Goal: Task Accomplishment & Management: Manage account settings

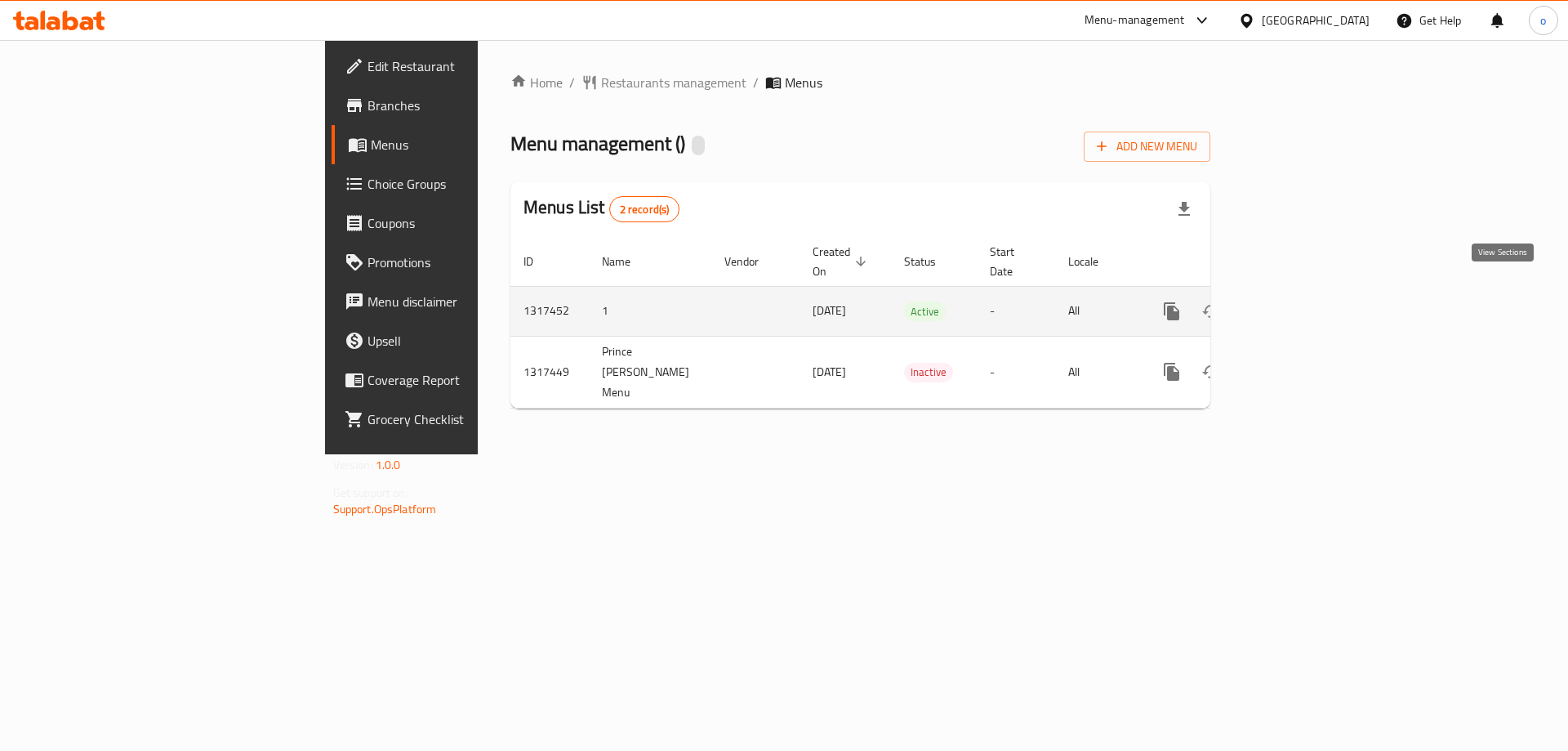
click at [1310, 292] on link "enhanced table" at bounding box center [1290, 311] width 39 height 39
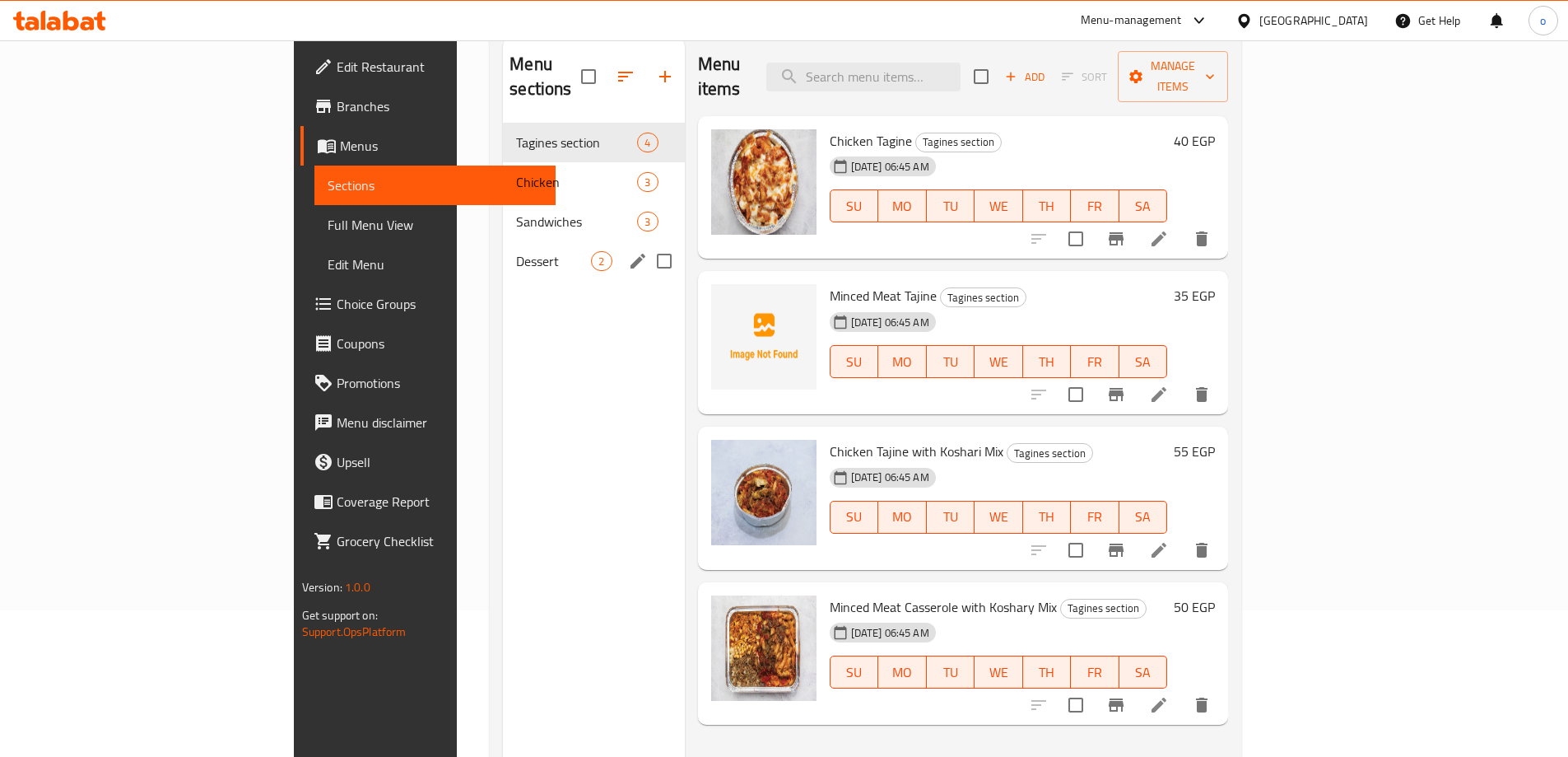
scroll to position [66, 0]
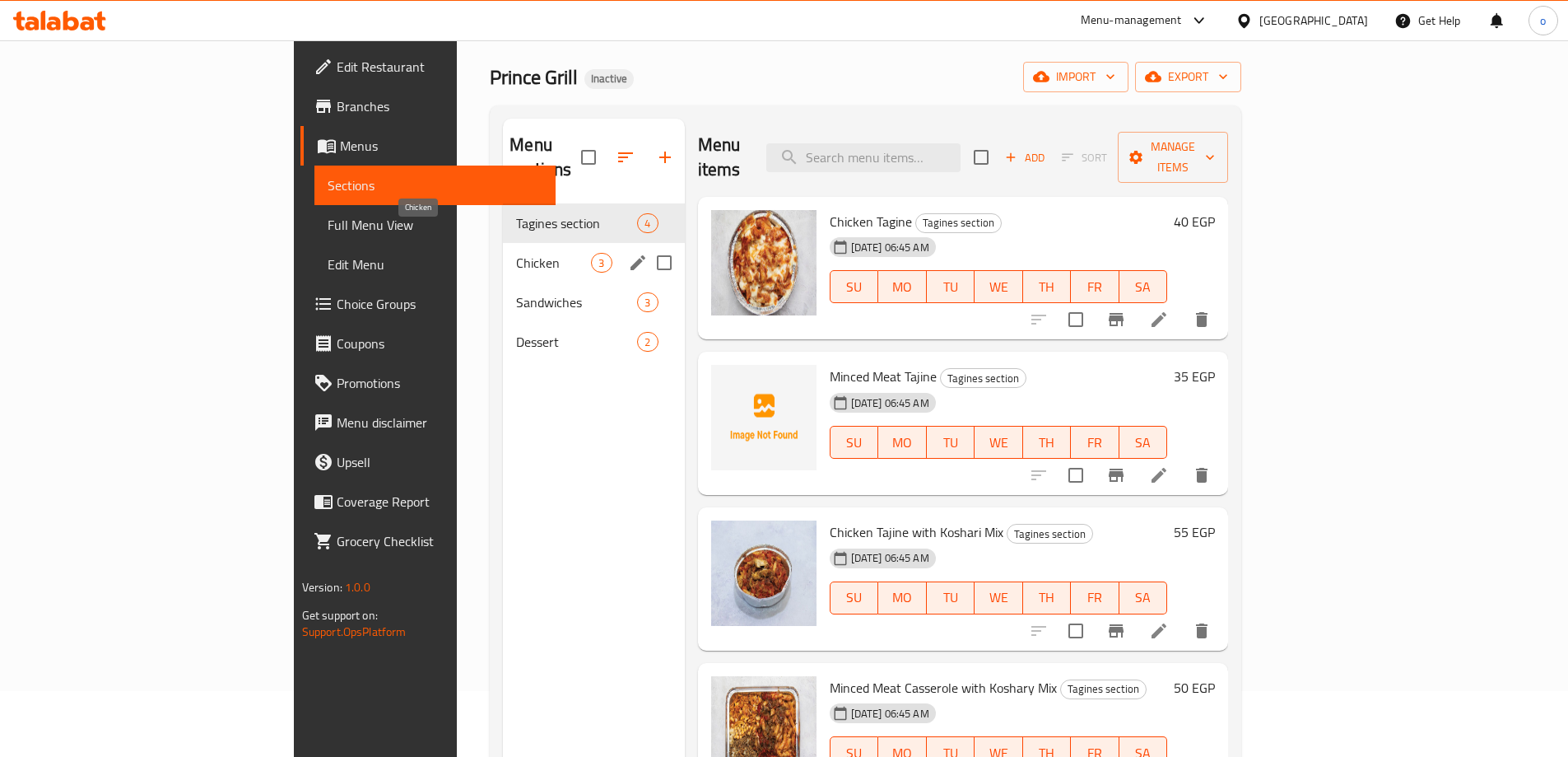
click at [516, 253] on span "Chicken" at bounding box center [553, 262] width 75 height 20
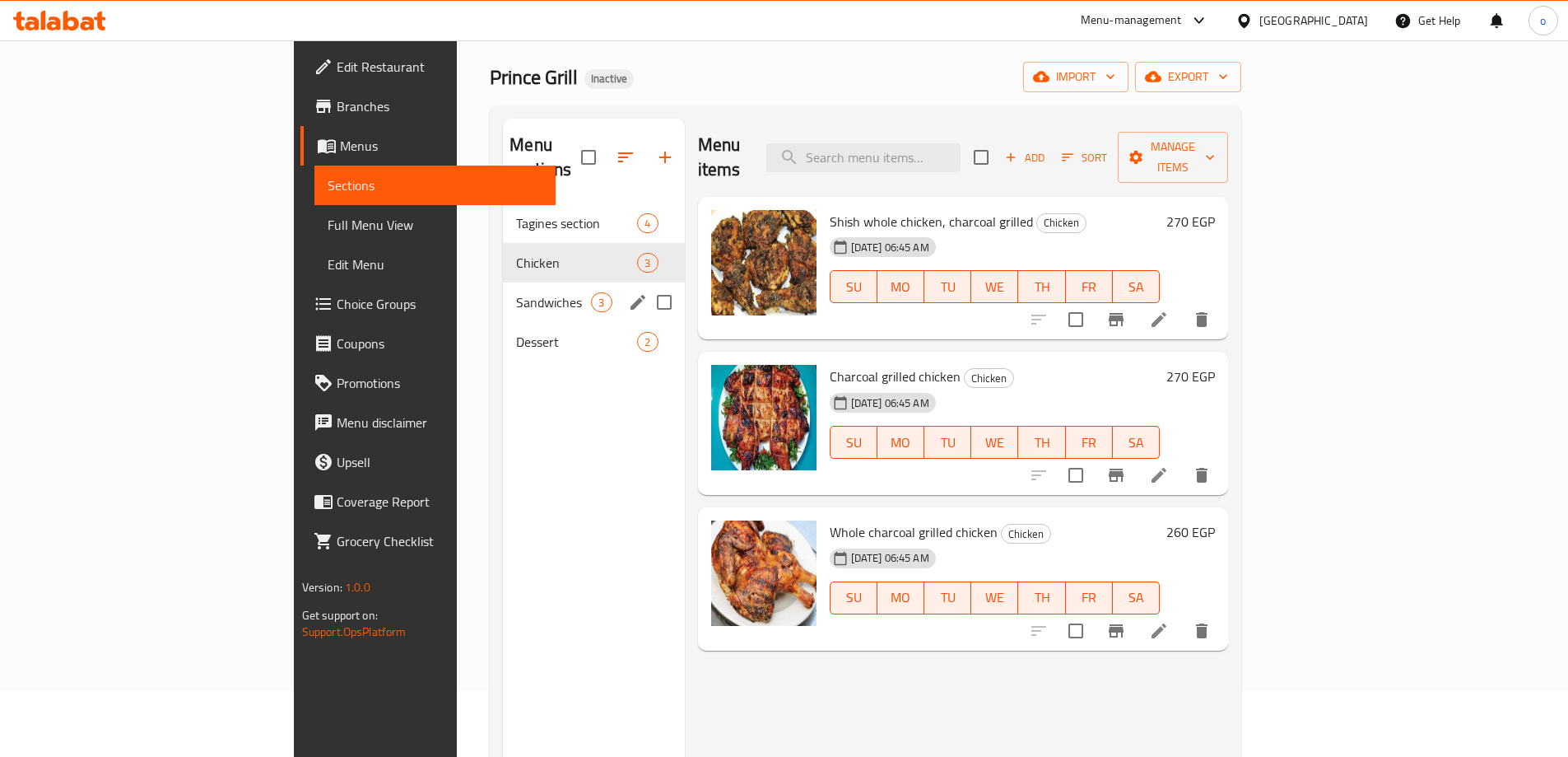
click at [503, 291] on div "Sandwiches 3" at bounding box center [593, 303] width 181 height 39
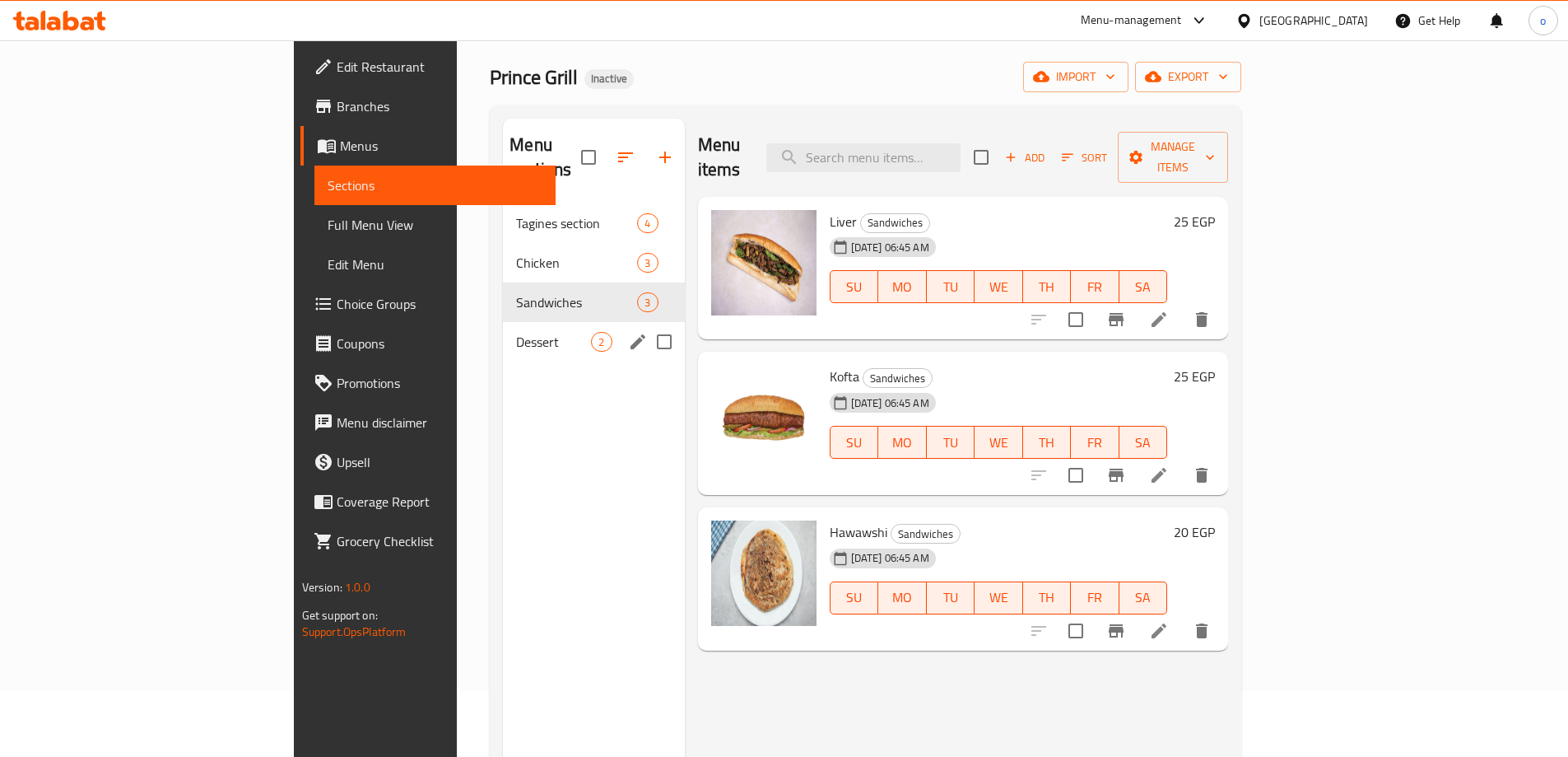
click at [503, 322] on div "Dessert 2" at bounding box center [593, 342] width 181 height 39
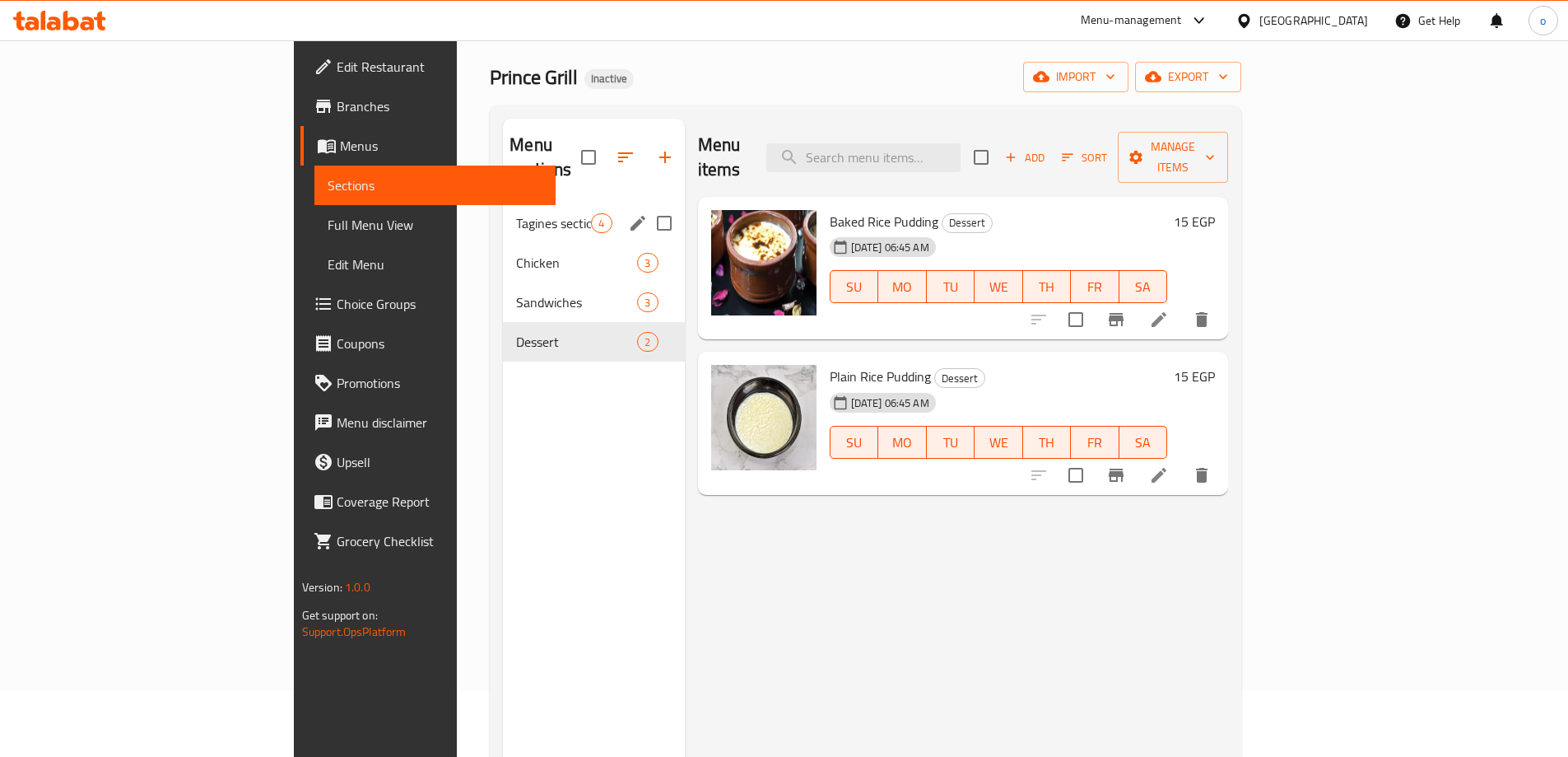
click at [516, 213] on span "Tagines section" at bounding box center [553, 223] width 75 height 20
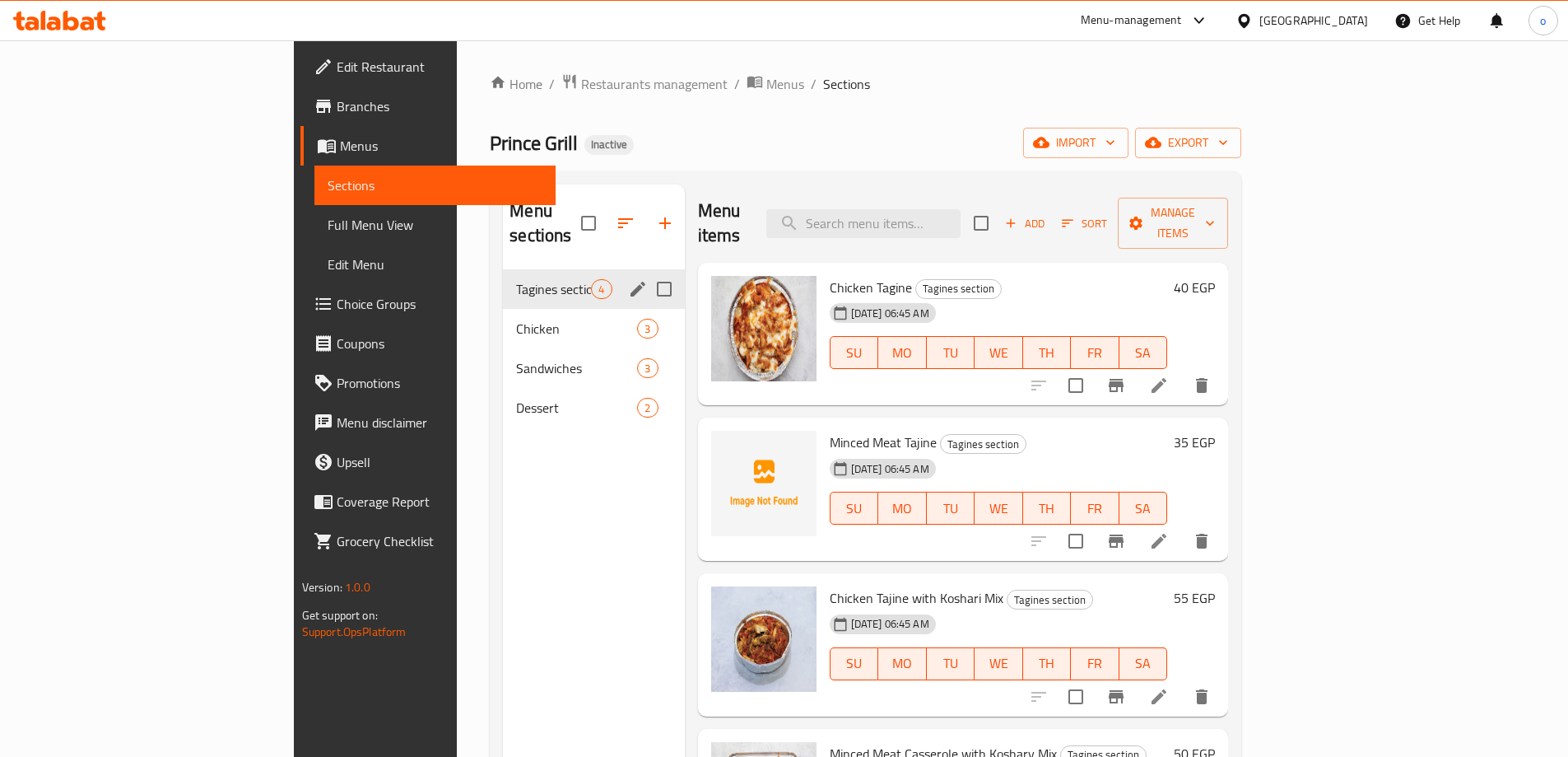
click at [503, 275] on div "Tagines section 4" at bounding box center [593, 289] width 181 height 39
click at [516, 319] on span "Chicken" at bounding box center [553, 328] width 75 height 20
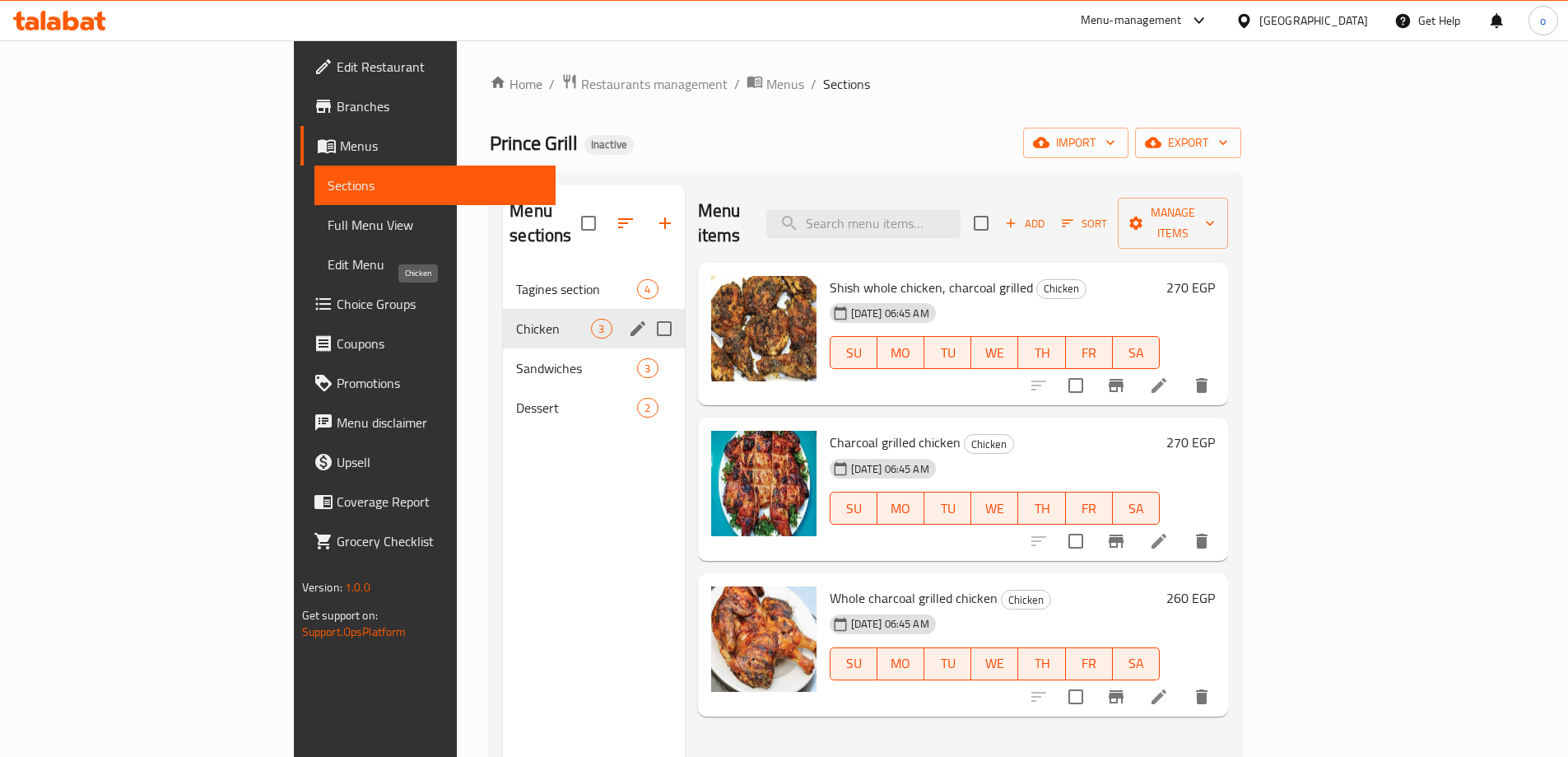
click at [516, 319] on span "Chicken" at bounding box center [553, 328] width 75 height 20
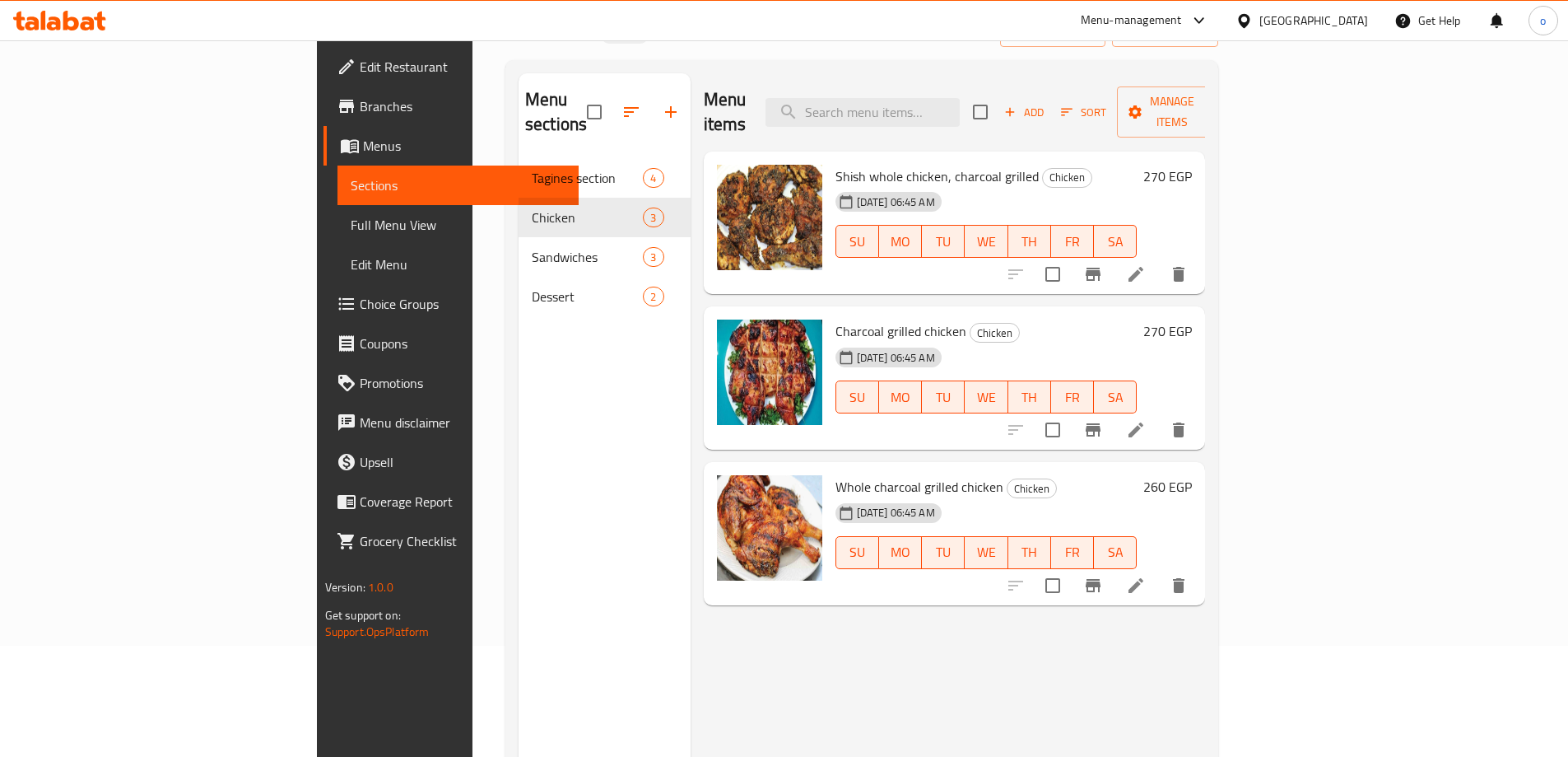
scroll to position [66, 0]
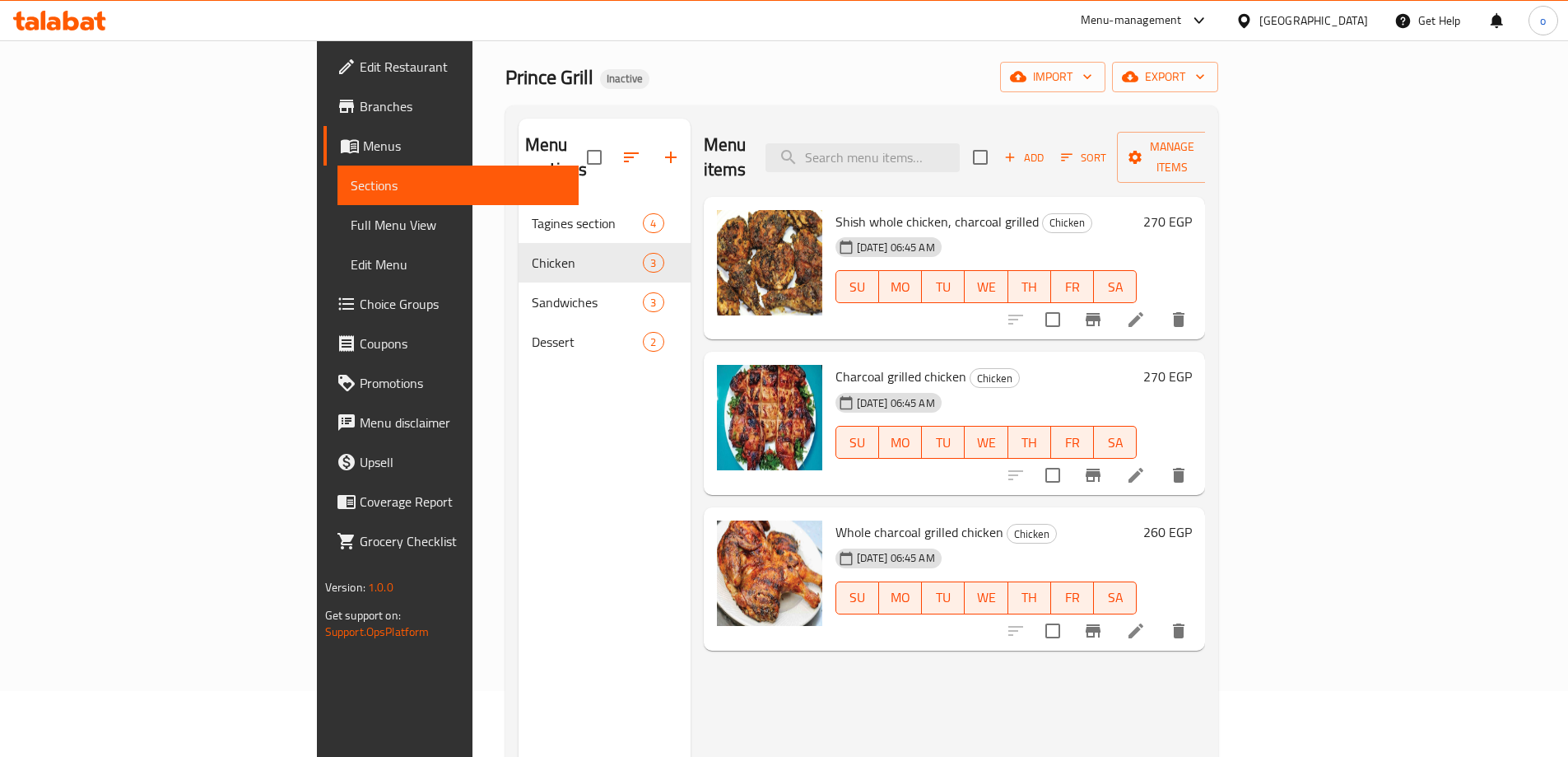
drag, startPoint x: 914, startPoint y: 207, endPoint x: 1174, endPoint y: 157, distance: 264.8
click at [1174, 157] on div "Menu items Add Sort Manage items" at bounding box center [955, 157] width 502 height 78
click at [1143, 312] on icon at bounding box center [1135, 319] width 15 height 15
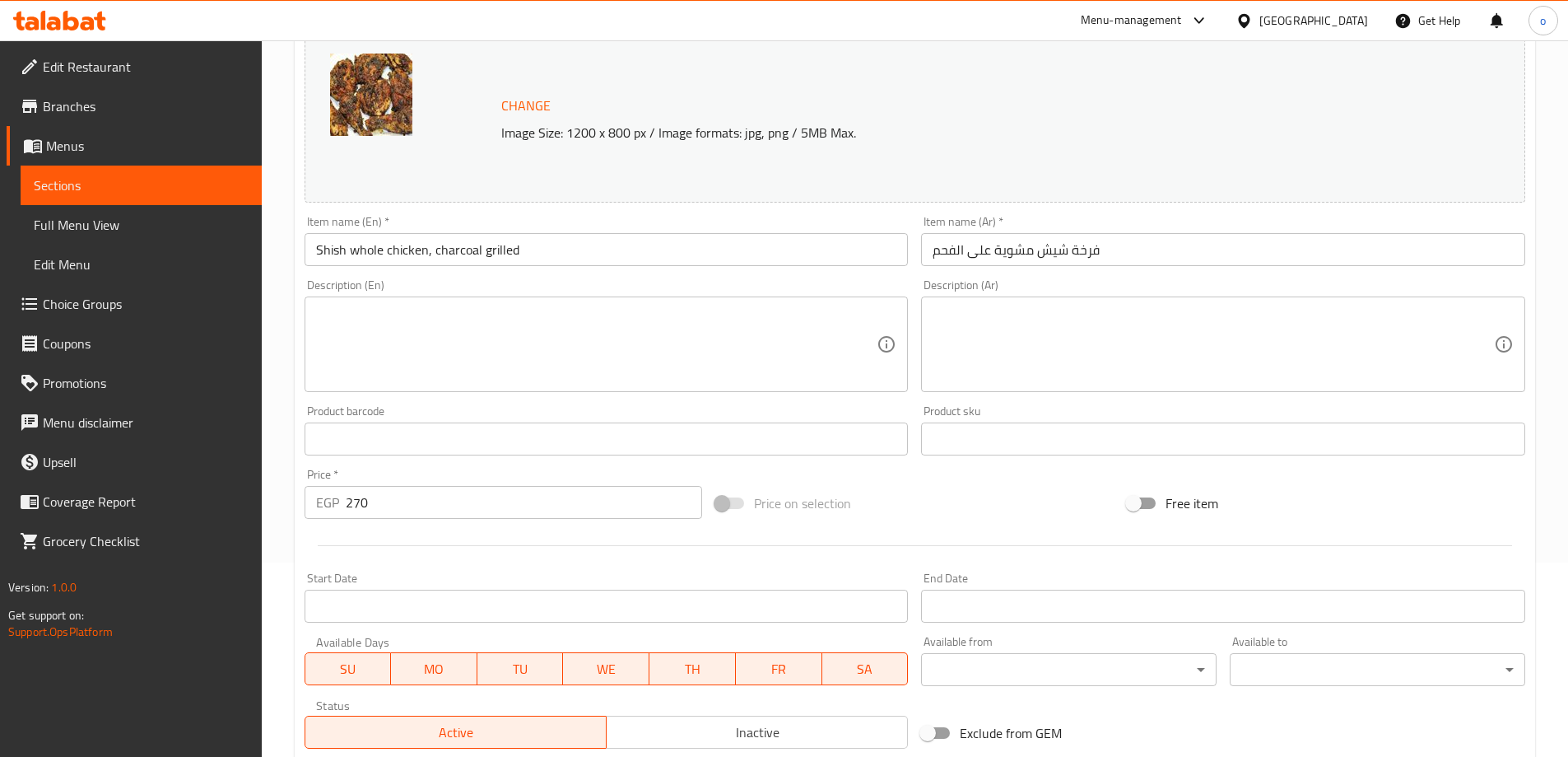
scroll to position [247, 0]
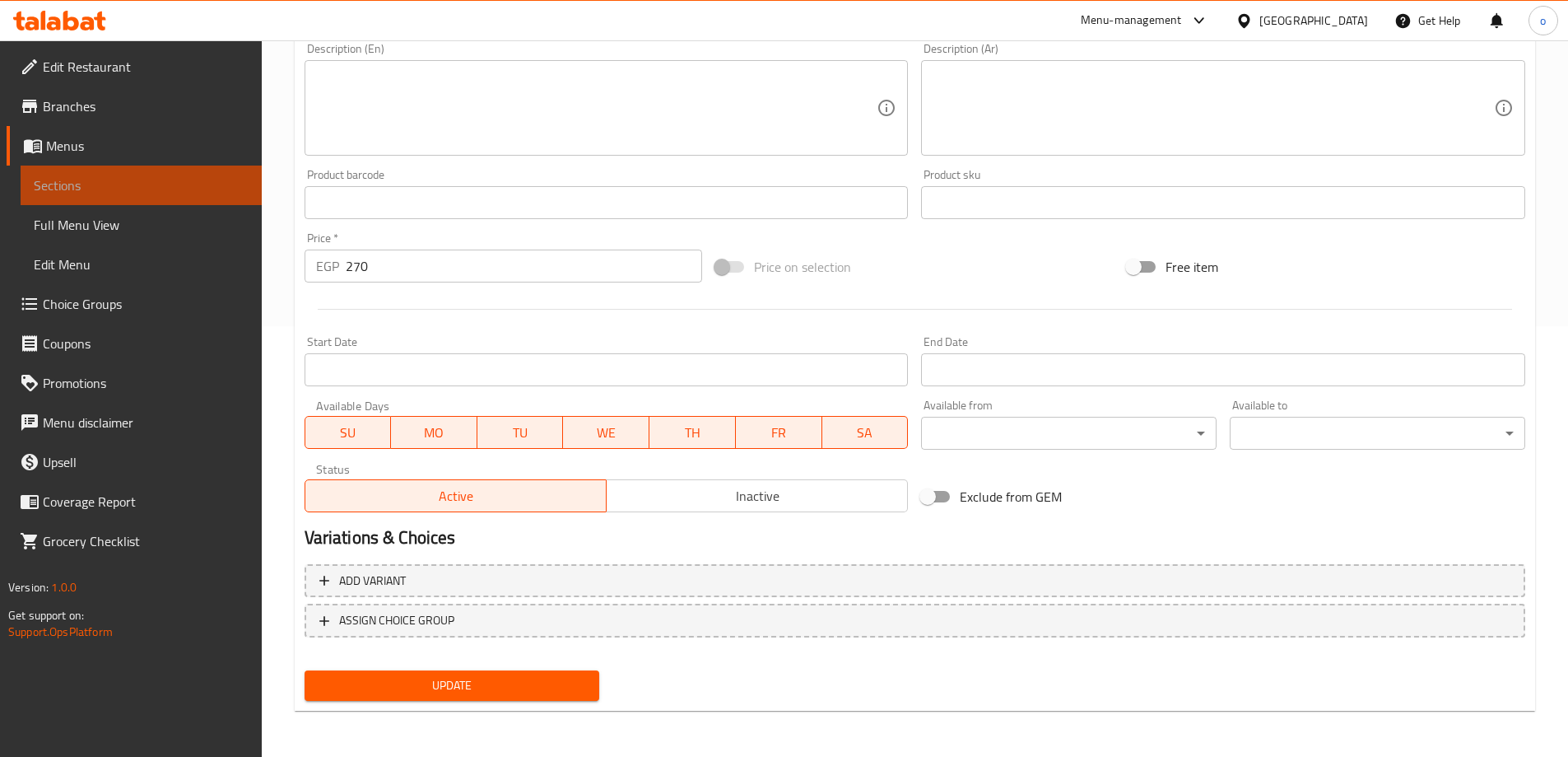
click at [147, 199] on link "Sections" at bounding box center [141, 185] width 241 height 39
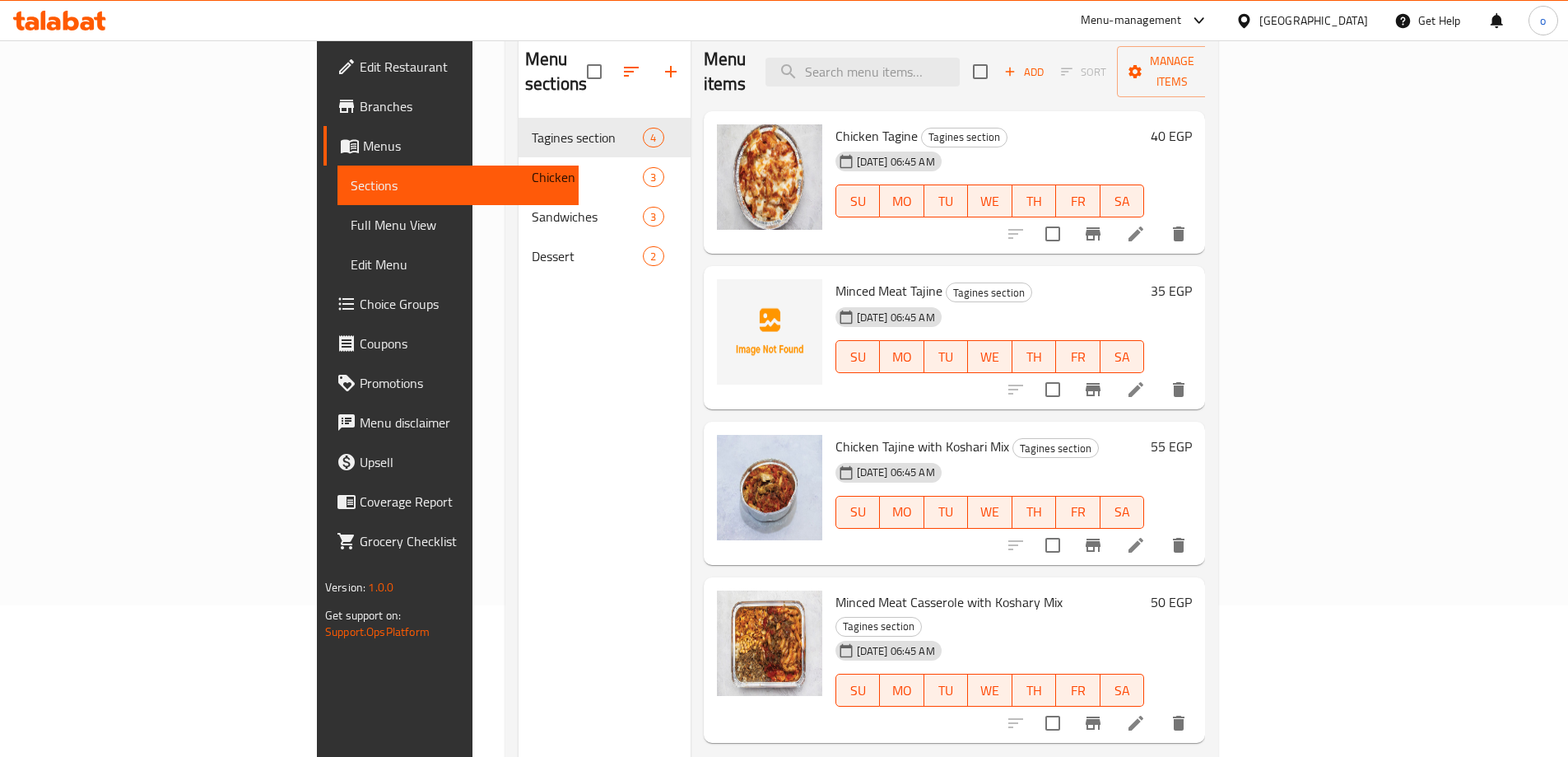
scroll to position [66, 0]
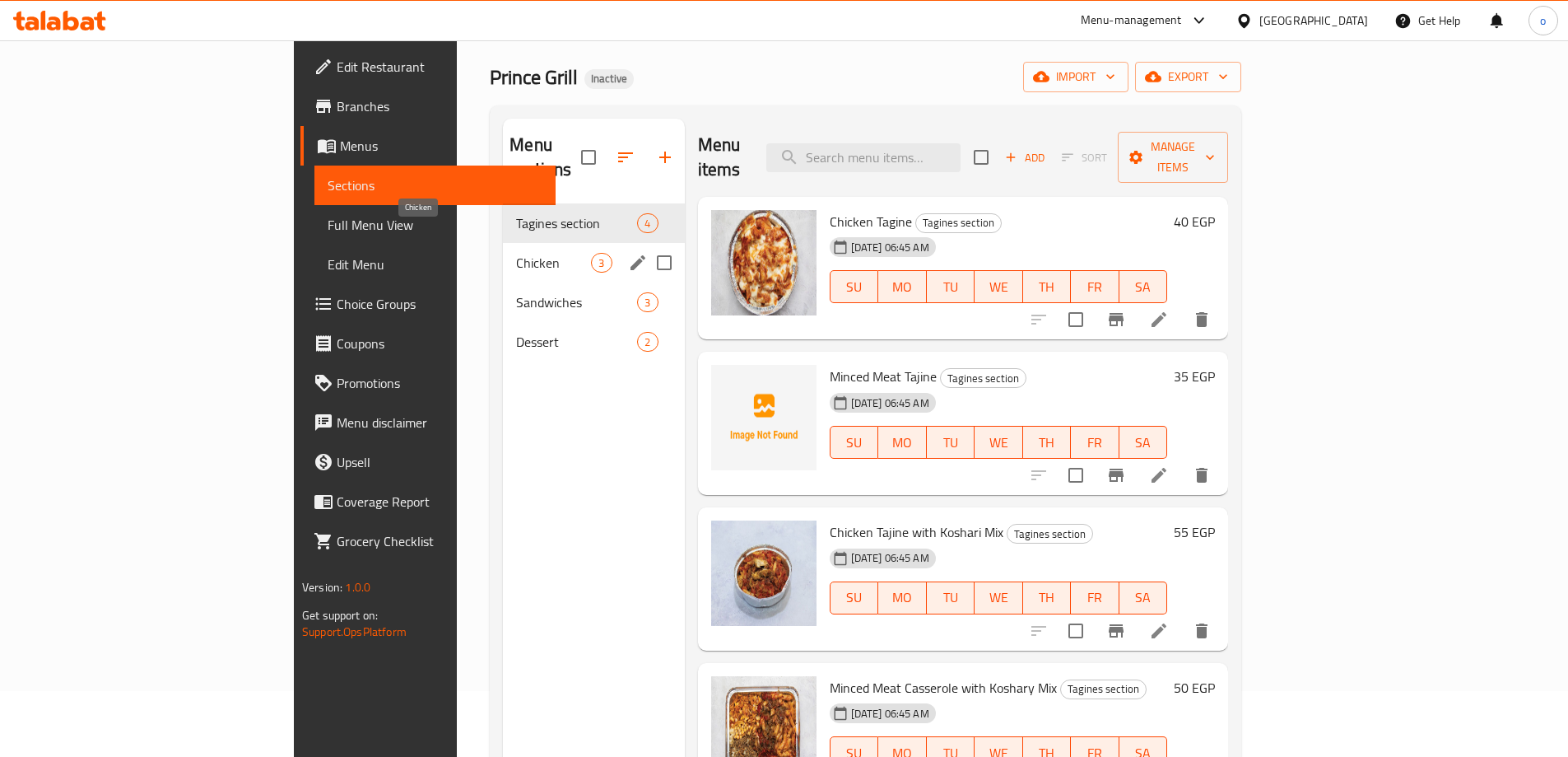
click at [516, 253] on span "Chicken" at bounding box center [553, 262] width 75 height 20
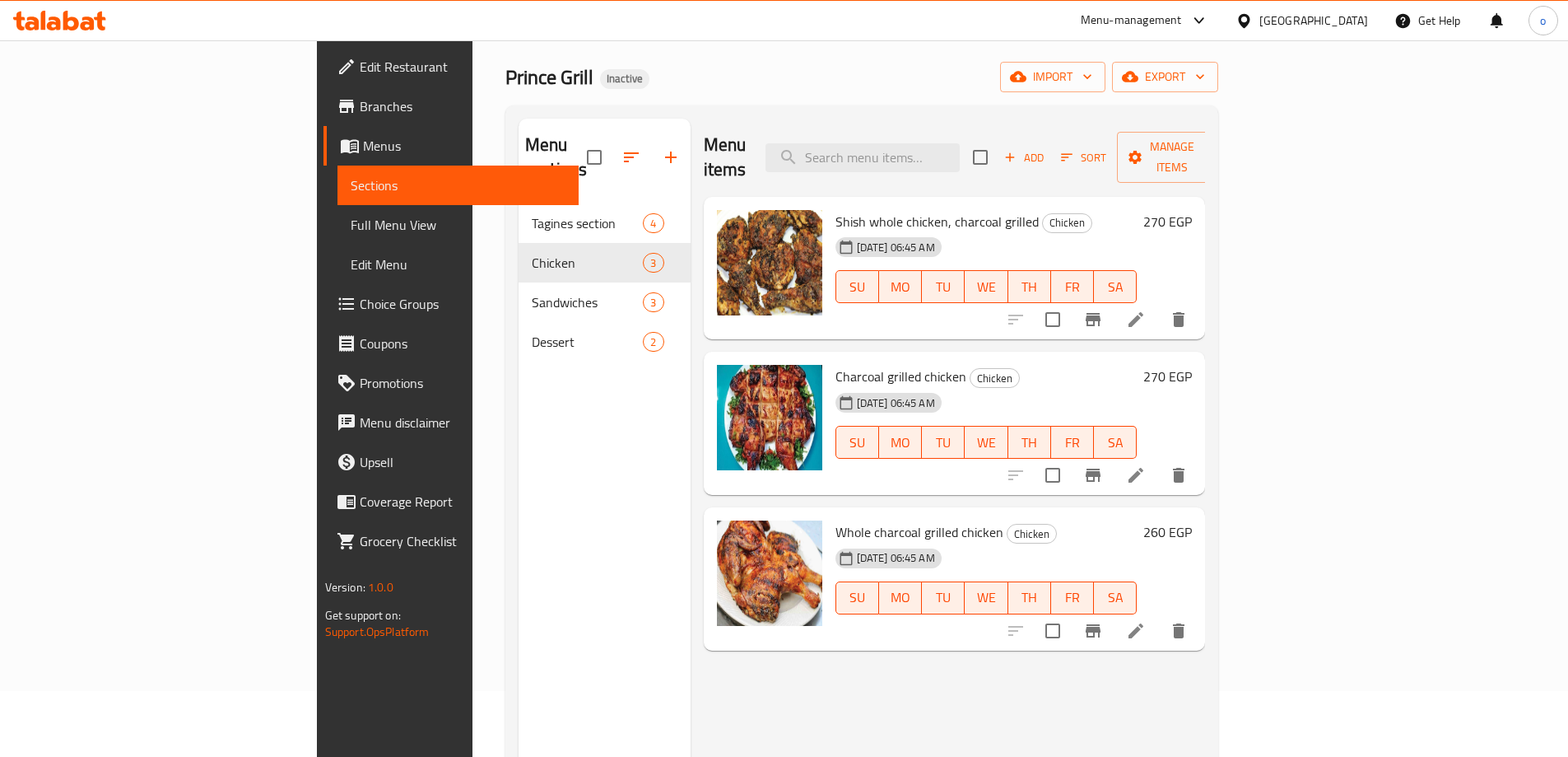
click at [363, 152] on span "Menus" at bounding box center [464, 146] width 202 height 20
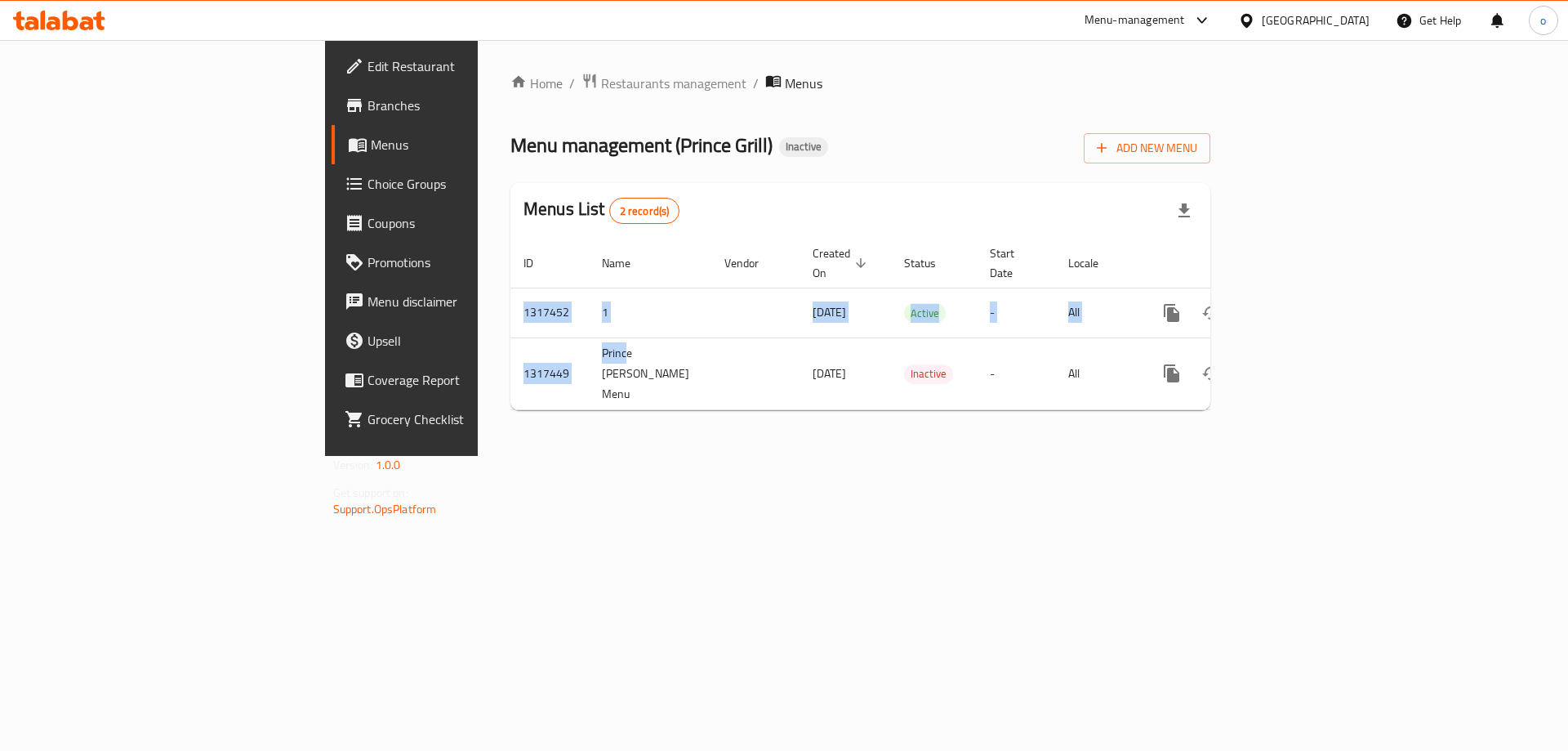
drag, startPoint x: 408, startPoint y: 339, endPoint x: 941, endPoint y: 373, distance: 534.1
click at [857, 373] on div "Home / Restaurants management / Menus Menu management ( Prince Grill ) Inactive…" at bounding box center [860, 247] width 700 height 350
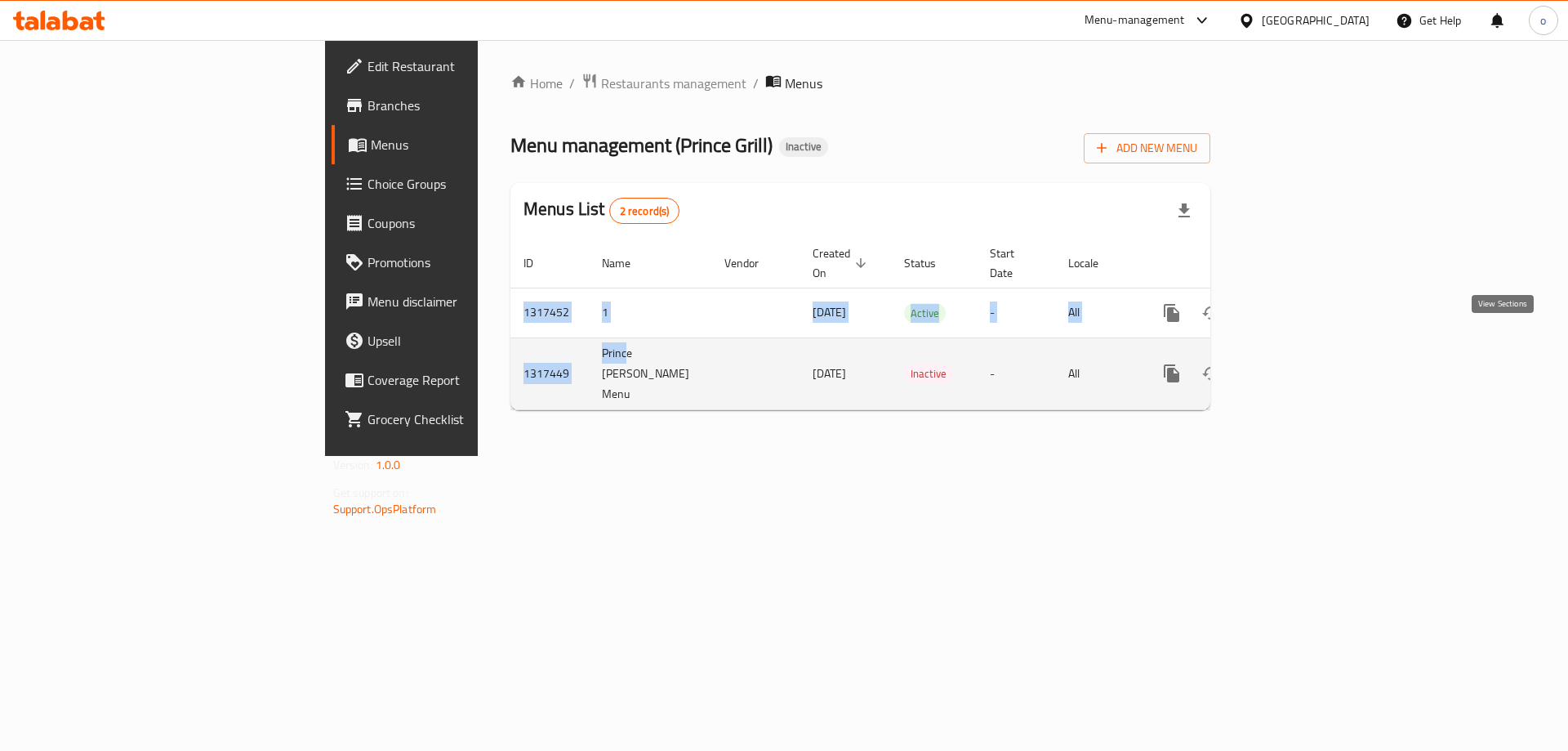
click at [1299, 363] on icon "enhanced table" at bounding box center [1289, 373] width 20 height 20
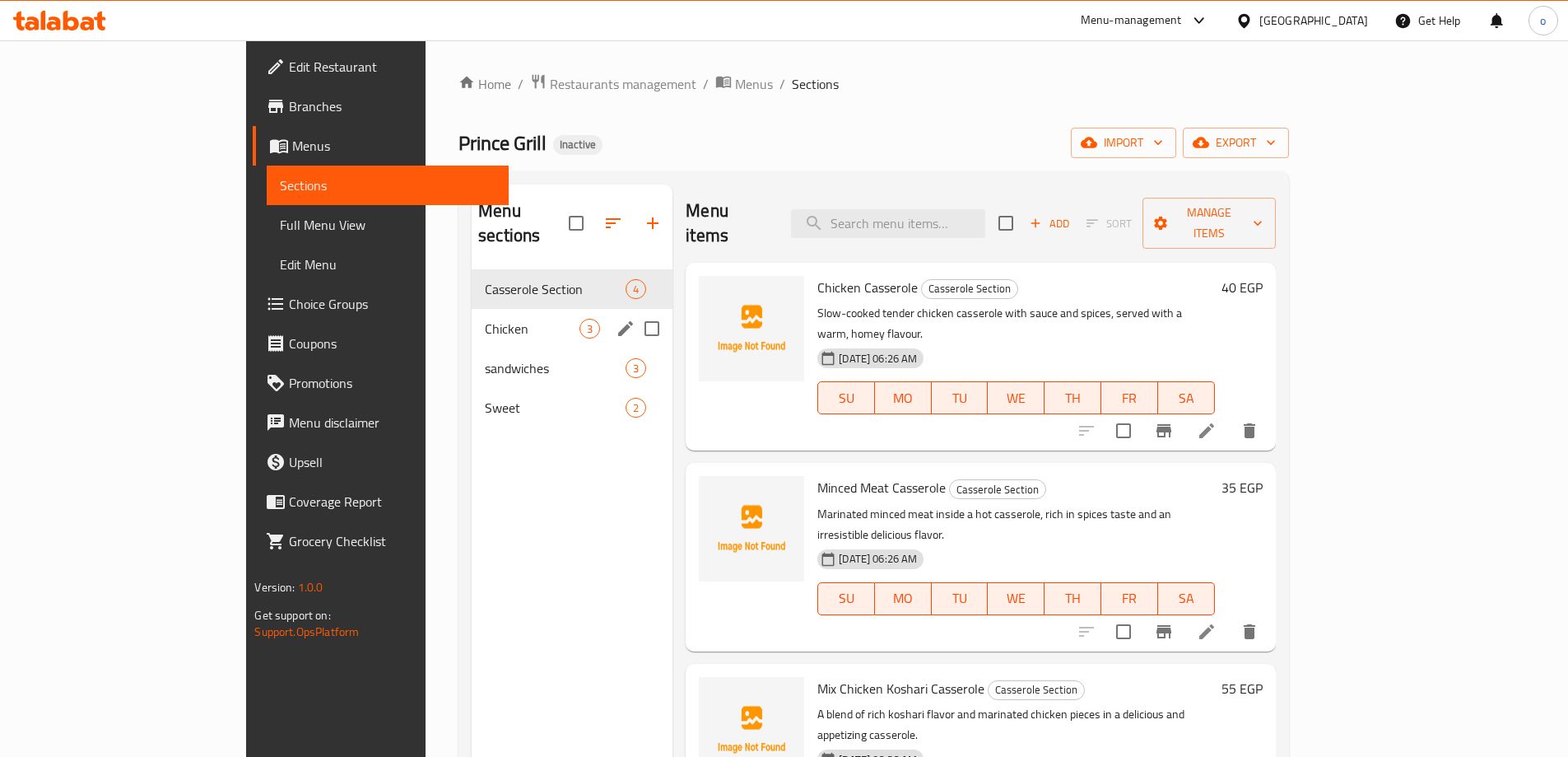
click at [471, 309] on div "Chicken 3" at bounding box center [572, 328] width 200 height 39
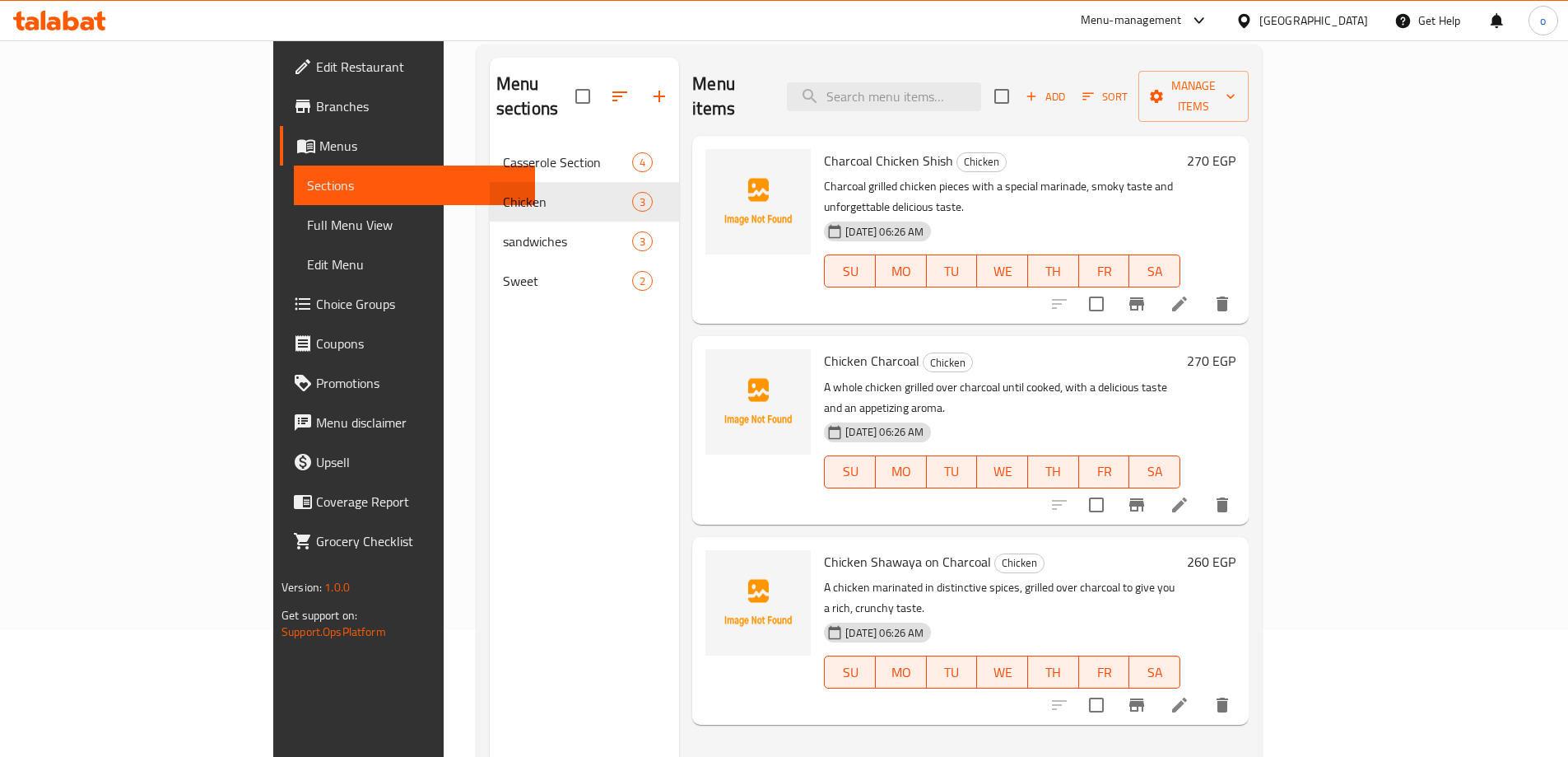
scroll to position [165, 0]
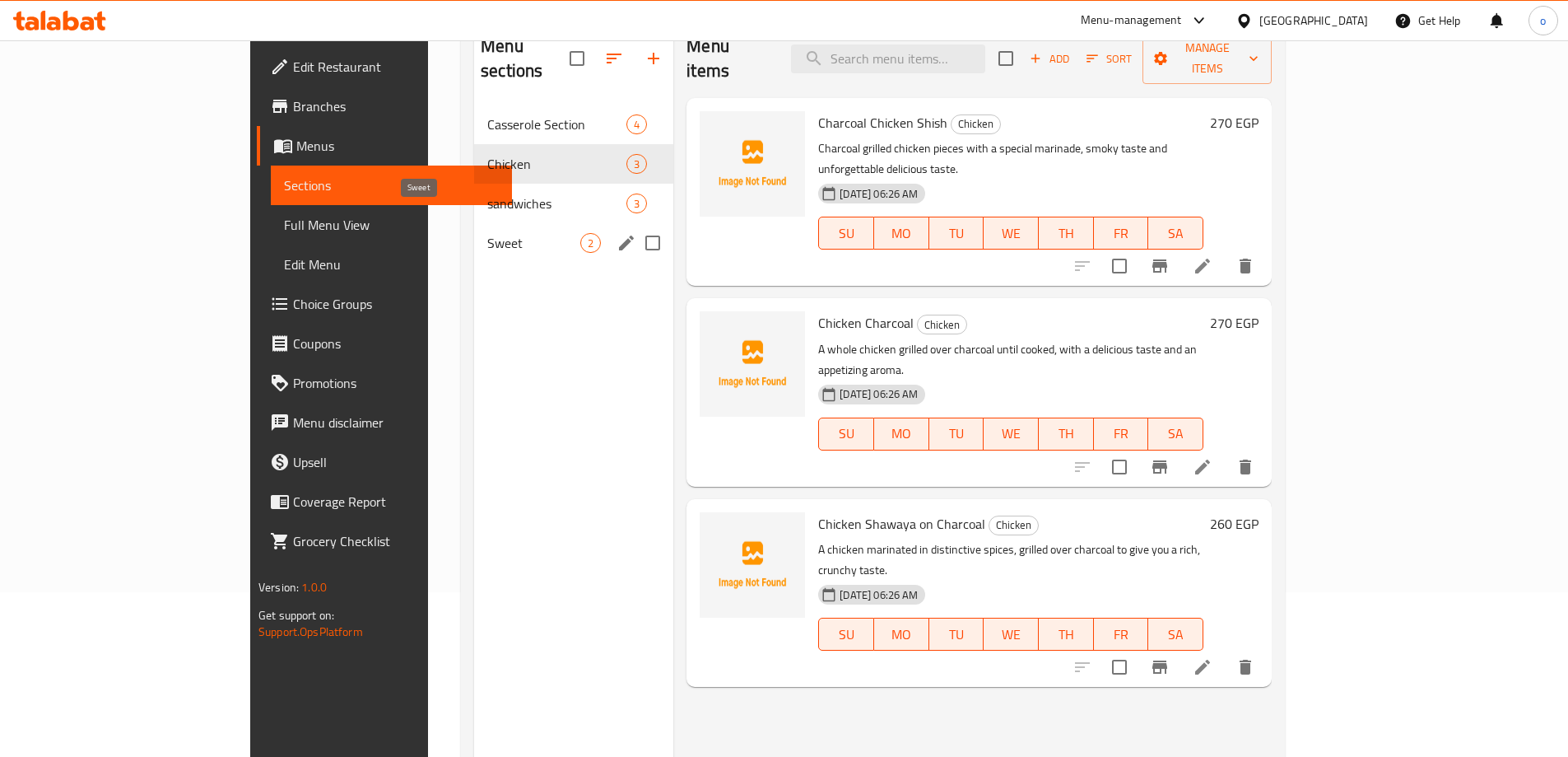
click at [488, 233] on span "Sweet" at bounding box center [534, 243] width 93 height 20
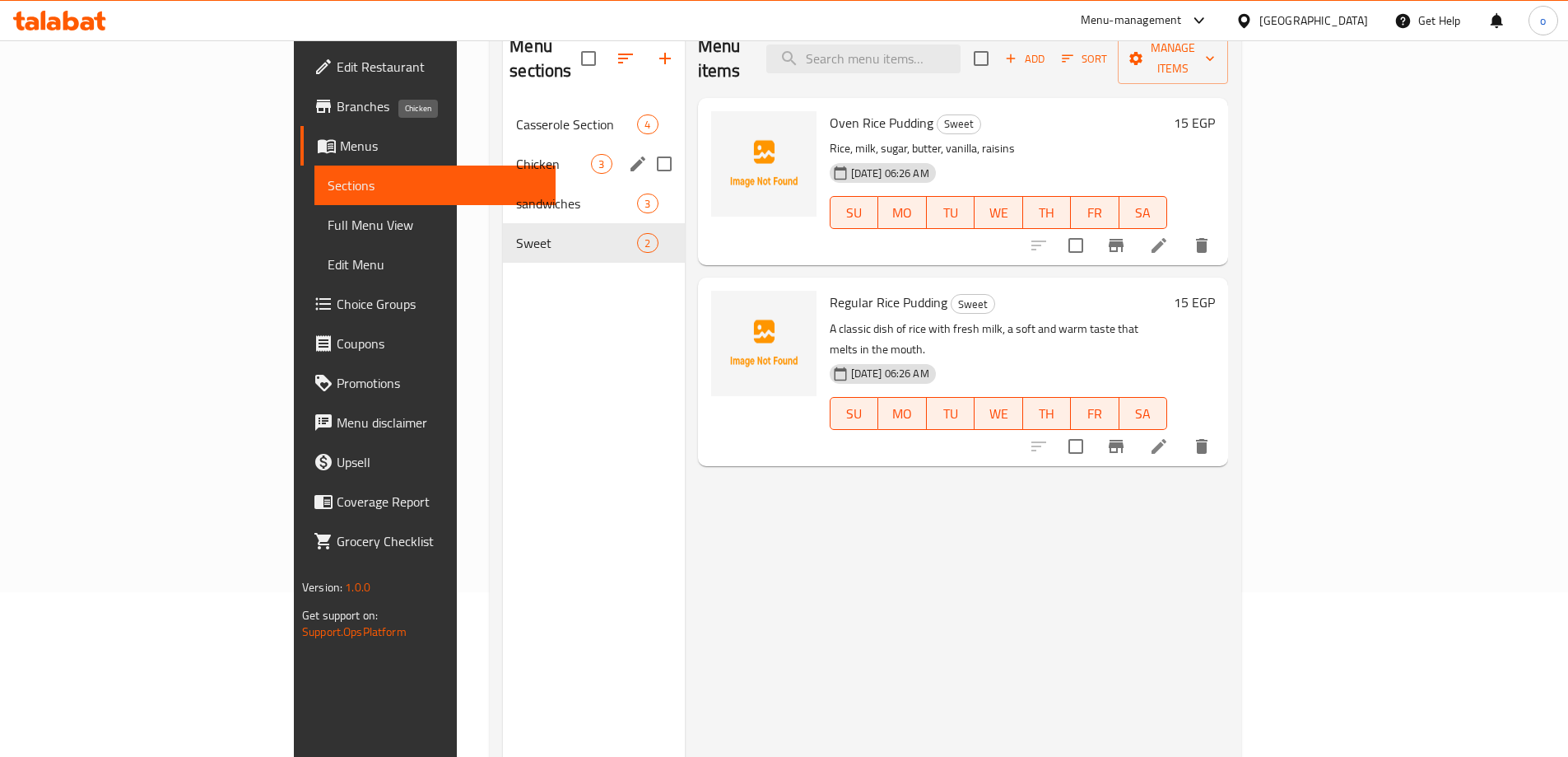
click at [503, 183] on div "sandwiches 3" at bounding box center [593, 203] width 181 height 39
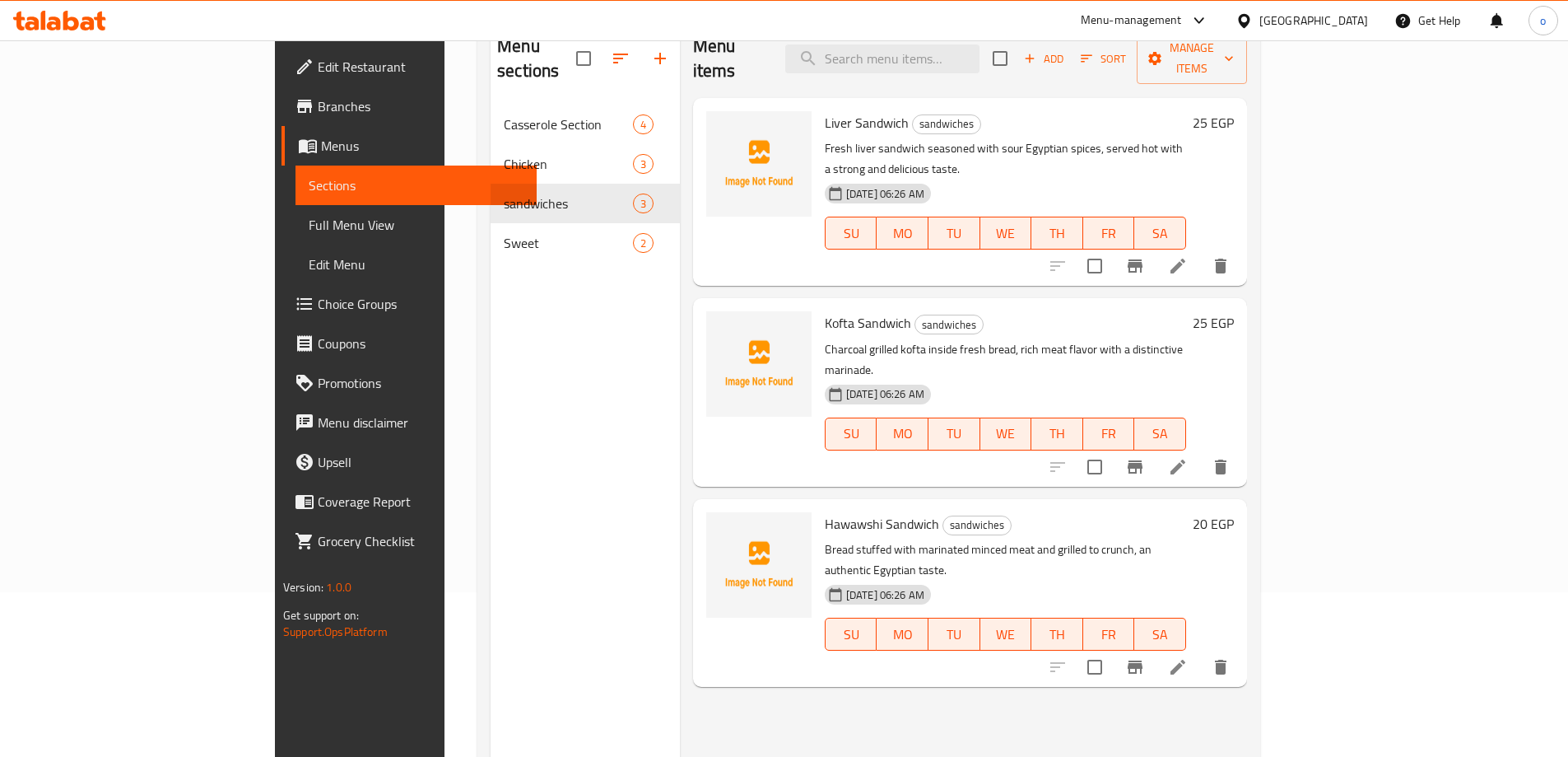
click at [321, 146] on span "Menus" at bounding box center [422, 146] width 202 height 20
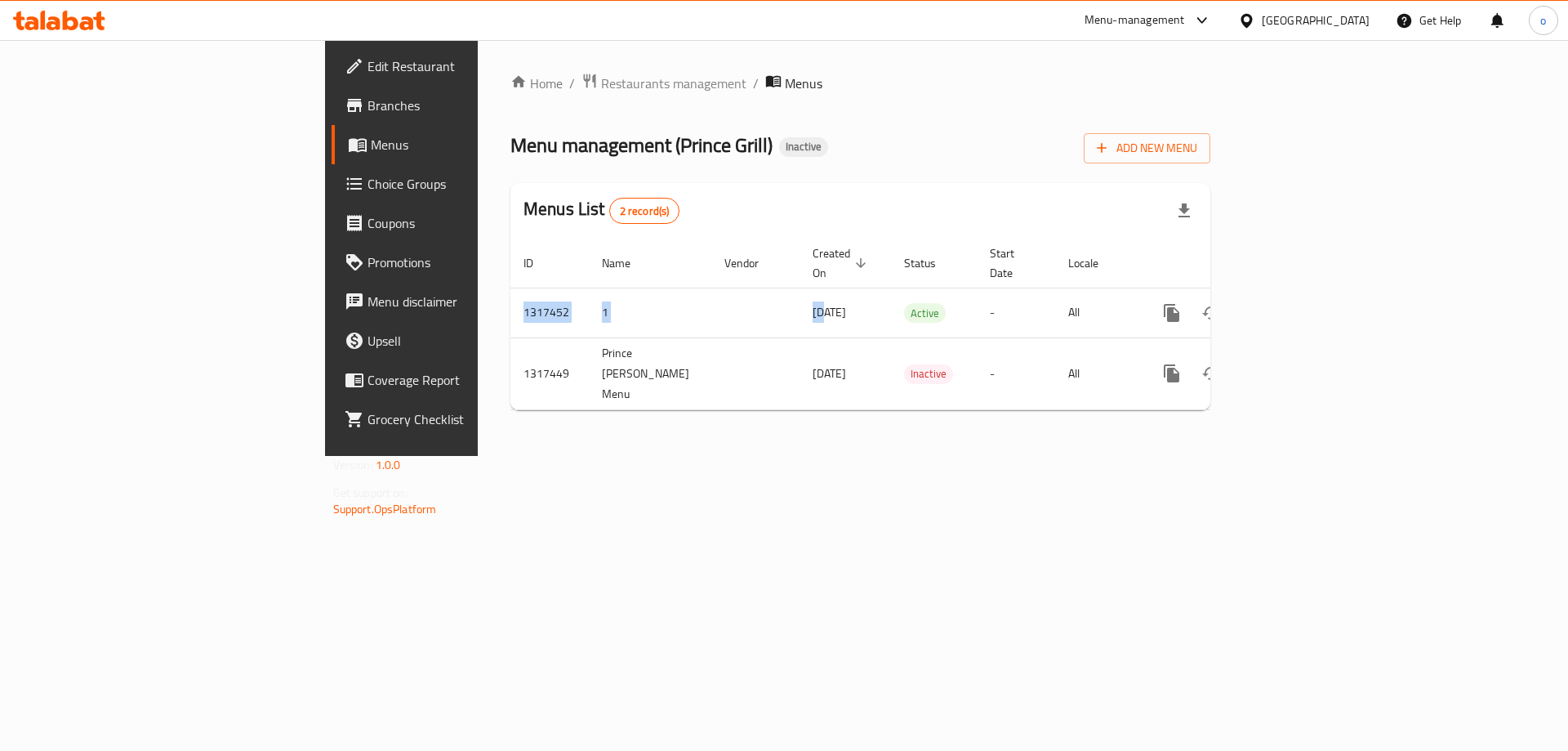
drag, startPoint x: 605, startPoint y: 290, endPoint x: 668, endPoint y: 375, distance: 105.8
click at [668, 375] on div "Home / Restaurants management / Menus Menu management ( Prince Grill ) Inactive…" at bounding box center [860, 247] width 700 height 350
click at [833, 432] on div "Home / Restaurants management / Menus Menu management ( Prince Grill ) Inactive…" at bounding box center [861, 247] width 765 height 416
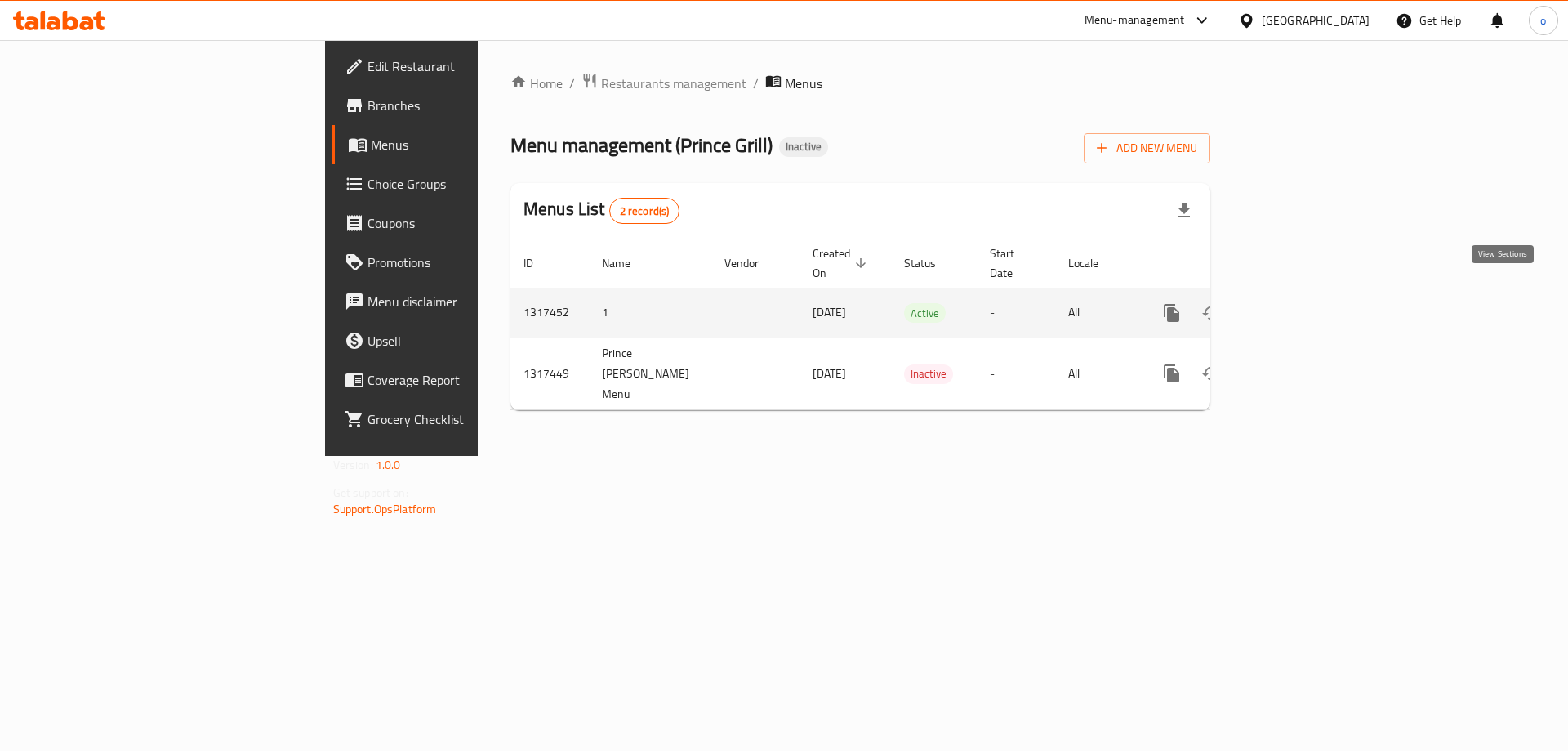
click at [1310, 295] on link "enhanced table" at bounding box center [1290, 313] width 39 height 39
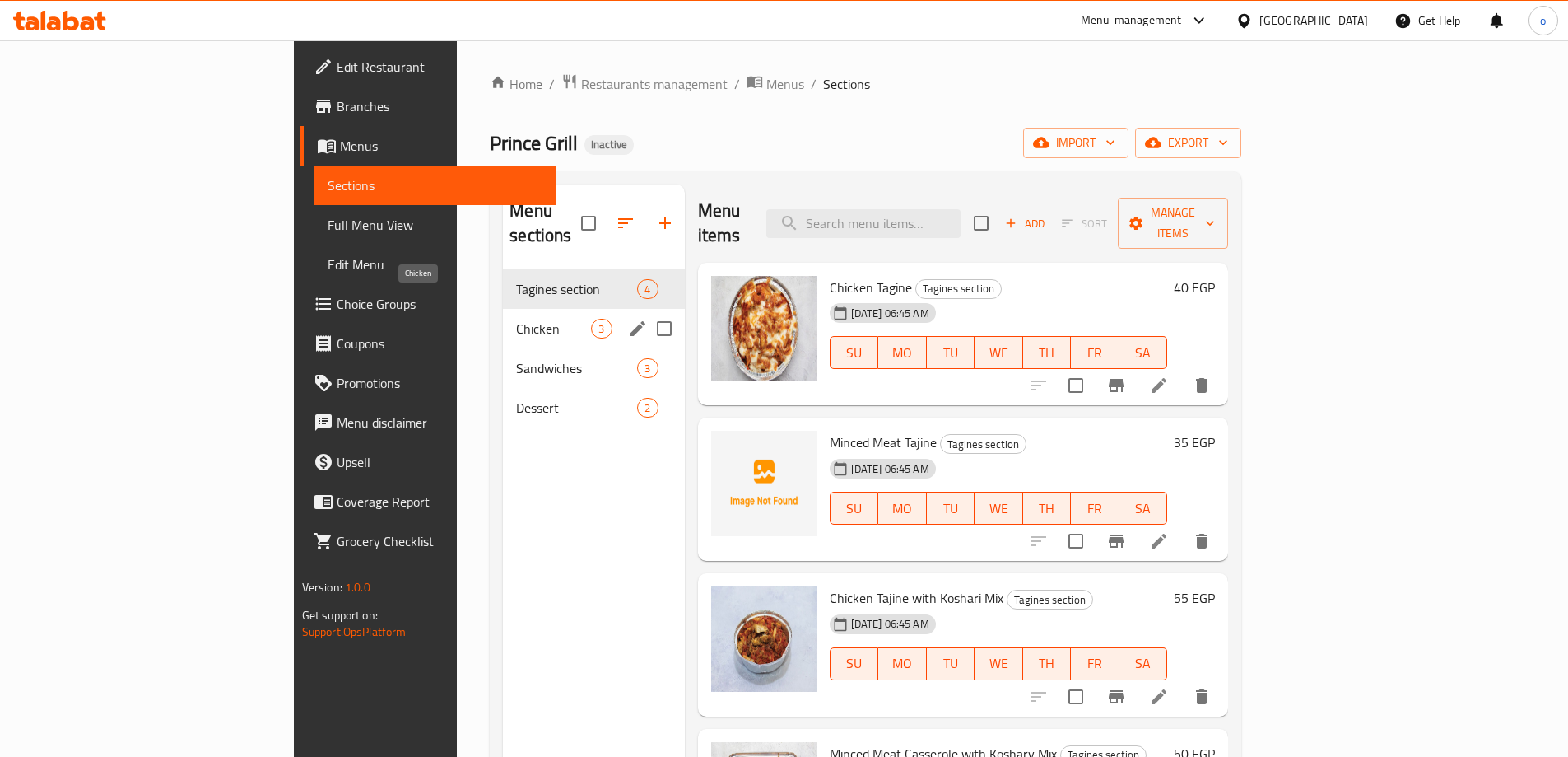
click at [516, 319] on span "Chicken" at bounding box center [553, 328] width 75 height 20
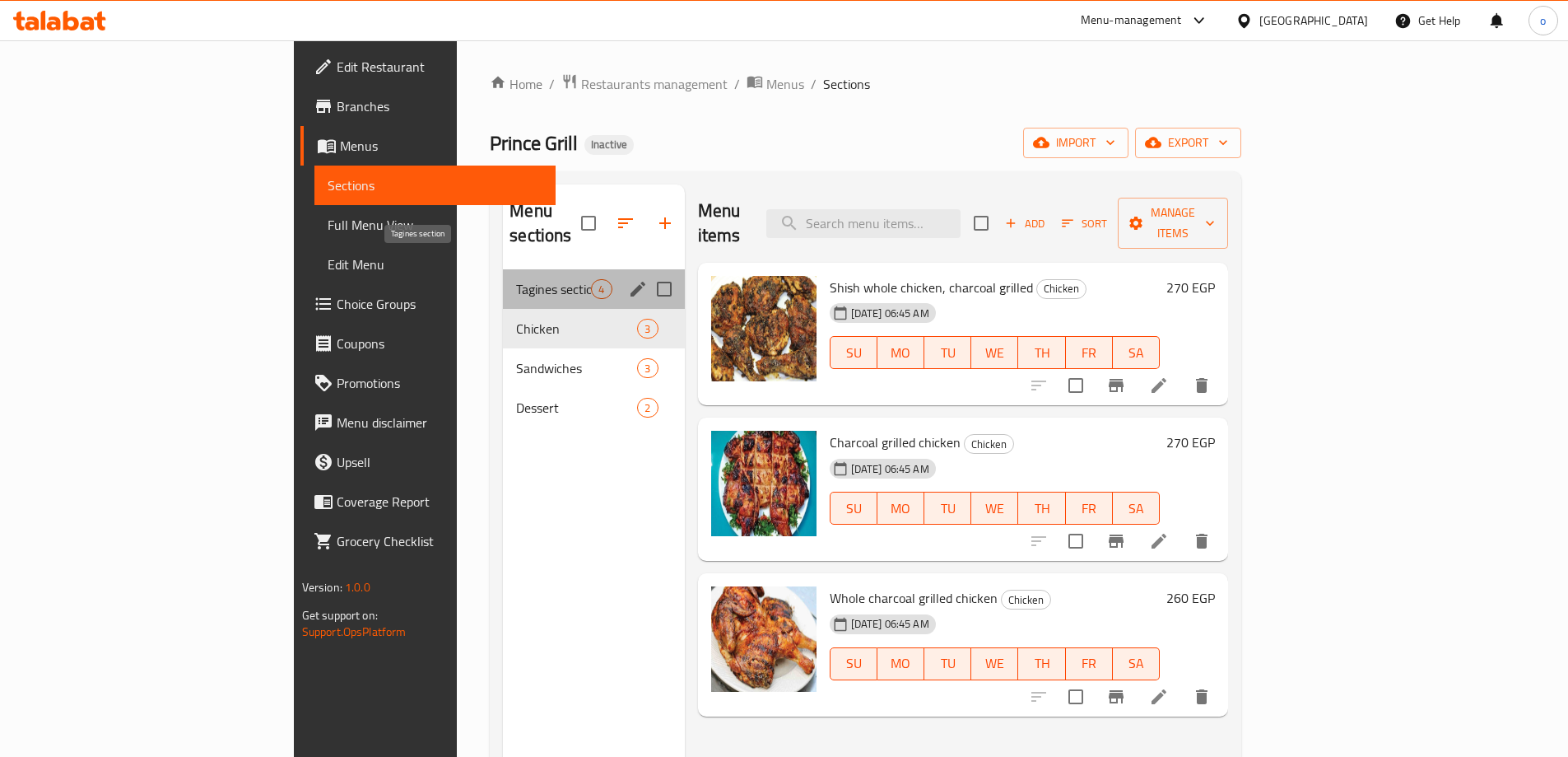
click at [516, 279] on span "Tagines section" at bounding box center [553, 289] width 75 height 20
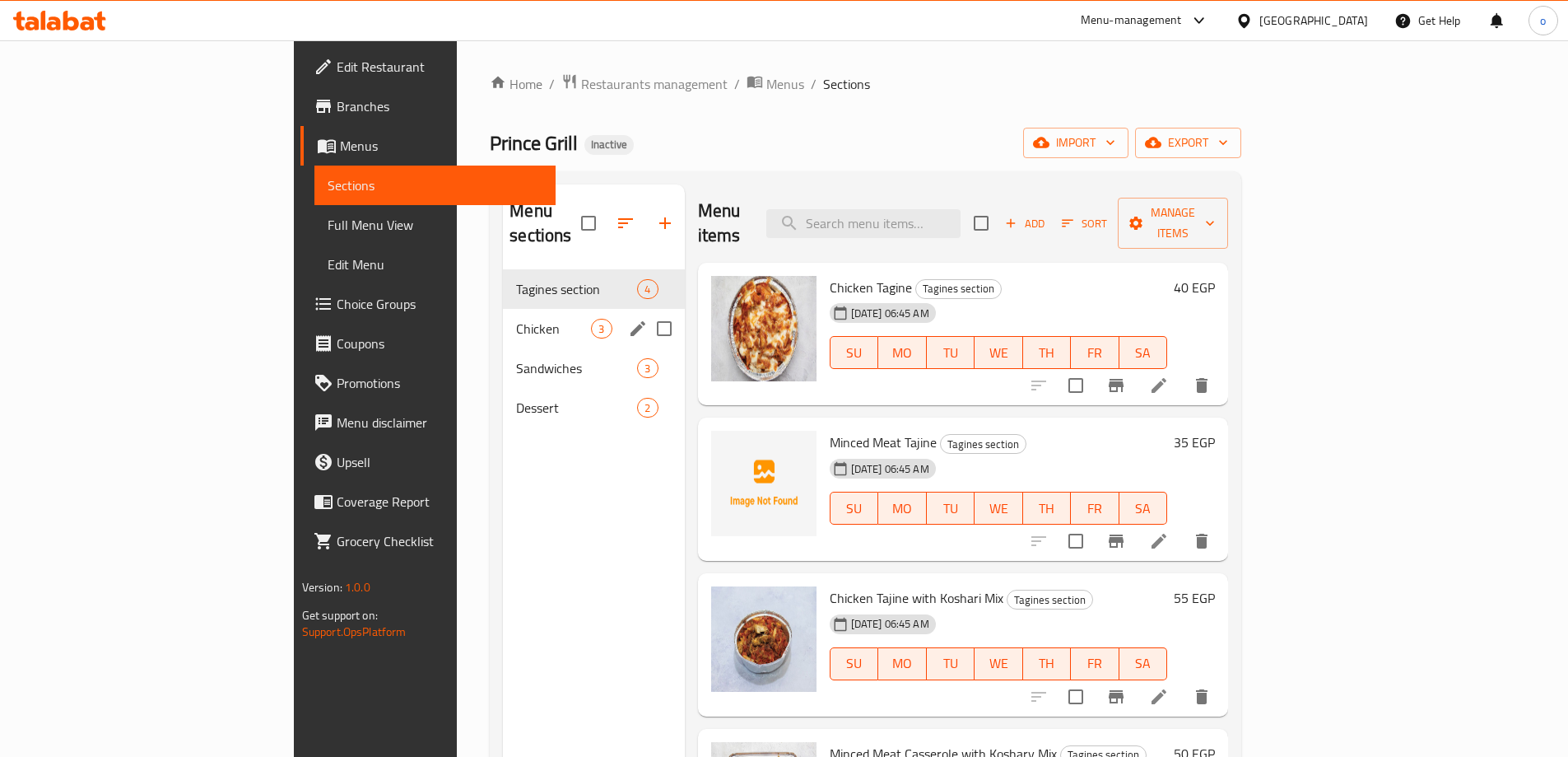
click at [516, 319] on span "Chicken" at bounding box center [553, 328] width 75 height 20
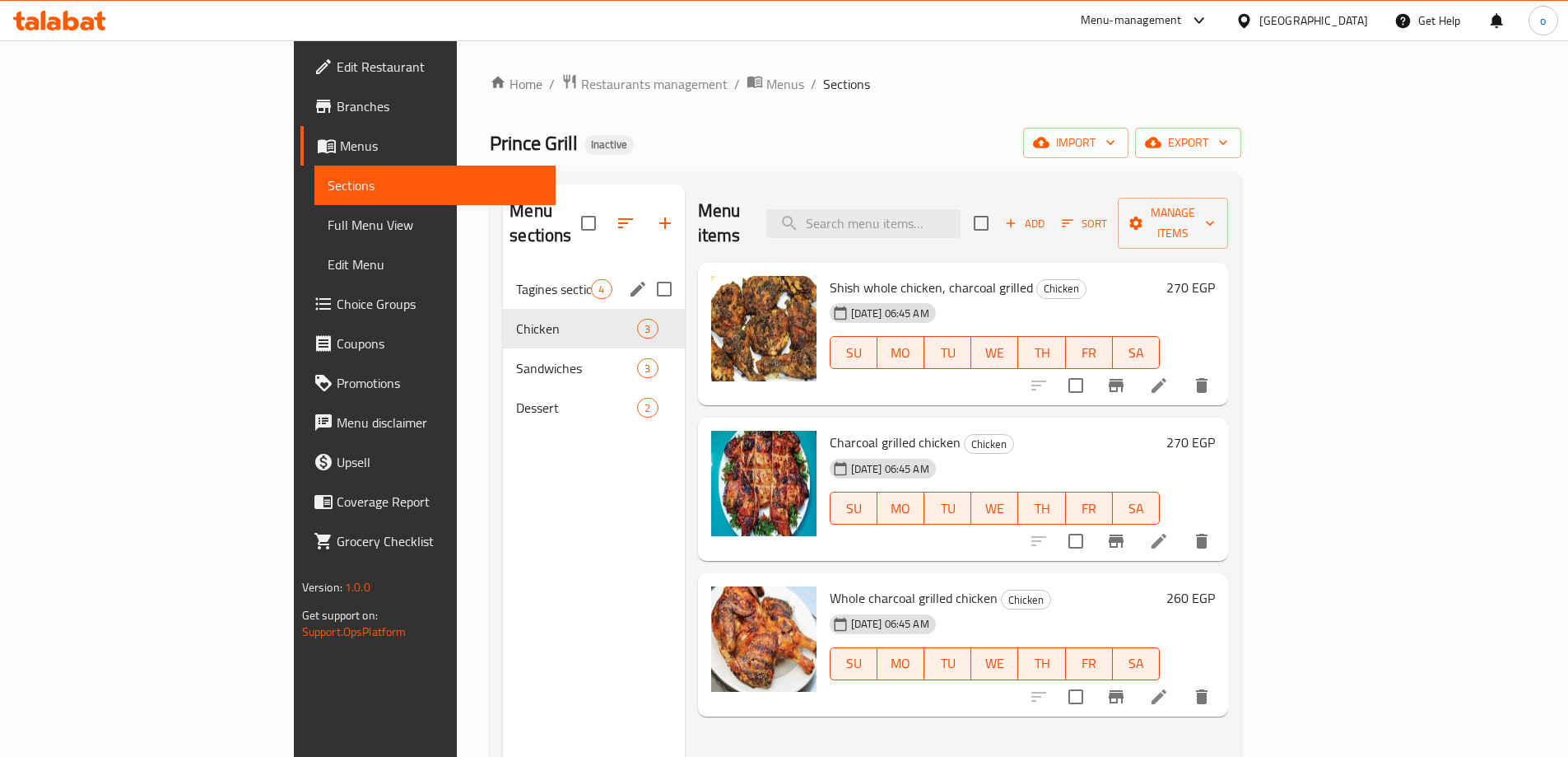
click at [516, 279] on span "Tagines section" at bounding box center [553, 289] width 75 height 20
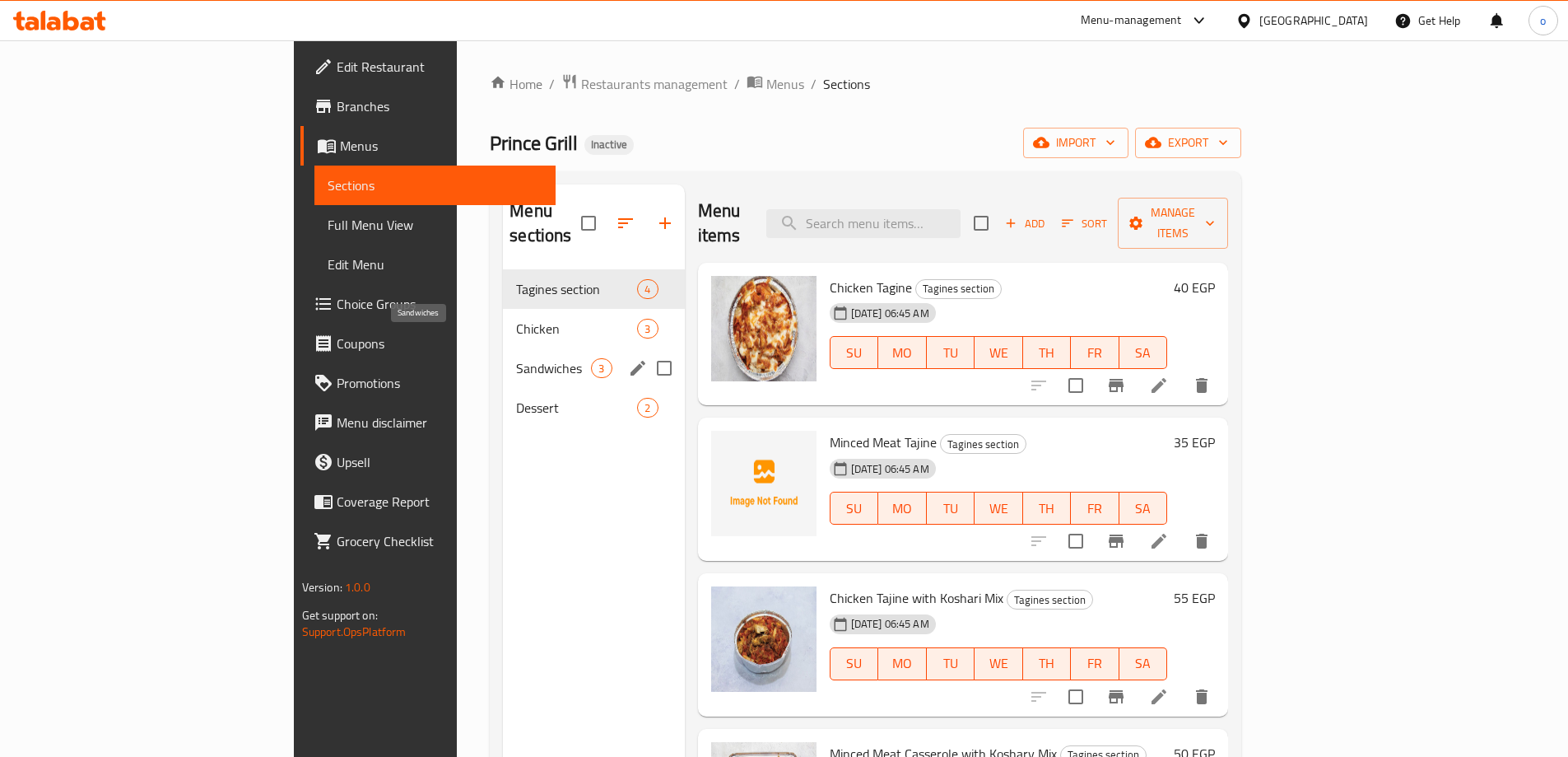
click at [516, 358] on span "Sandwiches" at bounding box center [553, 368] width 75 height 20
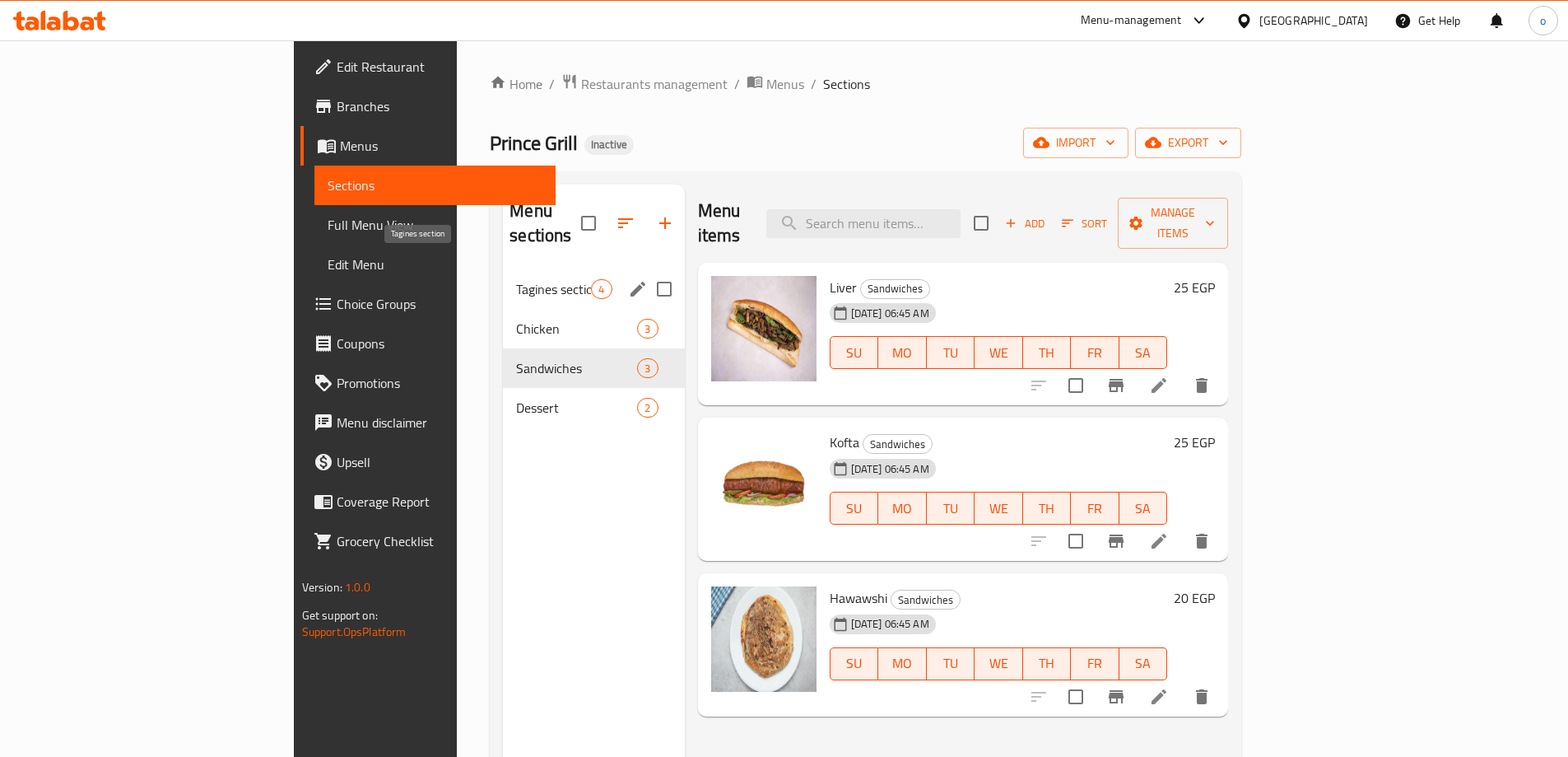
click at [516, 279] on span "Tagines section" at bounding box center [553, 289] width 75 height 20
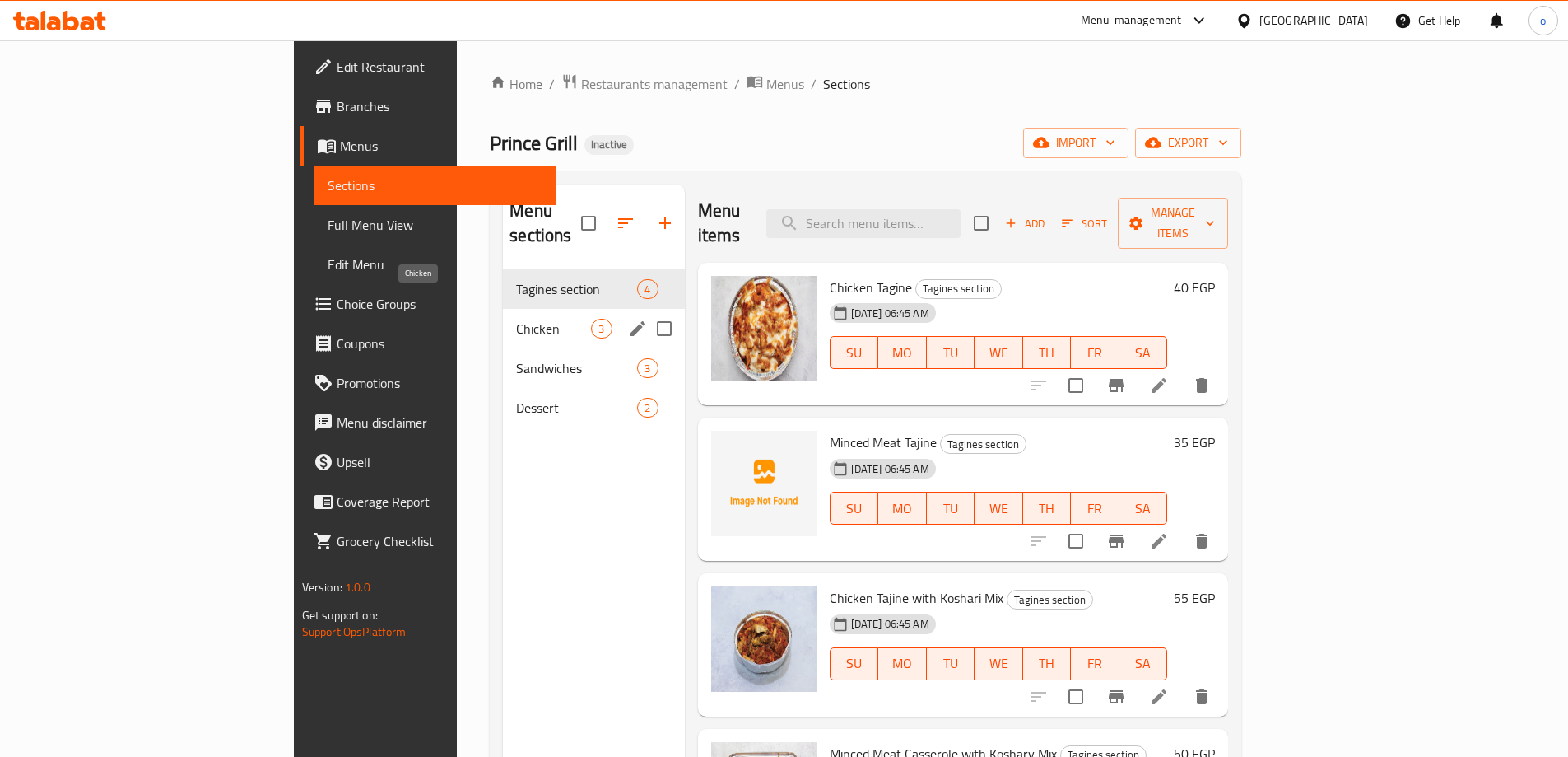
click at [516, 319] on span "Chicken" at bounding box center [553, 328] width 75 height 20
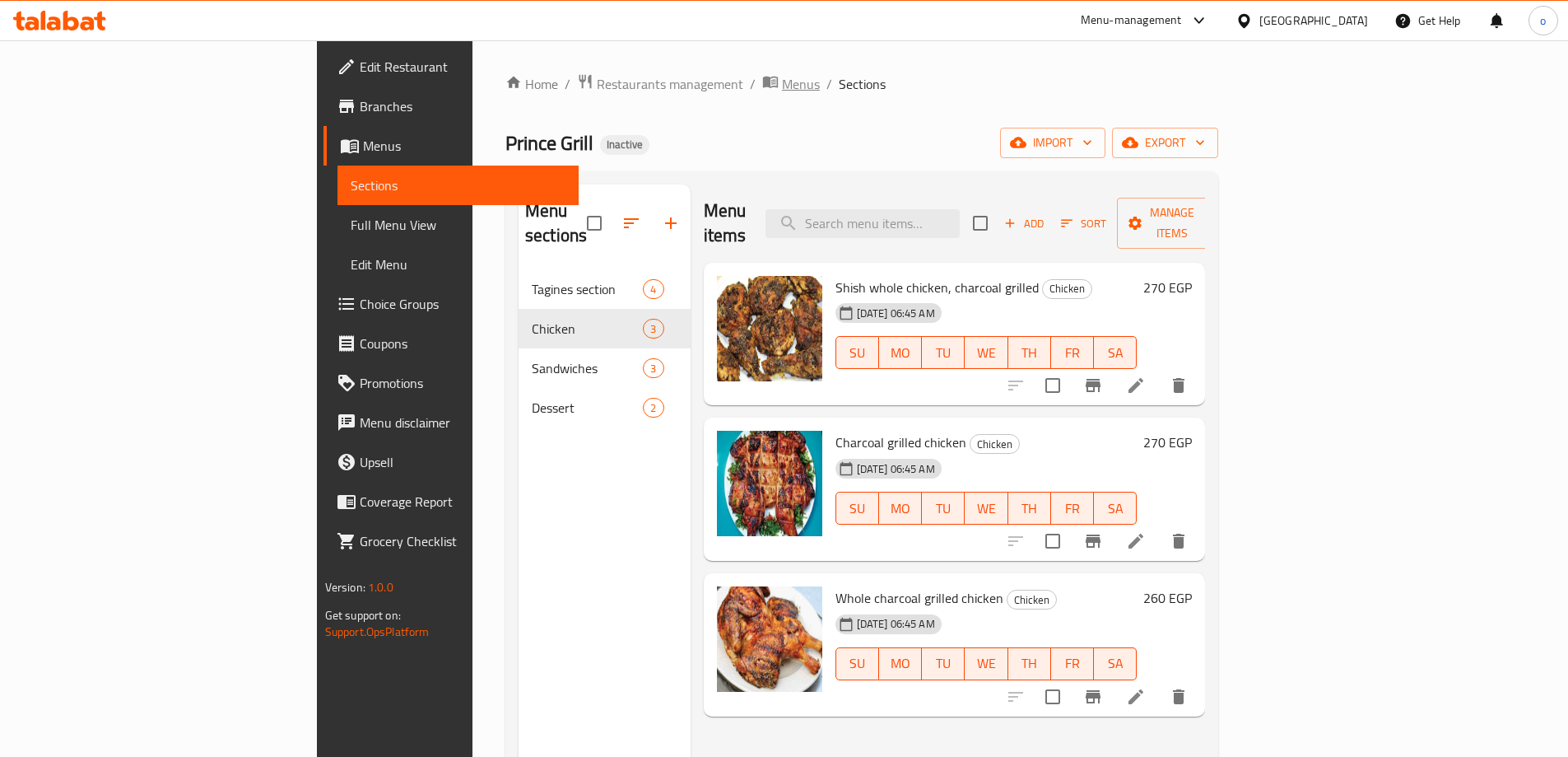
click at [782, 87] on span "Menus" at bounding box center [801, 83] width 38 height 20
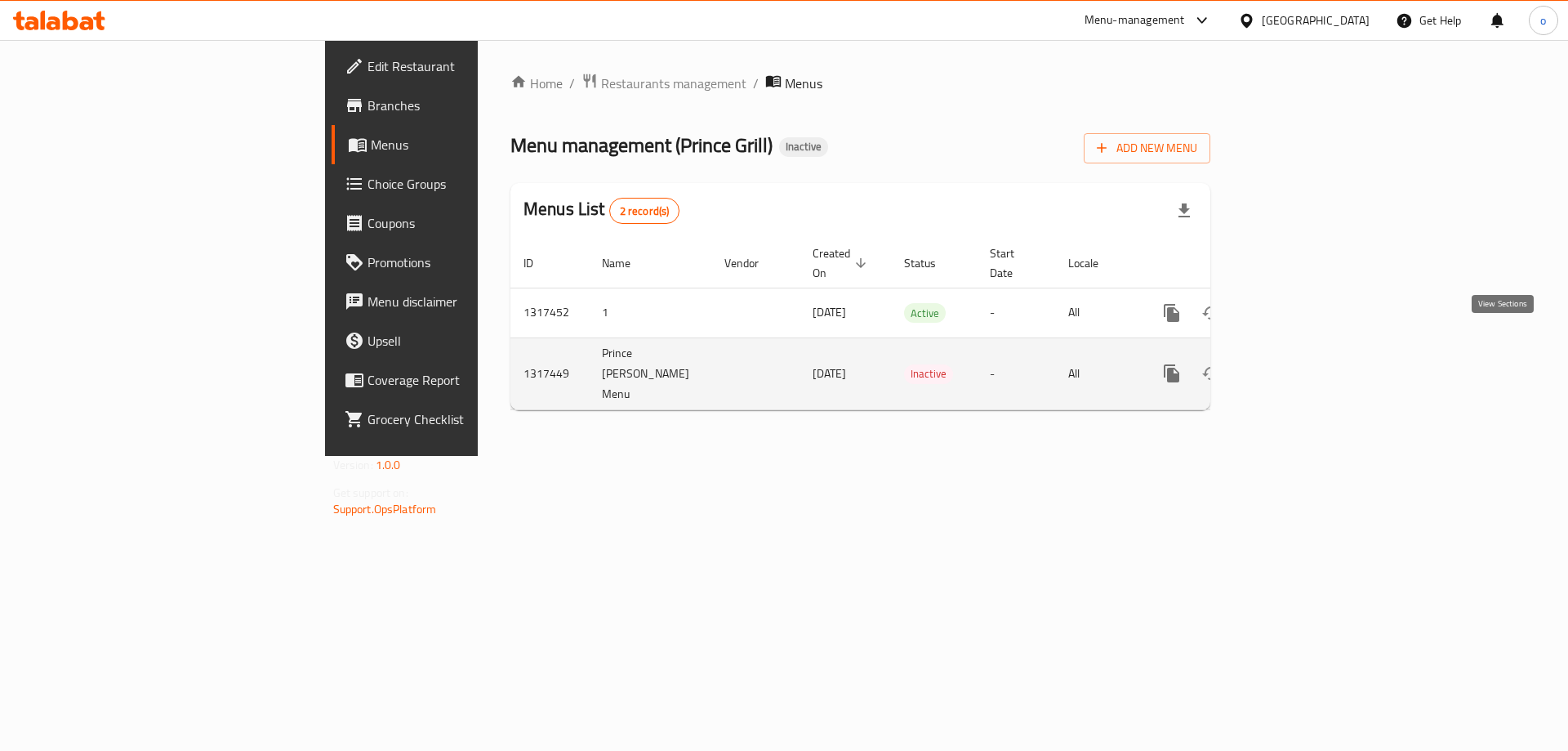
click at [1299, 363] on icon "enhanced table" at bounding box center [1289, 373] width 20 height 20
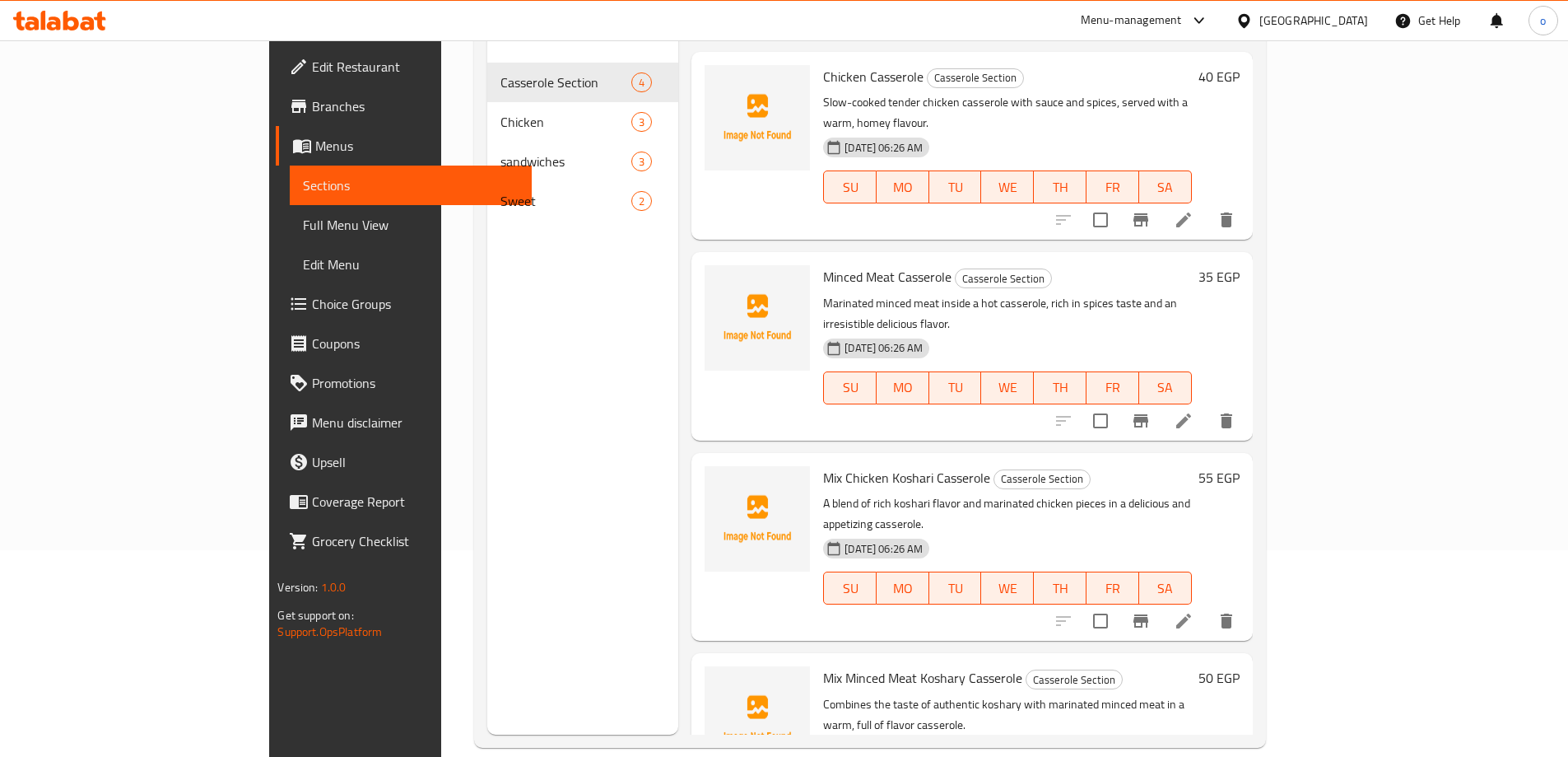
scroll to position [231, 0]
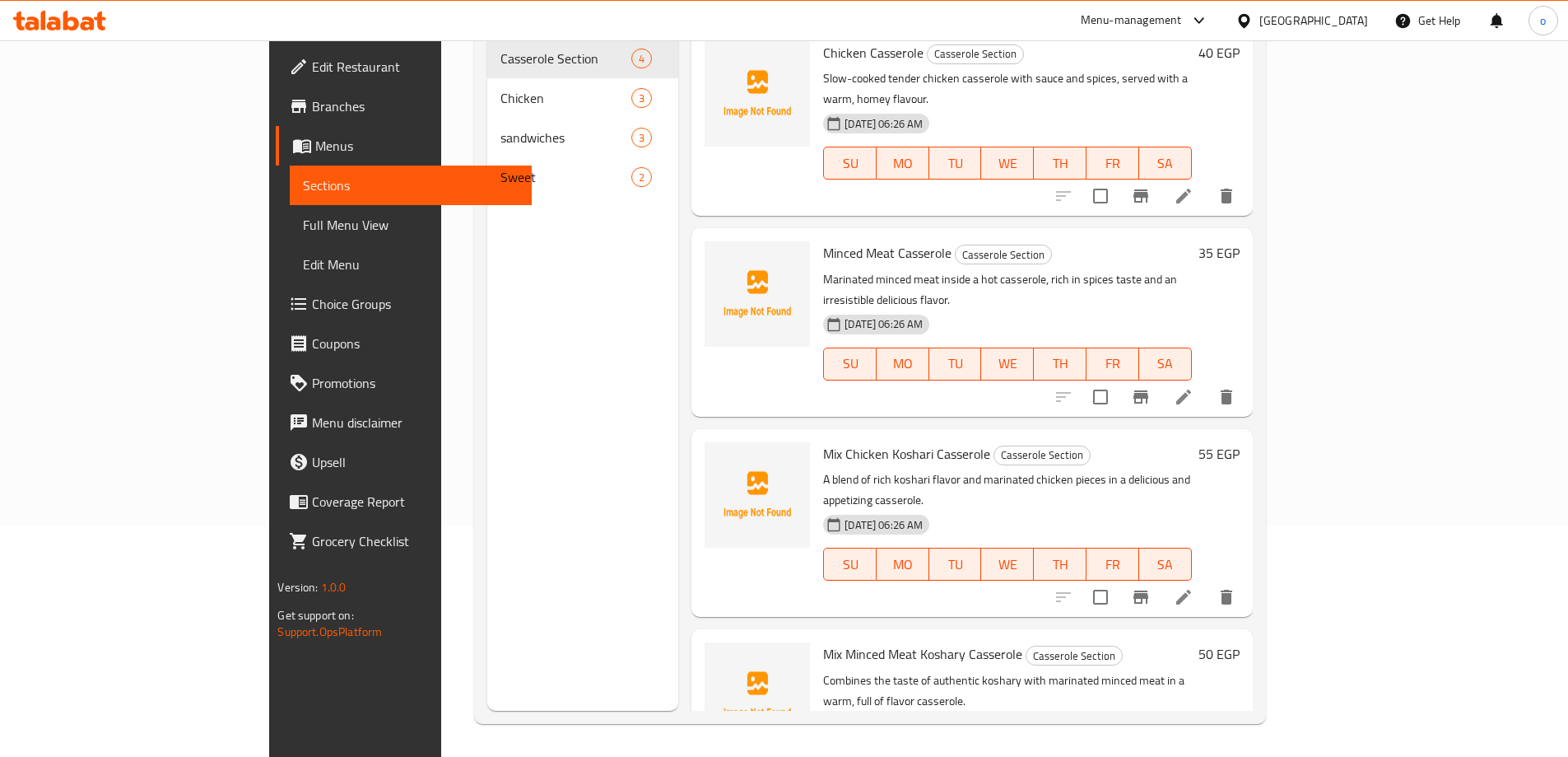
click at [303, 222] on span "Full Menu View" at bounding box center [410, 225] width 215 height 20
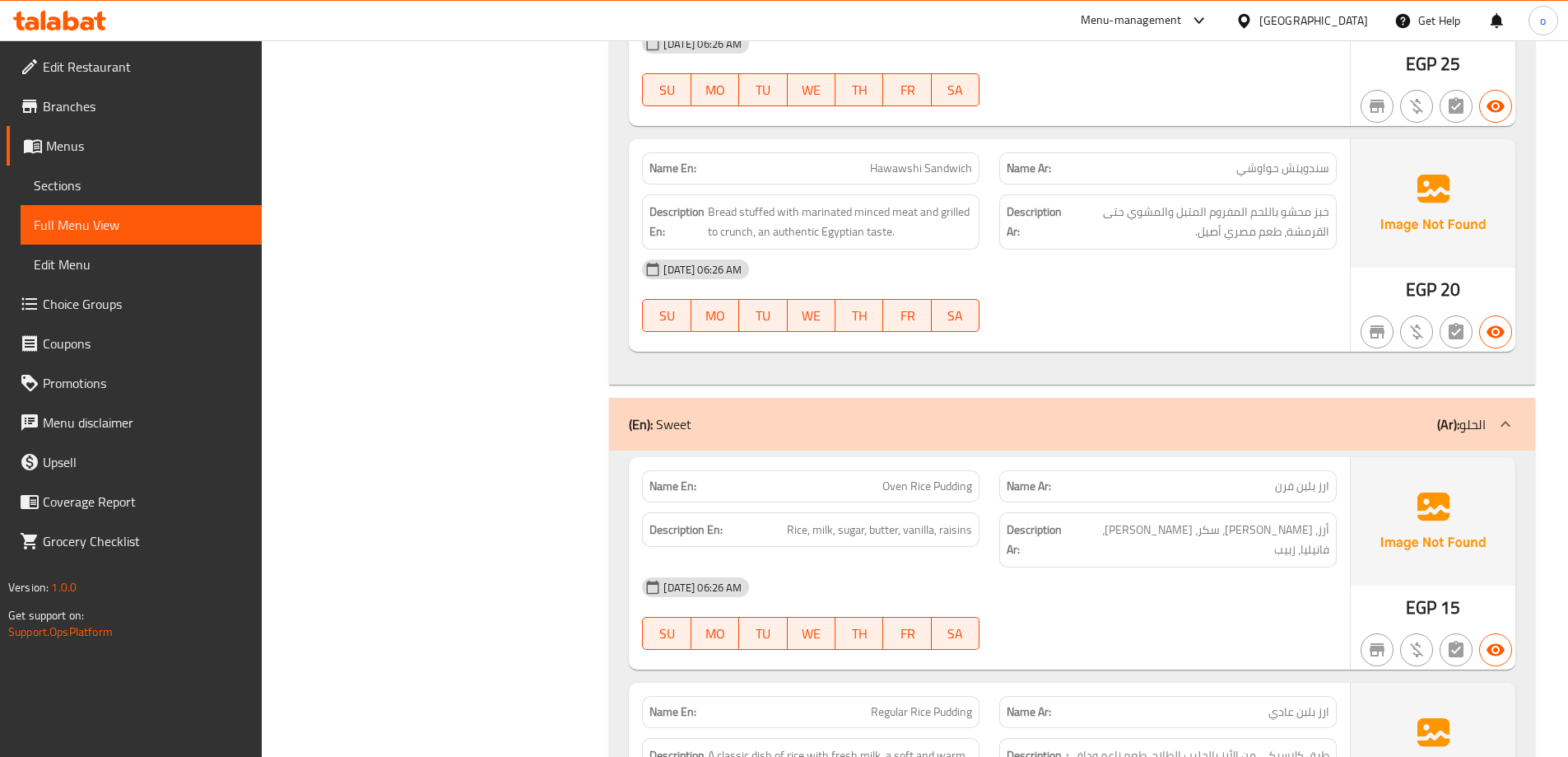
scroll to position [2562, 0]
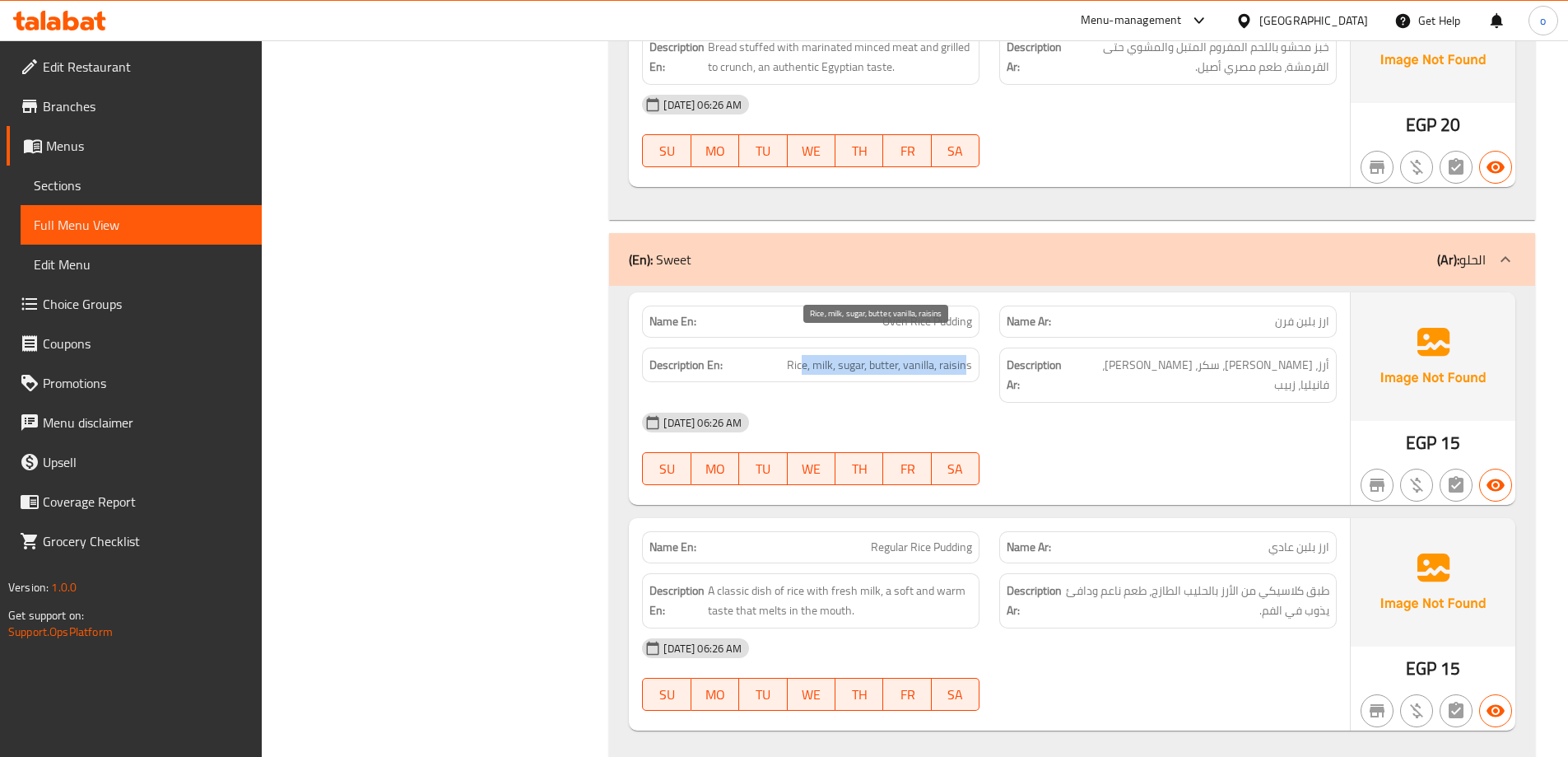
drag, startPoint x: 803, startPoint y: 350, endPoint x: 969, endPoint y: 345, distance: 166.1
click at [969, 355] on span "Rice, milk, sugar, butter, vanilla, raisins" at bounding box center [879, 365] width 185 height 21
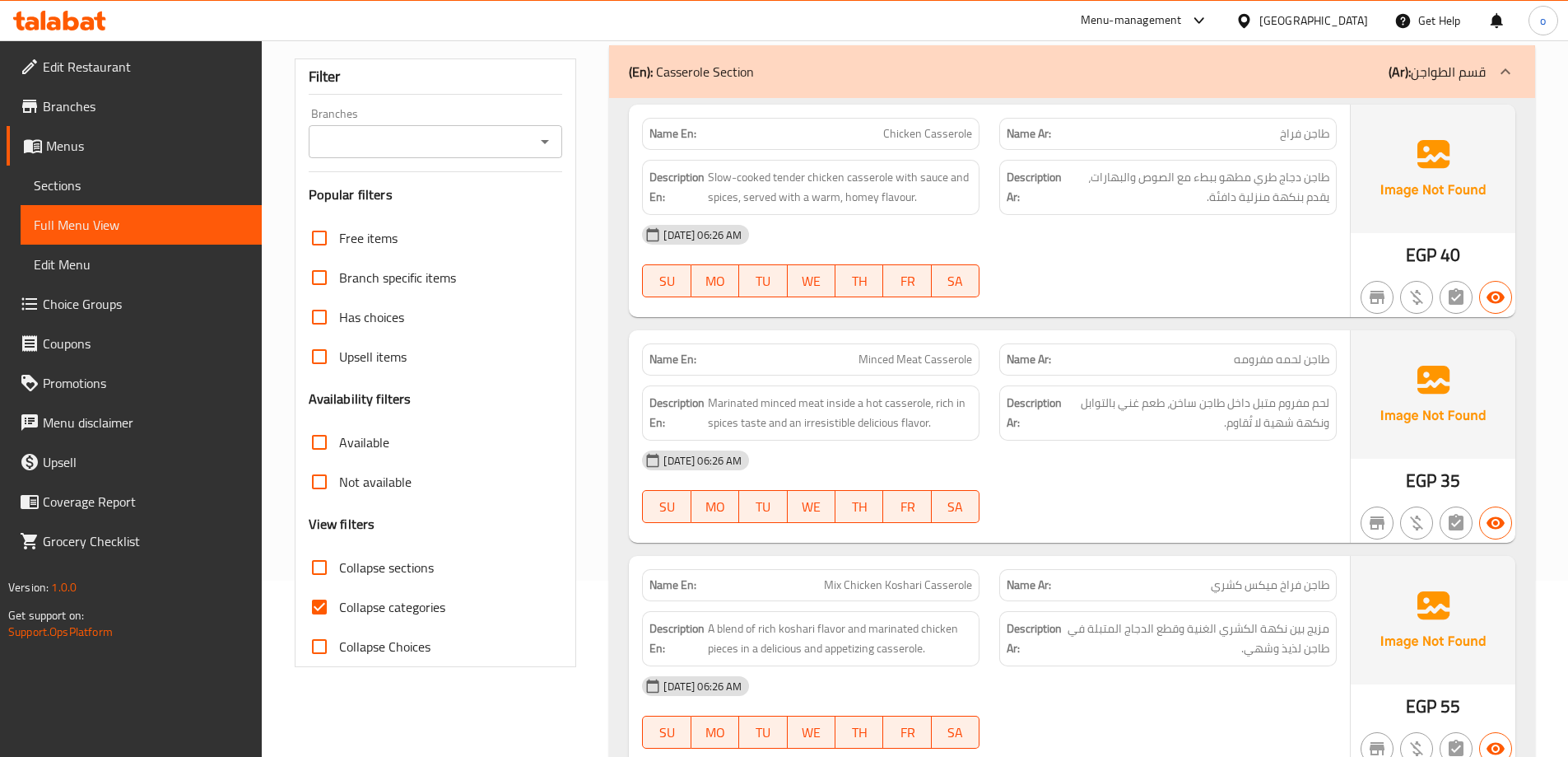
scroll to position [174, 0]
click at [323, 599] on input "Collapse categories" at bounding box center [320, 610] width 39 height 39
checkbox input "false"
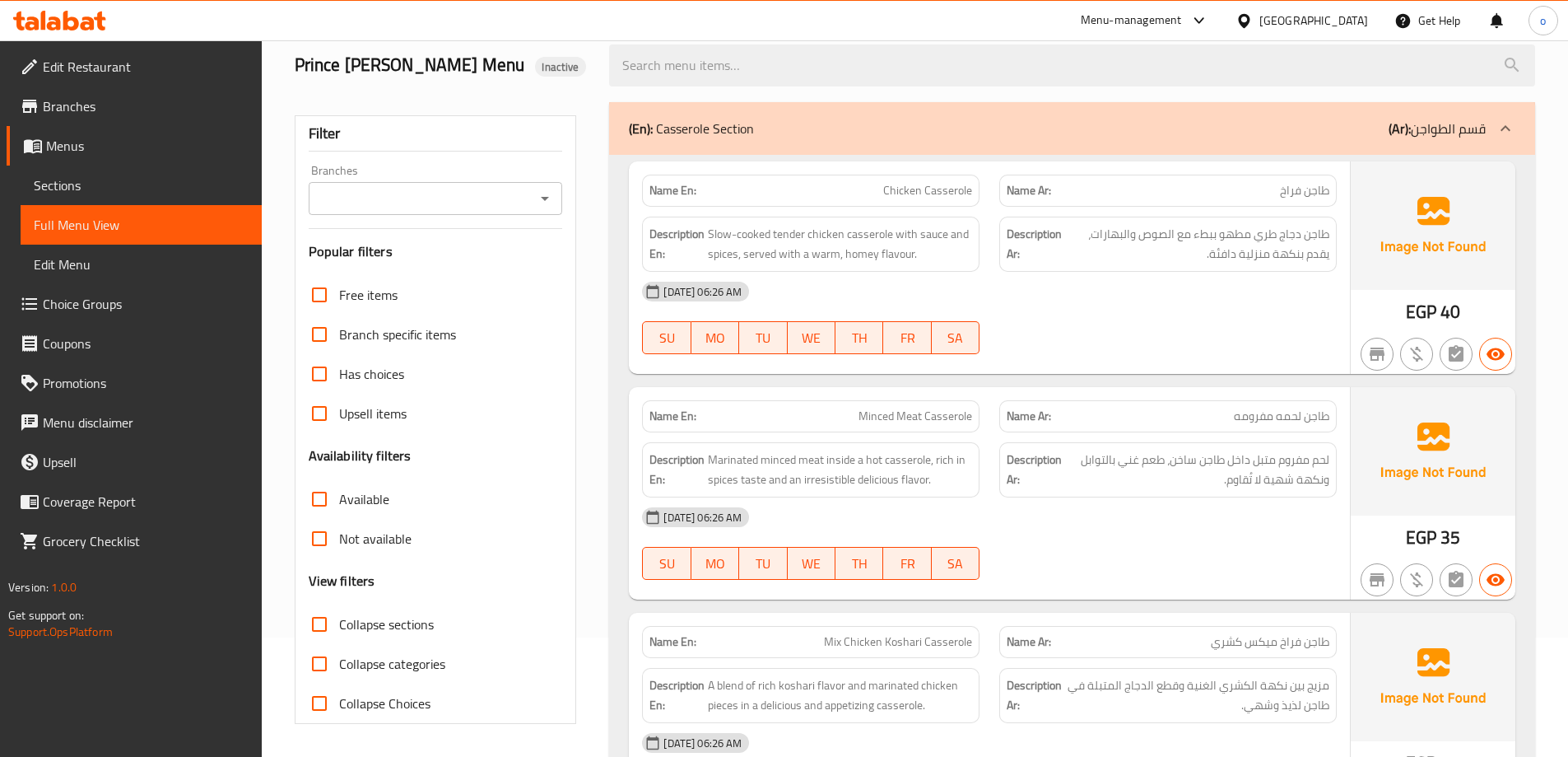
scroll to position [0, 0]
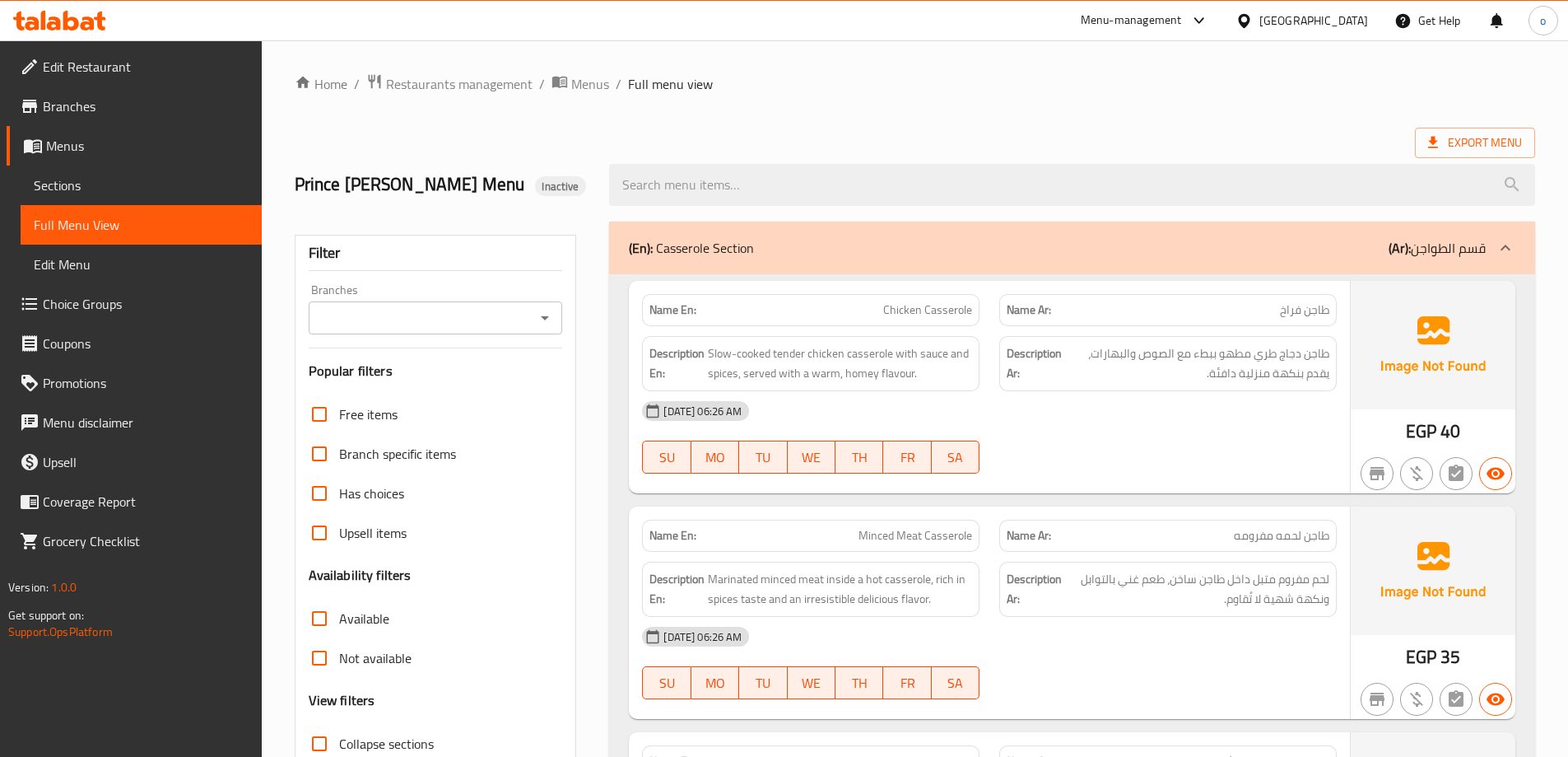
click at [94, 144] on span "Menus" at bounding box center [147, 146] width 202 height 20
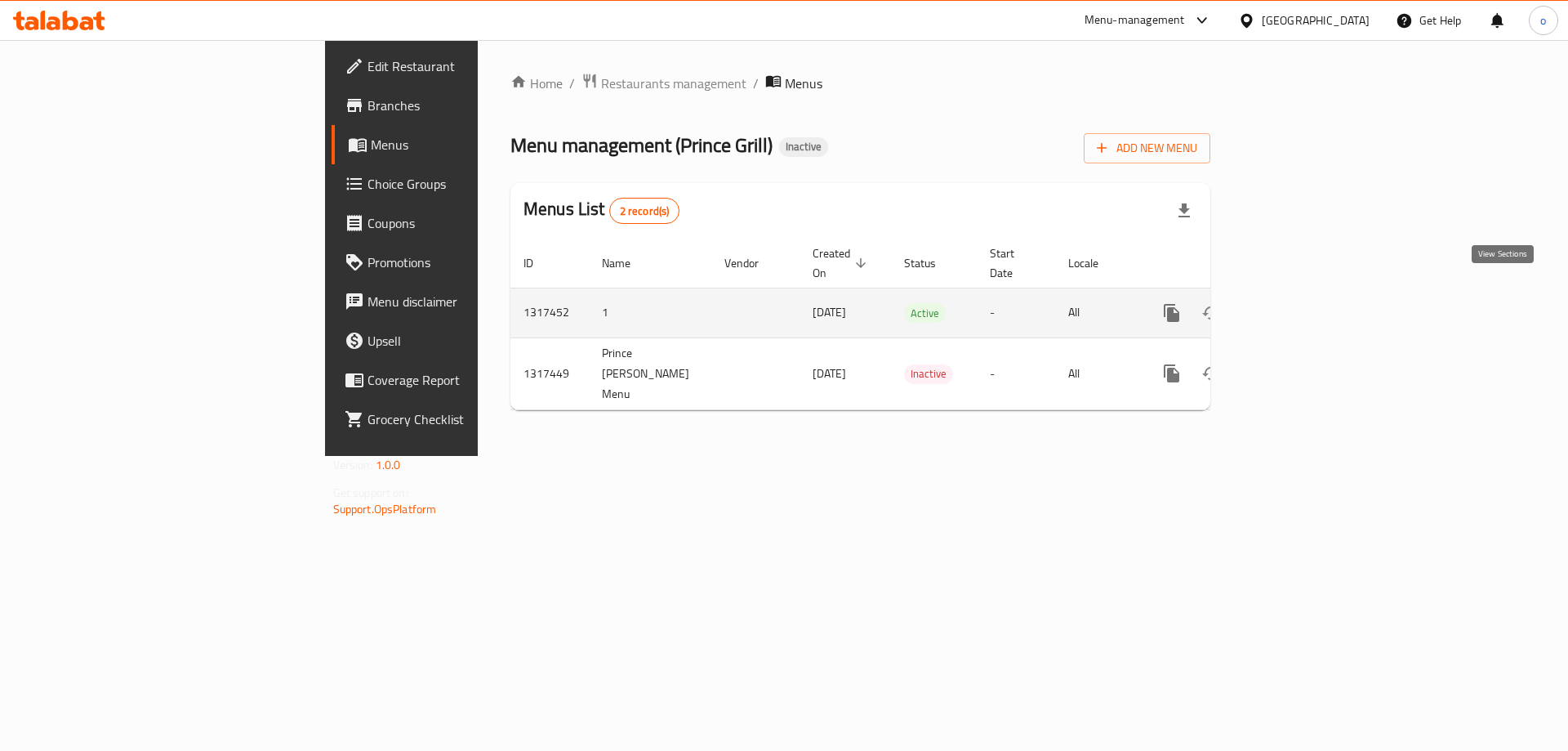
click at [1299, 303] on icon "enhanced table" at bounding box center [1289, 312] width 20 height 20
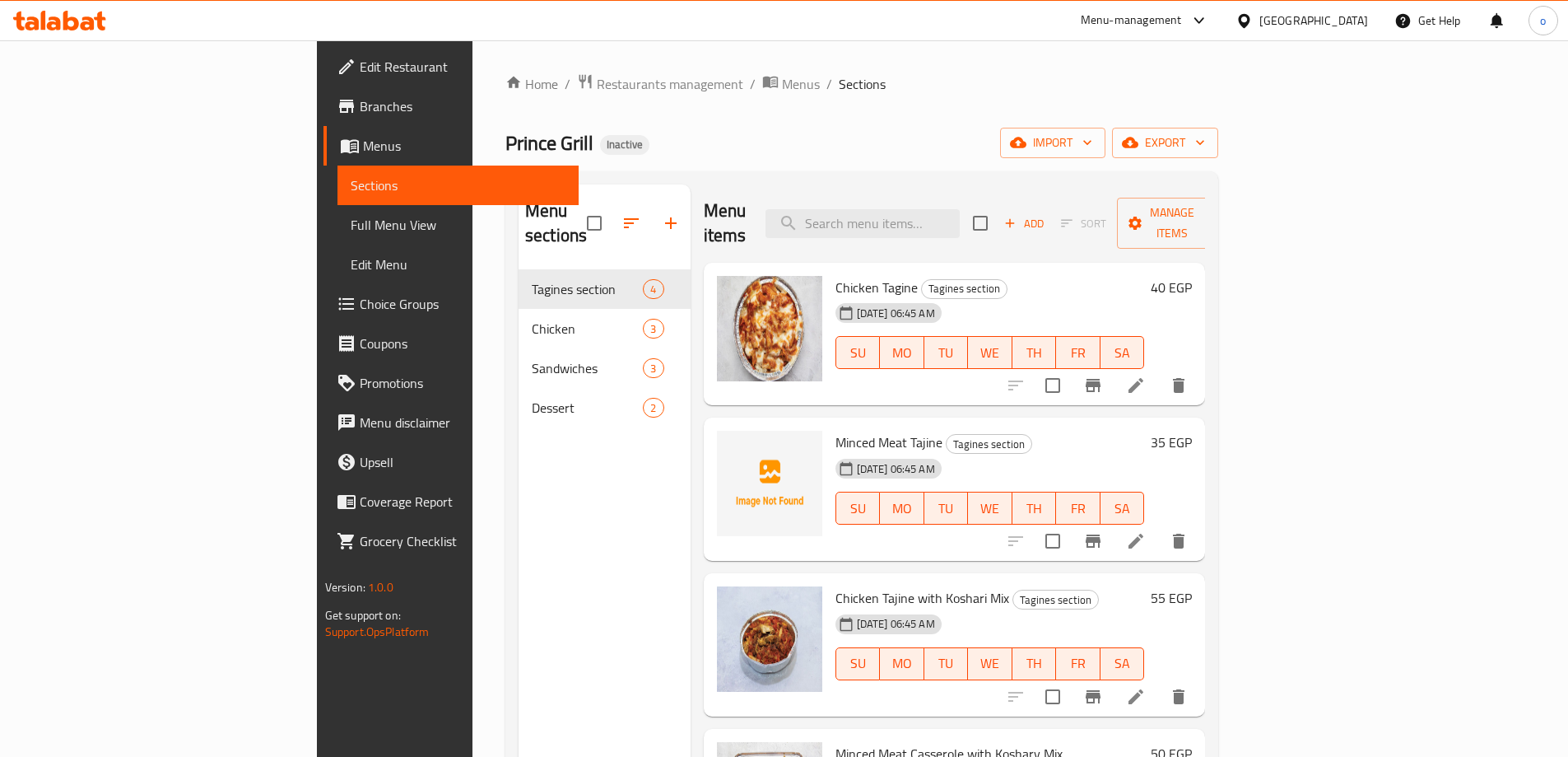
click at [363, 144] on span "Menus" at bounding box center [464, 146] width 202 height 20
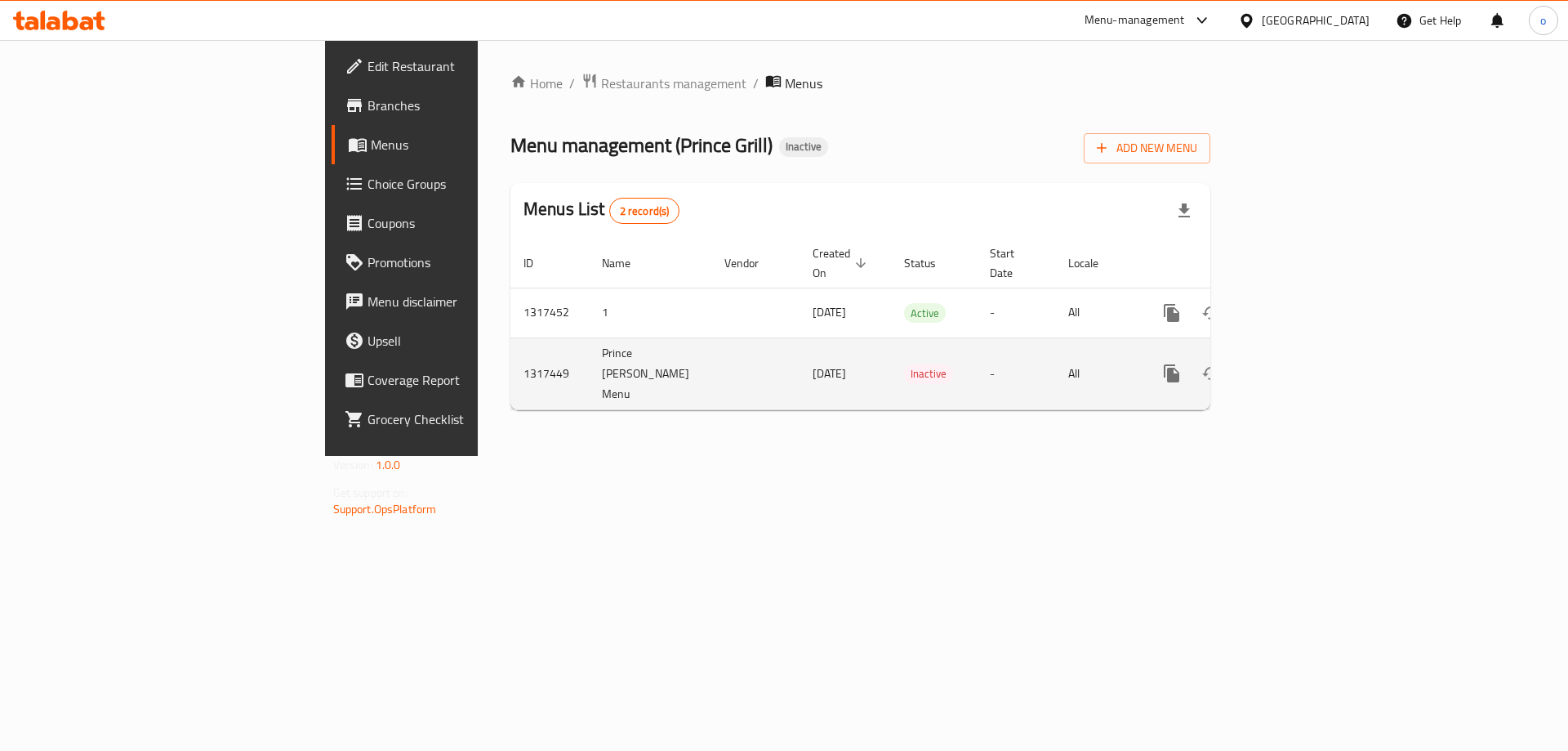
click at [1299, 363] on icon "enhanced table" at bounding box center [1289, 373] width 20 height 20
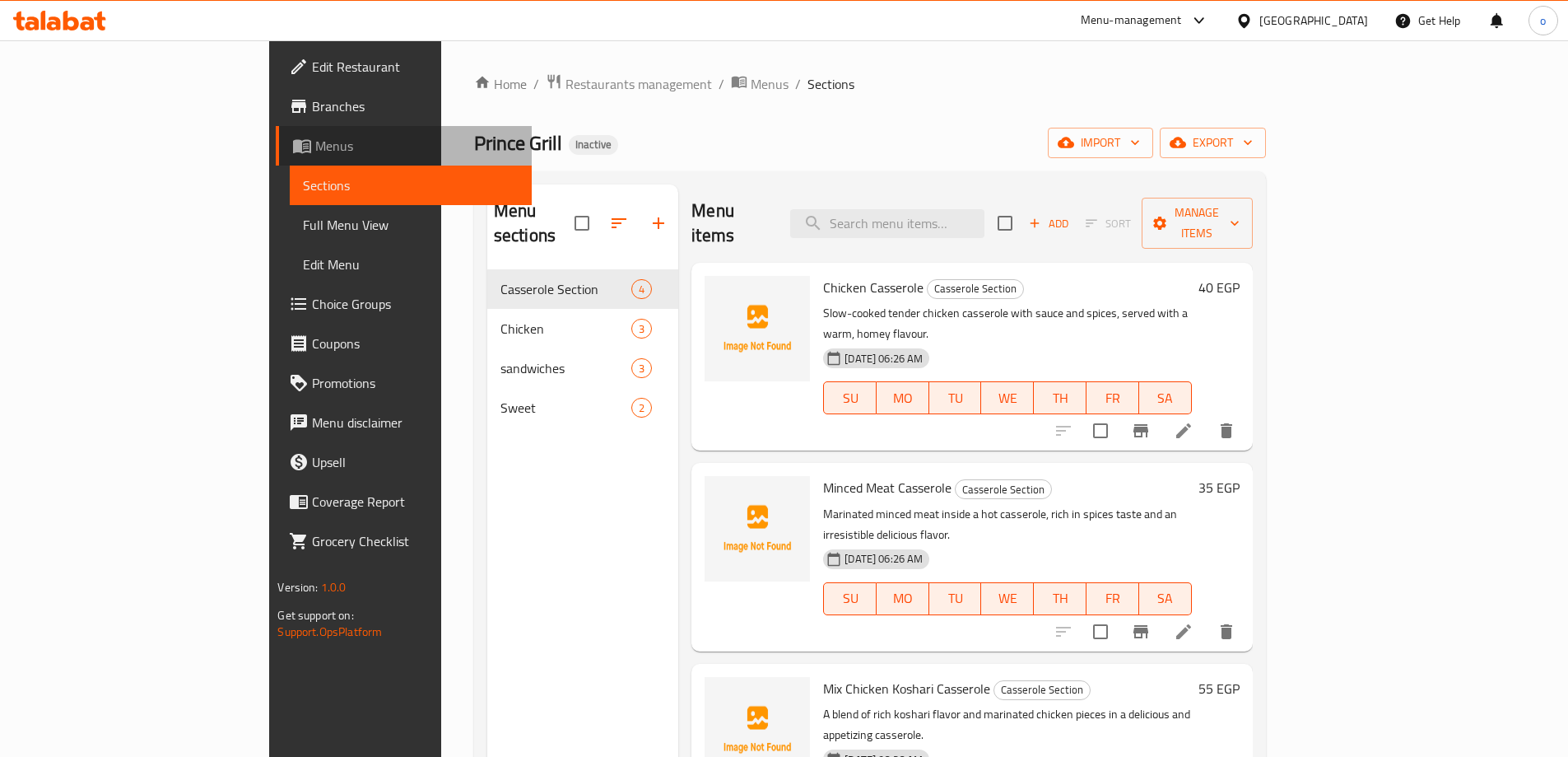
click at [276, 159] on link "Menus" at bounding box center [404, 146] width 255 height 39
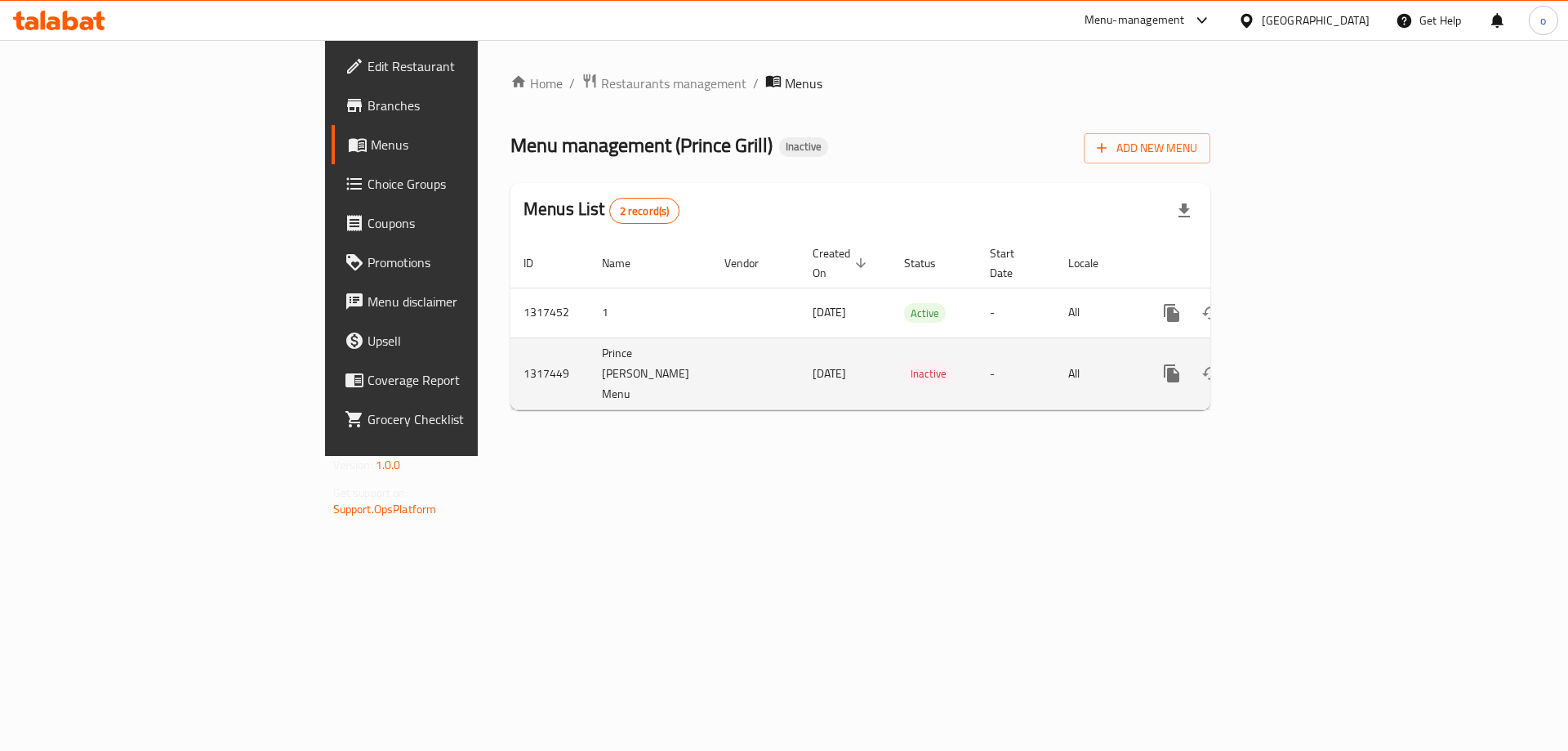
click at [589, 349] on td "Prince [PERSON_NAME]'s Menu" at bounding box center [650, 373] width 122 height 72
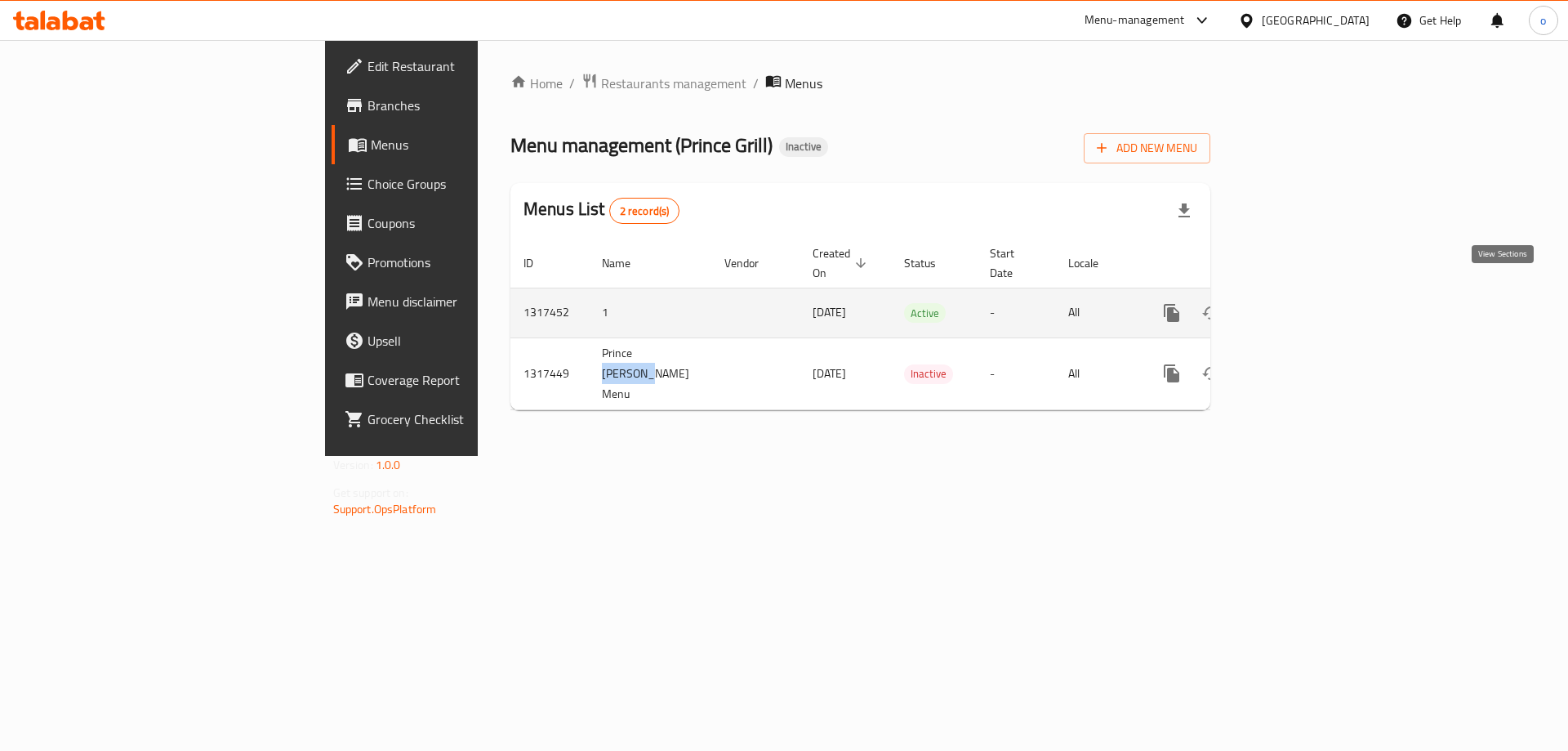
click at [1299, 304] on icon "enhanced table" at bounding box center [1289, 312] width 20 height 20
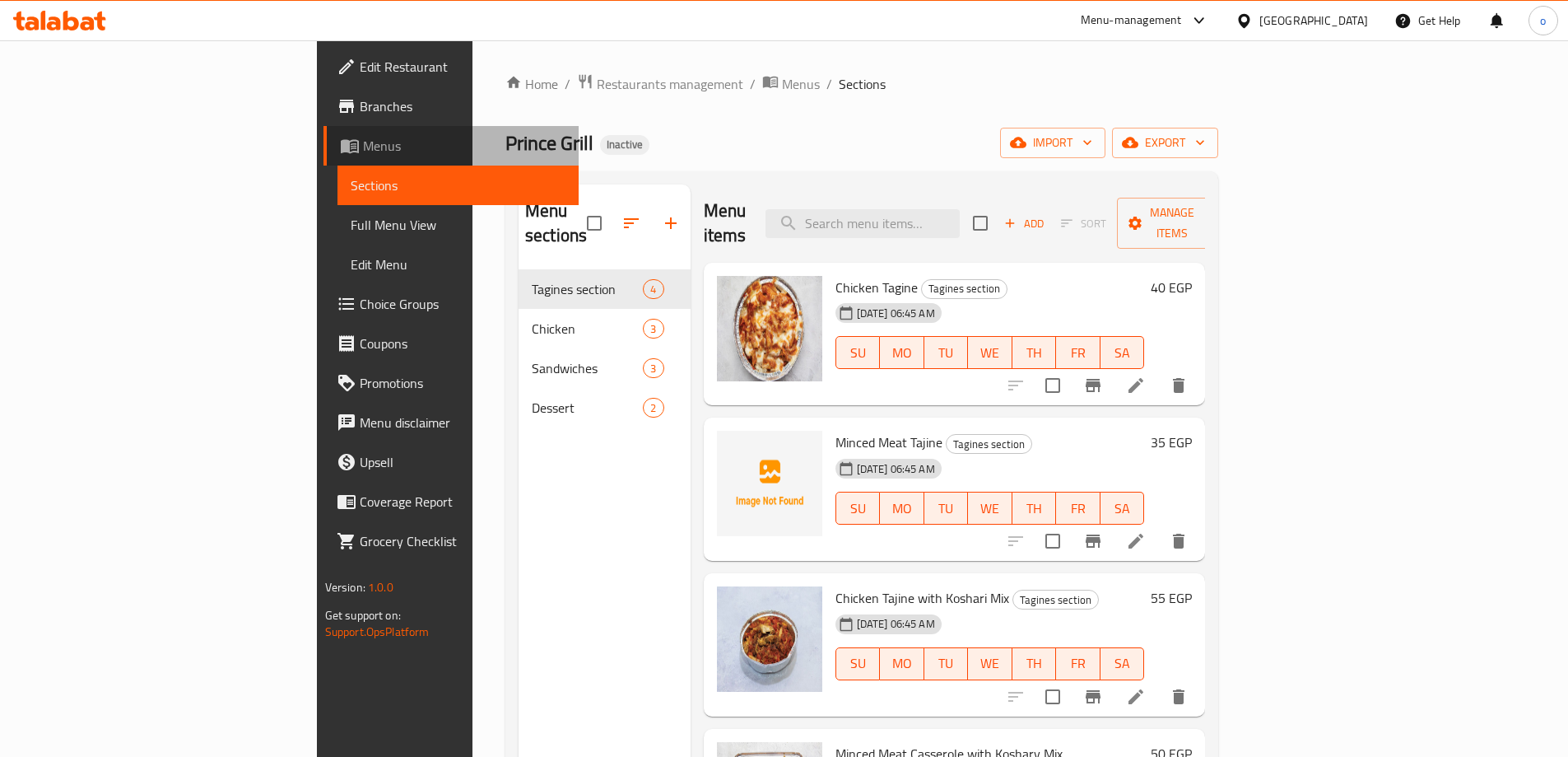
click at [363, 141] on span "Menus" at bounding box center [464, 146] width 202 height 20
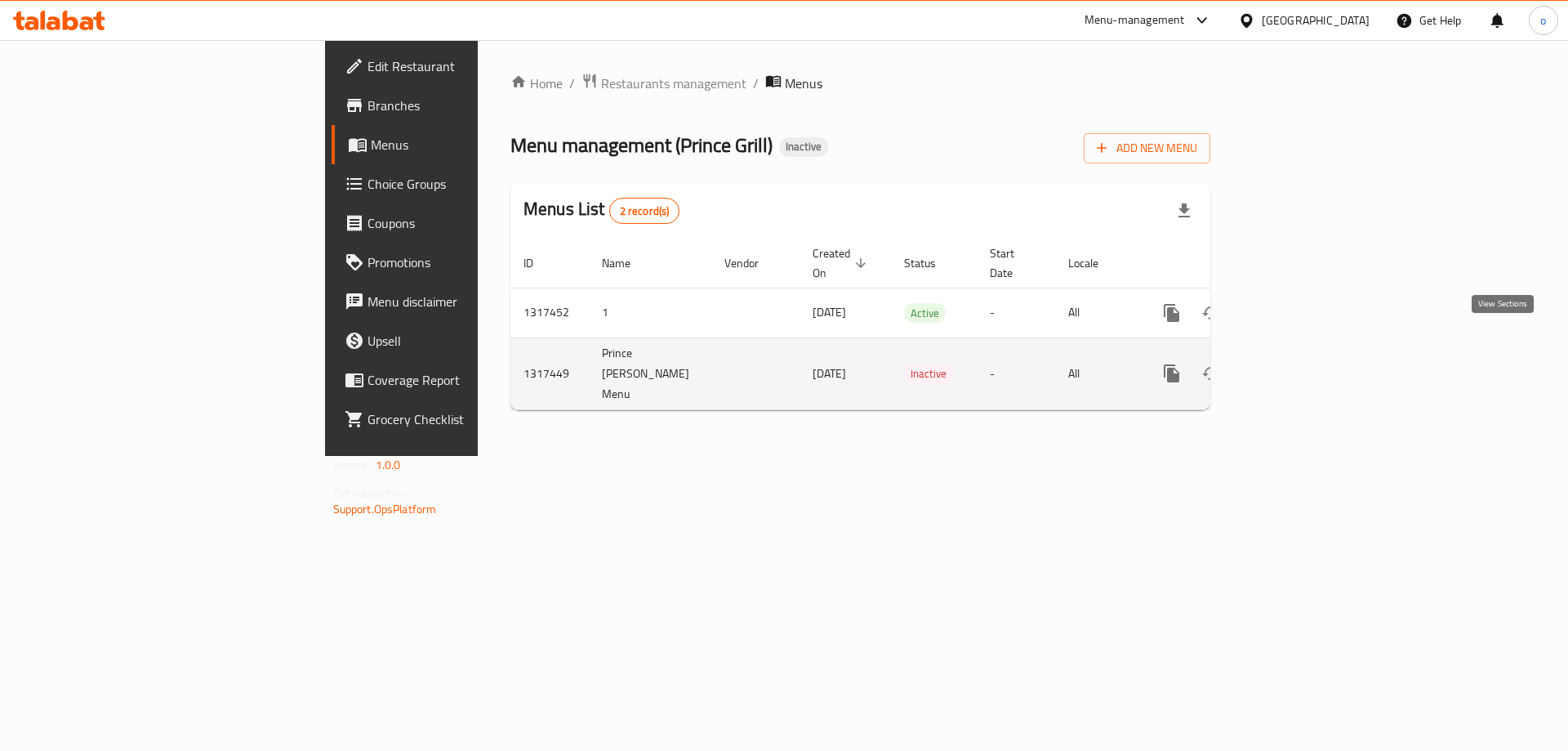
click at [1299, 363] on icon "enhanced table" at bounding box center [1289, 373] width 20 height 20
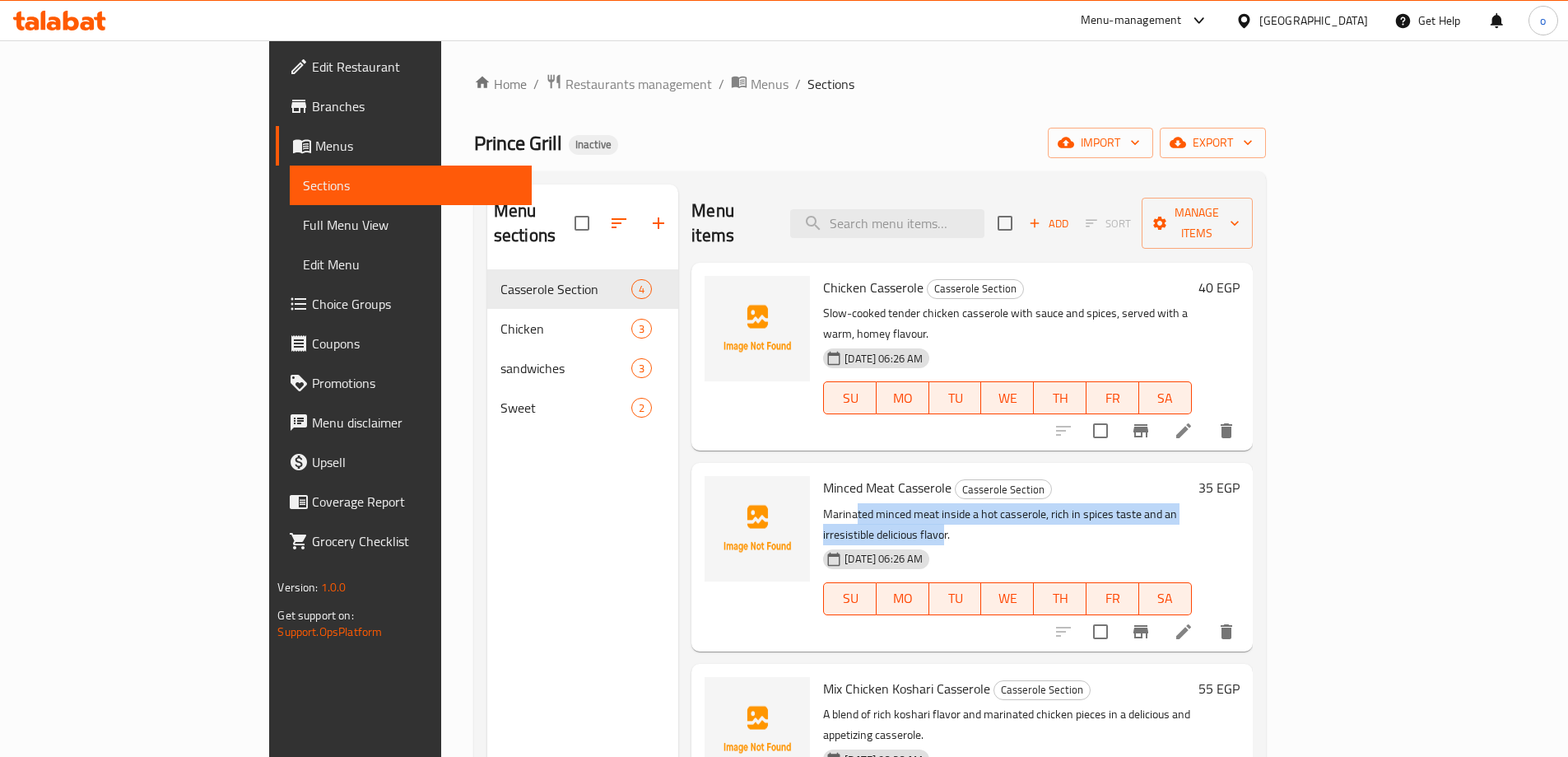
drag, startPoint x: 932, startPoint y: 465, endPoint x: 1232, endPoint y: 465, distance: 300.0
click at [1191, 504] on p "Marinated minced meat inside a hot casserole, rich in spices taste and an irres…" at bounding box center [1007, 525] width 368 height 41
drag, startPoint x: 116, startPoint y: 159, endPoint x: 229, endPoint y: 175, distance: 114.1
click at [276, 159] on link "Menus" at bounding box center [404, 146] width 255 height 39
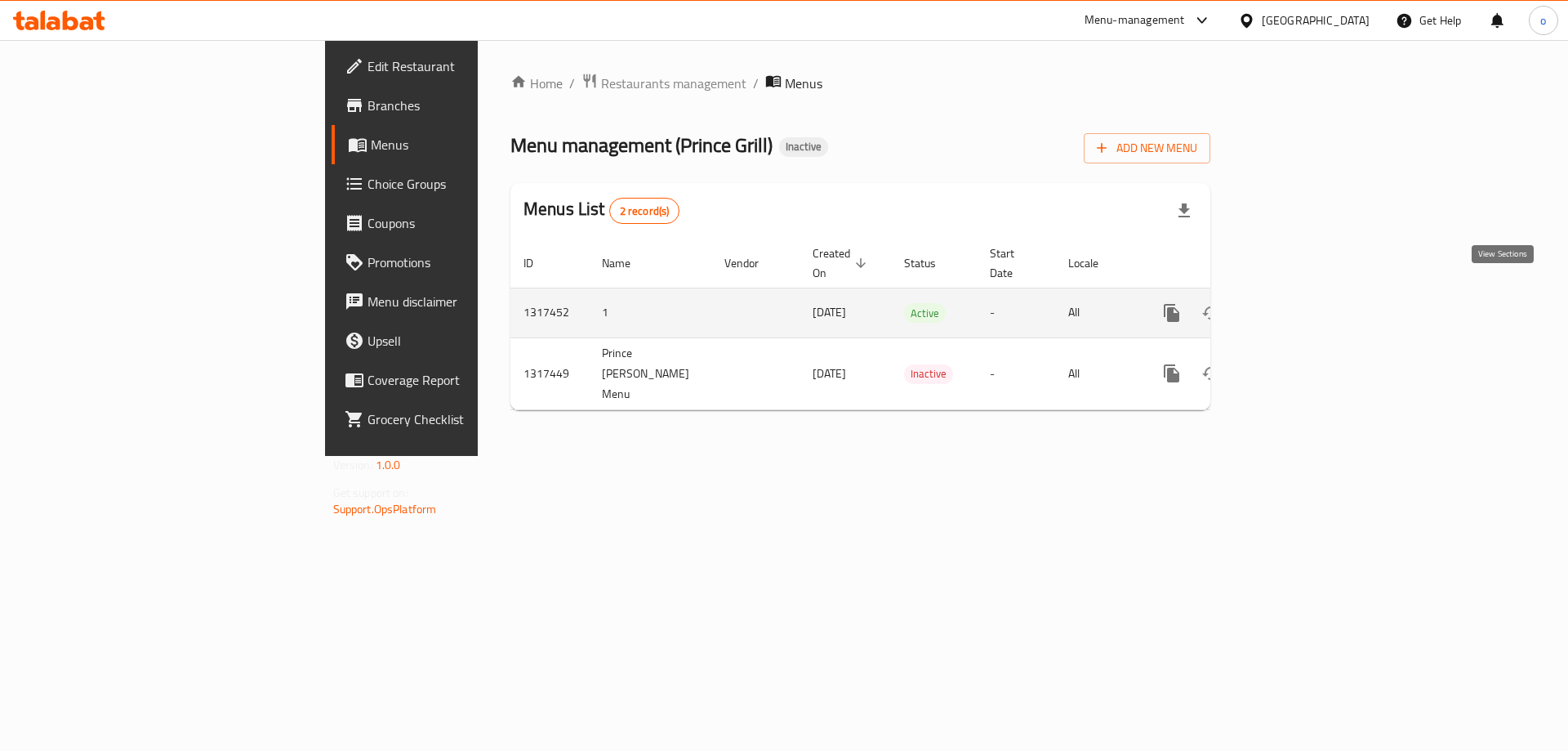
click at [1310, 298] on link "enhanced table" at bounding box center [1290, 313] width 39 height 39
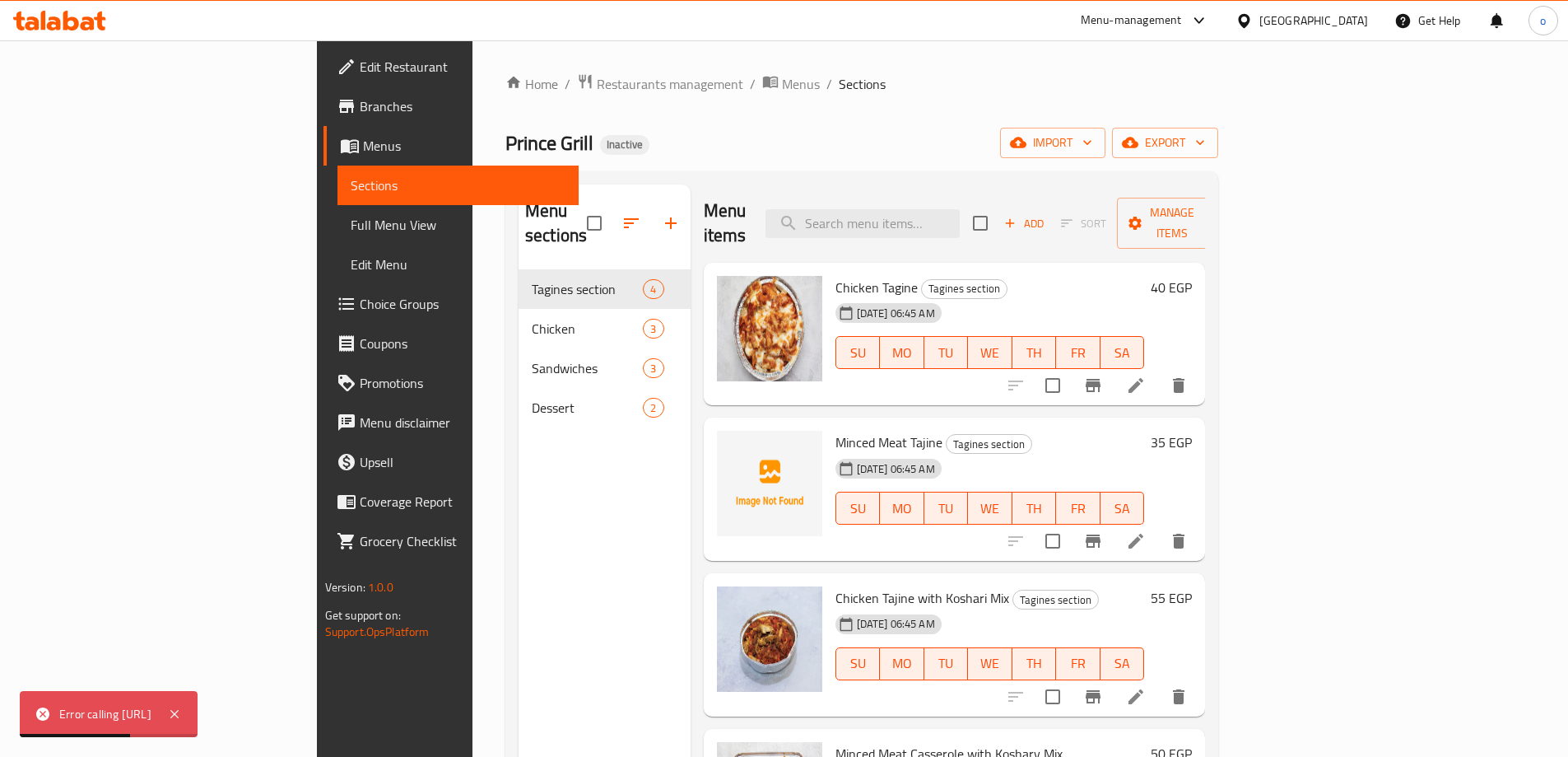
click at [198, 691] on div "Error calling http://catalog-service-api.catalog.svc.cluster.local/v1/catalogs/…" at bounding box center [109, 714] width 178 height 46
click at [184, 704] on icon at bounding box center [174, 713] width 20 height 20
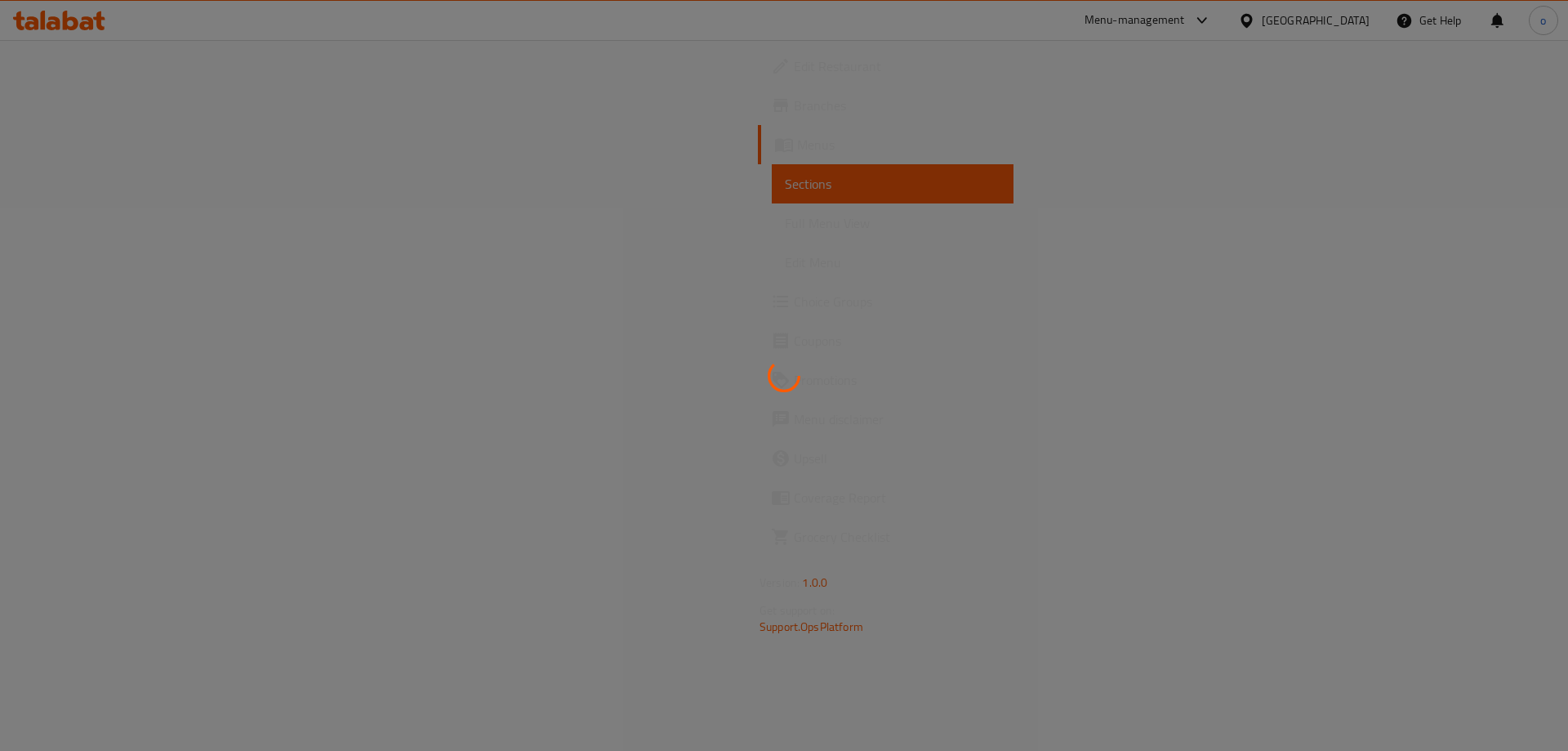
drag, startPoint x: 645, startPoint y: 394, endPoint x: 678, endPoint y: 353, distance: 52.6
click at [666, 374] on div at bounding box center [784, 375] width 1568 height 751
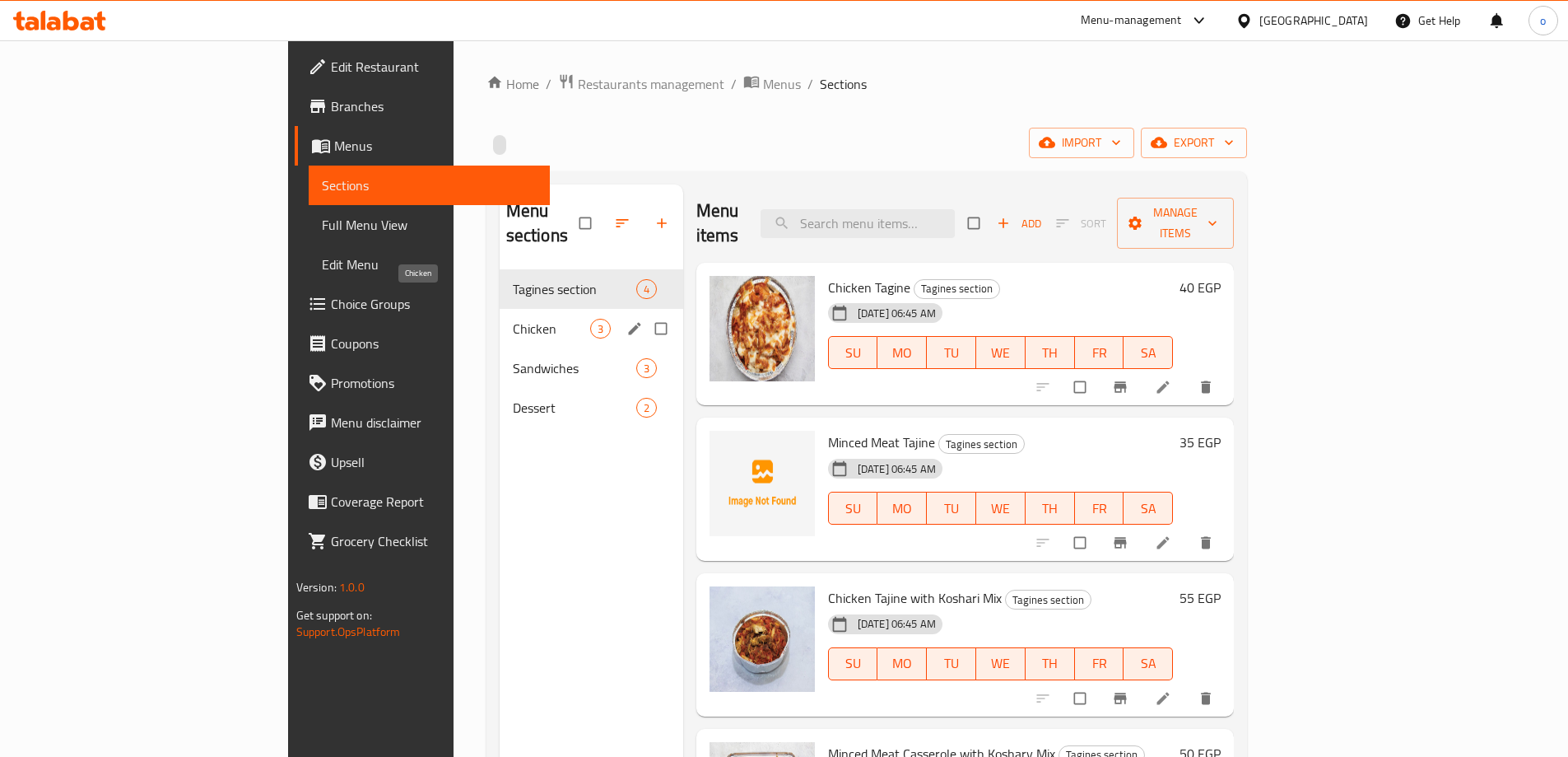
click at [512, 319] on span "Chicken" at bounding box center [551, 328] width 77 height 20
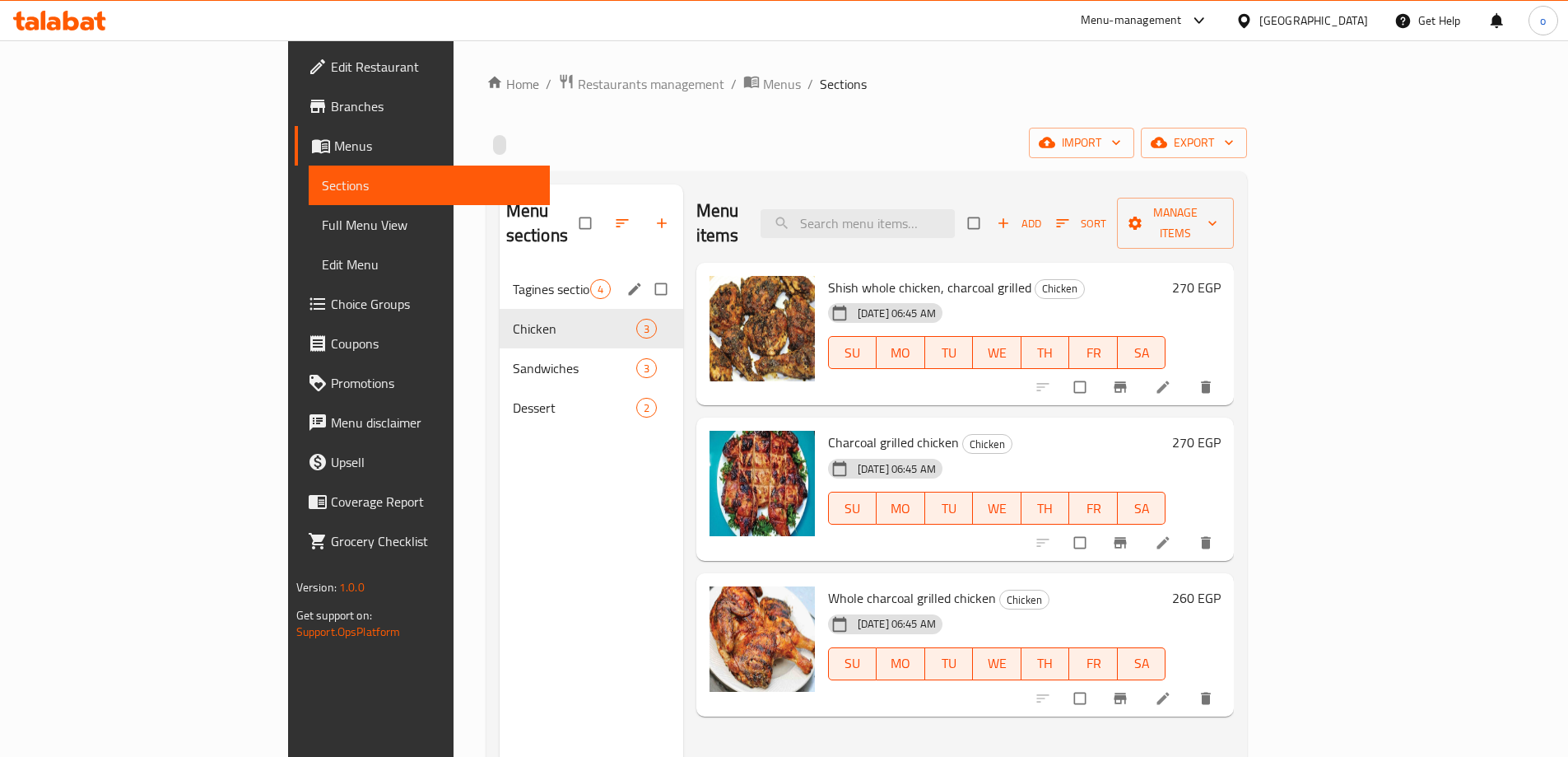
click at [500, 269] on div "Tagines section 4" at bounding box center [591, 289] width 183 height 39
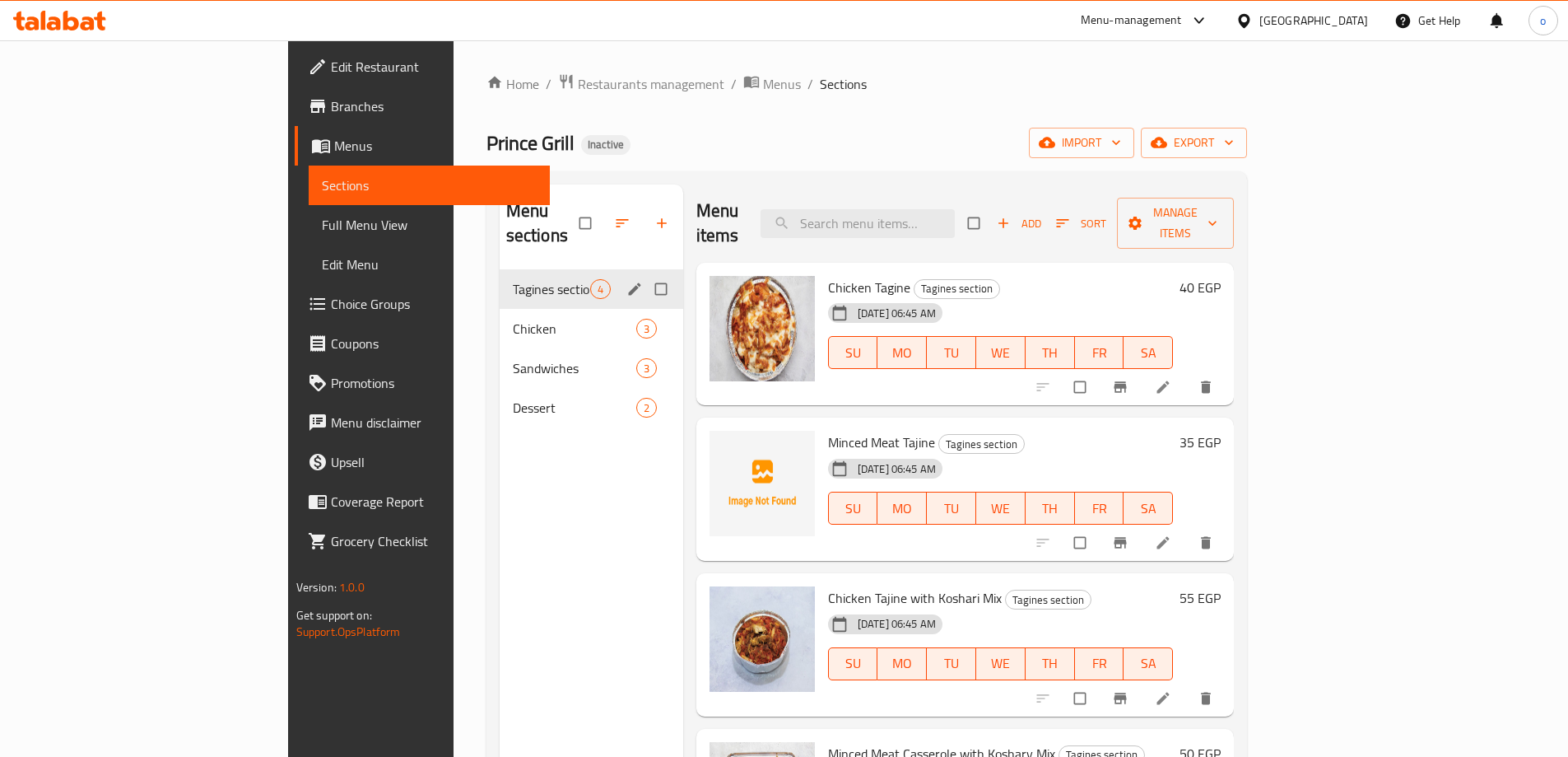
click at [500, 269] on div "Tagines section 4" at bounding box center [591, 289] width 183 height 39
click at [512, 279] on span "Tagines section" at bounding box center [551, 289] width 77 height 20
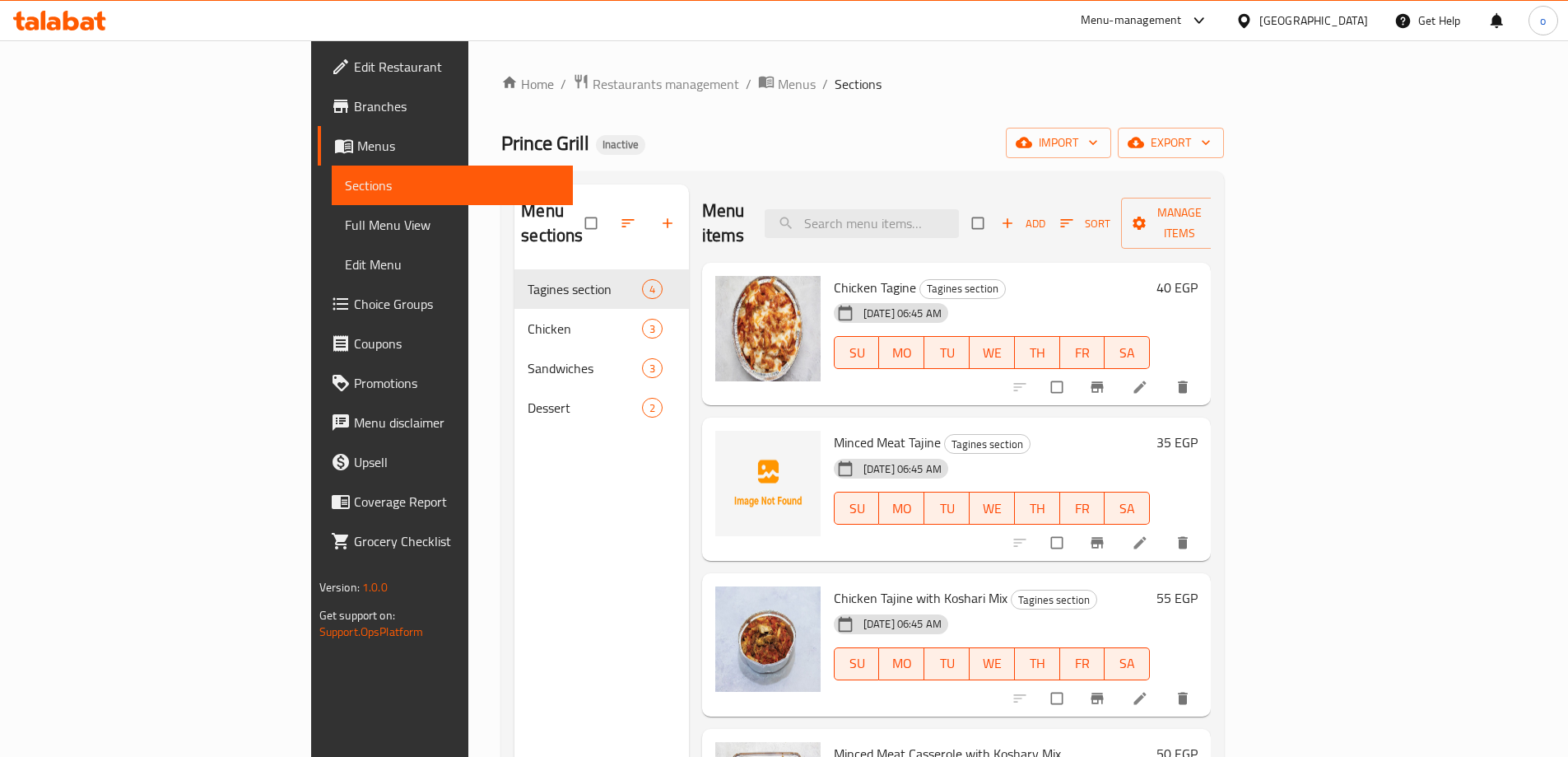
click at [357, 140] on span "Menus" at bounding box center [458, 146] width 202 height 20
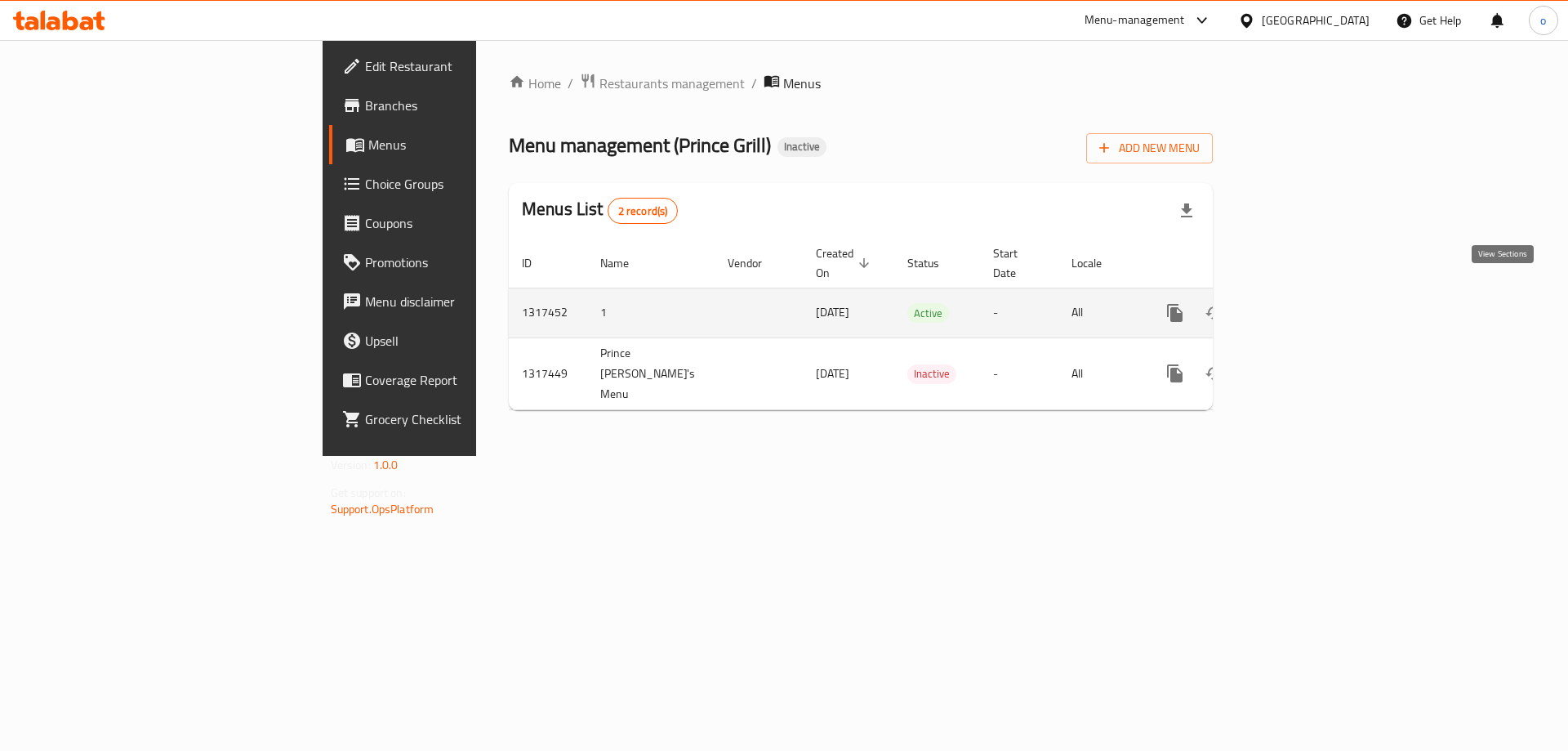
click at [1303, 303] on icon "enhanced table" at bounding box center [1292, 312] width 20 height 20
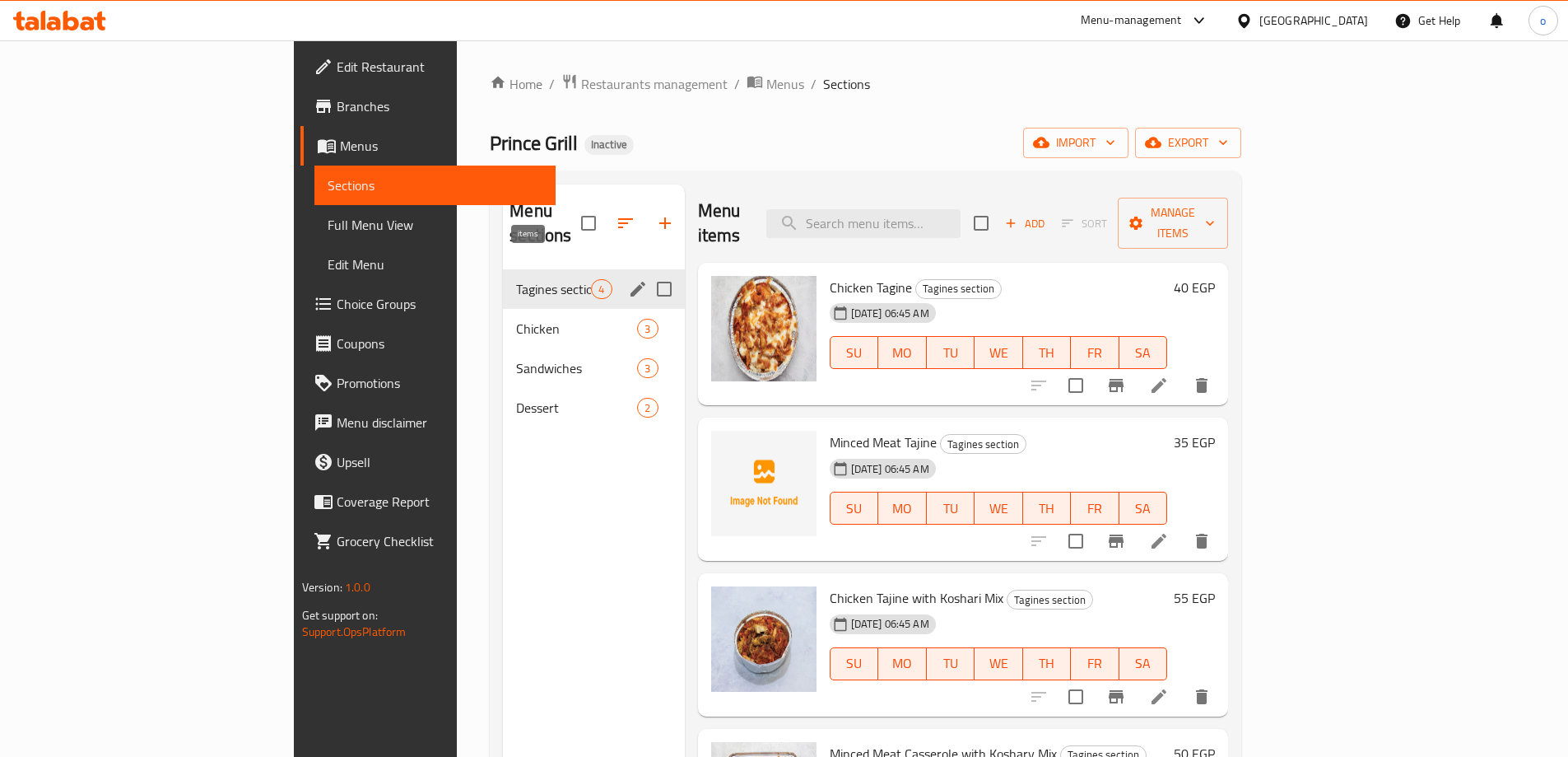
click at [592, 282] on span "4" at bounding box center [601, 290] width 19 height 15
click at [503, 272] on div "Tagines section 4" at bounding box center [593, 289] width 181 height 39
click at [516, 279] on span "Tagines section" at bounding box center [553, 289] width 75 height 20
click at [503, 276] on div "Tagines section 4" at bounding box center [593, 289] width 181 height 39
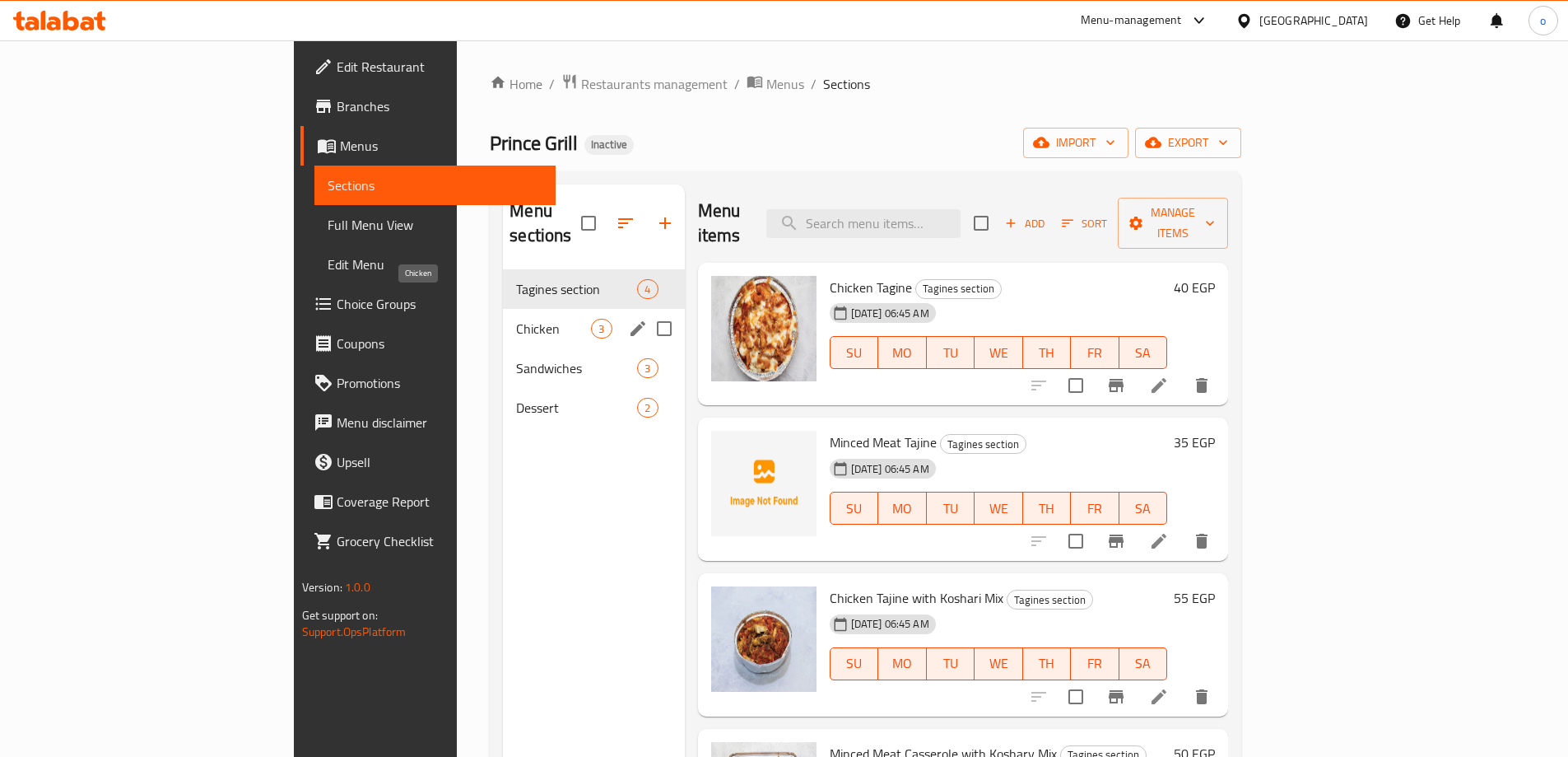
click at [516, 319] on span "Chicken" at bounding box center [553, 328] width 75 height 20
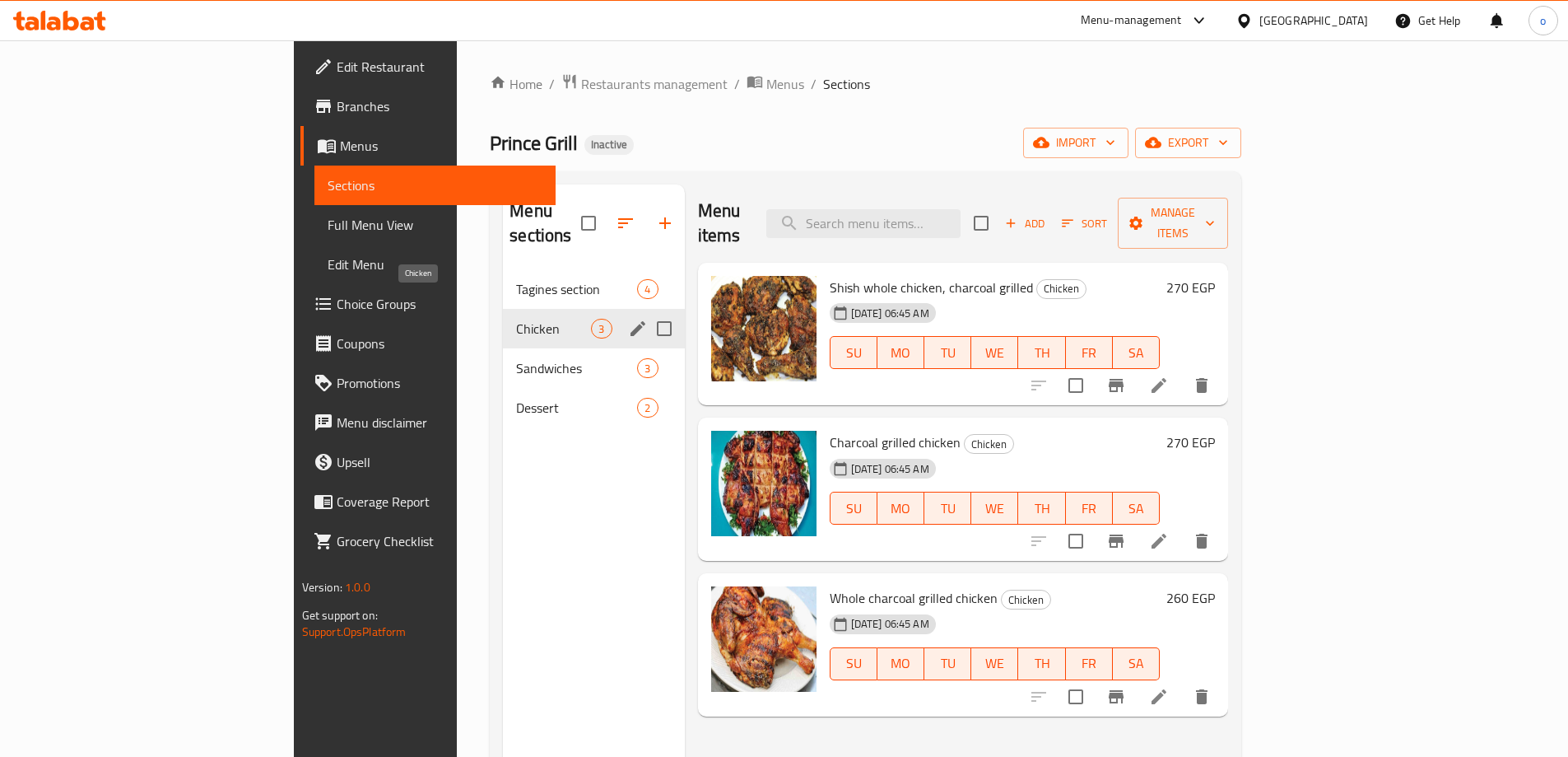
click at [516, 319] on span "Chicken" at bounding box center [553, 328] width 75 height 20
click at [516, 279] on span "Tagines section" at bounding box center [553, 289] width 75 height 20
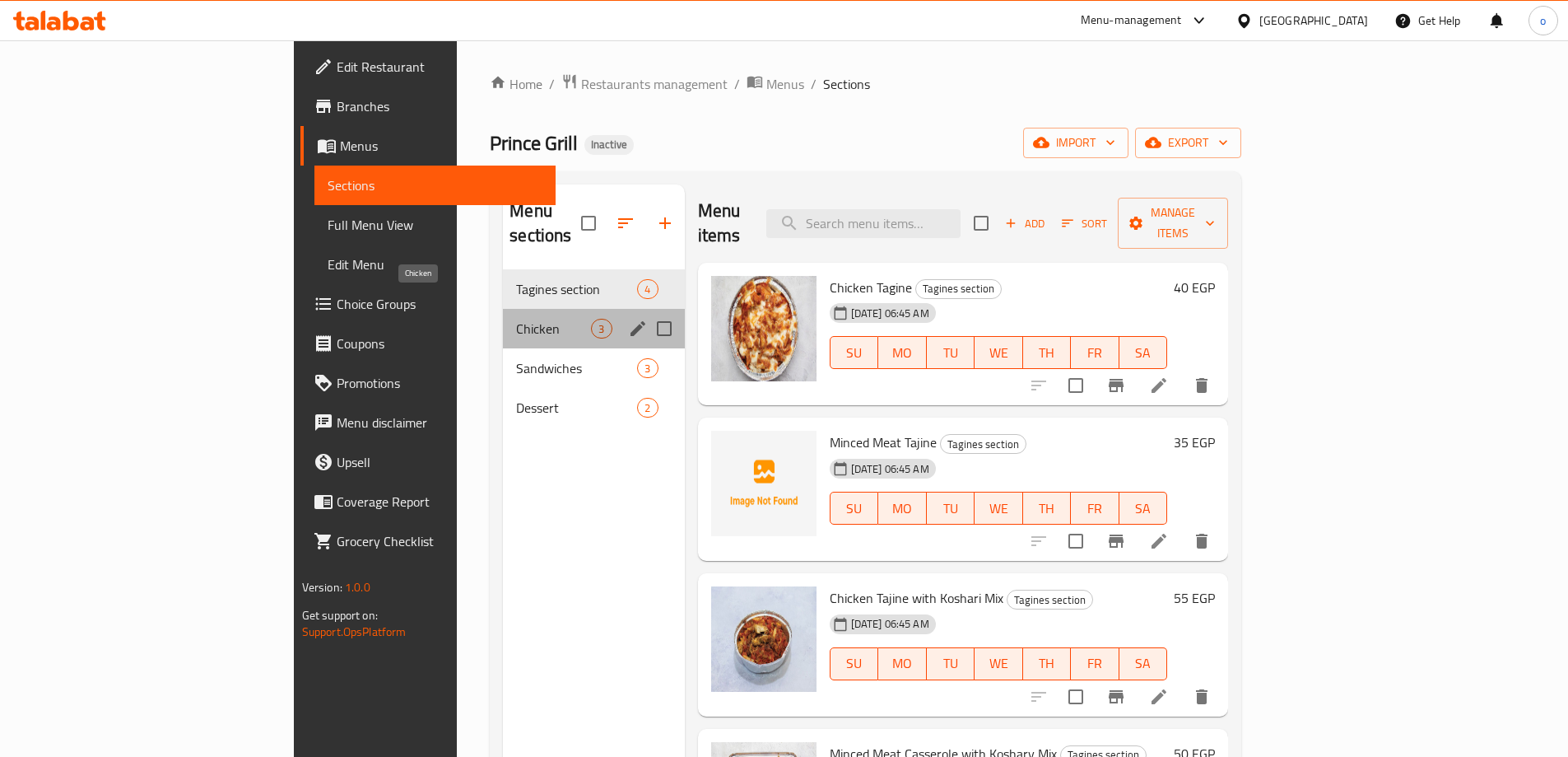
click at [516, 319] on span "Chicken" at bounding box center [553, 328] width 75 height 20
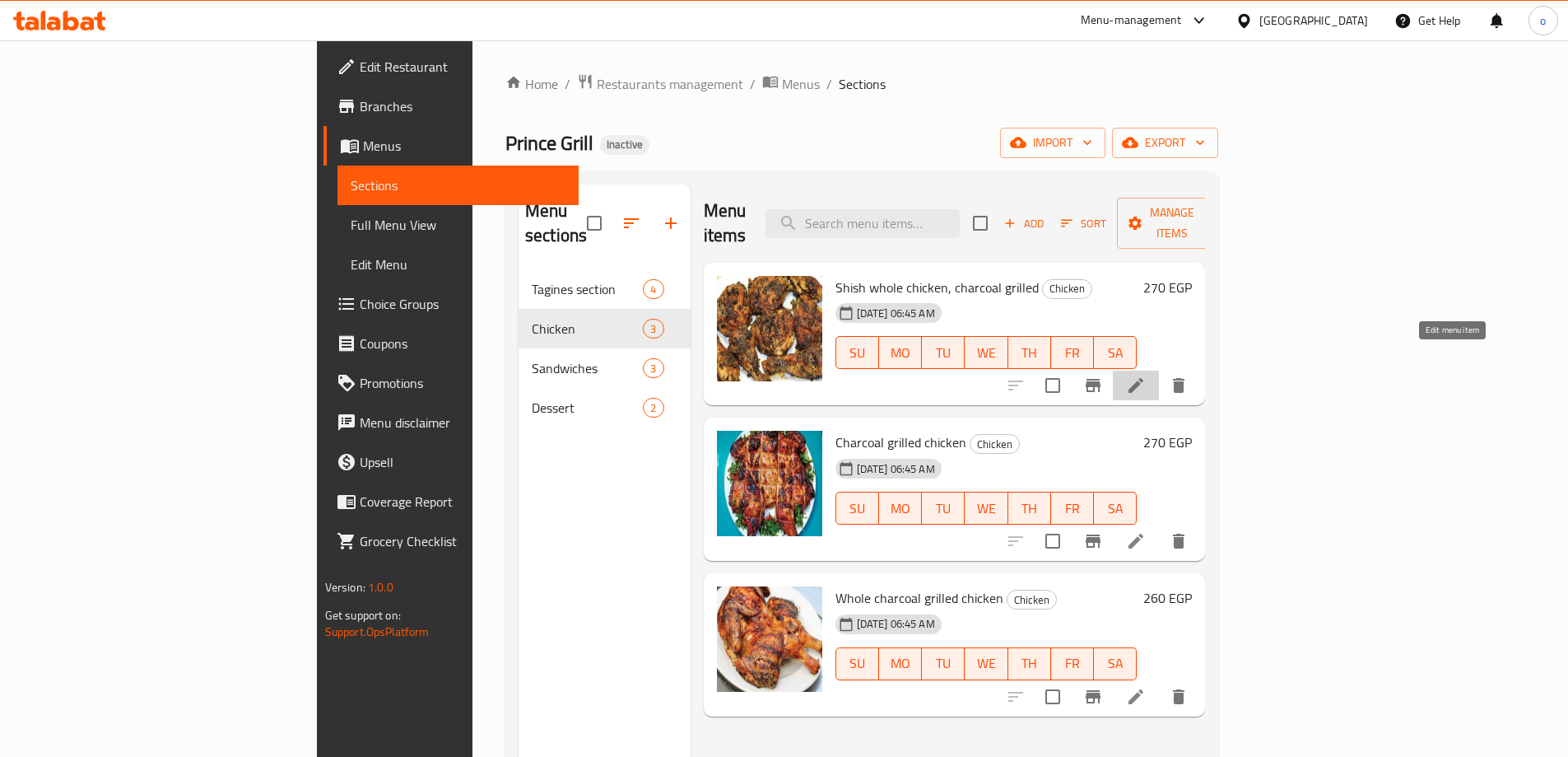
click at [1146, 375] on icon at bounding box center [1135, 385] width 20 height 20
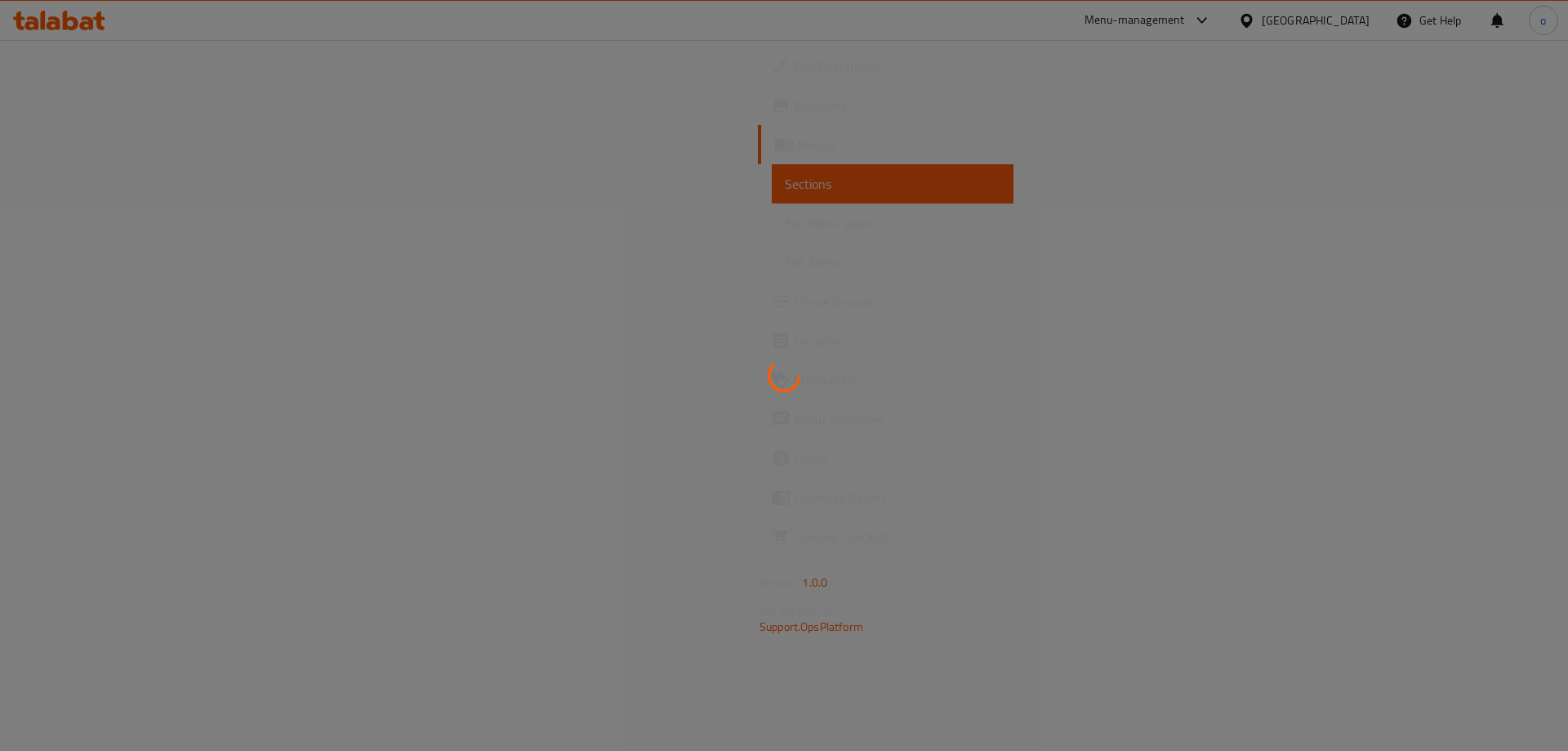
click at [645, 156] on div at bounding box center [784, 375] width 1568 height 751
click at [164, 17] on div at bounding box center [784, 375] width 1568 height 751
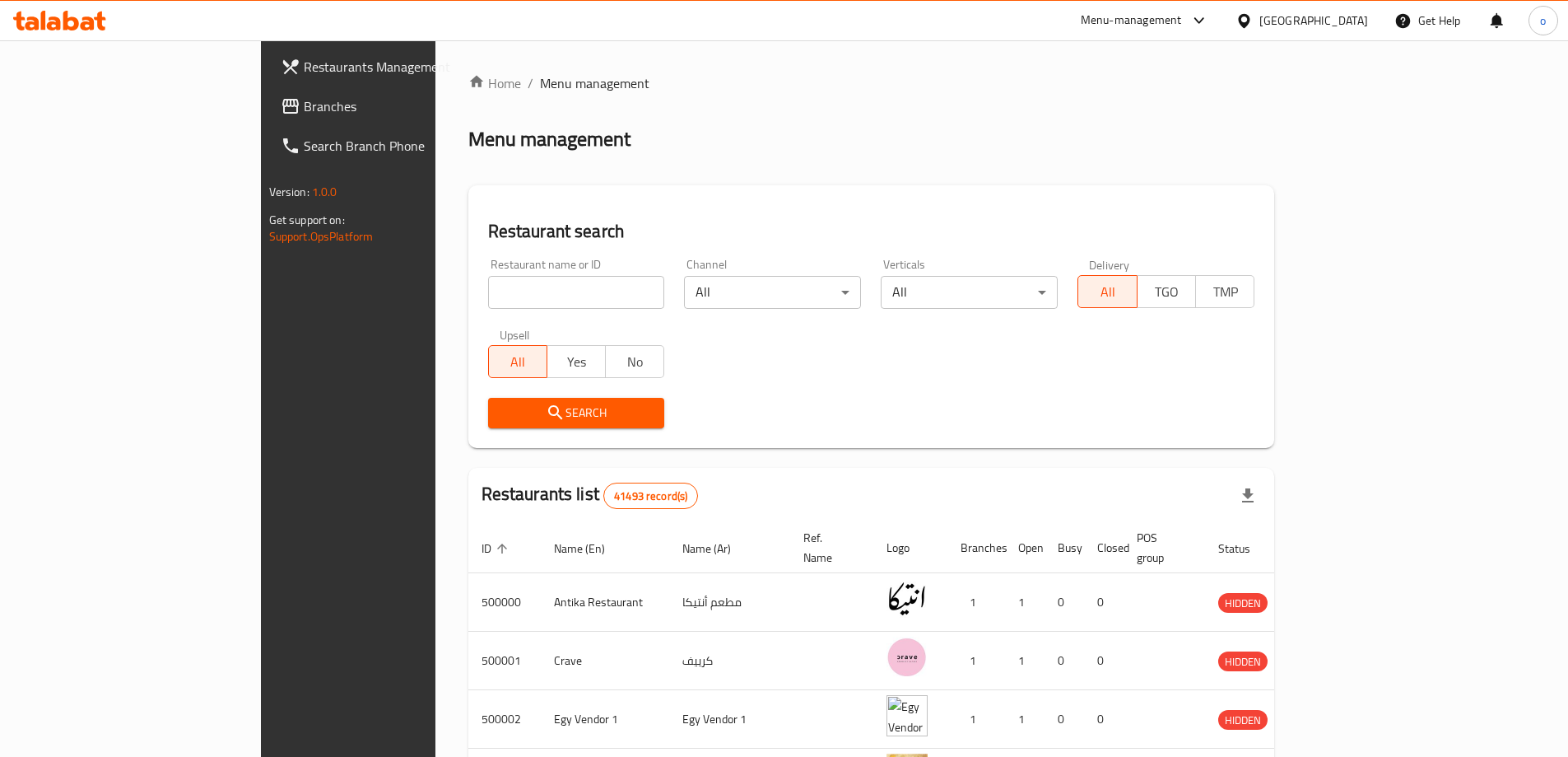
click at [488, 299] on input "search" at bounding box center [577, 292] width 177 height 33
type input "731392"
click at [267, 122] on link "Branches" at bounding box center [395, 106] width 255 height 39
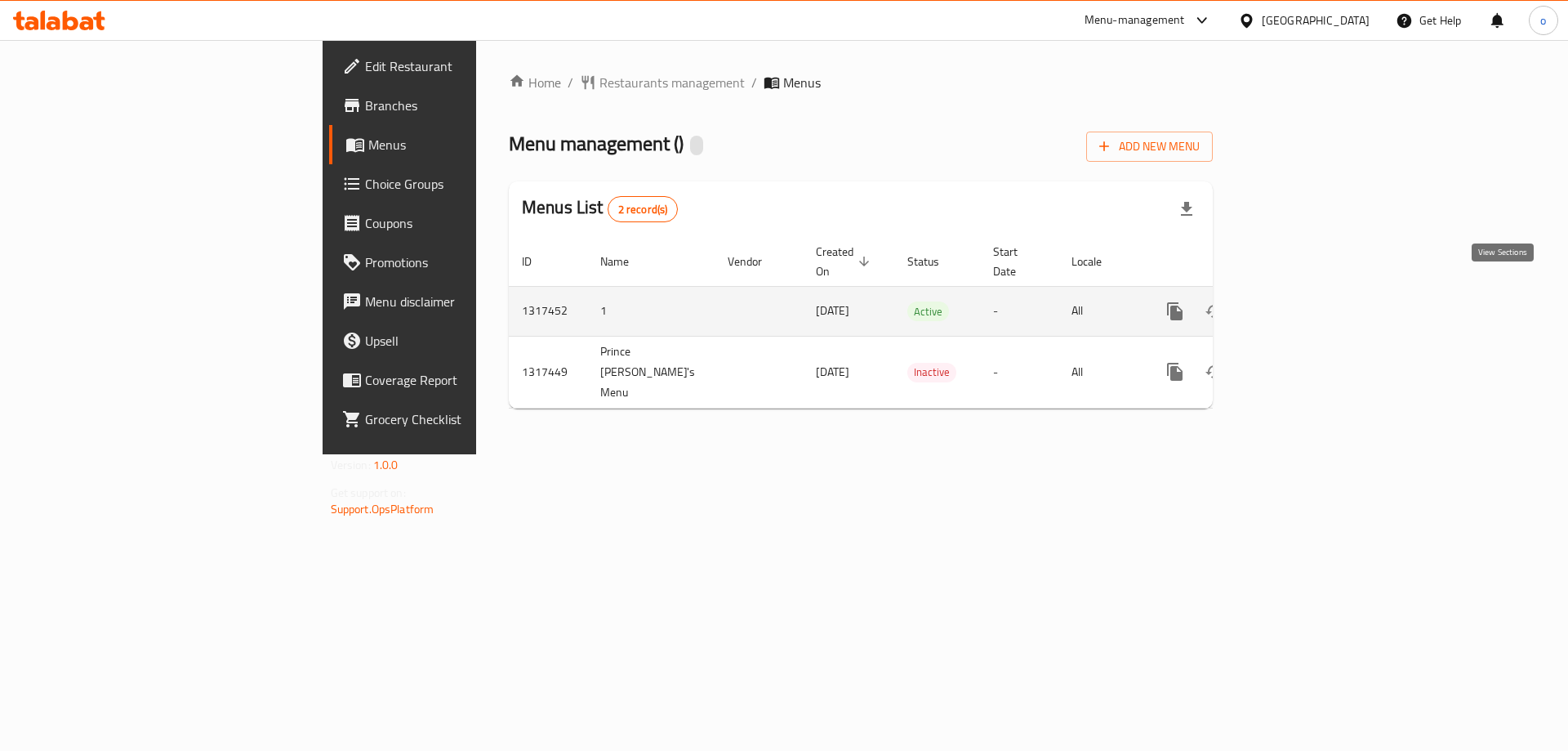
click at [1303, 301] on icon "enhanced table" at bounding box center [1292, 310] width 20 height 20
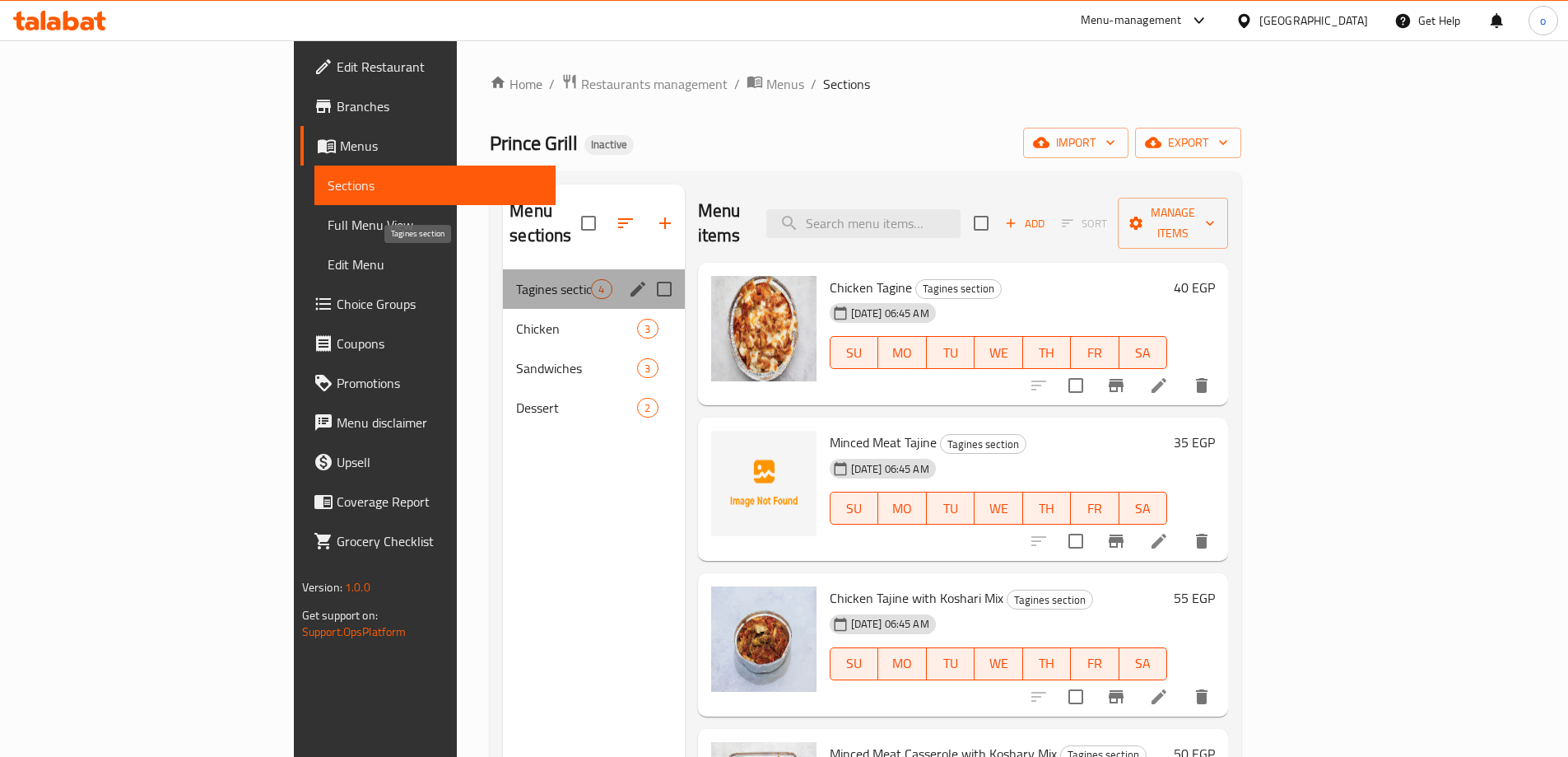
click at [516, 279] on span "Tagines section" at bounding box center [553, 289] width 75 height 20
click at [516, 319] on span "Chicken" at bounding box center [553, 328] width 75 height 20
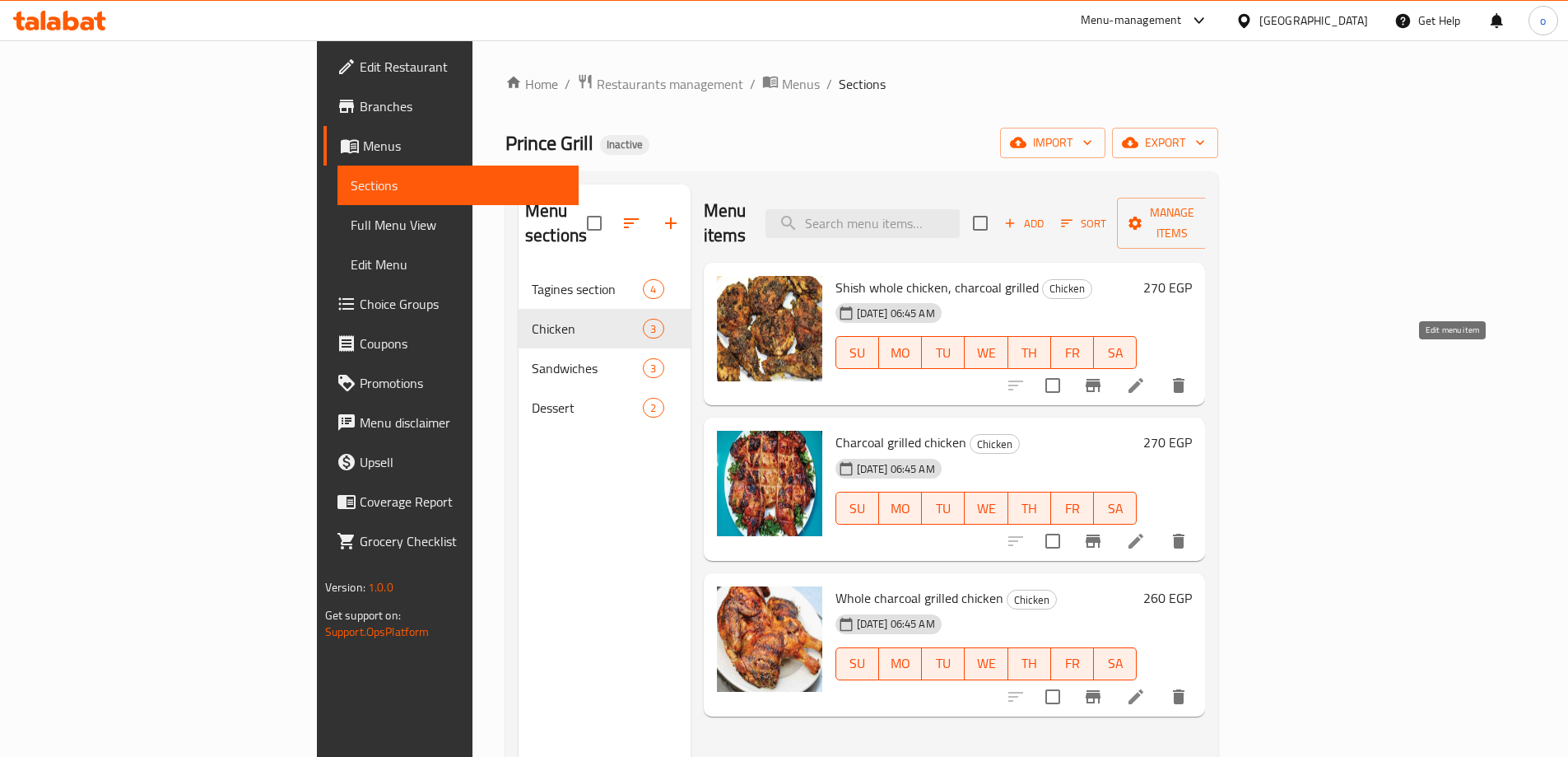
click at [1146, 375] on icon at bounding box center [1135, 385] width 20 height 20
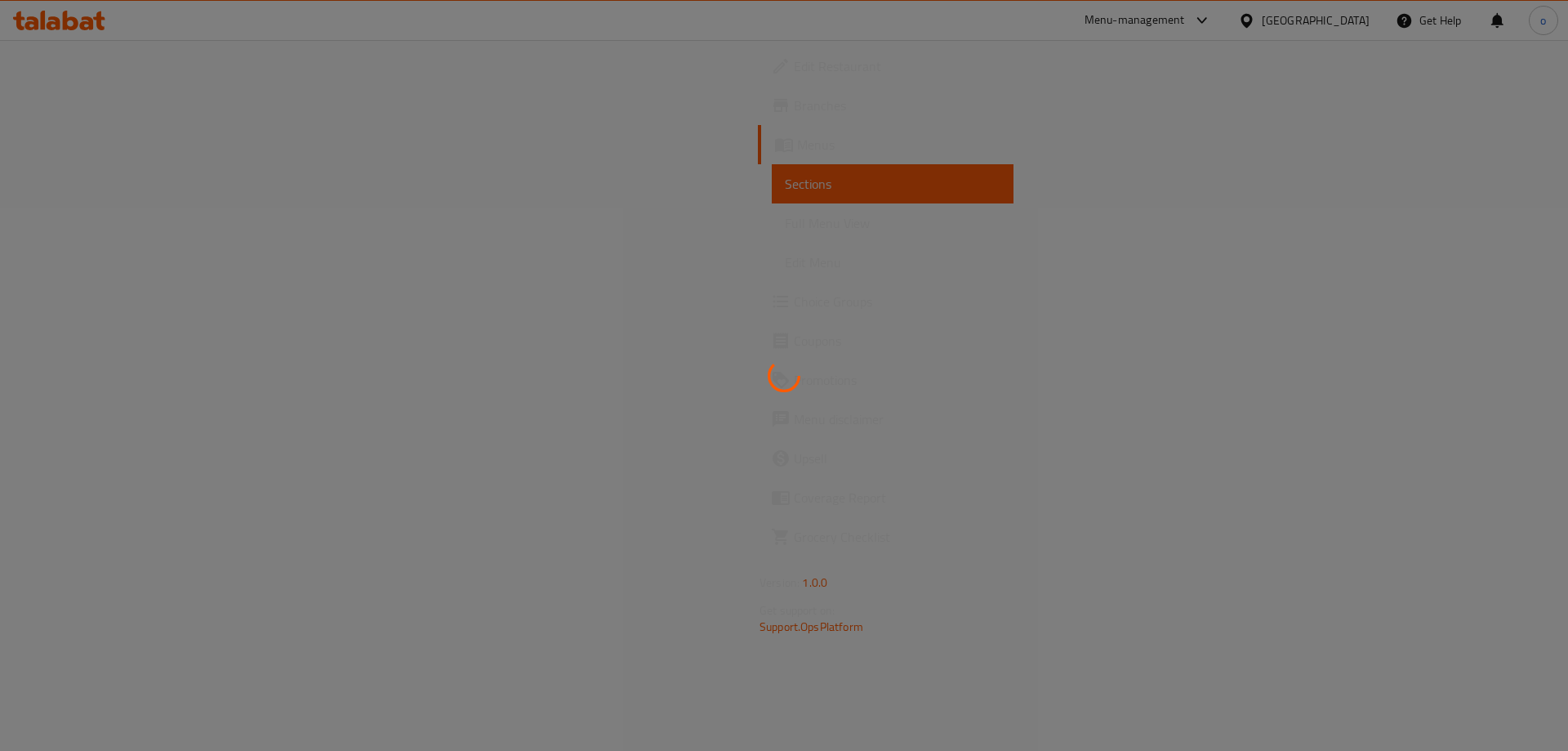
click at [766, 425] on div at bounding box center [784, 375] width 1568 height 751
click at [60, 123] on div at bounding box center [784, 375] width 1568 height 751
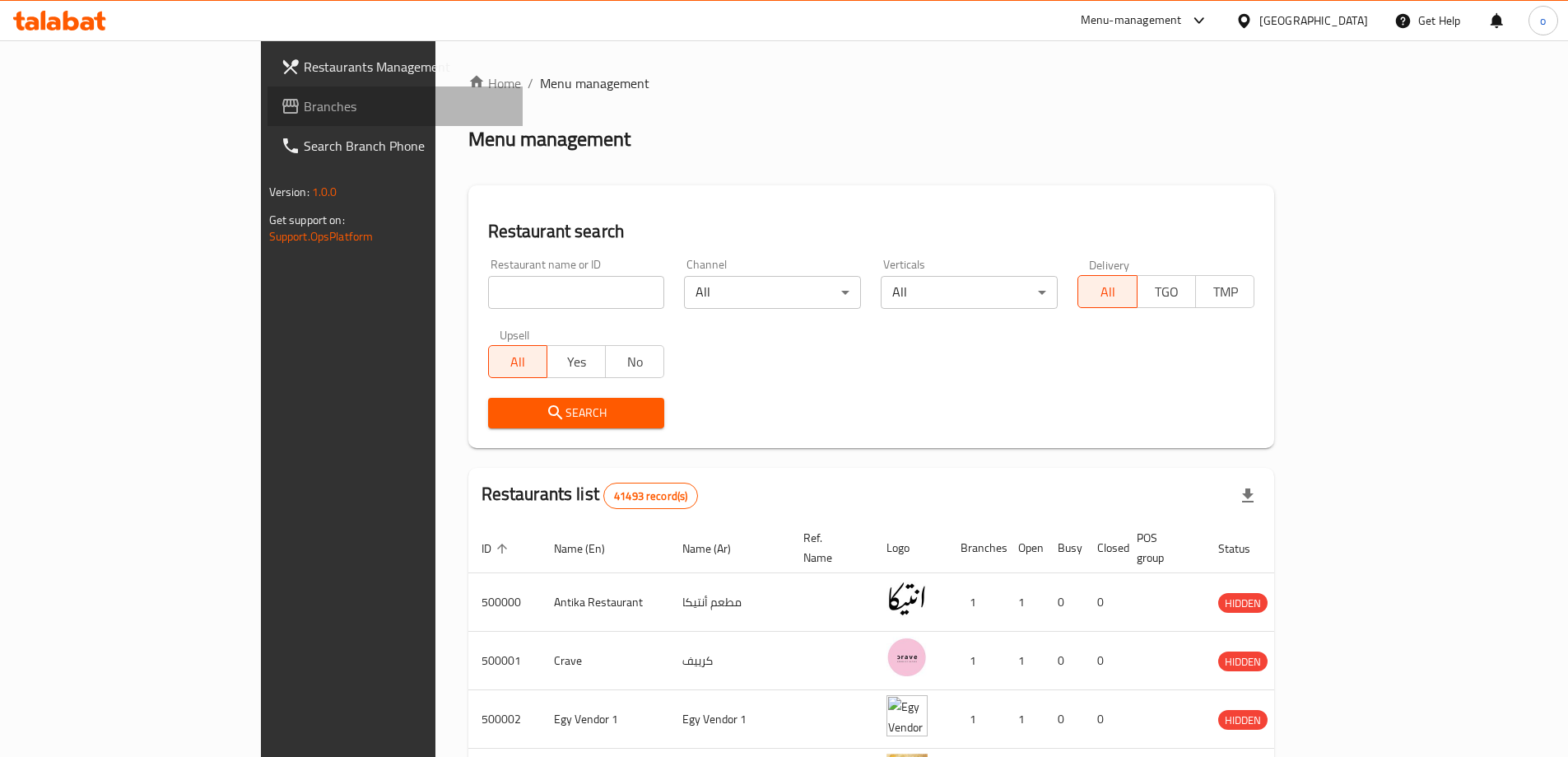
click at [303, 112] on span "Branches" at bounding box center [406, 105] width 206 height 20
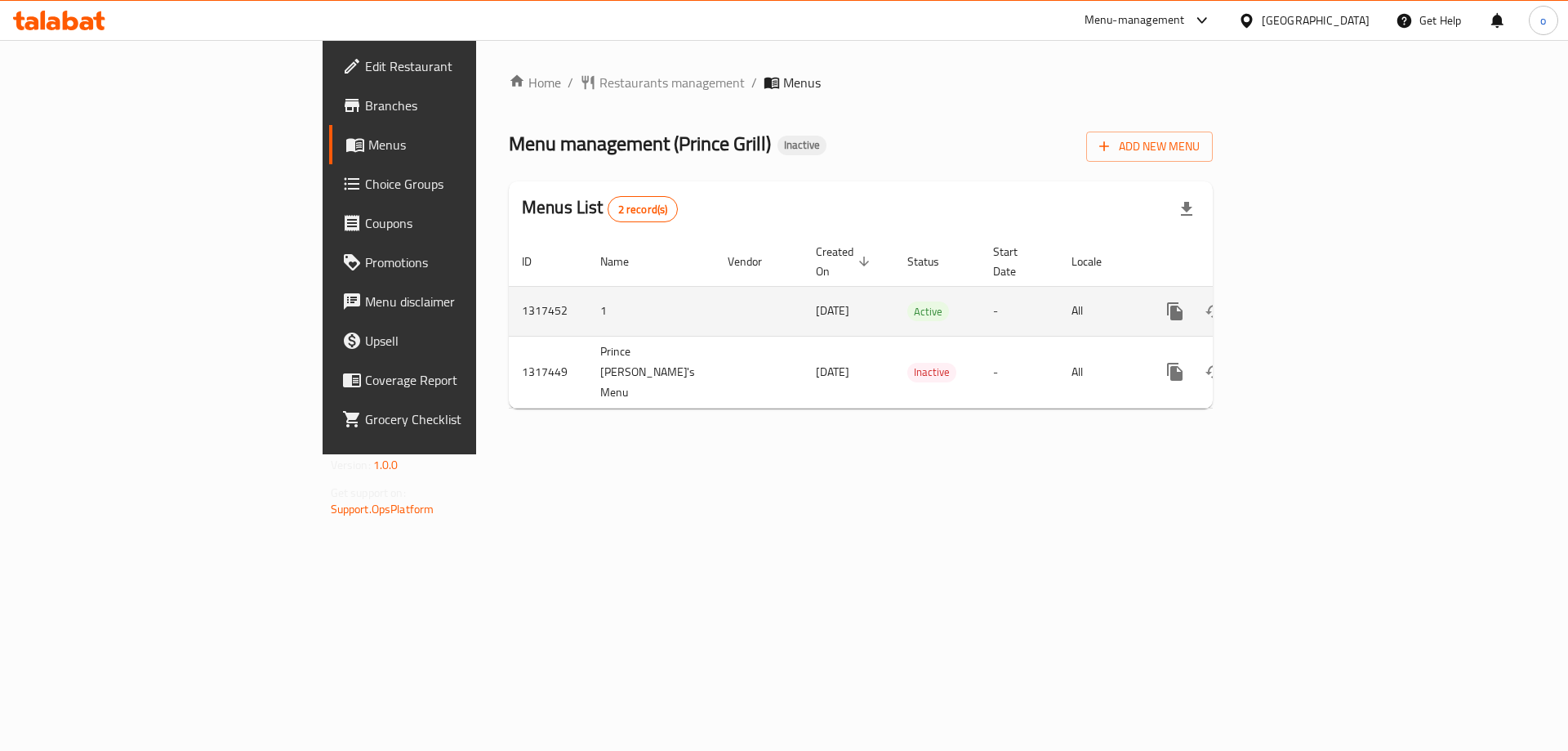
click at [1303, 301] on icon "enhanced table" at bounding box center [1292, 310] width 20 height 20
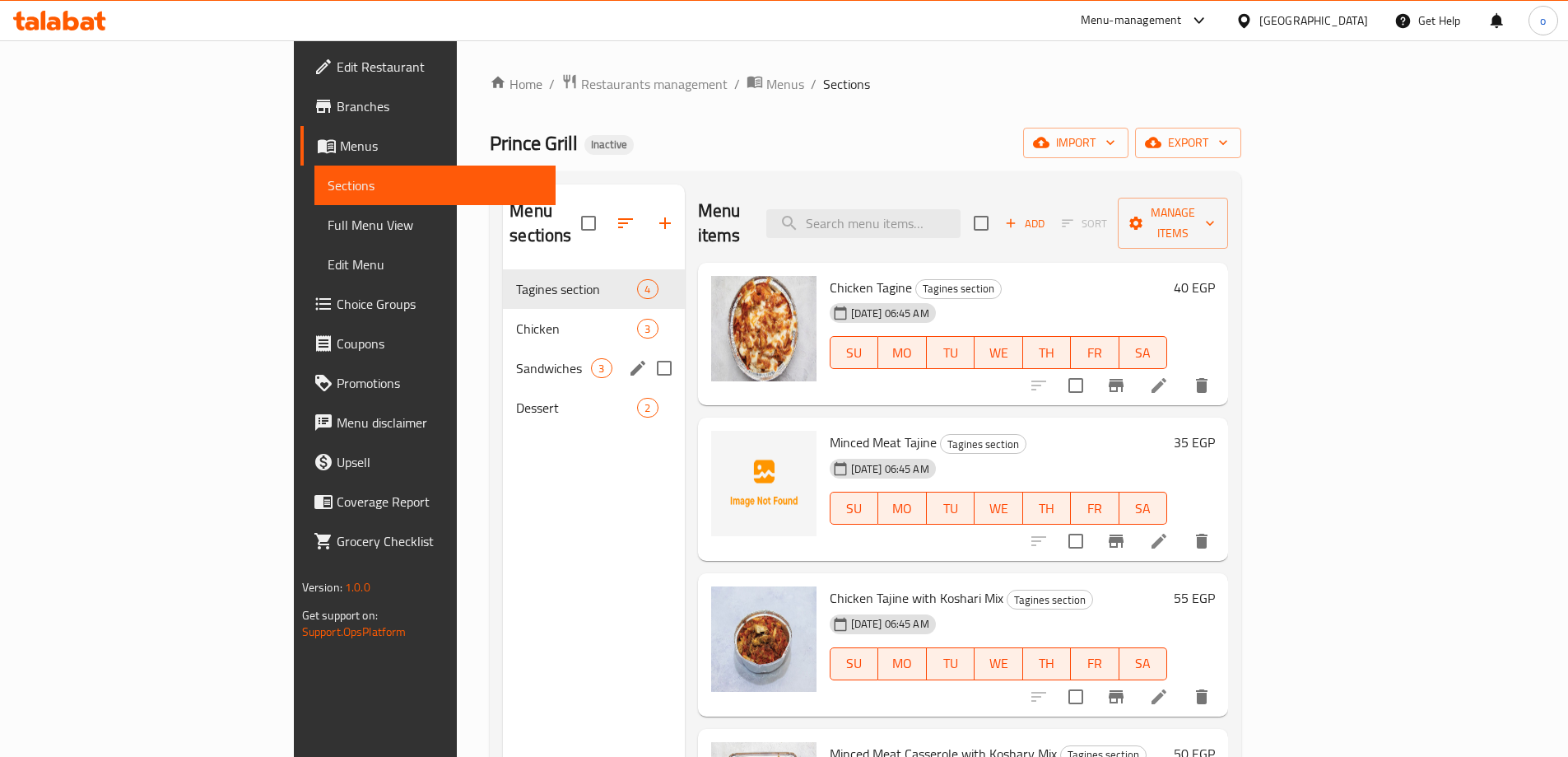
click at [503, 348] on div "Sandwiches 3" at bounding box center [593, 368] width 181 height 39
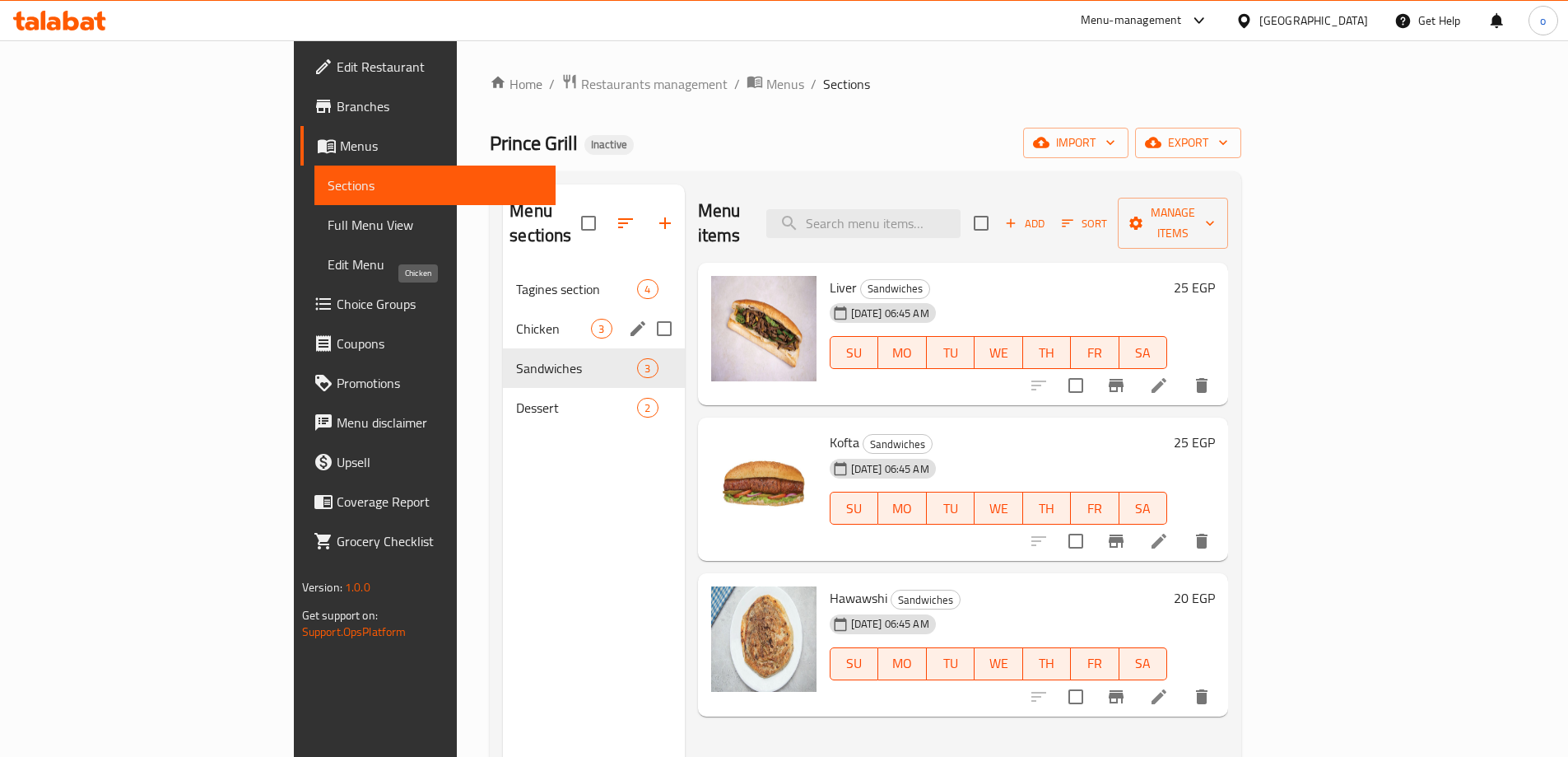
click at [516, 319] on span "Chicken" at bounding box center [553, 328] width 75 height 20
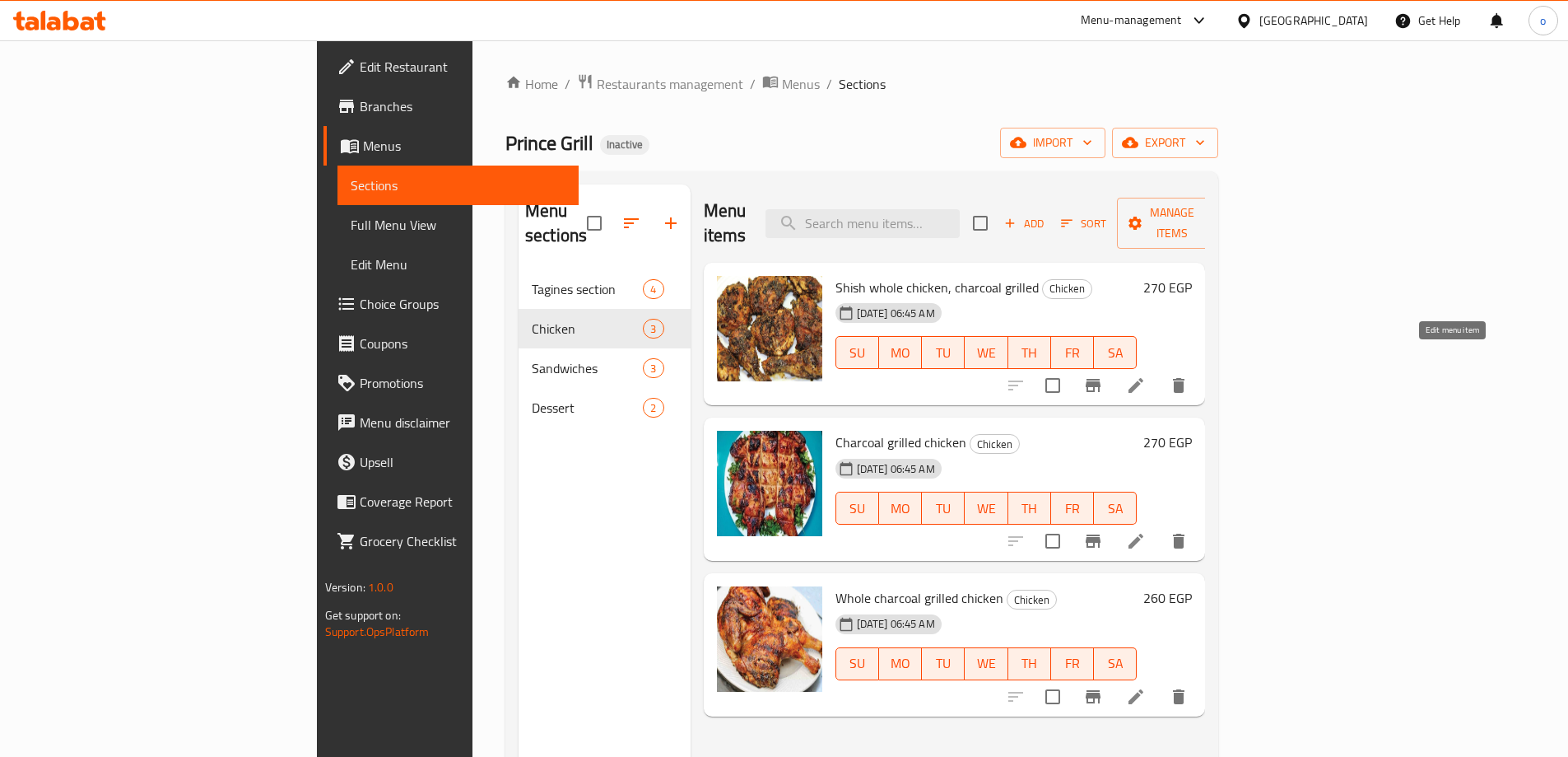
click at [1146, 375] on icon at bounding box center [1135, 385] width 20 height 20
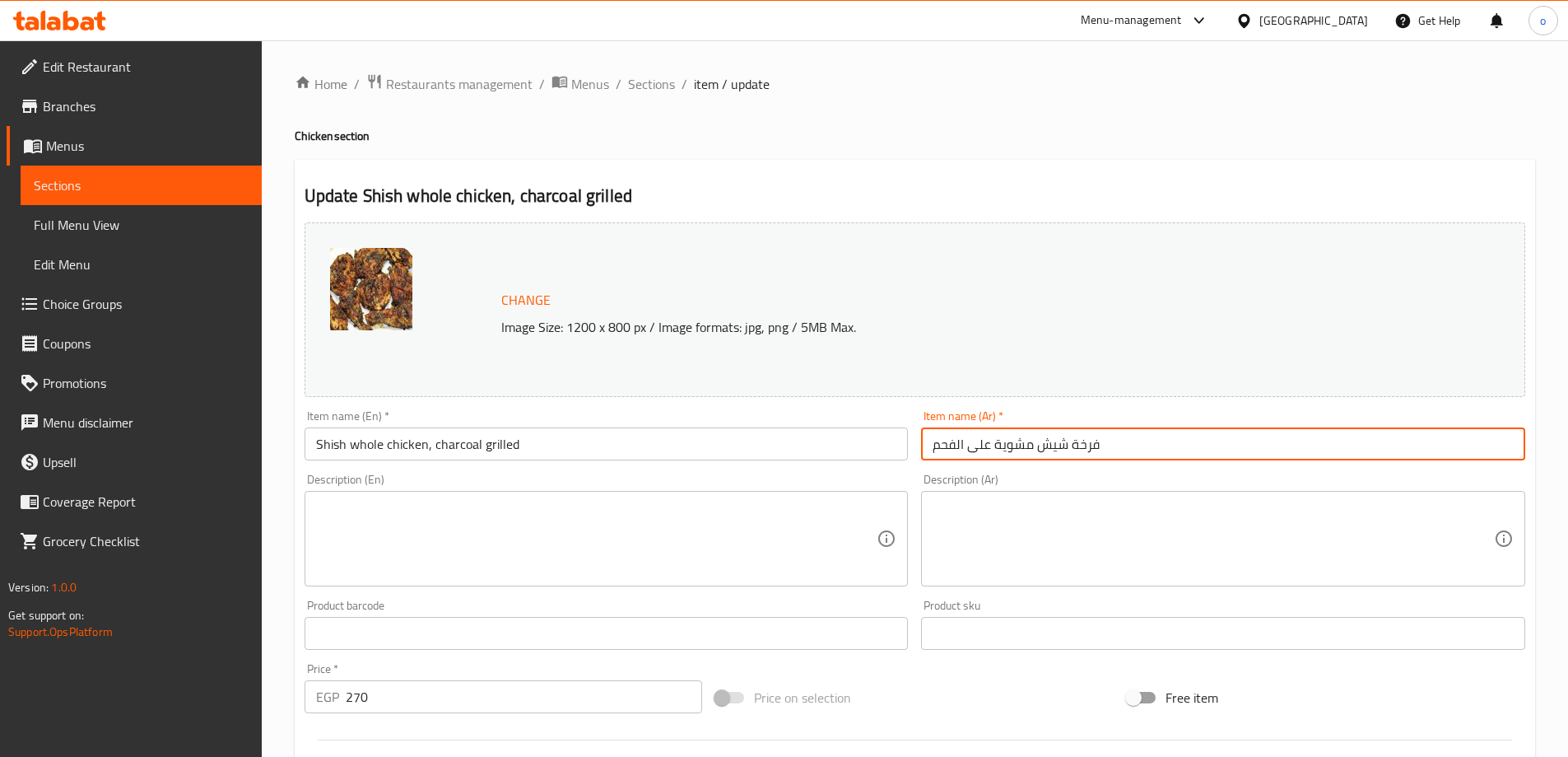
drag, startPoint x: 996, startPoint y: 444, endPoint x: 1041, endPoint y: 459, distance: 47.4
click at [1041, 459] on input "فرخة شيش مشوية على الفحم" at bounding box center [1223, 444] width 604 height 33
click at [937, 454] on input "فرخة شيش على الفحم" at bounding box center [1223, 444] width 604 height 33
drag, startPoint x: 931, startPoint y: 450, endPoint x: 1054, endPoint y: 472, distance: 125.0
click at [1054, 472] on div "Change Image Size: 1200 x 800 px / Image formats: jpg, png / 5MB Max. Item name…" at bounding box center [915, 583] width 1234 height 734
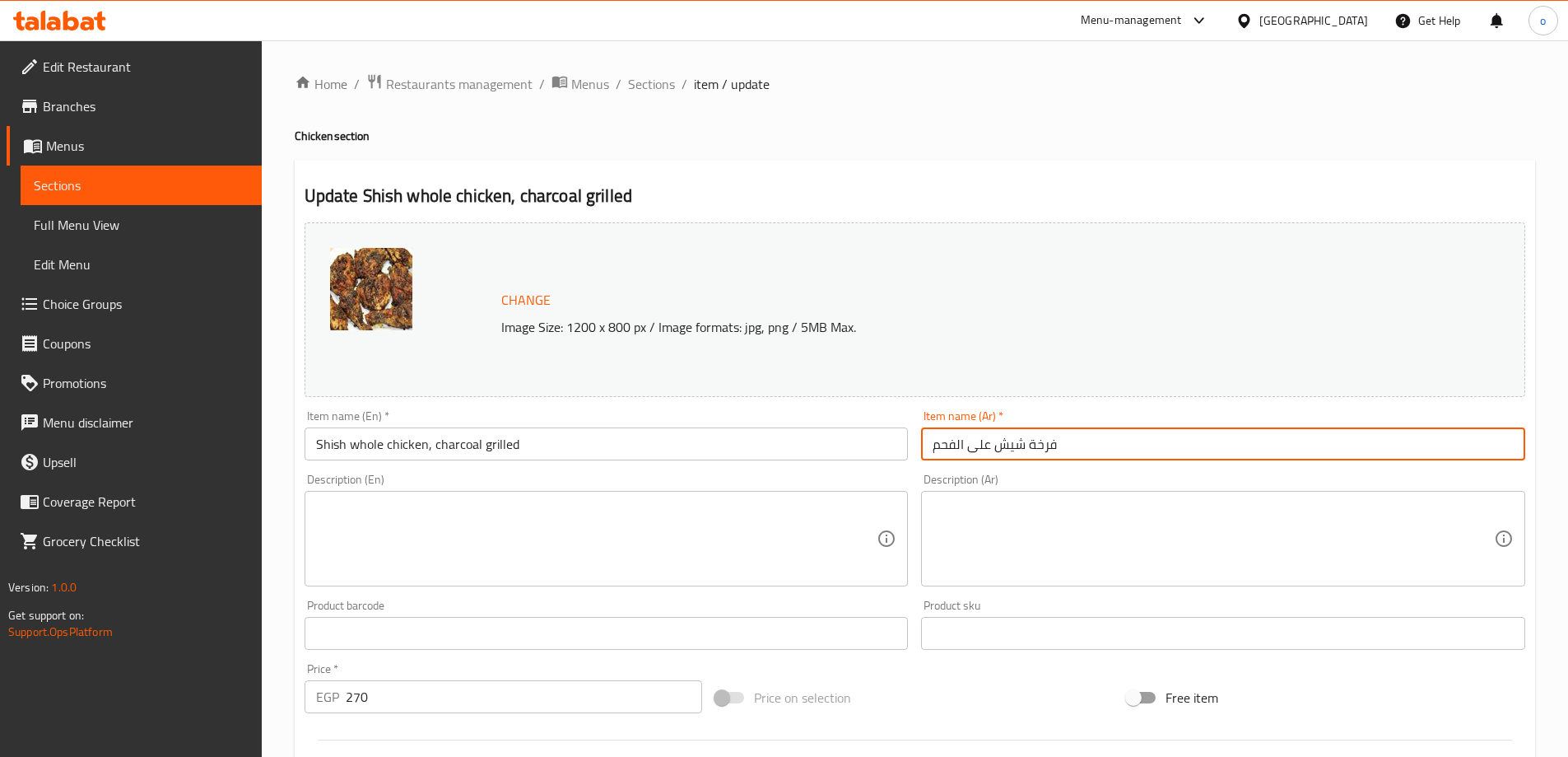
type input "فرخة شيش على الفحم"
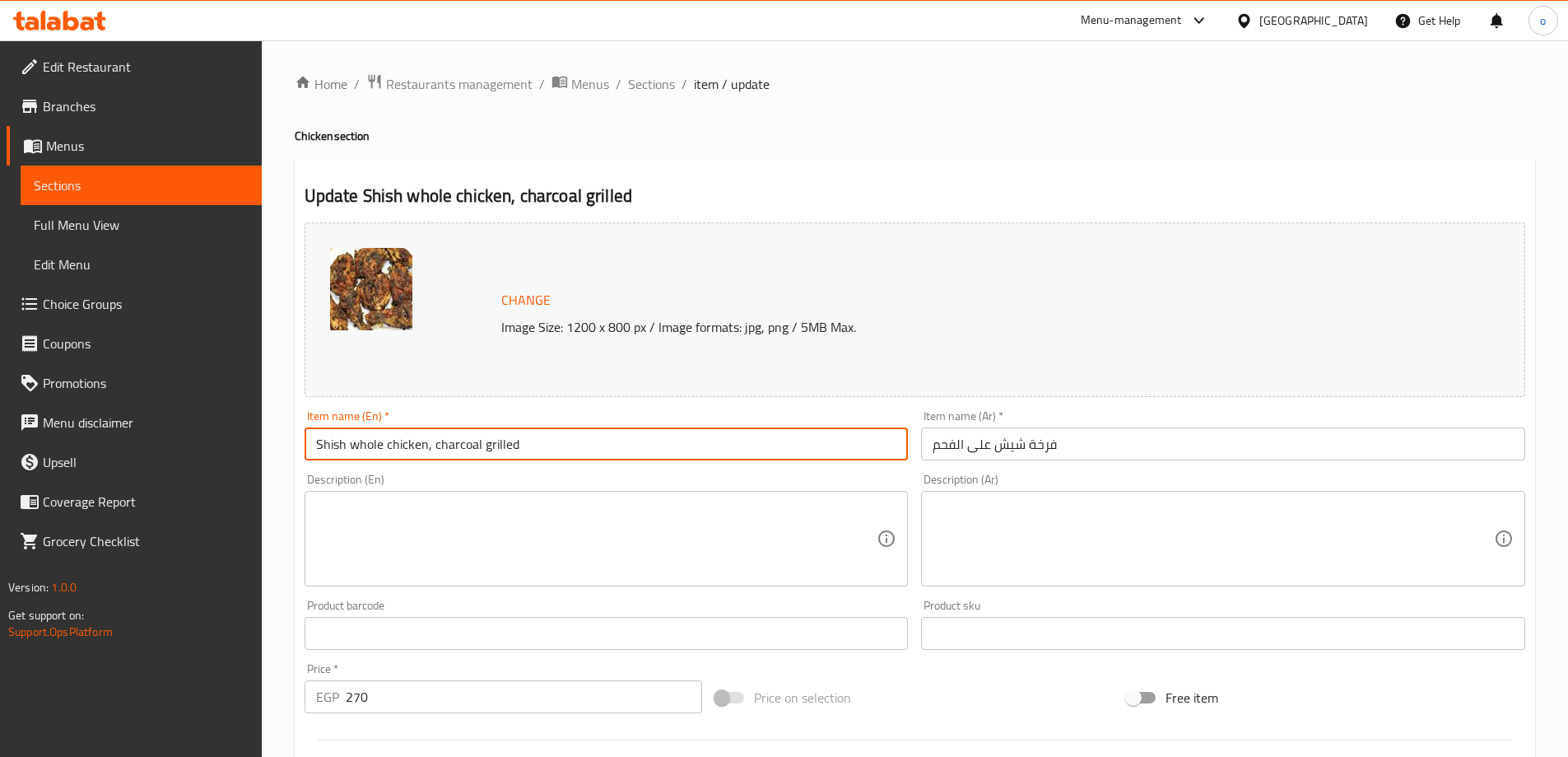
drag, startPoint x: 433, startPoint y: 441, endPoint x: 478, endPoint y: 462, distance: 49.7
click at [478, 462] on div "Item name (En)   * Shish whole chicken, charcoal grilled Item name (En) *" at bounding box center [607, 436] width 617 height 63
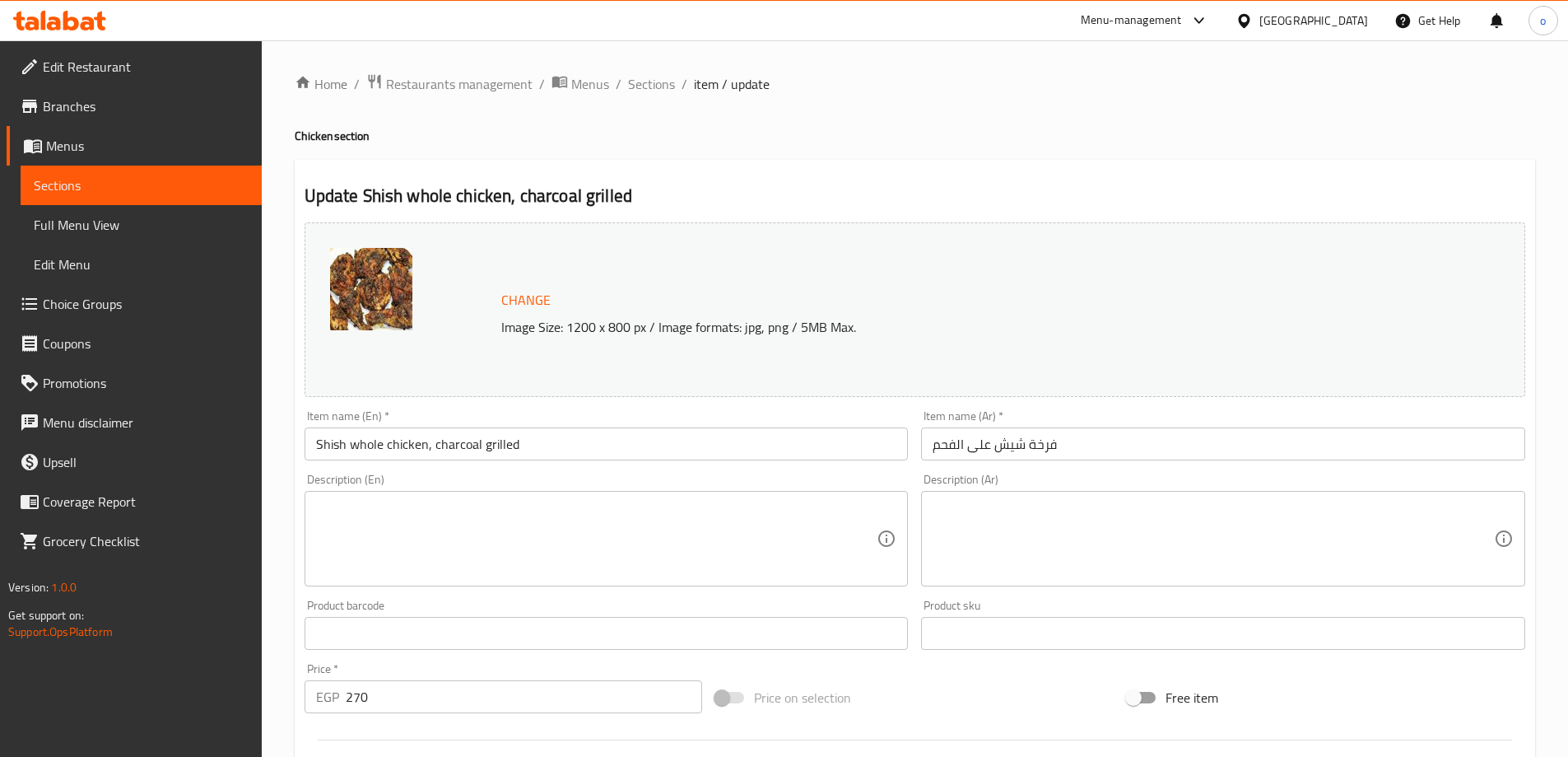
click at [428, 451] on input "Shish whole chicken, charcoal grilled" at bounding box center [606, 444] width 604 height 33
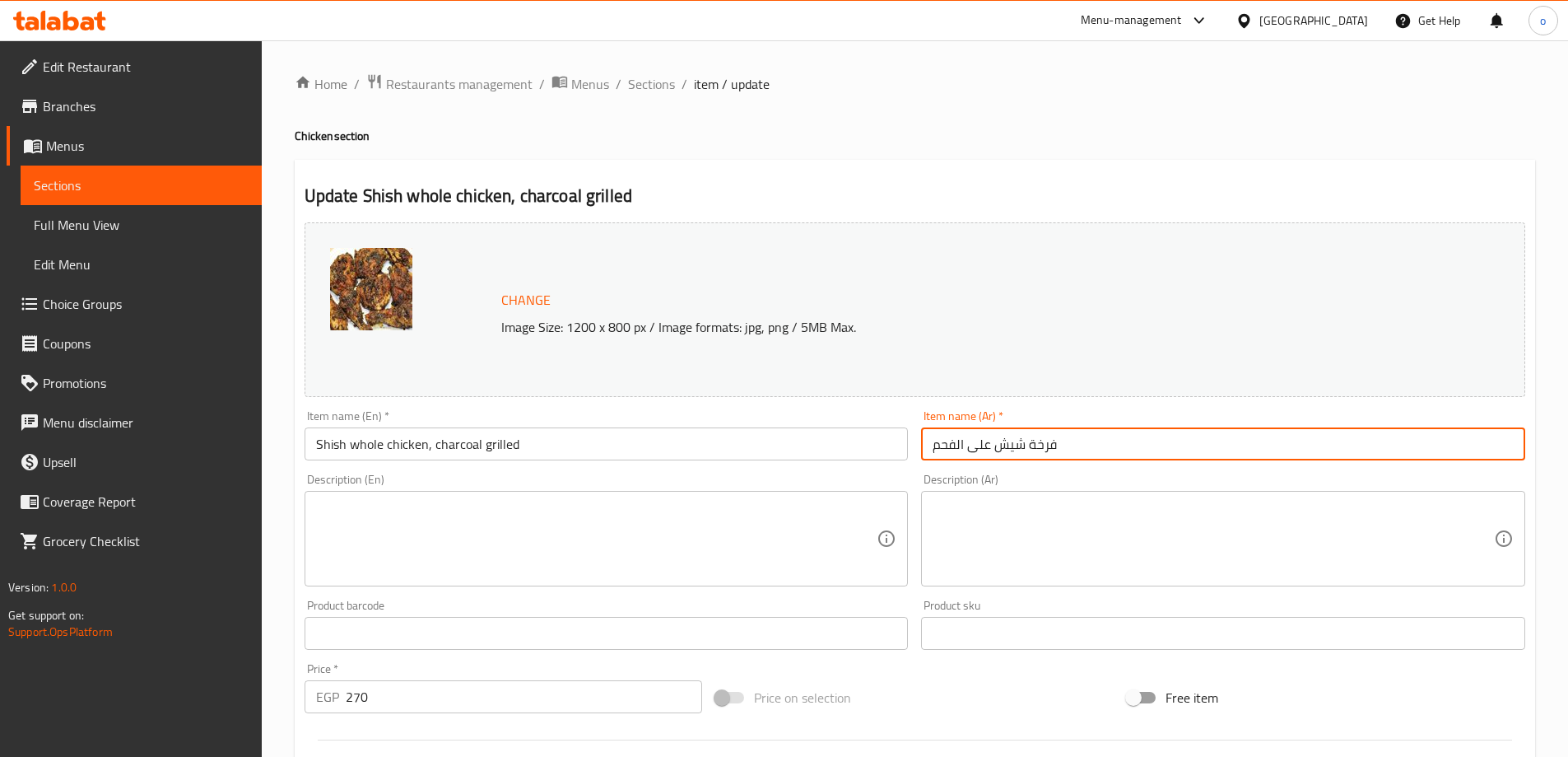
drag, startPoint x: 937, startPoint y: 447, endPoint x: 1082, endPoint y: 454, distance: 145.2
click at [1082, 454] on input "فرخة شيش على الفحم" at bounding box center [1223, 444] width 604 height 33
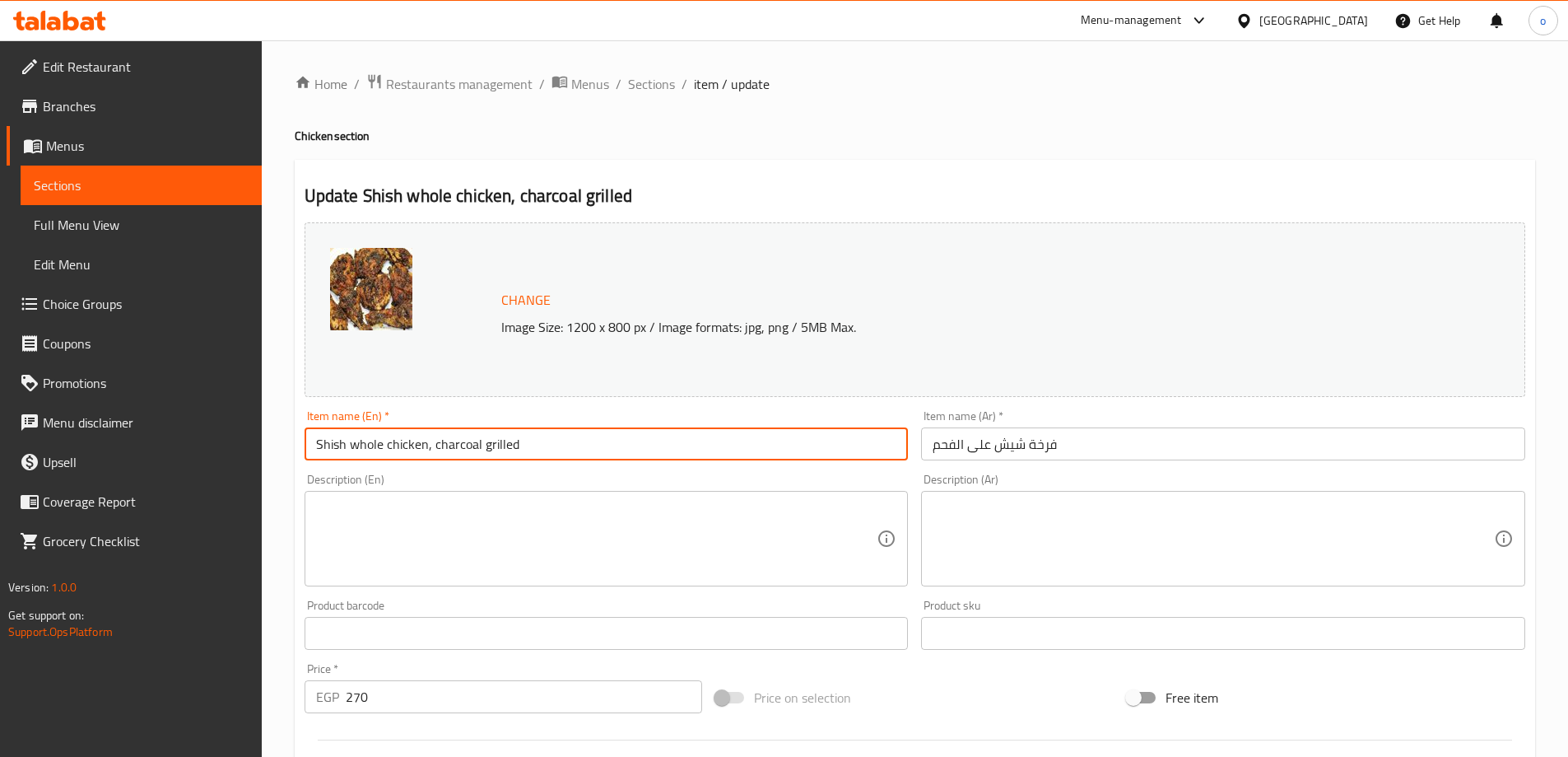
drag, startPoint x: 482, startPoint y: 446, endPoint x: 514, endPoint y: 460, distance: 34.9
click at [514, 460] on input "Shish whole chicken, charcoal grilled" at bounding box center [606, 444] width 604 height 33
click at [487, 447] on input "Shish whole chicken, charcoal grilled" at bounding box center [606, 444] width 604 height 33
drag, startPoint x: 419, startPoint y: 447, endPoint x: 254, endPoint y: 462, distance: 165.7
click at [254, 462] on div "Edit Restaurant Branches Menus Sections Full Menu View Edit Menu Choice Groups …" at bounding box center [784, 614] width 1568 height 1147
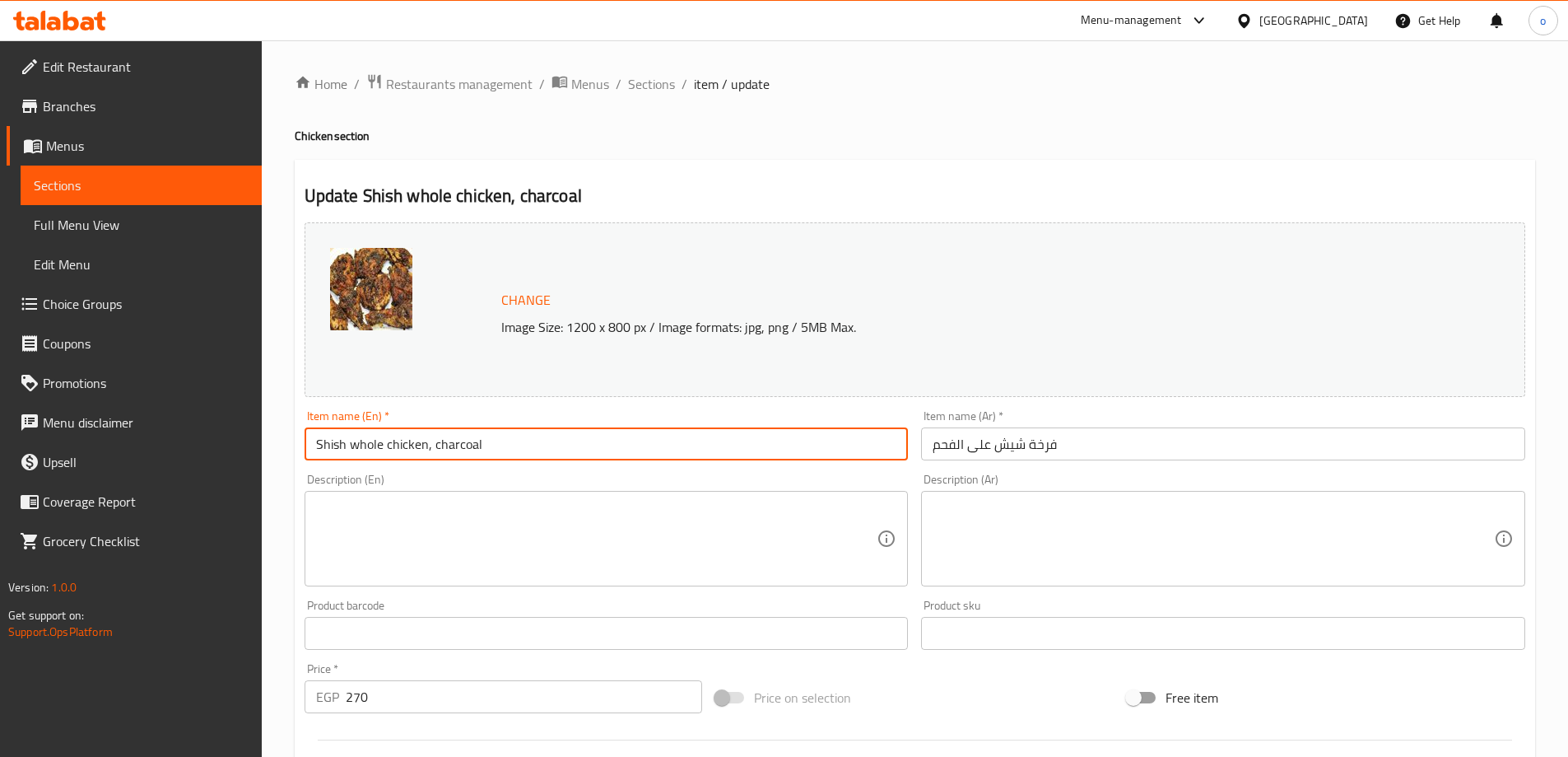
click at [509, 429] on input "Shish whole chicken, charcoal" at bounding box center [606, 444] width 604 height 33
drag, startPoint x: 480, startPoint y: 448, endPoint x: 310, endPoint y: 463, distance: 170.7
click at [310, 463] on div "Item name (En)   * Shish whole chicken, charcoal Item name (En) *" at bounding box center [607, 436] width 617 height 63
paste input "chicken on"
click at [348, 443] on input "Shish chicken on charcoal" at bounding box center [606, 444] width 604 height 33
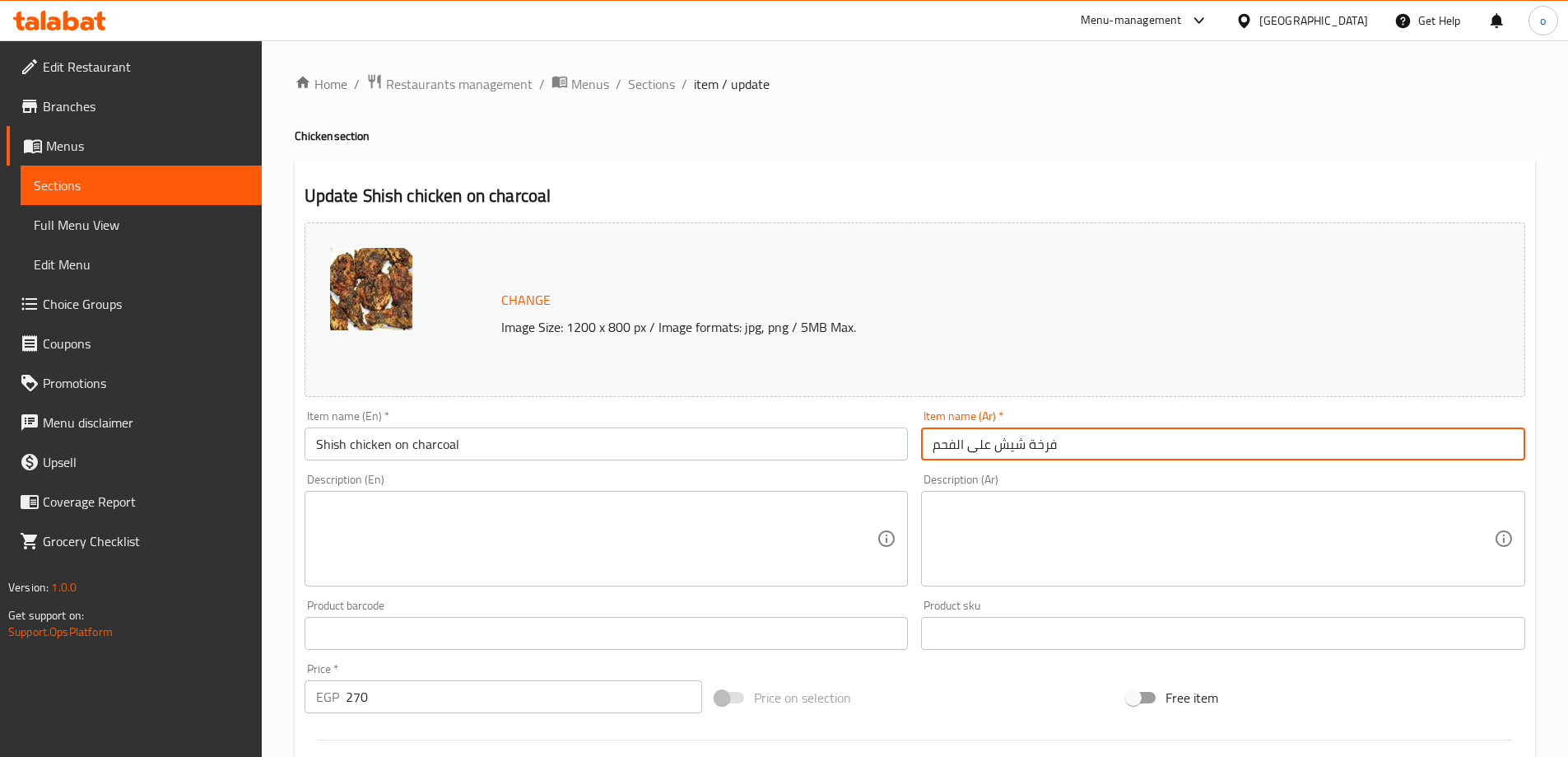
drag, startPoint x: 984, startPoint y: 448, endPoint x: 1127, endPoint y: 454, distance: 143.1
click at [1127, 454] on input "فرخة شيش على الفحم" at bounding box center [1223, 444] width 604 height 33
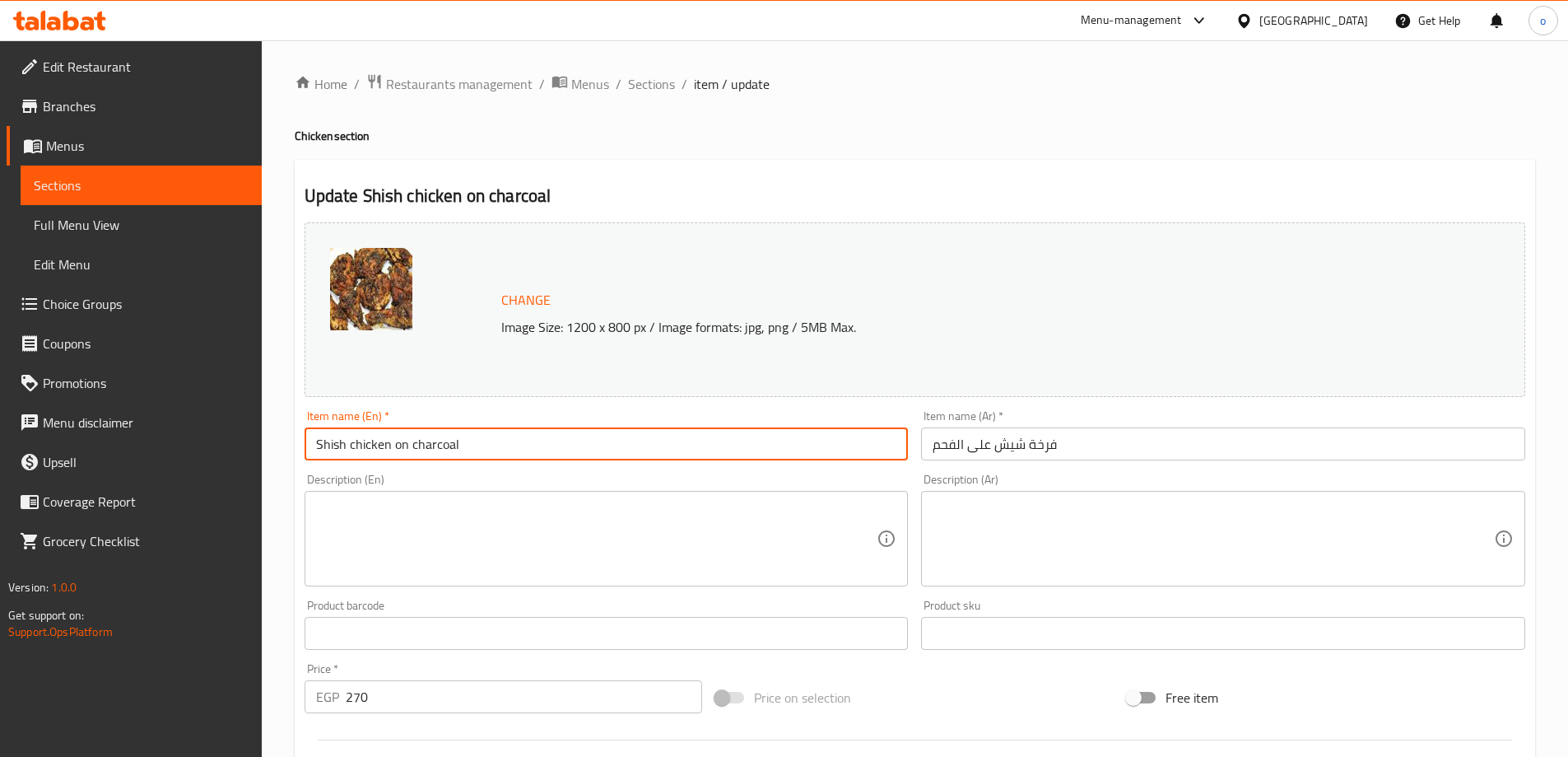
drag, startPoint x: 392, startPoint y: 449, endPoint x: 297, endPoint y: 467, distance: 96.7
click at [298, 467] on div "Change Image Size: 1200 x 800 px / Image formats: jpg, png / 5MB Max. Item name…" at bounding box center [915, 583] width 1234 height 734
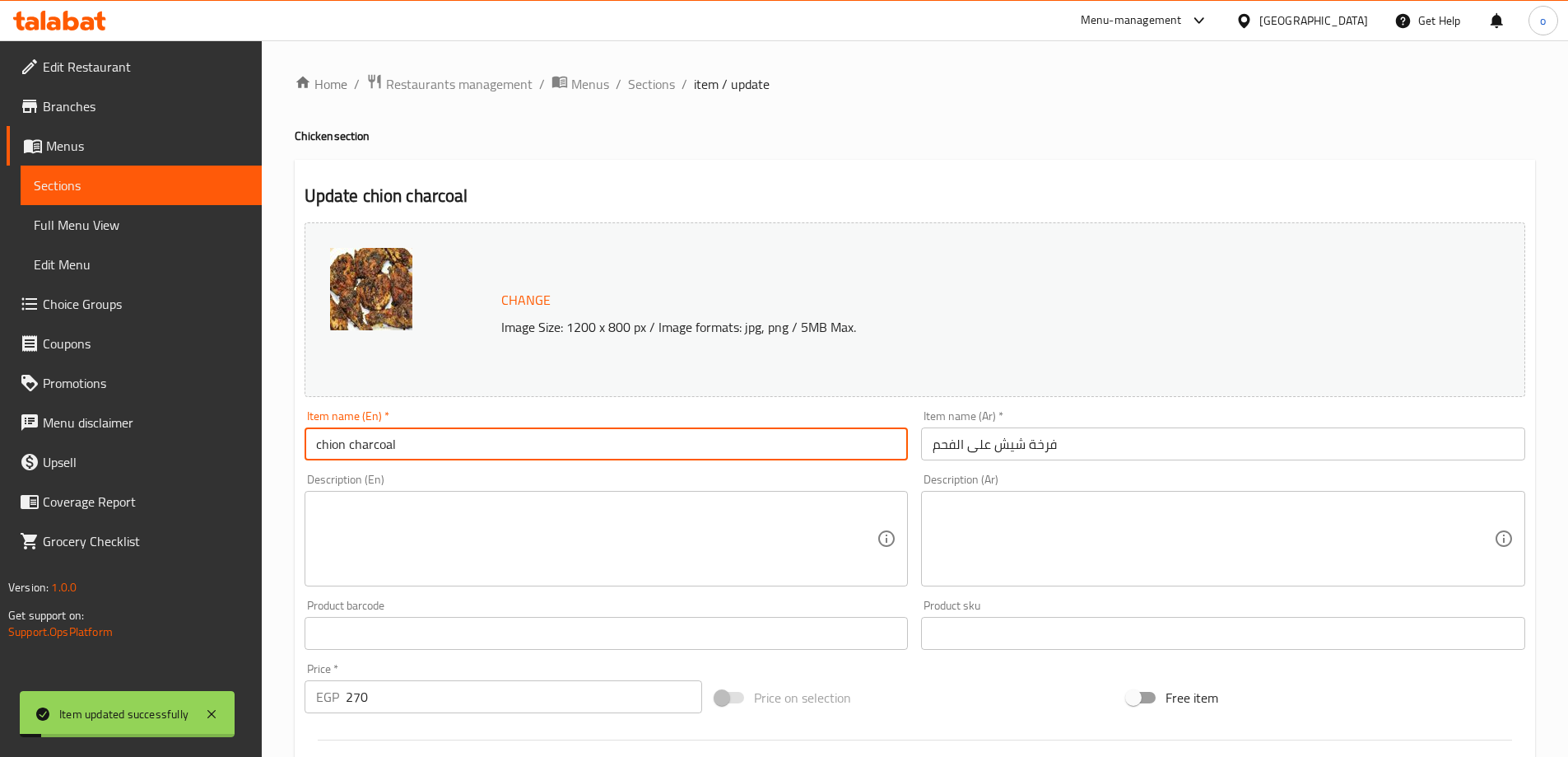
click at [336, 448] on input "chion charcoal" at bounding box center [606, 444] width 604 height 33
click at [338, 444] on input "chin charcoal" at bounding box center [606, 444] width 604 height 33
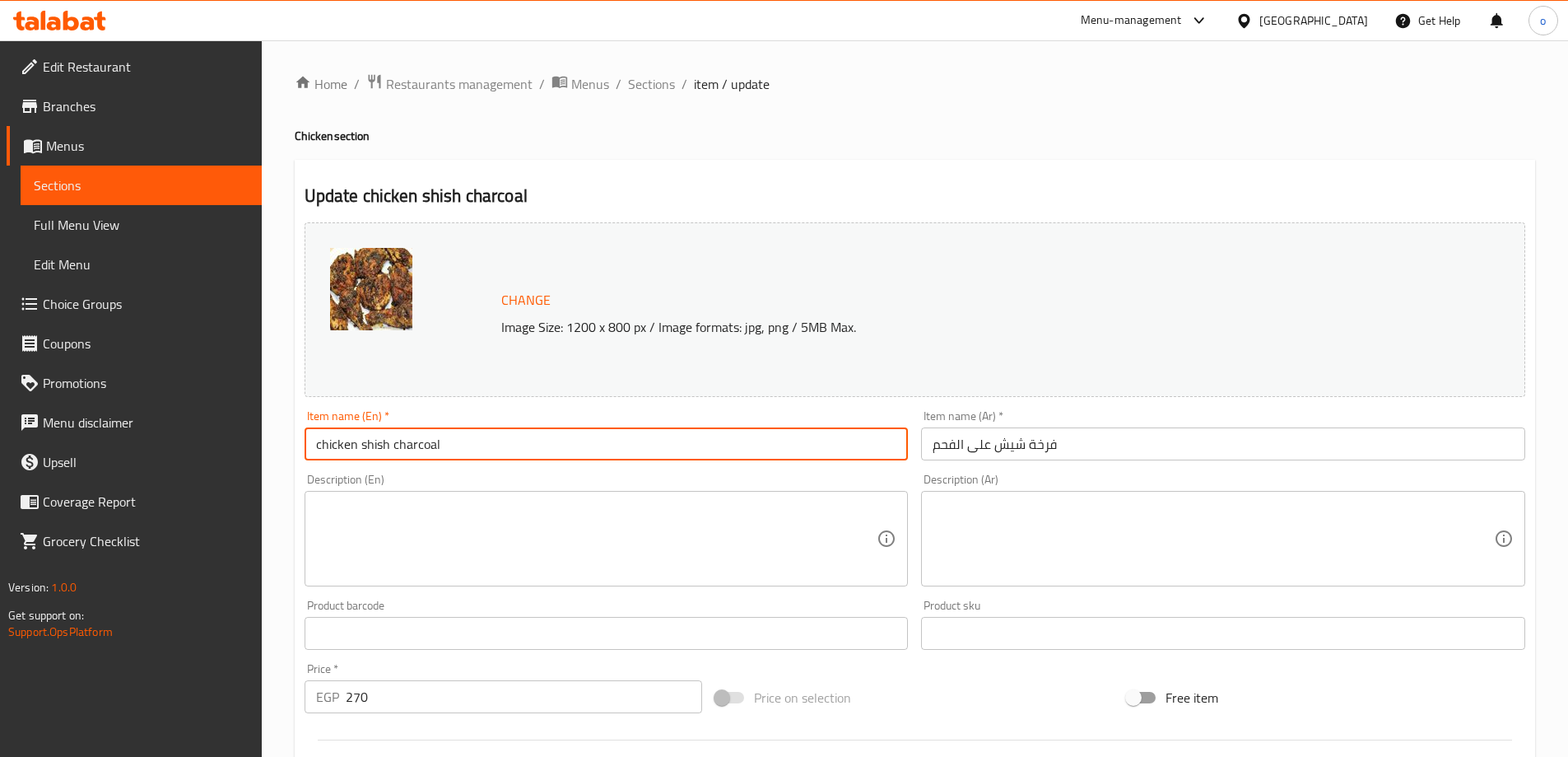
drag, startPoint x: 391, startPoint y: 441, endPoint x: 255, endPoint y: 450, distance: 136.3
click at [255, 450] on div "Edit Restaurant Branches Menus Sections Full Menu View Edit Menu Choice Groups …" at bounding box center [784, 614] width 1568 height 1147
paste input "Chicken Shish"
click at [401, 446] on input "Chicken Shish On charcoal" at bounding box center [606, 444] width 604 height 33
click at [415, 448] on input "Chicken Shish on charcoal" at bounding box center [606, 444] width 604 height 33
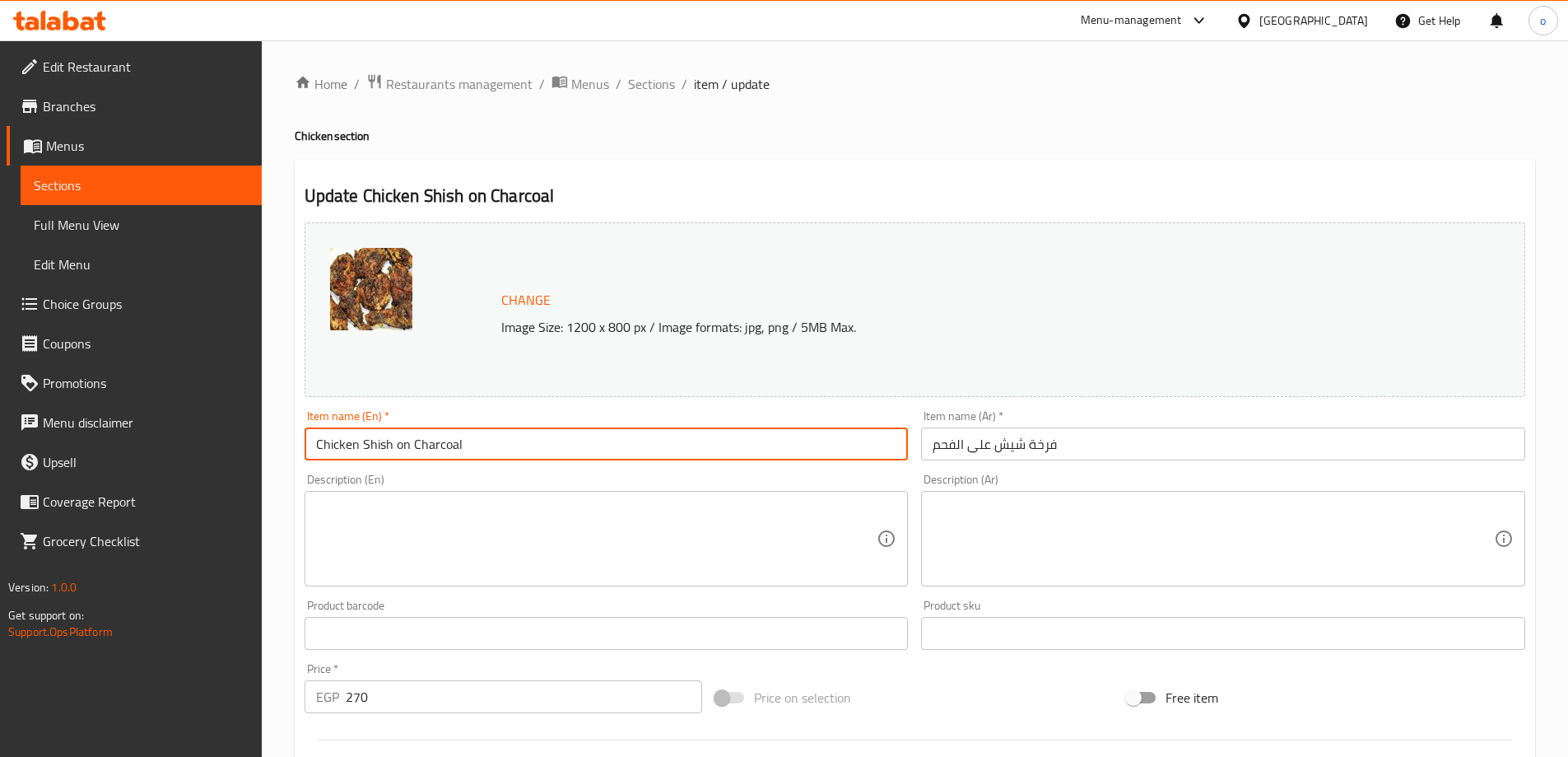
click at [476, 452] on input "Chicken Shish on Charcoal" at bounding box center [606, 444] width 604 height 33
type input "Chicken Shish on Charcoal"
click at [990, 564] on textarea at bounding box center [1212, 538] width 561 height 78
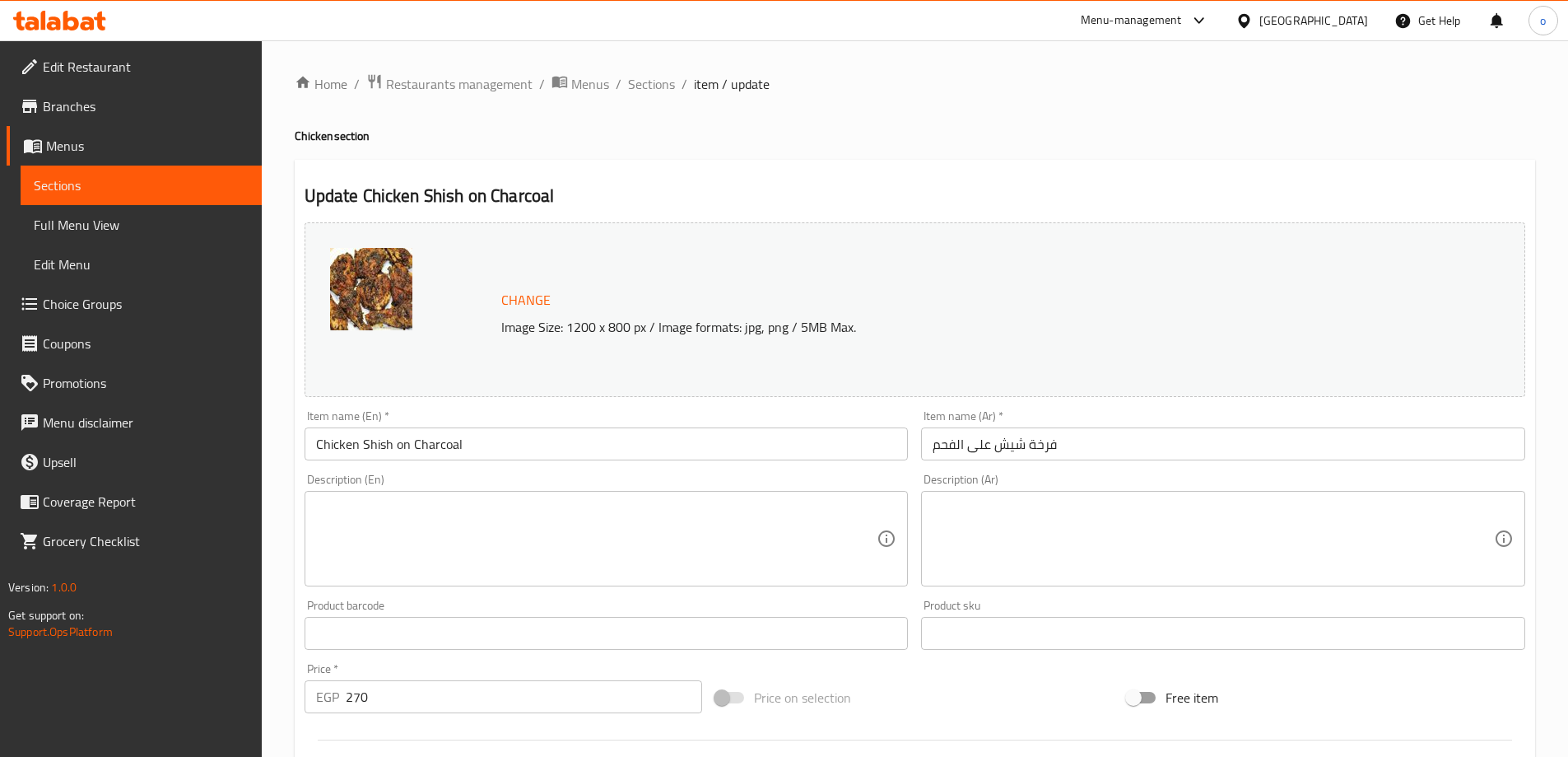
click at [1040, 526] on textarea at bounding box center [1212, 538] width 561 height 78
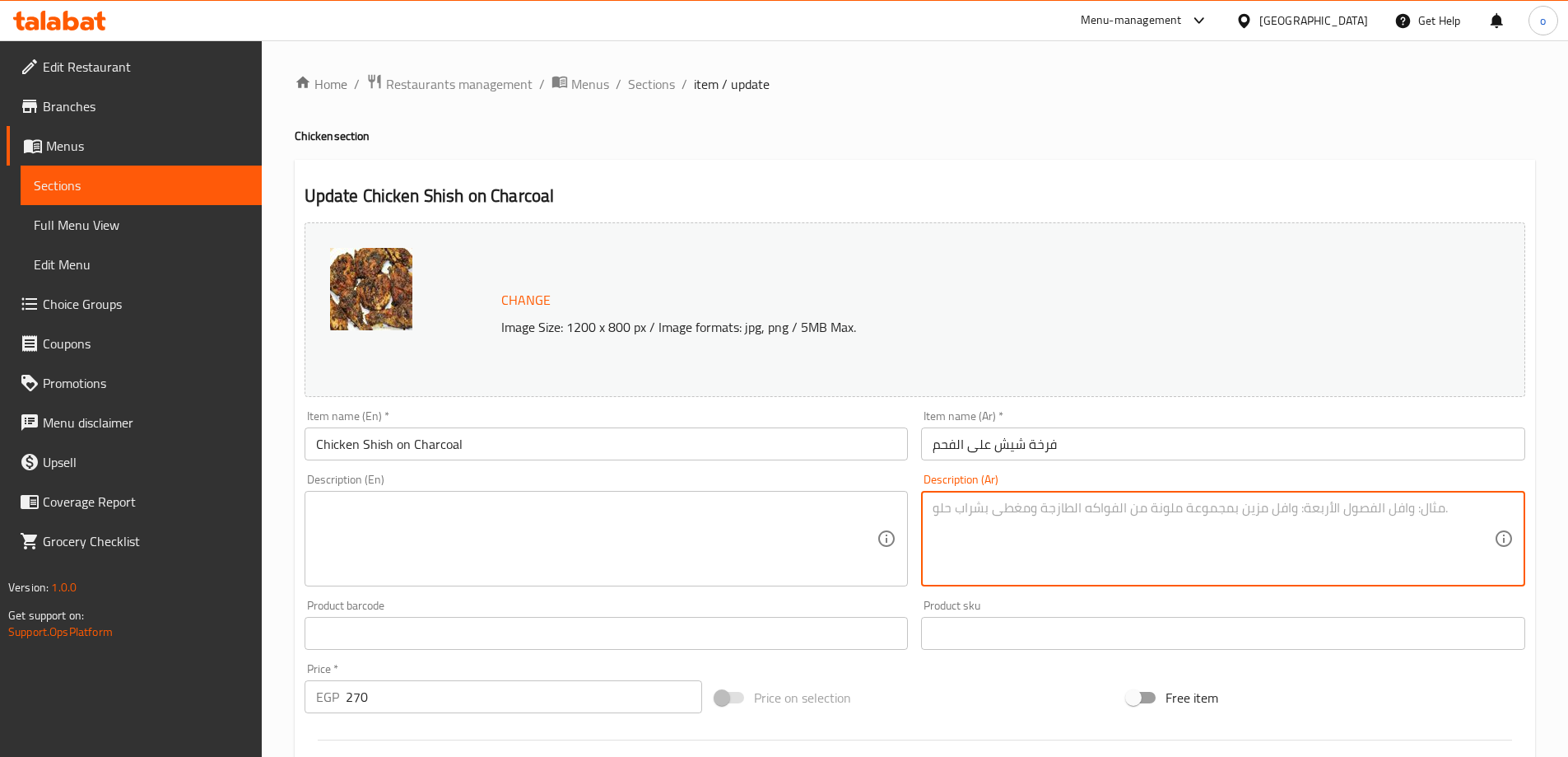
paste textarea "قطع دجاج مشوية على الفحم بتتبيلة خاصة، طعم مدخن ومذاق مشهي لا يُنسى."
type textarea "قطع دجاج مشوية على الفحم بتتبيلة خاصة، طعم مدخن ومذاق مشهي لا يُنسى."
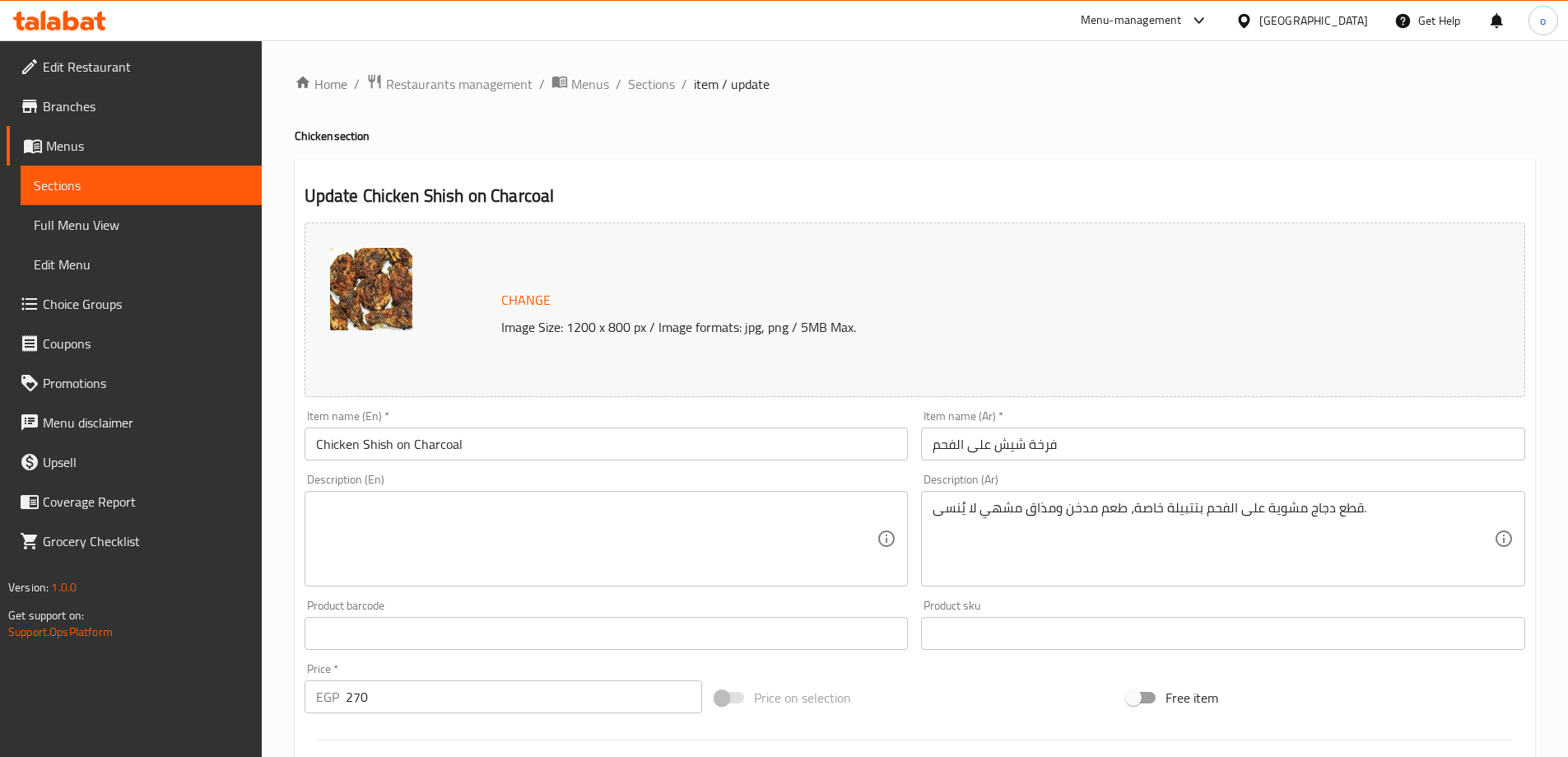
drag, startPoint x: 482, startPoint y: 534, endPoint x: 490, endPoint y: 519, distance: 17.0
click at [490, 532] on textarea at bounding box center [596, 538] width 561 height 78
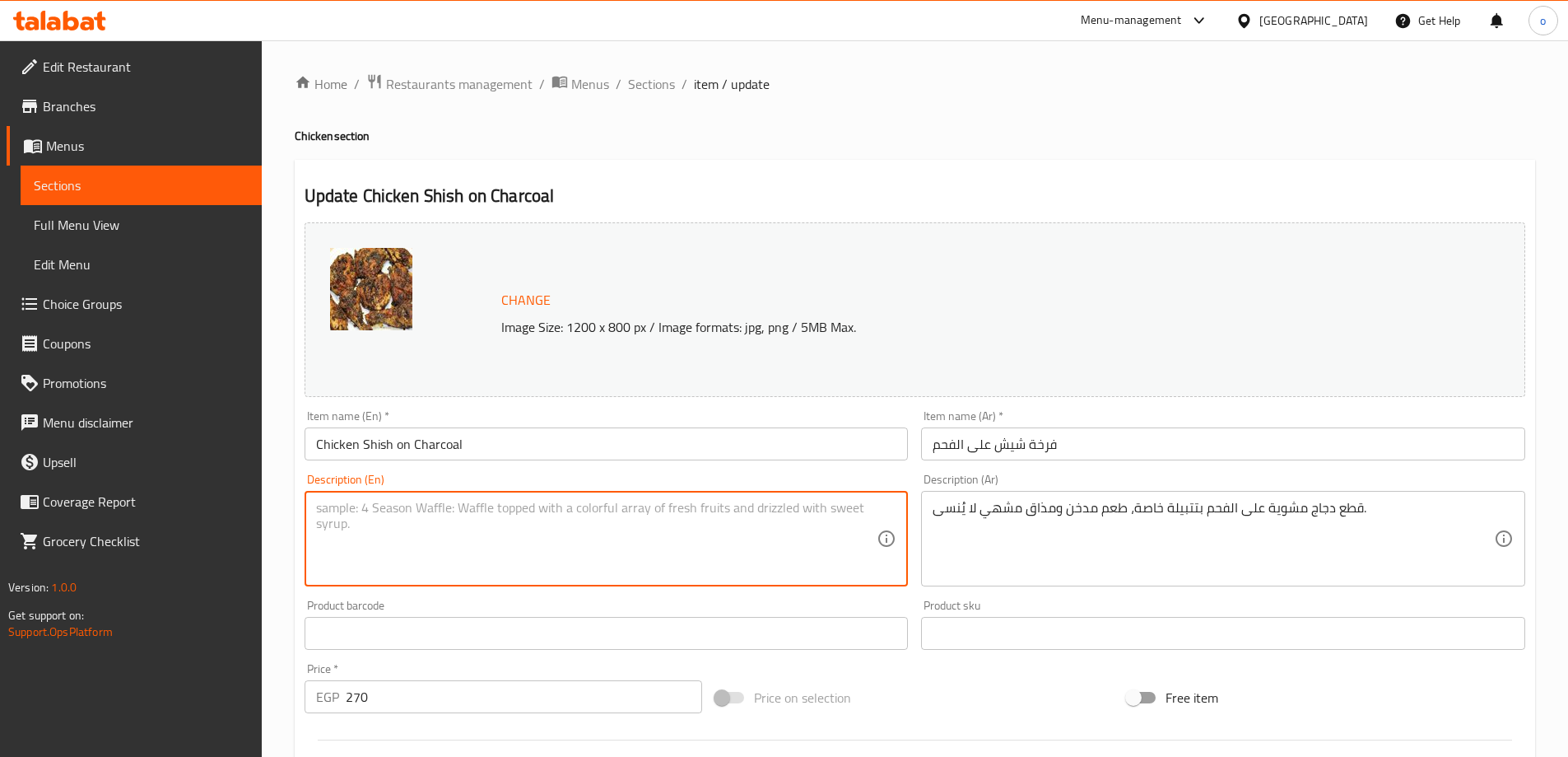
paste textarea "Charcoal grilled chicken pieces with a special marinade, smoky taste and unforg…"
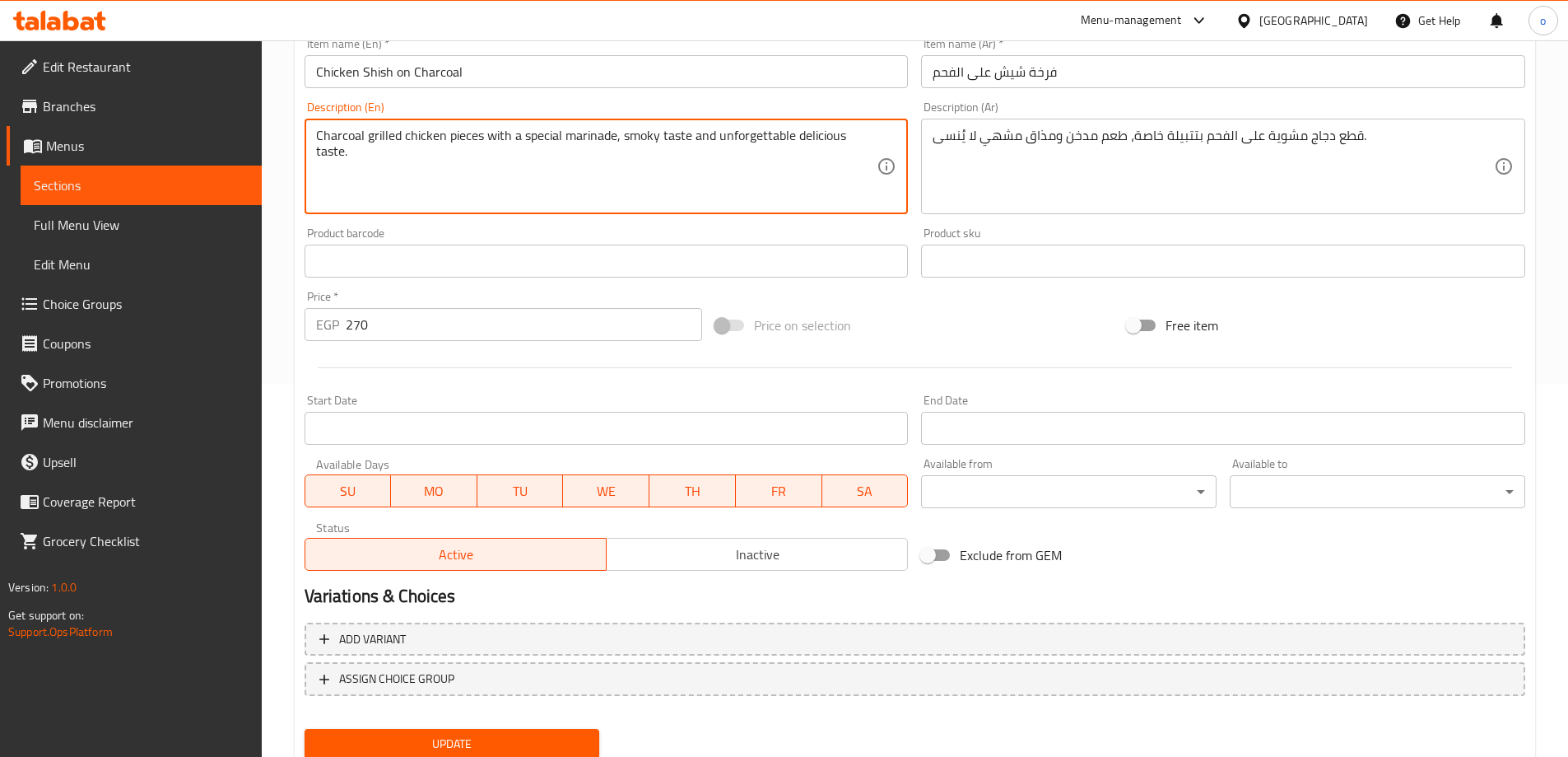
scroll to position [430, 0]
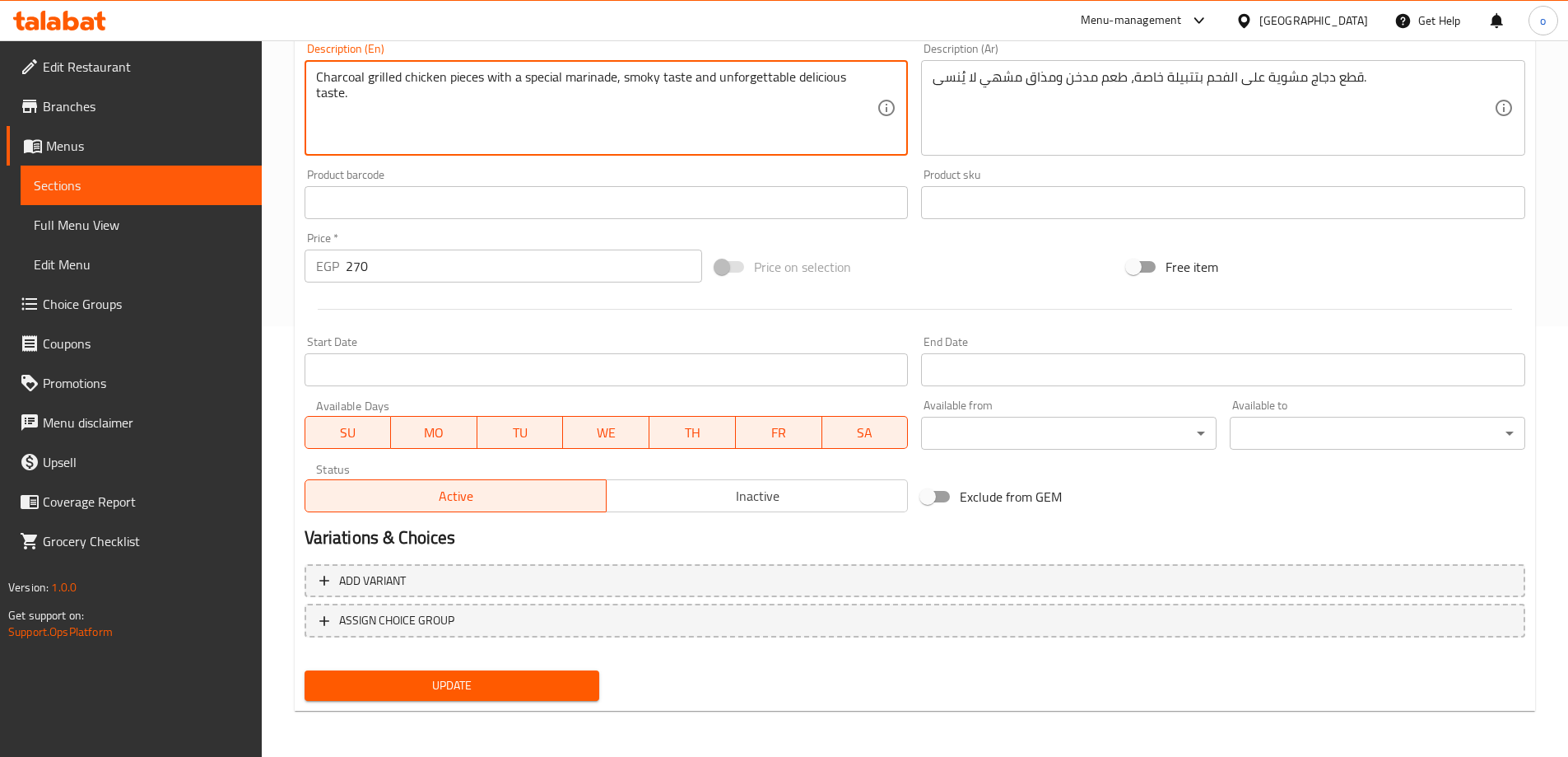
type textarea "Charcoal grilled chicken pieces with a special marinade, smoky taste and unforg…"
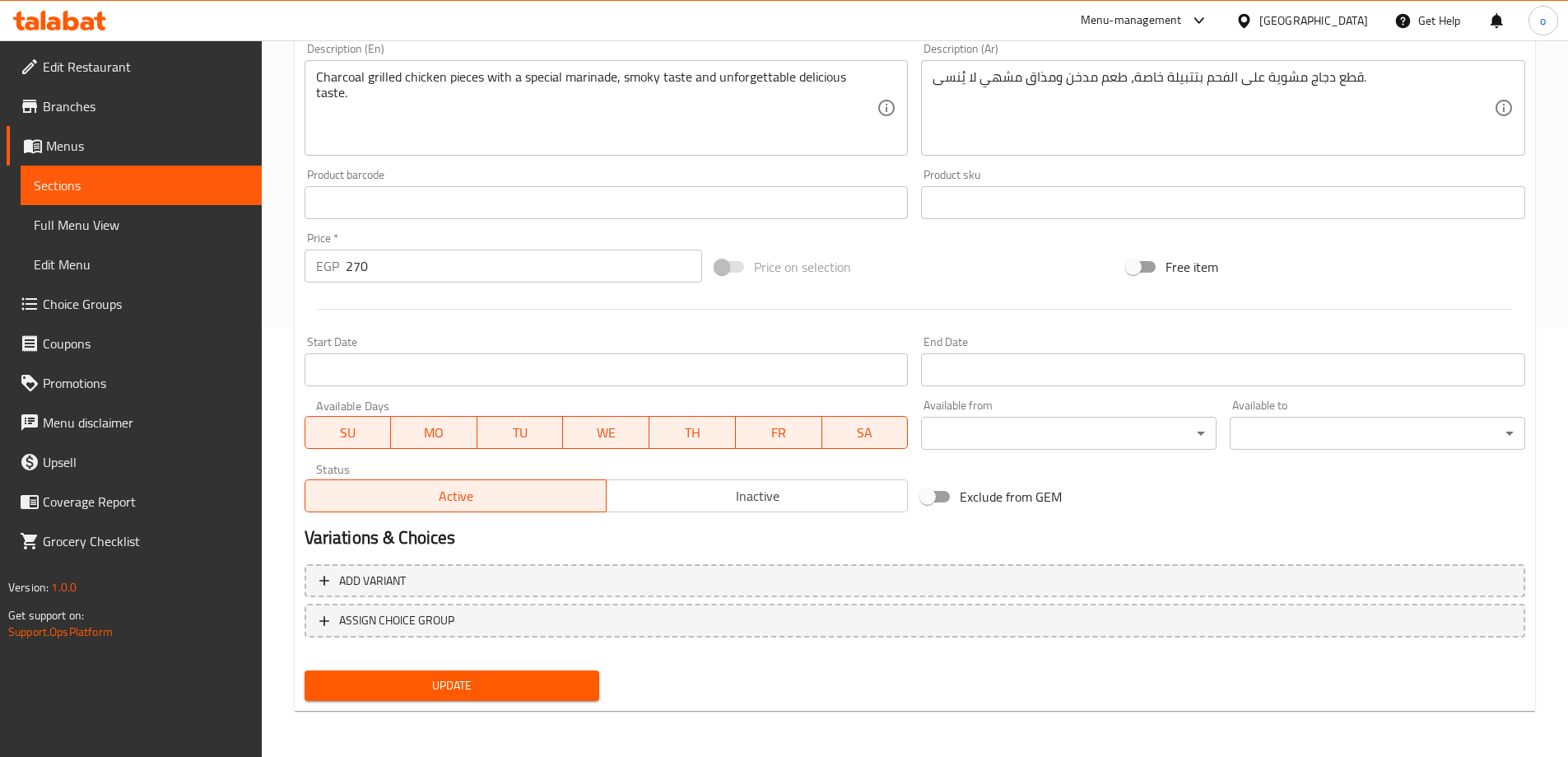
click at [391, 680] on span "Update" at bounding box center [452, 686] width 269 height 21
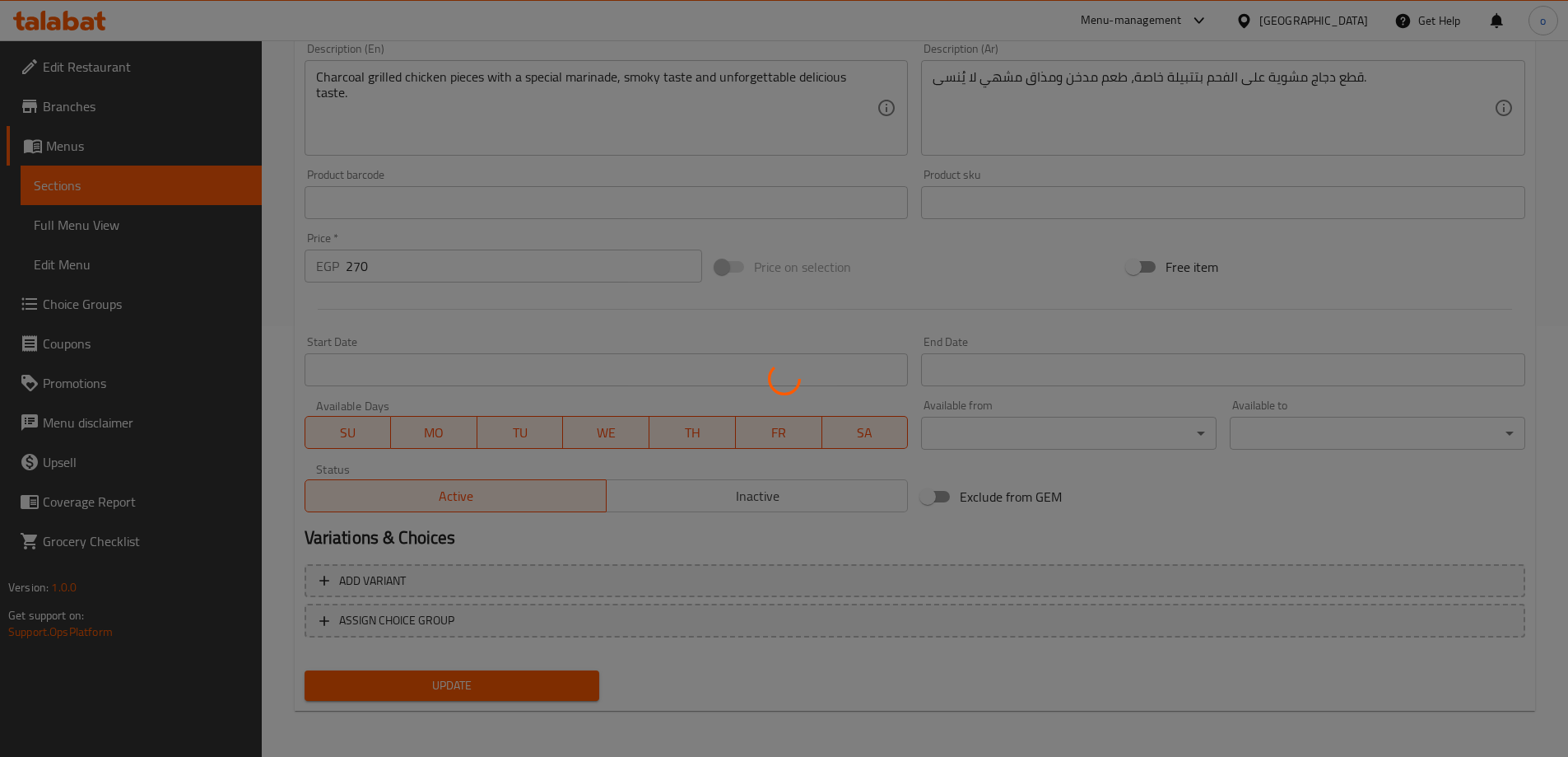
click at [553, 257] on div at bounding box center [784, 378] width 1568 height 757
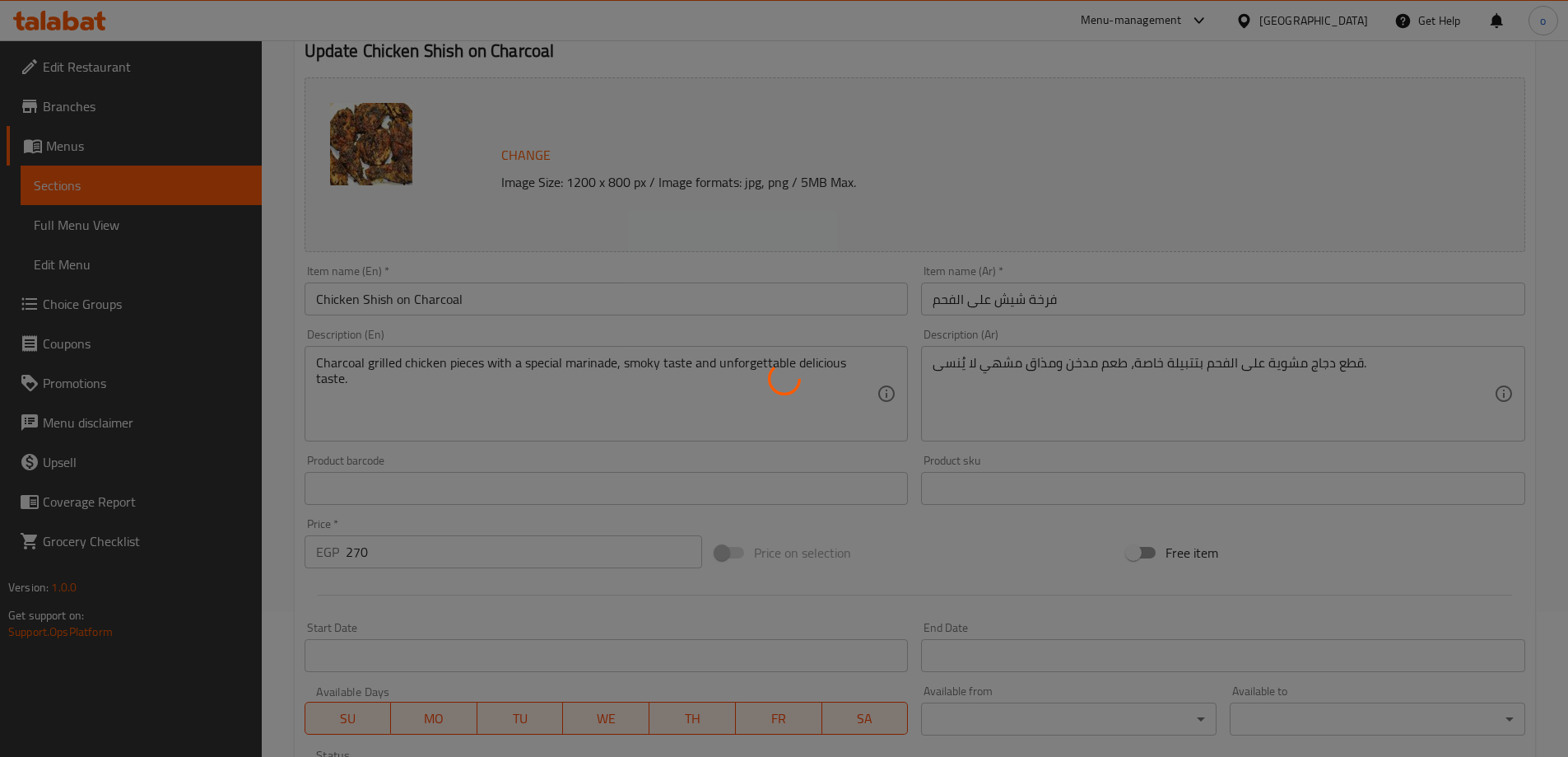
scroll to position [19, 0]
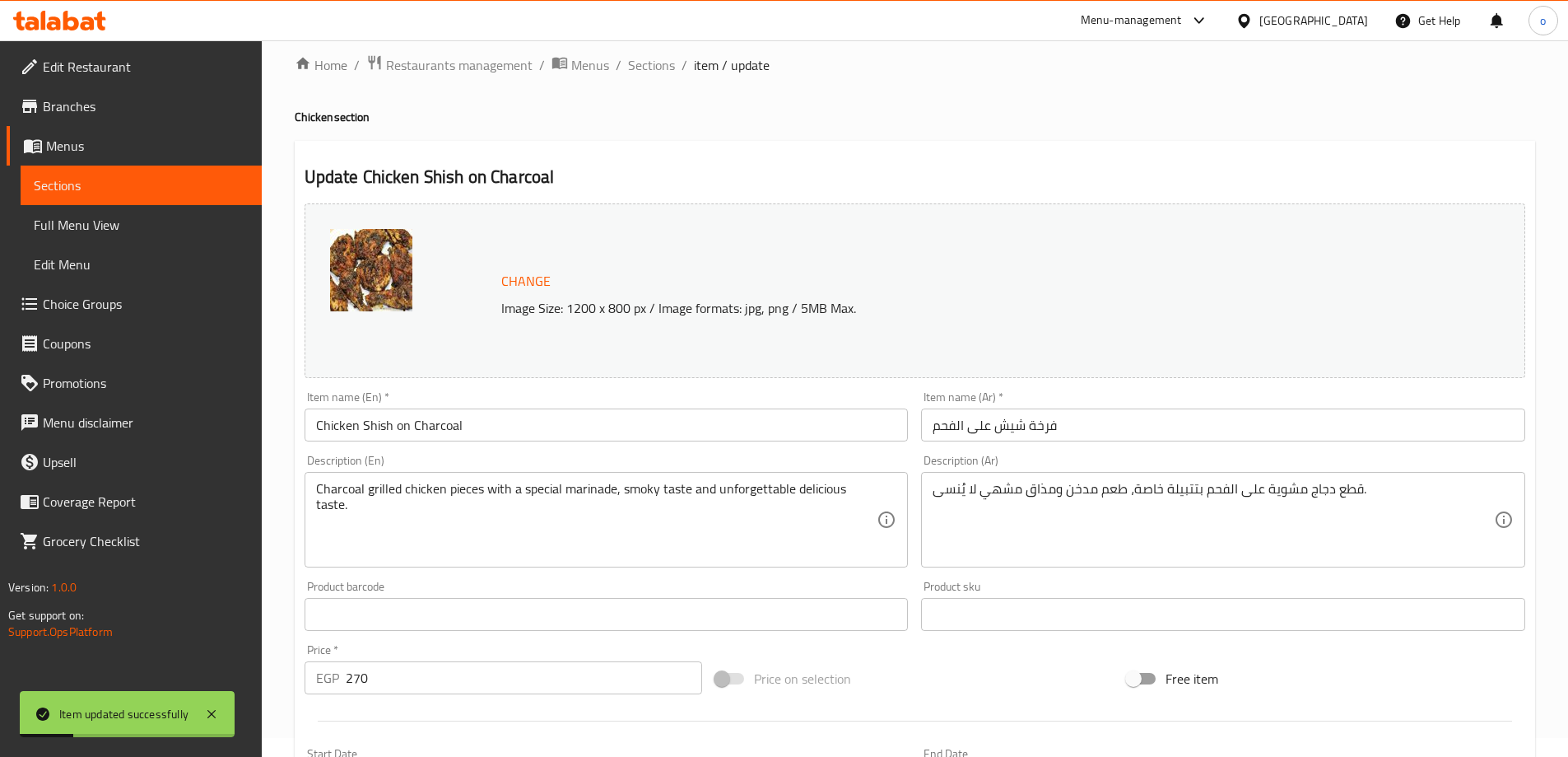
click at [72, 185] on span "Sections" at bounding box center [141, 185] width 215 height 20
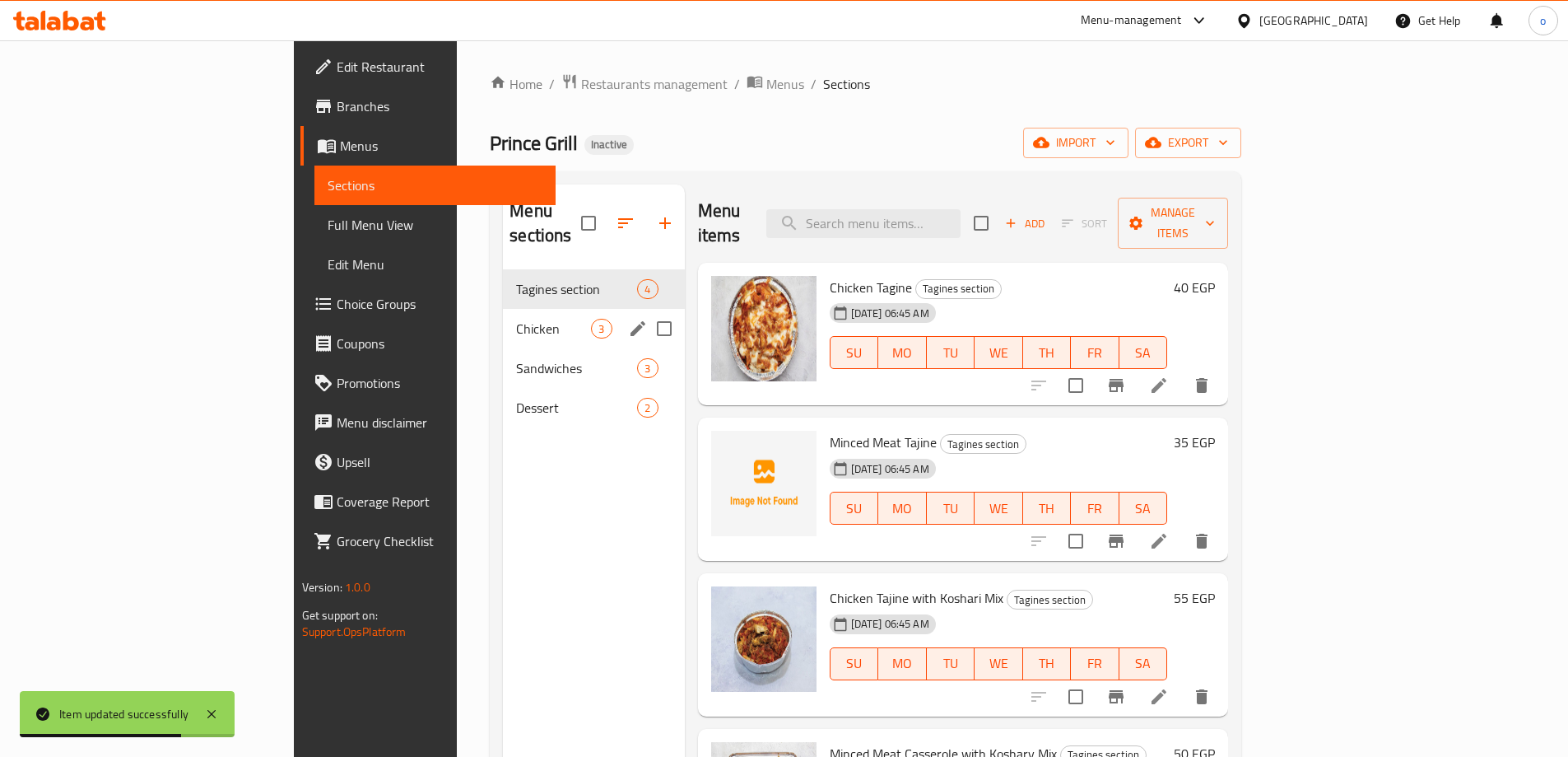
click at [503, 309] on div "Chicken 3" at bounding box center [593, 328] width 181 height 39
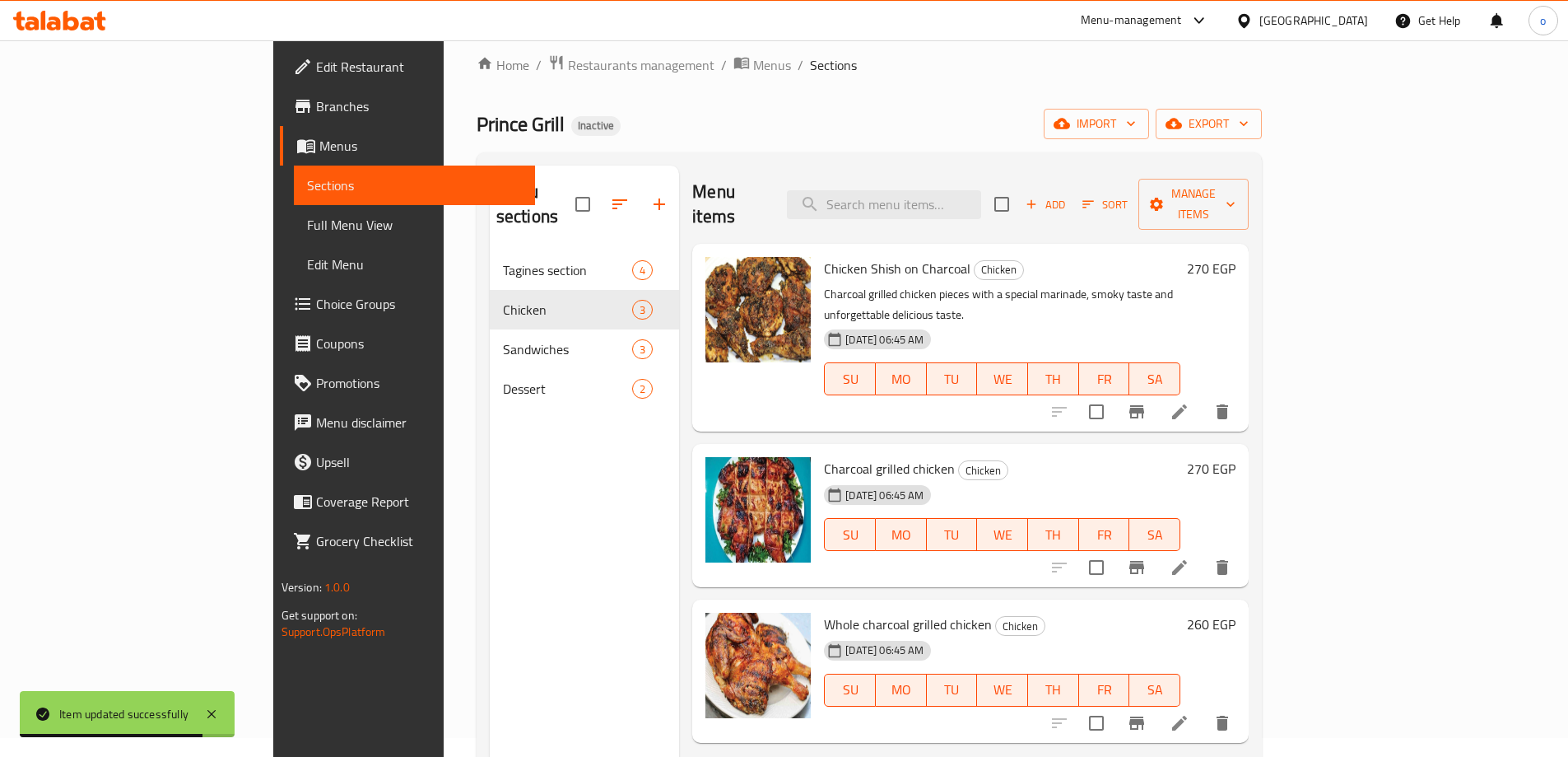
scroll to position [82, 0]
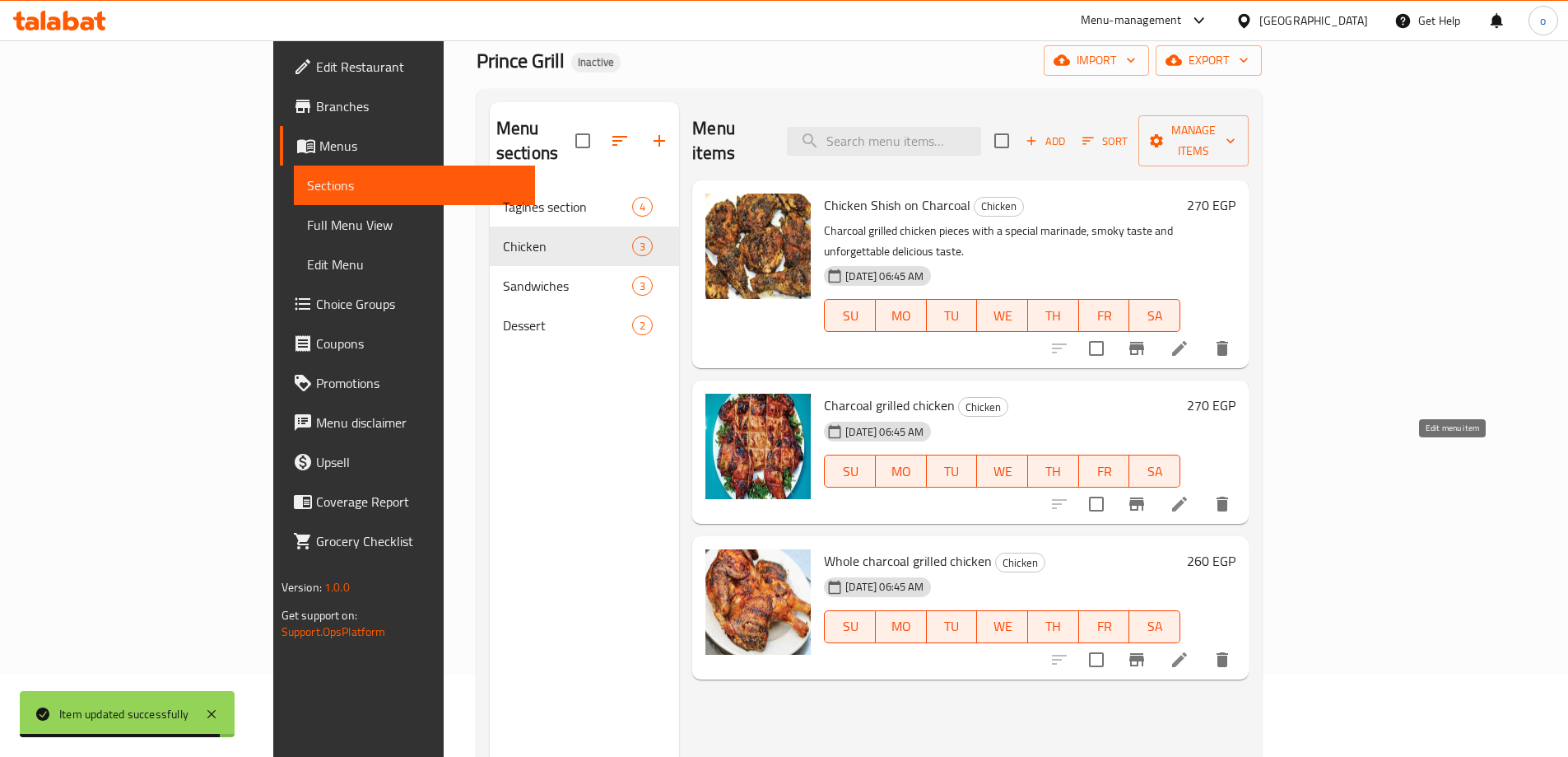
click at [1189, 494] on icon at bounding box center [1179, 503] width 20 height 20
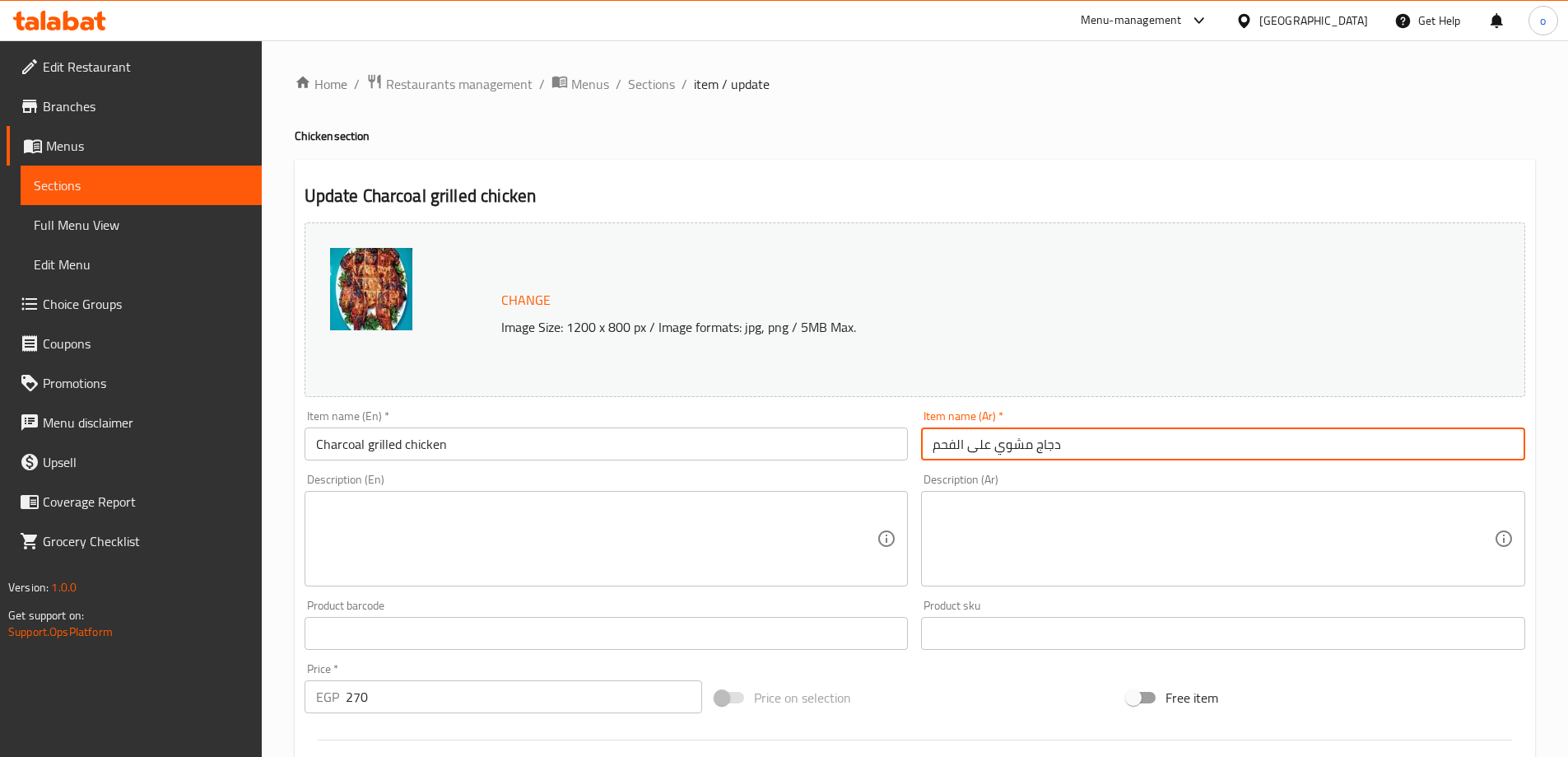
drag, startPoint x: 946, startPoint y: 446, endPoint x: 1127, endPoint y: 454, distance: 181.2
click at [1127, 454] on input "دجاج مشوي على الفحم" at bounding box center [1223, 444] width 604 height 33
type input "t"
type input "فرخة على الفحم"
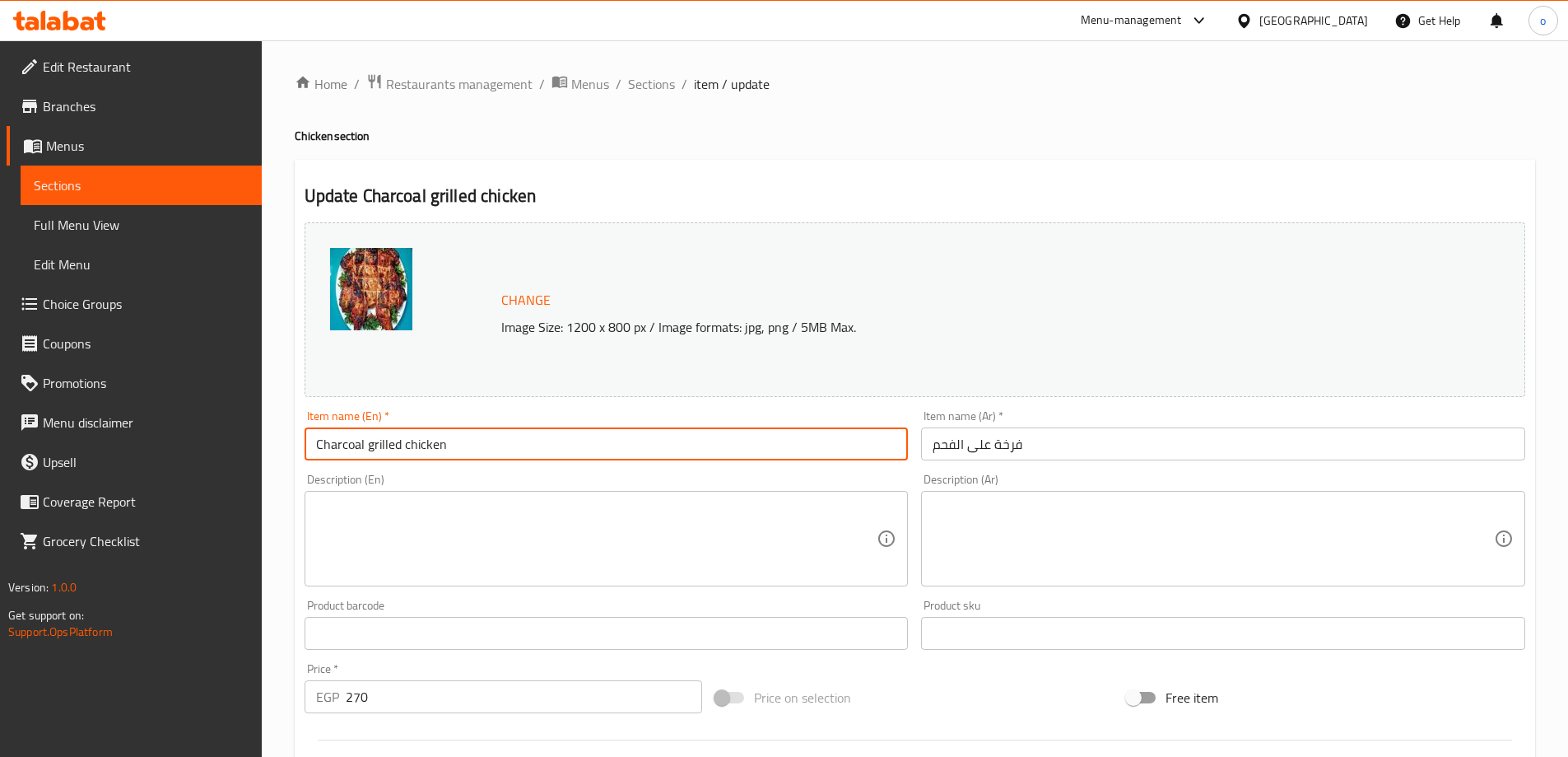
drag, startPoint x: 398, startPoint y: 442, endPoint x: 366, endPoint y: 450, distance: 33.0
click at [366, 450] on input "Charcoal grilled chicken" at bounding box center [606, 444] width 604 height 33
click at [389, 446] on input "chick" at bounding box center [606, 444] width 604 height 33
click at [316, 443] on input "chick" at bounding box center [606, 444] width 604 height 33
click at [362, 443] on input "chick" at bounding box center [606, 444] width 604 height 33
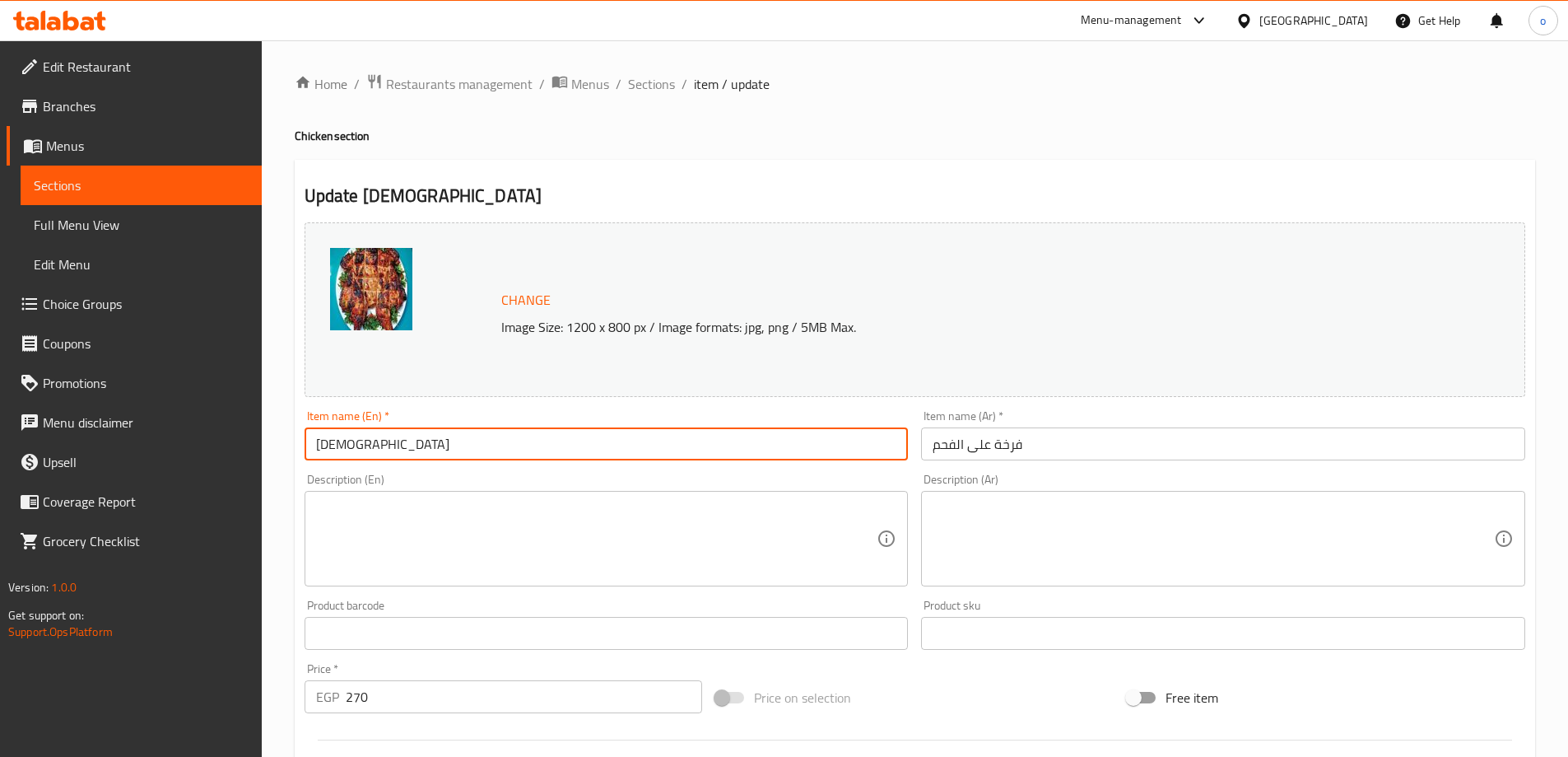
click at [317, 444] on input "chick" at bounding box center [606, 444] width 604 height 33
click at [383, 444] on input "chick" at bounding box center [606, 444] width 604 height 33
click at [406, 453] on input "chicken on ca" at bounding box center [606, 444] width 604 height 33
drag, startPoint x: 381, startPoint y: 448, endPoint x: 410, endPoint y: 460, distance: 31.4
click at [410, 460] on input "chicken on ca" at bounding box center [606, 444] width 604 height 33
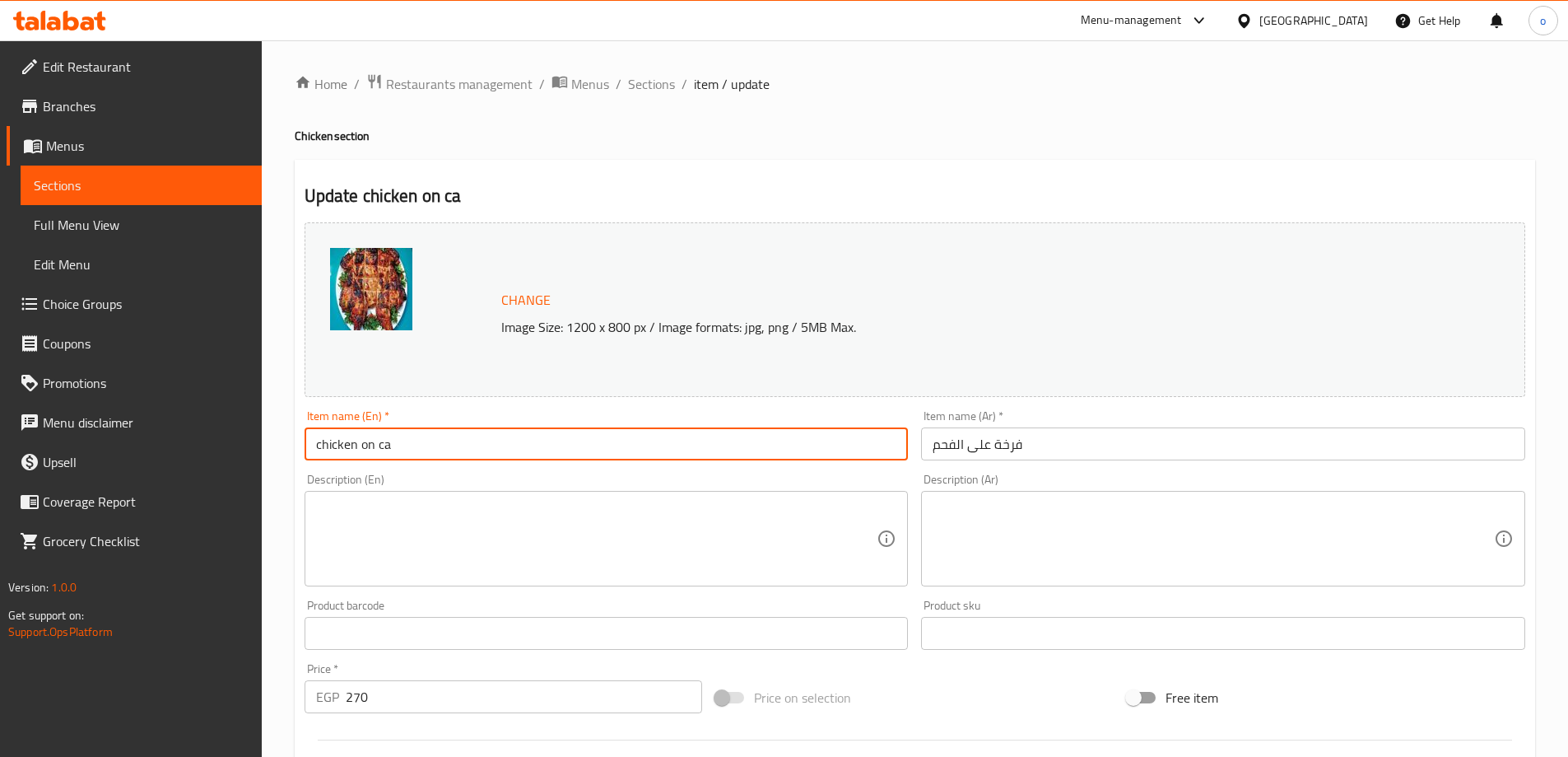
paste input "Charcoal"
type input "chicken on Charcoal"
click at [991, 514] on textarea at bounding box center [1212, 538] width 561 height 78
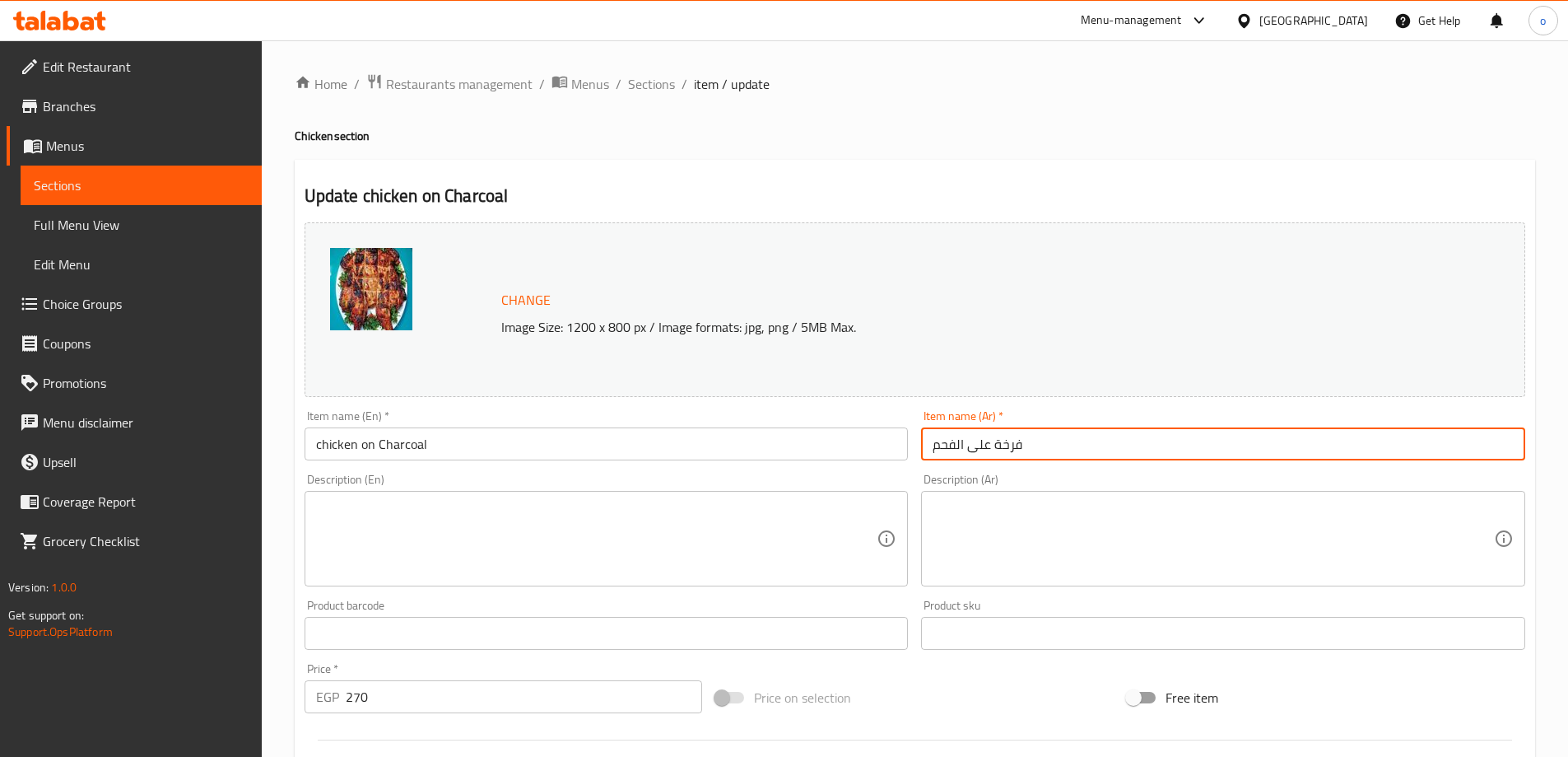
drag, startPoint x: 932, startPoint y: 440, endPoint x: 1056, endPoint y: 454, distance: 124.8
click at [1056, 454] on input "فرخة على الفحم" at bounding box center [1223, 444] width 604 height 33
paste input "Charcoal"
type input "فرخة على الفحم"
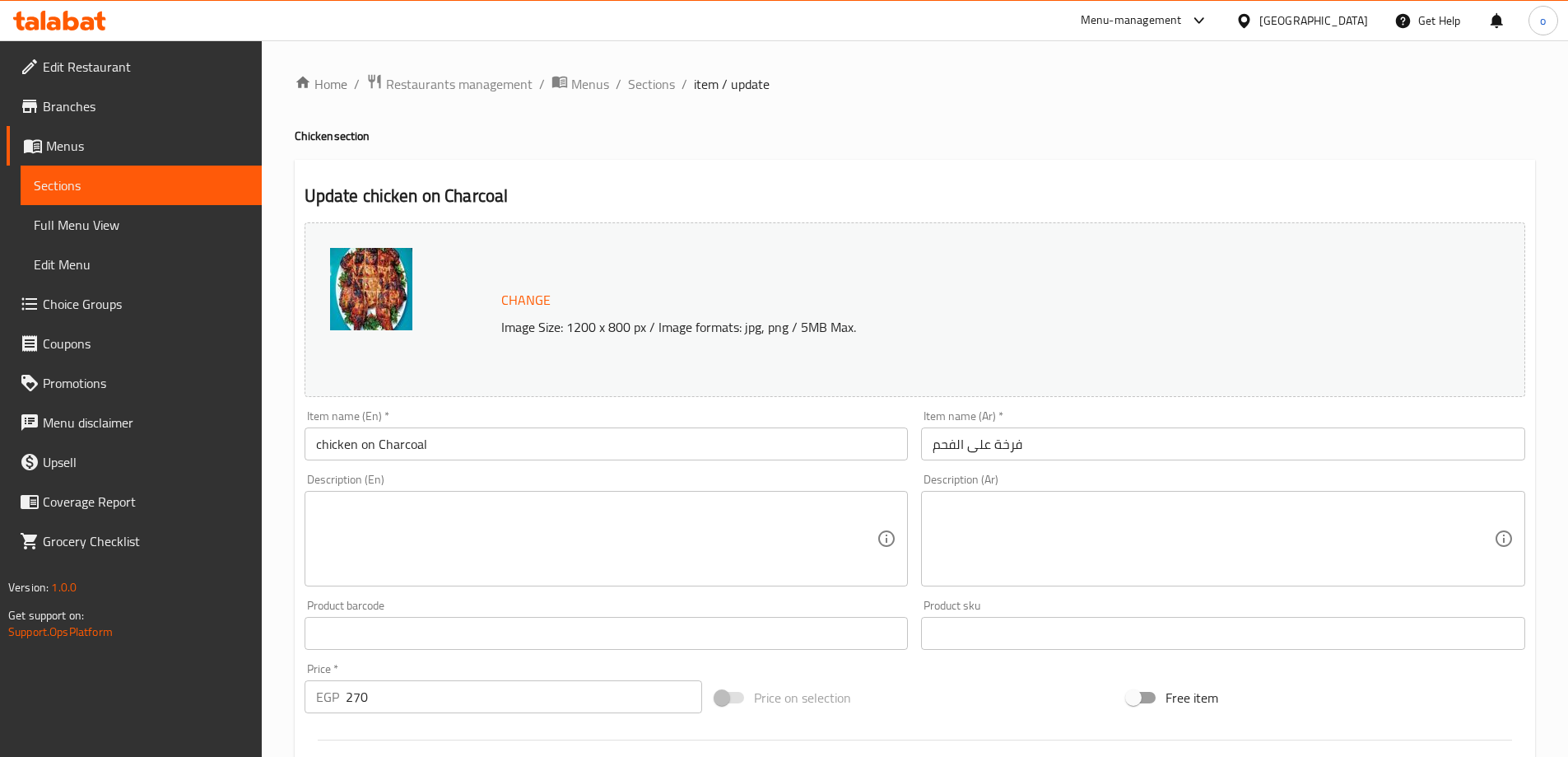
click at [324, 443] on input "chicken on Charcoal" at bounding box center [606, 444] width 604 height 33
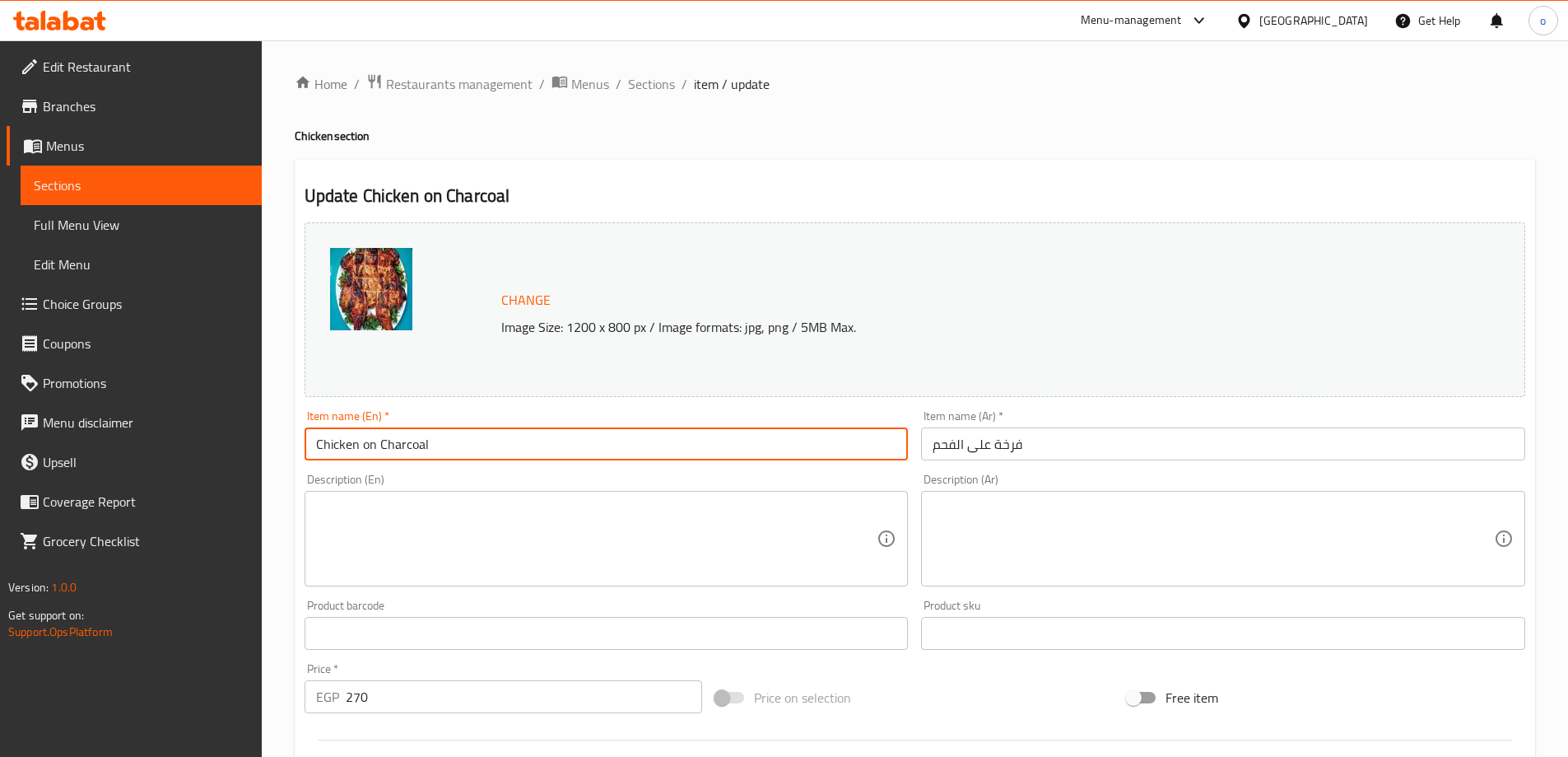
type input "Chicken on Charcoal"
click at [988, 504] on textarea at bounding box center [1212, 538] width 561 height 78
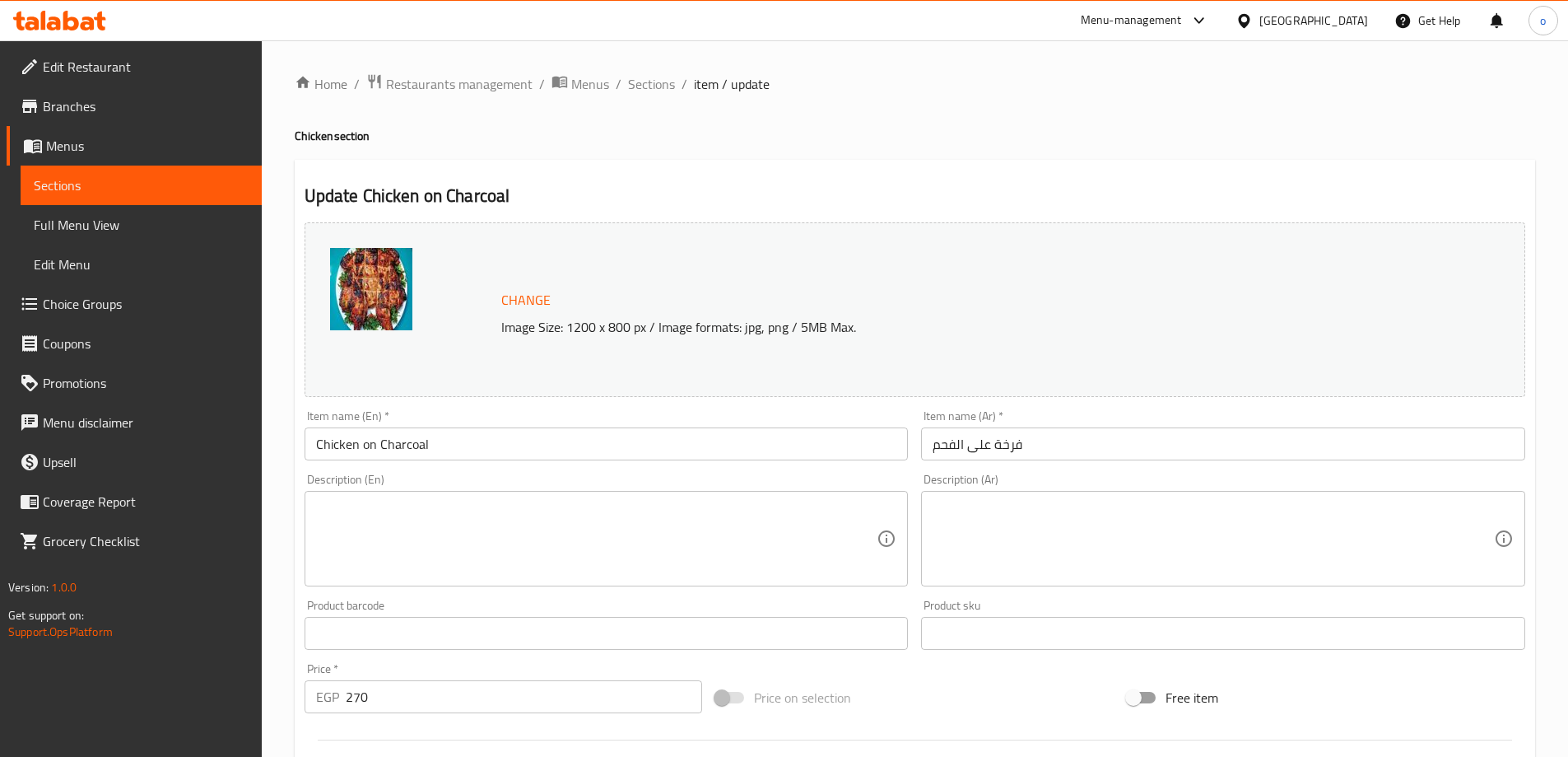
drag, startPoint x: 659, startPoint y: 536, endPoint x: 669, endPoint y: 531, distance: 11.2
click at [659, 536] on textarea at bounding box center [596, 538] width 561 height 78
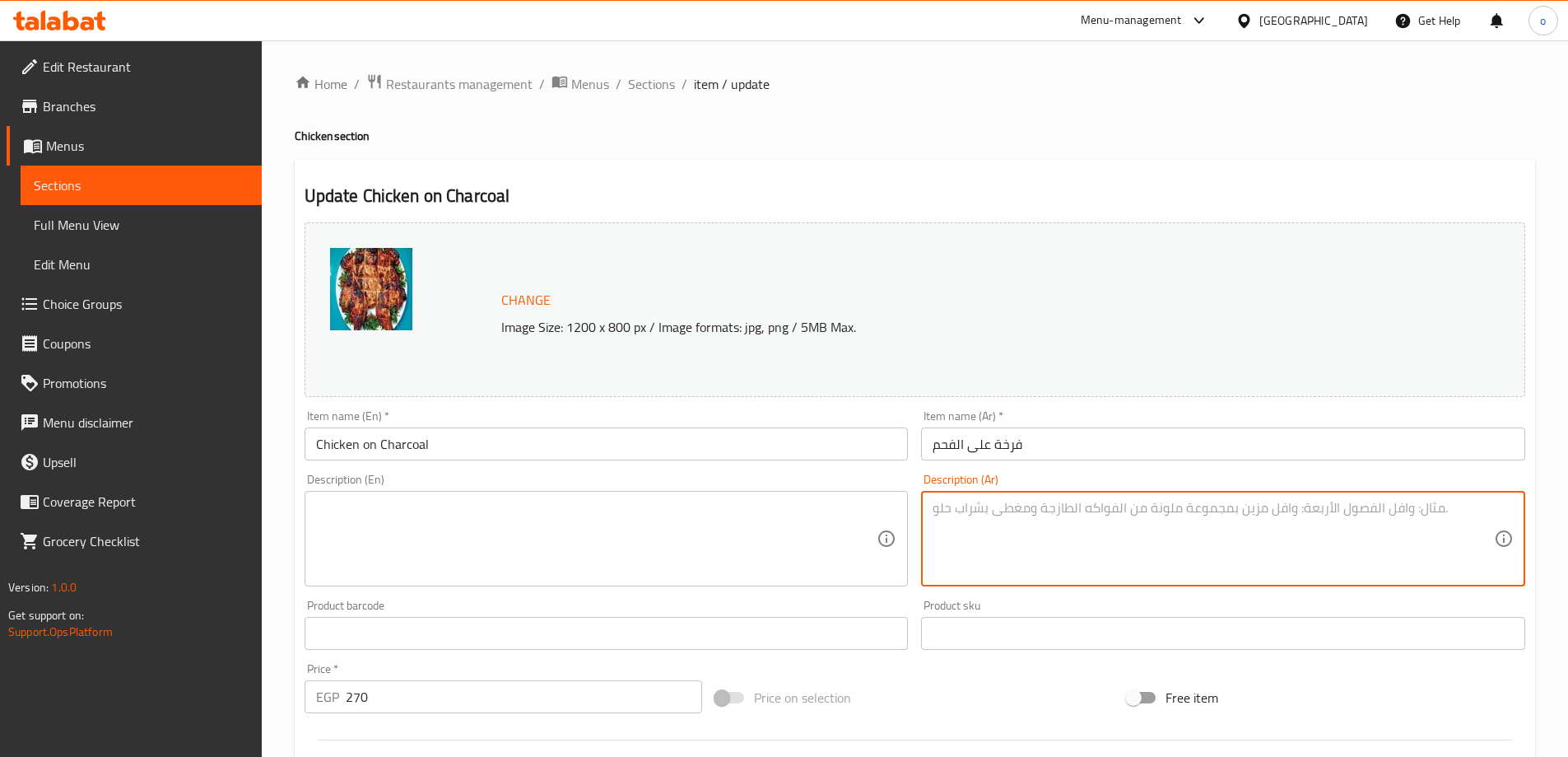
click at [1122, 513] on textarea at bounding box center [1212, 538] width 561 height 78
paste textarea "A whole chicken grilled over charcoal until cooked, with a delicious taste and …"
type textarea "A whole chicken grilled over charcoal until cooked, with a delicious taste and …"
click at [754, 544] on textarea at bounding box center [596, 538] width 561 height 78
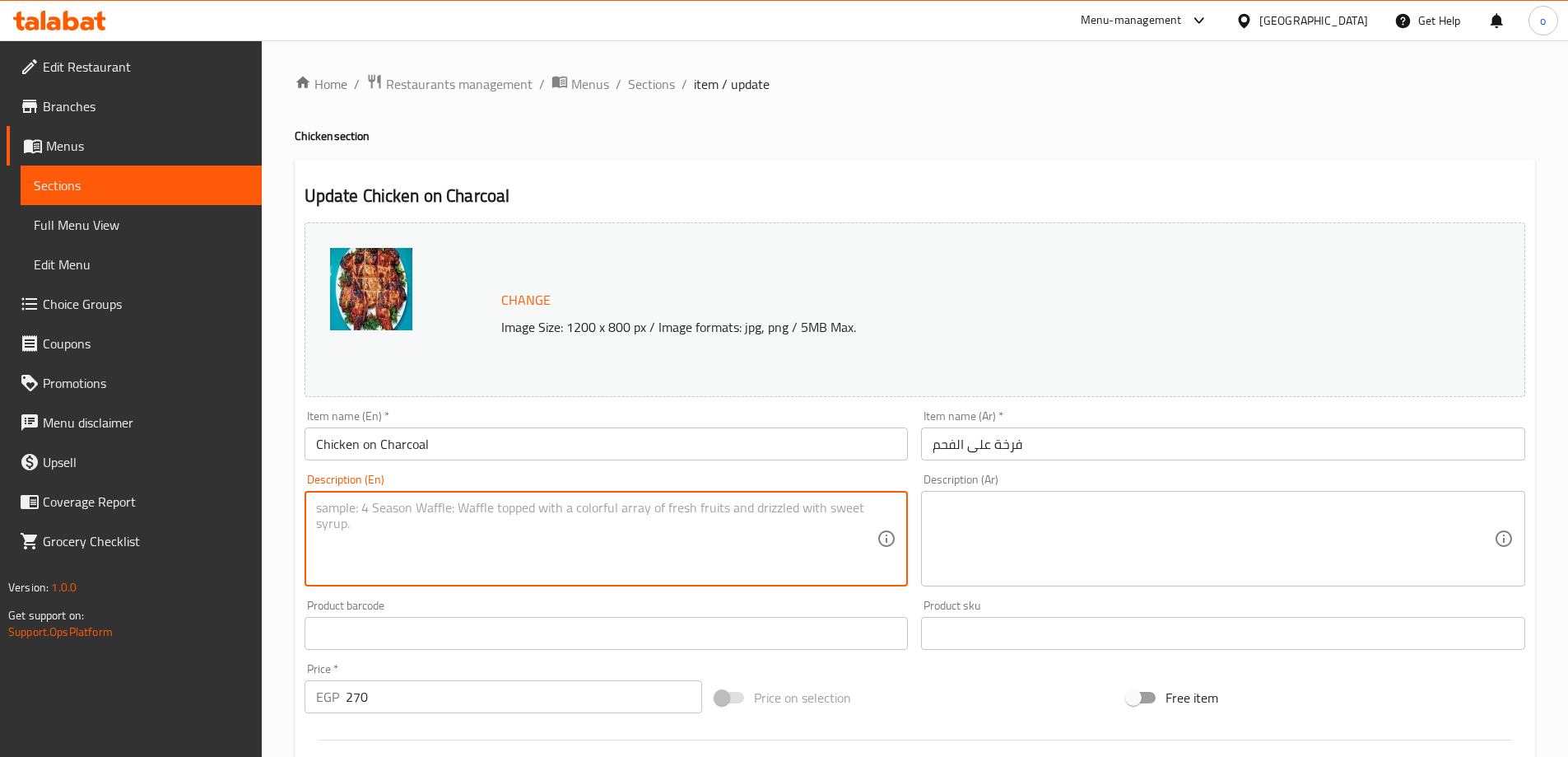
paste textarea "A whole chicken grilled over charcoal until cooked, with a delicious taste and …"
type textarea "A whole chicken grilled over charcoal until cooked, with a delicious taste and …"
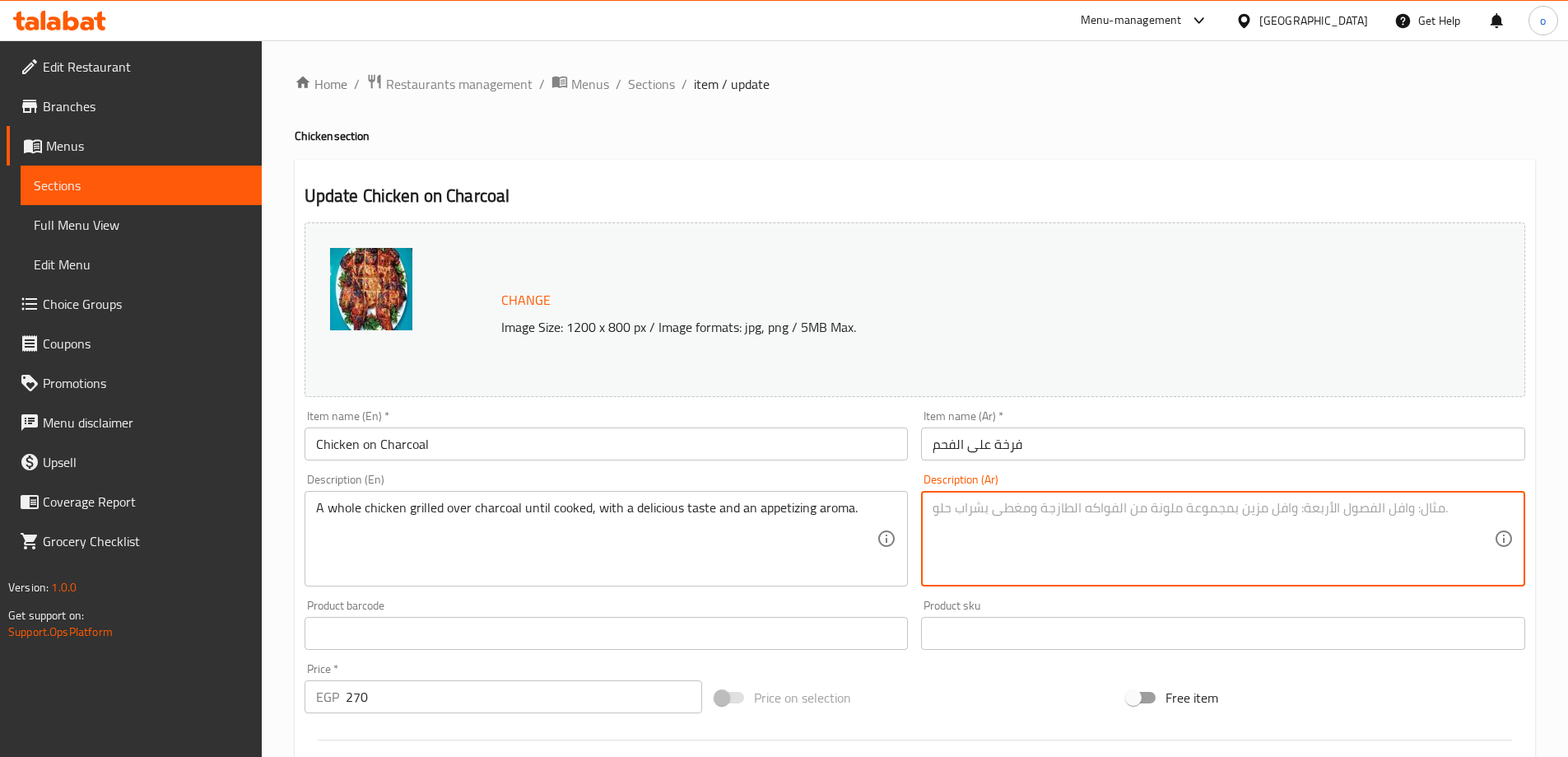
click at [1101, 527] on textarea at bounding box center [1212, 538] width 561 height 78
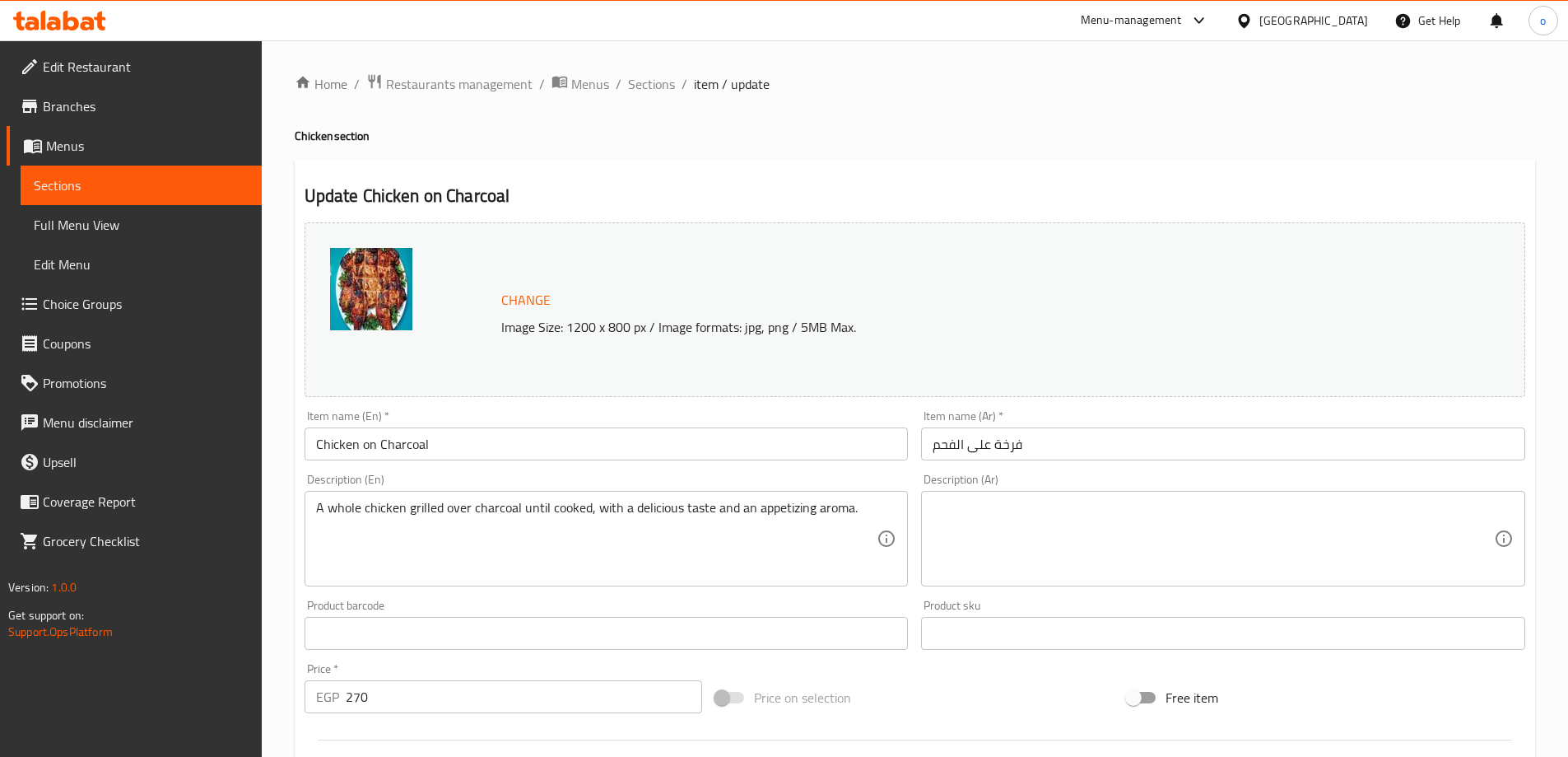
drag, startPoint x: 982, startPoint y: 485, endPoint x: 965, endPoint y: 513, distance: 32.8
click at [982, 485] on div "Description (Ar) Description (Ar)" at bounding box center [1223, 530] width 604 height 113
click at [965, 514] on textarea at bounding box center [1212, 538] width 561 height 78
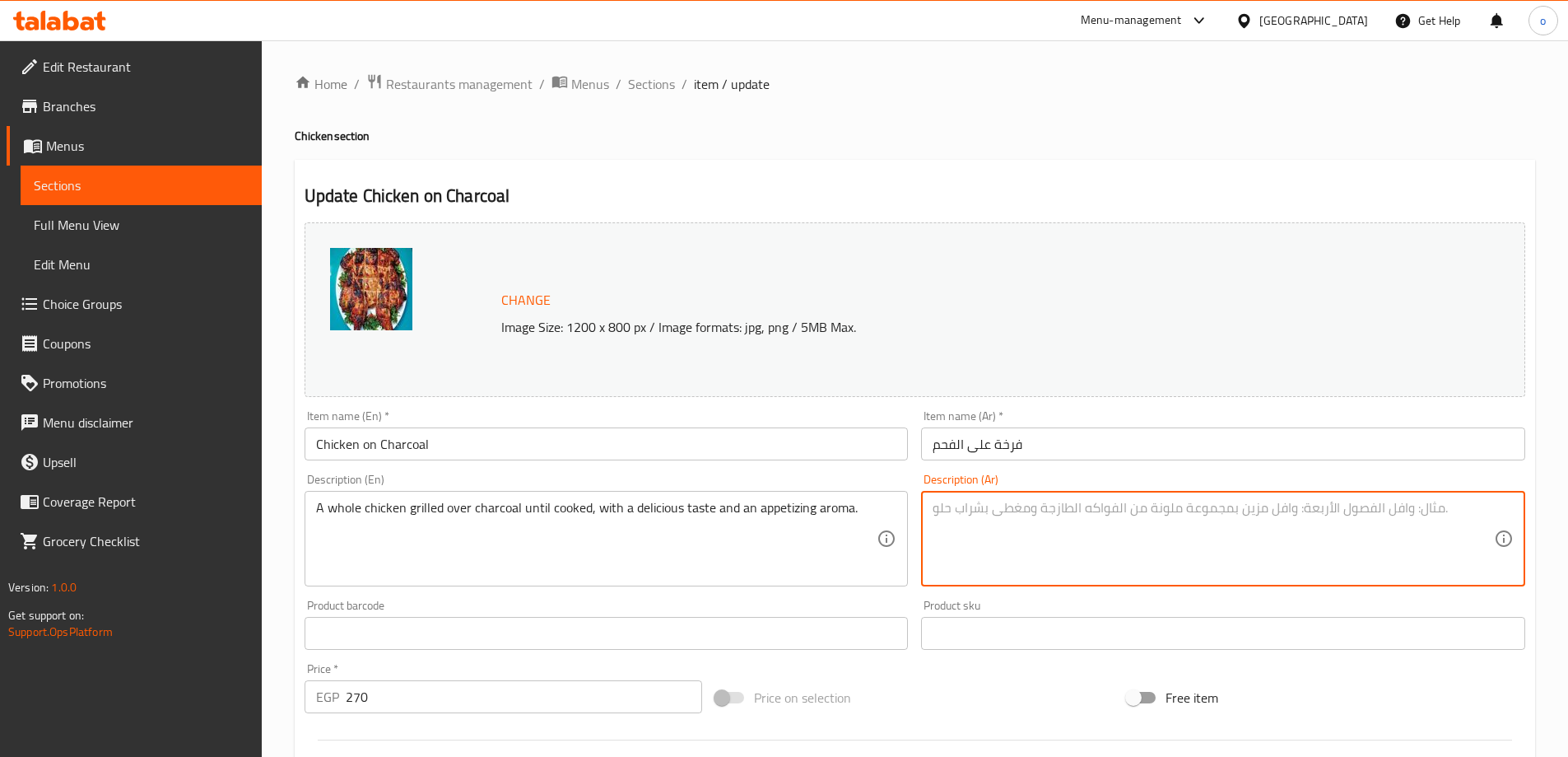
paste textarea "دجاجة كاملة مشوية على الفحم حتى النضج، بطعم لذيذ ورائحة تفتح الشهية."
click at [1339, 508] on textarea "دجاجة كاملة مشوية على الفحم حتى النضج، بطعم لذيذ ورائحة تفتح الشهية." at bounding box center [1212, 538] width 561 height 78
click at [933, 505] on textarea "دجاجة كاملة مشوية على الفحم حتى النضج، بطعم لذيذ ورائحة تفتح الشهية" at bounding box center [1212, 538] width 561 height 78
click at [1256, 555] on textarea ".دجاجة كاملة مشوية على الفحم حتى النضج، بطعم لذيذ ورائحة تفتح الشهية" at bounding box center [1212, 538] width 561 height 78
type textarea ".دجاجة كاملة مشوية على الفحم حتى النضج، بطعم لذيذ ورائحة تفتح الشهية"
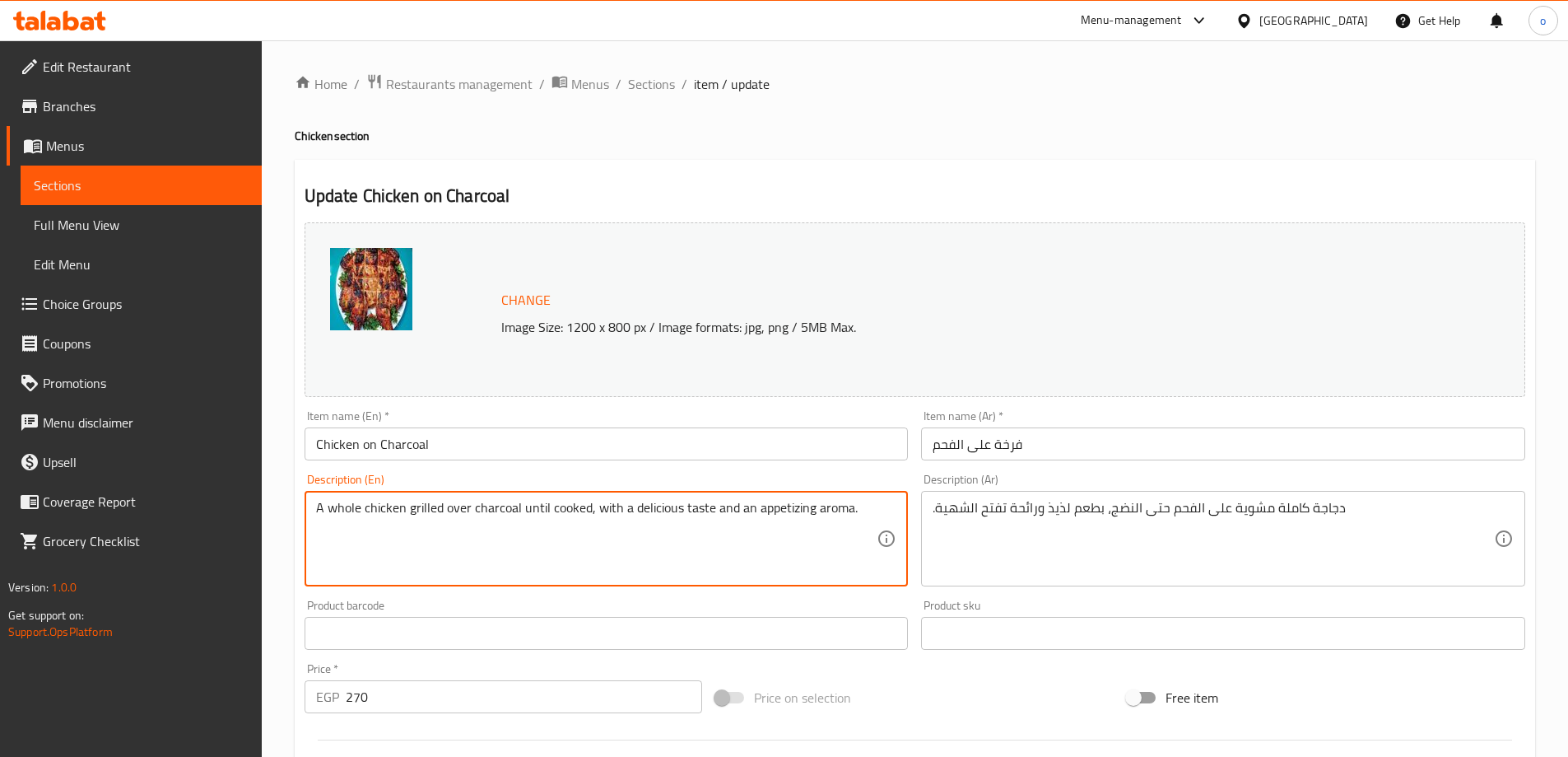
drag, startPoint x: 524, startPoint y: 507, endPoint x: 566, endPoint y: 520, distance: 44.0
click at [594, 531] on textarea "A whole chicken grilled over charcoal until cooked, with a delicious taste and …" at bounding box center [596, 538] width 561 height 78
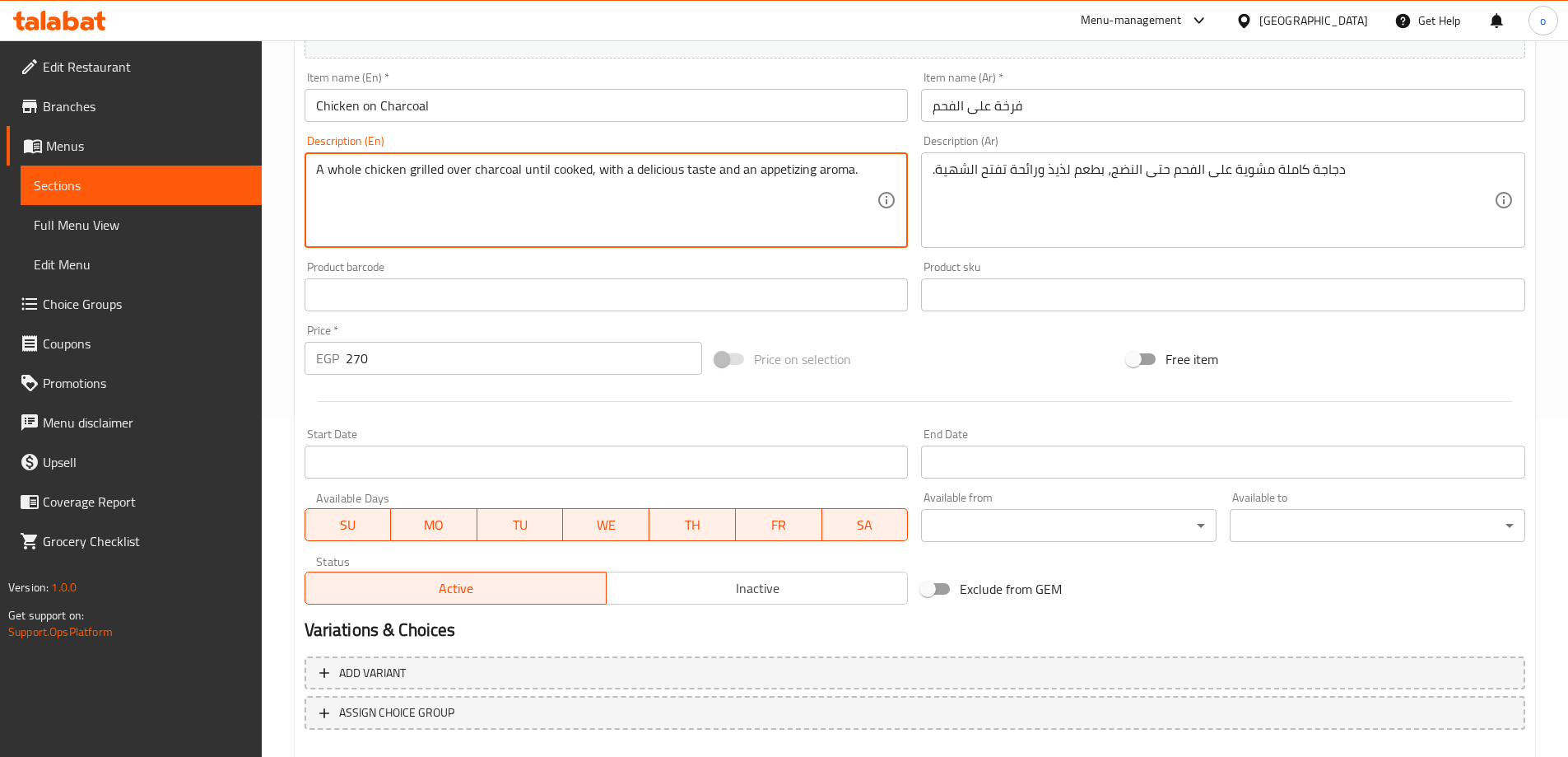
scroll to position [430, 0]
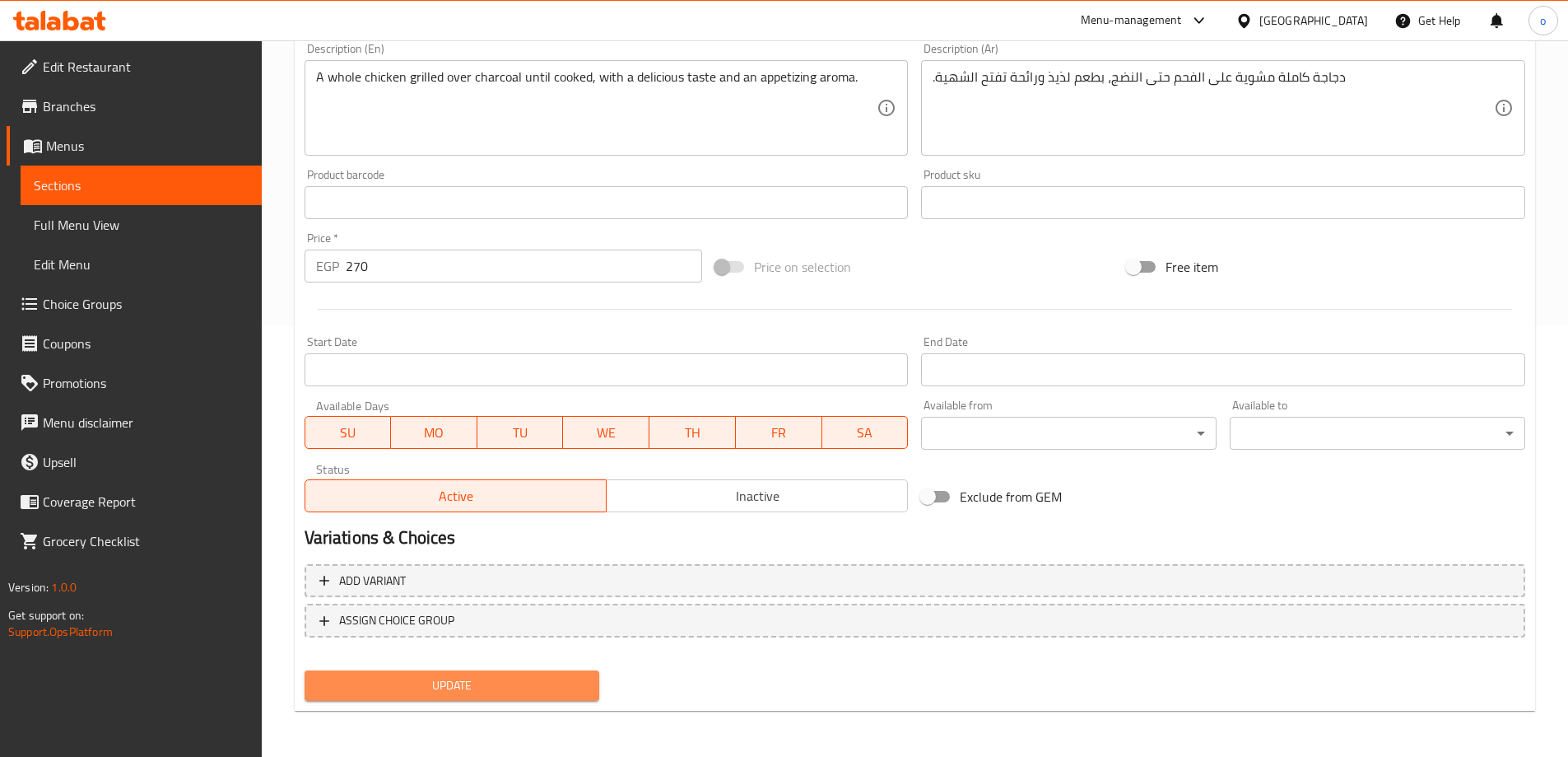
click at [436, 688] on span "Update" at bounding box center [452, 686] width 269 height 21
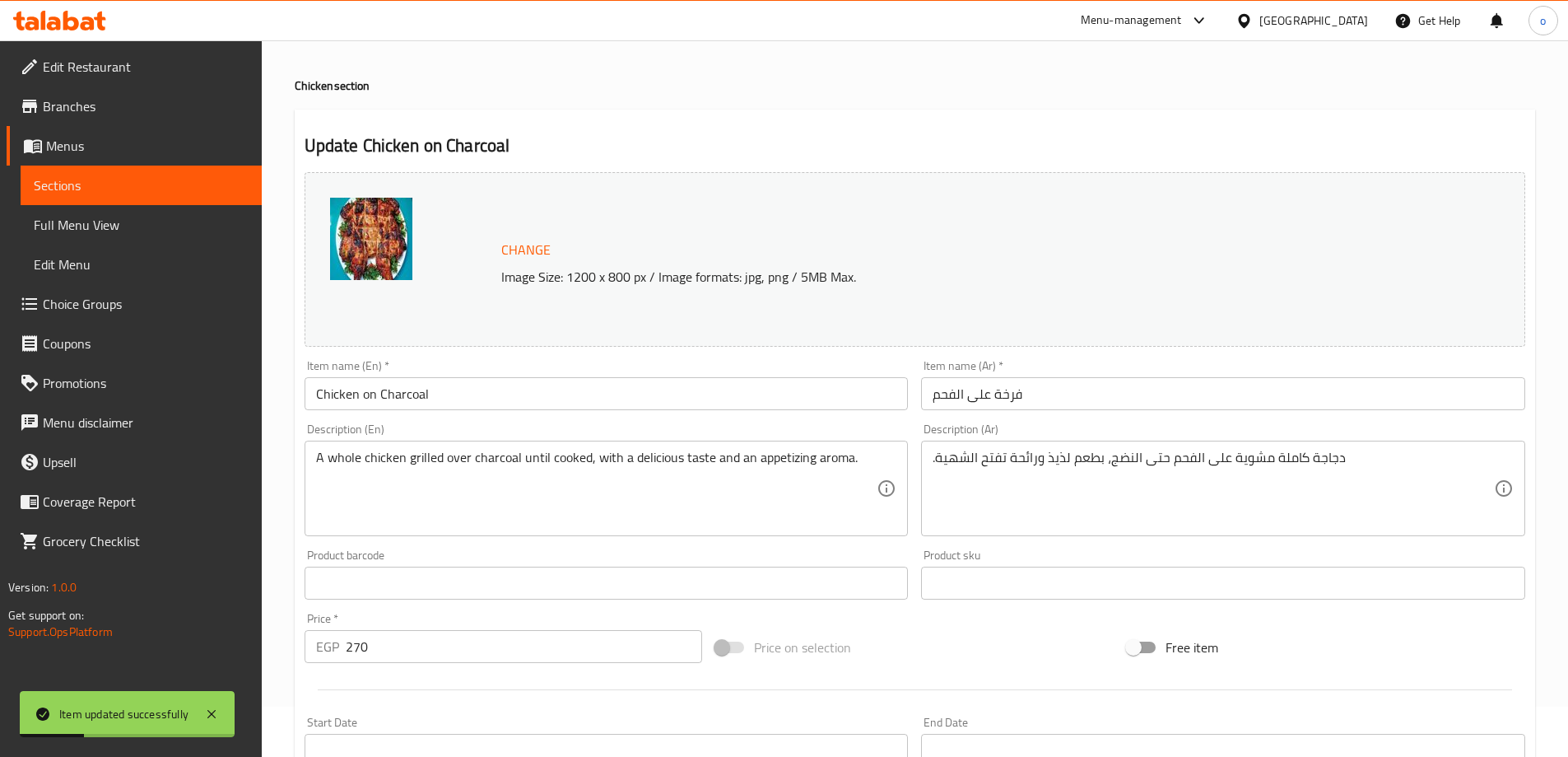
scroll to position [0, 0]
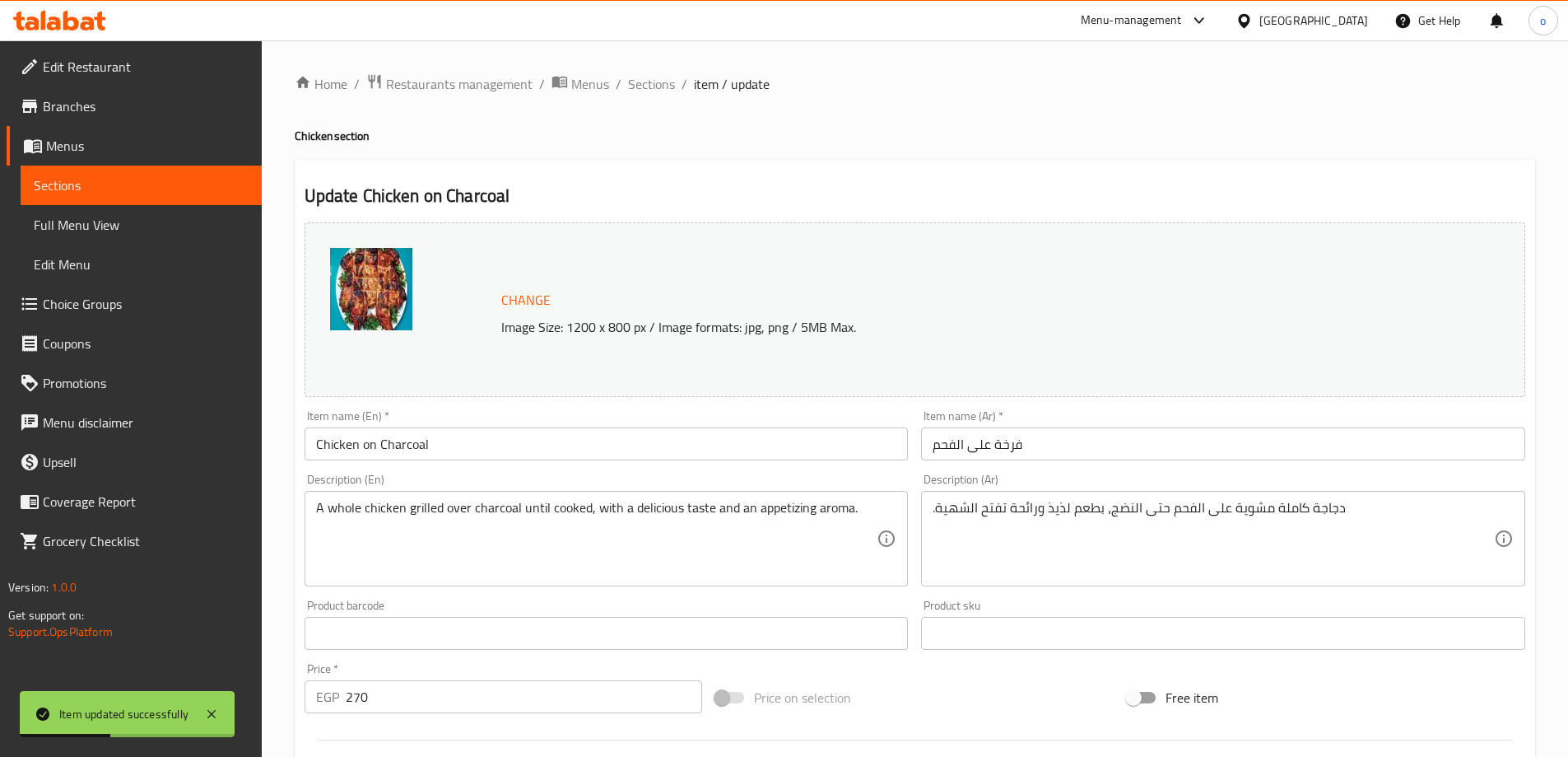
click at [35, 180] on span "Sections" at bounding box center [141, 185] width 215 height 20
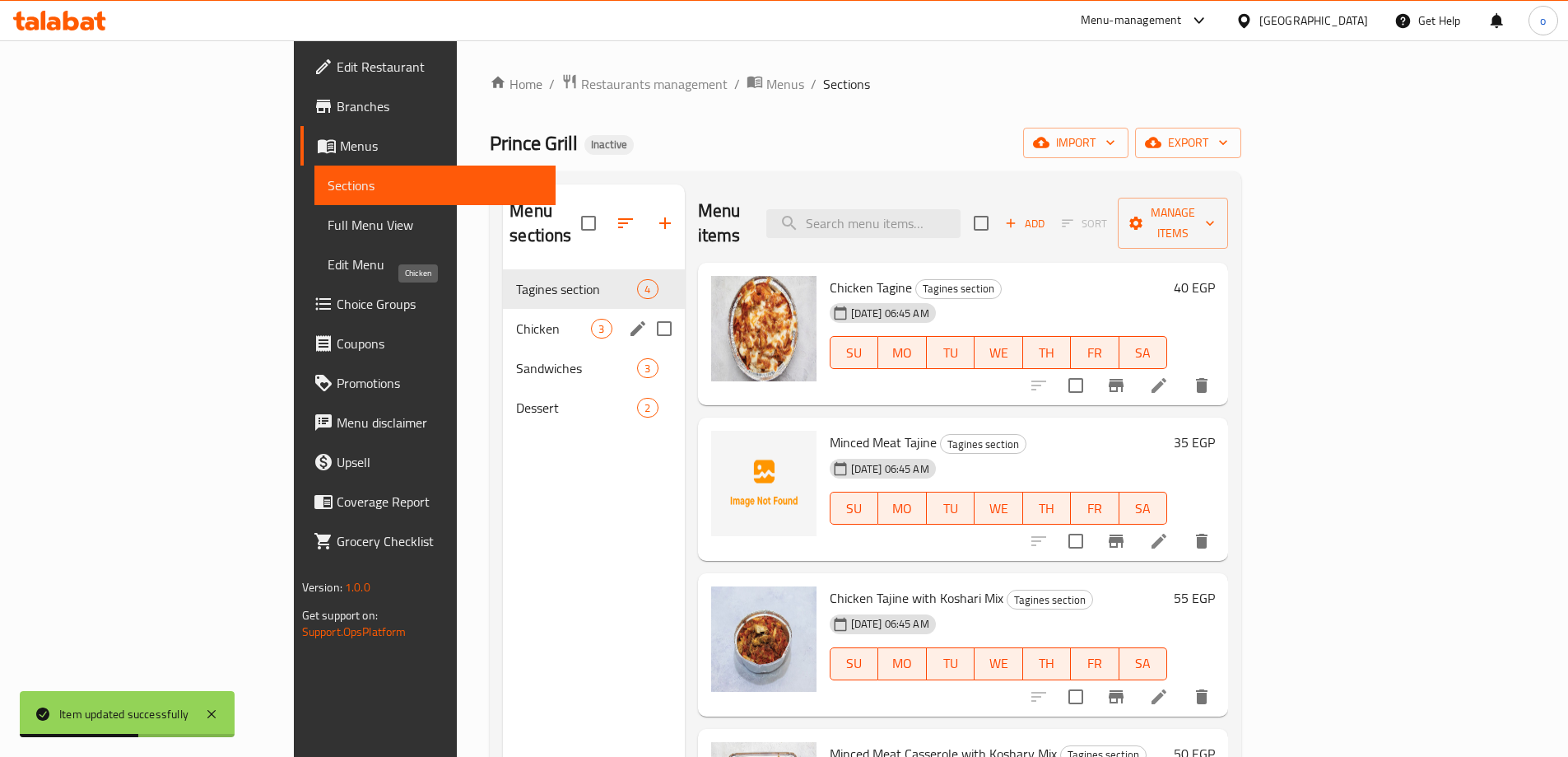
click at [516, 319] on span "Chicken" at bounding box center [553, 328] width 75 height 20
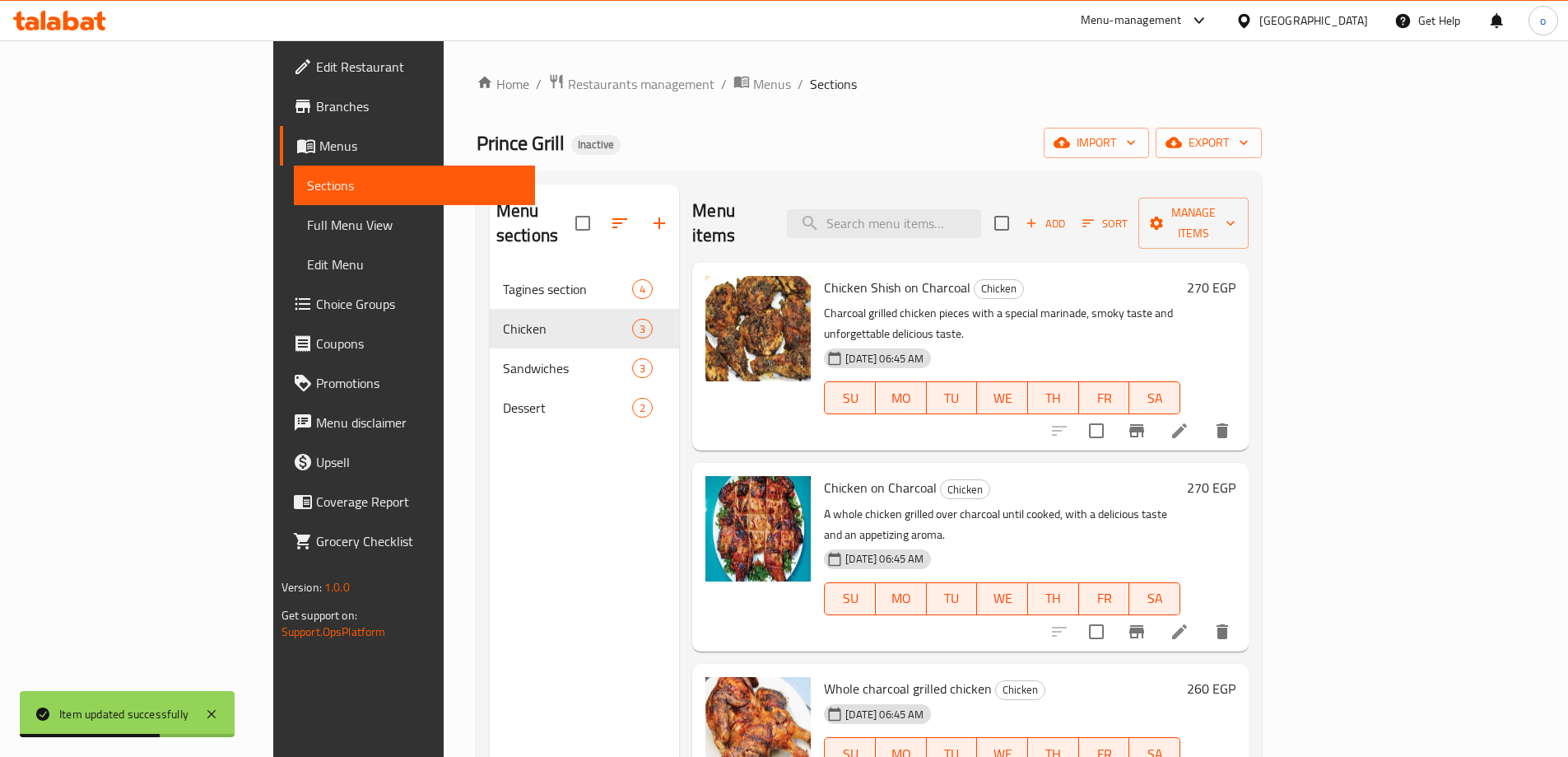
scroll to position [82, 0]
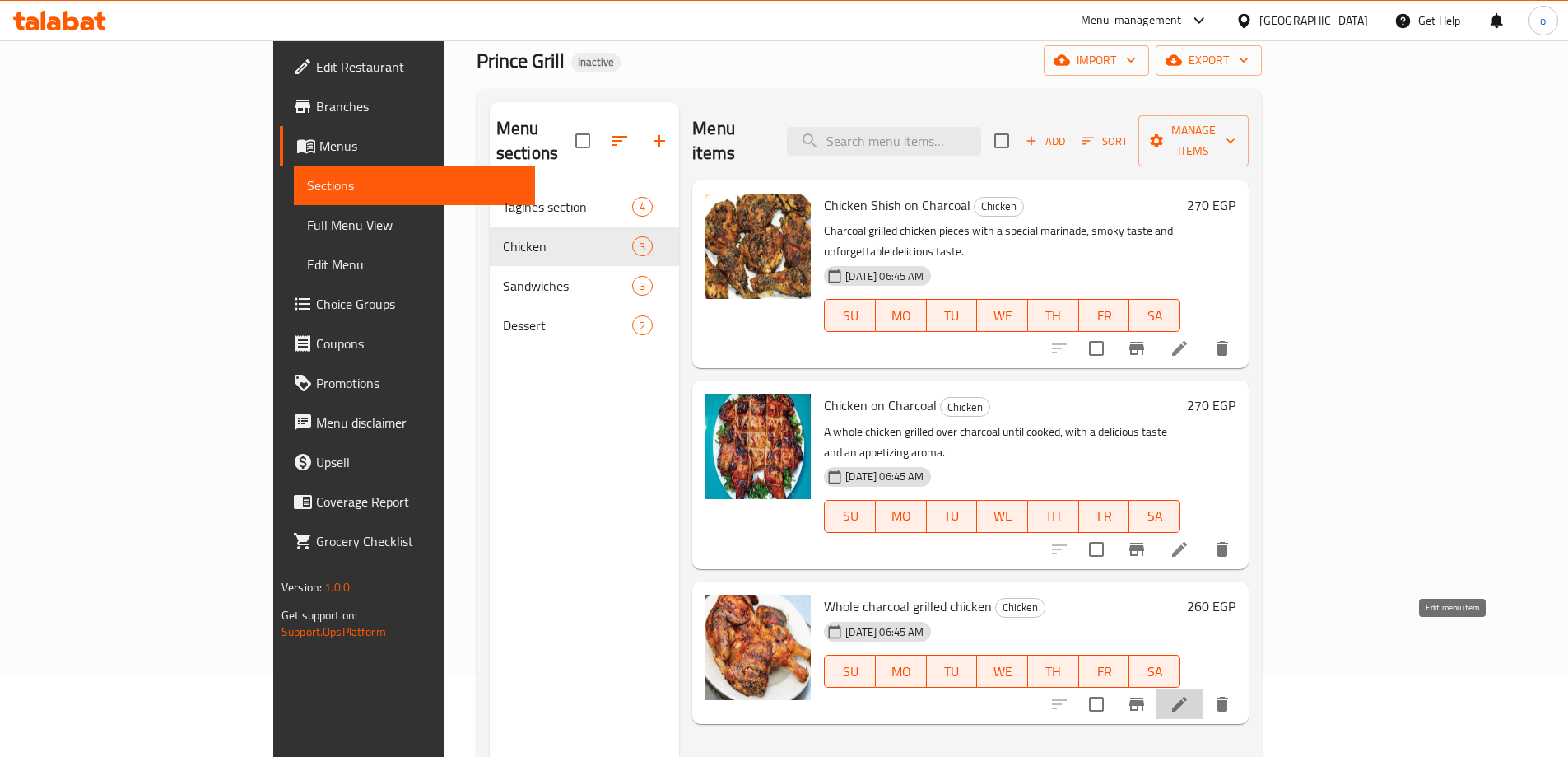
click at [1187, 697] on icon at bounding box center [1179, 704] width 15 height 15
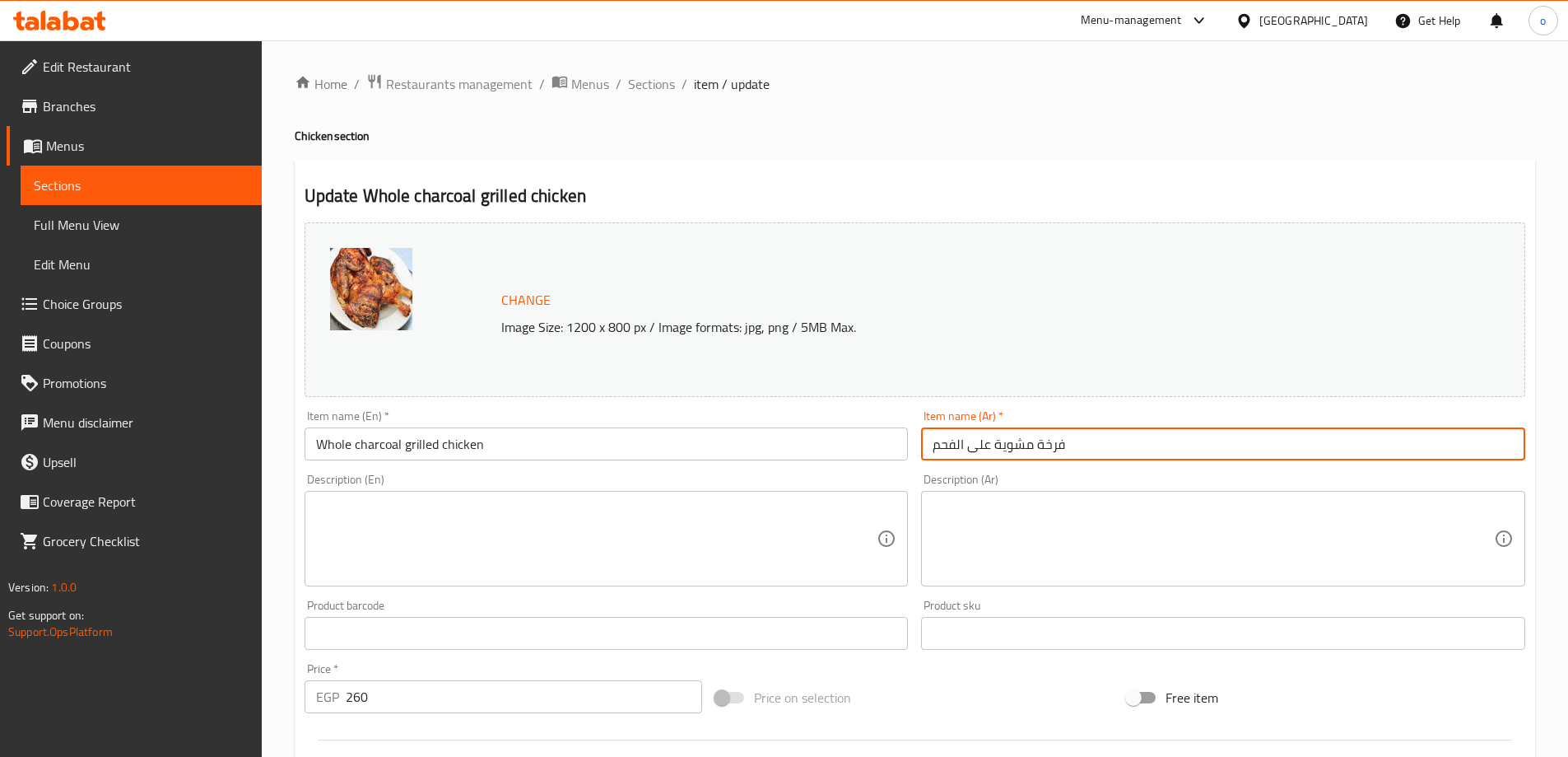
drag, startPoint x: 927, startPoint y: 443, endPoint x: 1269, endPoint y: 459, distance: 342.4
click at [1269, 459] on input "فرخة مشوية على الفحم" at bounding box center [1223, 444] width 604 height 33
paste input "ھ شوایھ ع"
click at [982, 441] on input "فرخھ شوایھ ع الفحم" at bounding box center [1223, 444] width 604 height 33
click at [994, 454] on input "فرخھ شوای ع الفحم" at bounding box center [1223, 444] width 604 height 33
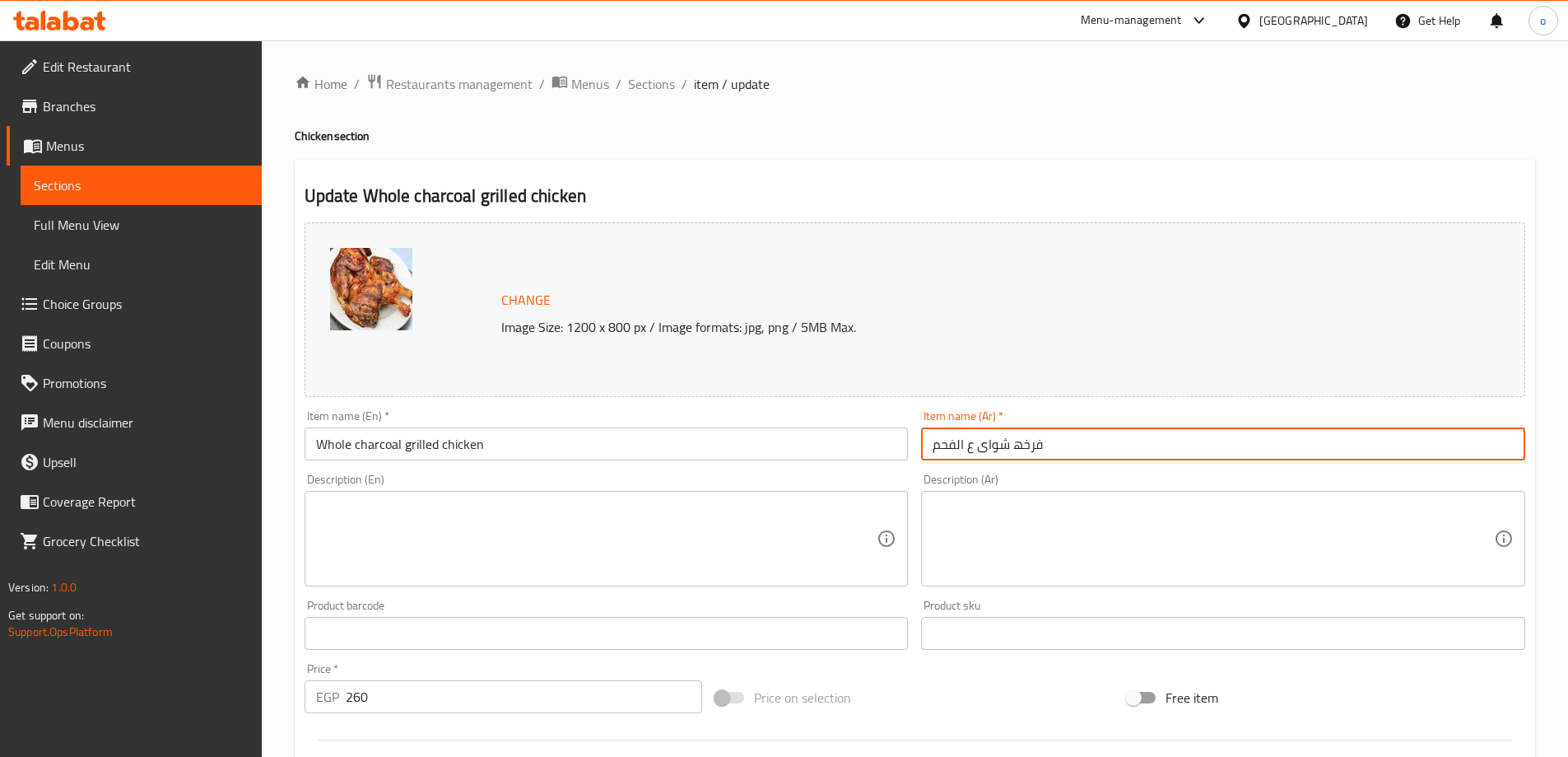
click at [985, 452] on input "فرخھ شوای ع الفحم" at bounding box center [1223, 444] width 604 height 33
click at [981, 450] on input "فرخھ شوای ع الفحم" at bounding box center [1223, 444] width 604 height 33
click at [1014, 453] on input "فرخھ شواية ع الفحم" at bounding box center [1223, 444] width 604 height 33
click at [828, 459] on input "Whole charcoal grilled chicken" at bounding box center [606, 444] width 604 height 33
click at [1019, 448] on input "فرخة شواية ع الفحم" at bounding box center [1223, 444] width 604 height 33
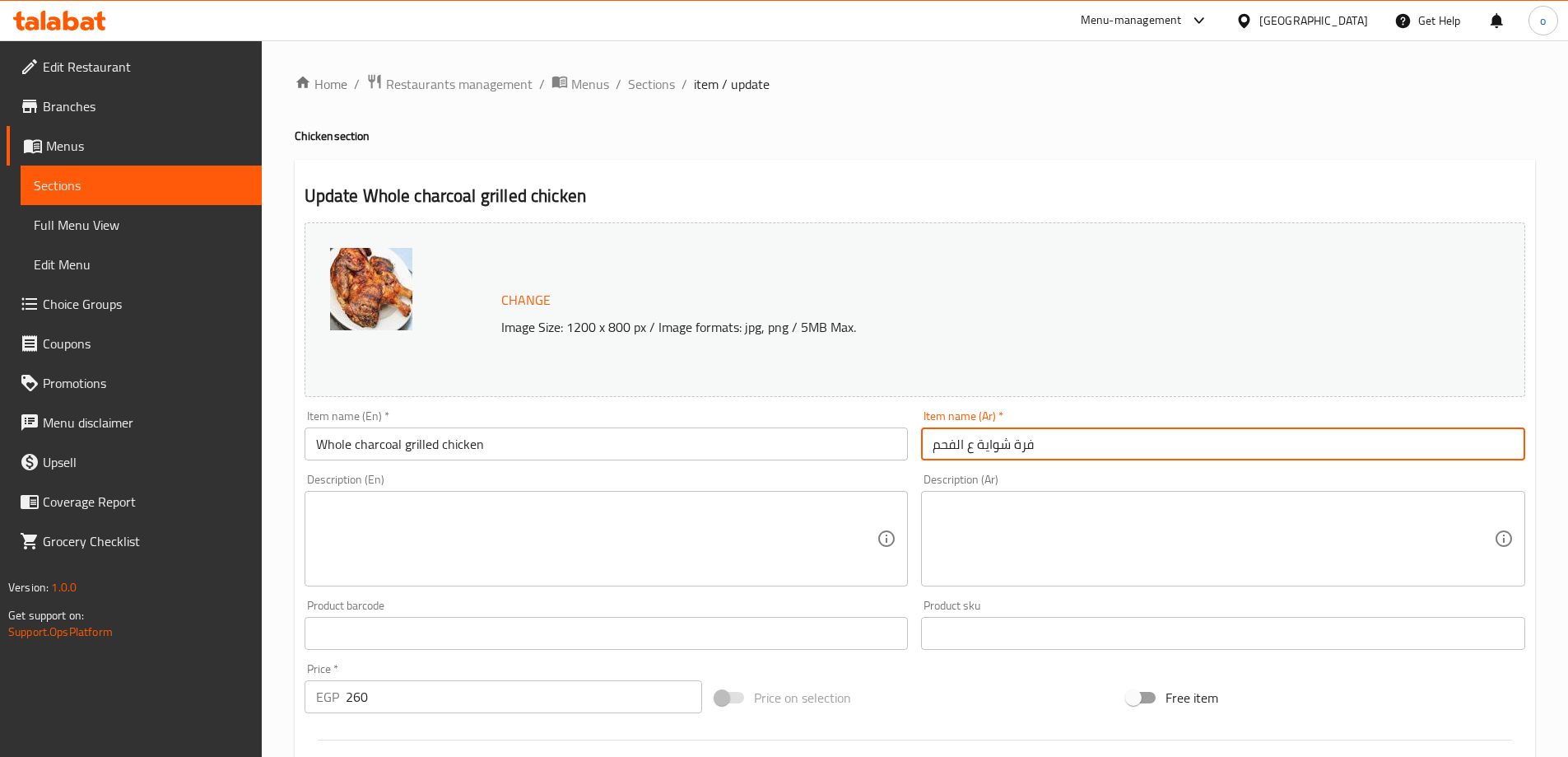
click at [1014, 445] on input "فرة شواية ع الفحم" at bounding box center [1223, 444] width 604 height 33
click at [978, 436] on input "فرخه شواية ع الفحم" at bounding box center [1223, 444] width 604 height 33
type input "فرخه شوايه ع الفحم"
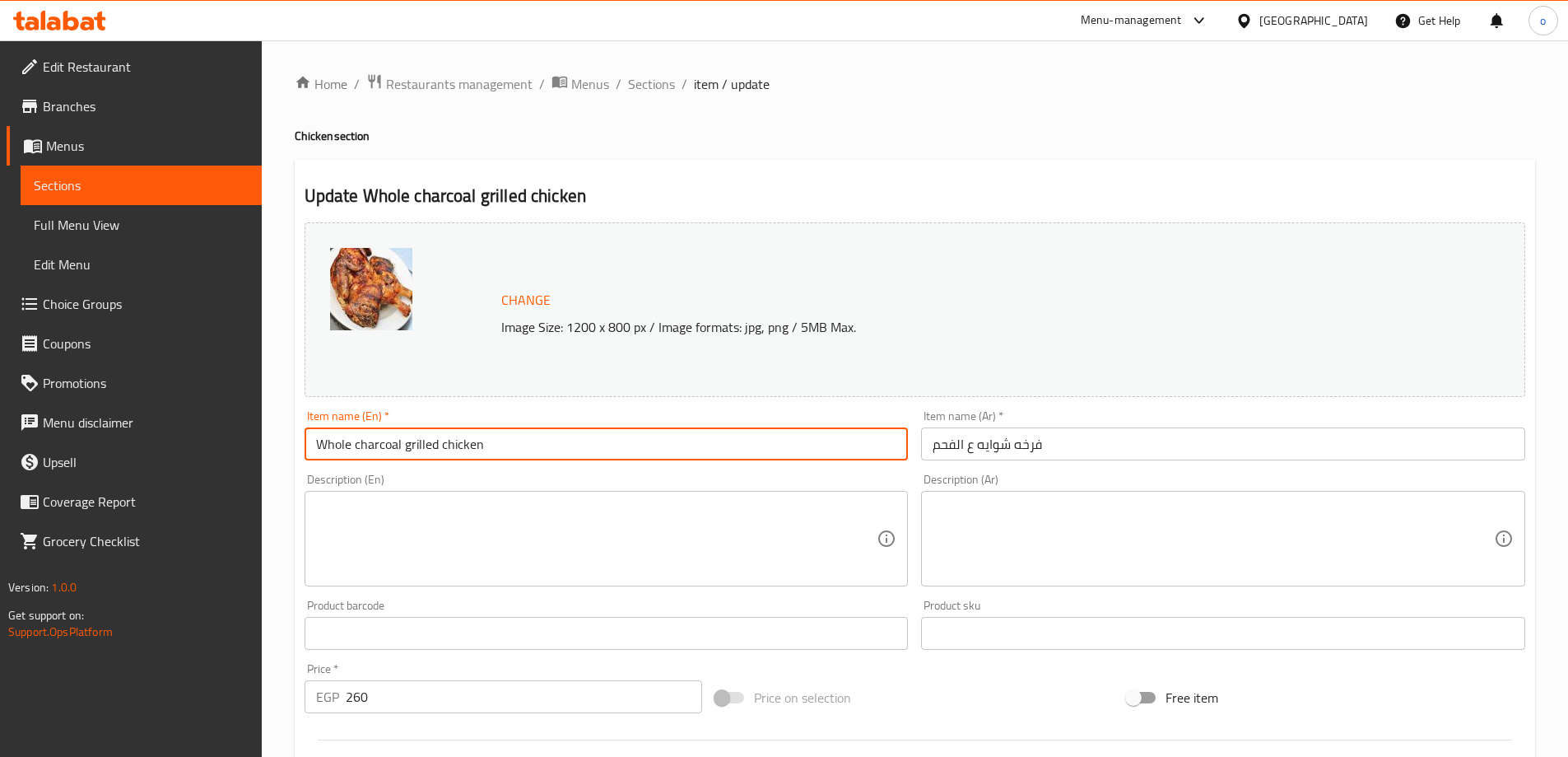
click at [500, 455] on input "Whole charcoal grilled chicken" at bounding box center [606, 444] width 604 height 33
click at [353, 448] on input "Whole charcoal grilled chicken" at bounding box center [606, 444] width 604 height 33
click at [436, 447] on input "Whole charcoal grilled chicken" at bounding box center [606, 444] width 604 height 33
click at [346, 442] on input "Whole charcoal grilled chicken" at bounding box center [606, 444] width 604 height 33
click at [352, 444] on input "Whole charcoal grilled chicken" at bounding box center [606, 444] width 604 height 33
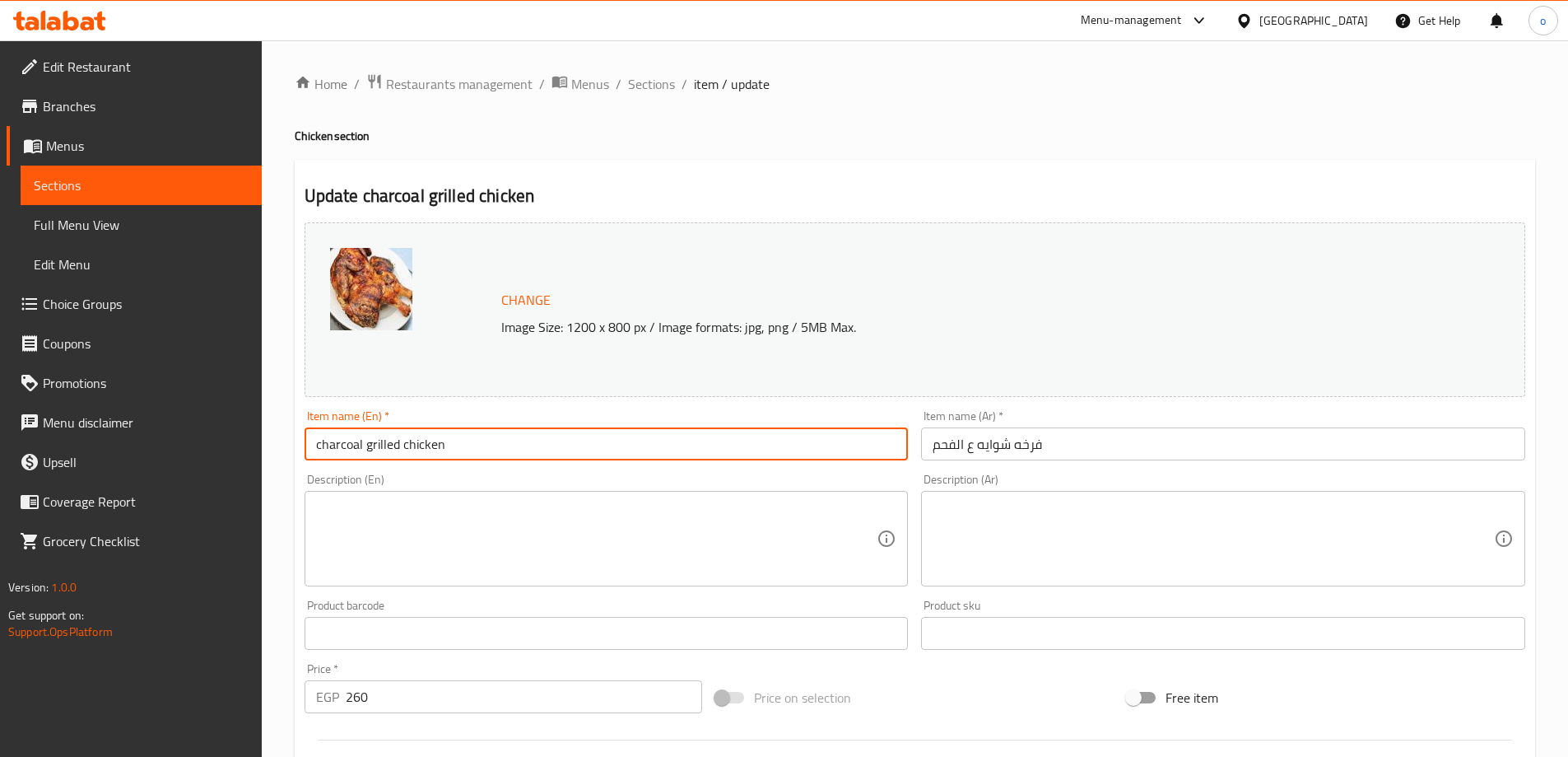
click at [318, 443] on input "charcoal grilled chicken" at bounding box center [606, 444] width 604 height 33
click at [937, 442] on input "فرخه شوايه ع الفحم" at bounding box center [1223, 444] width 604 height 33
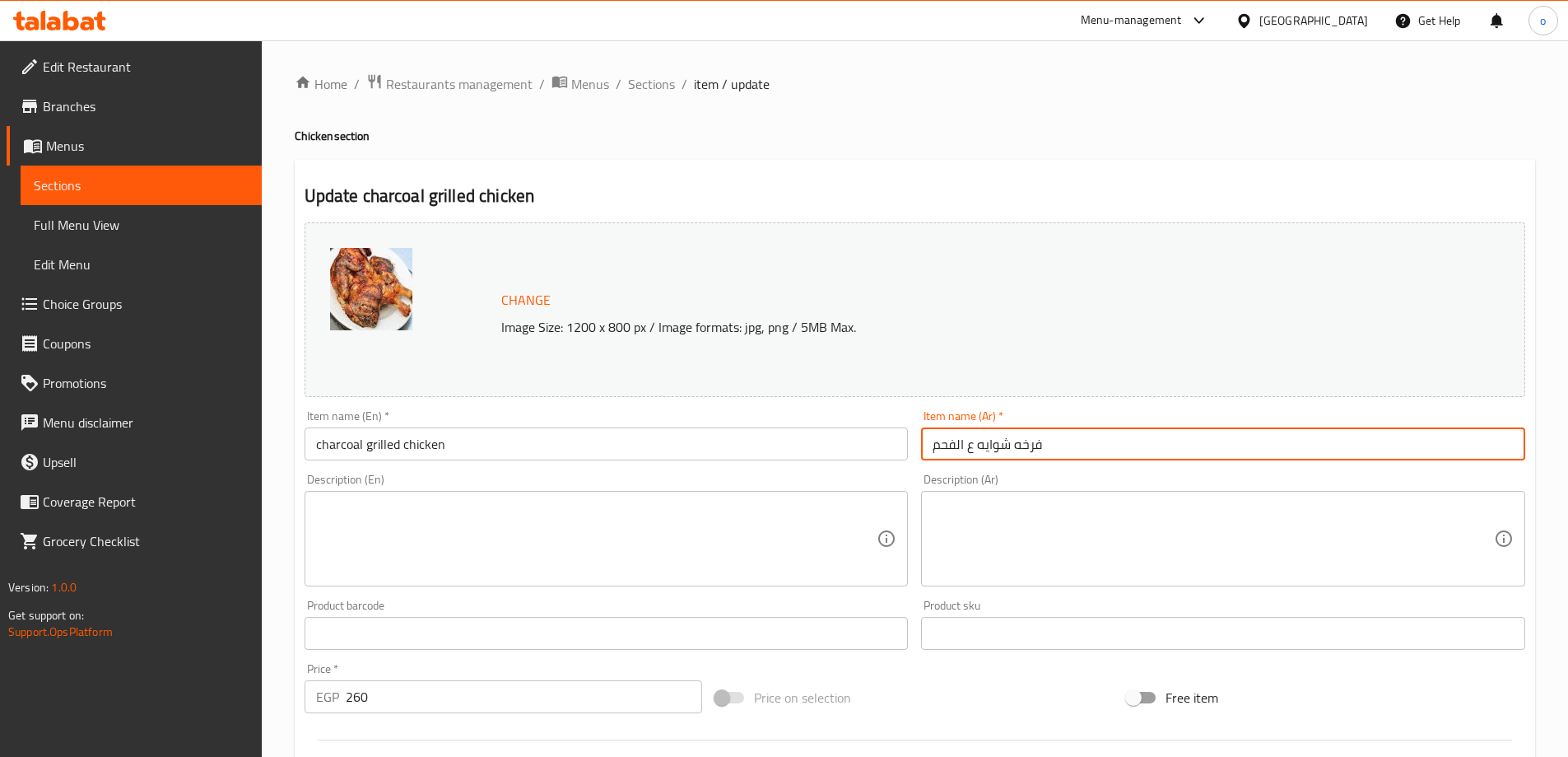
click at [937, 442] on input "فرخه شوايه ع الفحم" at bounding box center [1223, 444] width 604 height 33
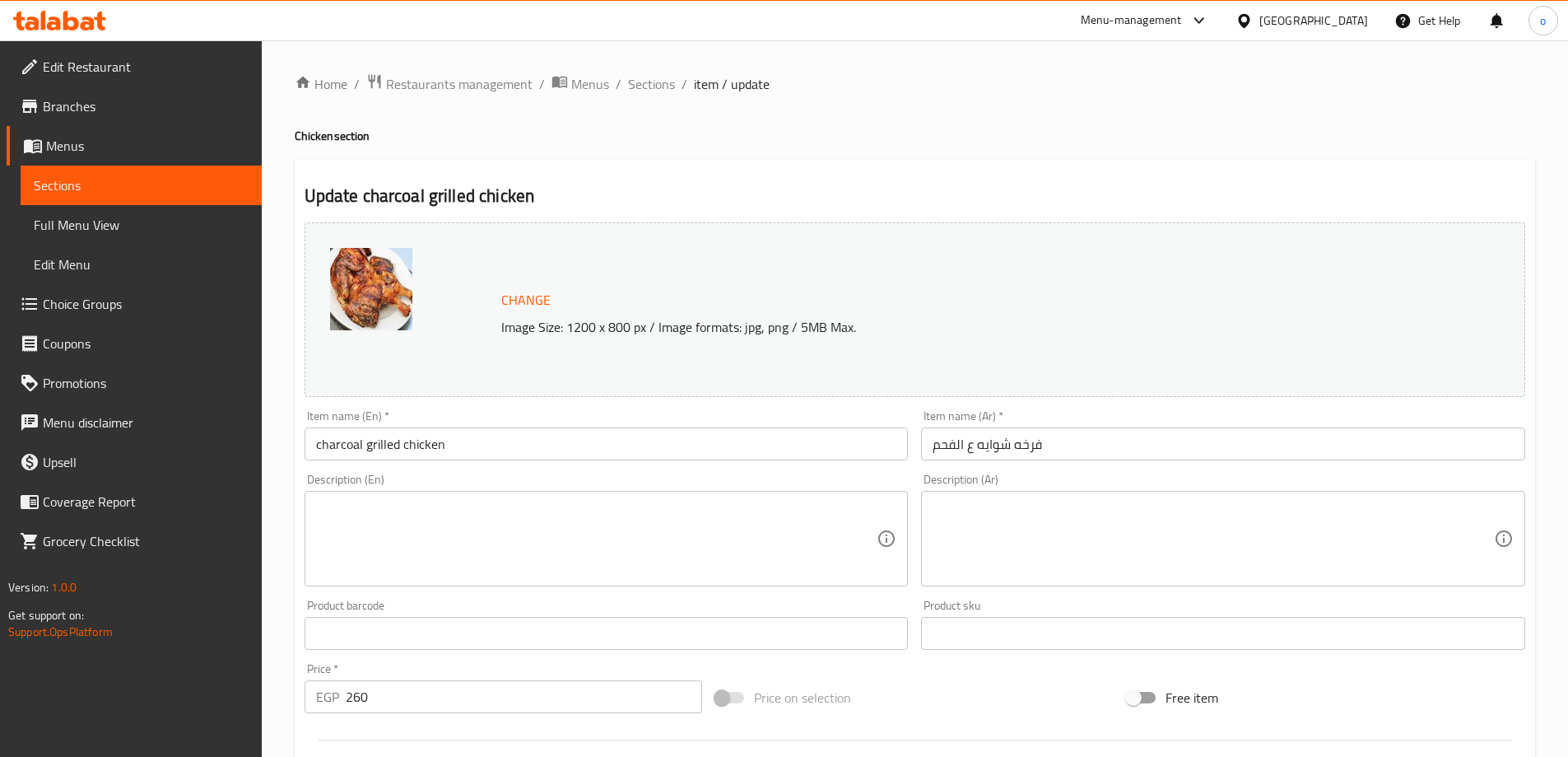
click at [460, 443] on input "charcoal grilled chicken" at bounding box center [606, 444] width 604 height 33
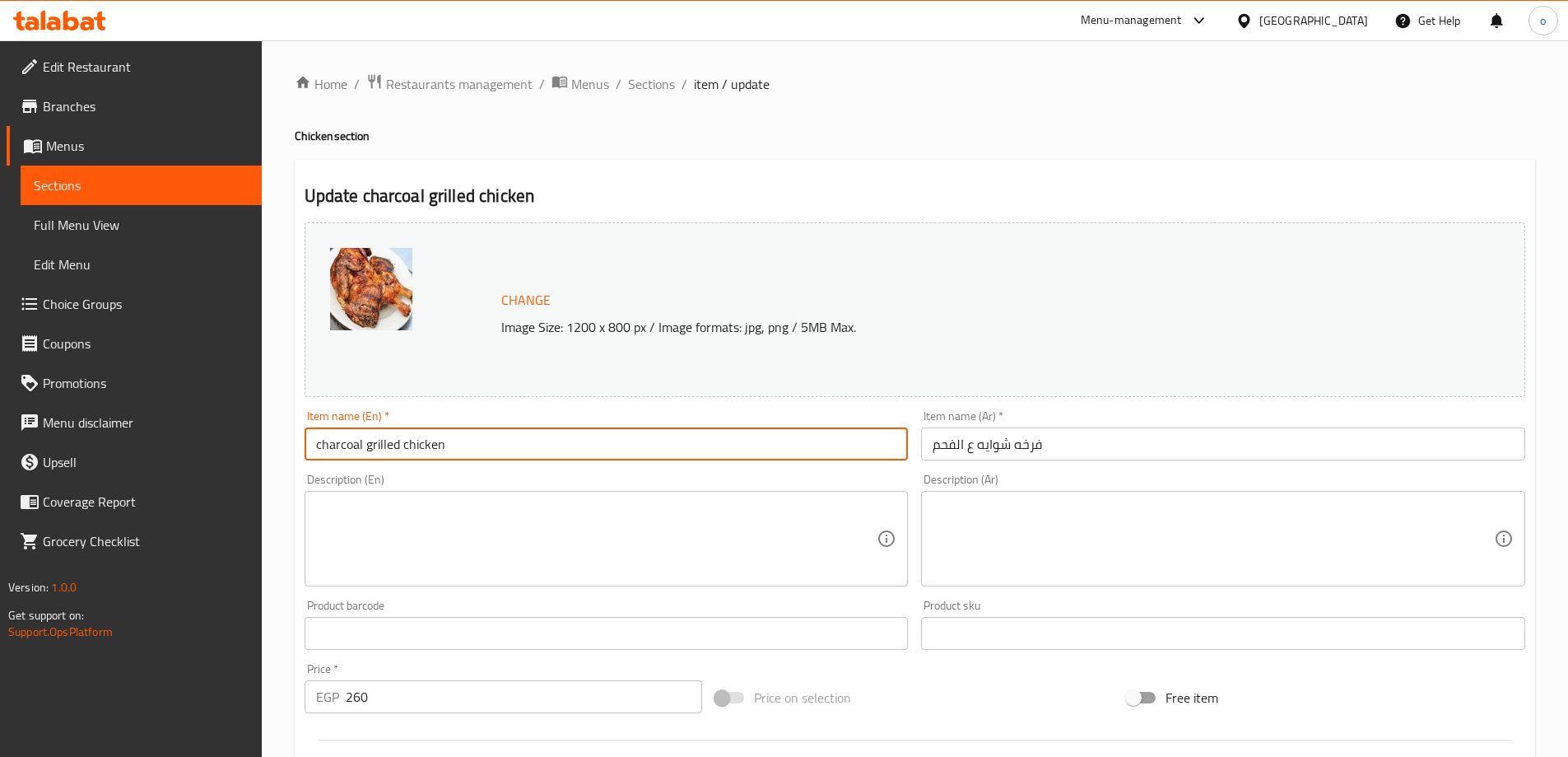
click at [460, 443] on input "charcoal grilled chicken" at bounding box center [606, 444] width 604 height 33
paste input "Grilled chicken on charcoal"
type input "Grilled chicken on charcoal"
click at [493, 510] on textarea at bounding box center [596, 538] width 561 height 78
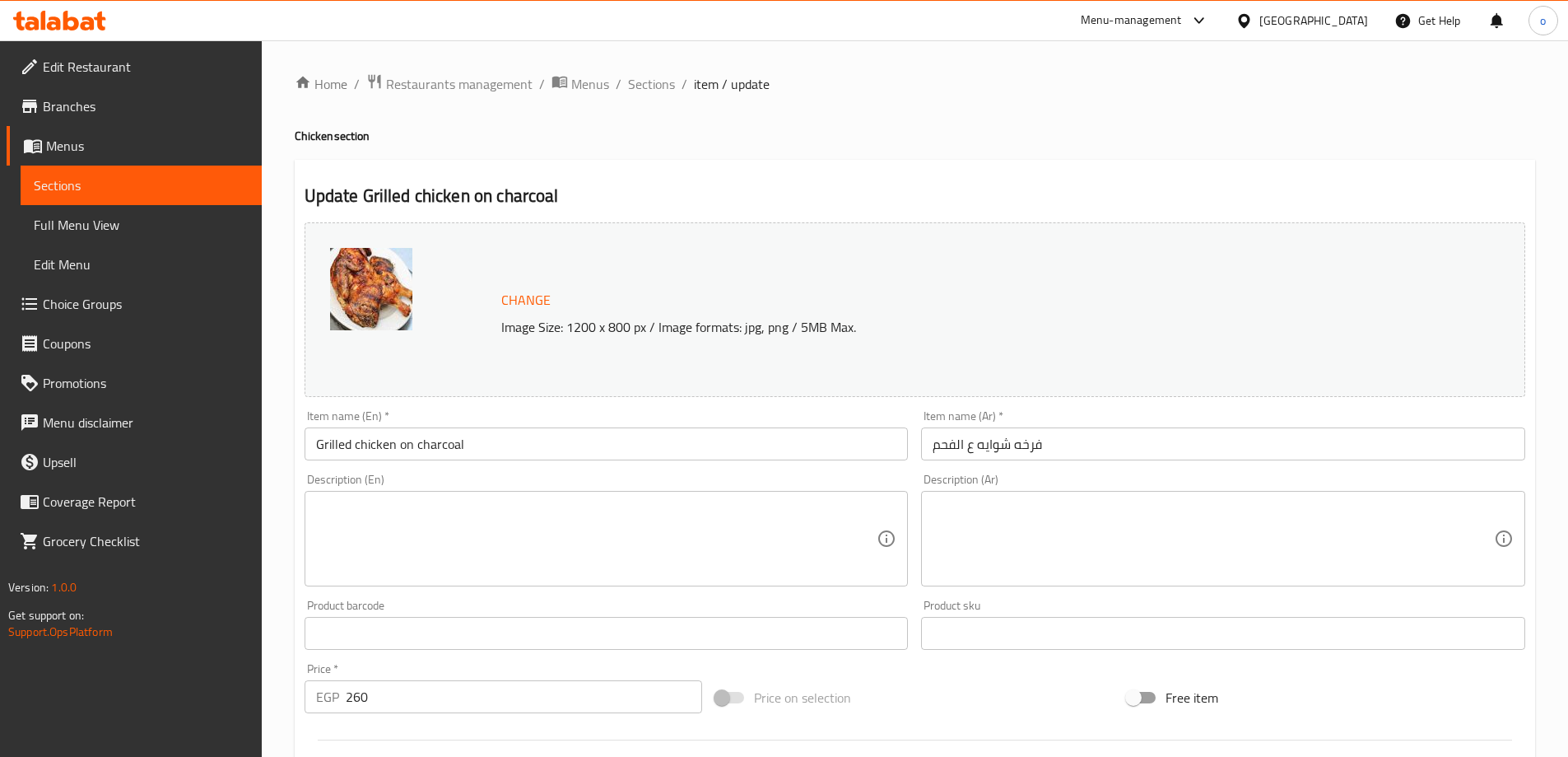
click at [555, 535] on textarea at bounding box center [596, 538] width 561 height 78
click at [680, 534] on textarea at bounding box center [596, 538] width 561 height 78
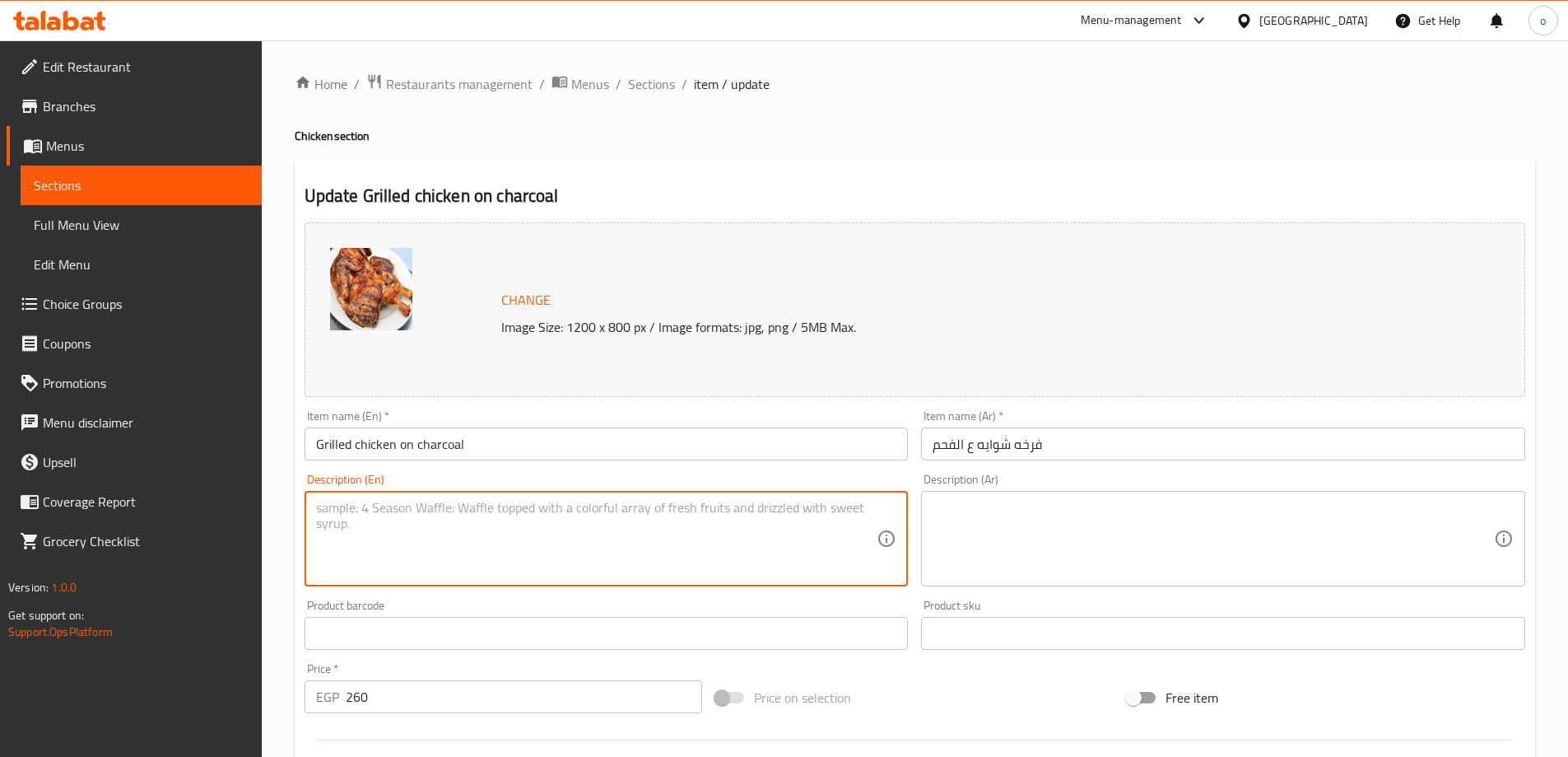
paste textarea "A chicken marinated in distinctive spices, grilled over charcoal to give you a …"
type textarea "A chicken marinated in distinctive spices, grilled over charcoal to give you a …"
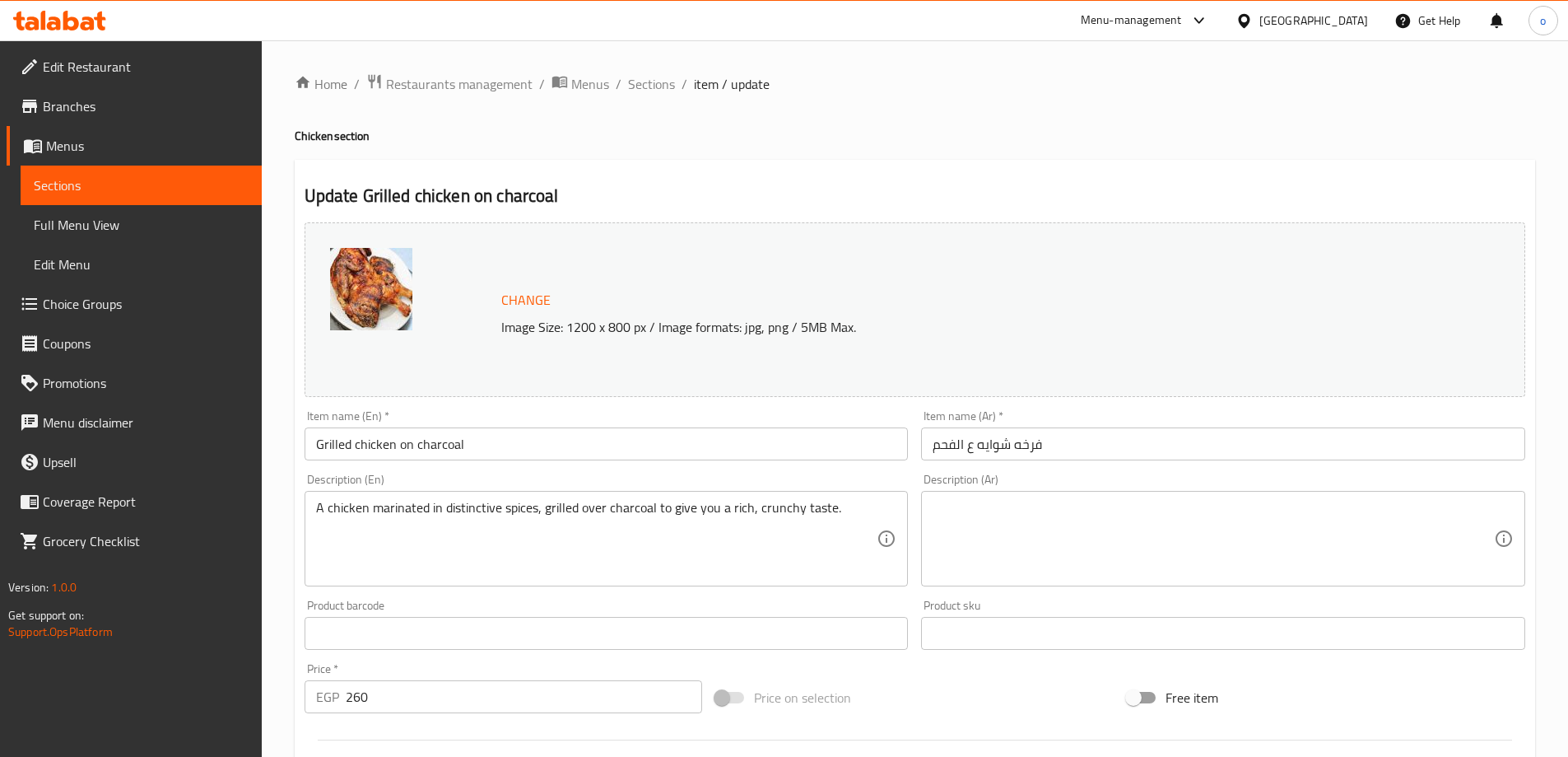
click at [1013, 519] on textarea at bounding box center [1212, 538] width 561 height 78
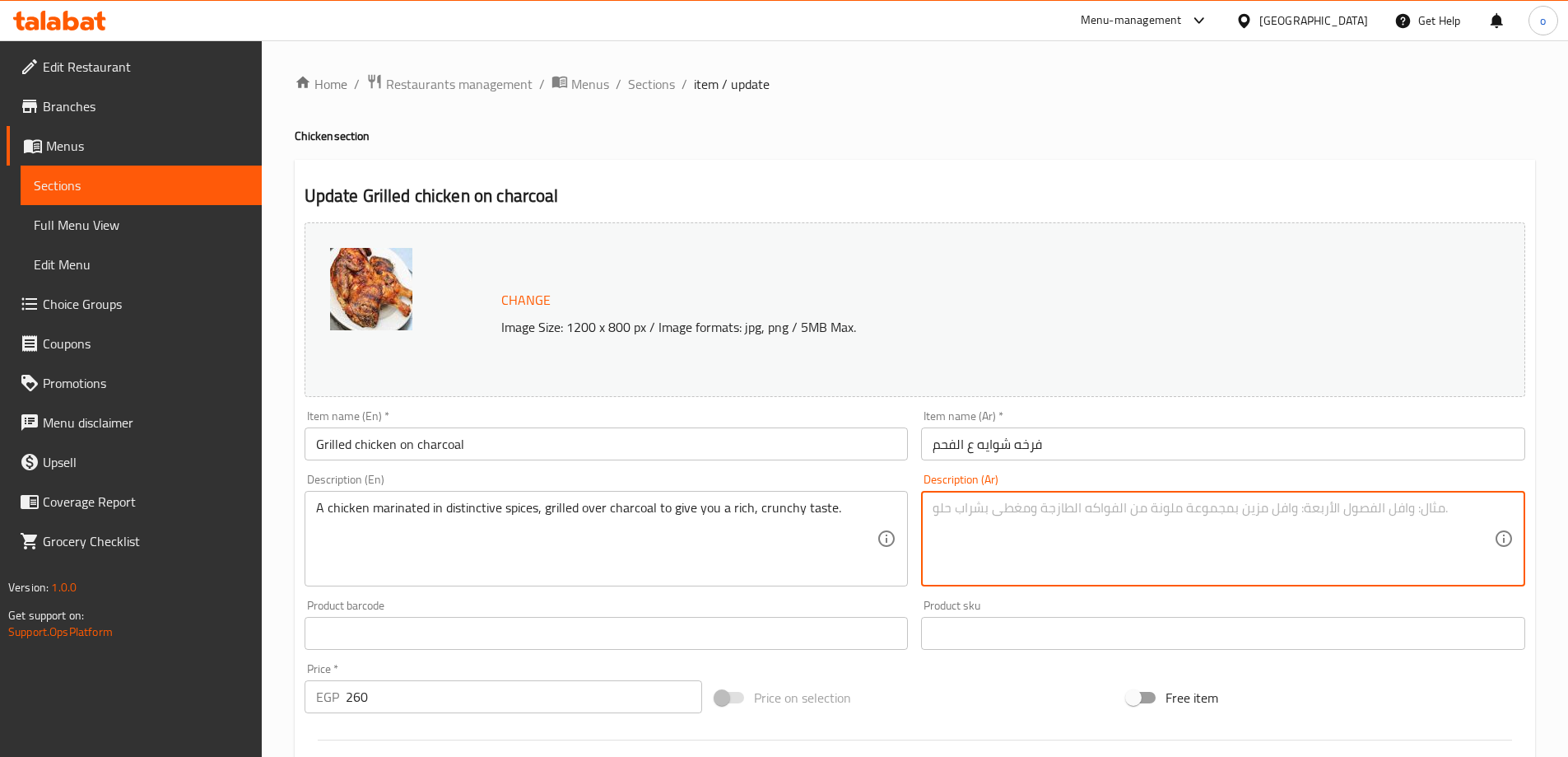
paste textarea "دجاجة متبلة بتوابل مميزة، تُشوى على الفحم لتمنحك طعمًا غنيًا ومقرمشًا."
type textarea "دجاجة متبلة بتوابل مميزة، تُشوى على الفحم لتمنحك طعمًا غنيًا ومقرمشًا."
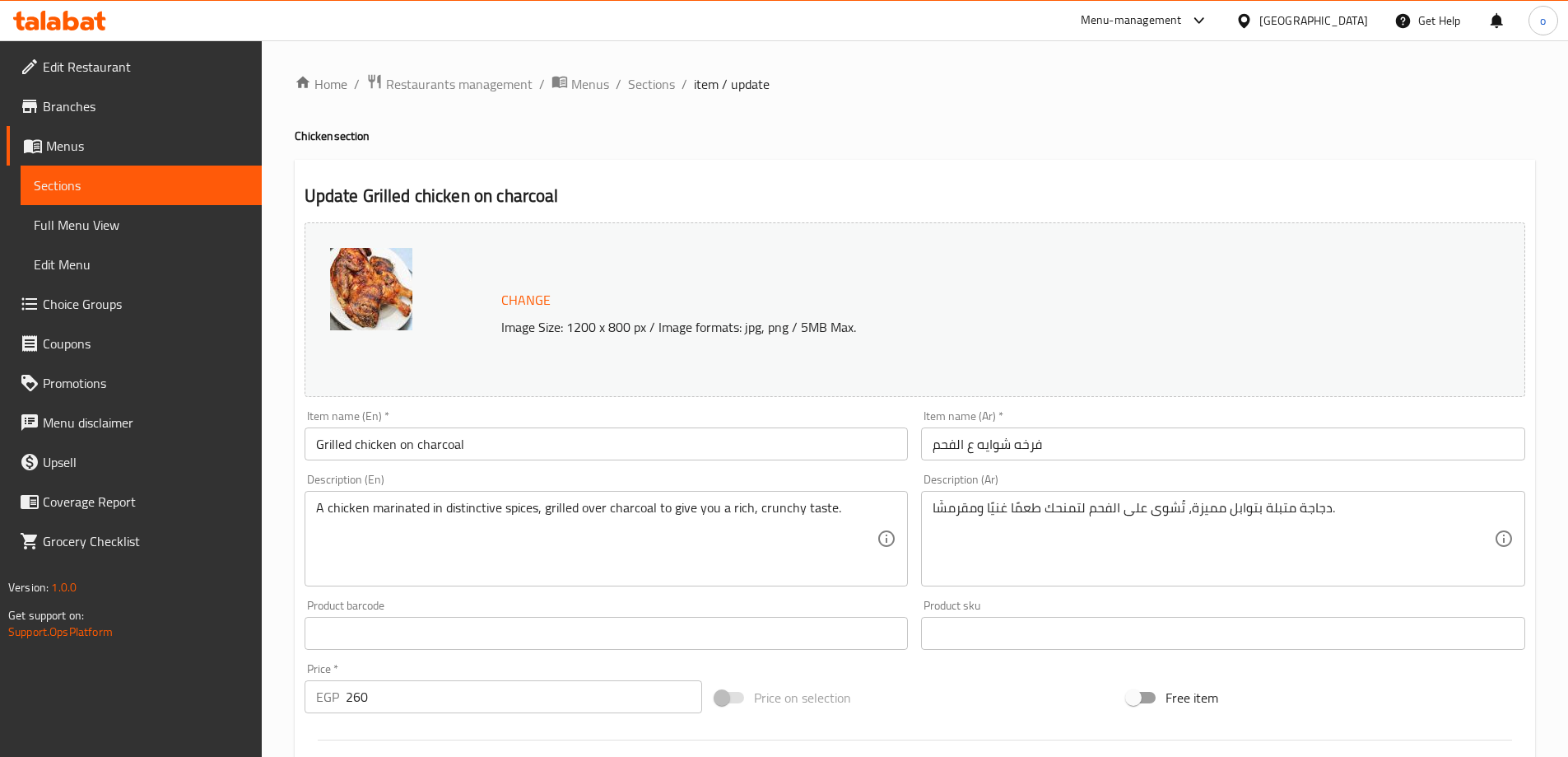
click at [1386, 512] on textarea "دجاجة متبلة بتوابل مميزة، تُشوى على الفحم لتمنحك طعمًا غنيًا ومقرمشًا." at bounding box center [1212, 538] width 561 height 78
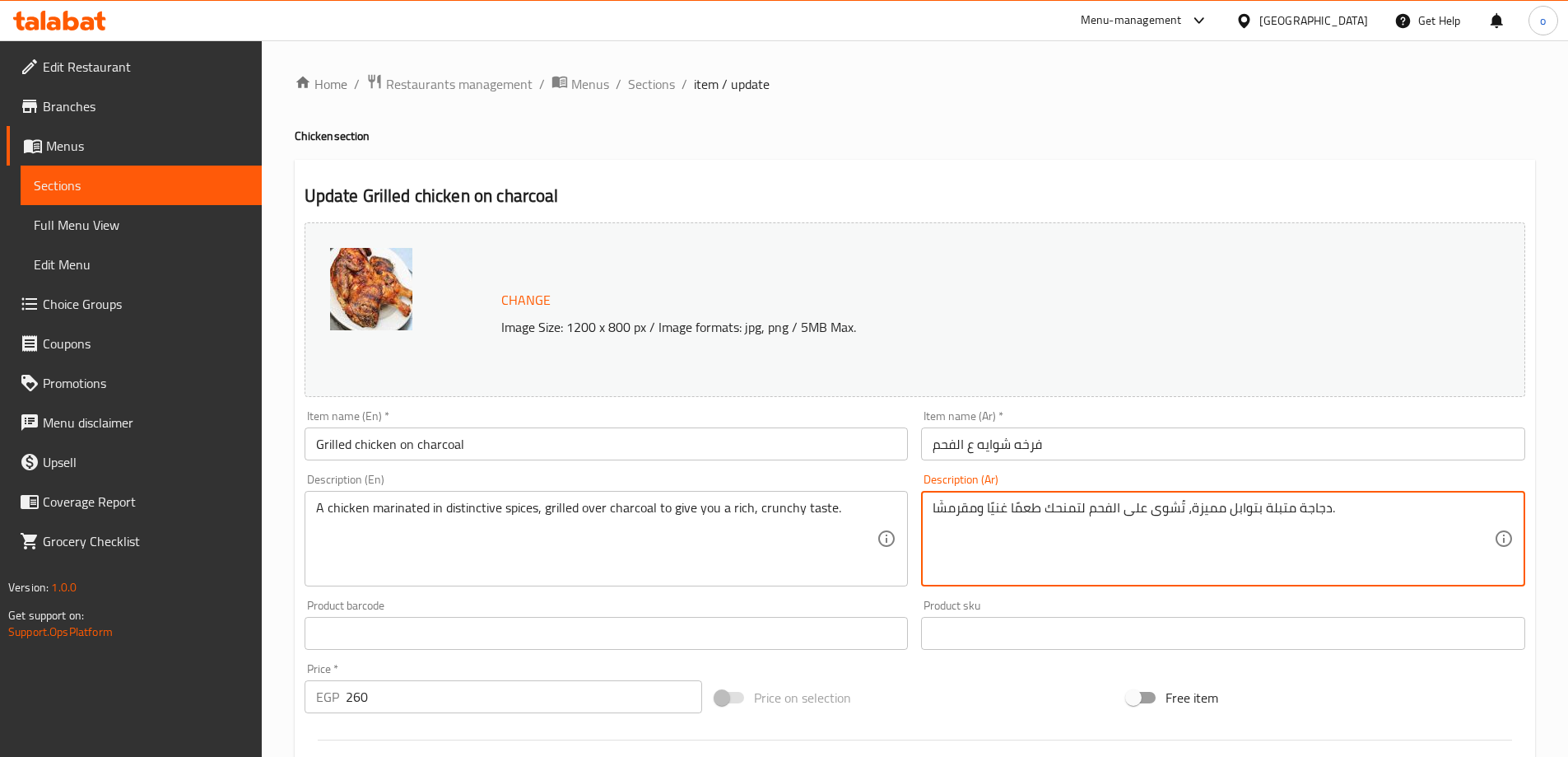
click at [1371, 513] on textarea "دجاجة متبلة بتوابل مميزة، تُشوى على الفحم لتمنحك طعمًا غنيًا ومقرمشًا." at bounding box center [1212, 538] width 561 height 78
drag, startPoint x: 1138, startPoint y: 423, endPoint x: 612, endPoint y: 401, distance: 526.5
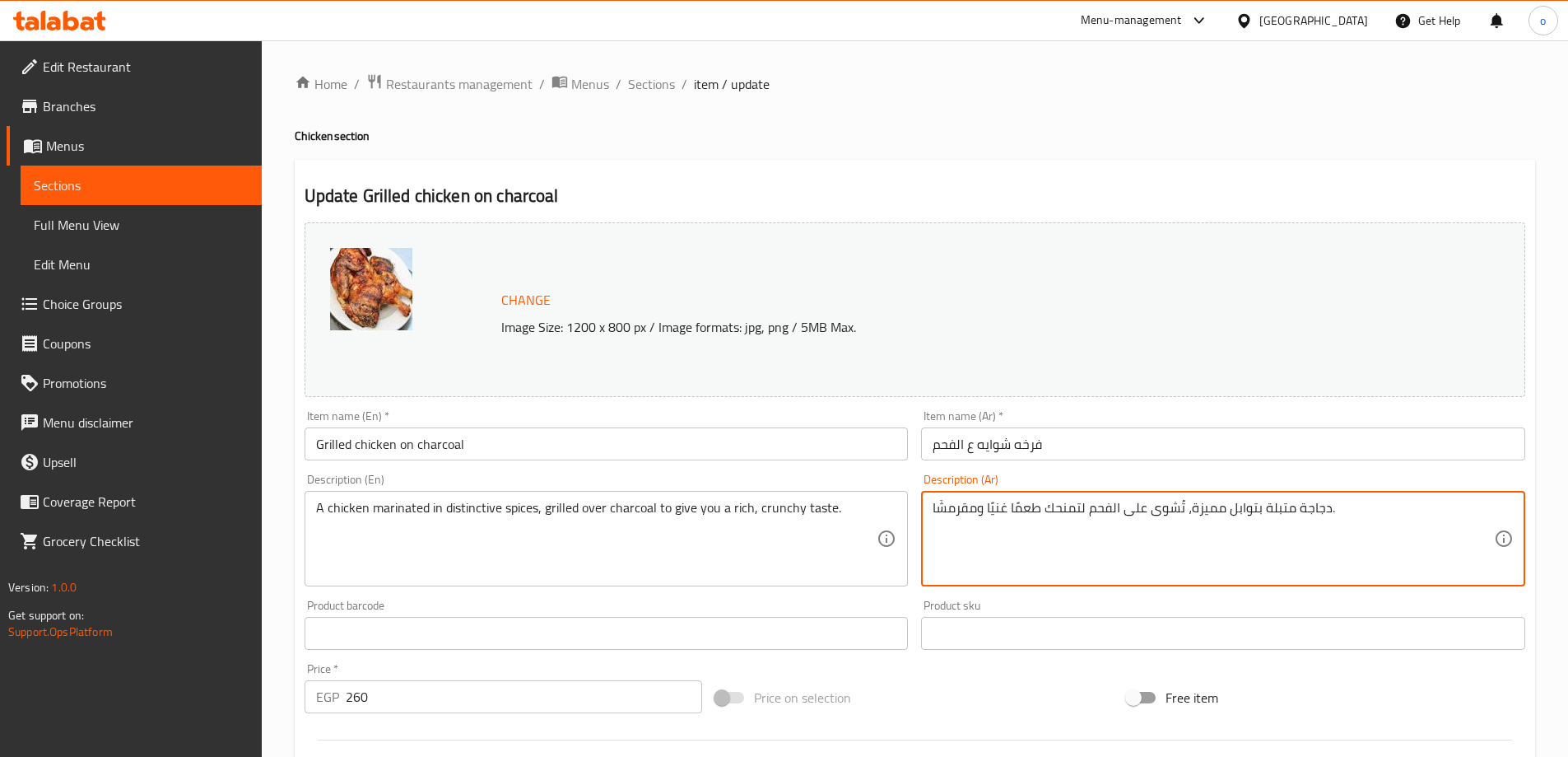
click at [612, 401] on div "Change Image Size: 1200 x 800 px / Image formats: jpg, png / 5MB Max." at bounding box center [915, 309] width 1234 height 188
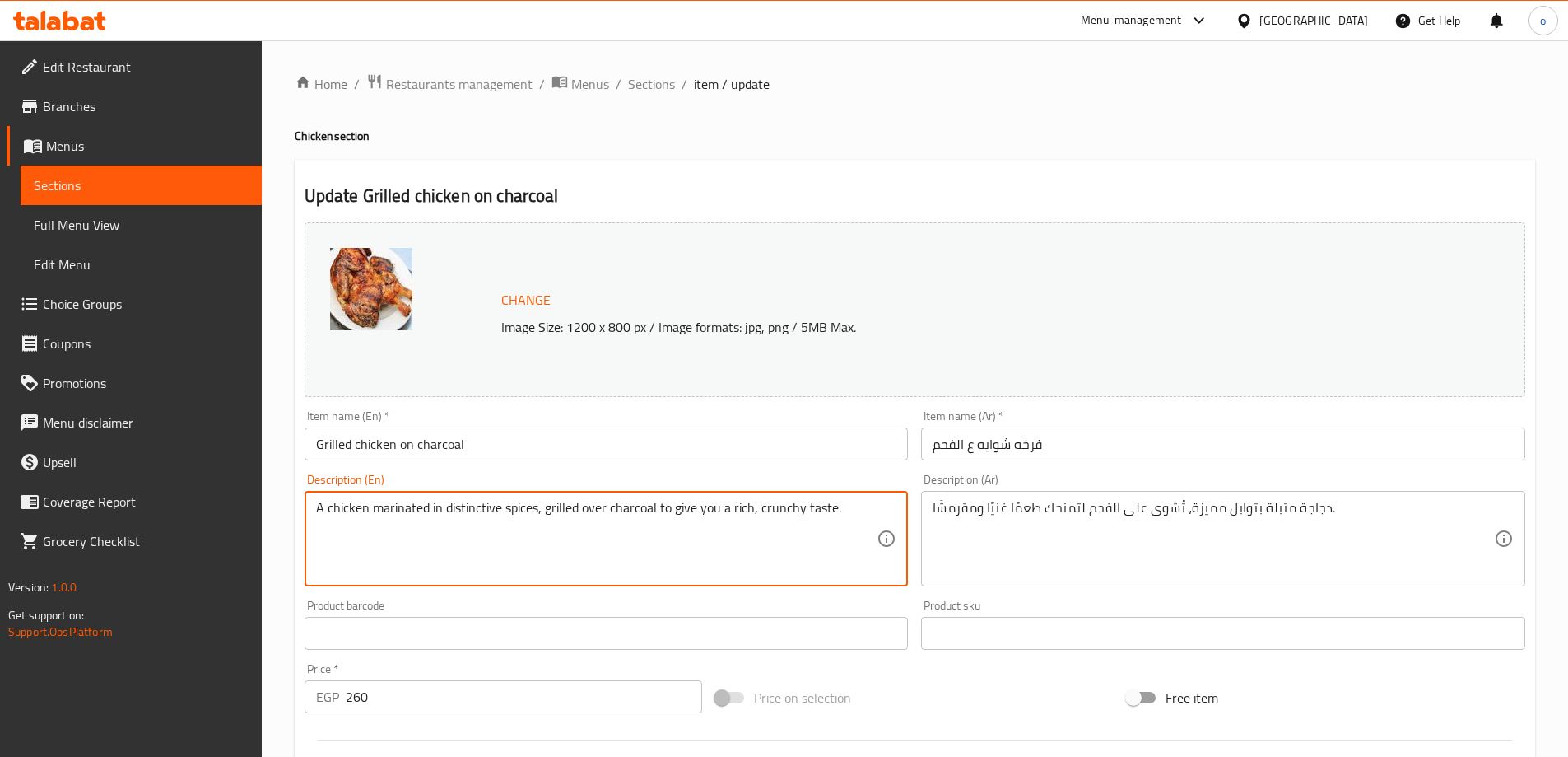
drag, startPoint x: 446, startPoint y: 508, endPoint x: 537, endPoint y: 514, distance: 91.2
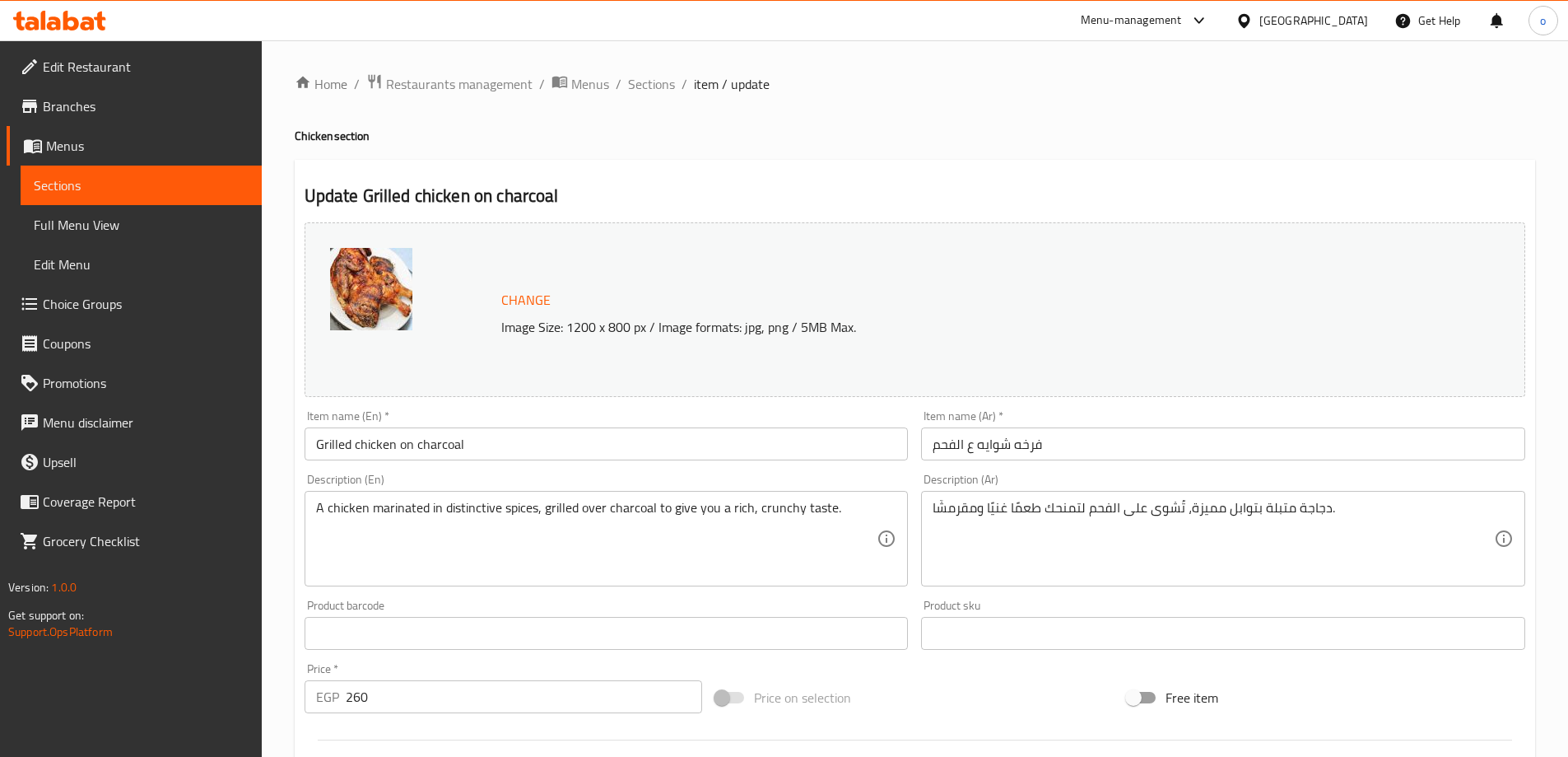
click at [647, 538] on textarea "A chicken marinated in distinctive spices, grilled over charcoal to give you a …" at bounding box center [596, 538] width 561 height 78
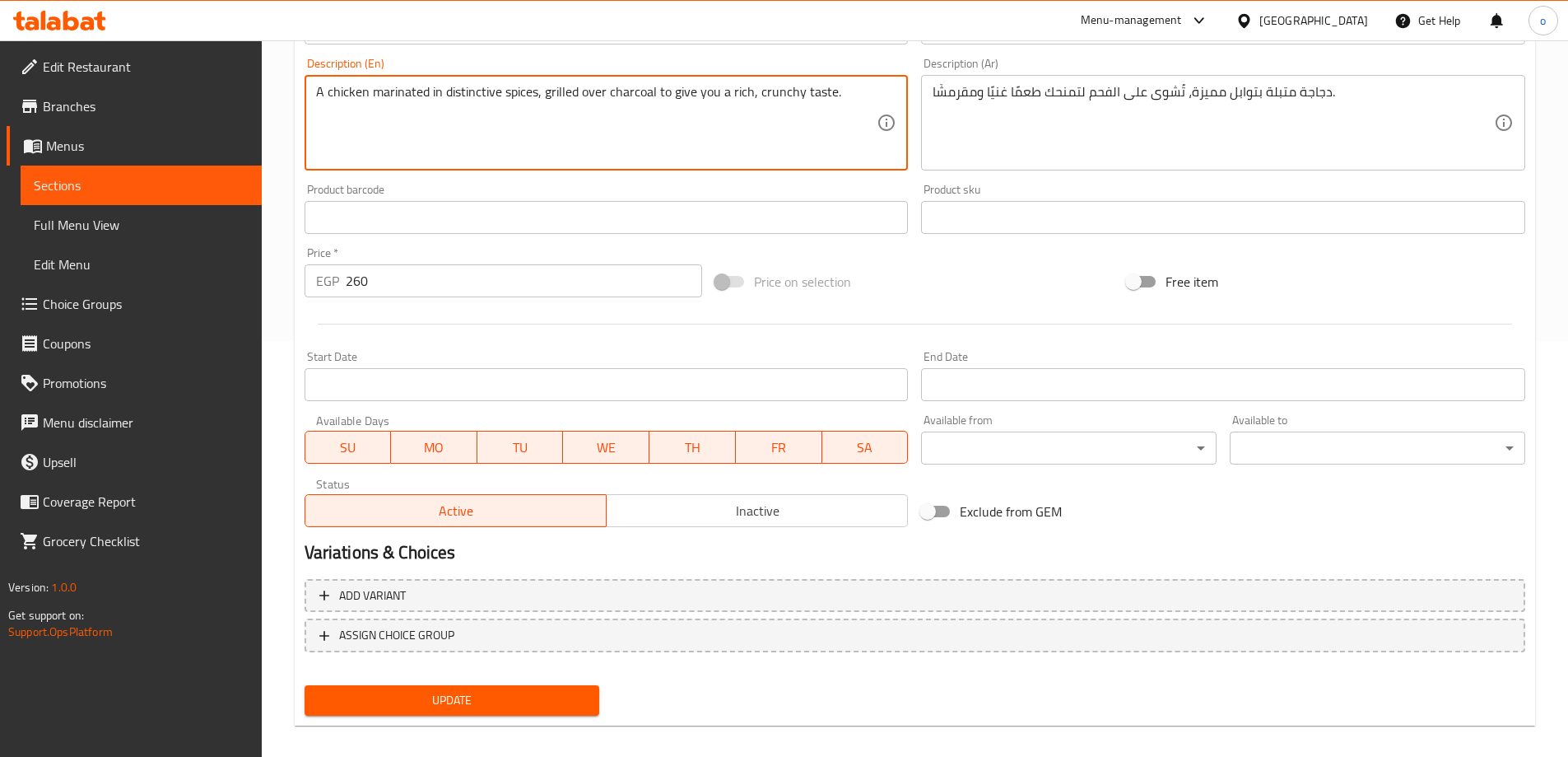
scroll to position [430, 0]
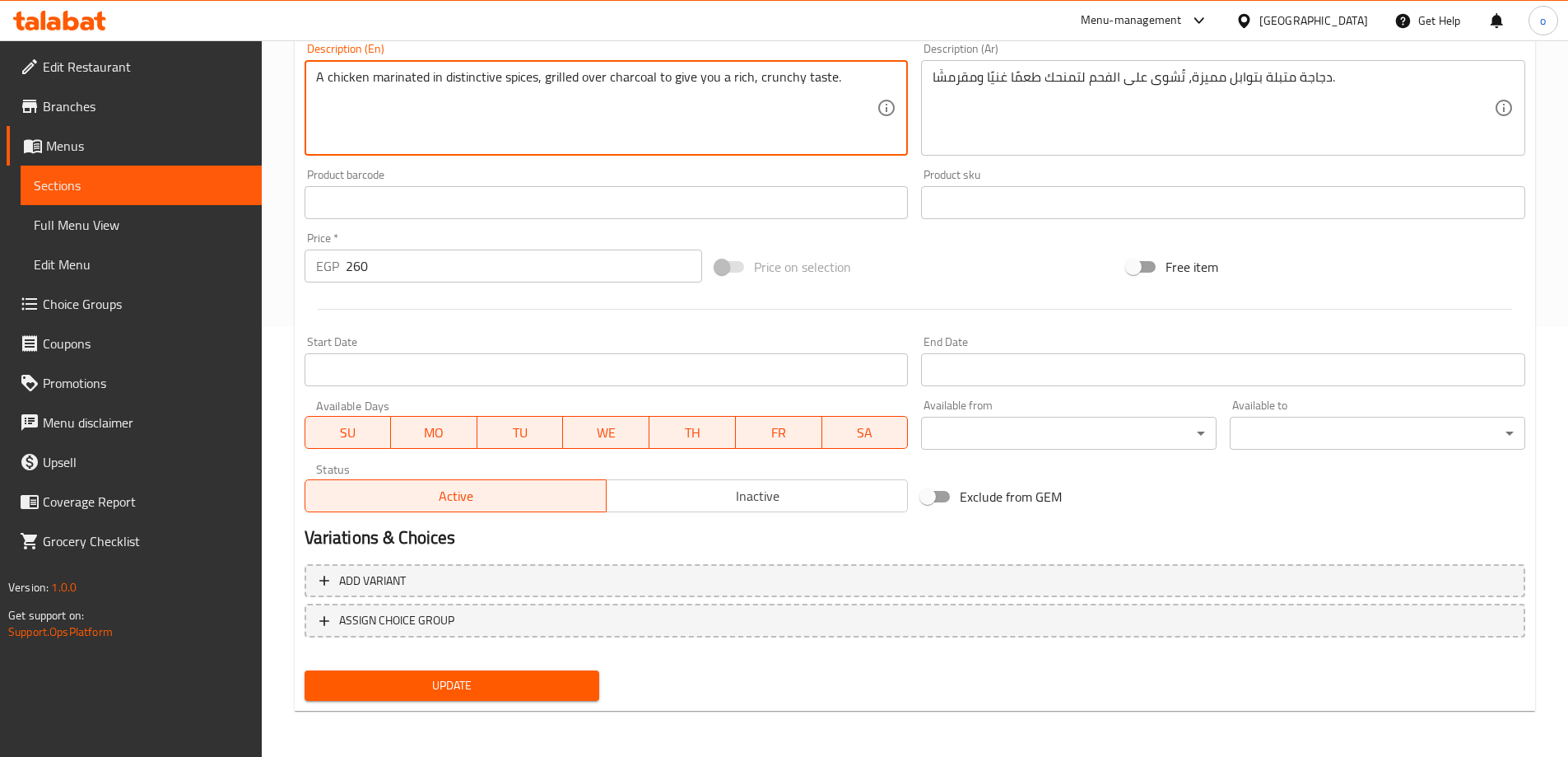
click at [482, 697] on button "Update" at bounding box center [452, 686] width 296 height 31
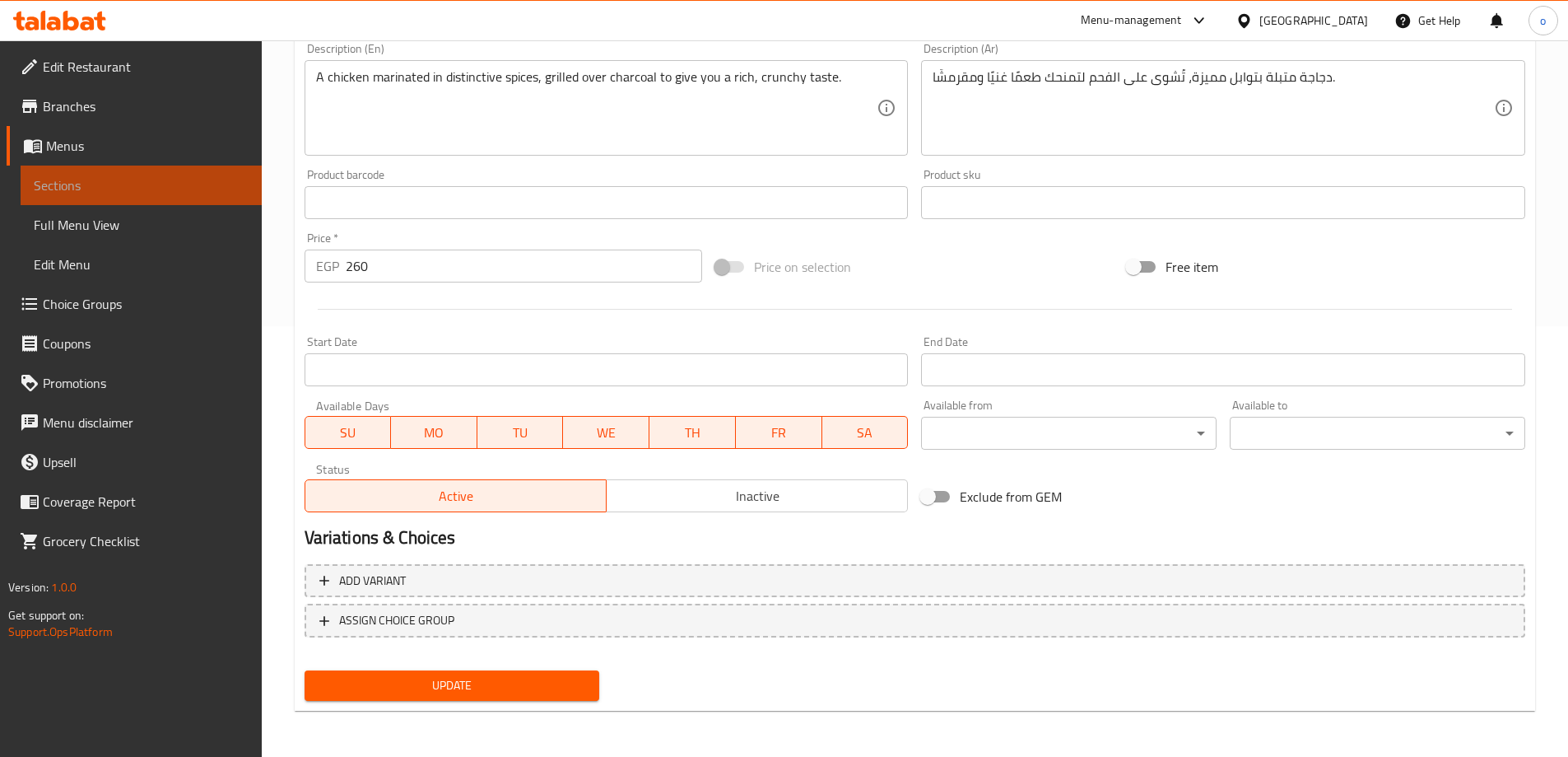
click at [130, 183] on span "Sections" at bounding box center [141, 185] width 215 height 20
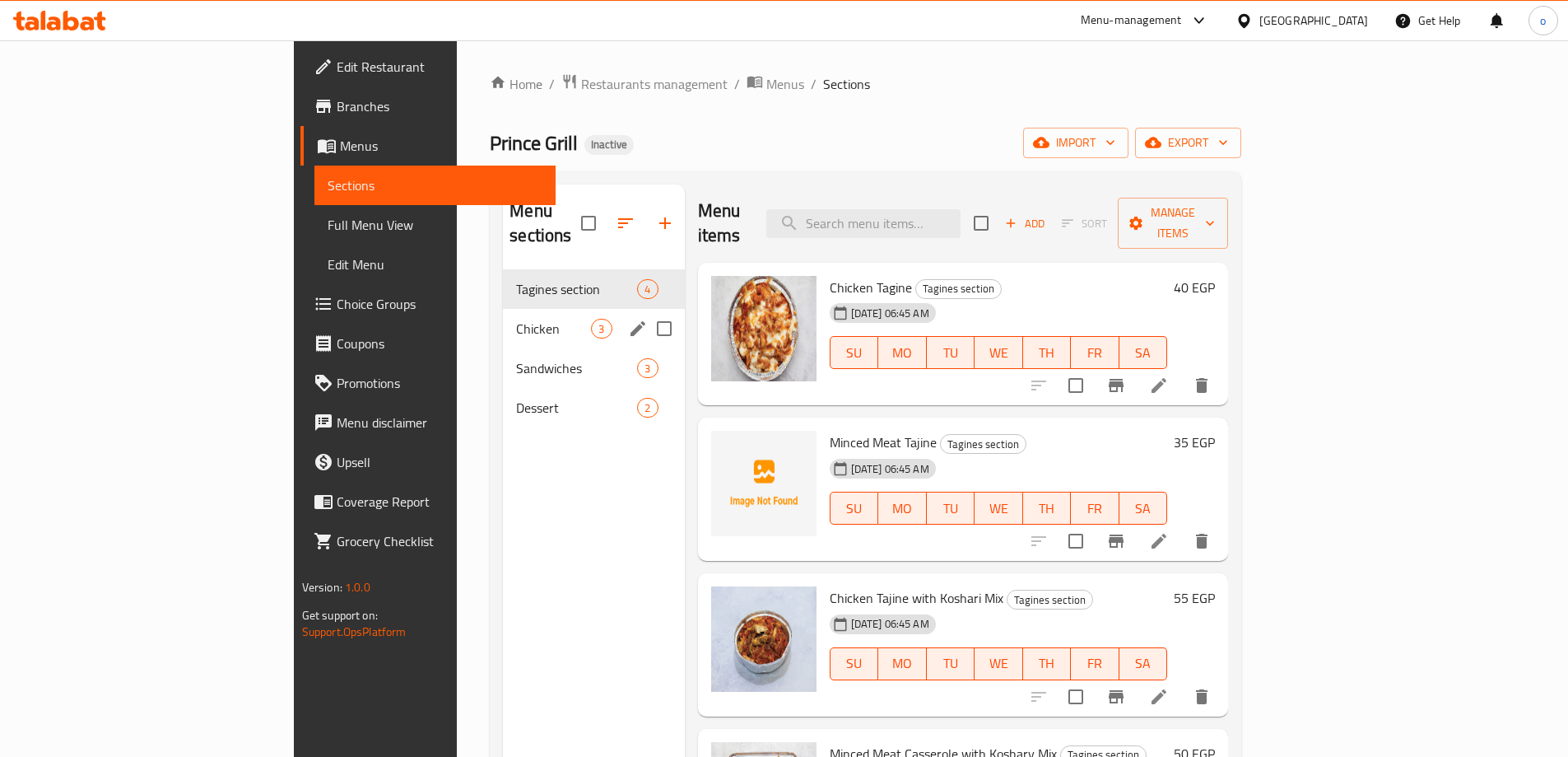
drag, startPoint x: 311, startPoint y: 309, endPoint x: 513, endPoint y: 338, distance: 204.1
click at [503, 309] on div "Chicken 3" at bounding box center [593, 328] width 181 height 39
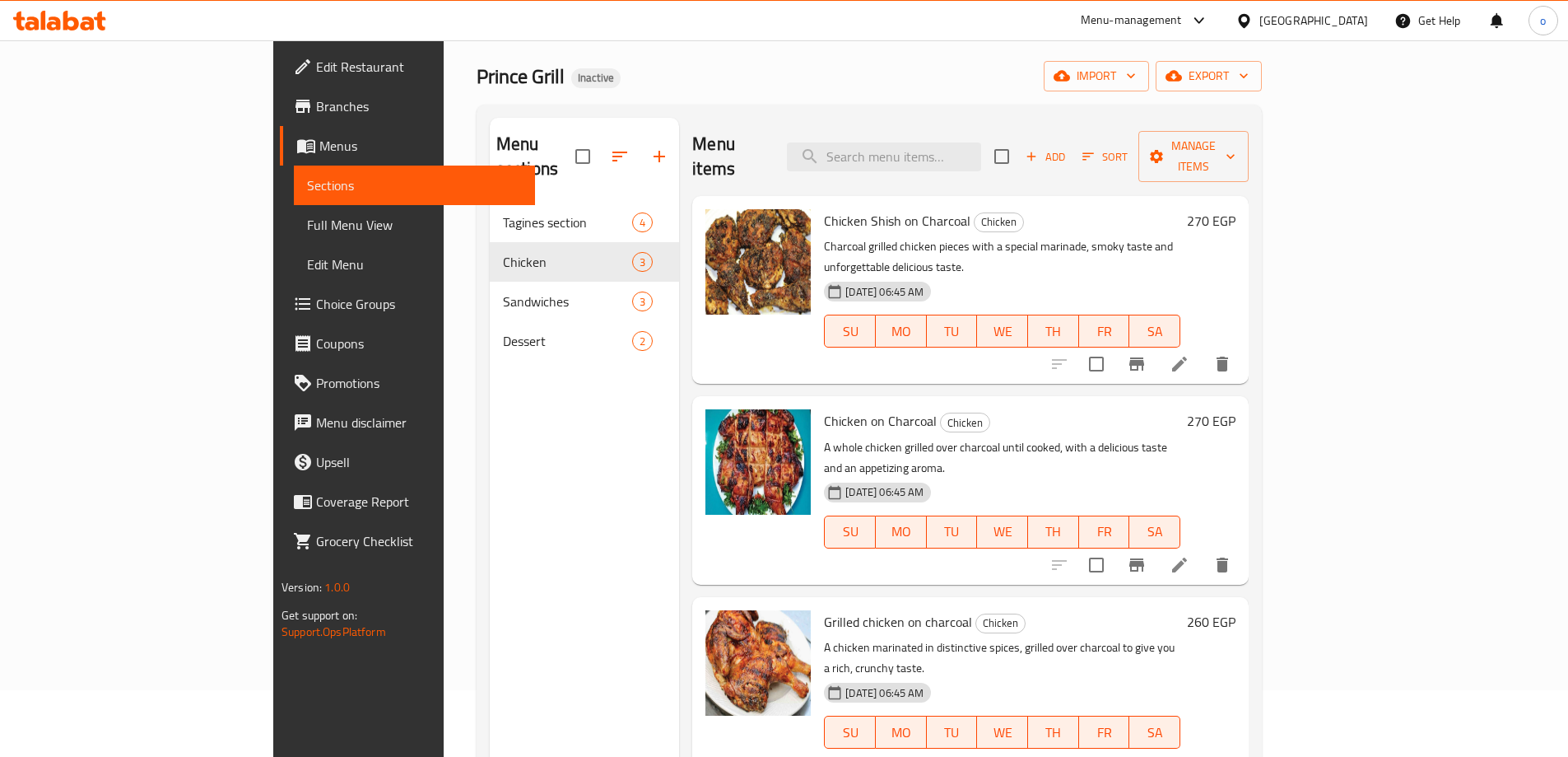
scroll to position [66, 0]
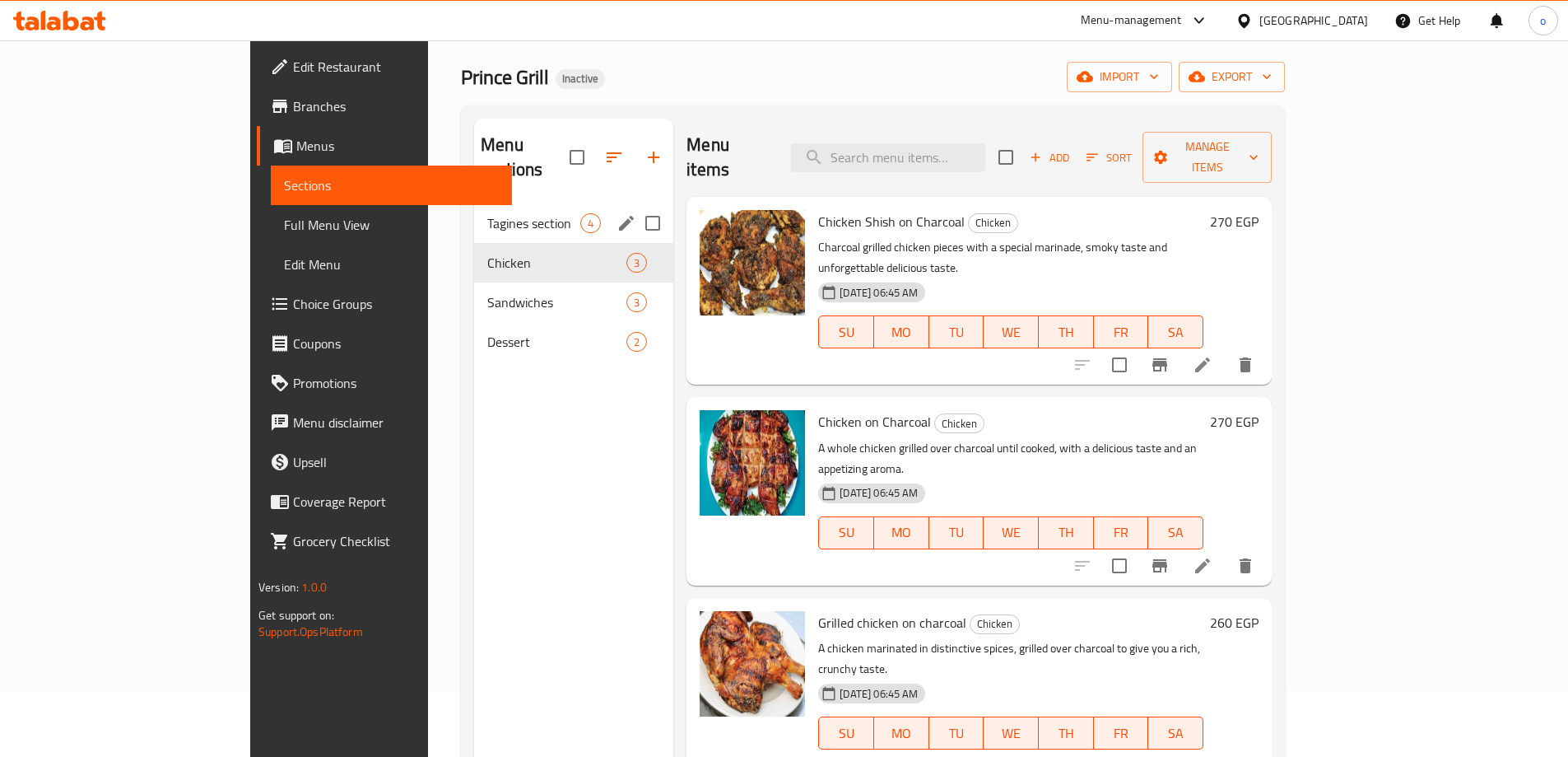
click at [474, 214] on div "Tagines section 4" at bounding box center [573, 223] width 199 height 39
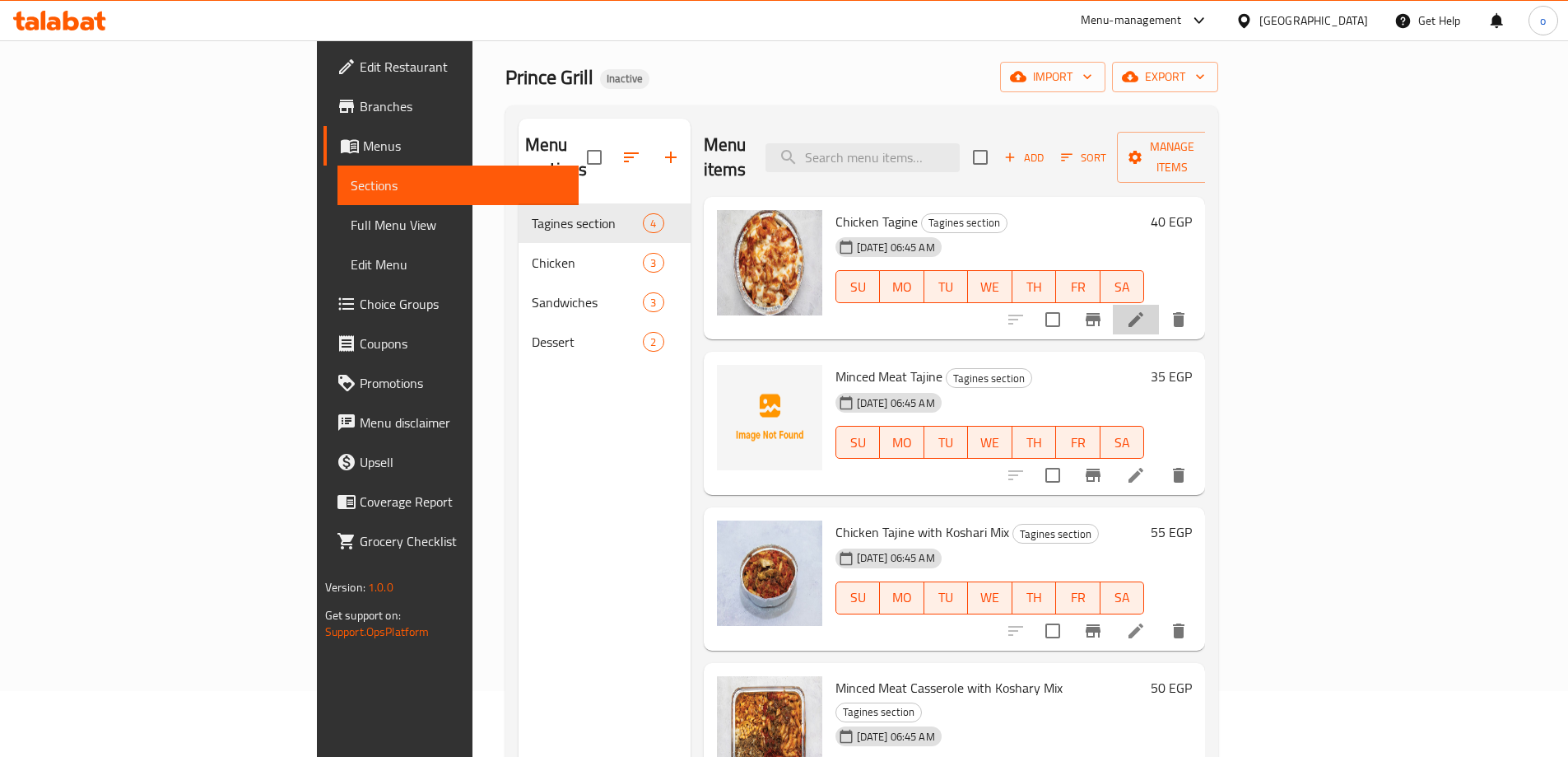
click at [1159, 304] on li at bounding box center [1136, 319] width 46 height 30
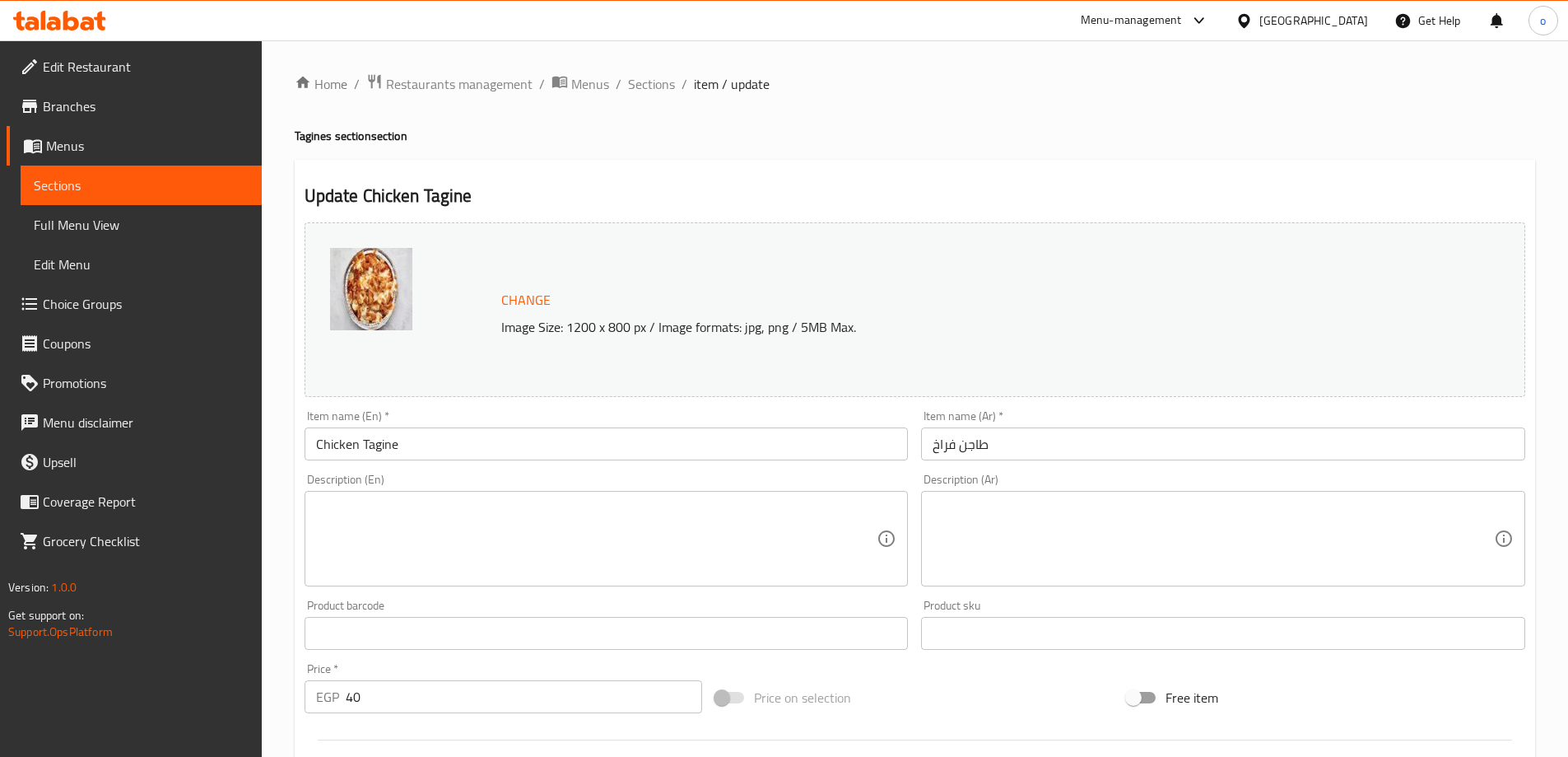
click at [1184, 524] on textarea at bounding box center [1212, 538] width 561 height 78
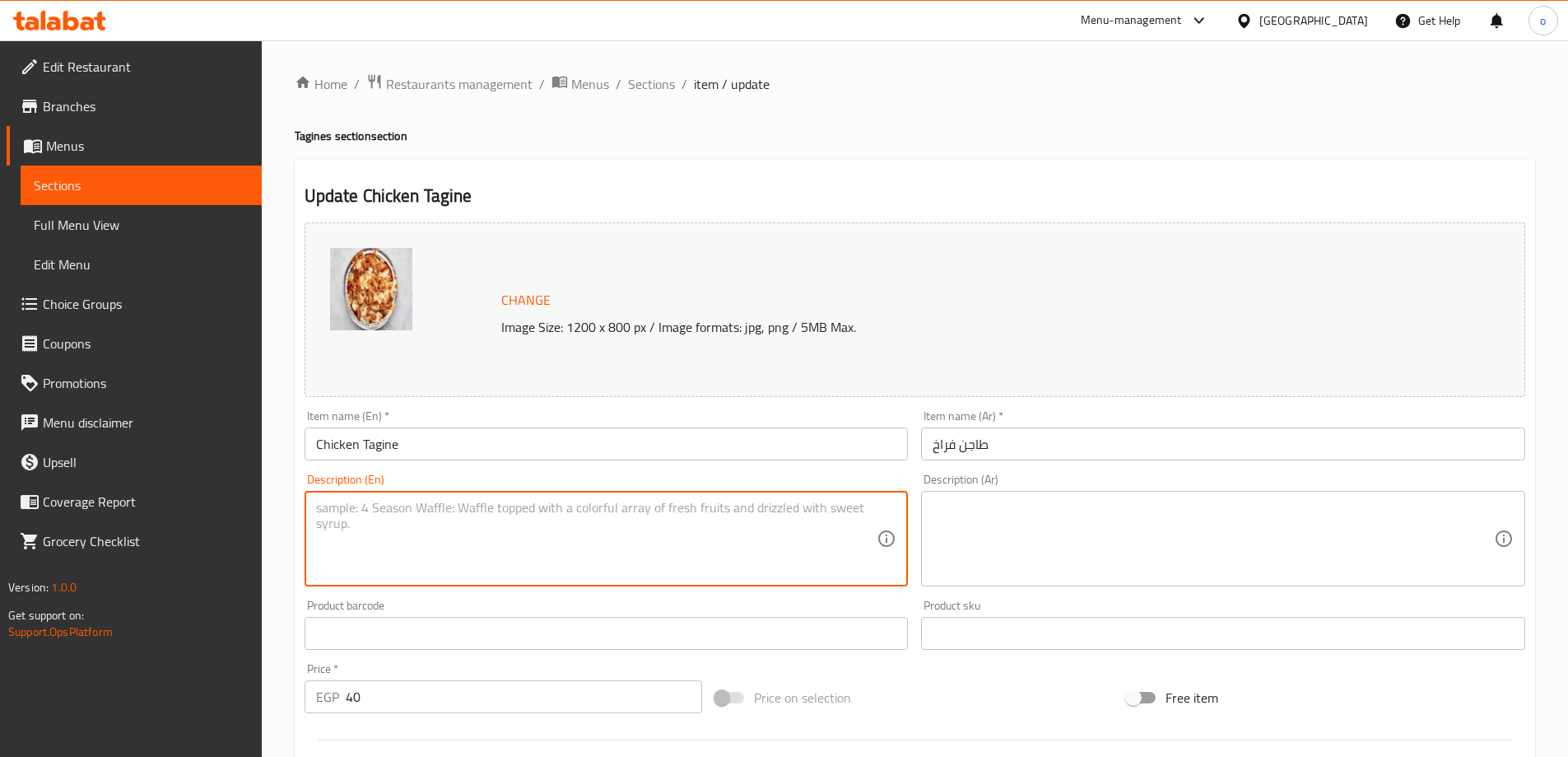
click at [751, 534] on textarea at bounding box center [596, 538] width 561 height 78
click at [1005, 538] on textarea at bounding box center [1212, 538] width 561 height 78
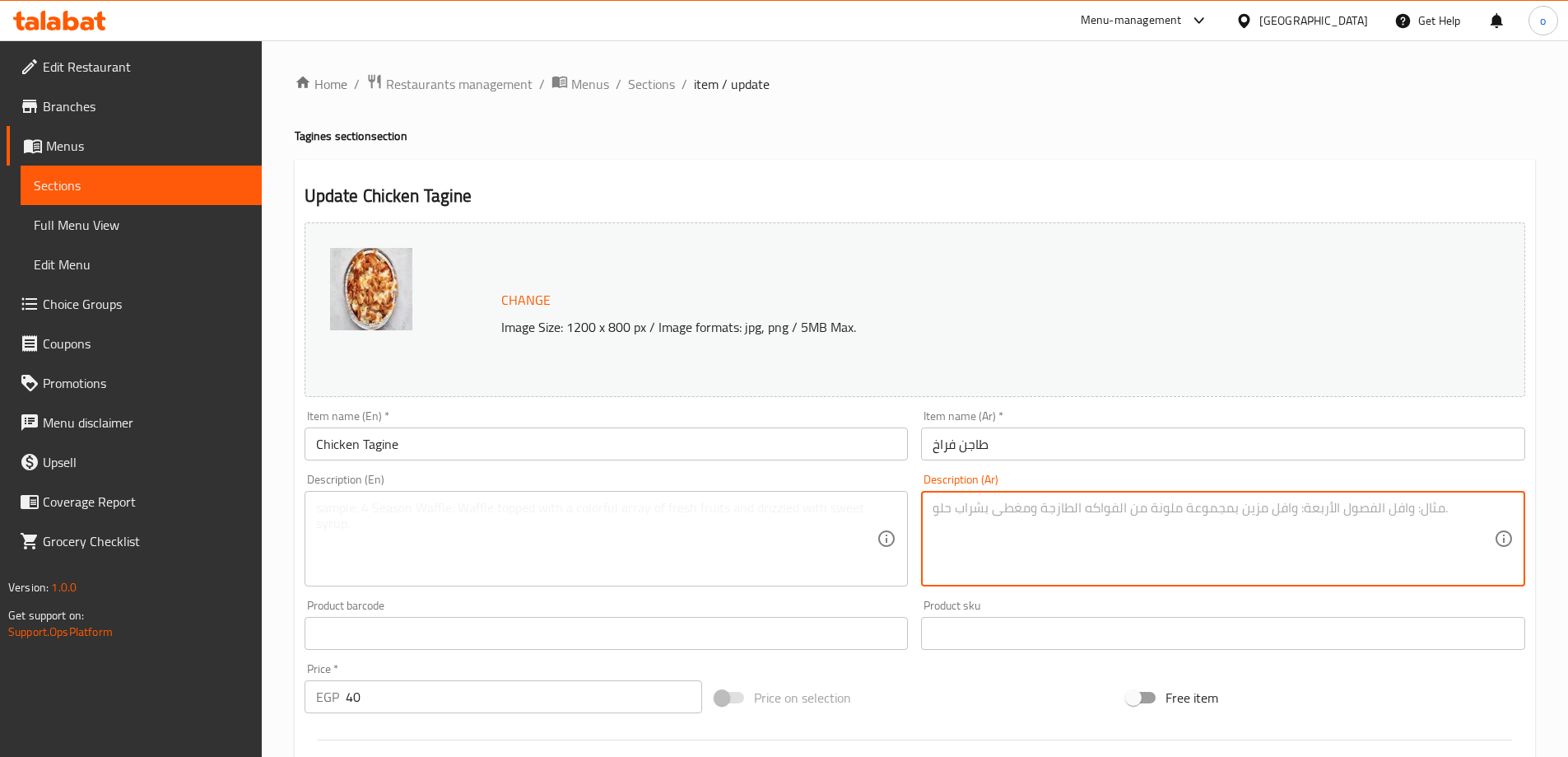
paste textarea "طاجن دجاج طري مطهو ببطء مع الصوص والبهارات، يقدم بنكهة منزلية دافئة."
click at [1361, 519] on textarea "طاجن دجاج طري مطهو ببطء مع الصوص والبهارات، يقدم بنكهة منزلية دافئة." at bounding box center [1212, 538] width 561 height 78
click at [1361, 512] on textarea "طاجن دجاج طري مطهو ببطء مع الصوص والبهارات، يقدم بنكهة منزلية دافئة." at bounding box center [1212, 538] width 561 height 78
type textarea "طاجن دجاج طري مطهو ببطء مع الصوص والبهارات، يقدم بنكهة منزلية دافئة."
click at [734, 548] on textarea at bounding box center [596, 538] width 561 height 78
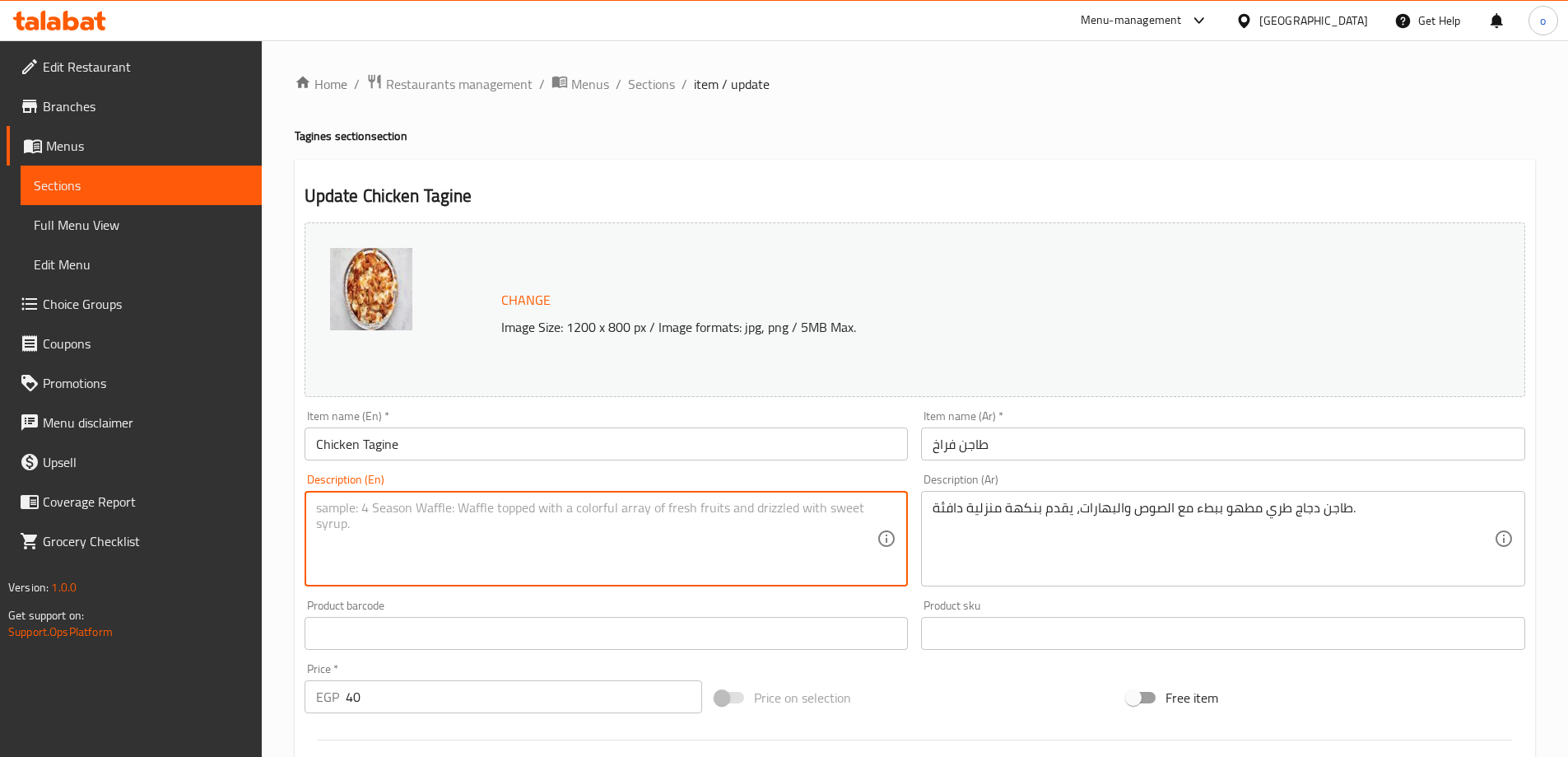
click at [446, 546] on textarea at bounding box center [596, 538] width 561 height 78
paste textarea "Slow-cooked tender chicken casserole with sauce and spices, served with a warm,…"
drag, startPoint x: 476, startPoint y: 507, endPoint x: 527, endPoint y: 516, distance: 51.8
click at [527, 516] on textarea "Slow-cooked tender chicken casserole with sauce and spices, served with a warm,…" at bounding box center [596, 538] width 561 height 78
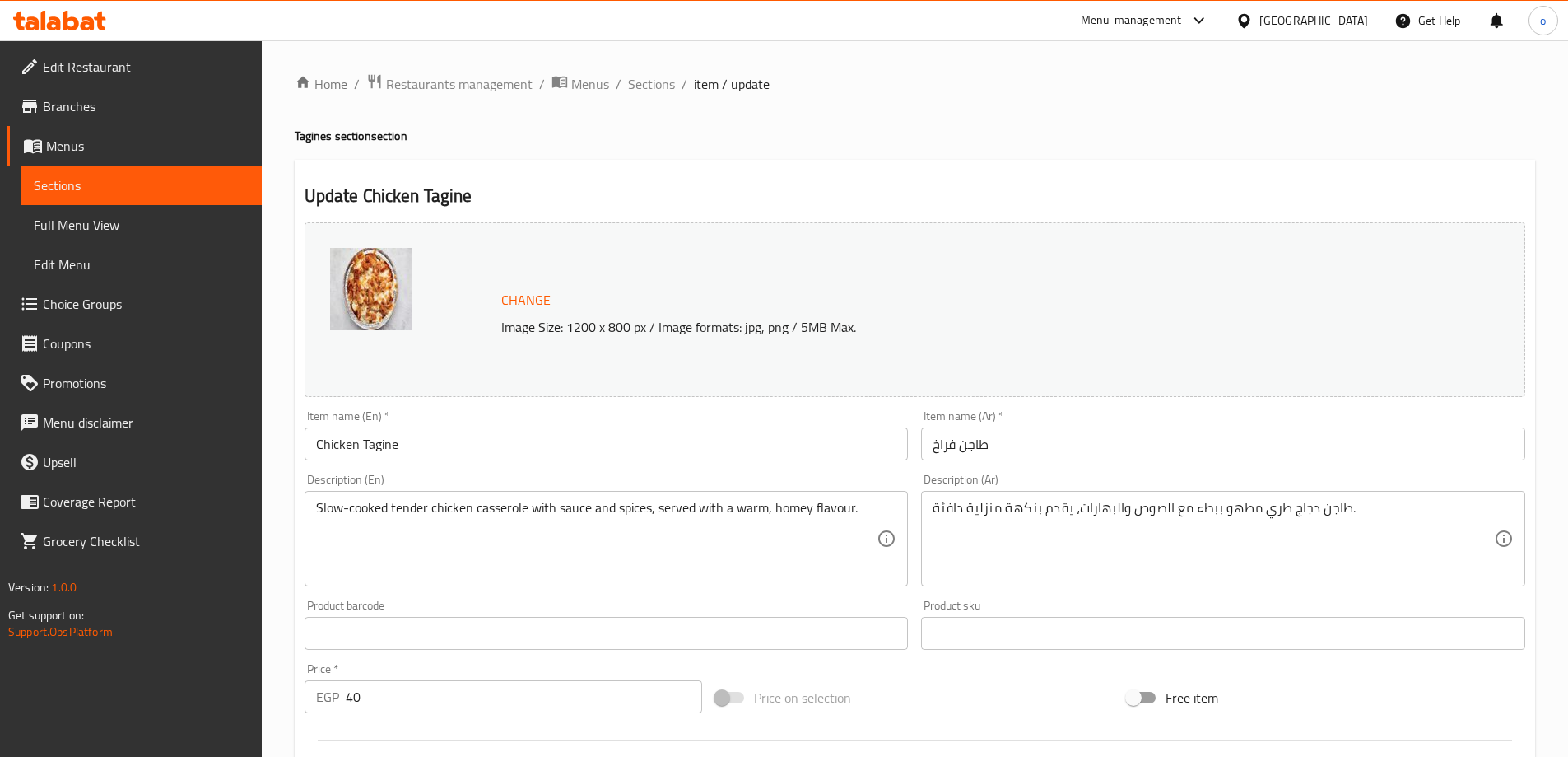
click at [637, 532] on textarea "Slow-cooked tender chicken casserole with sauce and spices, served with a warm,…" at bounding box center [596, 538] width 561 height 78
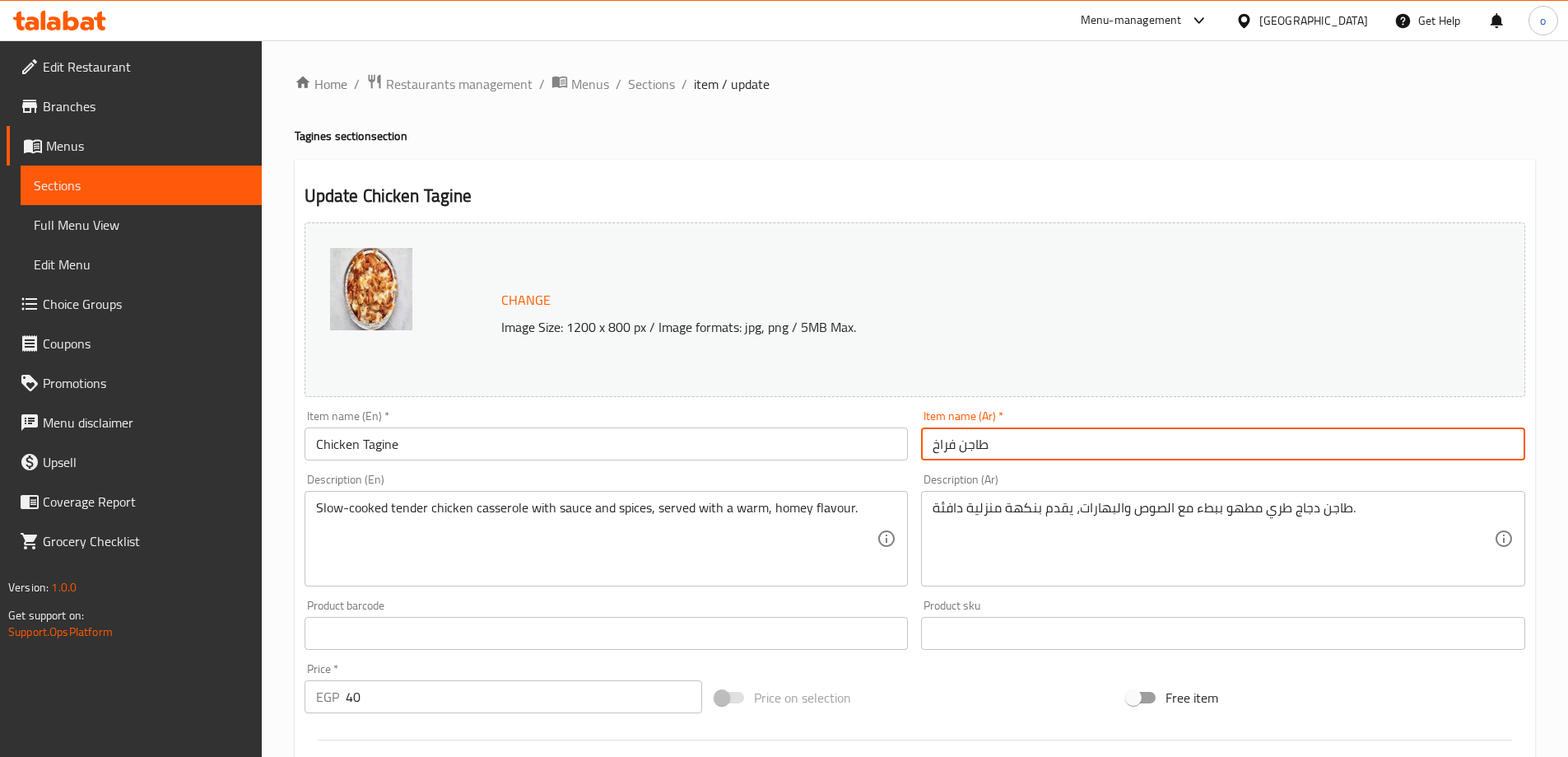
drag, startPoint x: 961, startPoint y: 446, endPoint x: 993, endPoint y: 460, distance: 34.9
click at [993, 460] on input "طاجن فراخ" at bounding box center [1223, 444] width 604 height 33
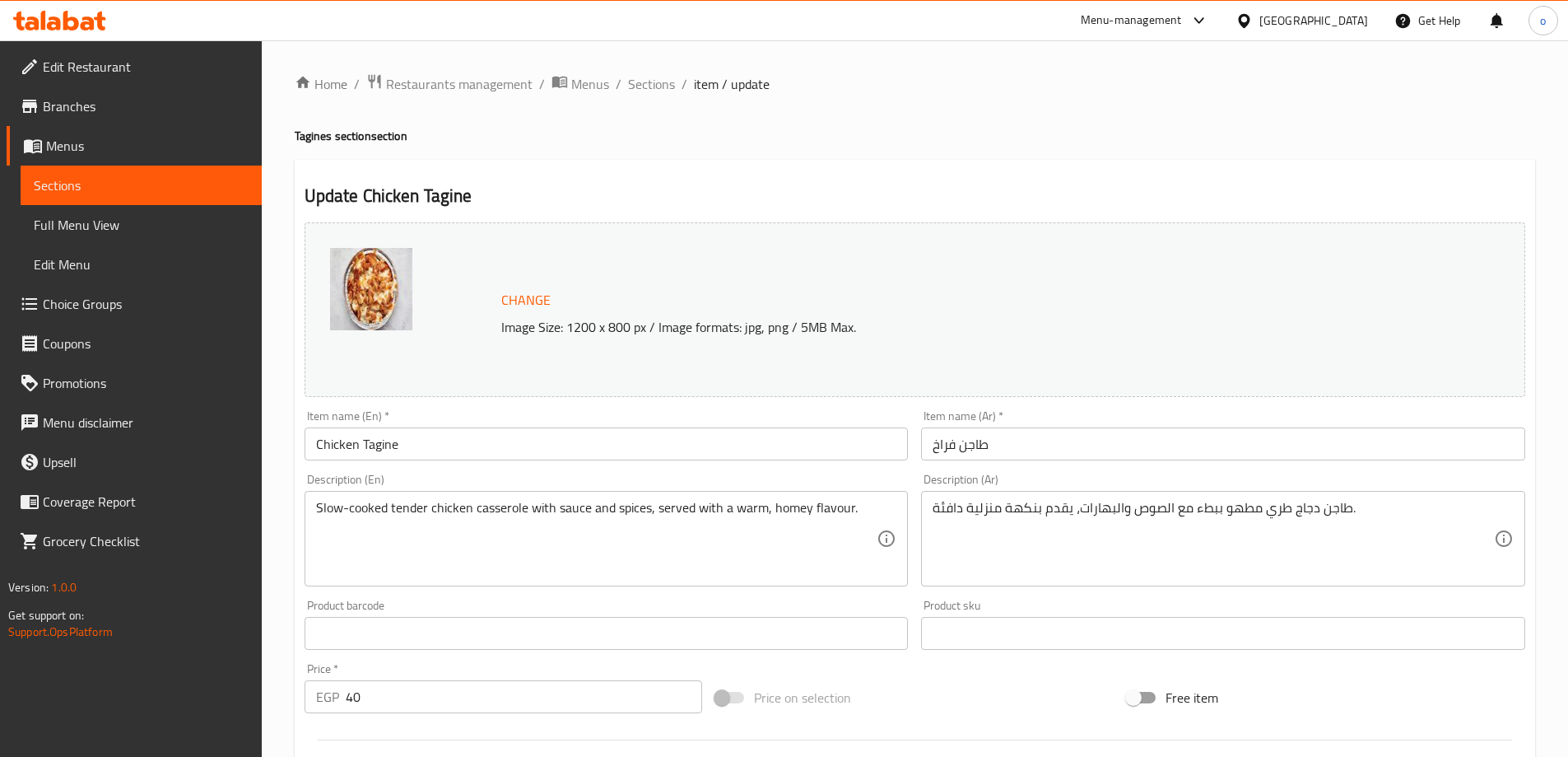
click at [365, 448] on input "Chicken Tagine" at bounding box center [606, 444] width 604 height 33
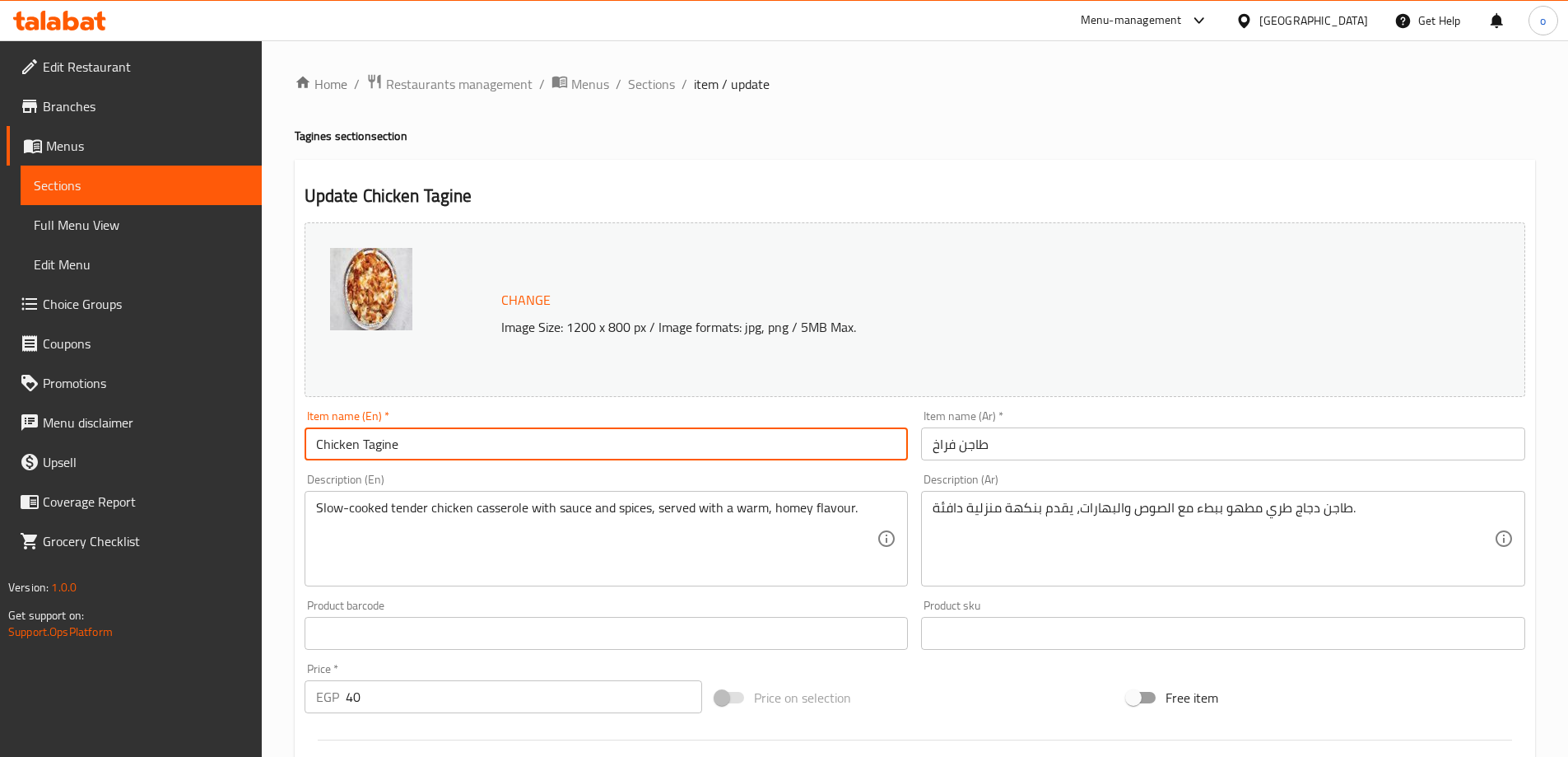
drag, startPoint x: 366, startPoint y: 442, endPoint x: 386, endPoint y: 455, distance: 23.9
click at [386, 455] on input "Chicken Tagine" at bounding box center [606, 444] width 604 height 33
click at [369, 450] on input "Chicken Tagine" at bounding box center [606, 444] width 604 height 33
click at [393, 449] on input "Chicken Tagine" at bounding box center [606, 444] width 604 height 33
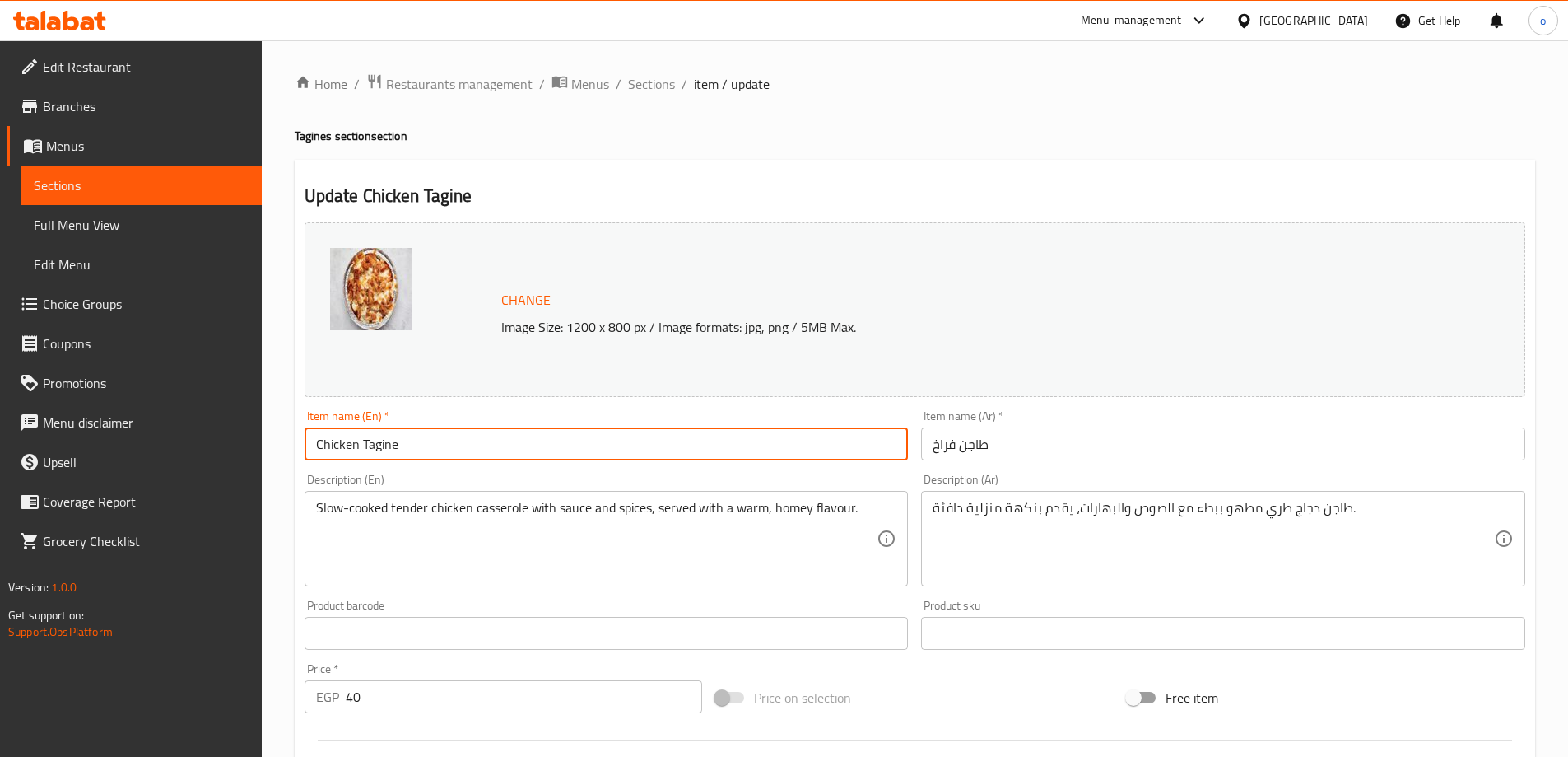
click at [393, 449] on input "Chicken Tagine" at bounding box center [606, 444] width 604 height 33
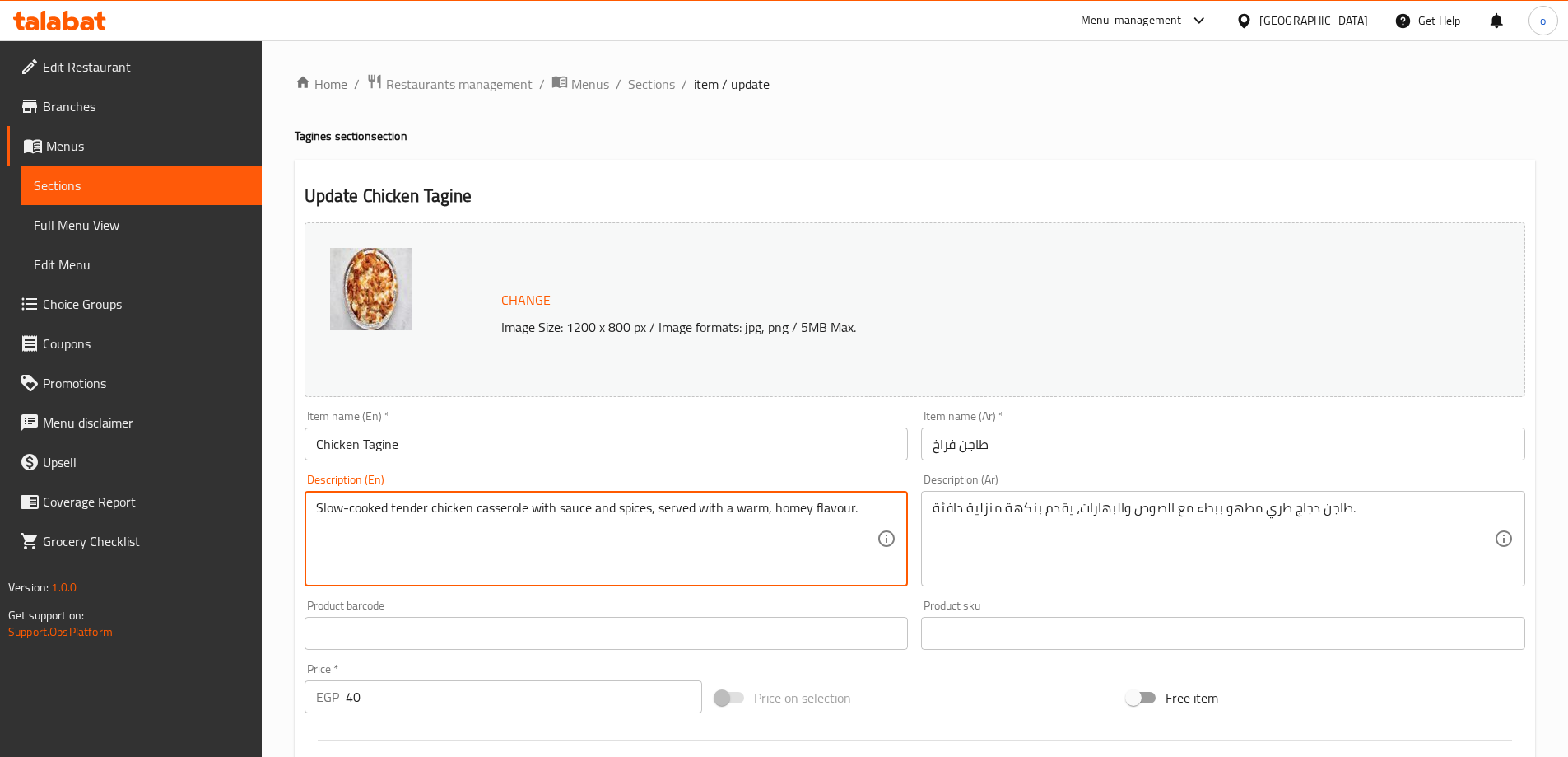
click at [802, 508] on textarea "Slow-cooked tender chicken casserole with sauce and spices, served with a warm,…" at bounding box center [596, 538] width 561 height 78
click at [805, 508] on textarea "Slow-cooked tender chicken casserole with sauce and spices, served with a warm,…" at bounding box center [596, 538] width 561 height 78
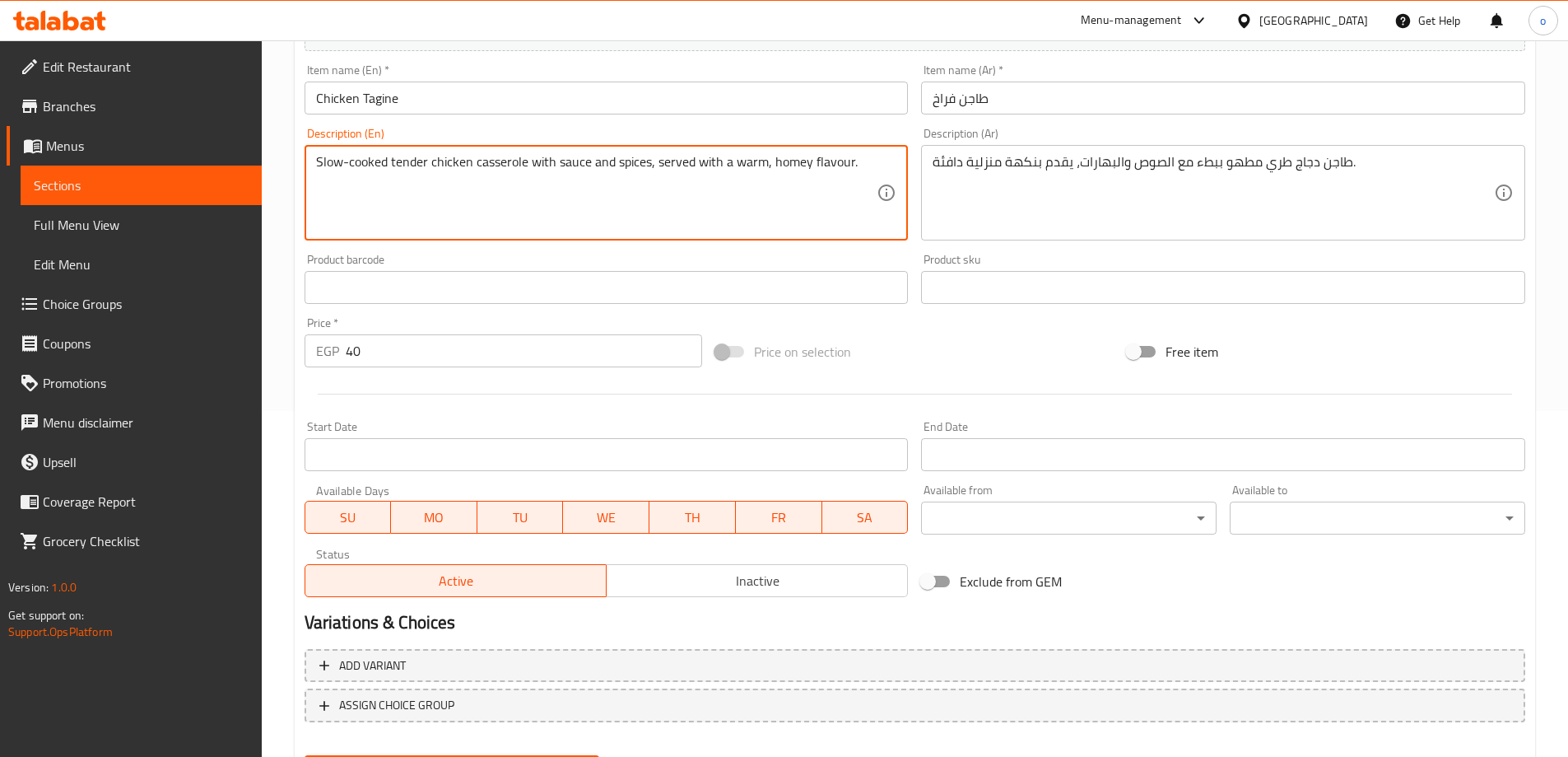
scroll to position [266, 0]
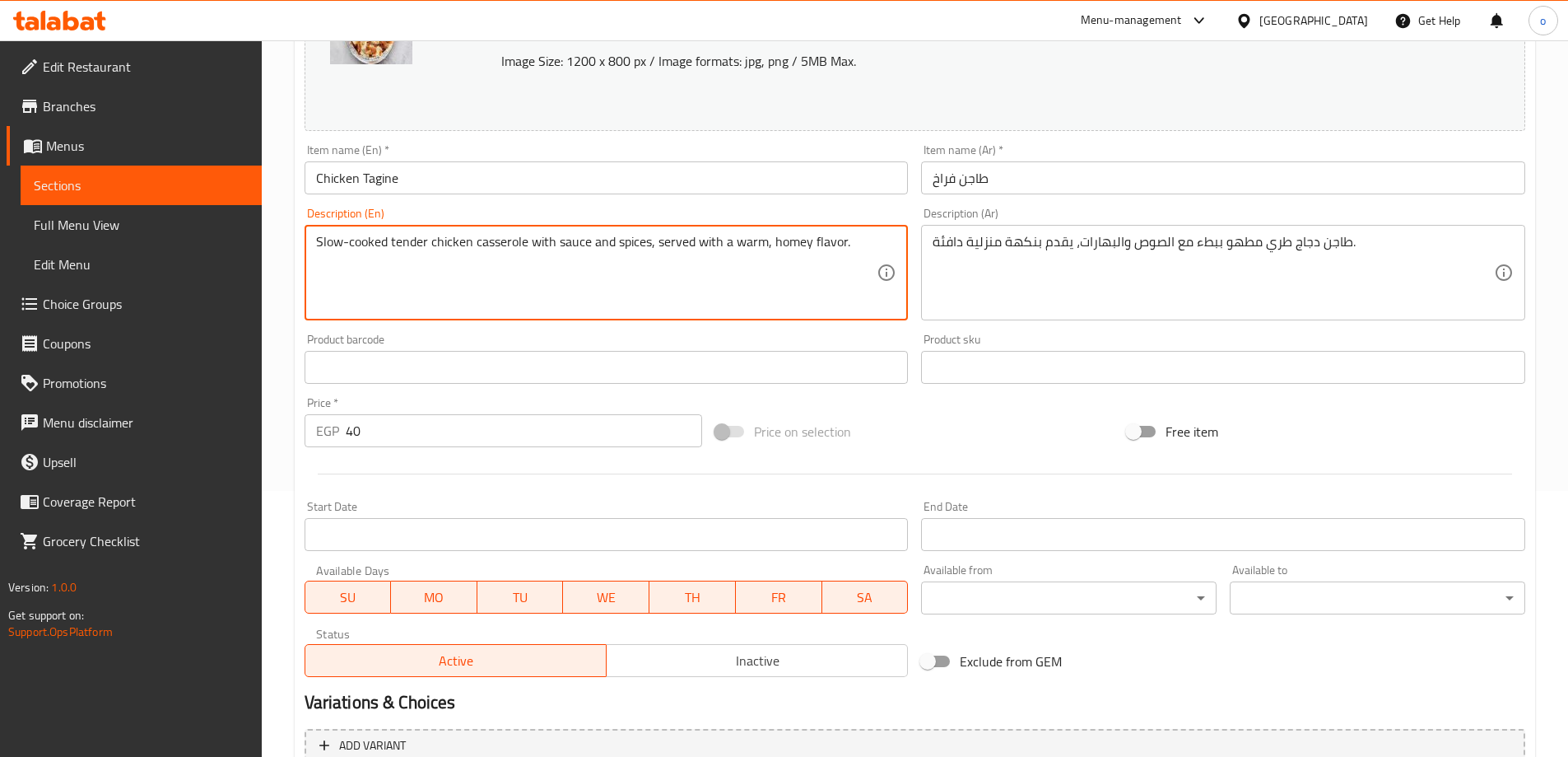
type textarea "Slow-cooked tender chicken casserole with sauce and spices, served with a warm,…"
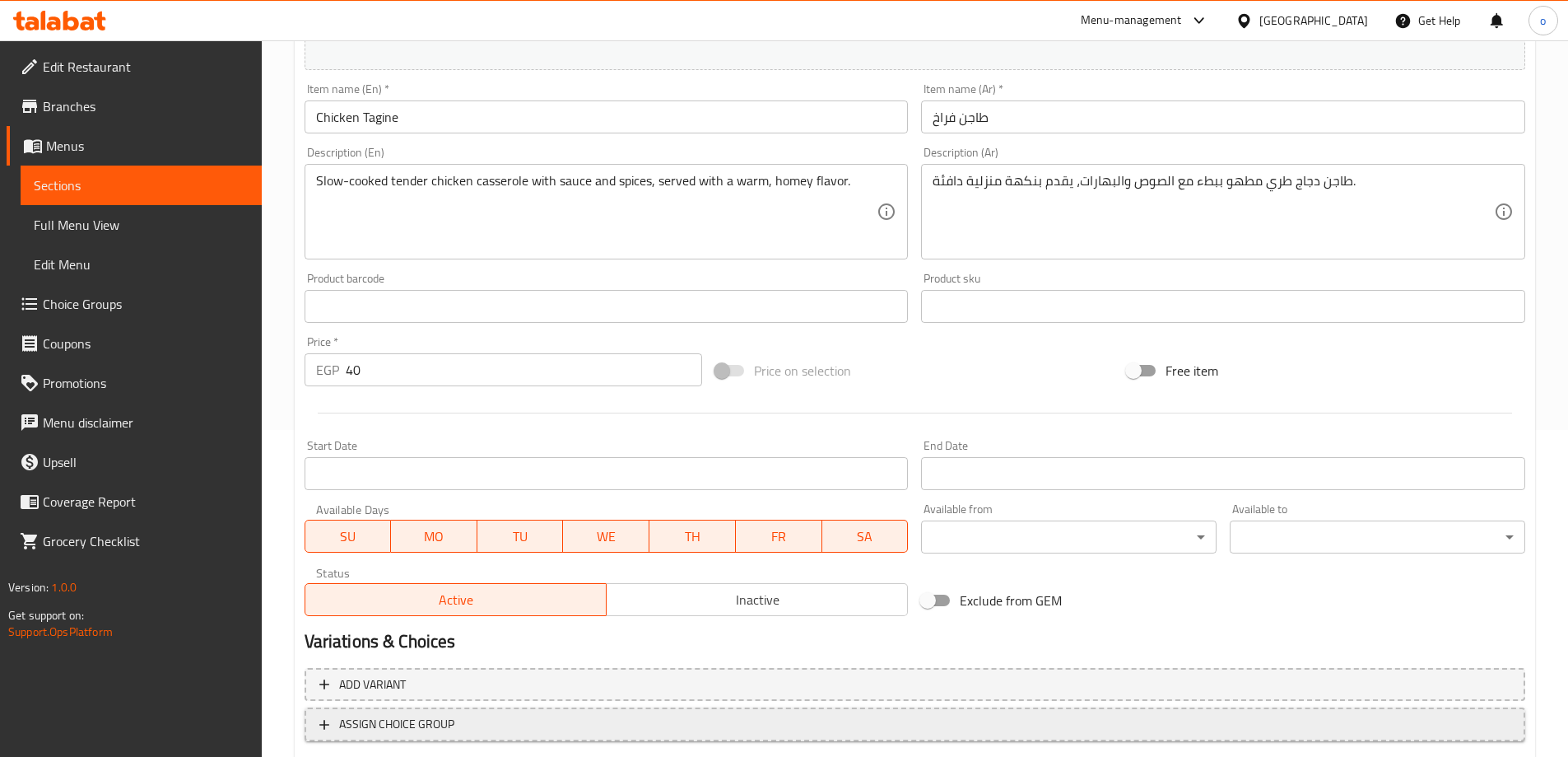
scroll to position [430, 0]
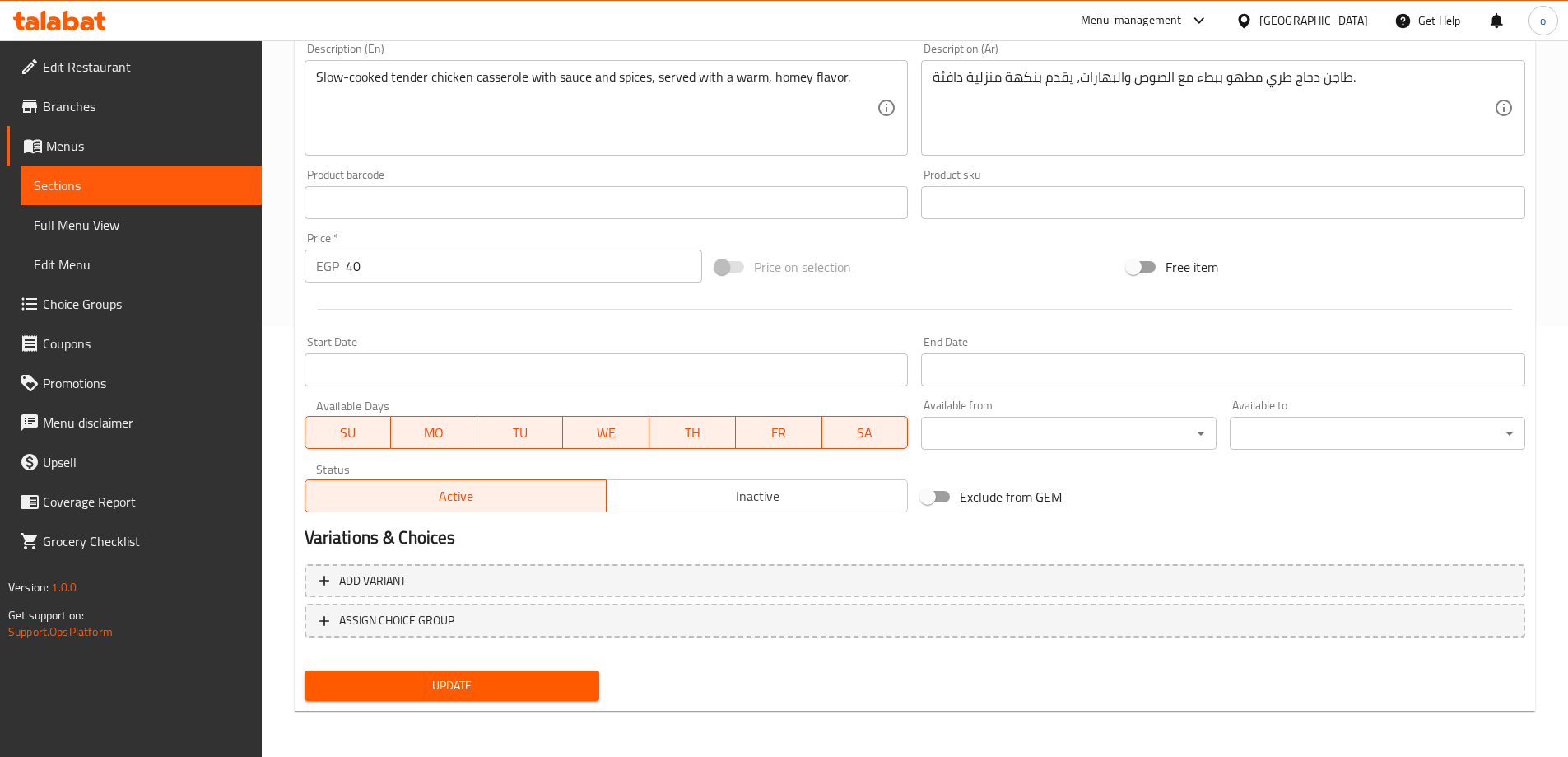
click at [515, 680] on span "Update" at bounding box center [452, 686] width 269 height 21
click at [139, 186] on span "Sections" at bounding box center [141, 185] width 215 height 20
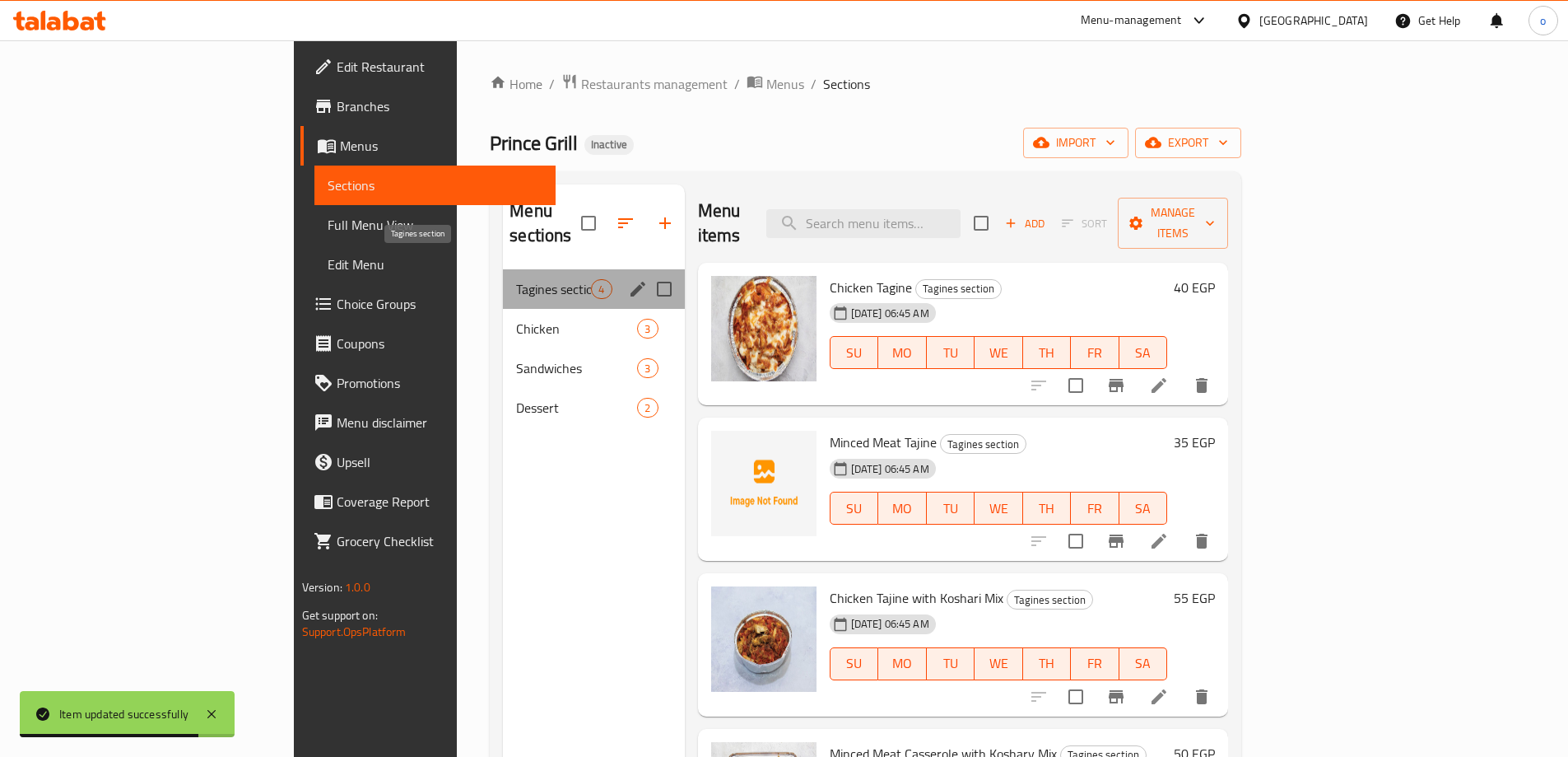
click at [516, 279] on span "Tagines section" at bounding box center [553, 289] width 75 height 20
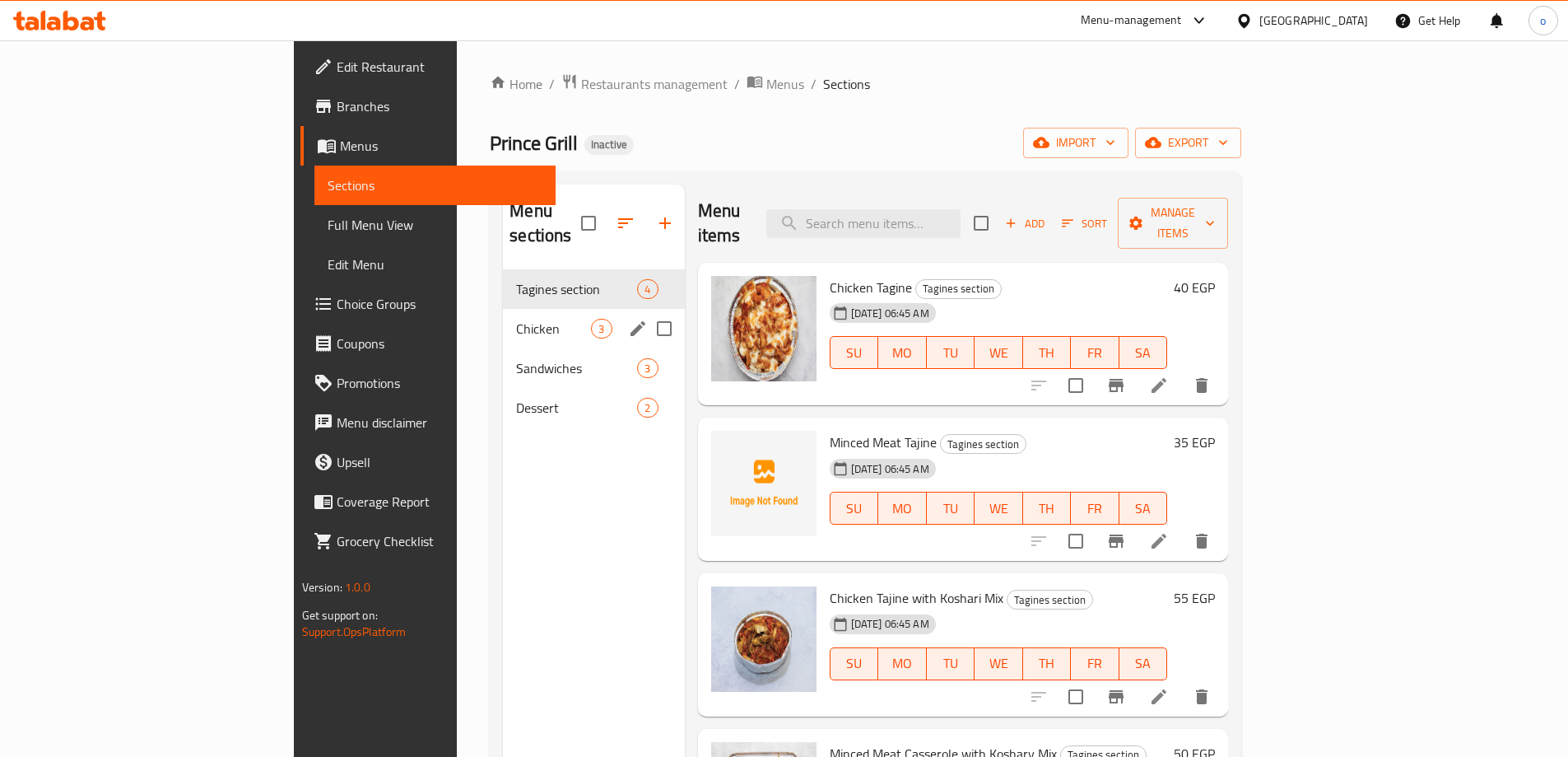
click at [503, 317] on div "Chicken 3" at bounding box center [593, 328] width 181 height 39
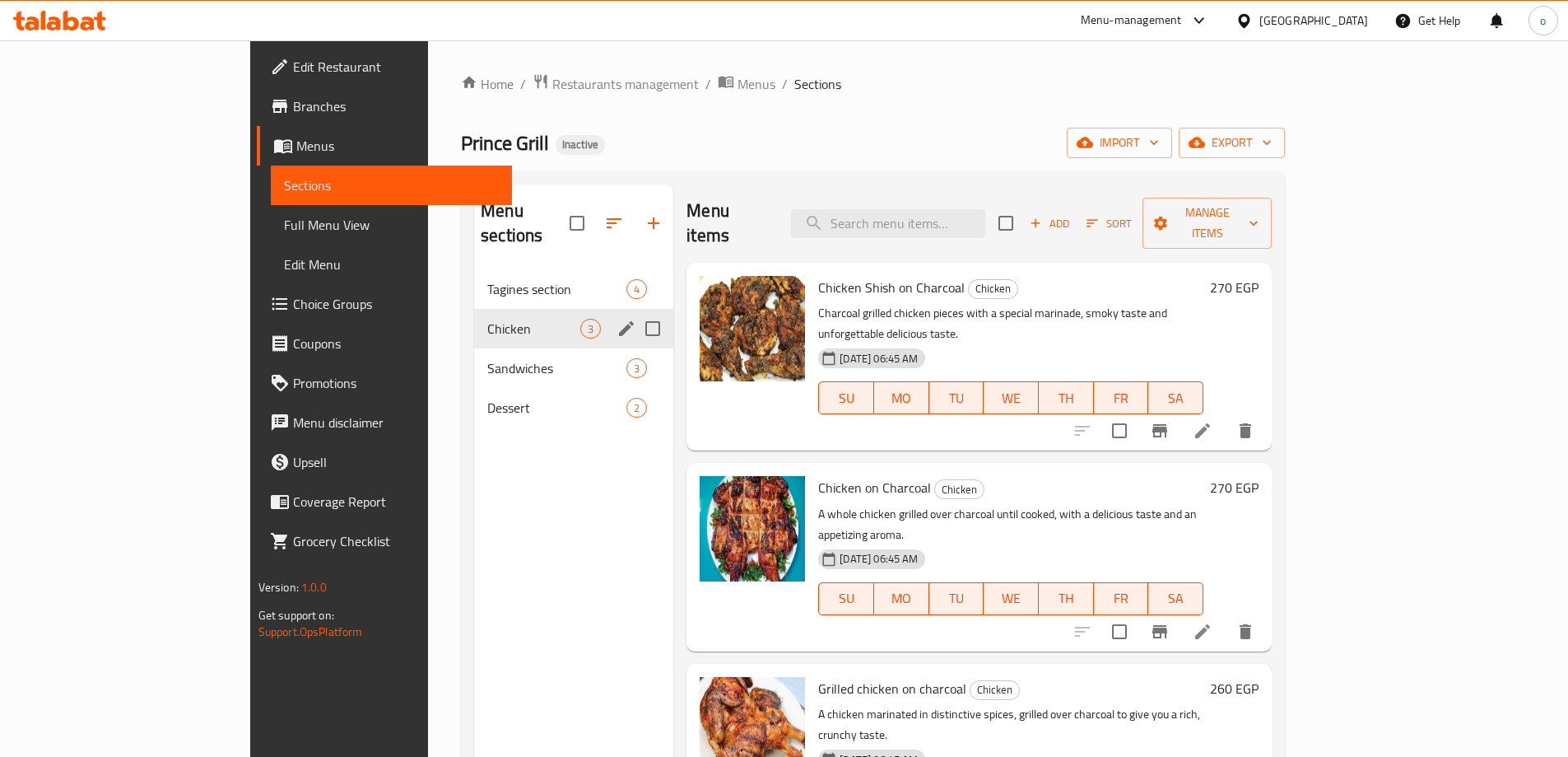
click at [488, 279] on span "Tagines section" at bounding box center [557, 289] width 139 height 20
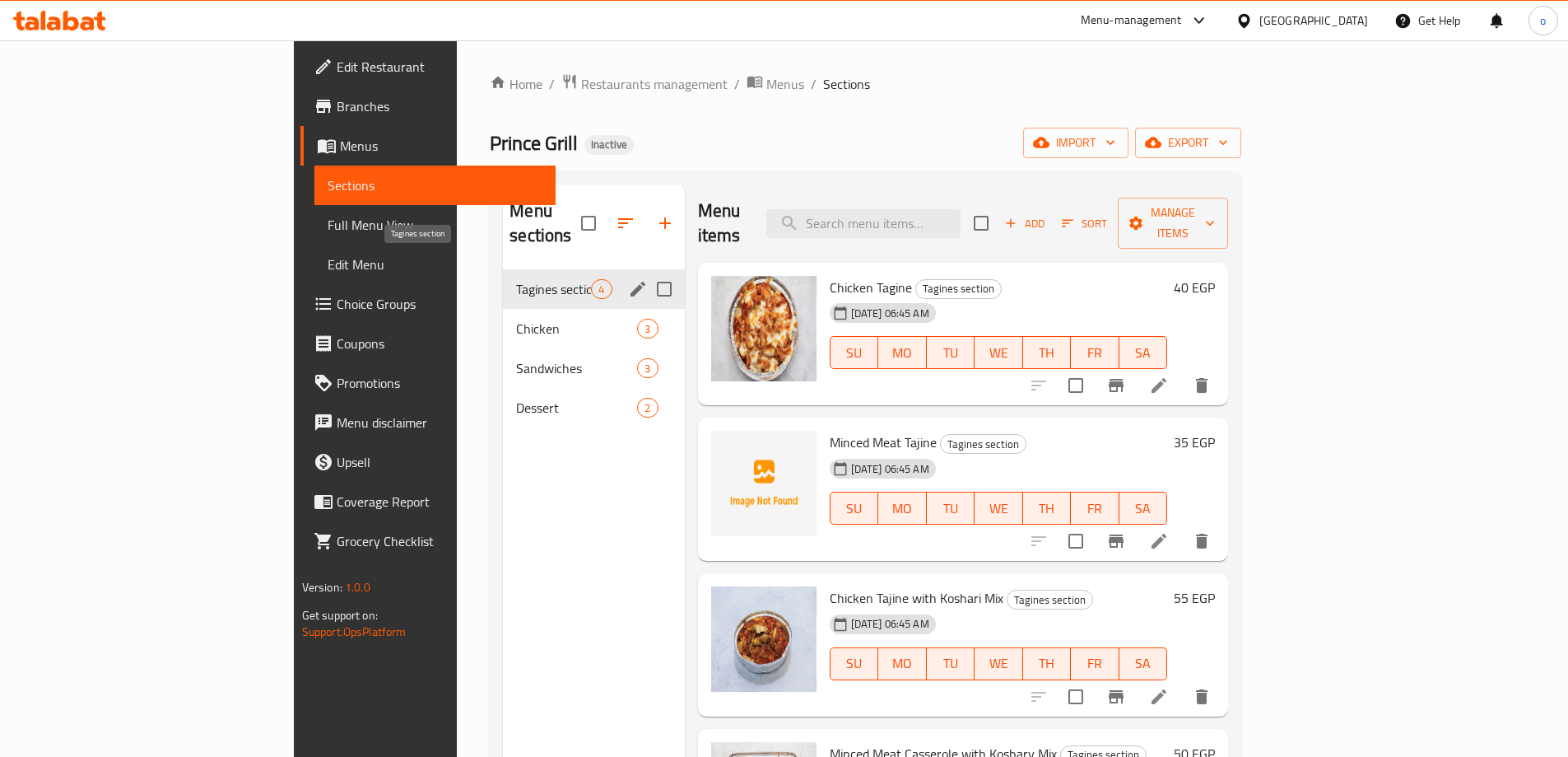
click at [516, 279] on span "Tagines section" at bounding box center [553, 289] width 75 height 20
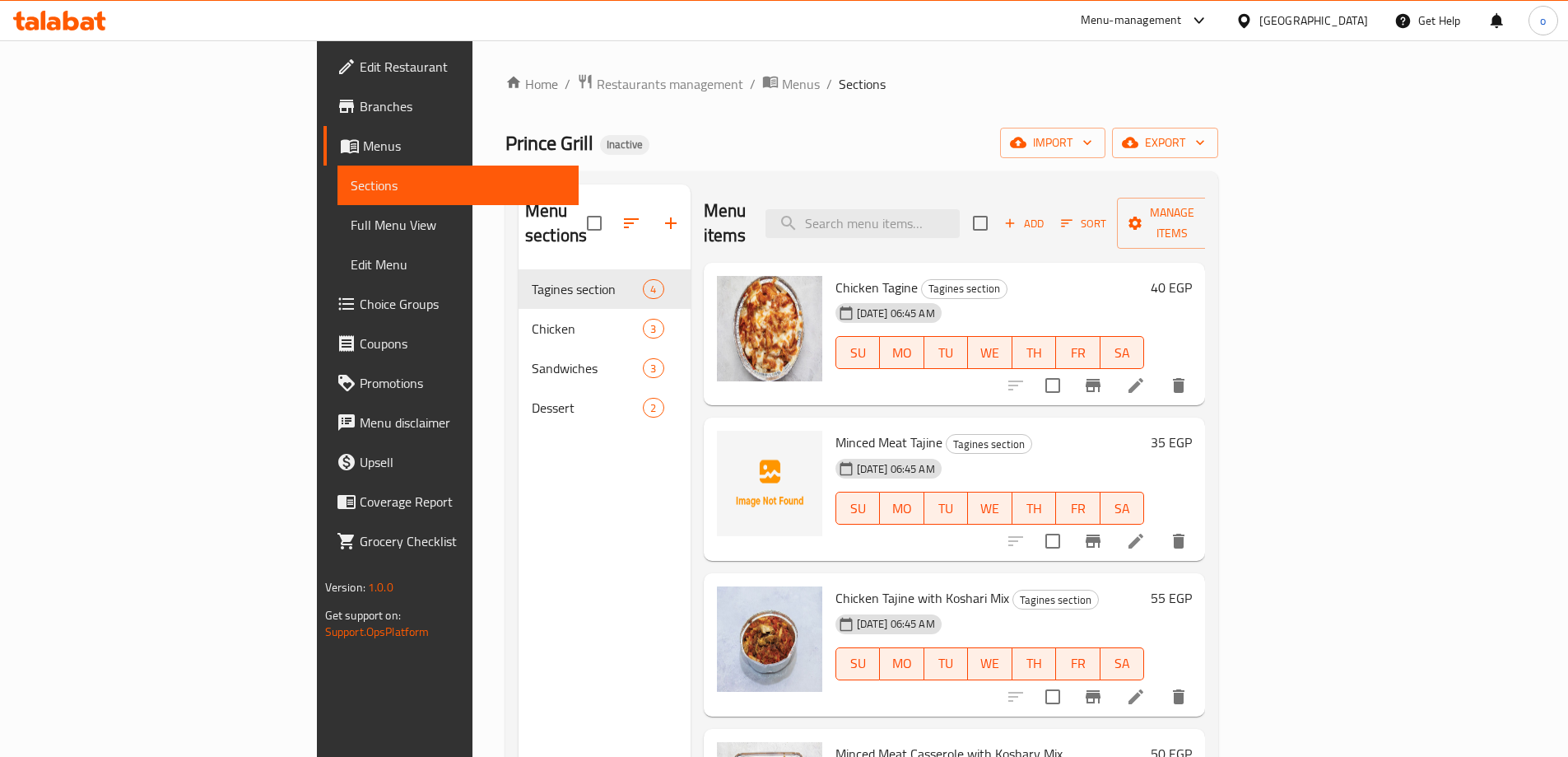
click at [1146, 375] on icon at bounding box center [1135, 385] width 20 height 20
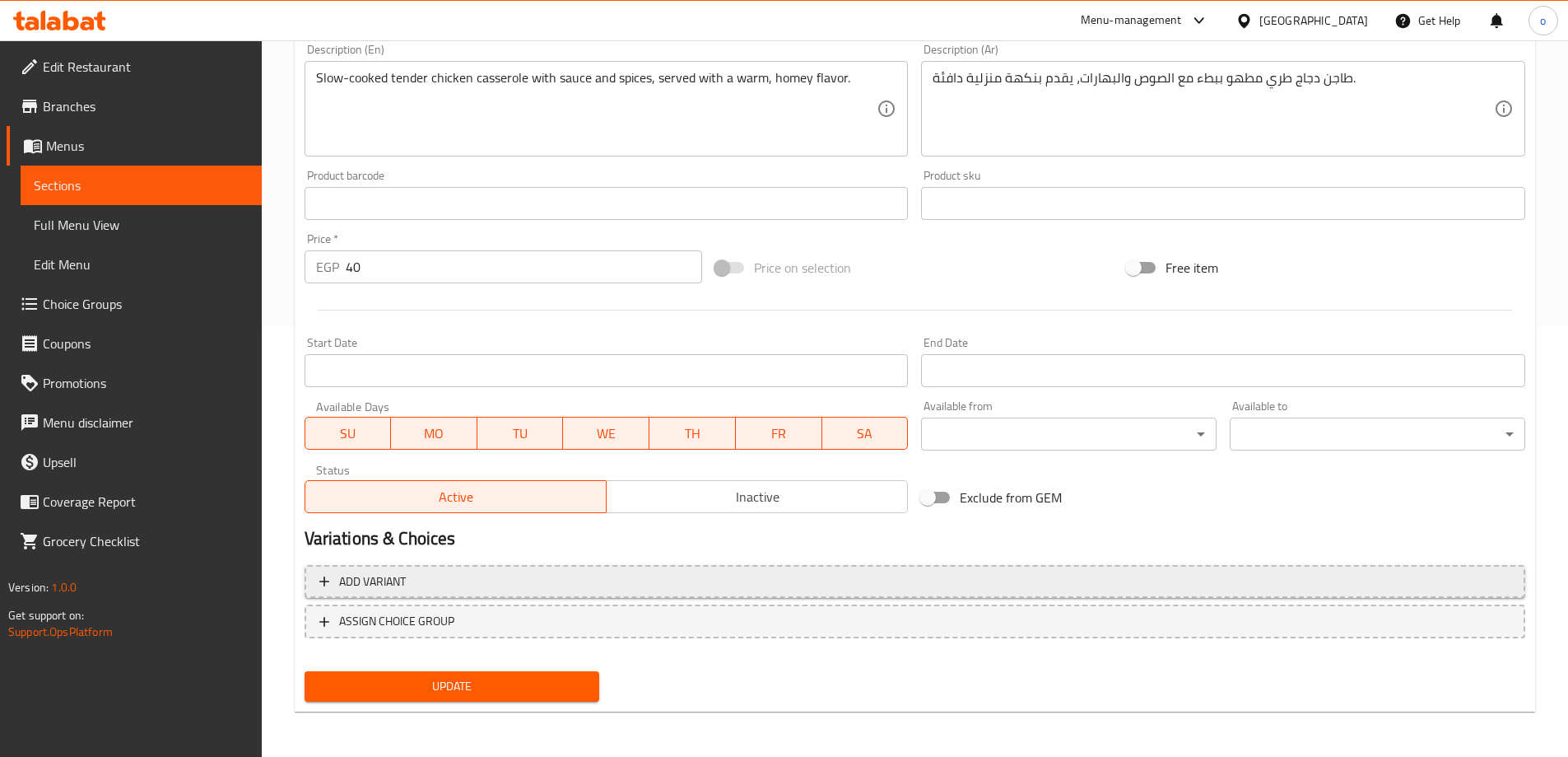
scroll to position [430, 0]
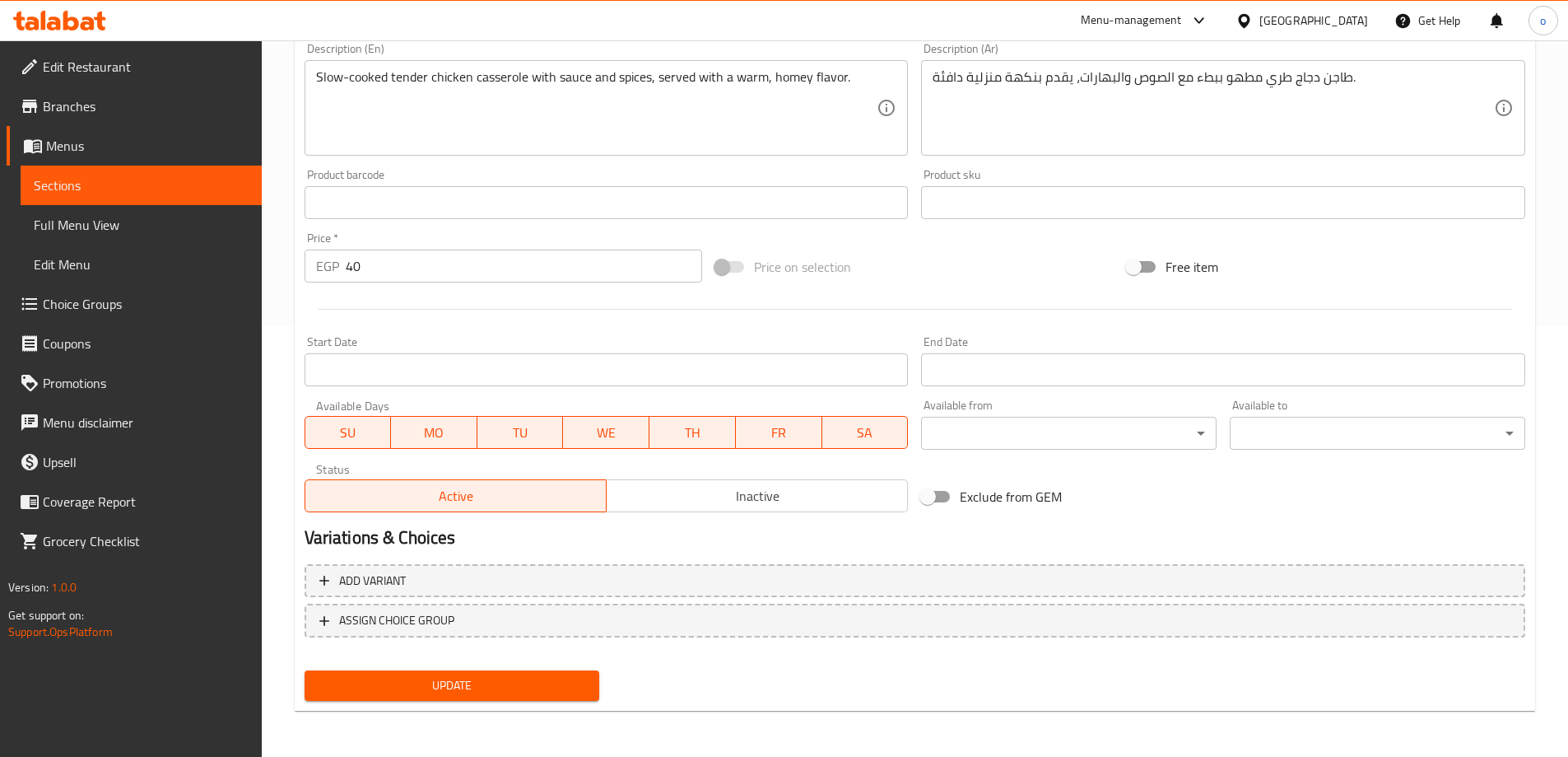
click at [433, 676] on span "Update" at bounding box center [452, 686] width 269 height 21
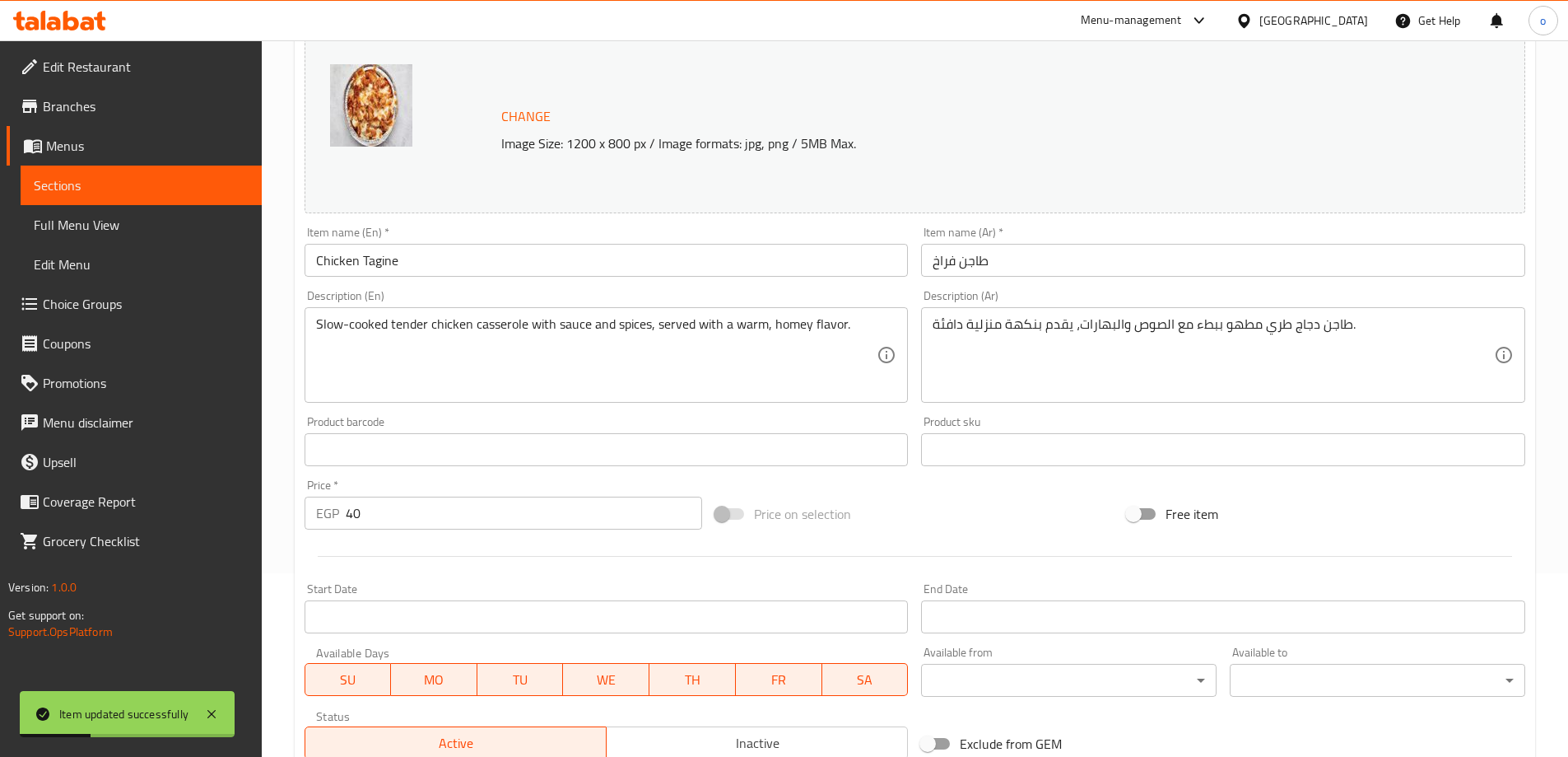
scroll to position [0, 0]
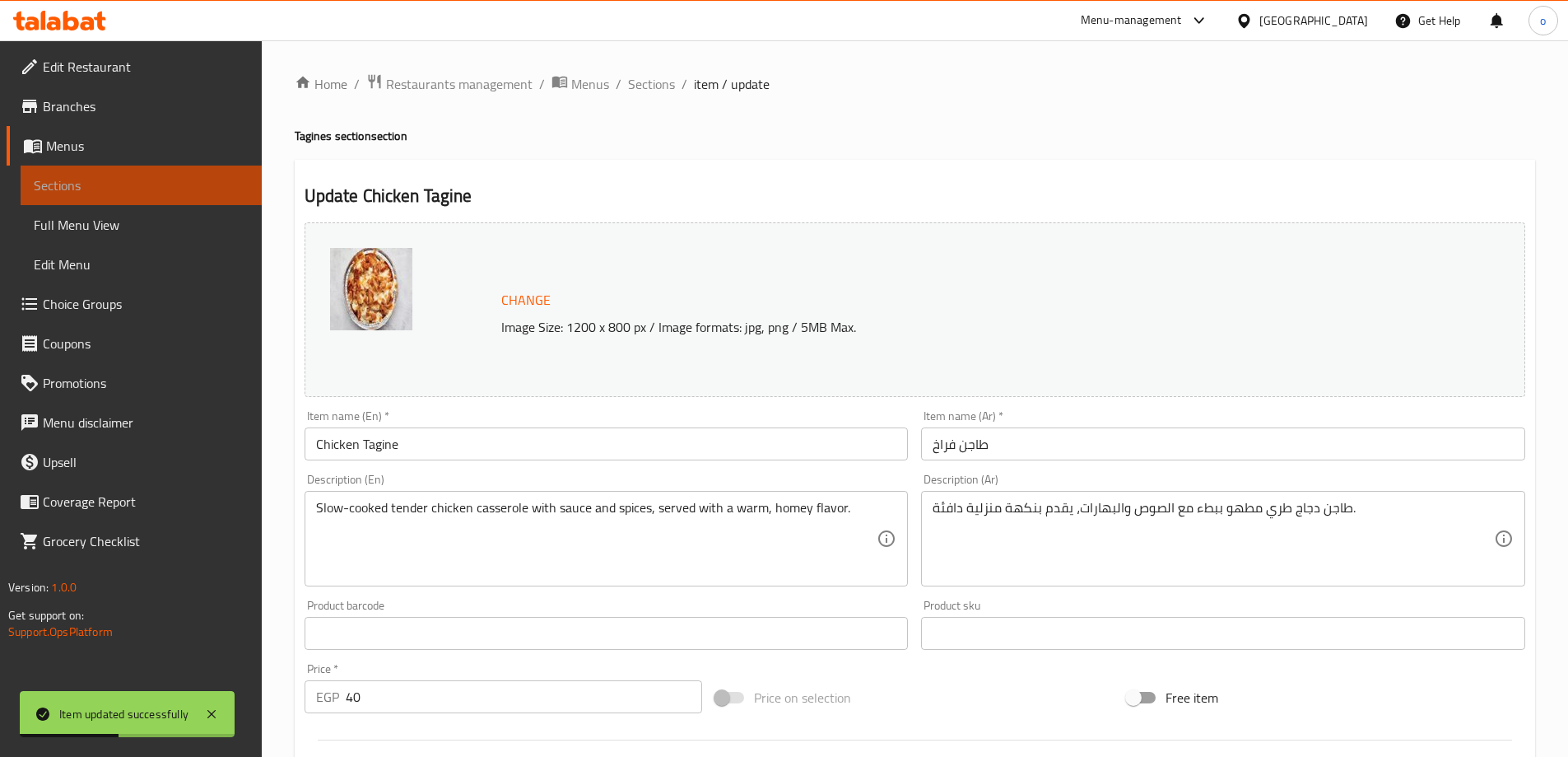
click at [123, 186] on span "Sections" at bounding box center [141, 185] width 215 height 20
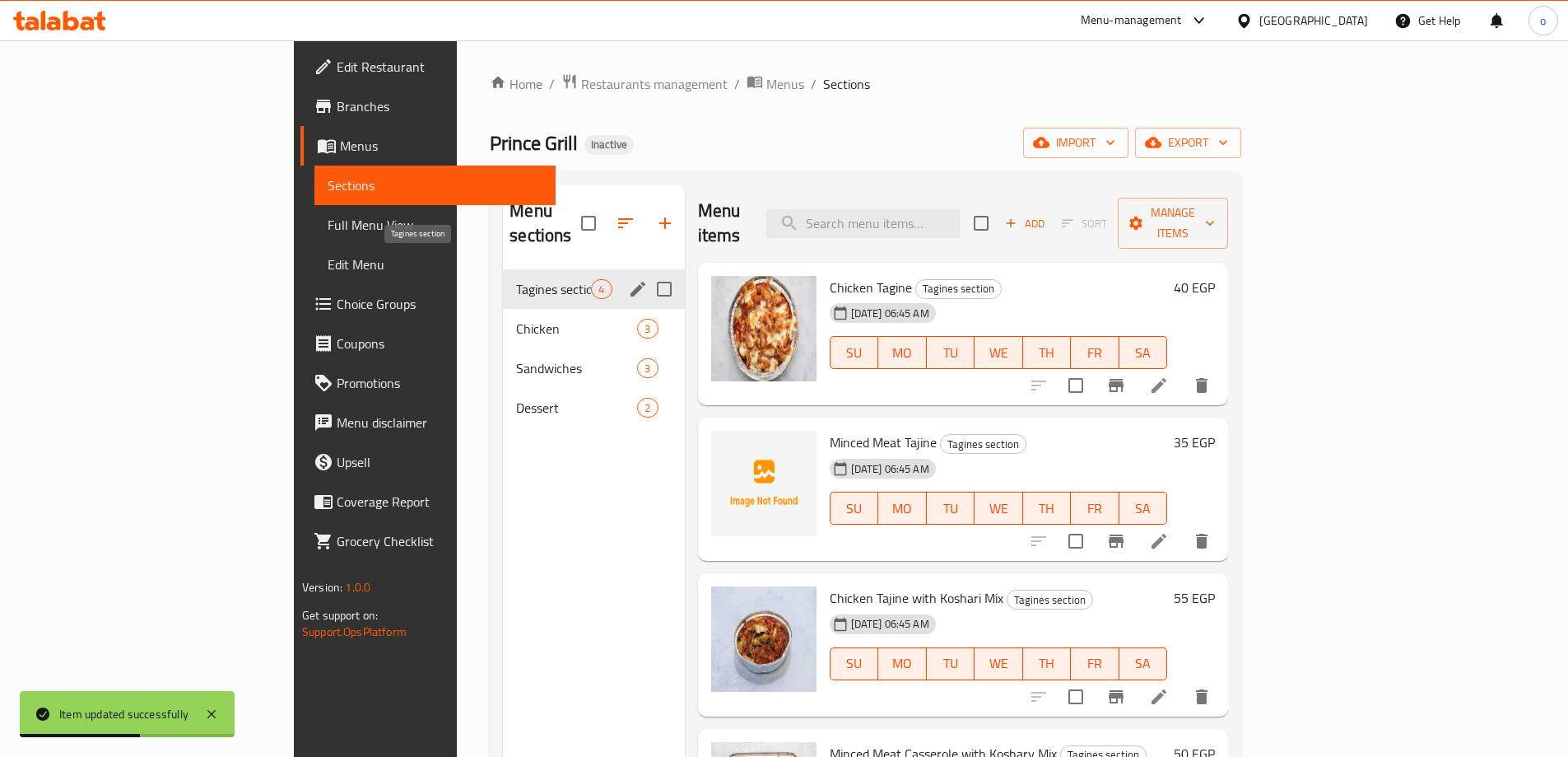
click at [516, 279] on span "Tagines section" at bounding box center [553, 289] width 75 height 20
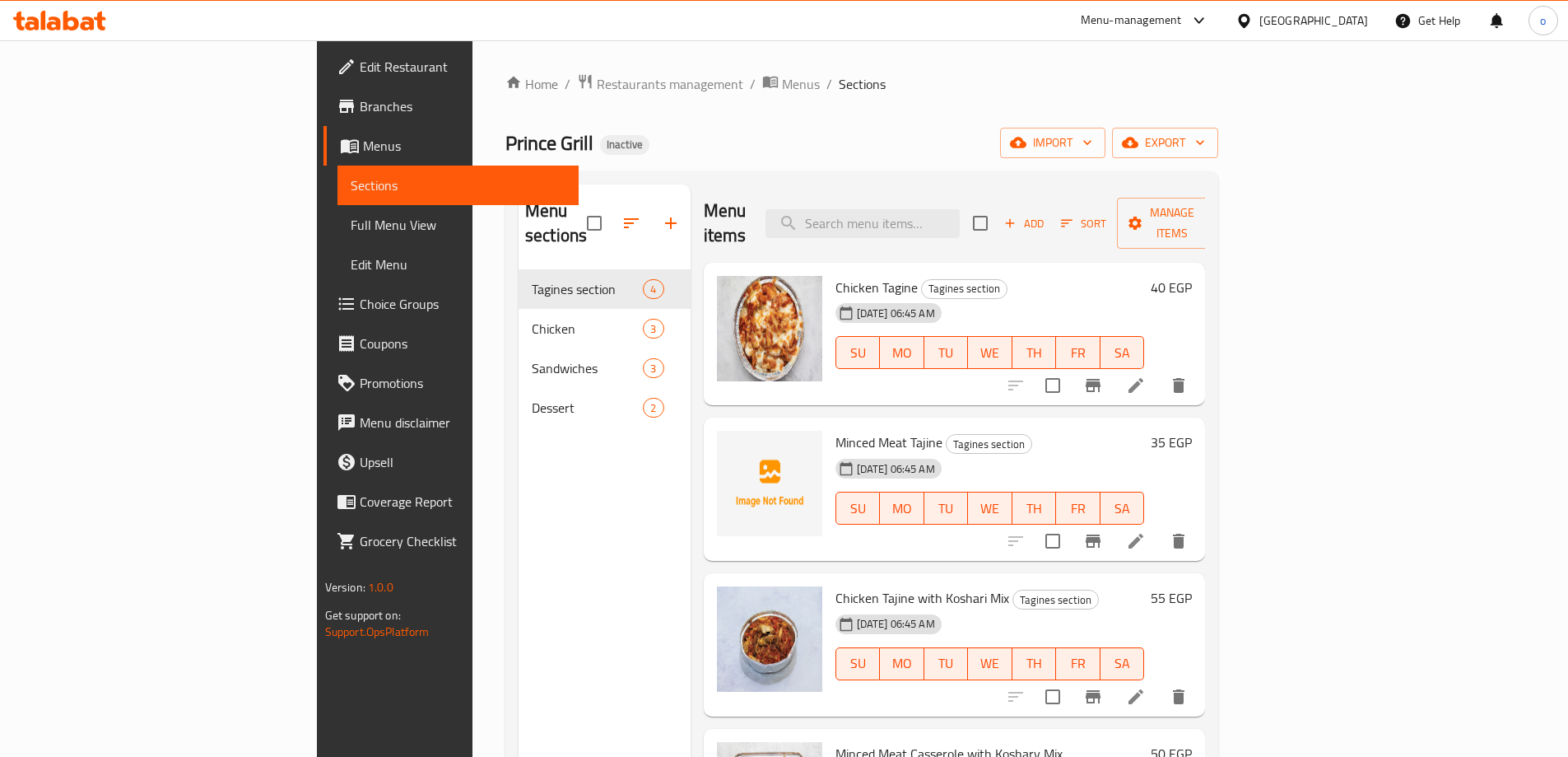
click at [1143, 534] on icon at bounding box center [1135, 541] width 15 height 15
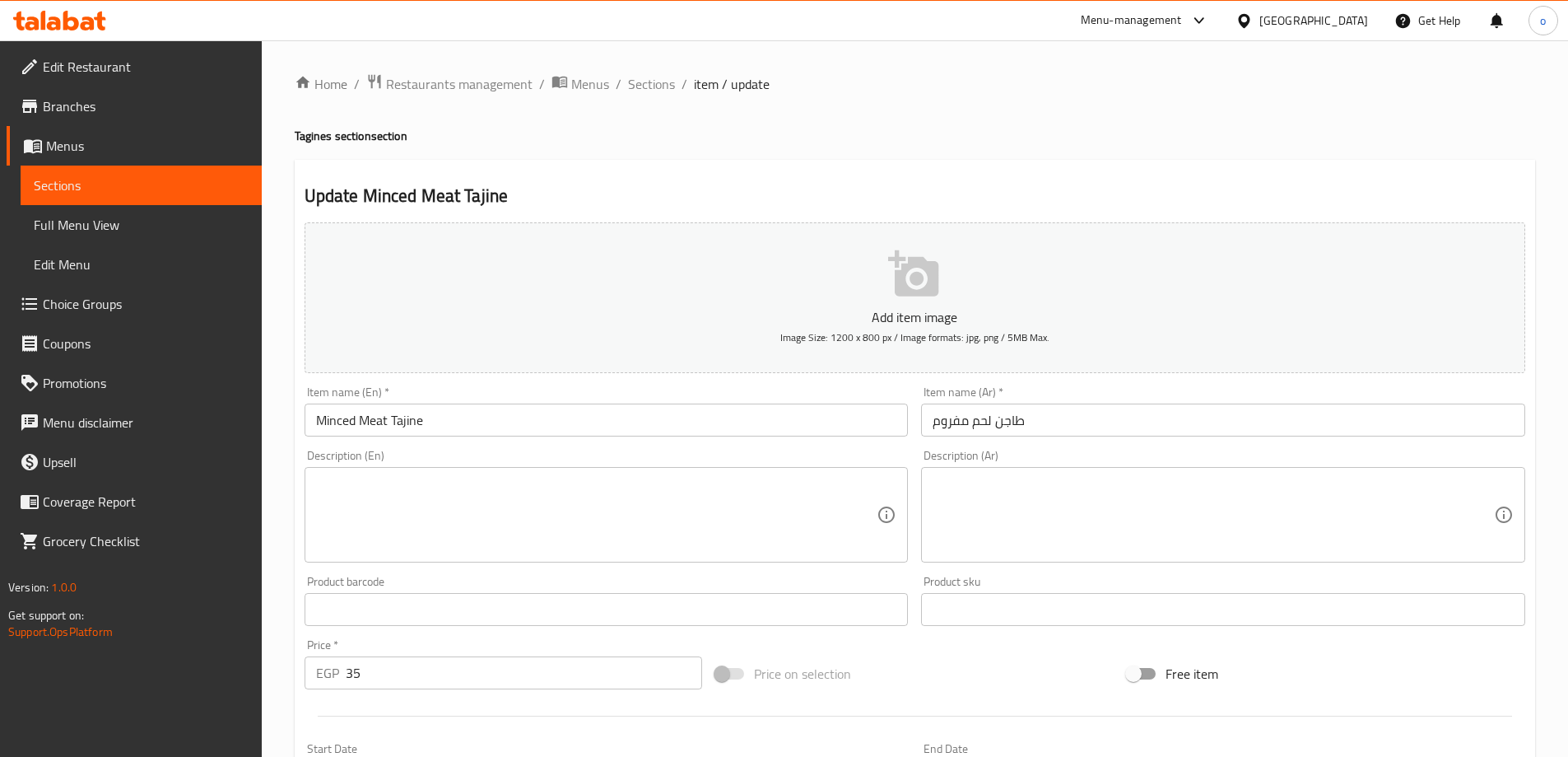
click at [104, 138] on span "Menus" at bounding box center [147, 146] width 202 height 20
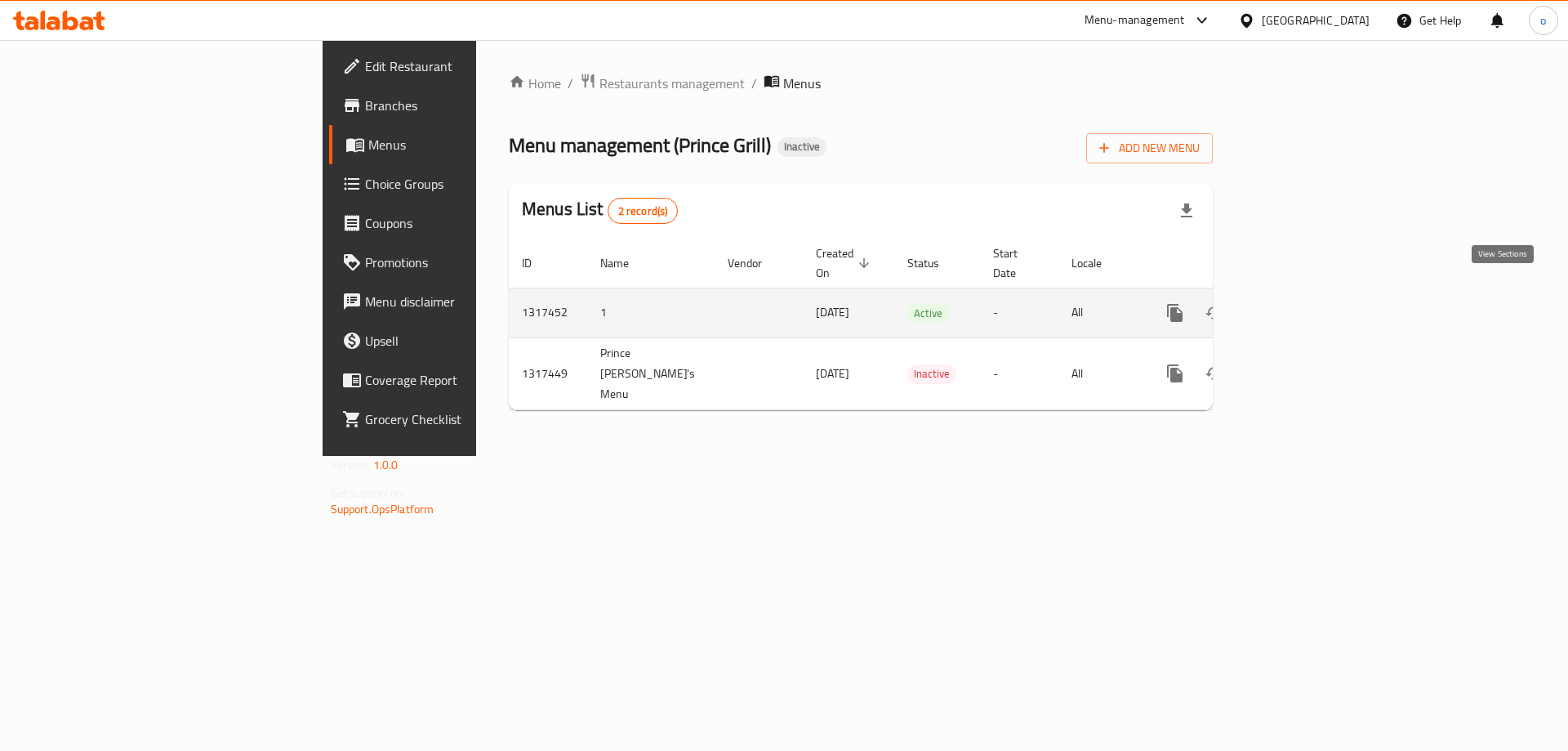
click at [1303, 303] on icon "enhanced table" at bounding box center [1292, 312] width 20 height 20
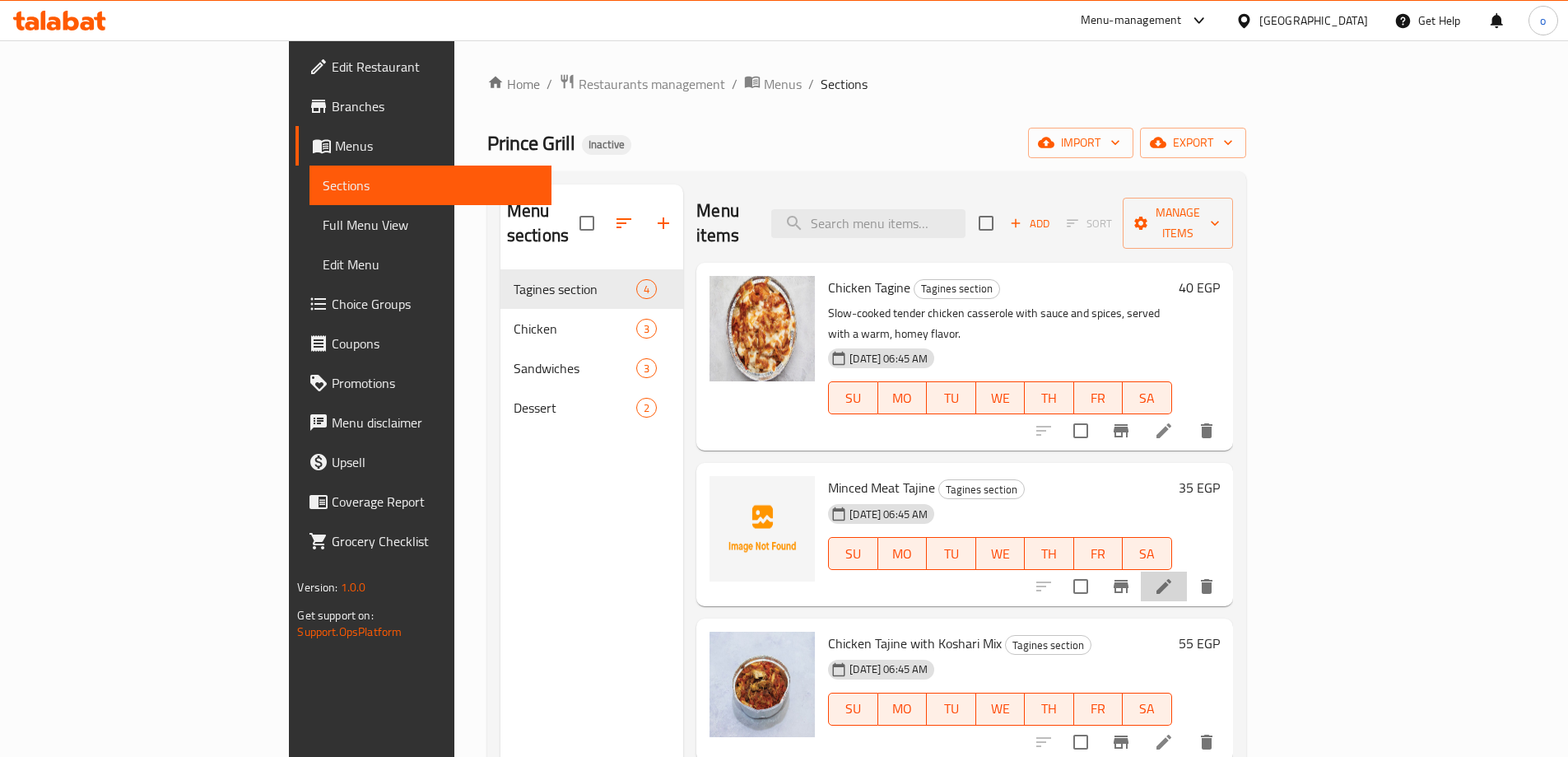
click at [1187, 572] on li at bounding box center [1164, 586] width 46 height 30
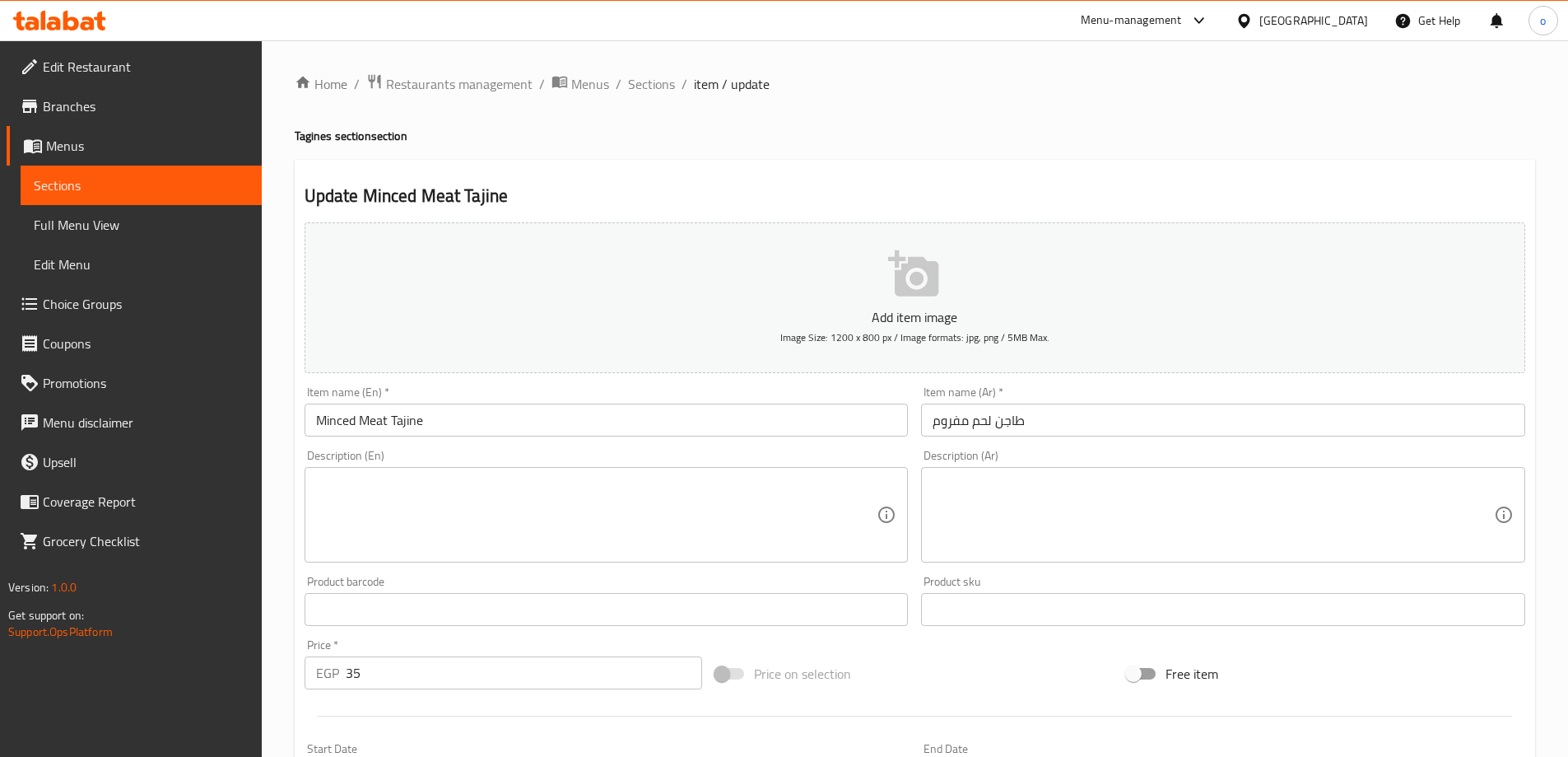
click at [460, 425] on input "Minced Meat Tajine" at bounding box center [606, 420] width 604 height 33
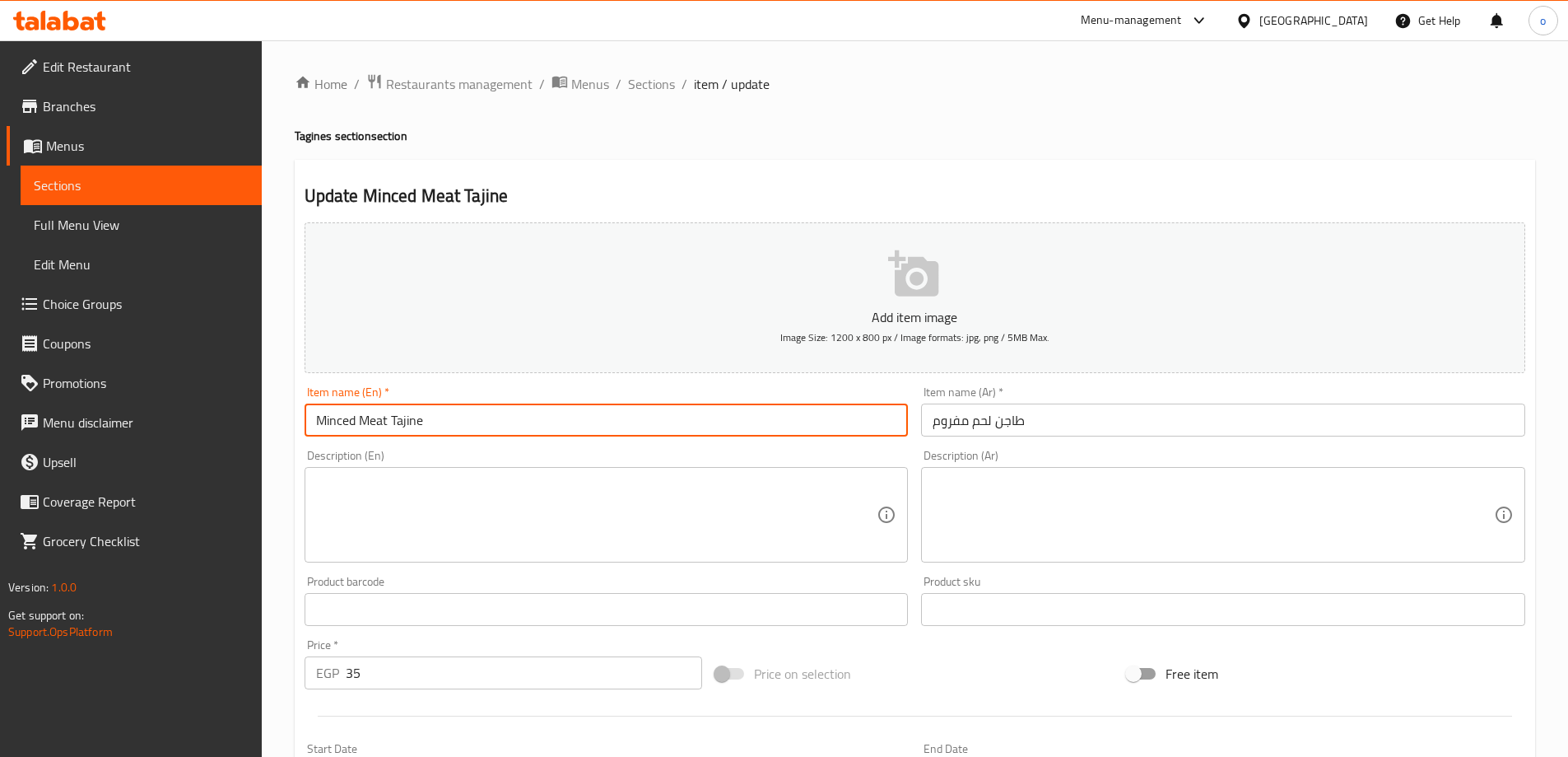
click at [1047, 514] on textarea at bounding box center [1212, 514] width 561 height 78
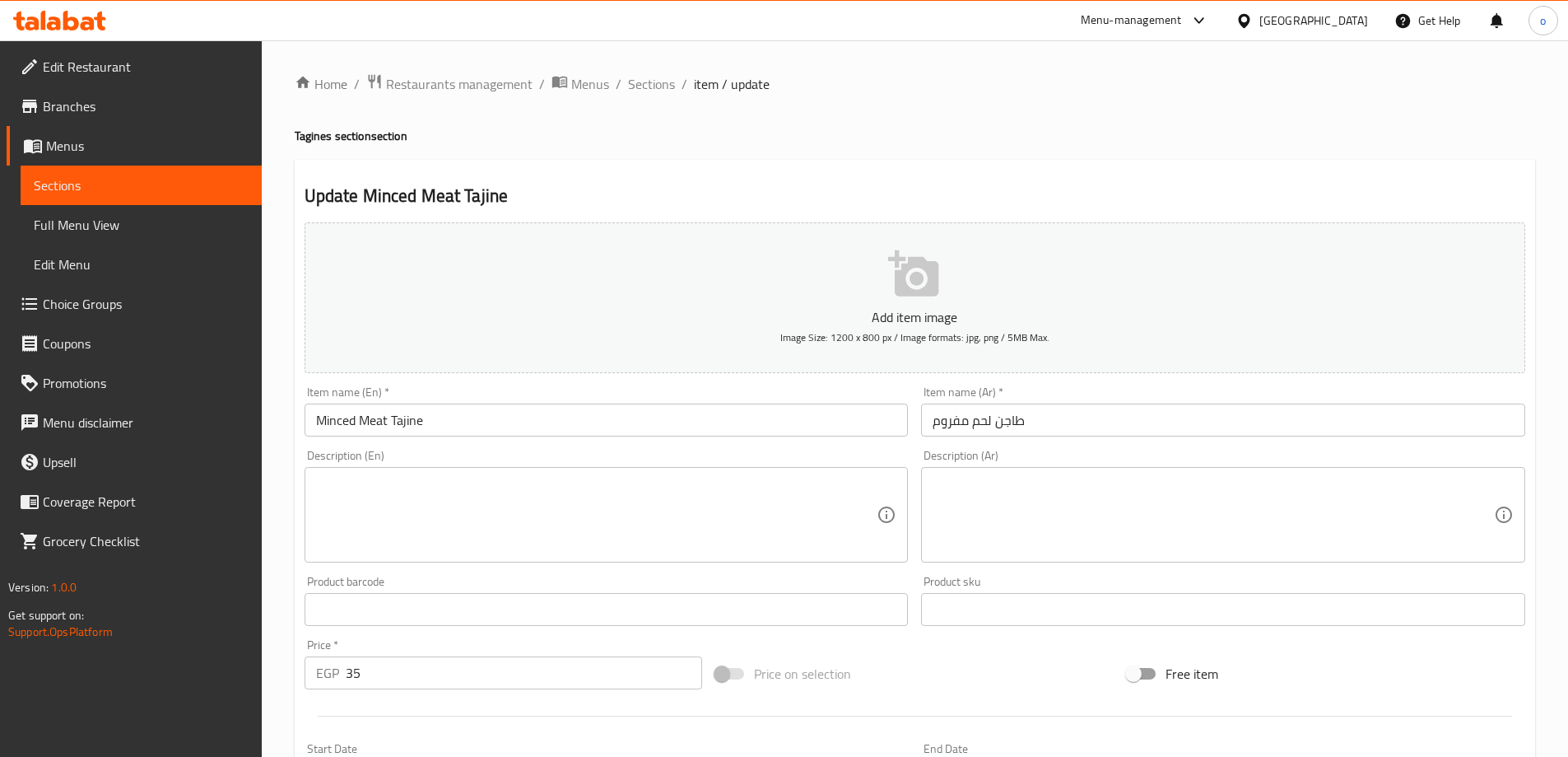
click at [1071, 523] on textarea at bounding box center [1212, 514] width 561 height 78
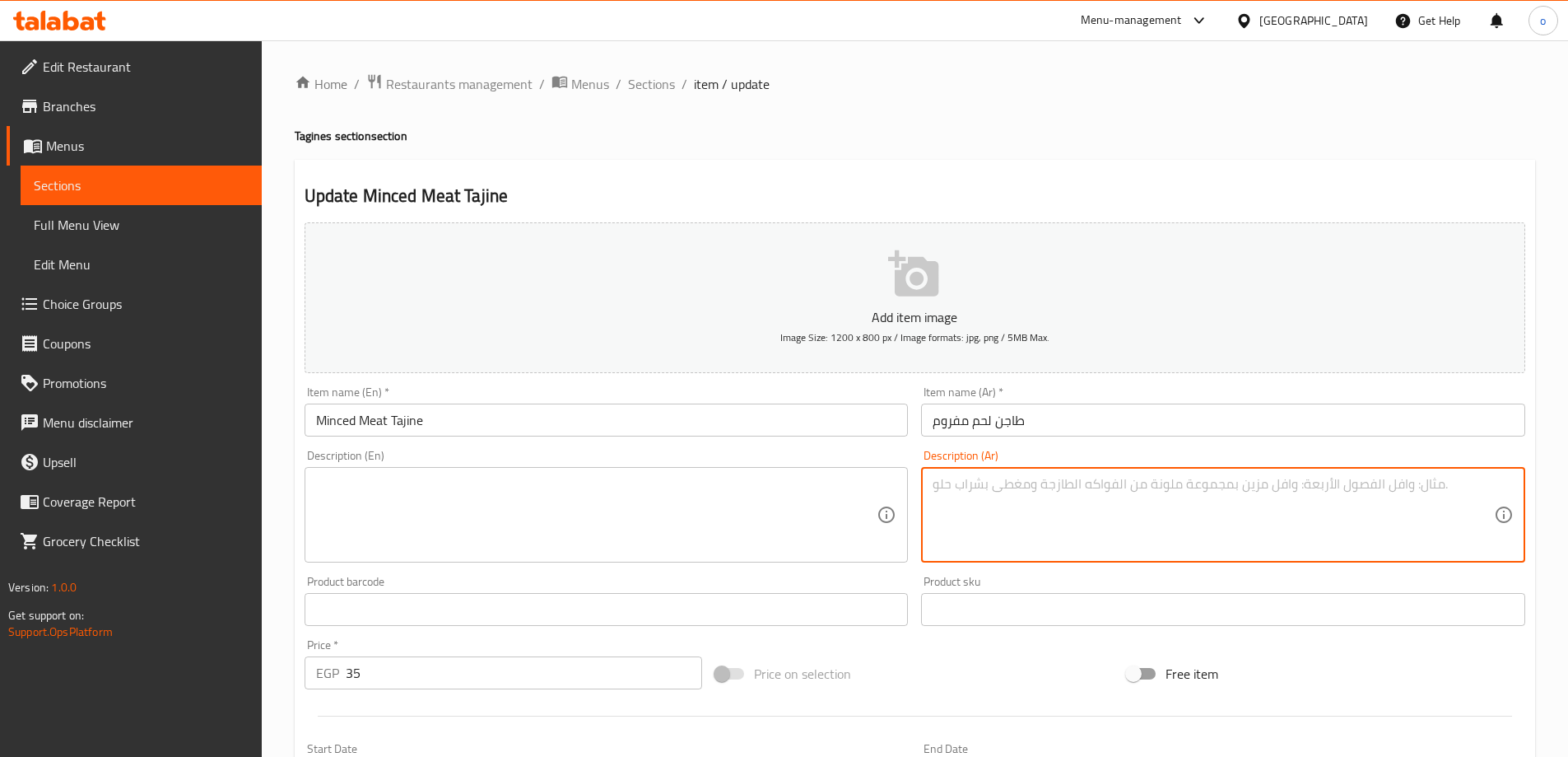
paste textarea "لحم مفروم متبل داخل طاجن ساخن، طعم غني بالتوابل ونكهة شهية لا تُقاوم."
type textarea "لحم مفروم متبل داخل طاجن ساخن، طعم غني بالتوابل ونكهة شهية لا تُقاوم."
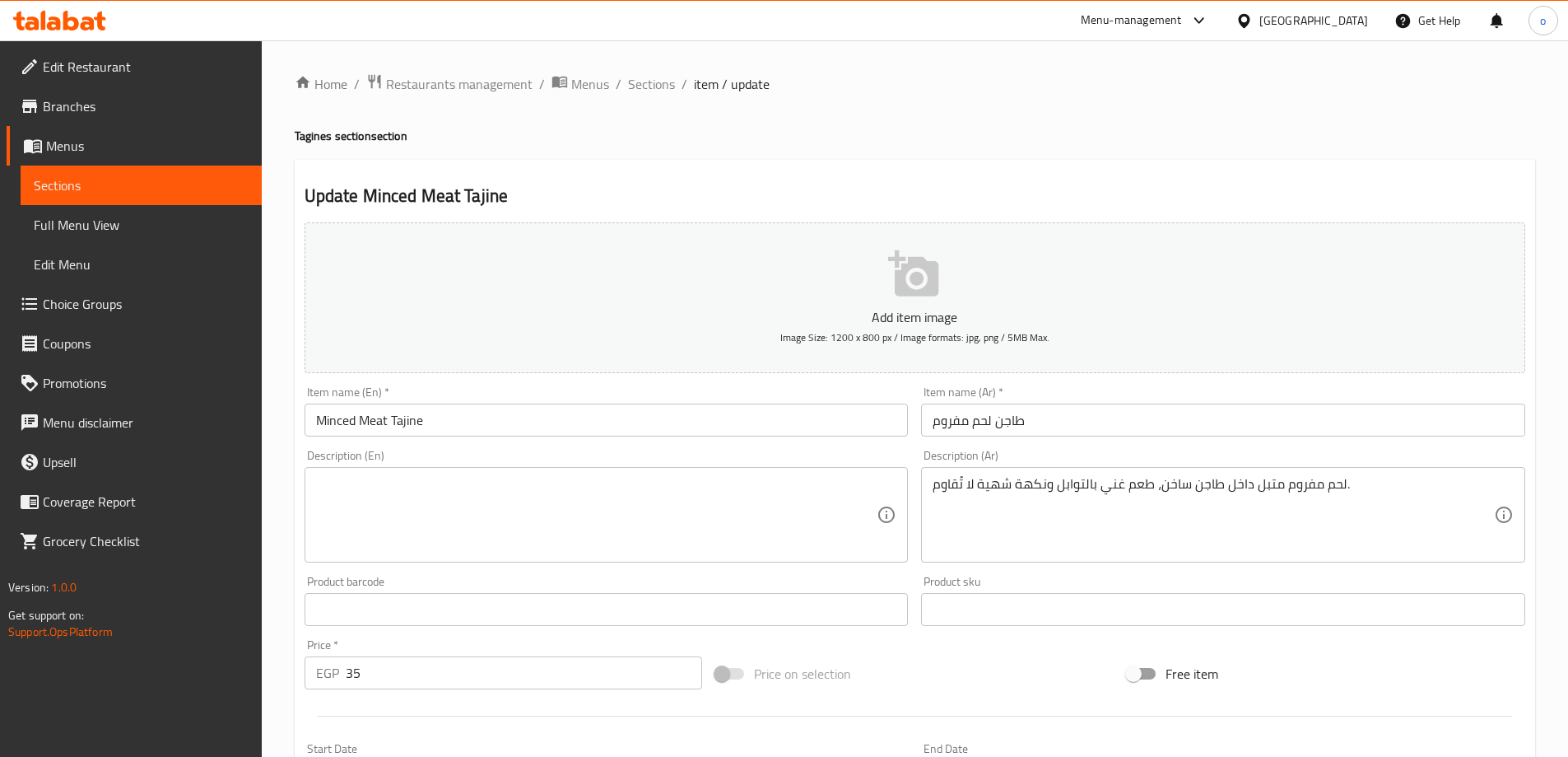
click at [462, 512] on textarea at bounding box center [596, 514] width 561 height 78
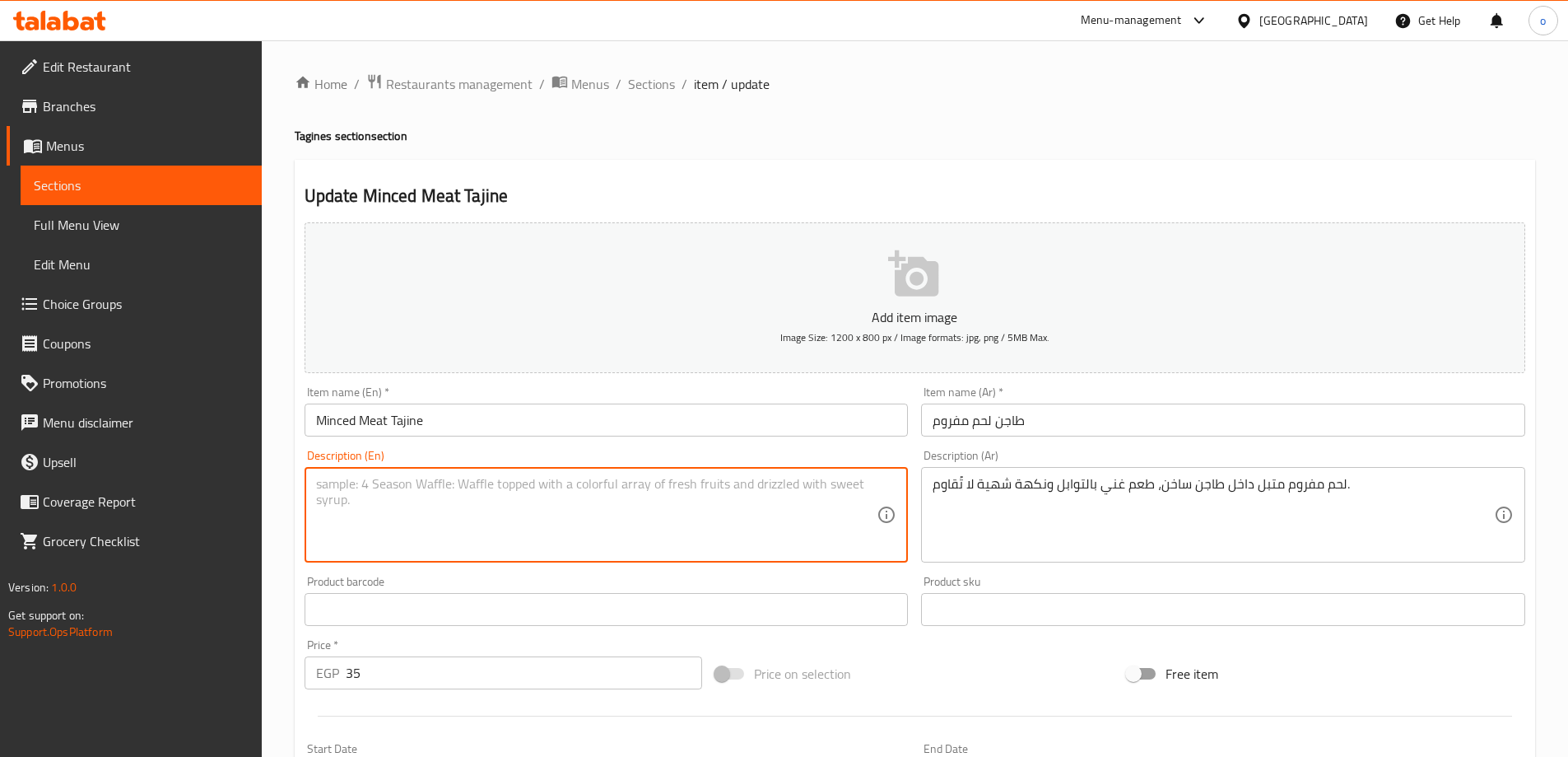
paste textarea "Marinated minced meat inside a hot casserole, rich in spices and an irresistibl…"
type textarea "Marinated minced meat inside a hot casserole, rich in spices and an irresistibl…"
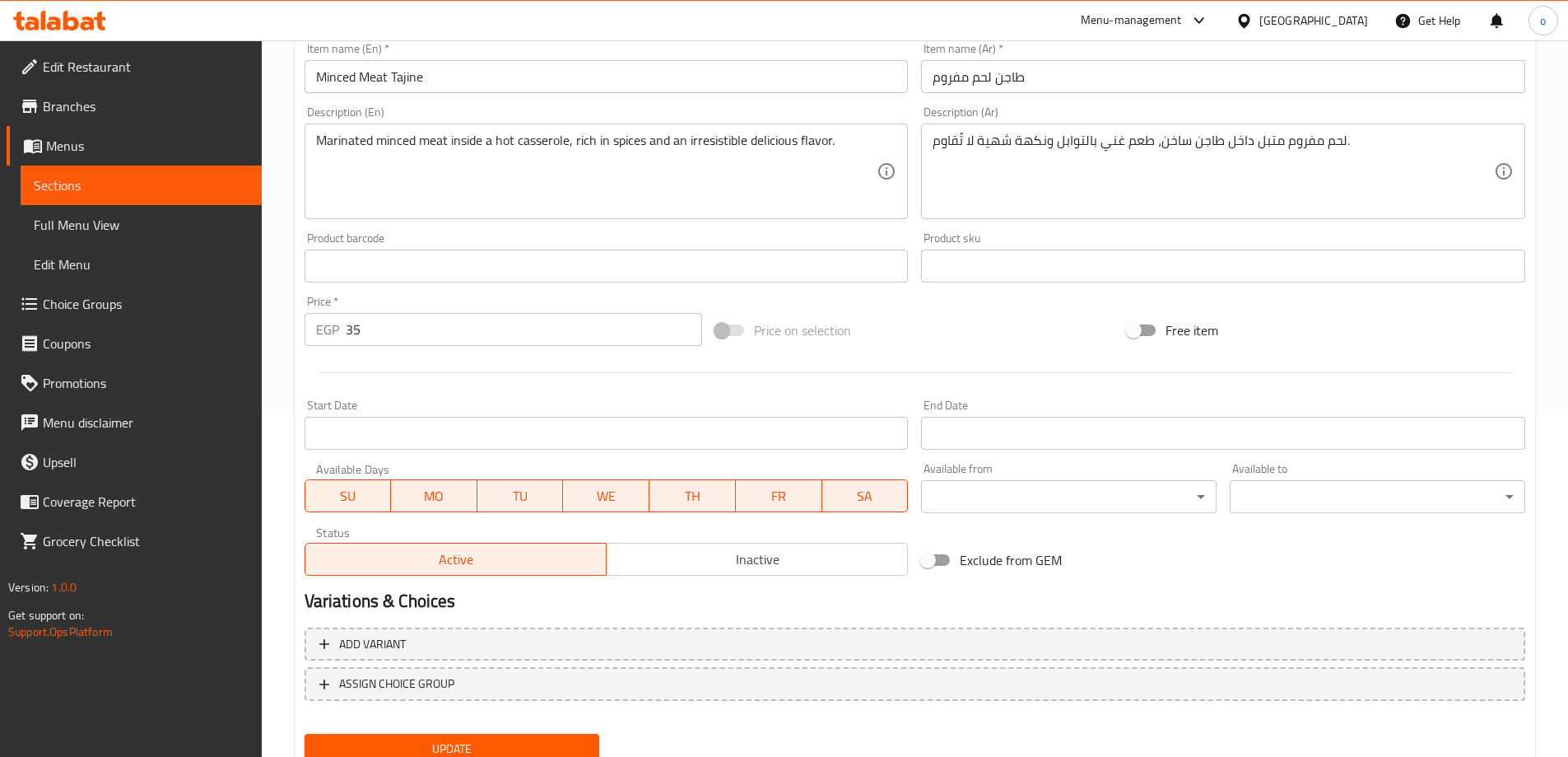
scroll to position [407, 0]
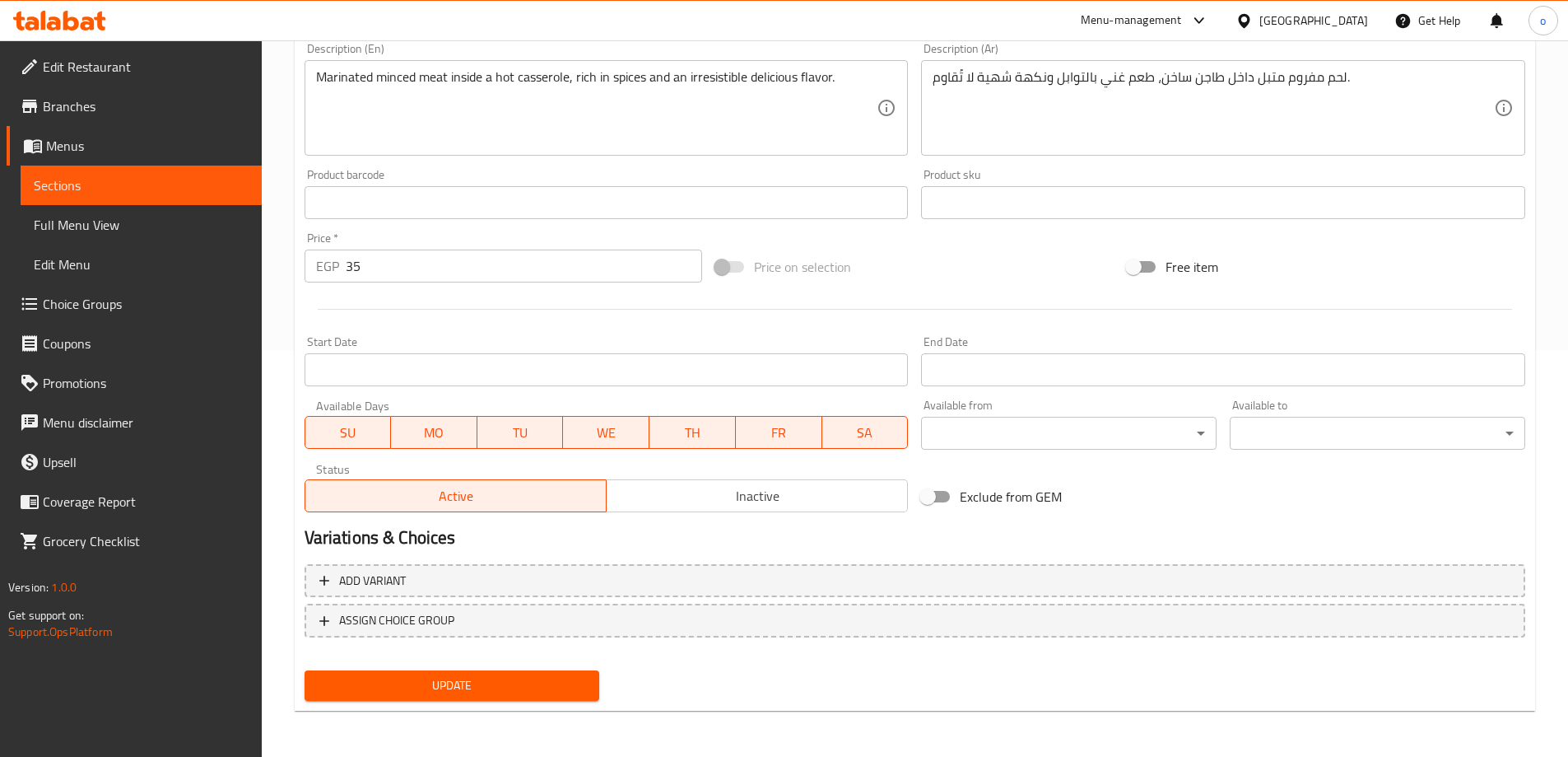
drag, startPoint x: 432, startPoint y: 694, endPoint x: 432, endPoint y: 671, distance: 23.0
click at [432, 694] on span "Update" at bounding box center [452, 686] width 269 height 21
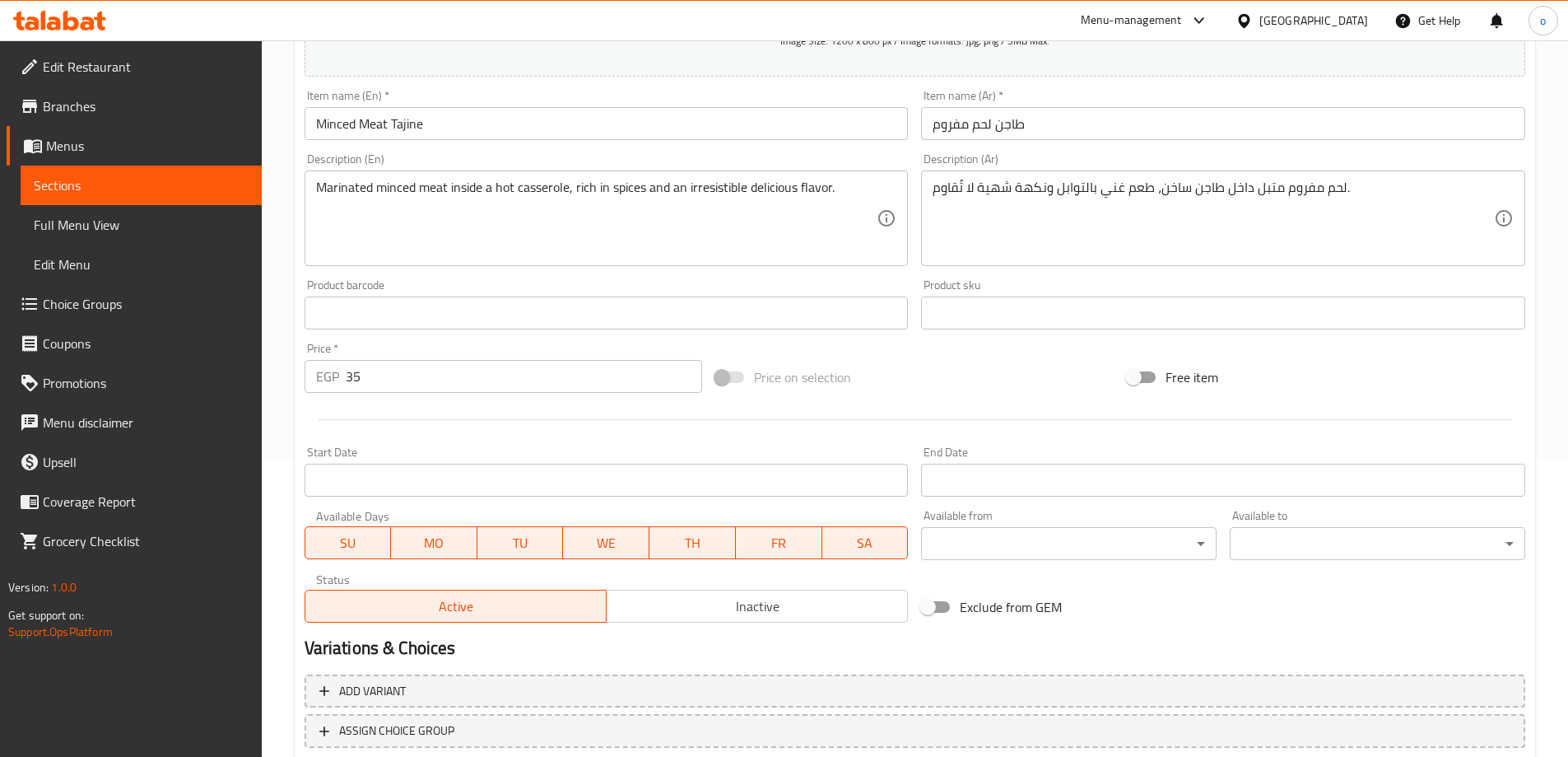
scroll to position [159, 0]
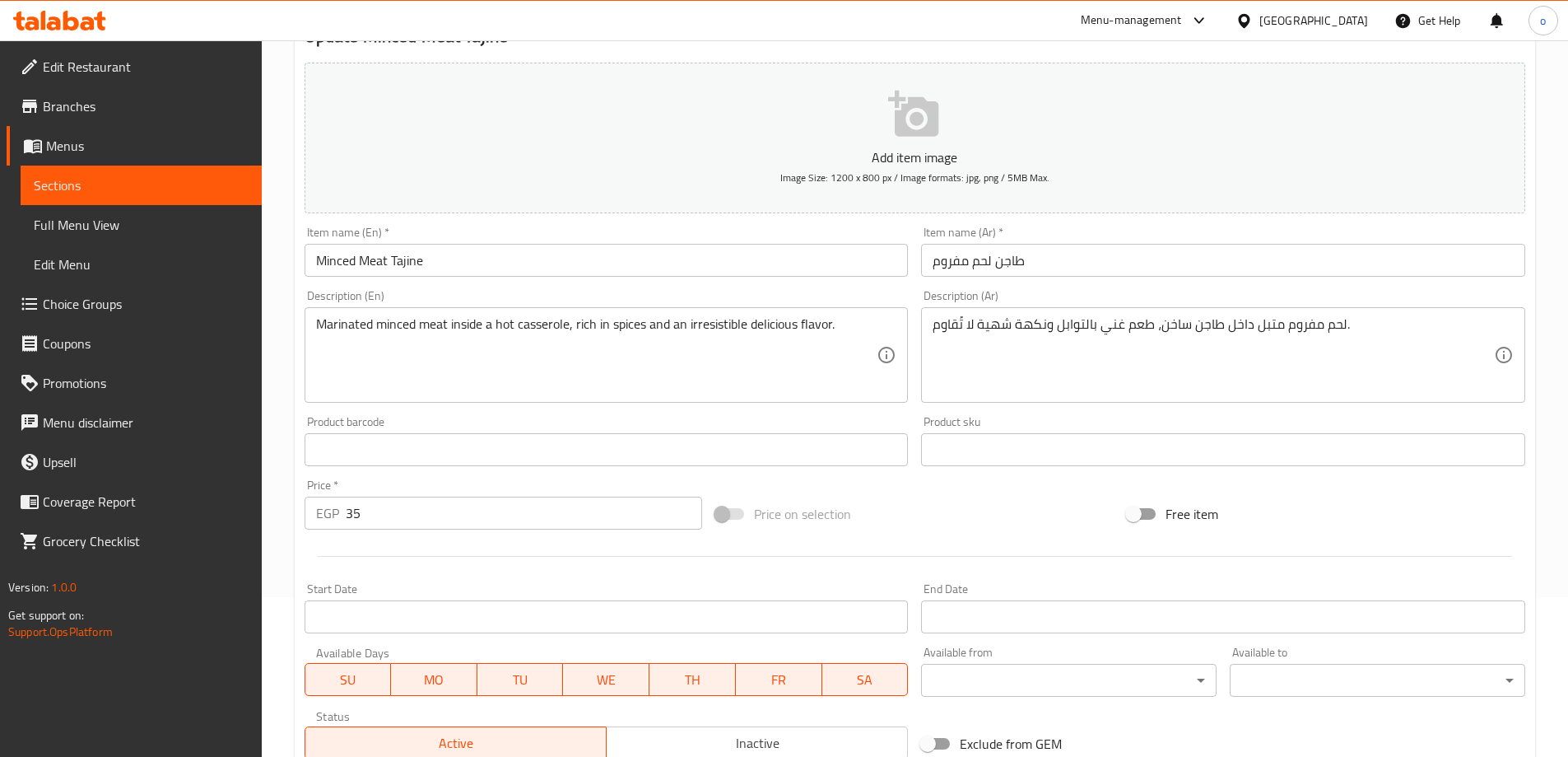
drag, startPoint x: 180, startPoint y: 194, endPoint x: 241, endPoint y: 239, distance: 75.8
click at [180, 194] on span "Sections" at bounding box center [141, 185] width 215 height 20
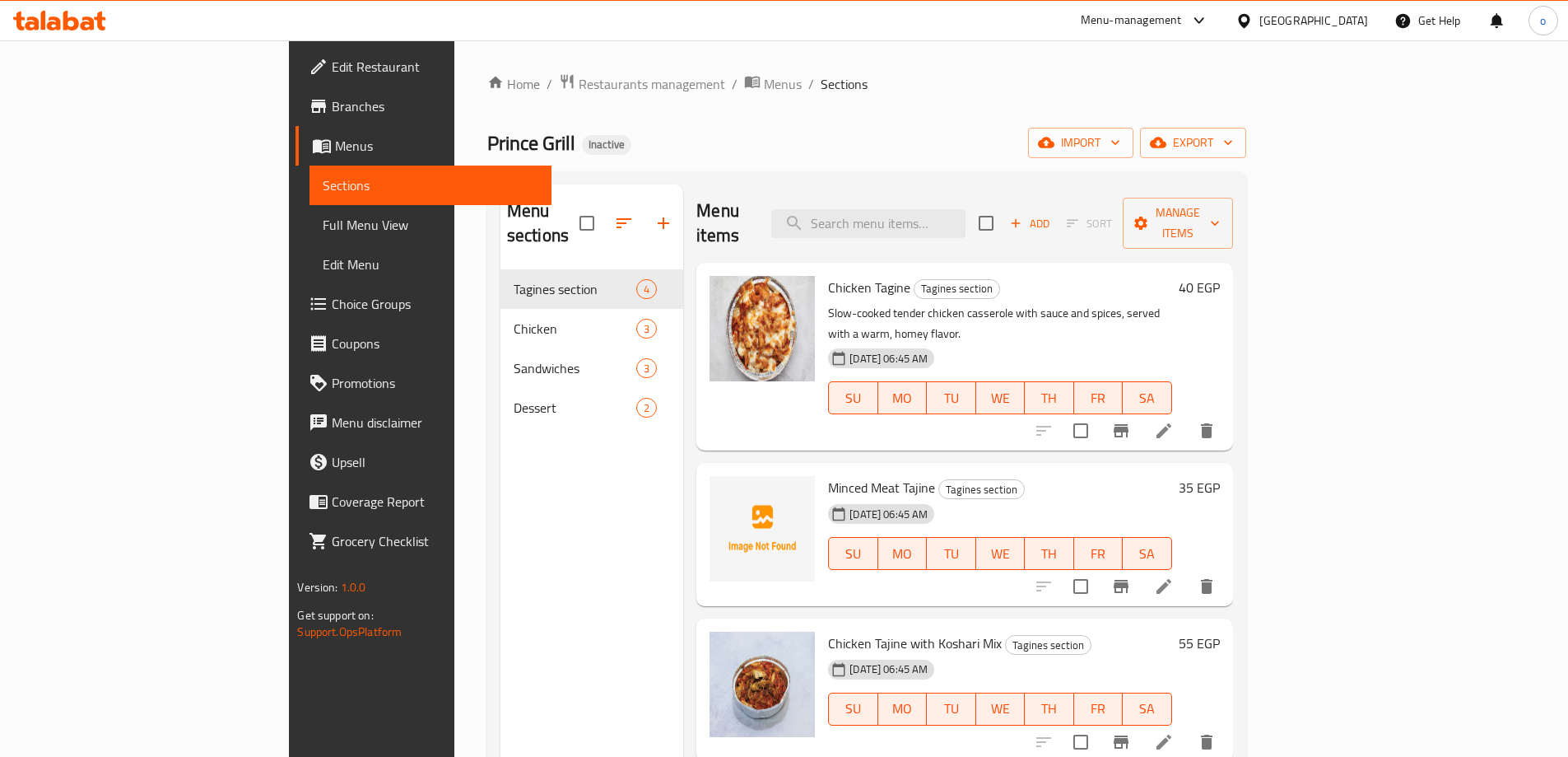
scroll to position [165, 0]
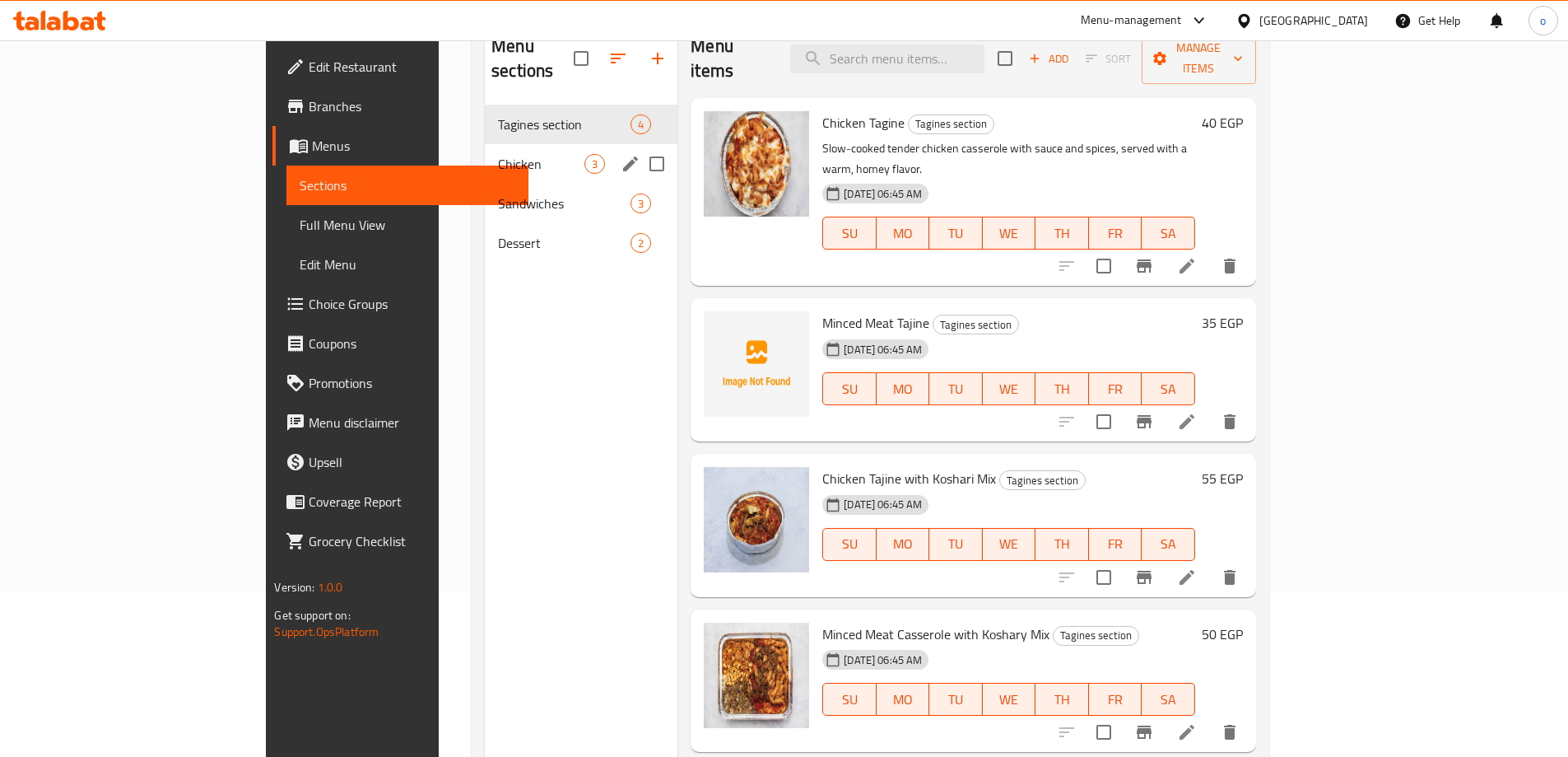
click at [498, 154] on span "Chicken" at bounding box center [541, 164] width 87 height 20
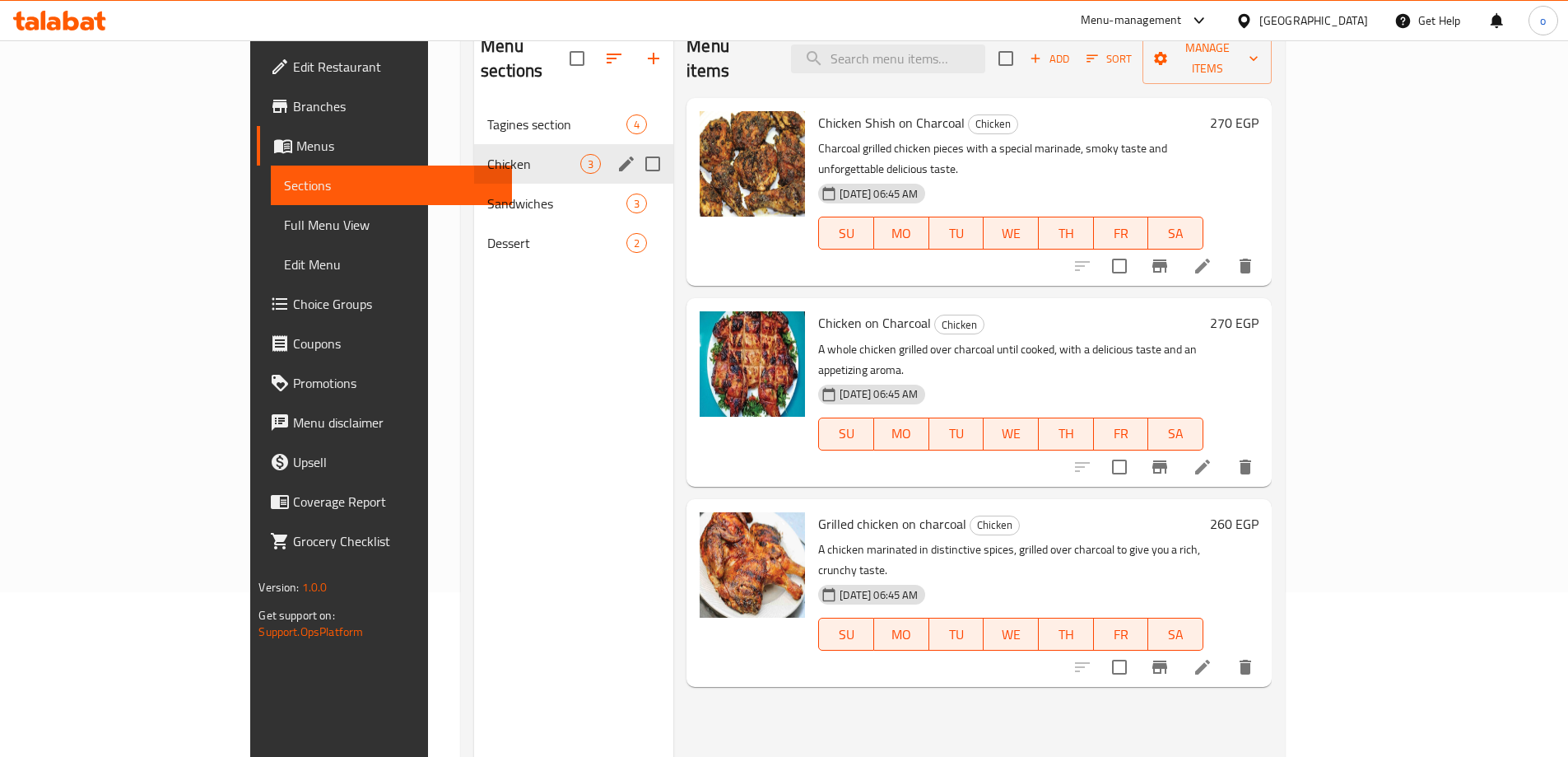
click at [474, 113] on div "Tagines section 4" at bounding box center [573, 124] width 199 height 39
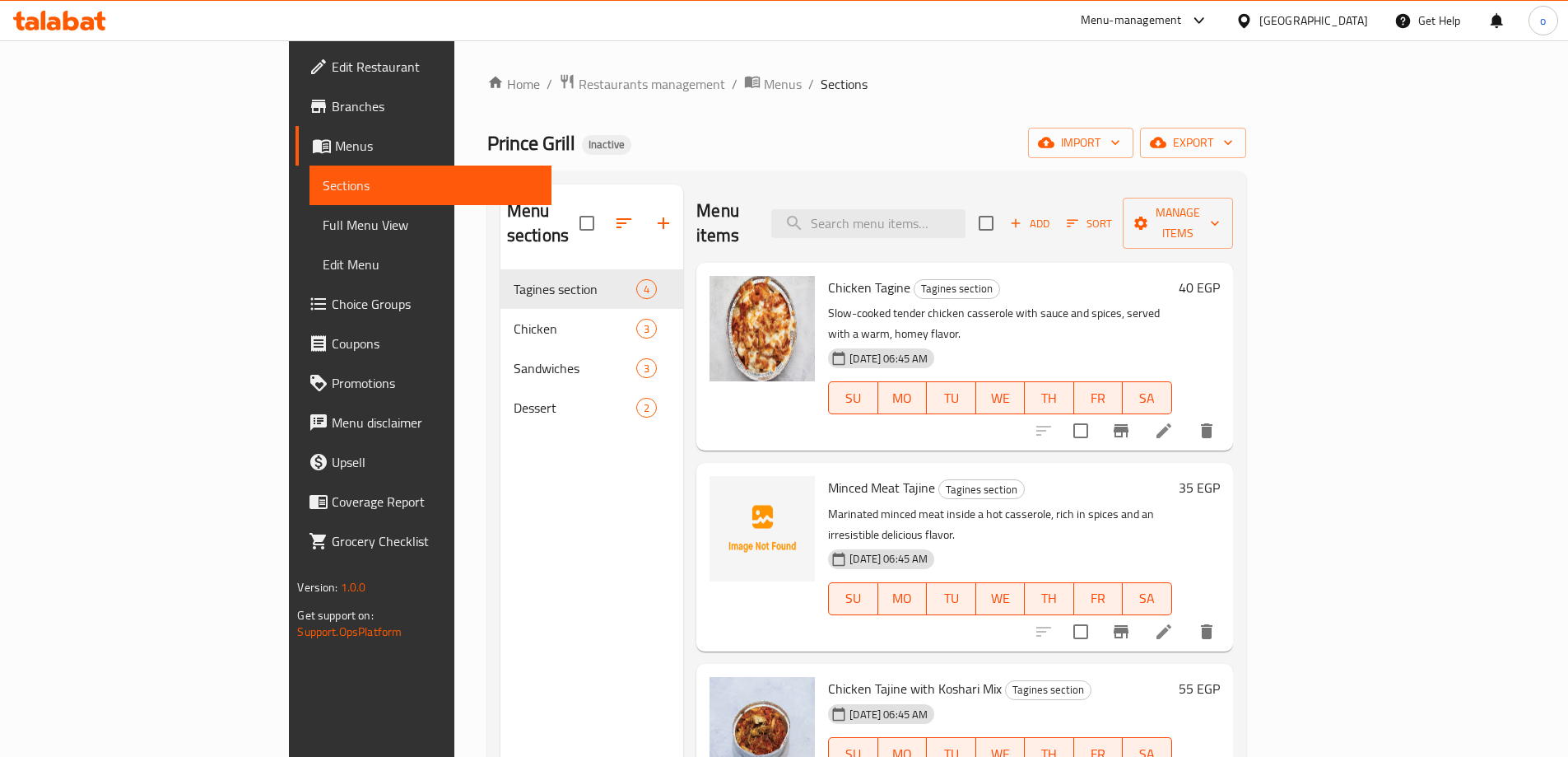
click at [1164, 586] on span "SA" at bounding box center [1146, 598] width 35 height 24
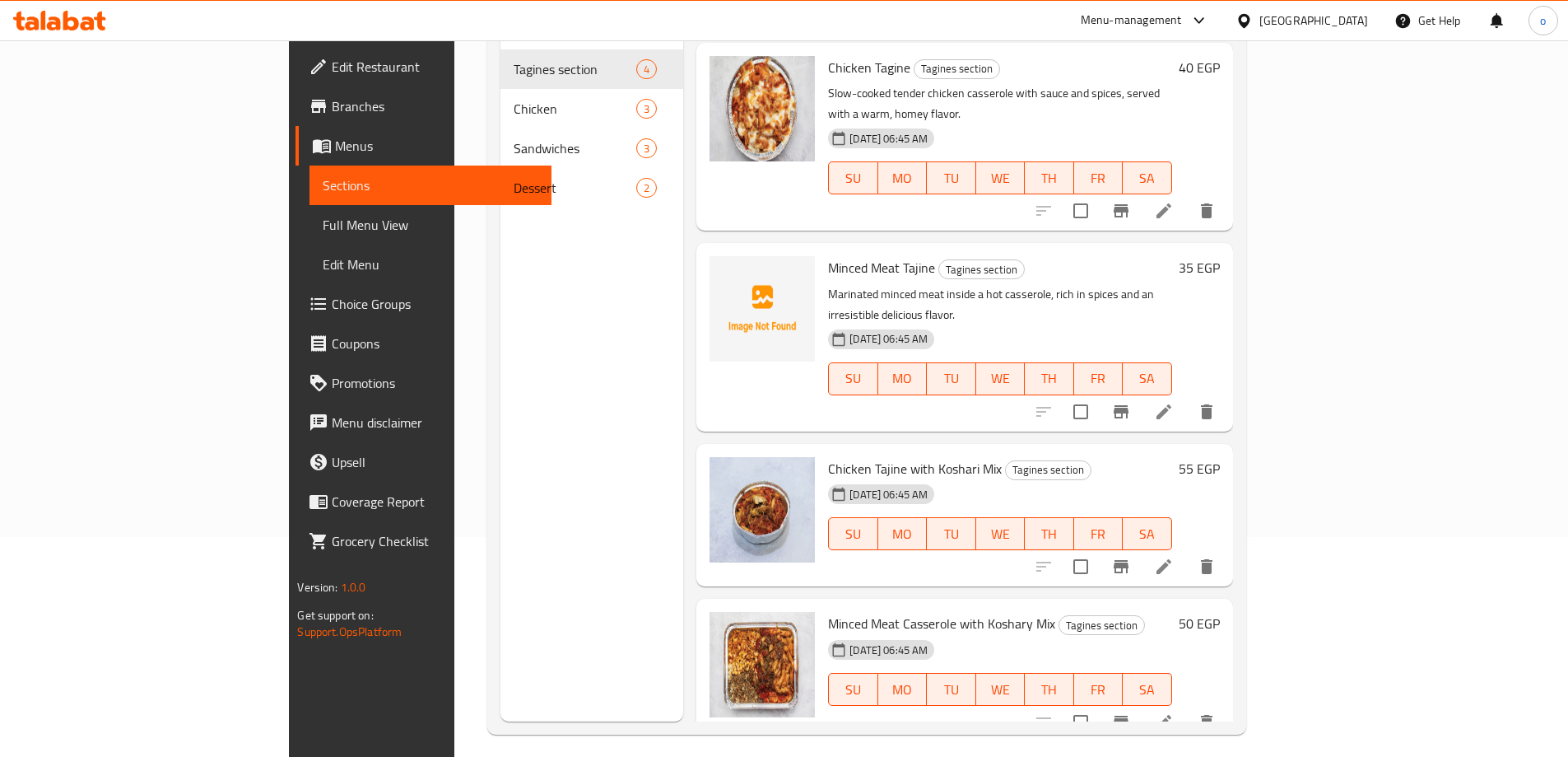
scroll to position [231, 0]
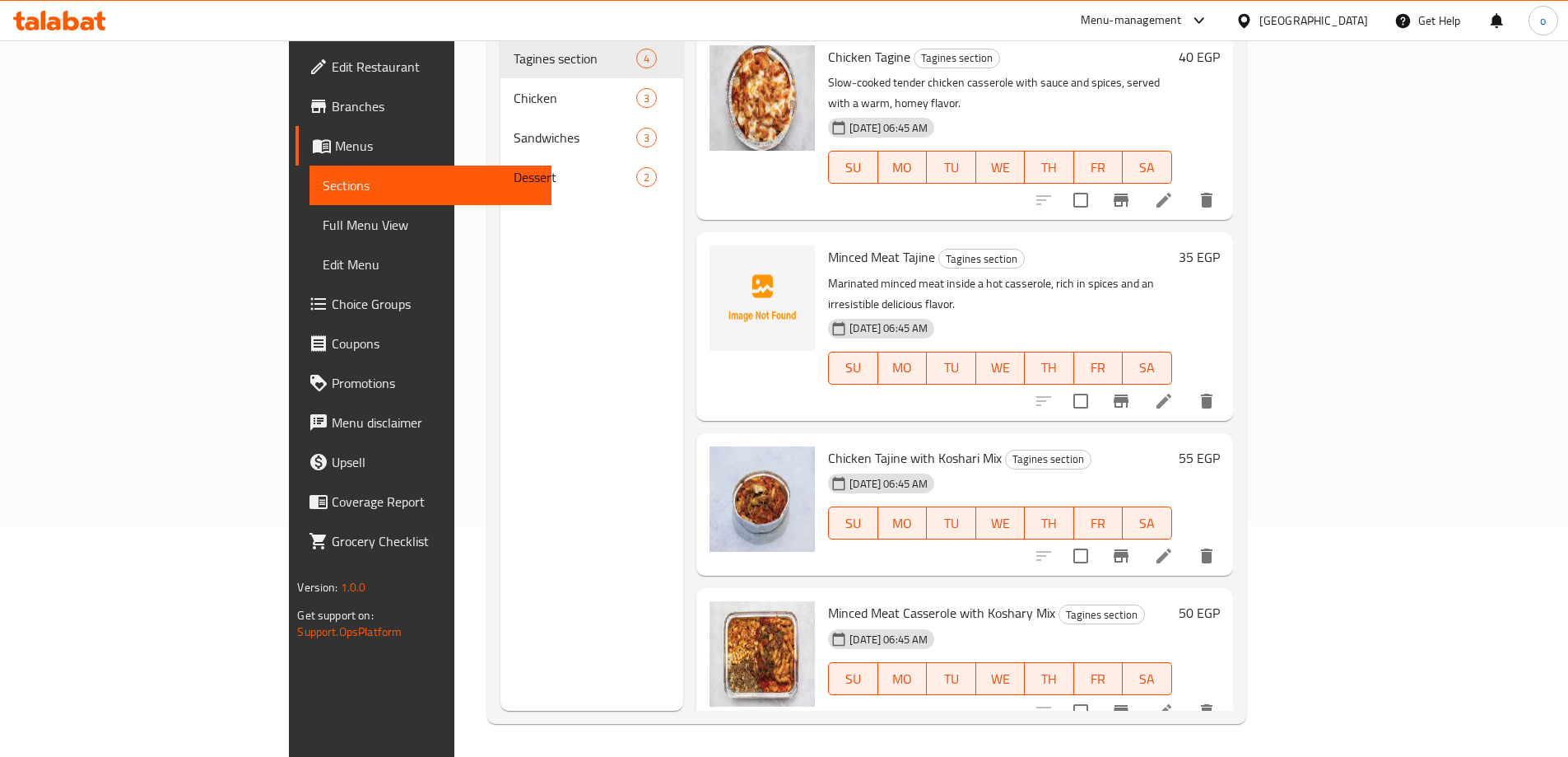
click at [1174, 546] on icon at bounding box center [1164, 556] width 20 height 20
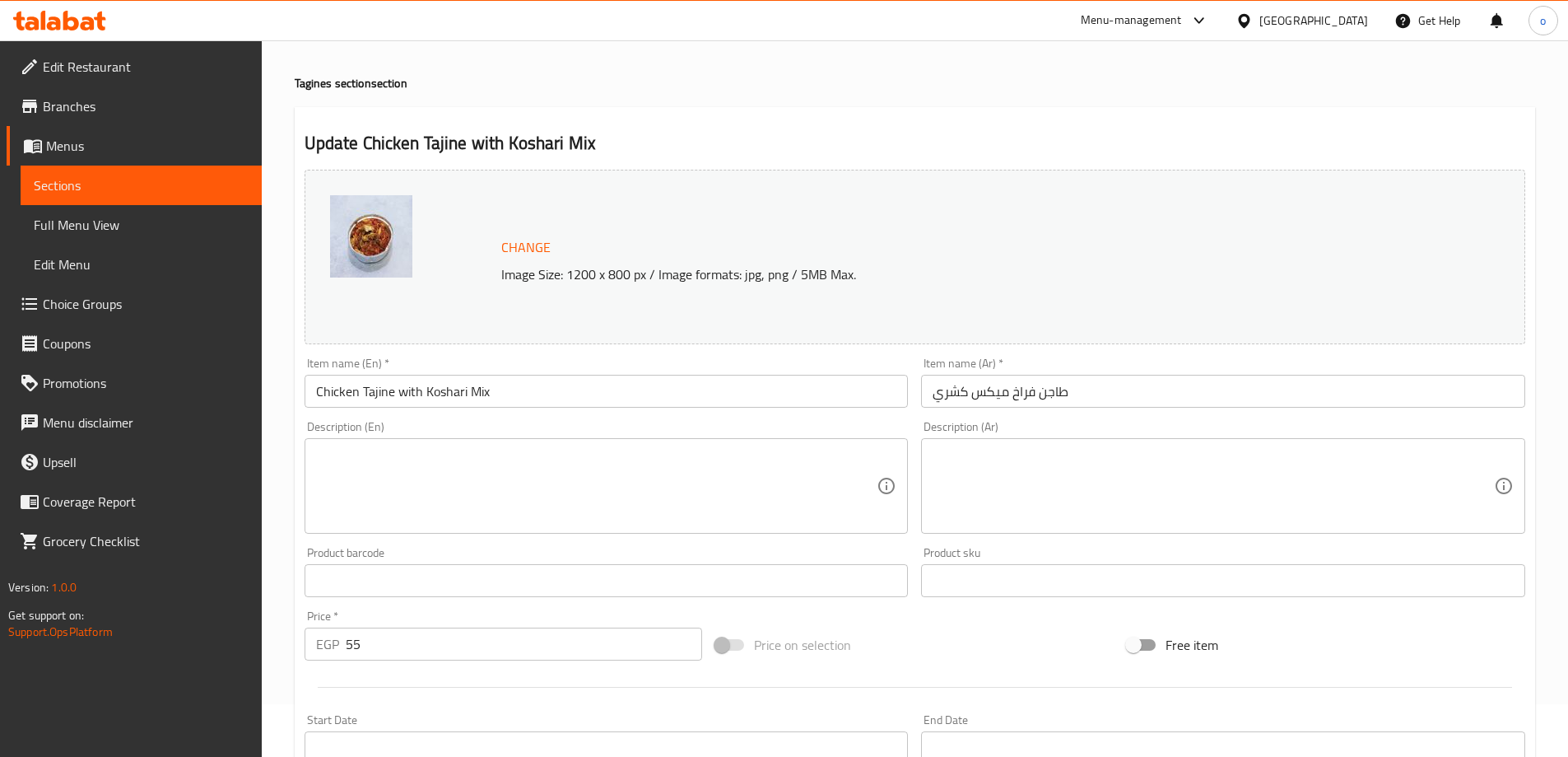
scroll to position [82, 0]
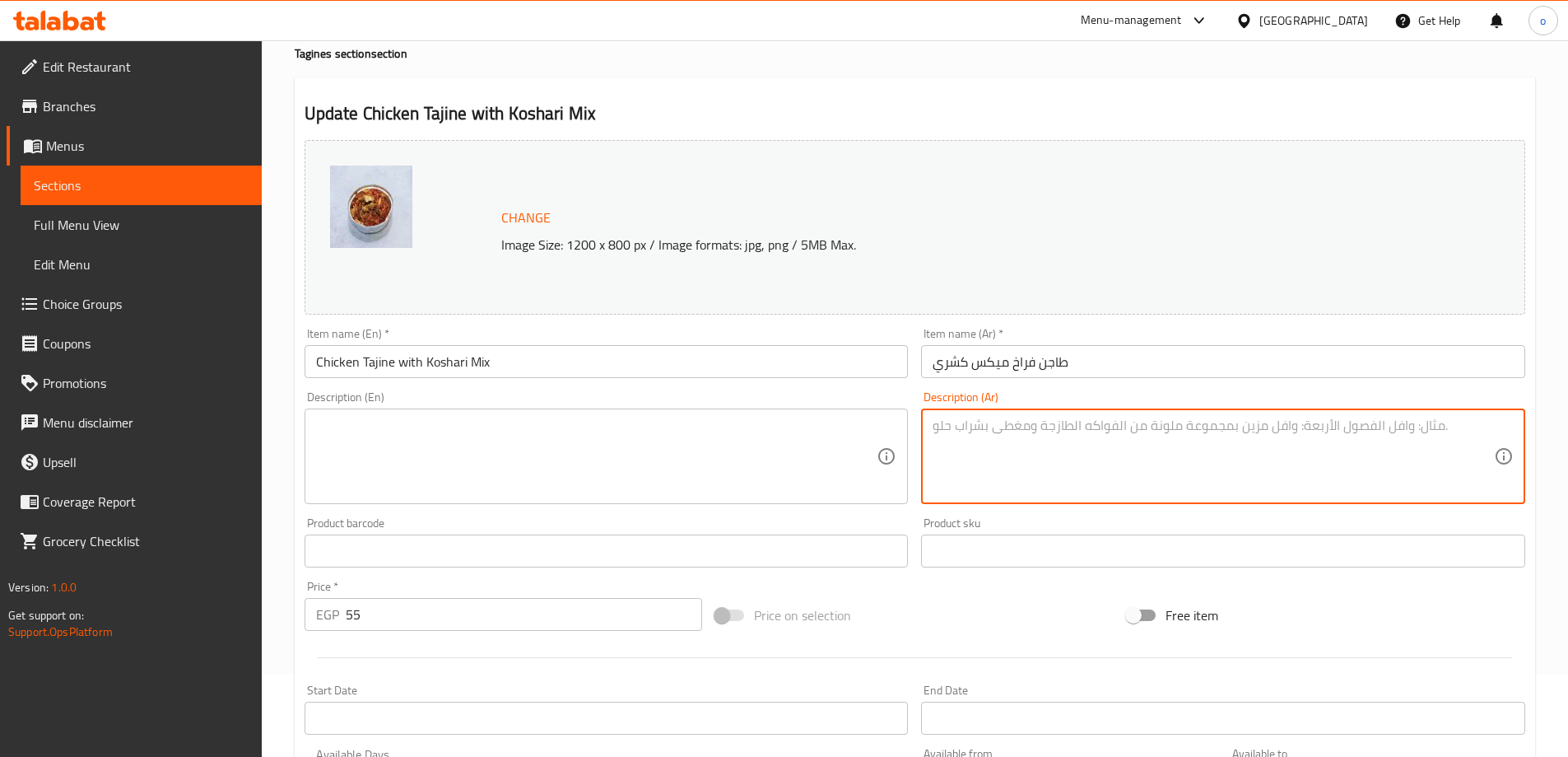
click at [973, 418] on textarea at bounding box center [1212, 456] width 561 height 78
click at [1056, 456] on textarea at bounding box center [1212, 456] width 561 height 78
paste textarea "مزيج بين نكهة الكشري الغنية وقطع الدجاج المتبلة في طاجن لذيذ وشهي."
type textarea "مزيج بين نكهة الكشري الغنية وقطع الدجاج المتبلة في طاجن لذيذ وشهي."
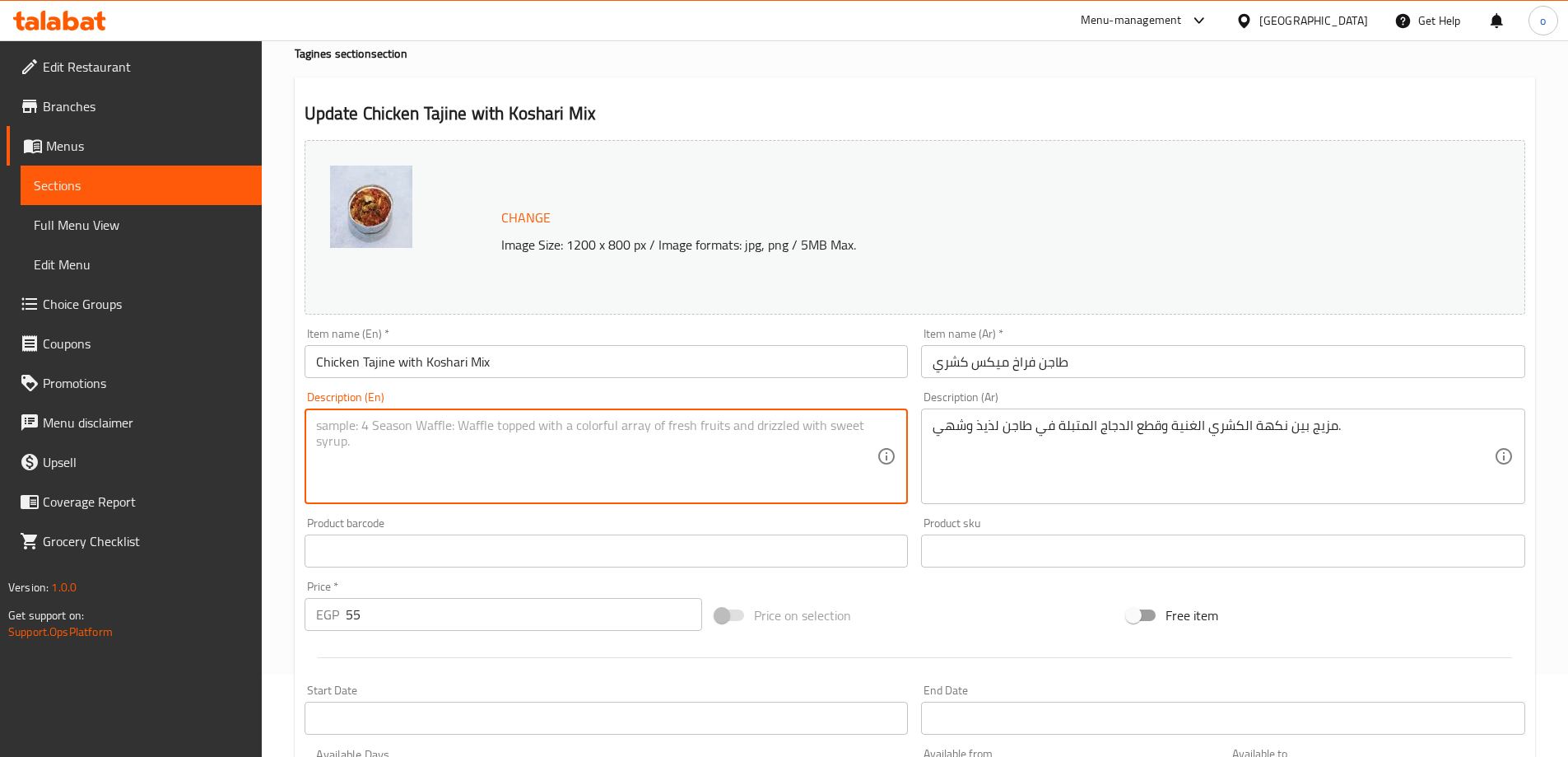
click at [703, 451] on textarea at bounding box center [596, 456] width 561 height 78
paste textarea "A blend of rich koshari flavor and marinated chicken pieces in a delicious and …"
type textarea "A blend of rich kochari flavor and marinated chicken pieces in a delicious and …"
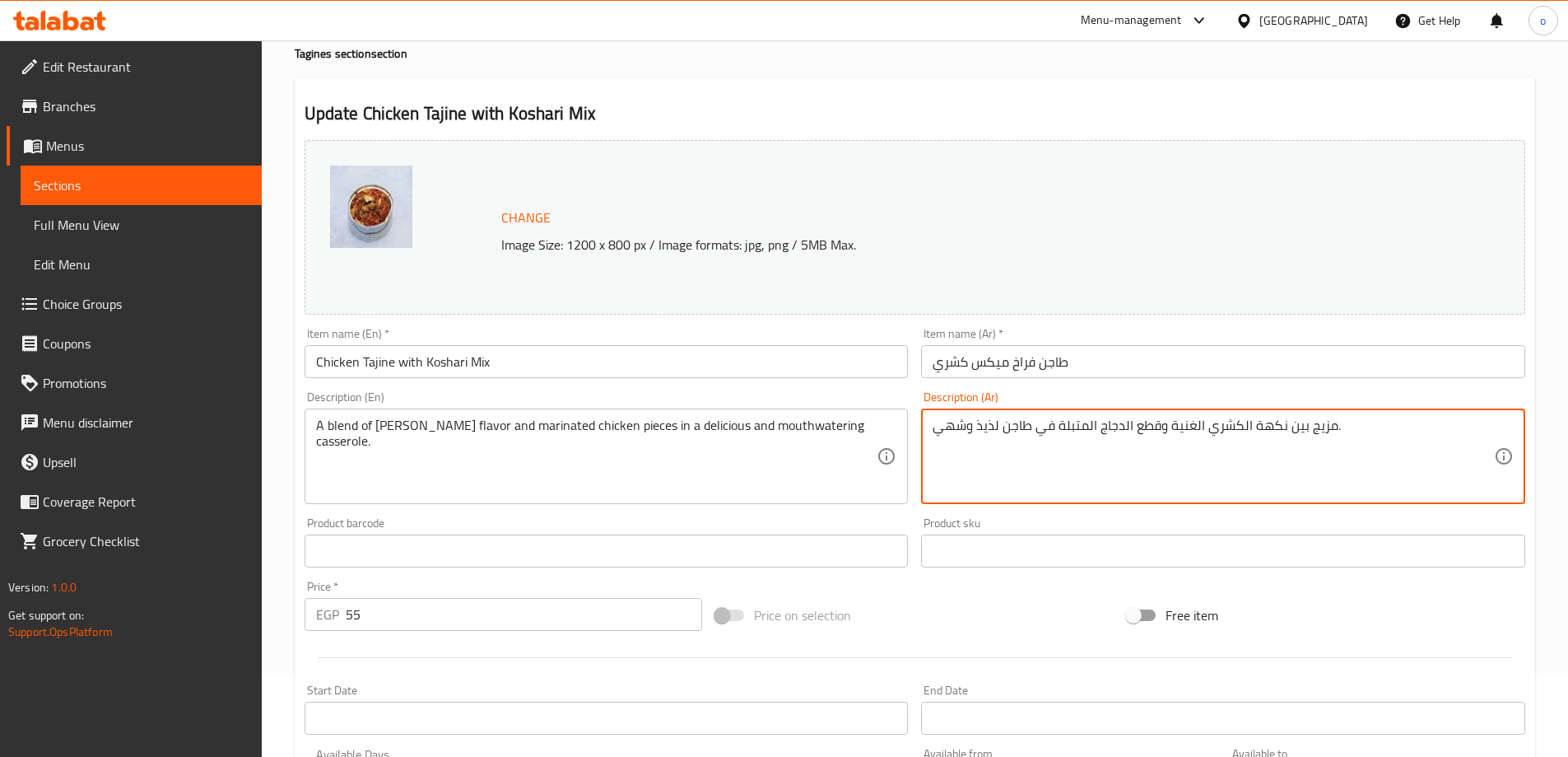
drag, startPoint x: 1307, startPoint y: 436, endPoint x: 1328, endPoint y: 429, distance: 22.1
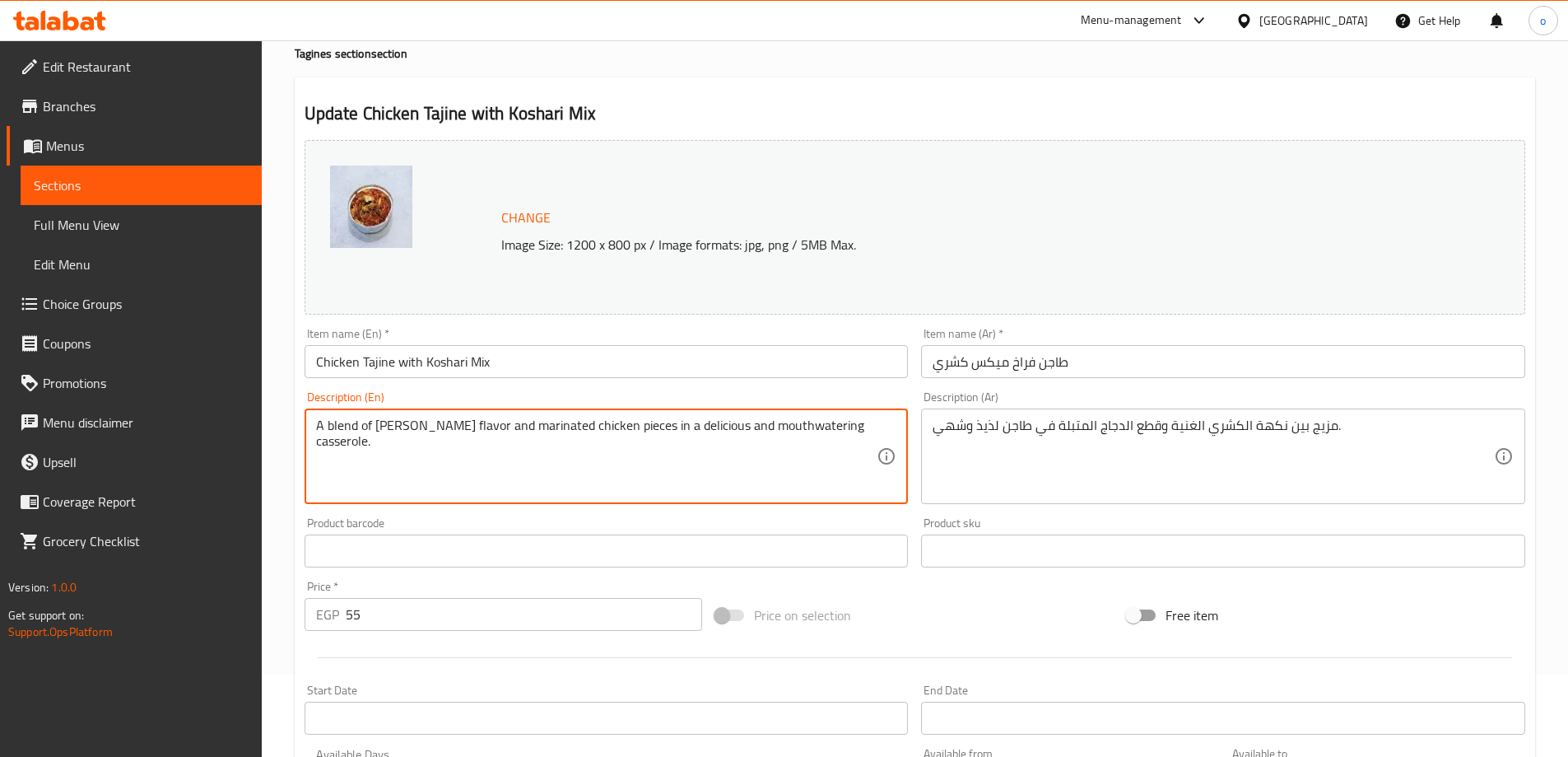
click at [757, 424] on textarea "A blend of rich kochari flavor and marinated chicken pieces in a delicious and …" at bounding box center [596, 456] width 561 height 78
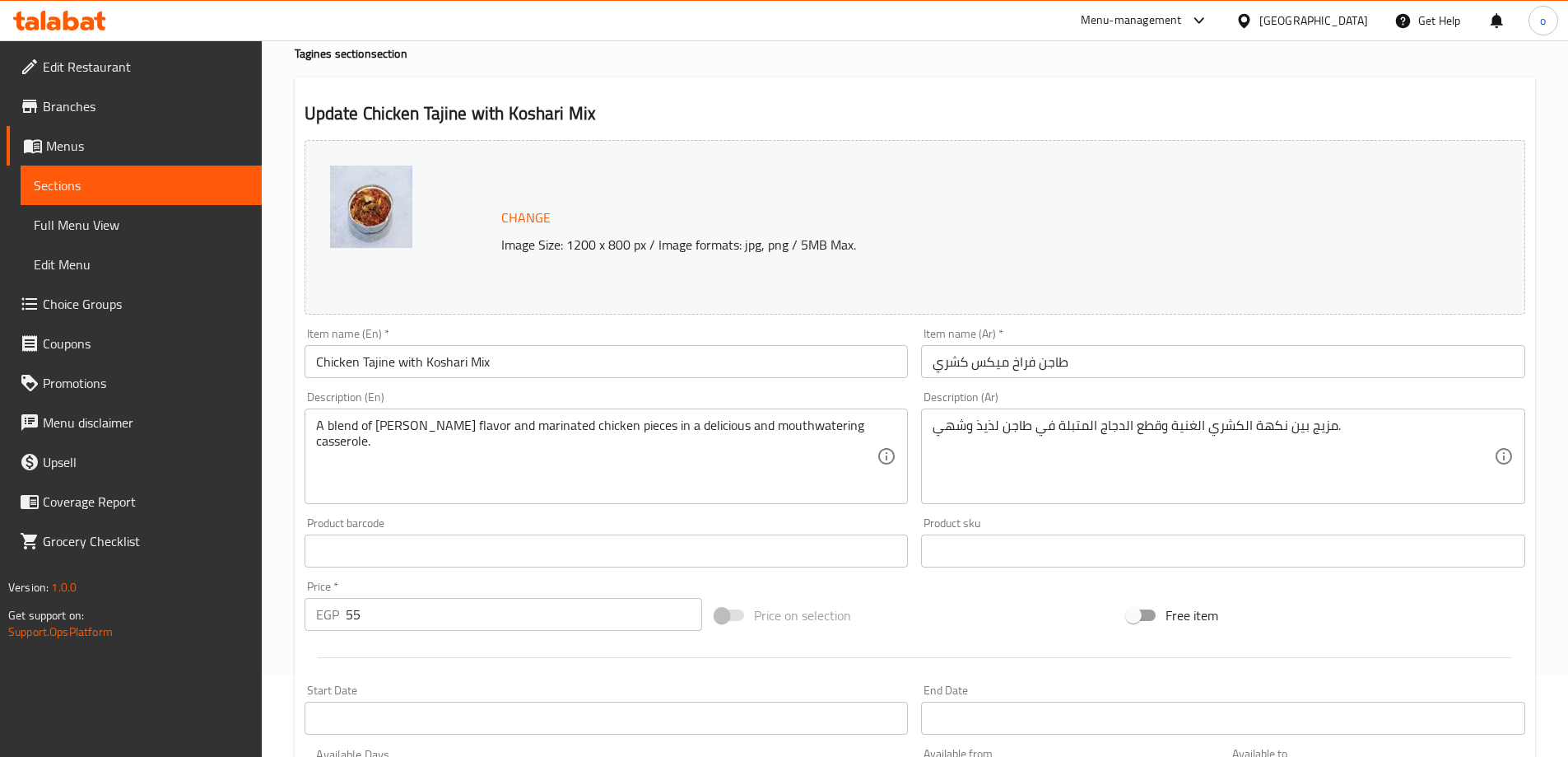
click at [441, 493] on textarea "A blend of rich kochari flavor and marinated chicken pieces in a delicious and …" at bounding box center [596, 456] width 561 height 78
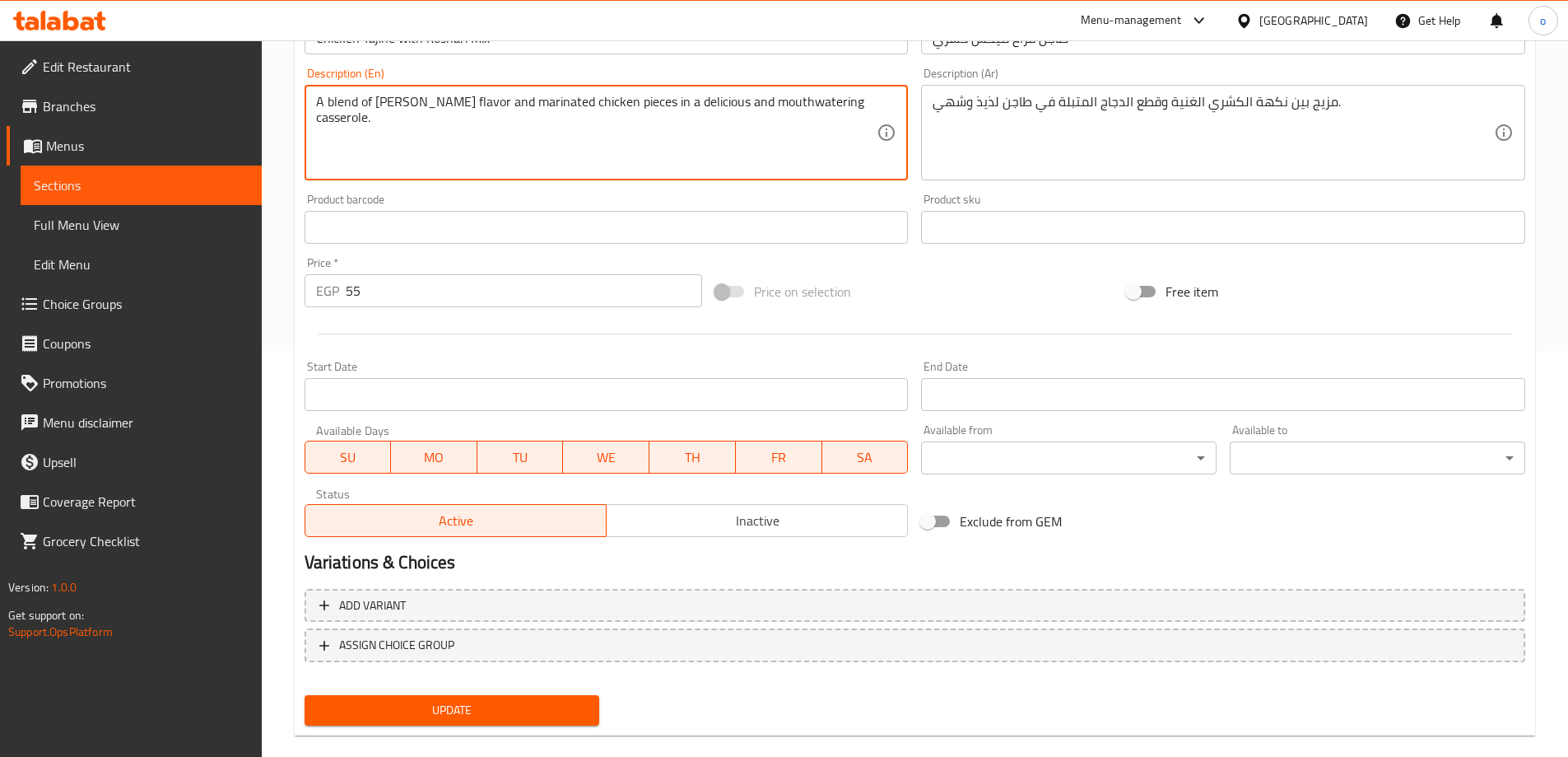
scroll to position [430, 0]
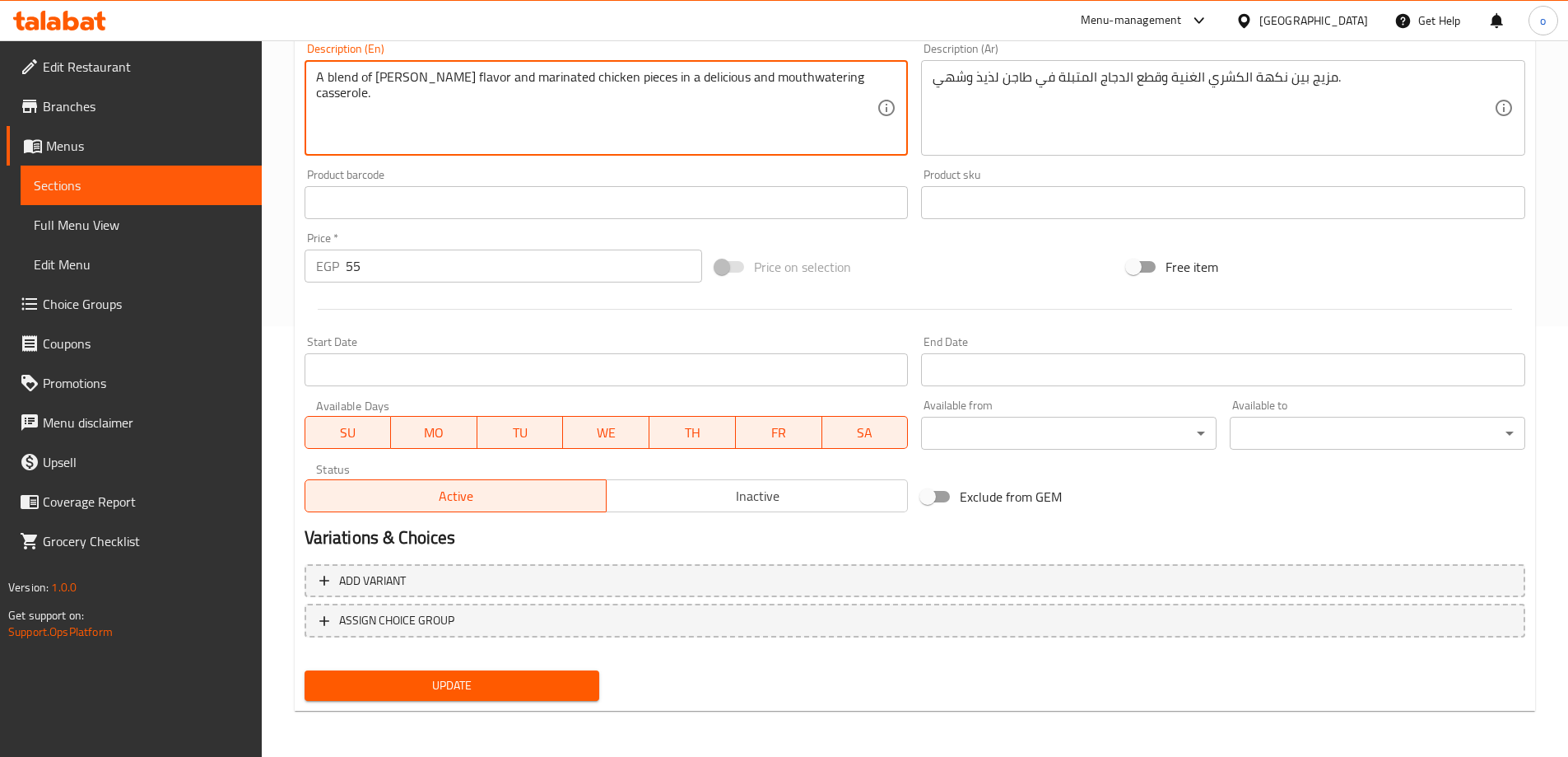
click at [425, 696] on span "Update" at bounding box center [452, 686] width 269 height 21
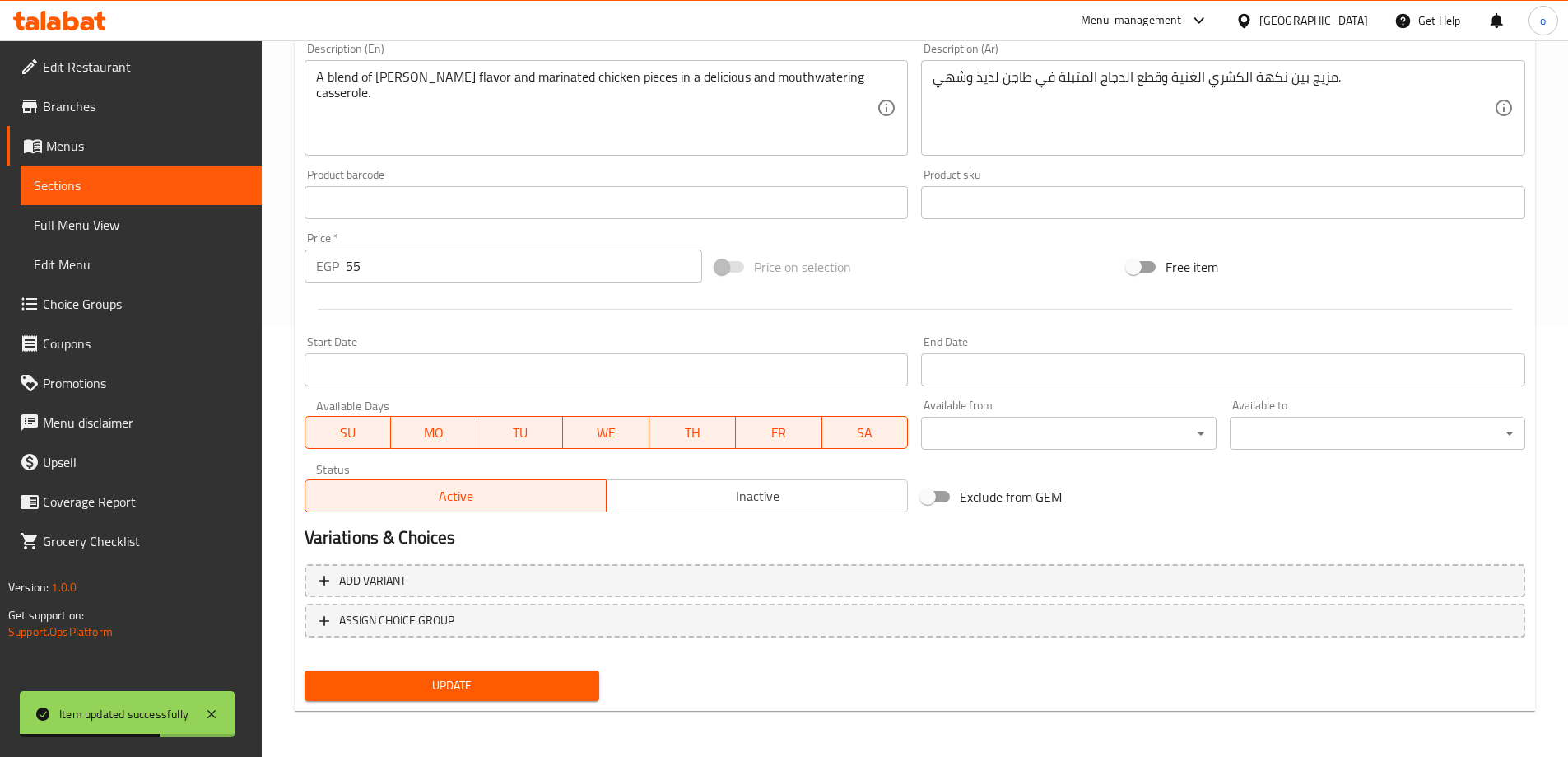
click at [78, 165] on link "Menus" at bounding box center [135, 146] width 255 height 39
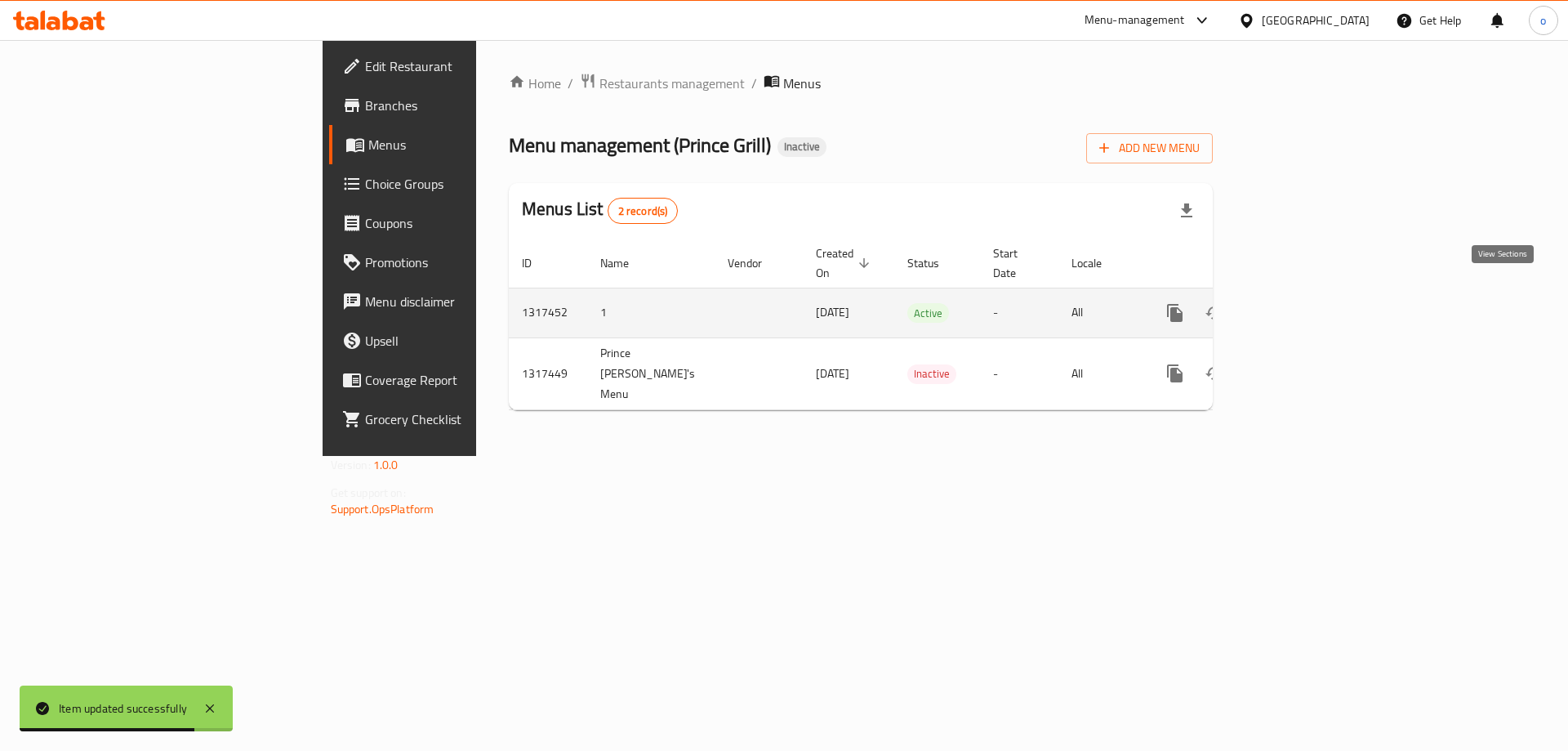
click at [1300, 305] on icon "enhanced table" at bounding box center [1292, 312] width 14 height 14
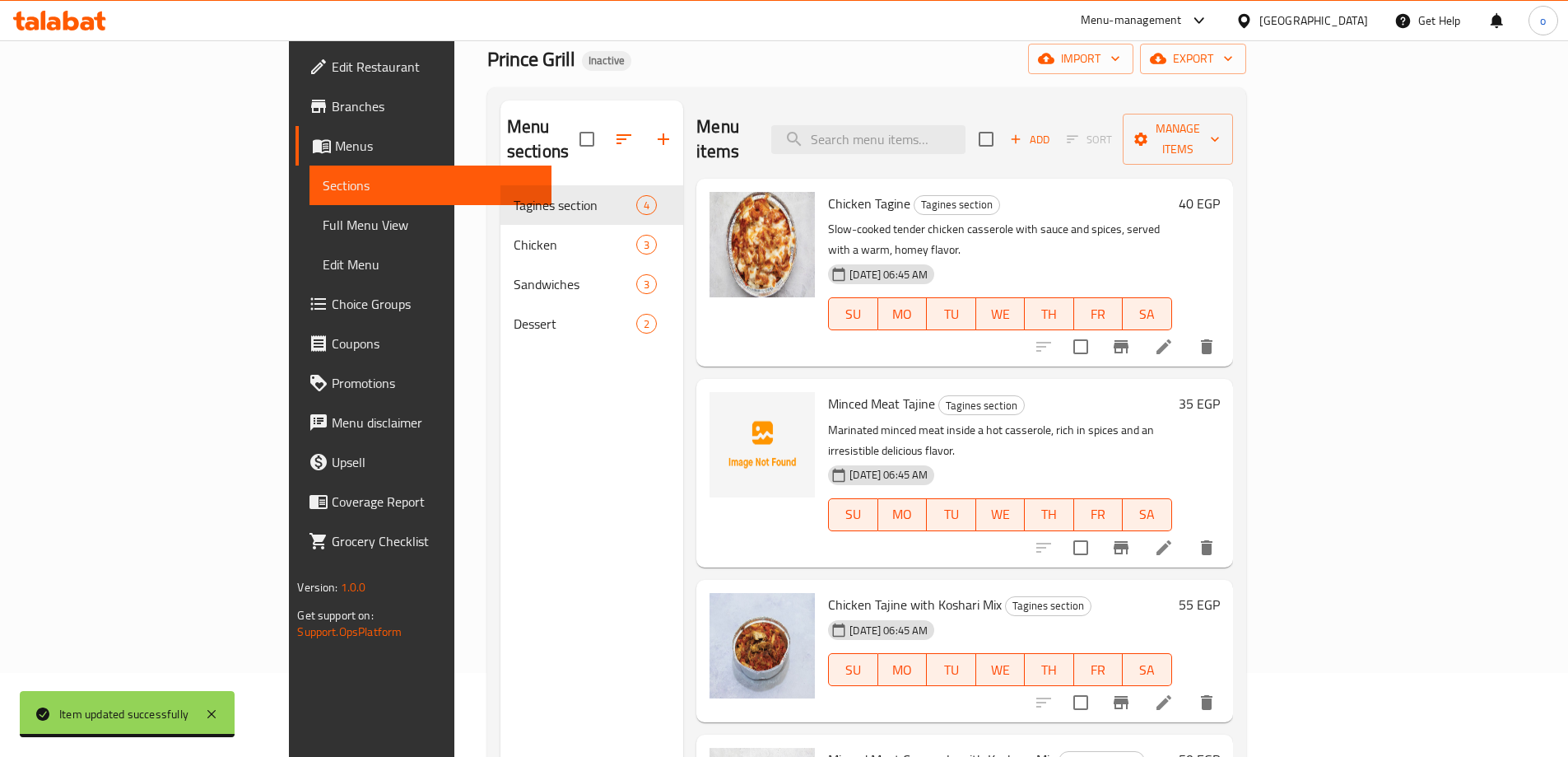
scroll to position [165, 0]
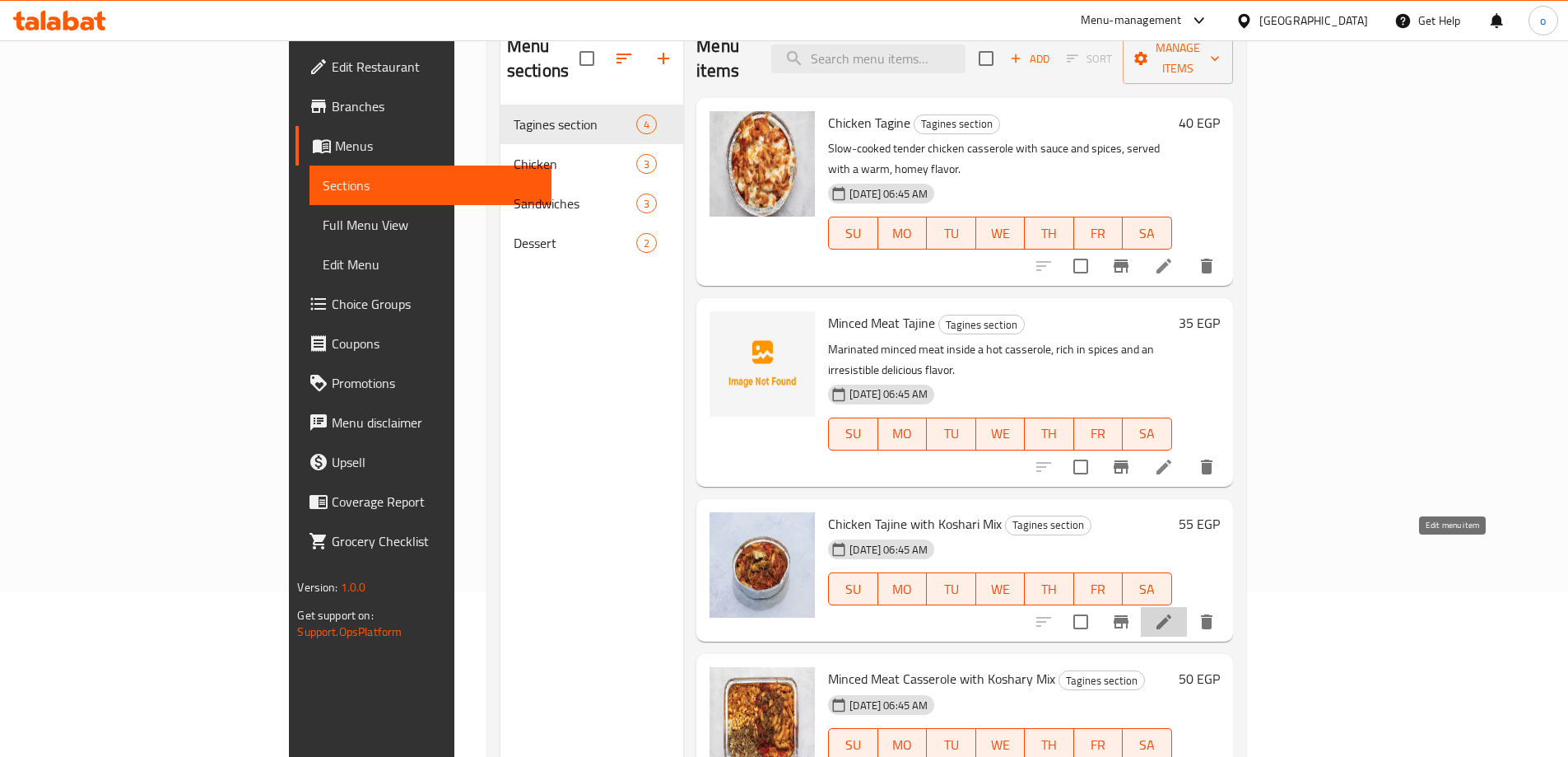
click at [1171, 615] on icon at bounding box center [1164, 622] width 15 height 15
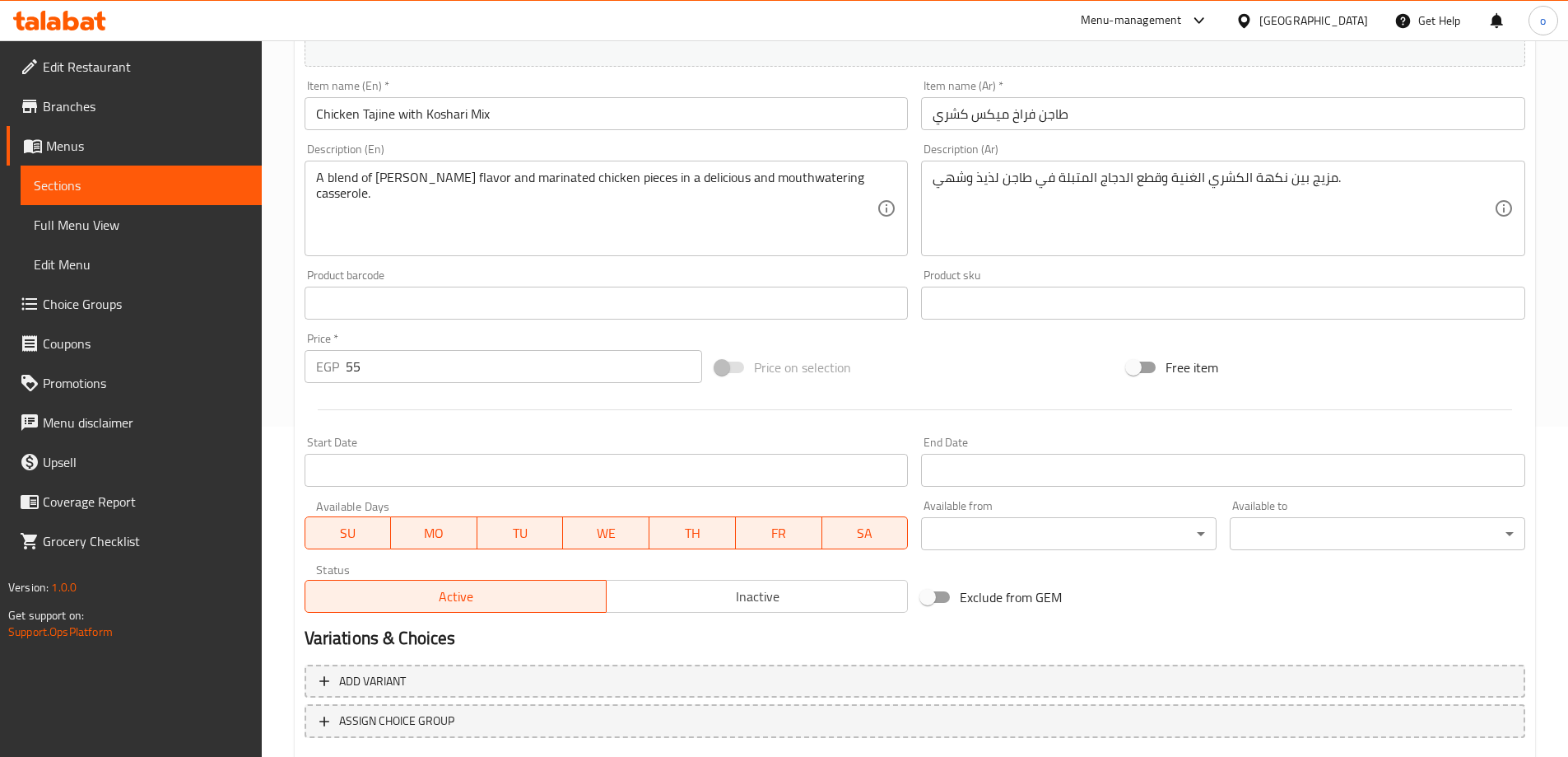
scroll to position [430, 0]
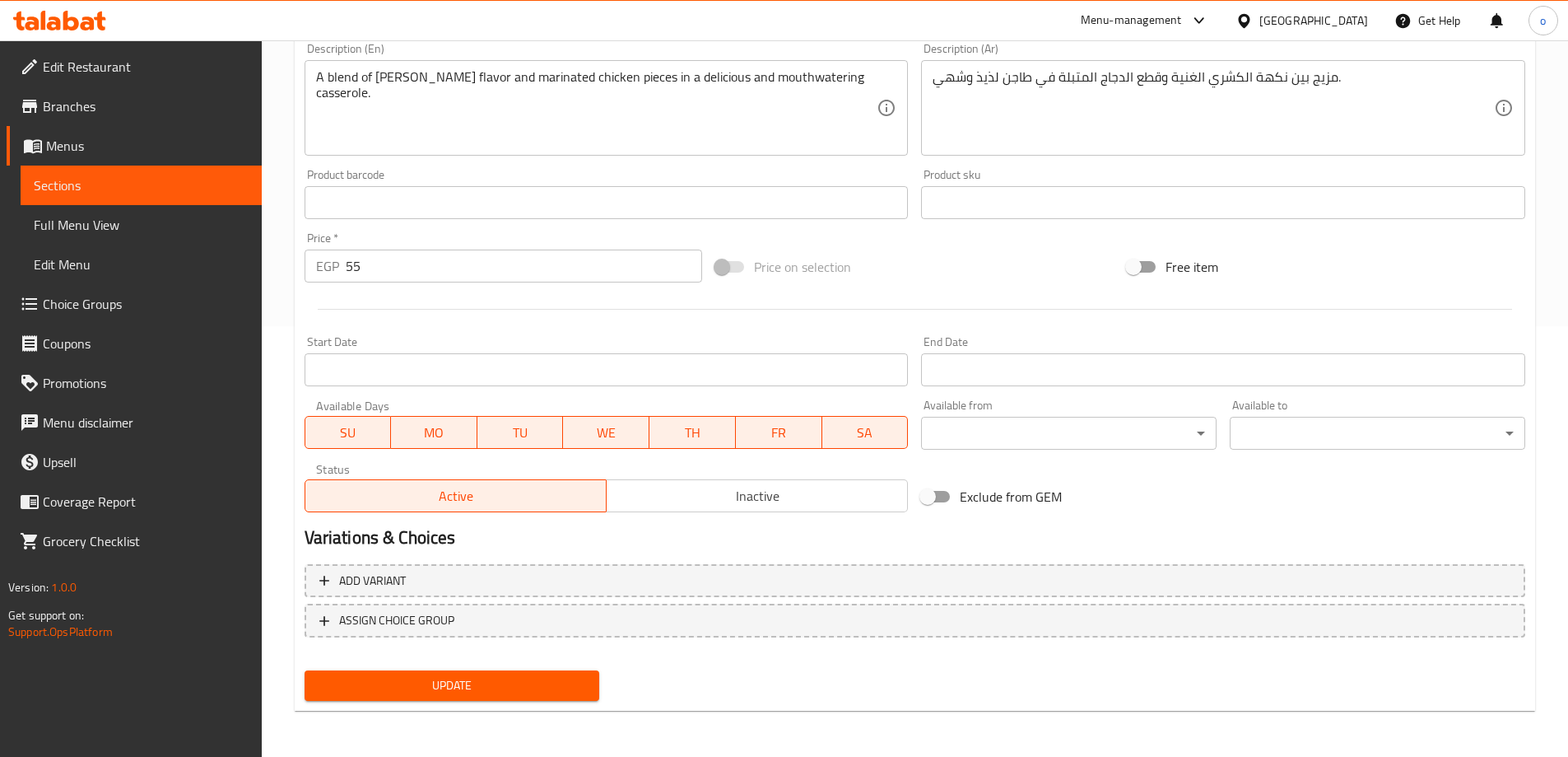
click at [353, 672] on button "Update" at bounding box center [452, 686] width 296 height 31
click at [125, 175] on link "Sections" at bounding box center [141, 185] width 241 height 39
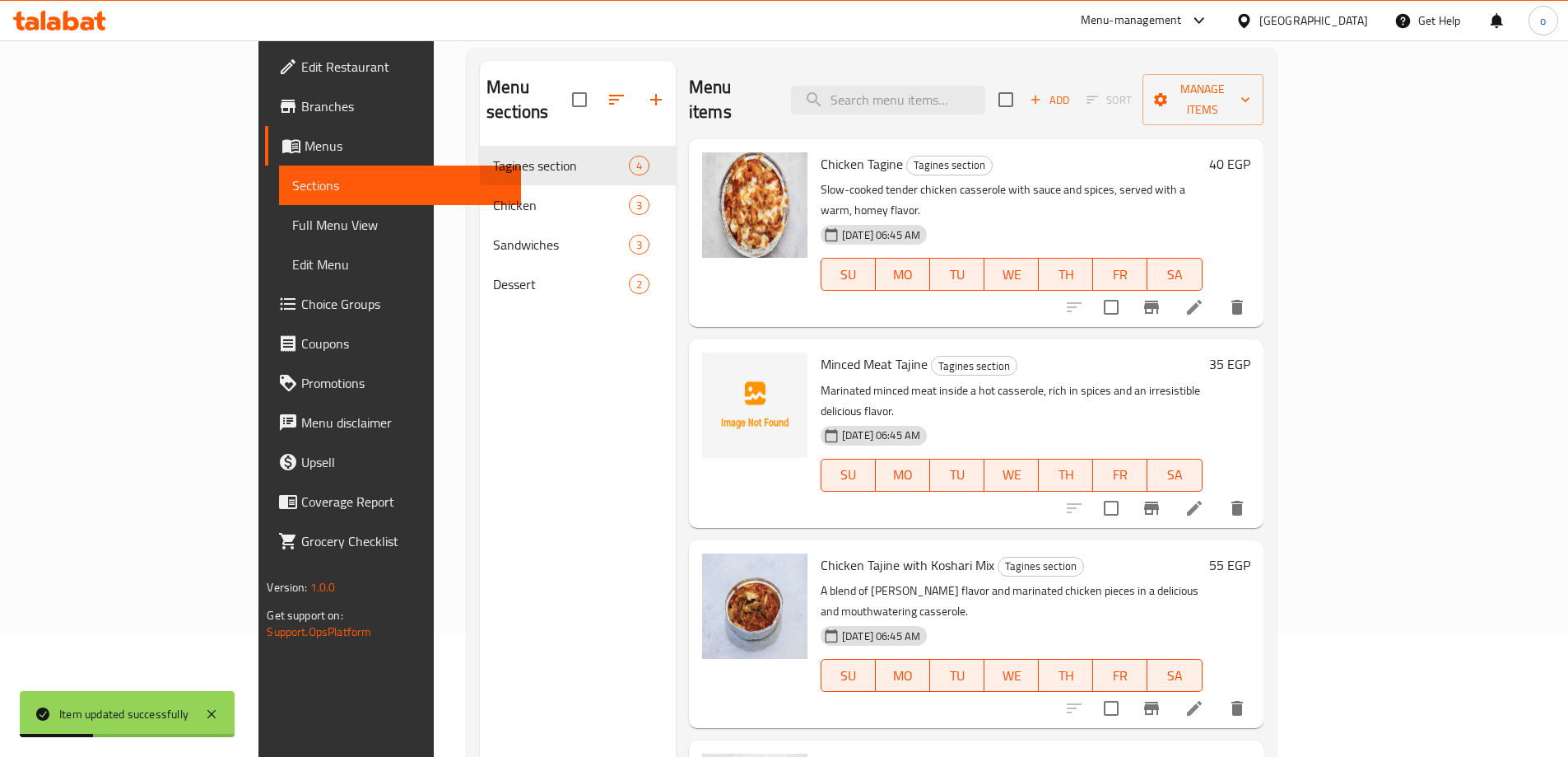
scroll to position [231, 0]
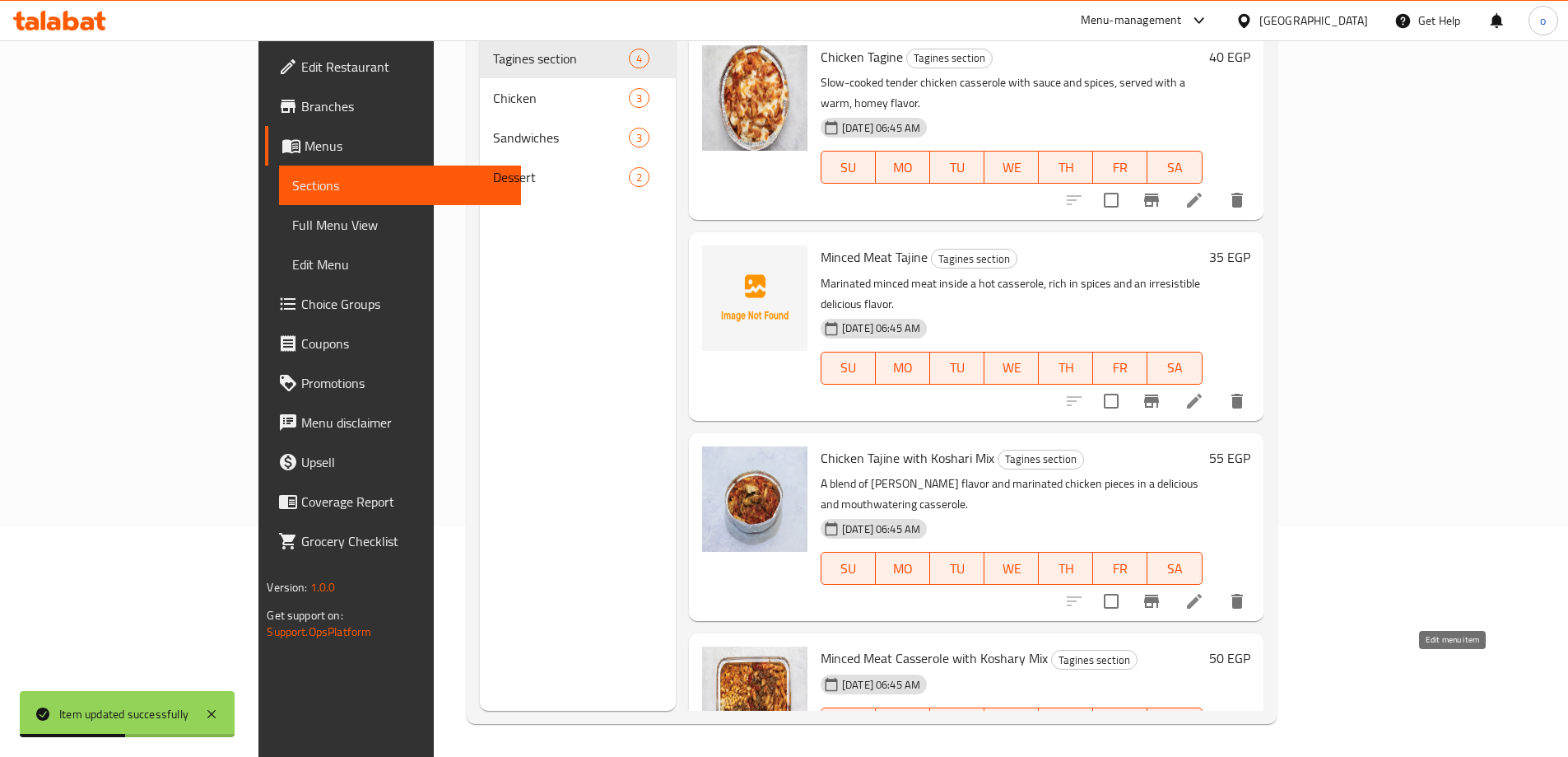
click at [1204, 747] on icon at bounding box center [1194, 756] width 20 height 20
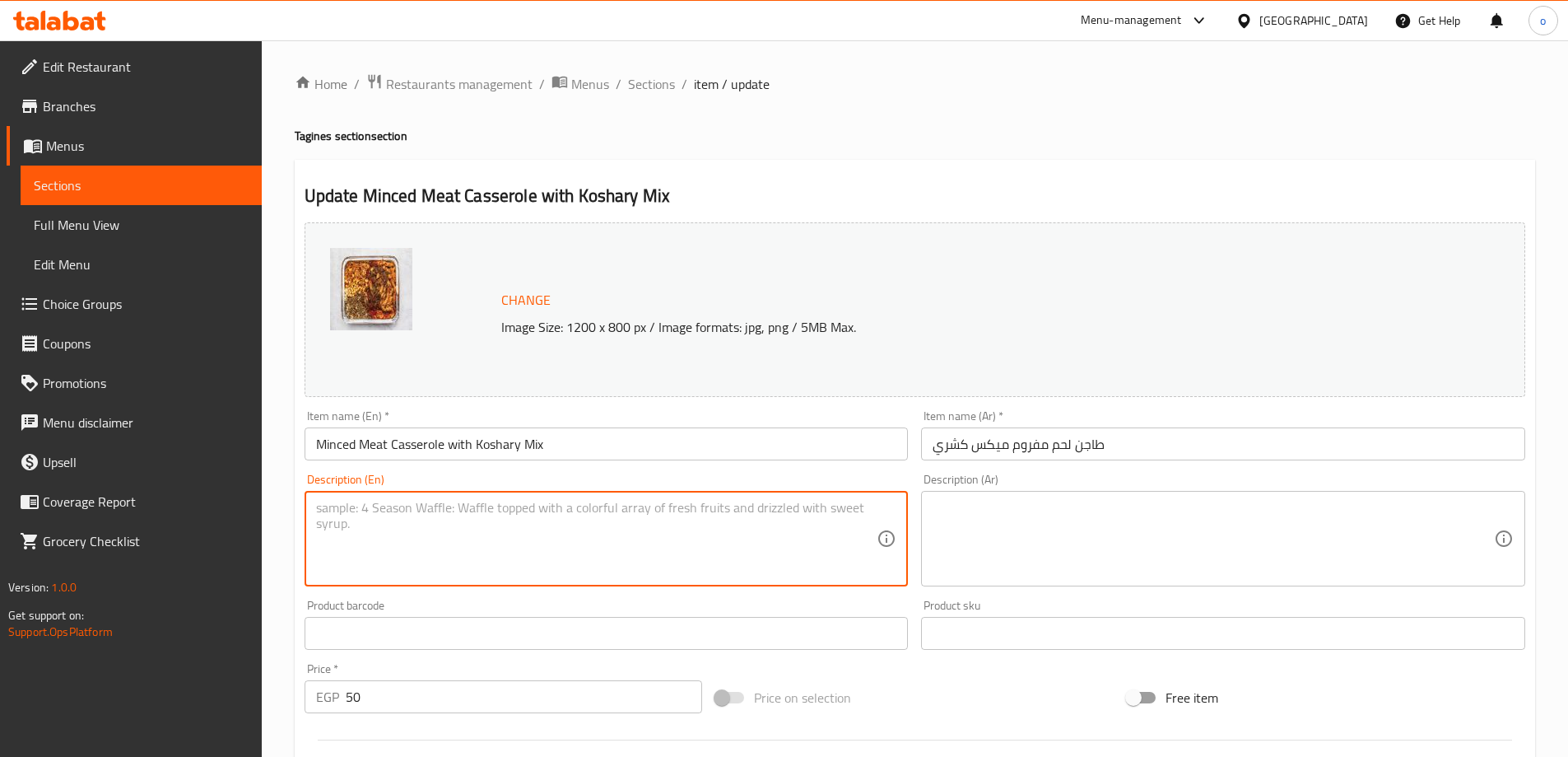
click at [704, 535] on textarea at bounding box center [596, 538] width 561 height 78
paste textarea "Combines the taste of authentic koshari with marinated minced meat in a warm, f…"
type textarea "Combines the taste of authentic koshari with marinated minced meat in a warm, f…"
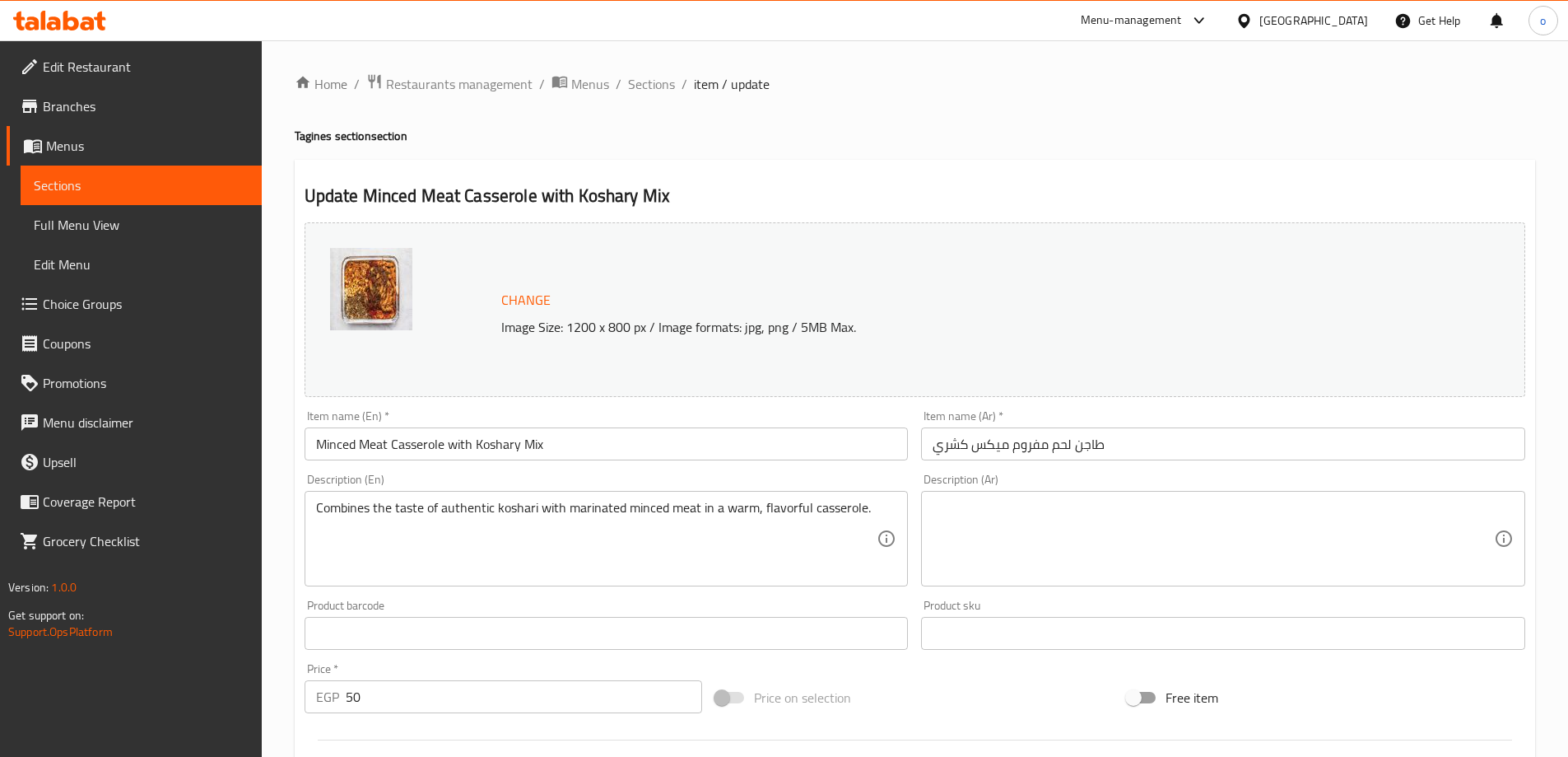
click at [1036, 556] on textarea at bounding box center [1212, 538] width 561 height 78
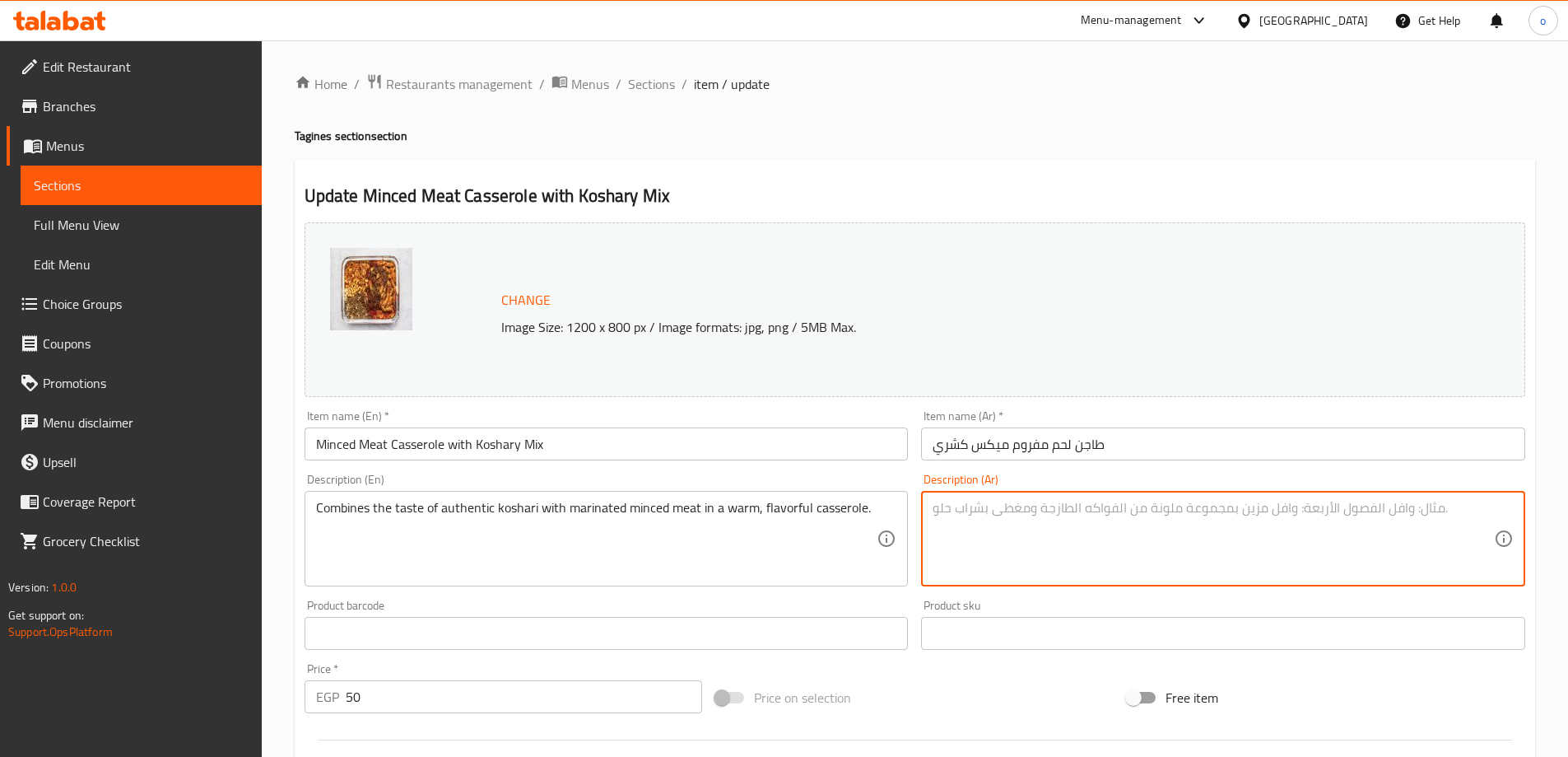
paste textarea "يجمع بين طعم الكشري الأصيل واللحم المفروم المتبل في طاجن دافئ ومليء بالنكهة."
type textarea "يجمع بين طعم الكشري الأصيل واللحم المفروم المتبل في طاجن دافئ ومليء بالنكهة."
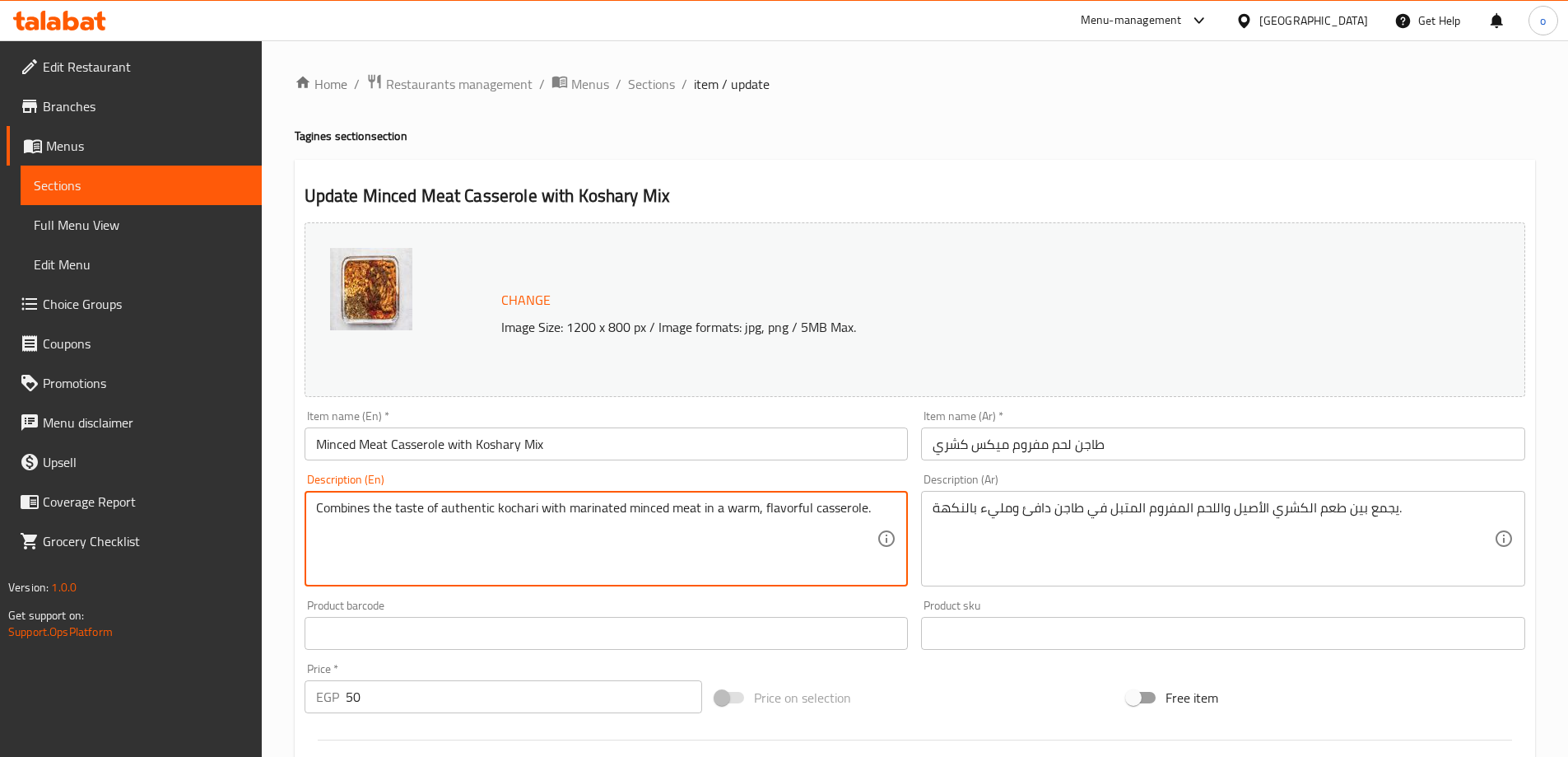
click at [829, 511] on textarea "Combines the taste of authentic kochari with marinated minced meat in a warm, f…" at bounding box center [596, 538] width 561 height 78
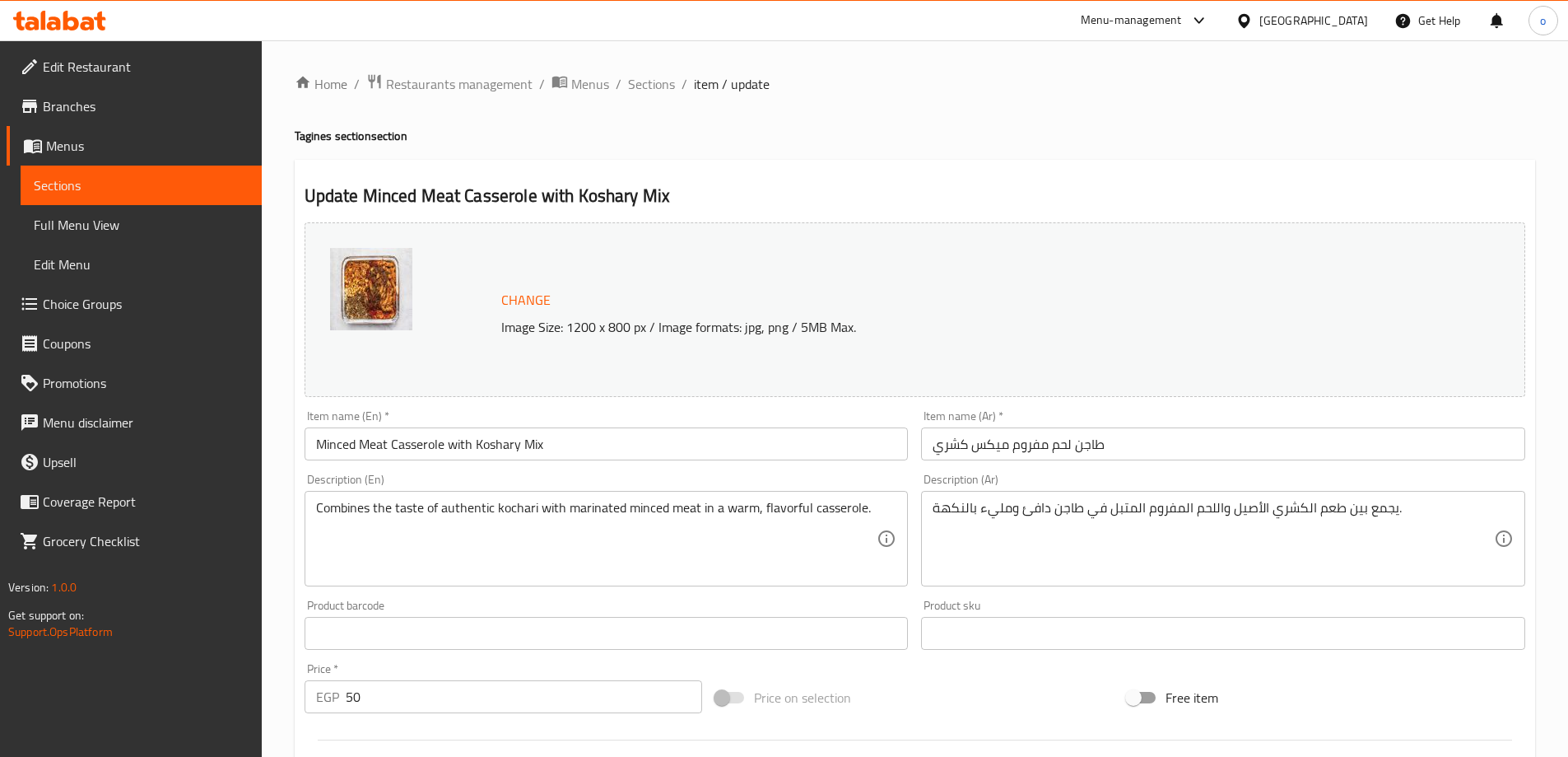
click at [766, 513] on textarea "Combines the taste of authentic kochari with marinated minced meat in a warm, f…" at bounding box center [596, 538] width 561 height 78
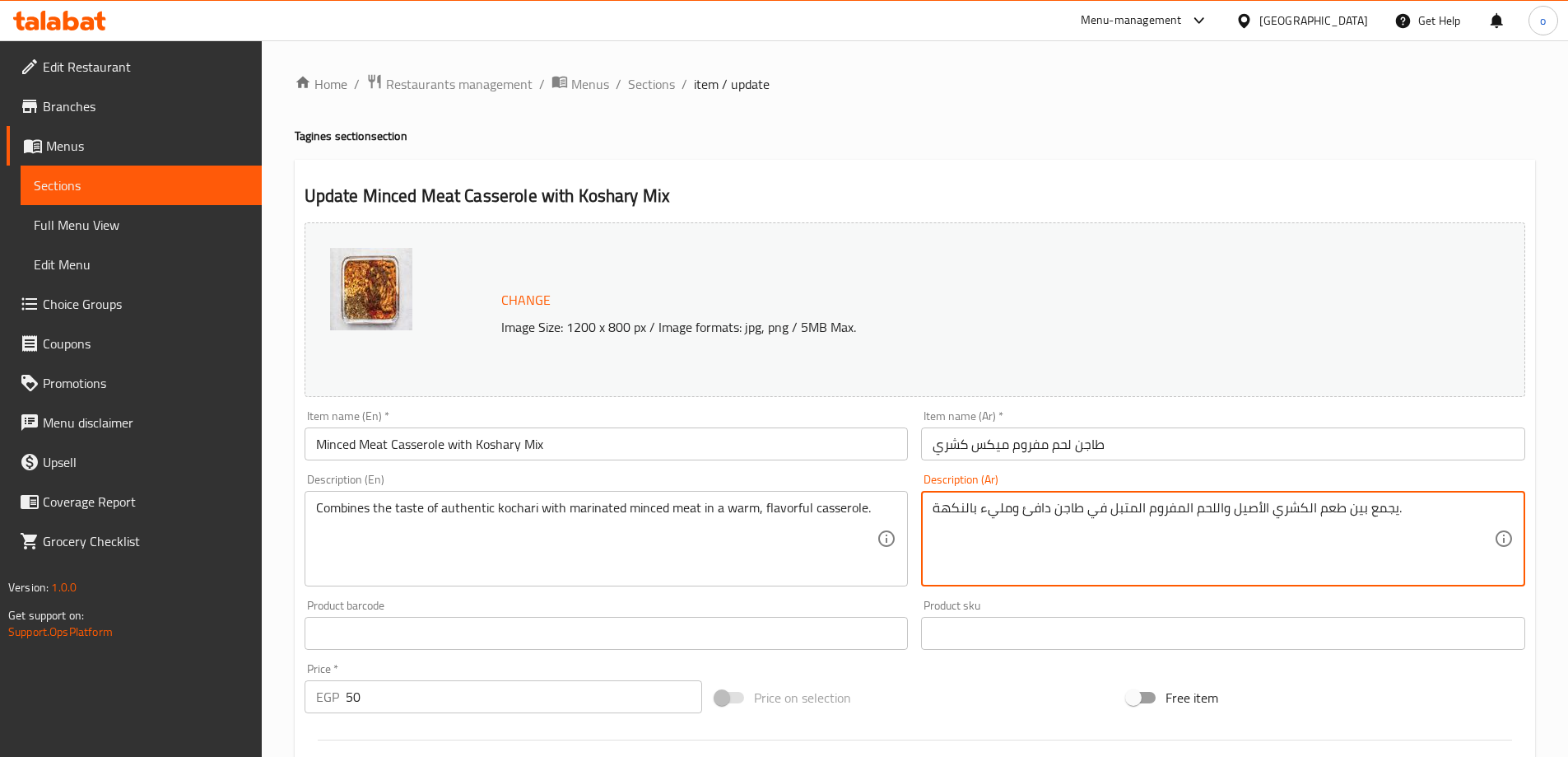
drag, startPoint x: 937, startPoint y: 504, endPoint x: 1014, endPoint y: 519, distance: 78.4
click at [970, 507] on textarea "يجمع بين طعم الكشري الأصيل واللحم المفروم المتبل في طاجن دافئ ومليء بالنكهة." at bounding box center [1212, 538] width 561 height 78
drag, startPoint x: 936, startPoint y: 507, endPoint x: 1014, endPoint y: 514, distance: 78.3
click at [1014, 514] on textarea "يجمع بين طعم الكشري الأصيل واللحم المفروم المتبل في طاجن دافئ ومليء بالنكهة." at bounding box center [1212, 538] width 561 height 78
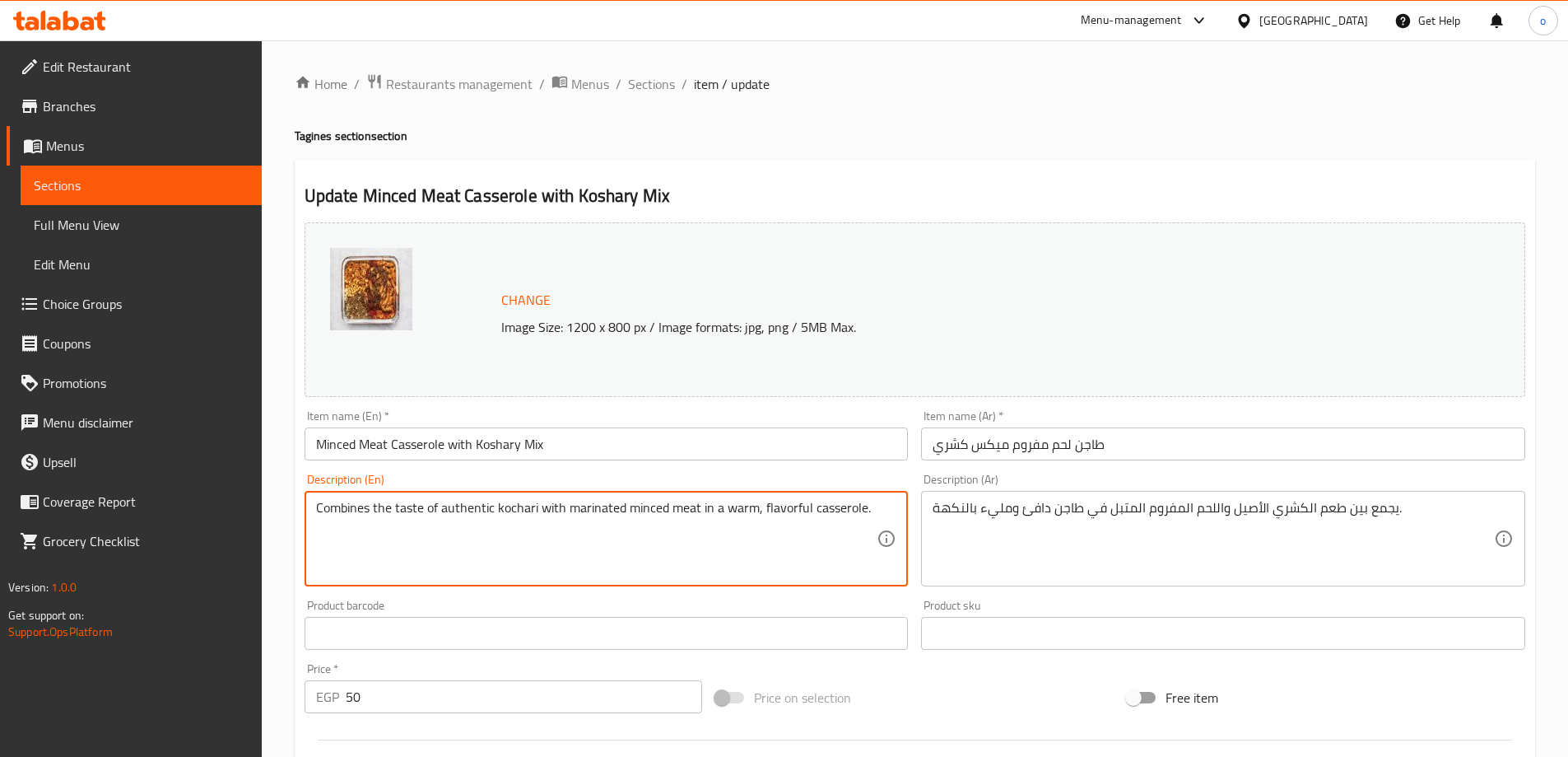
drag, startPoint x: 513, startPoint y: 510, endPoint x: 527, endPoint y: 562, distance: 53.9
click at [527, 562] on textarea "Combines the taste of authentic kochari with marinated minced meat in a warm, f…" at bounding box center [596, 538] width 561 height 78
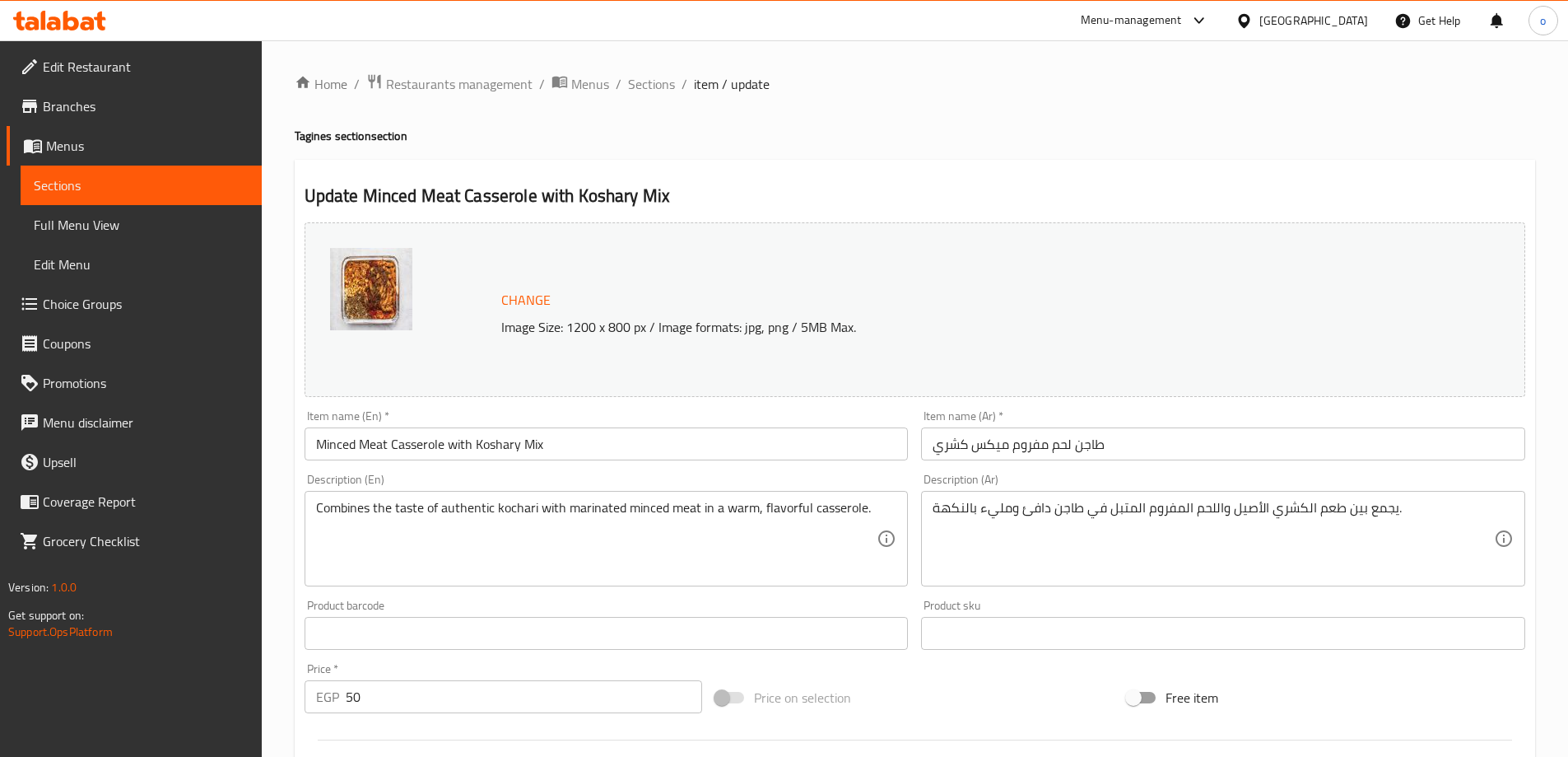
click at [512, 509] on textarea "Combines the taste of authentic kochari with marinated minced meat in a warm, f…" at bounding box center [596, 538] width 561 height 78
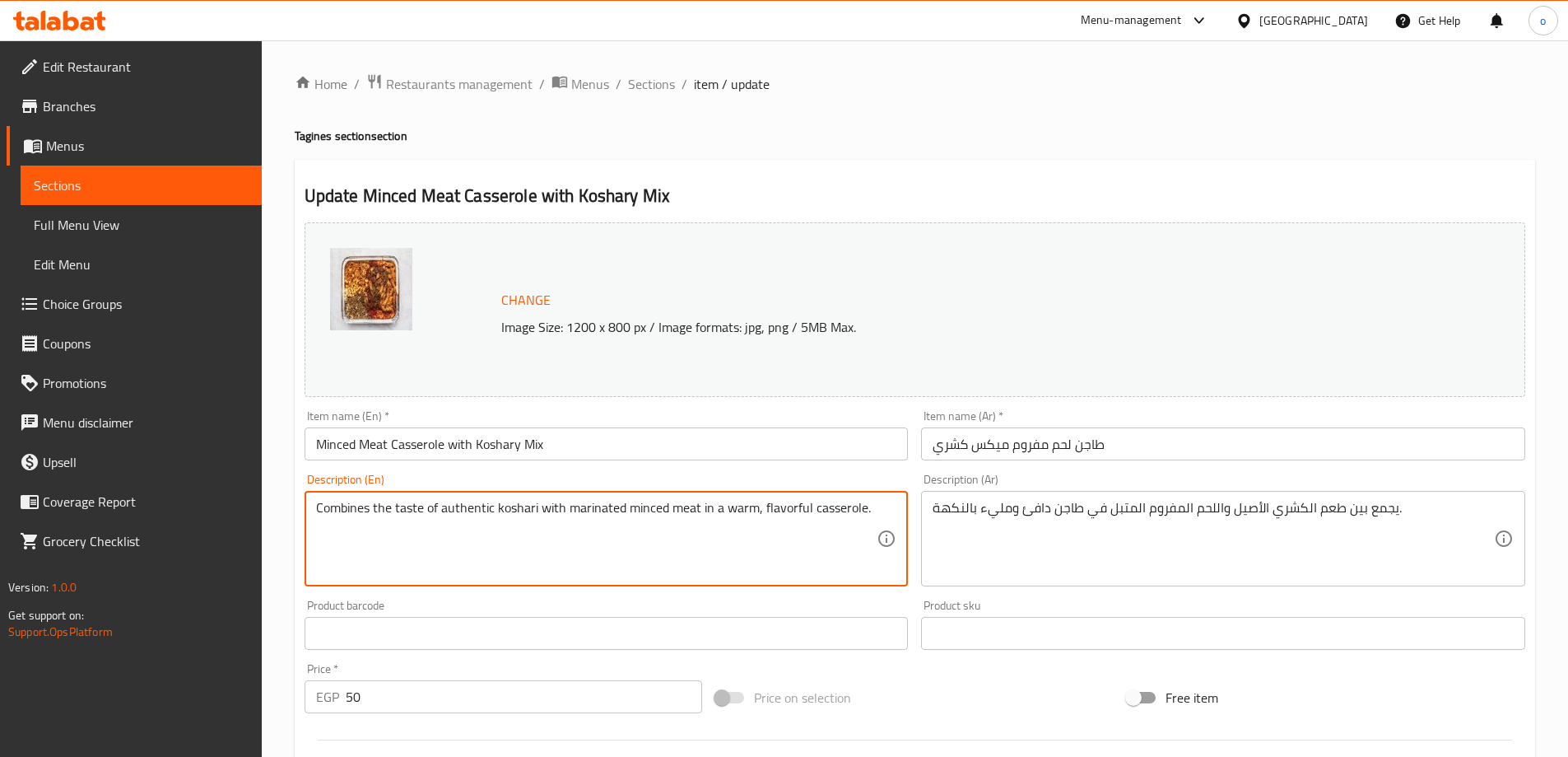
click at [644, 529] on textarea "Combines the taste of authentic koshari with marinated minced meat in a warm, f…" at bounding box center [596, 538] width 561 height 78
click at [527, 513] on textarea "Combines the taste of authentic koshari with marinated minced meat in a warm, f…" at bounding box center [596, 538] width 561 height 78
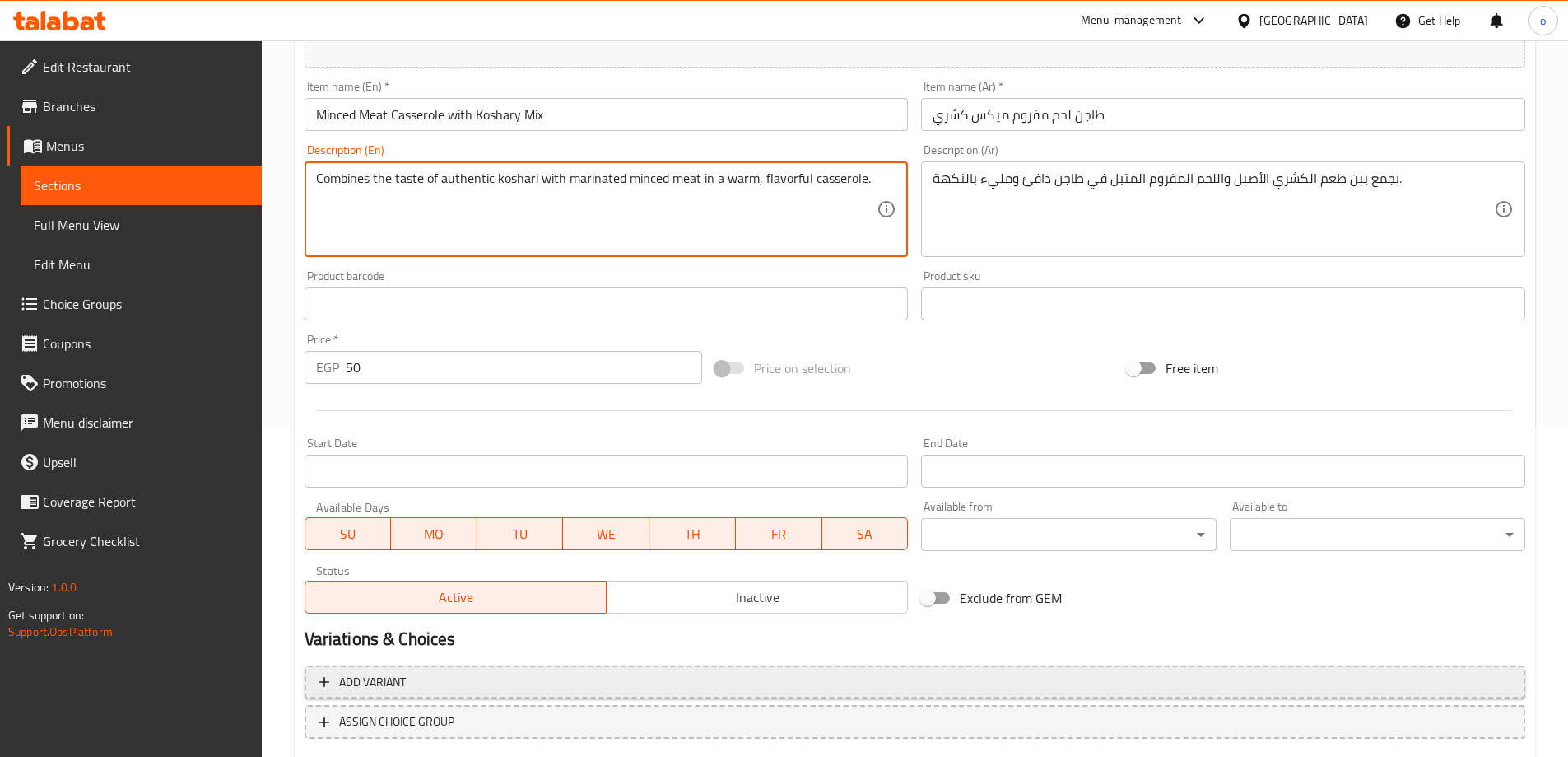
scroll to position [430, 0]
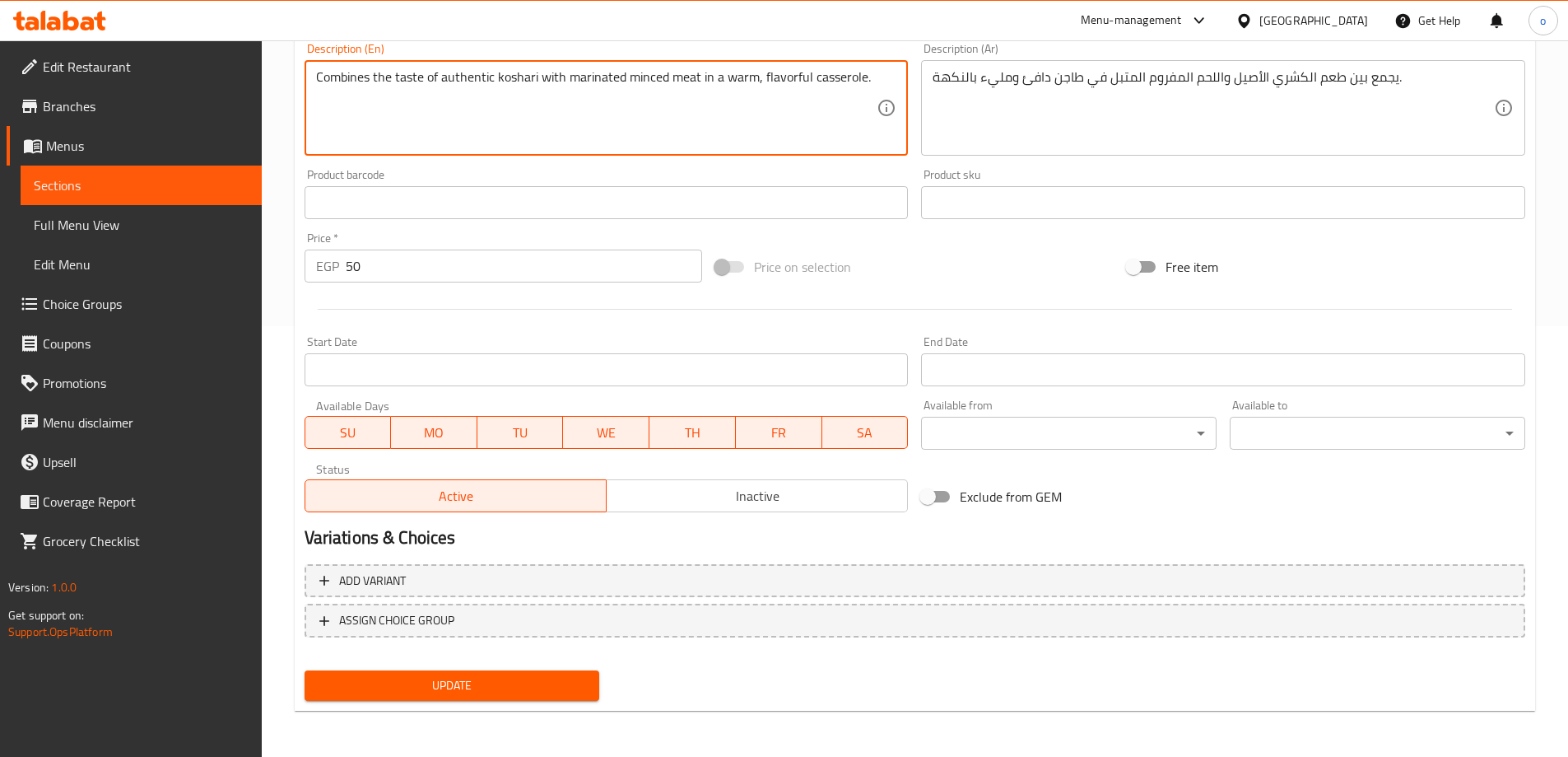
type textarea "Combines the taste of authentic koshari with marinated minced meat in a warm, f…"
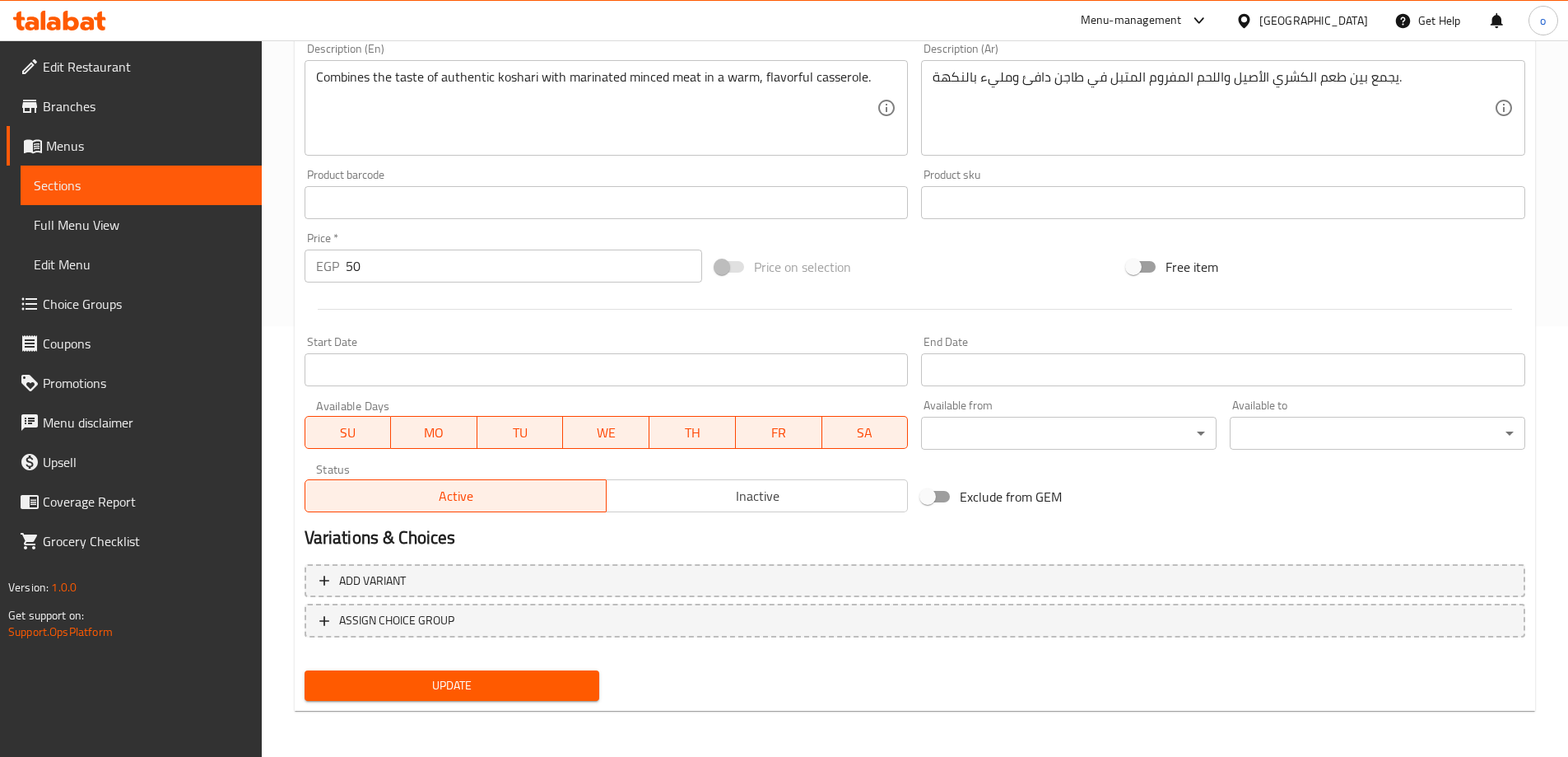
click at [456, 701] on div "Update" at bounding box center [452, 685] width 308 height 44
click at [476, 688] on span "Update" at bounding box center [452, 686] width 269 height 21
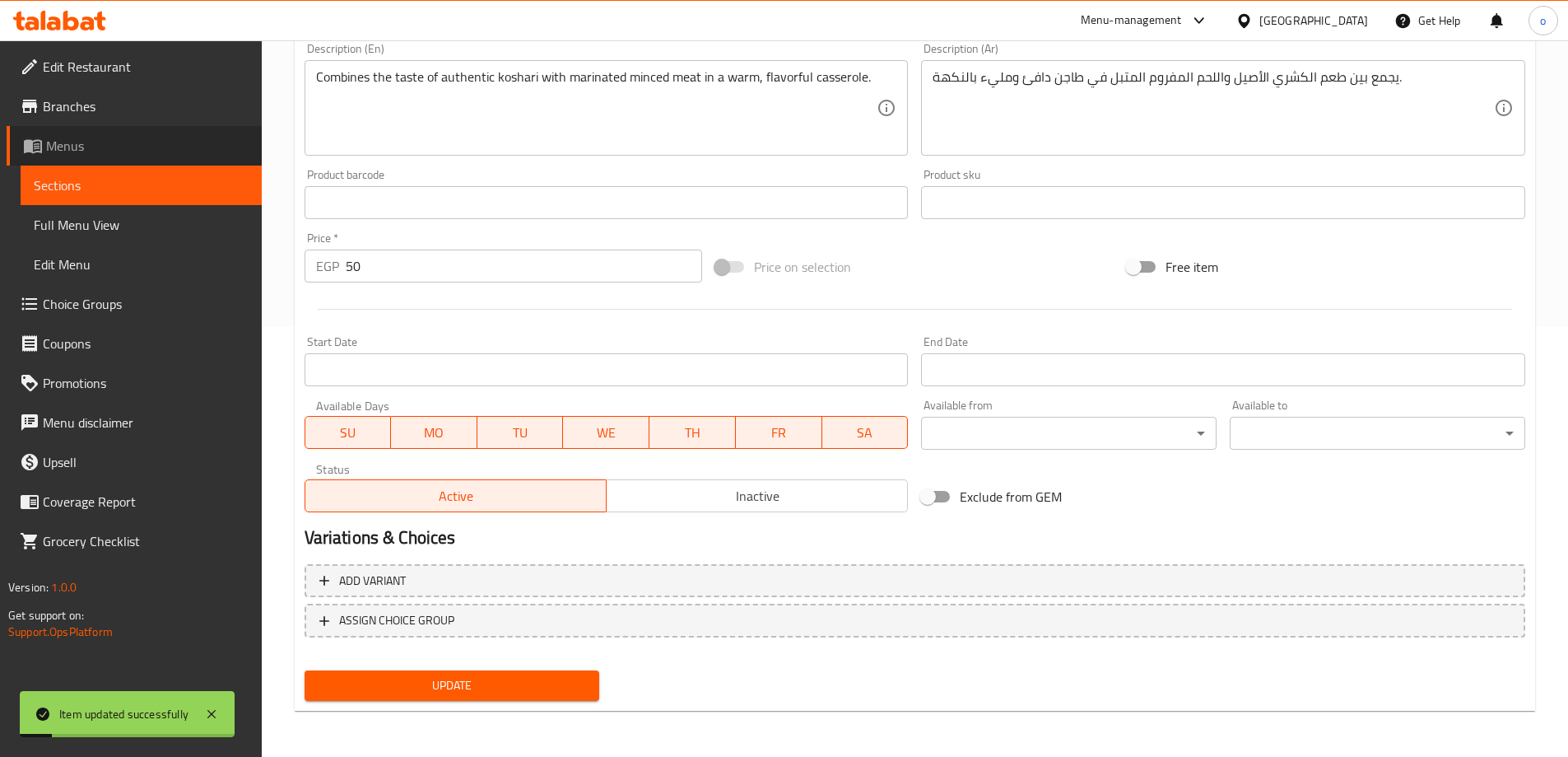
click at [102, 152] on span "Menus" at bounding box center [147, 146] width 202 height 20
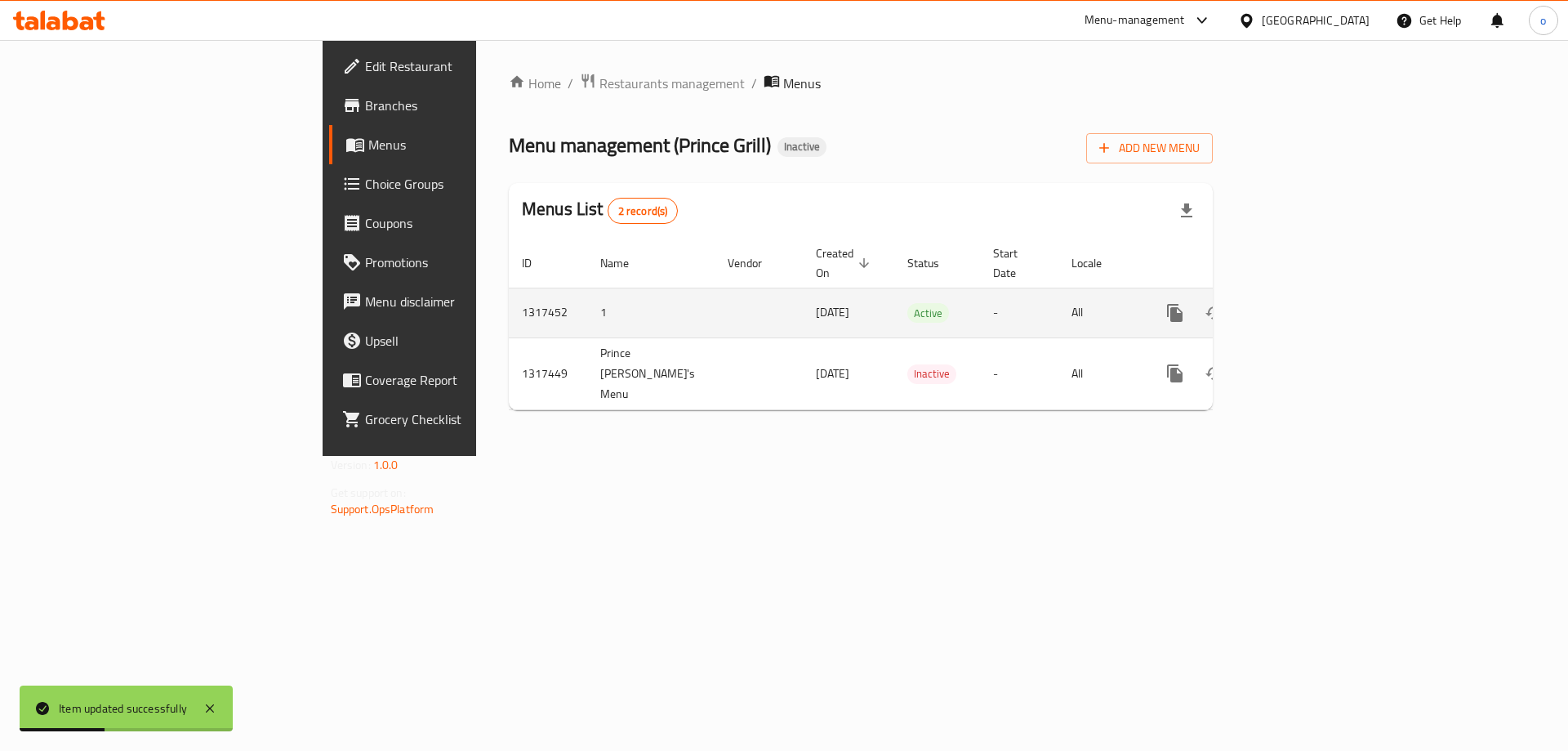
click at [1303, 303] on icon "enhanced table" at bounding box center [1292, 312] width 20 height 20
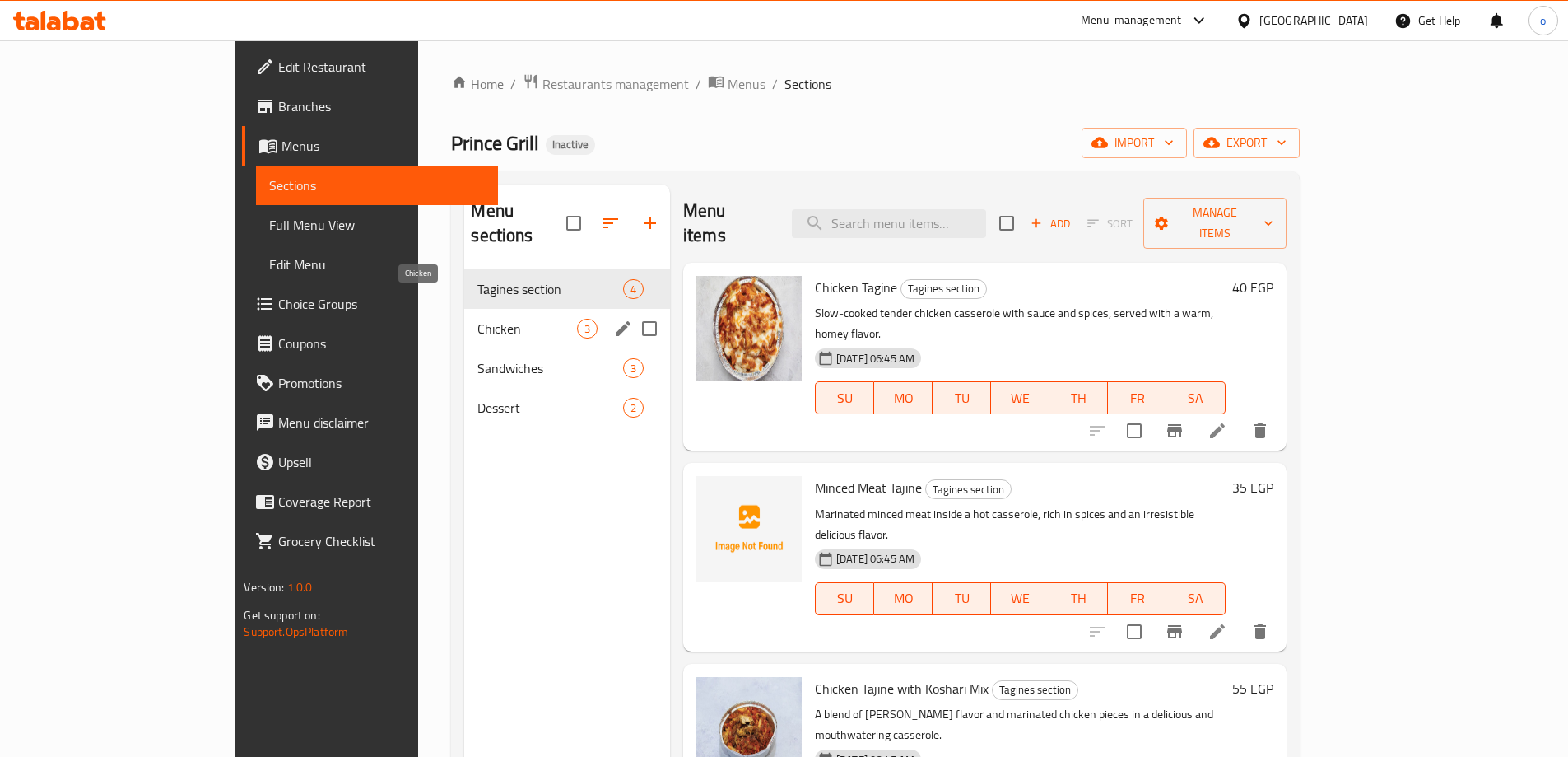
click at [477, 319] on span "Chicken" at bounding box center [526, 328] width 99 height 20
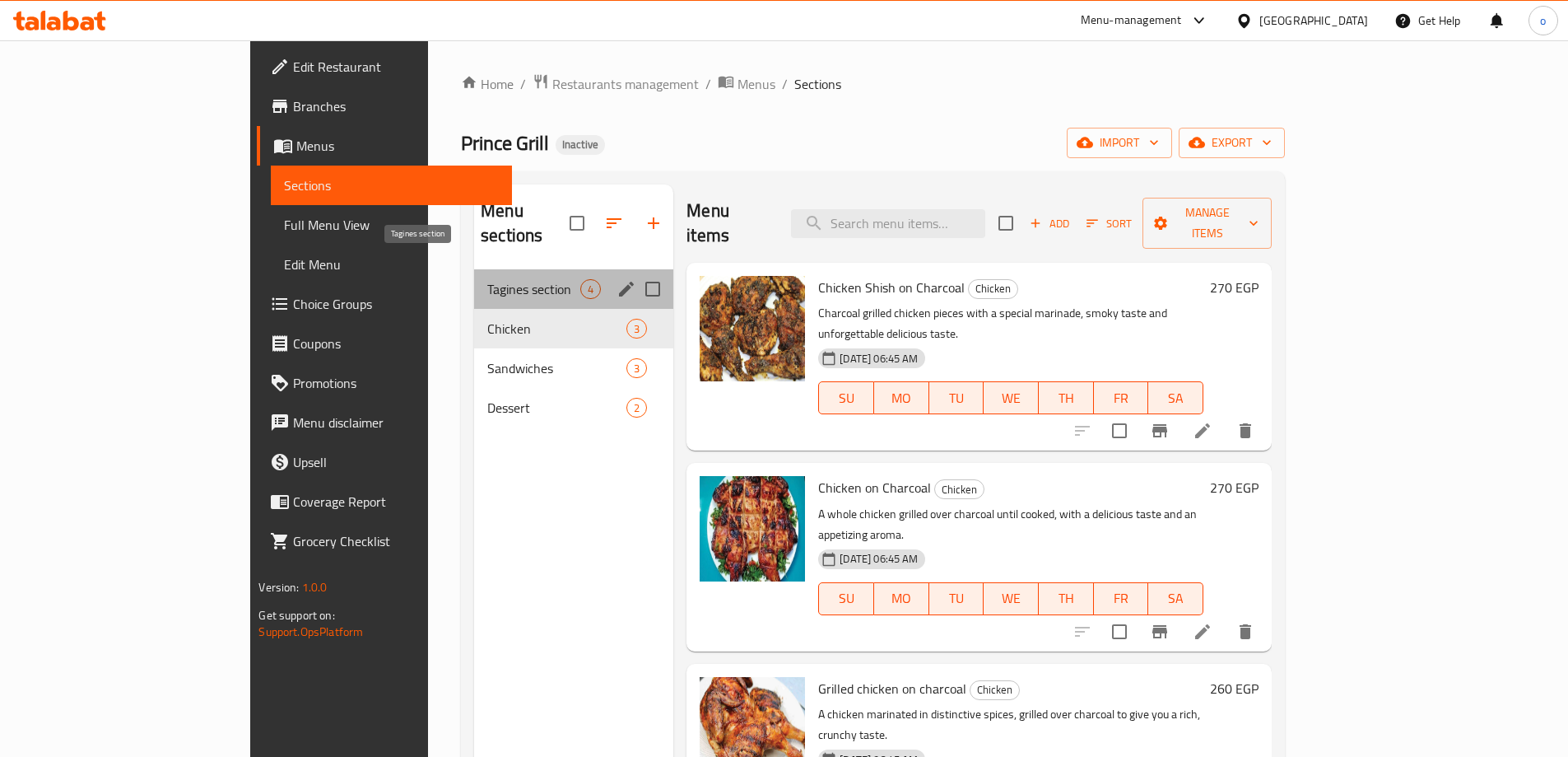
click at [488, 279] on span "Tagines section" at bounding box center [534, 289] width 93 height 20
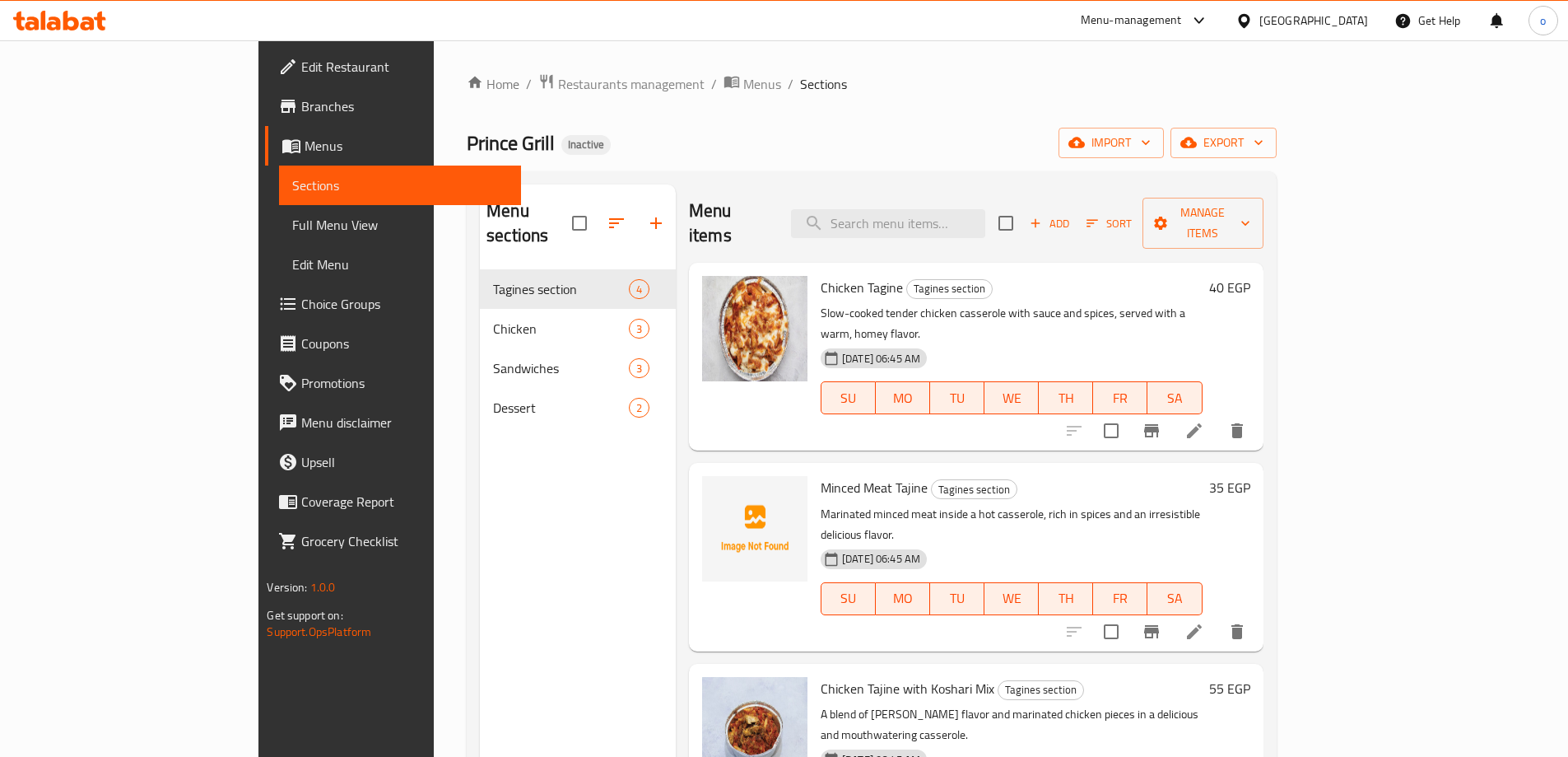
scroll to position [231, 0]
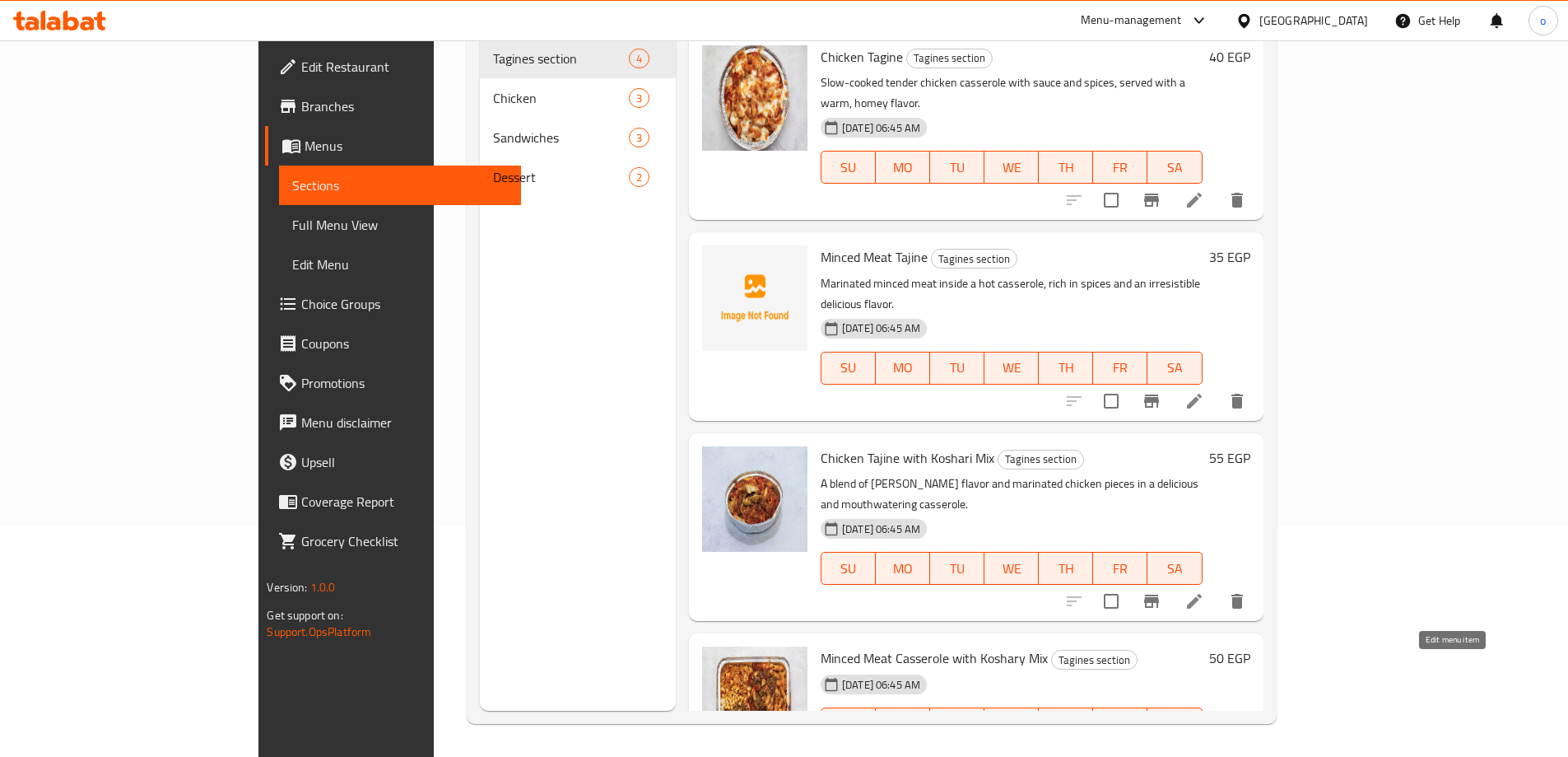
click at [1204, 747] on icon at bounding box center [1194, 756] width 20 height 20
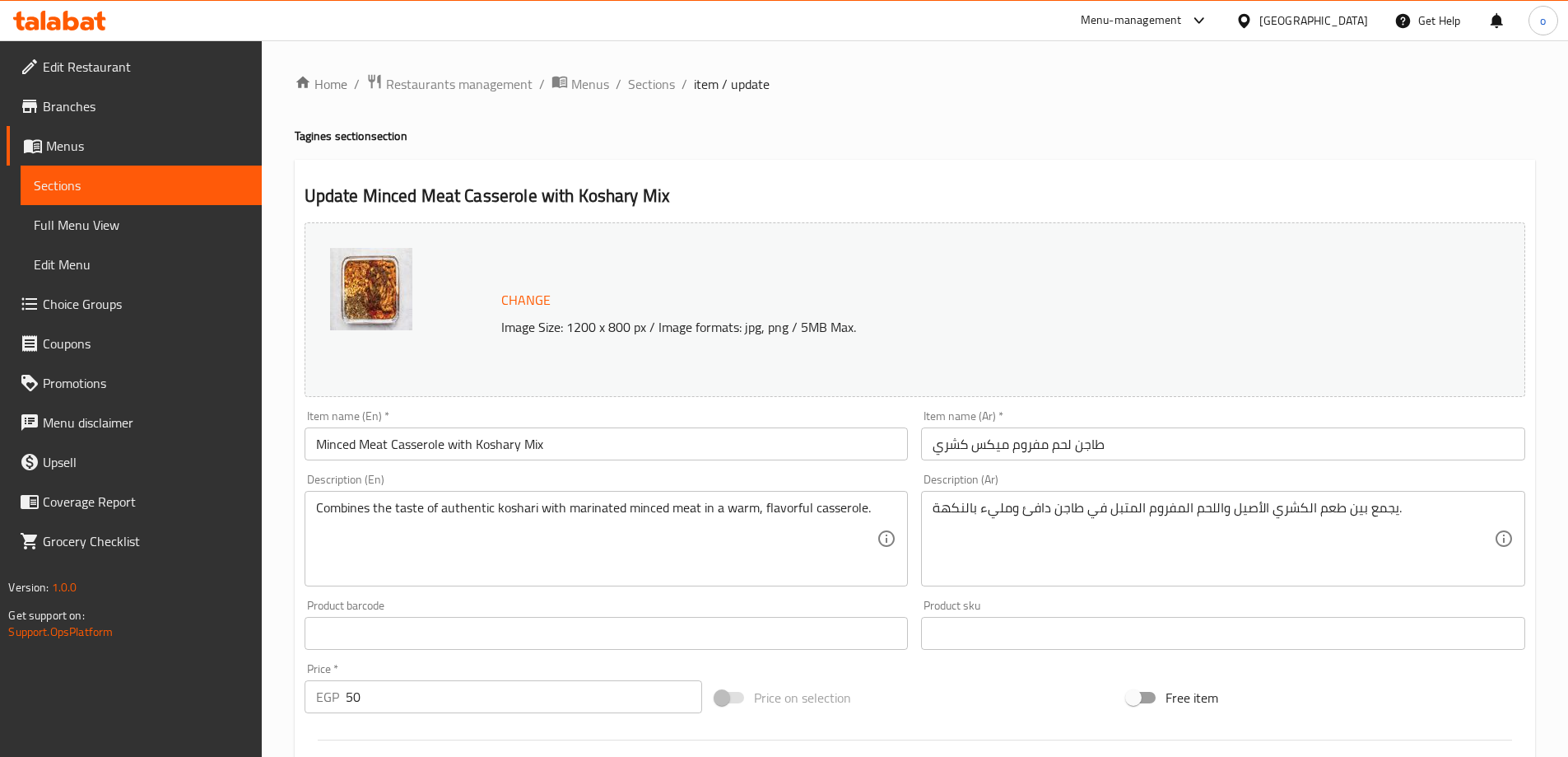
scroll to position [412, 0]
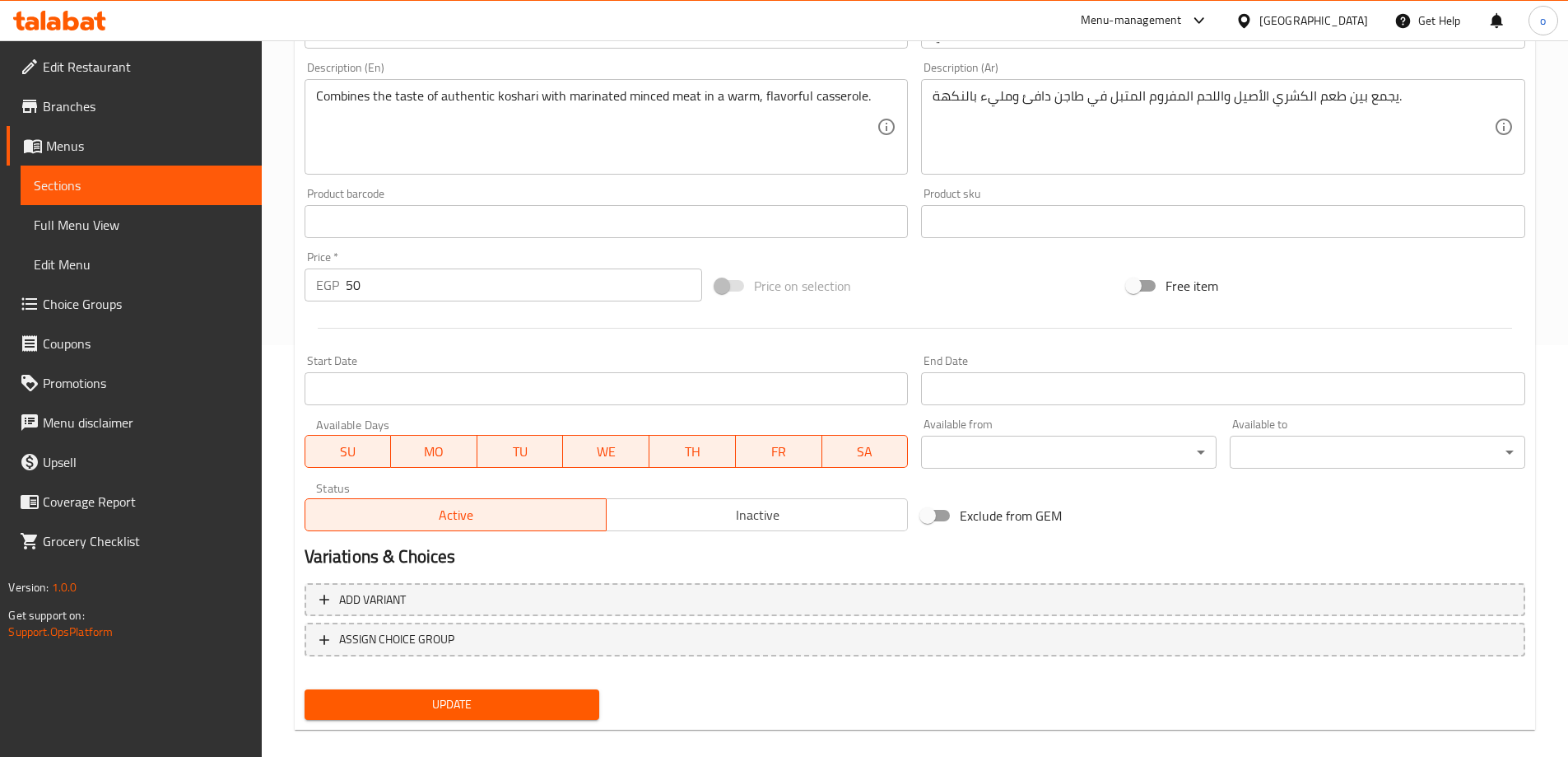
click at [141, 162] on link "Menus" at bounding box center [135, 146] width 255 height 39
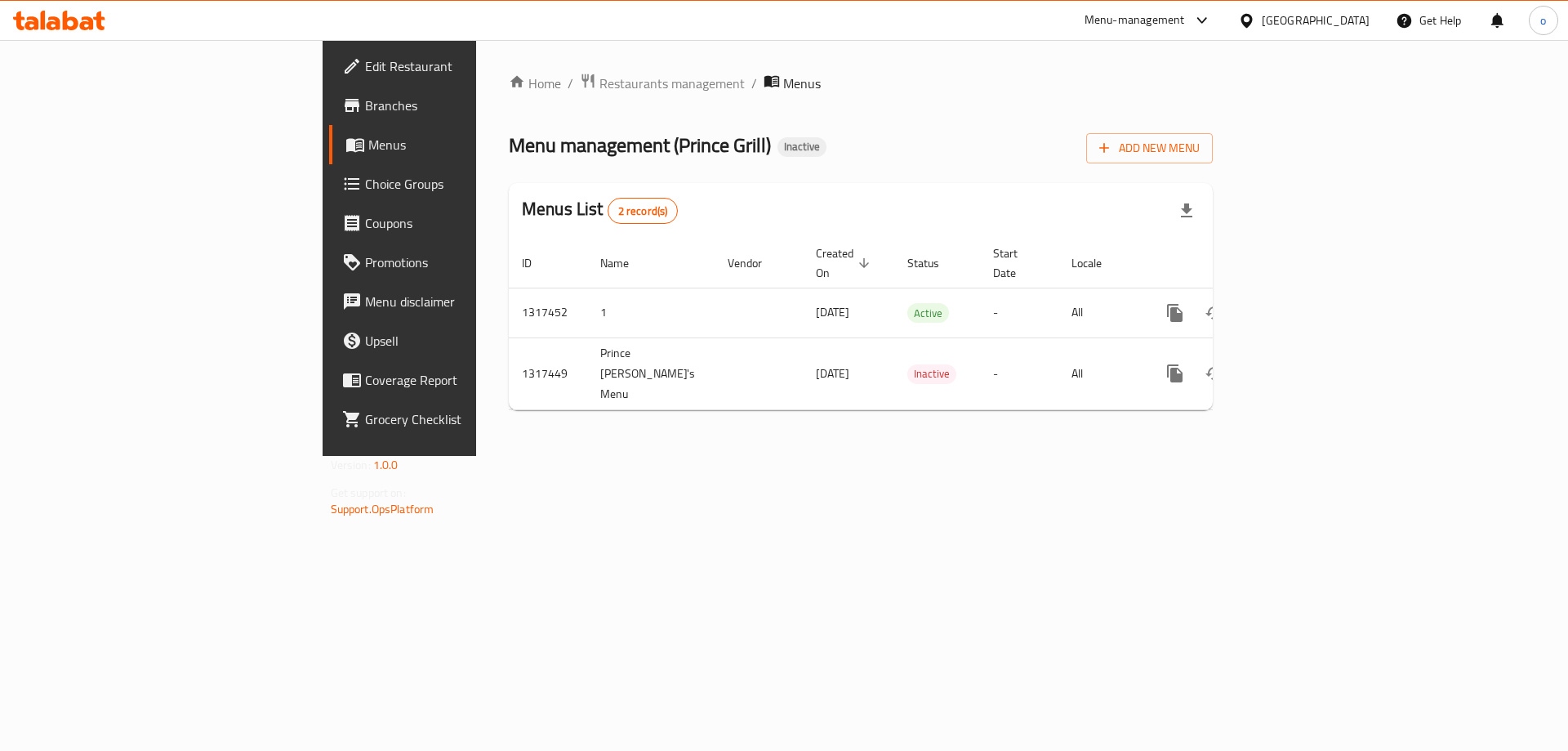
click at [329, 168] on link "Choice Groups" at bounding box center [457, 184] width 256 height 39
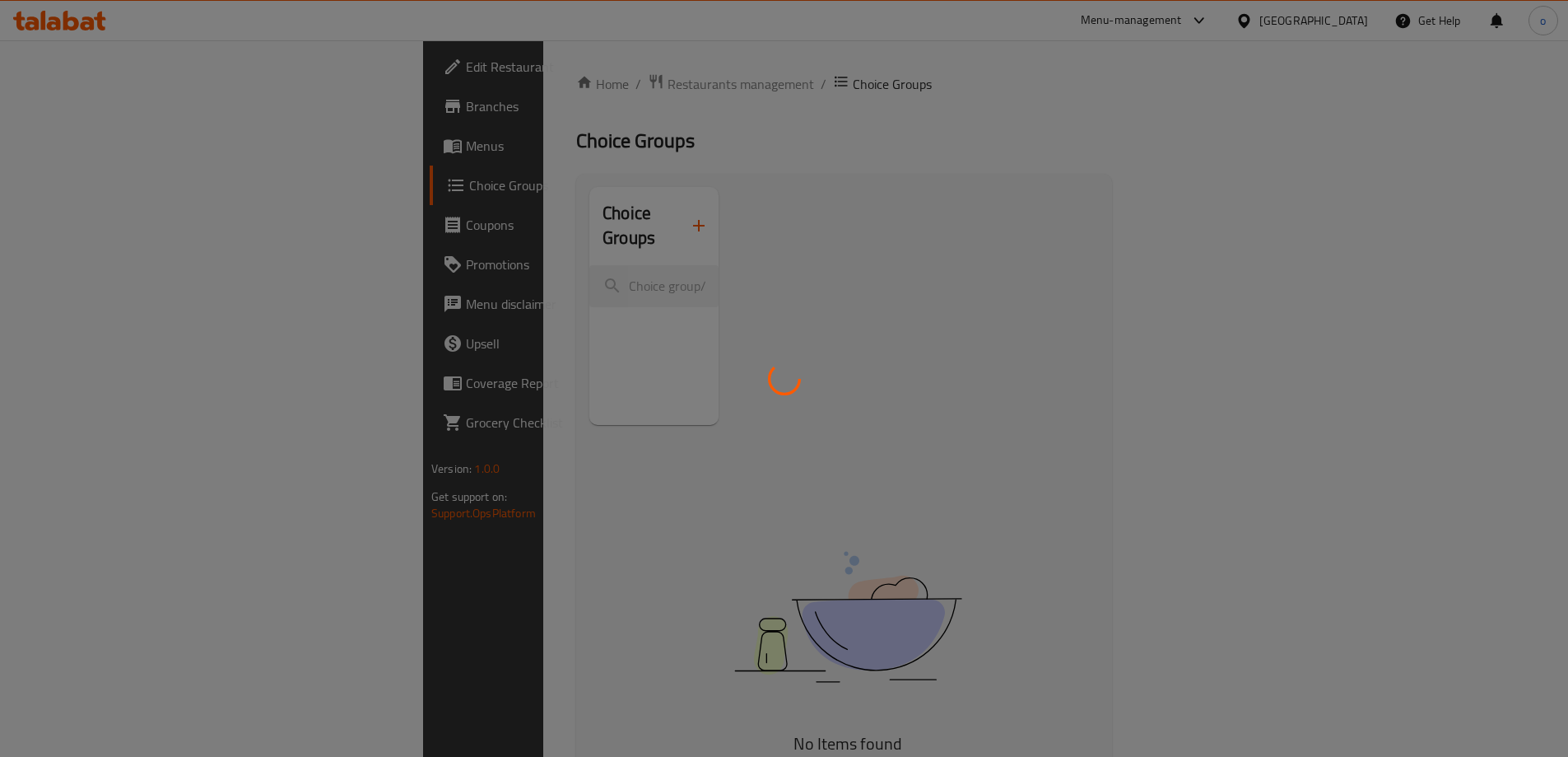
click at [85, 176] on div at bounding box center [784, 378] width 1568 height 757
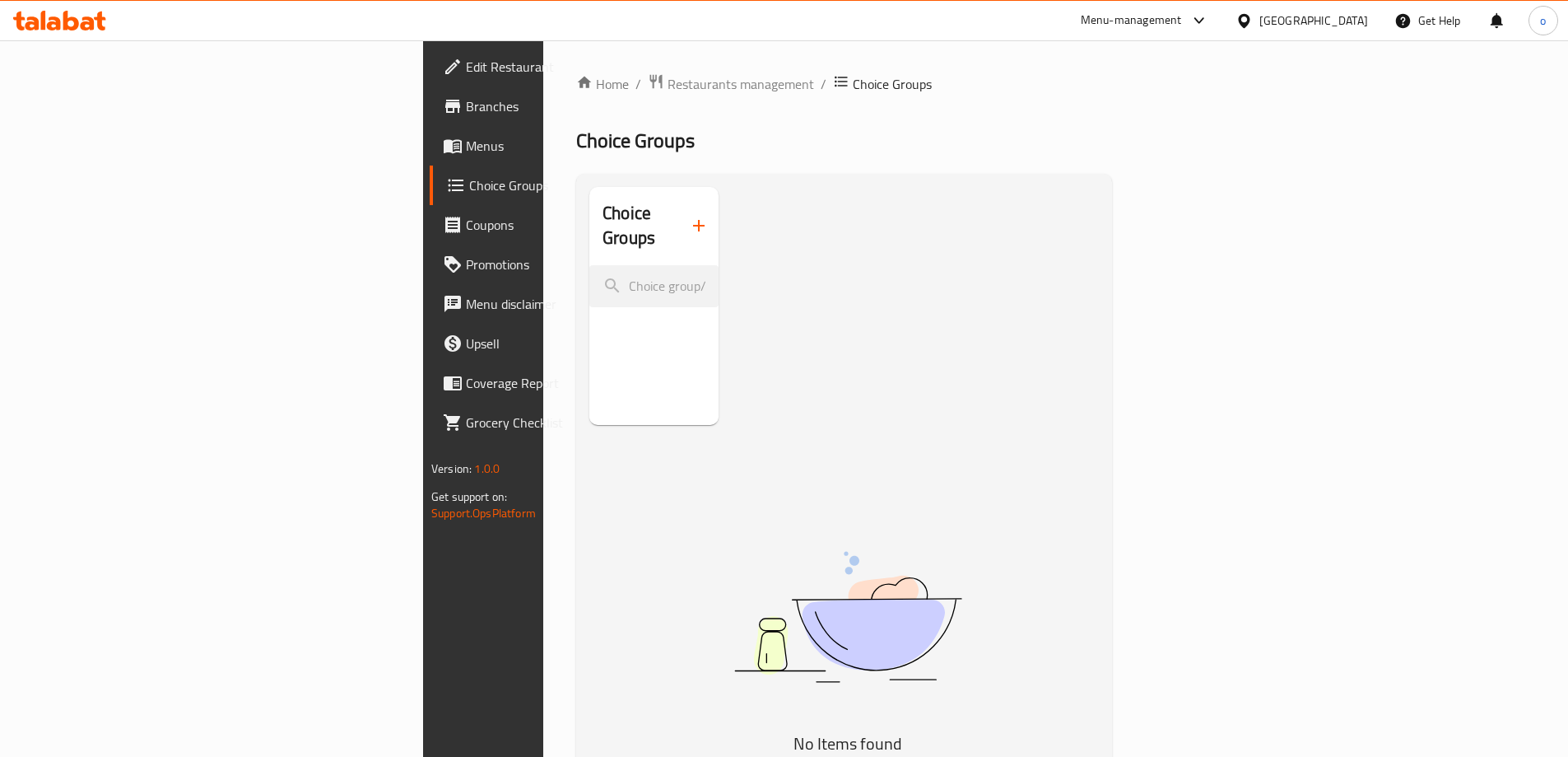
click at [466, 152] on span "Menus" at bounding box center [569, 146] width 206 height 20
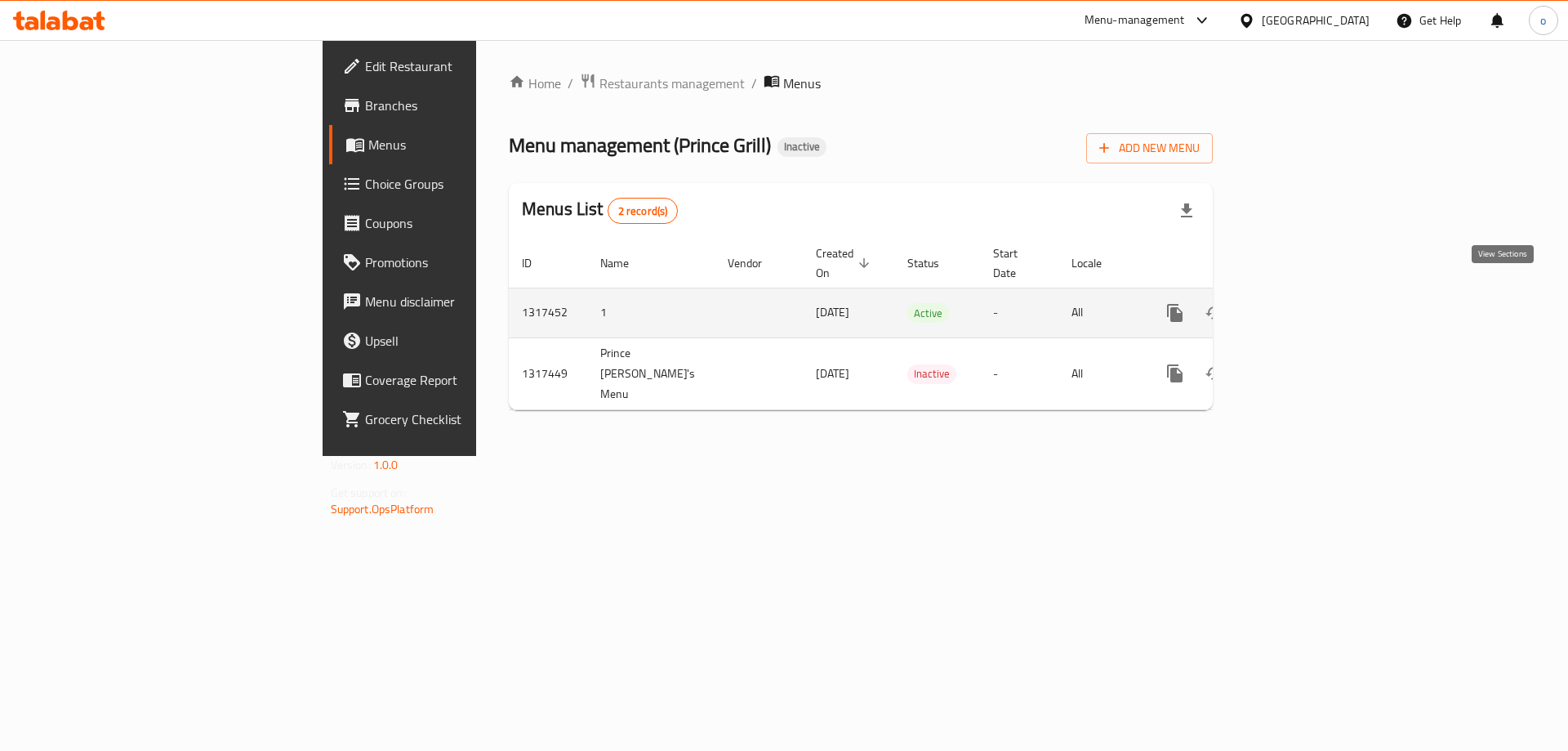
click at [1303, 303] on icon "enhanced table" at bounding box center [1292, 312] width 20 height 20
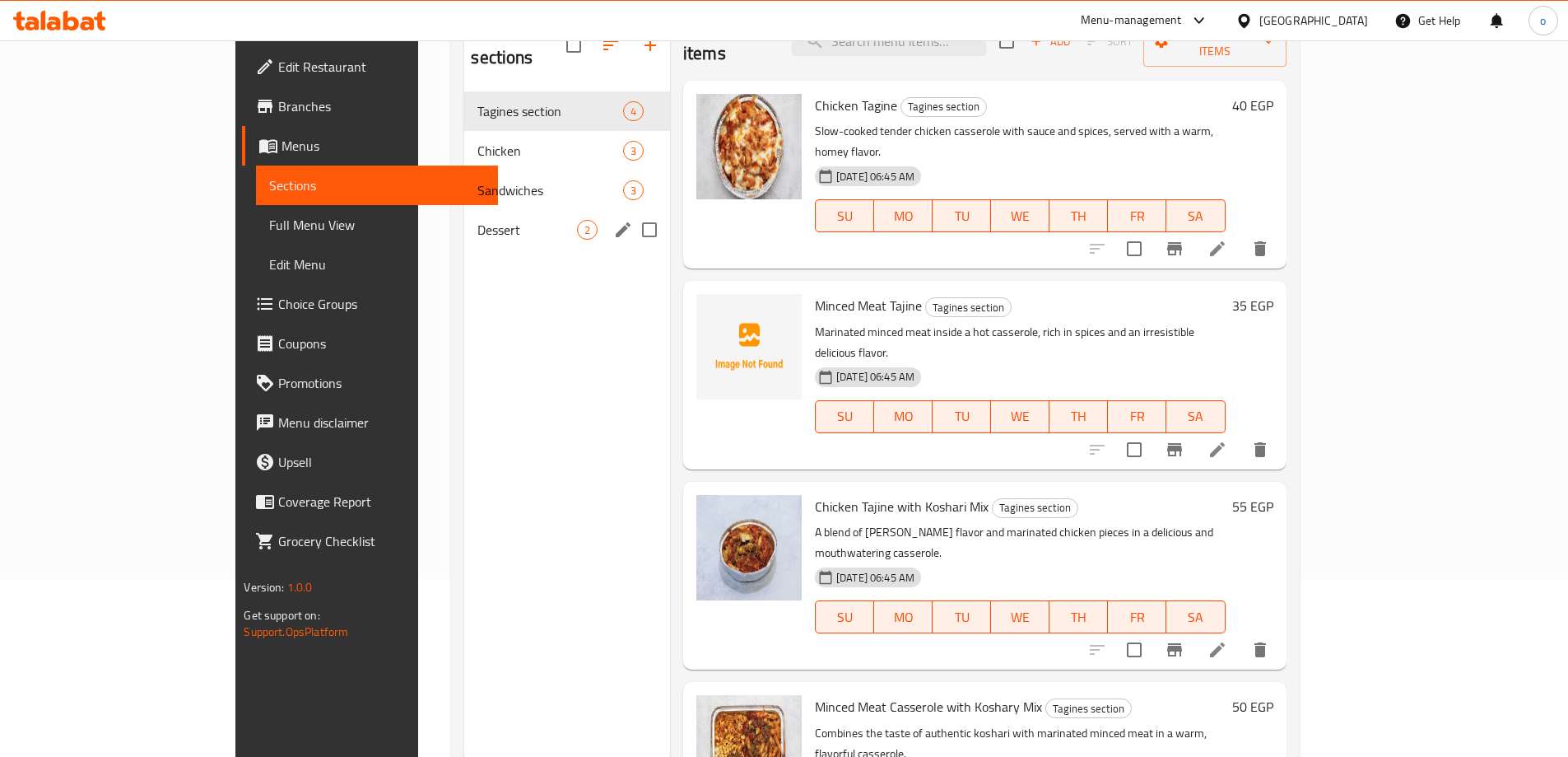
scroll to position [148, 0]
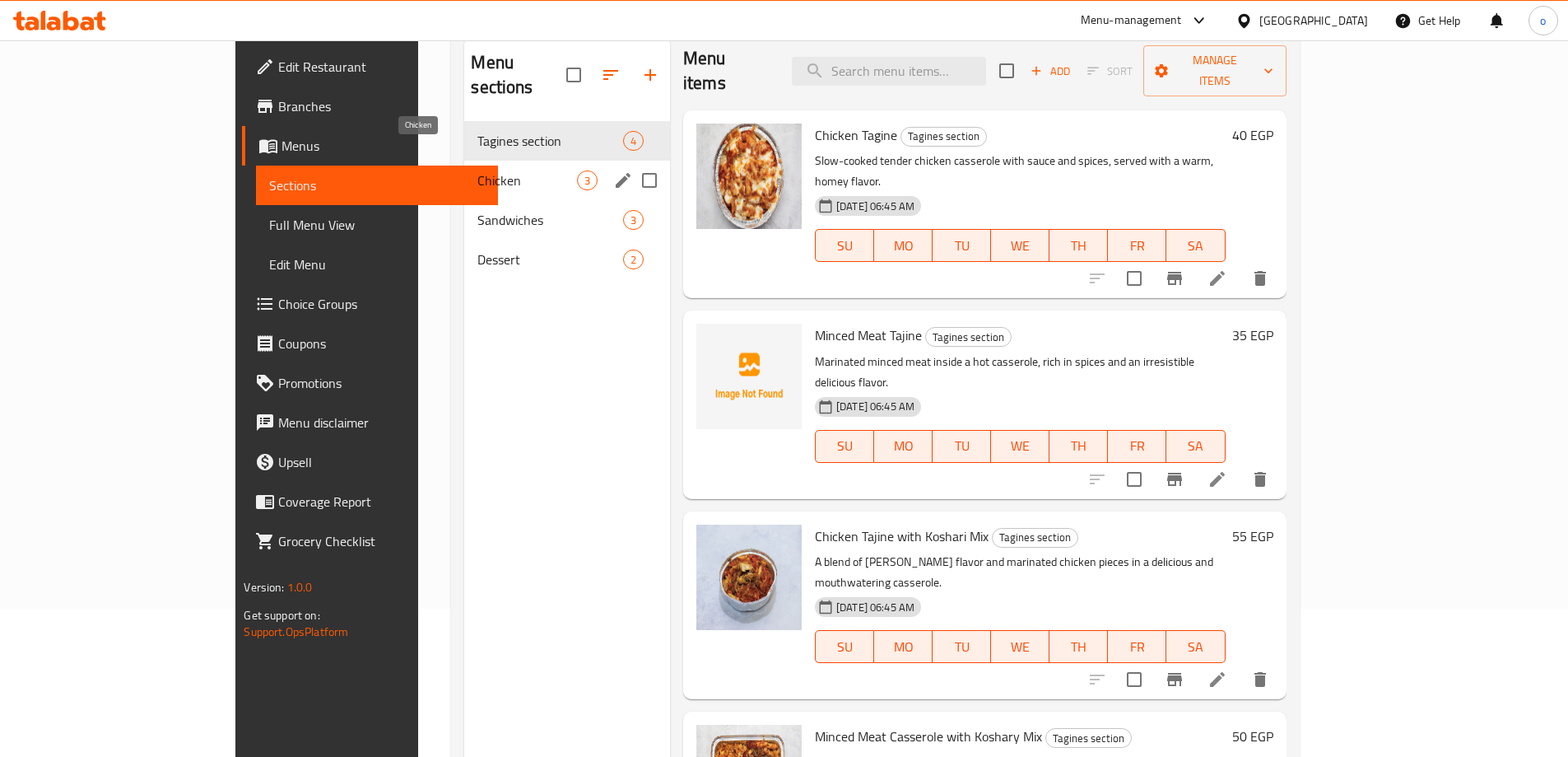
click at [477, 171] on span "Chicken" at bounding box center [526, 180] width 99 height 20
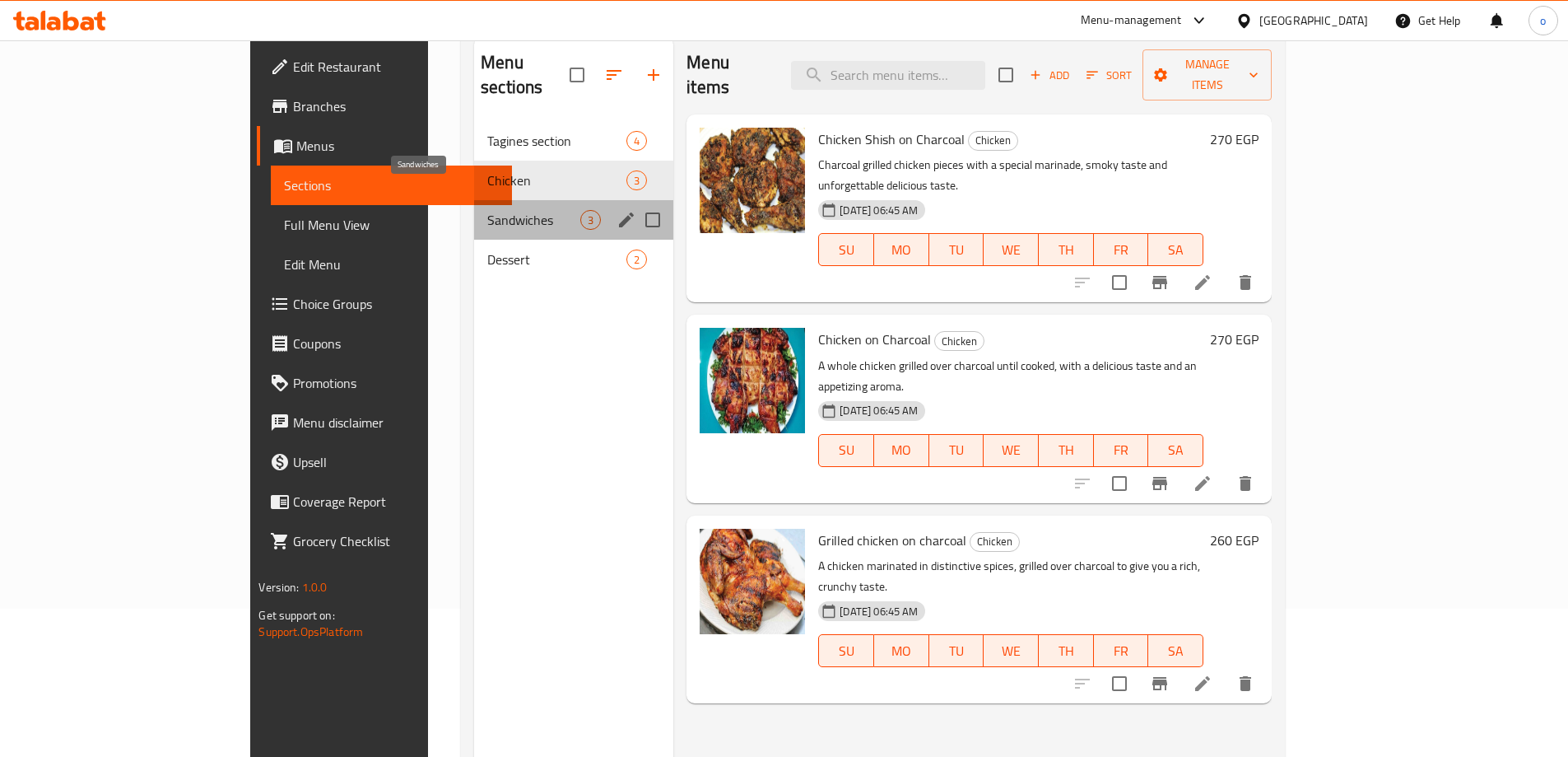
click at [488, 210] on span "Sandwiches" at bounding box center [534, 219] width 93 height 20
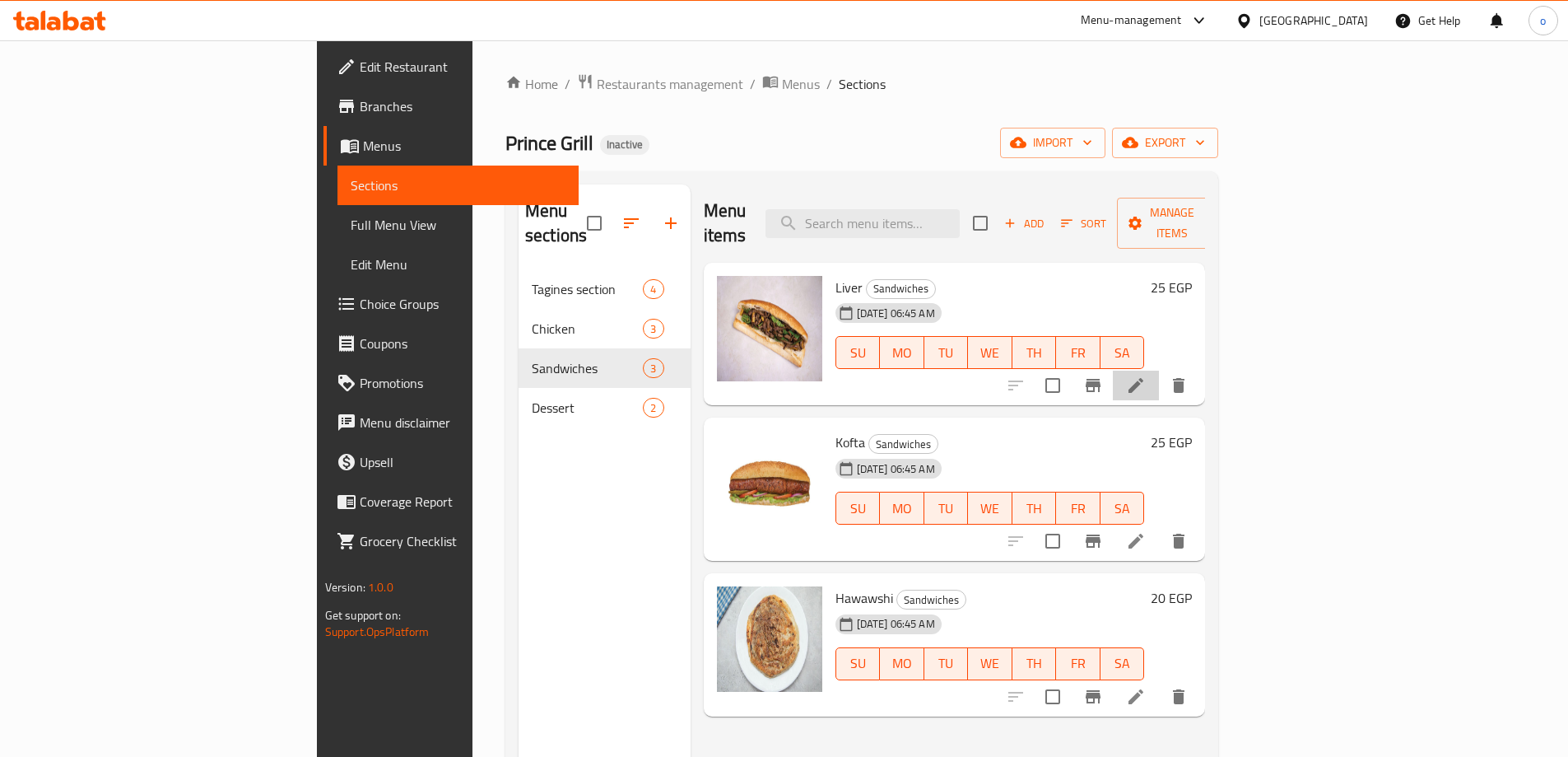
click at [1159, 370] on li at bounding box center [1136, 385] width 46 height 30
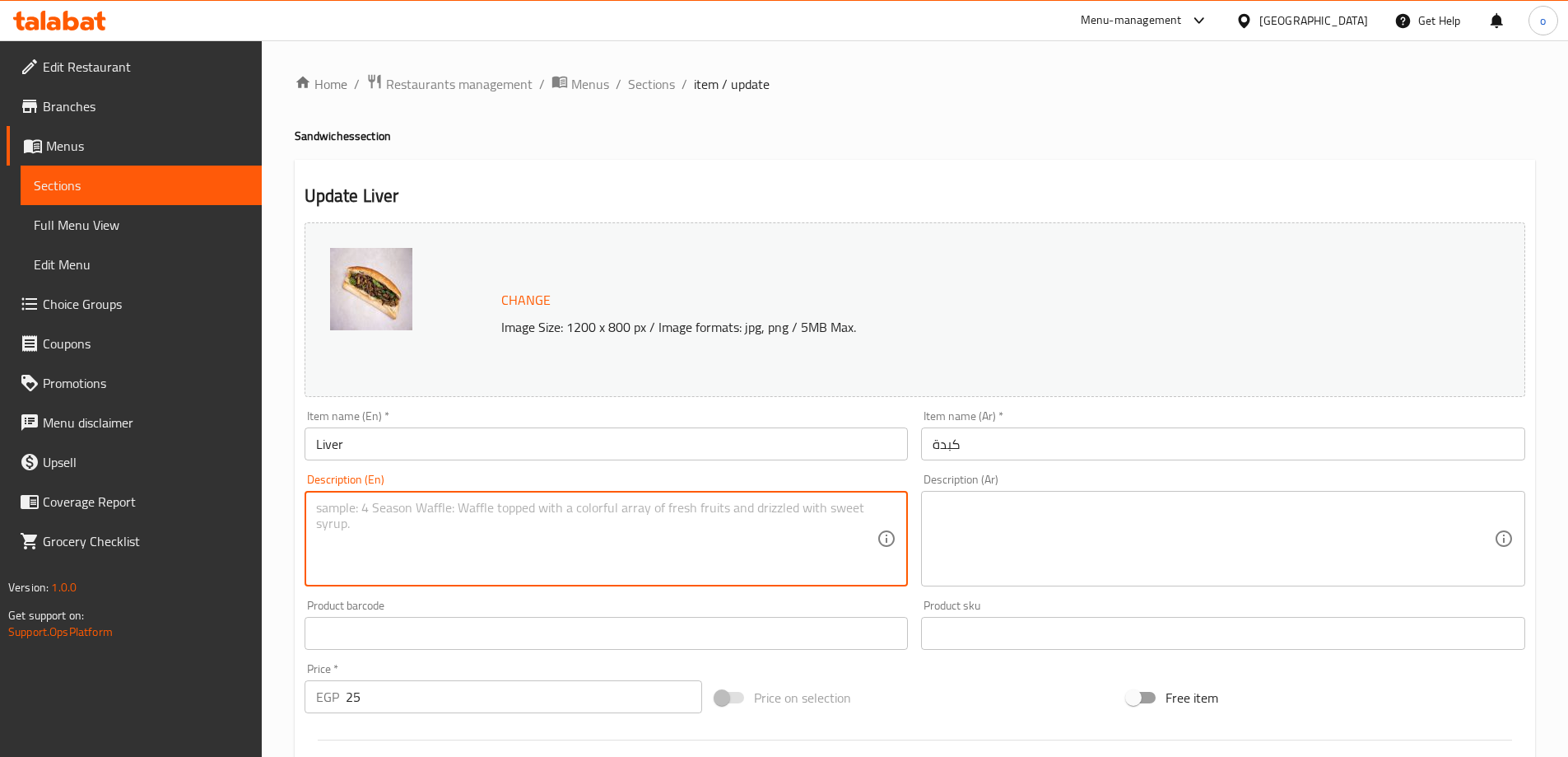
click at [586, 557] on textarea at bounding box center [596, 538] width 561 height 78
click at [1055, 496] on div "Description (Ar)" at bounding box center [1223, 538] width 604 height 95
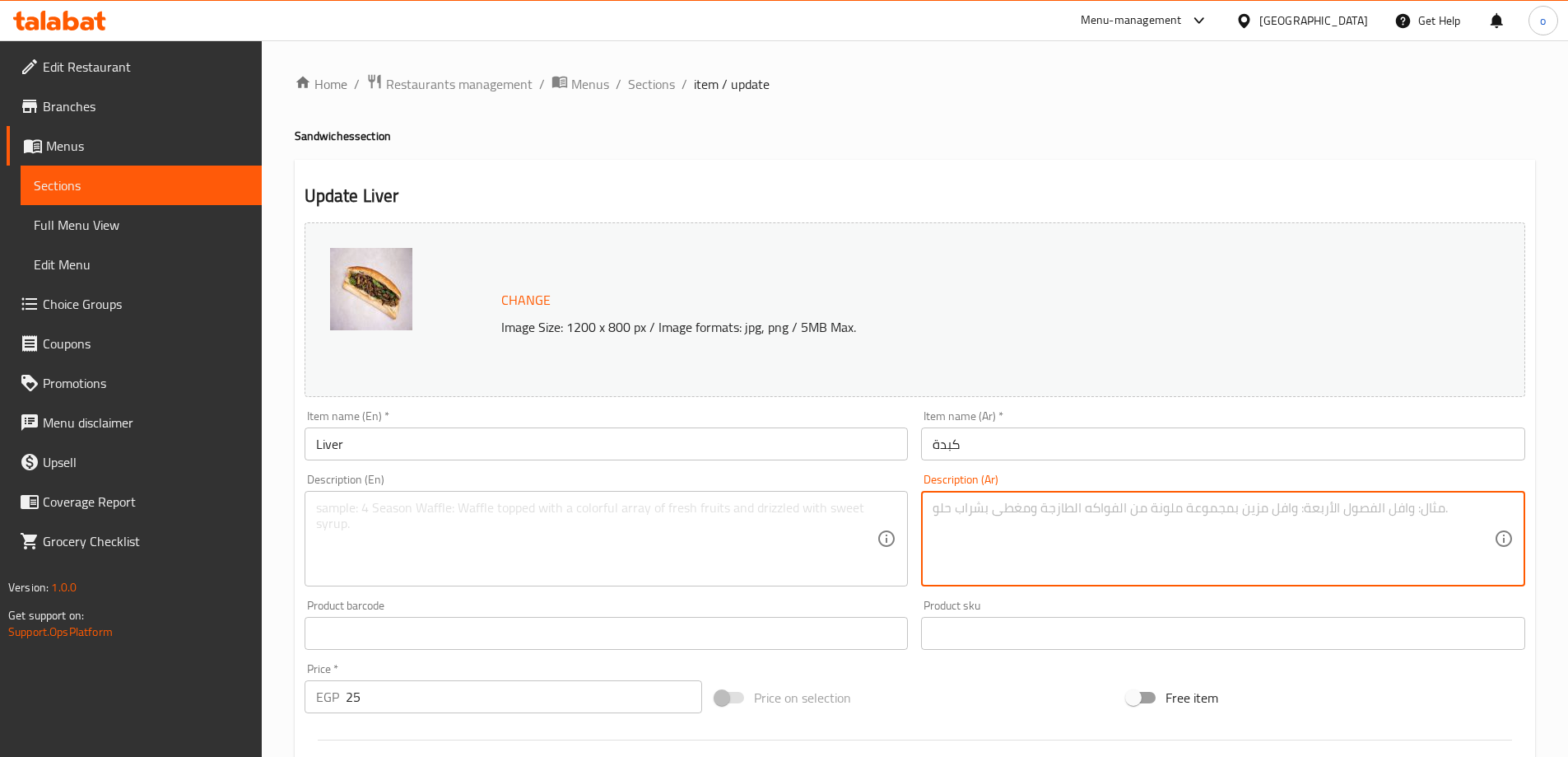
paste textarea "سندوتش كبدة طازجة متبلة بتوابل مصرية لاذعة، تُقدَّم ساخنة بطعم قوي وشهي."
type textarea "سندوتش كبدة طازجة متبلة بتوابل مصرية لاذعة، تُقدَّم ساخنة بطعم قوي وشهي."
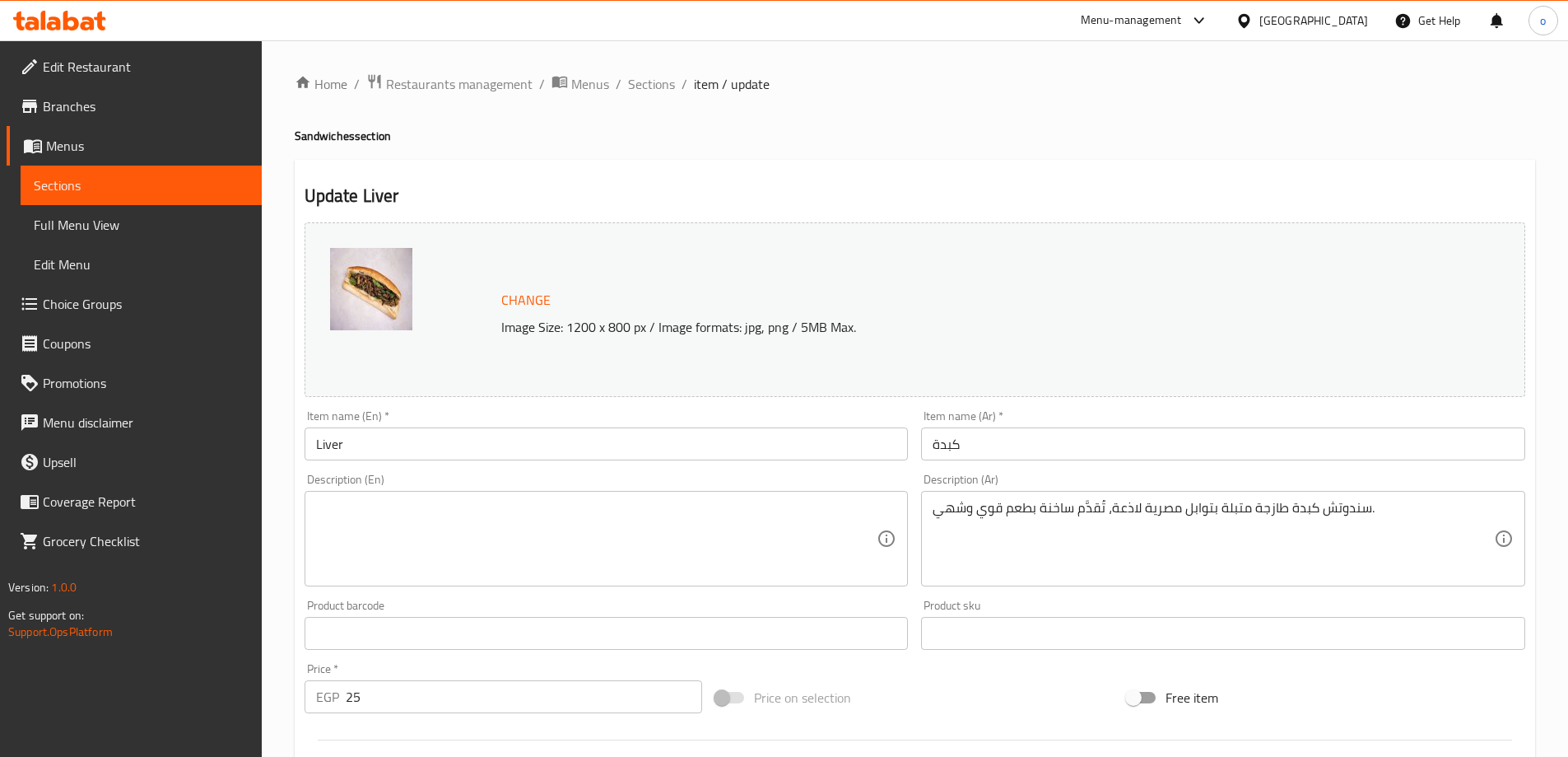
click at [595, 542] on textarea at bounding box center [596, 538] width 561 height 78
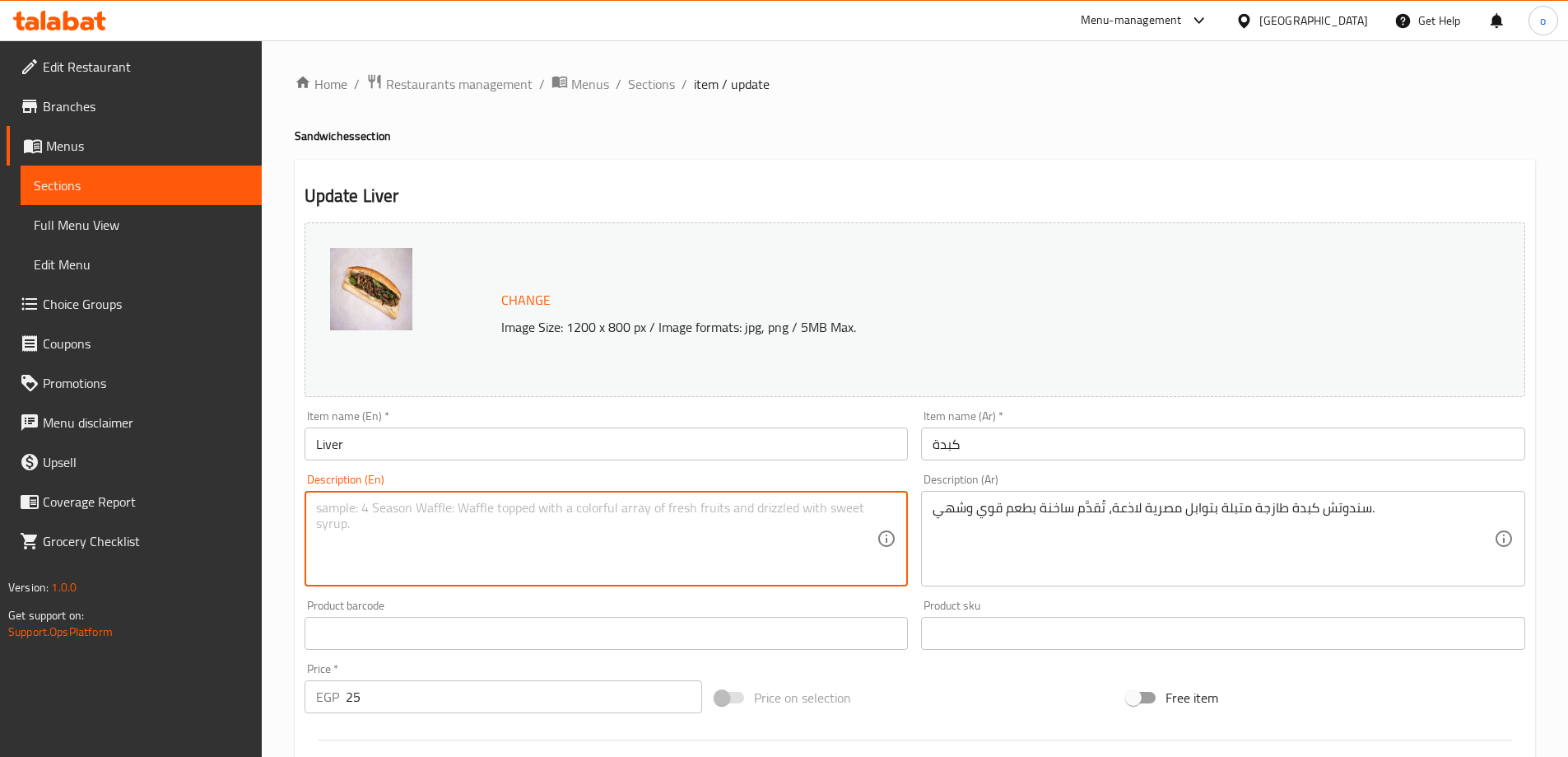
paste textarea "Fresh liver sandwich seasoned with pungent Egyptian spices, served hot with a s…"
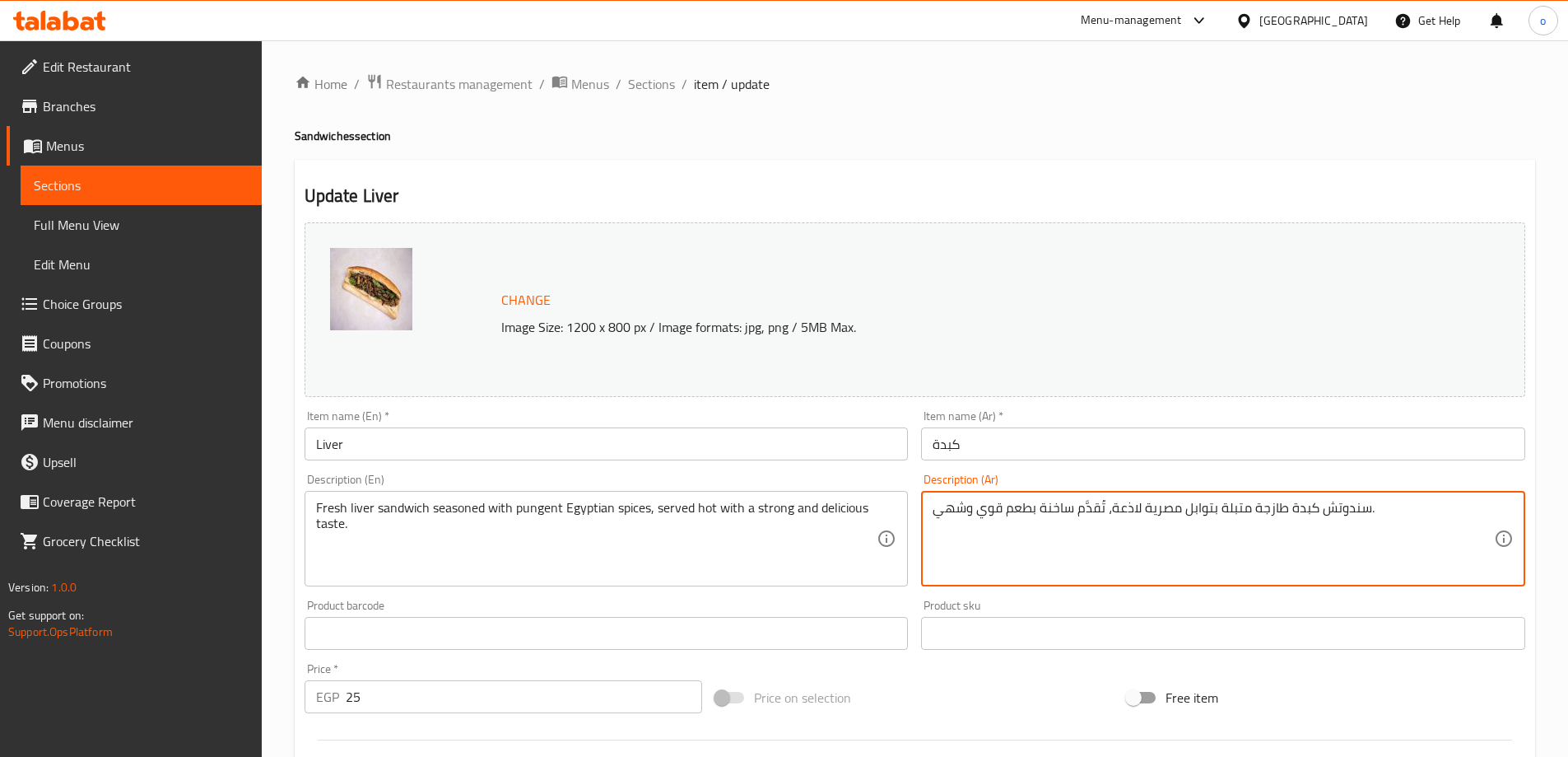
drag, startPoint x: 1113, startPoint y: 505, endPoint x: 1142, endPoint y: 510, distance: 29.4
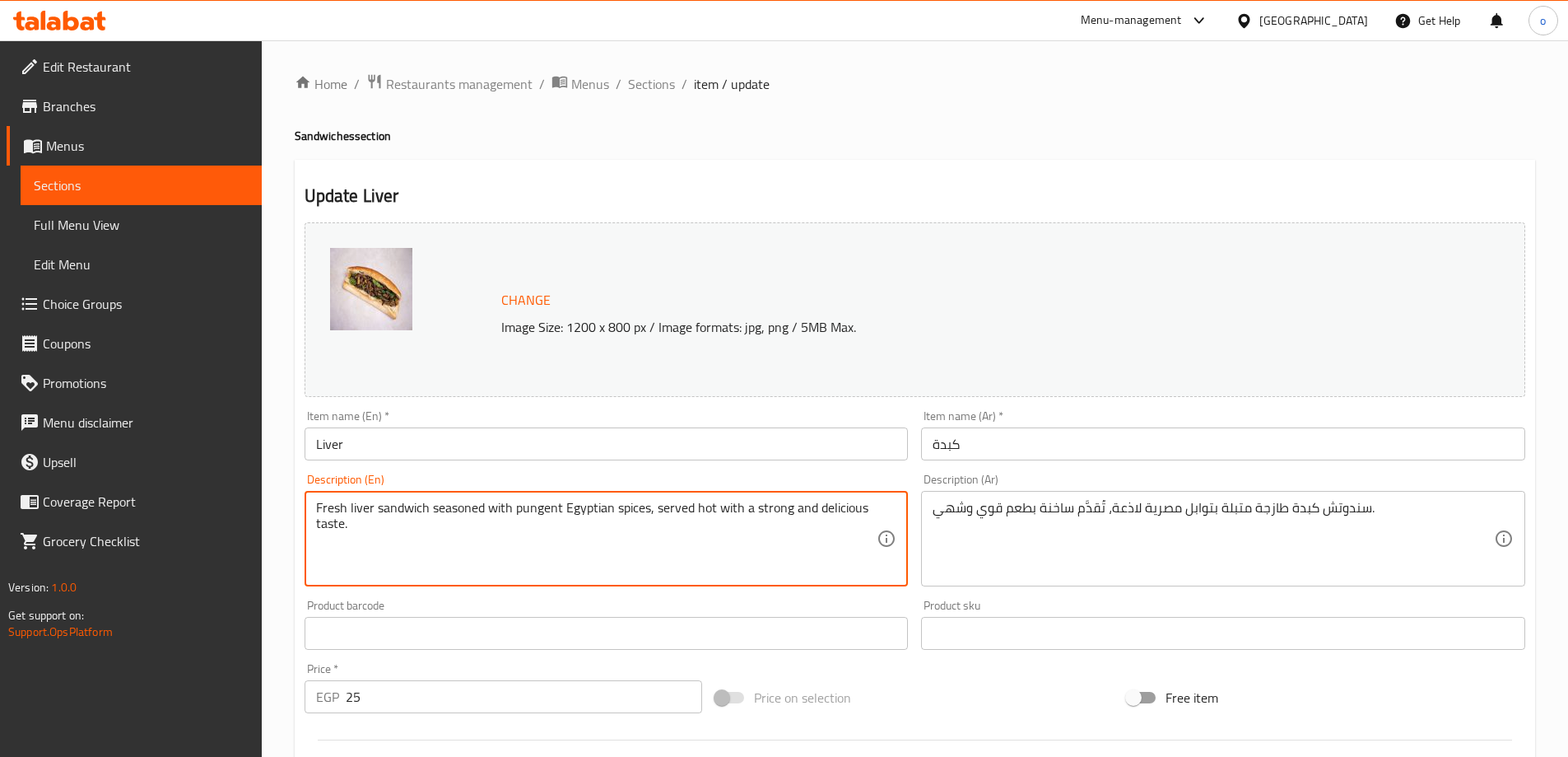
drag, startPoint x: 557, startPoint y: 504, endPoint x: 516, endPoint y: 513, distance: 42.0
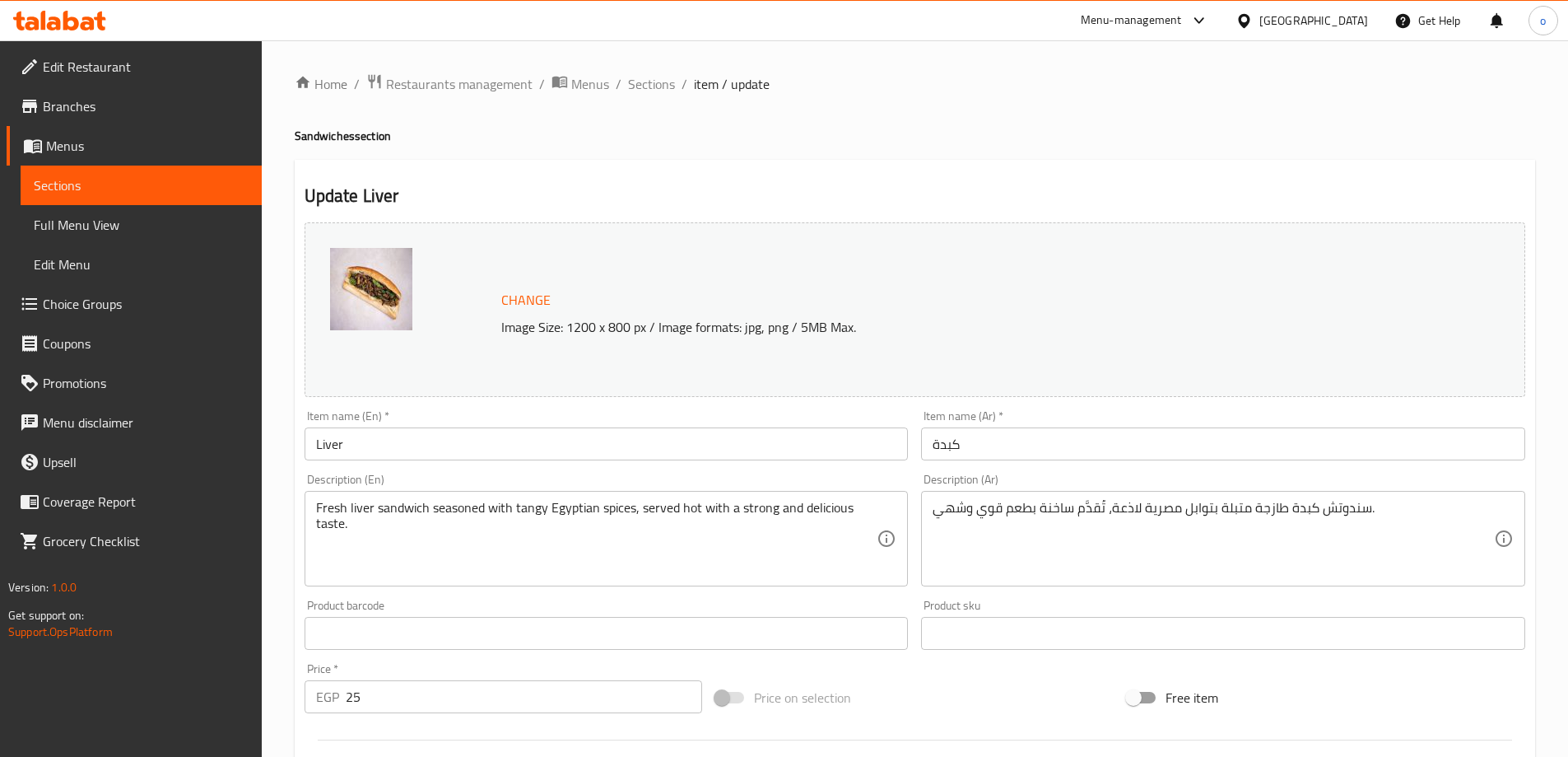
click at [530, 505] on textarea "Fresh liver sandwich seasoned with tangy Egyptian spices, served hot with a str…" at bounding box center [596, 538] width 561 height 78
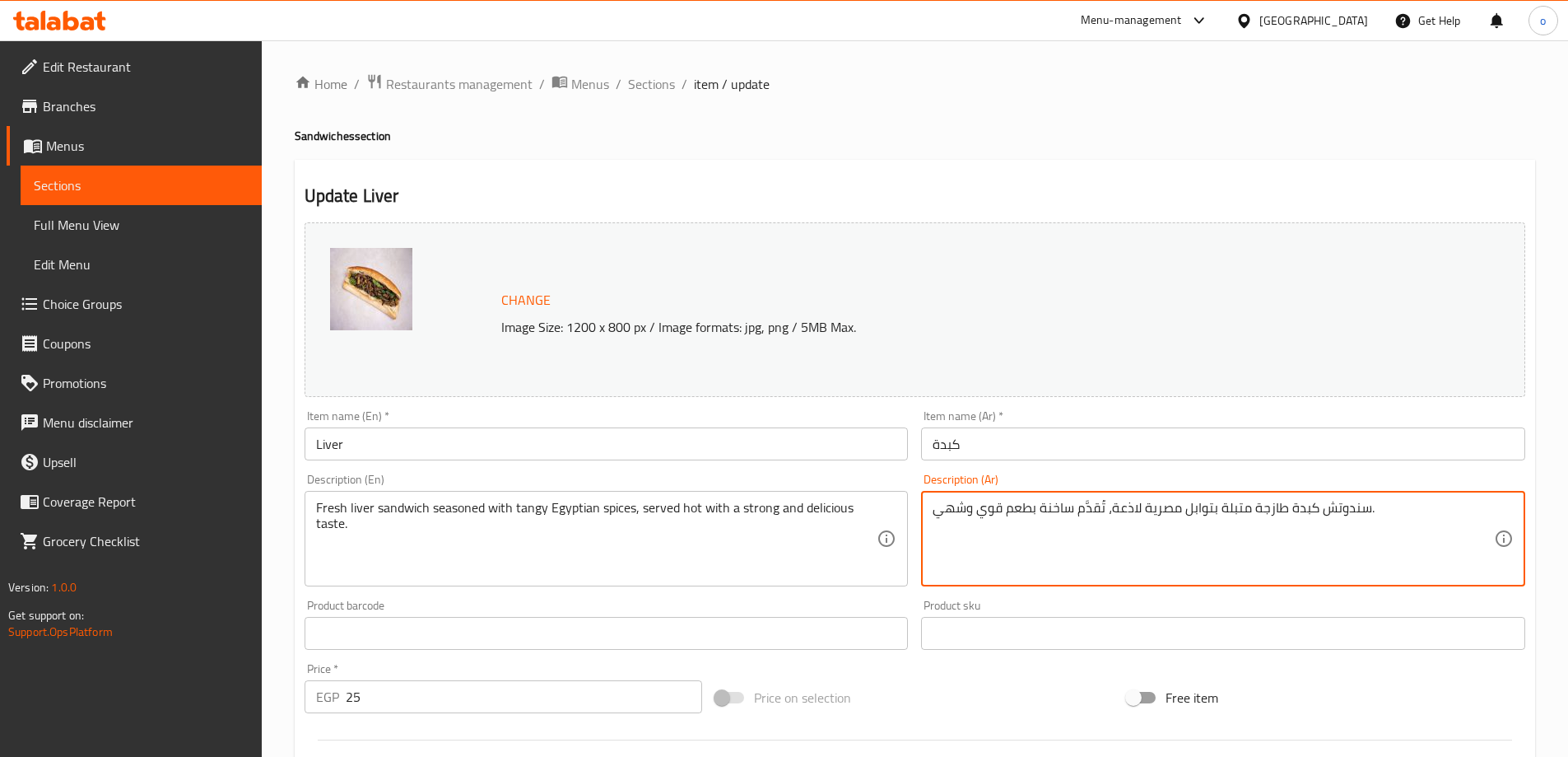
drag, startPoint x: 1112, startPoint y: 508, endPoint x: 1254, endPoint y: 513, distance: 142.1
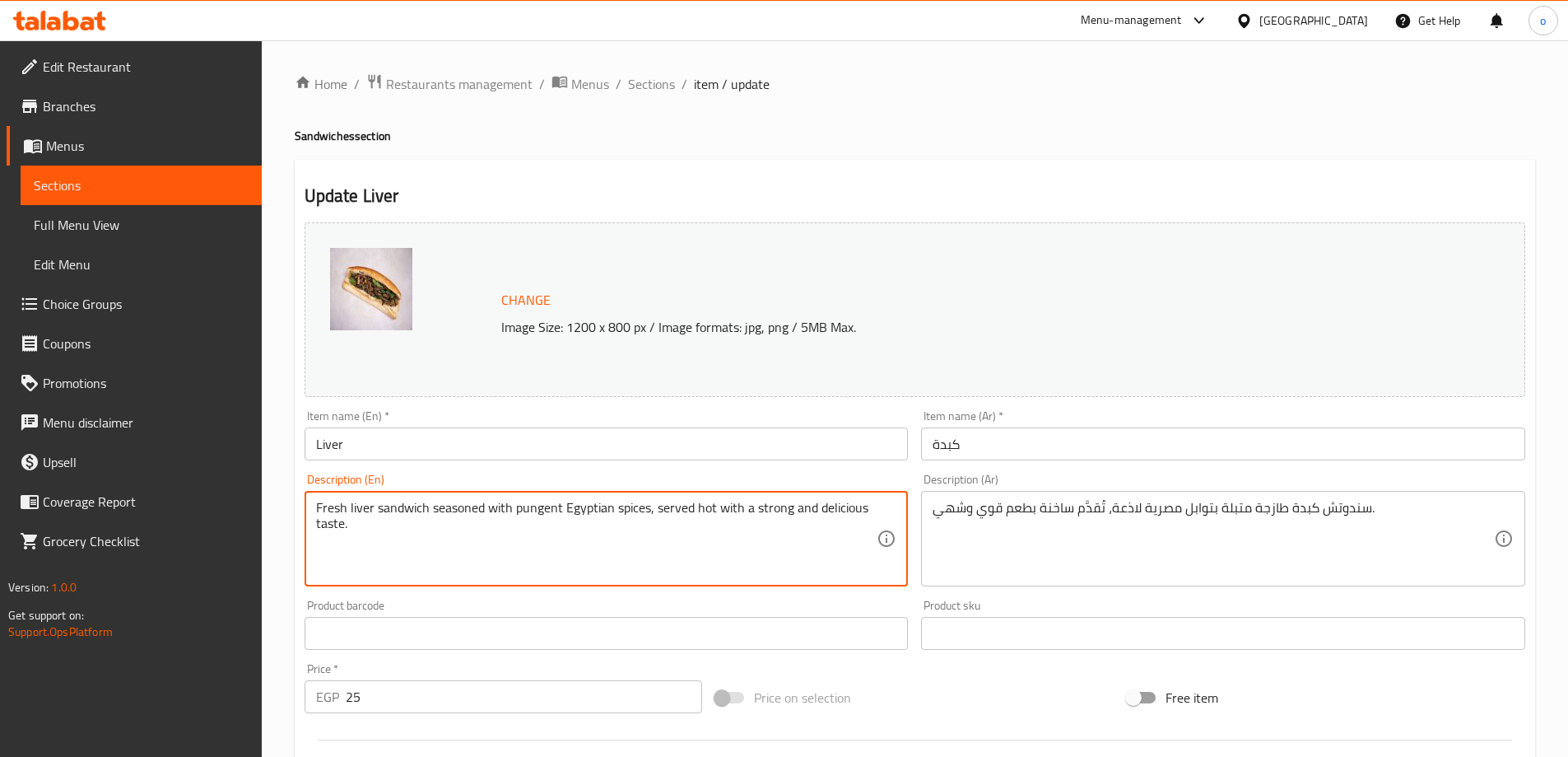
click at [556, 555] on textarea "Fresh liver sandwich seasoned with pungent Egyptian spices, served hot with a s…" at bounding box center [596, 538] width 561 height 78
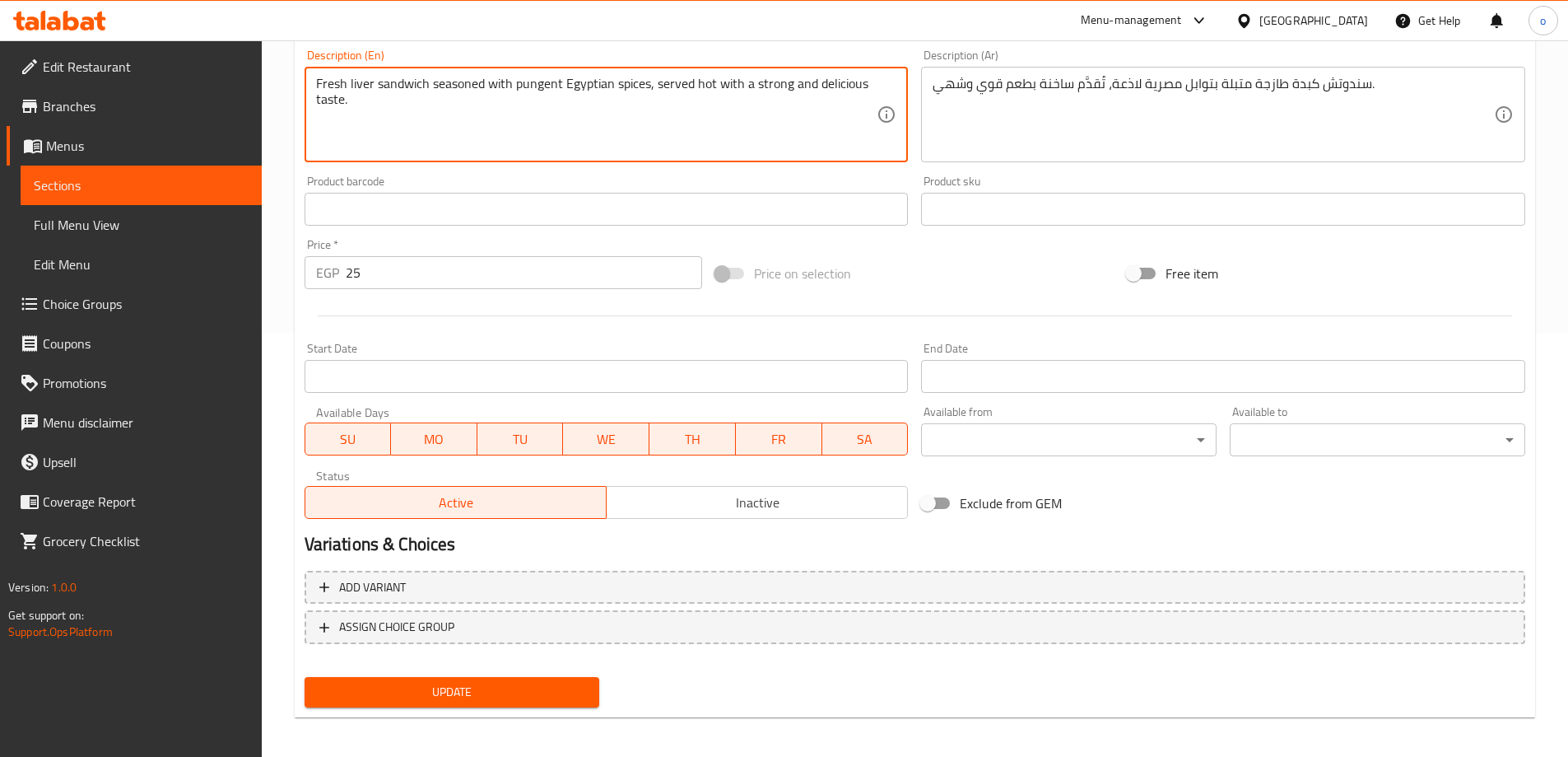
scroll to position [430, 0]
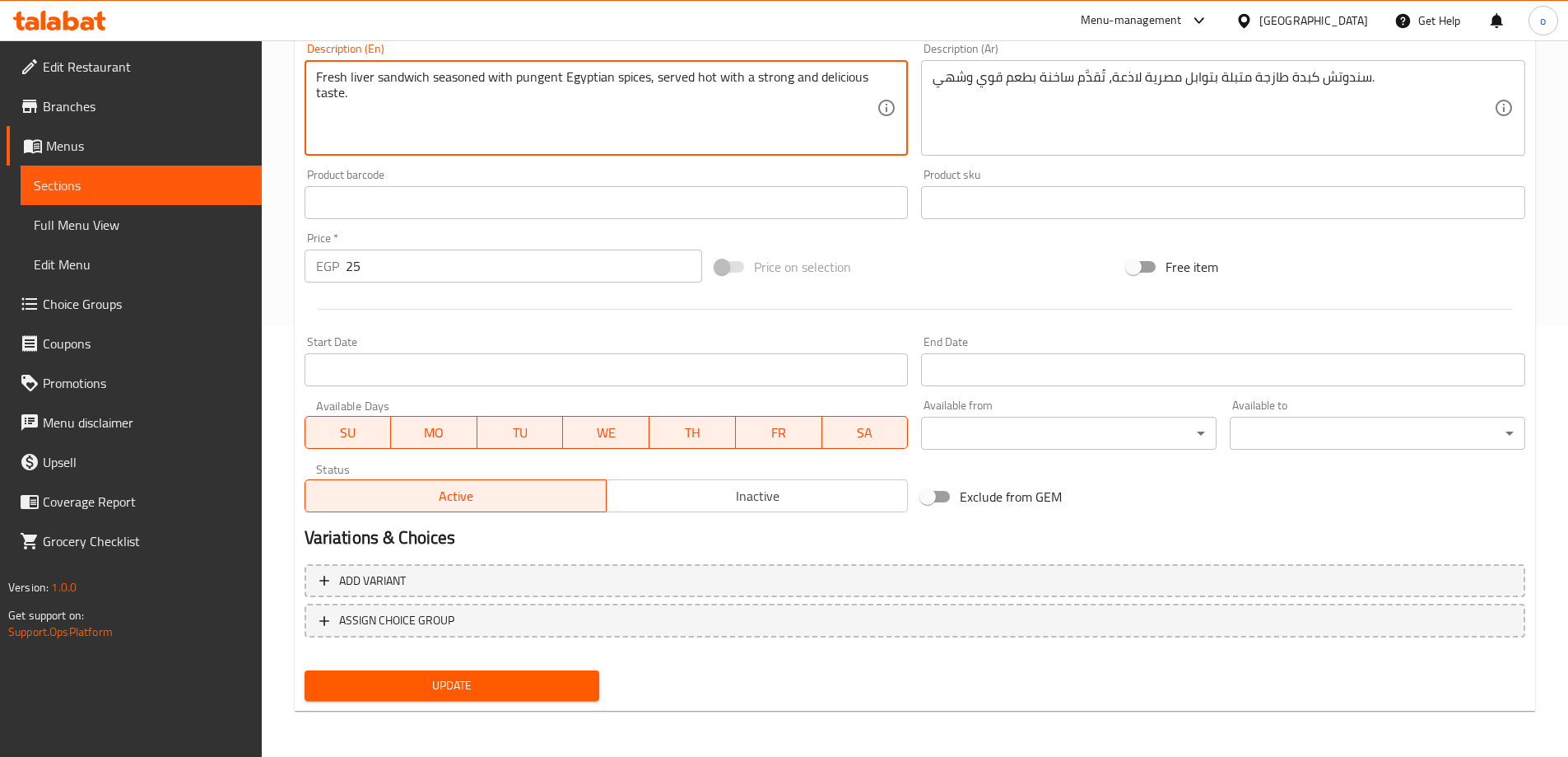
type textarea "Fresh liver sandwich seasoned with pungent Egyptian spices, served hot with a s…"
click at [446, 689] on span "Update" at bounding box center [452, 686] width 269 height 21
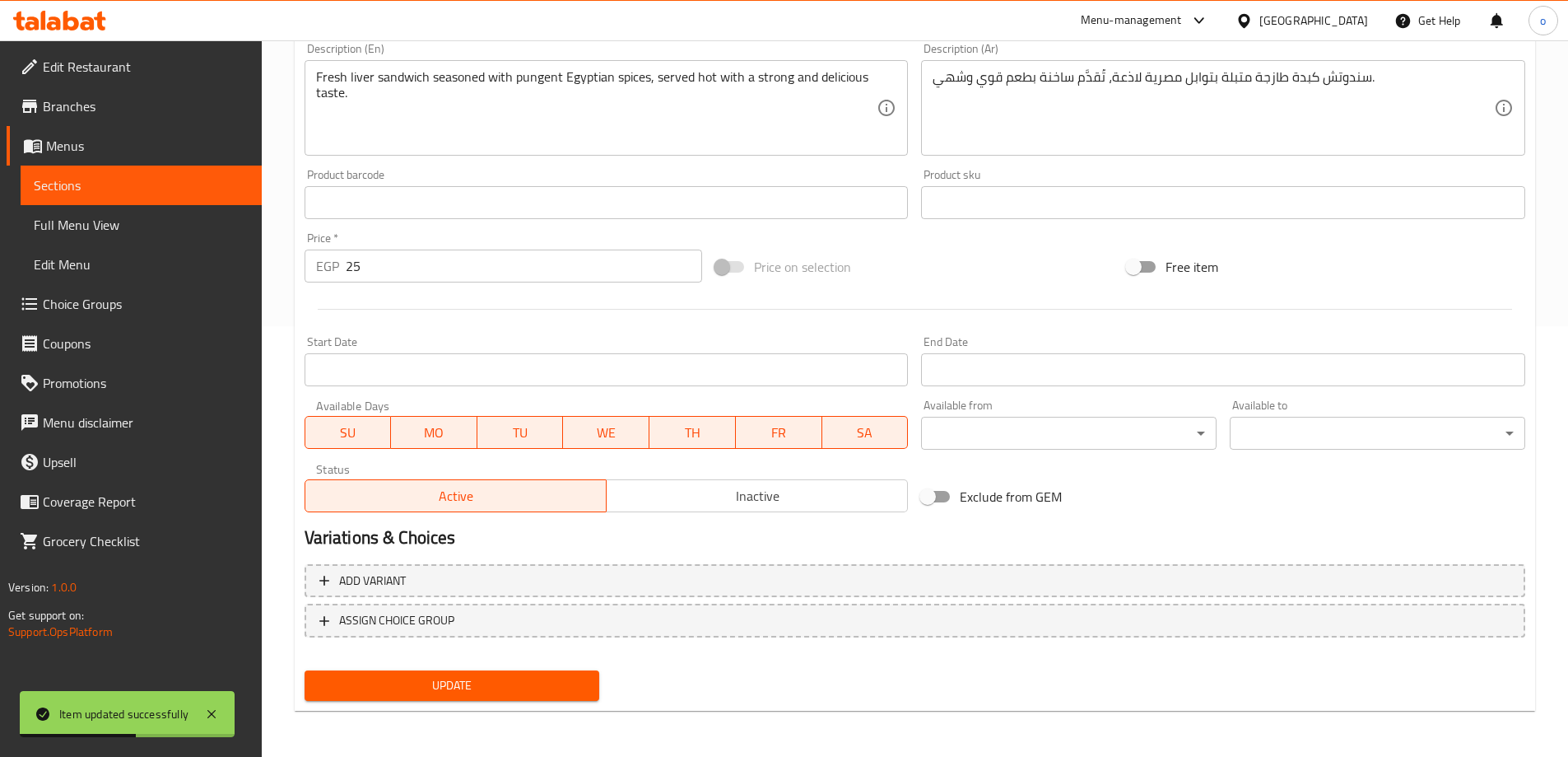
click at [89, 183] on span "Sections" at bounding box center [141, 185] width 215 height 20
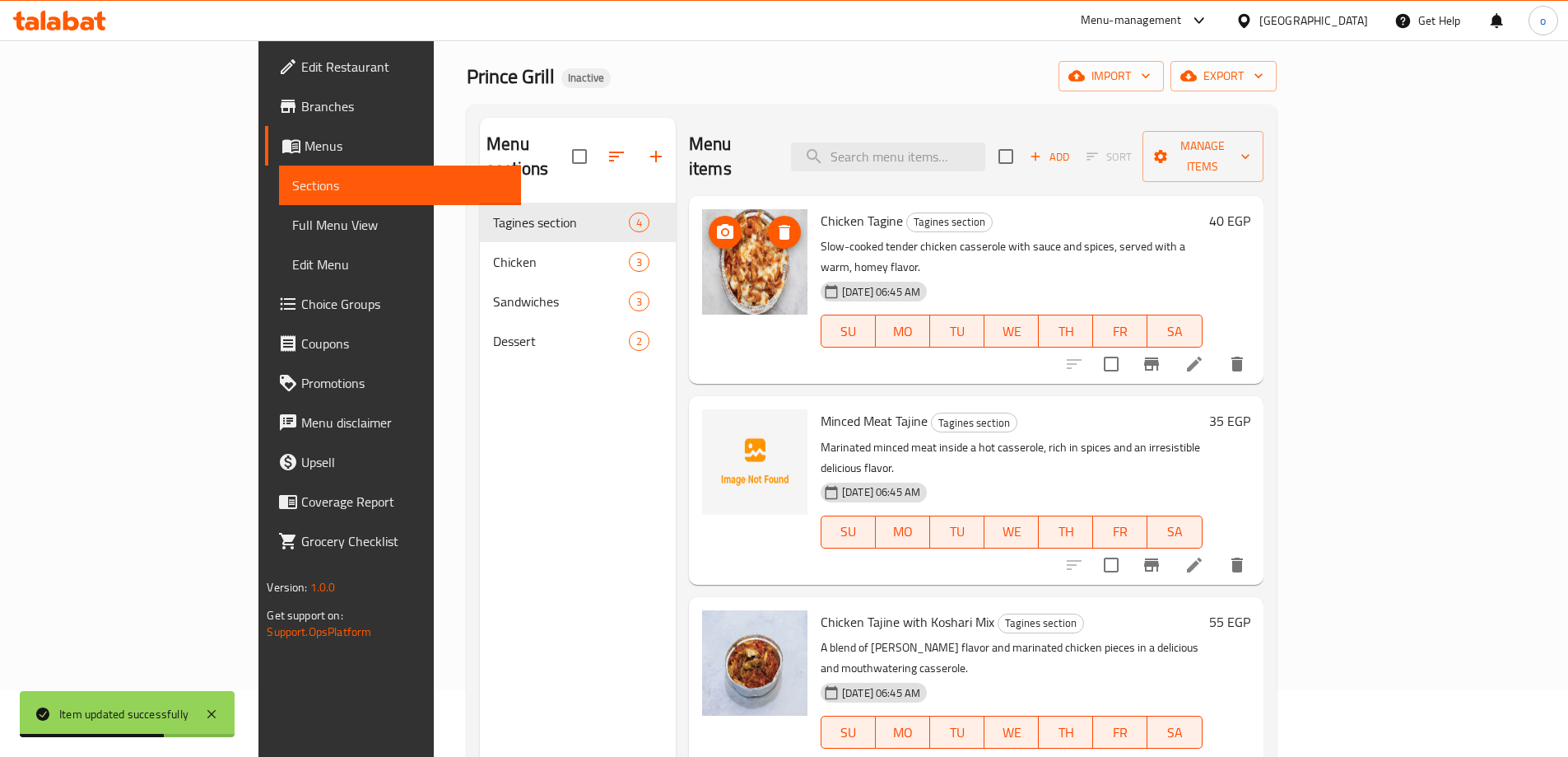
scroll to position [66, 0]
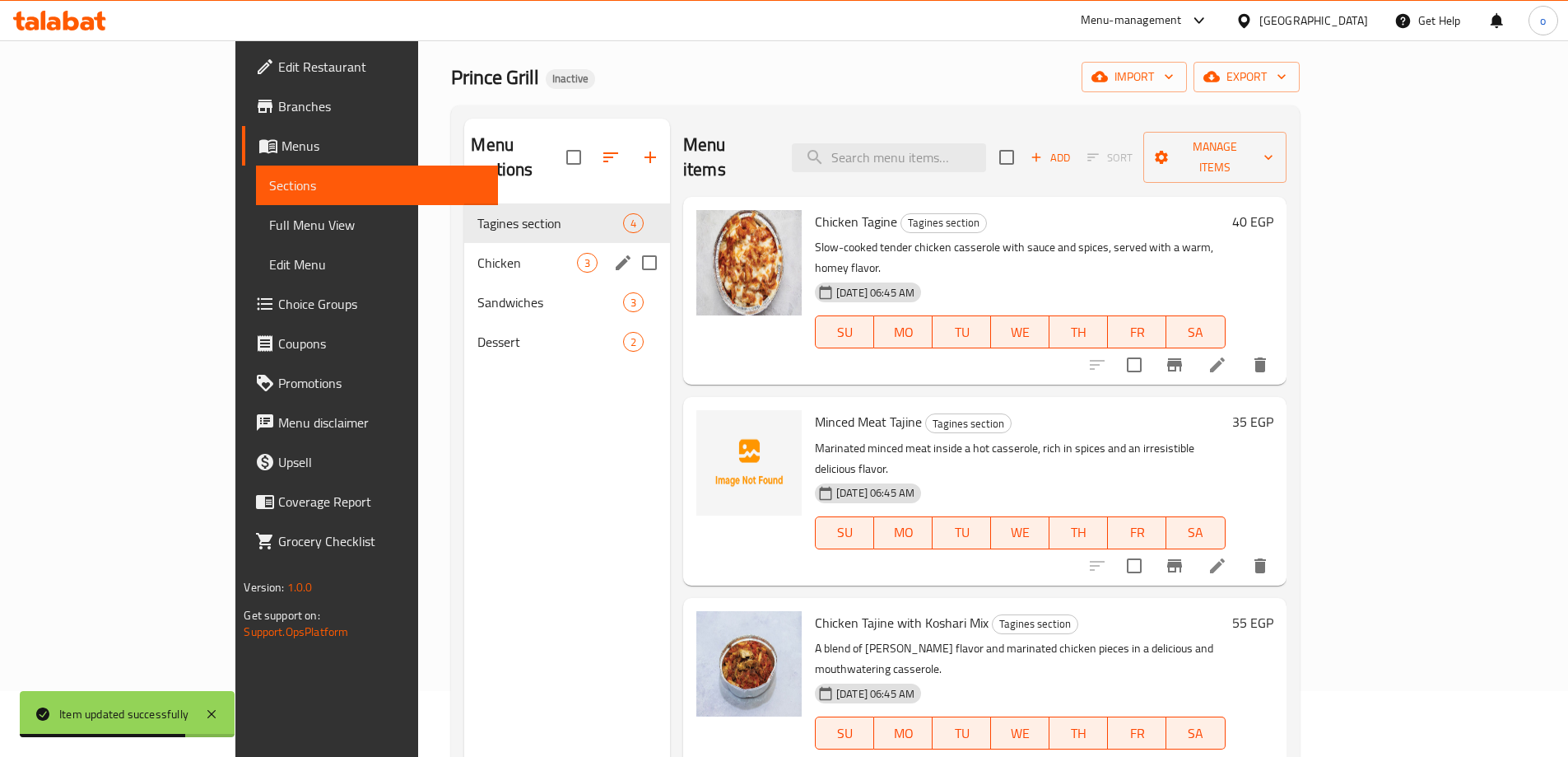
click at [477, 253] on span "Chicken" at bounding box center [526, 262] width 99 height 20
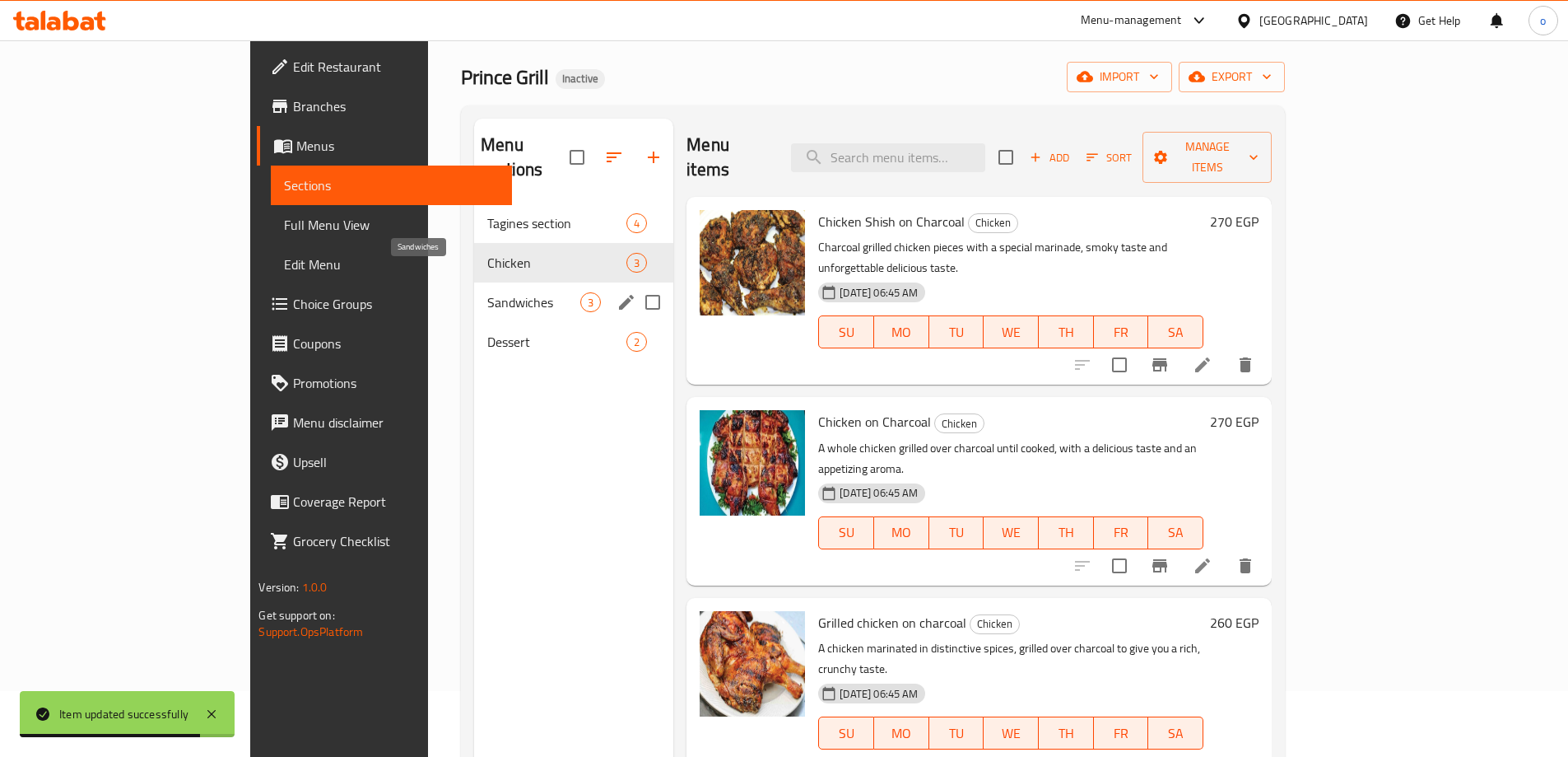
click at [488, 292] on span "Sandwiches" at bounding box center [534, 302] width 93 height 20
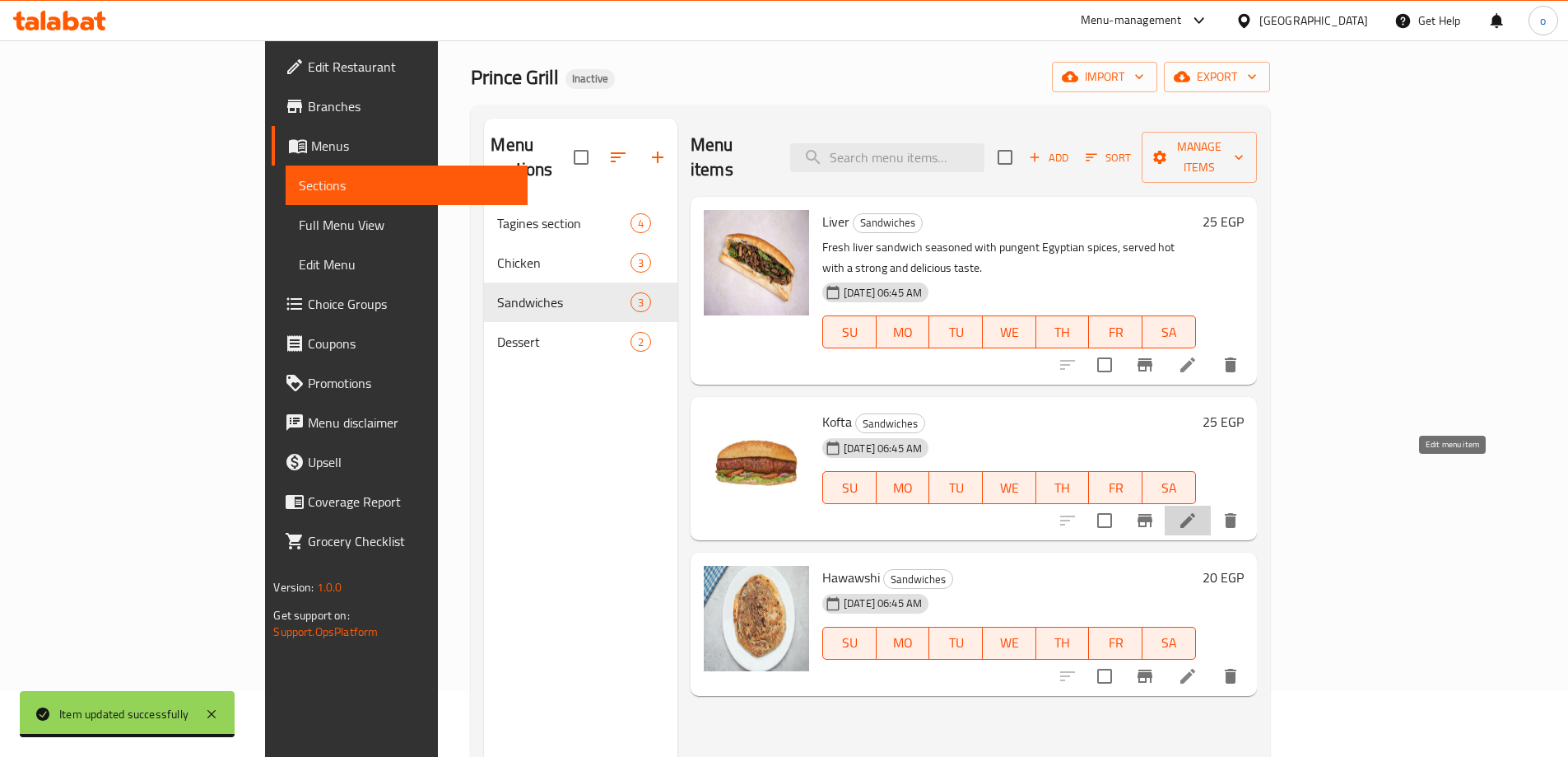
click at [1198, 511] on icon at bounding box center [1188, 520] width 20 height 20
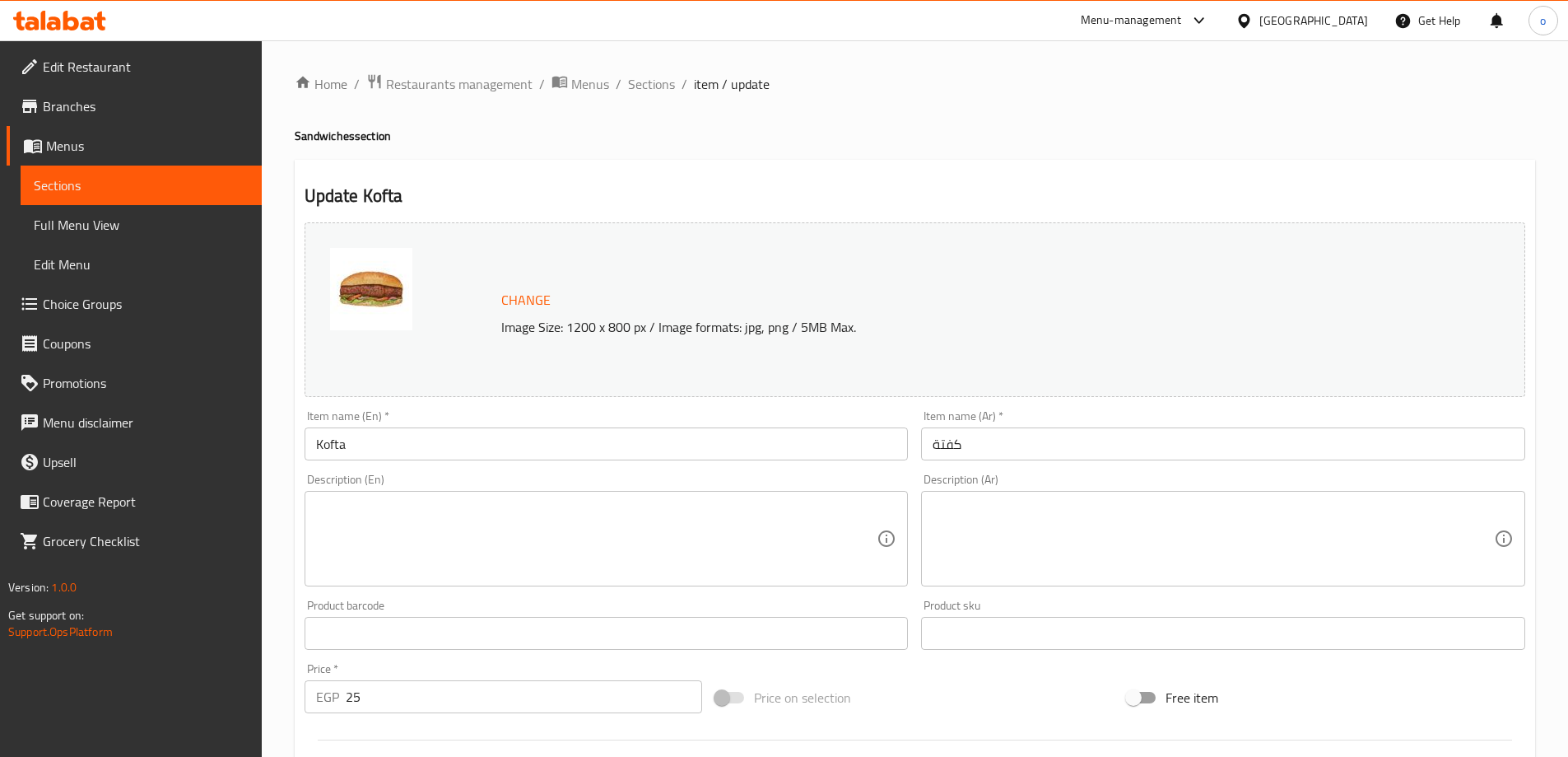
click at [1022, 508] on textarea at bounding box center [1212, 538] width 561 height 78
click at [978, 530] on textarea at bounding box center [1212, 538] width 561 height 78
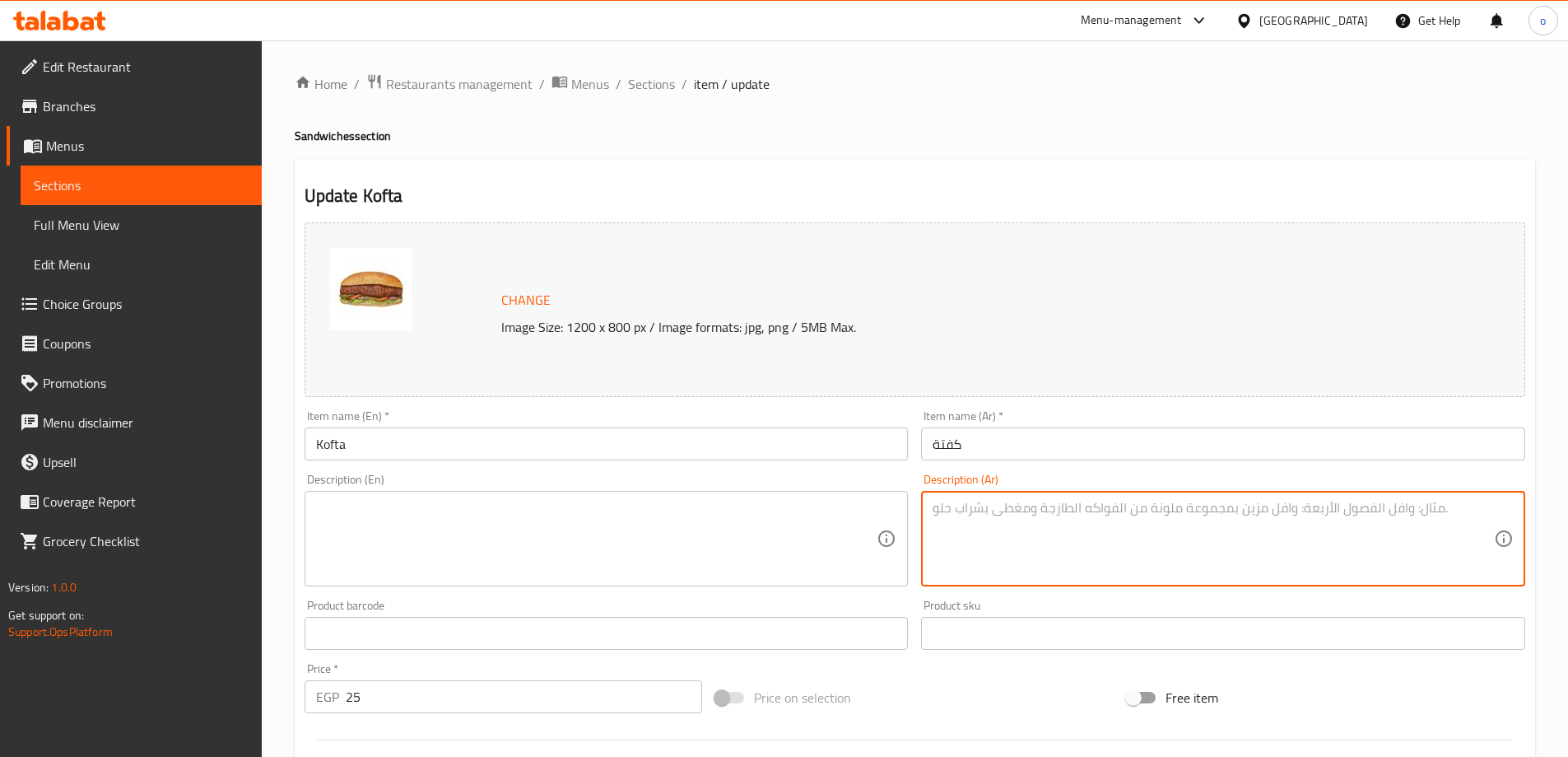
paste textarea "كفتة مشوية على الفحم داخل خبز طازج، نكهة لحم غنية بتتبيلة مميزة."
type textarea "كفتة مشوية على الفحم داخل خبز طازج، نكهة لحم غنية بتتبيلة مميزة."
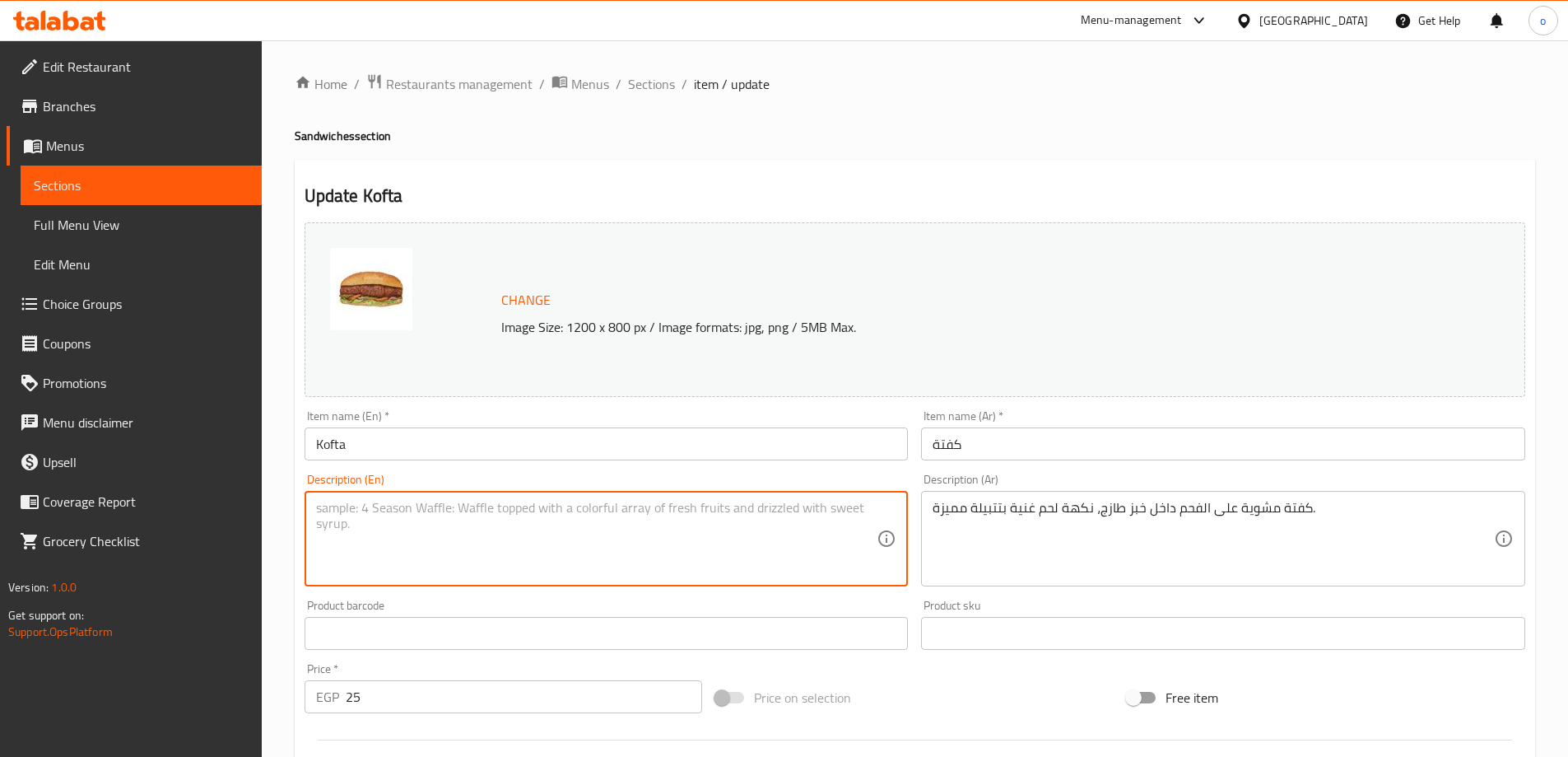
click at [687, 557] on textarea at bounding box center [596, 538] width 561 height 78
paste textarea "Charcoal grilled kofta inside fresh bread, rich meat flavor with a distinctive …"
type textarea "Charcoal grilled kofta inside fresh bread, rich meat flavor with a distinctive …"
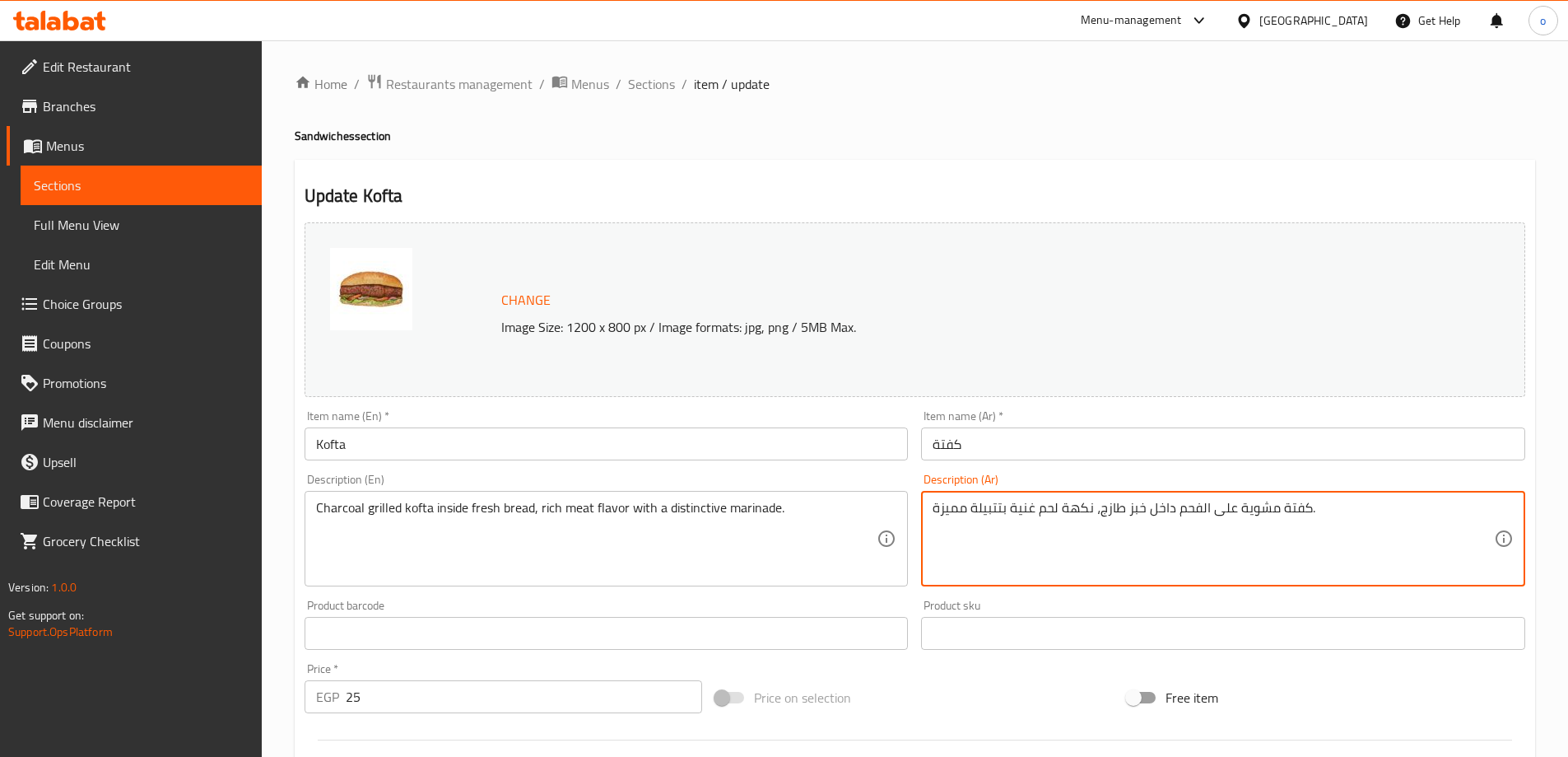
click at [1133, 507] on textarea "كفتة مشوية على الفحم داخل خبز طازج، نكهة لحم غنية بتتبيلة مميزة." at bounding box center [1212, 538] width 561 height 78
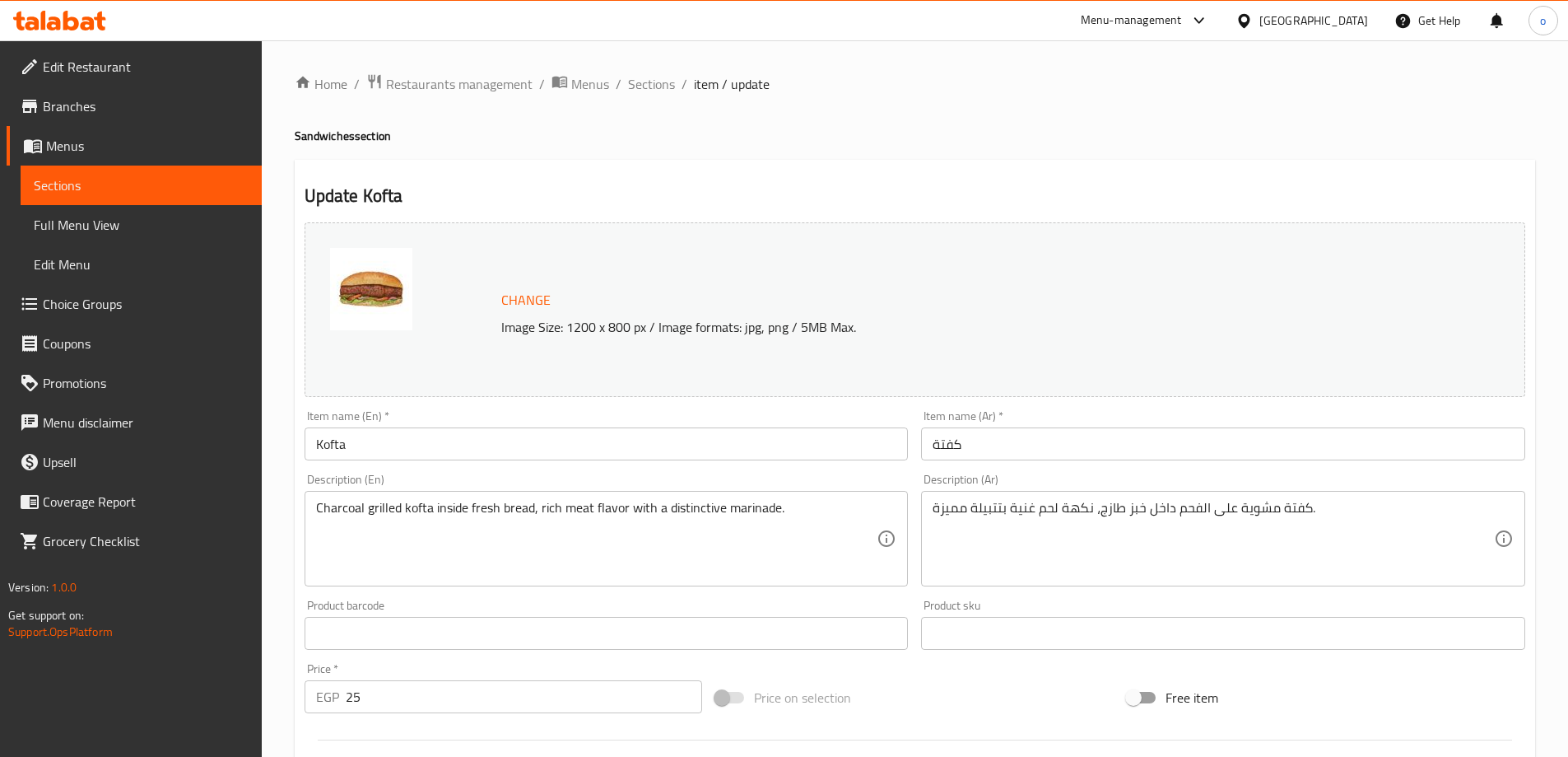
click at [1014, 555] on textarea "كفتة مشوية على الفحم داخل خبز طازج، نكهة لحم غنية بتتبيلة مميزة." at bounding box center [1212, 538] width 561 height 78
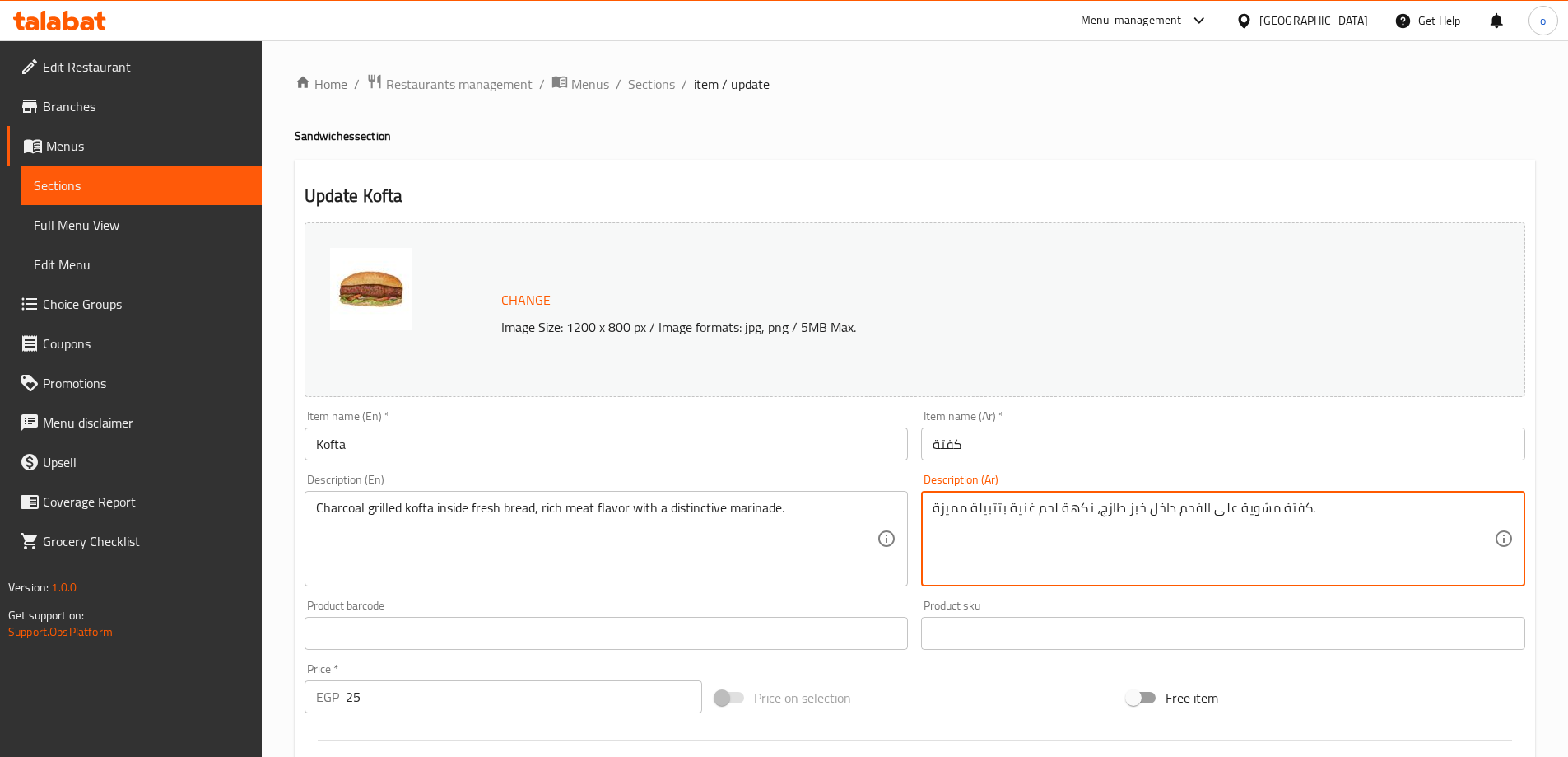
click at [956, 508] on textarea "كفتة مشوية على الفحم داخل خبز طازج، نكهة لحم غنية بتتبيلة مميزة." at bounding box center [1212, 538] width 561 height 78
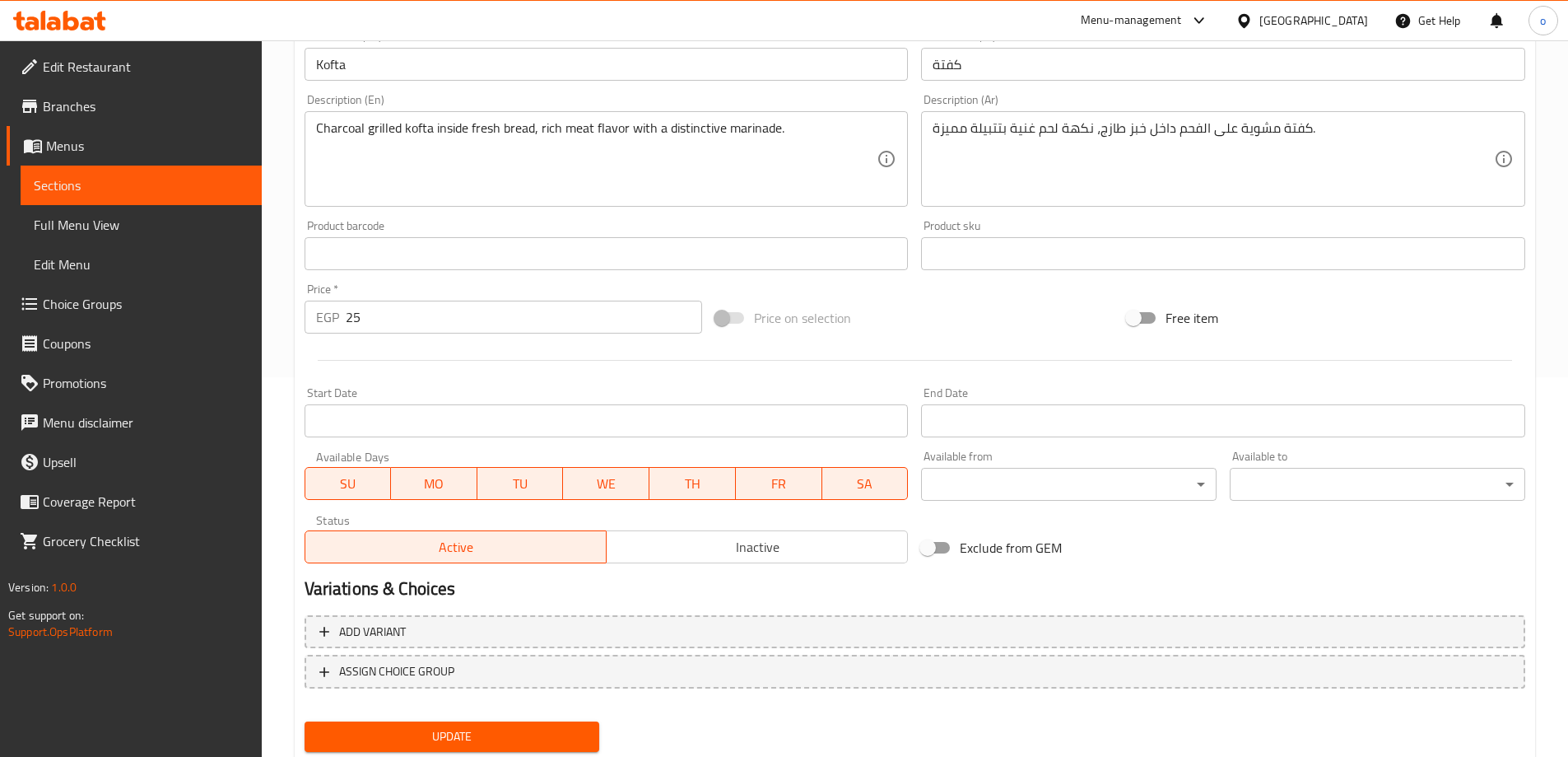
scroll to position [430, 0]
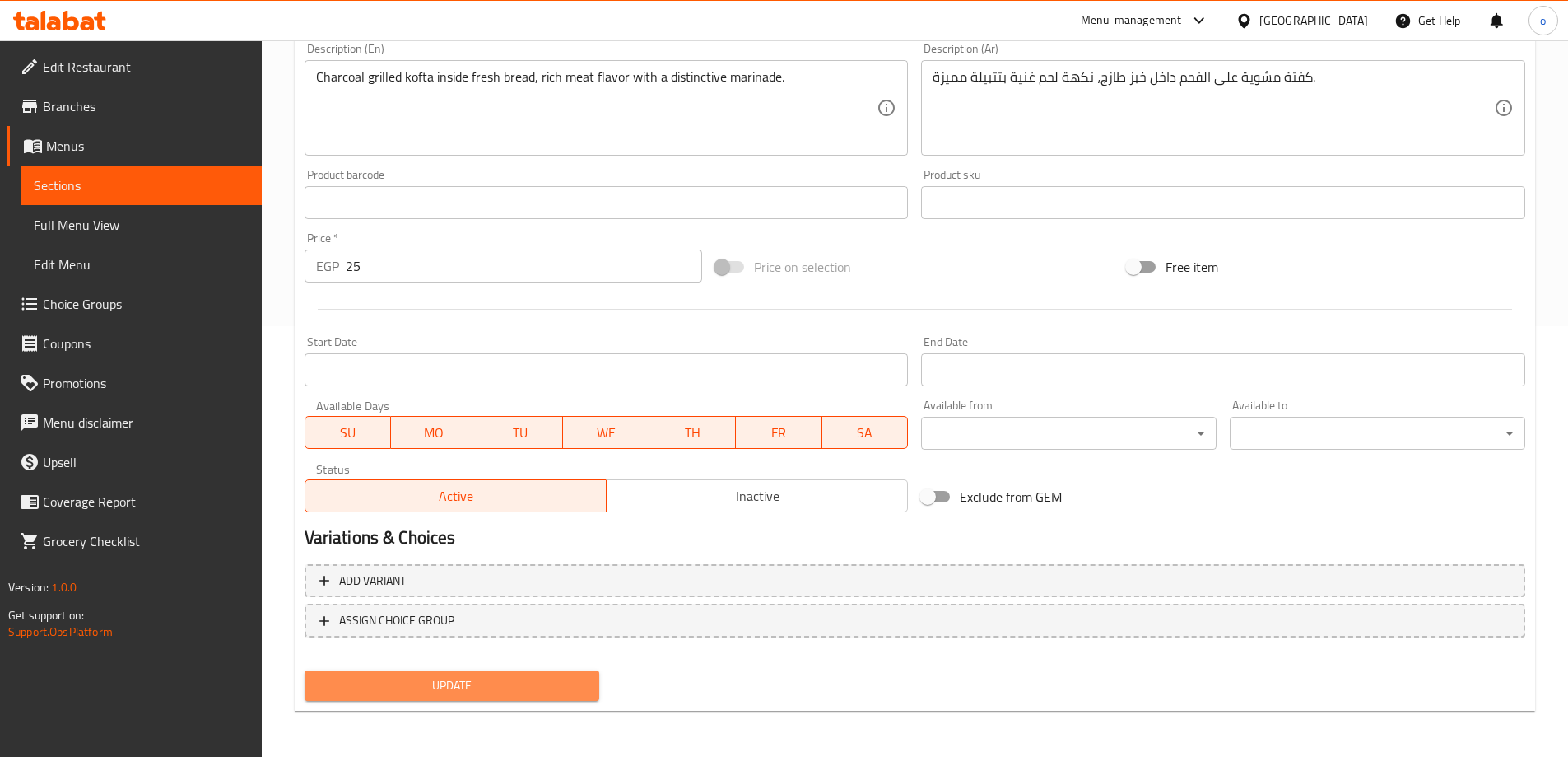
click at [452, 688] on span "Update" at bounding box center [452, 686] width 269 height 21
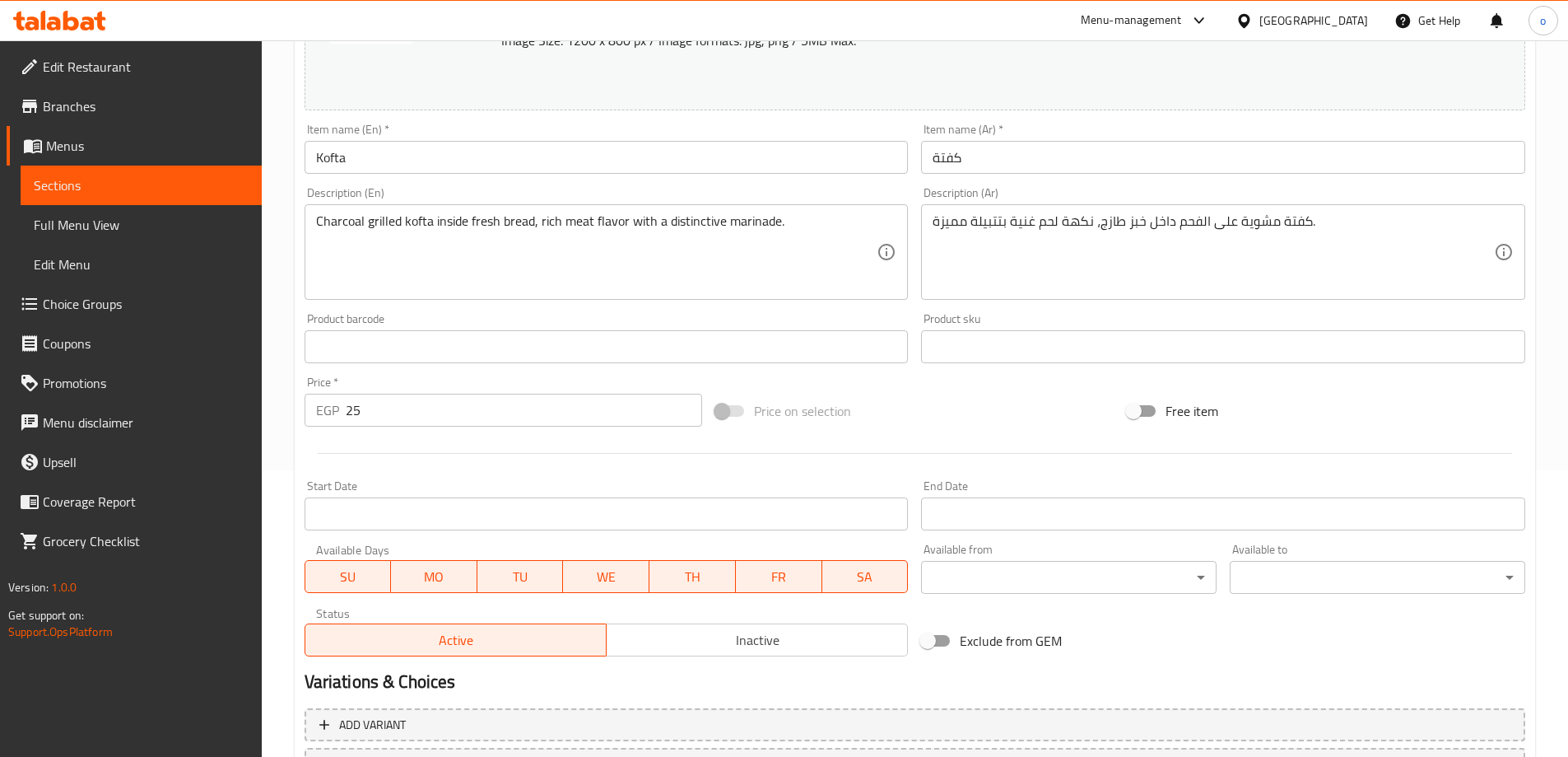
scroll to position [412, 0]
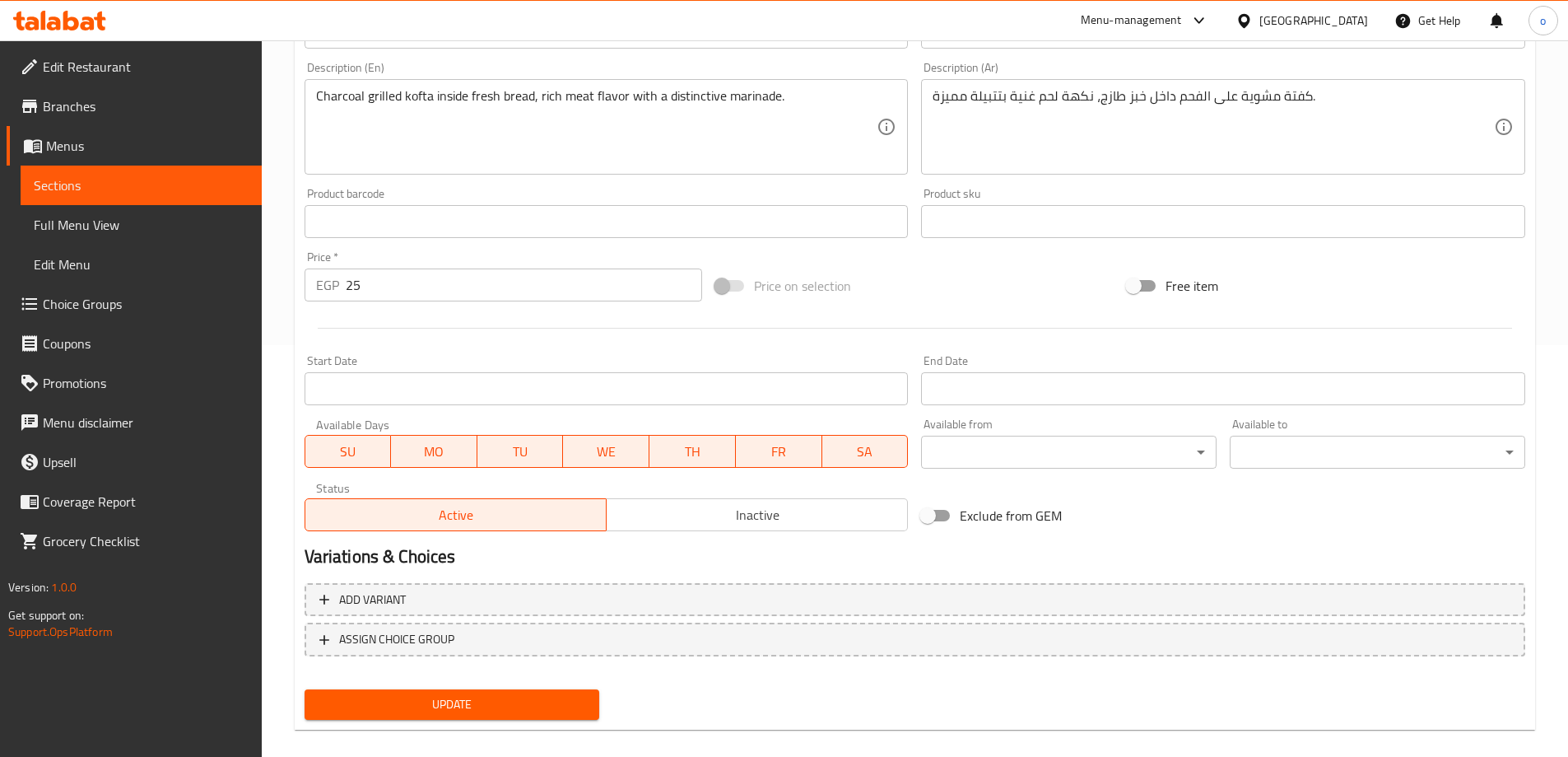
click at [421, 718] on button "Update" at bounding box center [452, 705] width 296 height 31
click at [96, 184] on span "Sections" at bounding box center [141, 185] width 215 height 20
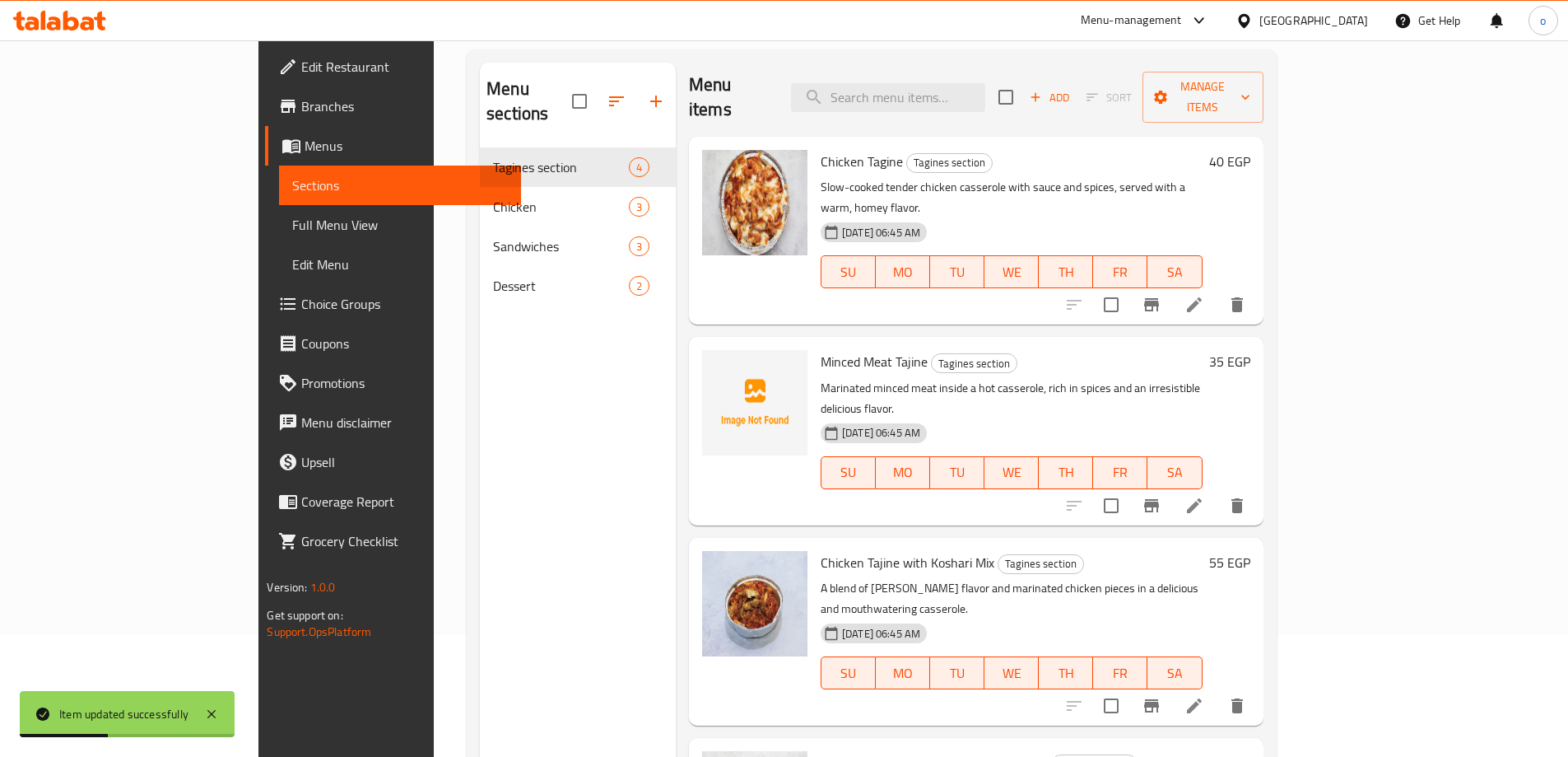
scroll to position [231, 0]
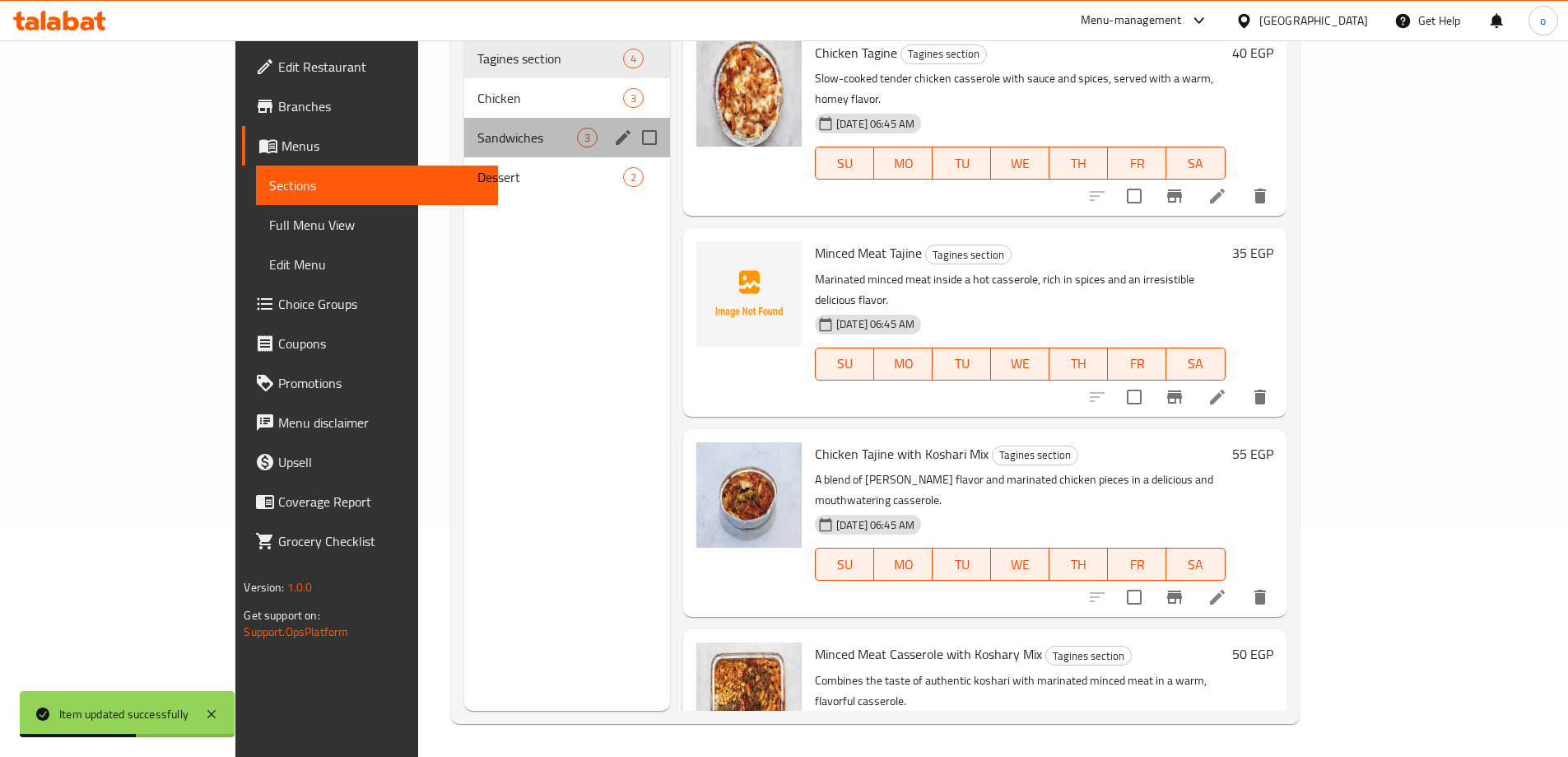
click at [464, 117] on div "Sandwiches 3" at bounding box center [567, 137] width 206 height 39
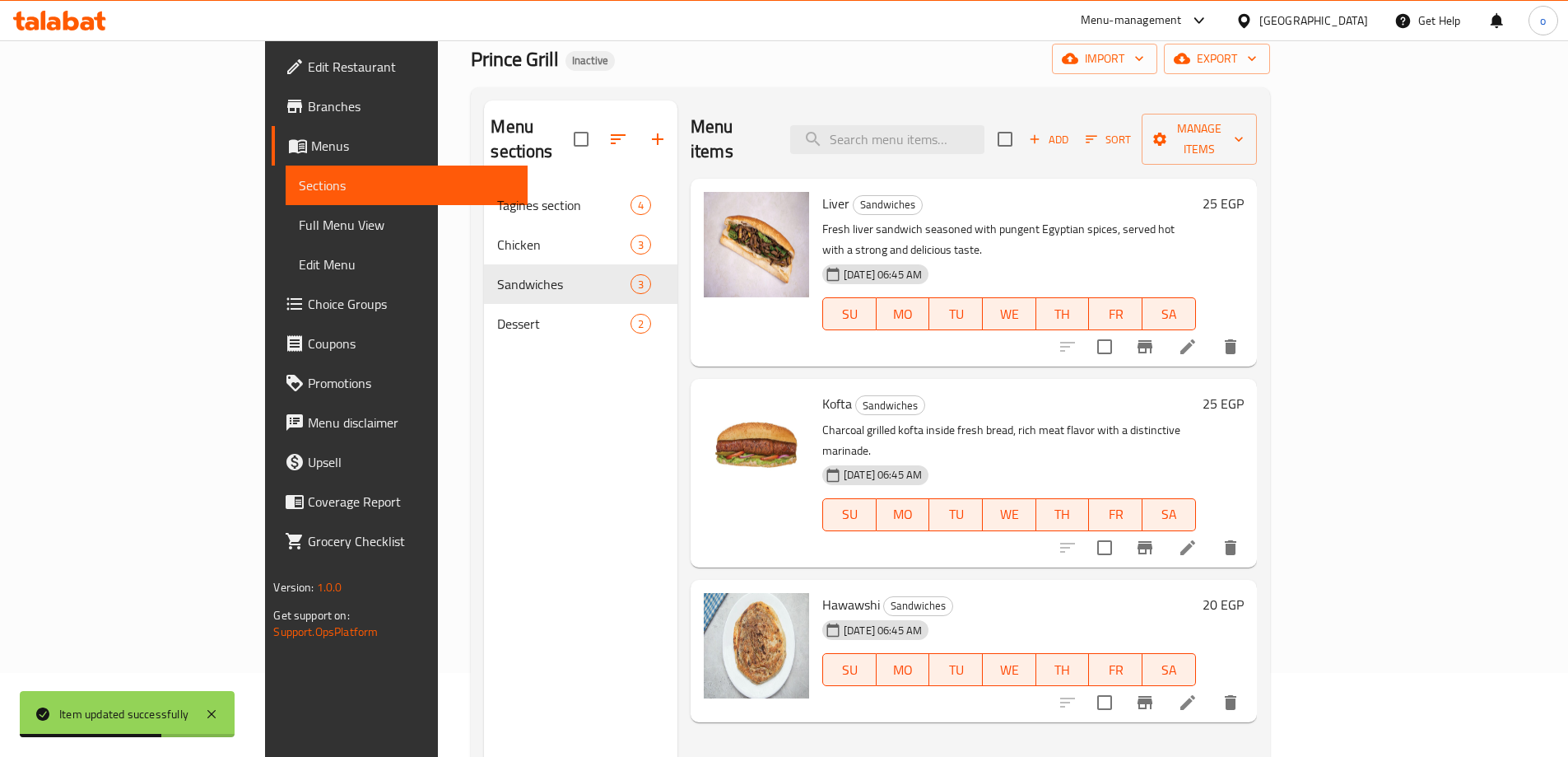
scroll to position [231, 0]
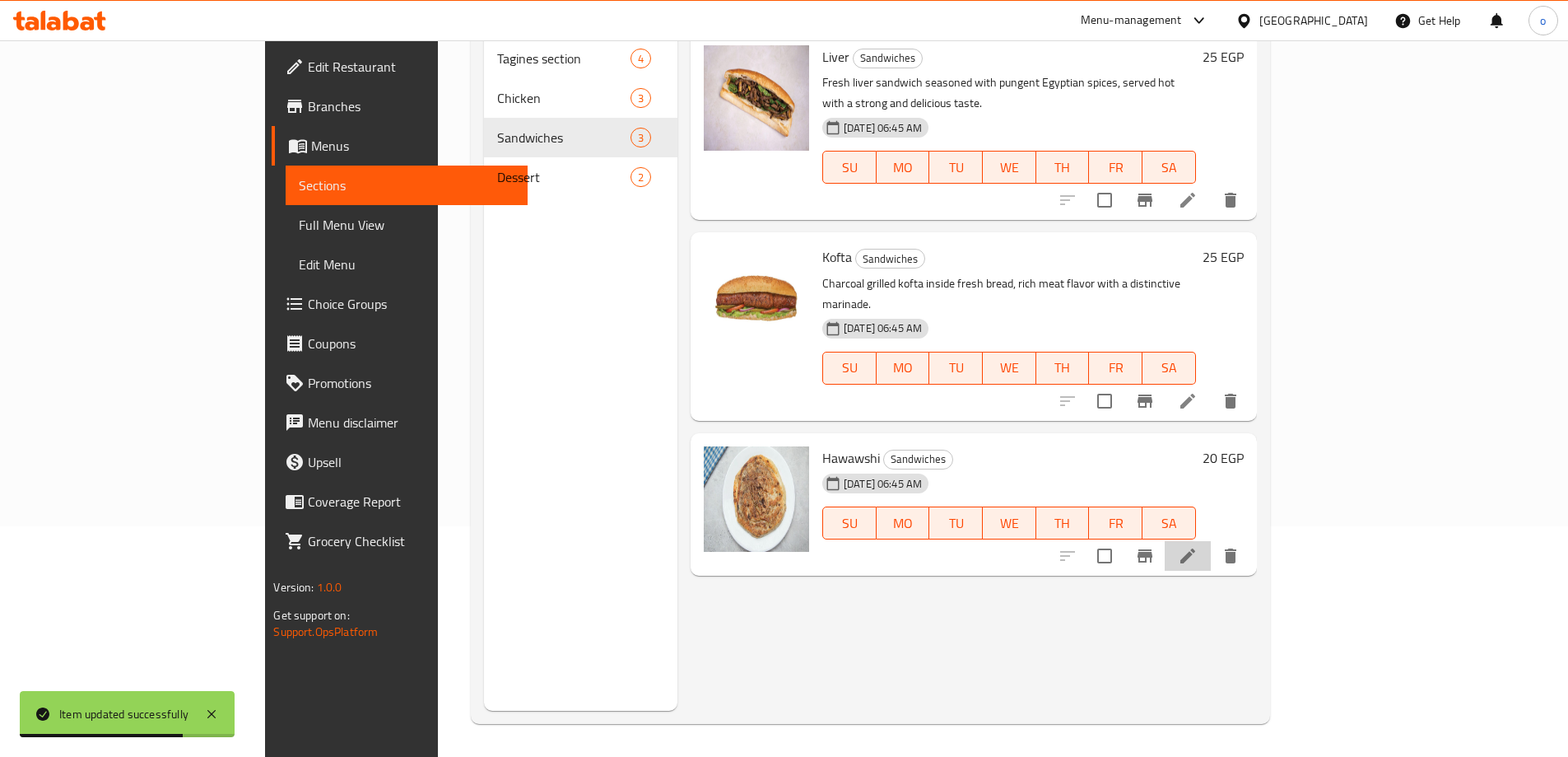
click at [1198, 546] on icon at bounding box center [1188, 556] width 20 height 20
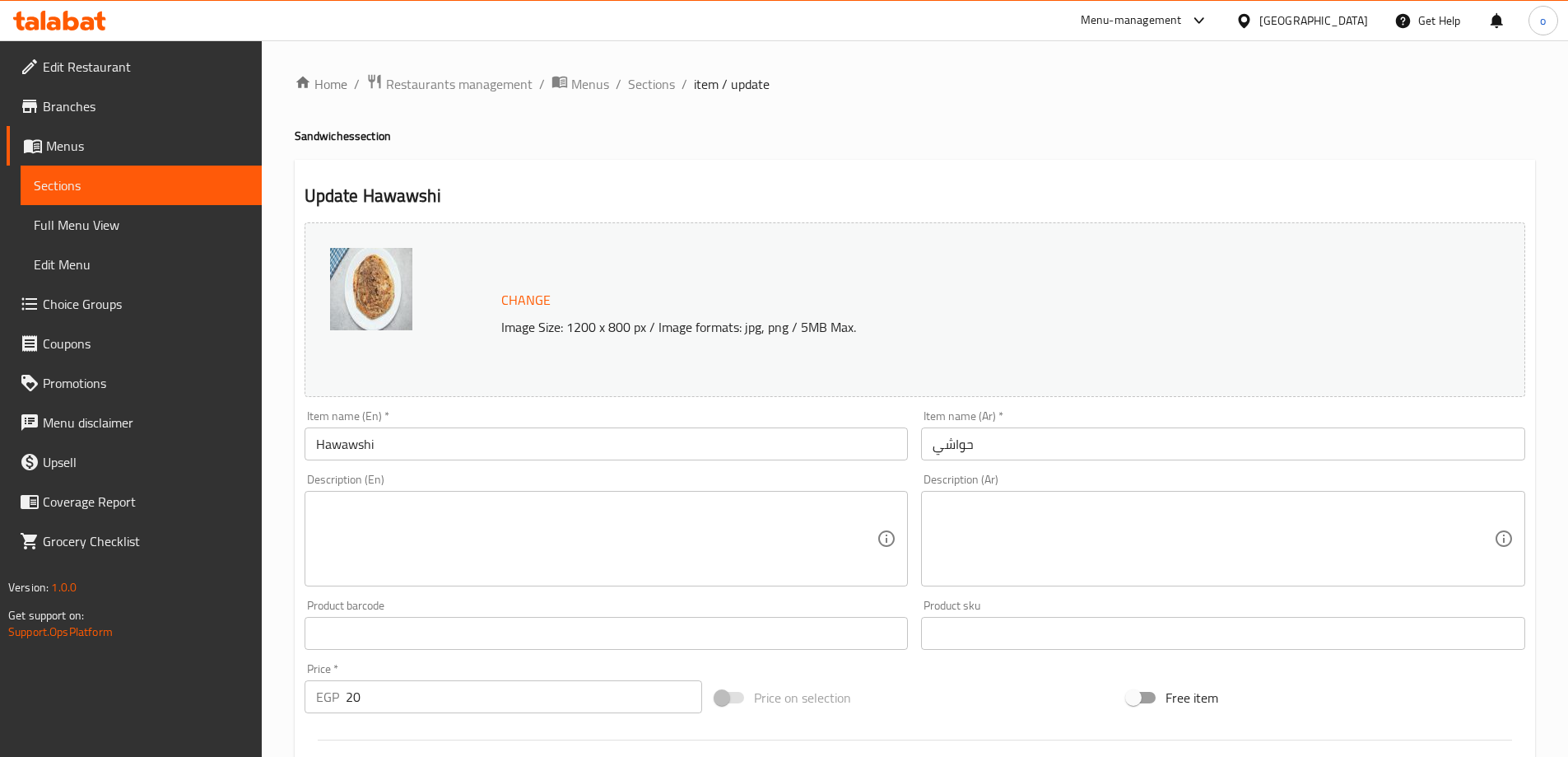
click at [570, 514] on textarea at bounding box center [596, 538] width 561 height 78
click at [532, 522] on textarea at bounding box center [596, 538] width 561 height 78
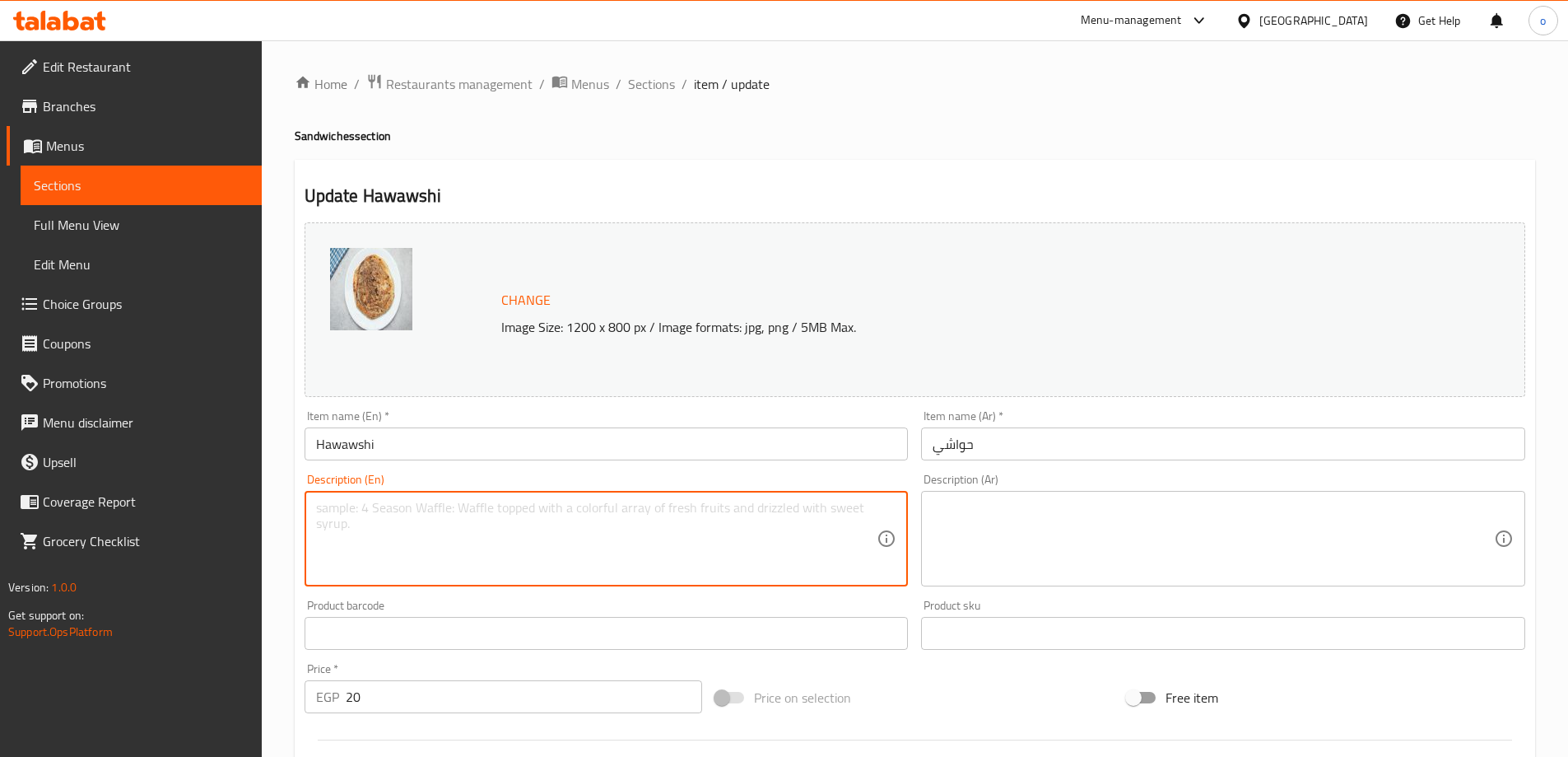
paste textarea "Bread stuffed with marinated minced meat and grilled to crunch, an authentic Eg…"
type textarea "Bread stuffed with marinated minced meat and grilled to crunch, an authentic Eg…"
click at [1067, 563] on textarea at bounding box center [1212, 538] width 561 height 78
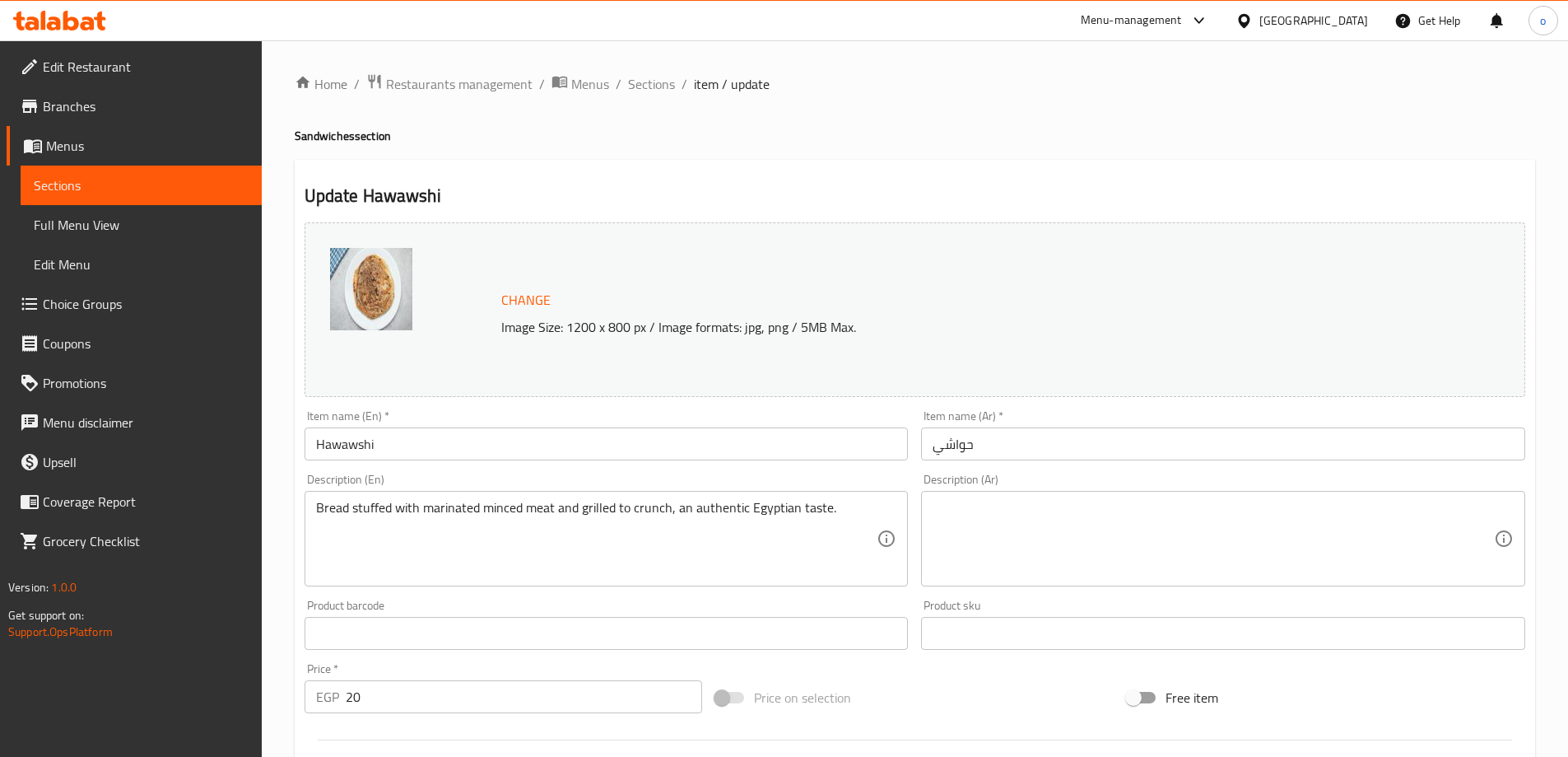
click at [1150, 580] on div "Description (Ar)" at bounding box center [1223, 538] width 604 height 95
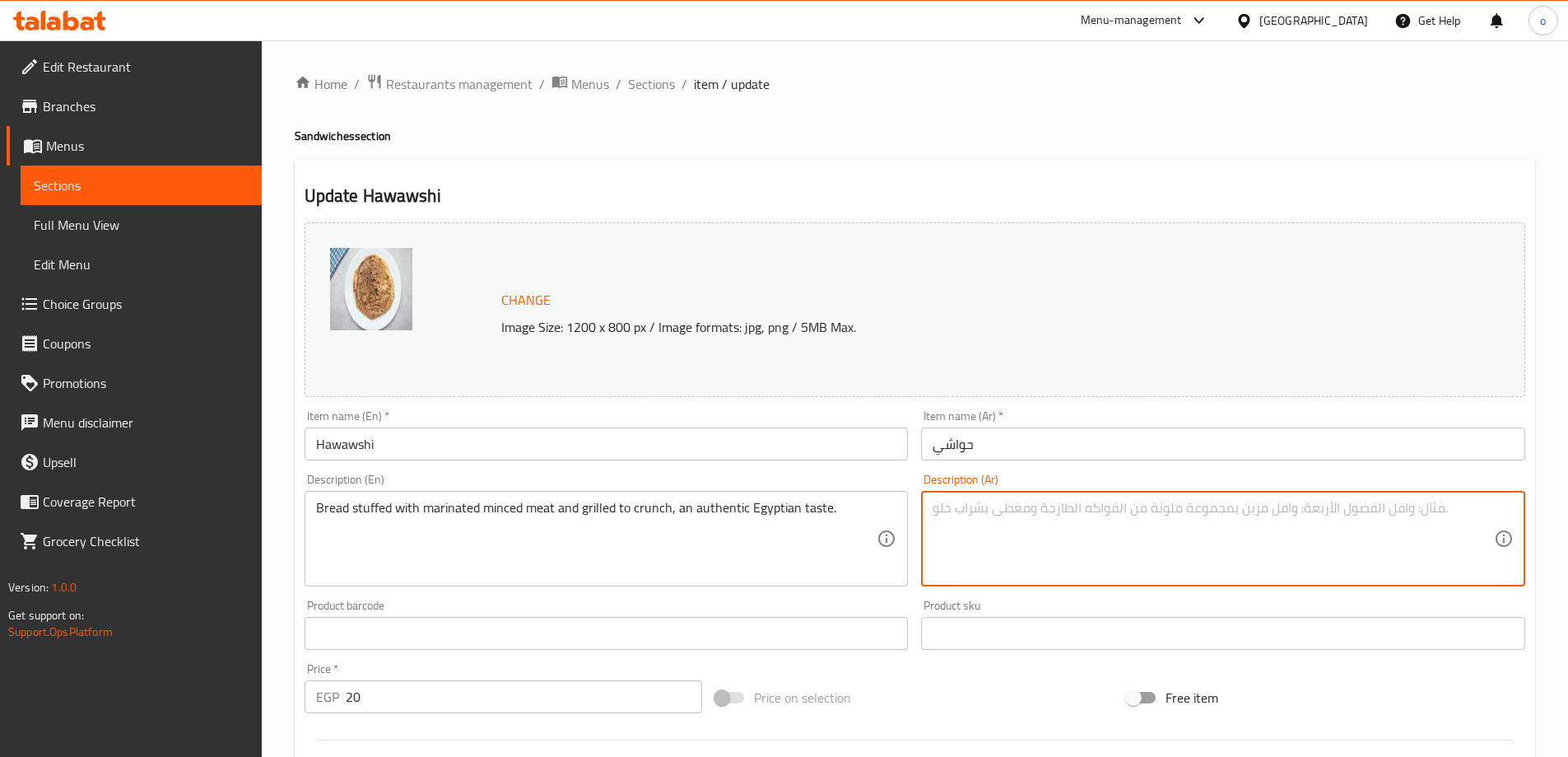
paste textarea "خبز محشو باللحم المفروم المتبل والمشوي حتى القرمشة، طعم مصري أصيل."
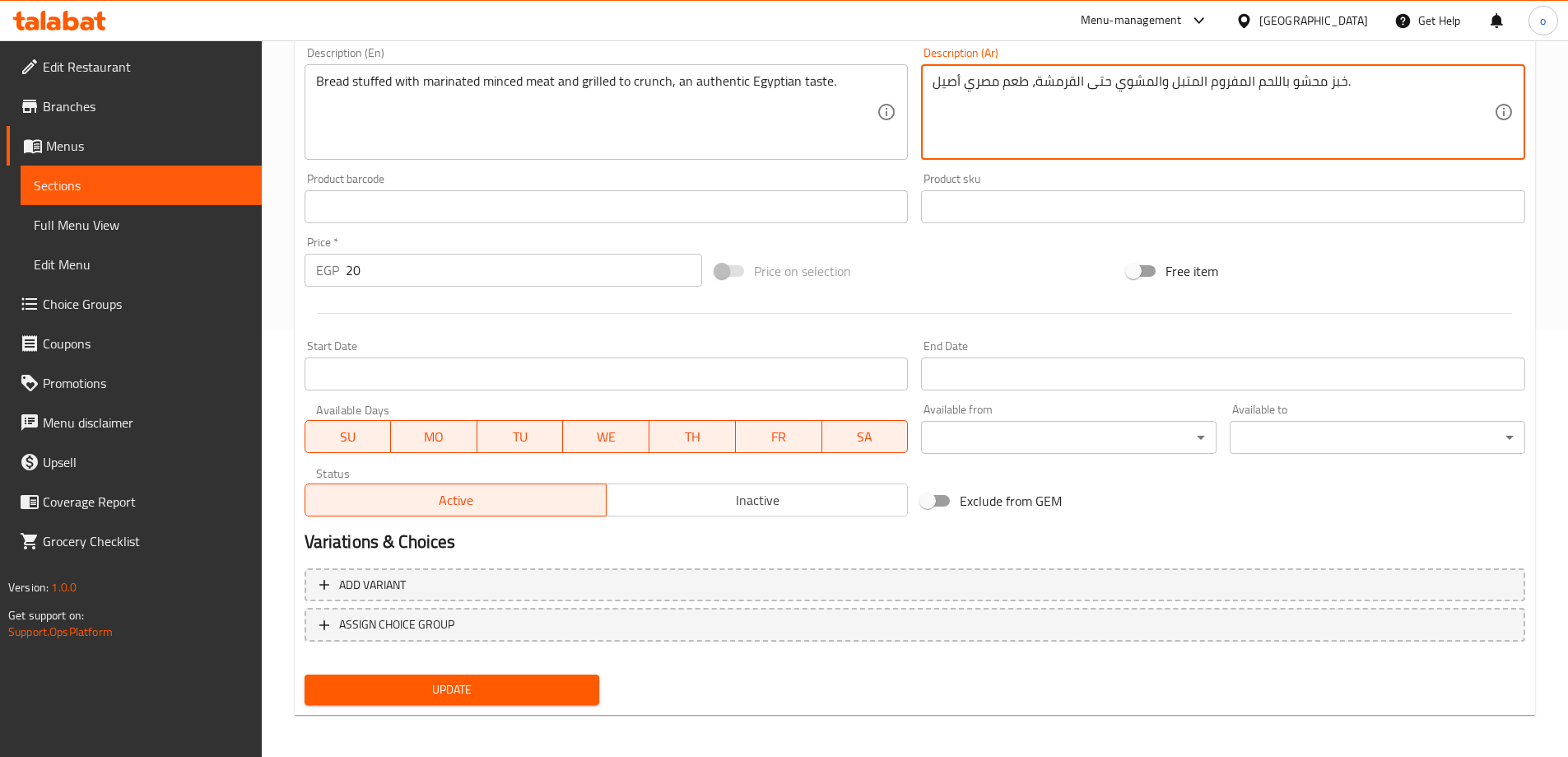
scroll to position [430, 0]
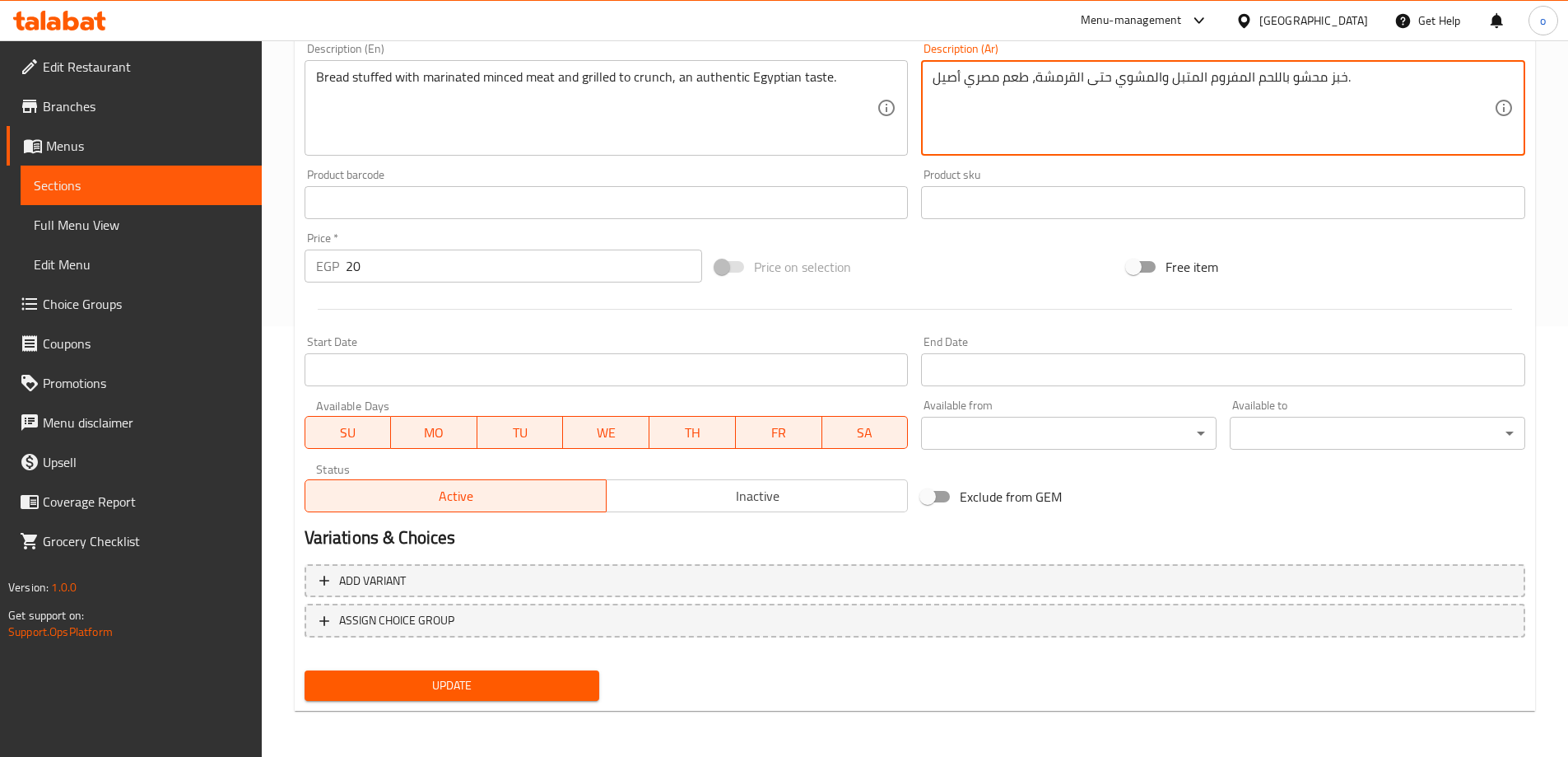
type textarea "خبز محشو باللحم المفروم المتبل والمشوي حتى القرمشة، طعم مصري أصيل."
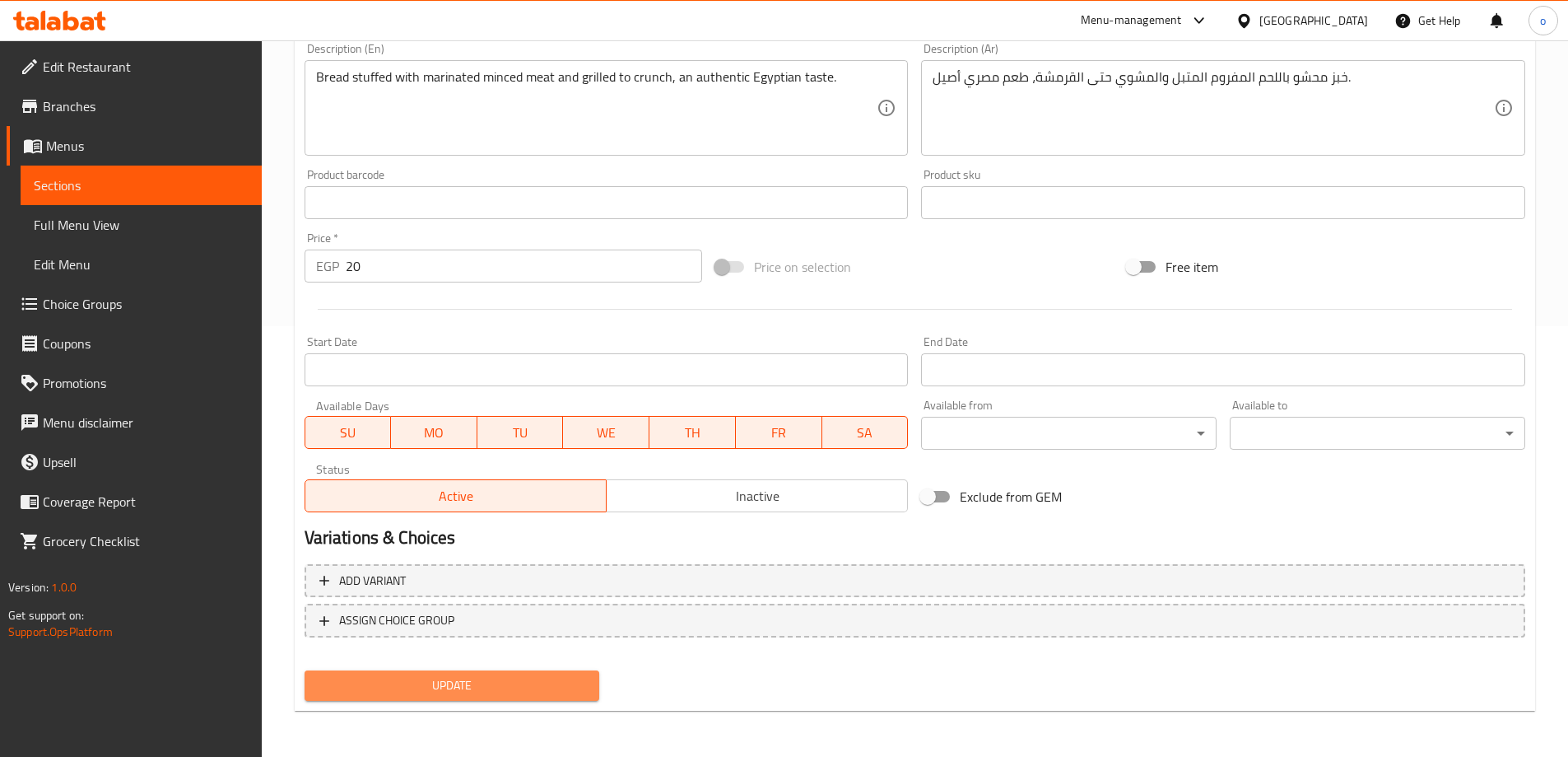
click at [470, 677] on span "Update" at bounding box center [452, 686] width 269 height 21
click at [78, 186] on span "Sections" at bounding box center [141, 185] width 215 height 20
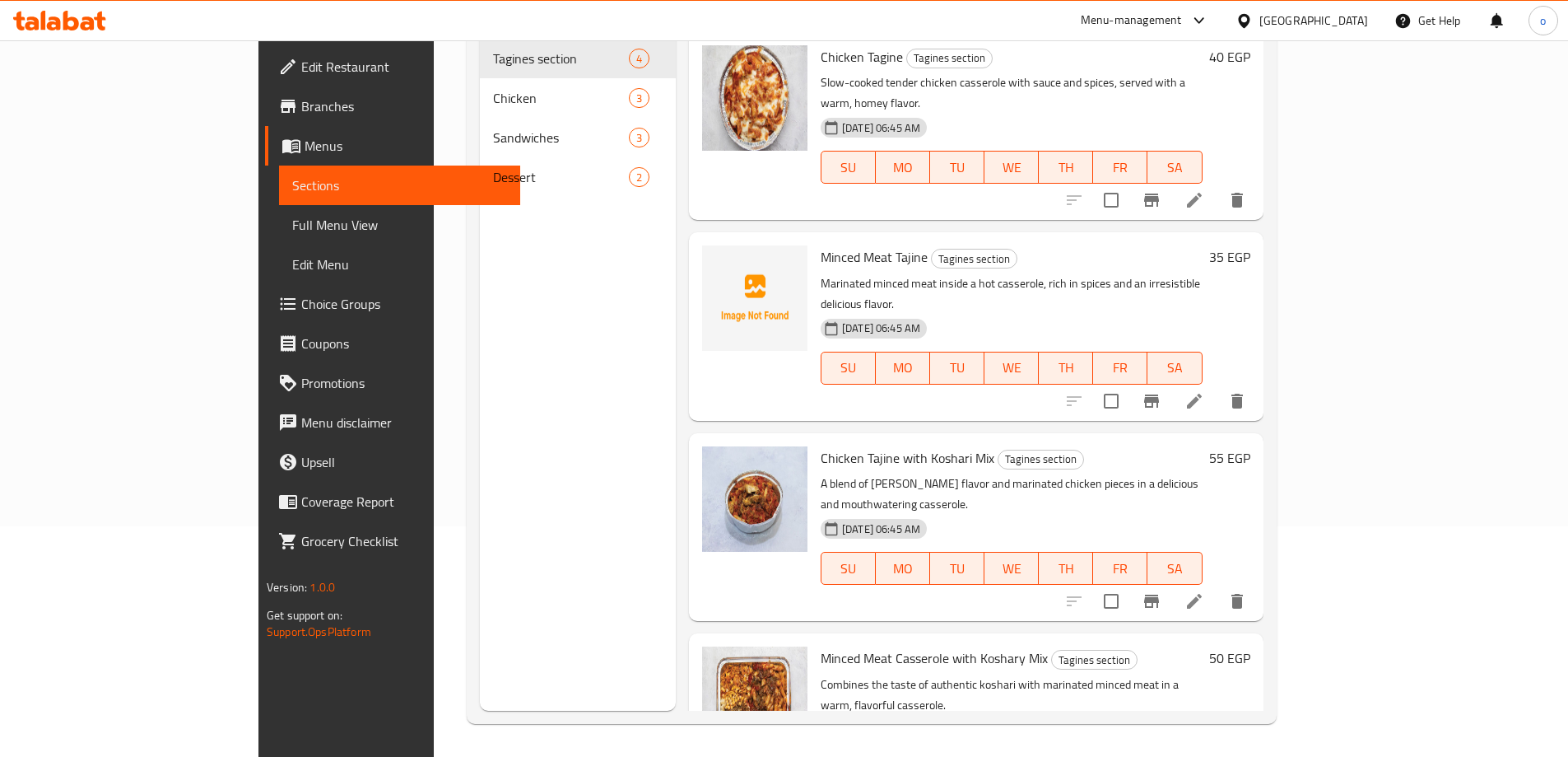
scroll to position [231, 0]
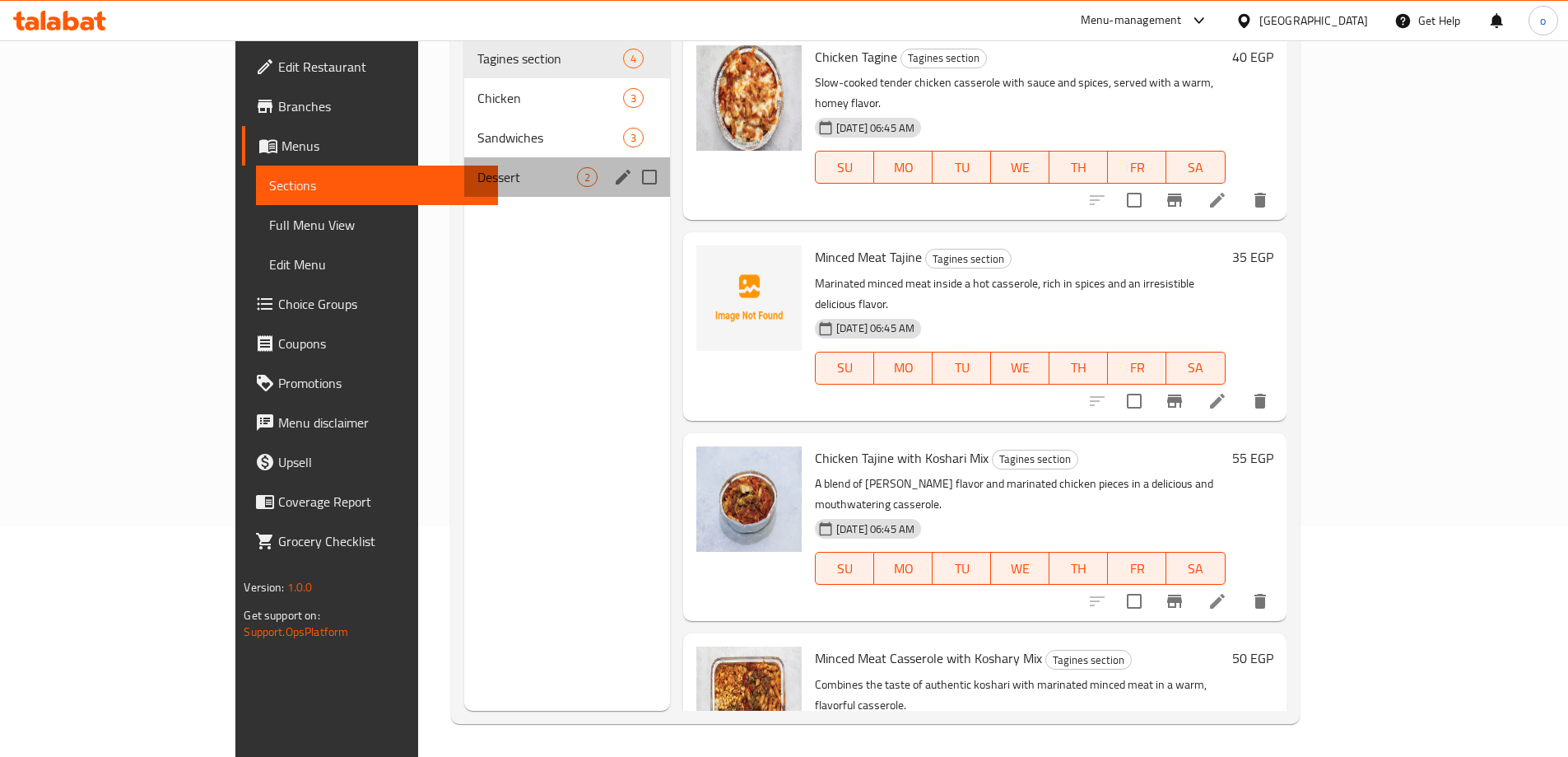
click at [464, 157] on div "Dessert 2" at bounding box center [567, 177] width 206 height 39
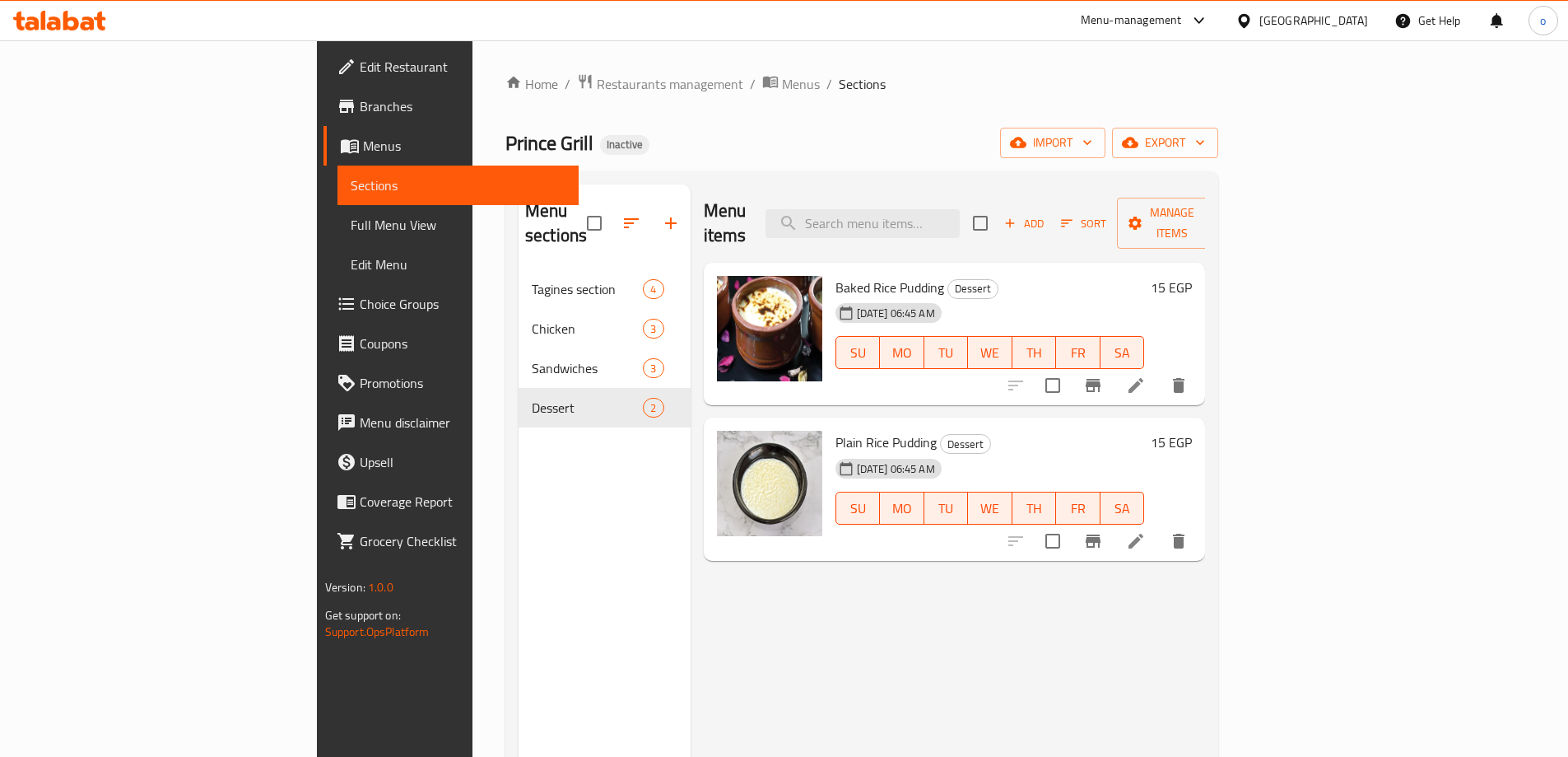
click at [1143, 378] on icon at bounding box center [1135, 385] width 15 height 15
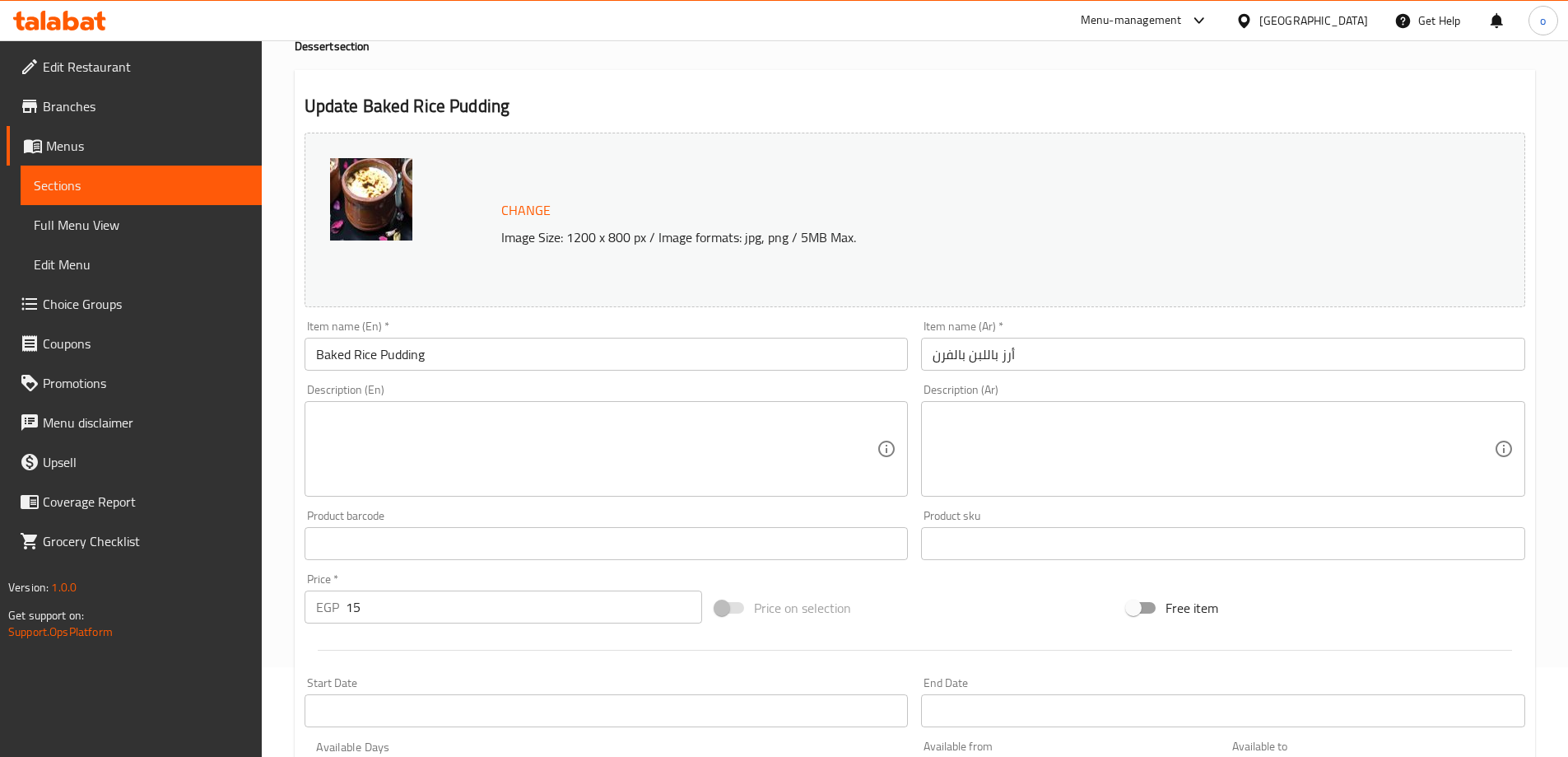
scroll to position [82, 0]
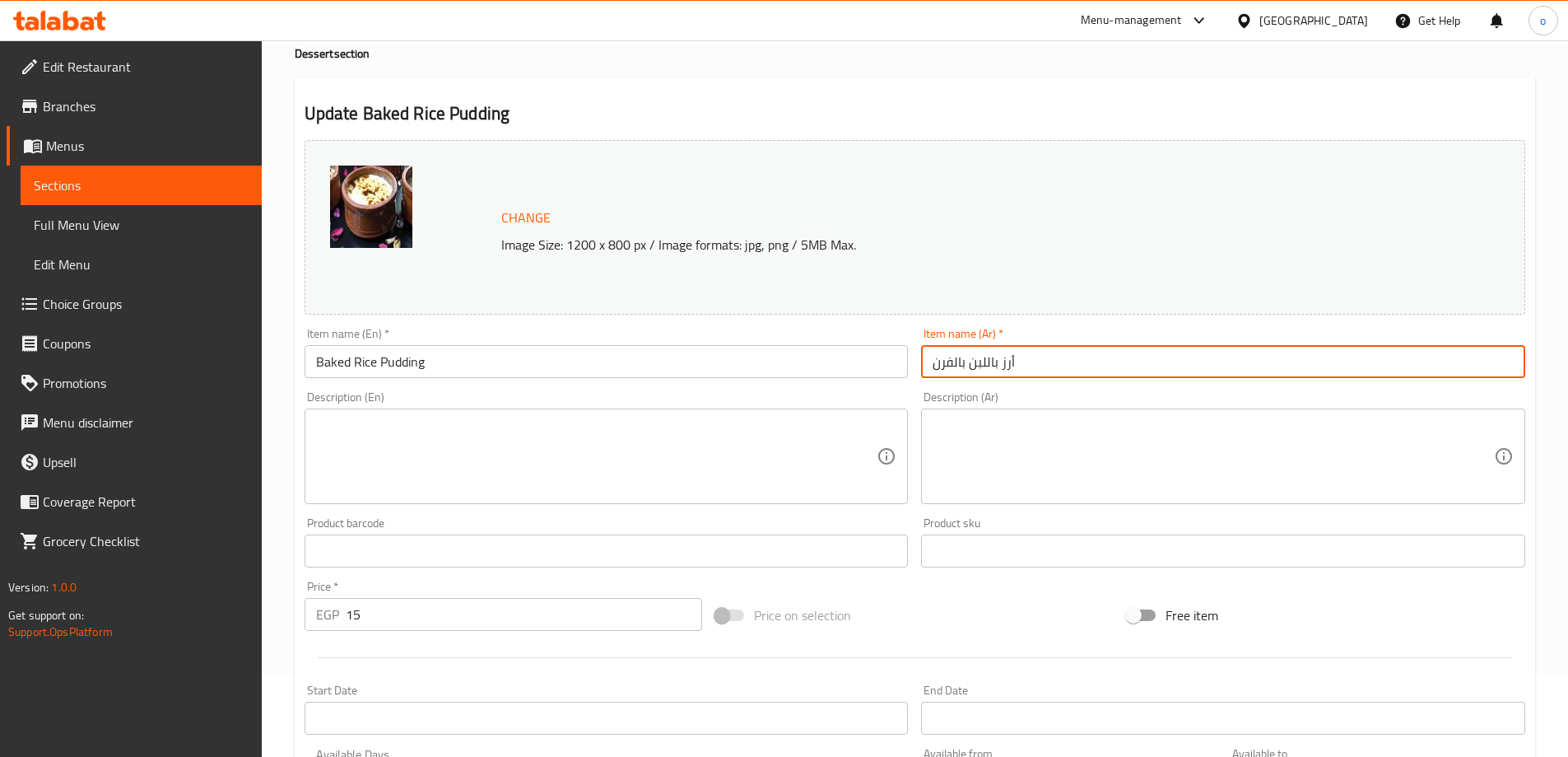
click at [953, 363] on input "أرز باللبن بالفرن" at bounding box center [1223, 362] width 604 height 33
click at [977, 371] on input "أرز باللبن فرن" at bounding box center [1223, 362] width 604 height 33
paste input "رز بلبن فرن 15"
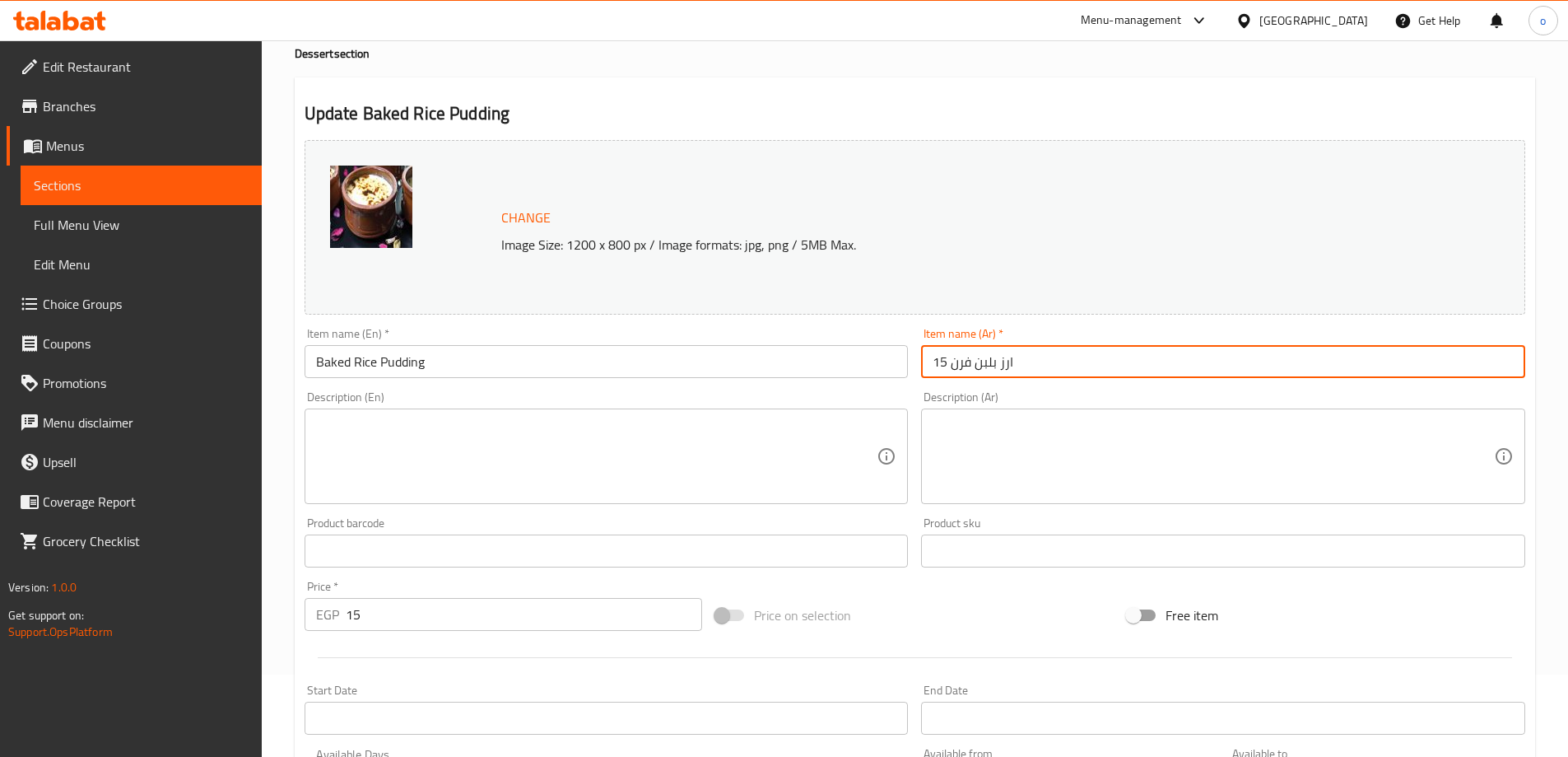
click at [937, 357] on input "ارز بلبن فرن 15" at bounding box center [1223, 362] width 604 height 33
click at [944, 356] on input "ارز بلبن فرن5" at bounding box center [1223, 362] width 604 height 33
click at [931, 363] on input "ارز بلبن فرن5" at bounding box center [1223, 362] width 604 height 33
click at [1014, 364] on input "ارز بلبن5" at bounding box center [1223, 362] width 604 height 33
click at [1014, 364] on input "ارز بلبن" at bounding box center [1223, 362] width 604 height 33
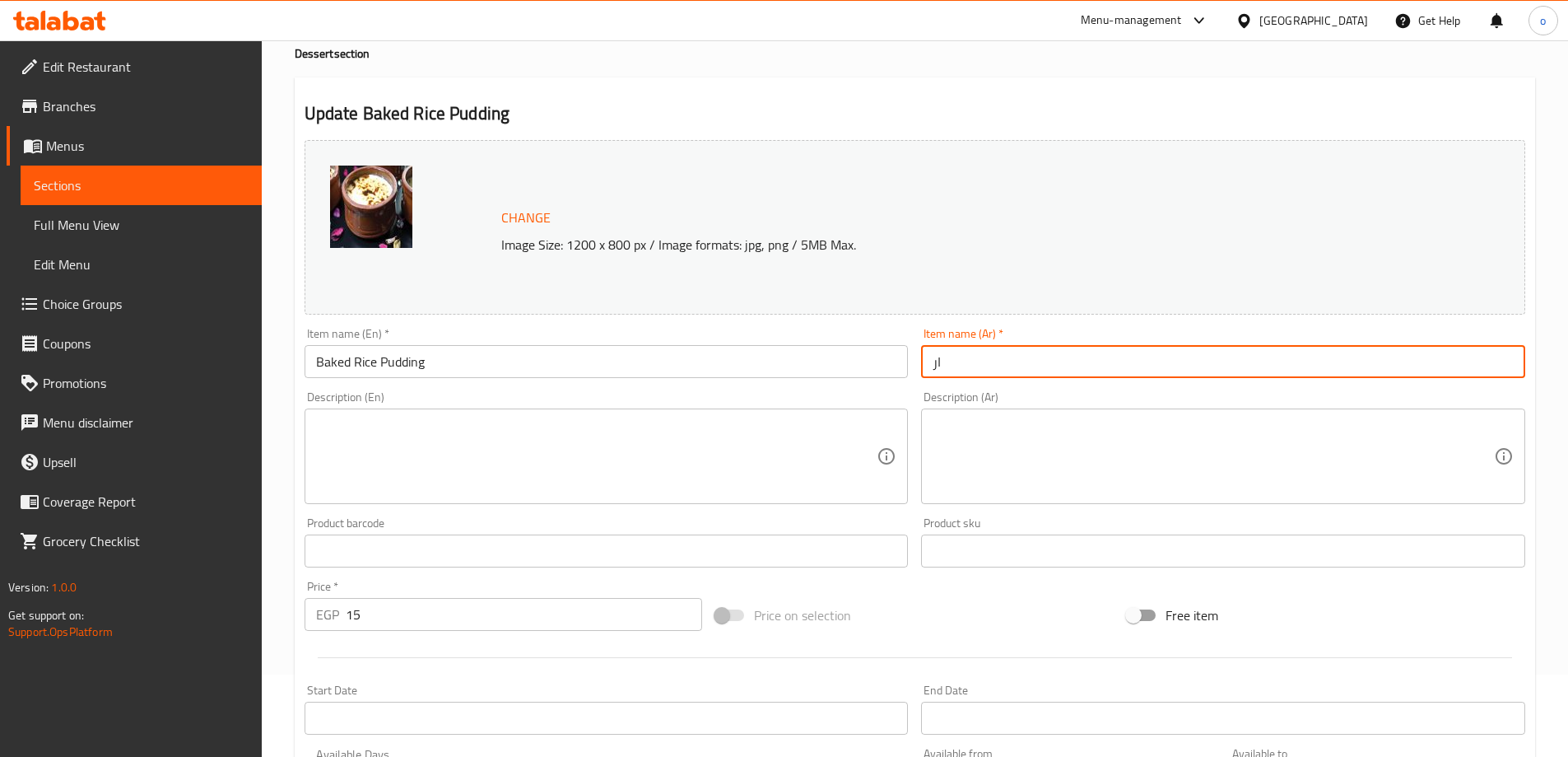
type input "ا"
paste input "ارز بلبن فرن 15"
type input "ارز بلبن فرن"
click at [801, 378] on input "Baked Rice Pudding" at bounding box center [606, 362] width 604 height 33
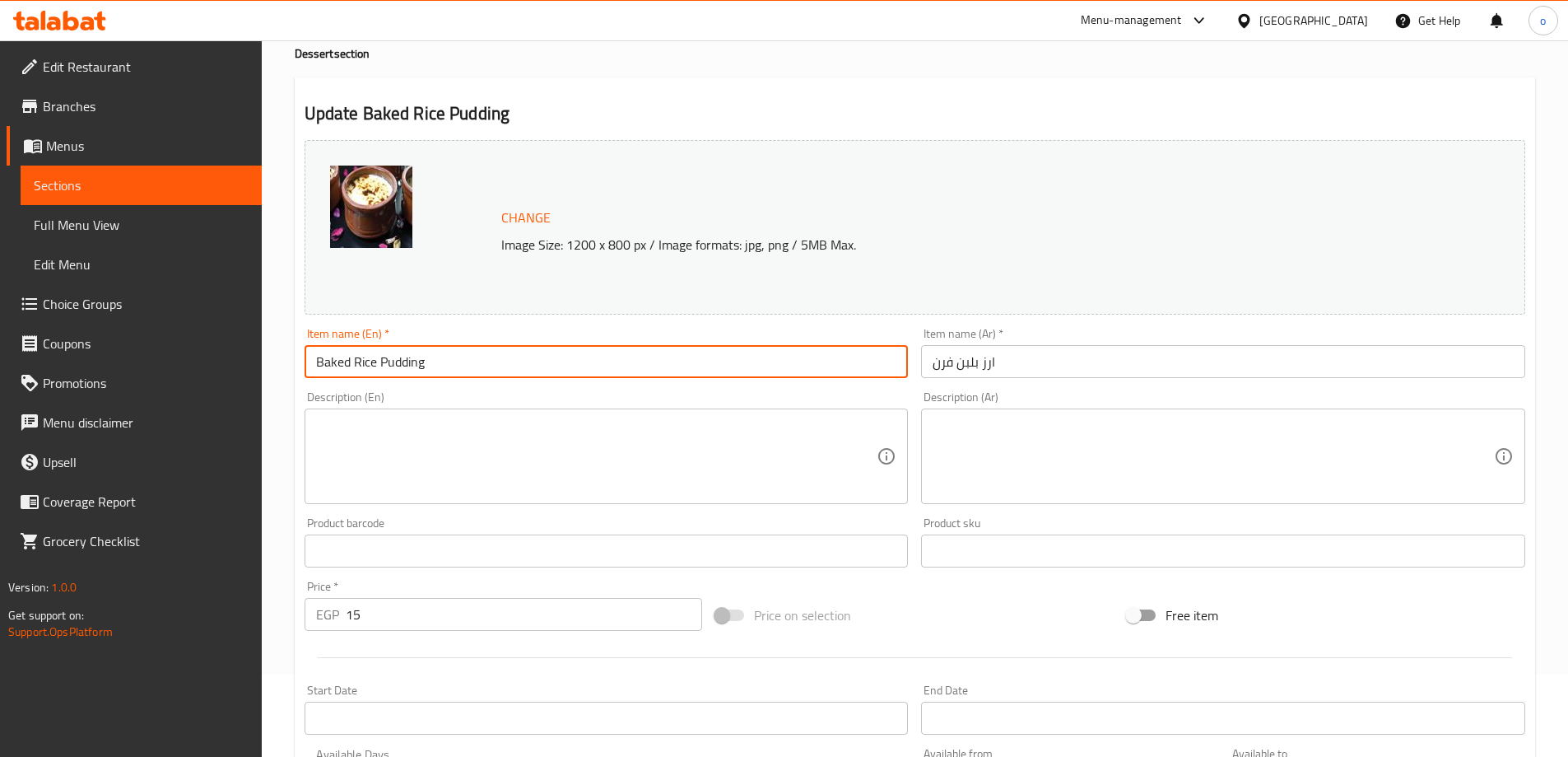
click at [946, 363] on input "ارز بلبن فرن" at bounding box center [1223, 362] width 604 height 33
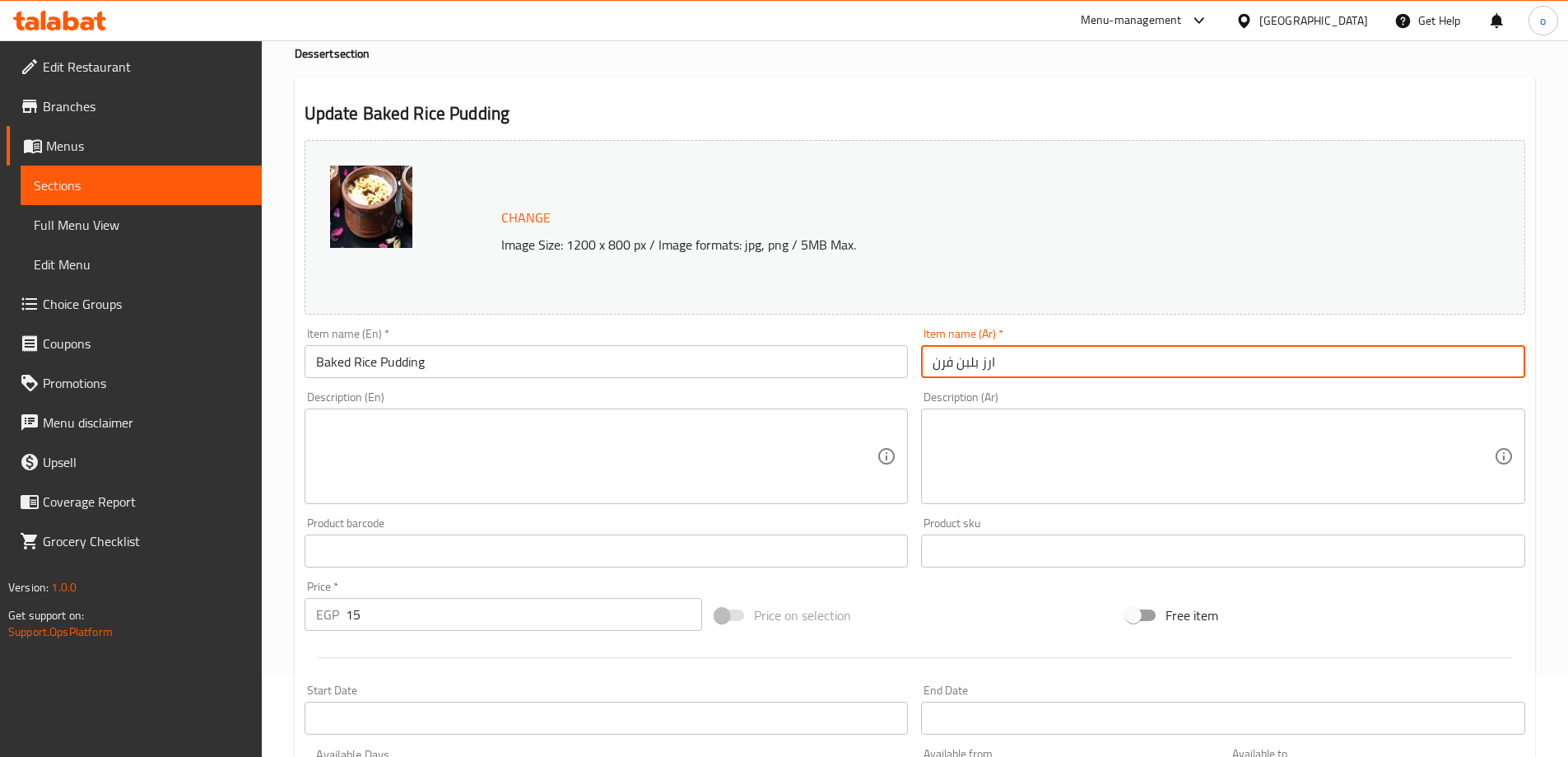
click at [946, 363] on input "ارز بلبن فرن" at bounding box center [1223, 362] width 604 height 33
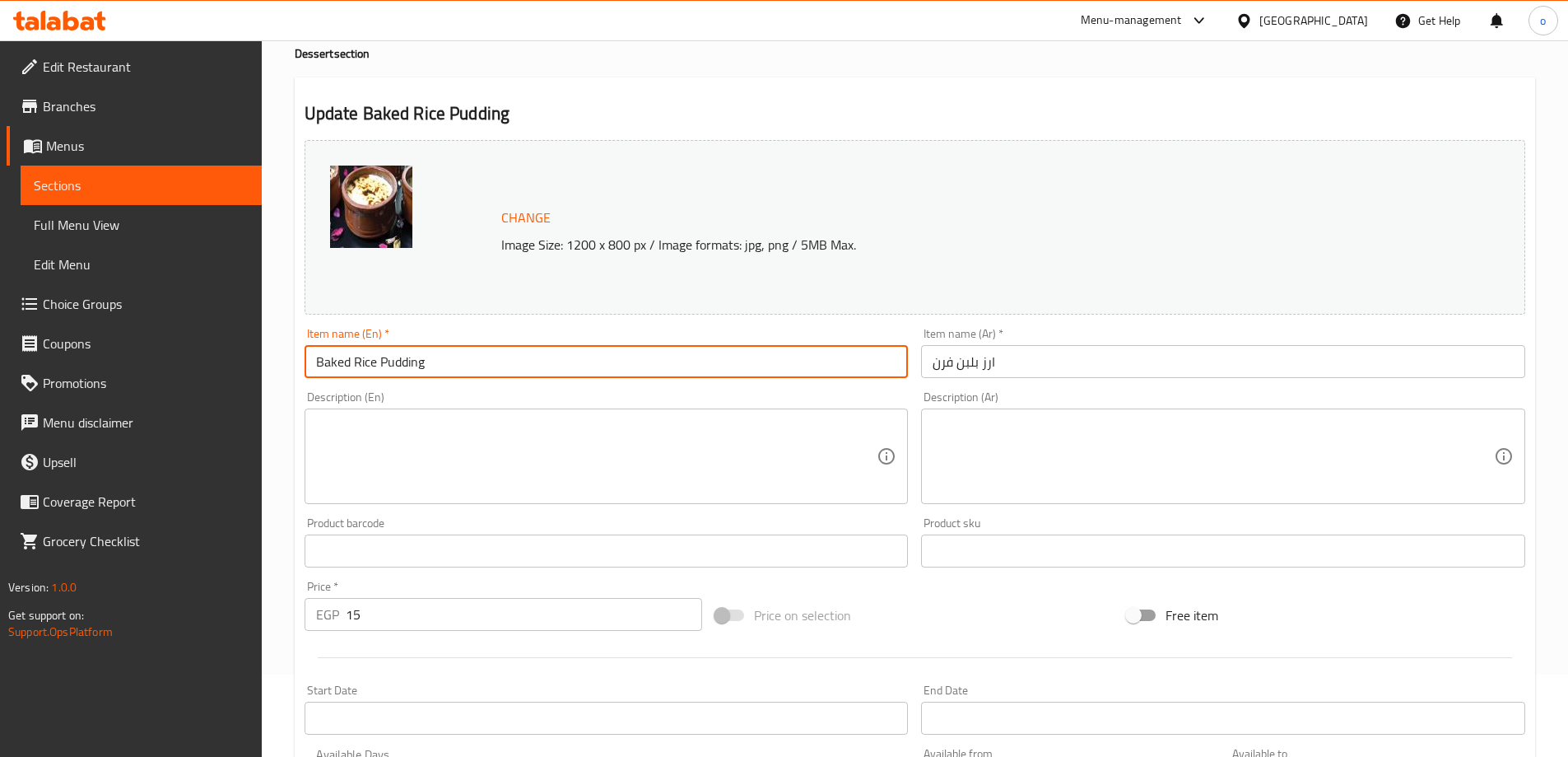
click at [338, 363] on input "Baked Rice Pudding" at bounding box center [606, 362] width 604 height 33
click at [525, 490] on textarea at bounding box center [596, 456] width 561 height 78
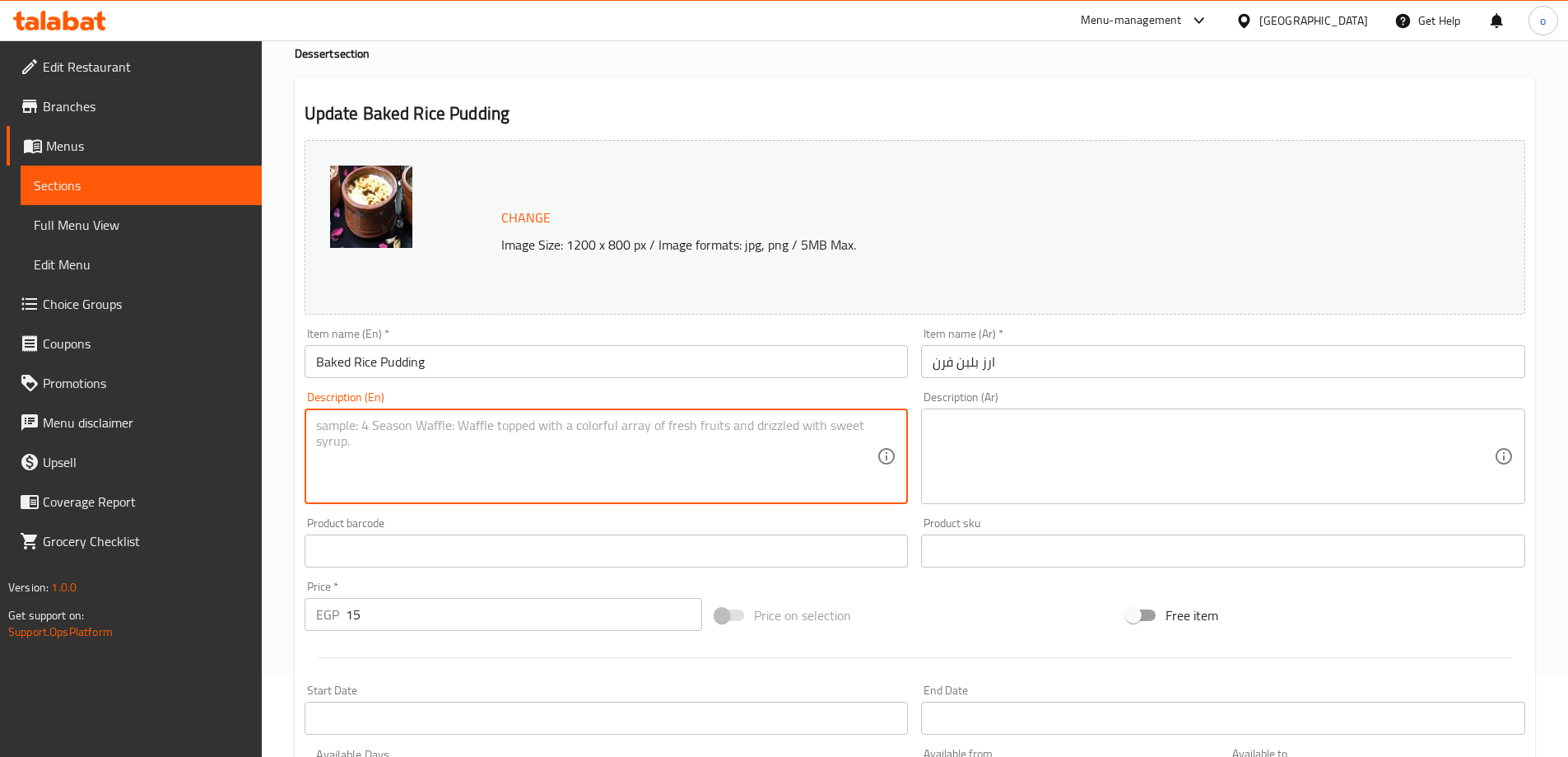
click at [918, 424] on div "Description (Ar) Description (Ar)" at bounding box center [1223, 448] width 617 height 126
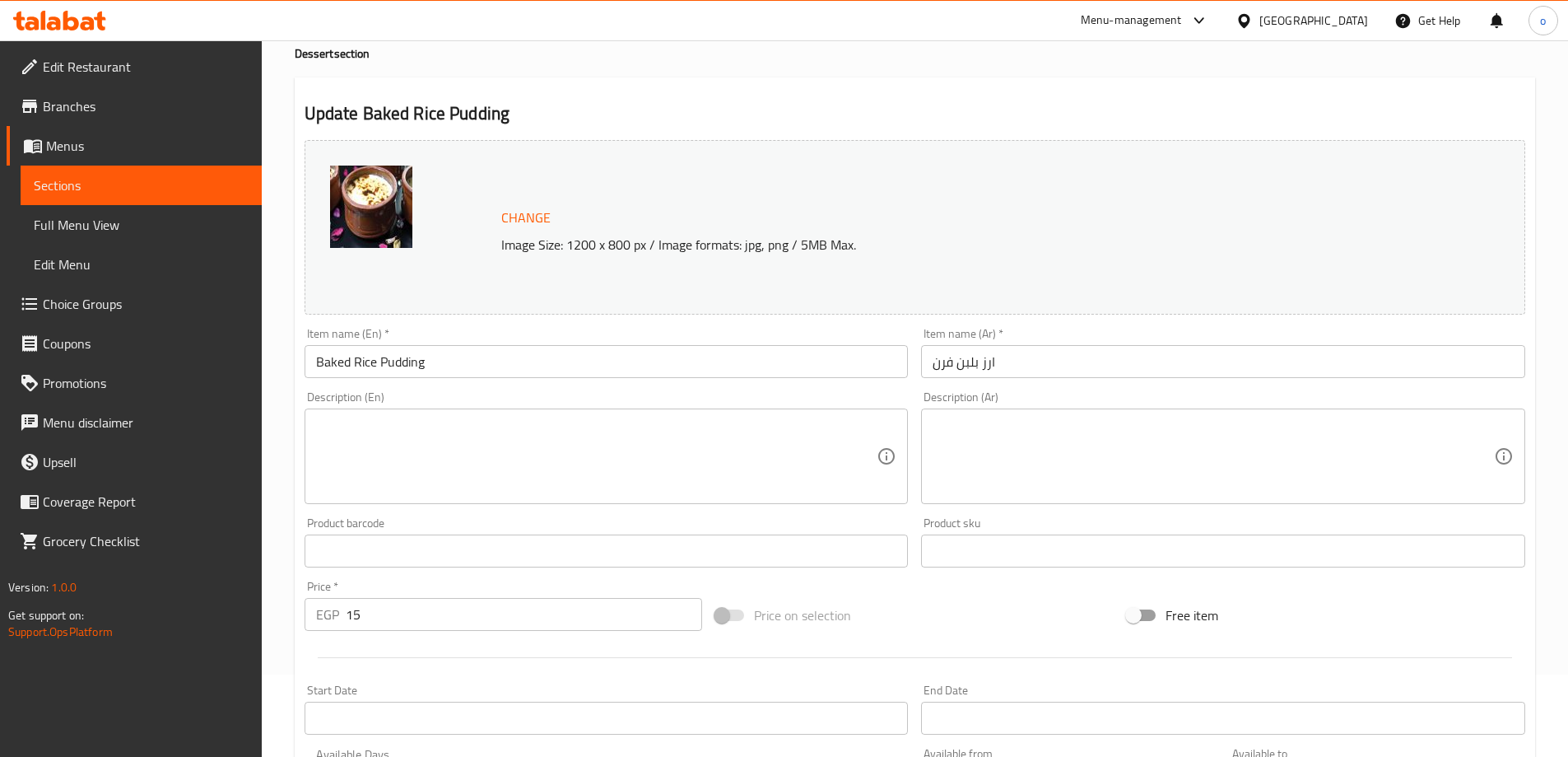
click at [979, 426] on textarea at bounding box center [1212, 456] width 561 height 78
click at [93, 143] on span "Menus" at bounding box center [147, 146] width 202 height 20
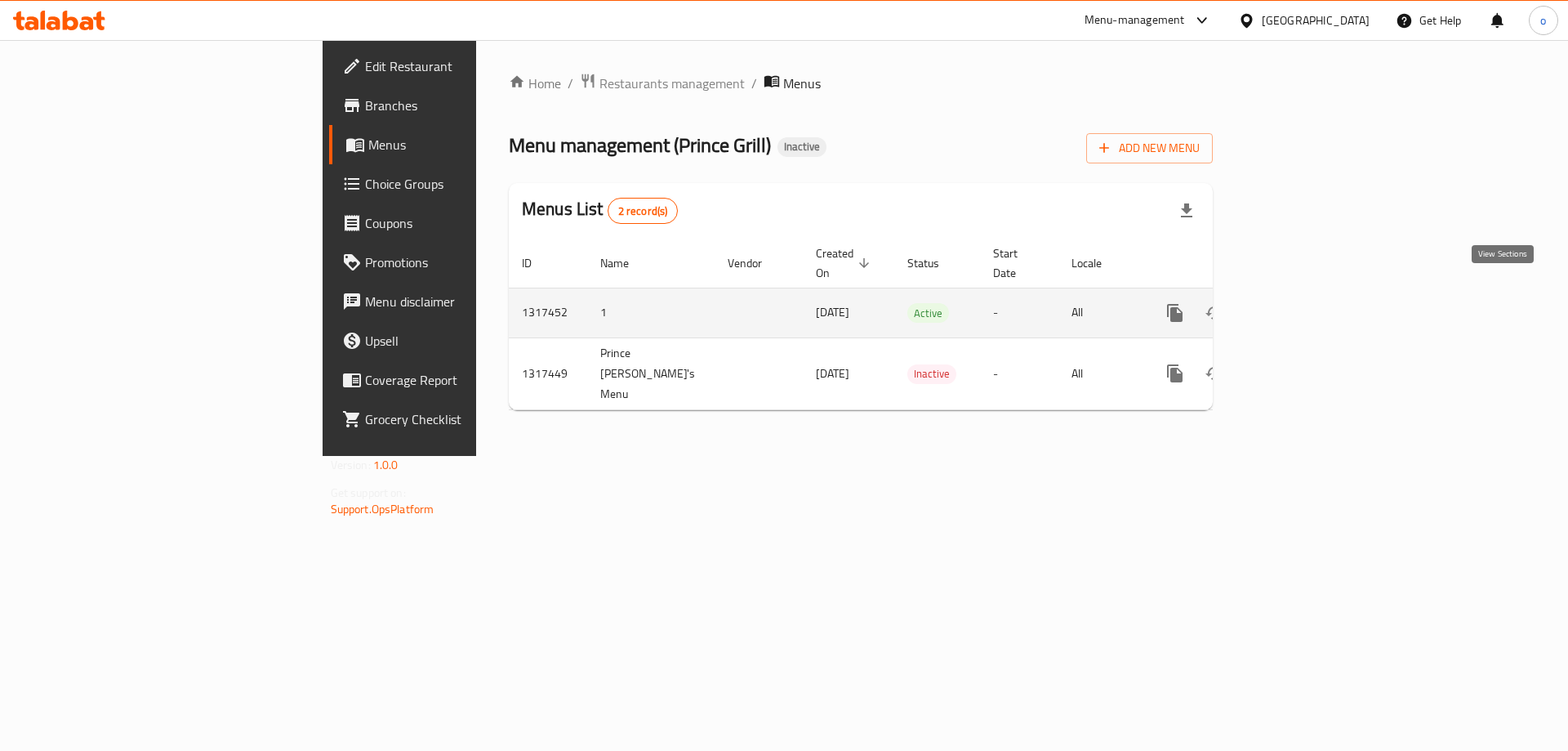
click at [1303, 303] on icon "enhanced table" at bounding box center [1292, 312] width 20 height 20
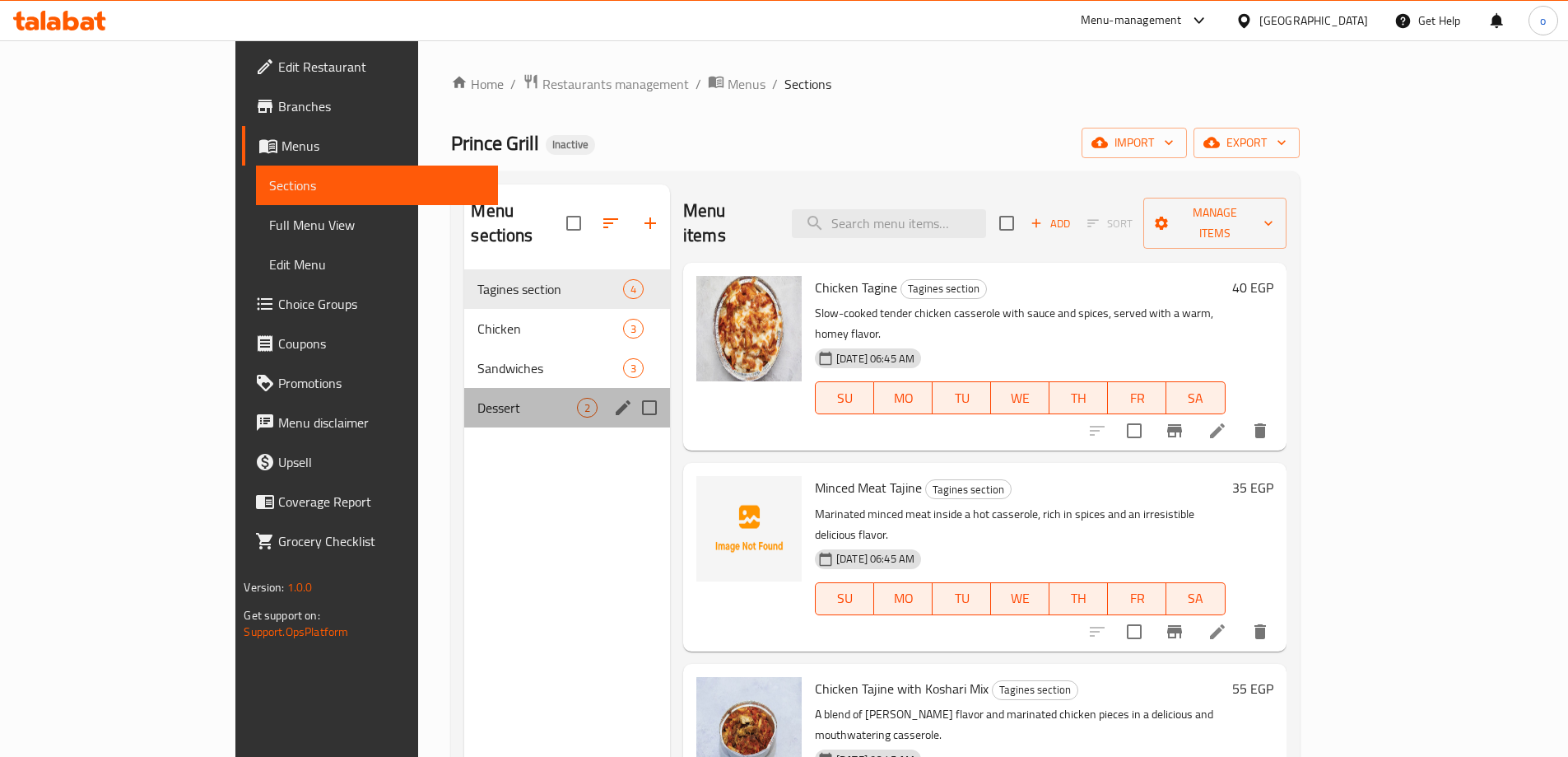
click at [464, 388] on div "Dessert 2" at bounding box center [567, 407] width 206 height 39
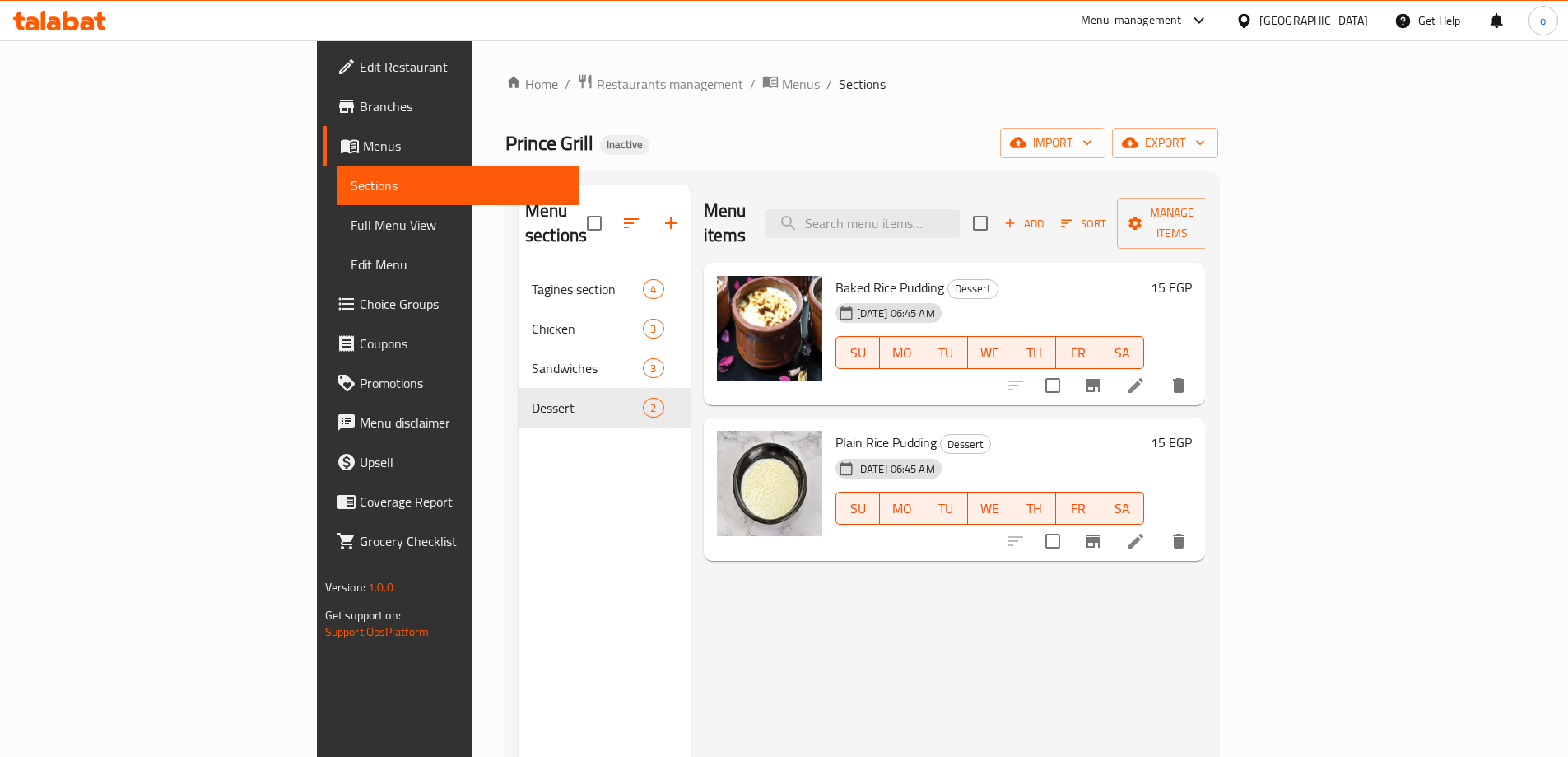
click at [1159, 370] on li at bounding box center [1136, 385] width 46 height 30
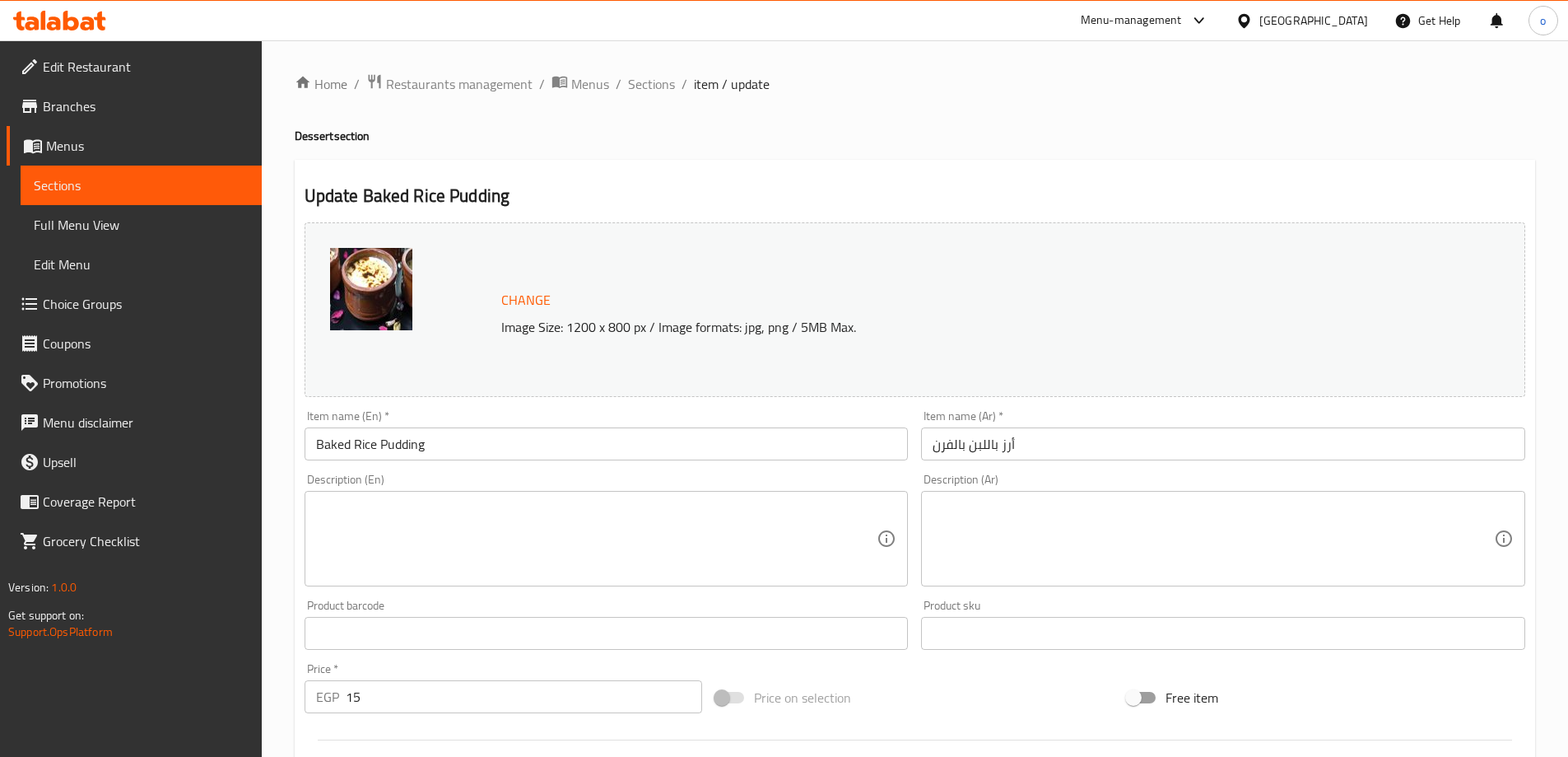
click at [1029, 578] on div "Description (Ar)" at bounding box center [1223, 538] width 604 height 95
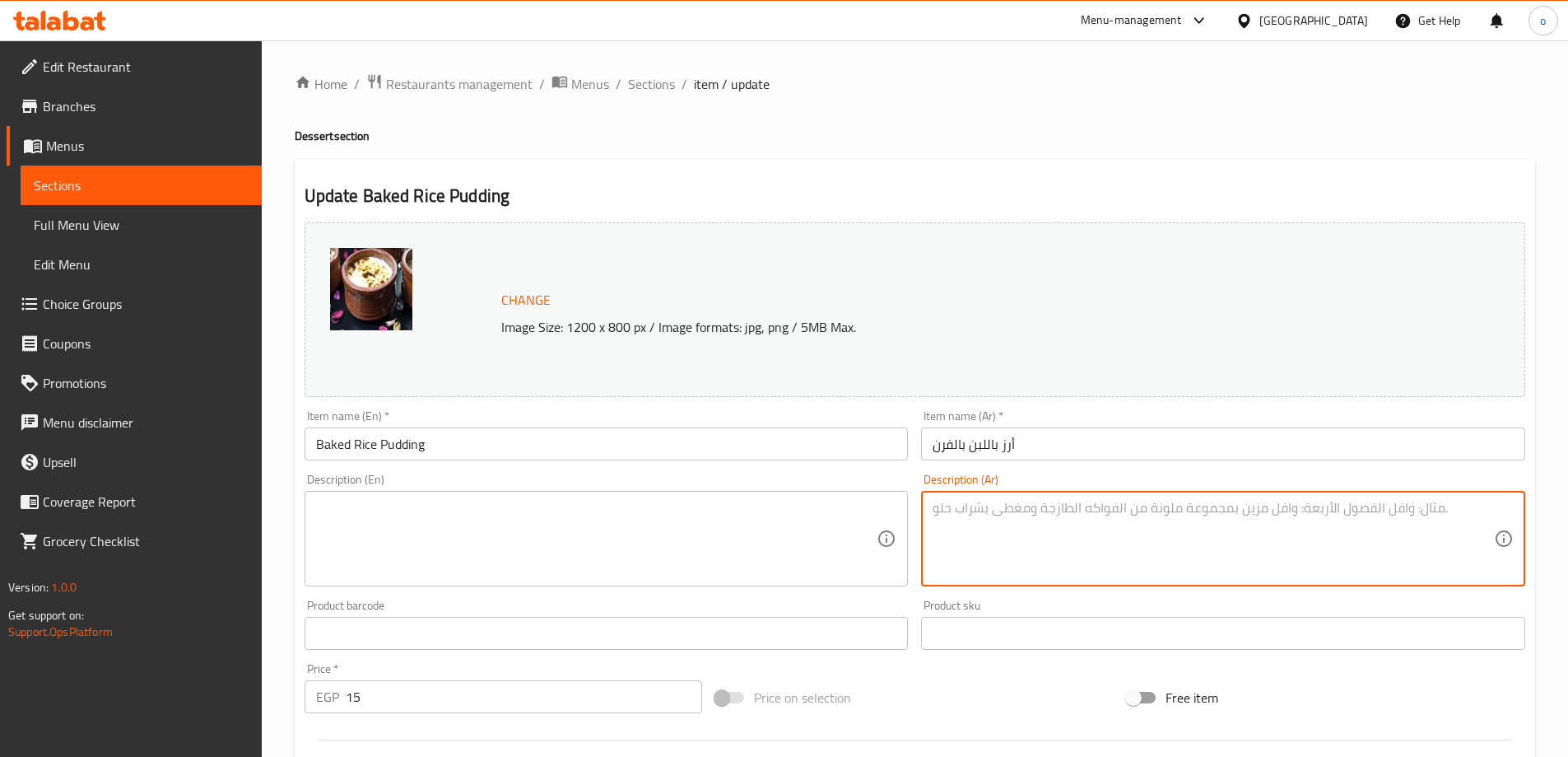
click at [961, 447] on input "أرز باللبن بالفرن" at bounding box center [1223, 444] width 604 height 33
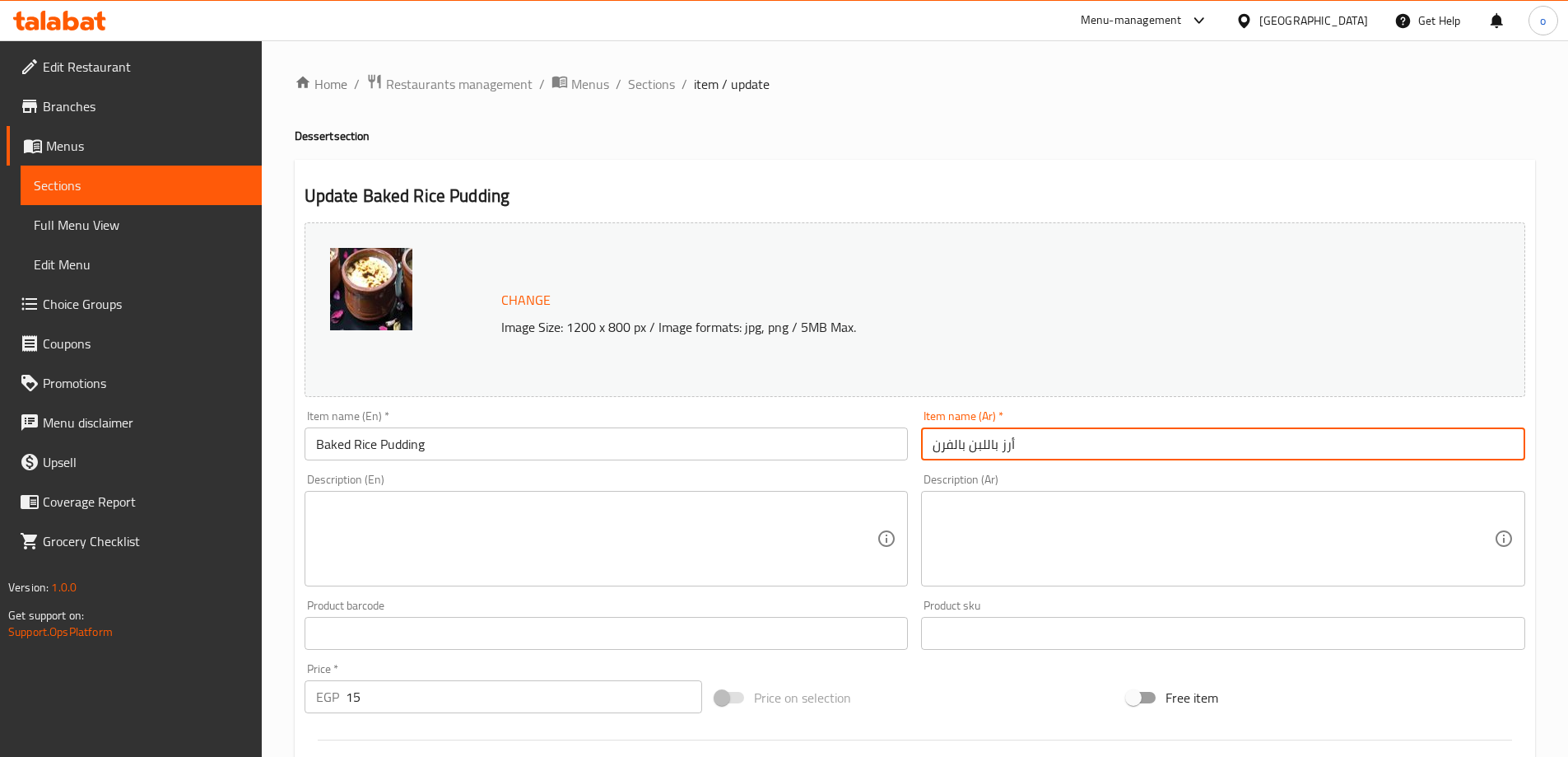
click at [957, 444] on input "أرز باللبن بالفرن" at bounding box center [1223, 444] width 604 height 33
click at [954, 442] on input "أرز باللبن لفرن" at bounding box center [1223, 444] width 604 height 33
type input "أرز باللبن فرن"
click at [977, 526] on textarea at bounding box center [1212, 538] width 561 height 78
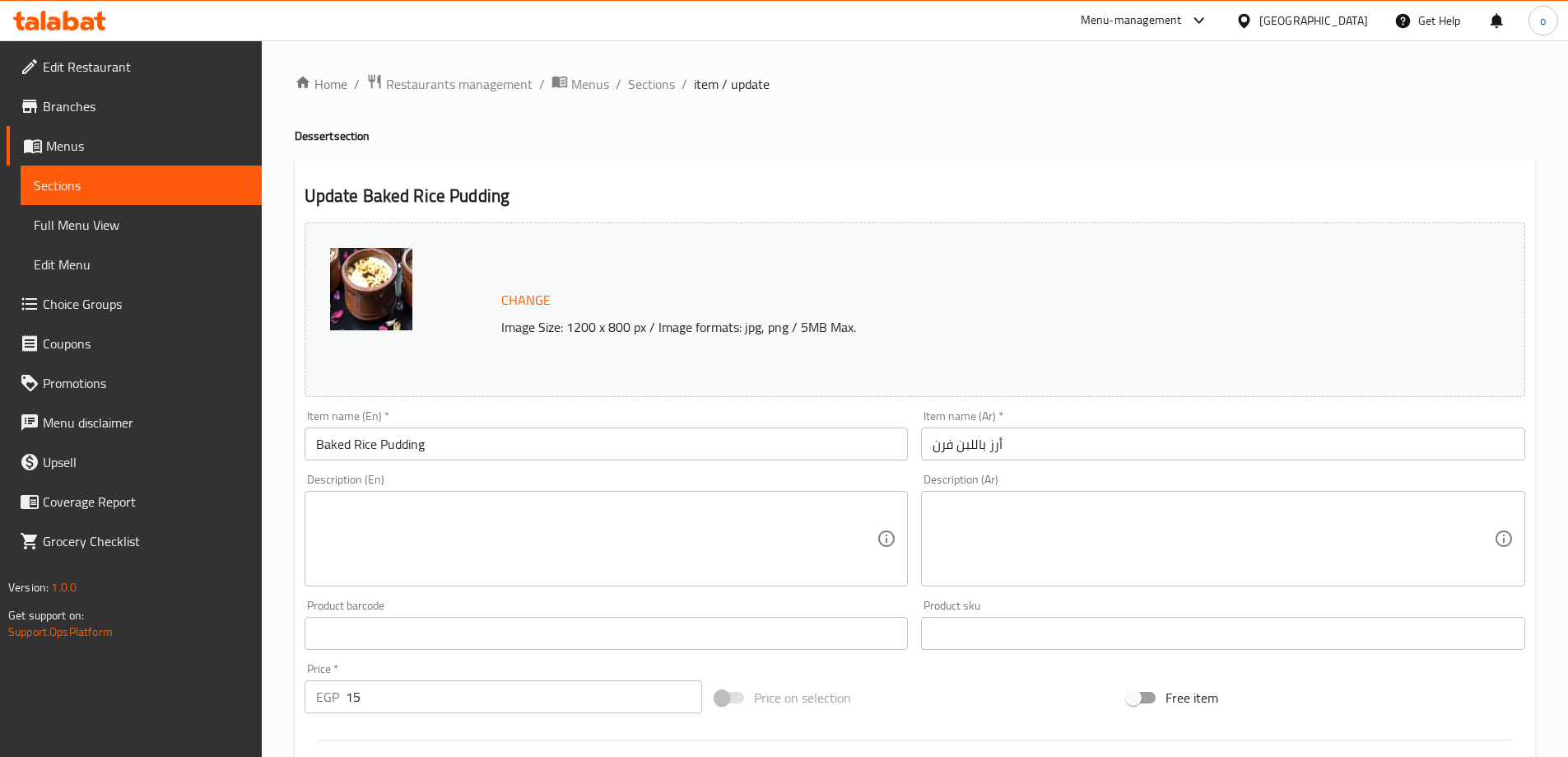
click at [918, 515] on div "Description (Ar) Description (Ar)" at bounding box center [1223, 530] width 617 height 126
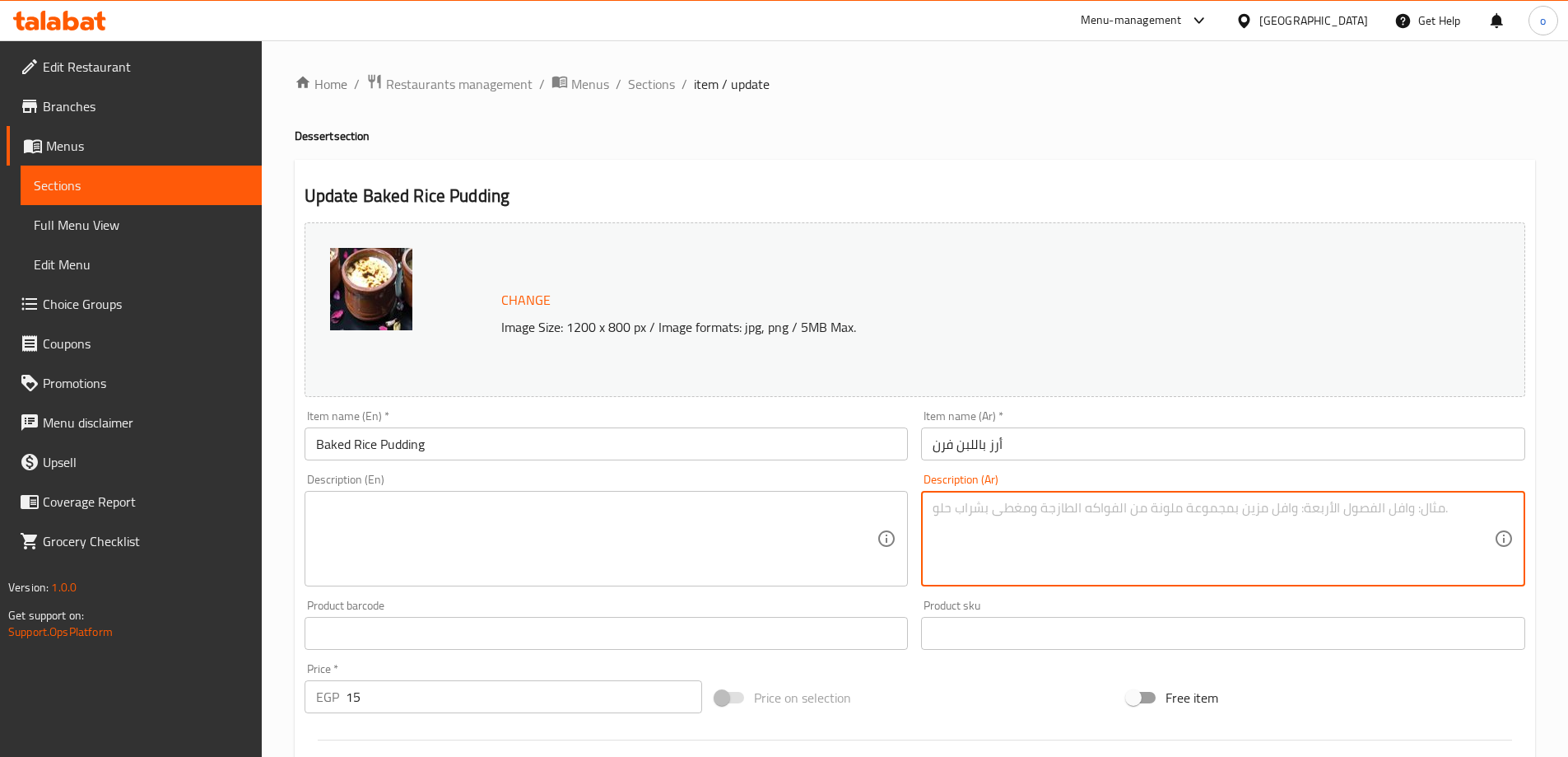
click at [946, 514] on textarea at bounding box center [1212, 538] width 561 height 78
paste textarea "أرز بالحليب مع القرع العسلي، مزيج من القوام الكريمي والنكهة الحلوة الغنية."
type textarea "أرز بالحليب مع القرع العسلي، مزيج من القوام الكريمي والنكهة الحلوة الغنية."
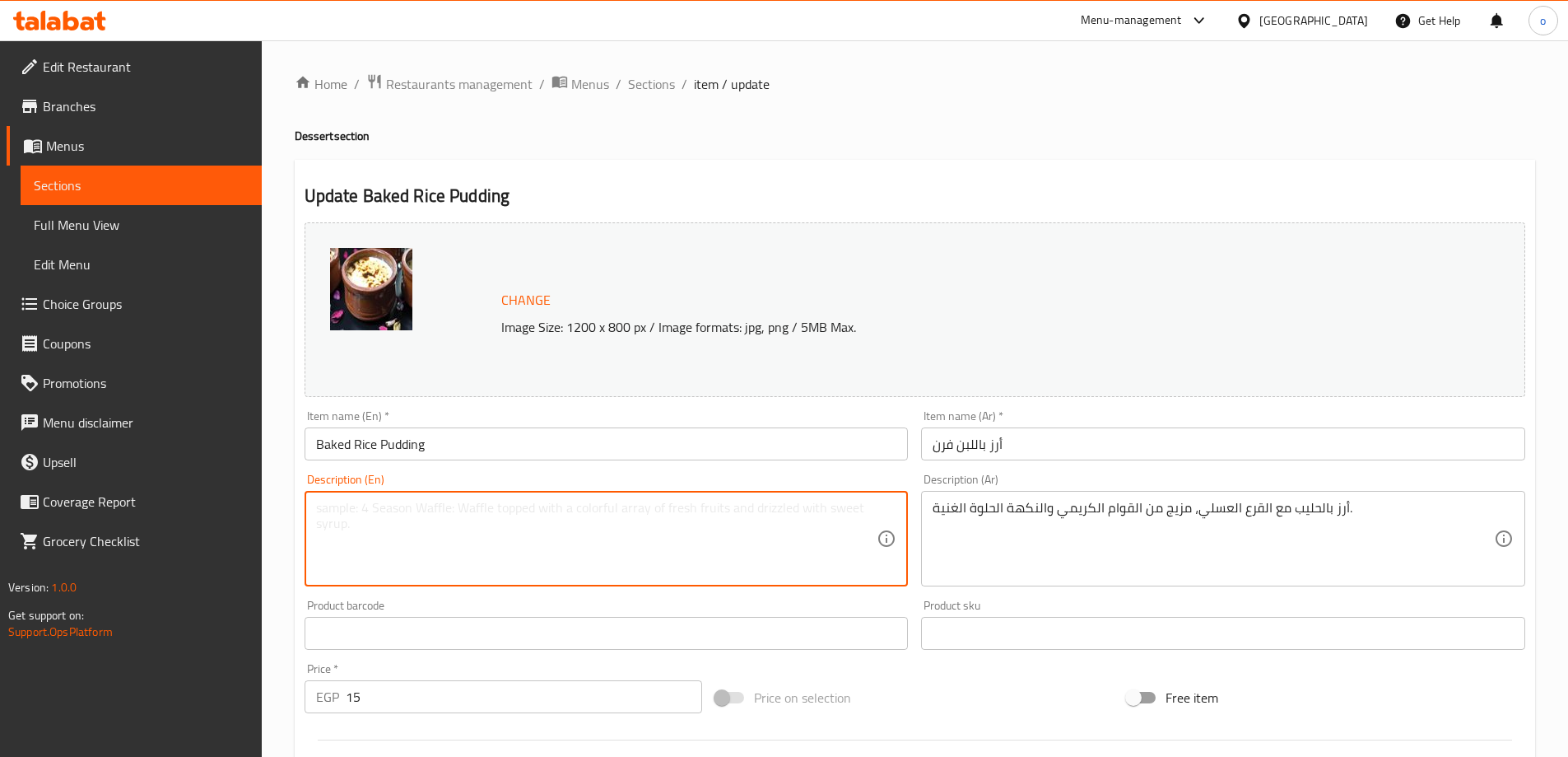
click at [783, 528] on textarea at bounding box center [596, 538] width 561 height 78
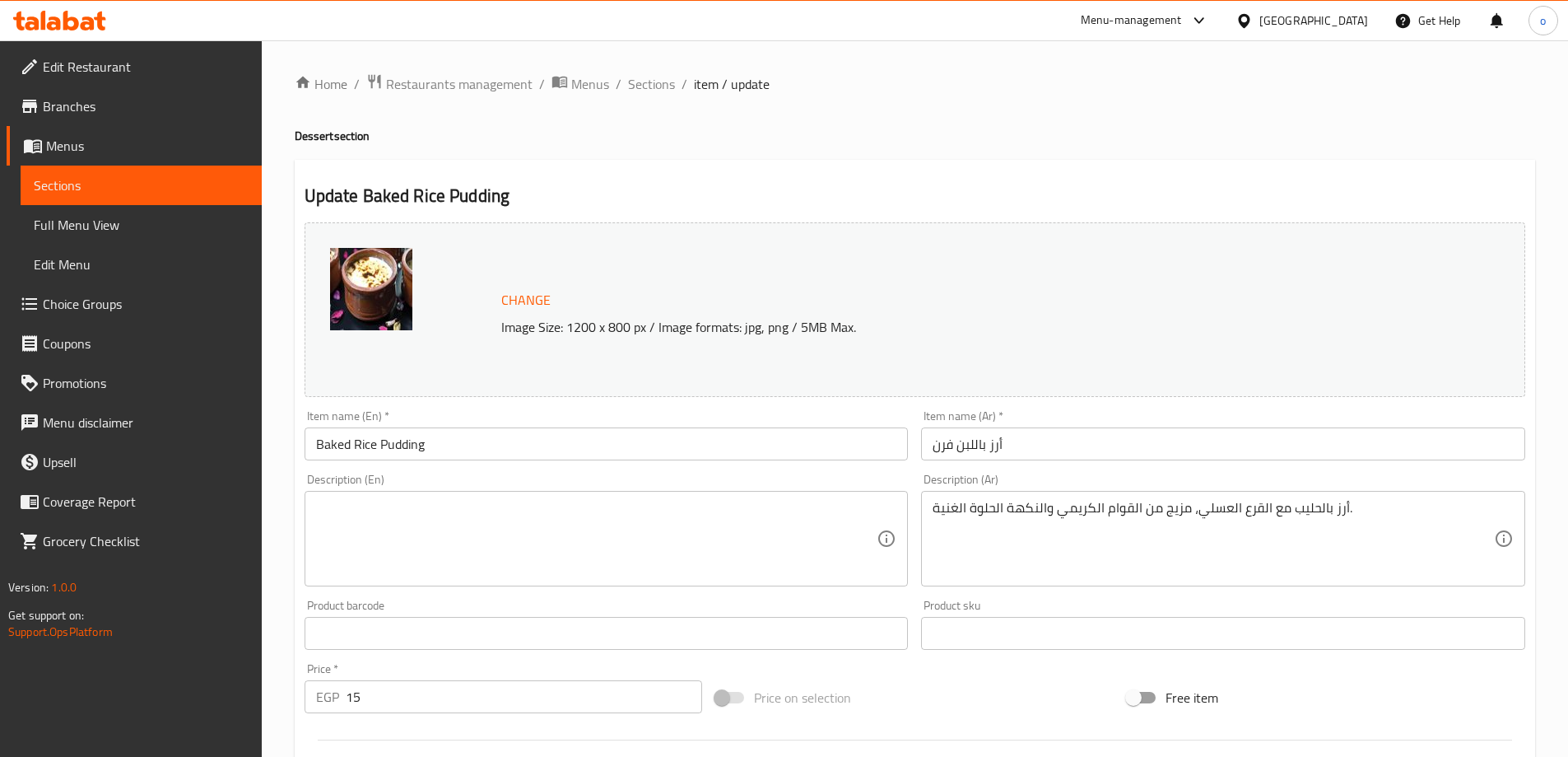
click at [590, 529] on textarea at bounding box center [596, 538] width 561 height 78
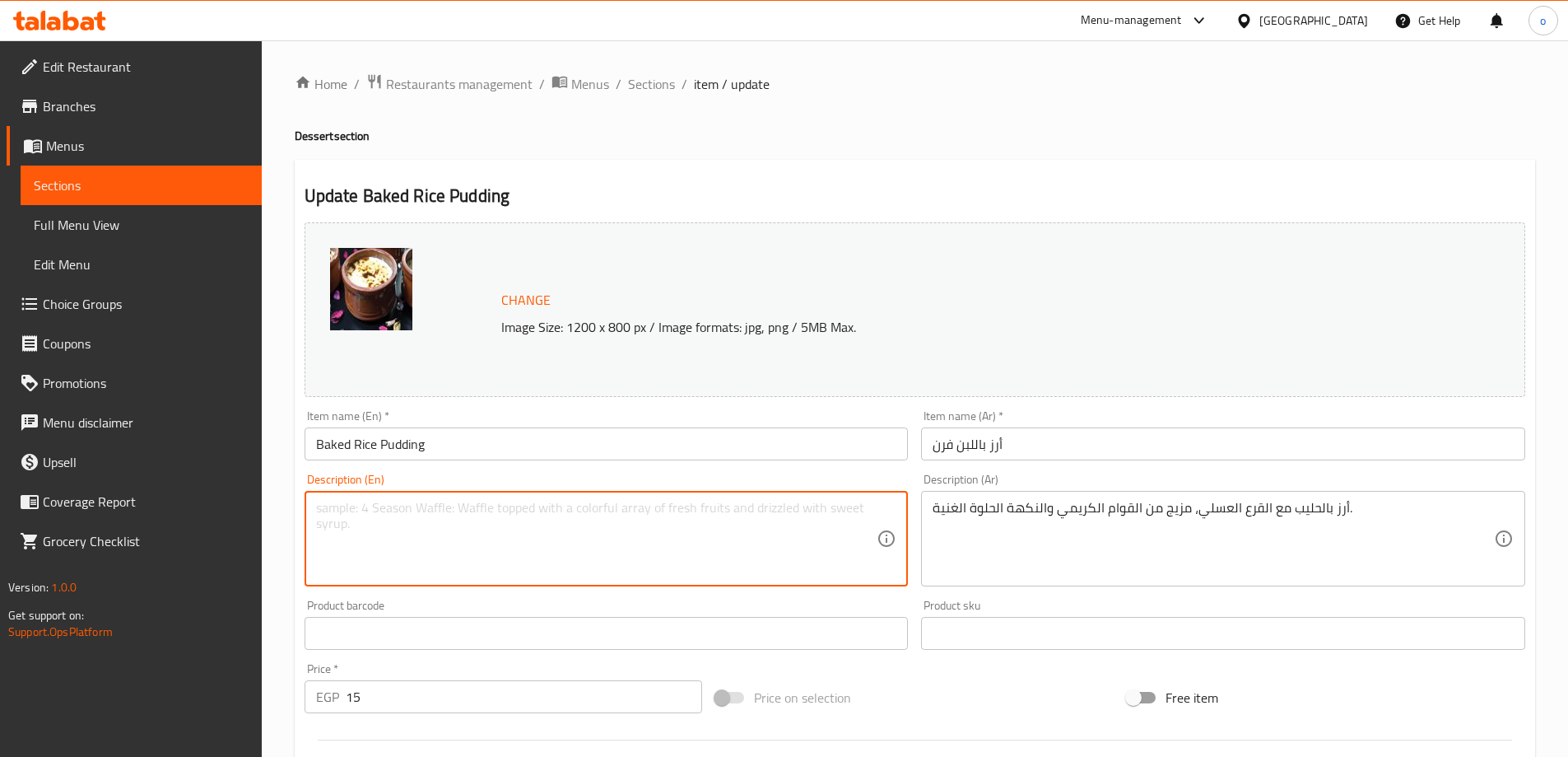
paste textarea "Rice pudding with pumpkin, a combination of creamy texture and rich sweet flavo…"
type textarea "Rice pudding with pumpkin, a combination of creamy texture and rich sweet flavo…"
click at [1226, 492] on div "أرز بالحليب مع القرع العسلي، مزيج من القوام الكريمي والنكهة الحلوة الغنية. Desc…" at bounding box center [1223, 538] width 604 height 95
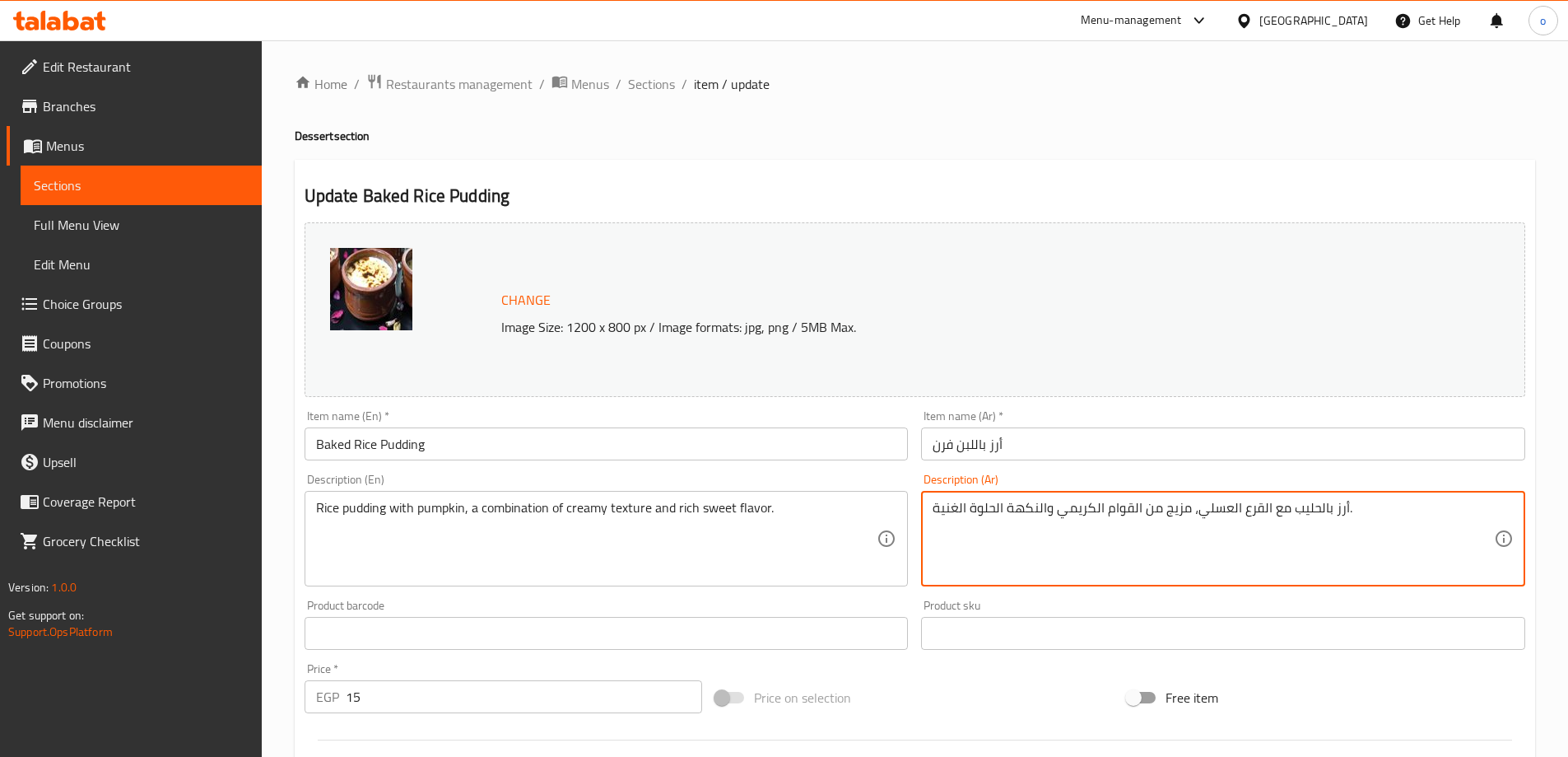
drag, startPoint x: 1197, startPoint y: 508, endPoint x: 1266, endPoint y: 507, distance: 69.0
click at [1266, 507] on textarea "أرز بالحليب مع القرع العسلي، مزيج من القوام الكريمي والنكهة الحلوة الغنية." at bounding box center [1212, 538] width 561 height 78
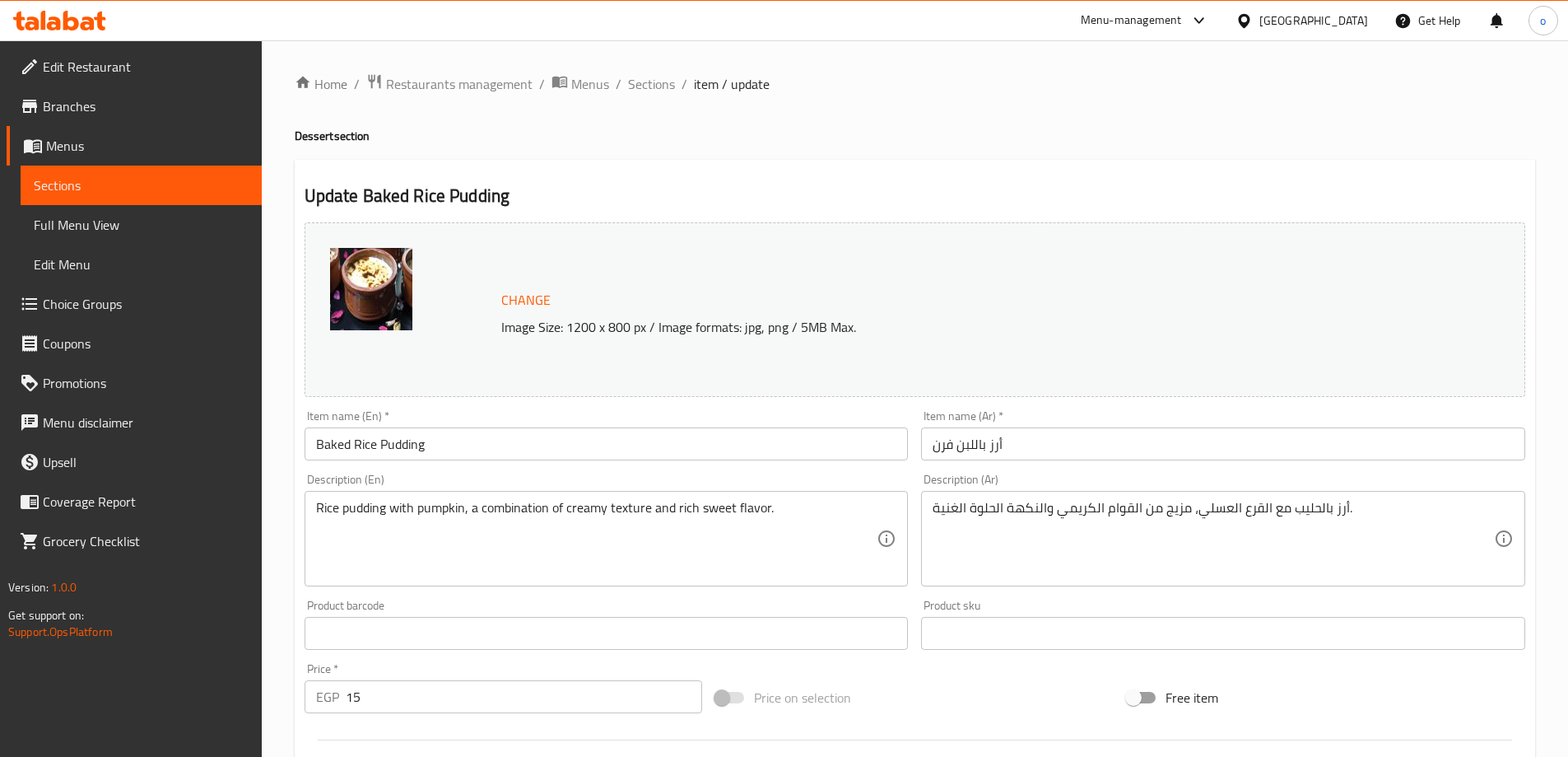
click at [1216, 505] on textarea "أرز بالحليب مع القرع العسلي، مزيج من القوام الكريمي والنكهة الحلوة الغنية." at bounding box center [1212, 538] width 561 height 78
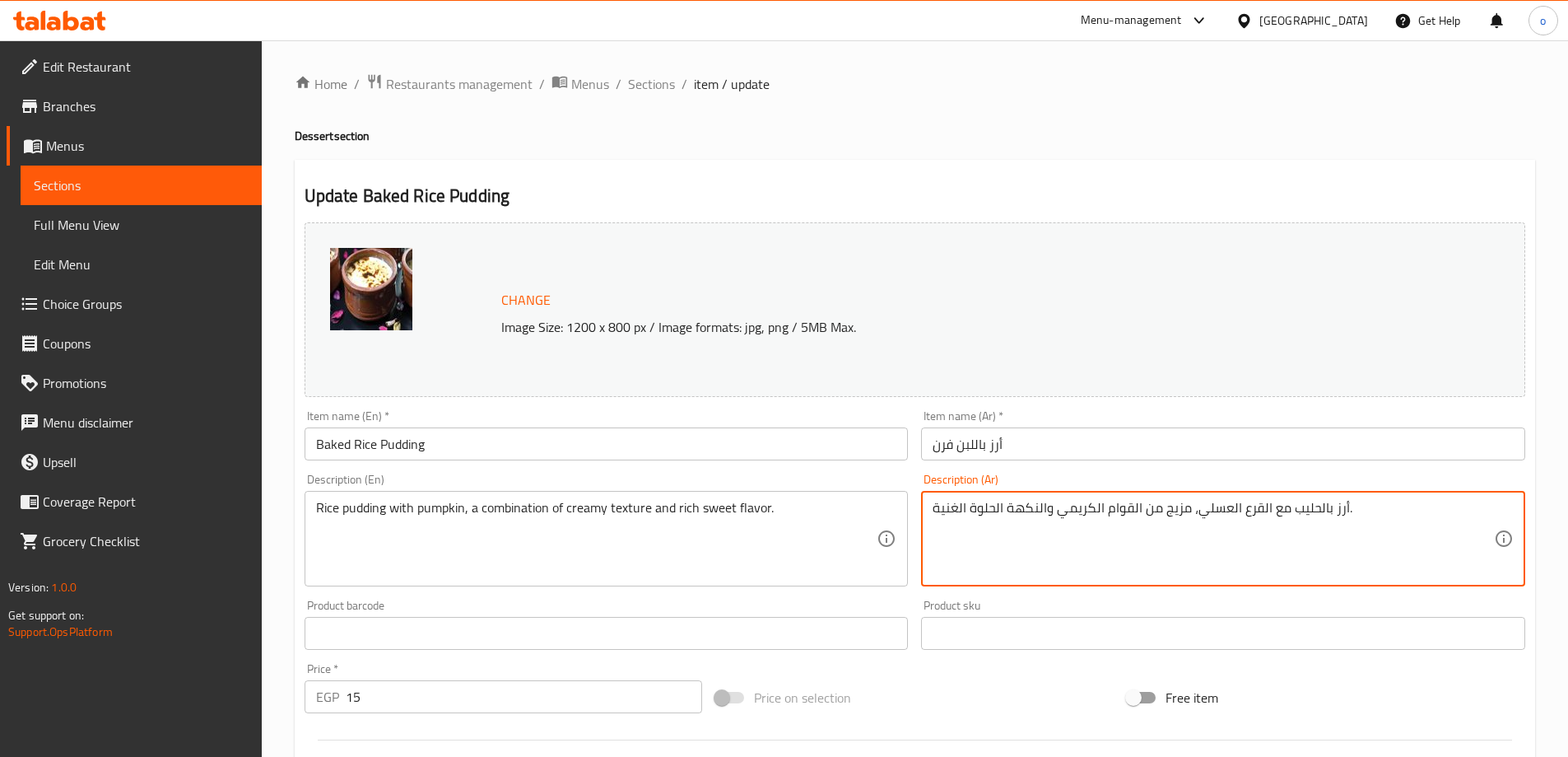
click at [1216, 505] on textarea "أرز بالحليب مع القرع العسلي، مزيج من القوام الكريمي والنكهة الحلوة الغنية." at bounding box center [1212, 538] width 561 height 78
click at [1217, 507] on textarea "أرز بالحليب مع القرع العسلي، مزيج من القوام الكريمي والنكهة الحلوة الغنية." at bounding box center [1212, 538] width 561 height 78
click at [1230, 526] on textarea "أرز بالحليب مع القرع العسلي، مزيج من القوام الكريمي والنكهة الحلوة الغنية." at bounding box center [1212, 538] width 561 height 78
drag, startPoint x: 1195, startPoint y: 510, endPoint x: 1266, endPoint y: 514, distance: 71.1
click at [1266, 514] on textarea "أرز بالحليب مع القرع العسلي، مزيج من القوام الكريمي والنكهة الحلوة الغنية." at bounding box center [1212, 538] width 561 height 78
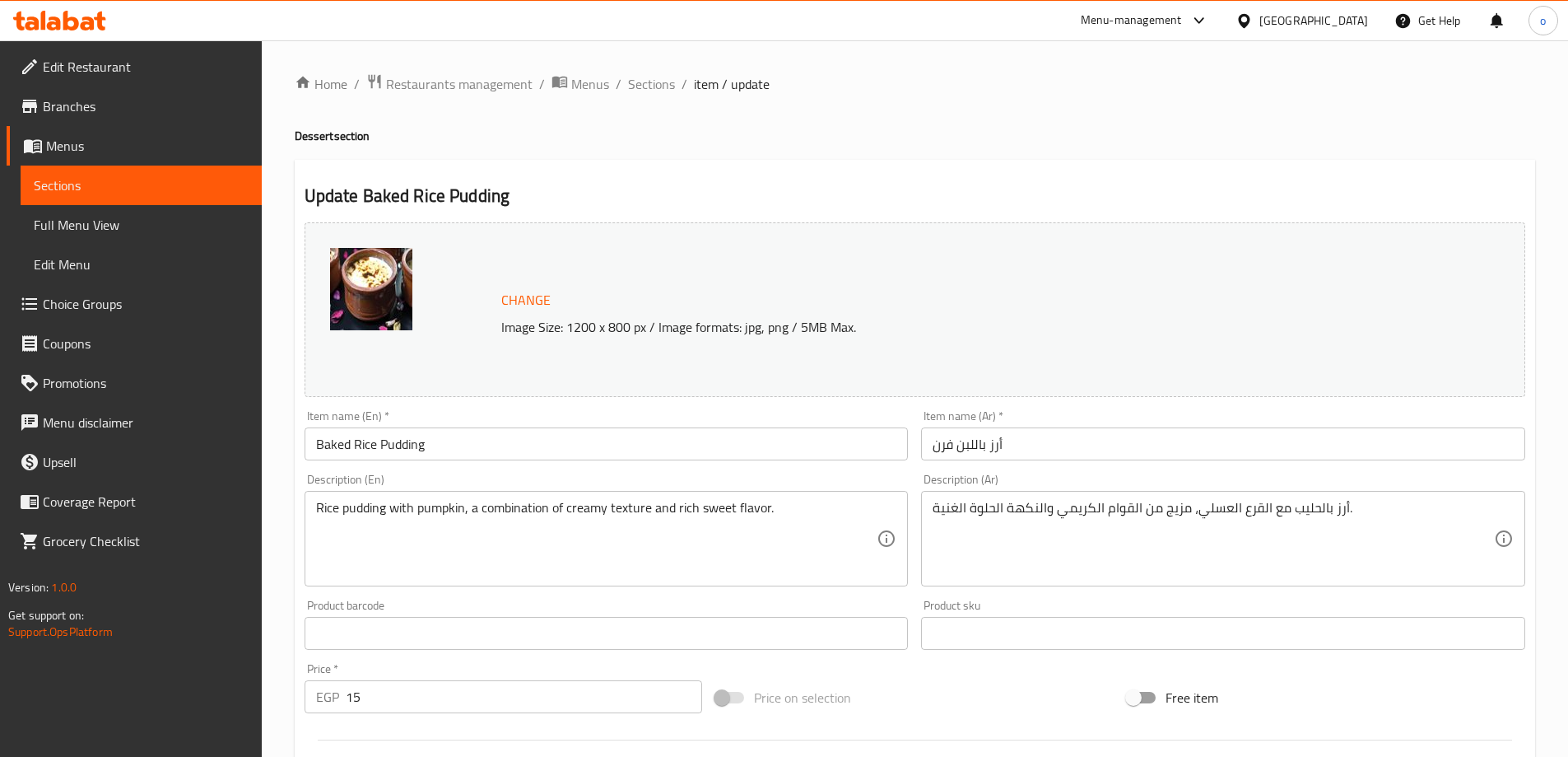
click at [448, 508] on textarea "Rice pudding with pumpkin, a combination of creamy texture and rich sweet flavo…" at bounding box center [596, 538] width 561 height 78
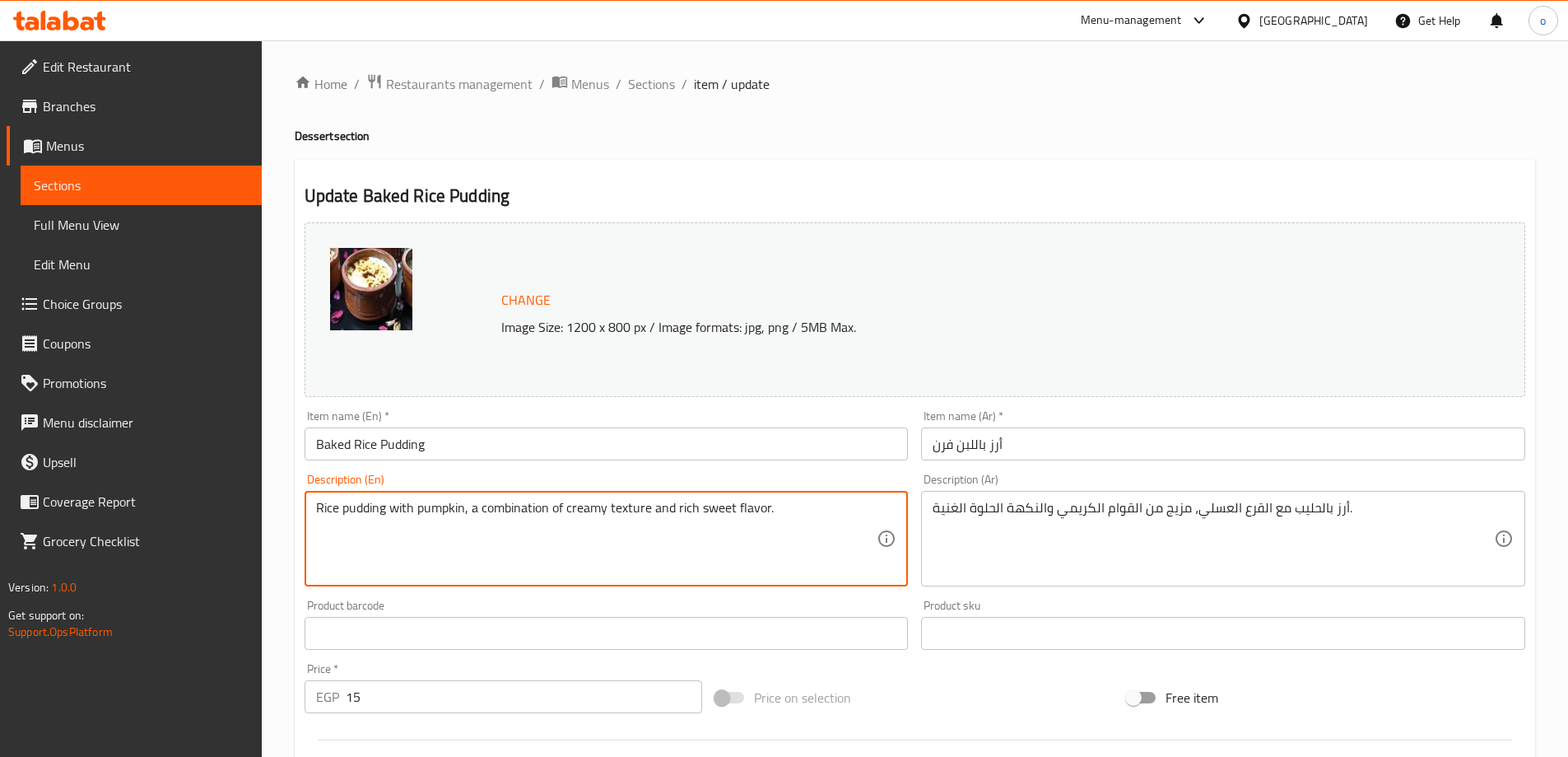
click at [471, 513] on textarea "Rice pudding with pumpkin, a combination of creamy texture and rich sweet flavo…" at bounding box center [596, 538] width 561 height 78
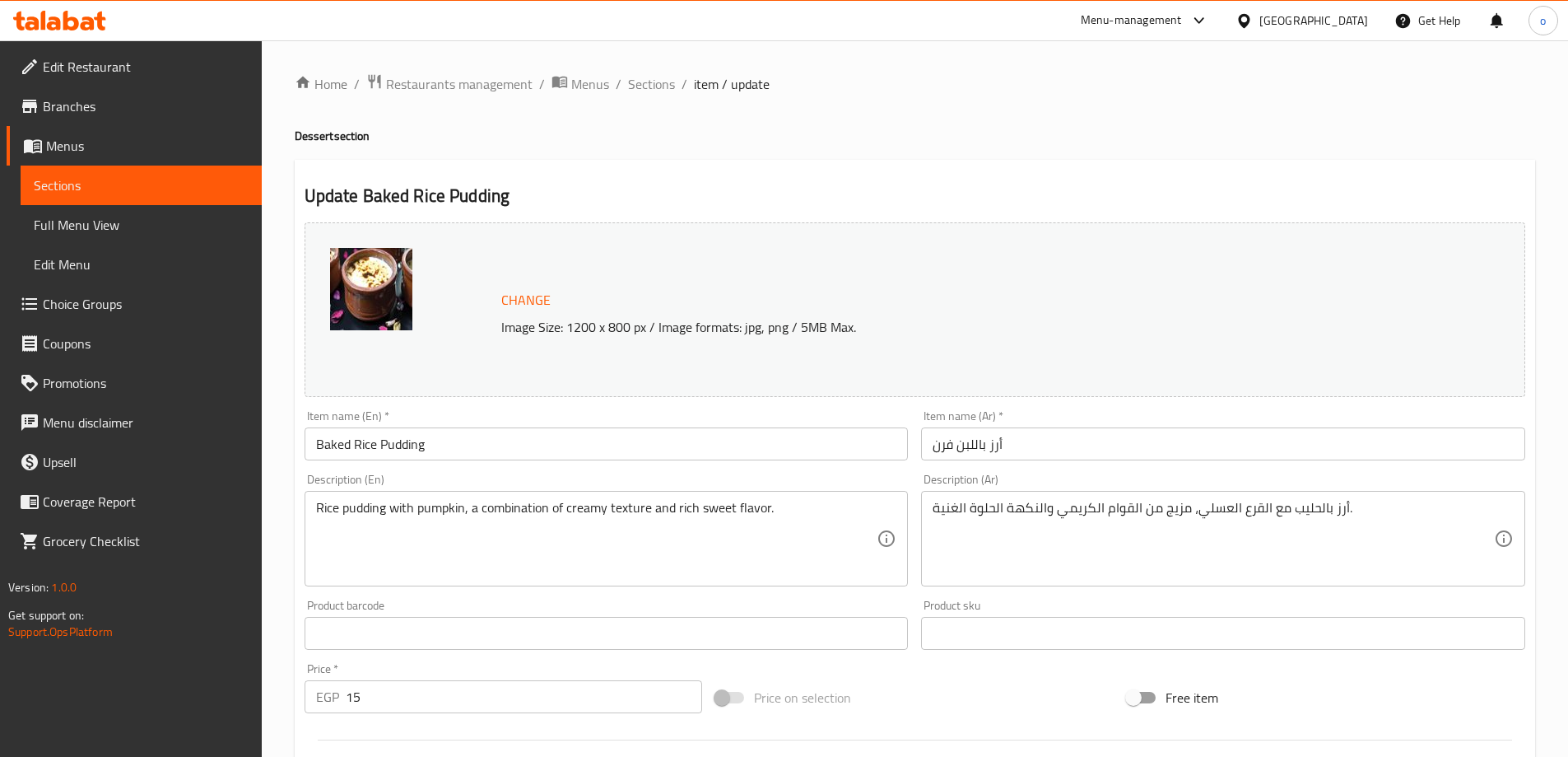
drag, startPoint x: 932, startPoint y: 511, endPoint x: 1100, endPoint y: 500, distance: 168.4
click at [1124, 506] on div "أرز بالحليب مع القرع العسلي، مزيج من القوام الكريمي والنكهة الحلوة الغنية. Desc…" at bounding box center [1223, 538] width 604 height 95
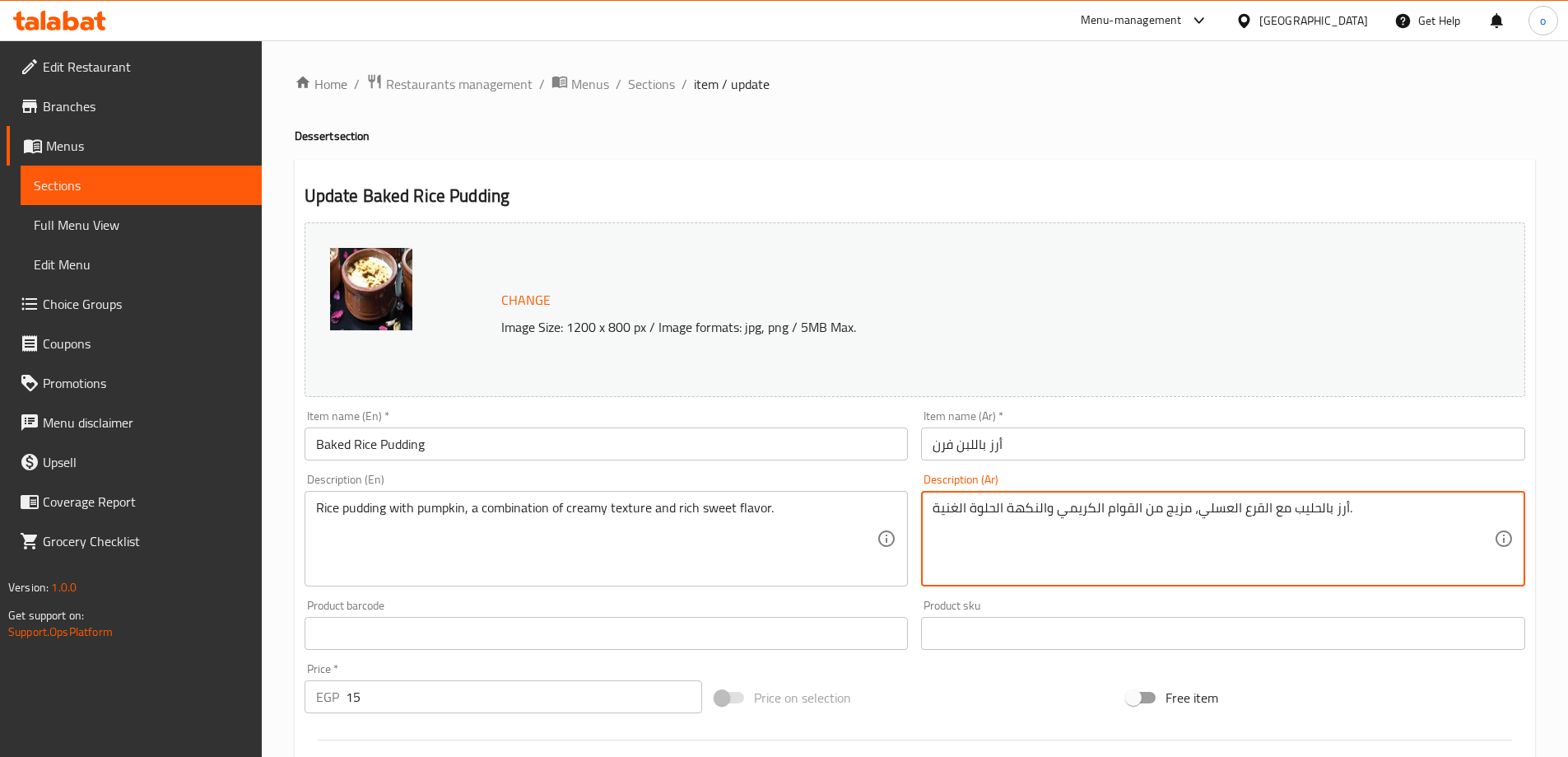
click at [962, 500] on textarea "أرز بالحليب مع القرع العسلي، مزيج من القوام الكريمي والنكهة الحلوة الغنية." at bounding box center [1212, 538] width 561 height 78
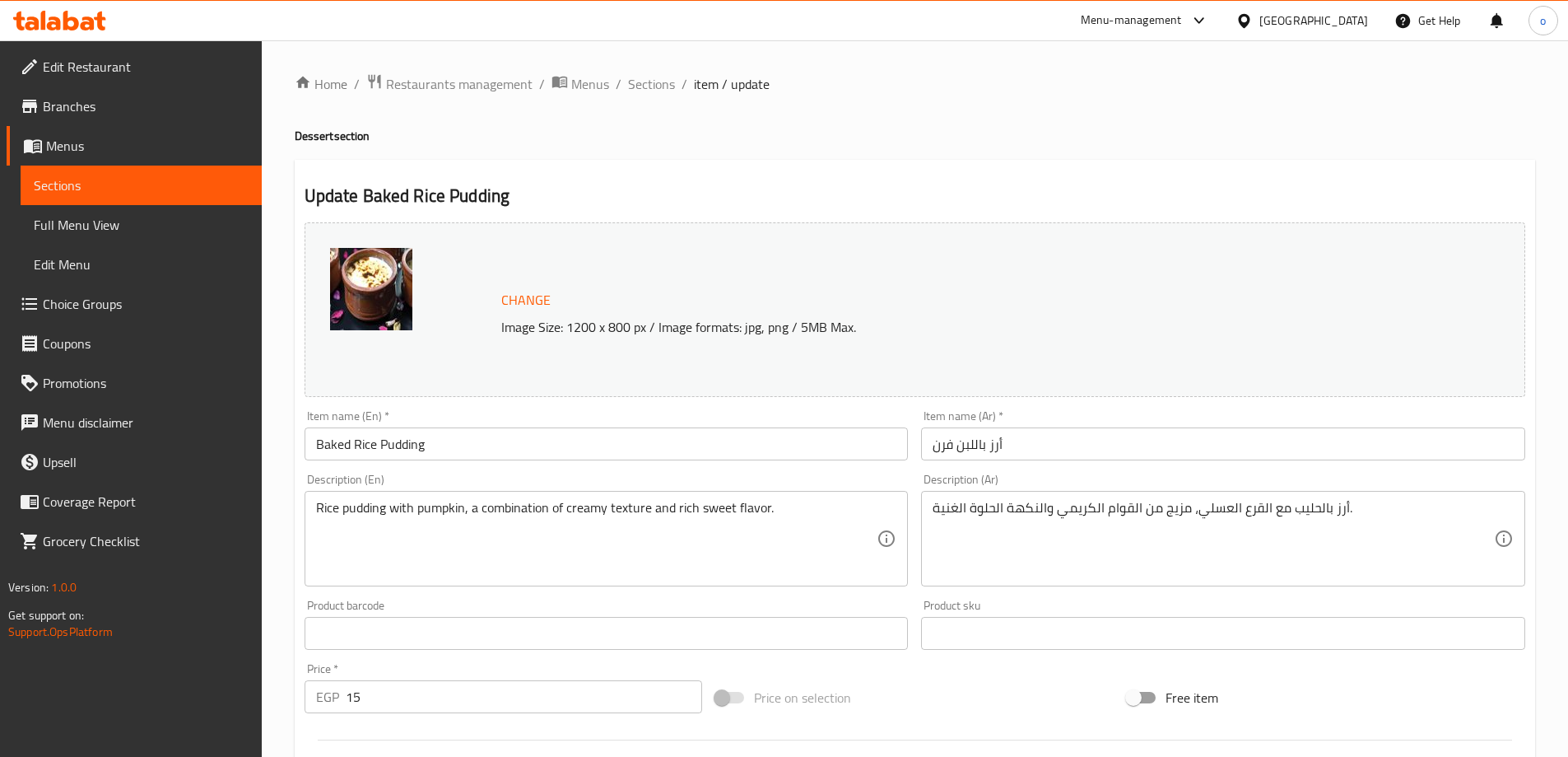
click at [926, 516] on div "أرز بالحليب مع القرع العسلي، مزيج من القوام الكريمي والنكهة الحلوة الغنية. Desc…" at bounding box center [1223, 538] width 604 height 95
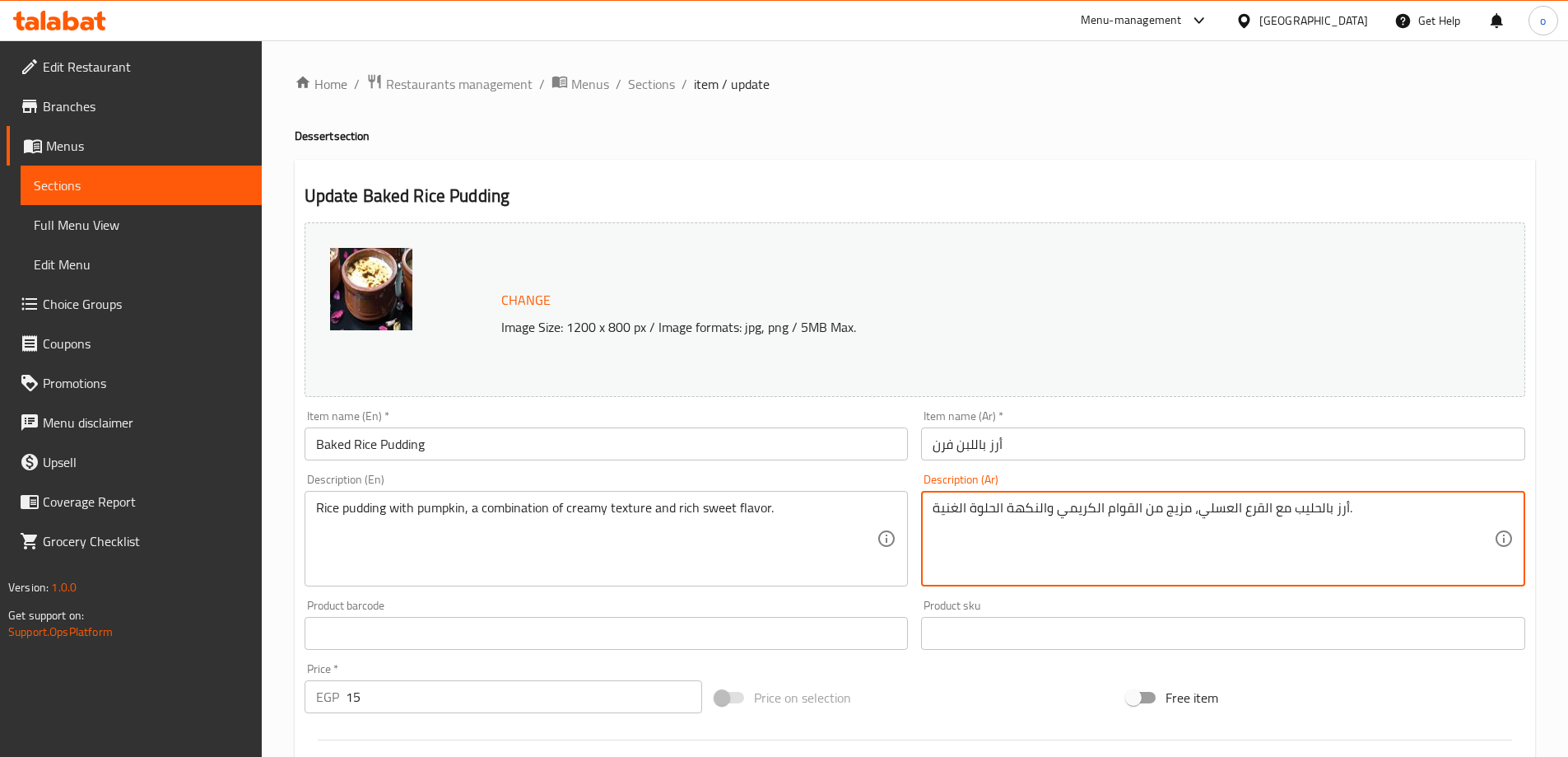
click at [937, 508] on textarea "أرز بالحليب مع القرع العسلي، مزيج من القوام الكريمي والنكهة الحلوة الغنية." at bounding box center [1212, 538] width 561 height 78
drag, startPoint x: 937, startPoint y: 508, endPoint x: 1188, endPoint y: 513, distance: 251.0
click at [1188, 513] on textarea "أرز بالحليب مع القرع العسلي، مزيج من القوام الكريمي والنكهة الحلوة الغنية." at bounding box center [1212, 538] width 561 height 78
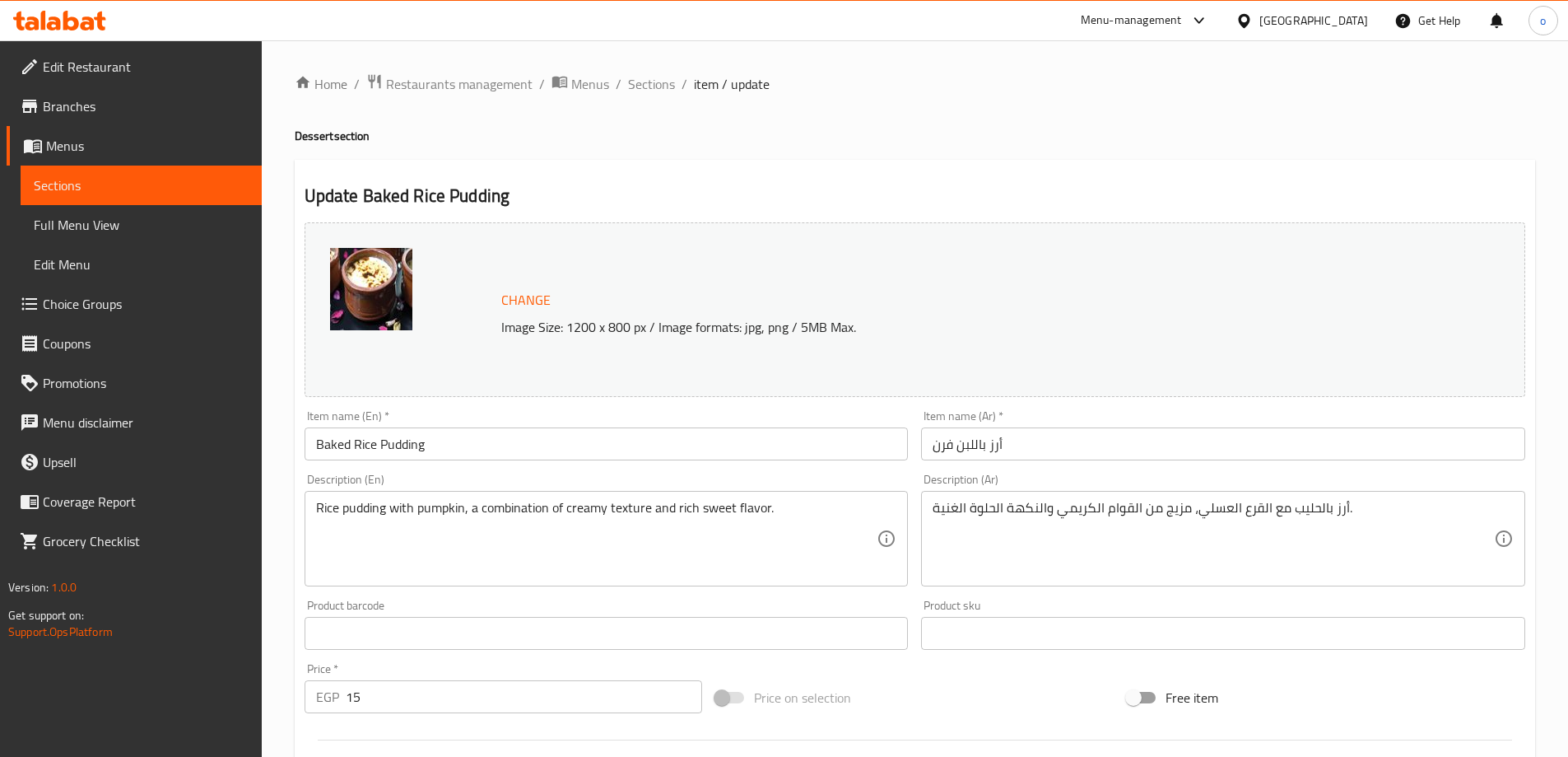
drag, startPoint x: 561, startPoint y: 522, endPoint x: 572, endPoint y: 530, distance: 13.6
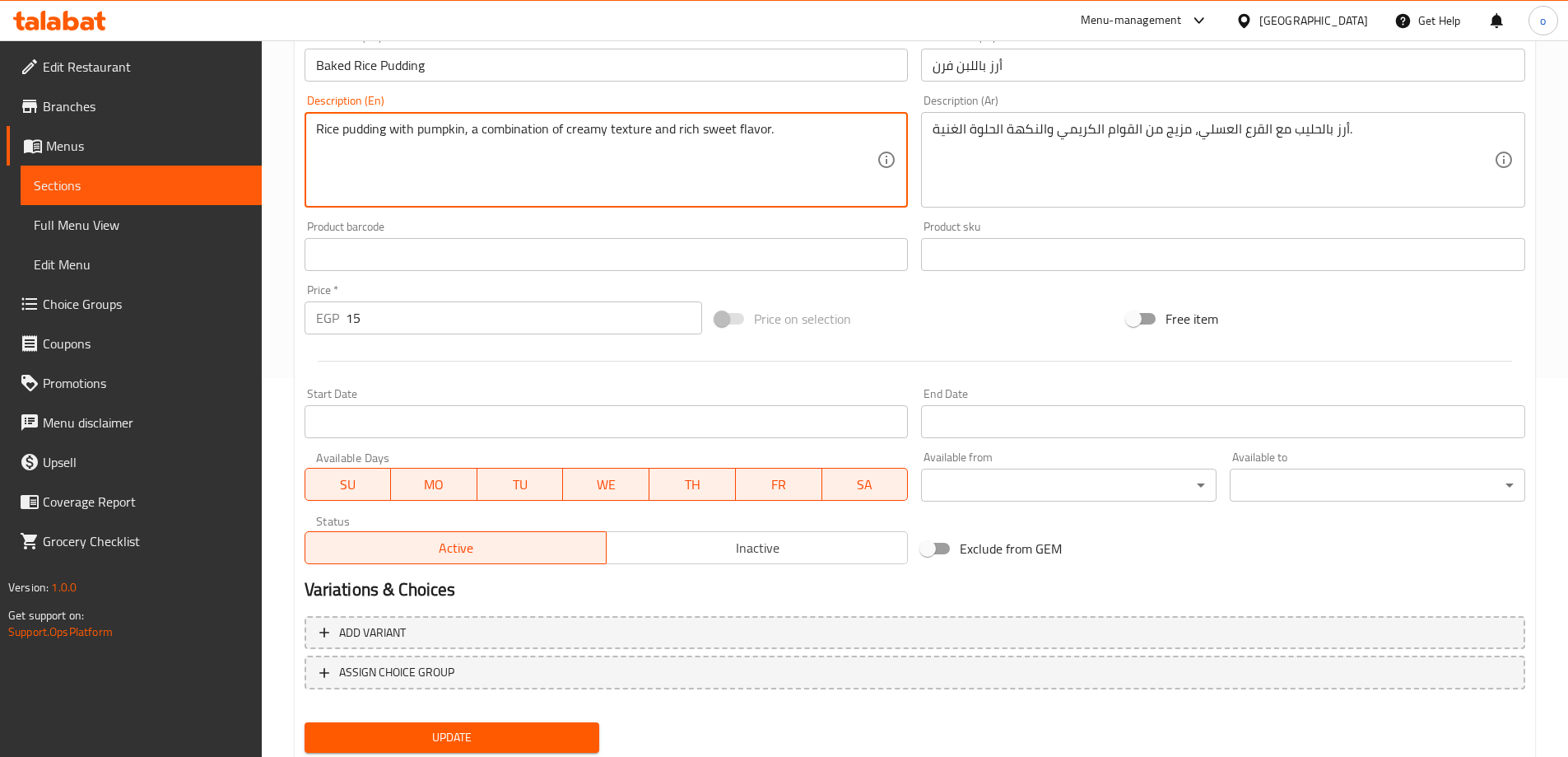
scroll to position [430, 0]
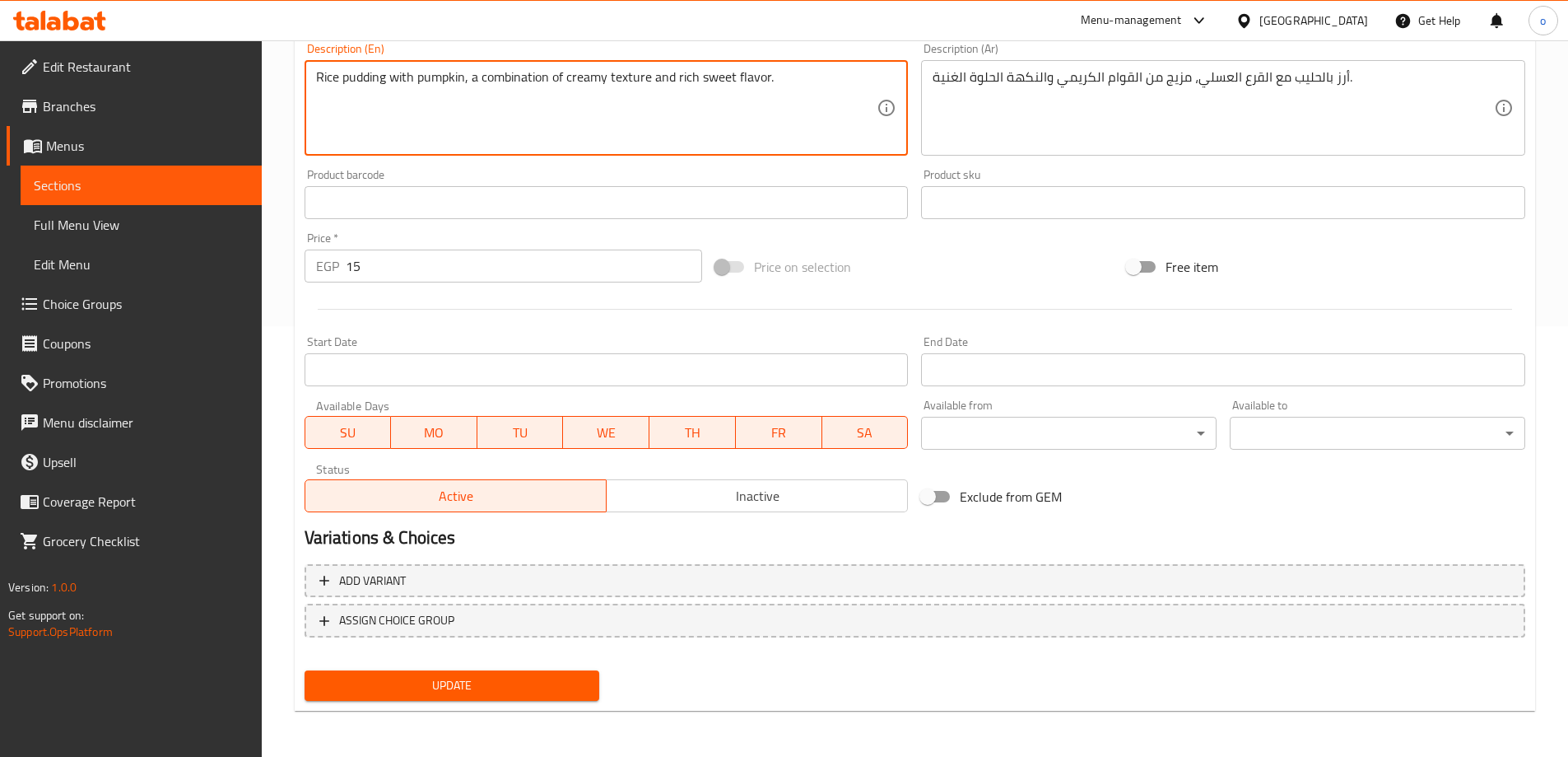
drag, startPoint x: 408, startPoint y: 686, endPoint x: 405, endPoint y: 646, distance: 40.1
click at [409, 686] on span "Update" at bounding box center [452, 686] width 269 height 21
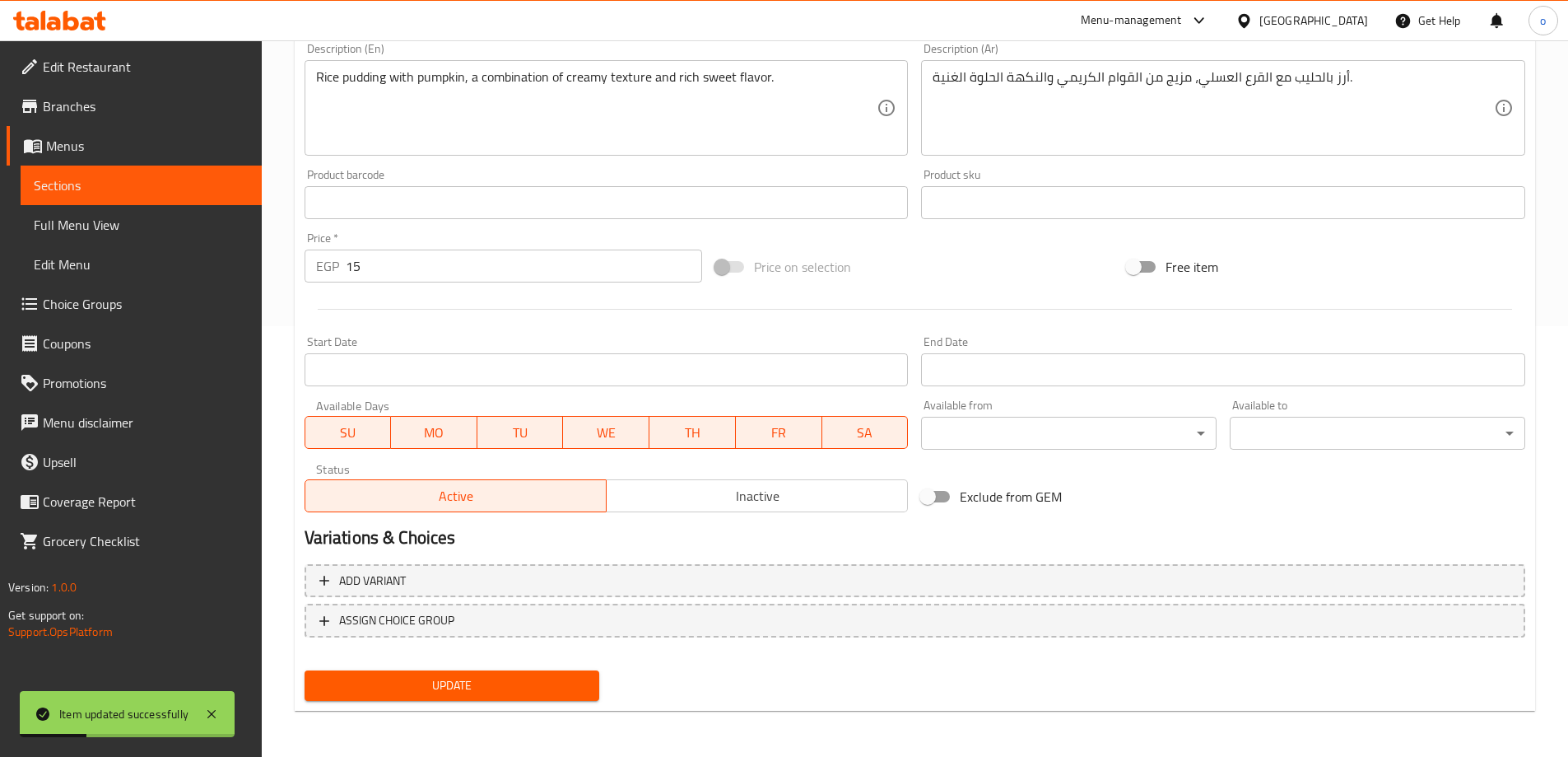
click at [119, 195] on link "Sections" at bounding box center [141, 185] width 241 height 39
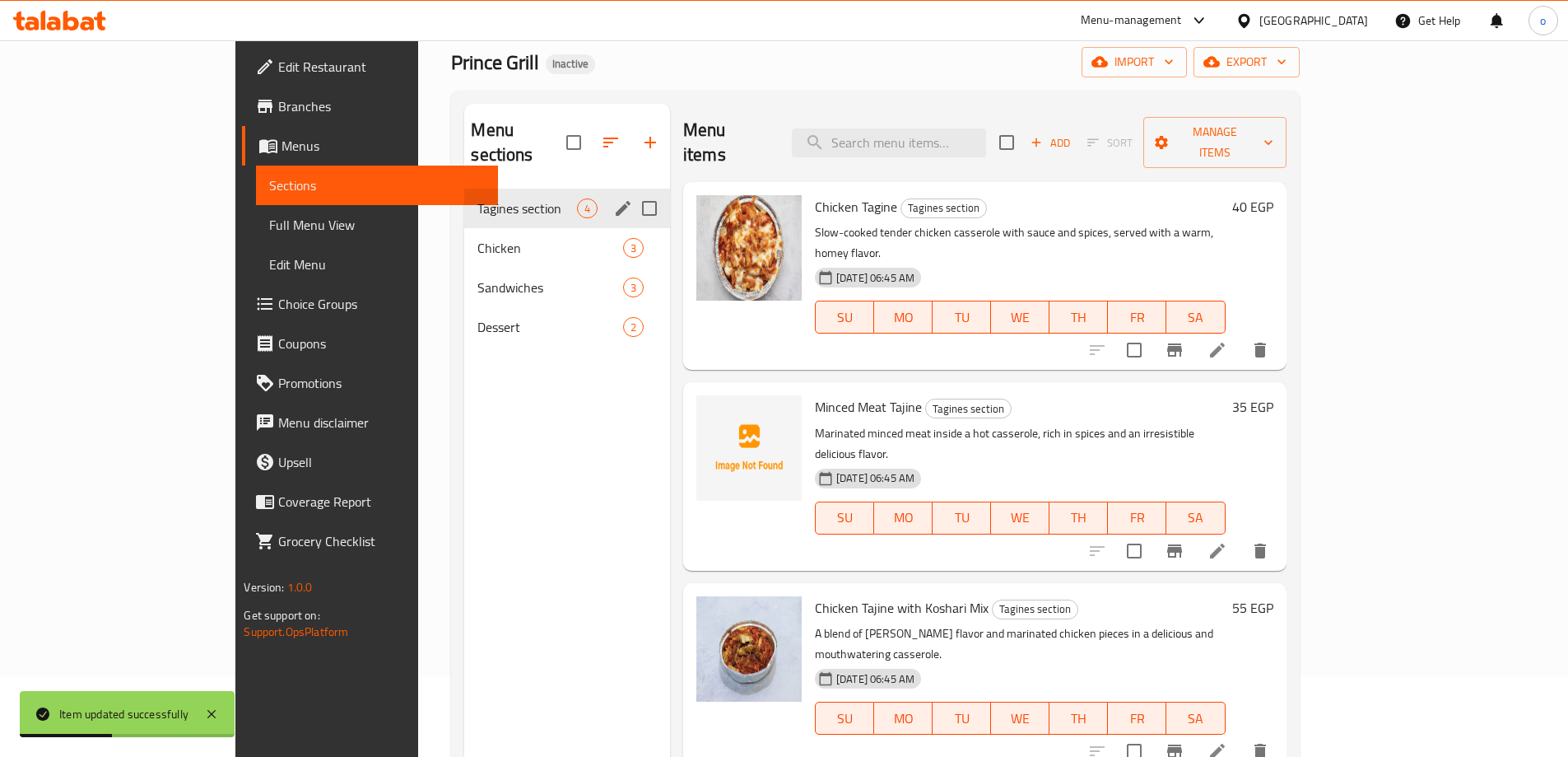
scroll to position [66, 0]
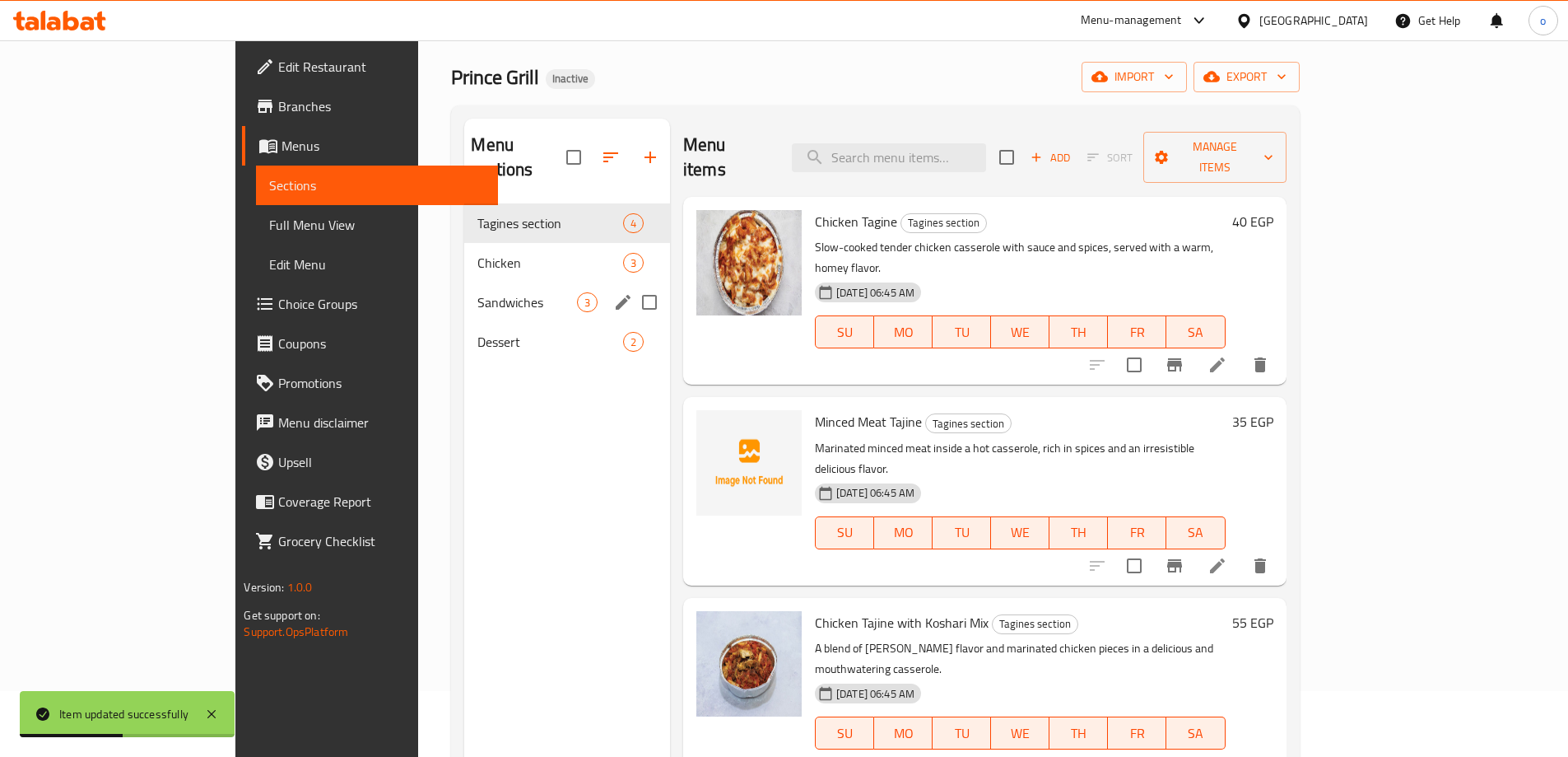
click at [464, 283] on div "Sandwiches 3" at bounding box center [567, 303] width 206 height 39
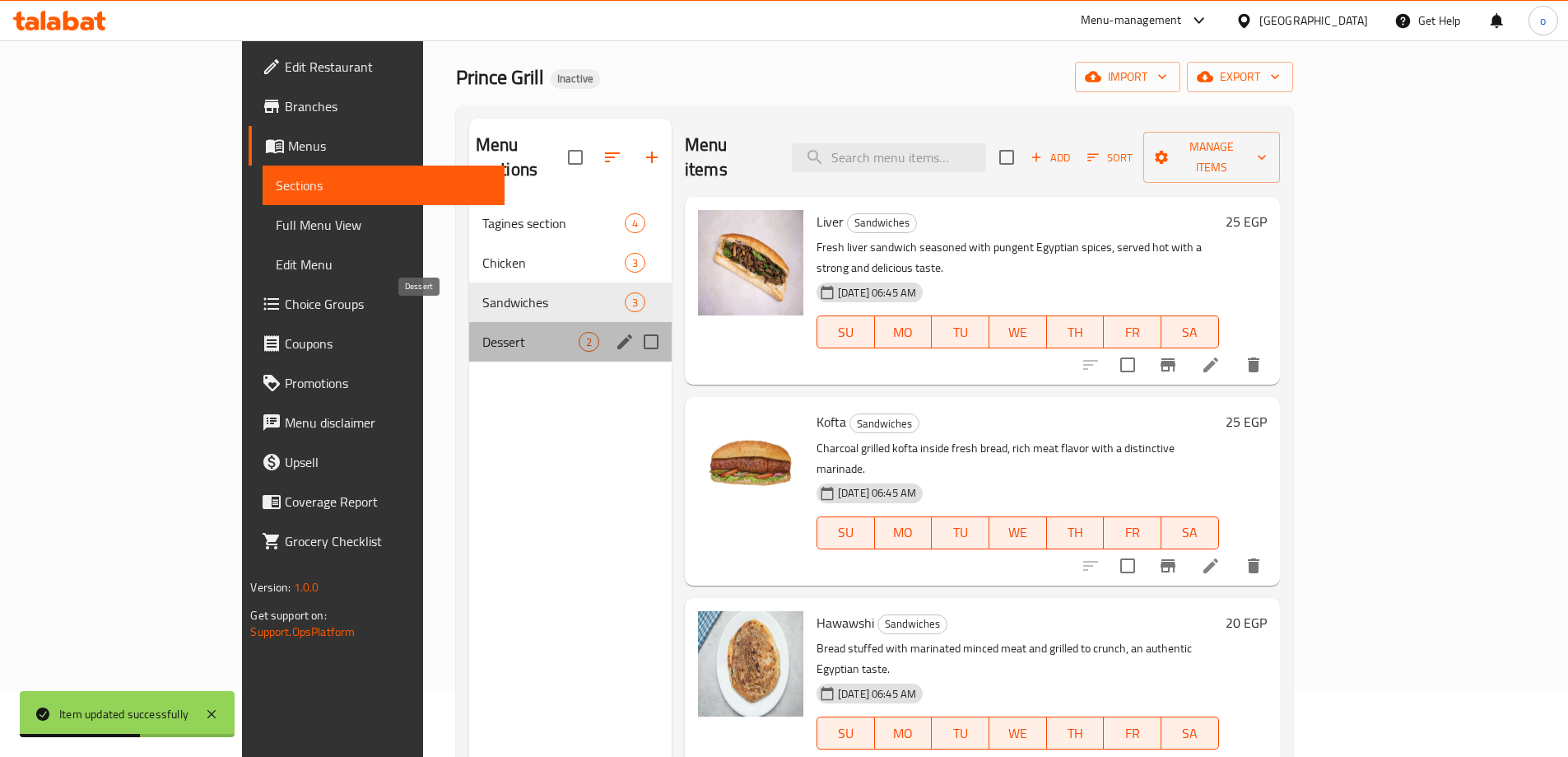
click at [482, 332] on span "Dessert" at bounding box center [530, 341] width 96 height 20
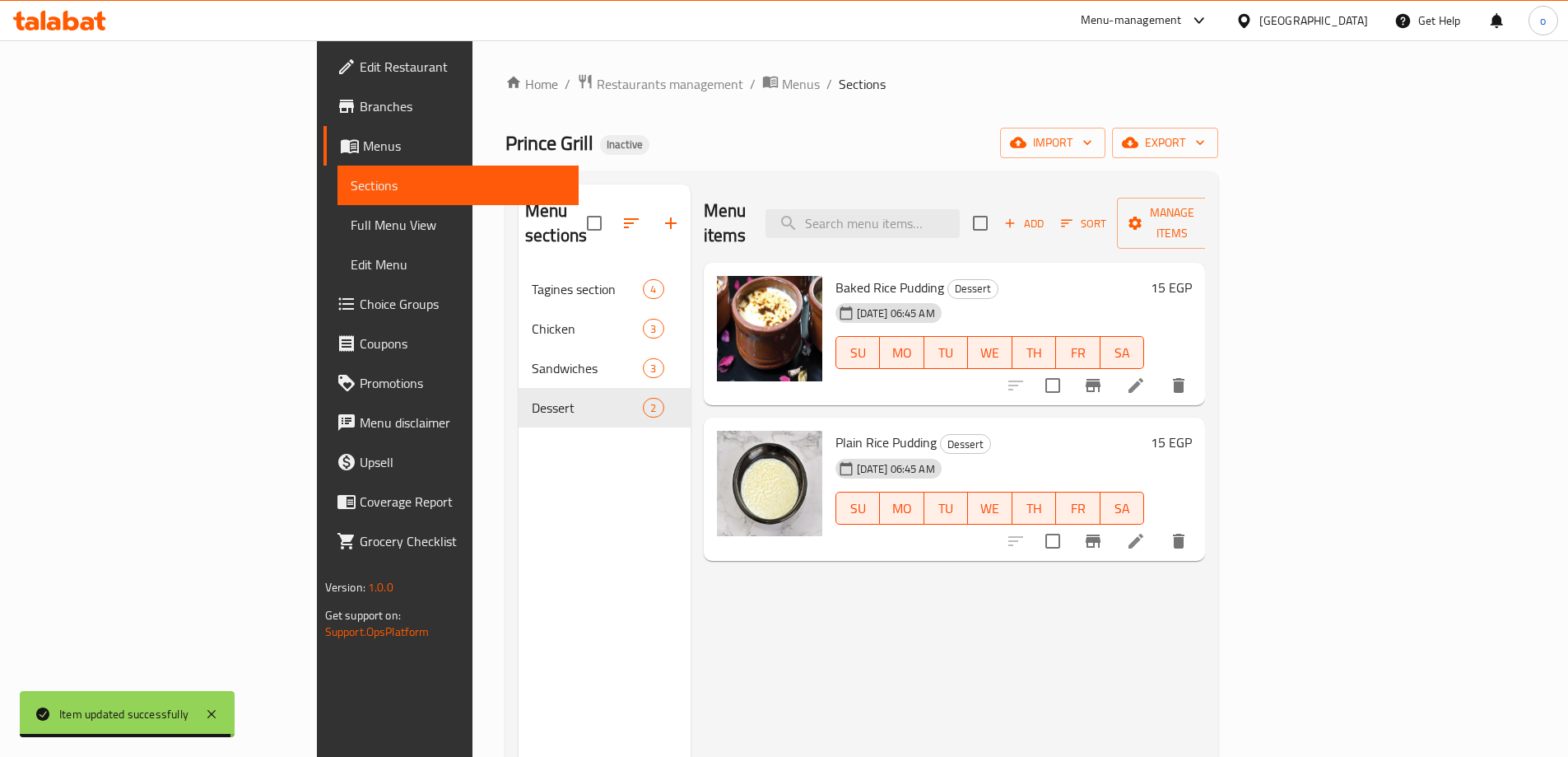
click at [1146, 532] on icon at bounding box center [1135, 541] width 20 height 20
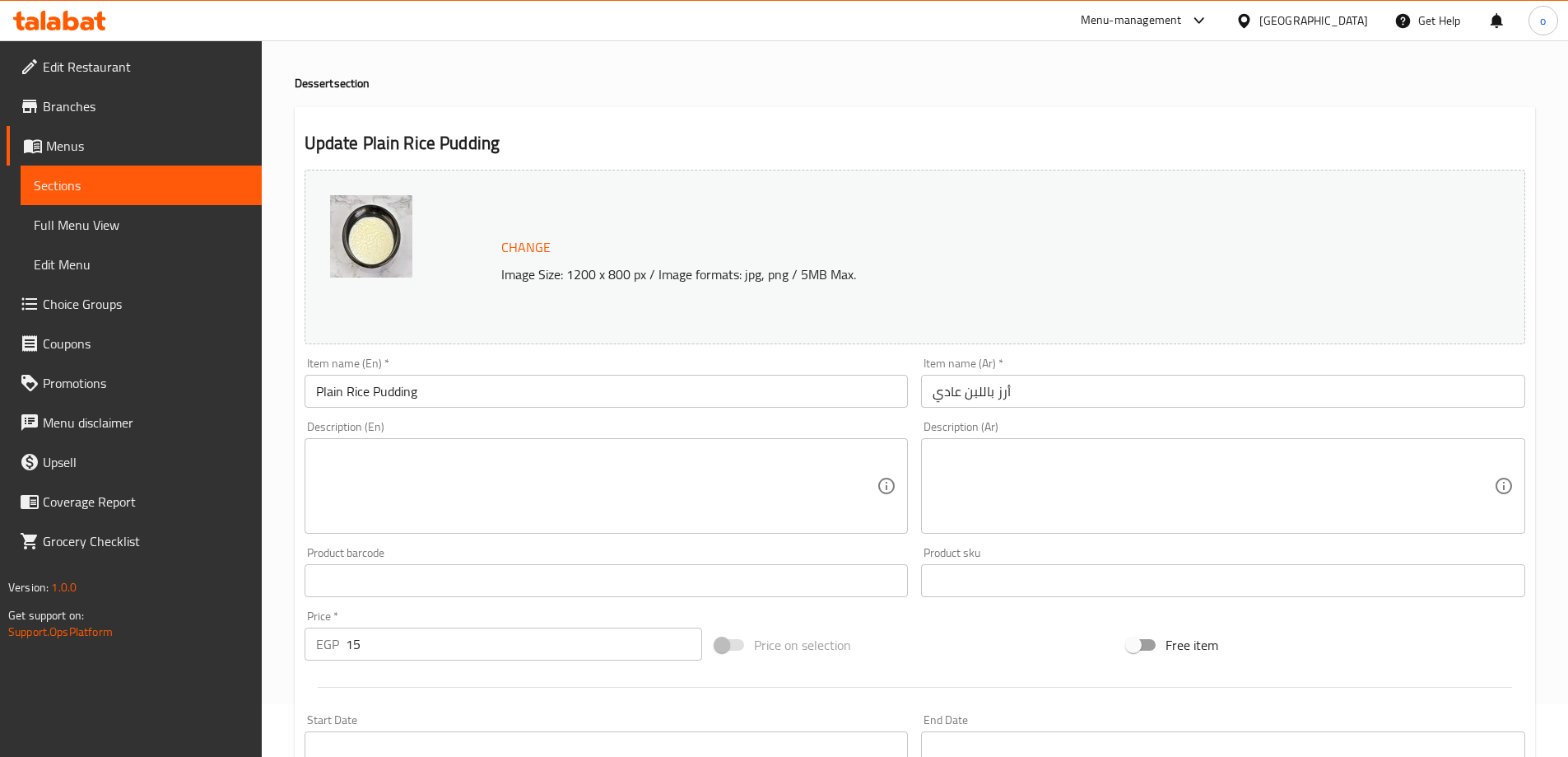
scroll to position [82, 0]
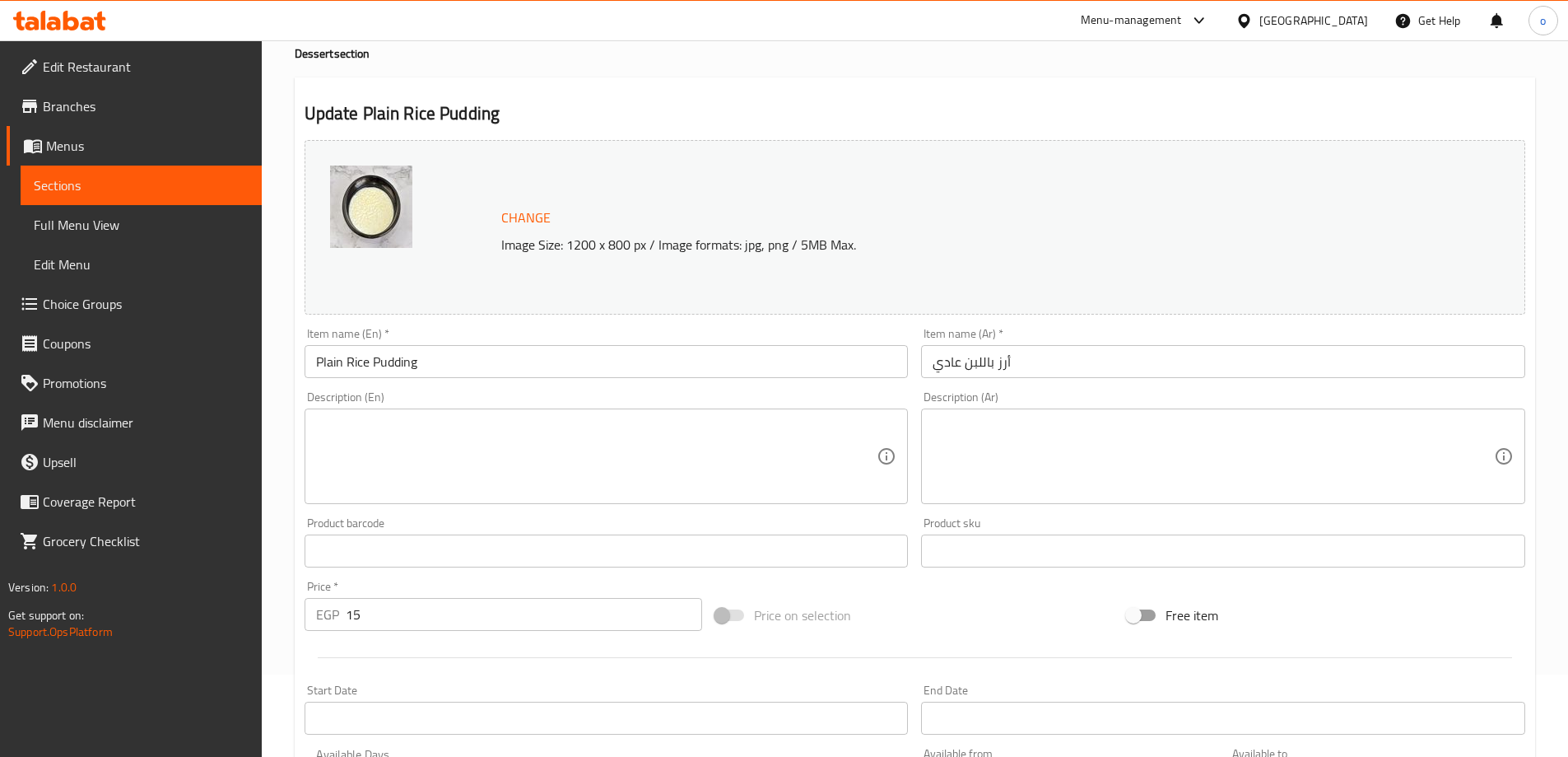
click at [1071, 454] on textarea at bounding box center [1212, 456] width 561 height 78
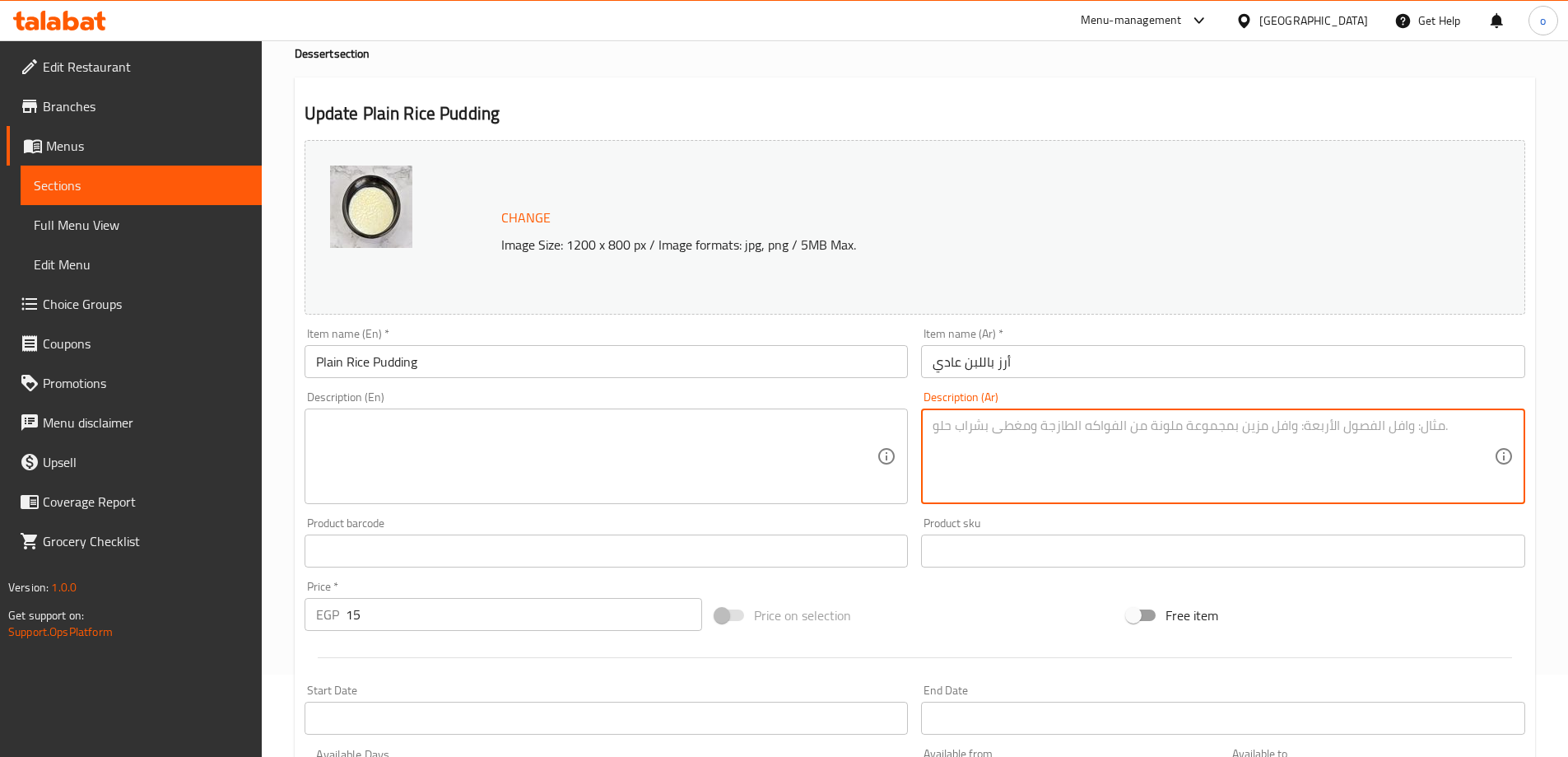
paste textarea "طبق كلاسيكي من الأرز بالحليب الطازج، طعم ناعم ودافئ يذوب في الفم."
type textarea "طبق كلاسيكي من الأرز بالحليب الطازج، طعم ناعم ودافئ يذوب في الفم."
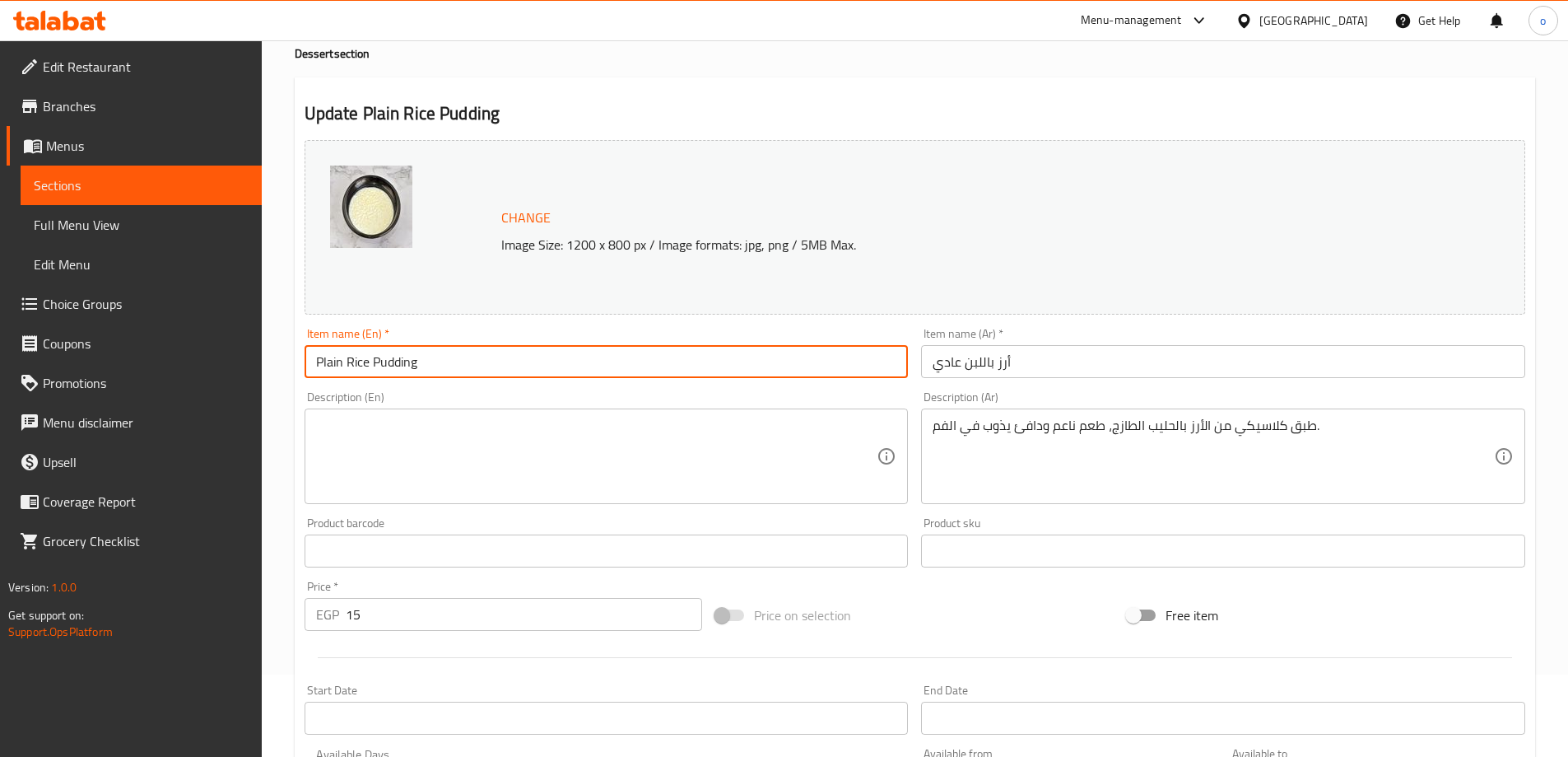
click at [428, 371] on input "Plain Rice Pudding" at bounding box center [606, 362] width 604 height 33
click at [510, 460] on textarea at bounding box center [596, 456] width 561 height 78
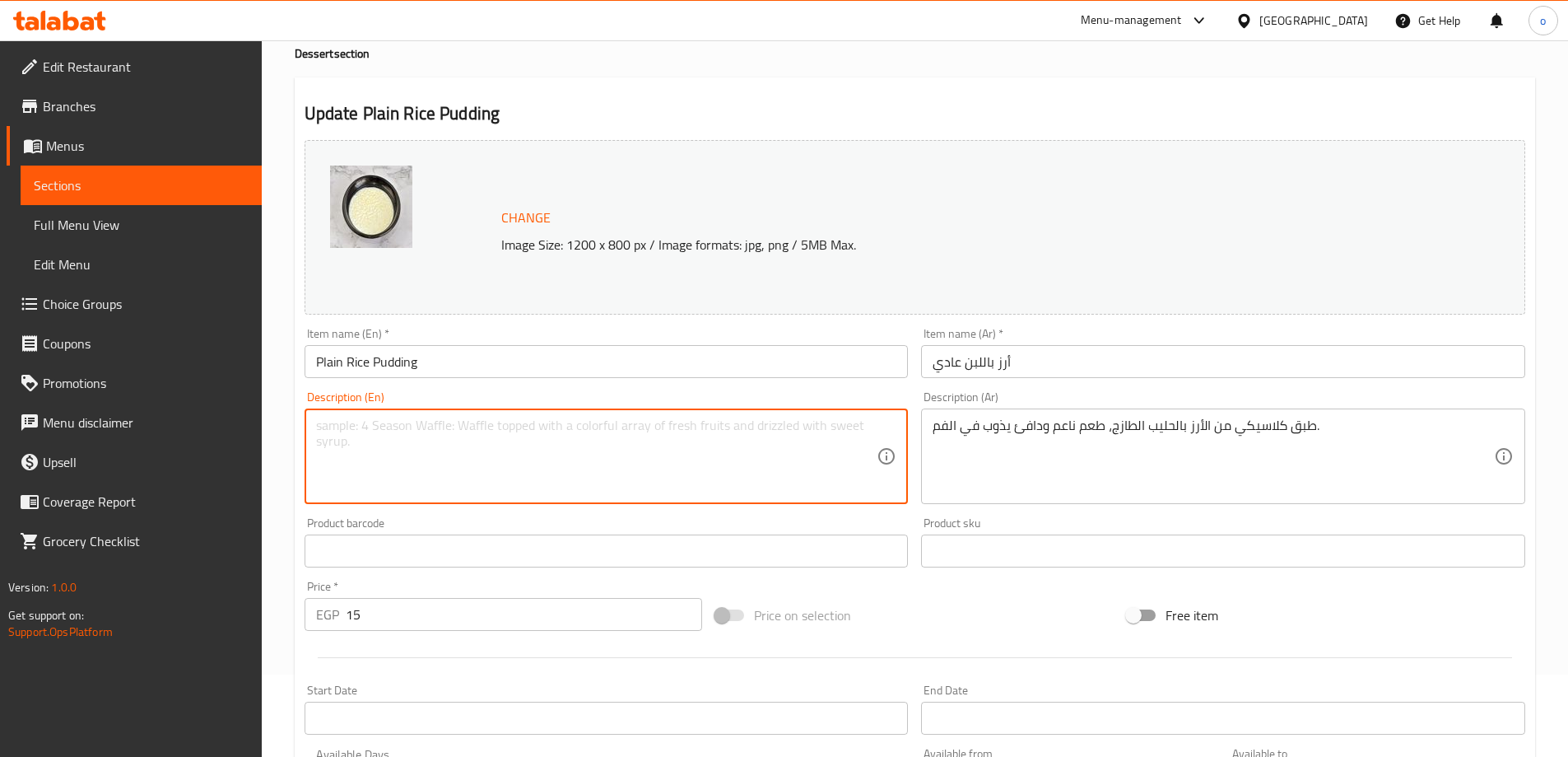
click at [708, 466] on textarea at bounding box center [596, 456] width 561 height 78
paste textarea "A classic dish of rice with fresh milk, a soft and warm taste that melts in the…"
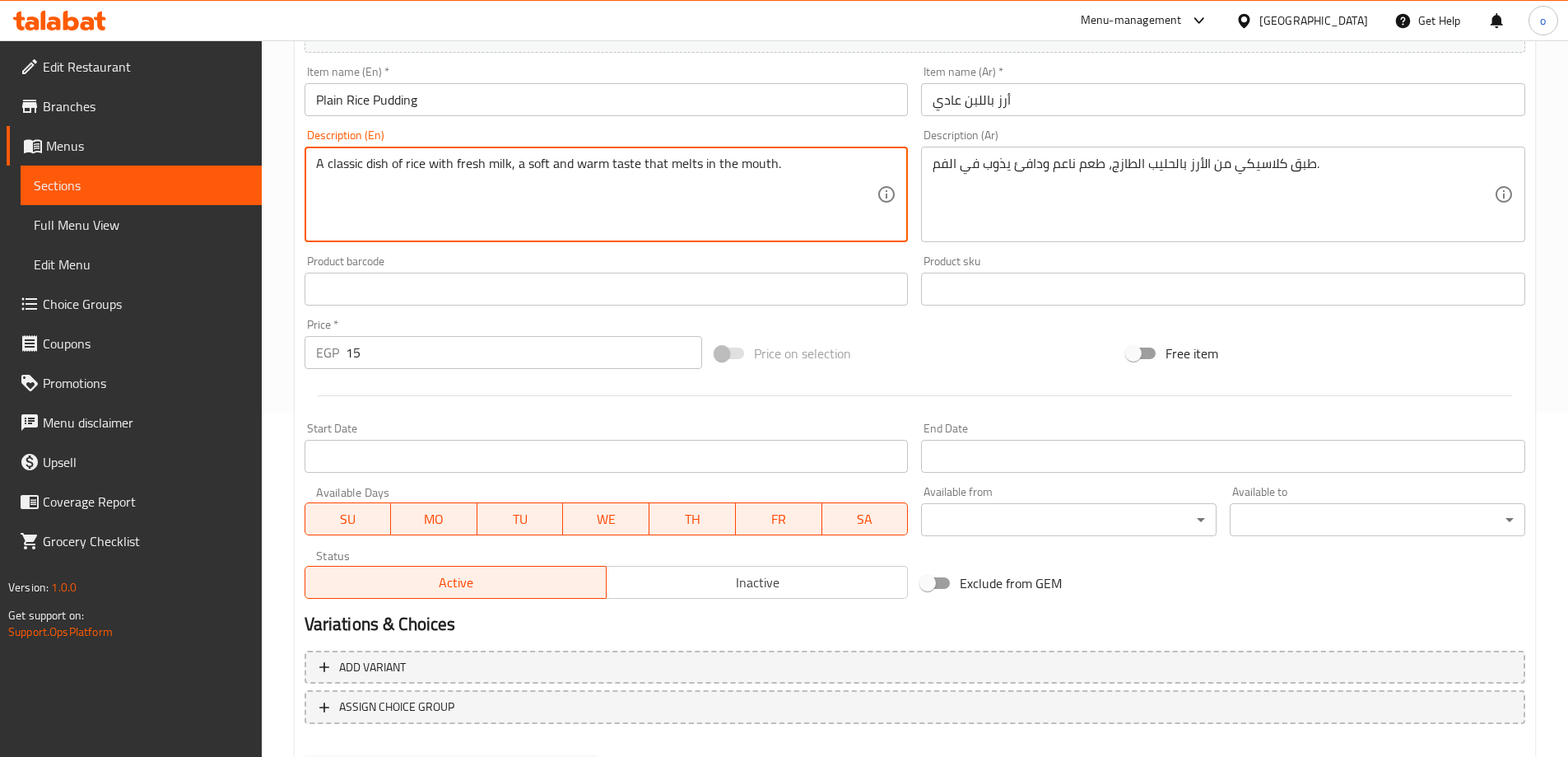
scroll to position [430, 0]
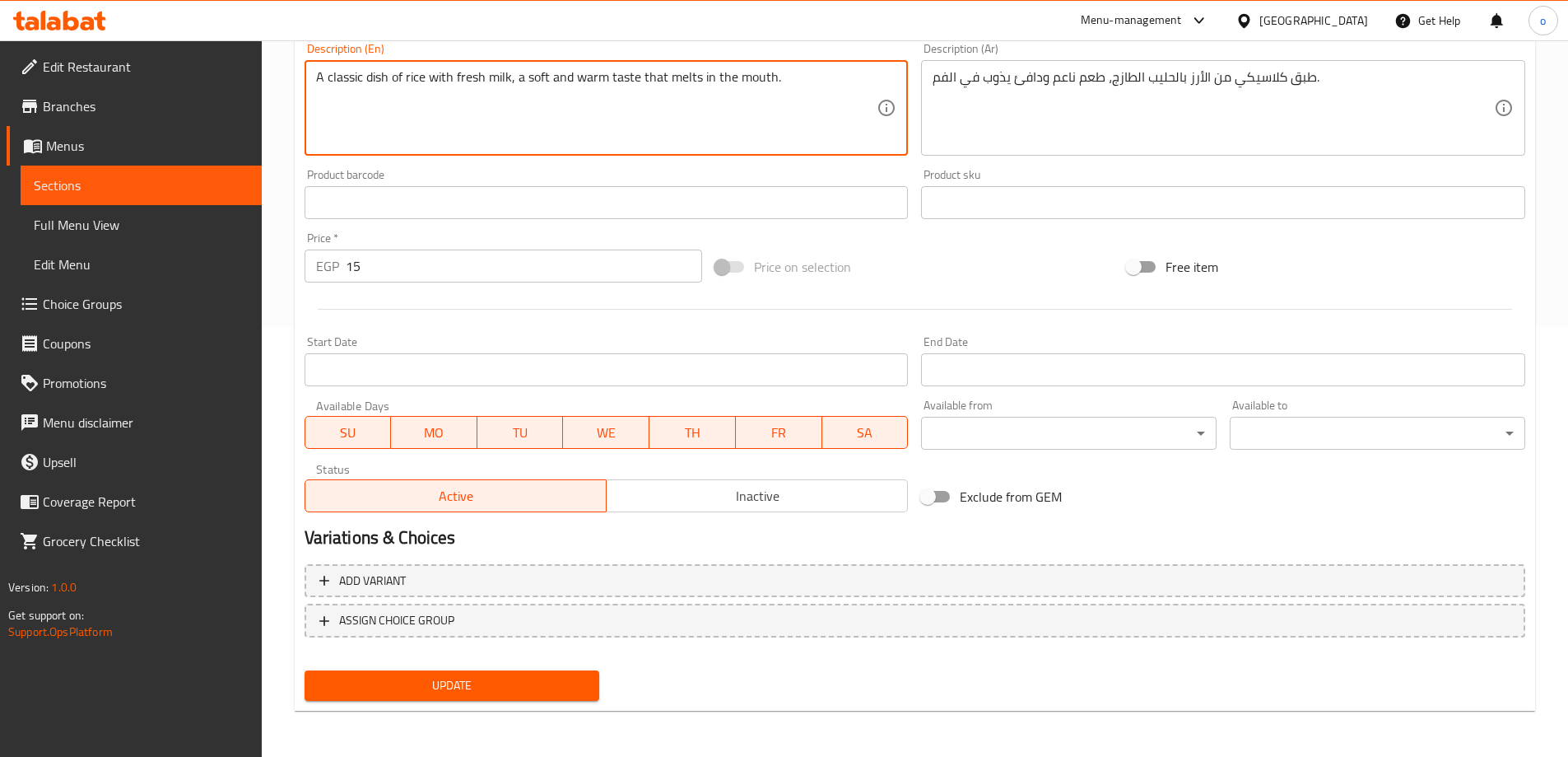
type textarea "A classic dish of rice with fresh milk, a soft and warm taste that melts in the…"
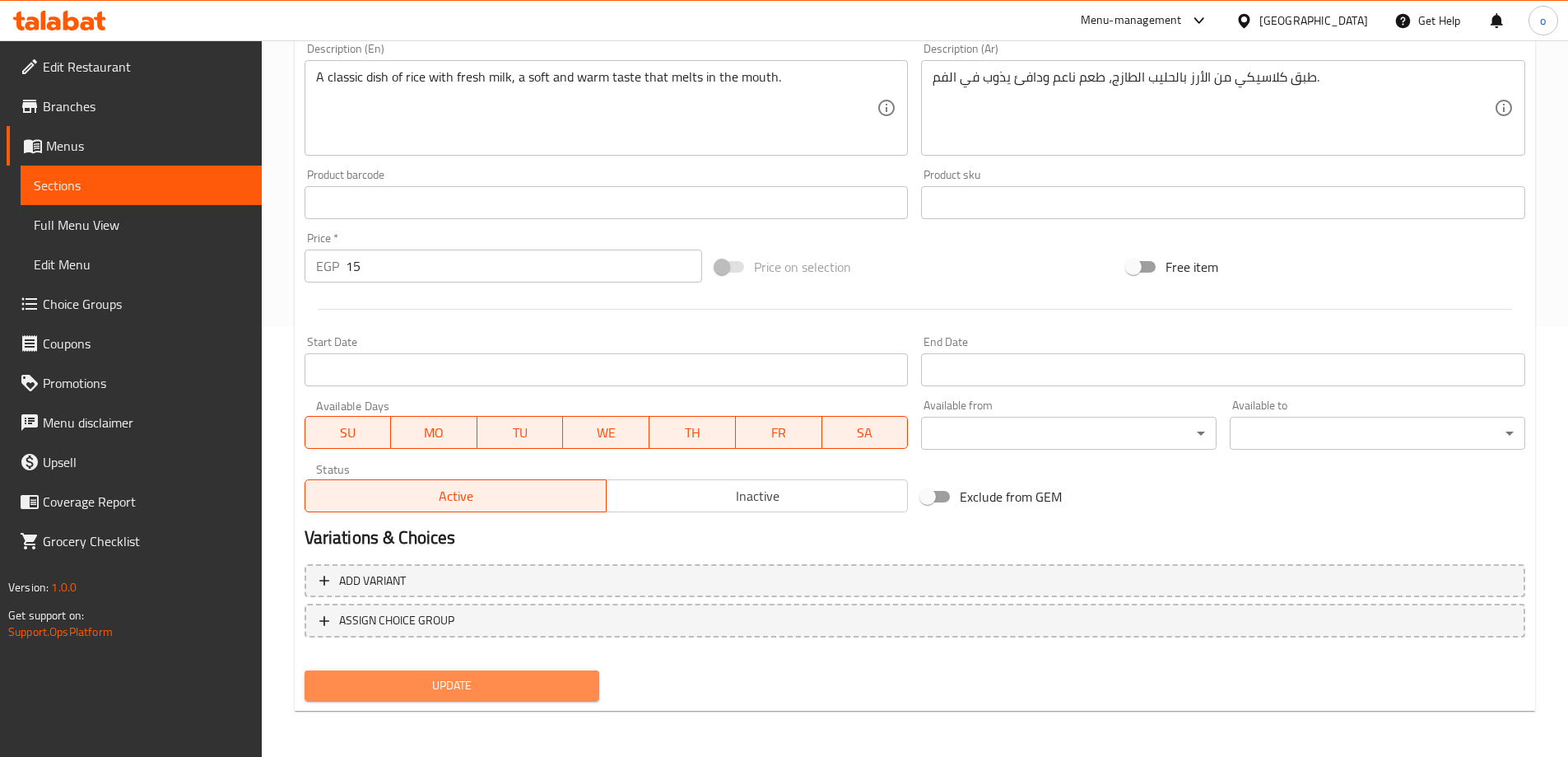
click at [426, 694] on span "Update" at bounding box center [452, 686] width 269 height 21
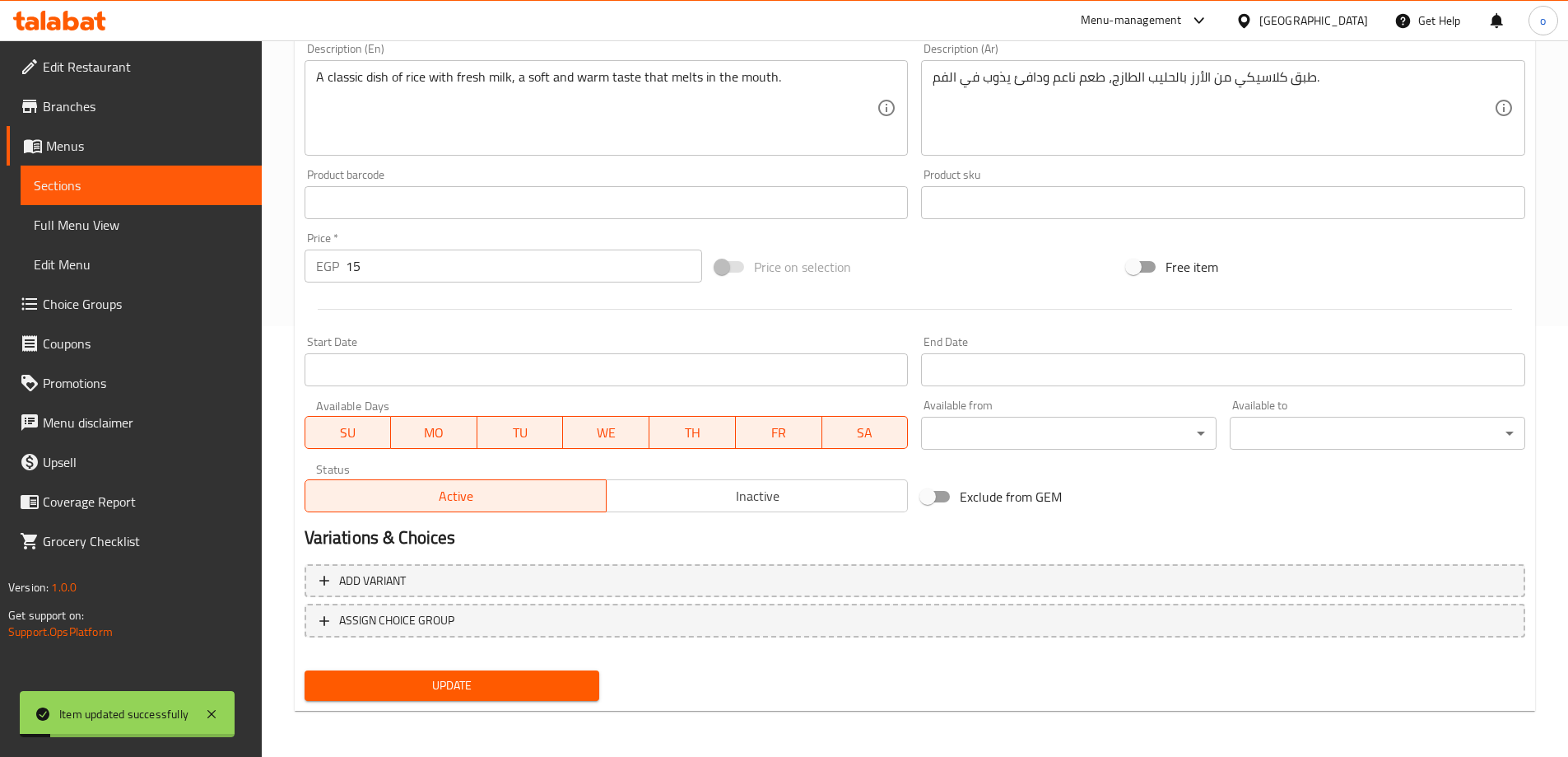
click at [115, 192] on span "Sections" at bounding box center [141, 185] width 215 height 20
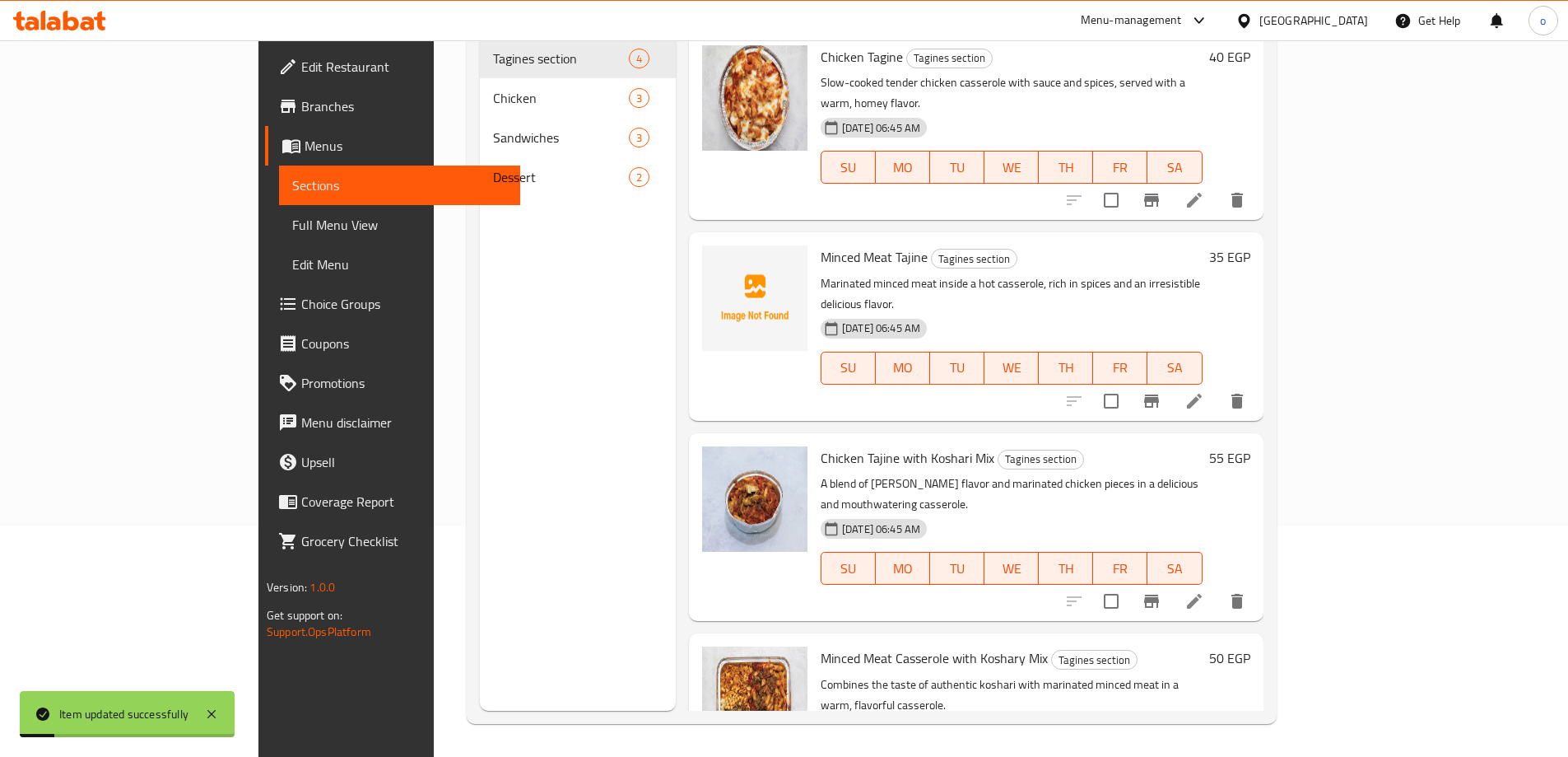
scroll to position [231, 0]
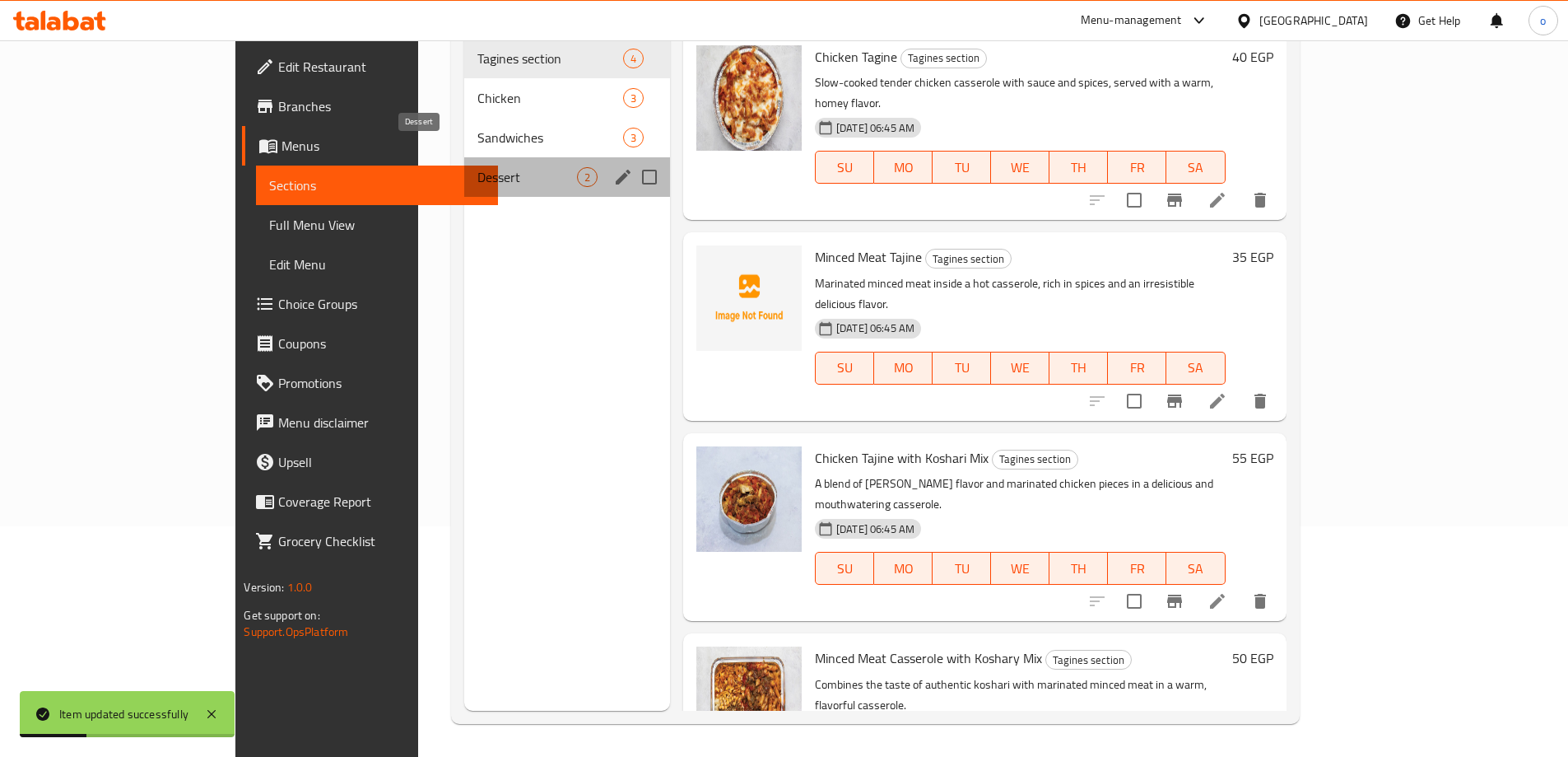
click at [477, 167] on span "Dessert" at bounding box center [526, 177] width 99 height 20
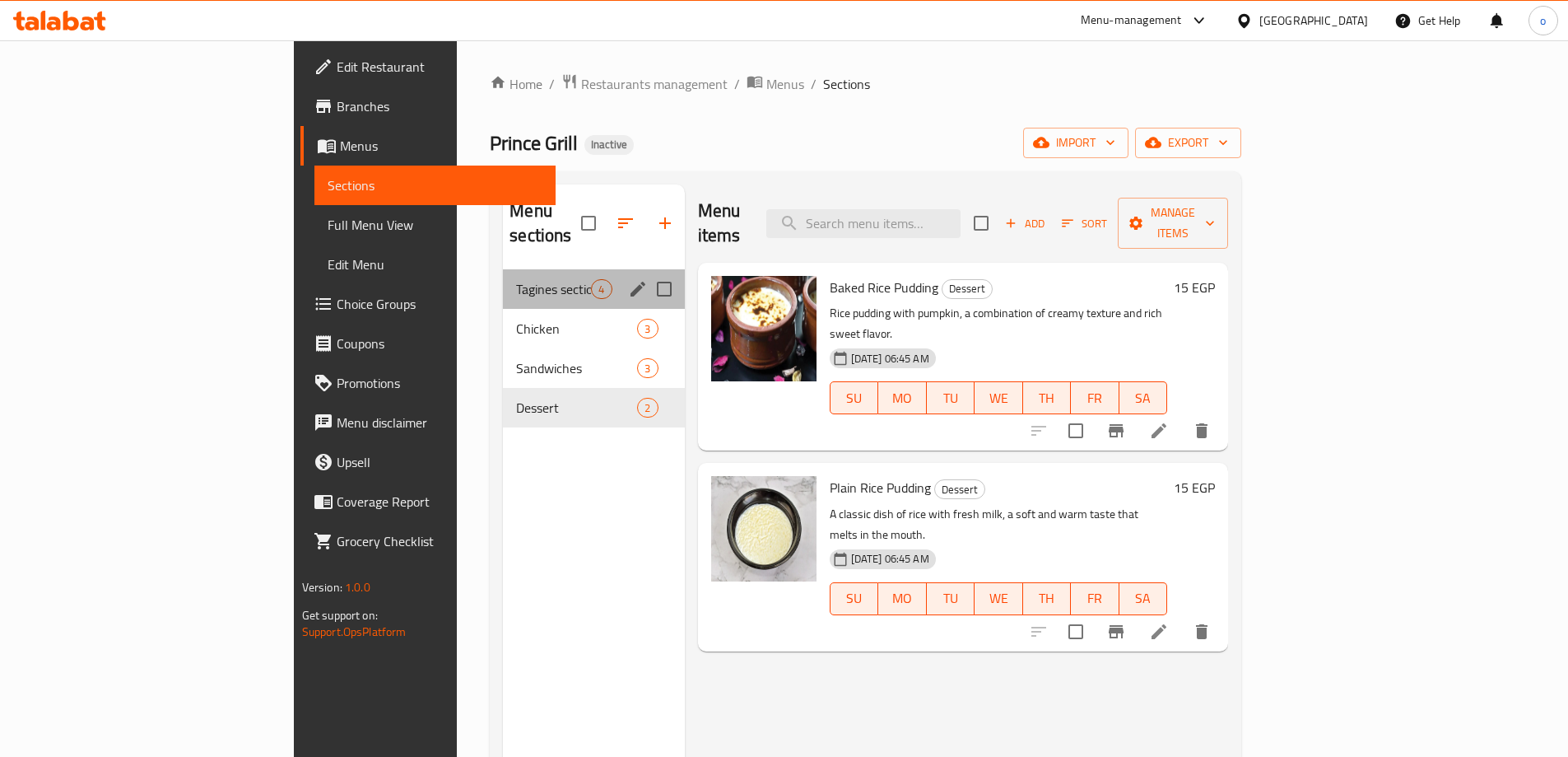
click at [503, 275] on div "Tagines section 4" at bounding box center [593, 289] width 181 height 39
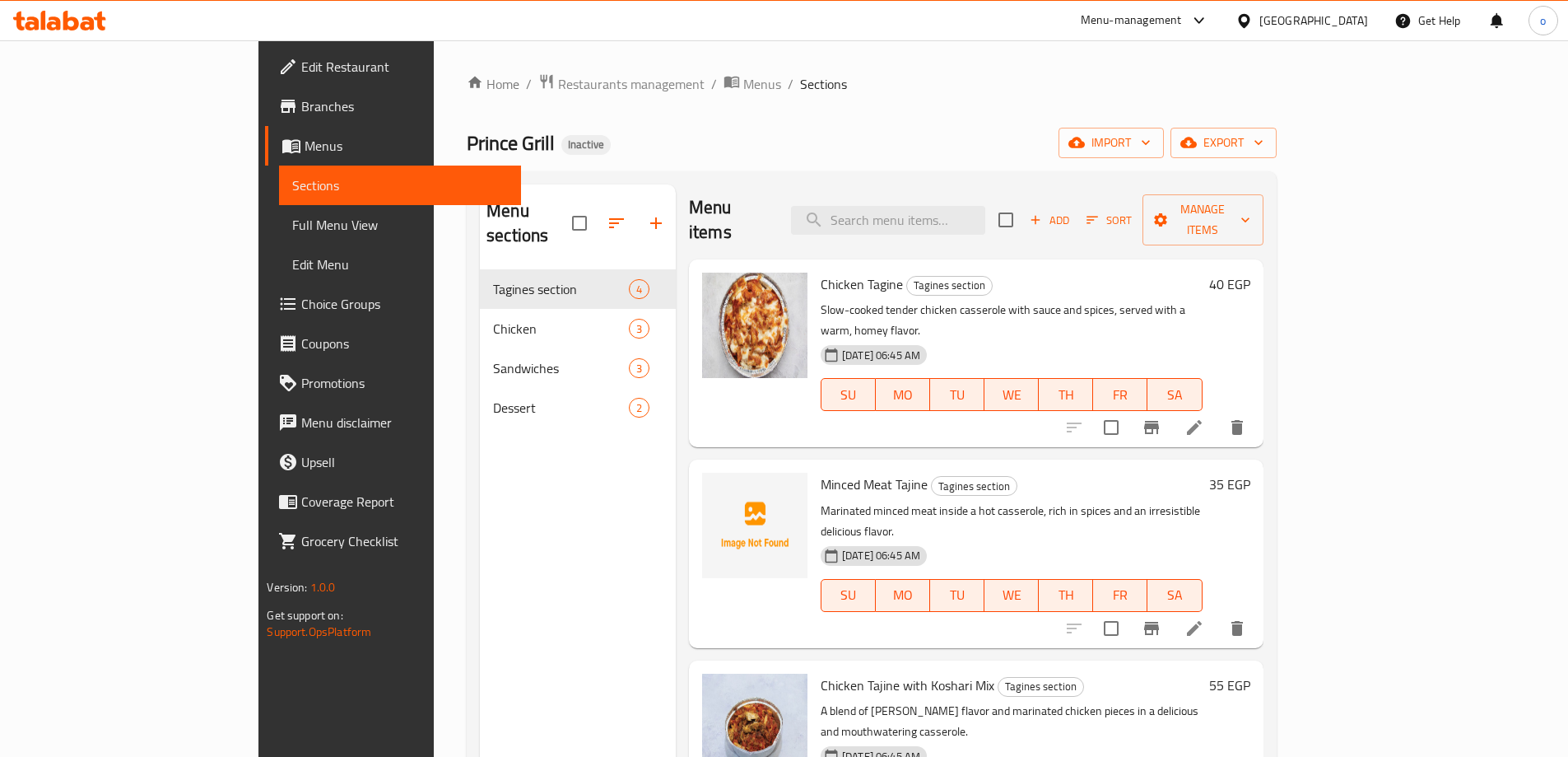
scroll to position [4, 0]
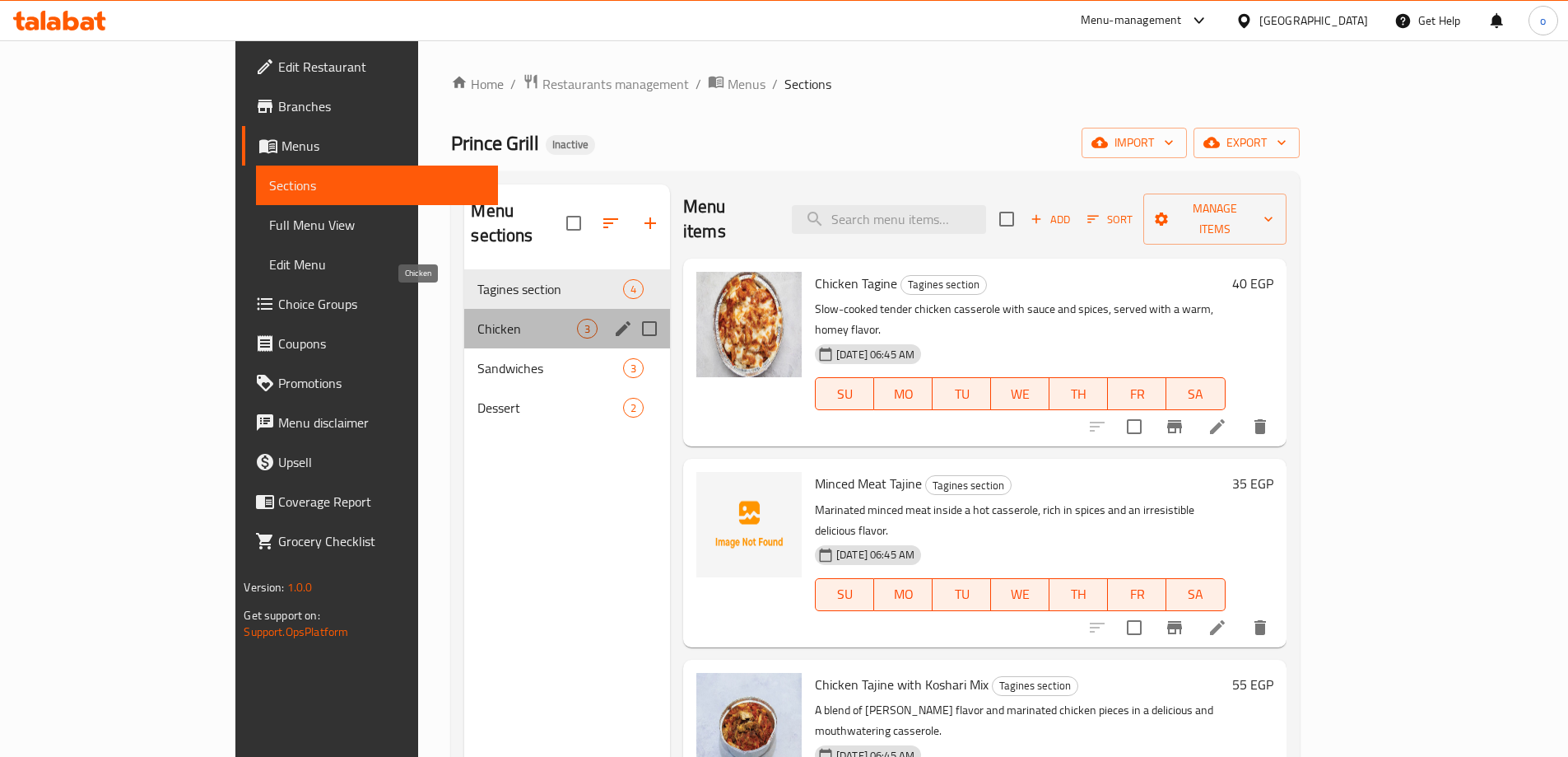
click at [477, 319] on span "Chicken" at bounding box center [526, 328] width 99 height 20
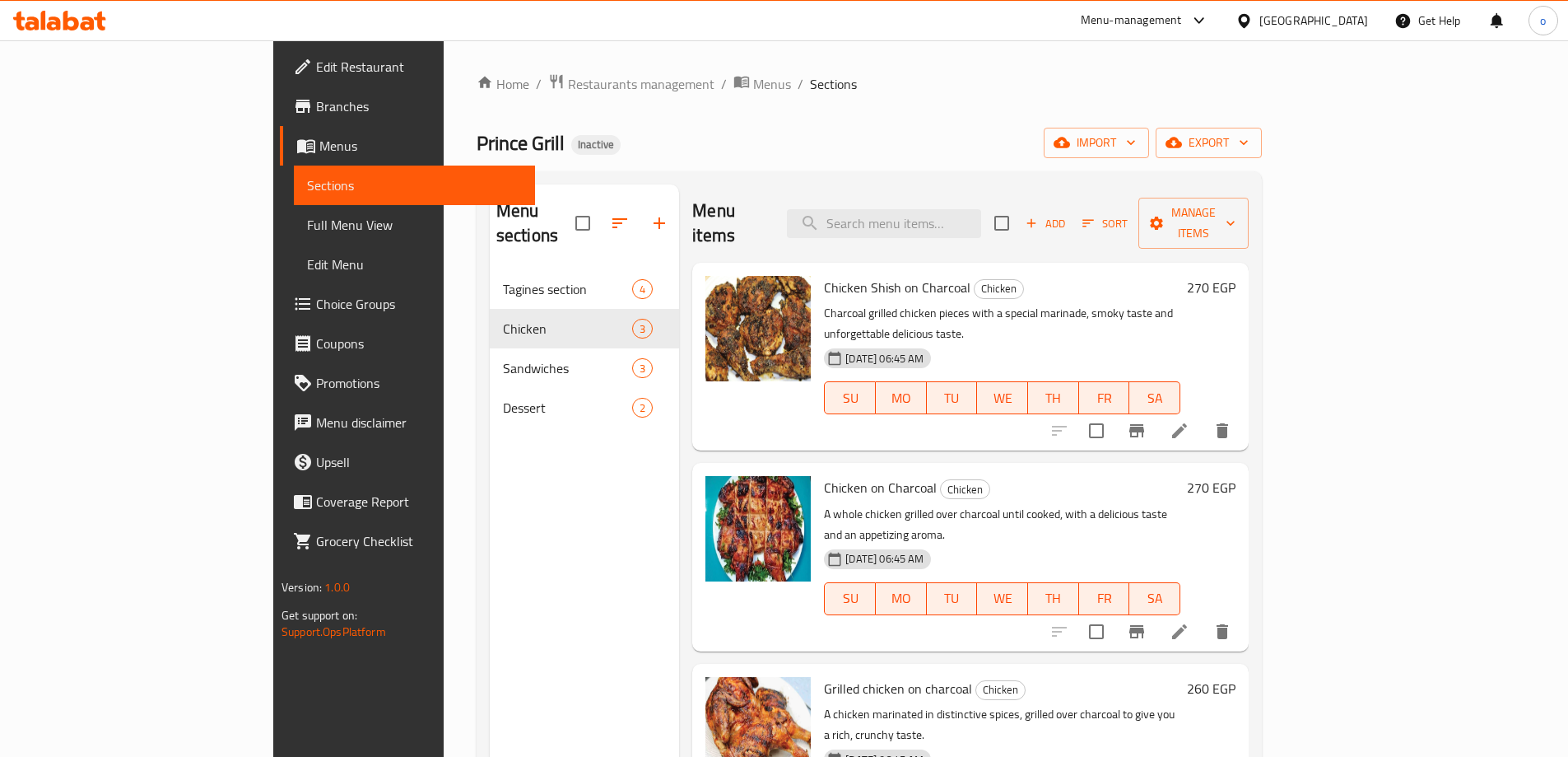
scroll to position [82, 0]
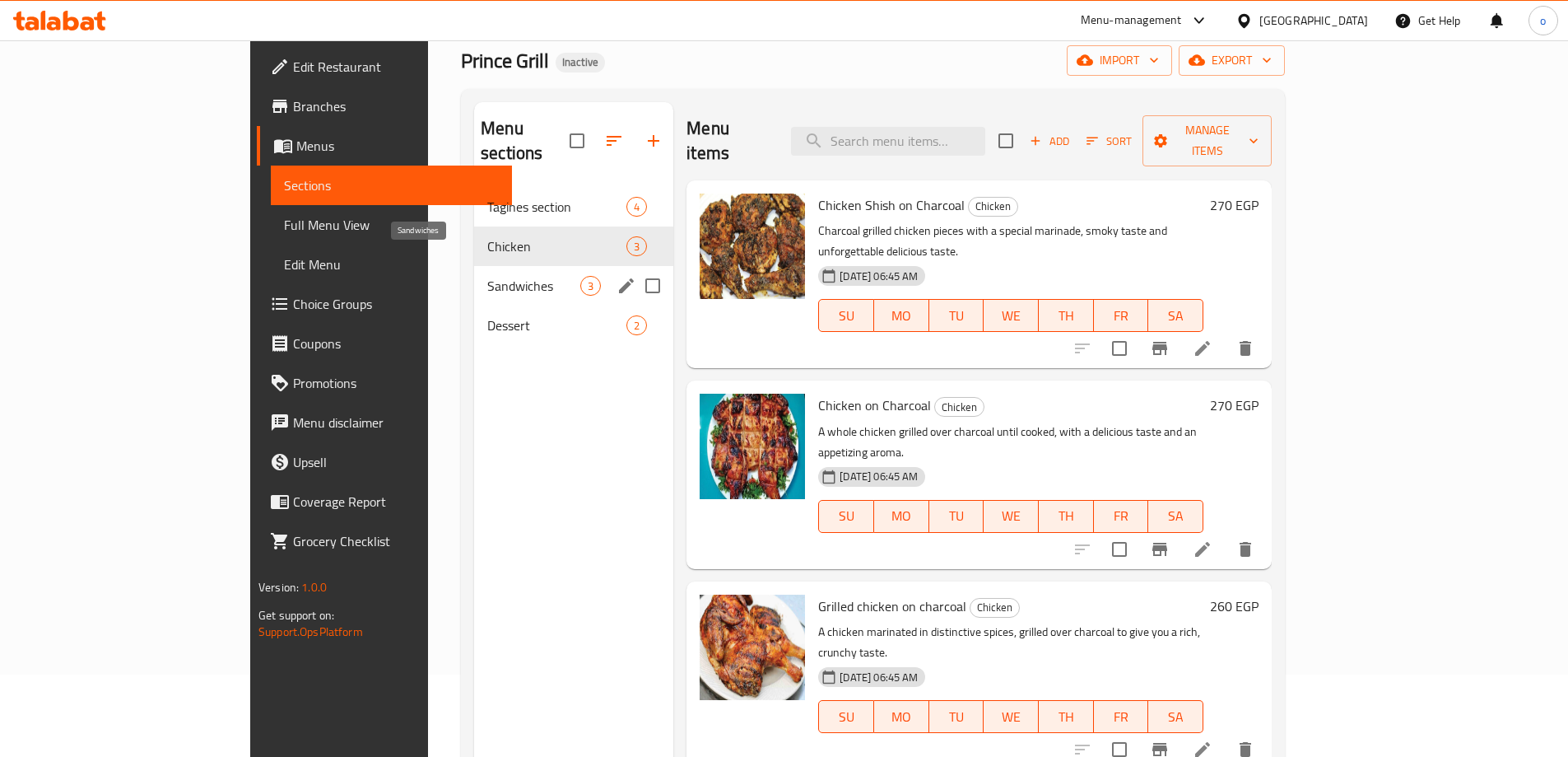
click at [488, 276] on span "Sandwiches" at bounding box center [534, 285] width 93 height 20
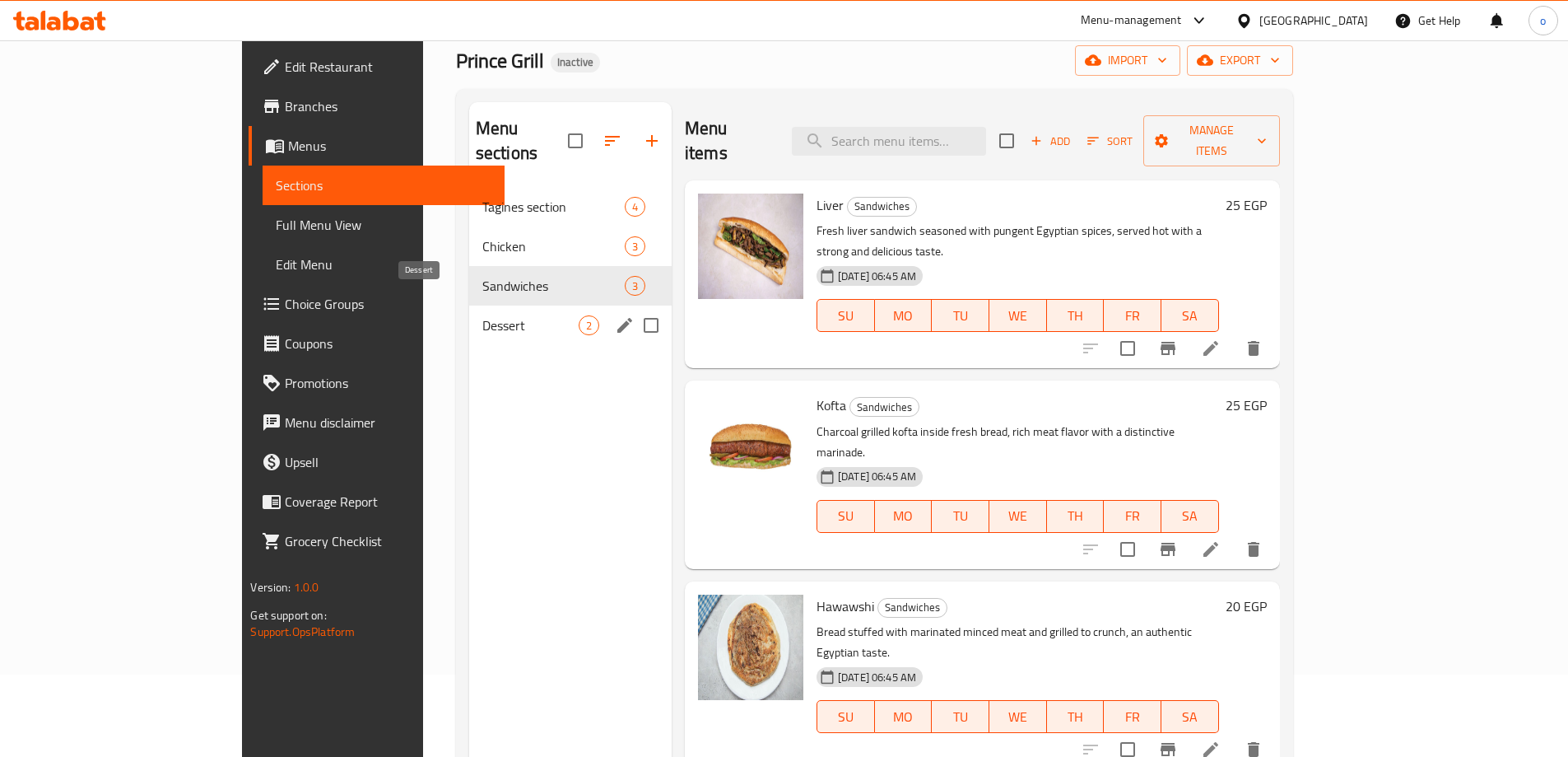
click at [482, 315] on span "Dessert" at bounding box center [530, 325] width 96 height 20
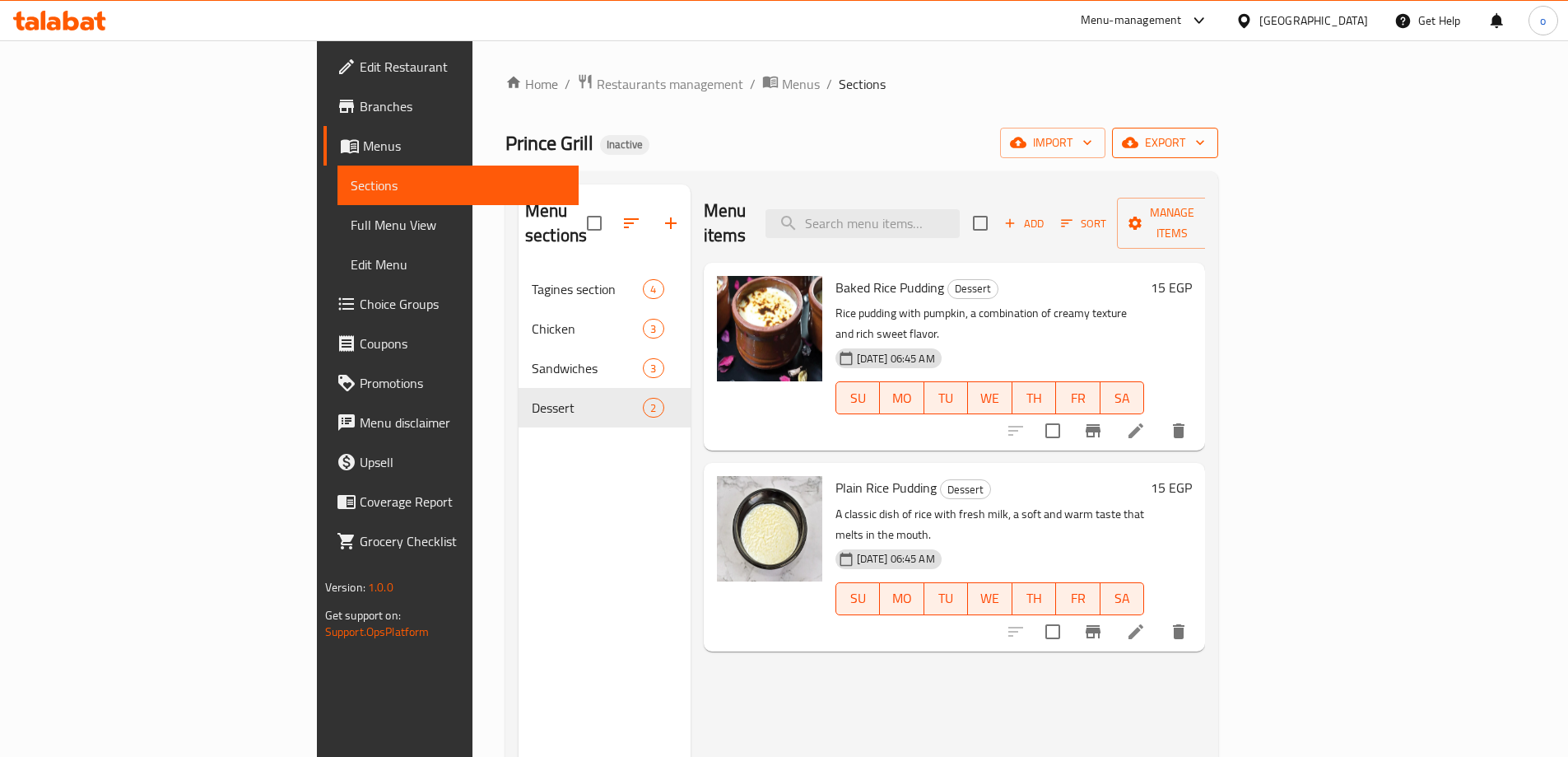
click at [1205, 148] on span "export" at bounding box center [1164, 143] width 80 height 21
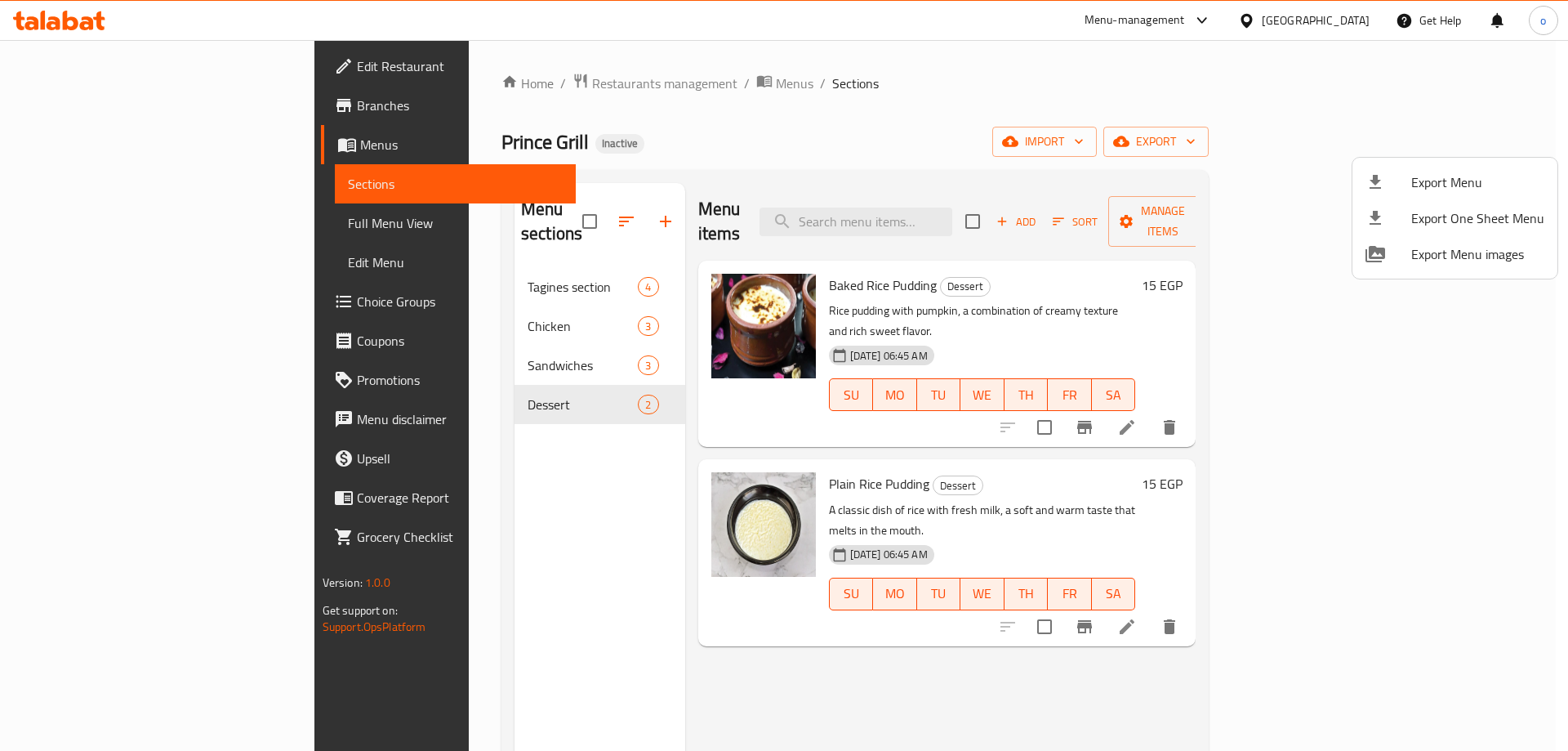
click at [77, 229] on div at bounding box center [784, 375] width 1568 height 751
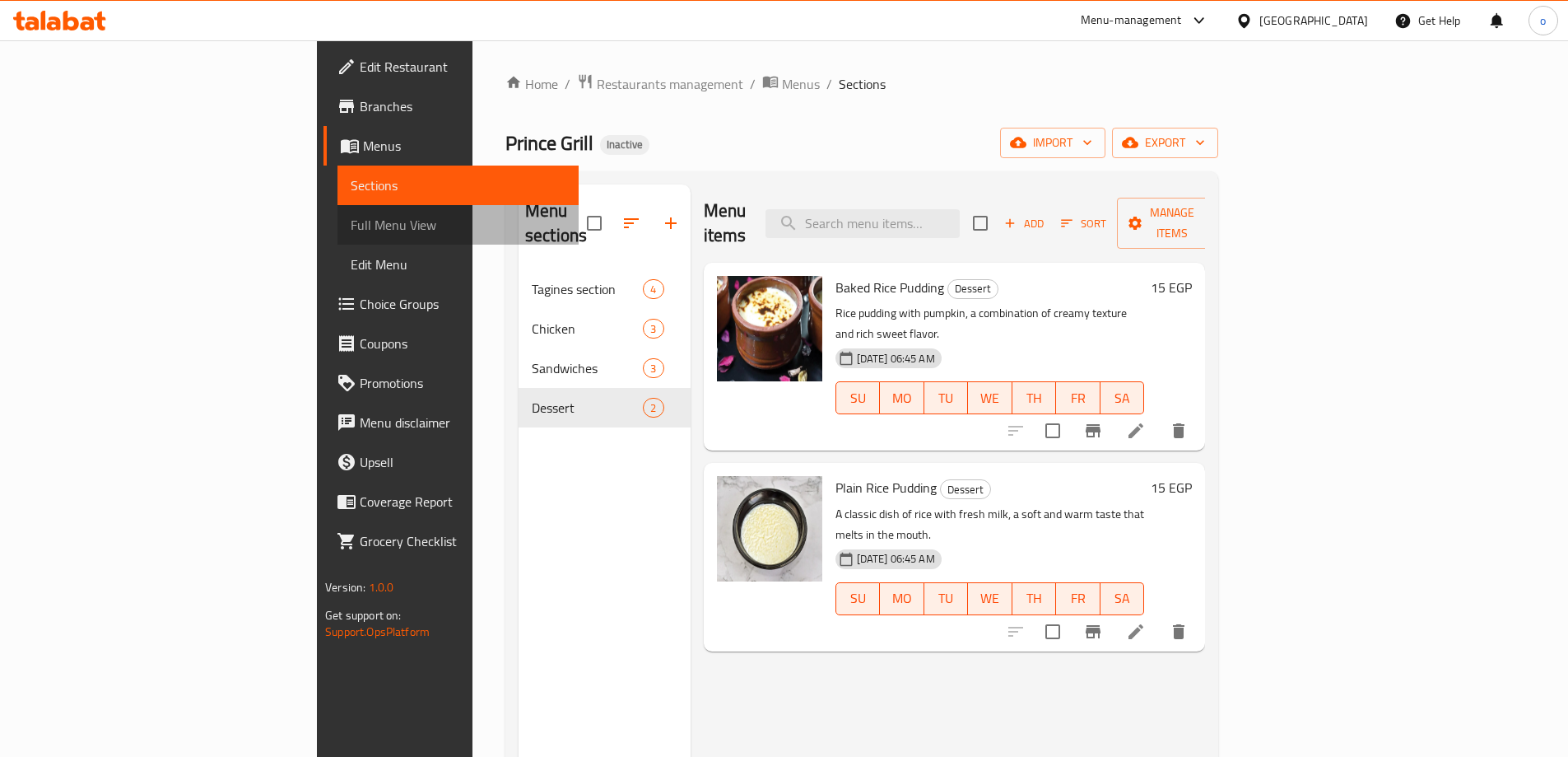
click at [350, 231] on span "Full Menu View" at bounding box center [458, 225] width 215 height 20
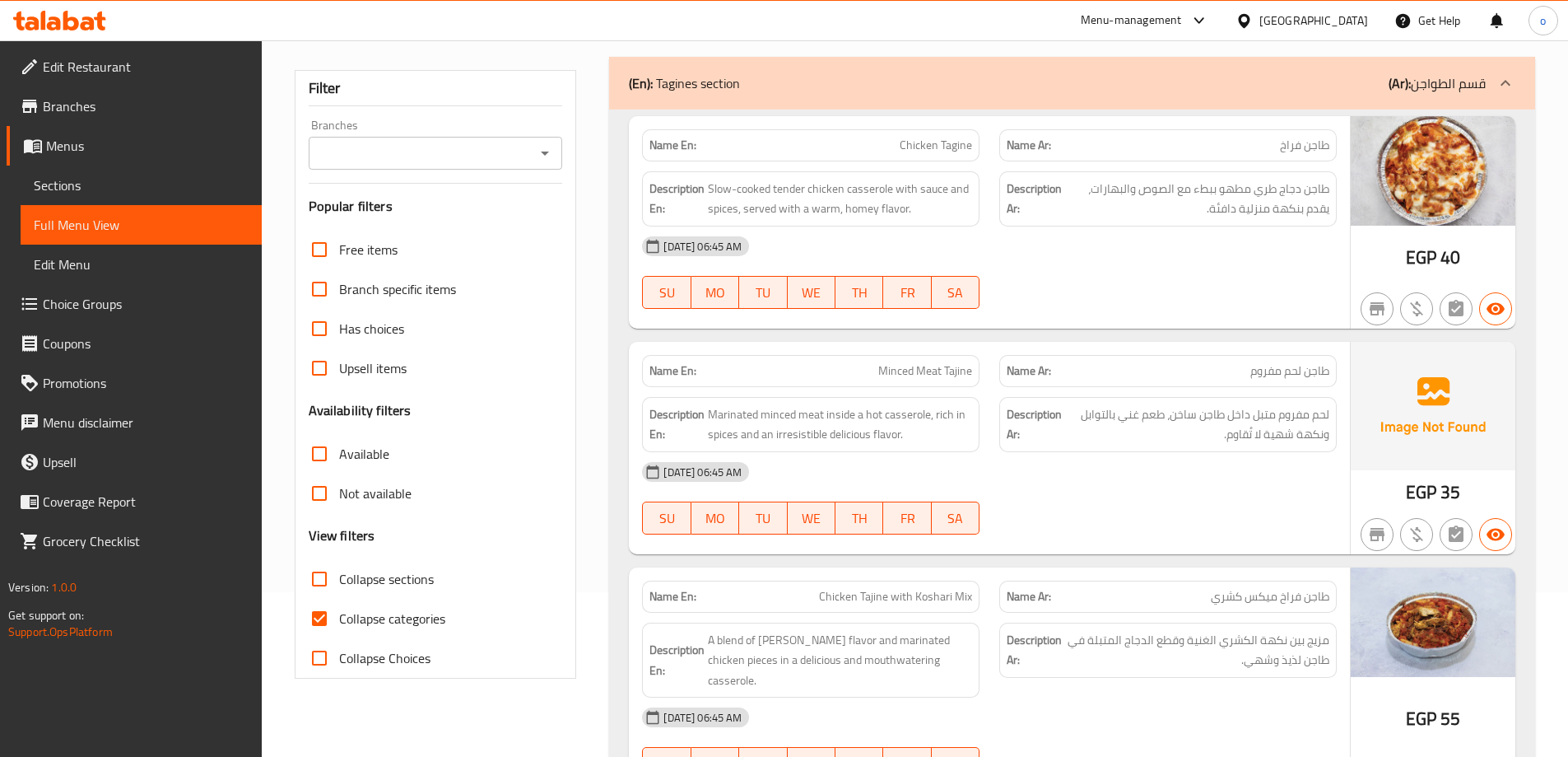
scroll to position [329, 0]
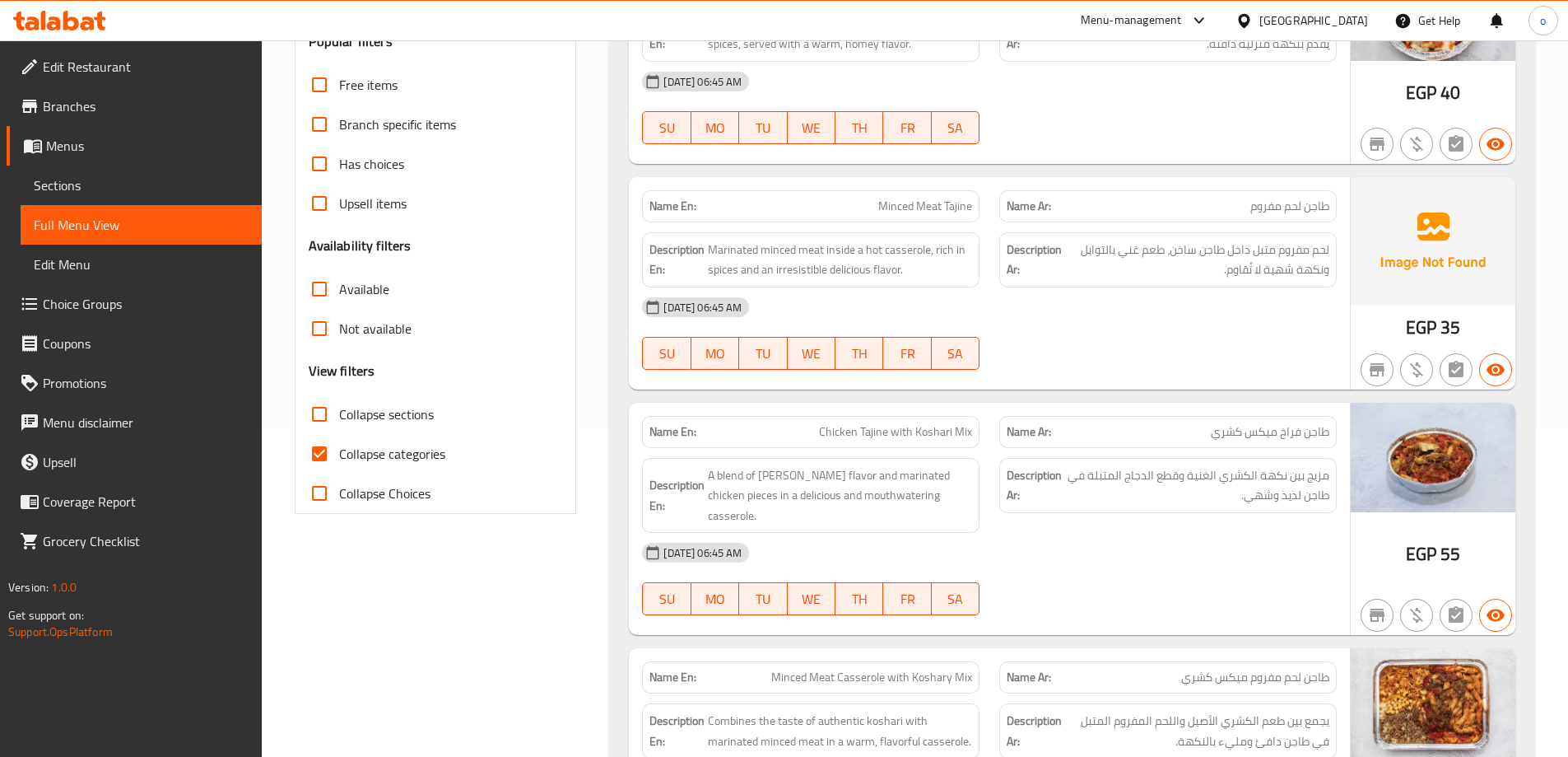
click at [338, 465] on input "Collapse categories" at bounding box center [320, 454] width 39 height 39
checkbox input "false"
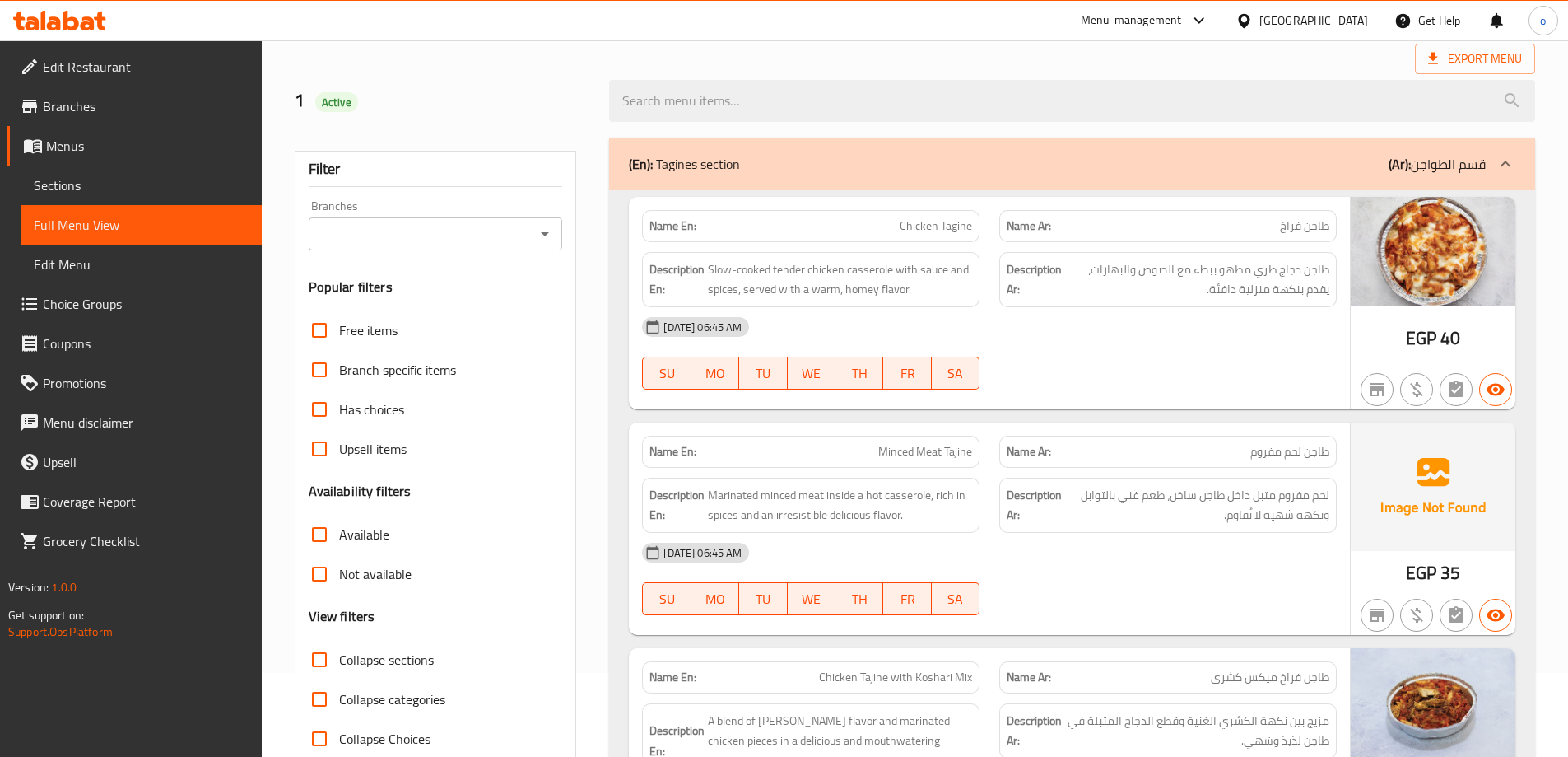
scroll to position [82, 0]
click at [1416, 56] on span "Export Menu" at bounding box center [1475, 61] width 120 height 31
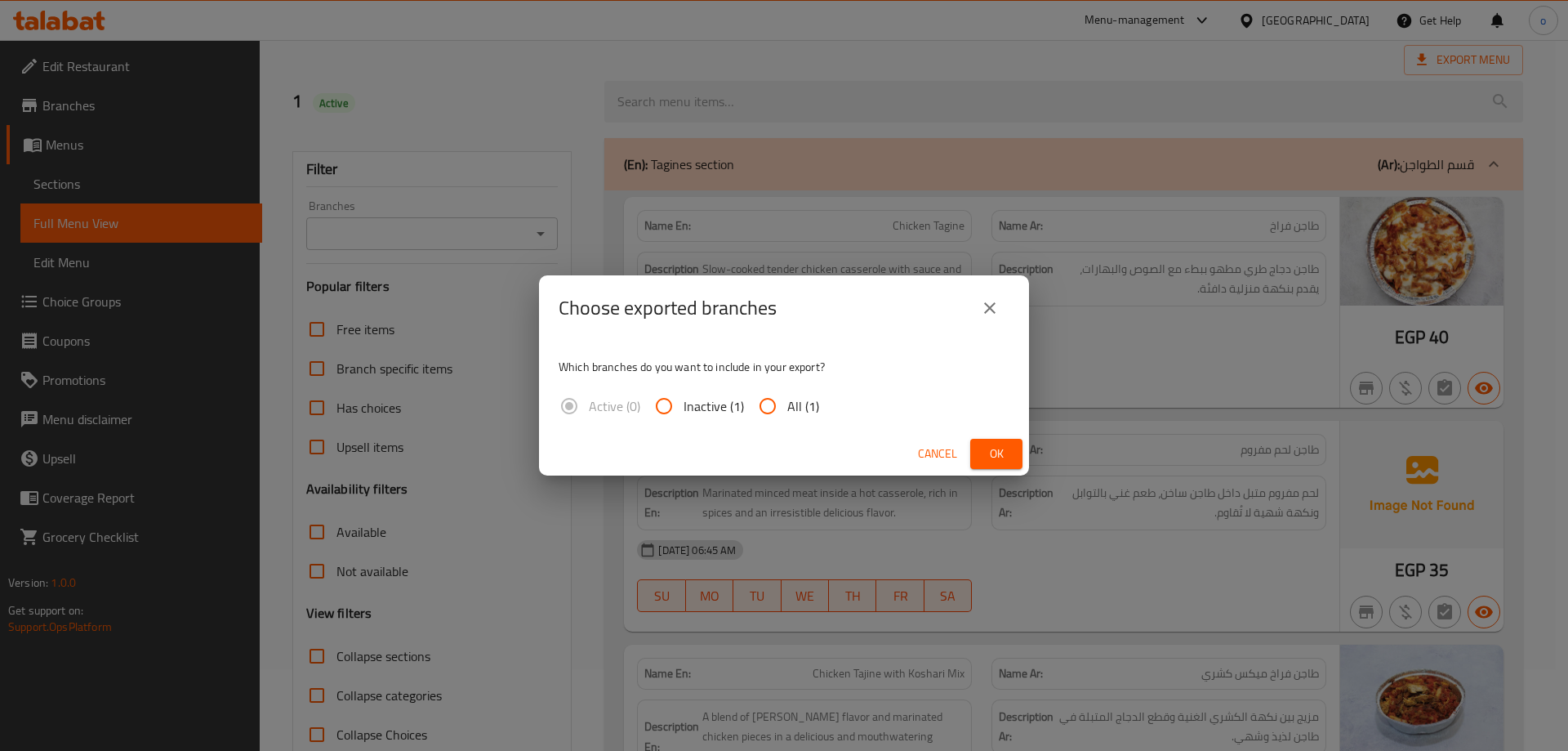
click at [760, 394] on input "All (1)" at bounding box center [768, 406] width 39 height 39
radio input "true"
click at [986, 449] on span "Ok" at bounding box center [997, 454] width 26 height 20
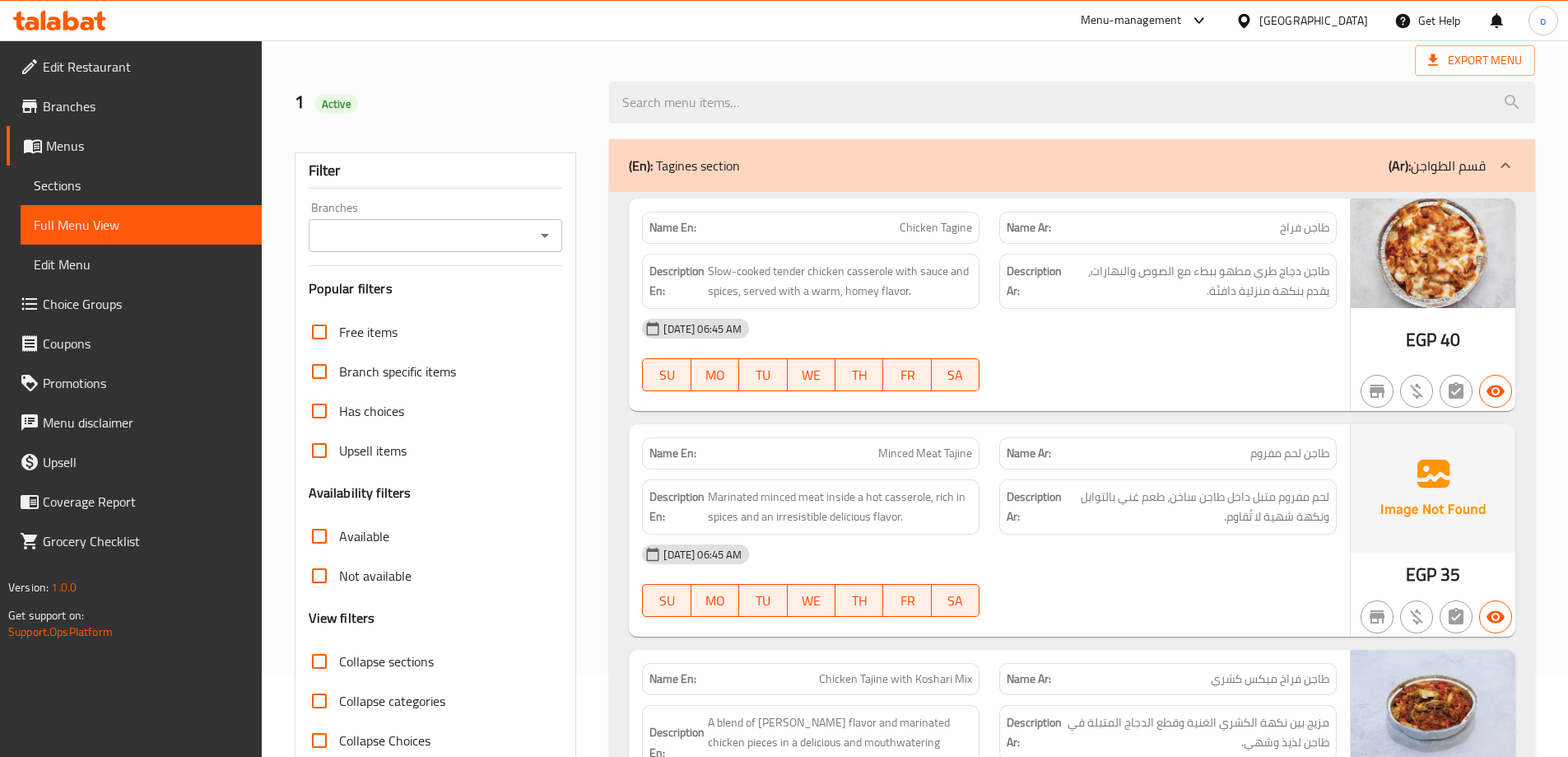
drag, startPoint x: 41, startPoint y: 219, endPoint x: 269, endPoint y: 266, distance: 232.8
click at [42, 219] on span "Full Menu View" at bounding box center [141, 225] width 215 height 20
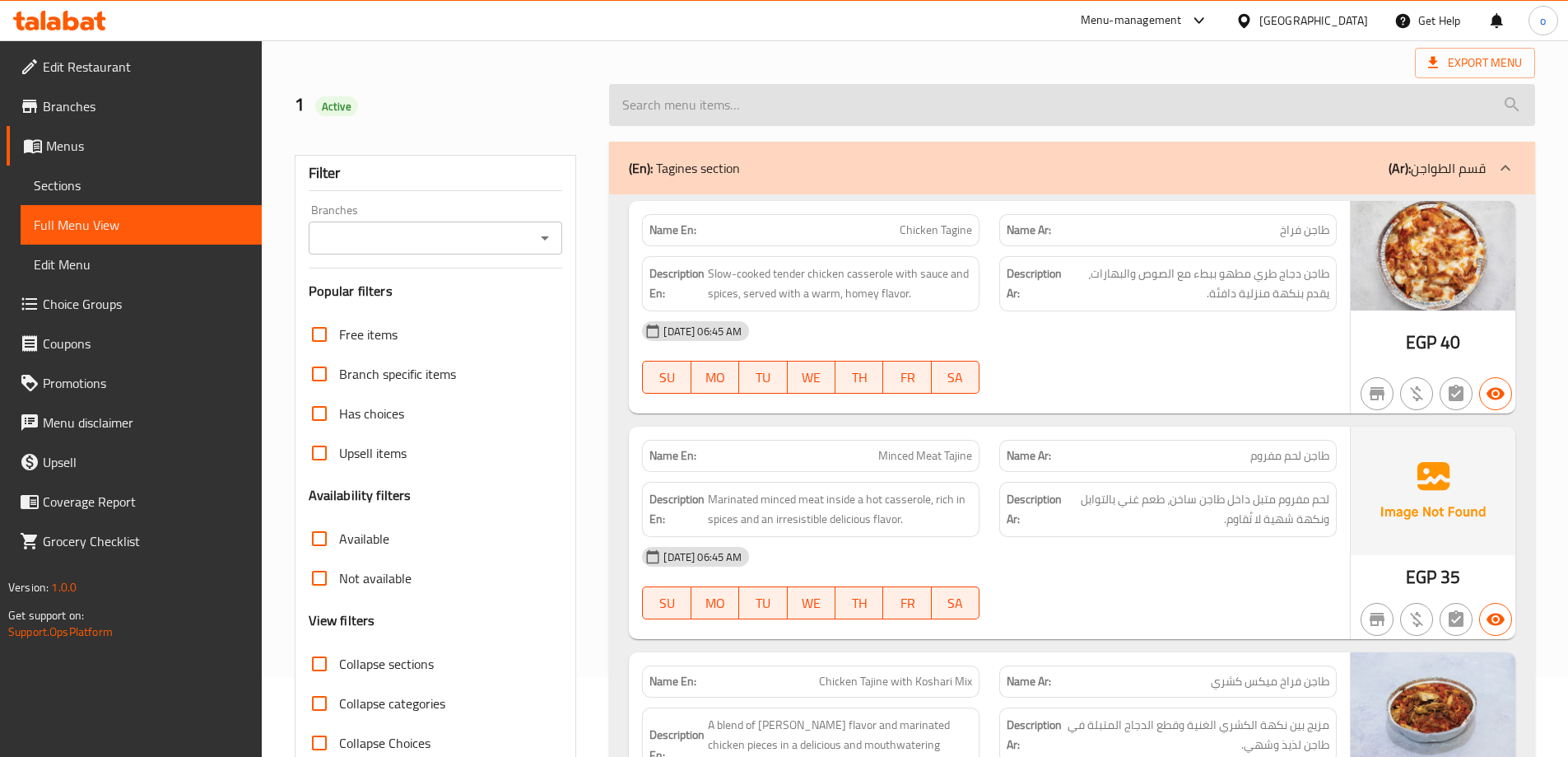
scroll to position [0, 0]
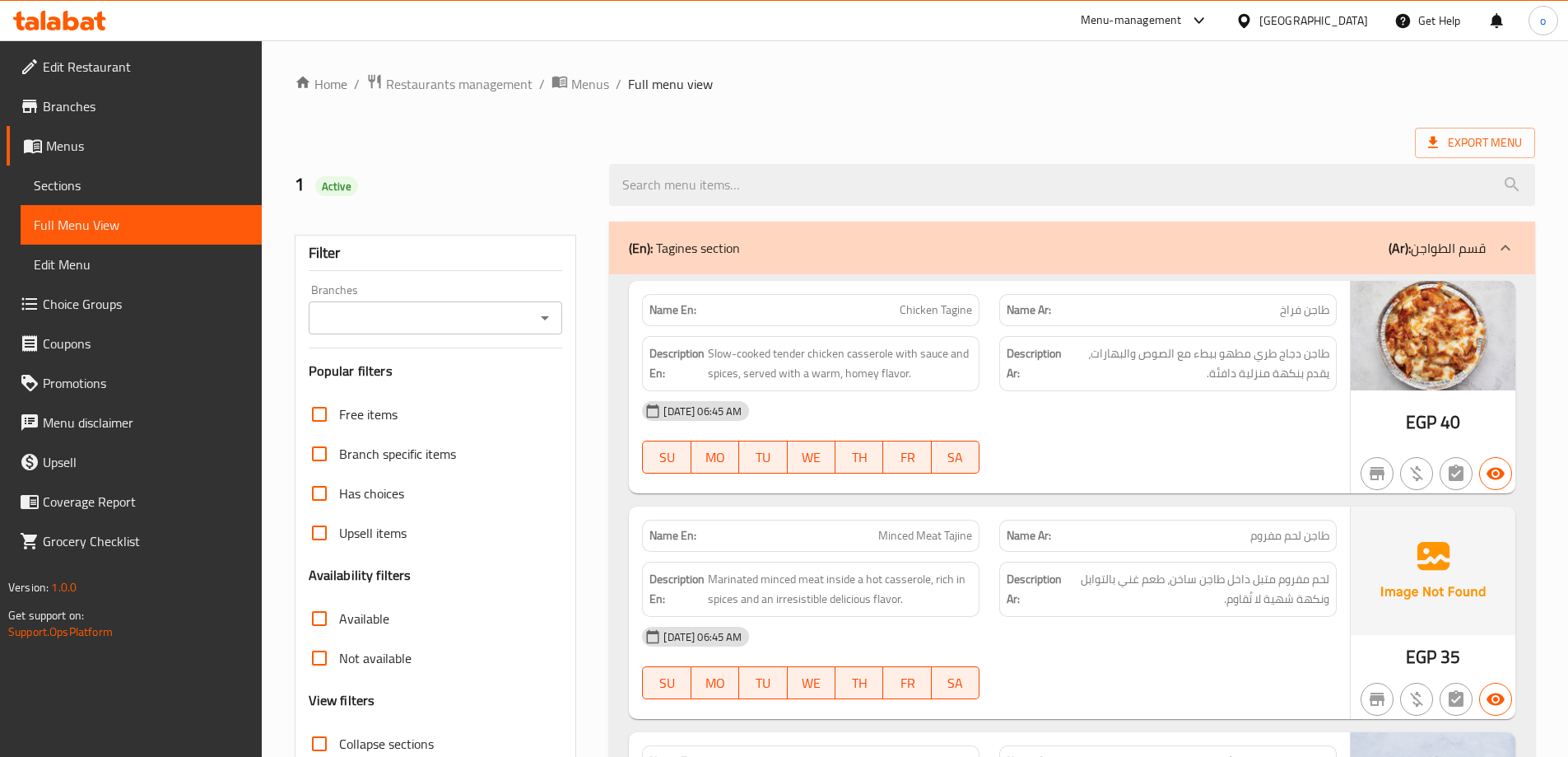
click at [50, 136] on span "Menus" at bounding box center [147, 146] width 202 height 20
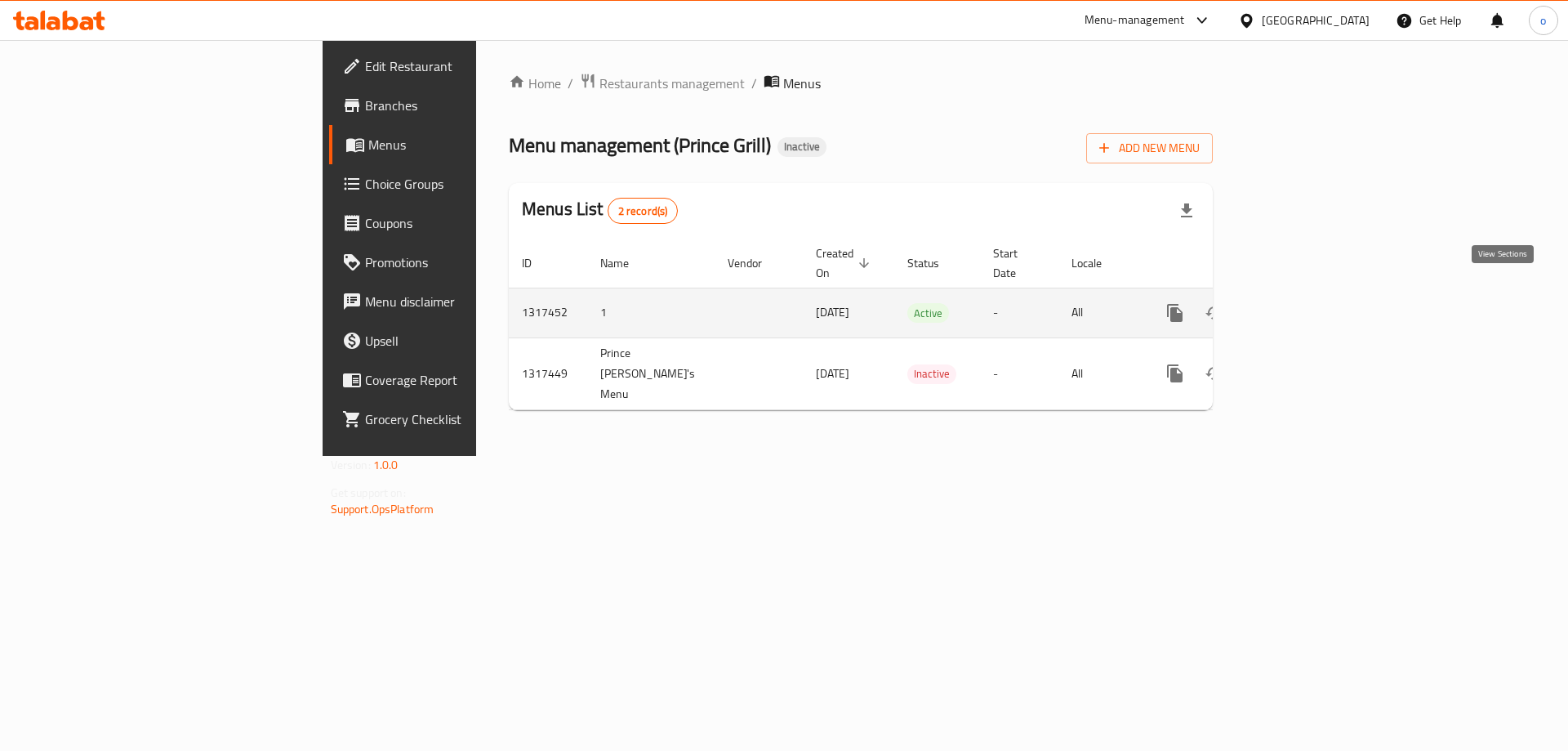
click at [1303, 303] on icon "enhanced table" at bounding box center [1292, 312] width 20 height 20
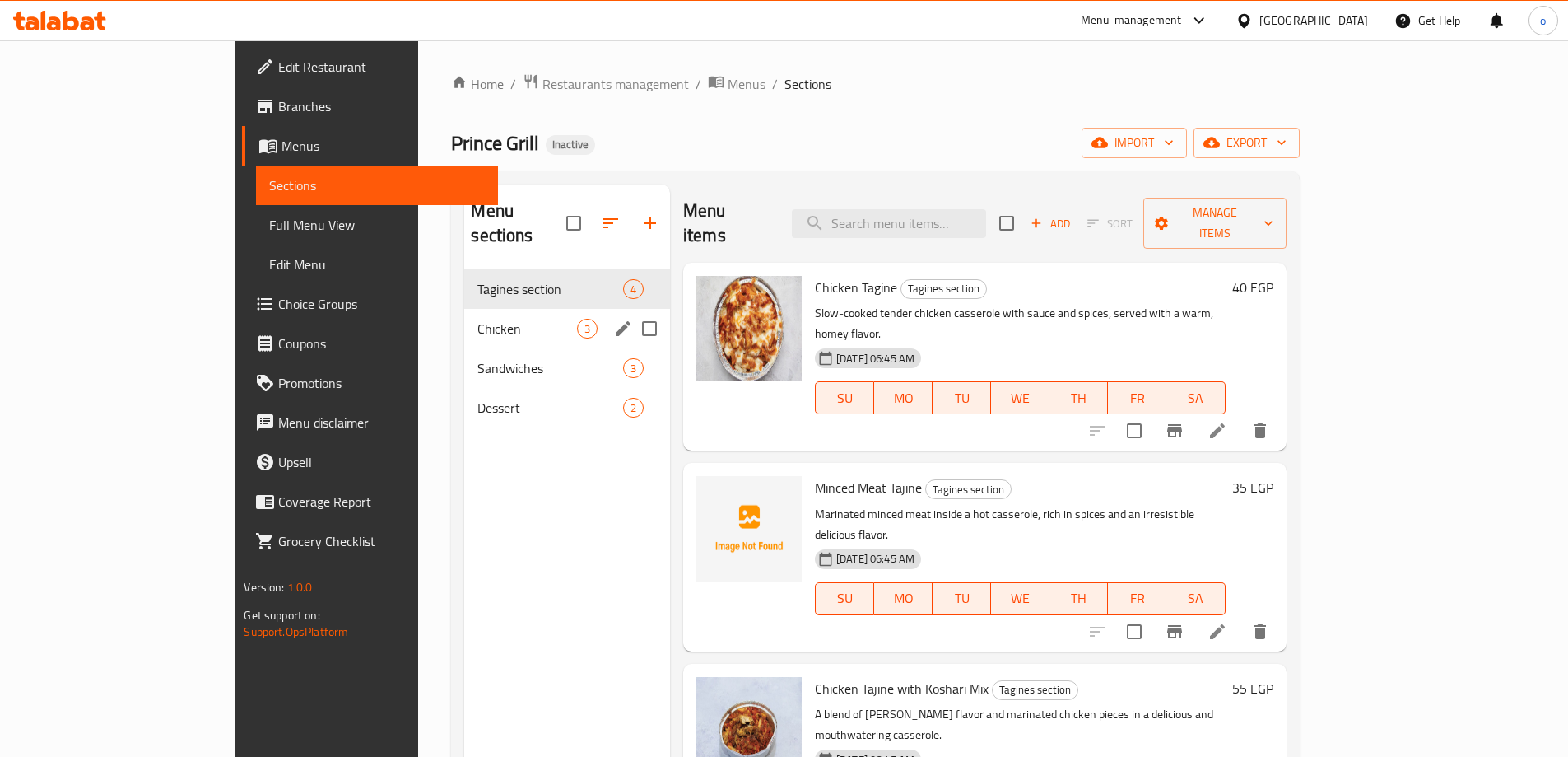
click at [464, 316] on div "Chicken 3" at bounding box center [567, 328] width 206 height 39
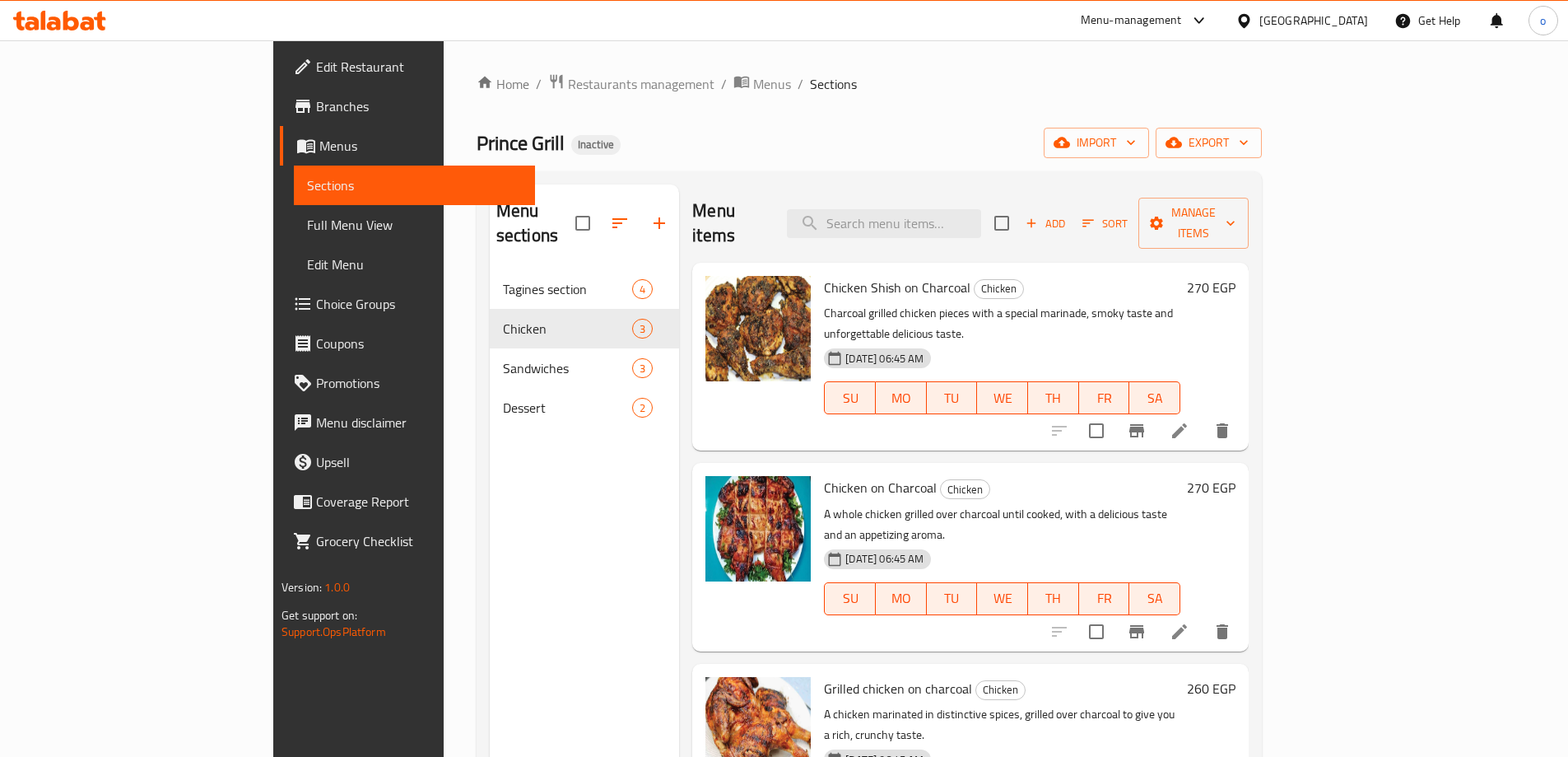
scroll to position [82, 0]
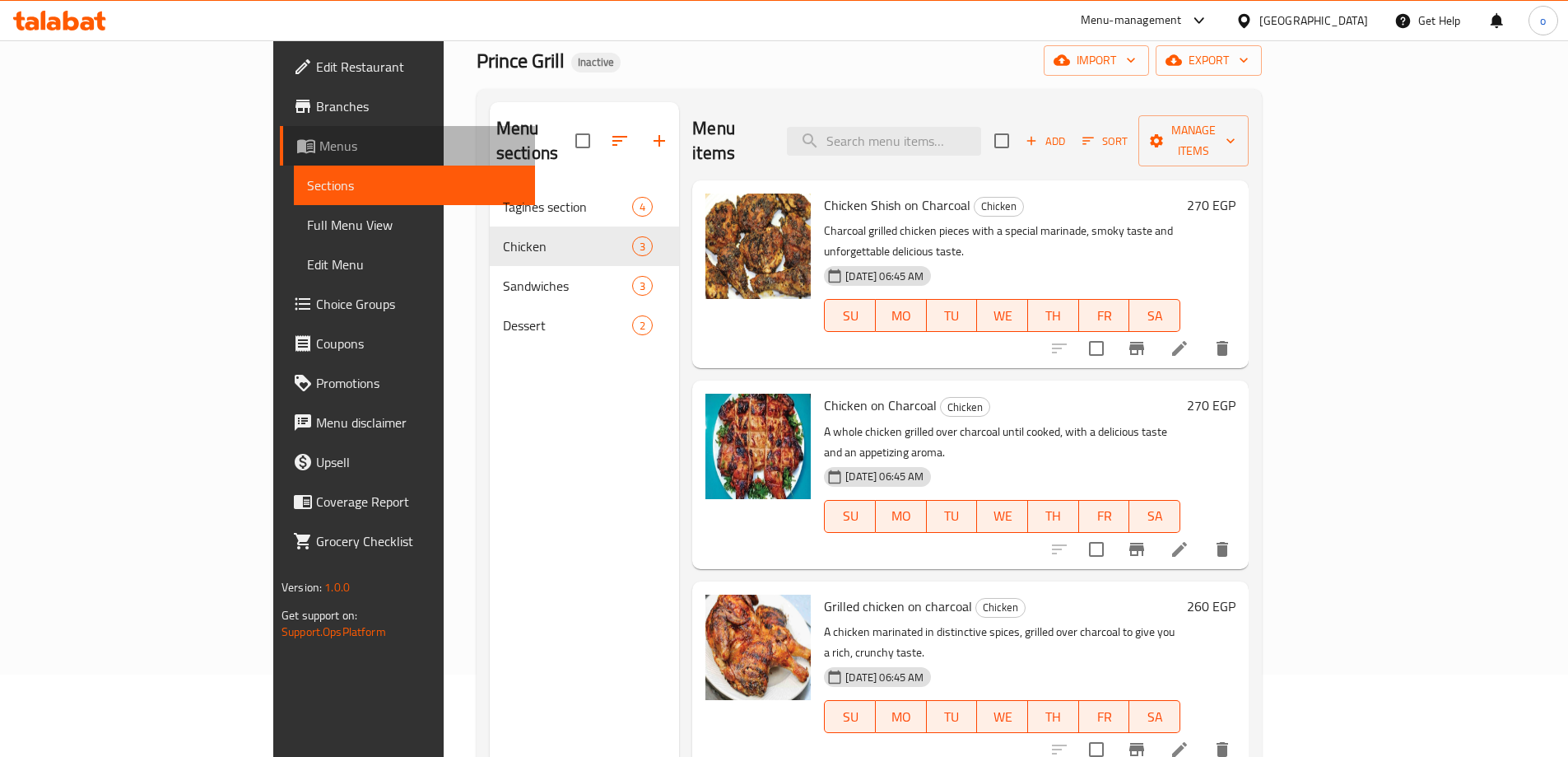
click at [320, 152] on span "Menus" at bounding box center [421, 146] width 202 height 20
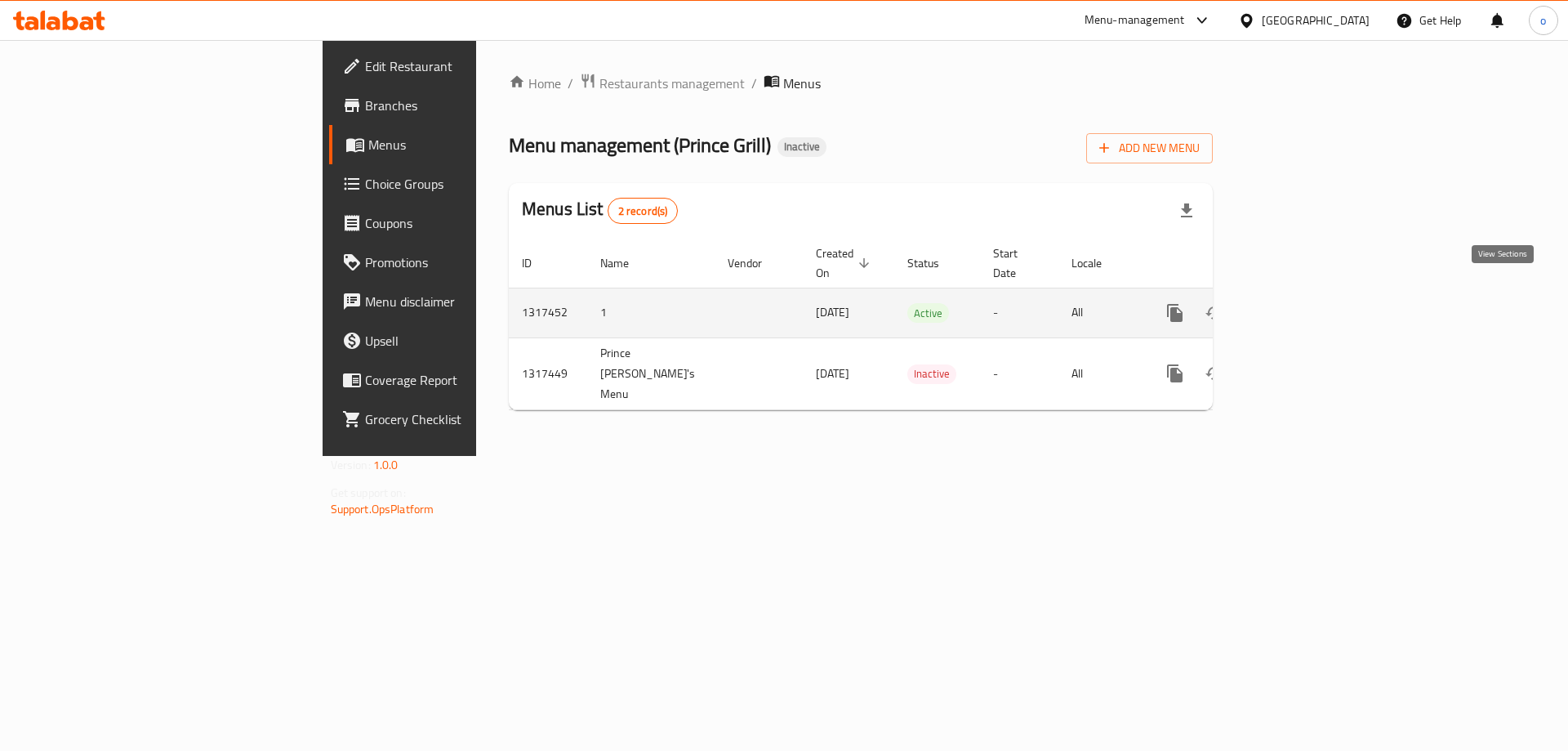
click at [1313, 301] on link "enhanced table" at bounding box center [1293, 313] width 39 height 39
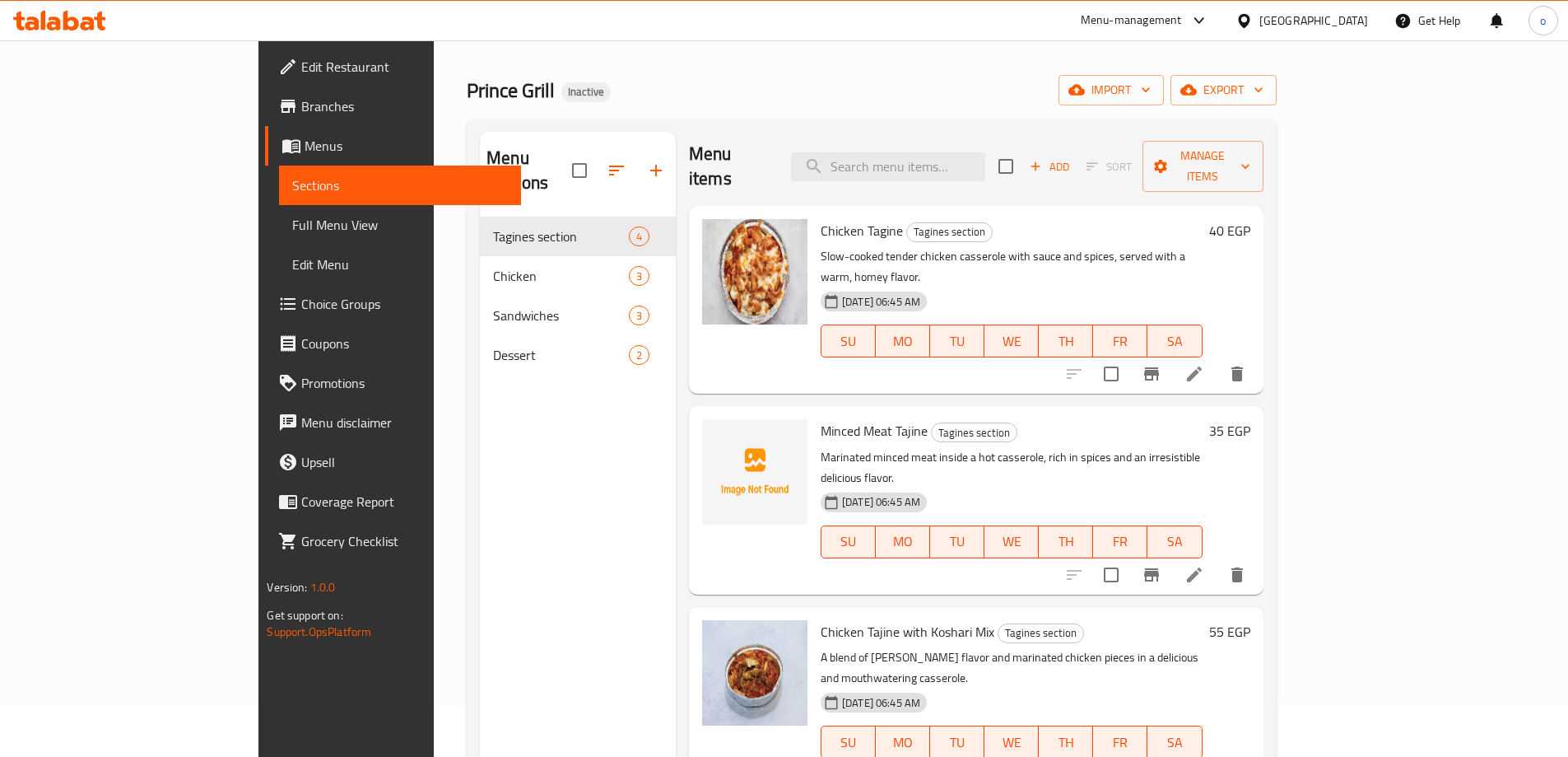
scroll to position [82, 0]
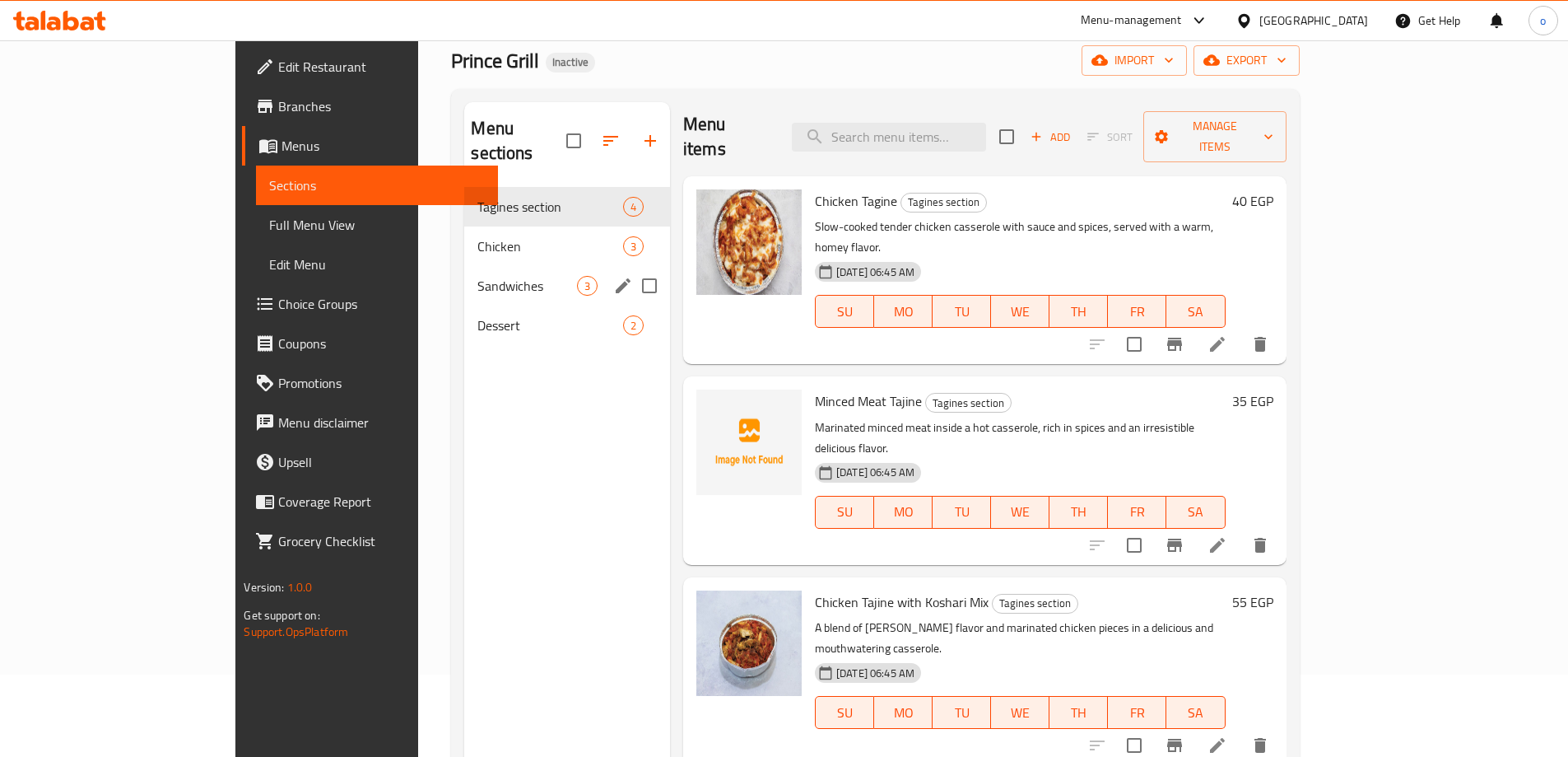
click at [489, 305] on div "Dessert 2" at bounding box center [567, 325] width 206 height 39
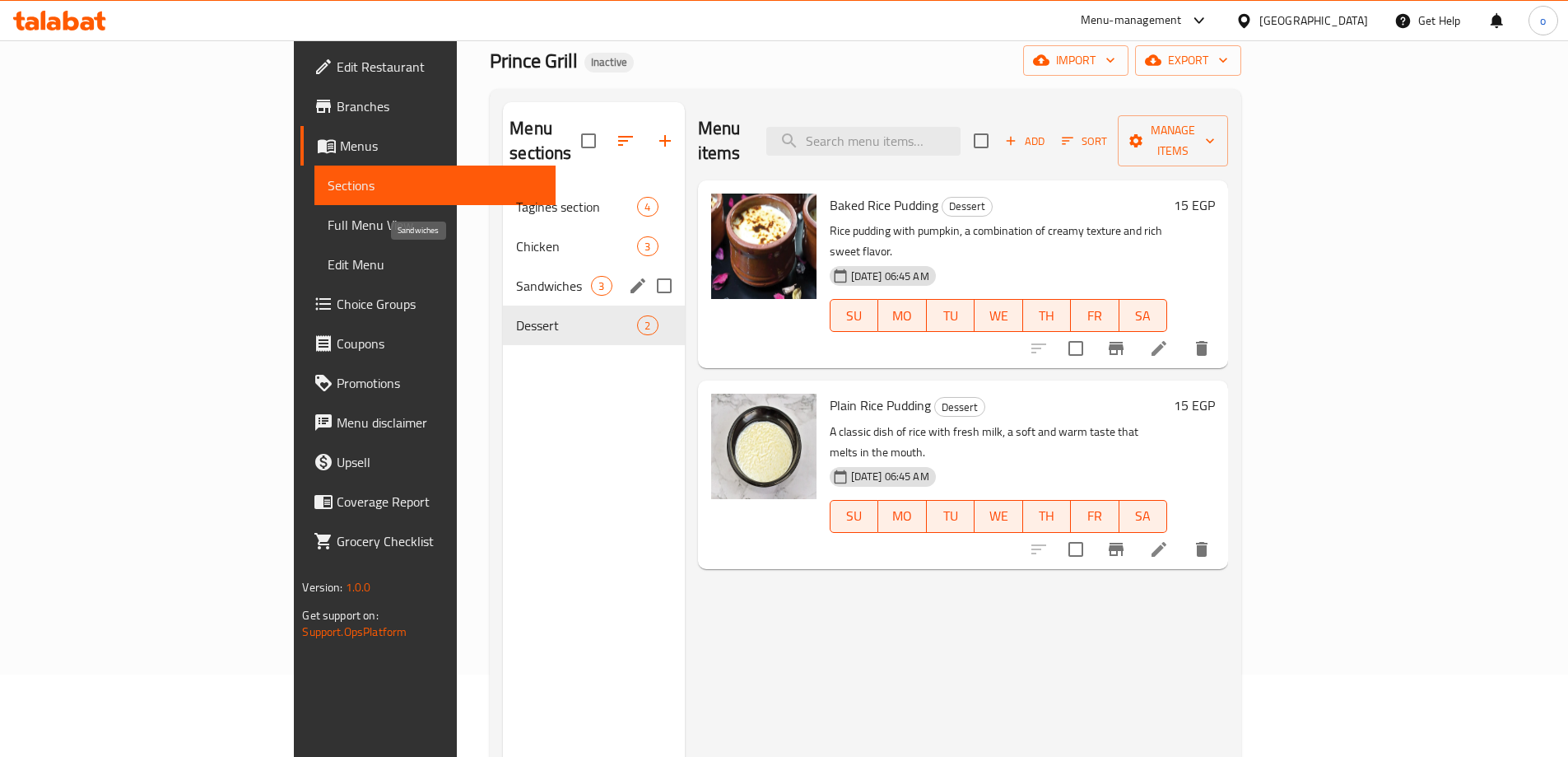
click at [516, 276] on span "Sandwiches" at bounding box center [553, 285] width 75 height 20
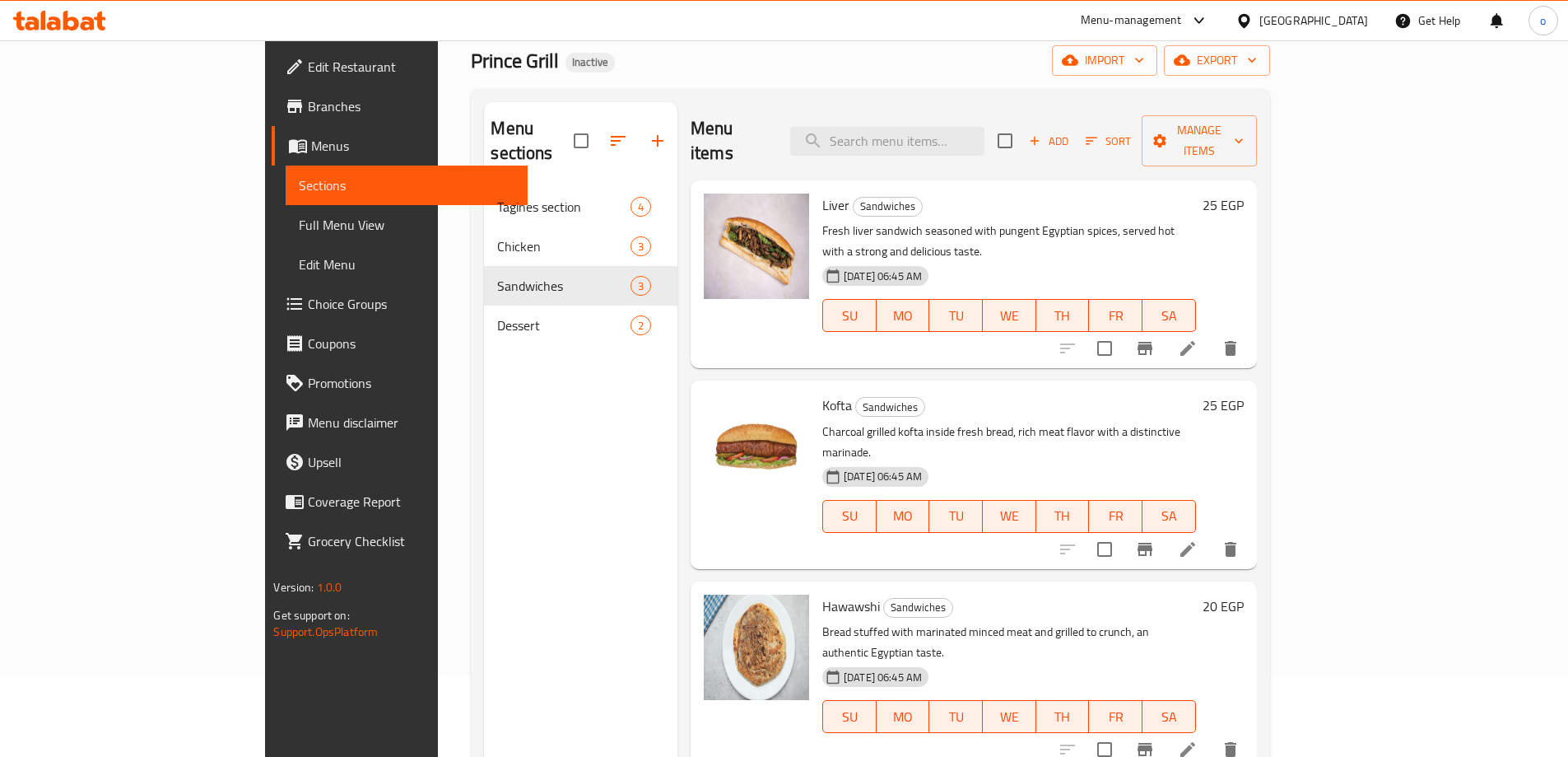
click at [299, 234] on span "Full Menu View" at bounding box center [406, 225] width 215 height 20
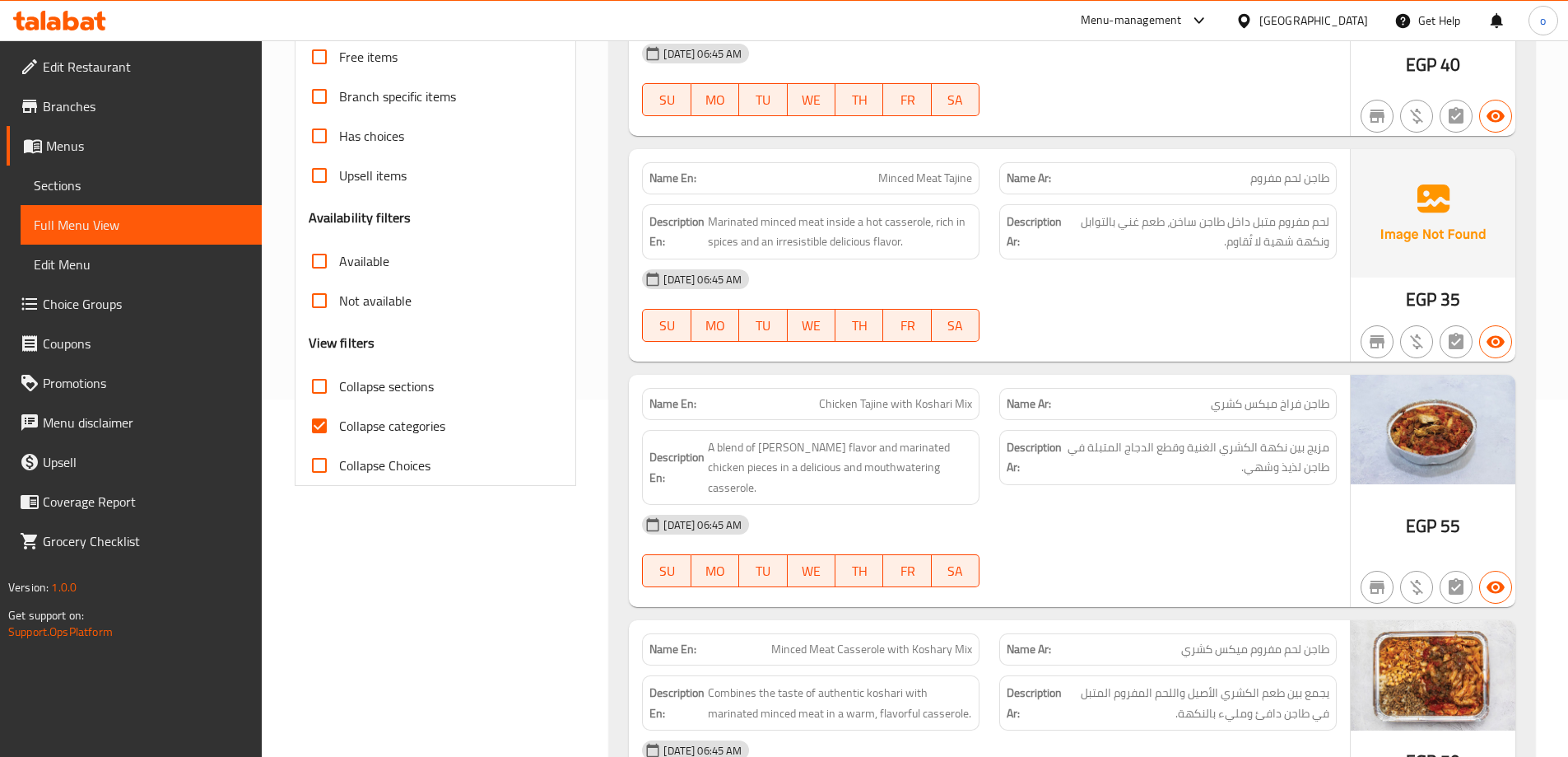
scroll to position [412, 0]
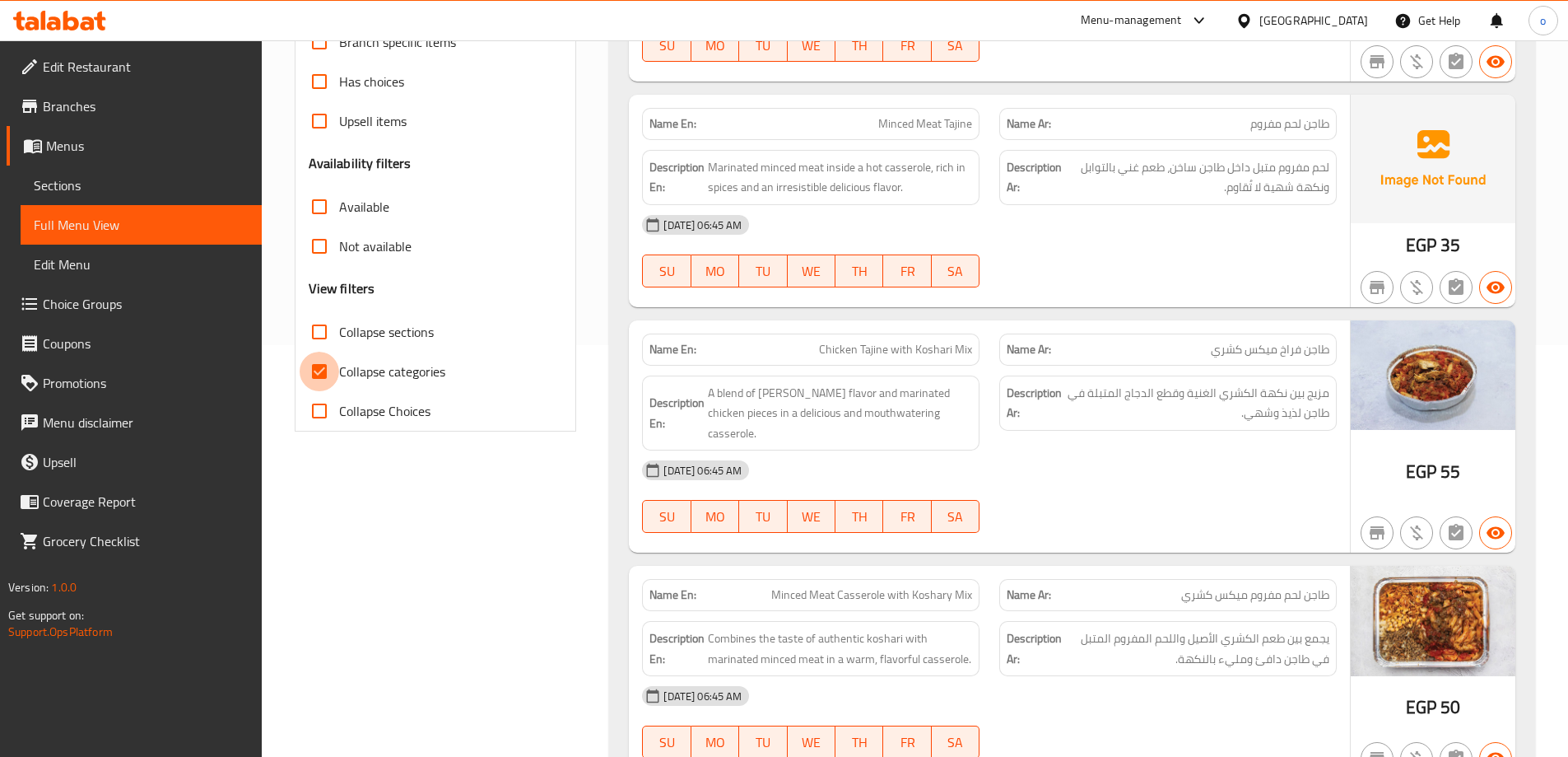
click at [301, 382] on input "Collapse categories" at bounding box center [320, 371] width 39 height 39
checkbox input "false"
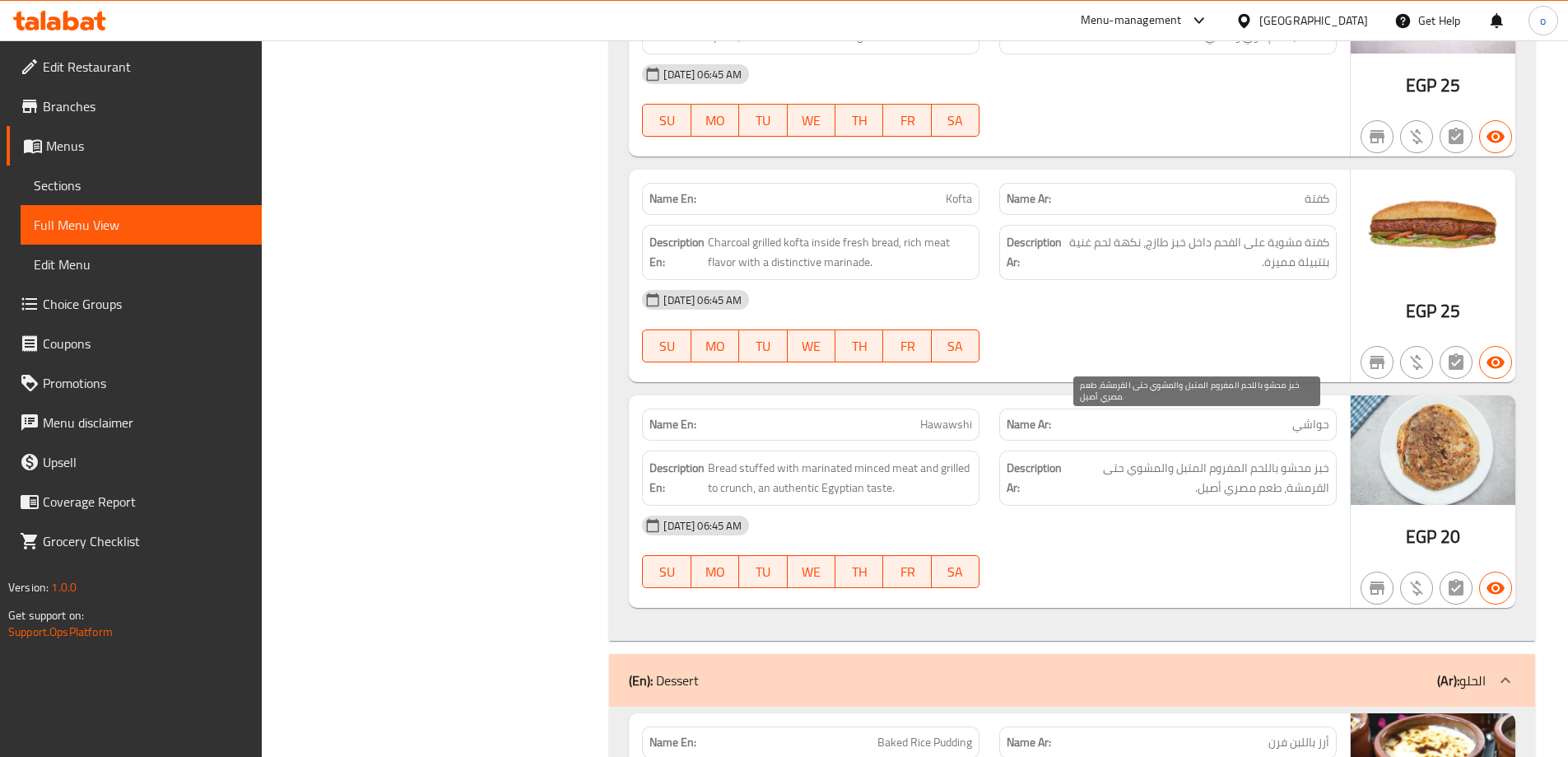
scroll to position [2562, 0]
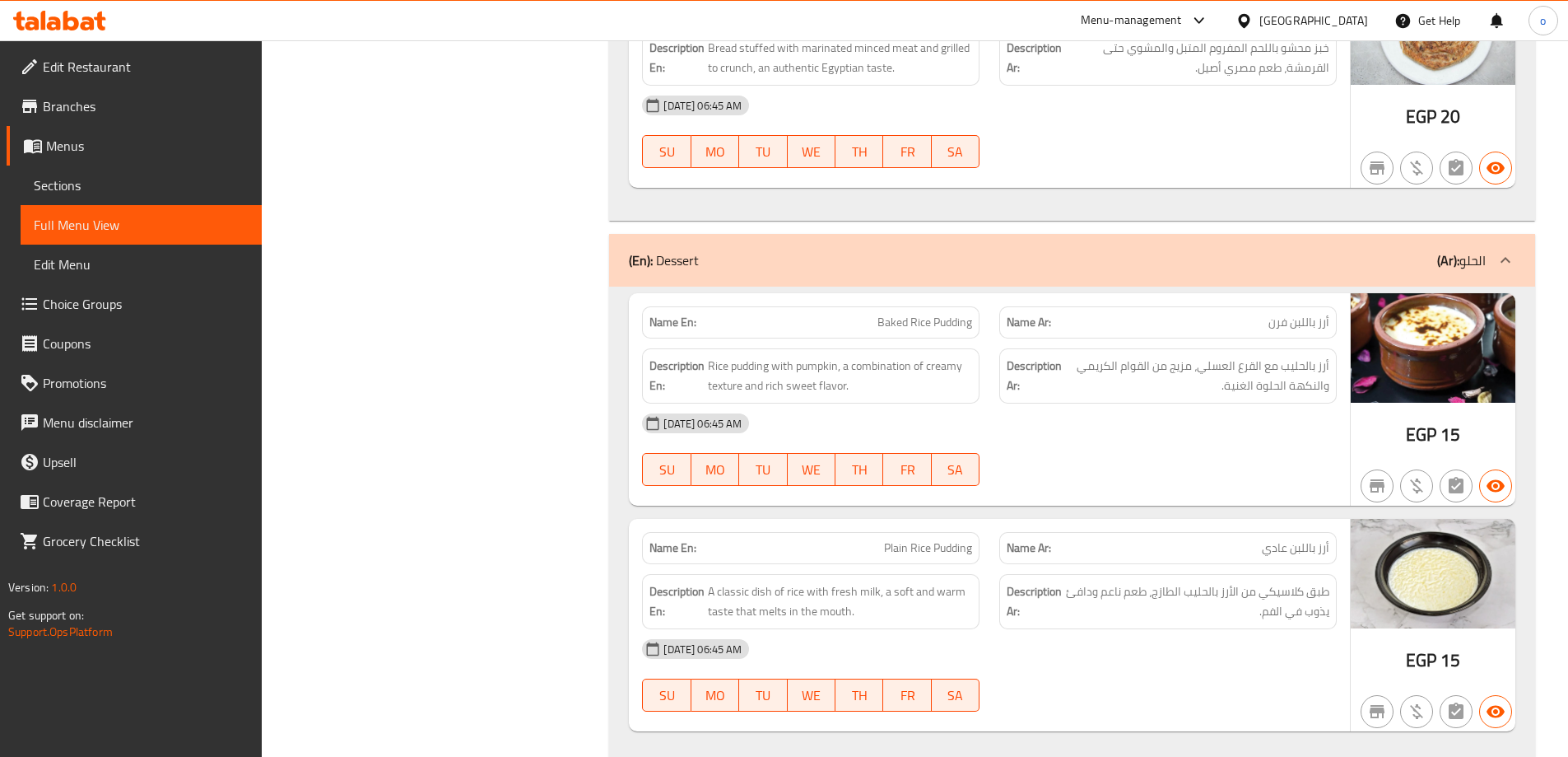
click at [60, 129] on link "Menus" at bounding box center [135, 146] width 255 height 39
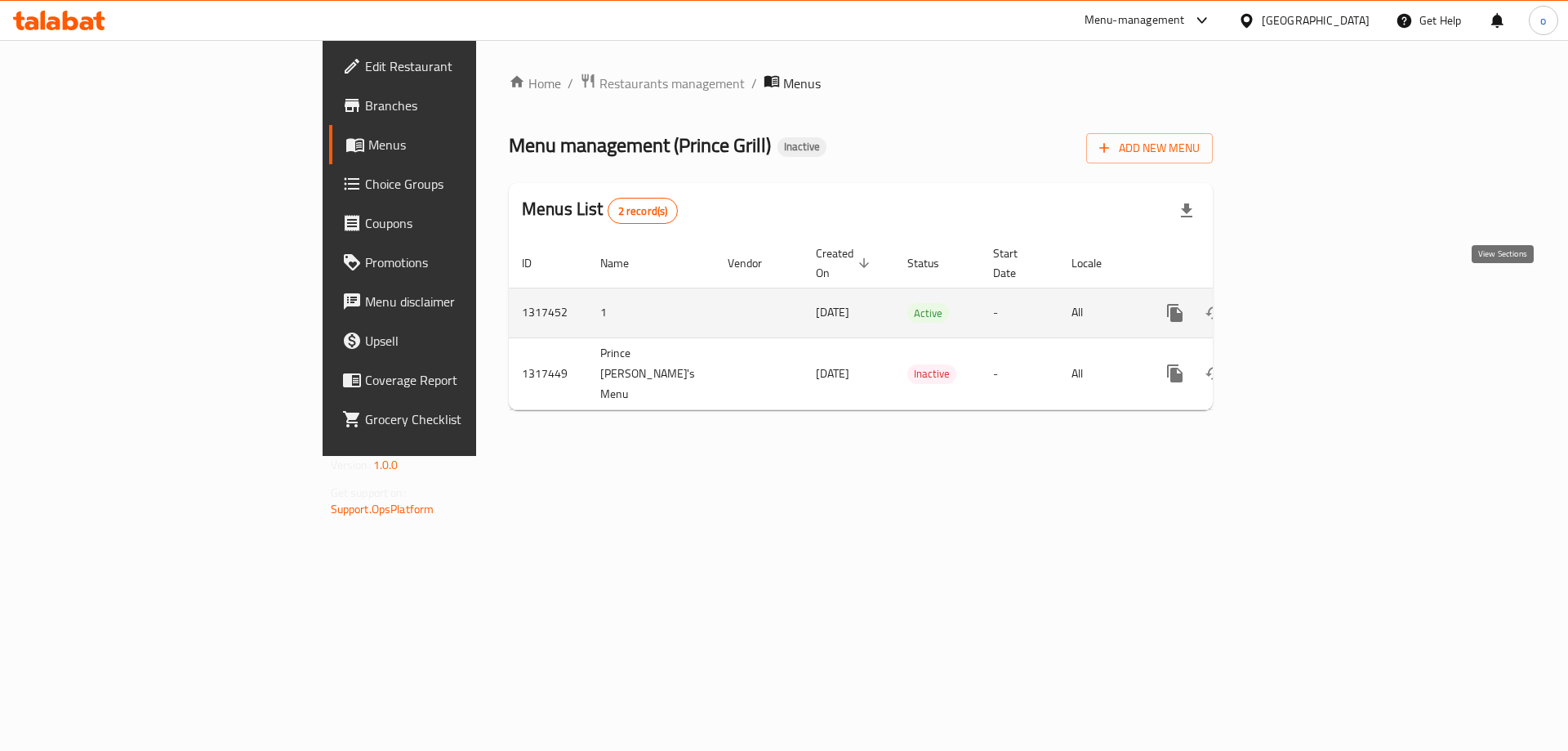
click at [1303, 303] on icon "enhanced table" at bounding box center [1292, 312] width 20 height 20
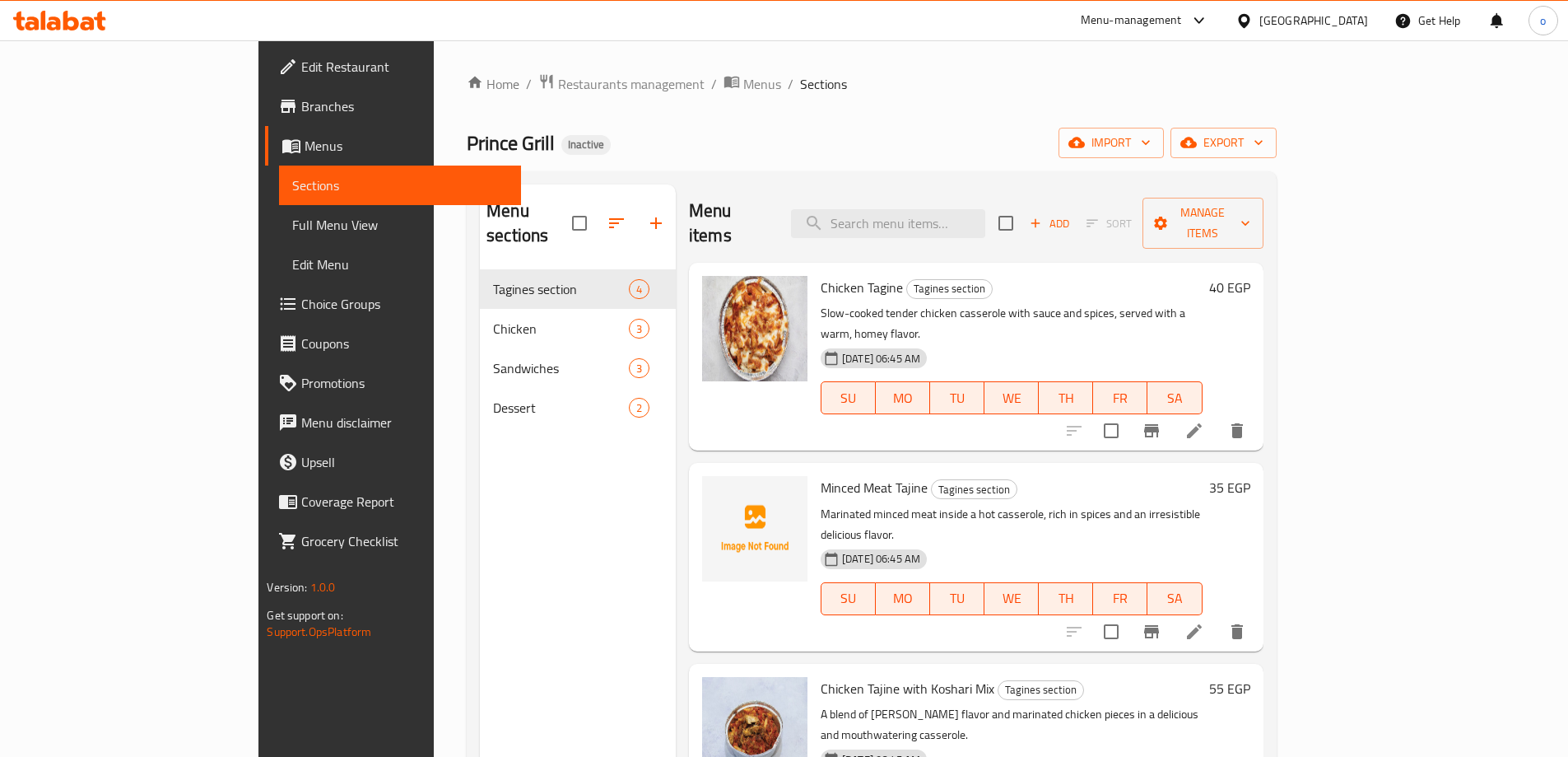
drag, startPoint x: 571, startPoint y: 436, endPoint x: 574, endPoint y: 412, distance: 24.2
click at [571, 436] on div "Menu sections Tagines section 4 Chicken 3 Sandwiches 3 Dessert 2" at bounding box center [578, 562] width 196 height 757
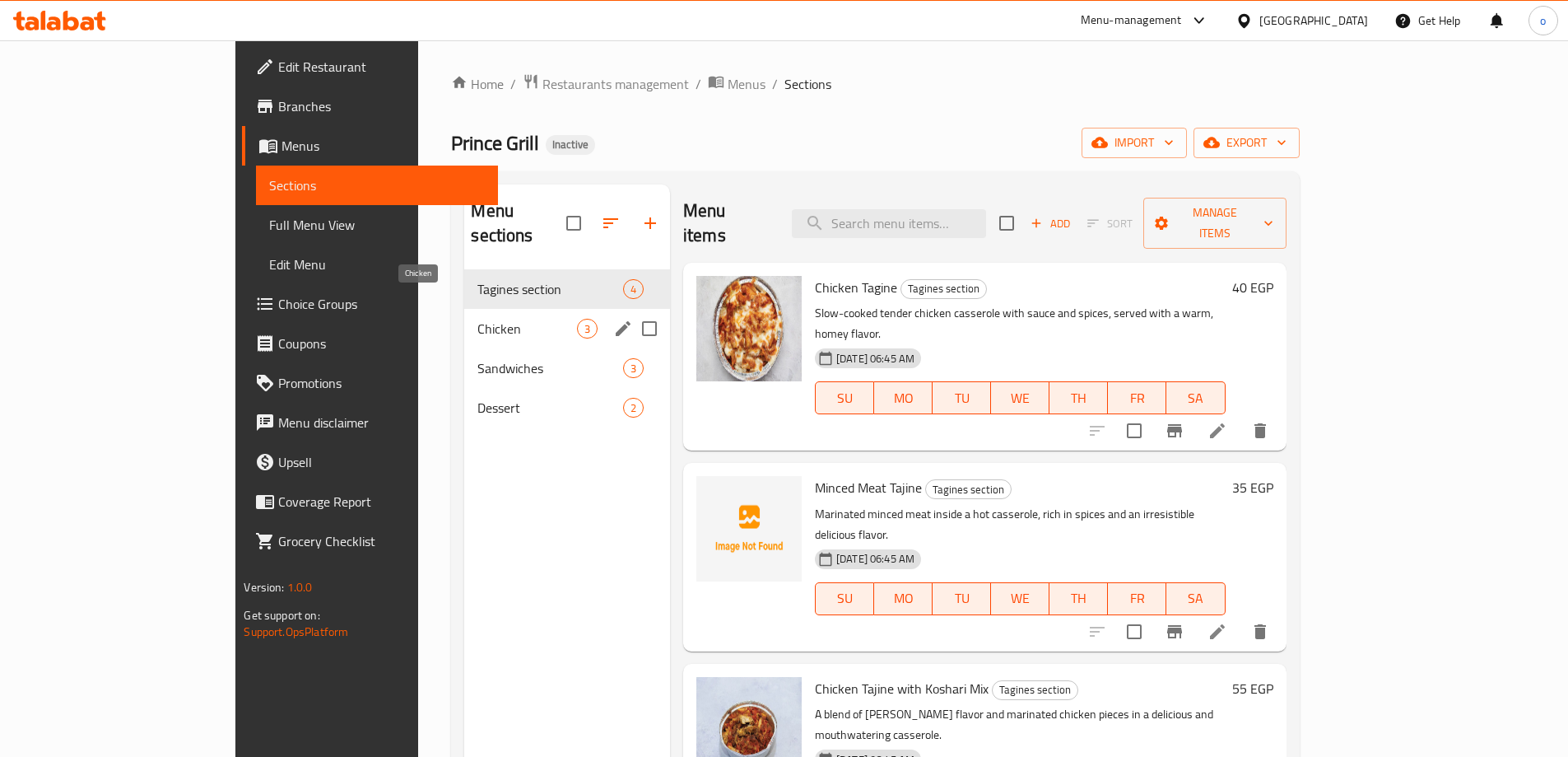
click at [477, 319] on span "Chicken" at bounding box center [526, 328] width 99 height 20
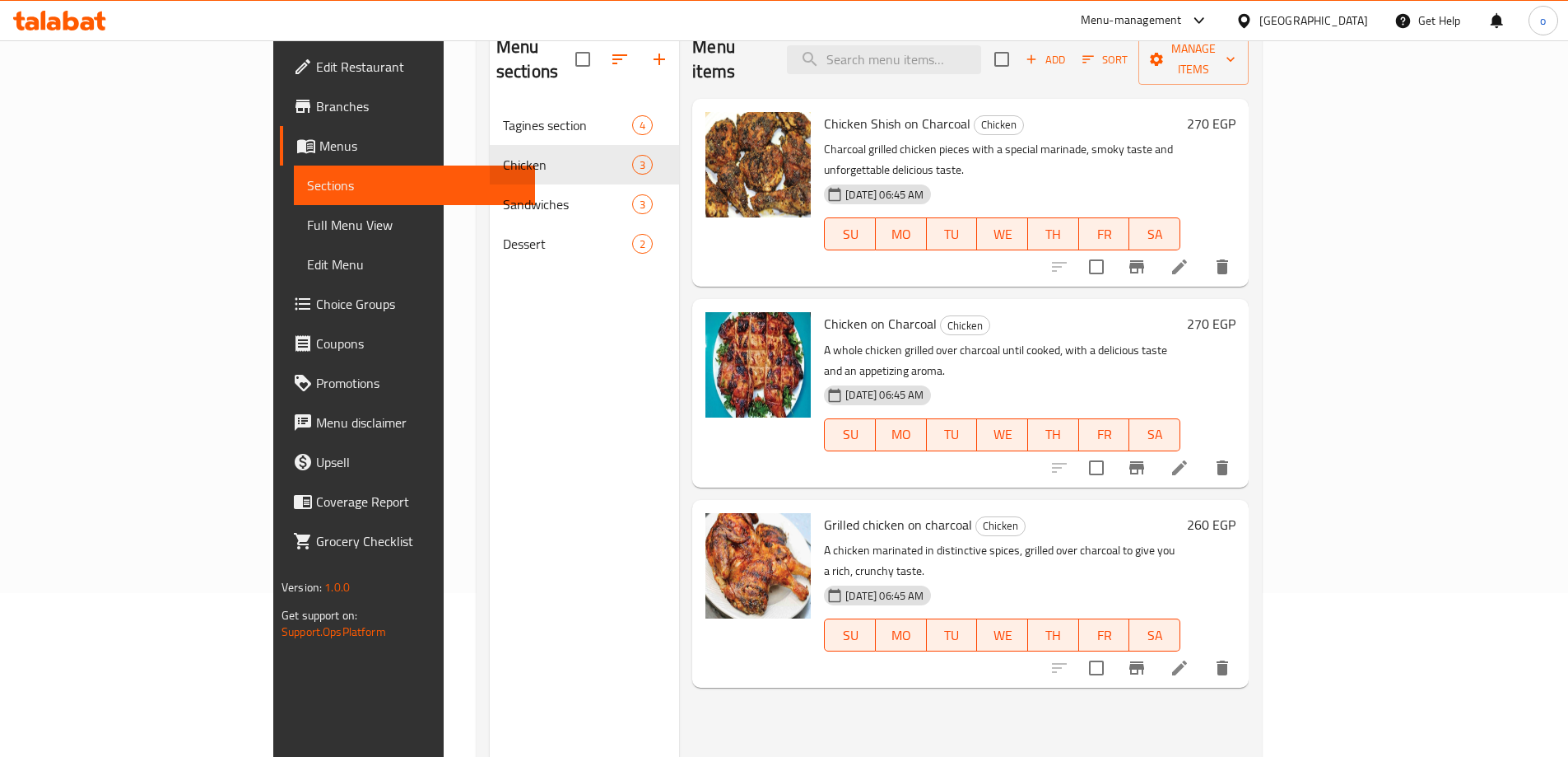
scroll to position [165, 0]
click at [320, 147] on span "Menus" at bounding box center [421, 146] width 202 height 20
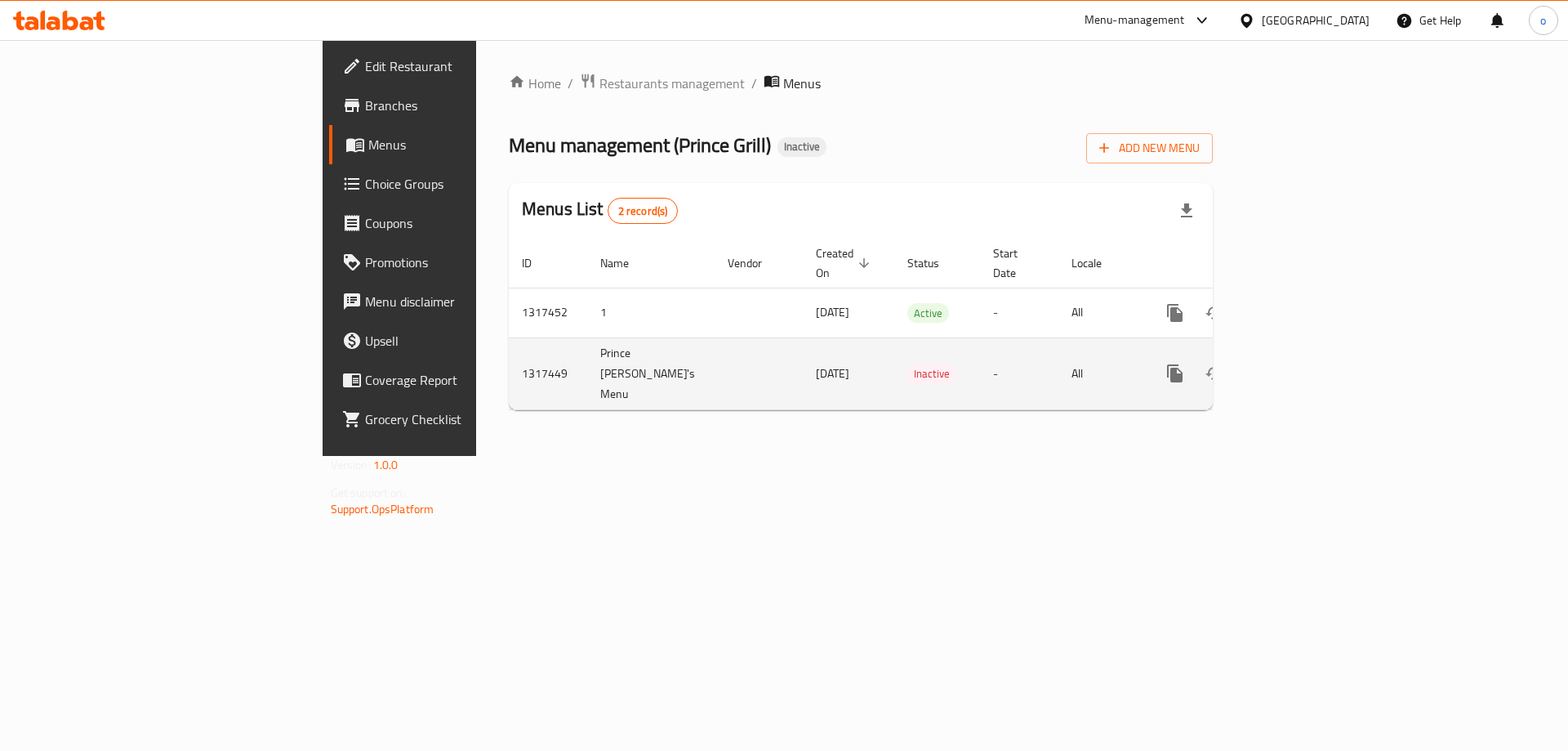
click at [1303, 363] on icon "enhanced table" at bounding box center [1292, 373] width 20 height 20
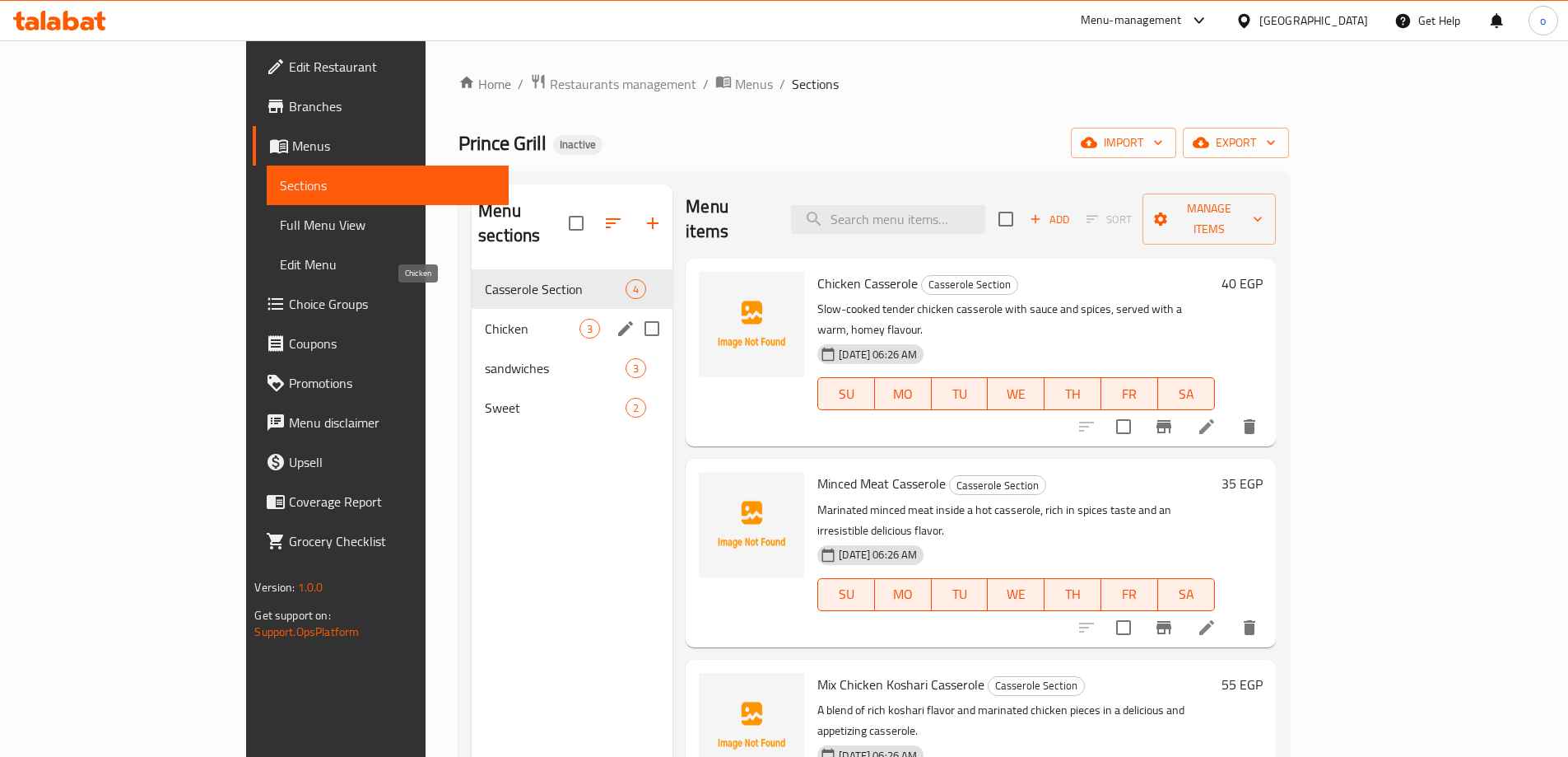
click at [485, 319] on span "Chicken" at bounding box center [532, 328] width 94 height 20
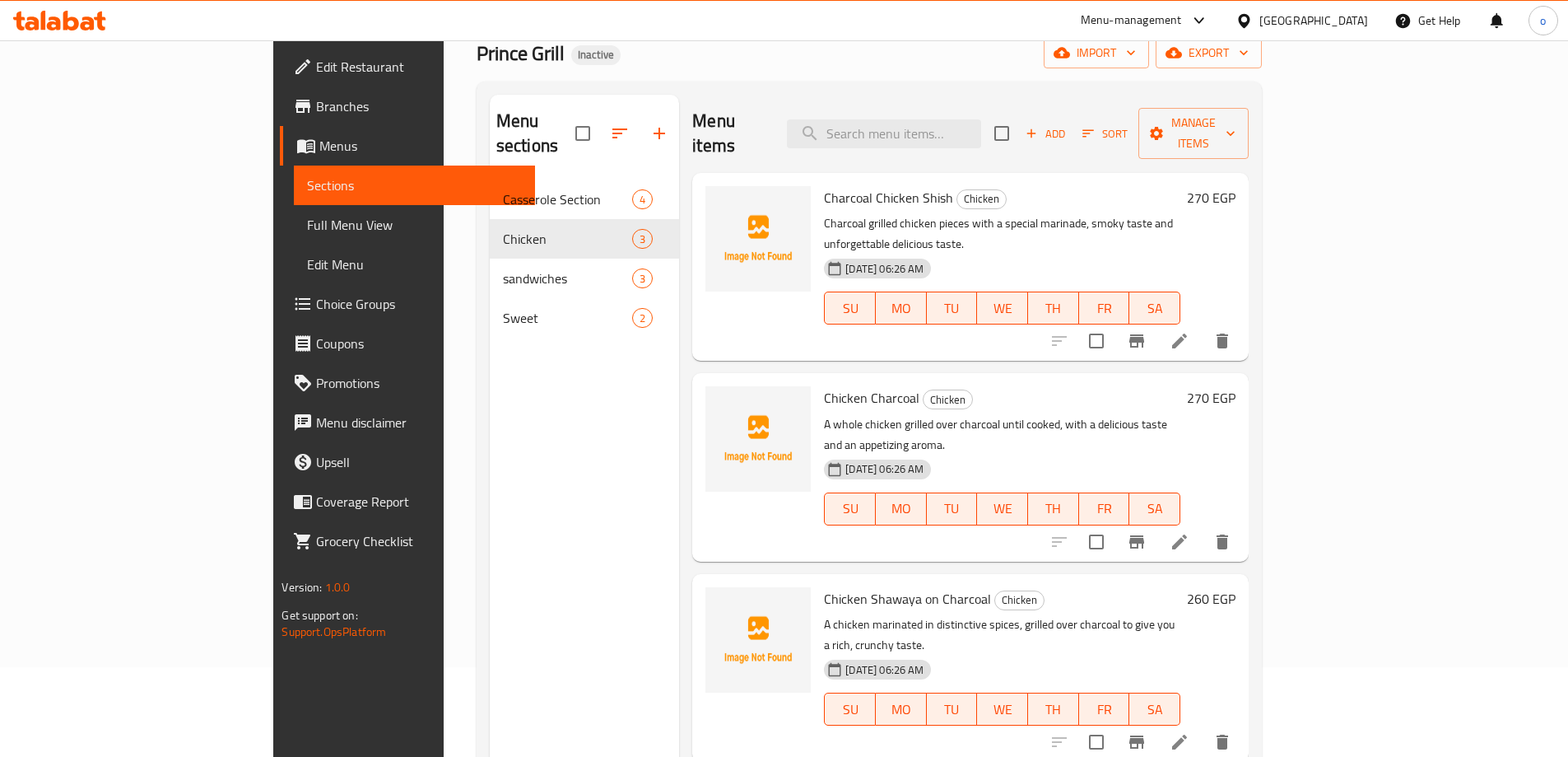
scroll to position [231, 0]
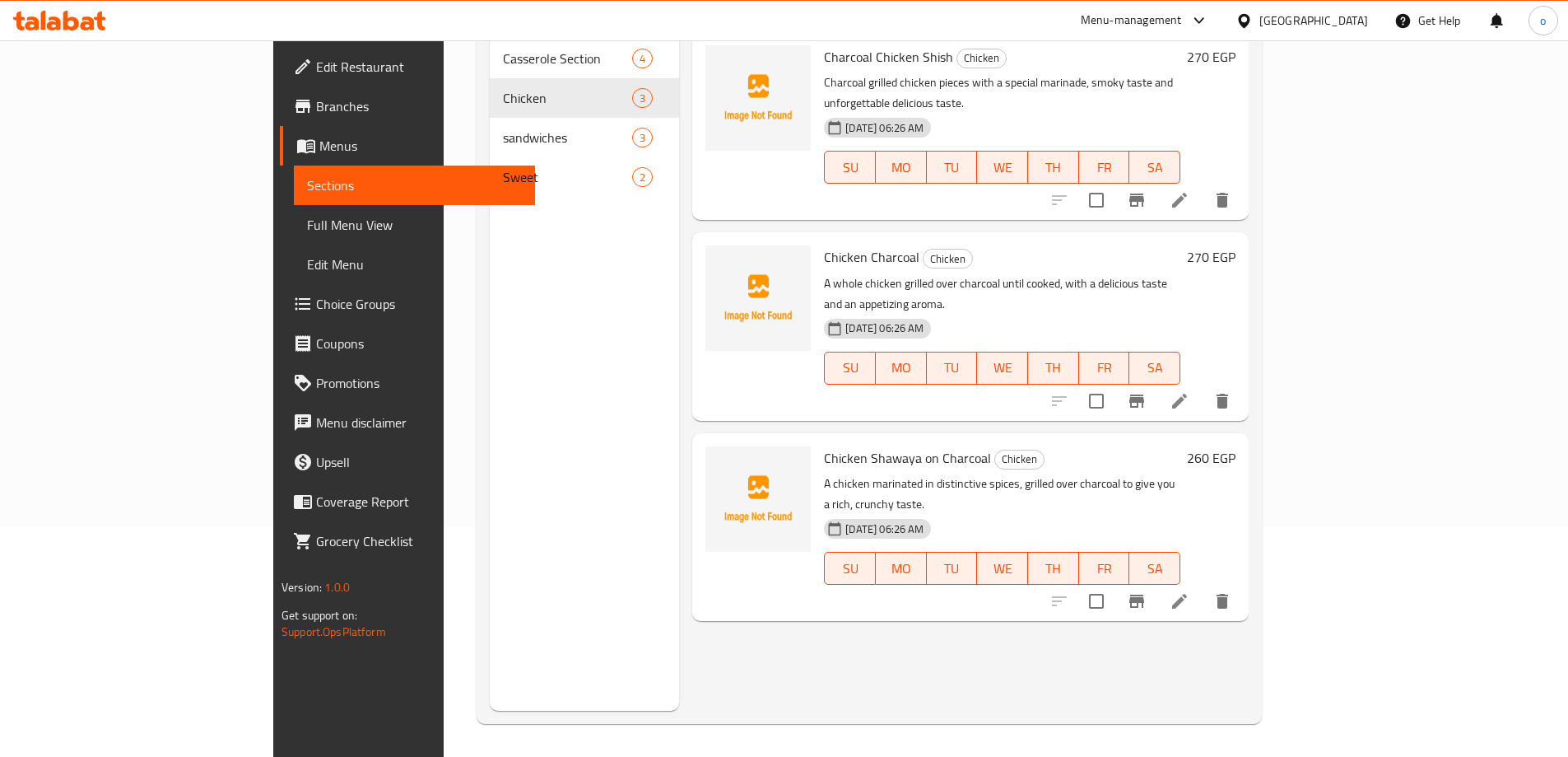
click at [297, 150] on icon at bounding box center [306, 147] width 18 height 14
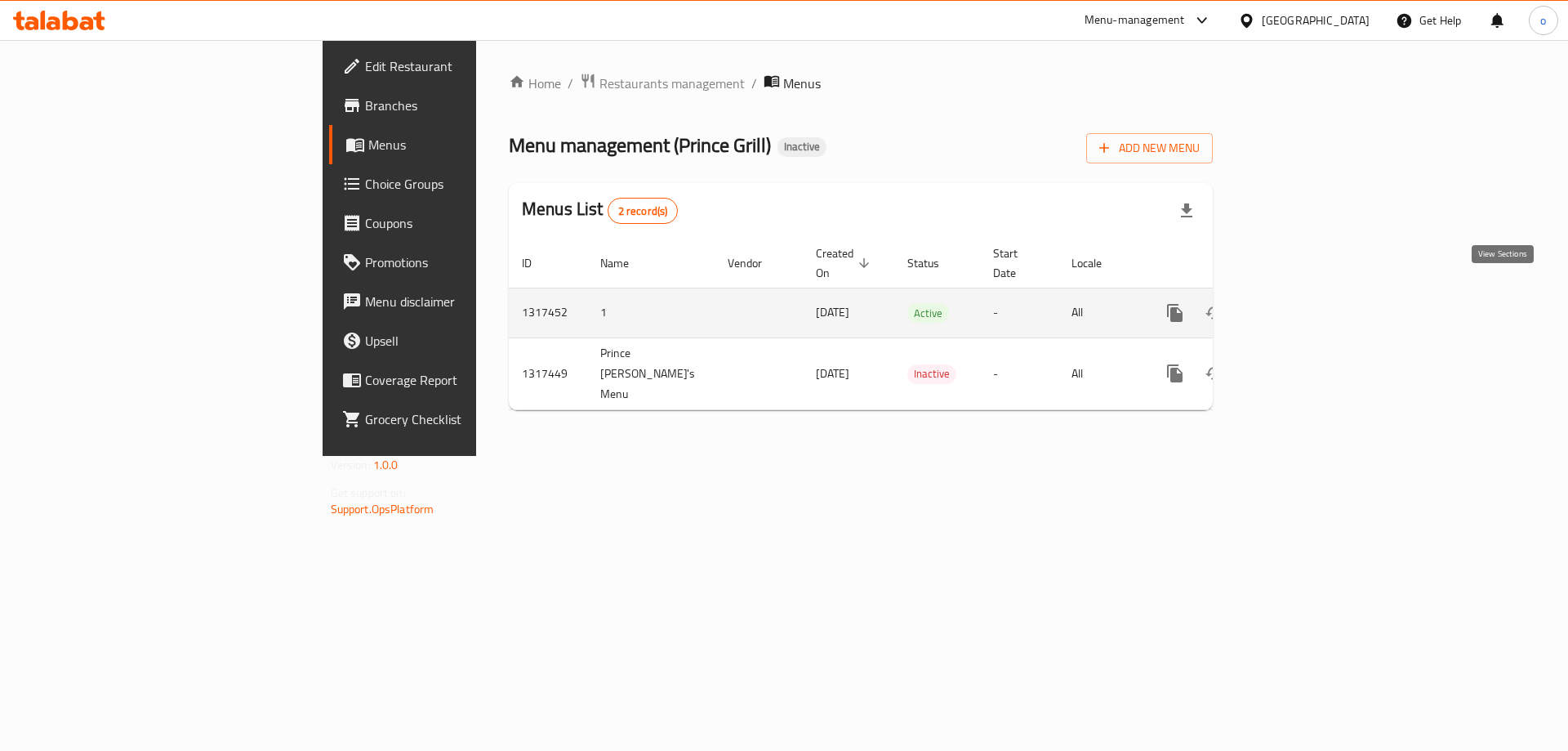
click at [1300, 305] on icon "enhanced table" at bounding box center [1292, 312] width 14 height 14
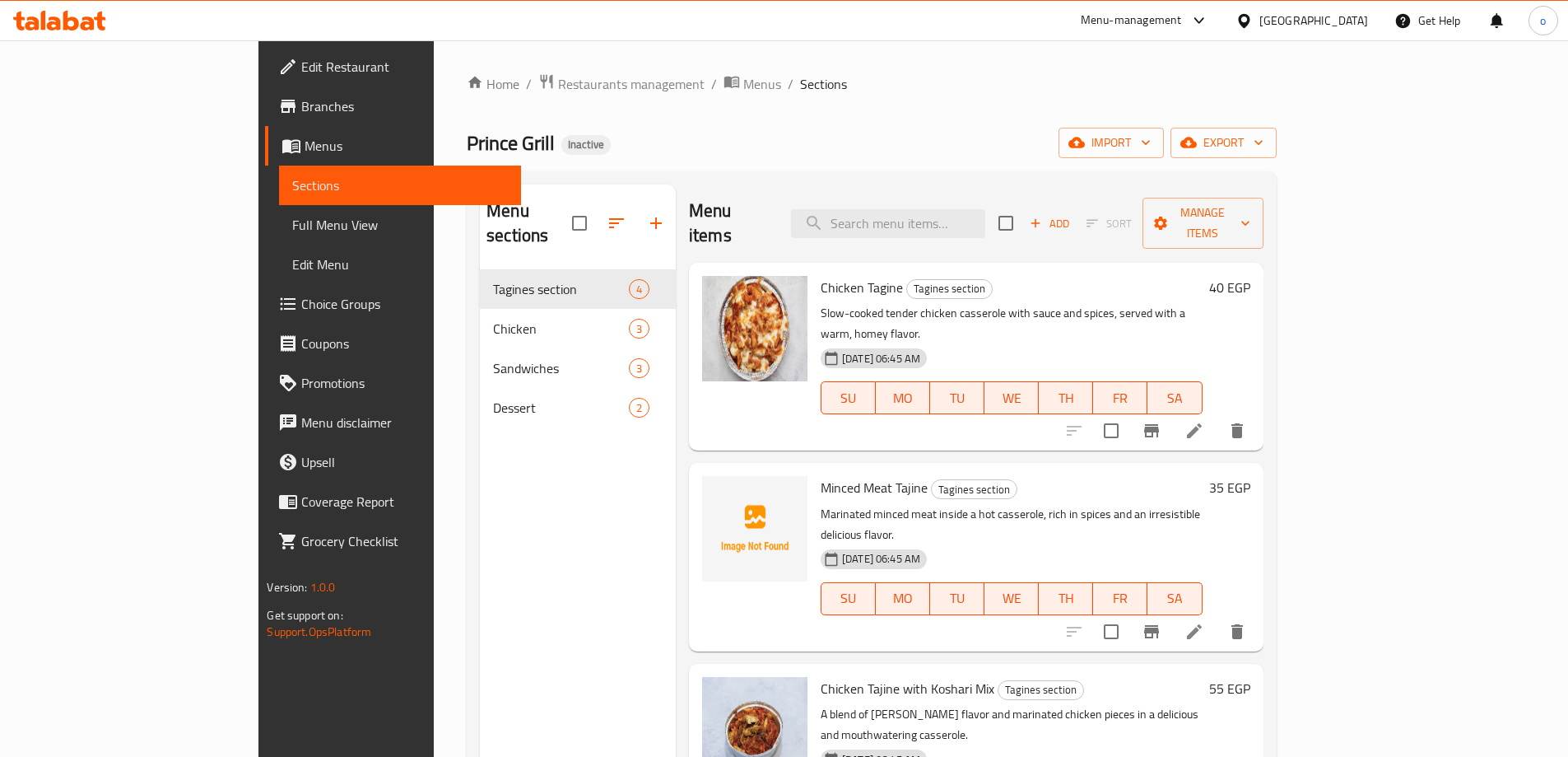
scroll to position [4, 0]
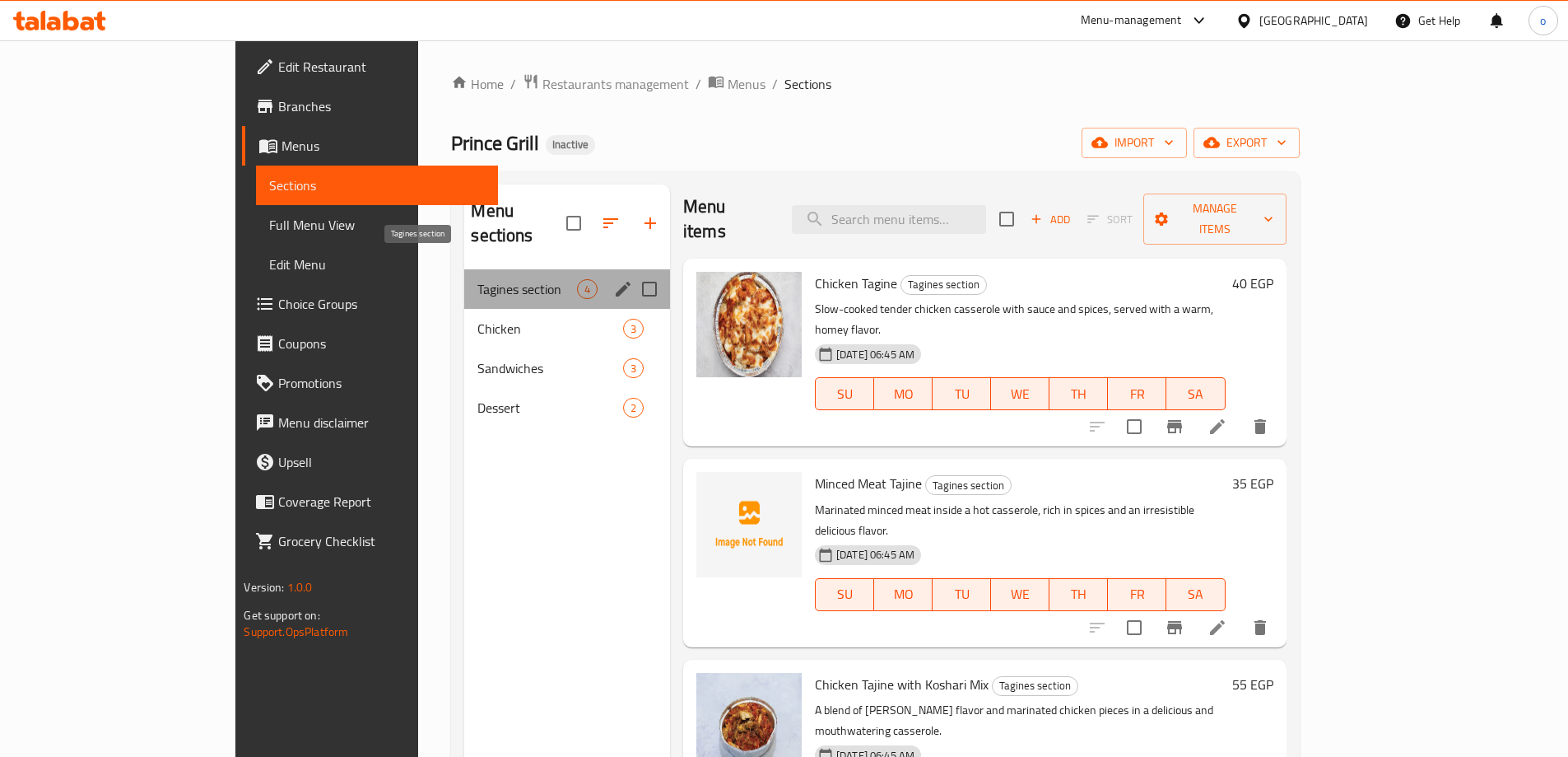
click at [477, 279] on span "Tagines section" at bounding box center [526, 289] width 99 height 20
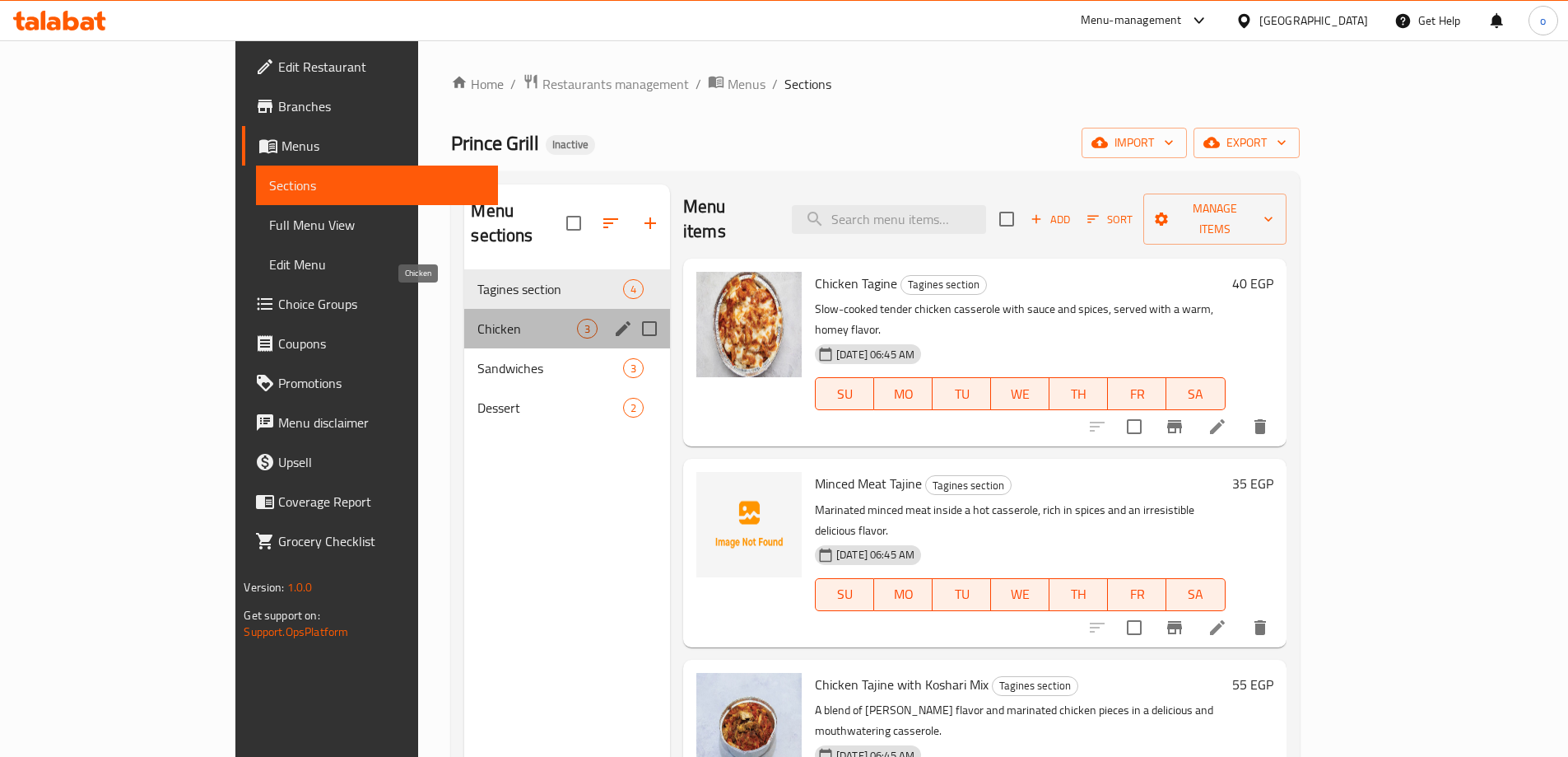
click at [477, 319] on span "Chicken" at bounding box center [526, 328] width 99 height 20
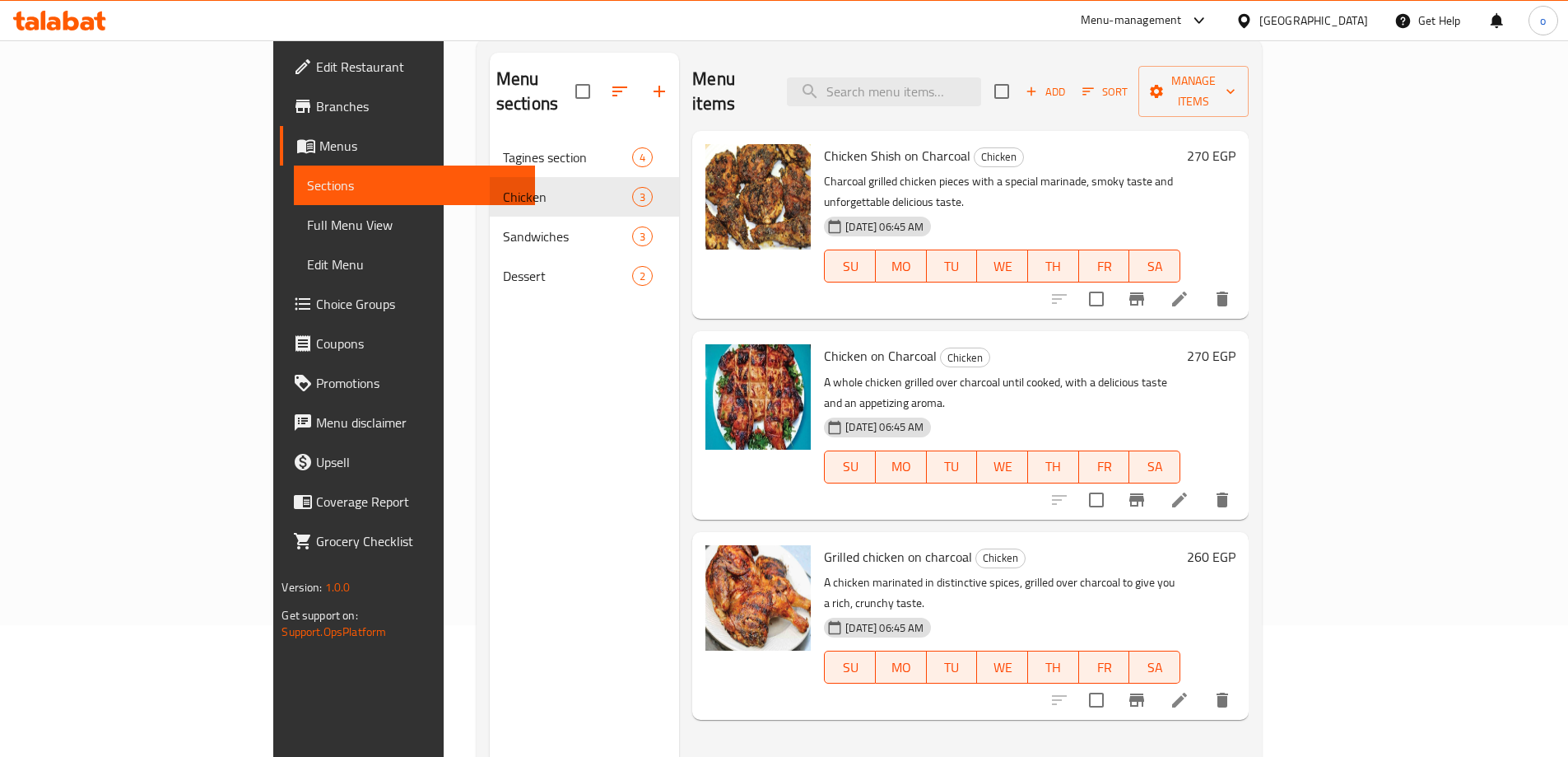
scroll to position [231, 0]
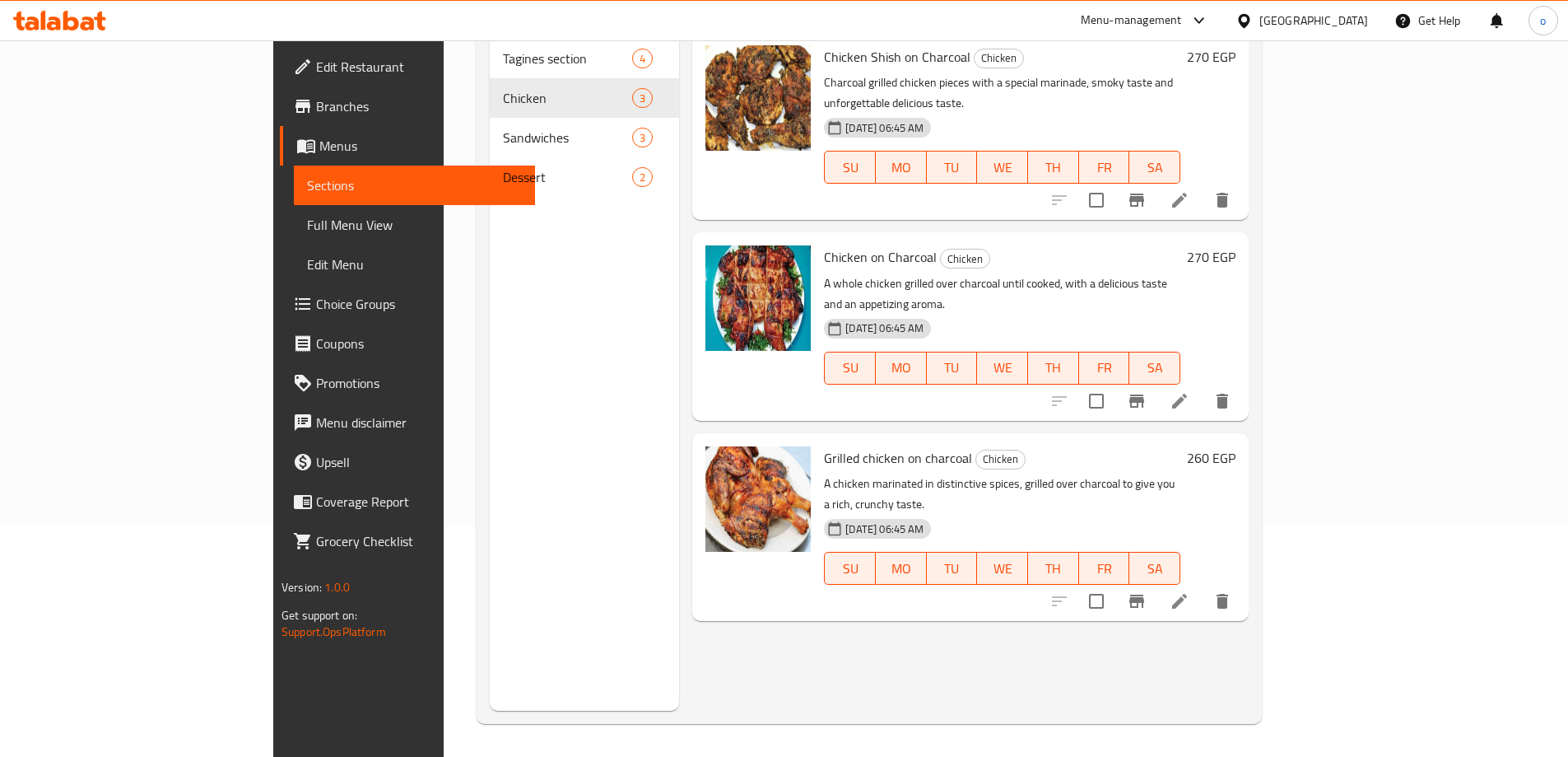
click at [1187, 594] on icon at bounding box center [1179, 601] width 15 height 15
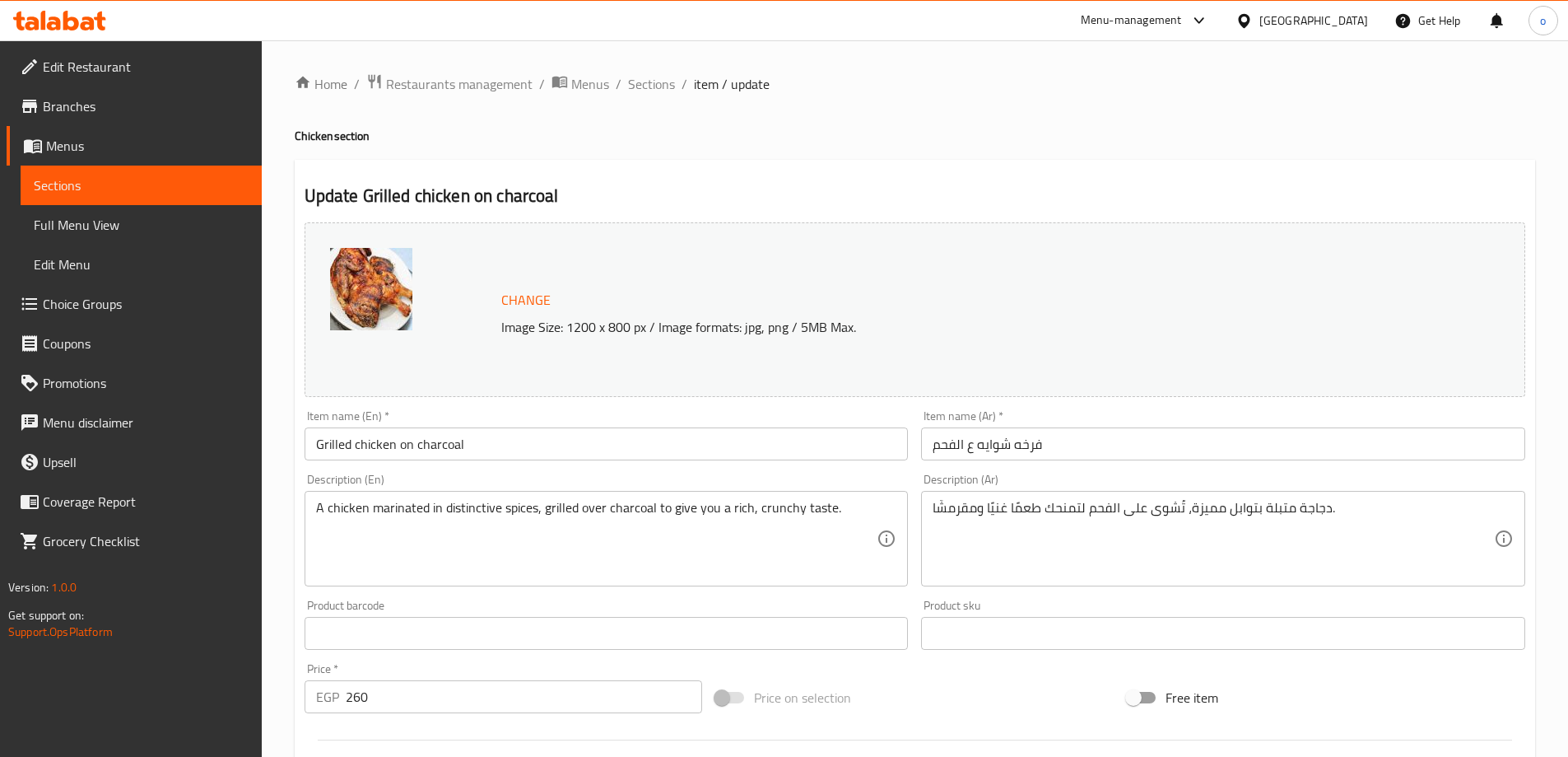
click at [341, 447] on input "Grilled chicken on charcoal" at bounding box center [606, 444] width 604 height 33
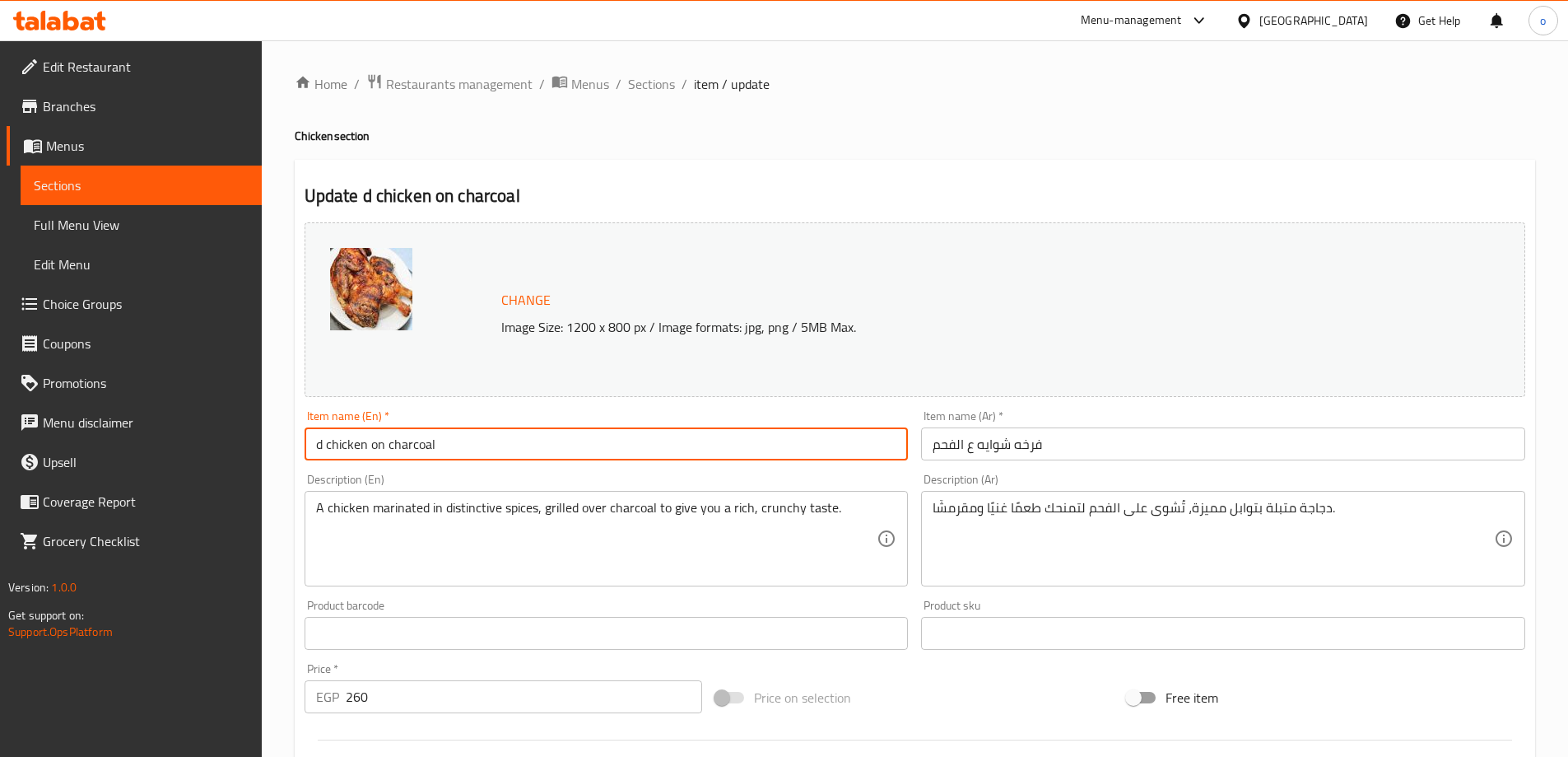
click at [326, 442] on input "d chicken on charcoal" at bounding box center [606, 444] width 604 height 33
click at [358, 442] on input "chicken on charcoal" at bounding box center [606, 444] width 604 height 33
click at [319, 451] on input "chicken on charcoal" at bounding box center [606, 444] width 604 height 33
click at [356, 442] on input "Chicken on charcoal" at bounding box center [606, 444] width 604 height 33
type input "Chicken Shawaya on charcoal"
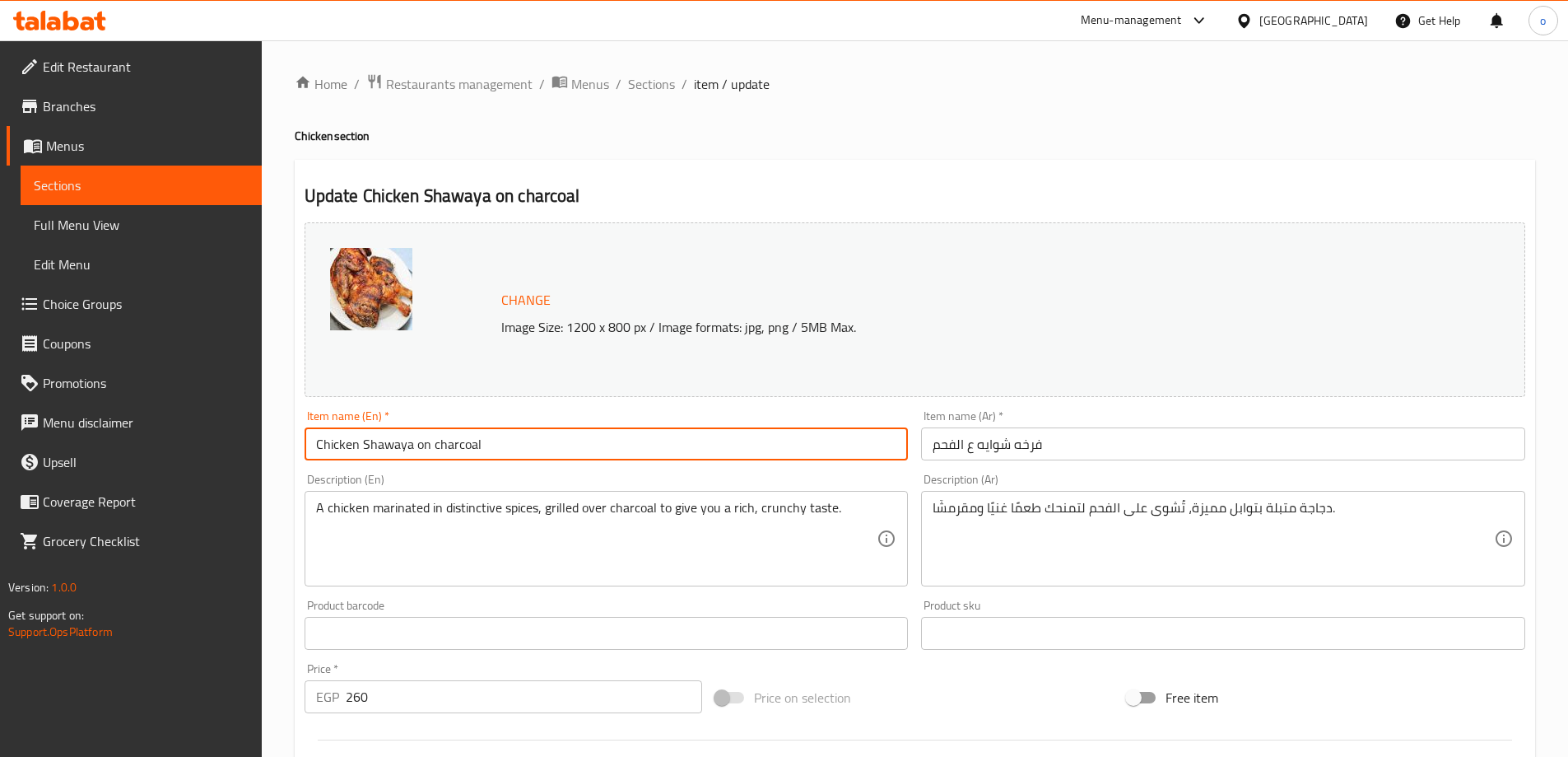
click at [1030, 450] on input "فرخه شوايه ع الفحم" at bounding box center [1223, 444] width 604 height 33
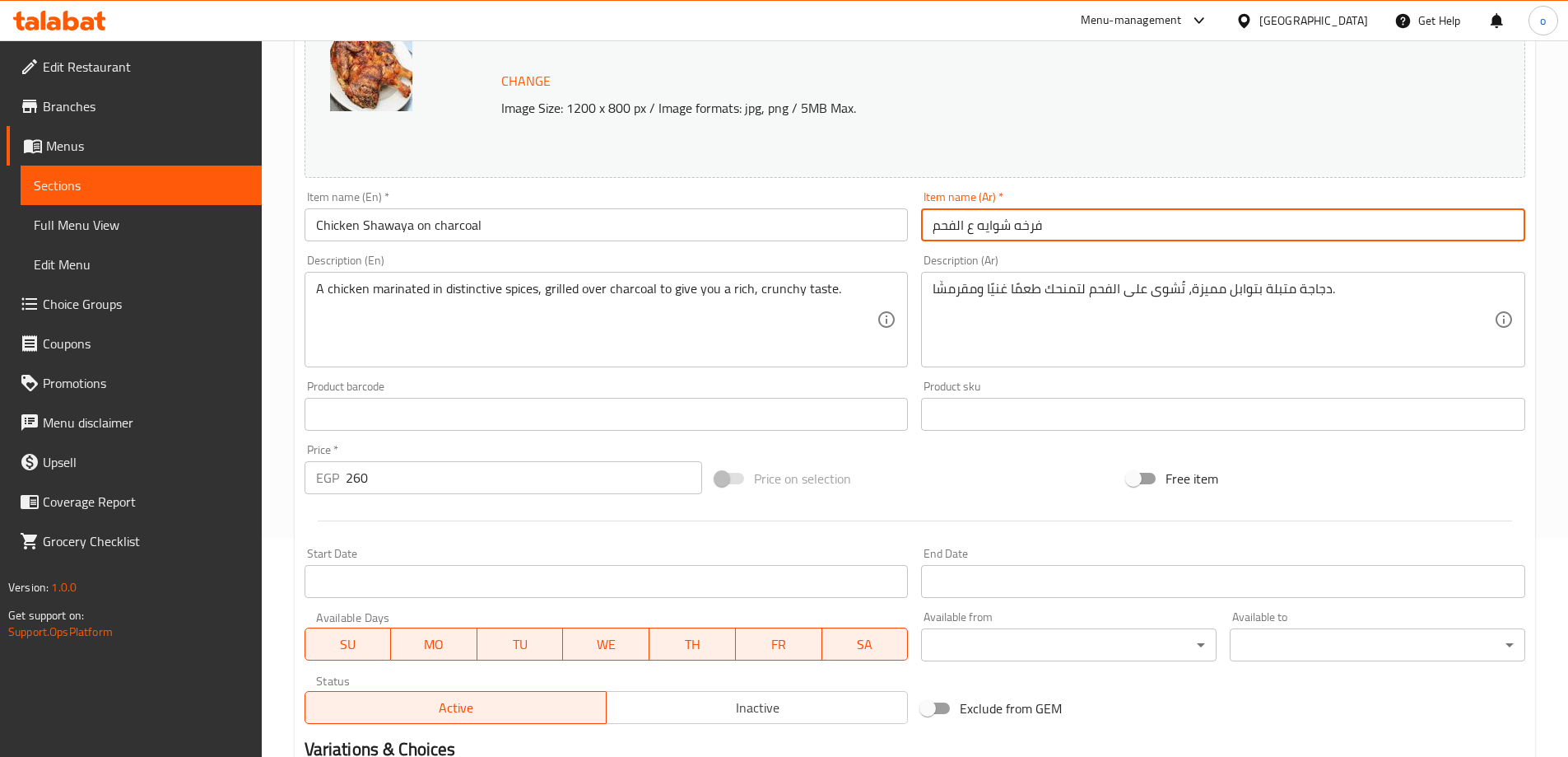
scroll to position [430, 0]
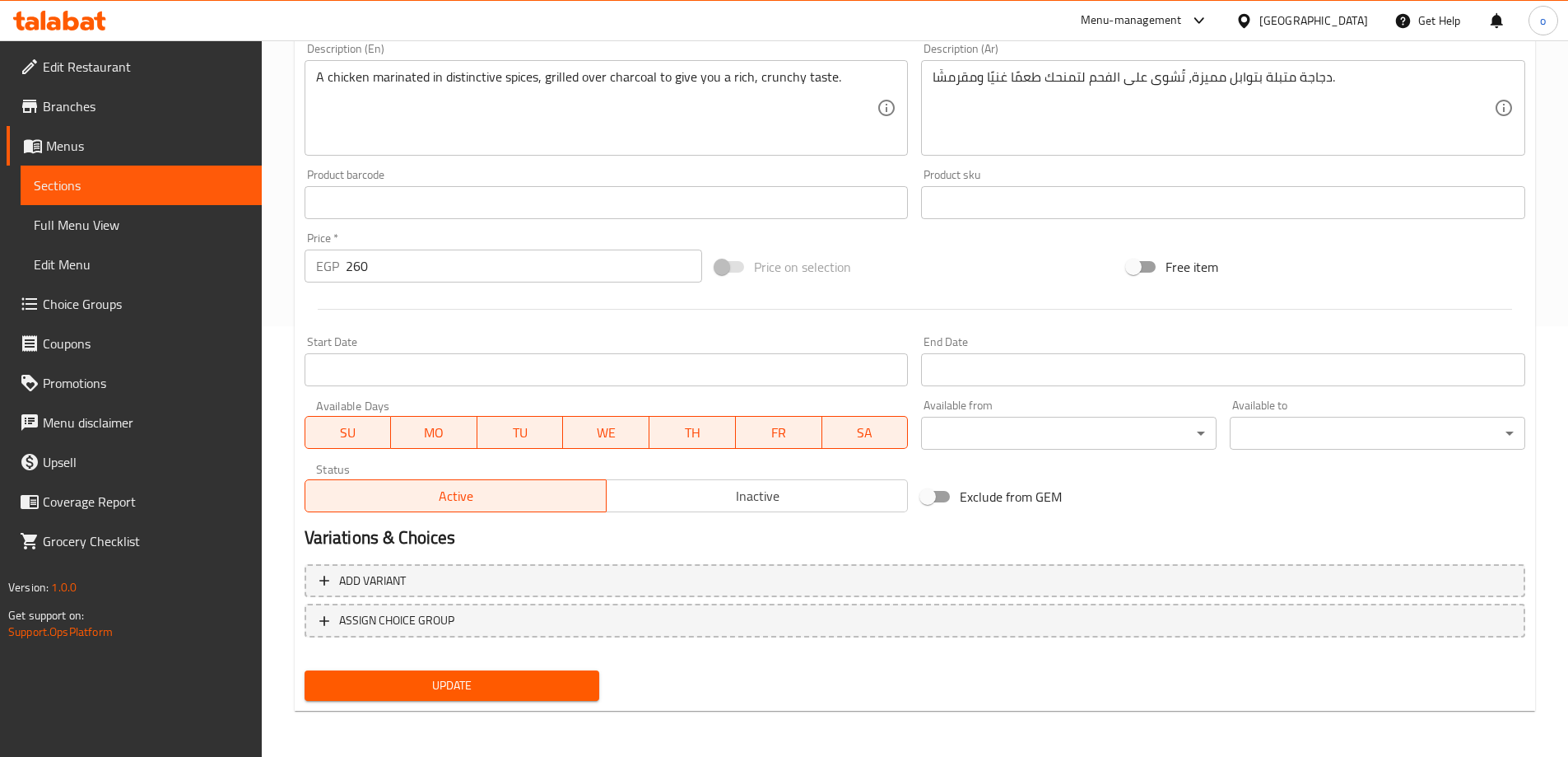
click at [488, 670] on button "Update" at bounding box center [452, 686] width 296 height 31
click at [96, 223] on span "Full Menu View" at bounding box center [141, 225] width 215 height 20
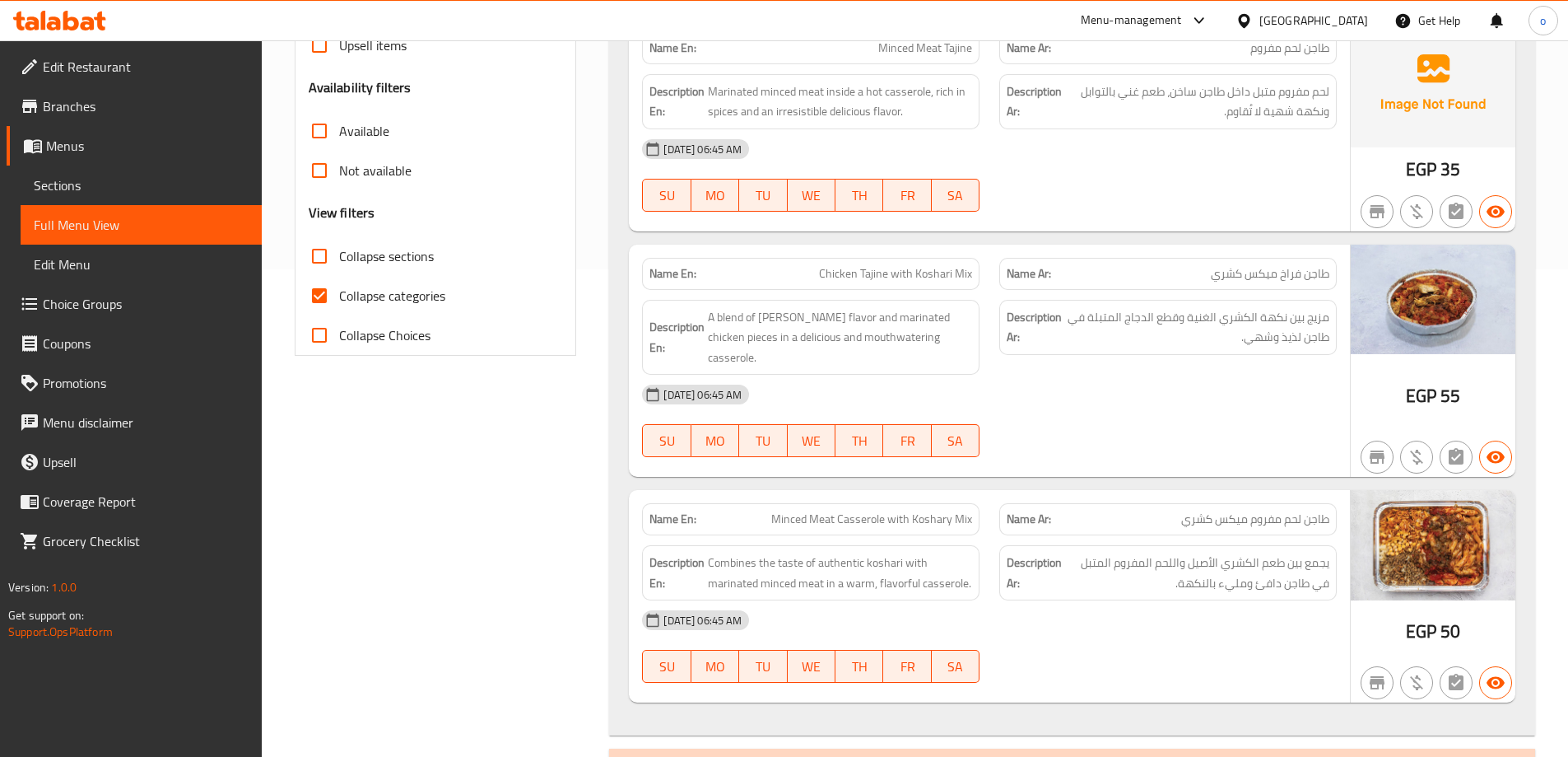
scroll to position [494, 0]
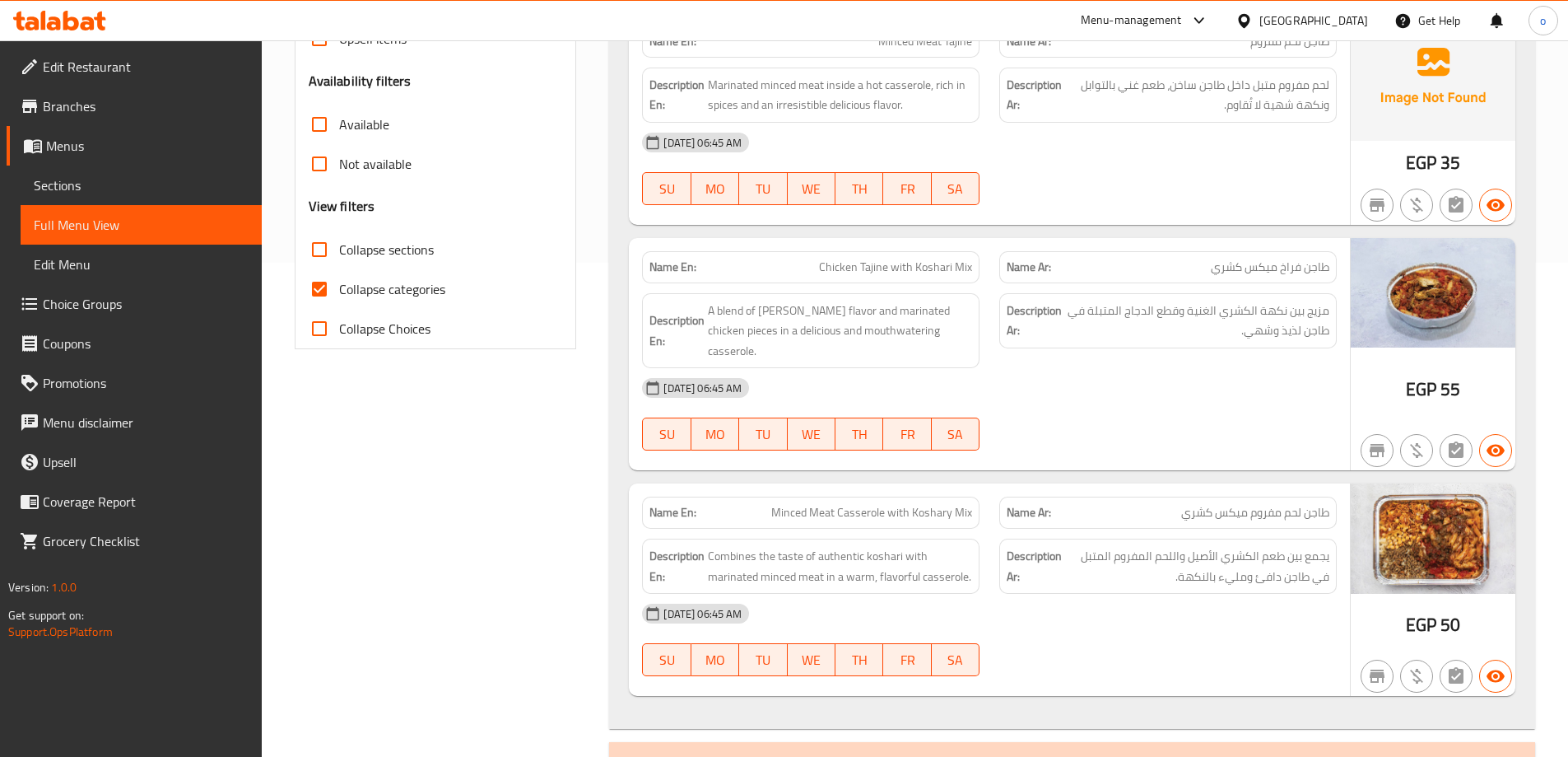
click at [324, 289] on input "Collapse categories" at bounding box center [320, 289] width 39 height 39
checkbox input "false"
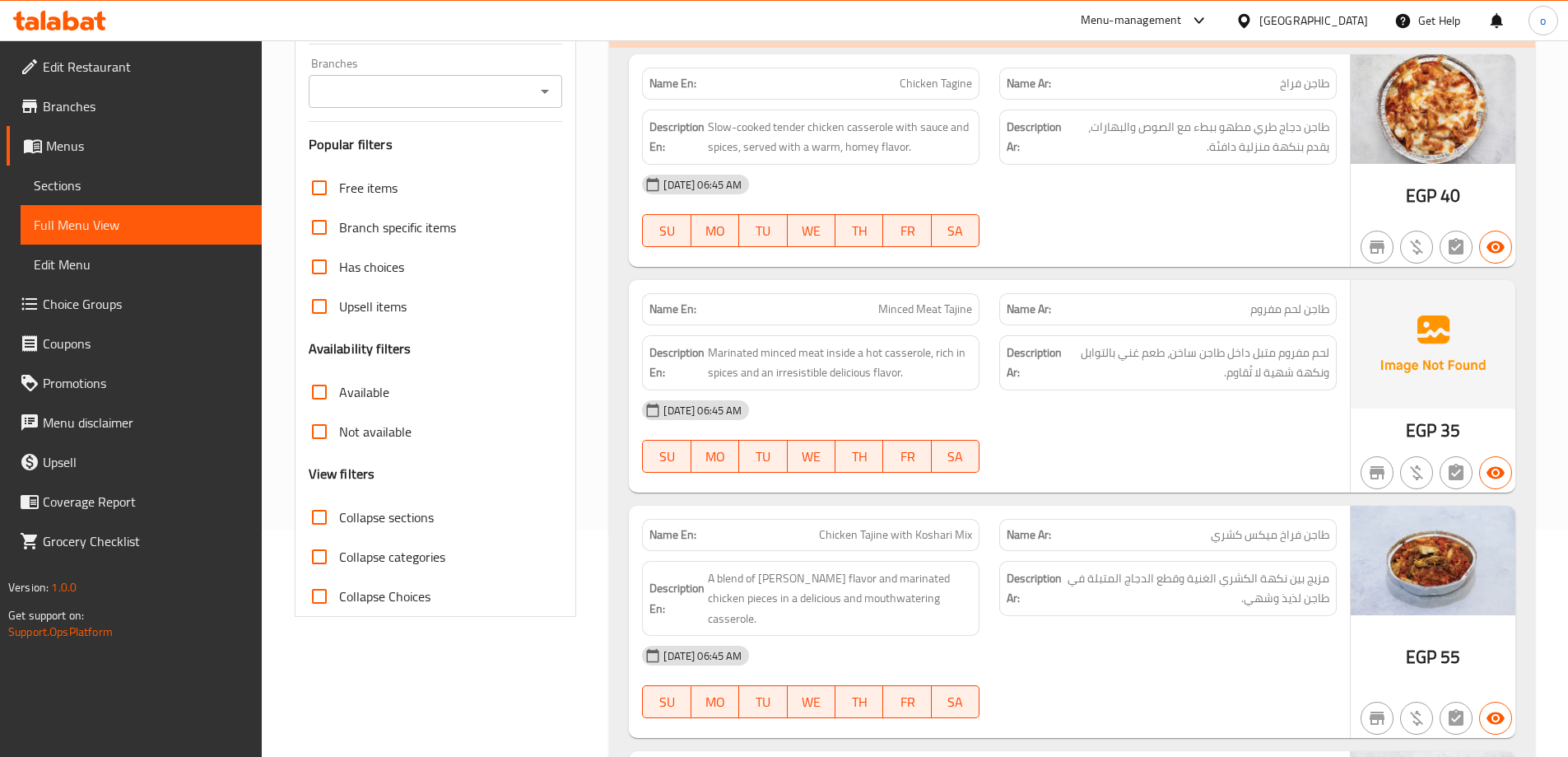
scroll to position [0, 0]
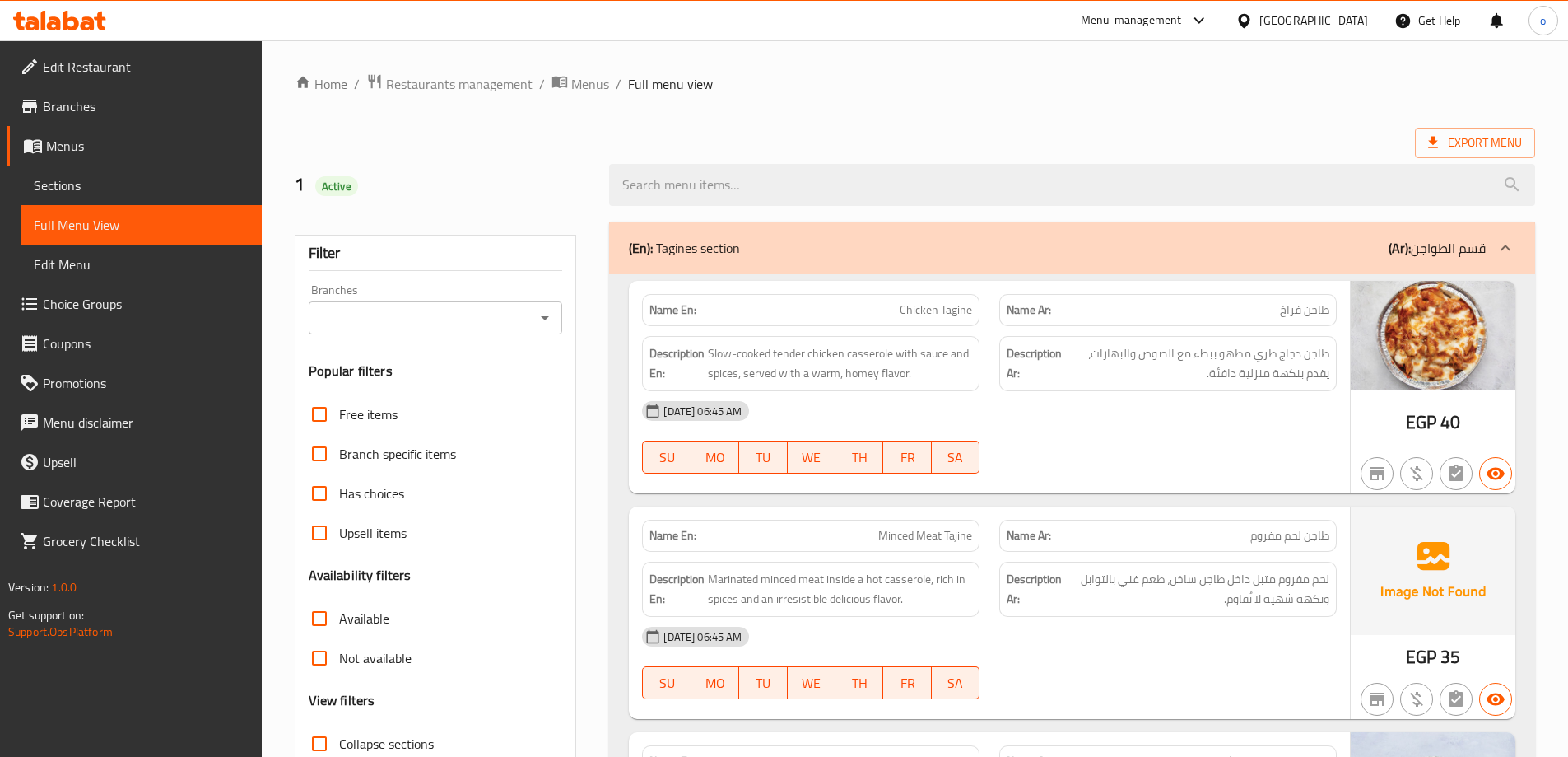
click at [57, 154] on span "Menus" at bounding box center [147, 146] width 202 height 20
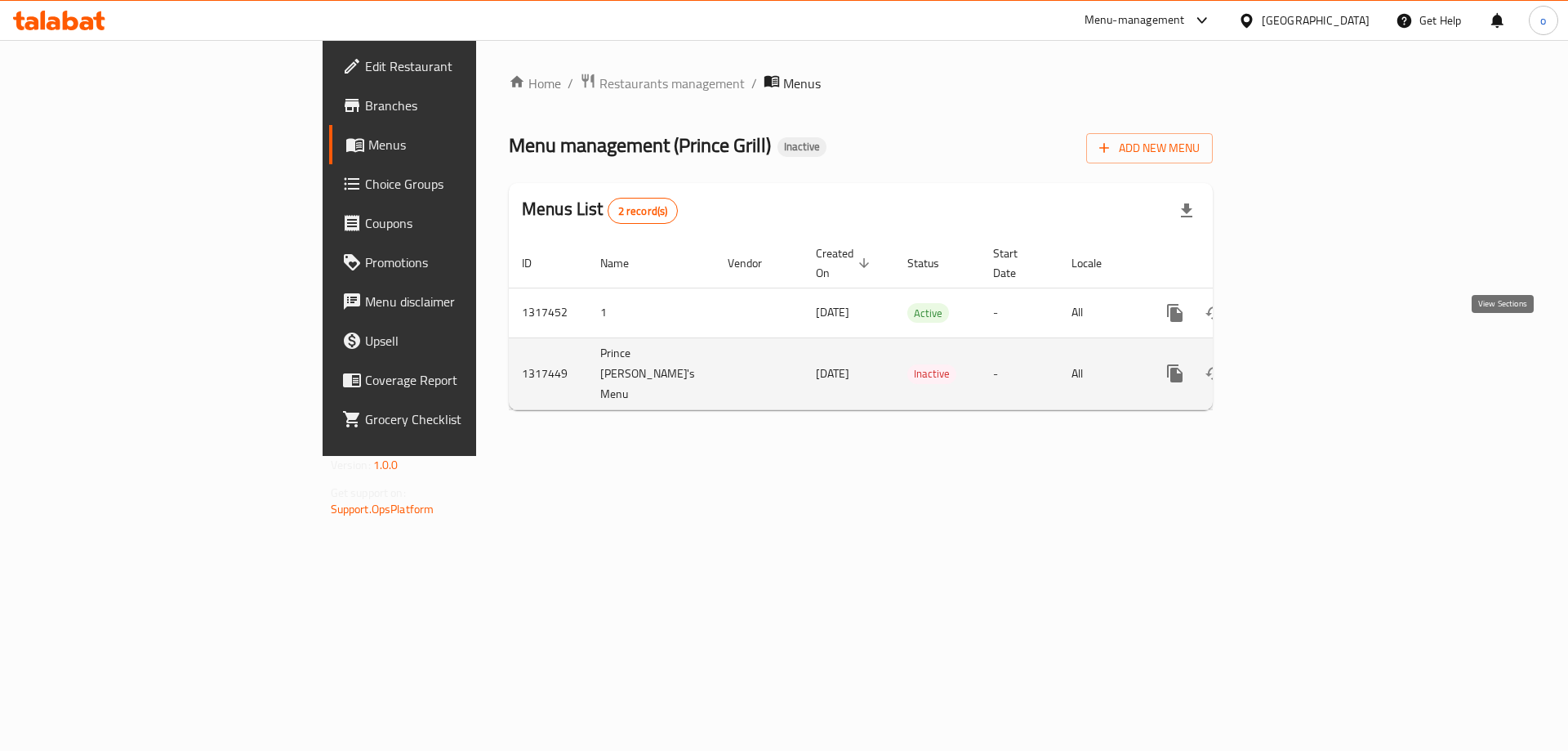
click at [1303, 363] on icon "enhanced table" at bounding box center [1292, 373] width 20 height 20
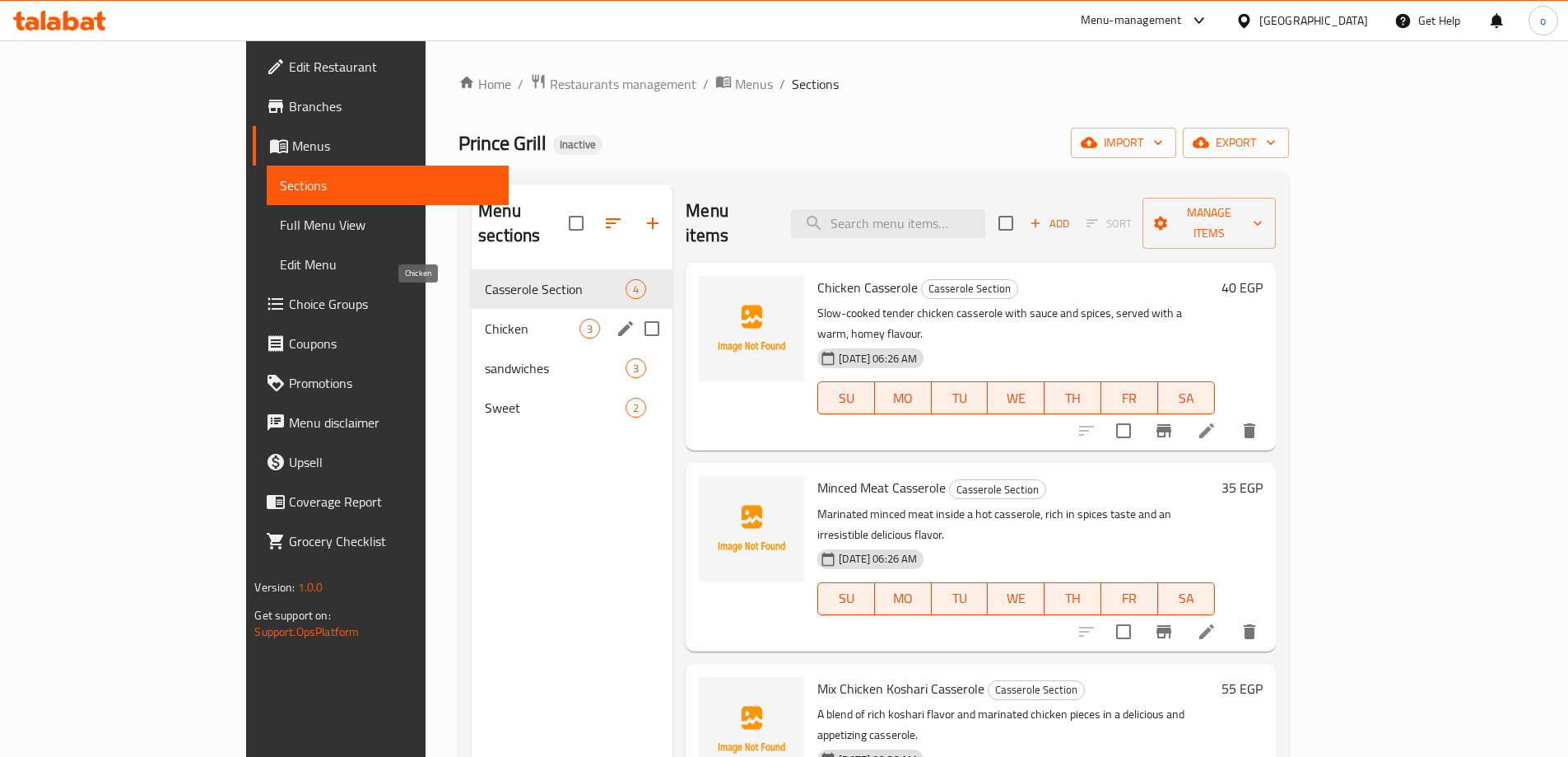
click at [485, 319] on span "Chicken" at bounding box center [532, 328] width 94 height 20
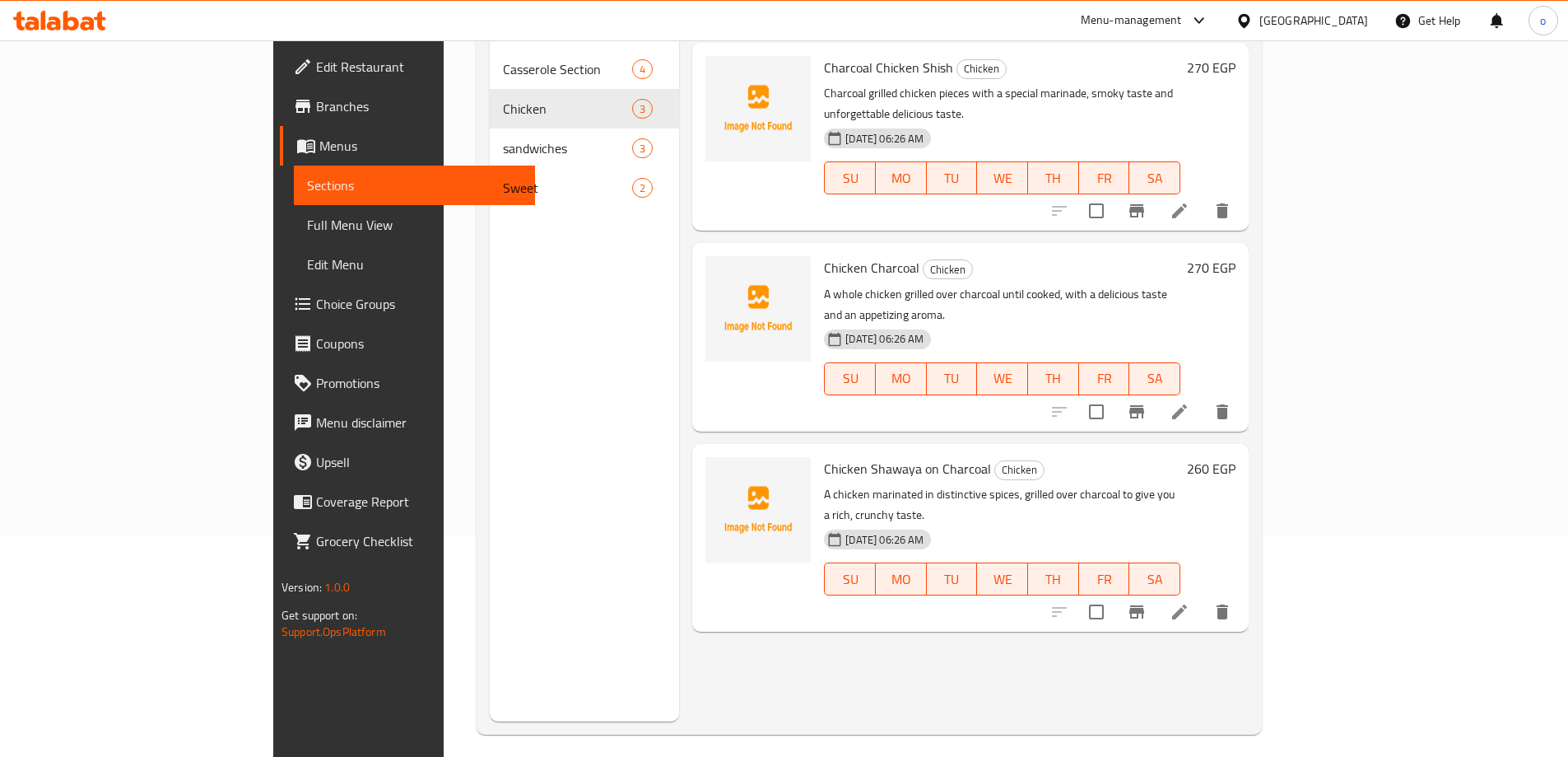
scroll to position [231, 0]
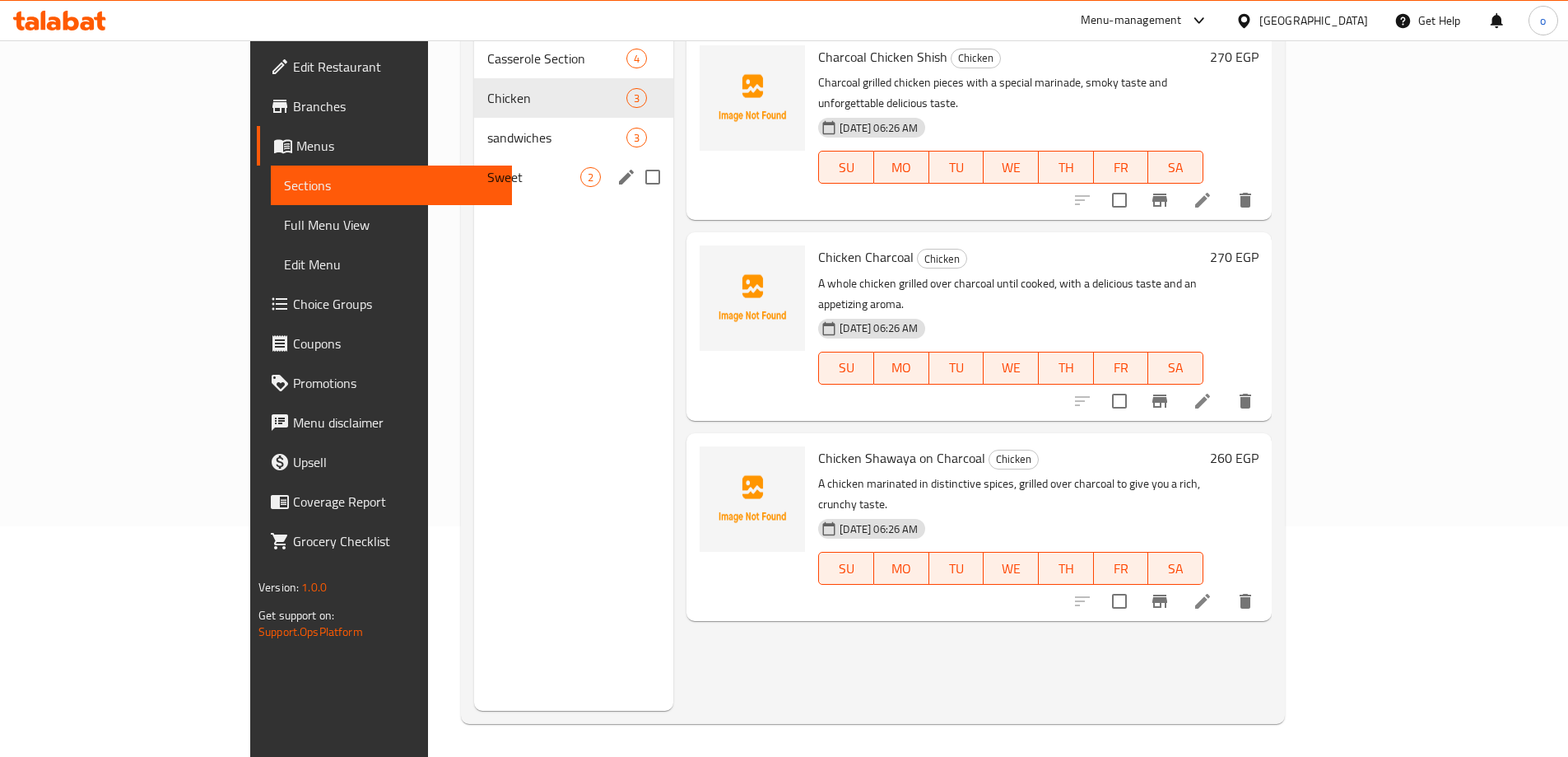
click at [488, 167] on span "Sweet" at bounding box center [534, 177] width 93 height 20
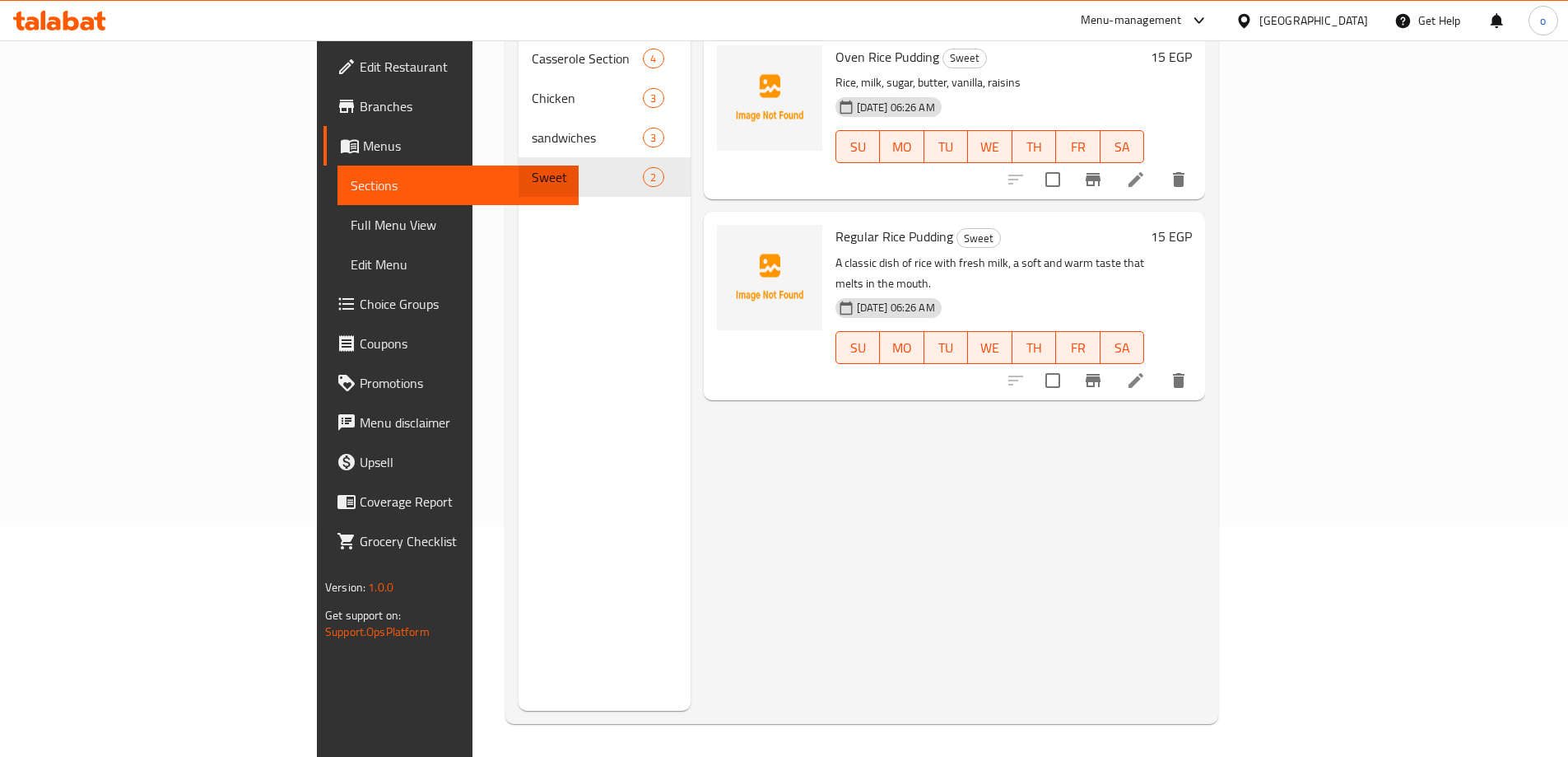
scroll to position [66, 0]
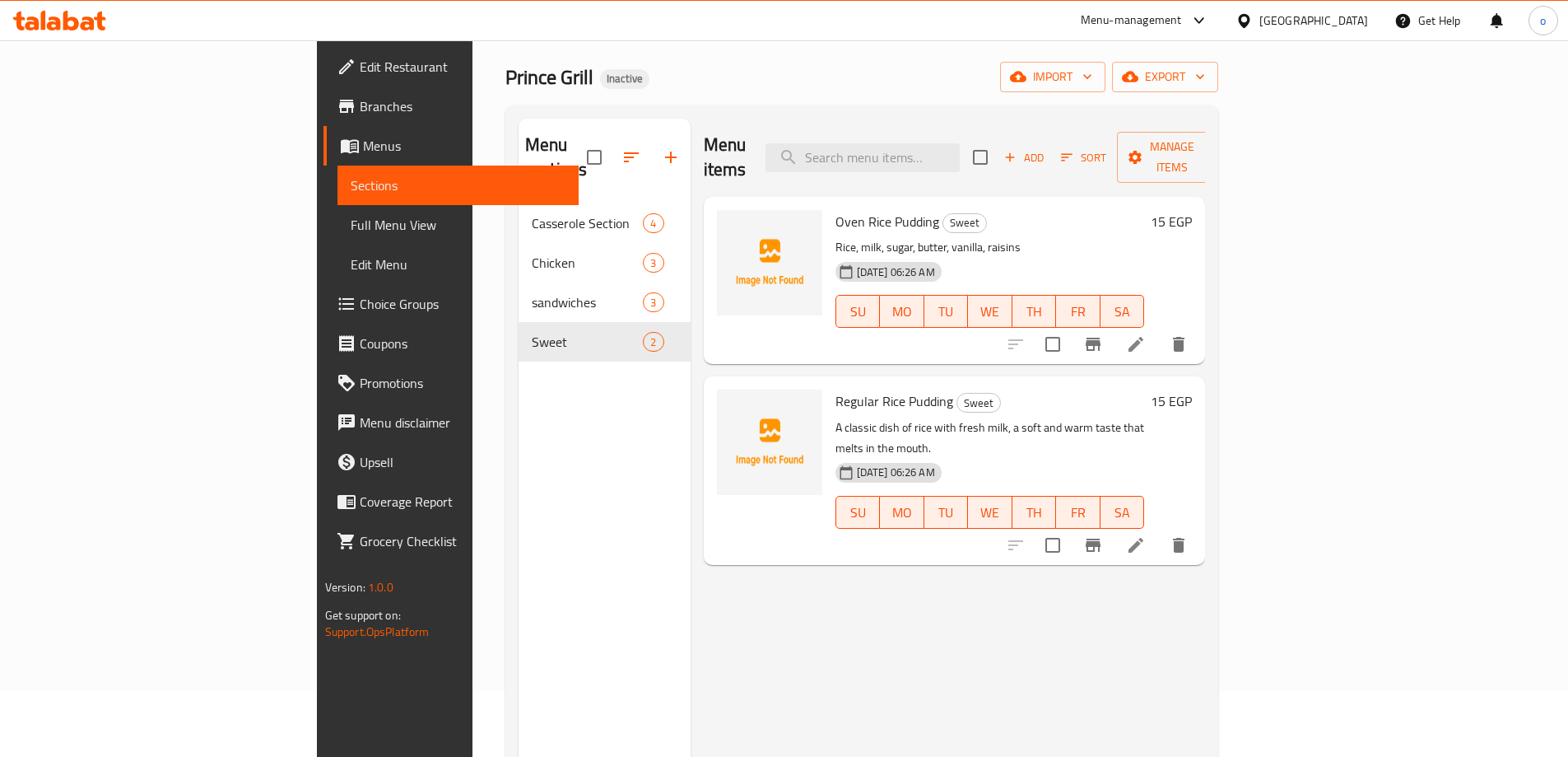
click at [835, 388] on span "Regular Rice Pudding" at bounding box center [894, 400] width 117 height 25
drag, startPoint x: 761, startPoint y: 195, endPoint x: 847, endPoint y: 196, distance: 86.0
click at [847, 209] on span "Oven Rice Pudding" at bounding box center [887, 221] width 104 height 25
click at [835, 209] on span "Oven Rice Pudding" at bounding box center [887, 221] width 104 height 25
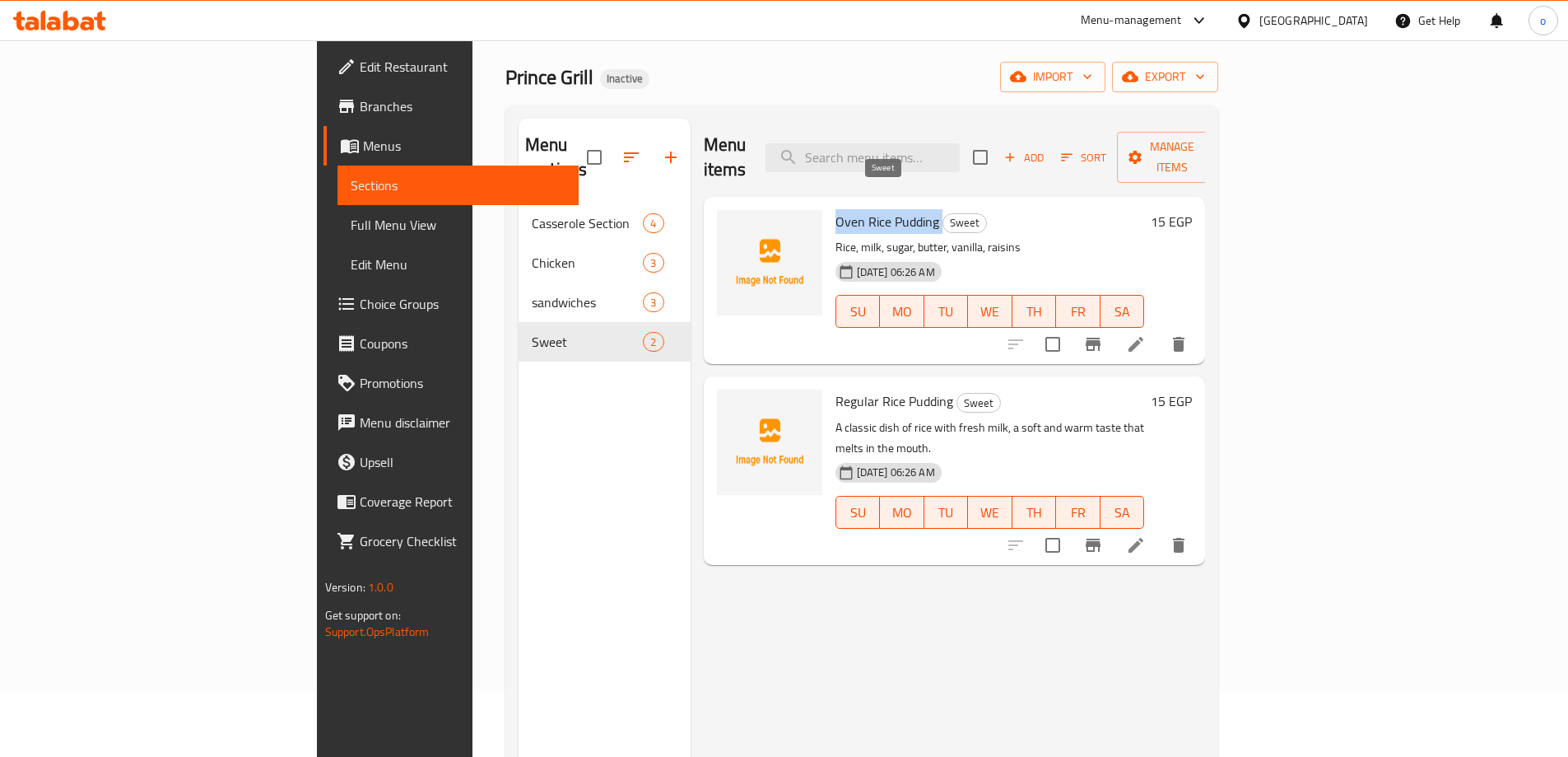
drag, startPoint x: 758, startPoint y: 196, endPoint x: 865, endPoint y: 197, distance: 107.0
click at [865, 210] on h6 "Oven Rice Pudding Sweet" at bounding box center [990, 221] width 309 height 23
copy h6 "Oven Rice Pudding"
click at [363, 155] on span "Menus" at bounding box center [464, 146] width 202 height 20
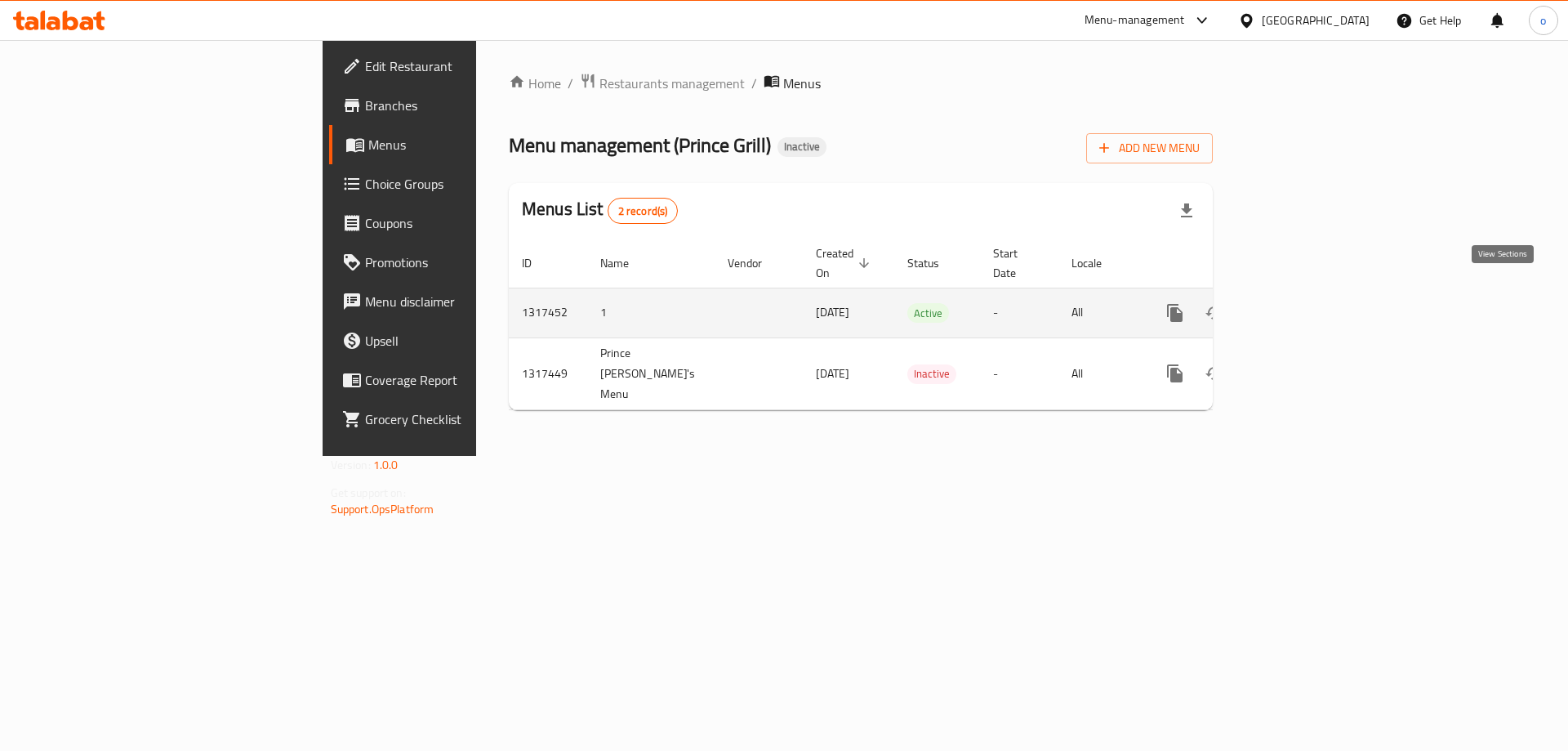
click at [1303, 303] on icon "enhanced table" at bounding box center [1292, 312] width 20 height 20
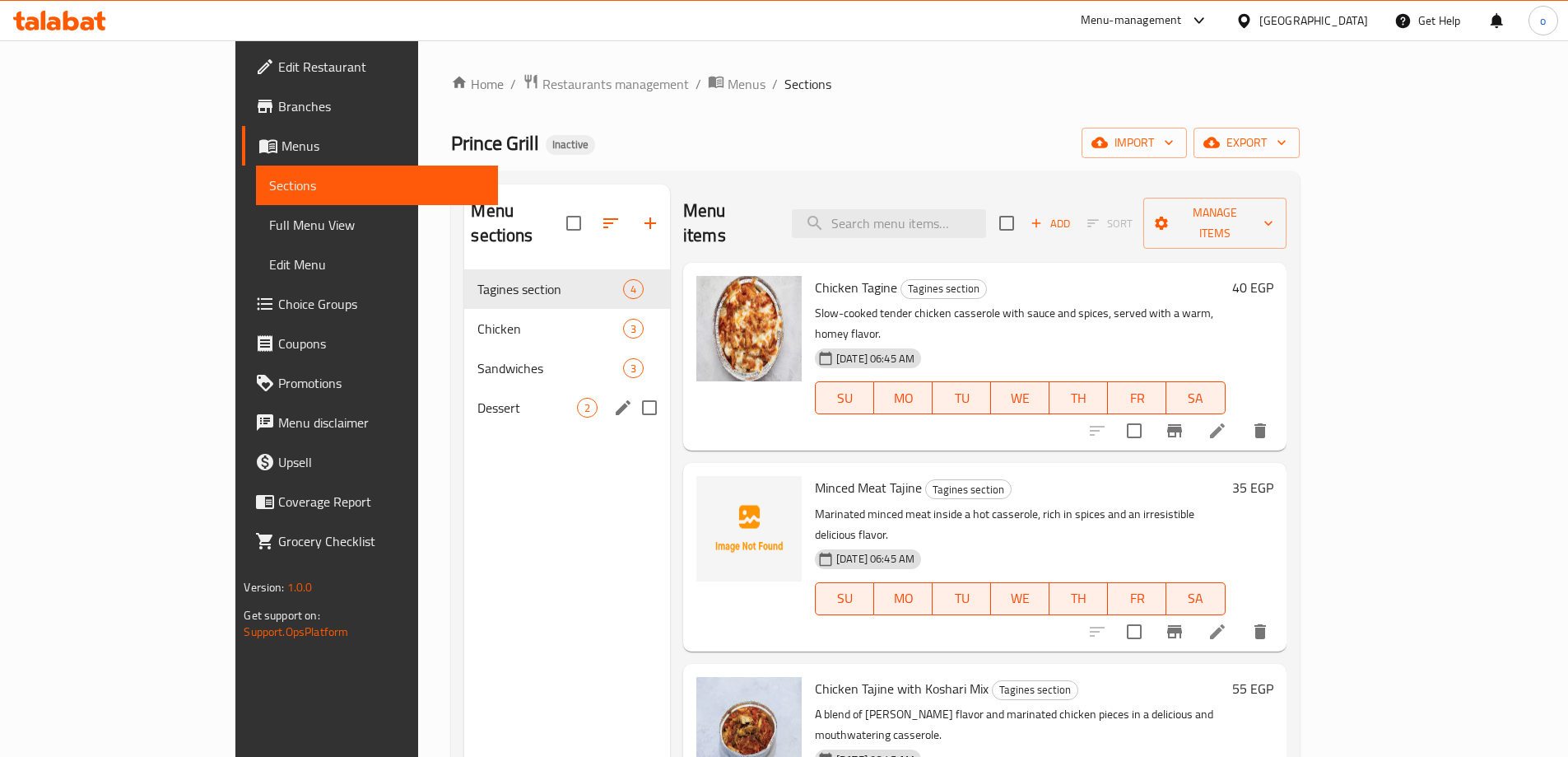
click at [477, 398] on span "Dessert" at bounding box center [526, 407] width 99 height 20
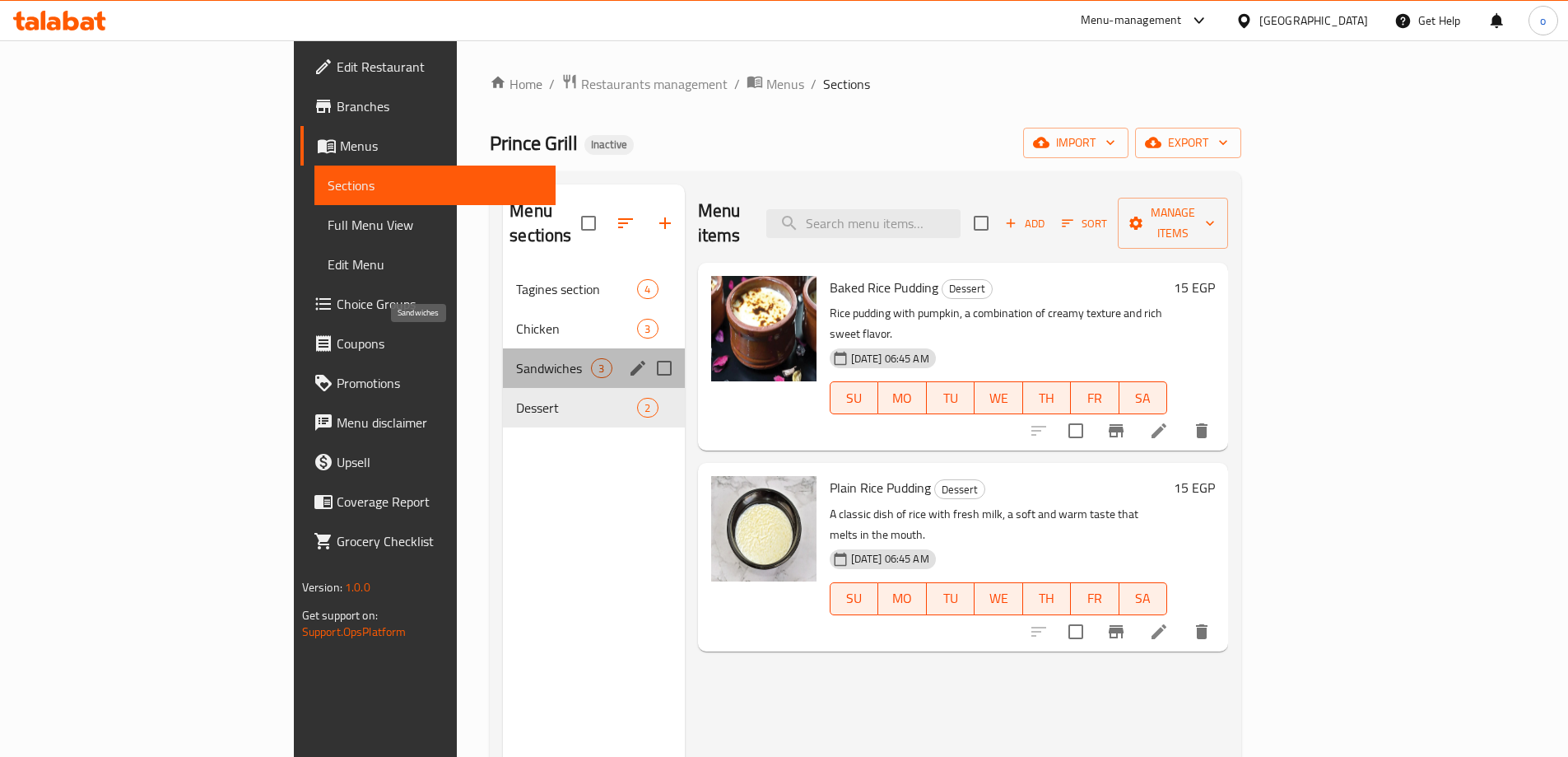
click at [516, 358] on span "Sandwiches" at bounding box center [553, 368] width 75 height 20
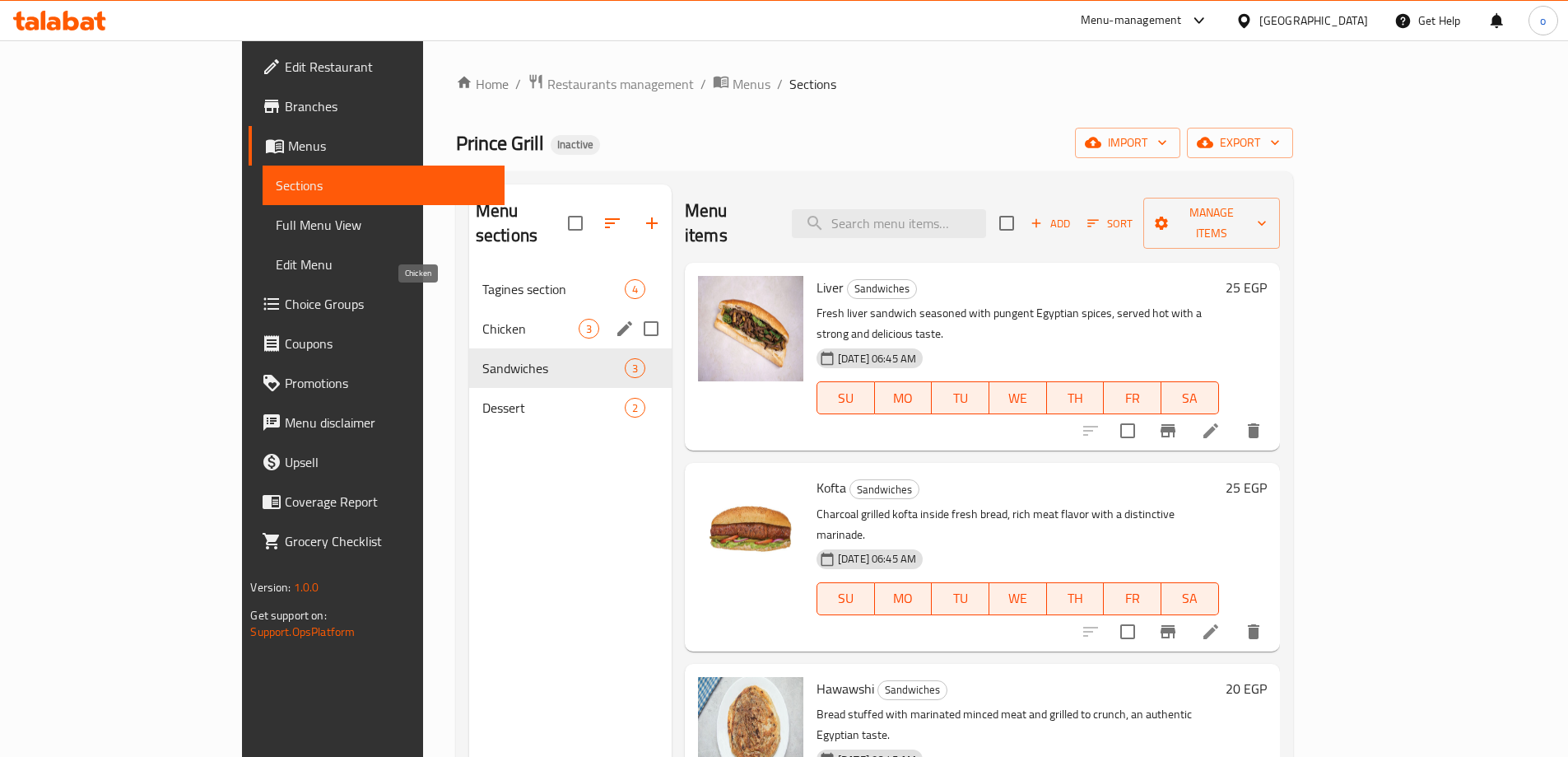
click at [482, 319] on span "Chicken" at bounding box center [530, 328] width 96 height 20
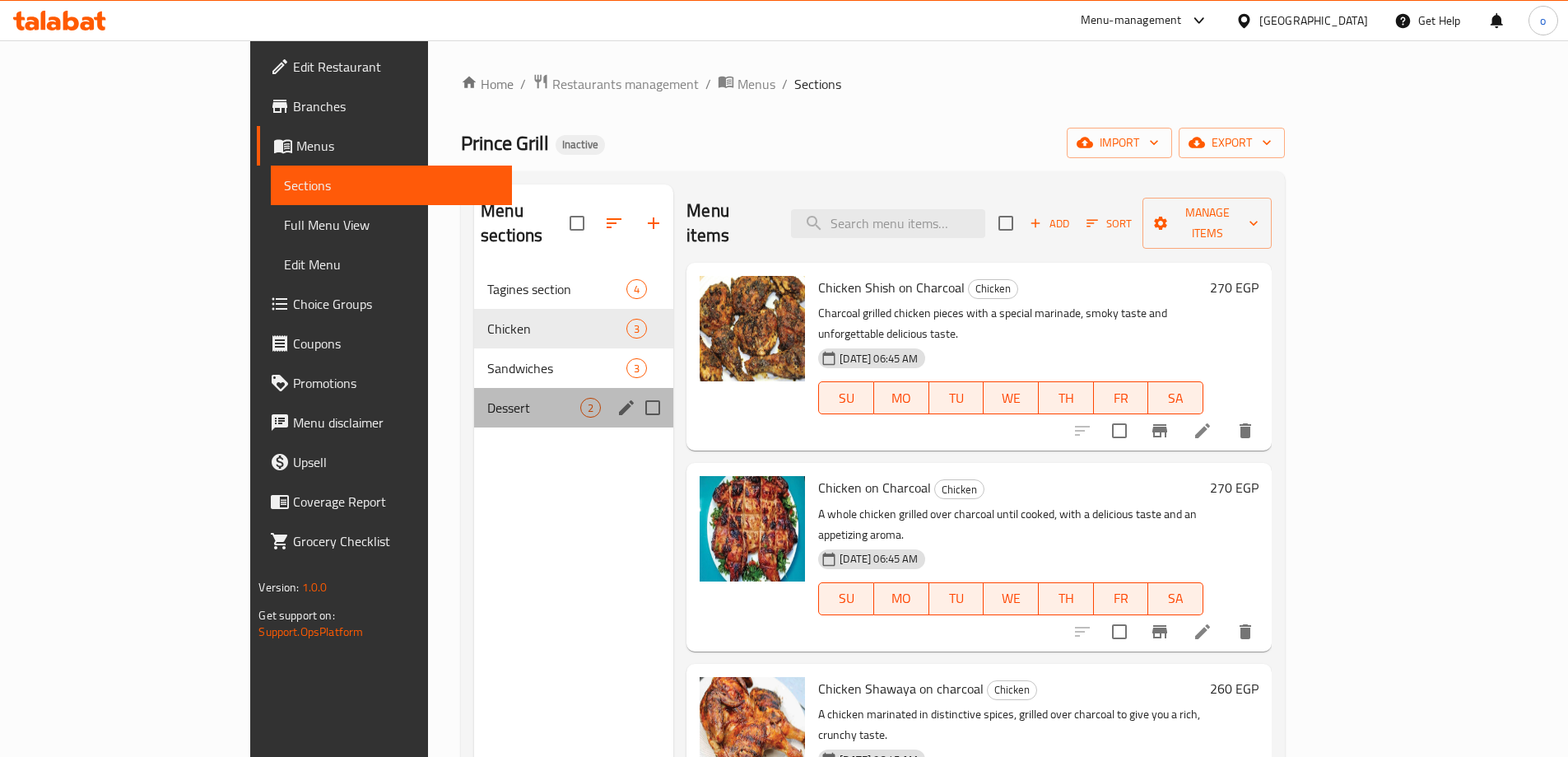
click at [474, 388] on div "Dessert 2" at bounding box center [573, 407] width 199 height 39
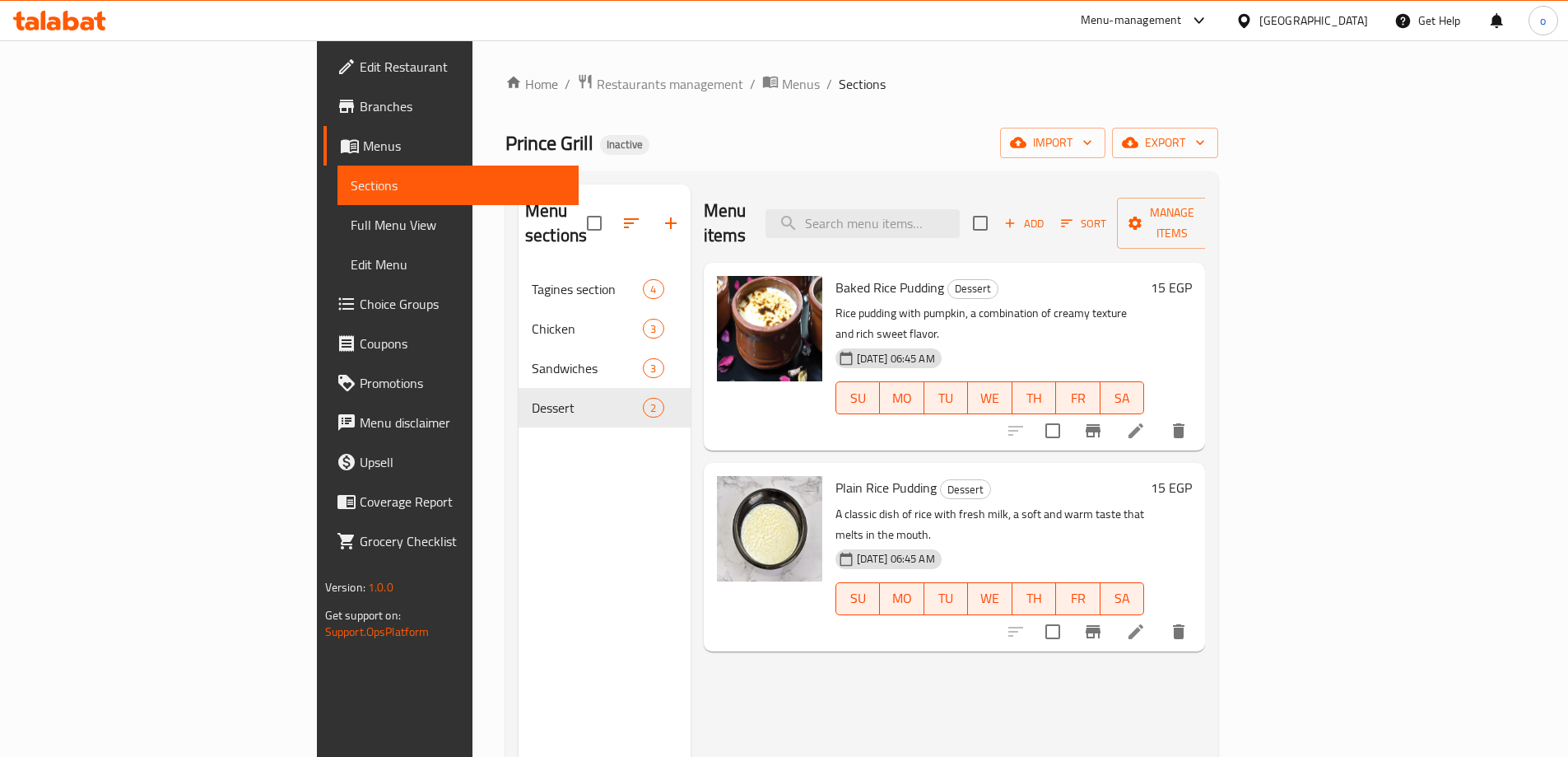
click at [1159, 416] on li at bounding box center [1136, 430] width 46 height 30
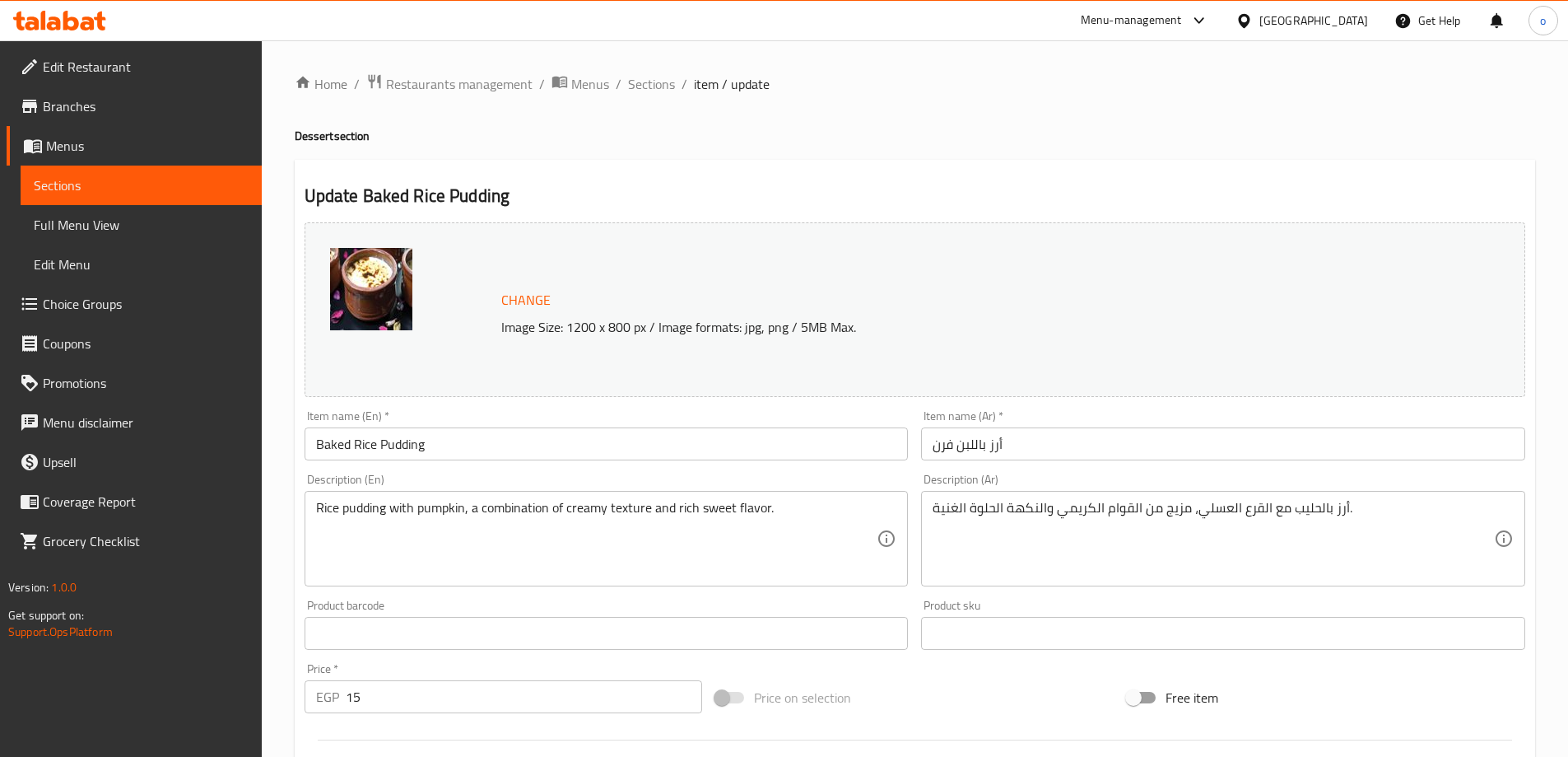
click at [515, 455] on input "Baked Rice Pudding" at bounding box center [606, 444] width 604 height 33
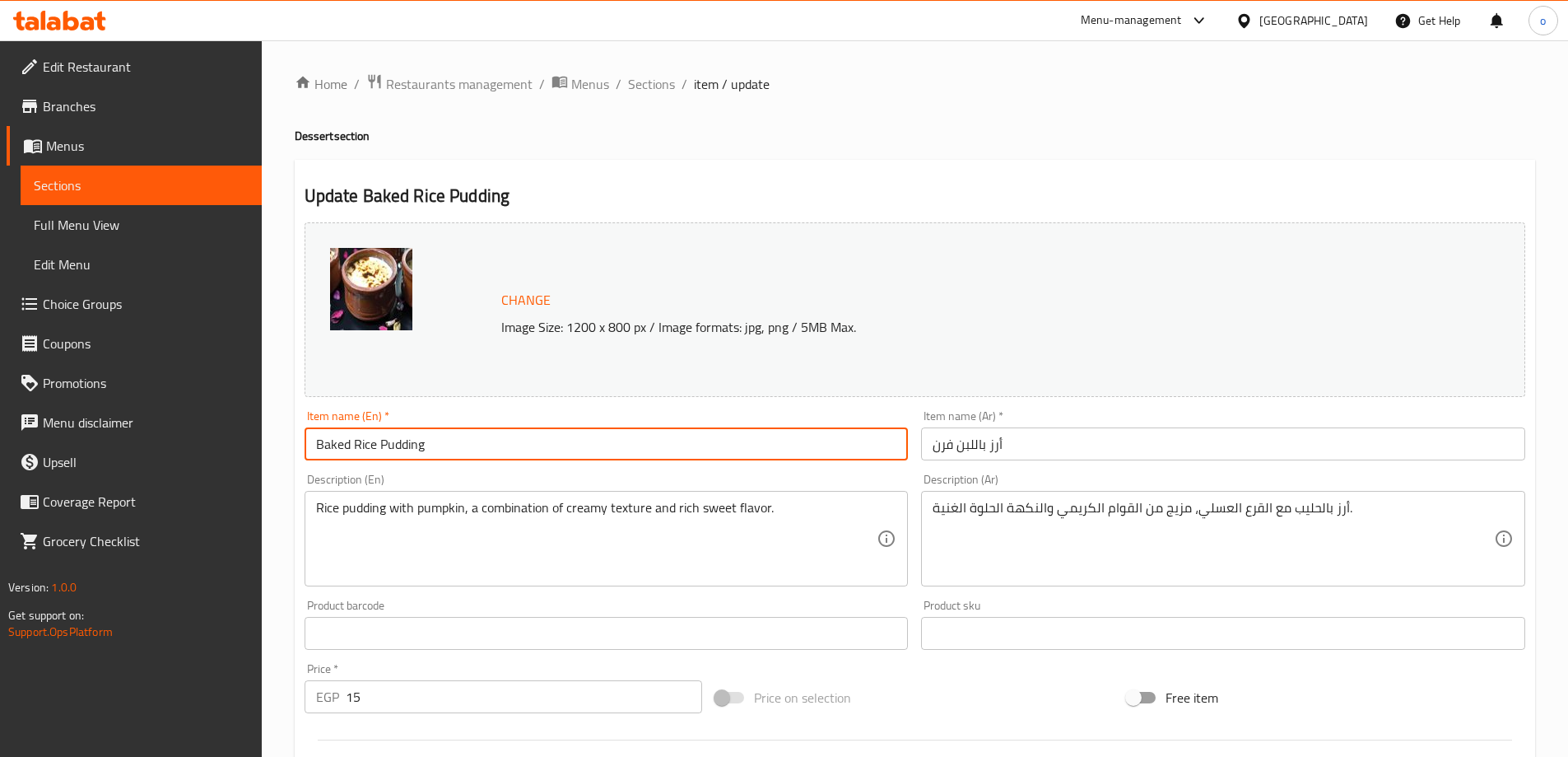
click at [515, 455] on input "Baked Rice Pudding" at bounding box center [606, 444] width 604 height 33
paste input "Oven Rice Pudding"
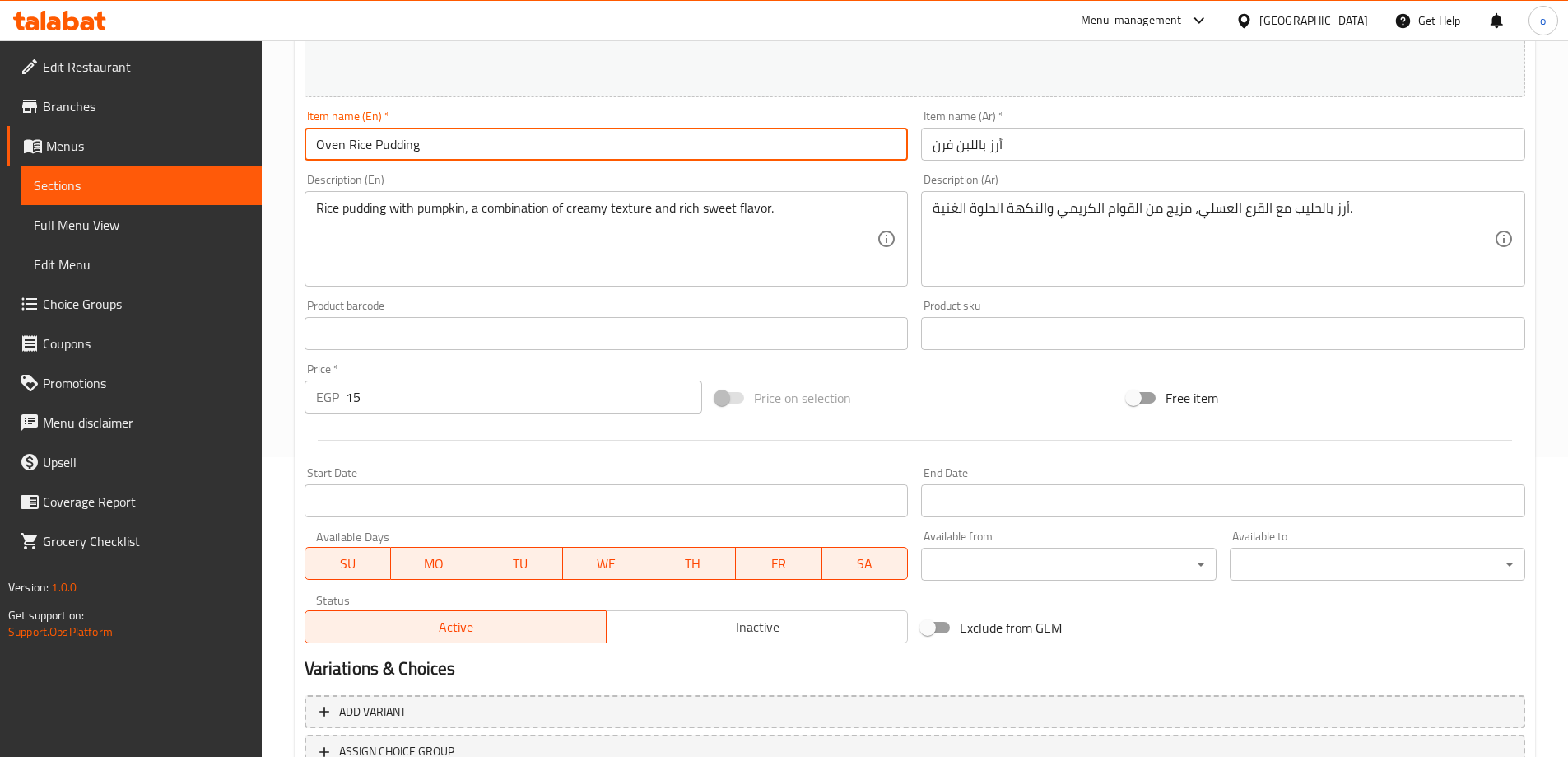
scroll to position [430, 0]
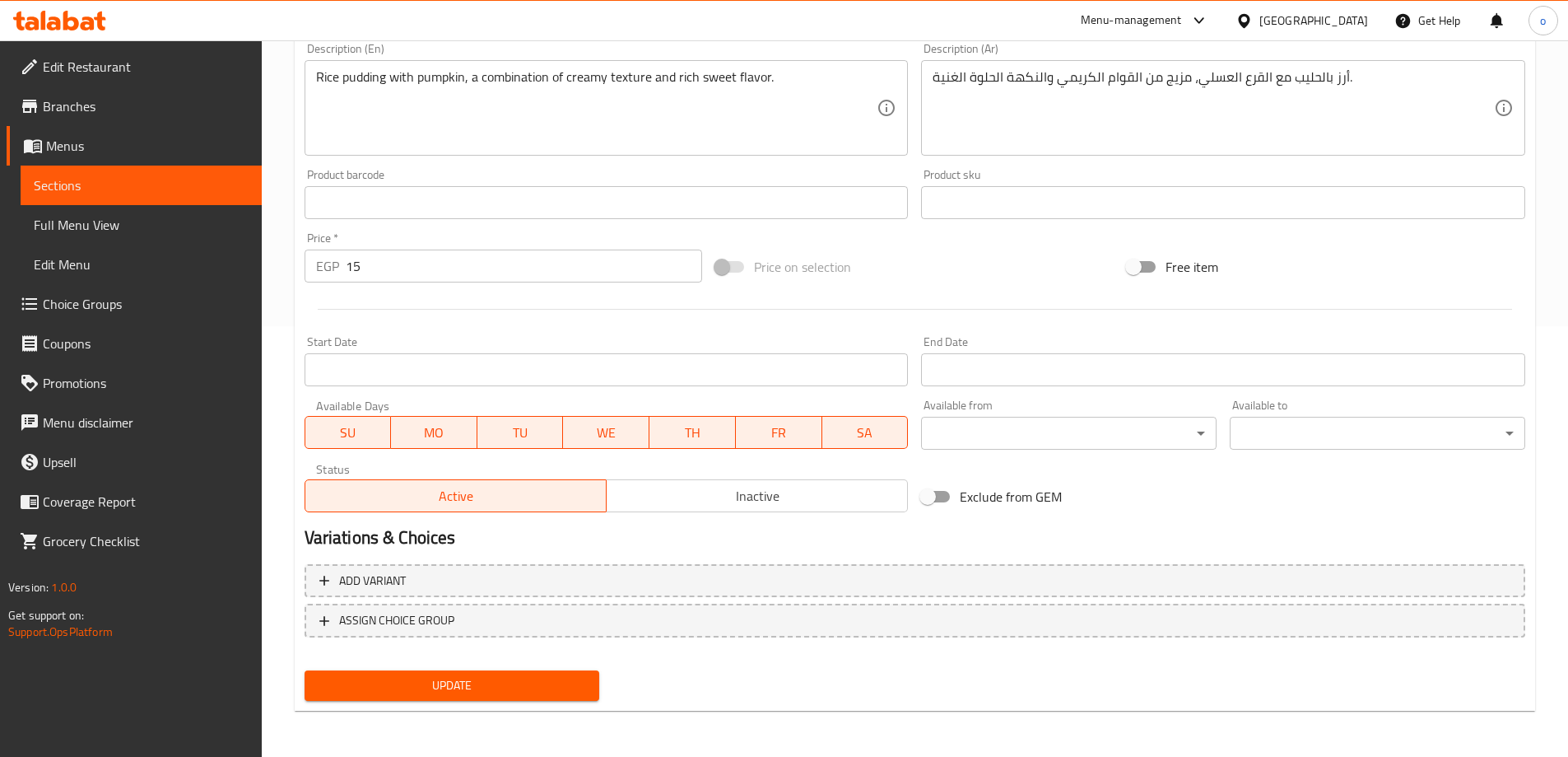
type input "Oven Rice Pudding"
click at [470, 682] on span "Update" at bounding box center [452, 686] width 269 height 21
click at [112, 158] on link "Menus" at bounding box center [135, 146] width 255 height 39
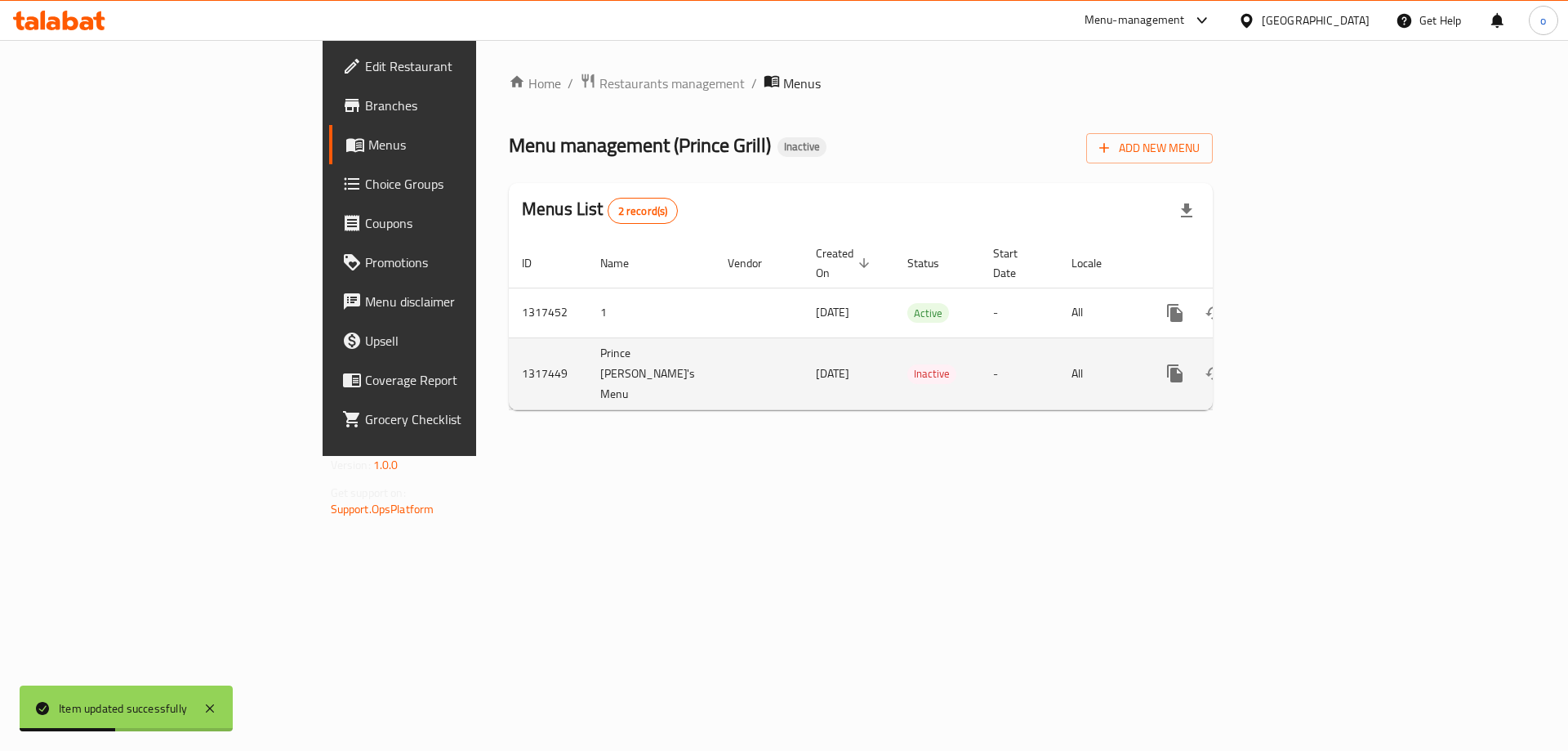
click at [1326, 338] on td "enhanced table" at bounding box center [1234, 373] width 183 height 72
click at [1300, 366] on icon "enhanced table" at bounding box center [1292, 373] width 14 height 14
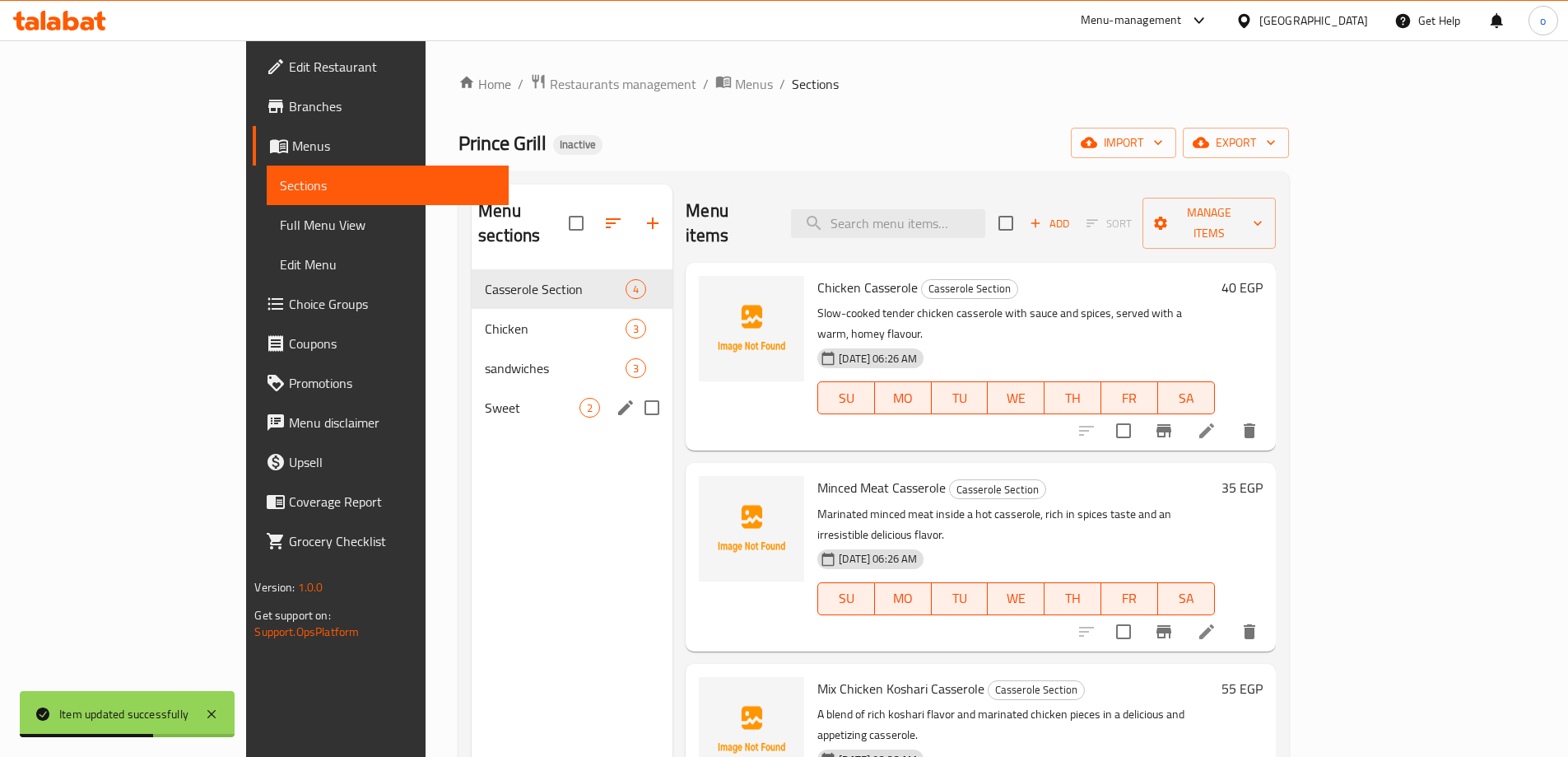
click at [471, 388] on div "Sweet 2" at bounding box center [572, 407] width 200 height 39
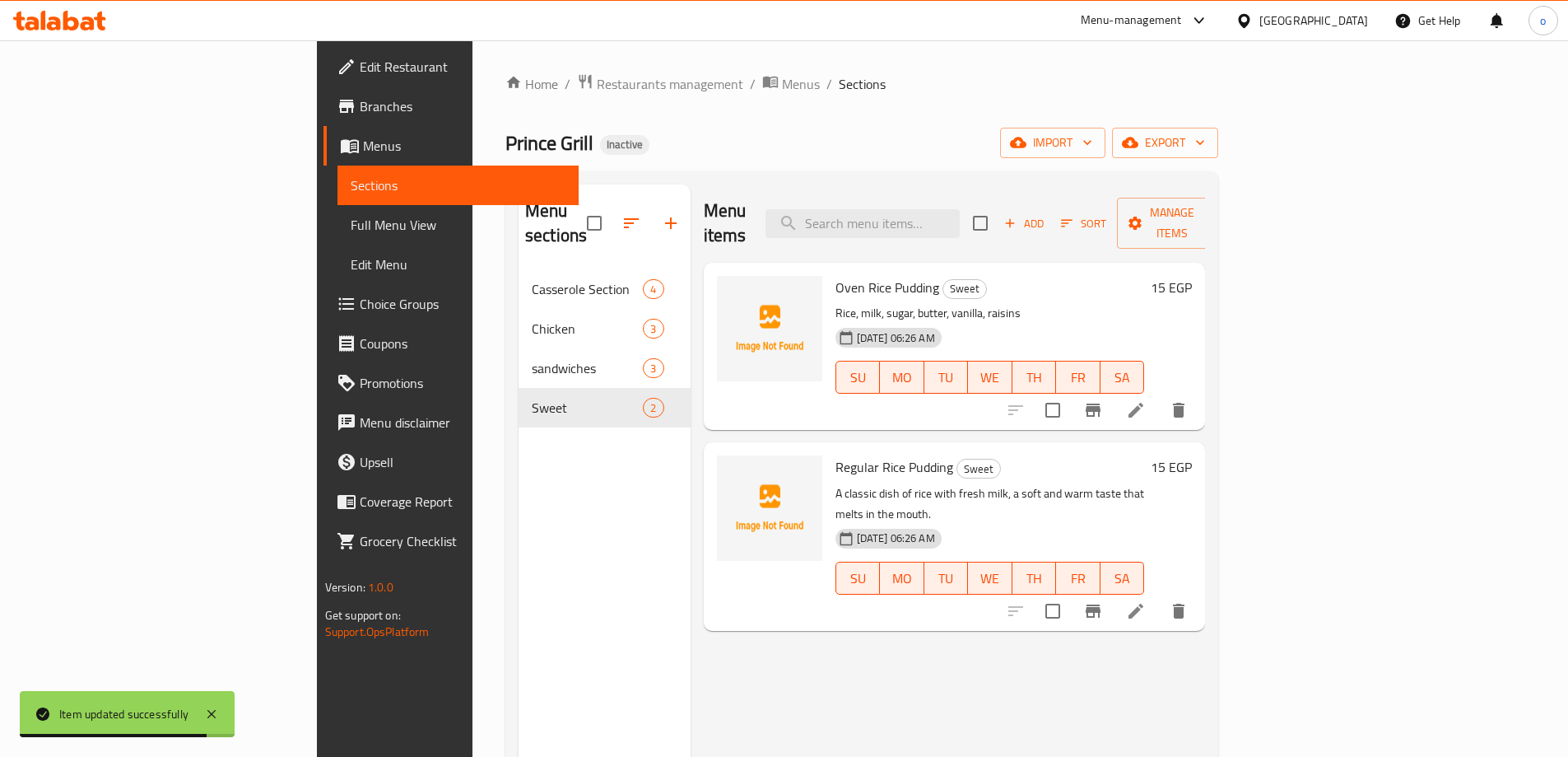
click at [835, 454] on span "Regular Rice Pudding" at bounding box center [894, 466] width 117 height 25
copy h6 "Regular Rice Pudding"
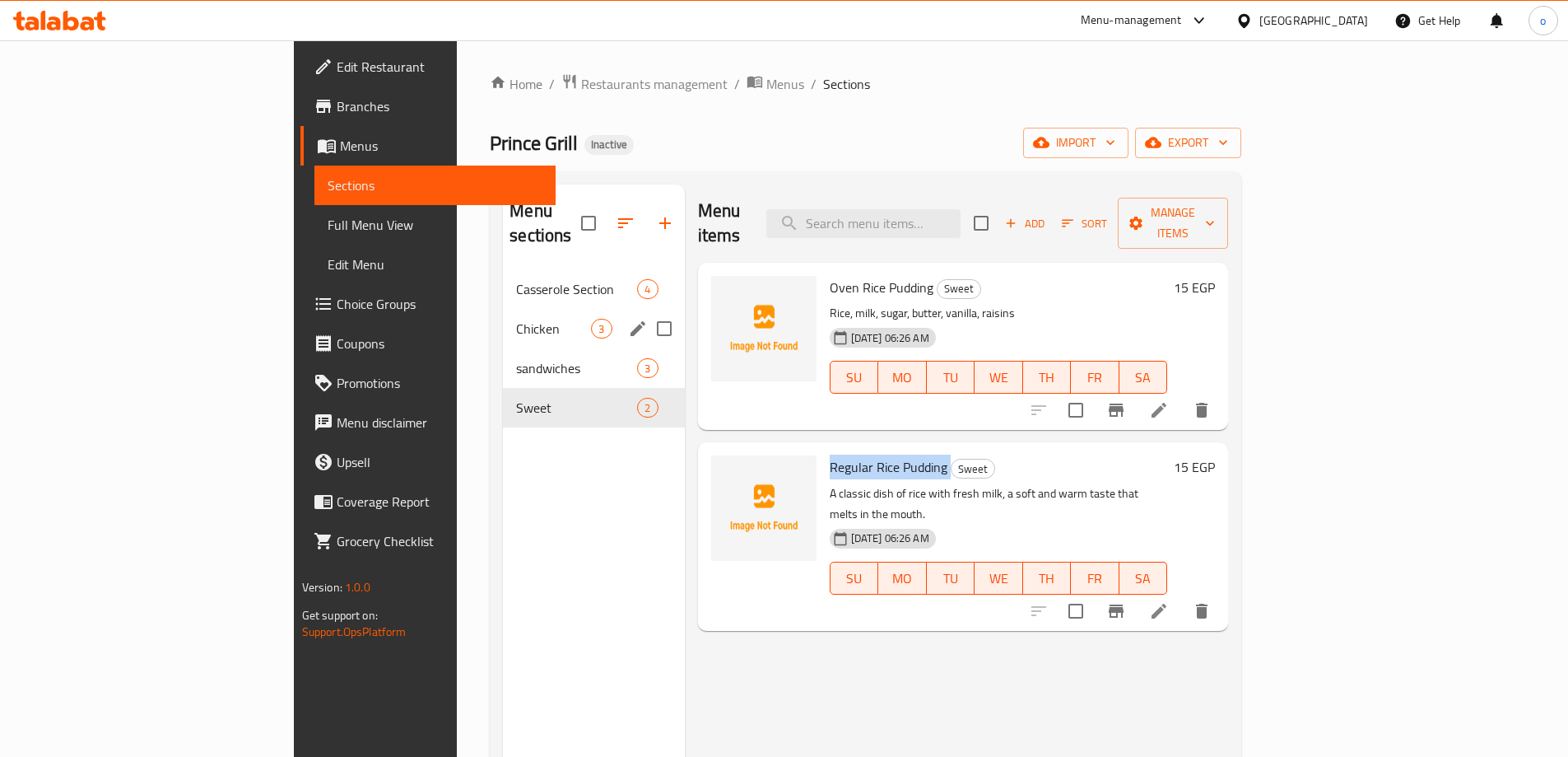
click at [516, 319] on span "Chicken" at bounding box center [553, 328] width 75 height 20
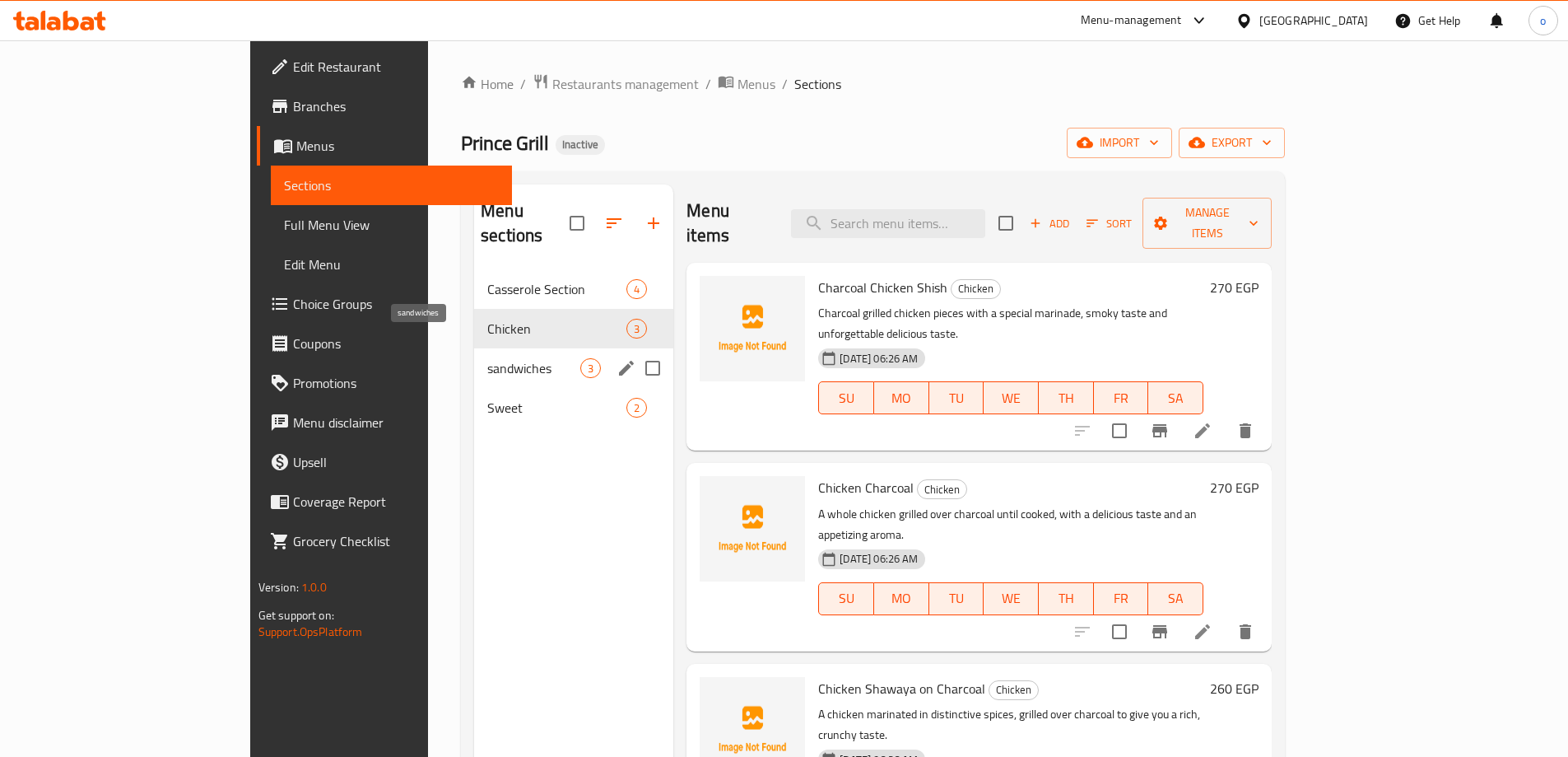
click at [488, 358] on span "sandwiches" at bounding box center [534, 368] width 93 height 20
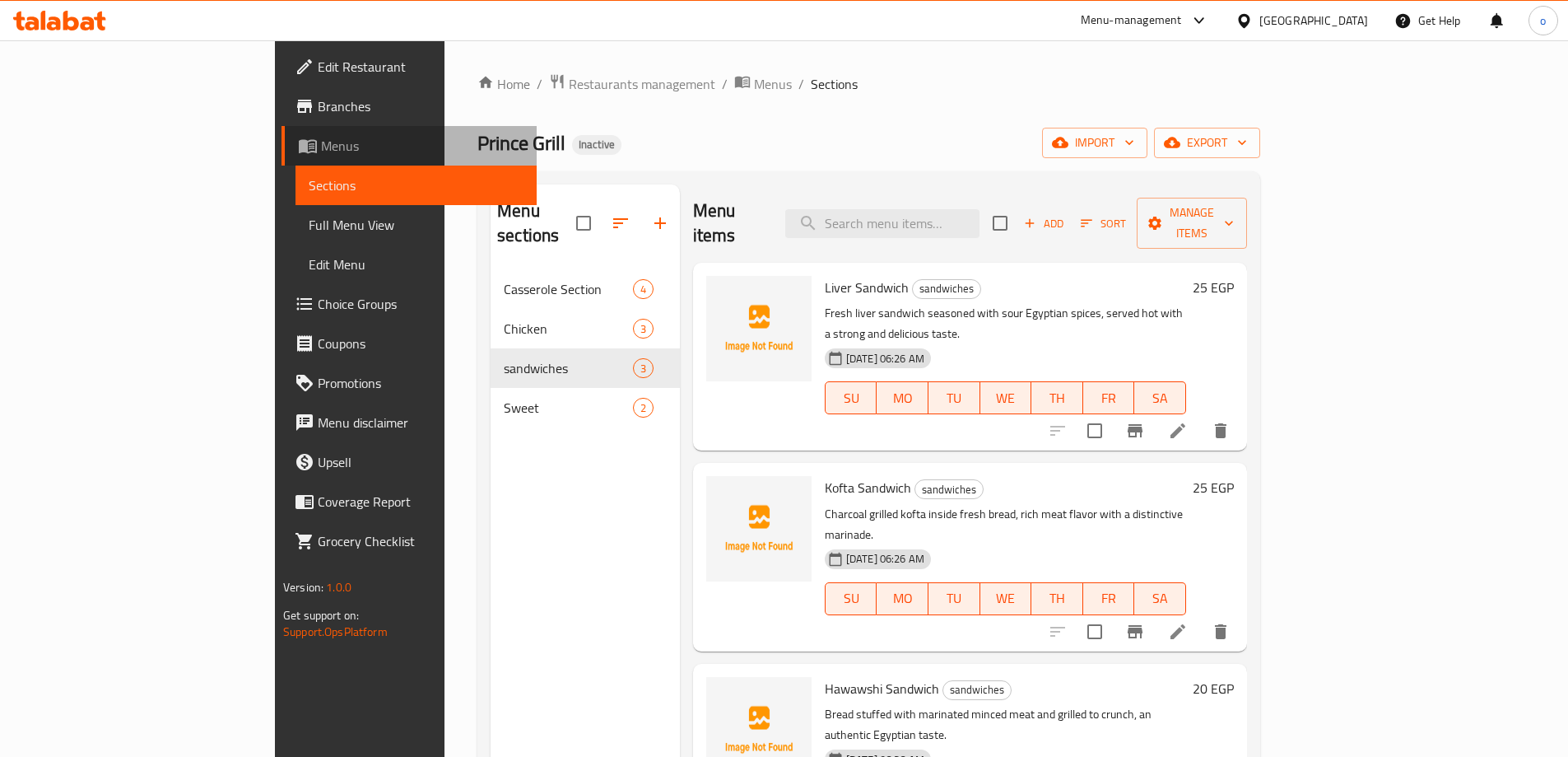
click at [321, 141] on span "Menus" at bounding box center [422, 146] width 202 height 20
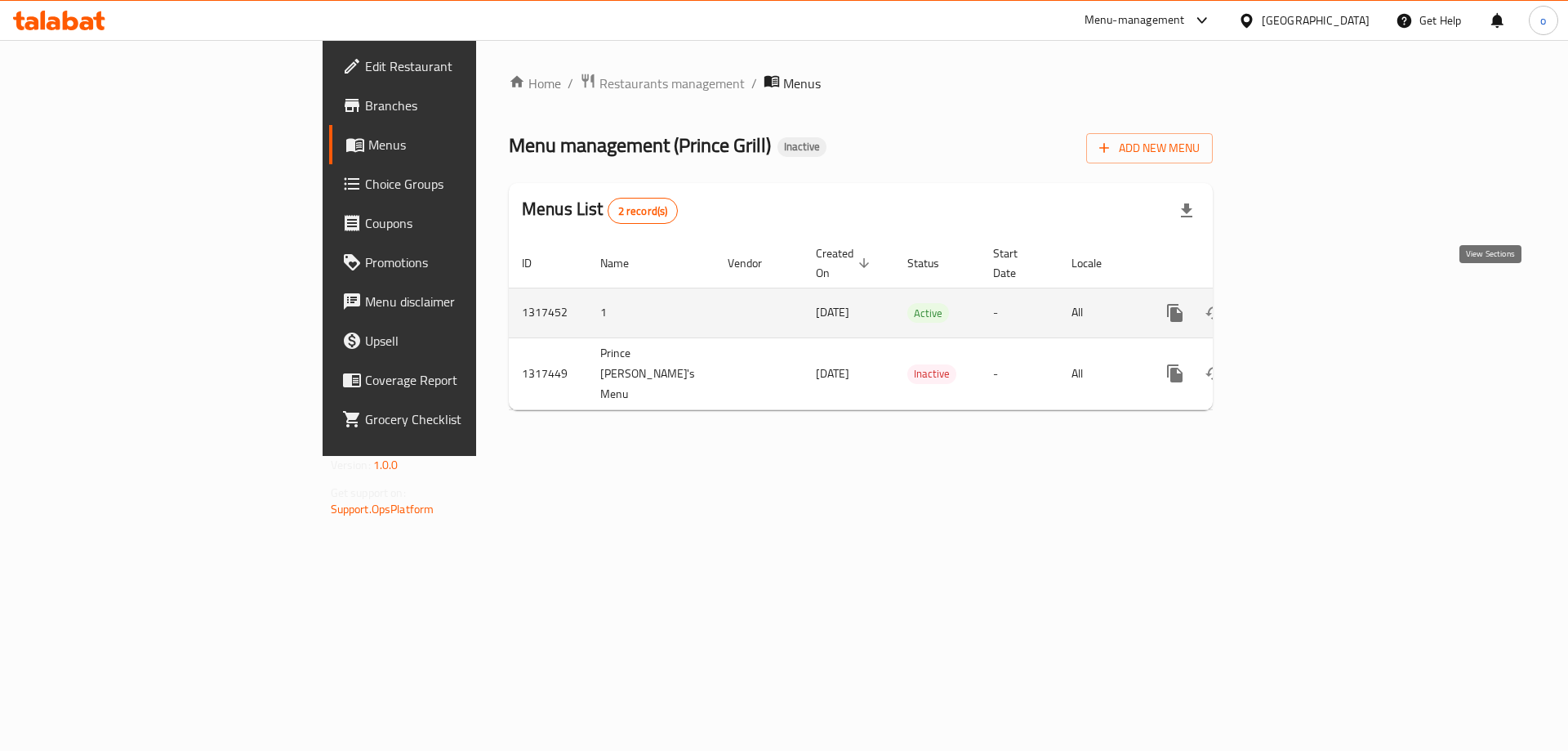
click at [1313, 293] on link "enhanced table" at bounding box center [1293, 313] width 39 height 39
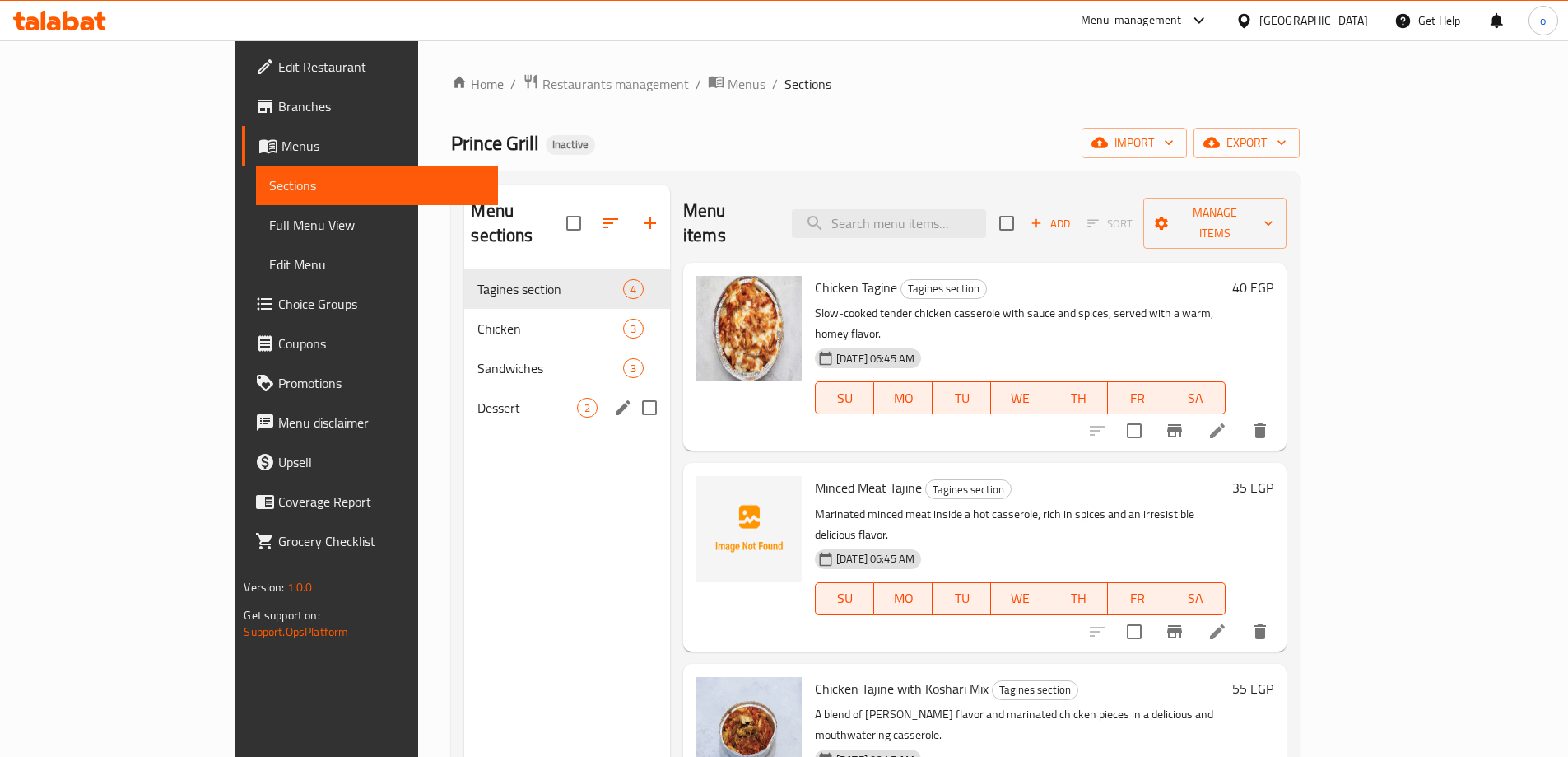
click at [464, 388] on div "Dessert 2" at bounding box center [567, 407] width 206 height 39
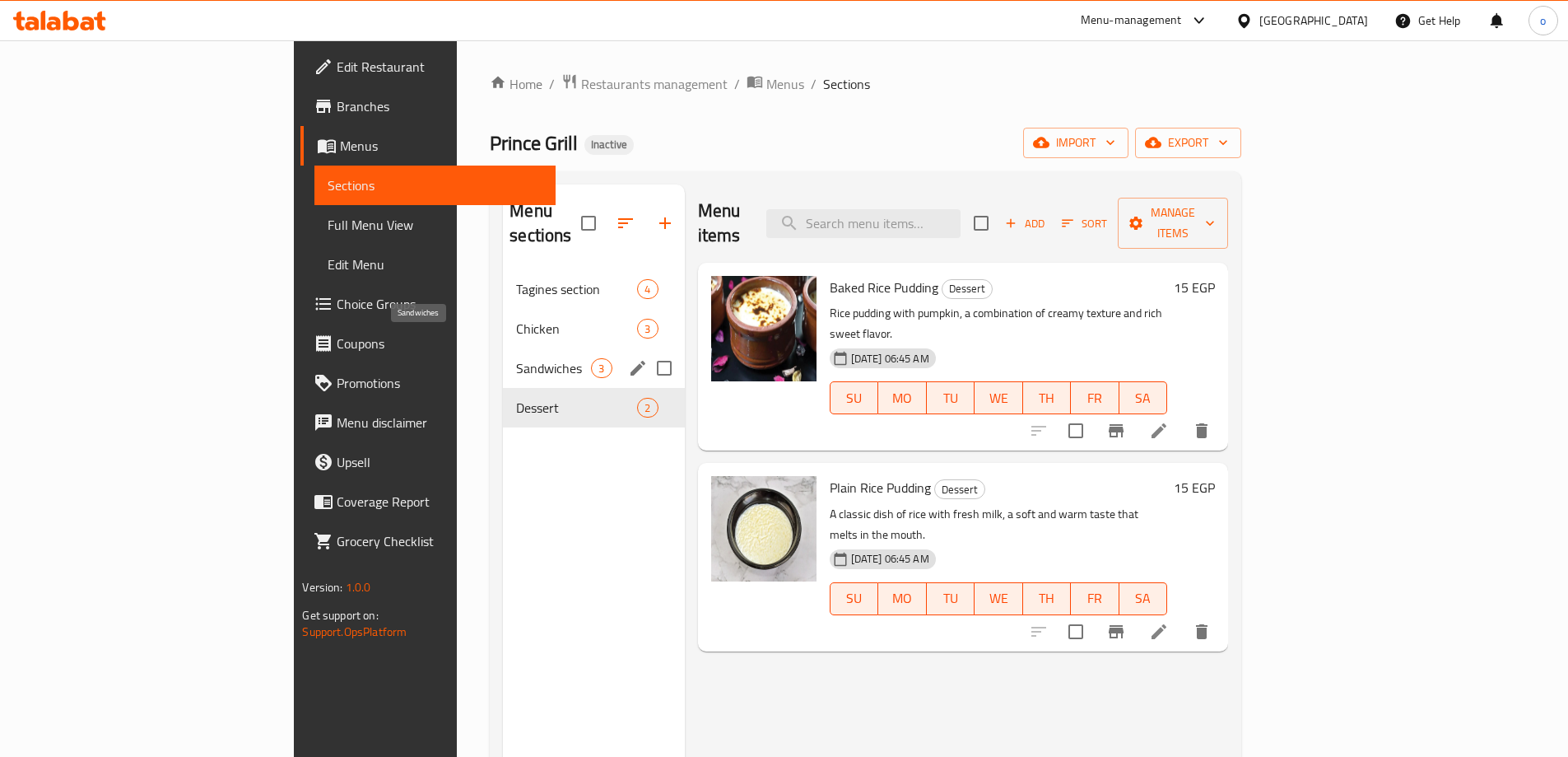
click at [516, 358] on span "Sandwiches" at bounding box center [553, 368] width 75 height 20
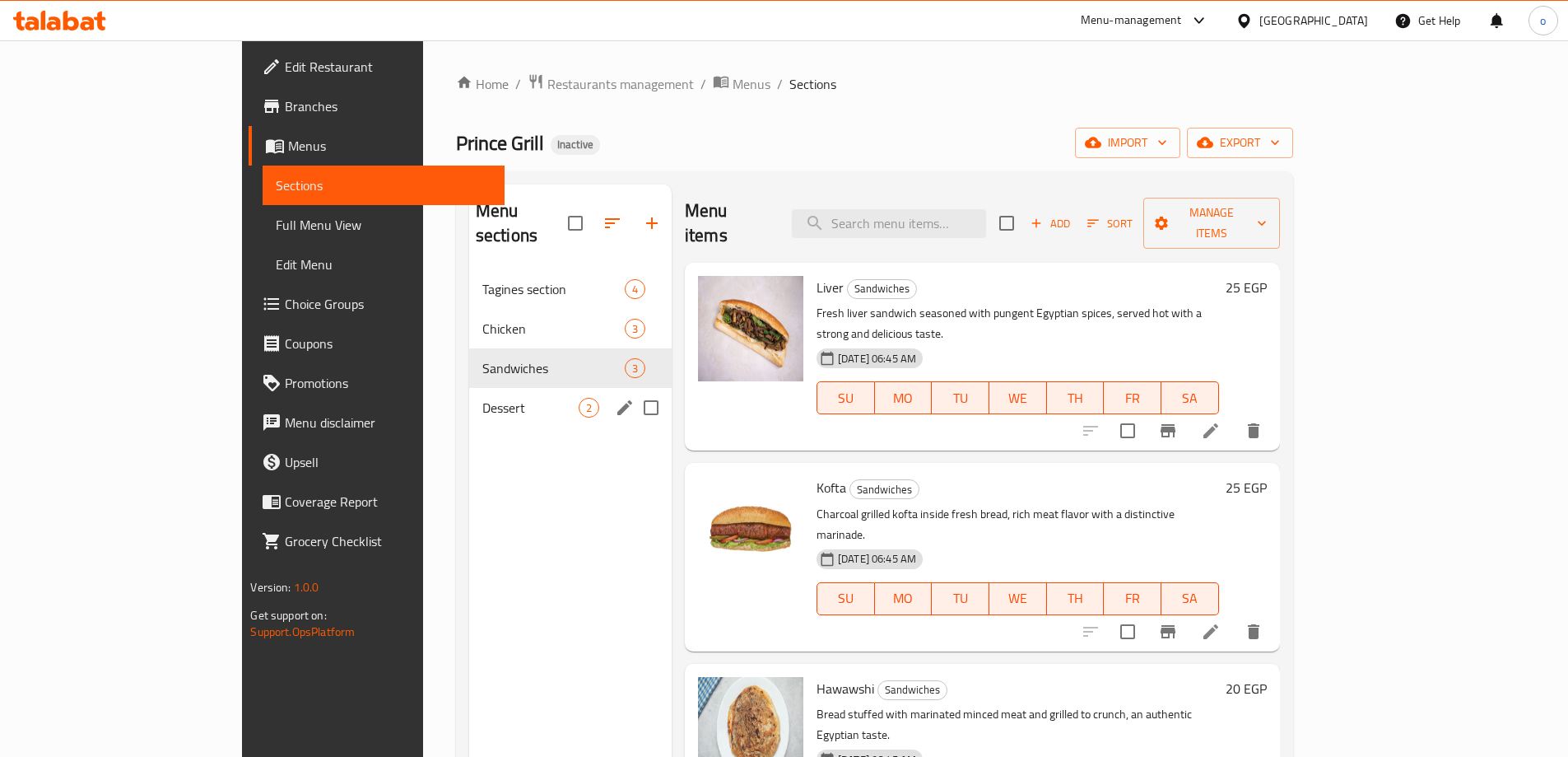
click at [470, 388] on div "Dessert 2" at bounding box center [571, 407] width 202 height 39
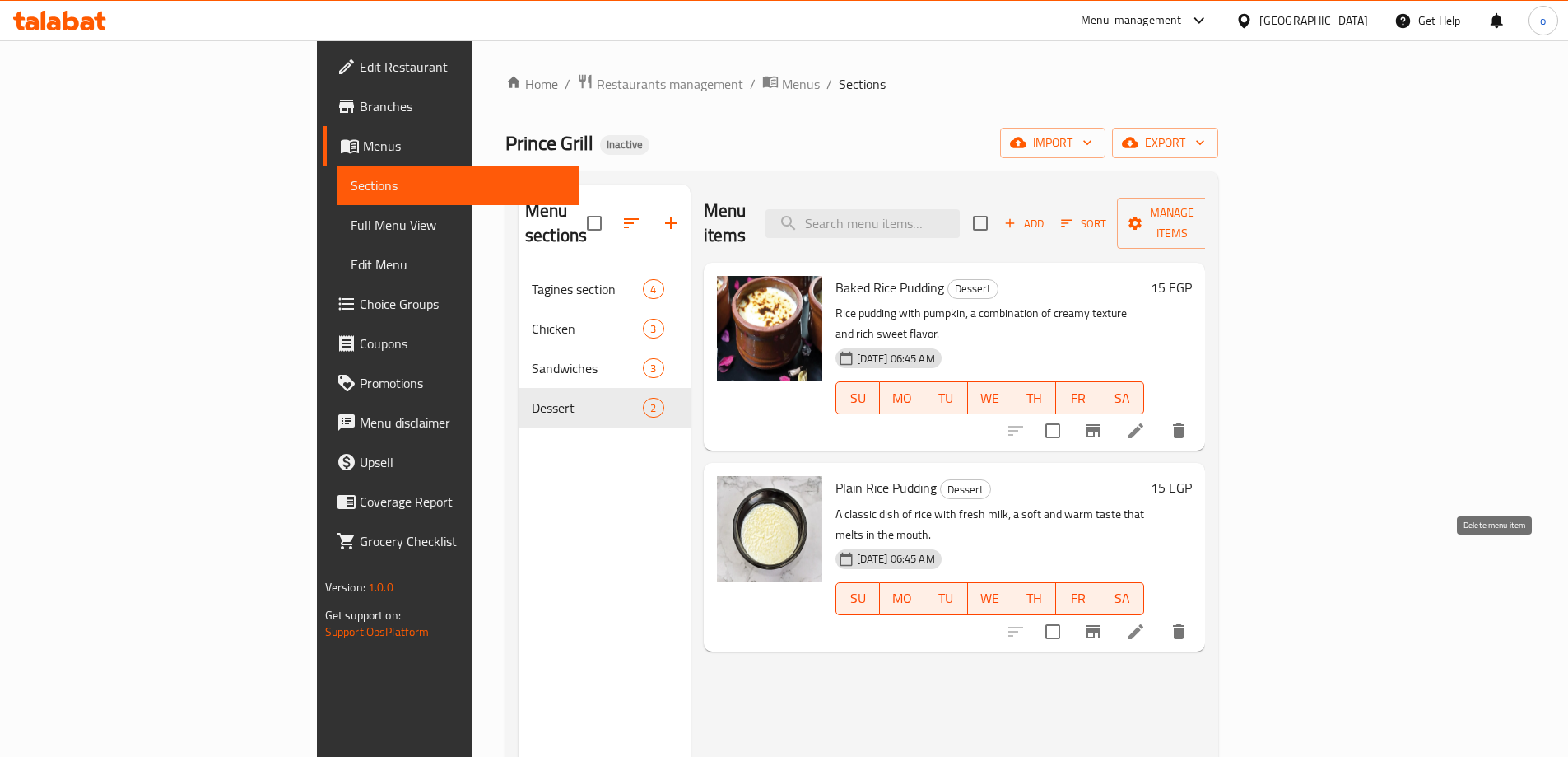
click at [1159, 617] on li at bounding box center [1136, 632] width 46 height 30
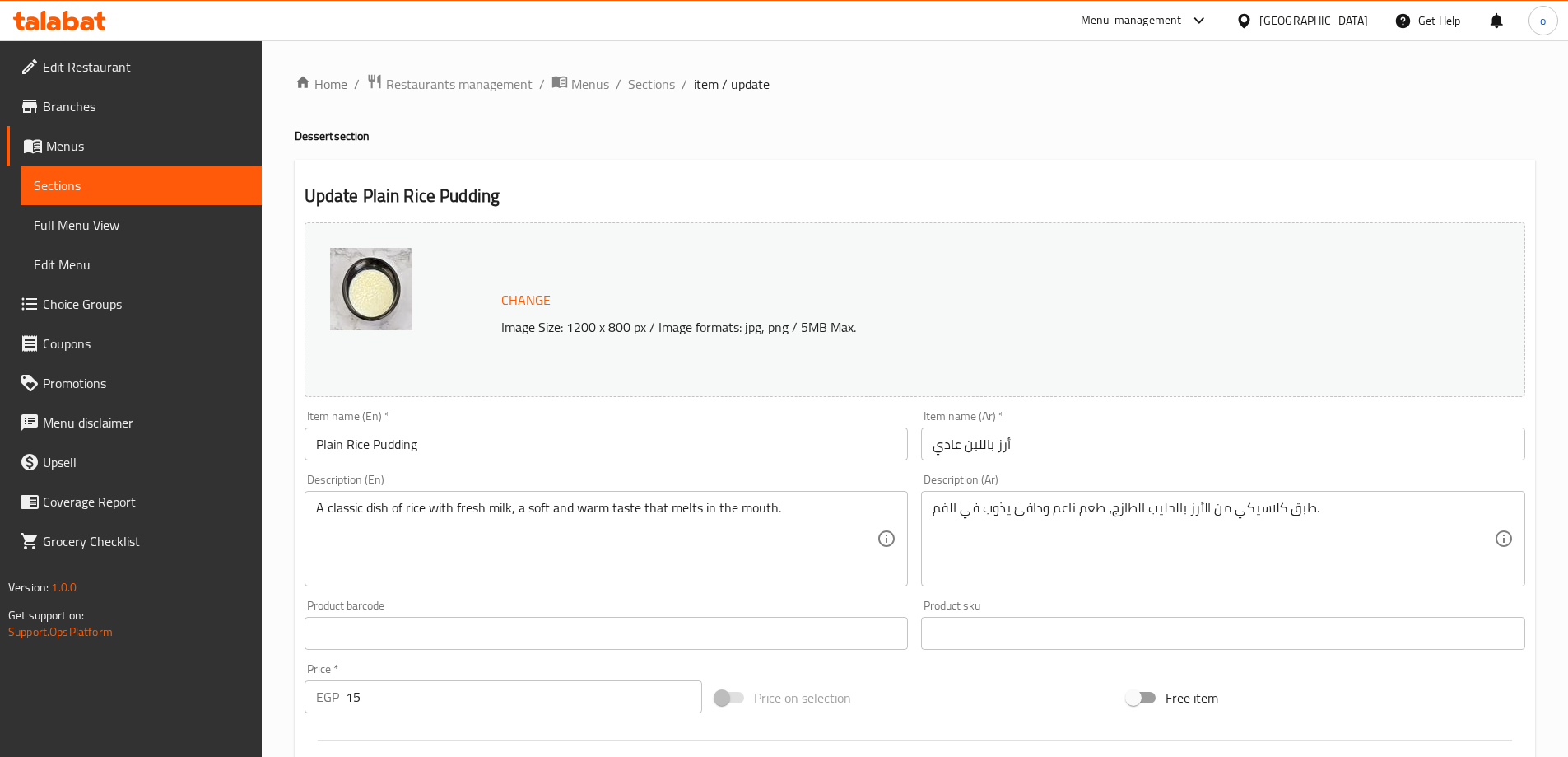
click at [444, 441] on input "Plain Rice Pudding" at bounding box center [606, 444] width 604 height 33
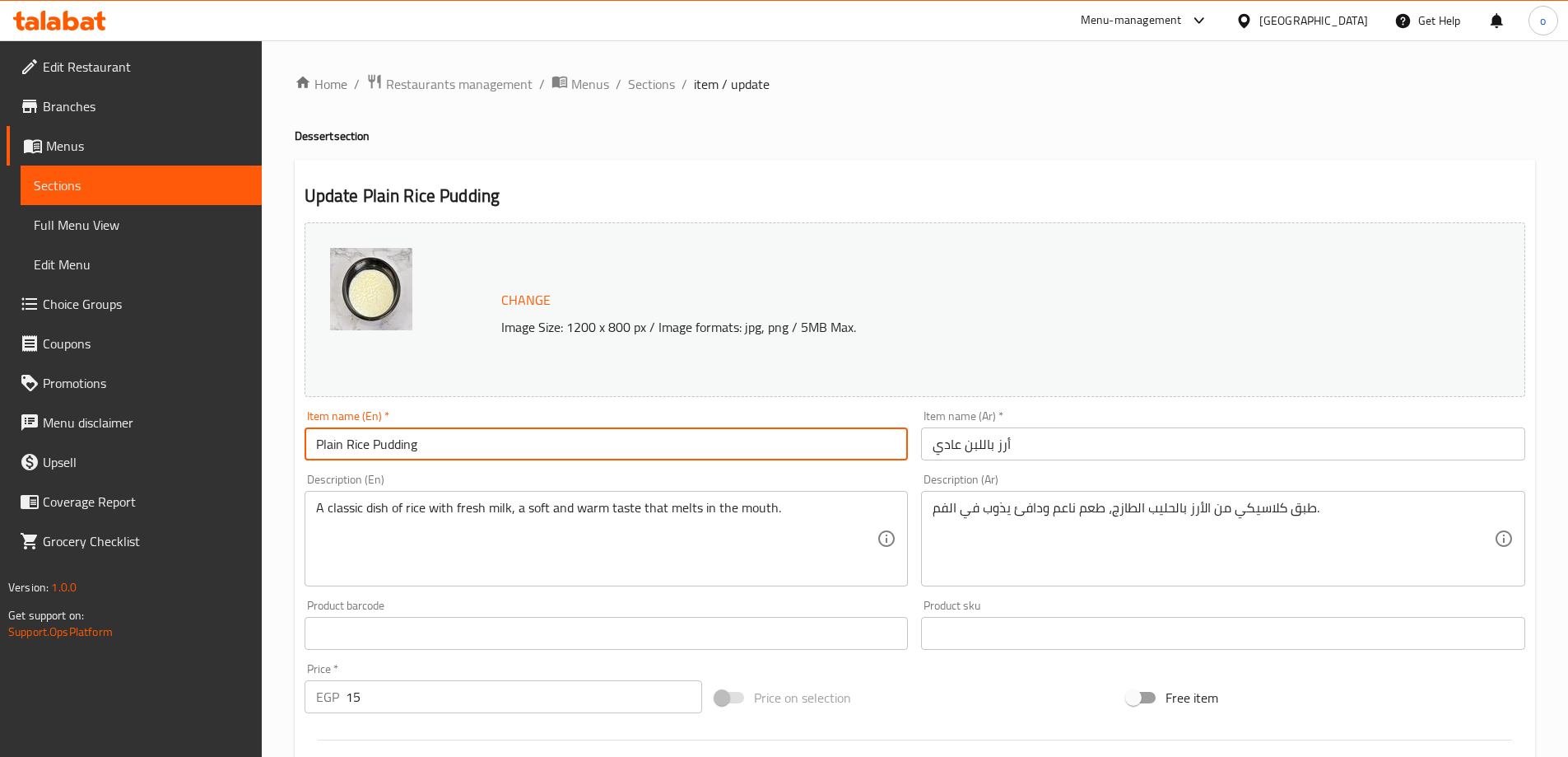
click at [444, 441] on input "Plain Rice Pudding" at bounding box center [606, 444] width 604 height 33
paste input "Regular Rice Pudding"
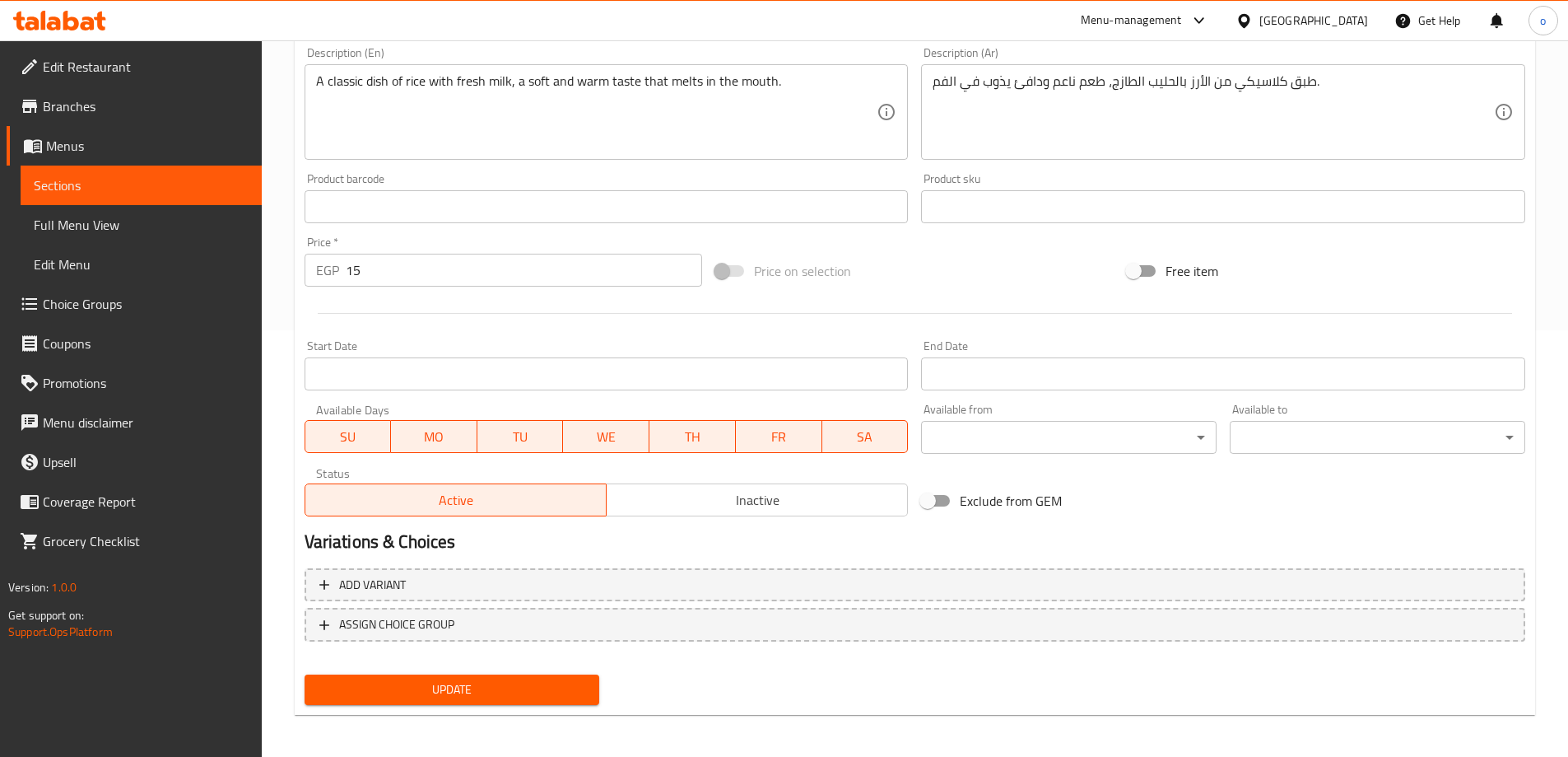
scroll to position [430, 0]
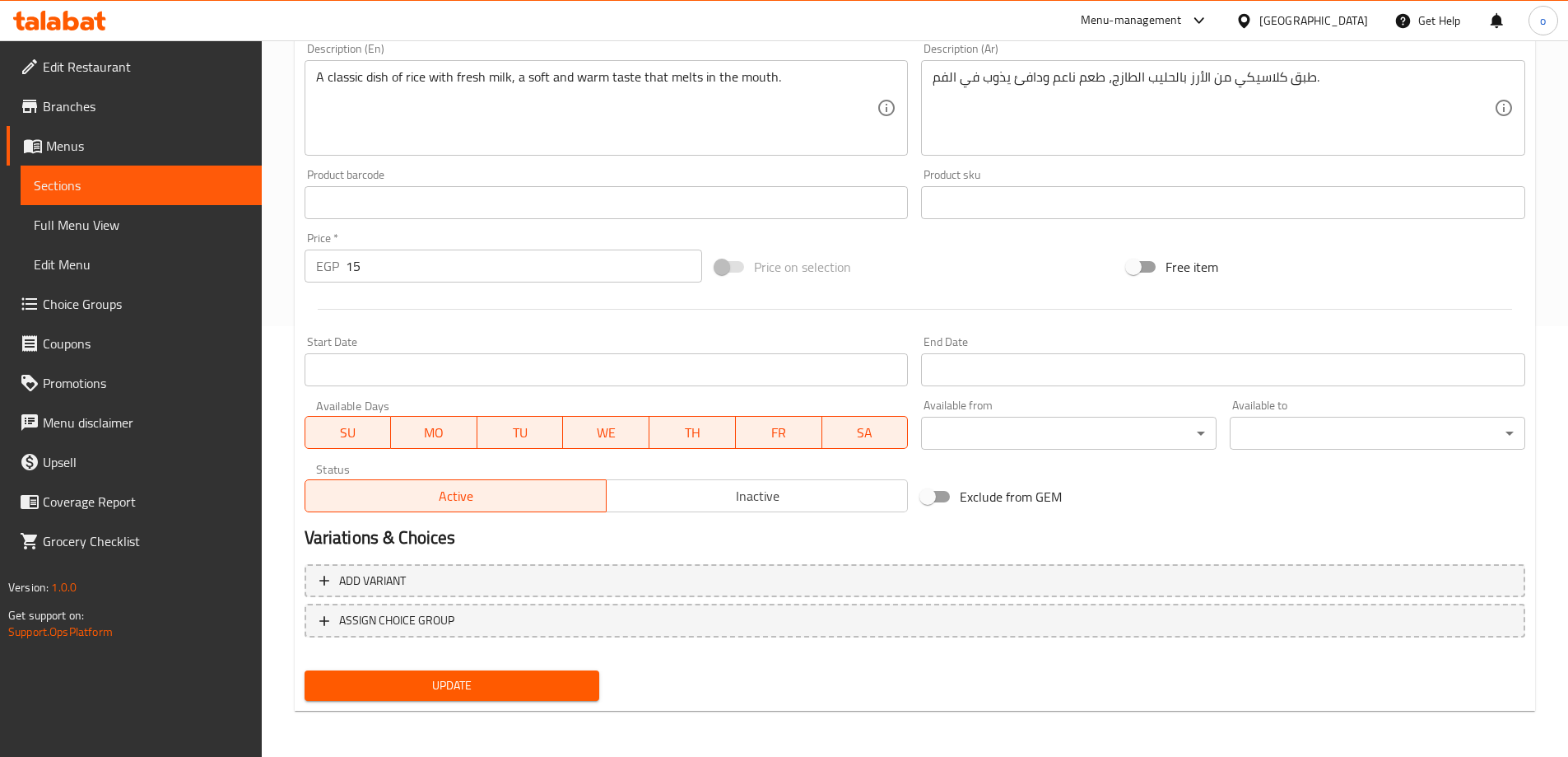
type input "Regular Rice Pudding"
click at [471, 678] on span "Update" at bounding box center [452, 686] width 269 height 21
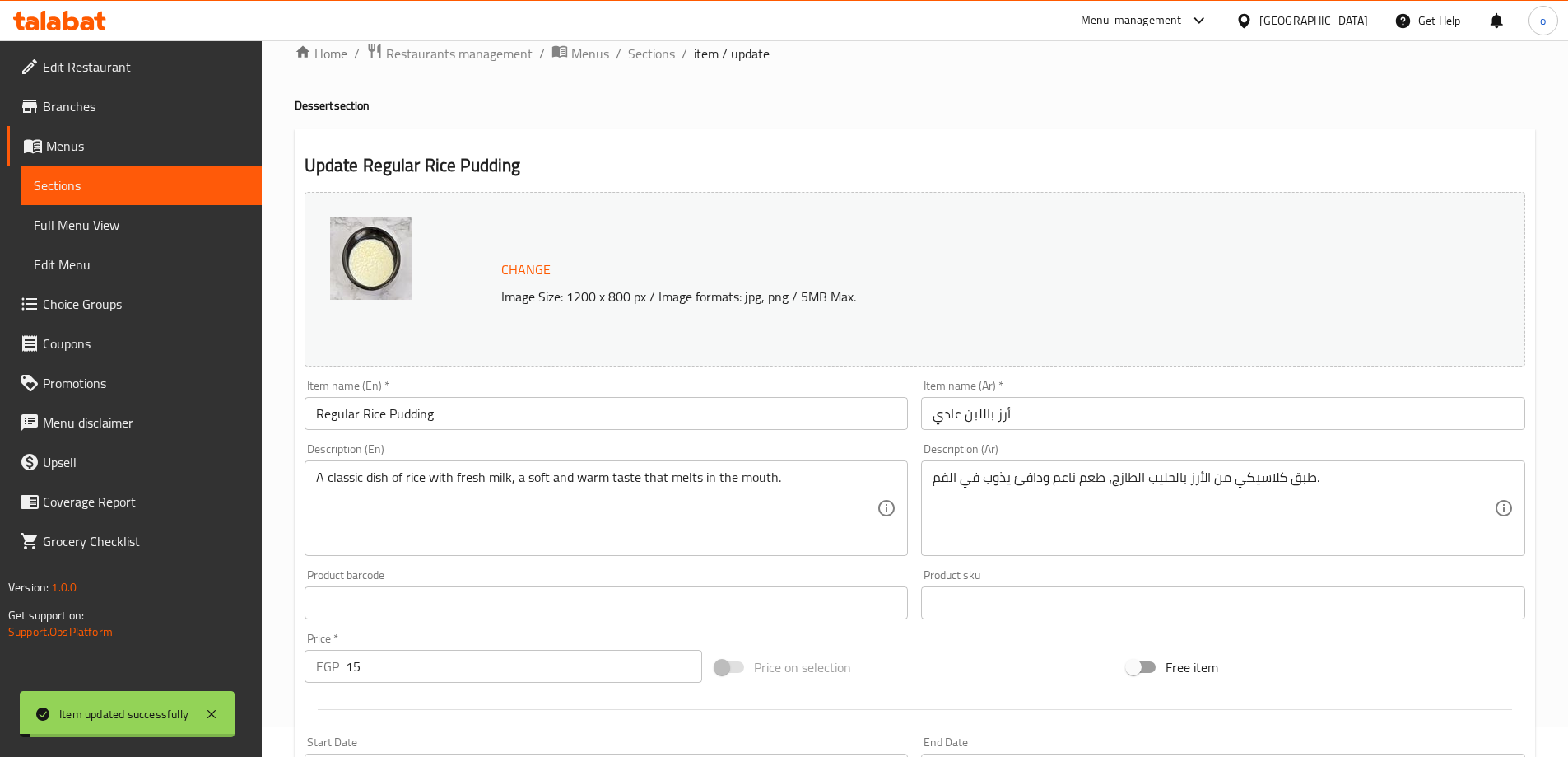
scroll to position [19, 0]
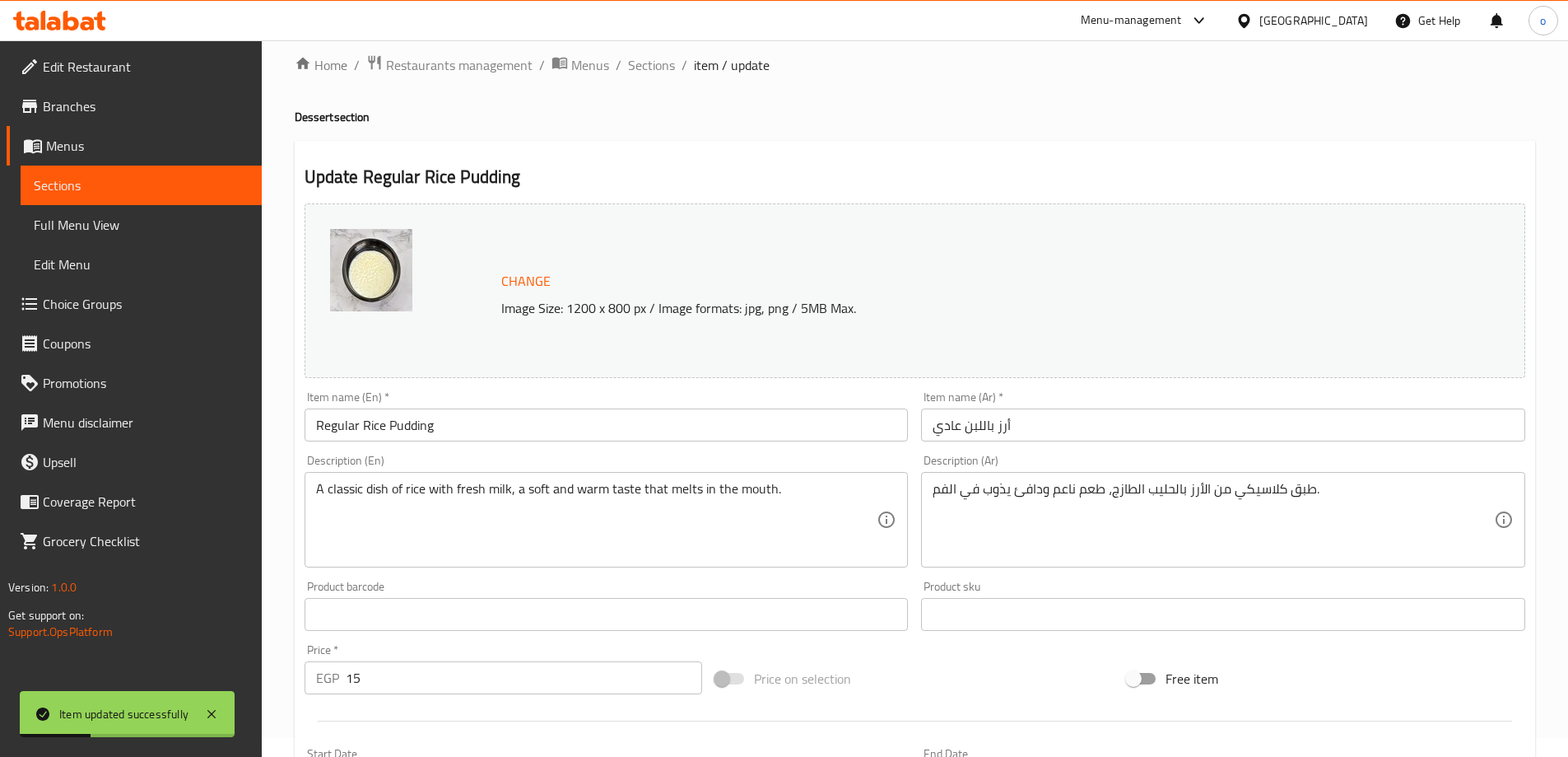
click at [69, 151] on span "Menus" at bounding box center [147, 146] width 202 height 20
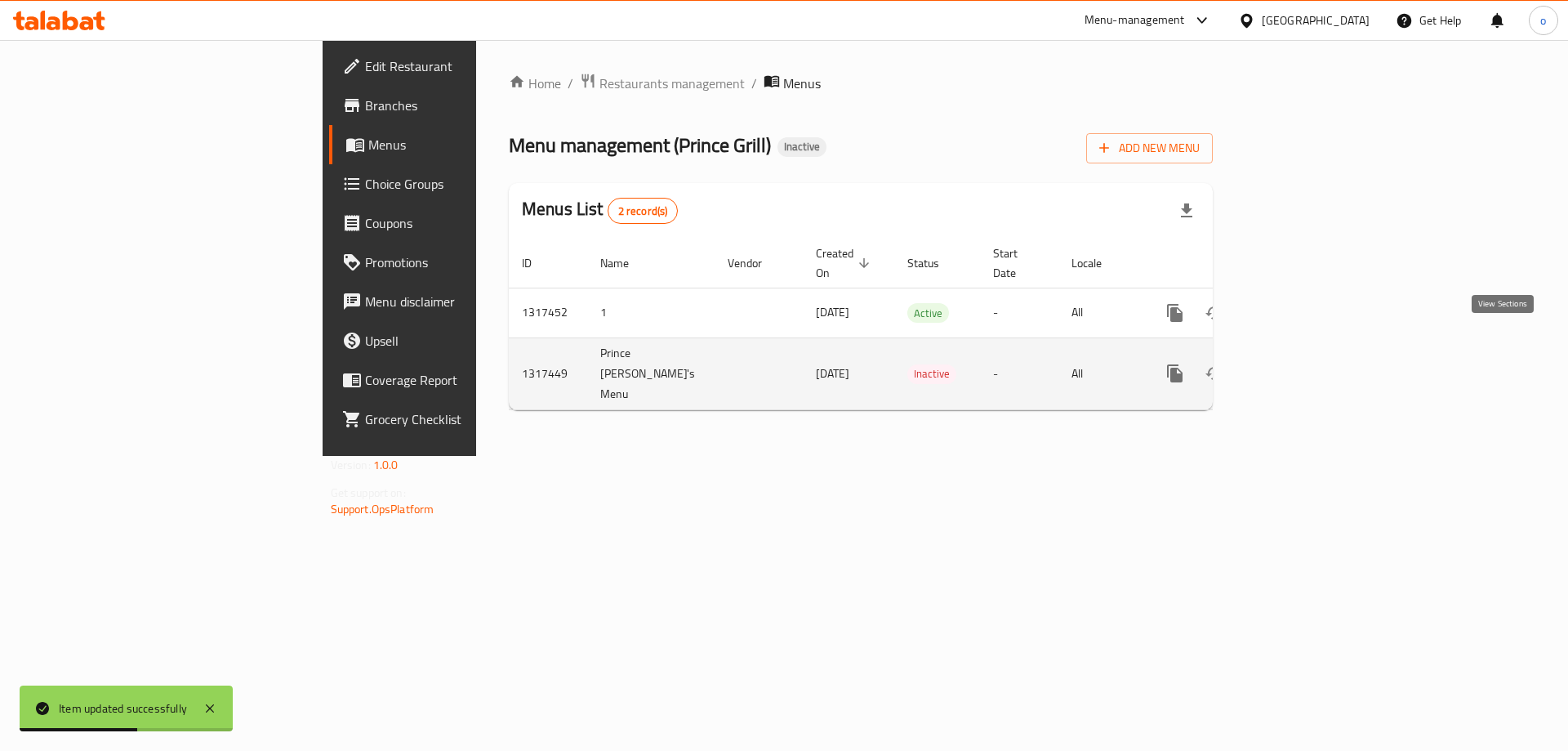
click at [1303, 363] on icon "enhanced table" at bounding box center [1292, 373] width 20 height 20
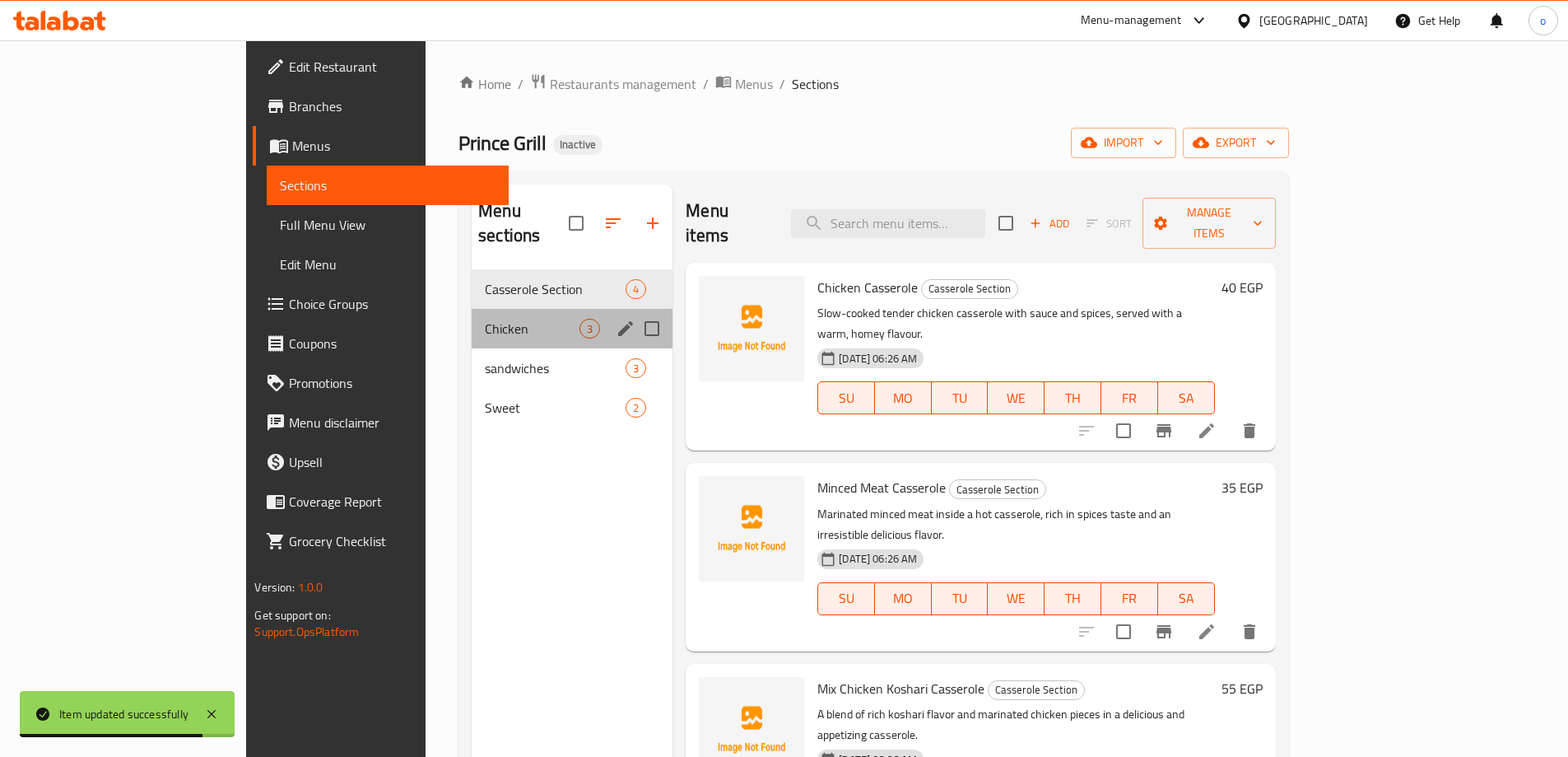
click at [471, 315] on div "Chicken 3" at bounding box center [572, 328] width 200 height 39
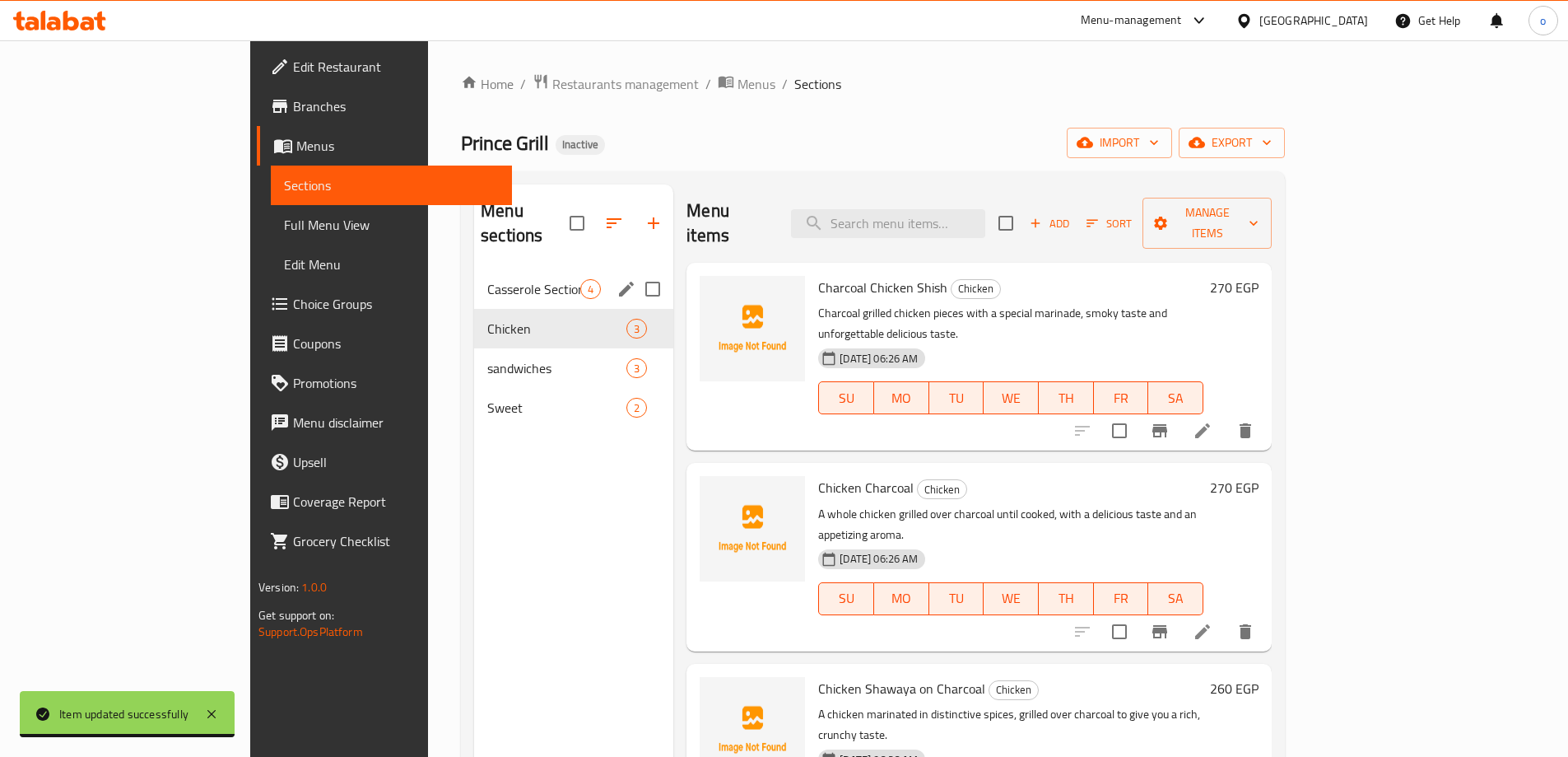
click at [488, 279] on span "Casserole Section" at bounding box center [534, 289] width 93 height 20
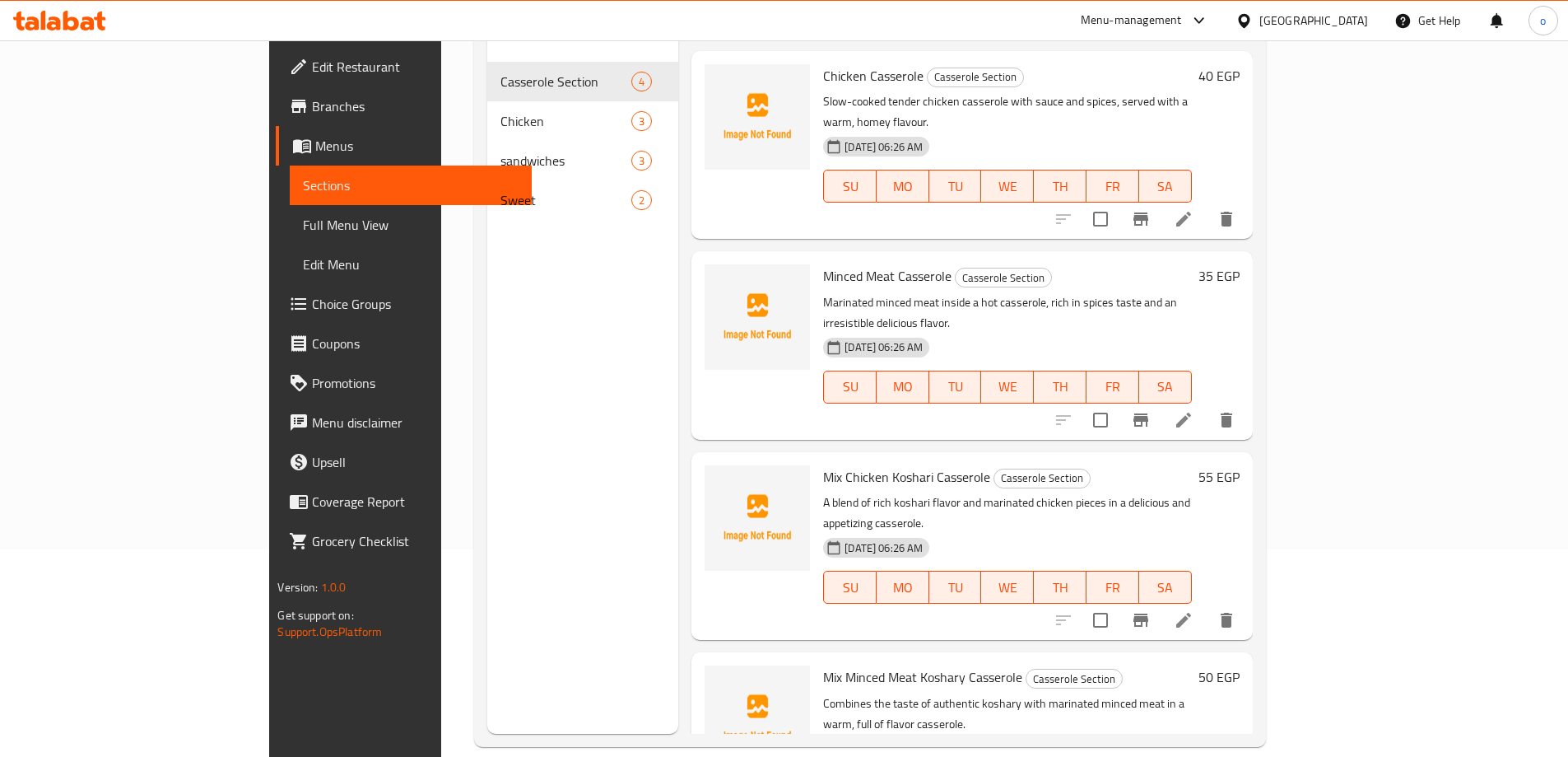
scroll to position [231, 0]
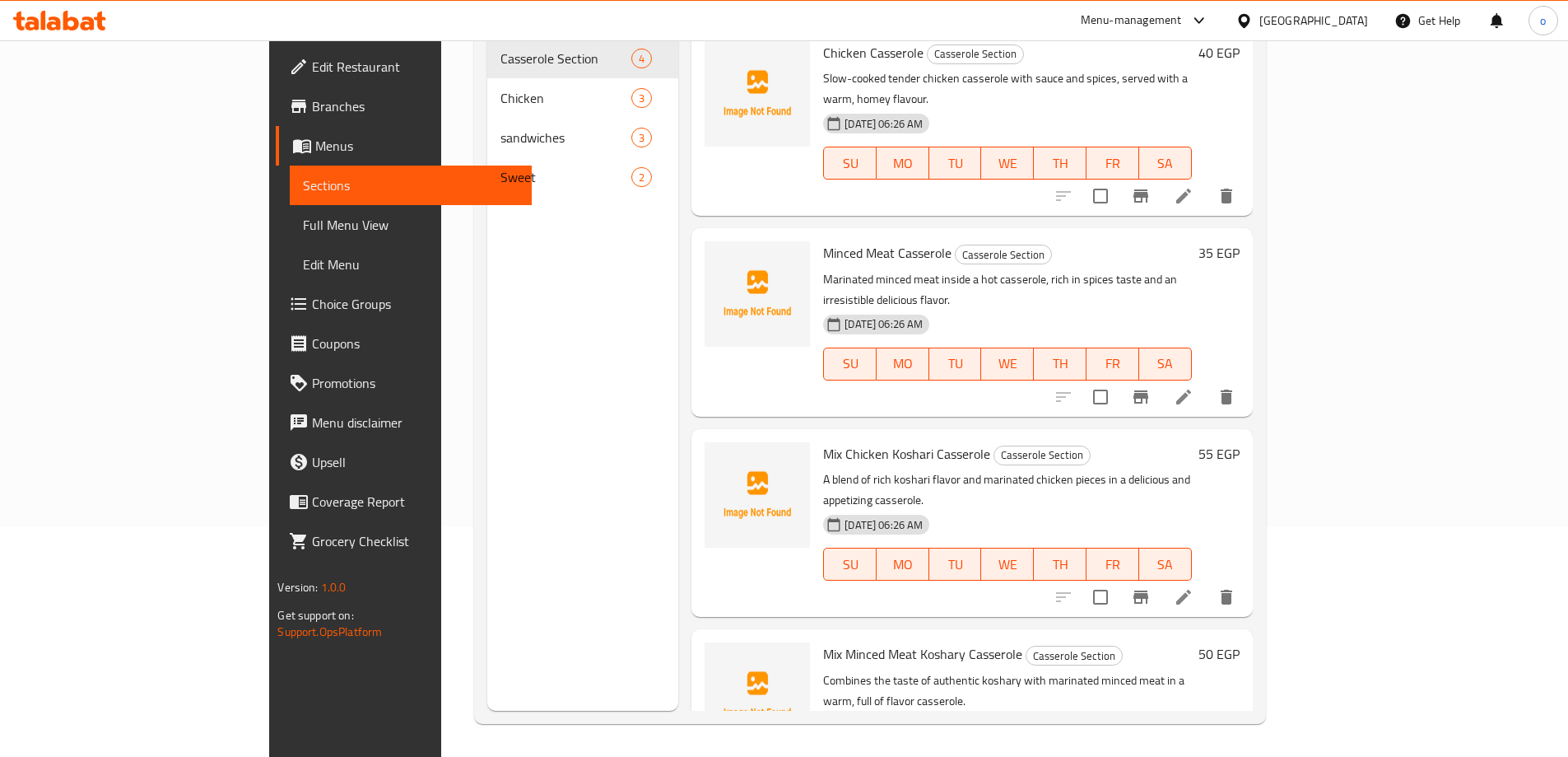
click at [315, 141] on span "Menus" at bounding box center [416, 146] width 202 height 20
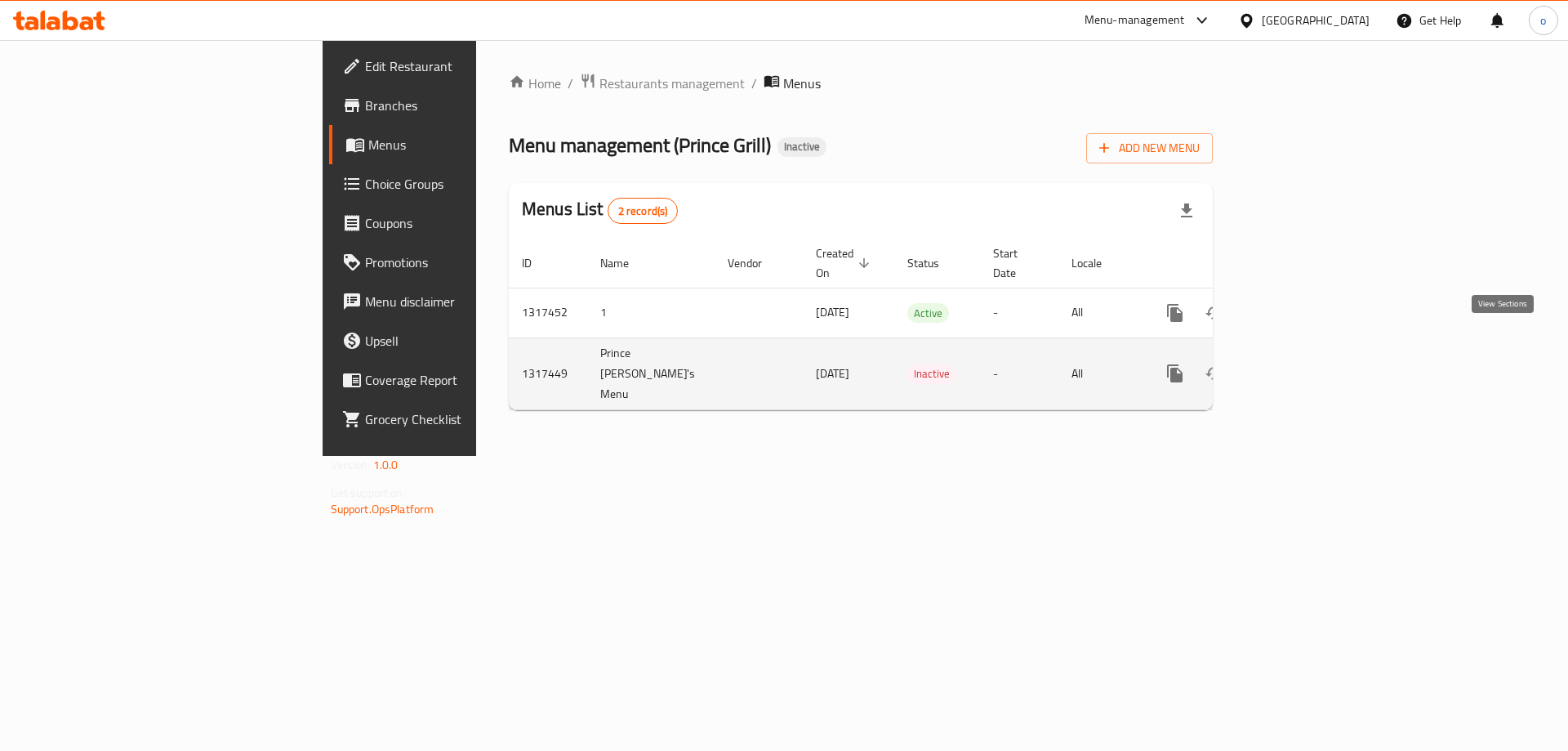
click at [1300, 366] on icon "enhanced table" at bounding box center [1292, 373] width 14 height 14
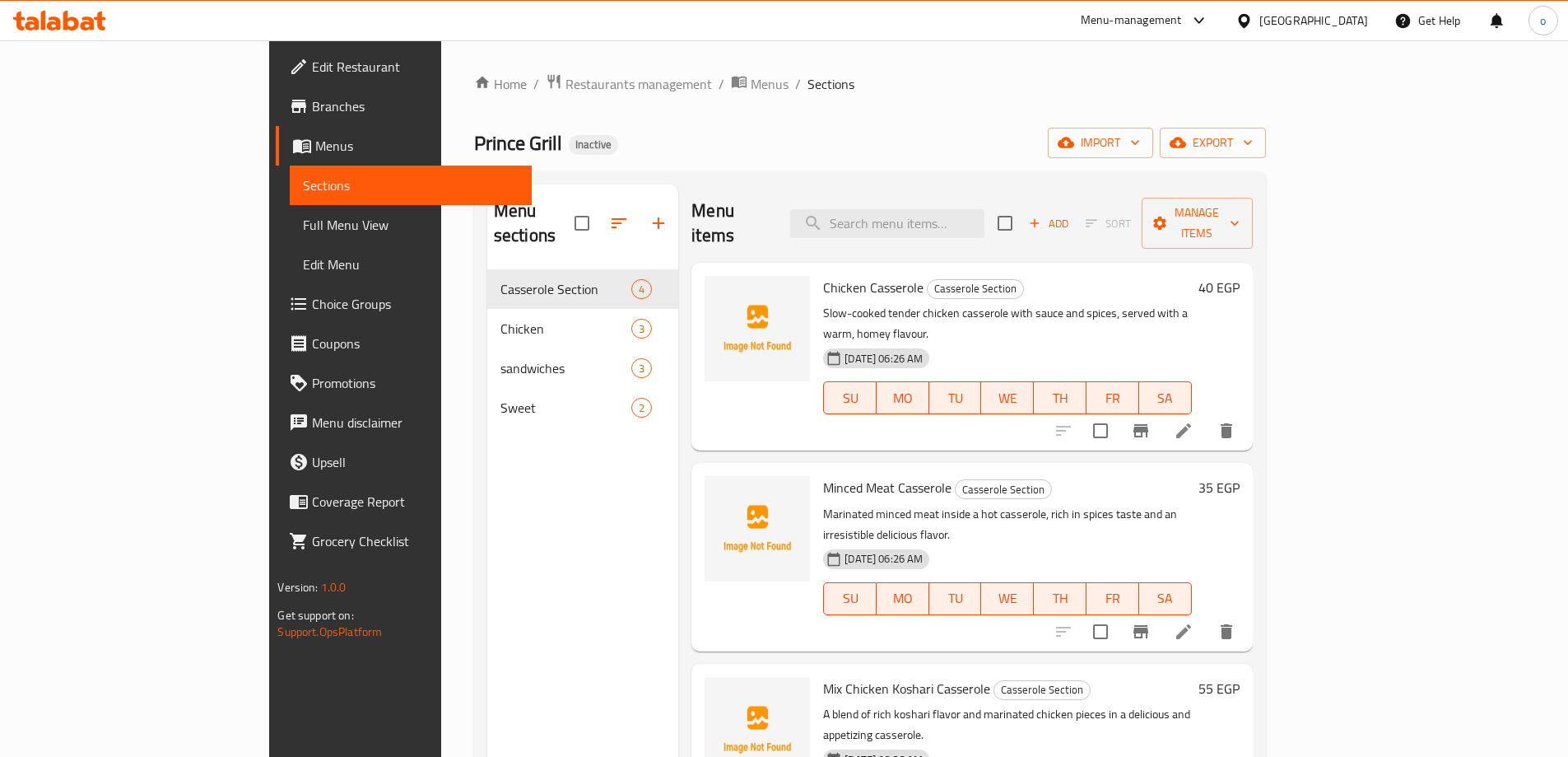
click at [303, 195] on span "Sections" at bounding box center [410, 185] width 215 height 20
click at [290, 197] on link "Sections" at bounding box center [410, 185] width 241 height 39
click at [315, 154] on span "Menus" at bounding box center [416, 146] width 202 height 20
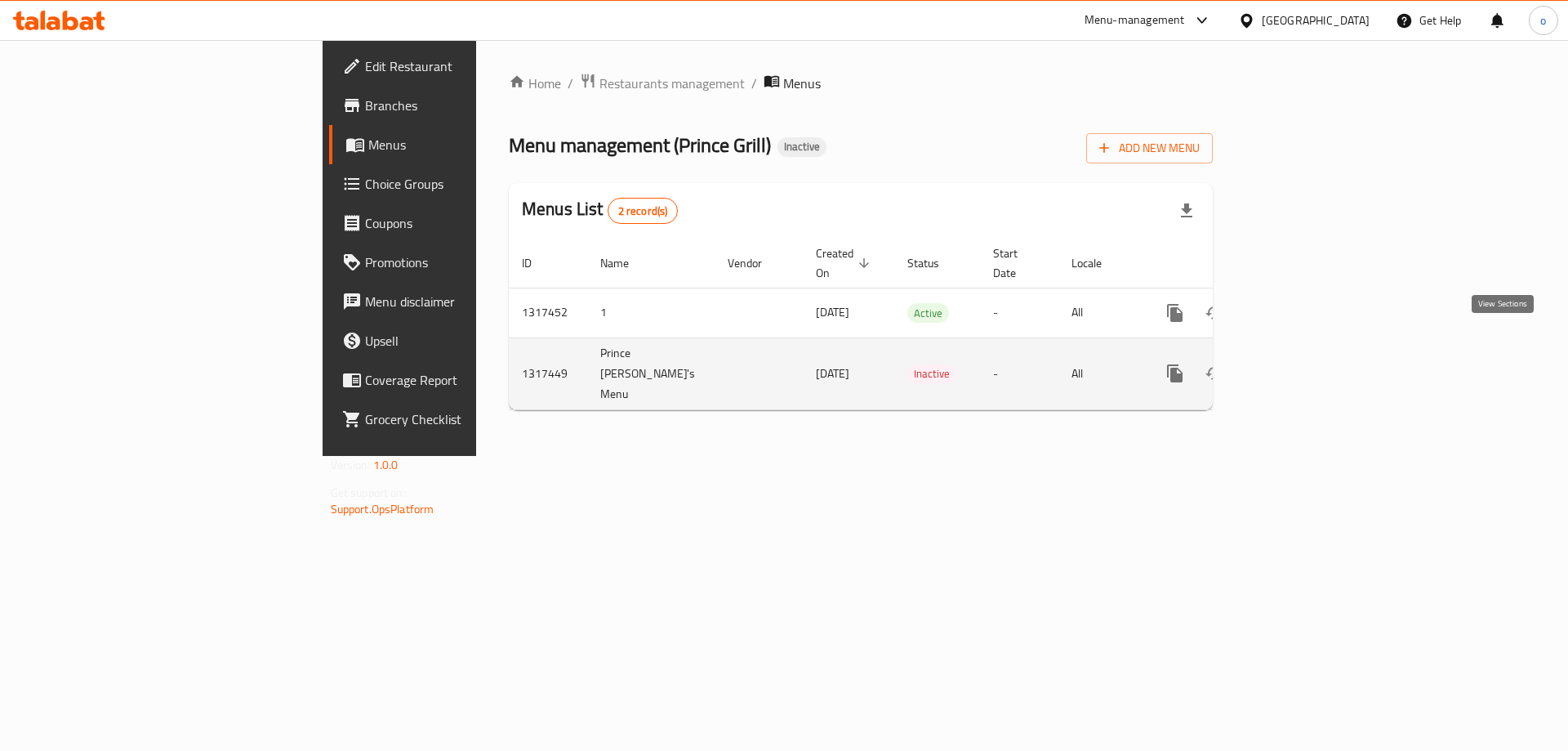
click at [1313, 354] on link "enhanced table" at bounding box center [1293, 373] width 39 height 39
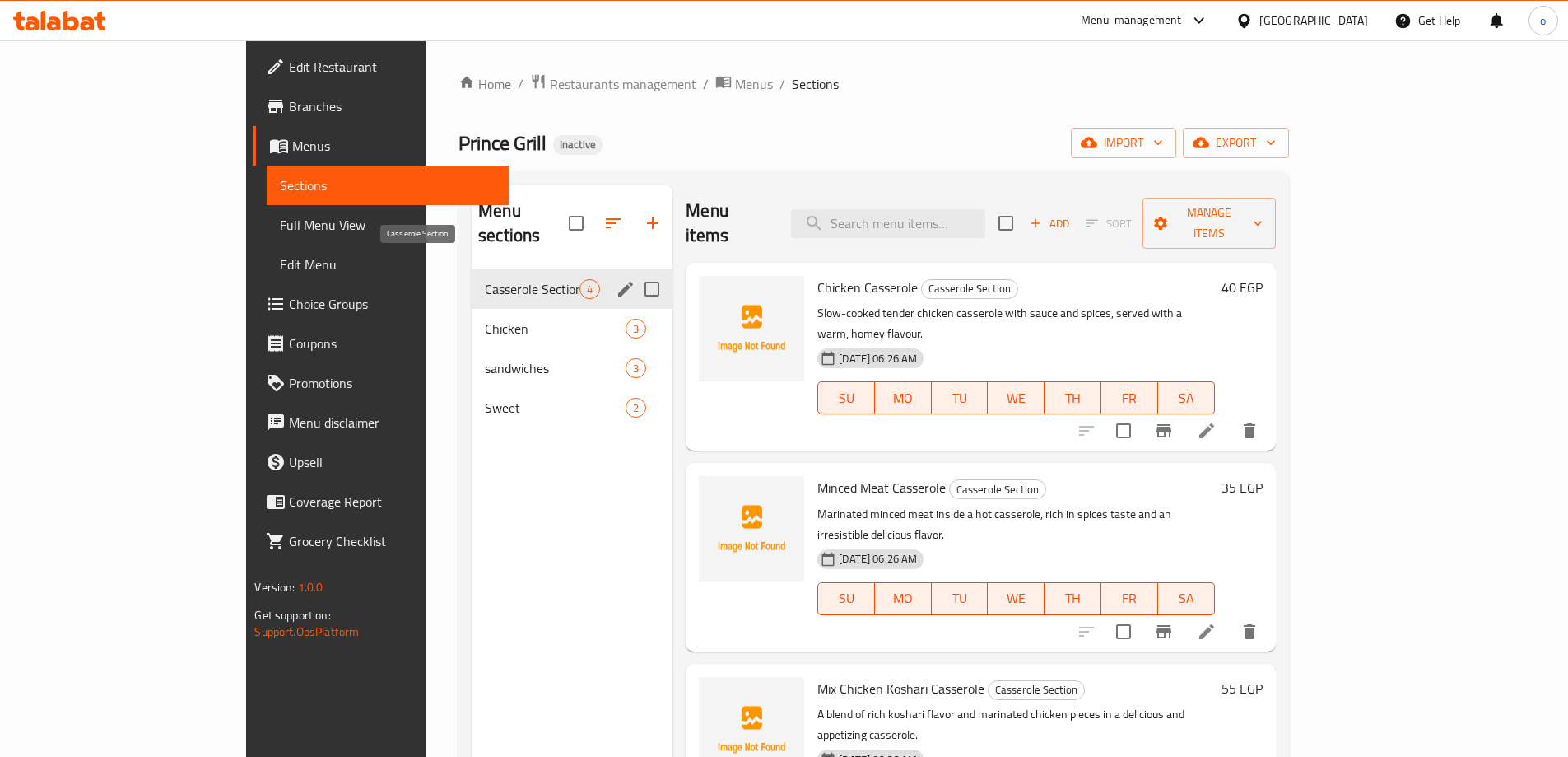
click at [485, 279] on span "Casserole Section" at bounding box center [532, 289] width 94 height 20
click at [613, 277] on div "Menu sections" at bounding box center [625, 289] width 25 height 25
click at [616, 279] on icon "edit" at bounding box center [625, 289] width 20 height 20
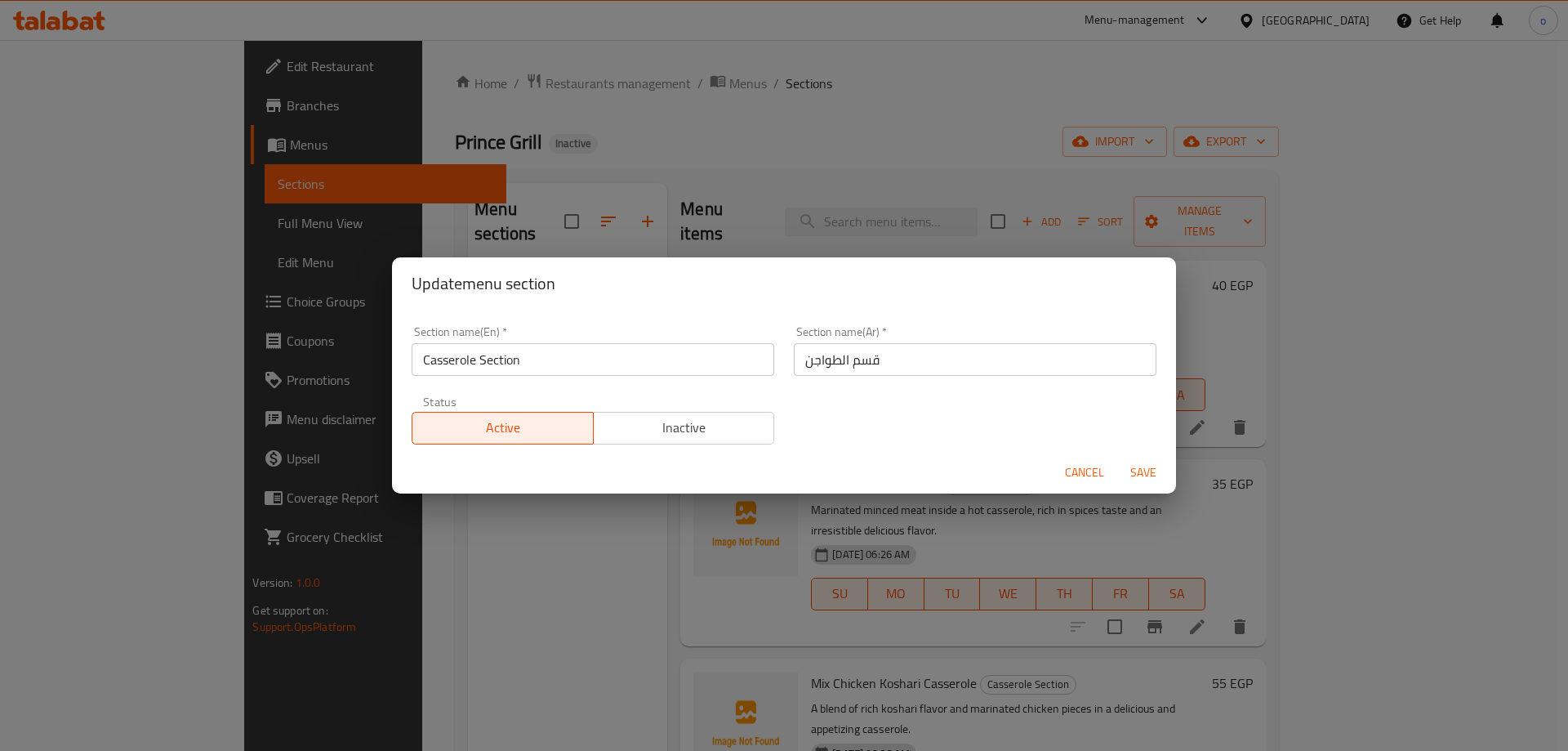
click at [435, 356] on input "Casserole Section" at bounding box center [593, 359] width 363 height 32
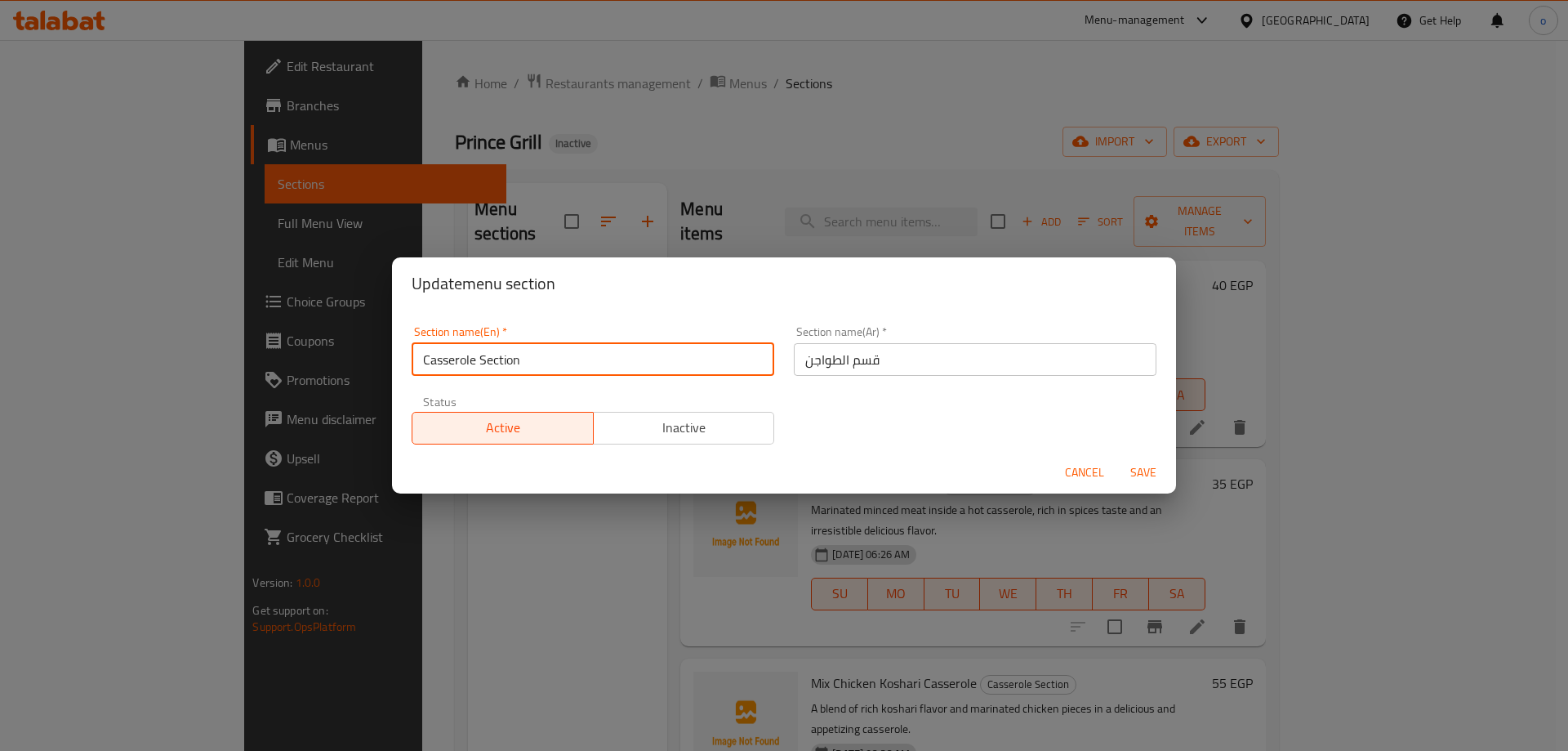
click at [435, 356] on input "Casserole Section" at bounding box center [593, 359] width 363 height 32
click at [504, 565] on div "Update menu section Section name(En)   * Casserole Section Section name(En) * S…" at bounding box center [784, 375] width 1568 height 751
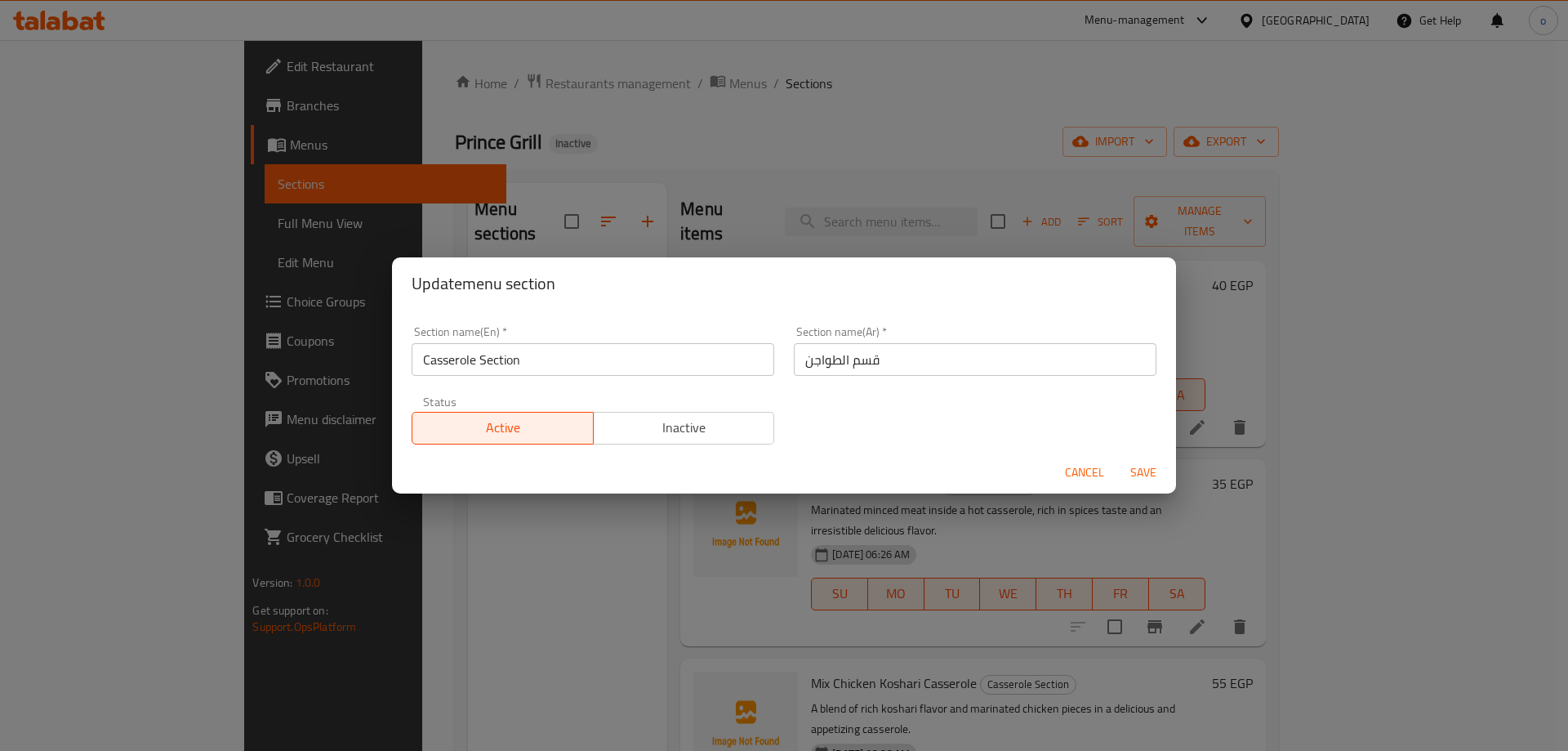
click at [1090, 479] on span "Cancel" at bounding box center [1085, 473] width 39 height 20
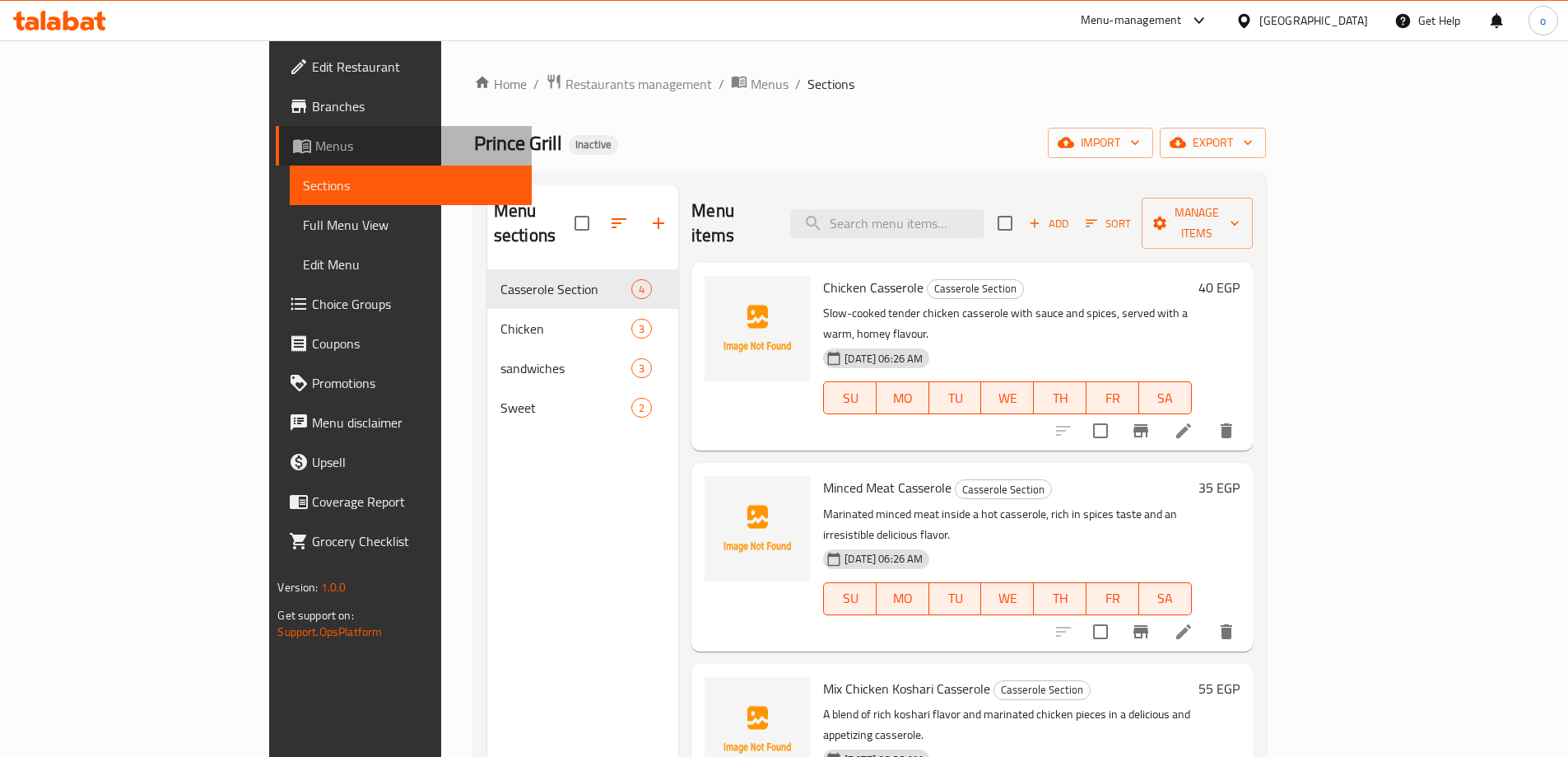
click at [315, 148] on span "Menus" at bounding box center [416, 146] width 202 height 20
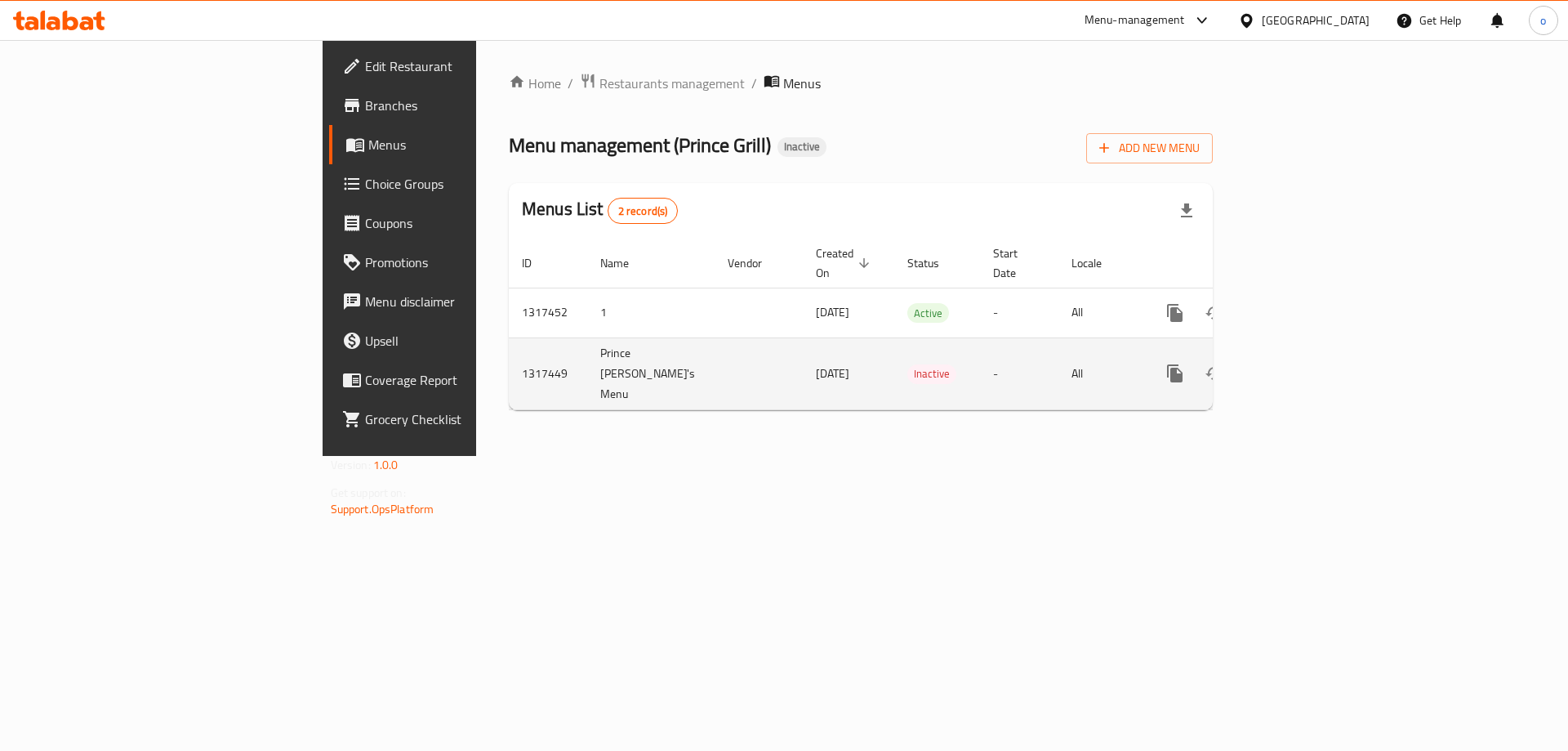
click at [1313, 354] on link "enhanced table" at bounding box center [1293, 373] width 39 height 39
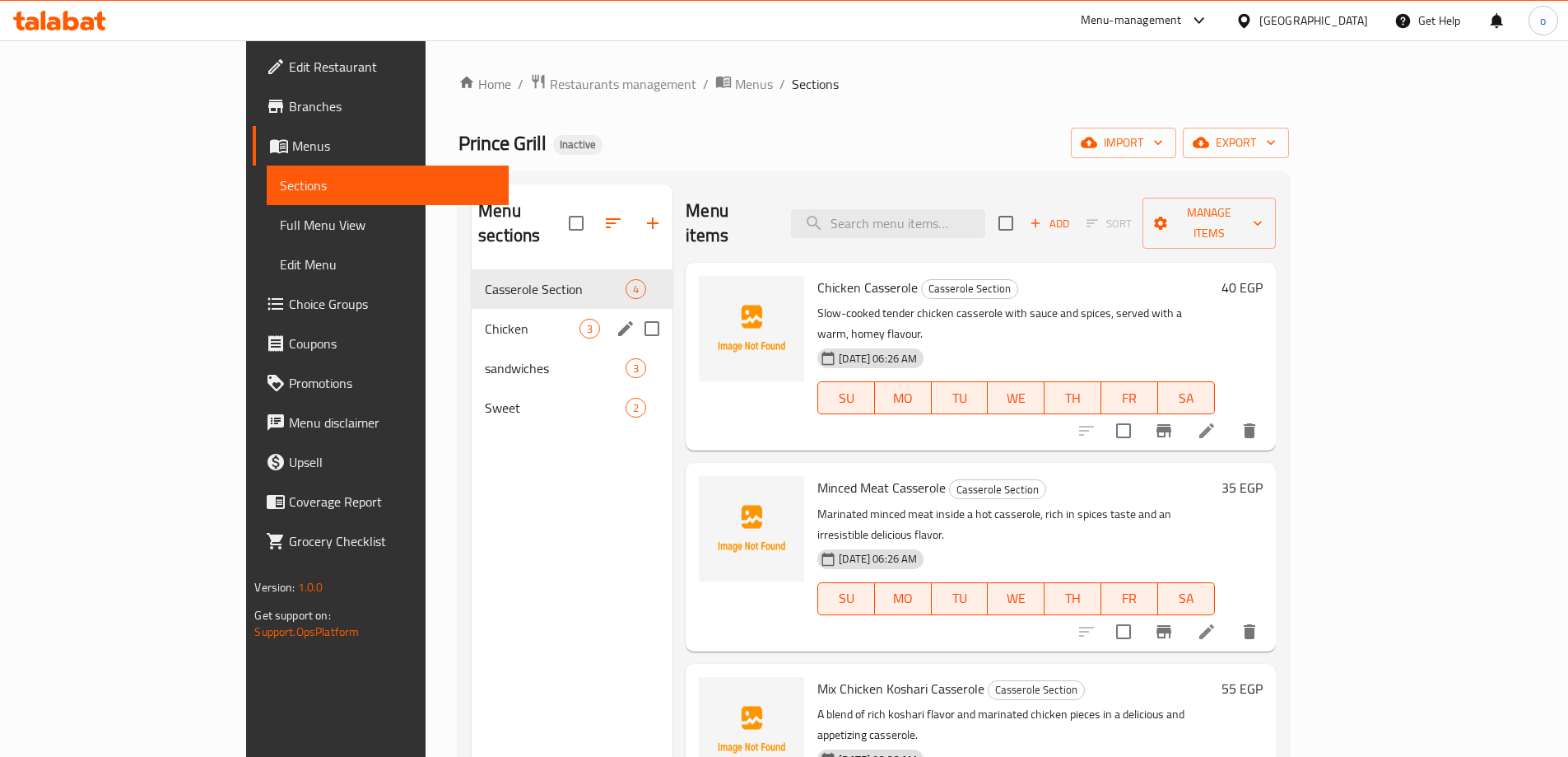
click at [471, 309] on div "Chicken 3" at bounding box center [572, 328] width 200 height 39
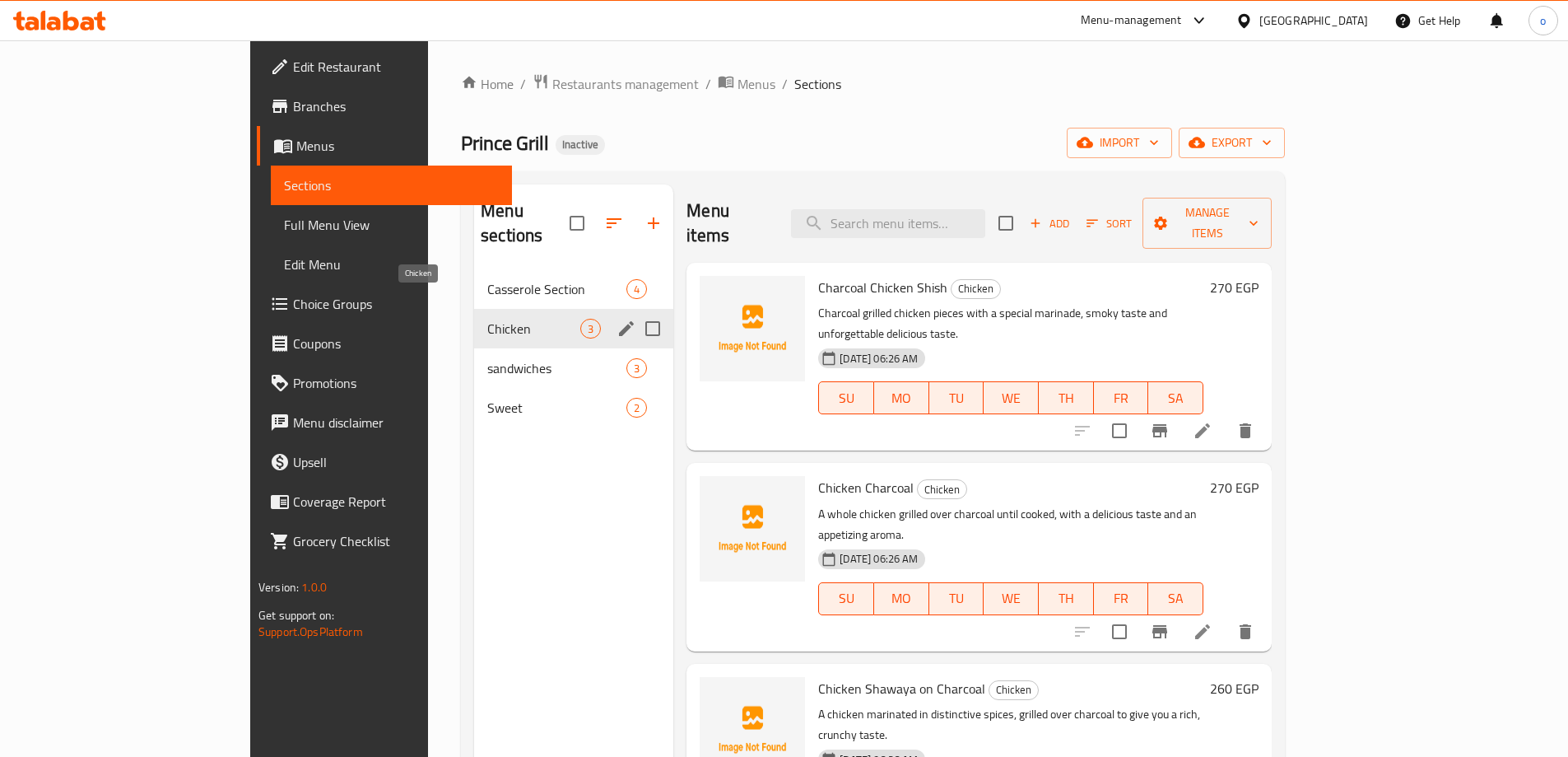
click at [488, 319] on span "Chicken" at bounding box center [534, 328] width 93 height 20
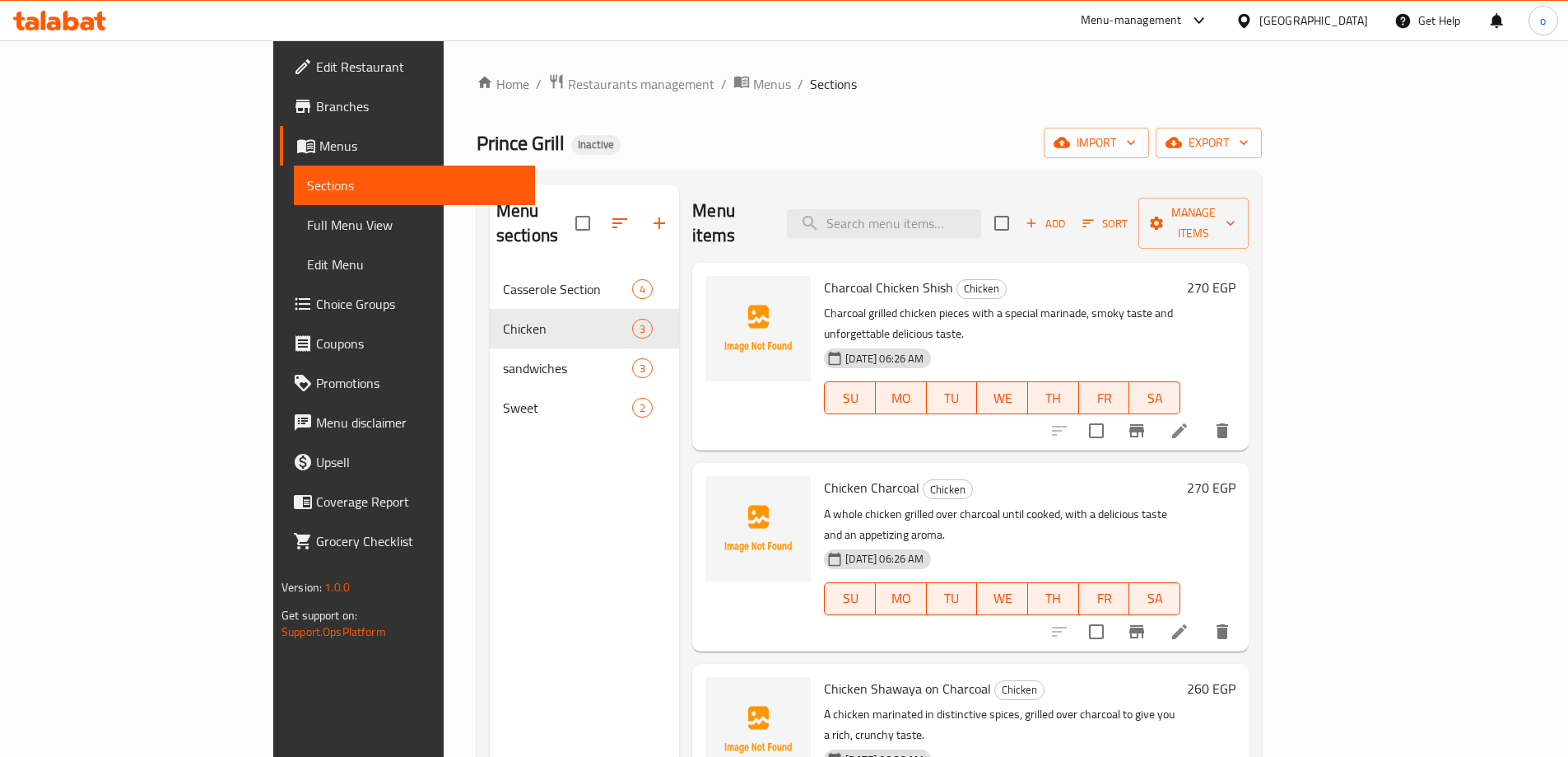
click at [320, 137] on span "Menus" at bounding box center [421, 146] width 202 height 20
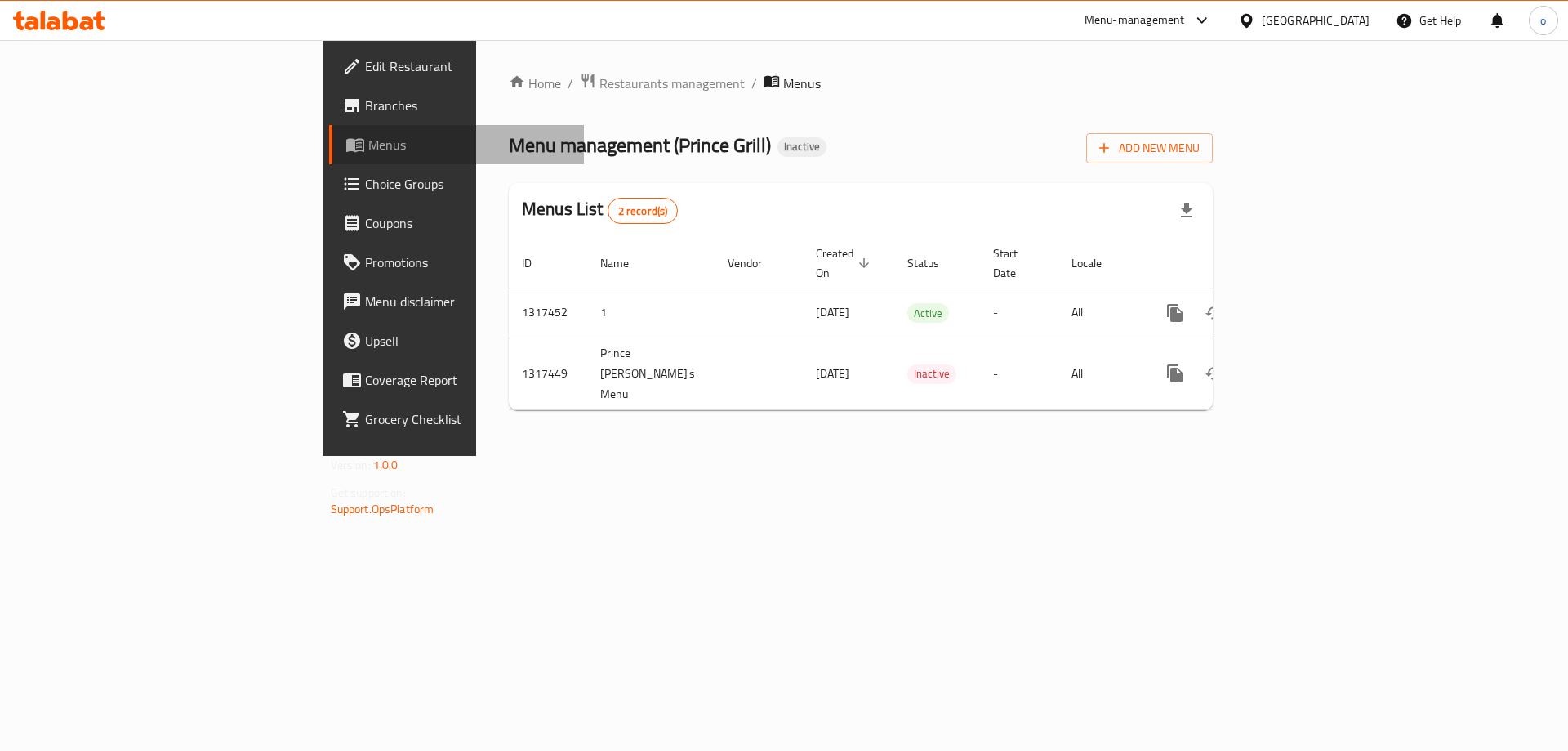
click at [368, 150] on span "Menus" at bounding box center [469, 145] width 203 height 20
click at [329, 120] on link "Branches" at bounding box center [457, 105] width 256 height 39
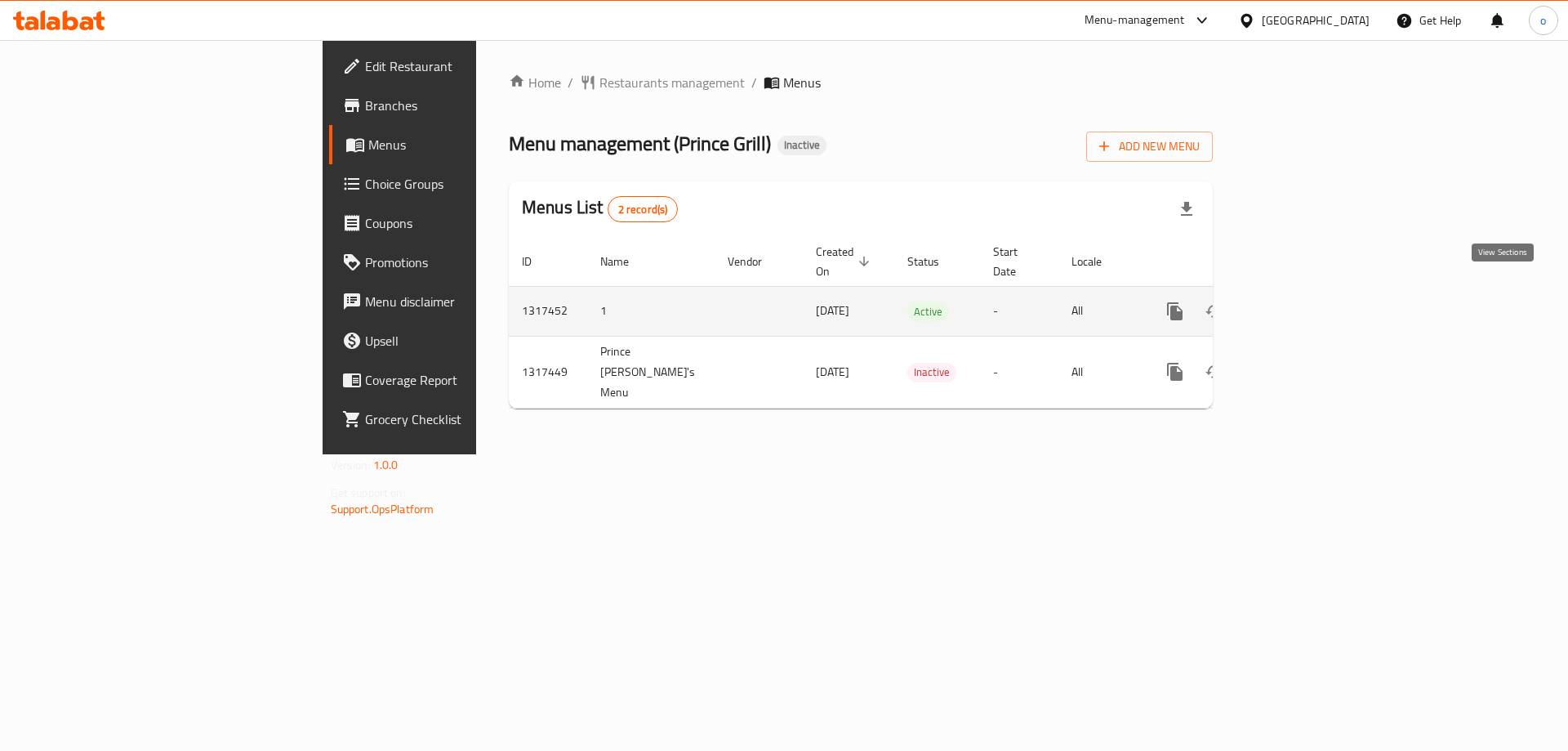
click at [1313, 308] on link "enhanced table" at bounding box center [1293, 311] width 39 height 39
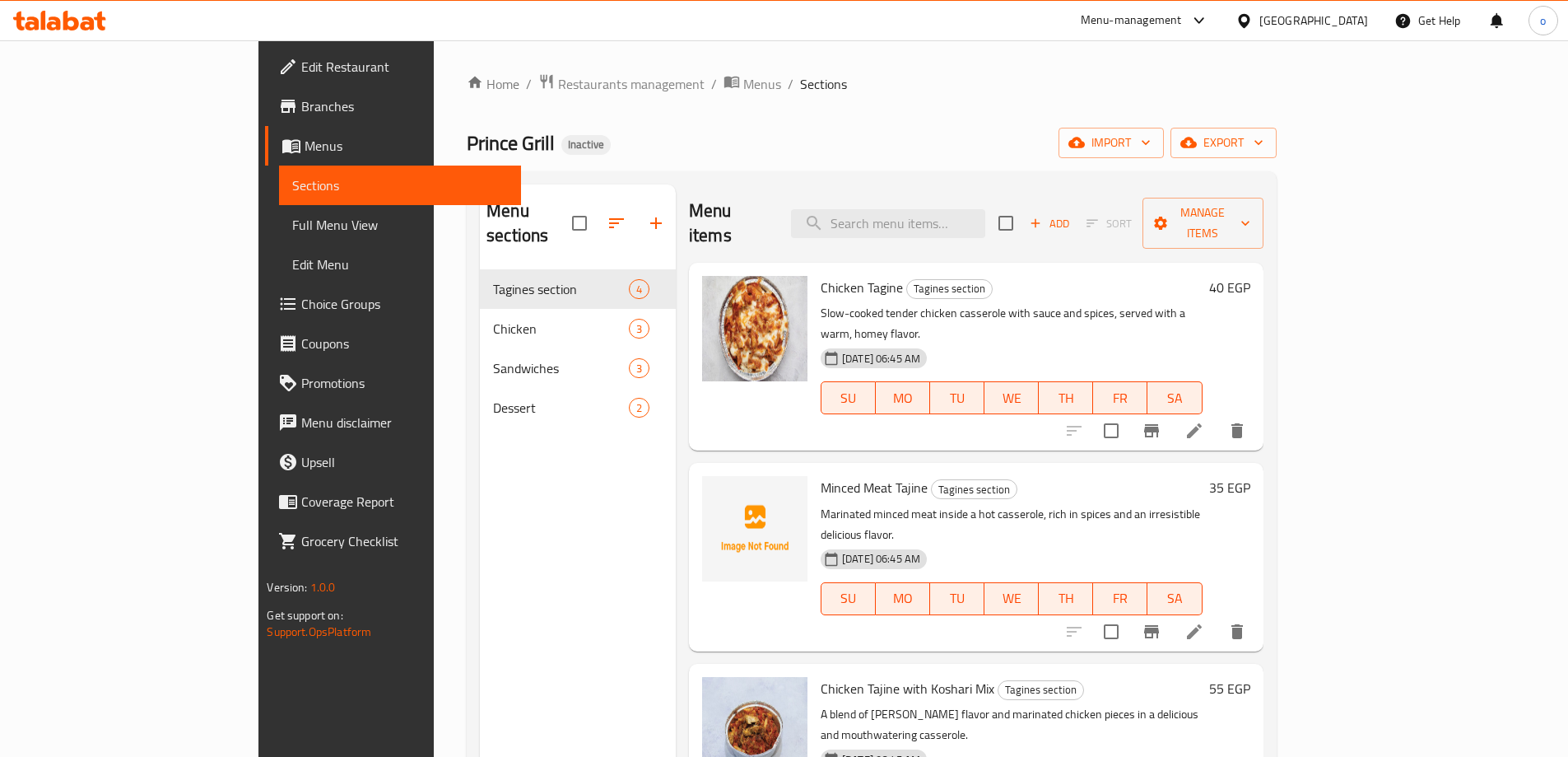
click at [292, 184] on span "Sections" at bounding box center [399, 185] width 215 height 20
click at [304, 148] on span "Menus" at bounding box center [405, 146] width 202 height 20
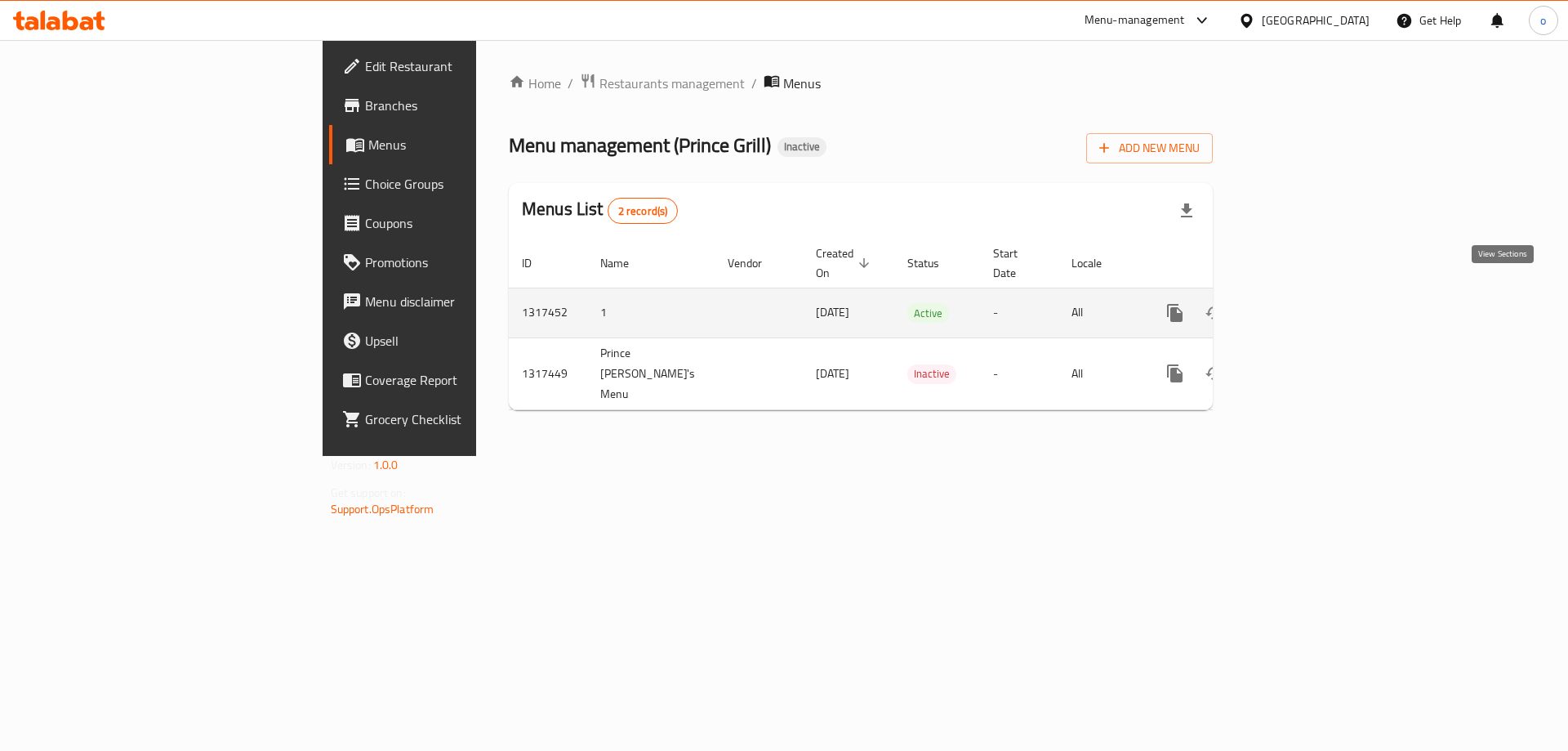
click at [1303, 303] on icon "enhanced table" at bounding box center [1292, 312] width 20 height 20
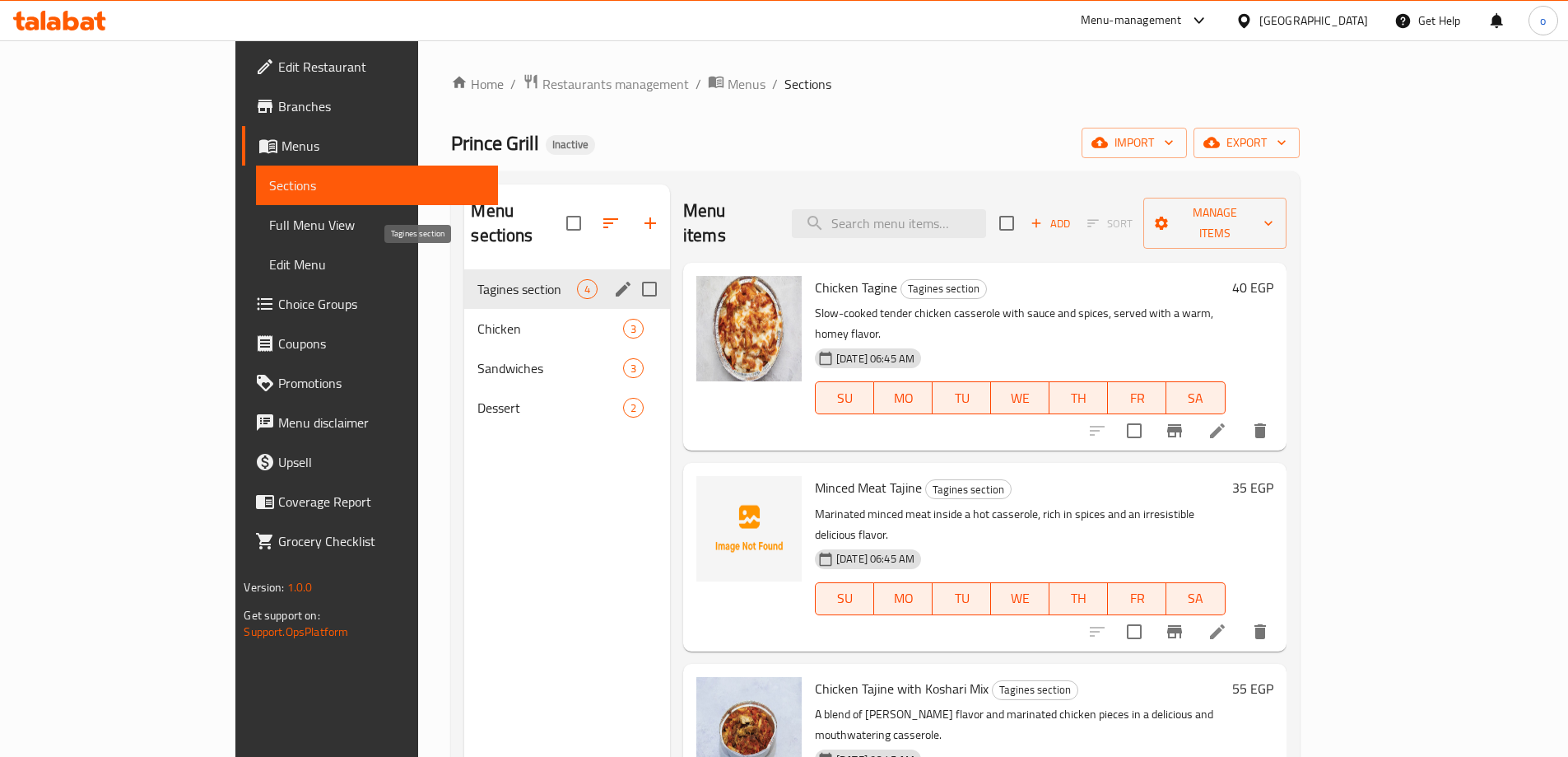
click at [477, 279] on span "Tagines section" at bounding box center [526, 289] width 99 height 20
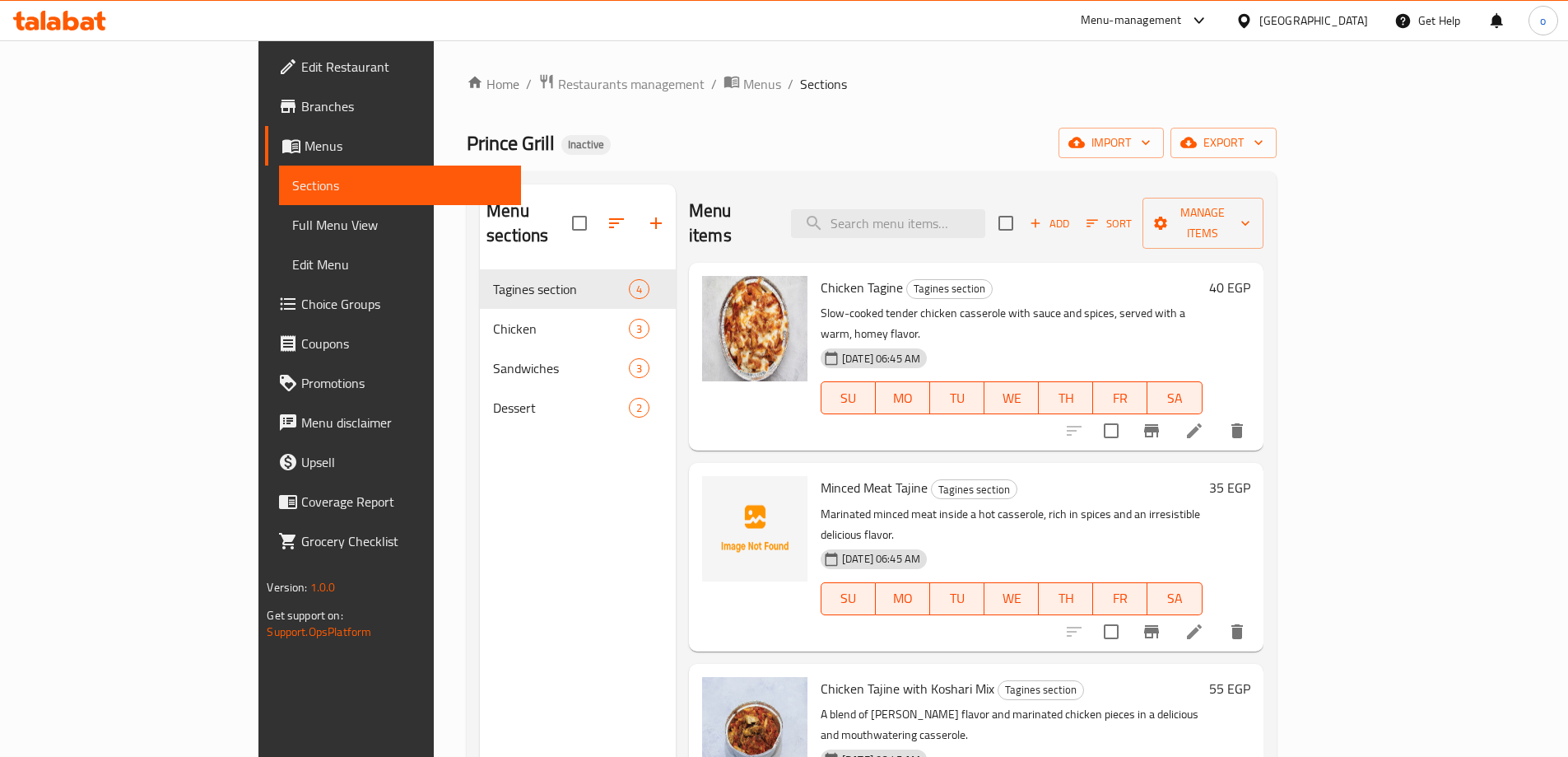
click at [265, 133] on link "Menus" at bounding box center [392, 146] width 255 height 39
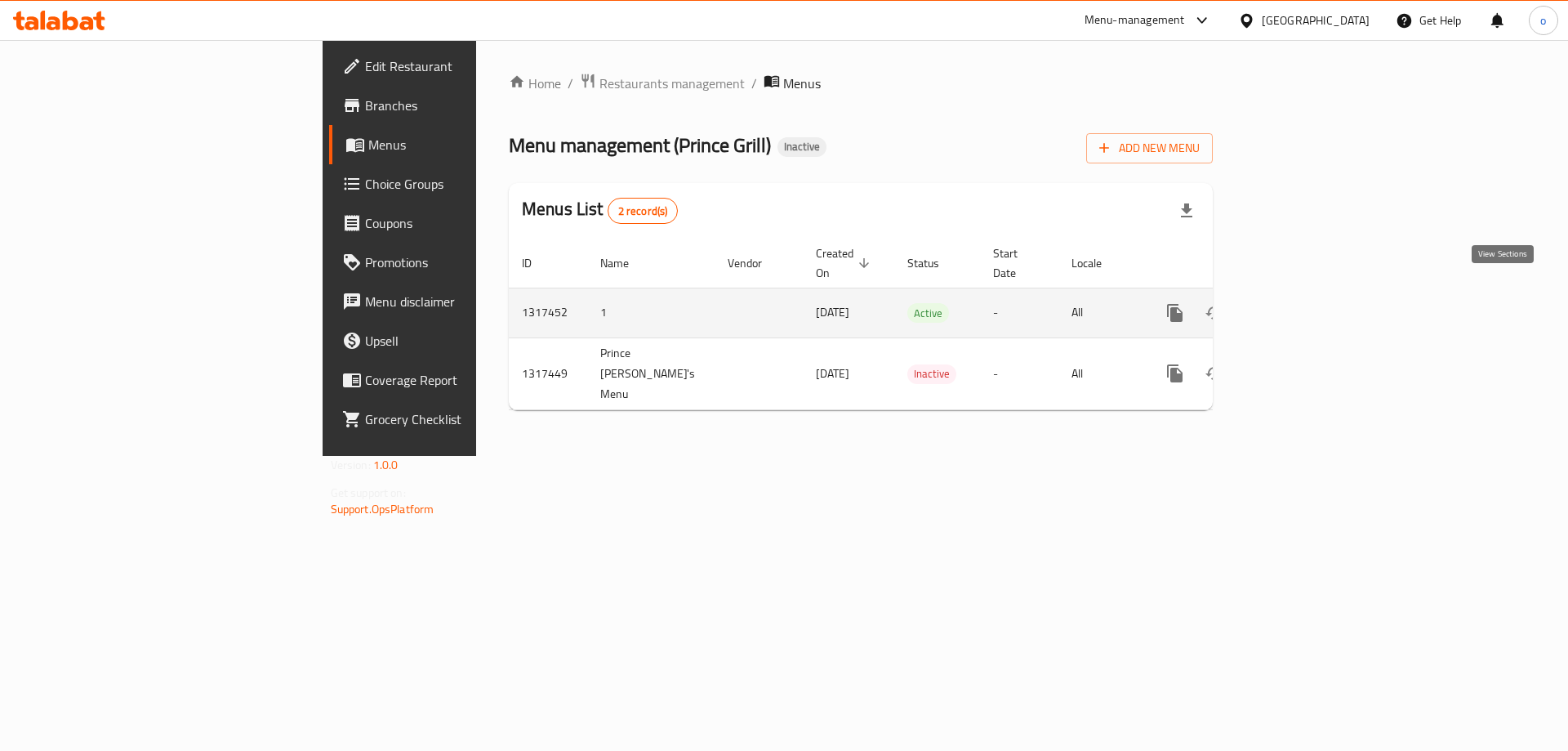
click at [1313, 302] on link "enhanced table" at bounding box center [1293, 313] width 39 height 39
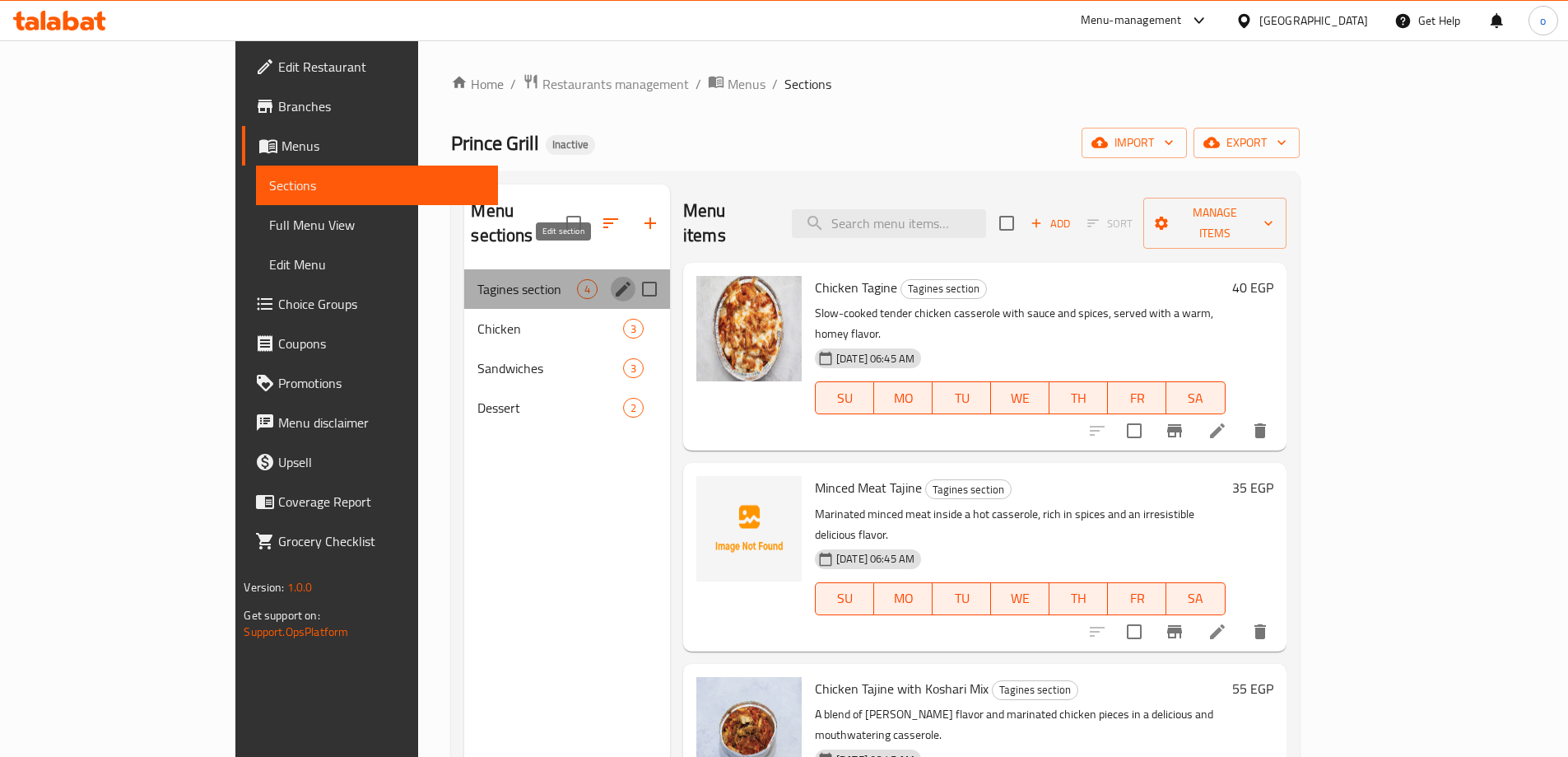
click at [616, 282] on icon "edit" at bounding box center [623, 289] width 15 height 15
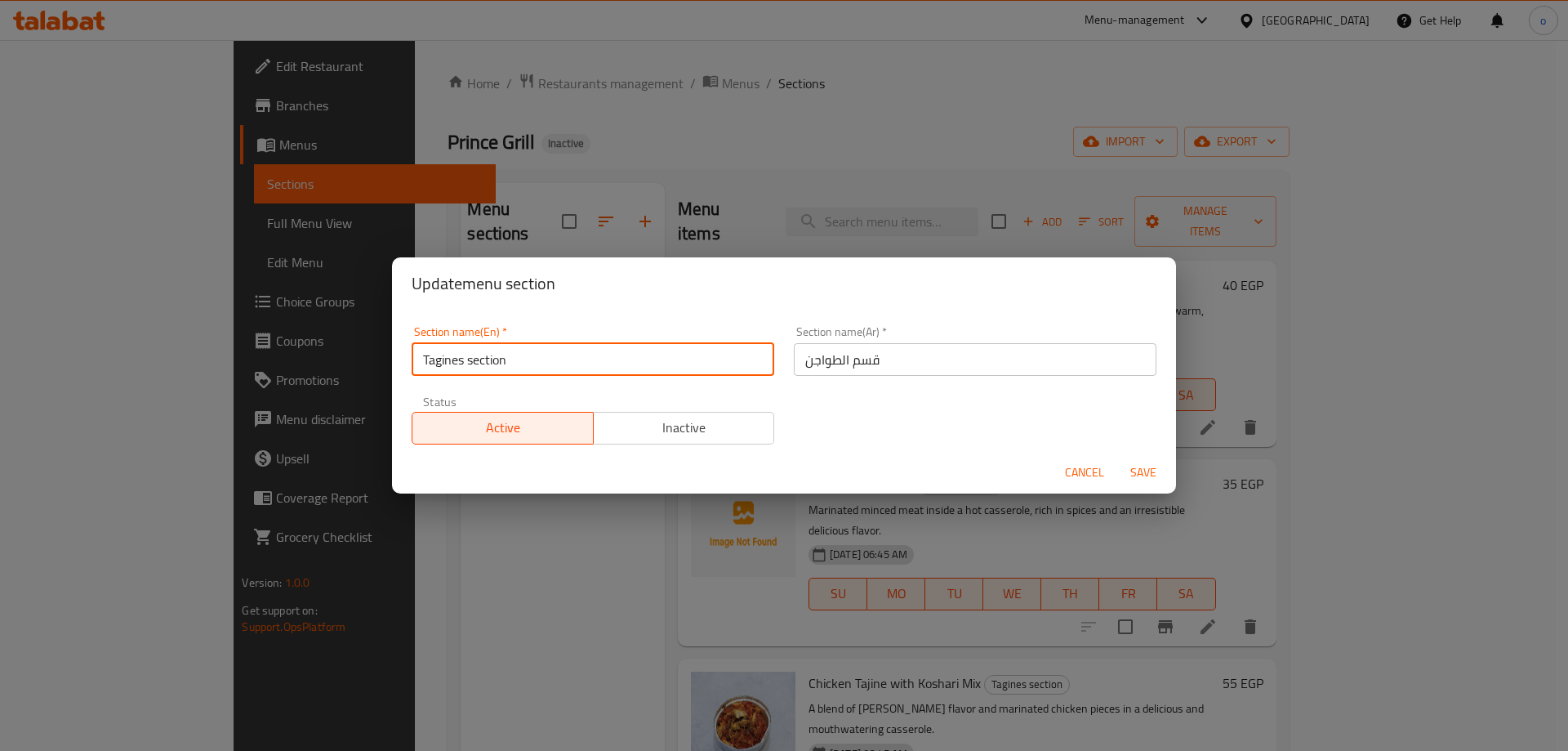
drag, startPoint x: 465, startPoint y: 361, endPoint x: 361, endPoint y: 357, distance: 104.1
click at [373, 356] on div "Update menu section Section name(En)   * Tagines section Section name(En) * Sec…" at bounding box center [784, 375] width 1568 height 751
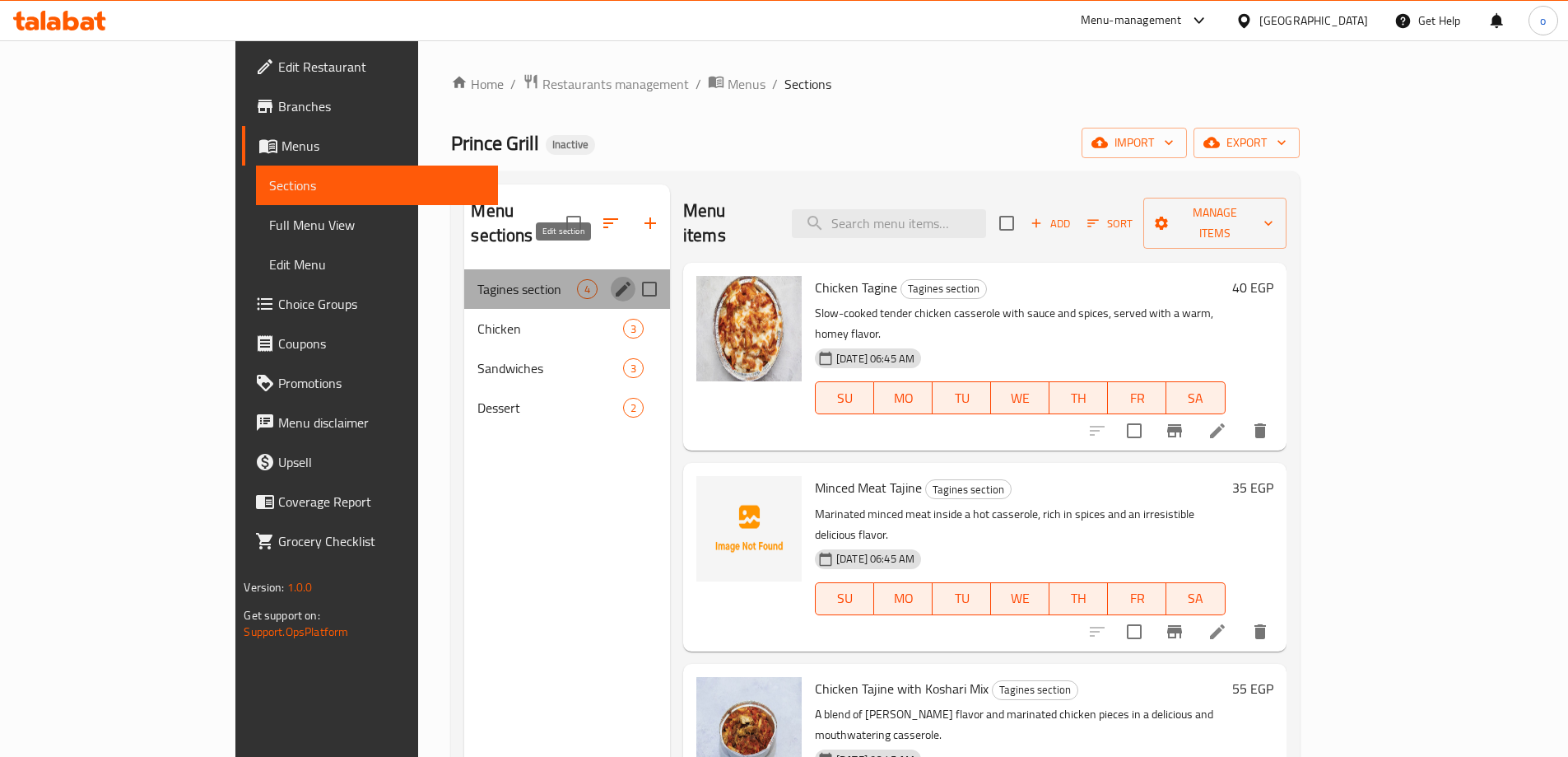
click at [616, 282] on icon "edit" at bounding box center [623, 289] width 15 height 15
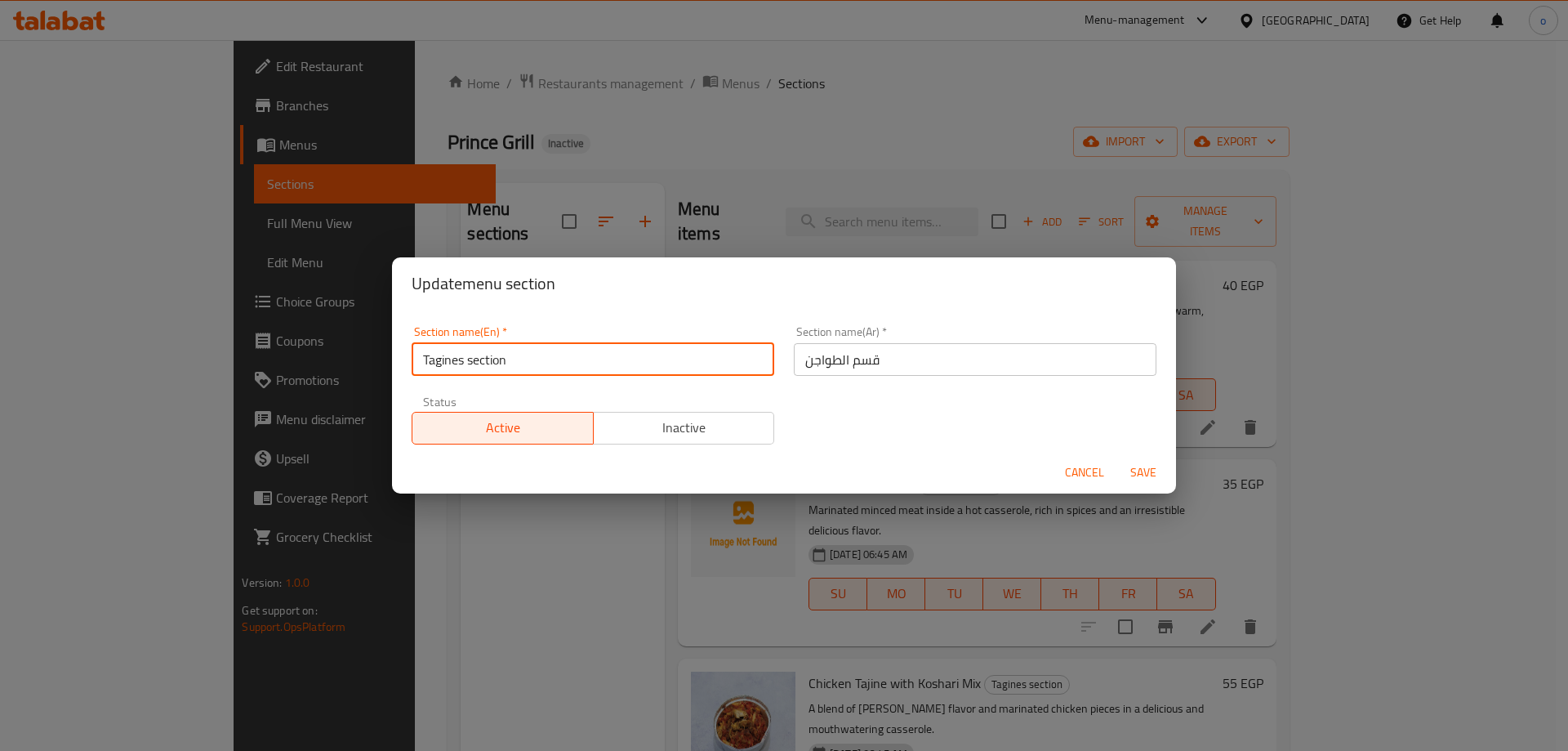
drag, startPoint x: 467, startPoint y: 352, endPoint x: 401, endPoint y: 363, distance: 66.9
click at [401, 363] on div "Section name(En)   * Tagines section Section name(En) * Section name(Ar)   * قس…" at bounding box center [784, 380] width 784 height 141
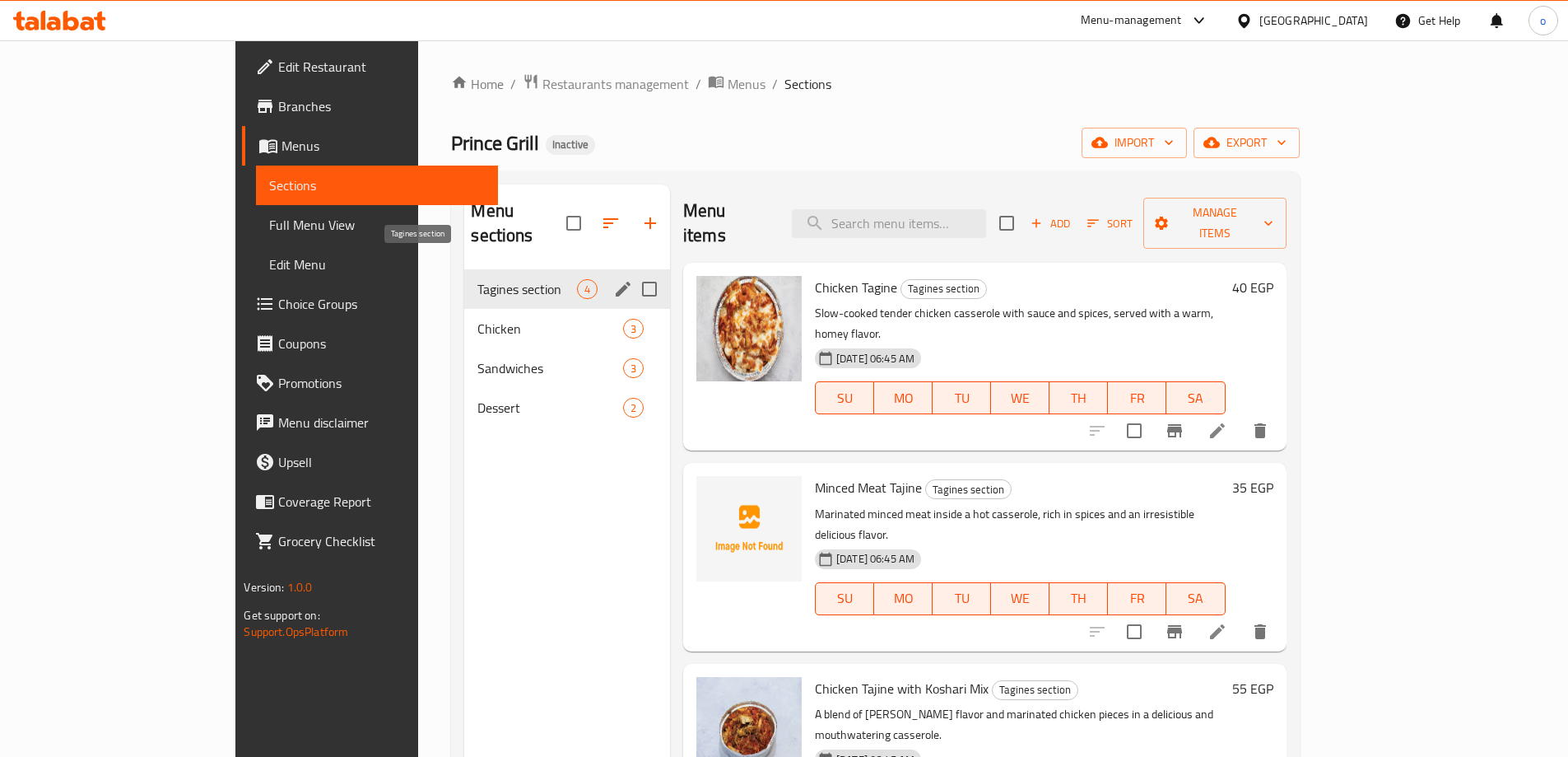
click at [477, 279] on span "Tagines section" at bounding box center [526, 289] width 99 height 20
click at [613, 279] on icon "edit" at bounding box center [623, 289] width 20 height 20
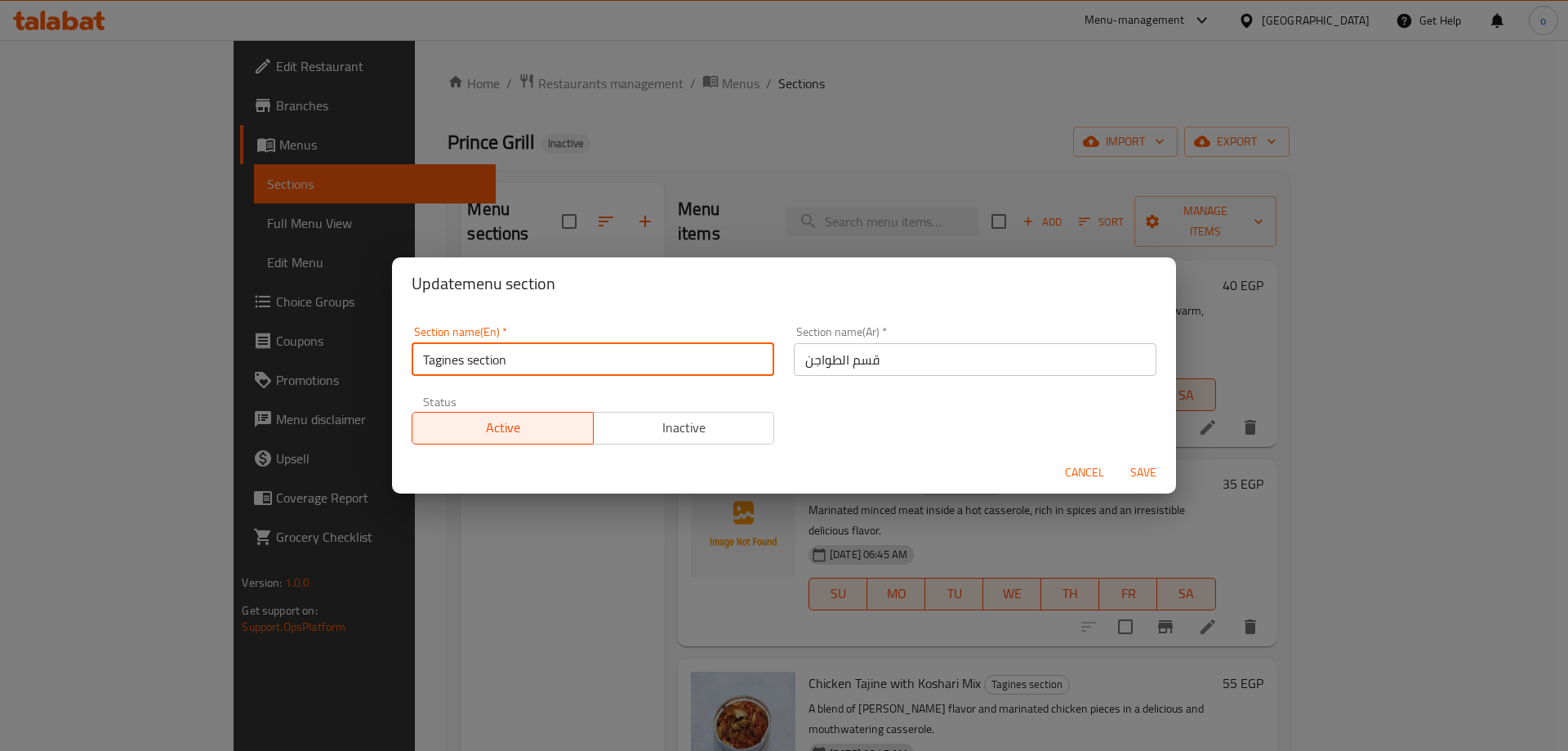
drag, startPoint x: 461, startPoint y: 361, endPoint x: 412, endPoint y: 377, distance: 51.5
click at [412, 377] on div "Section name(En)   * Tagines section Section name(En) *" at bounding box center [594, 351] width 383 height 70
click at [461, 363] on input "Tagines section" at bounding box center [593, 359] width 363 height 32
drag, startPoint x: 463, startPoint y: 361, endPoint x: 401, endPoint y: 371, distance: 62.8
click at [401, 371] on div "Section name(En)   * Tagines section Section name(En) * Section name(Ar)   * قس…" at bounding box center [784, 380] width 784 height 141
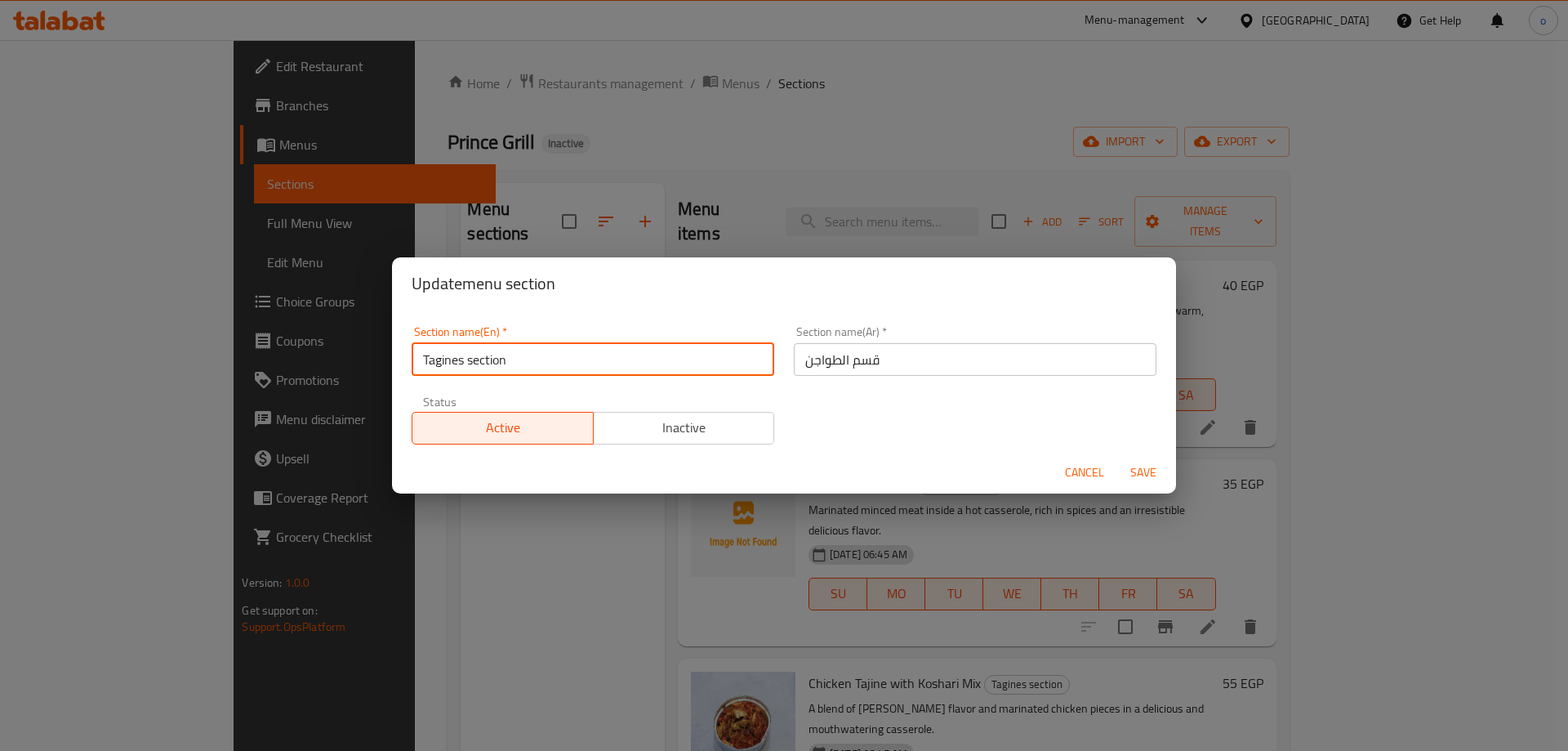
paste input "Casserole"
type input "Casserole section"
click at [1155, 467] on span "Save" at bounding box center [1144, 473] width 39 height 20
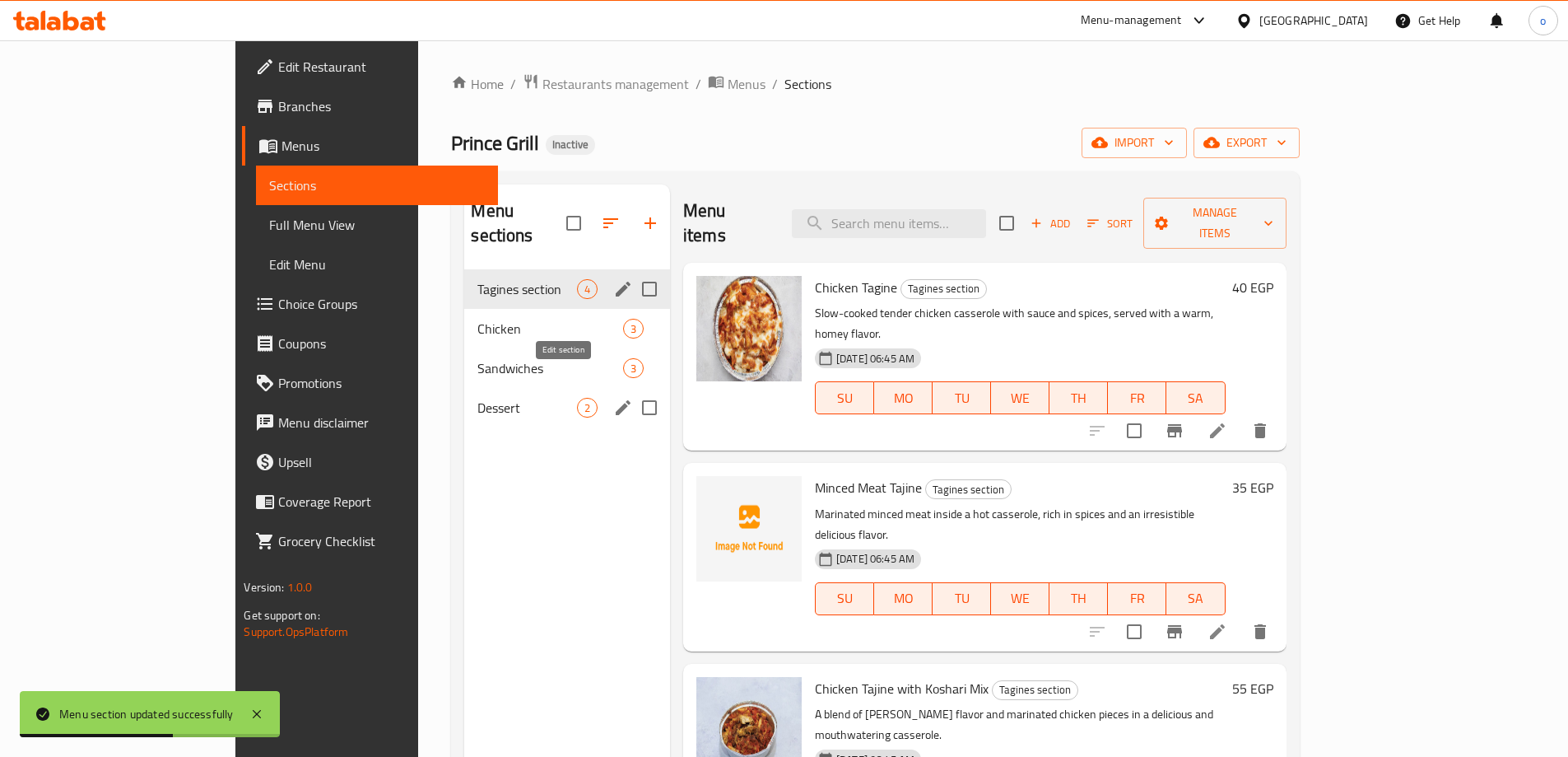
click at [616, 400] on icon "edit" at bounding box center [623, 407] width 15 height 15
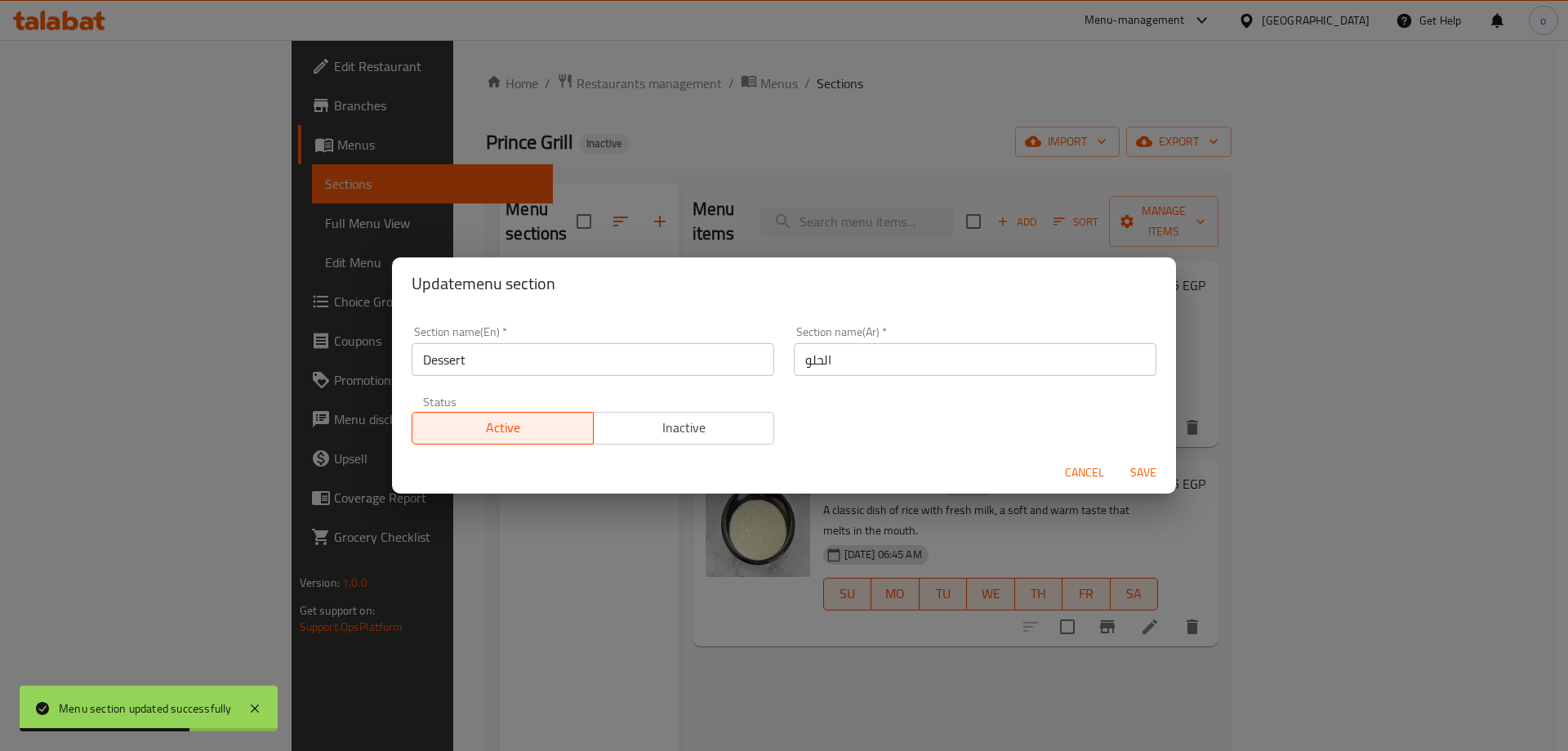
click at [443, 551] on div "Update menu section Section name(En)   * Dessert Section name(En) * Section nam…" at bounding box center [784, 375] width 1568 height 751
click at [1082, 468] on span "Cancel" at bounding box center [1085, 473] width 39 height 20
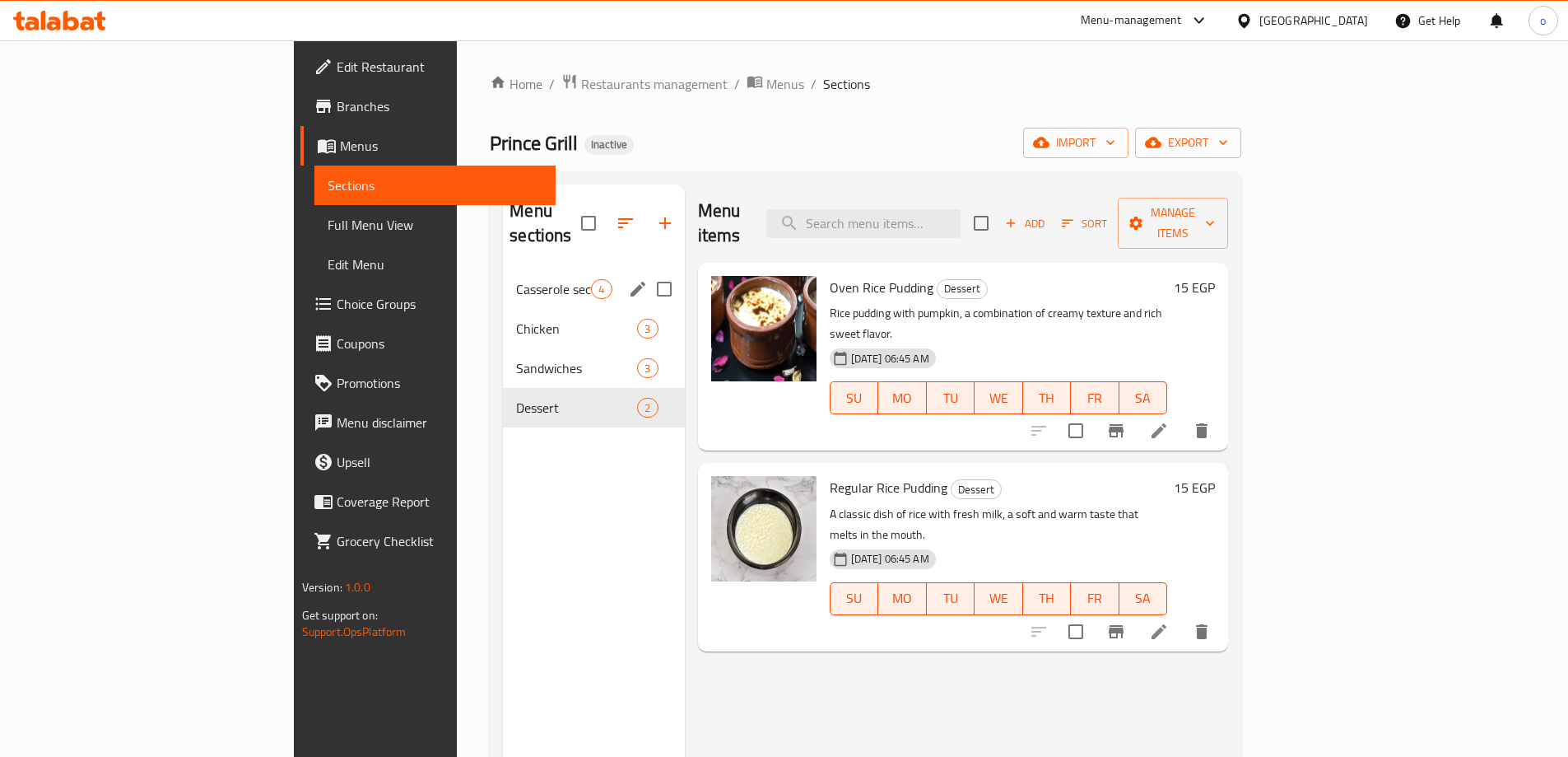
click at [516, 279] on span "Casserole section" at bounding box center [553, 289] width 75 height 20
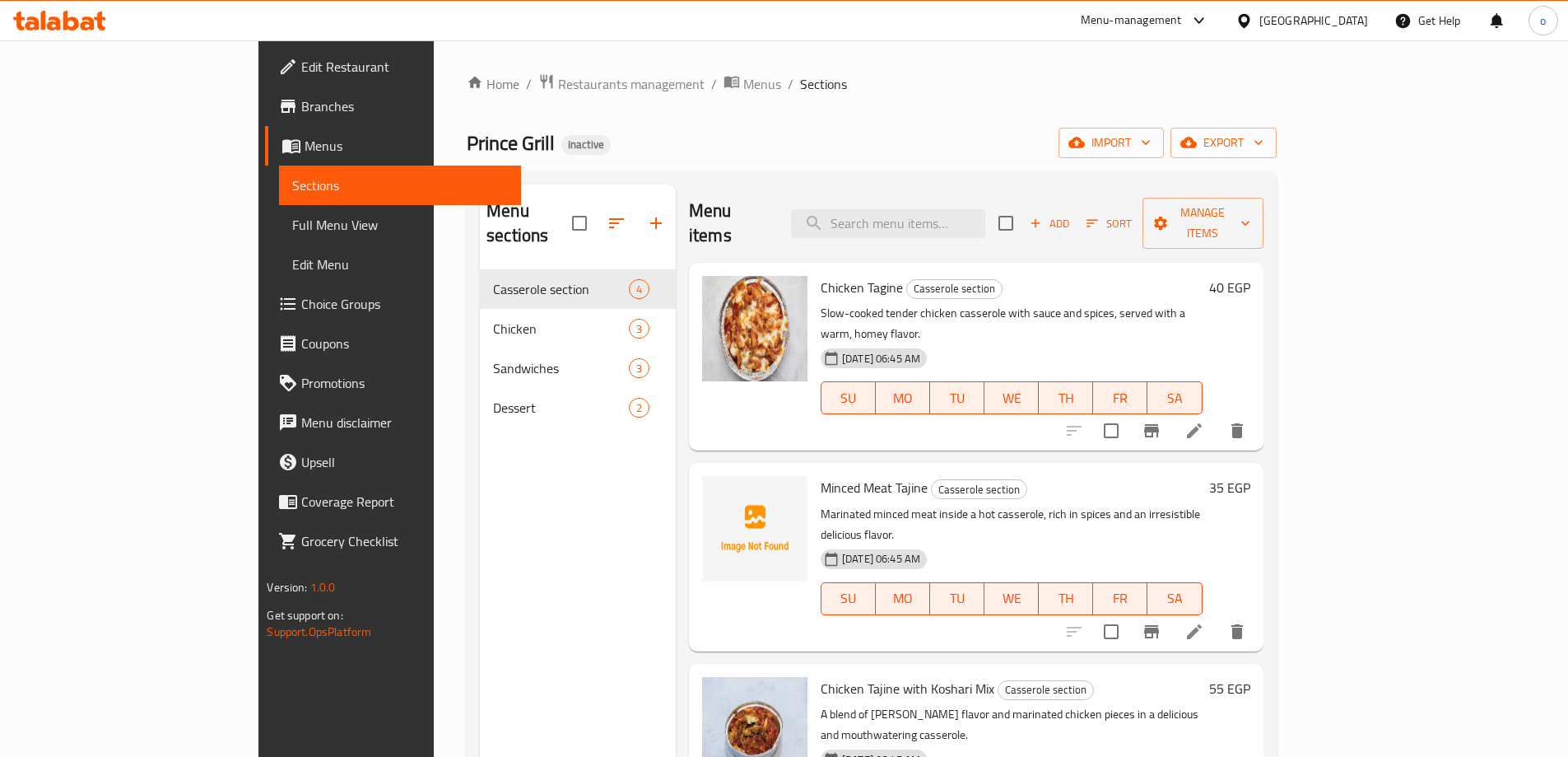
scroll to position [4, 0]
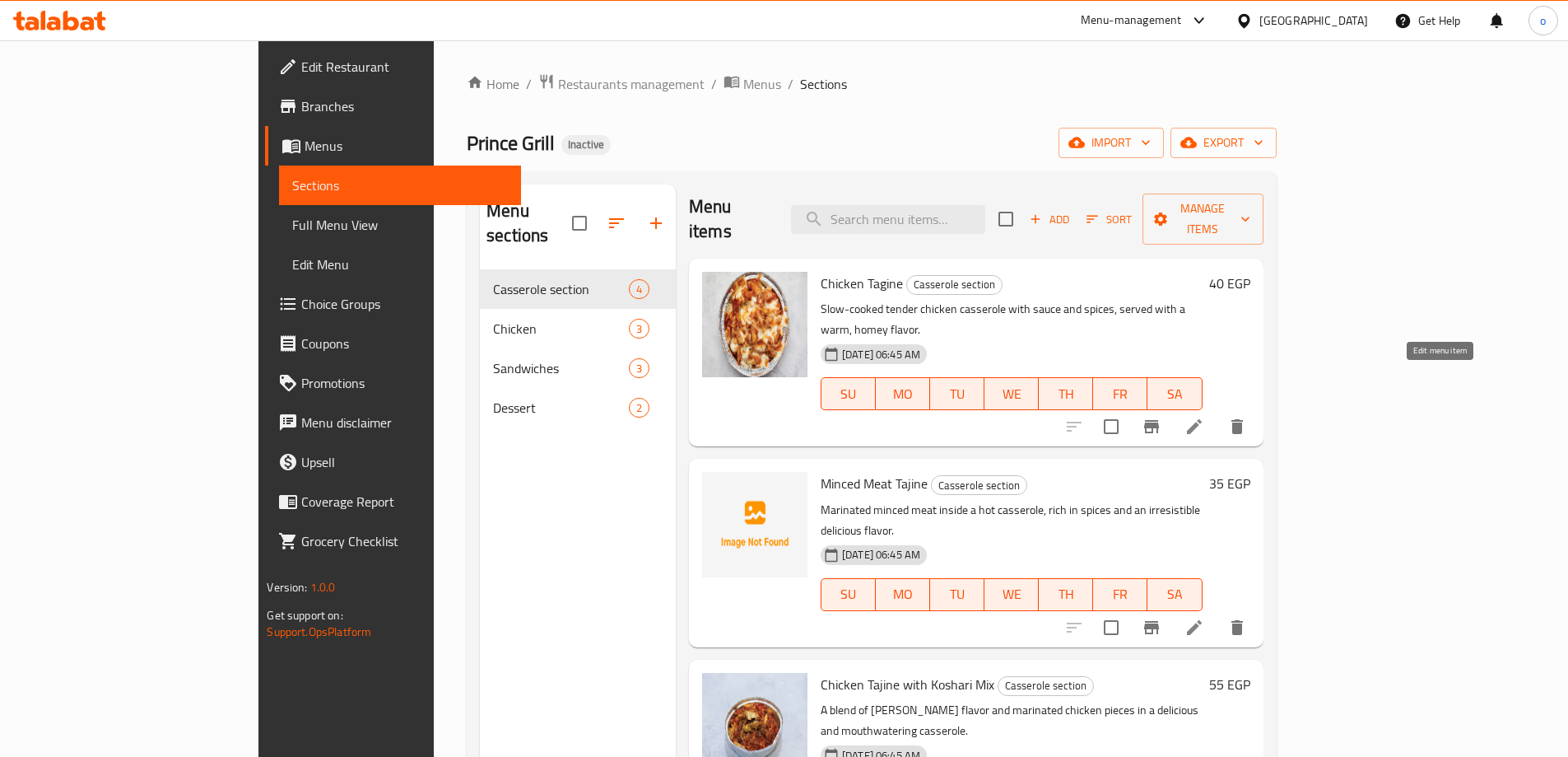
click at [1204, 417] on icon at bounding box center [1194, 426] width 20 height 20
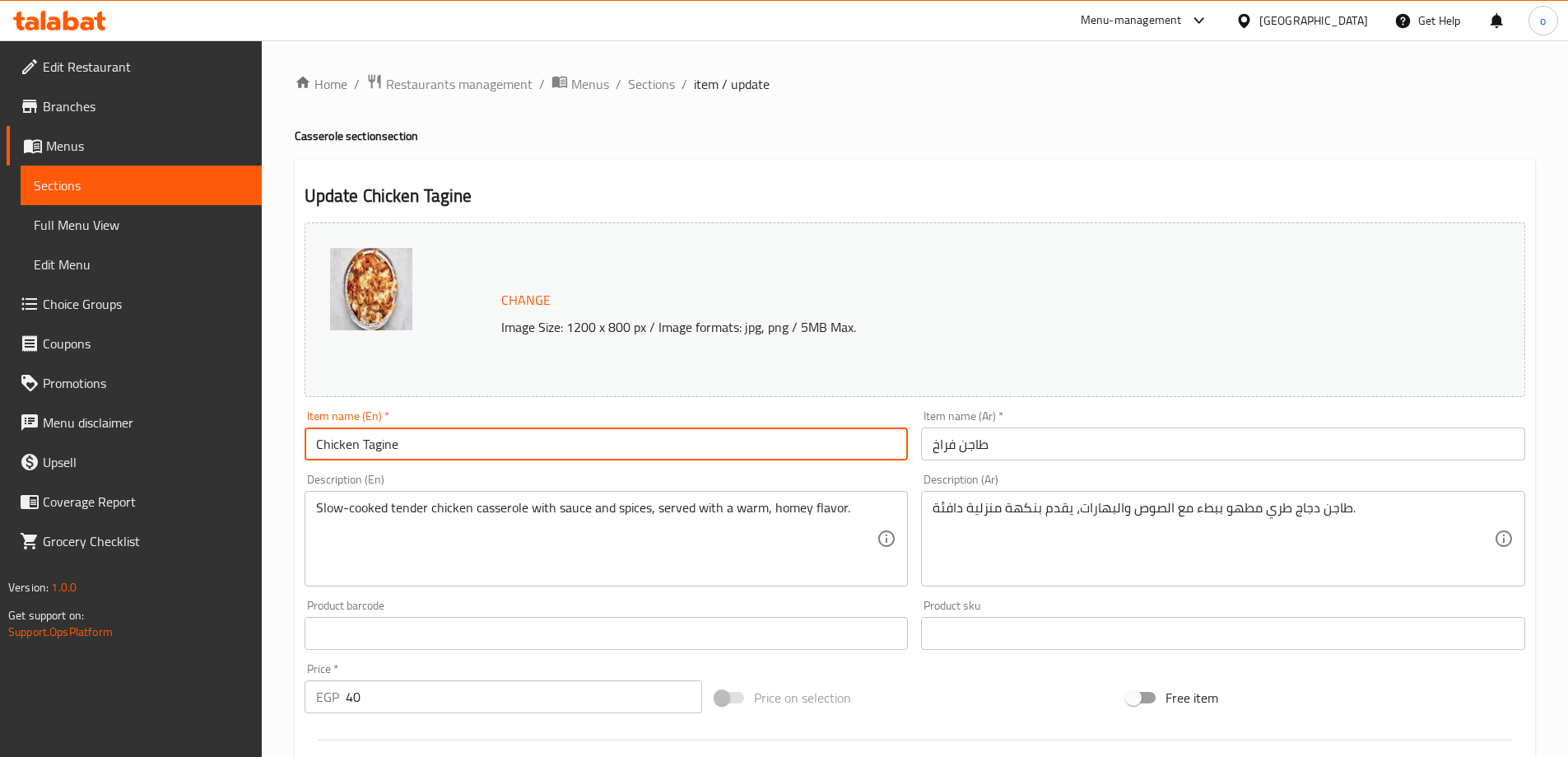
drag, startPoint x: 362, startPoint y: 441, endPoint x: 402, endPoint y: 454, distance: 42.1
click at [402, 454] on input "Chicken Tagine" at bounding box center [606, 444] width 604 height 33
paste input "Casserole"
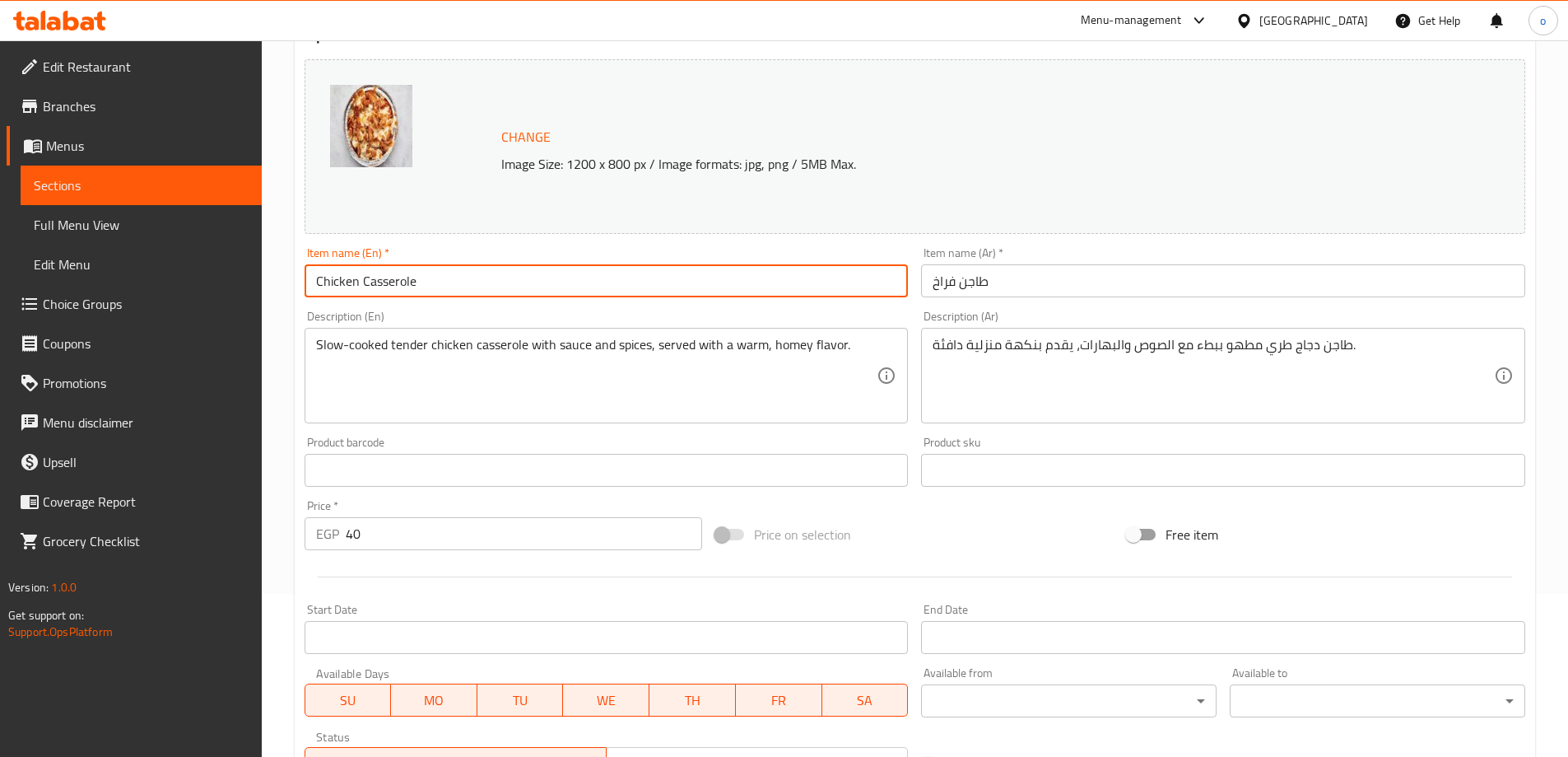
scroll to position [430, 0]
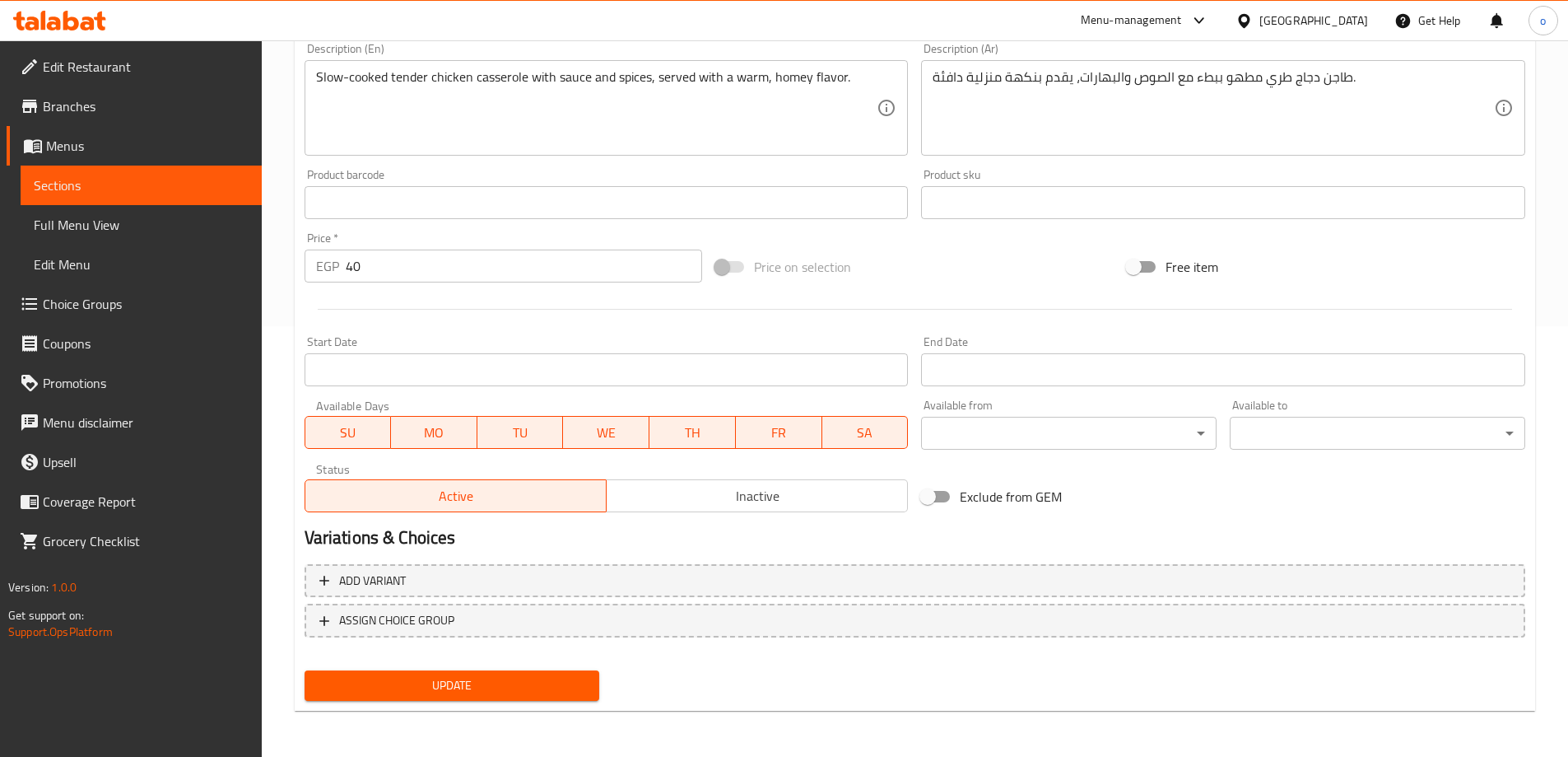
type input "Chicken Casserole"
drag, startPoint x: 511, startPoint y: 665, endPoint x: 492, endPoint y: 679, distance: 23.6
click at [492, 679] on span "Update" at bounding box center [452, 686] width 269 height 21
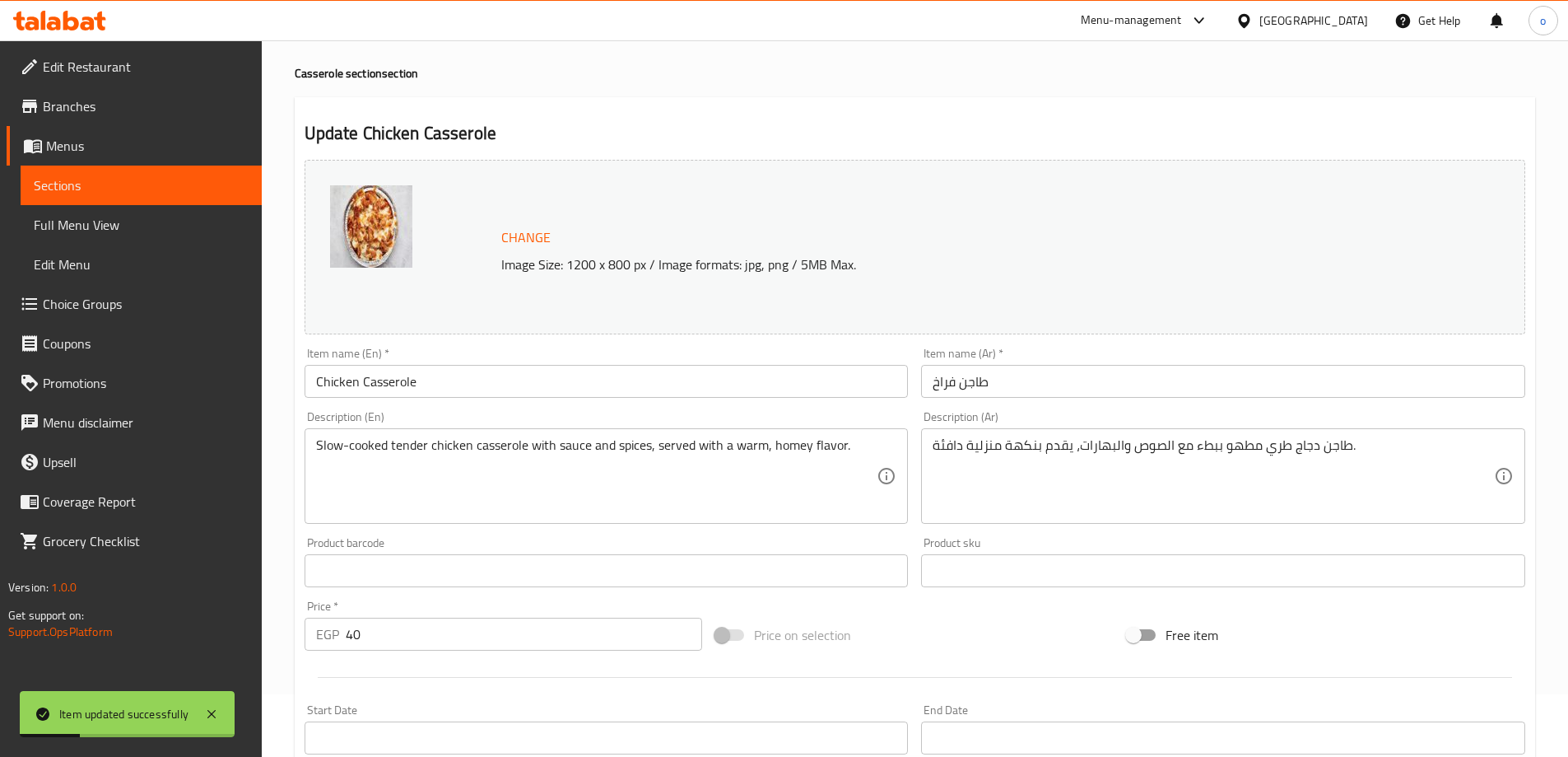
scroll to position [0, 0]
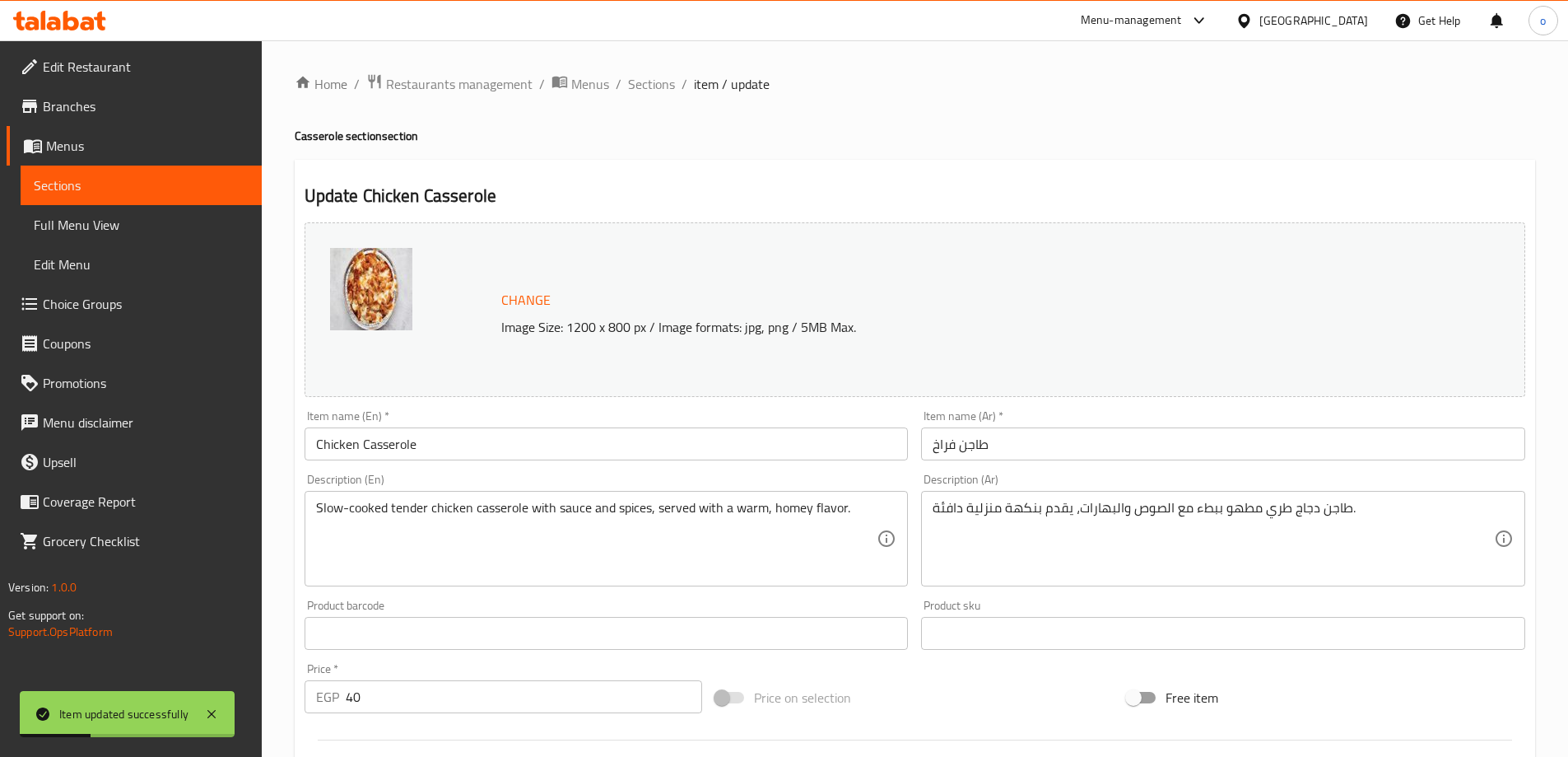
click at [83, 151] on span "Menus" at bounding box center [147, 146] width 202 height 20
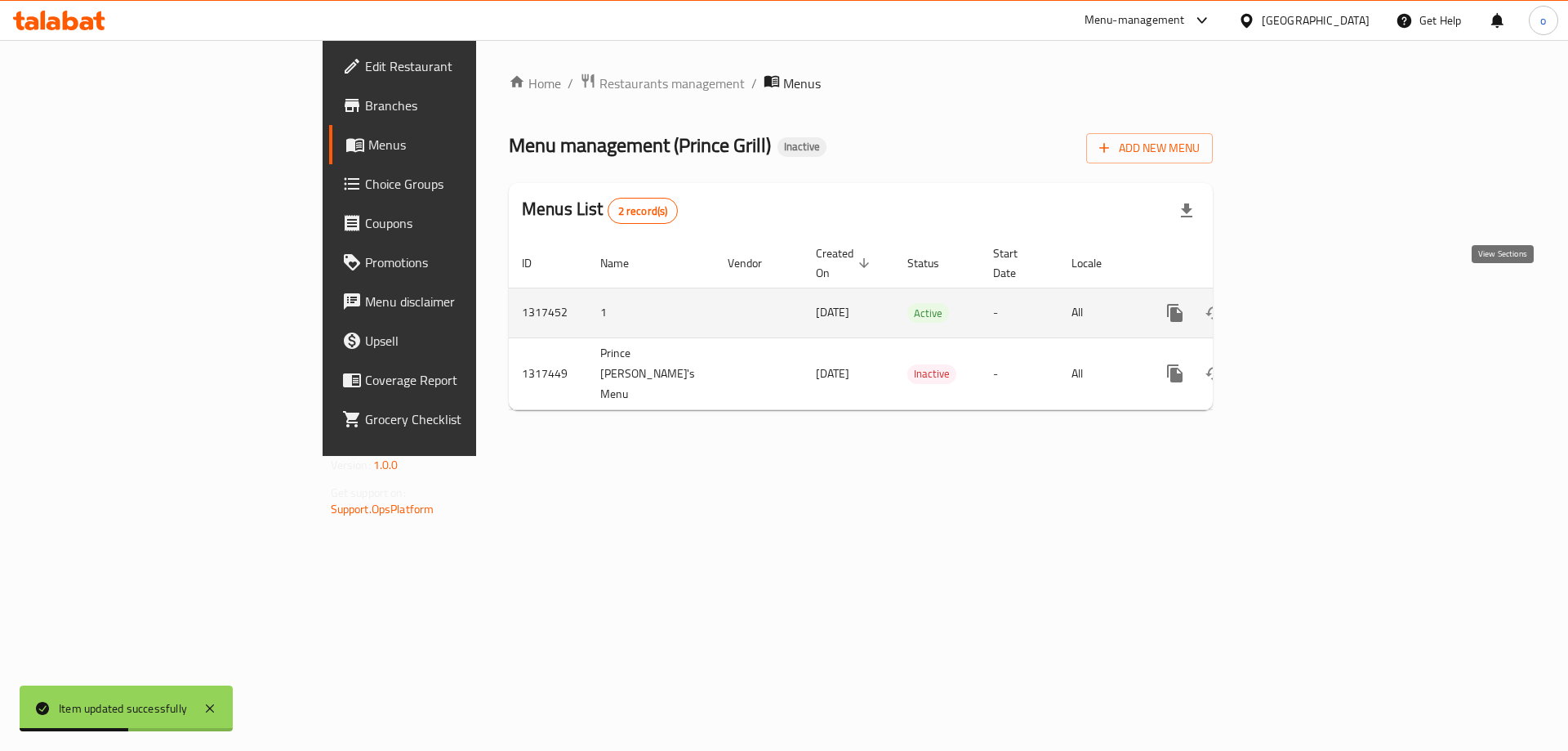
click at [1303, 303] on icon "enhanced table" at bounding box center [1292, 312] width 20 height 20
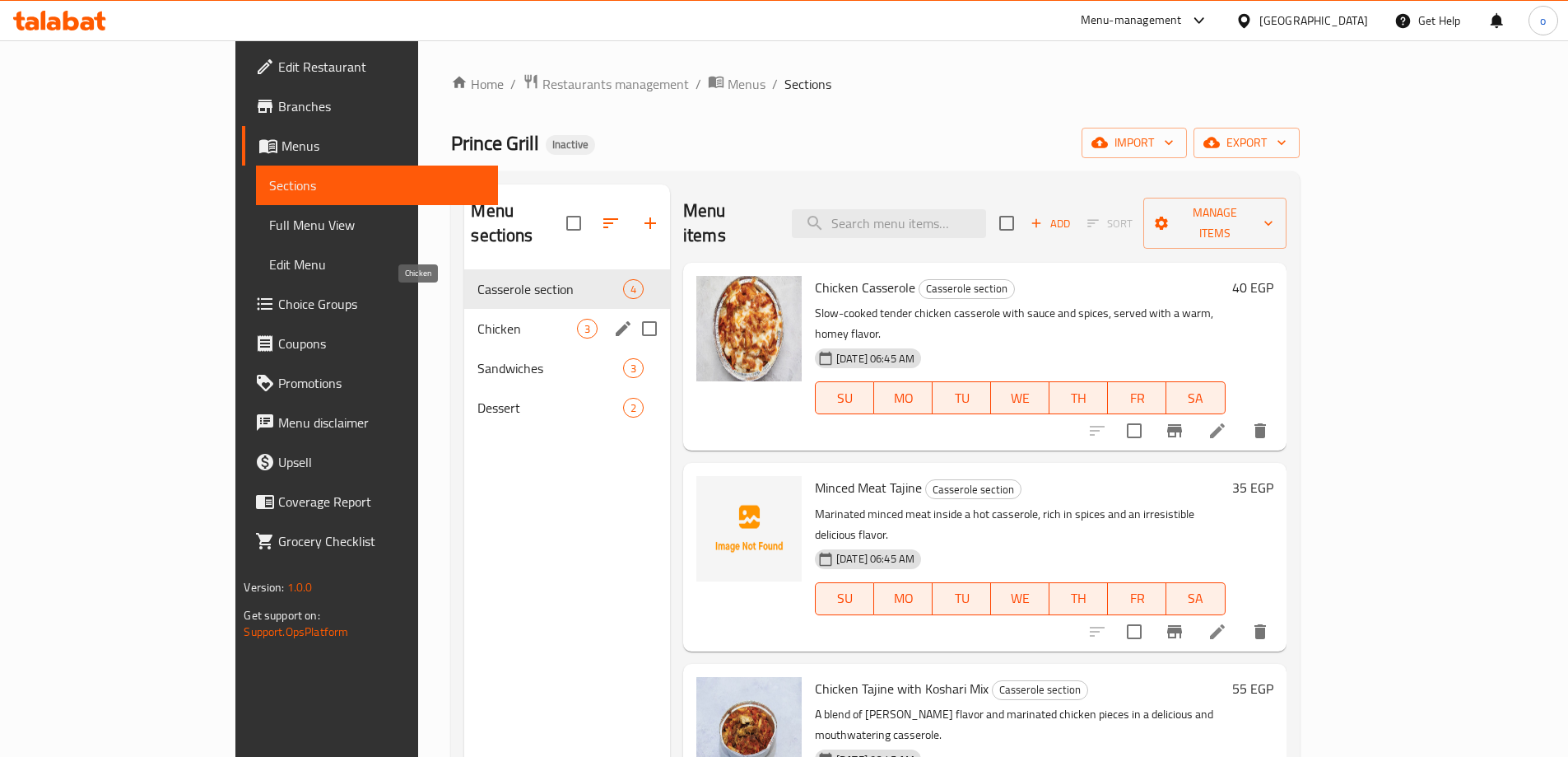
click at [477, 319] on span "Chicken" at bounding box center [526, 328] width 99 height 20
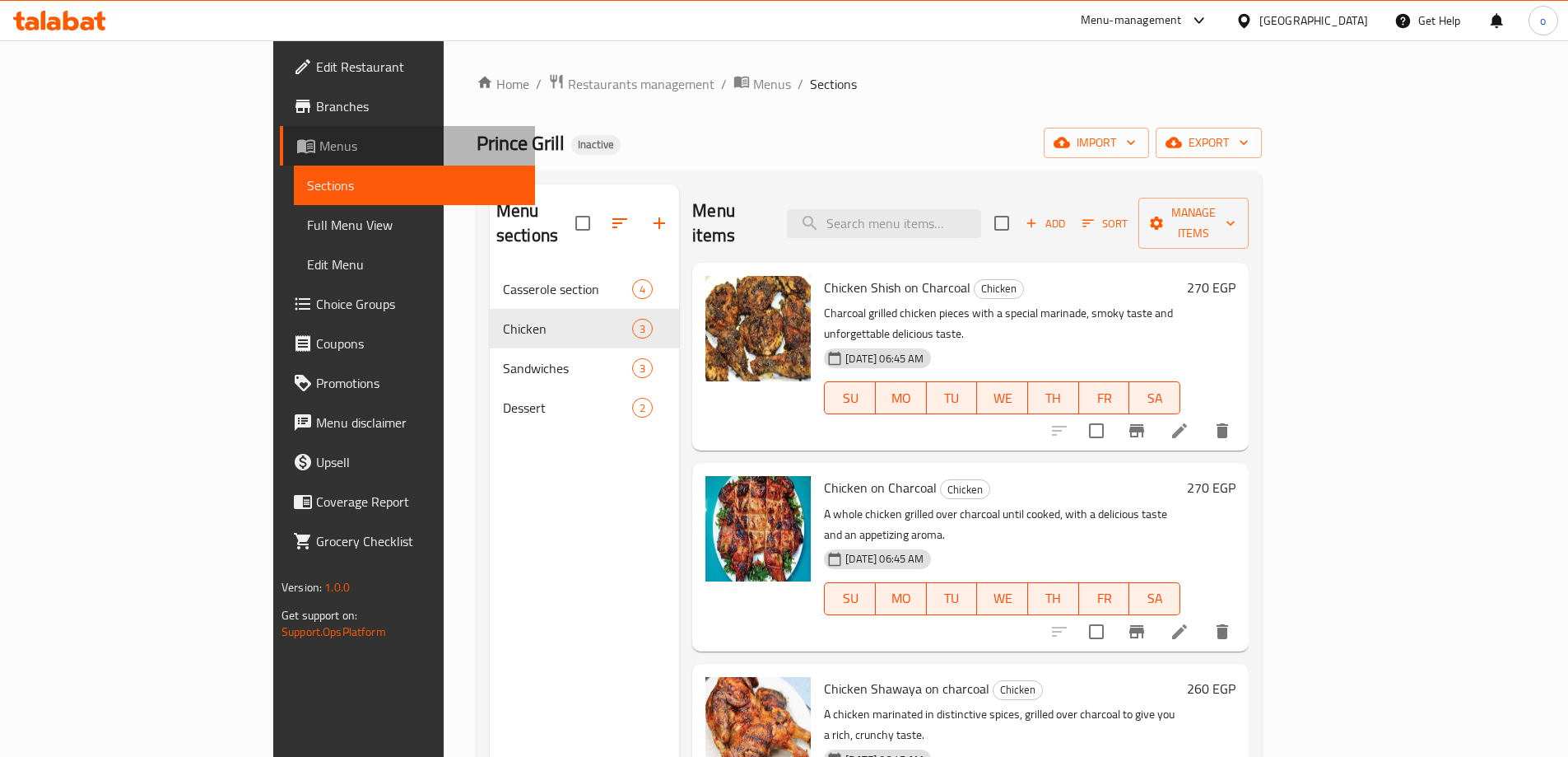
click at [320, 148] on span "Menus" at bounding box center [421, 146] width 202 height 20
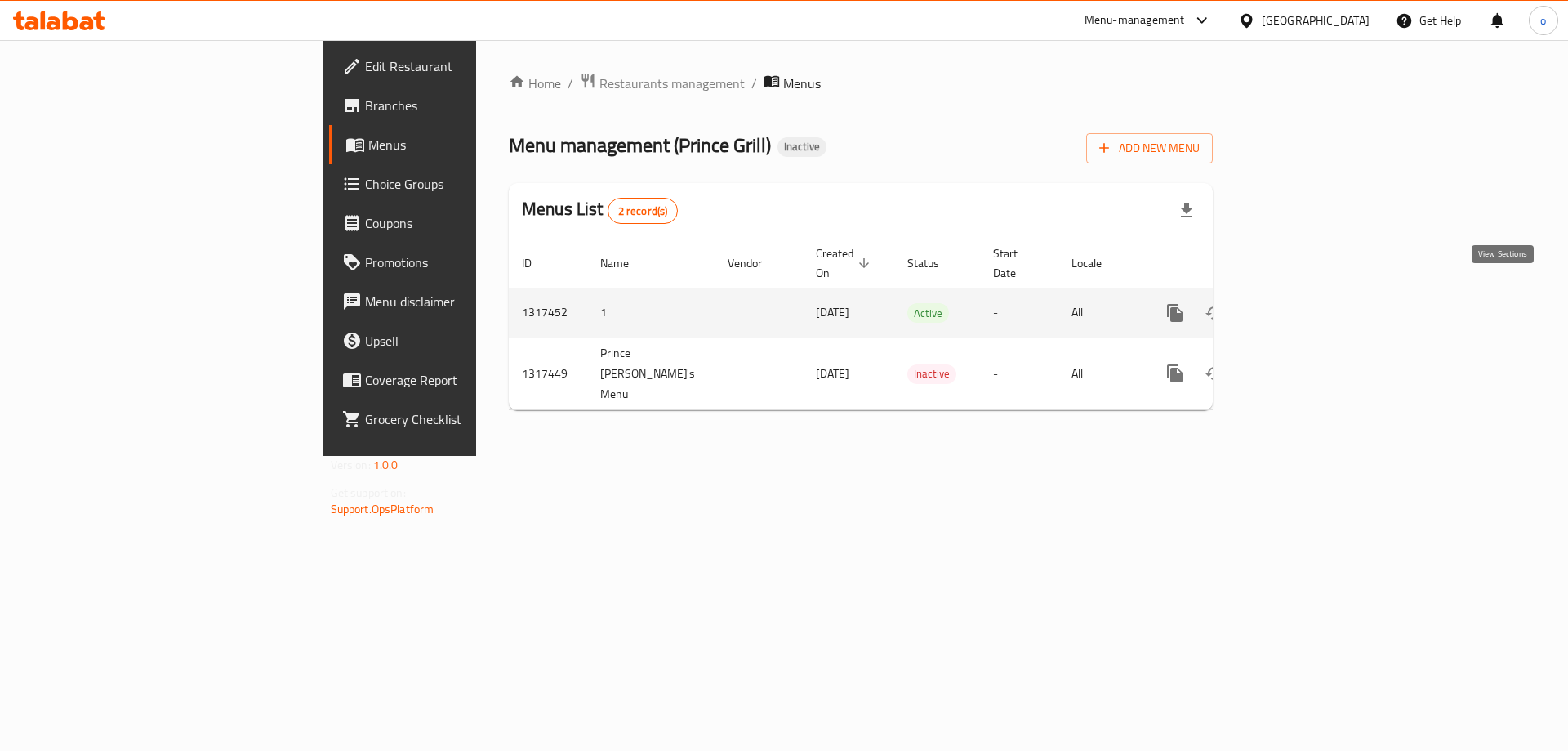
click at [1313, 307] on link "enhanced table" at bounding box center [1293, 313] width 39 height 39
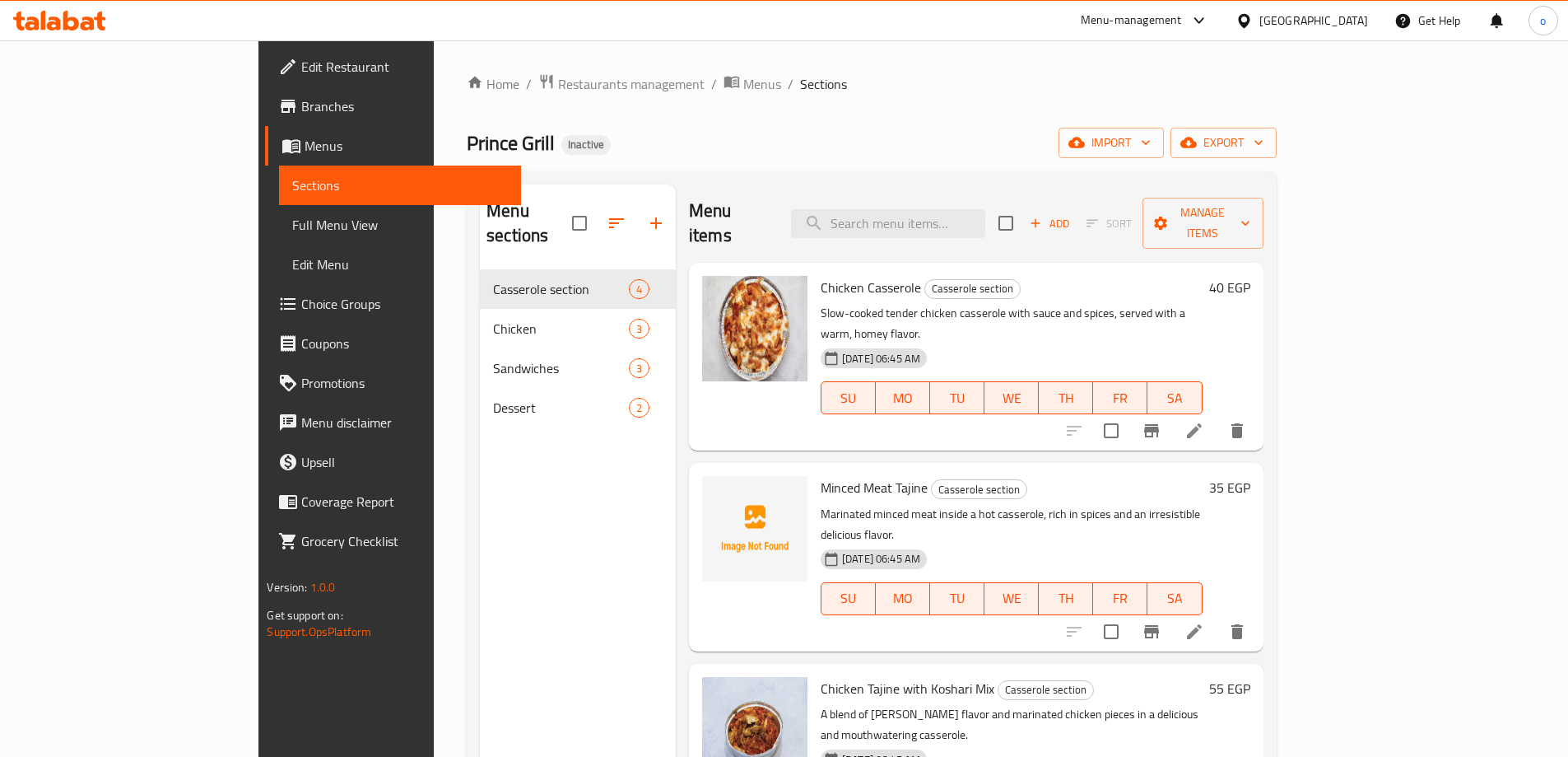
click at [292, 229] on span "Full Menu View" at bounding box center [399, 225] width 215 height 20
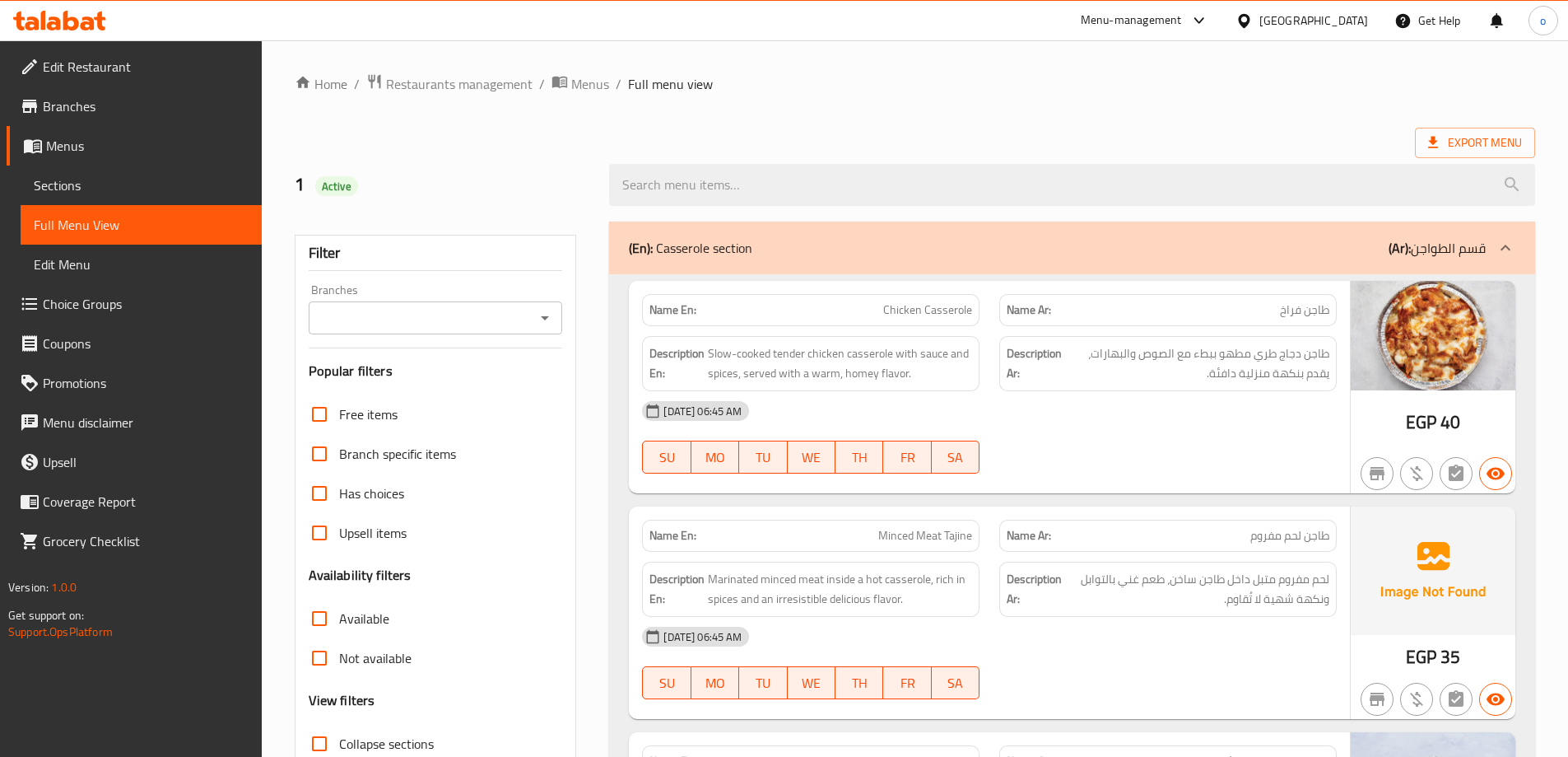
click at [87, 235] on span "Full Menu View" at bounding box center [141, 225] width 215 height 20
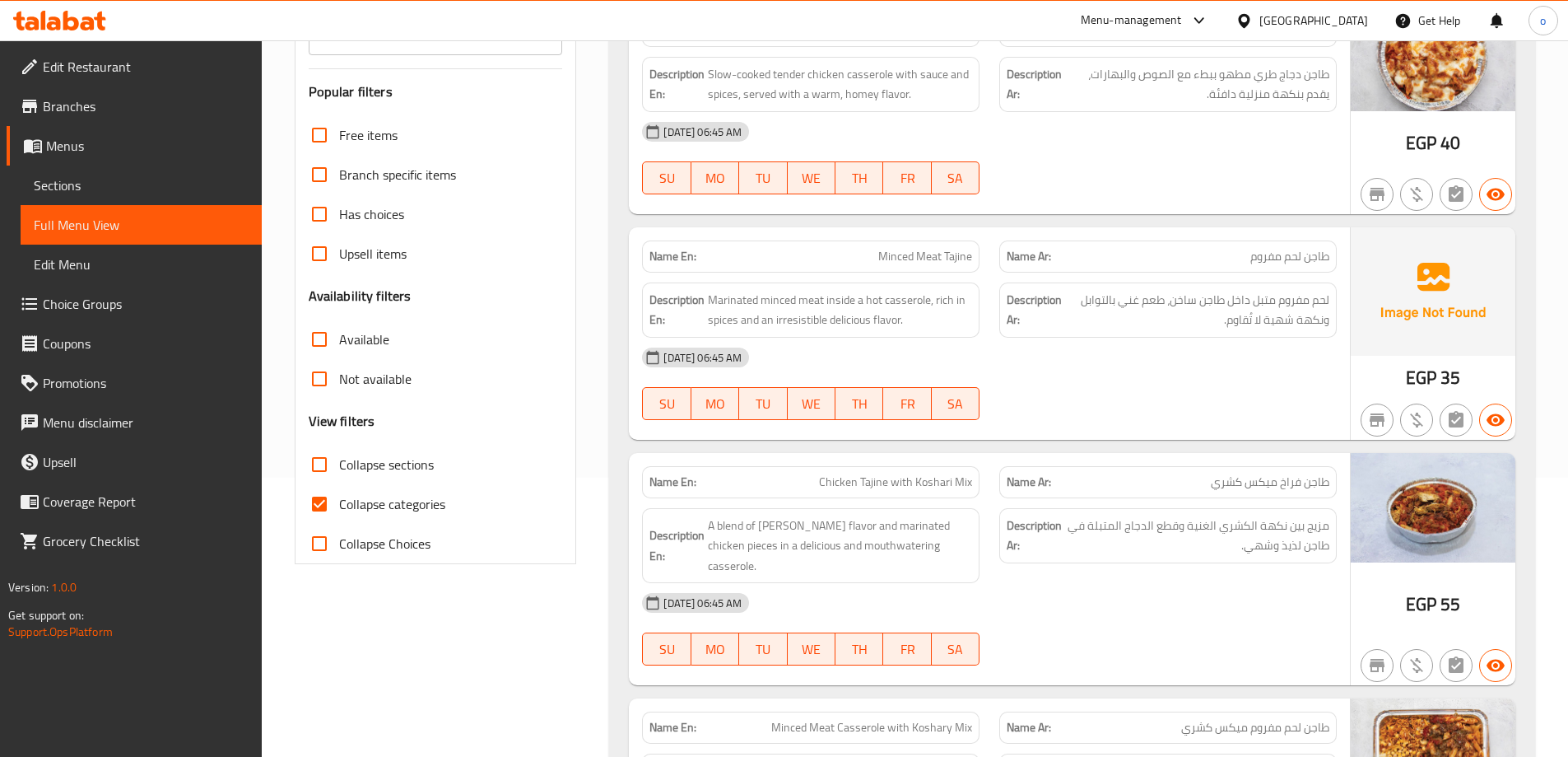
scroll to position [329, 0]
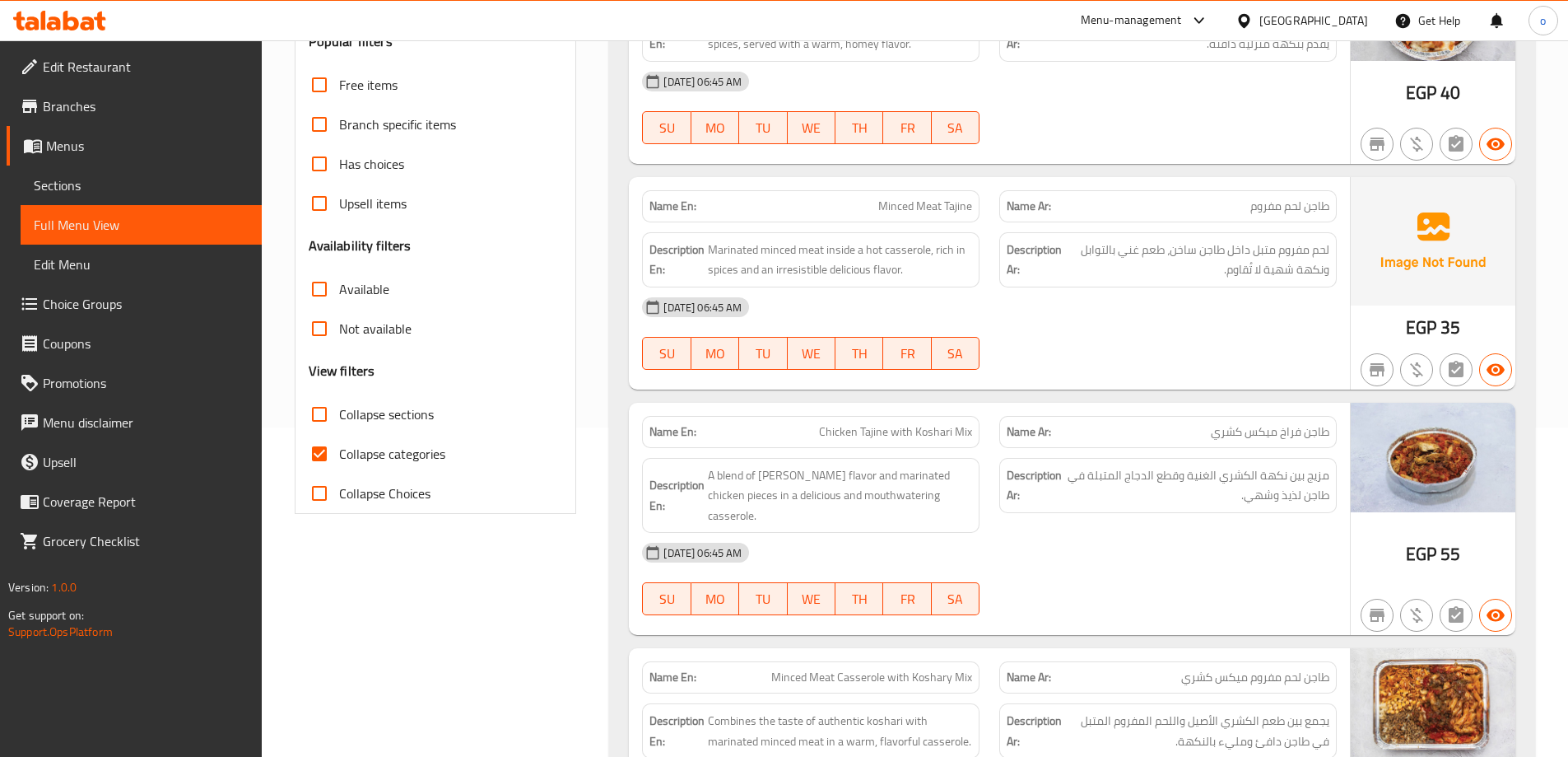
click at [317, 467] on input "Collapse categories" at bounding box center [320, 454] width 39 height 39
checkbox input "false"
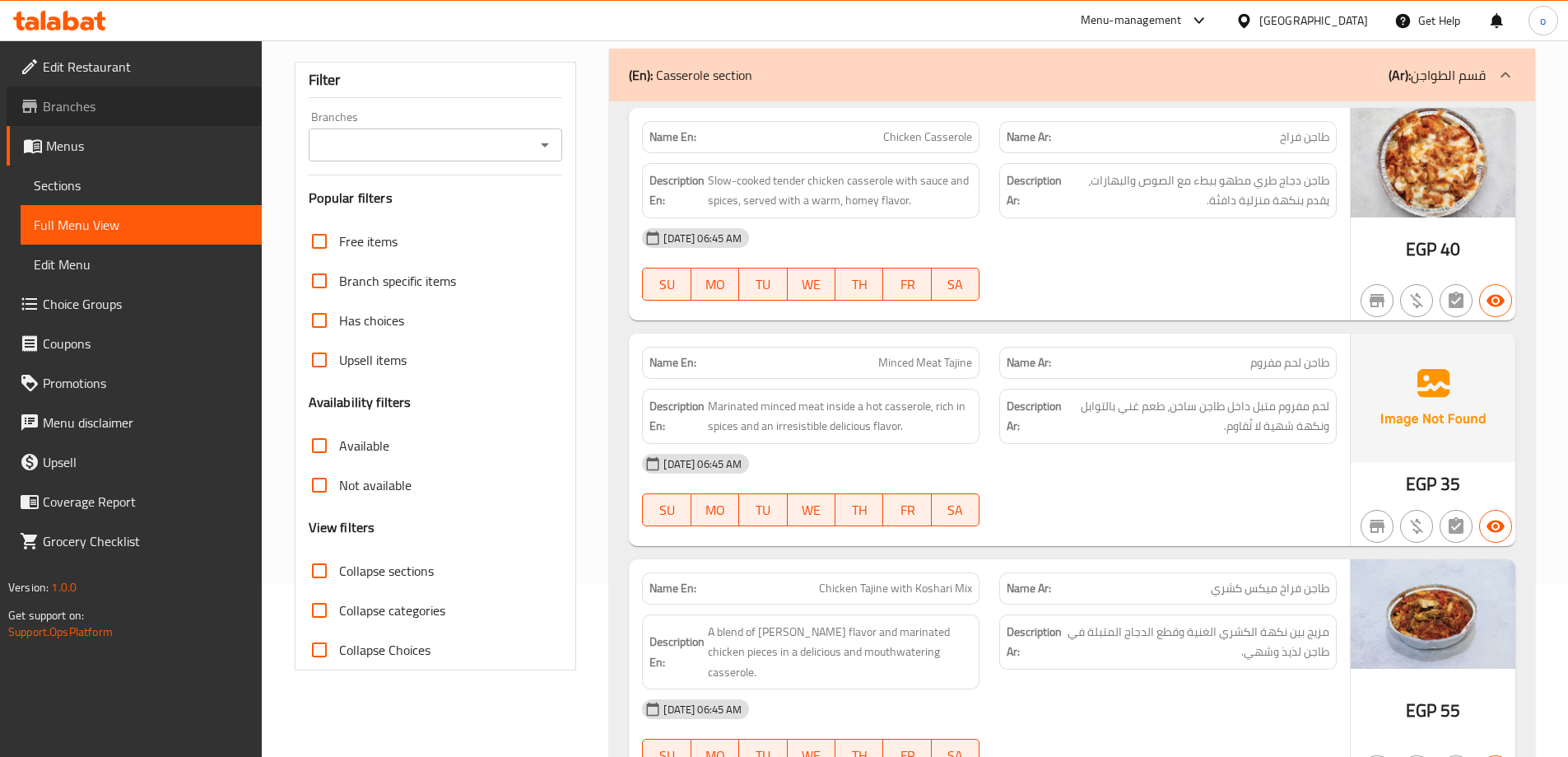
click at [47, 102] on span "Branches" at bounding box center [146, 105] width 206 height 20
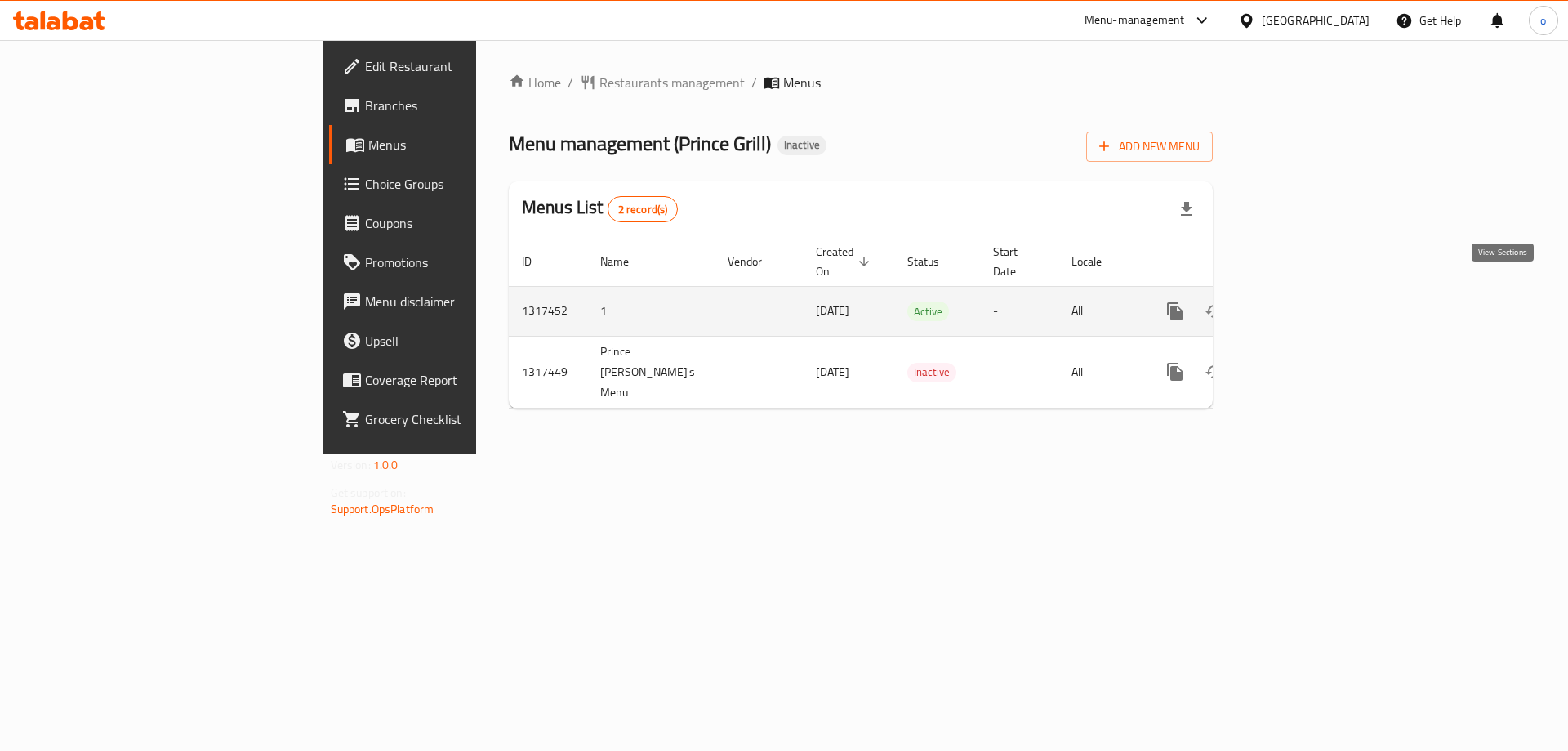
click at [1313, 292] on link "enhanced table" at bounding box center [1293, 311] width 39 height 39
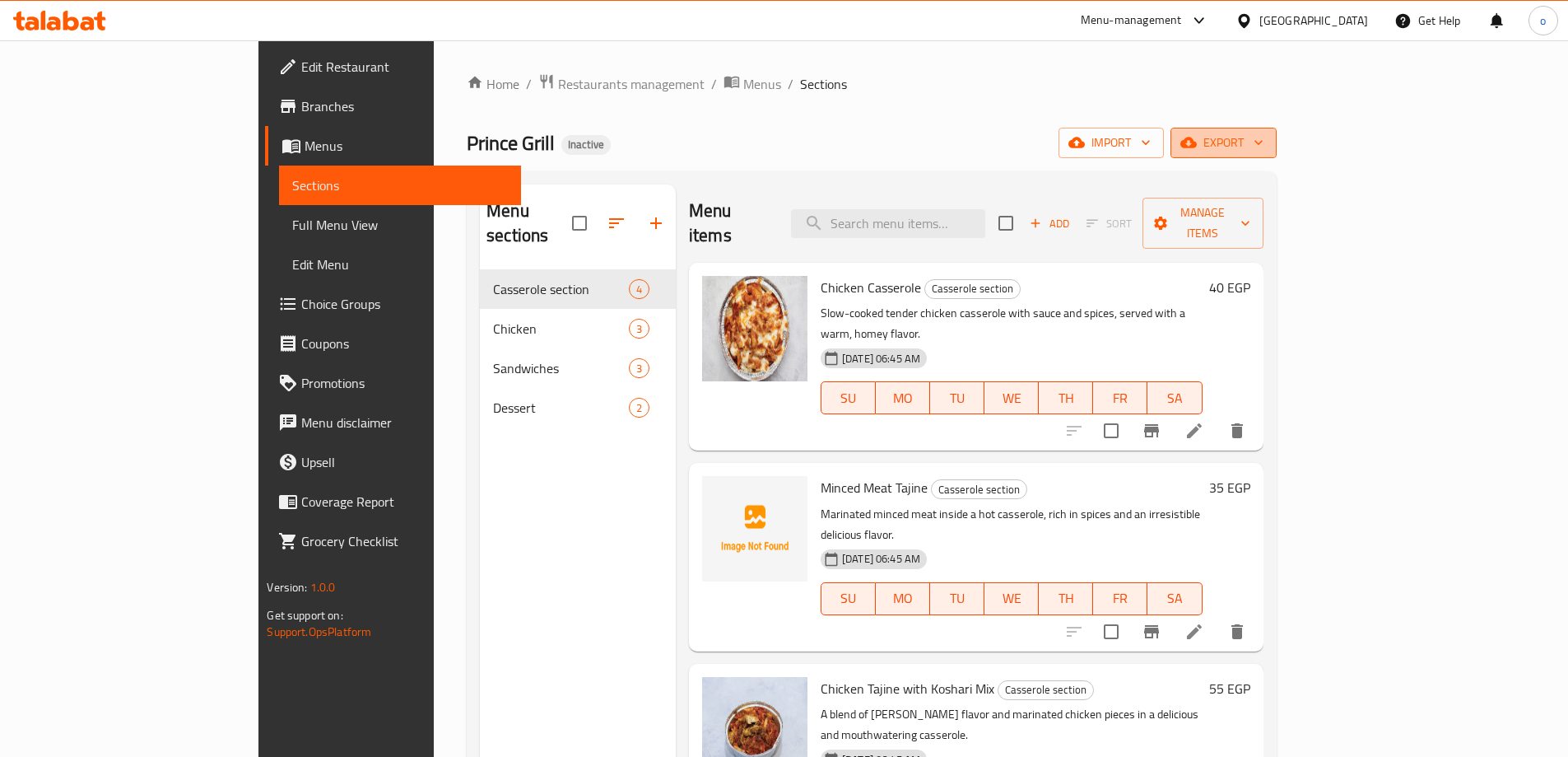
click at [1264, 138] on span "export" at bounding box center [1223, 143] width 80 height 21
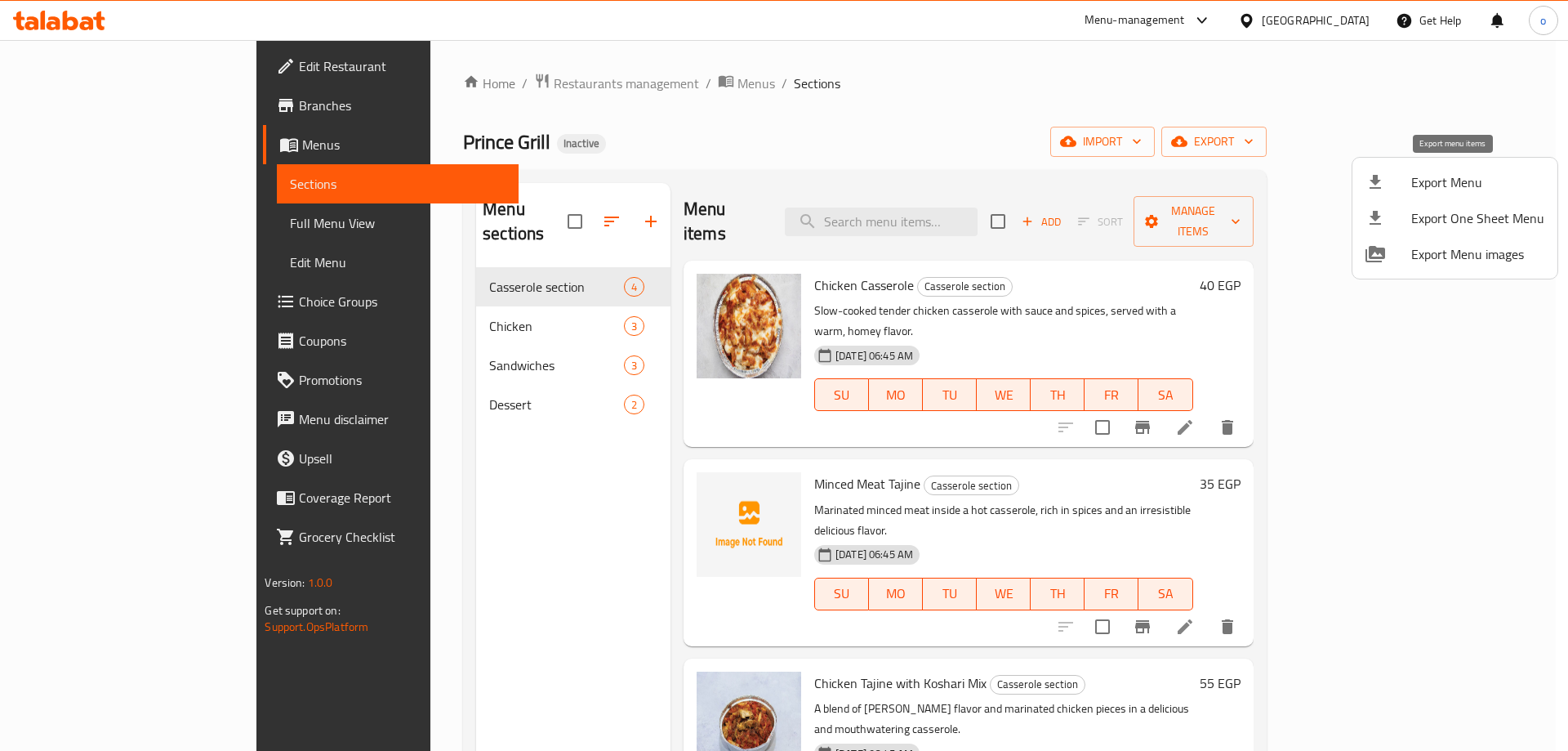
click at [1452, 181] on span "Export Menu" at bounding box center [1478, 182] width 134 height 20
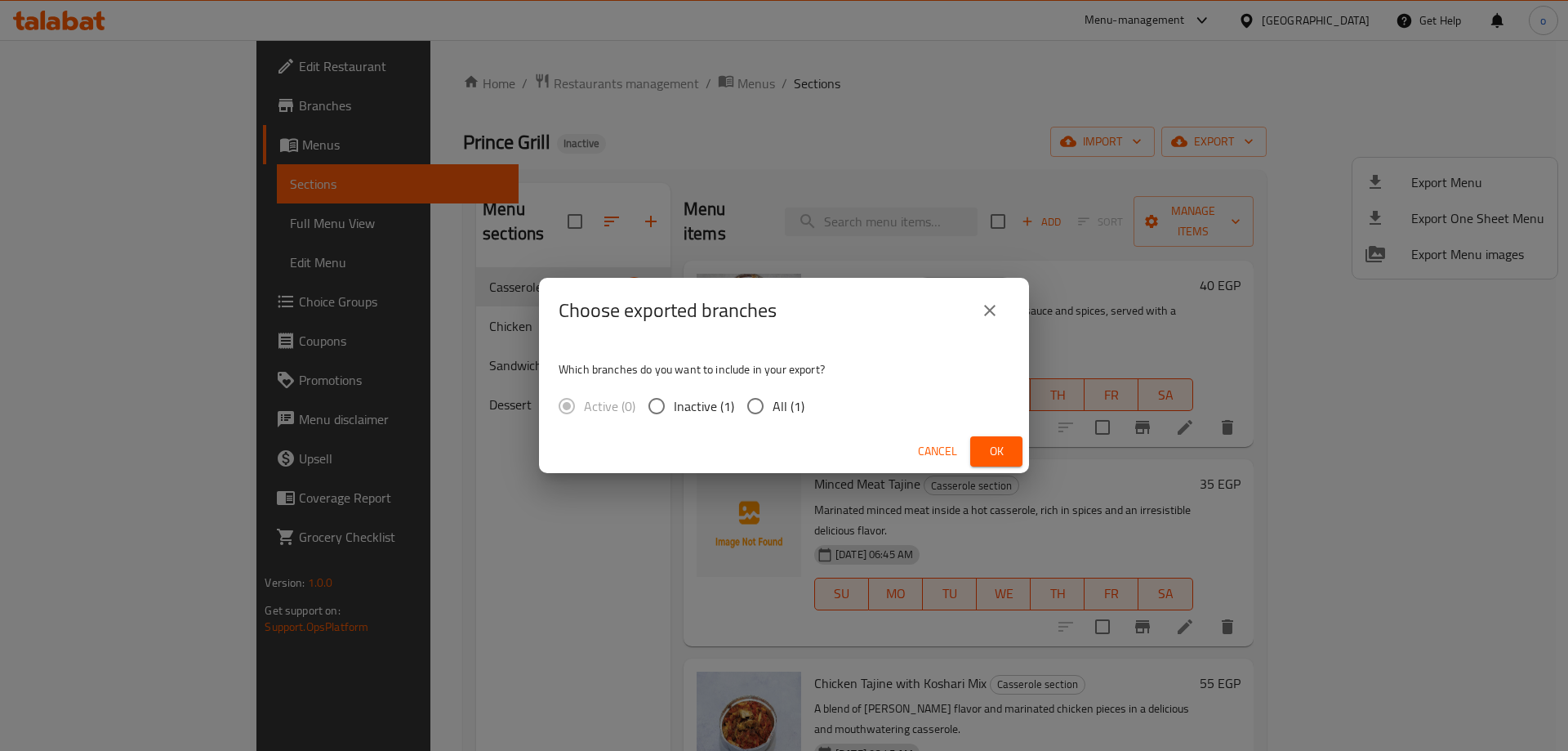
click at [1017, 312] on div "Choose exported branches" at bounding box center [784, 310] width 490 height 65
click at [986, 304] on icon "close" at bounding box center [990, 310] width 20 height 20
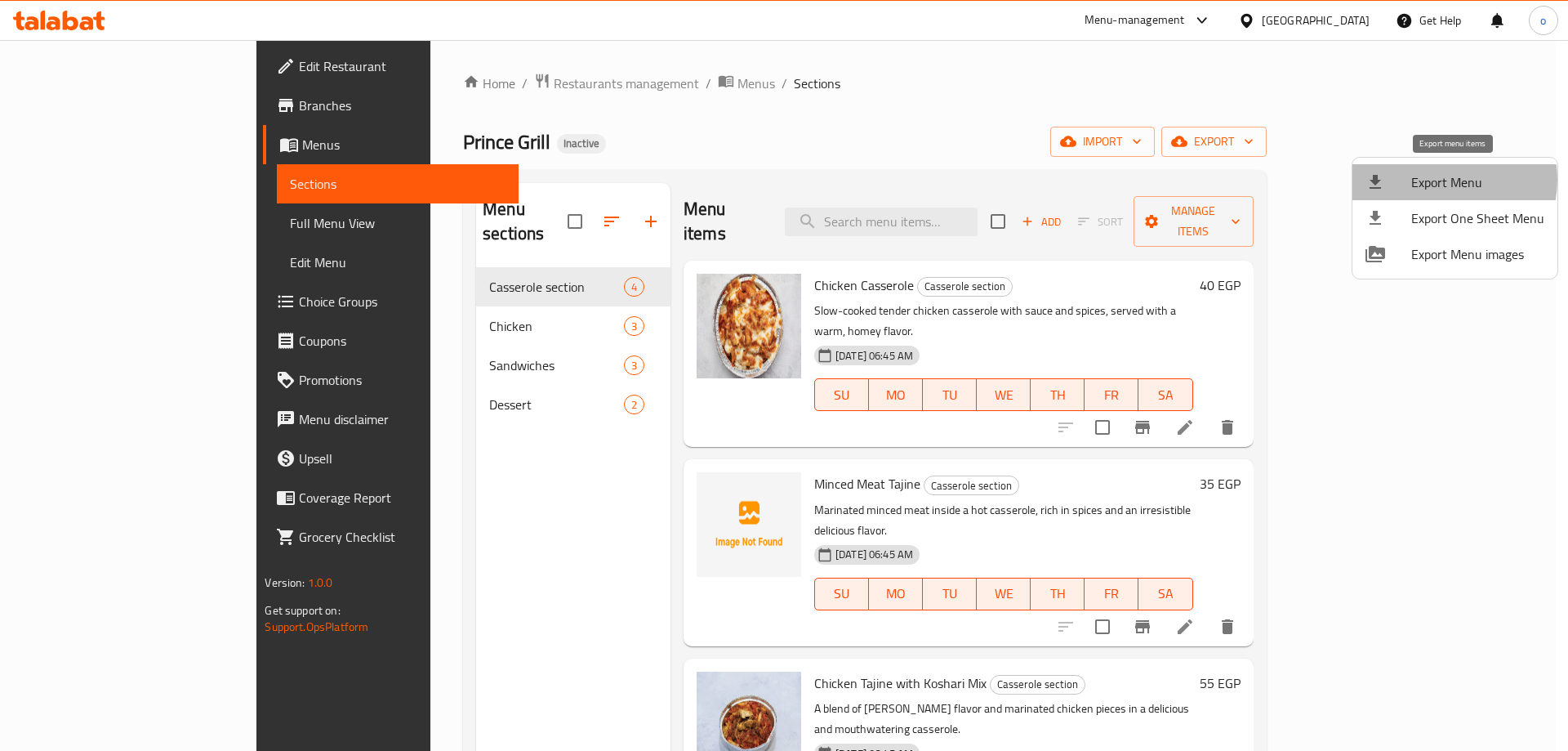
click at [1447, 179] on span "Export Menu" at bounding box center [1478, 182] width 134 height 20
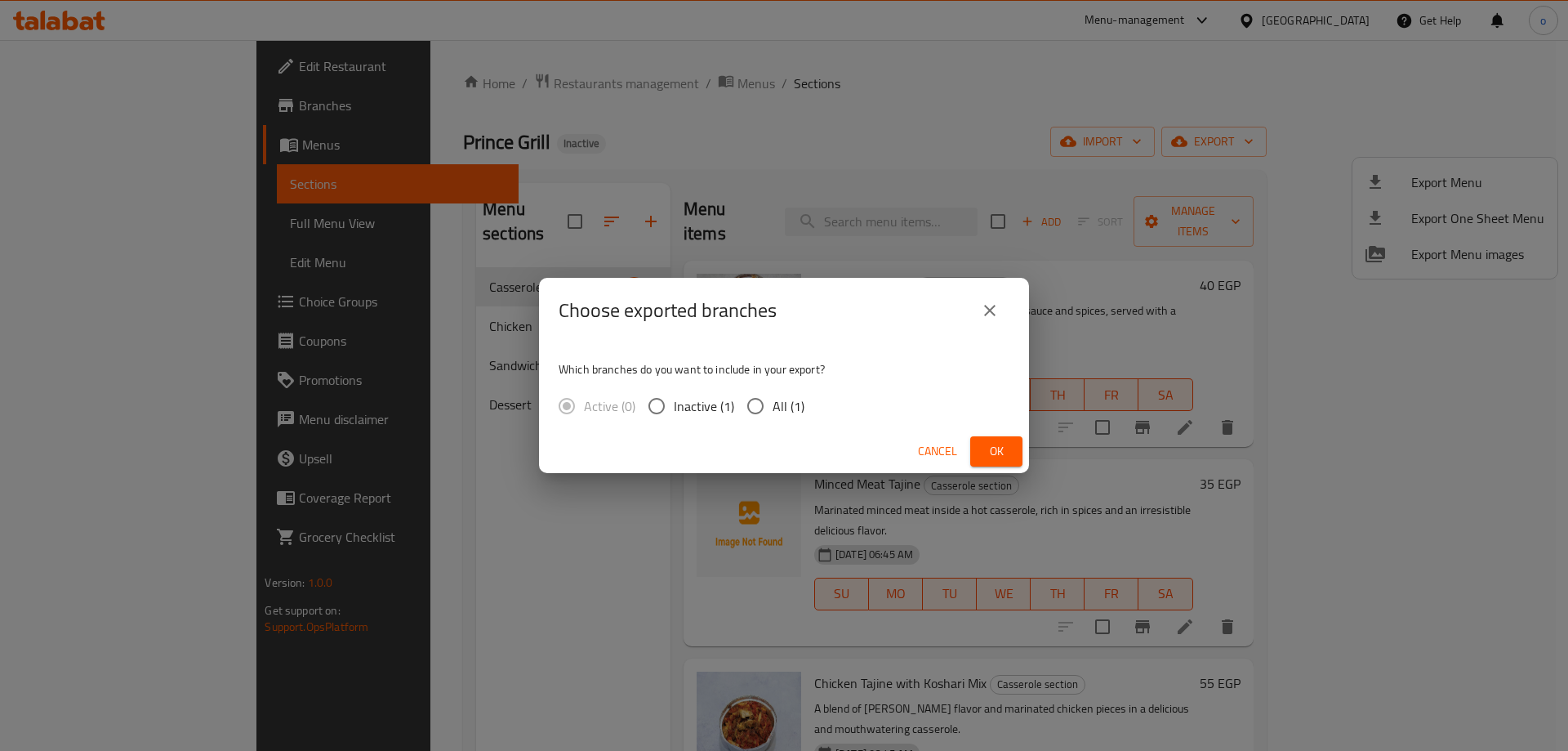
click at [758, 410] on input "All (1)" at bounding box center [755, 406] width 34 height 34
radio input "true"
click at [1004, 449] on span "Ok" at bounding box center [997, 452] width 26 height 20
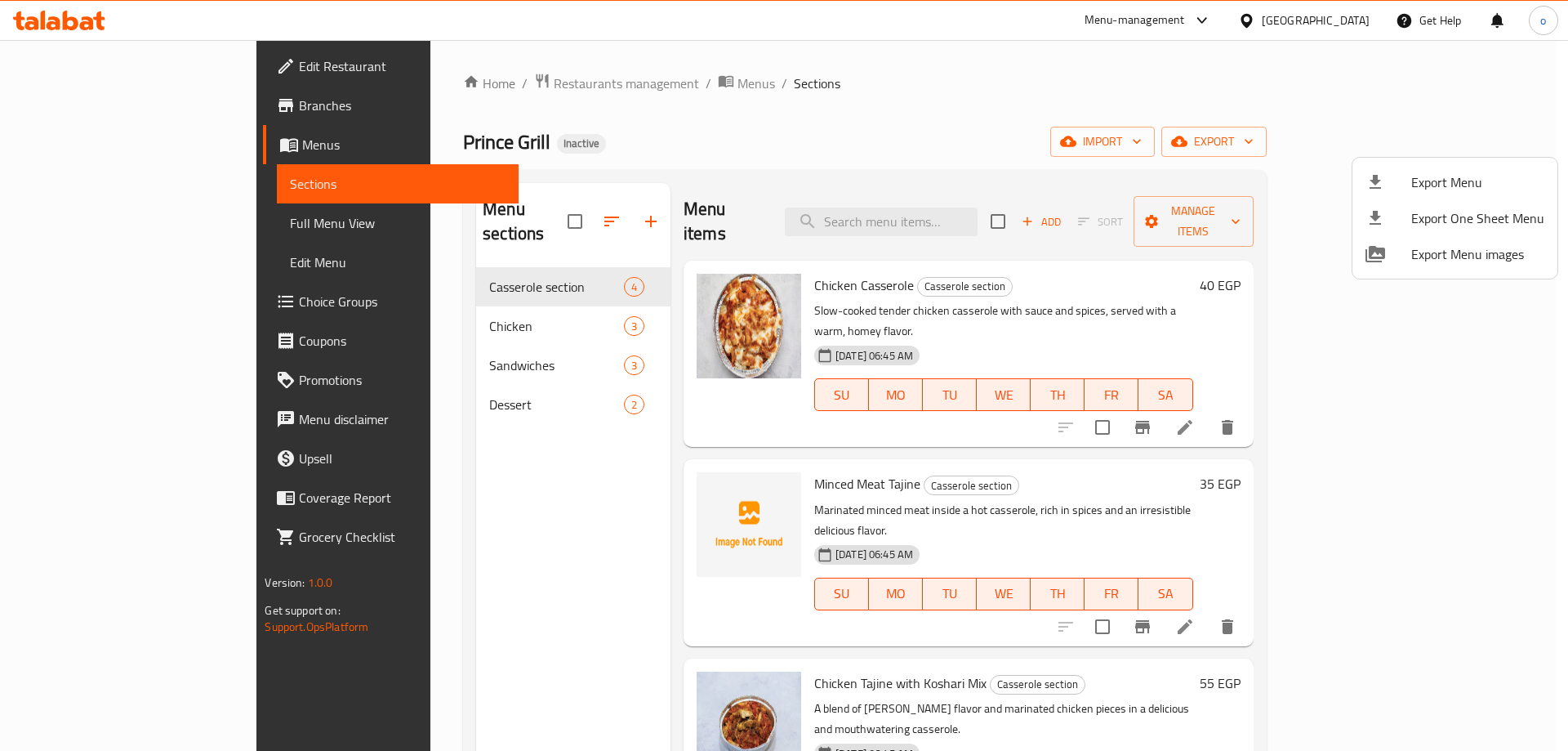
drag, startPoint x: 765, startPoint y: 120, endPoint x: 960, endPoint y: 136, distance: 195.7
click at [765, 120] on div at bounding box center [784, 375] width 1568 height 751
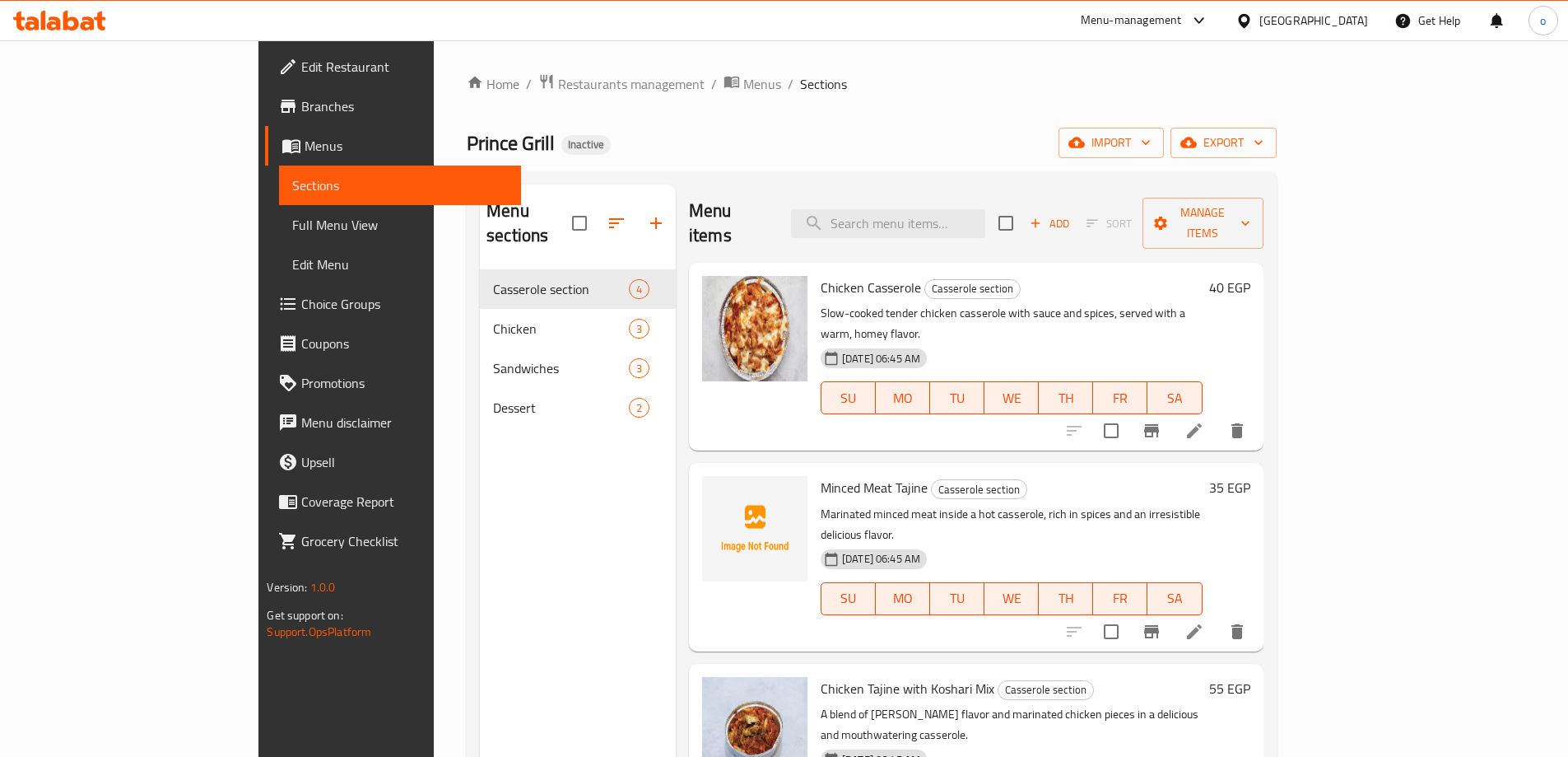
click at [304, 149] on span "Menus" at bounding box center [405, 146] width 202 height 20
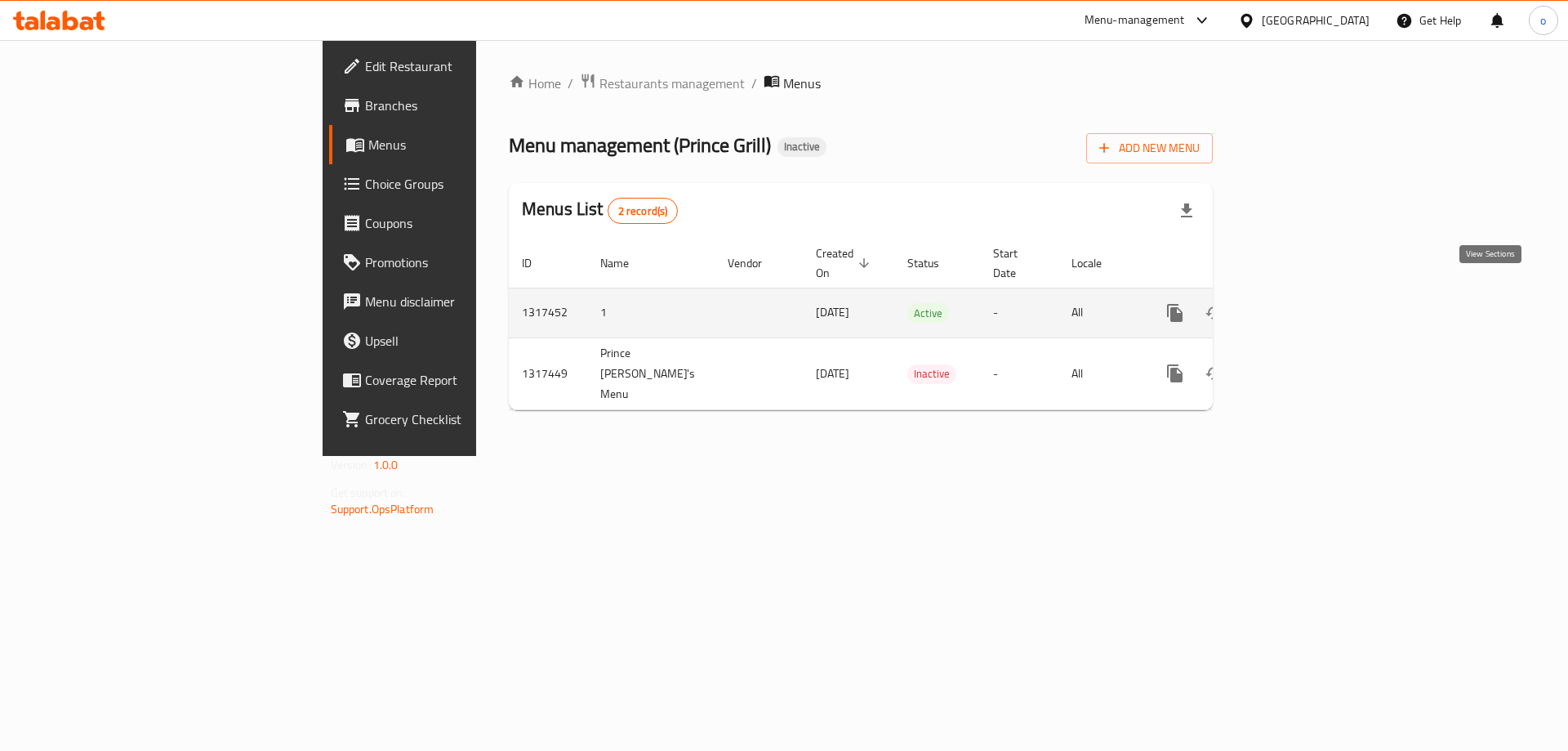
click at [1303, 303] on icon "enhanced table" at bounding box center [1292, 312] width 20 height 20
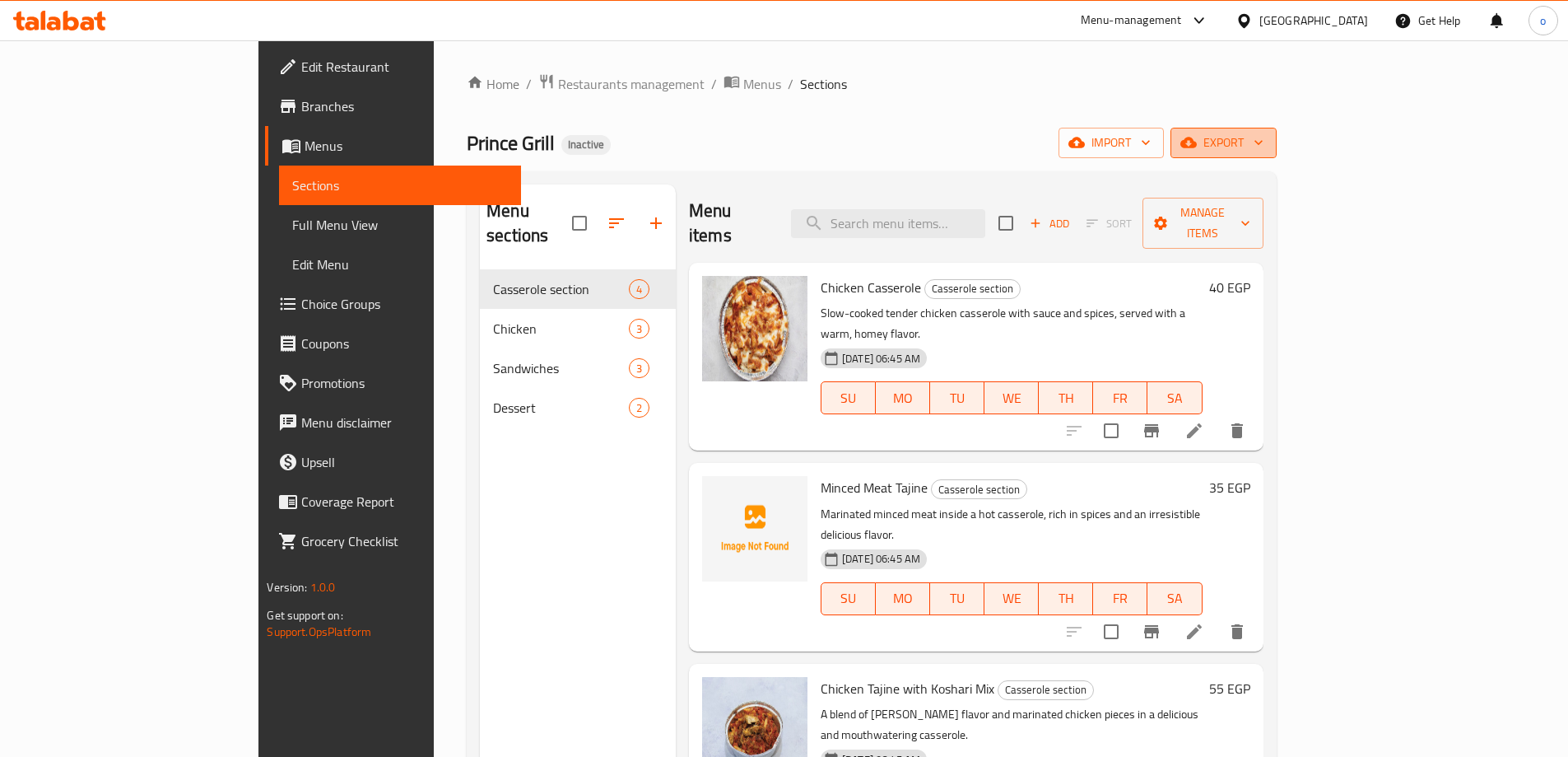
click at [1264, 149] on span "export" at bounding box center [1223, 143] width 80 height 21
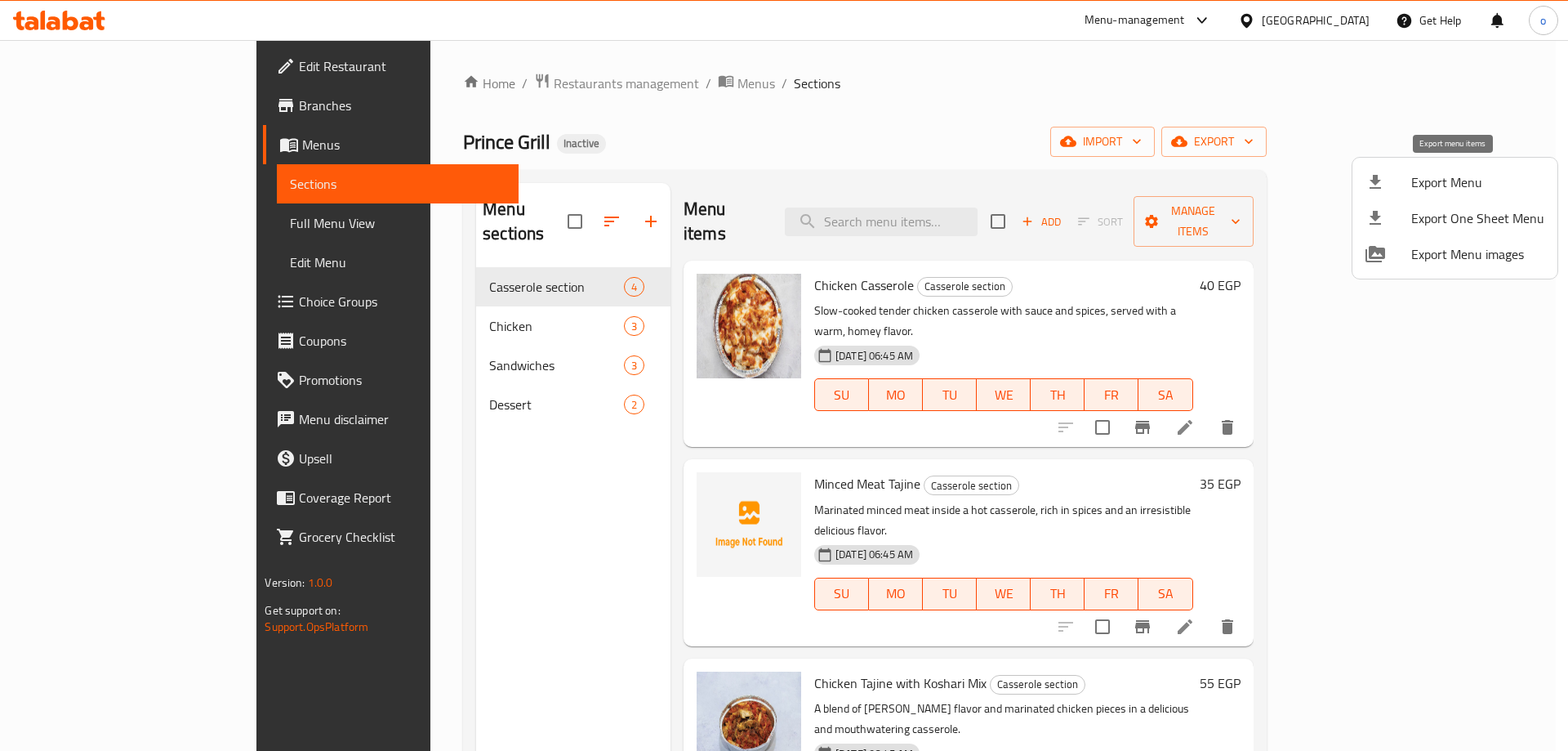
click at [1445, 179] on span "Export Menu" at bounding box center [1478, 182] width 134 height 20
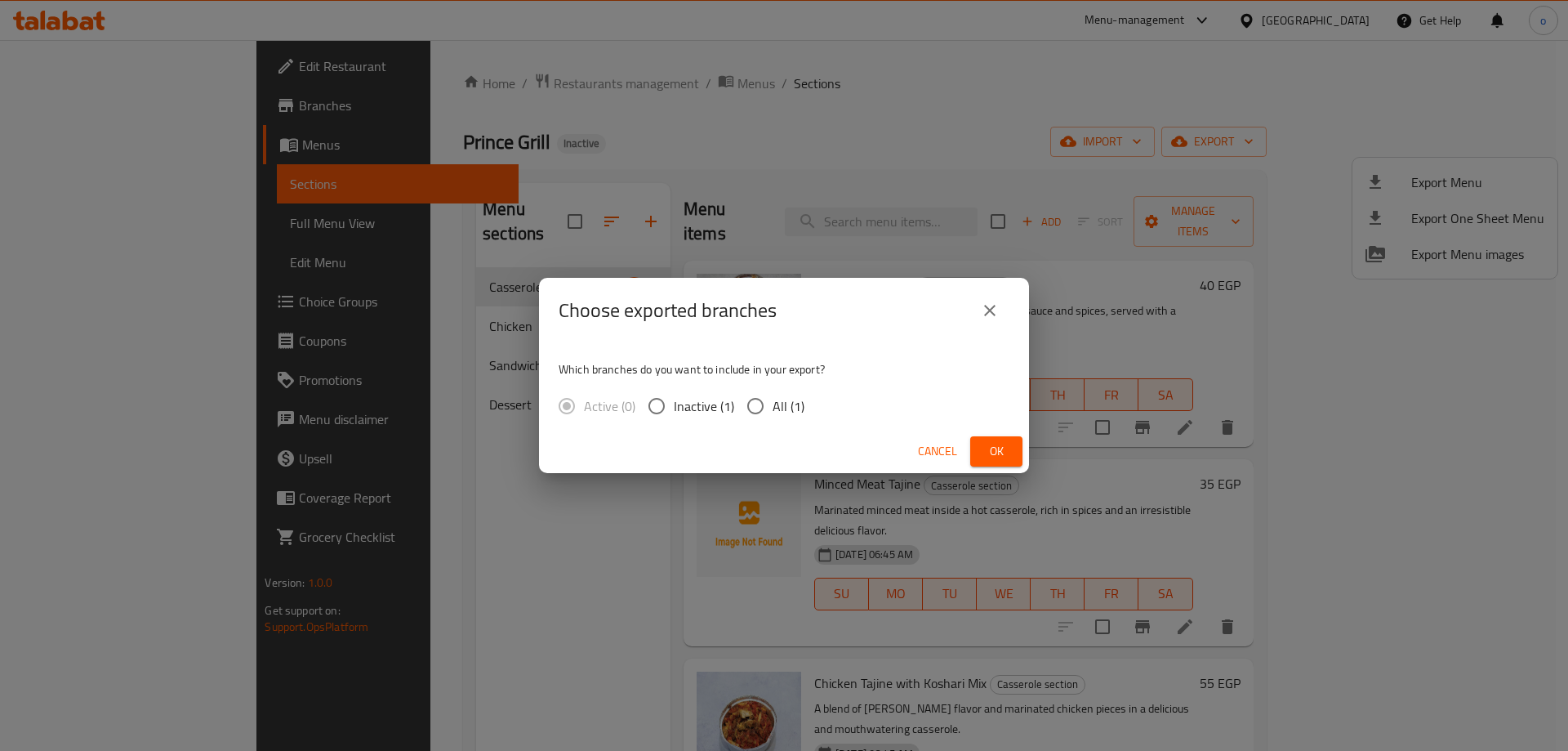
click at [775, 406] on span "All (1)" at bounding box center [788, 406] width 31 height 20
click at [773, 406] on input "All (1)" at bounding box center [755, 406] width 34 height 34
radio input "true"
click at [993, 451] on span "Ok" at bounding box center [997, 452] width 26 height 20
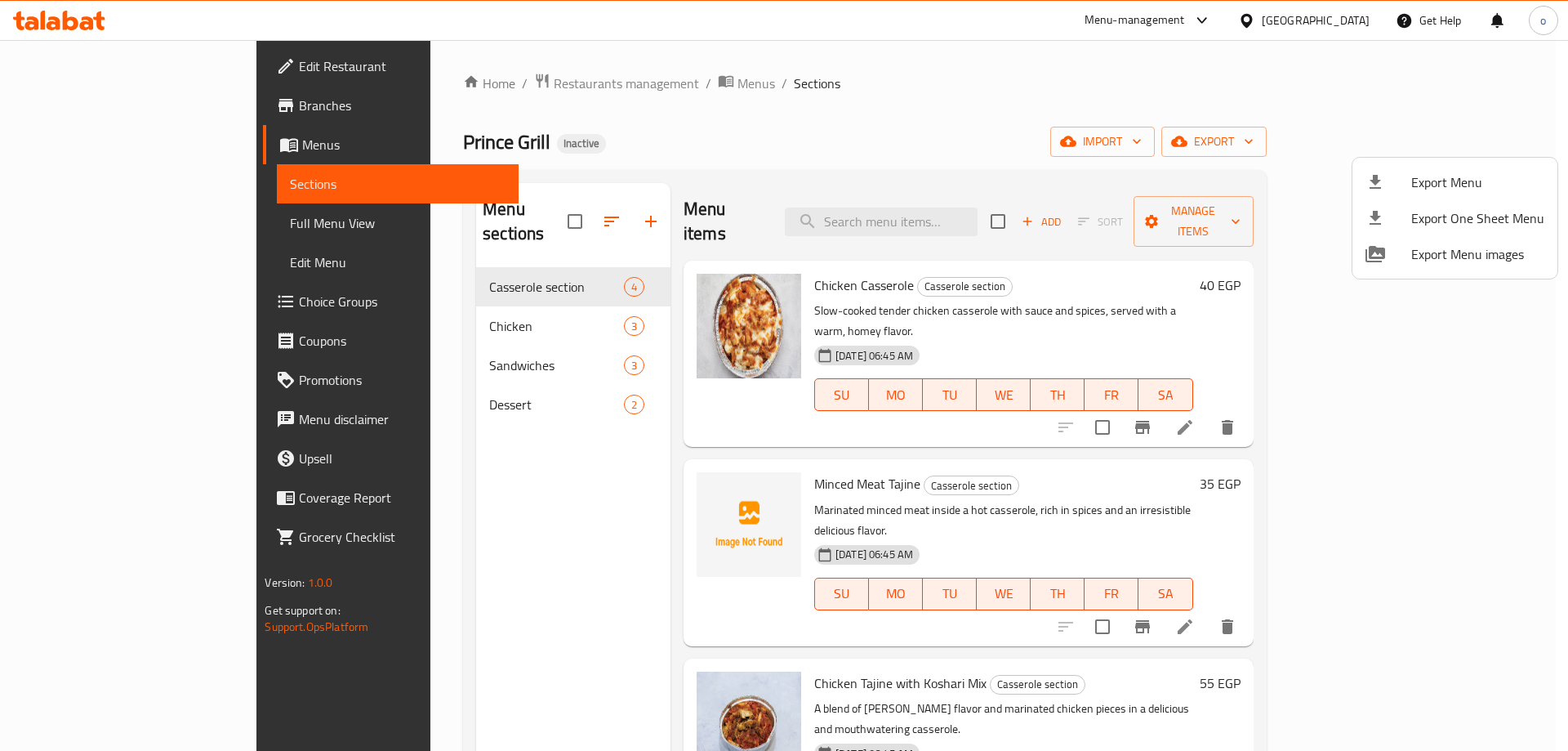
click at [48, 124] on div at bounding box center [784, 375] width 1568 height 751
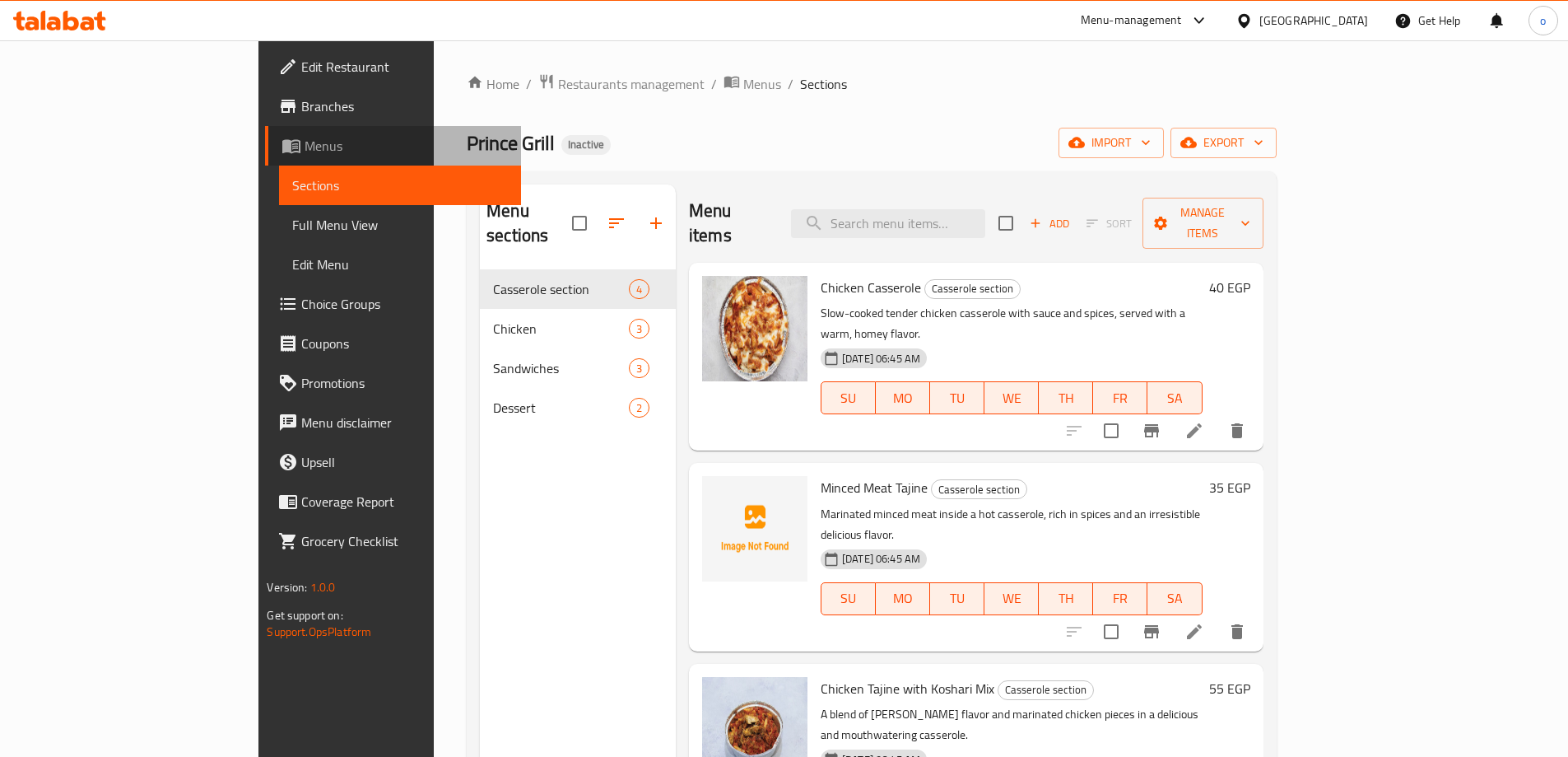
click at [304, 140] on span "Menus" at bounding box center [405, 146] width 202 height 20
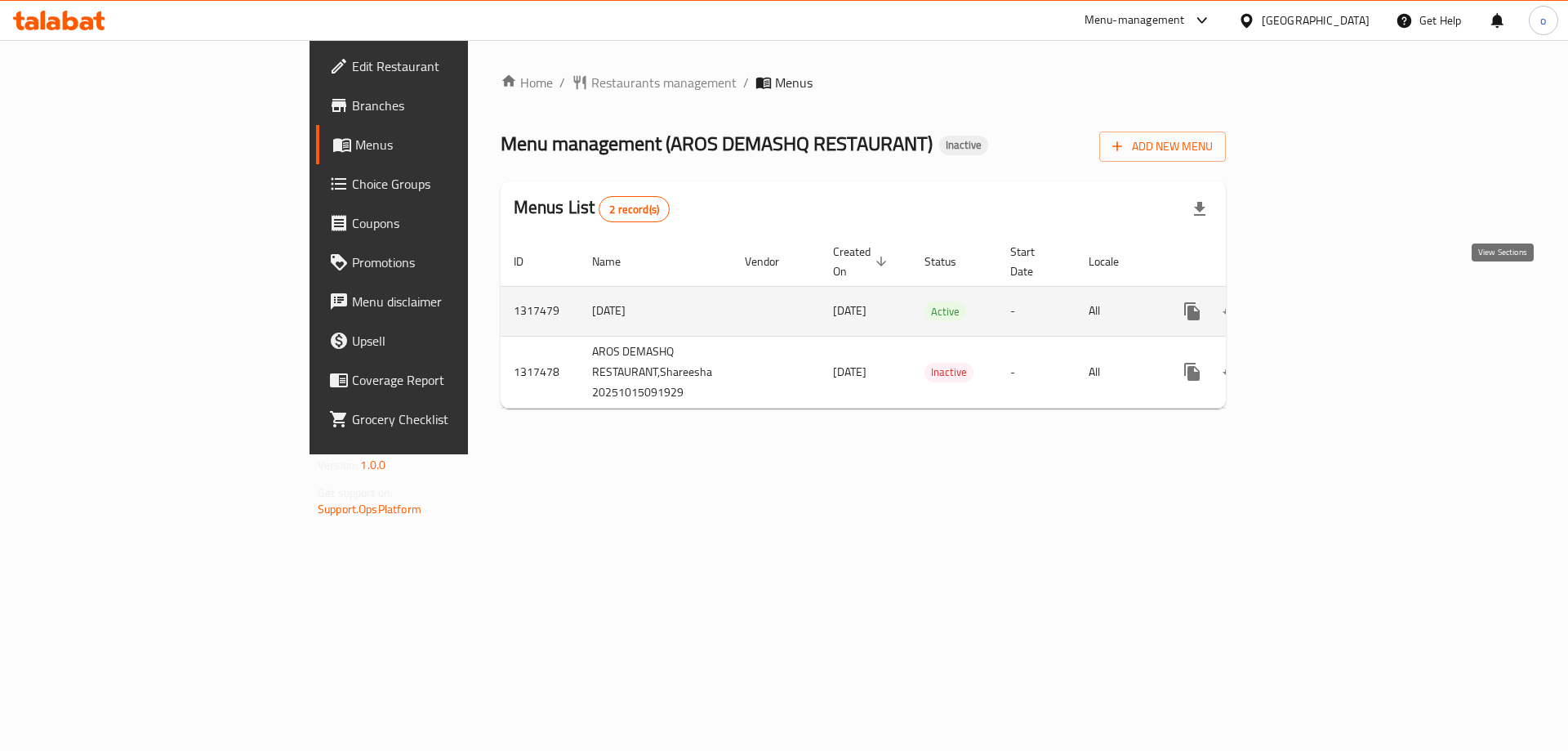
click at [1320, 301] on icon "enhanced table" at bounding box center [1310, 310] width 20 height 20
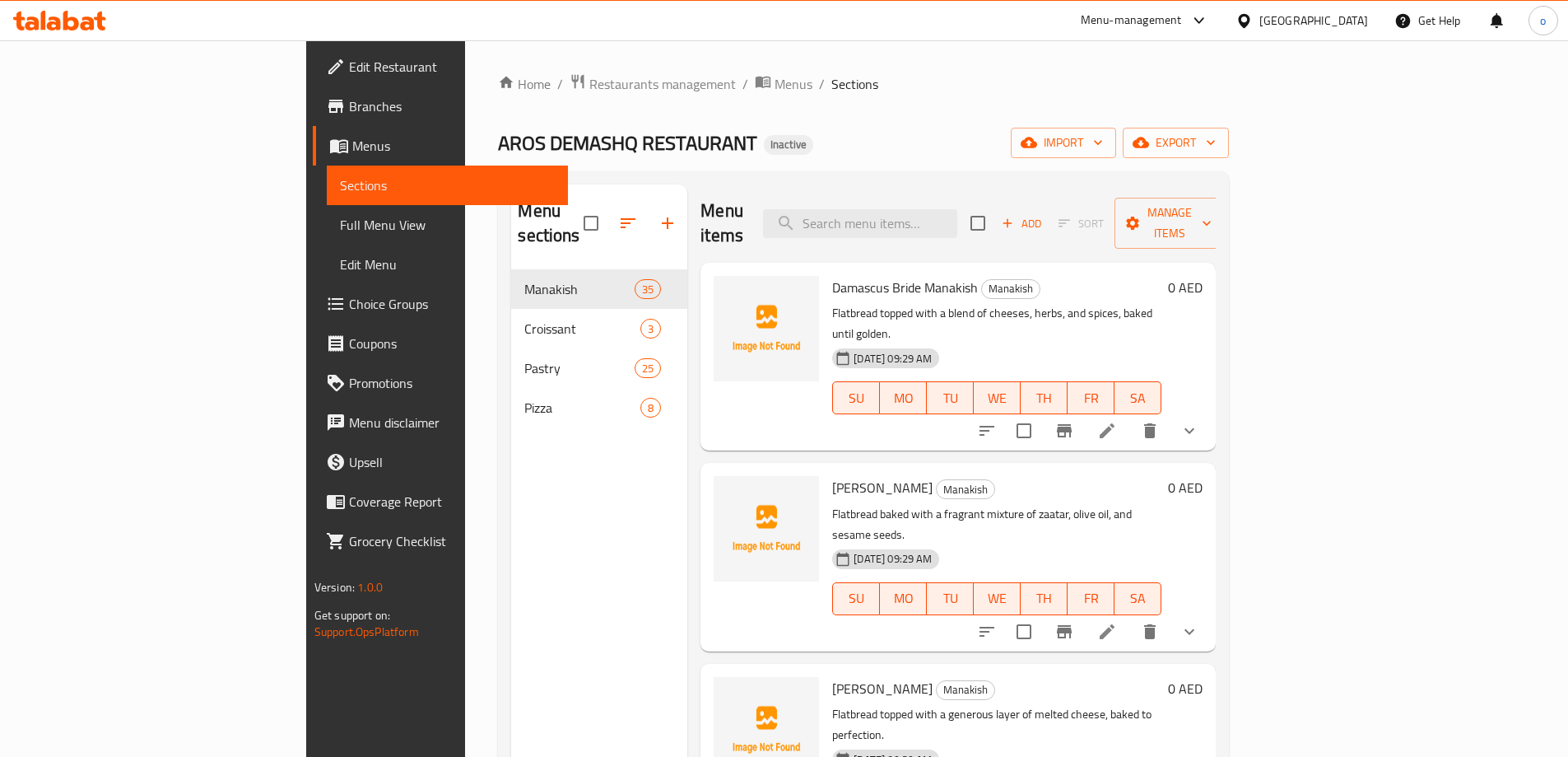
click at [352, 155] on span "Menus" at bounding box center [453, 146] width 202 height 20
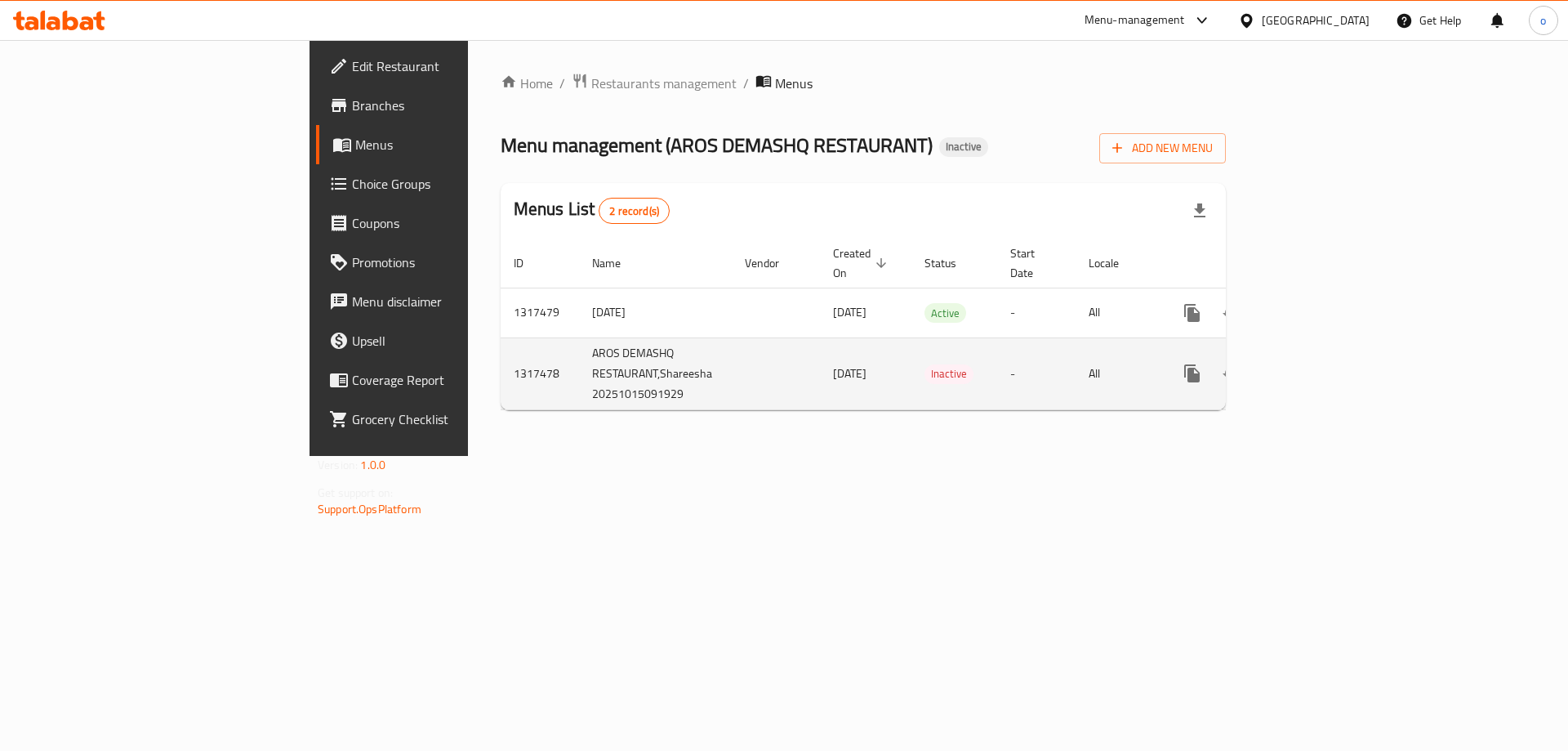
click at [1320, 363] on icon "enhanced table" at bounding box center [1310, 373] width 20 height 20
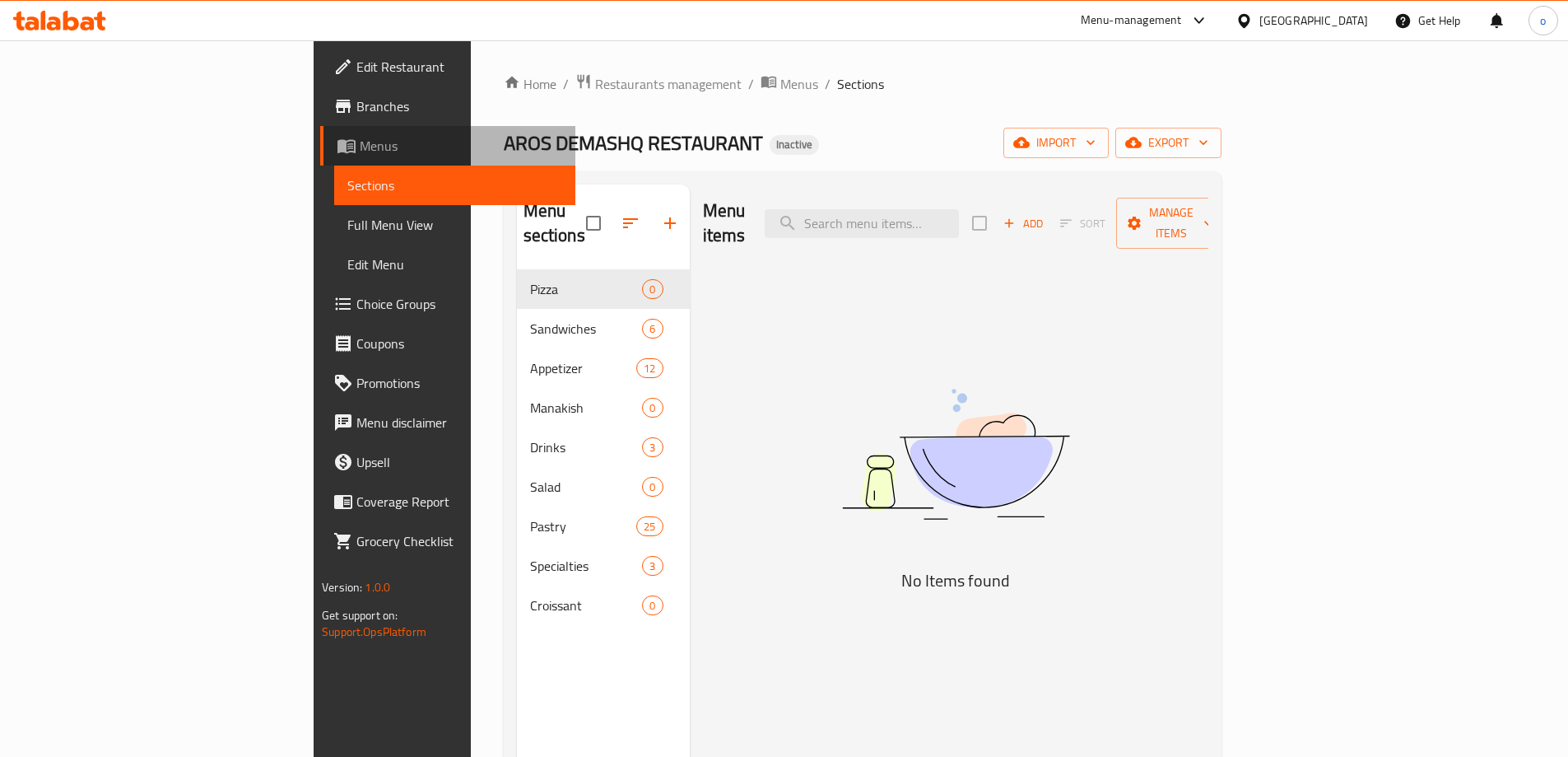
click at [320, 133] on link "Menus" at bounding box center [448, 146] width 255 height 39
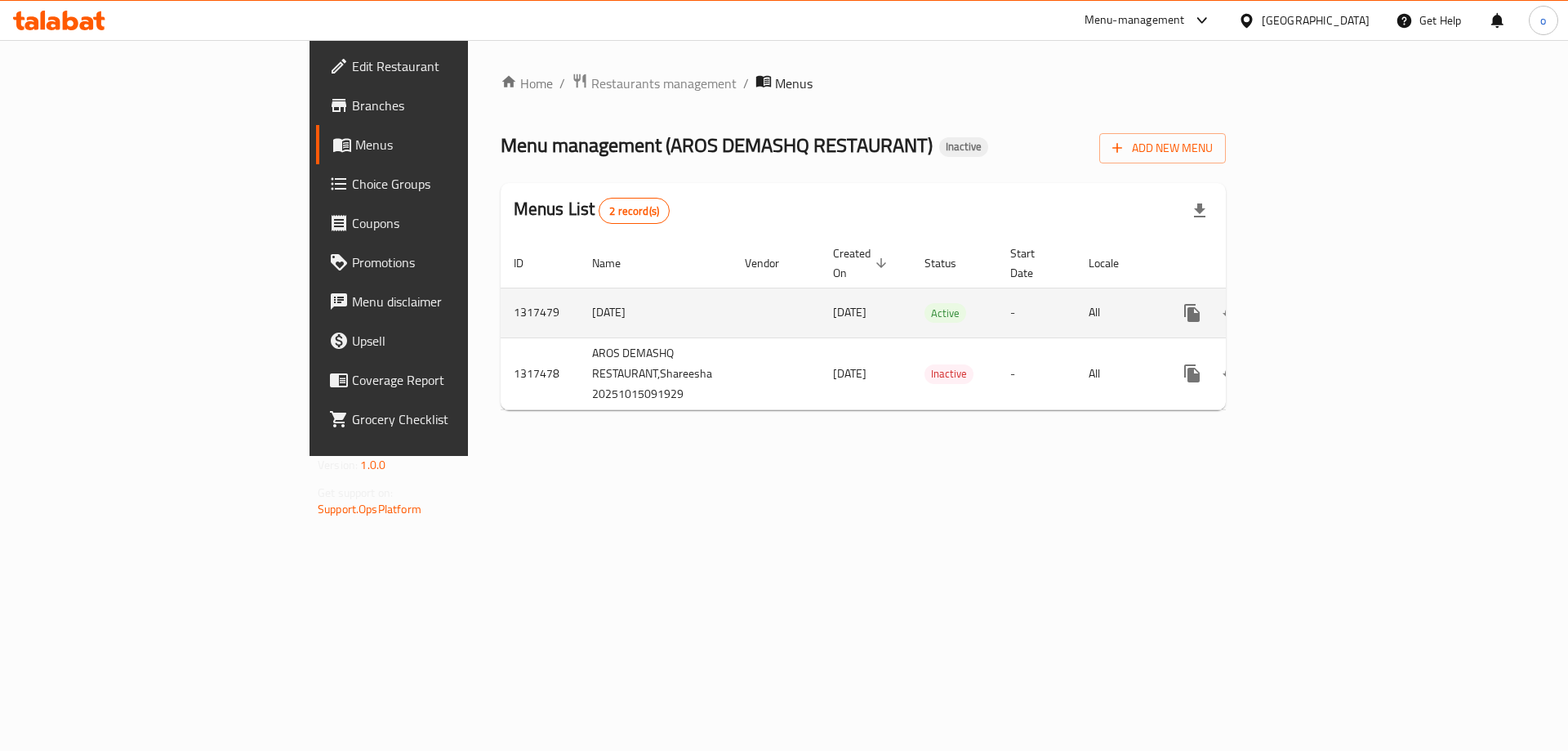
click at [1320, 303] on icon "enhanced table" at bounding box center [1310, 312] width 20 height 20
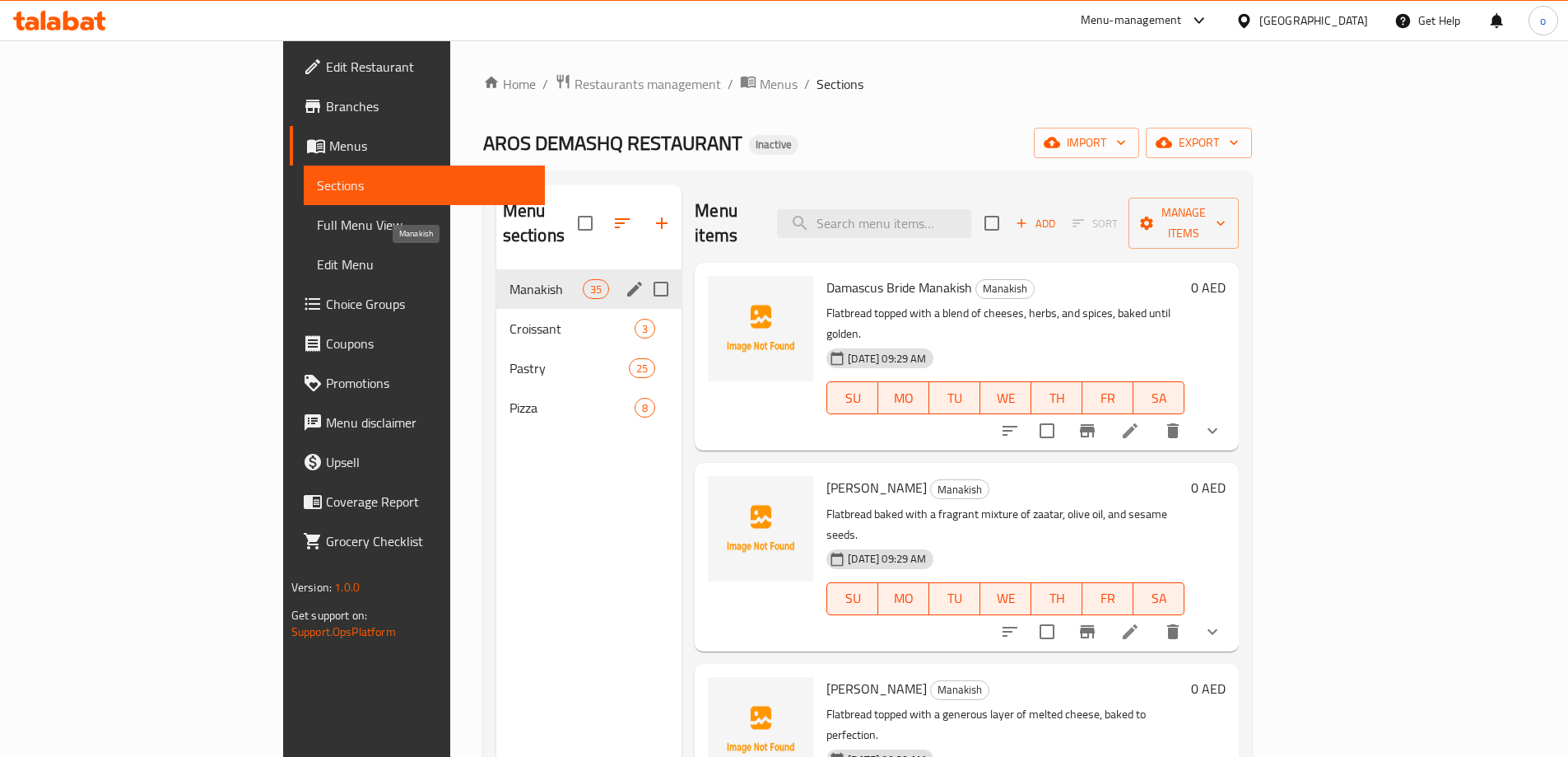
click at [510, 279] on span "Manakish" at bounding box center [546, 289] width 73 height 20
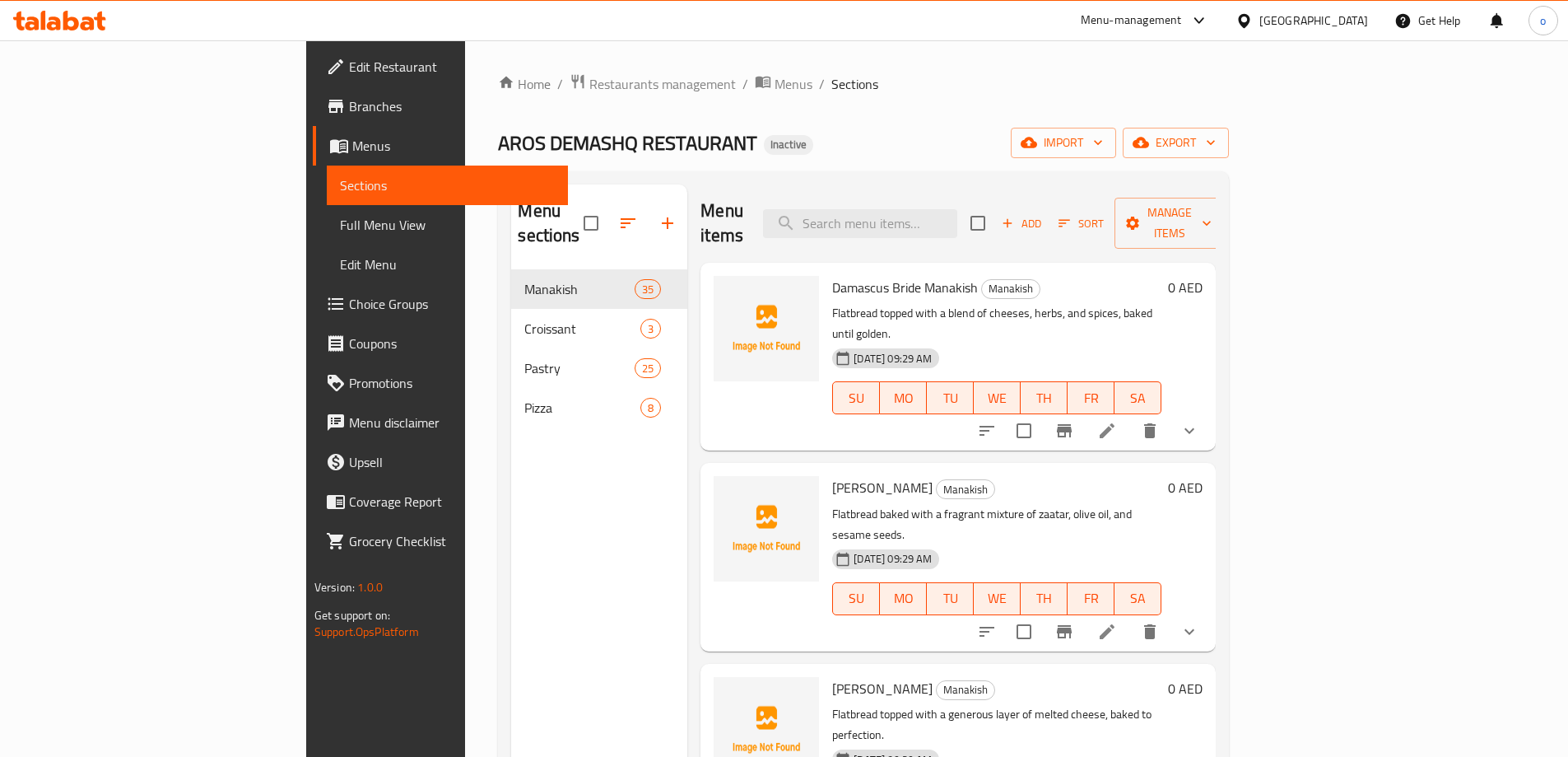
scroll to position [165, 0]
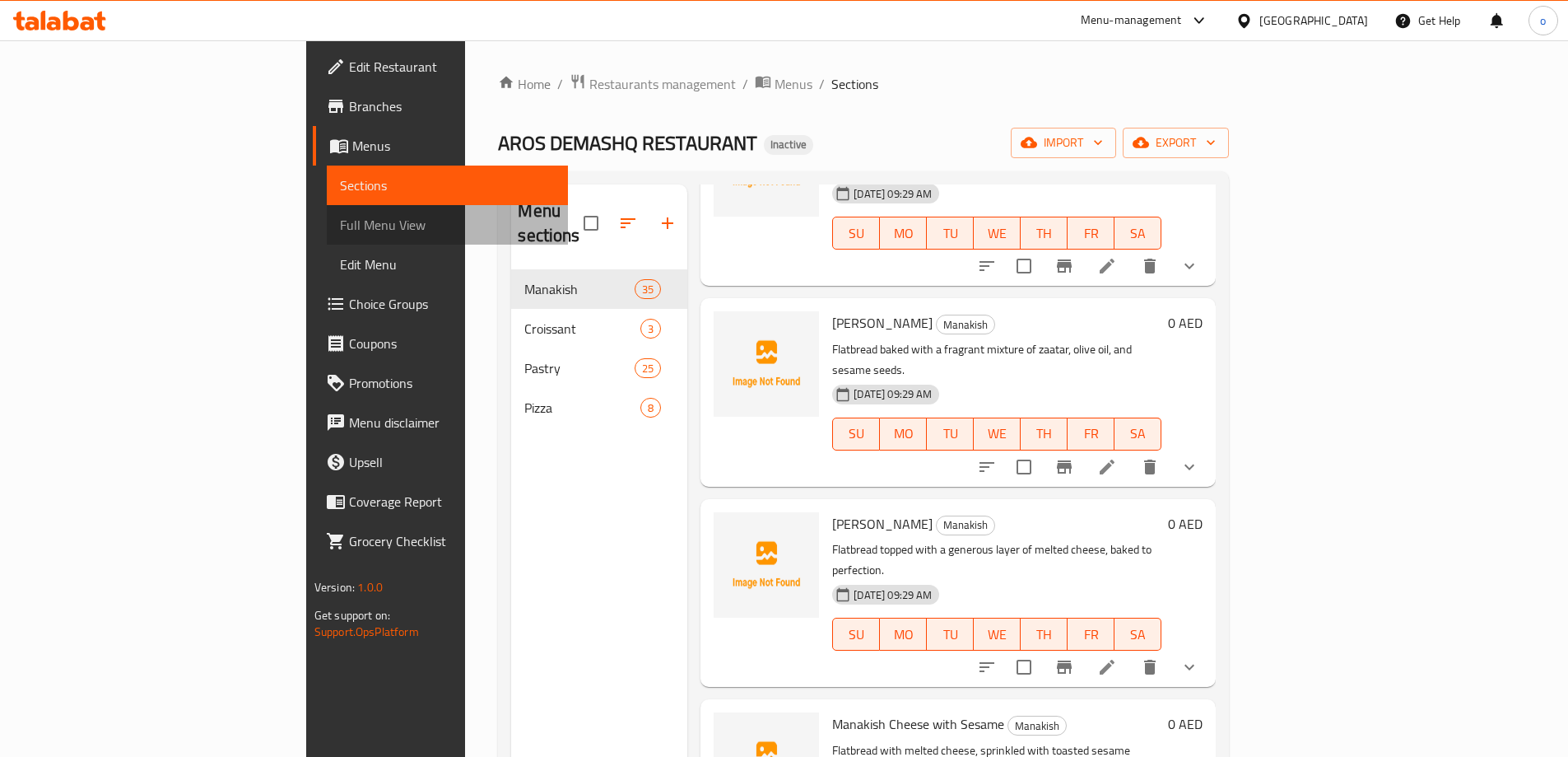
click at [340, 235] on span "Full Menu View" at bounding box center [447, 225] width 215 height 20
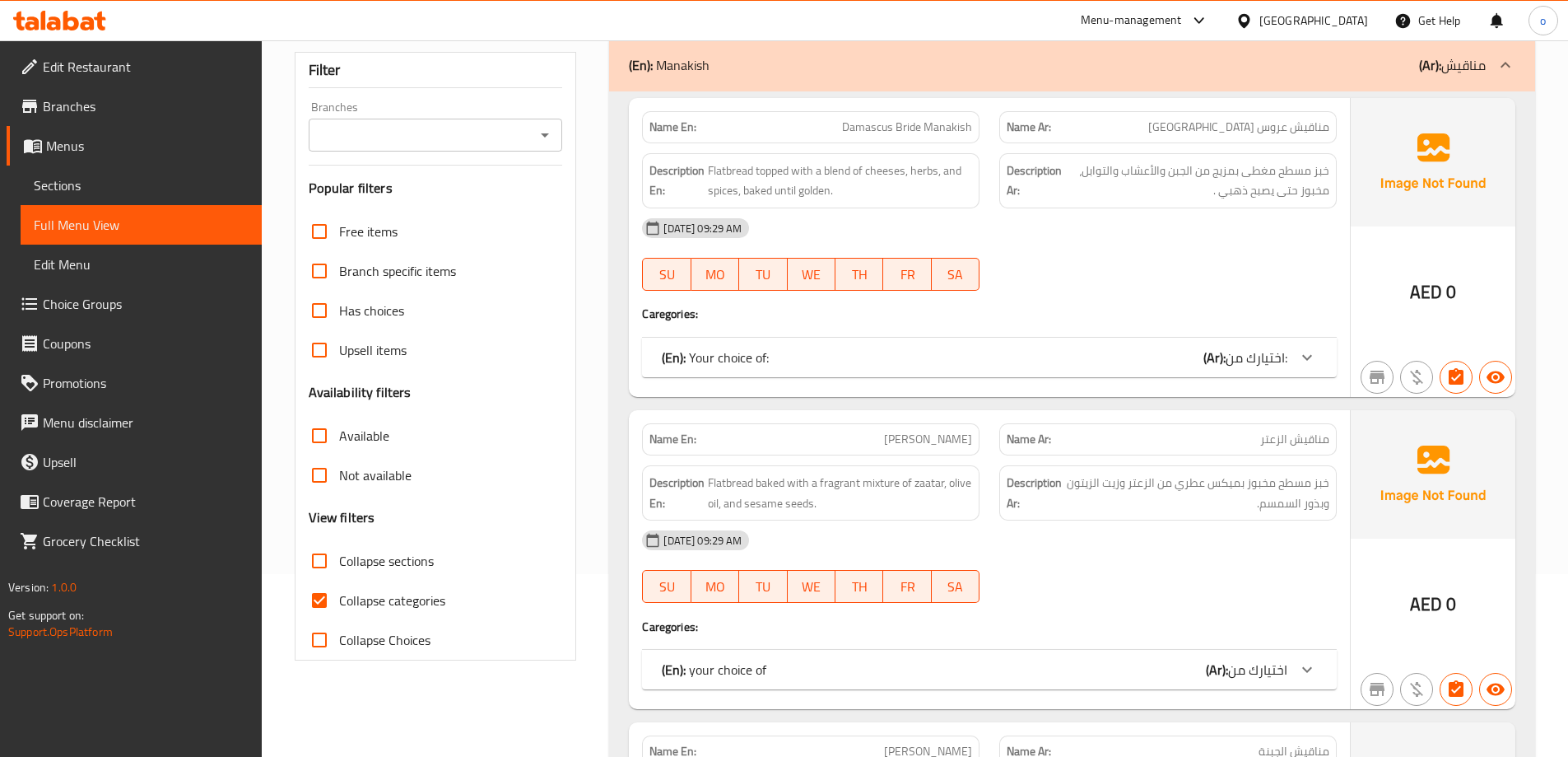
scroll to position [247, 0]
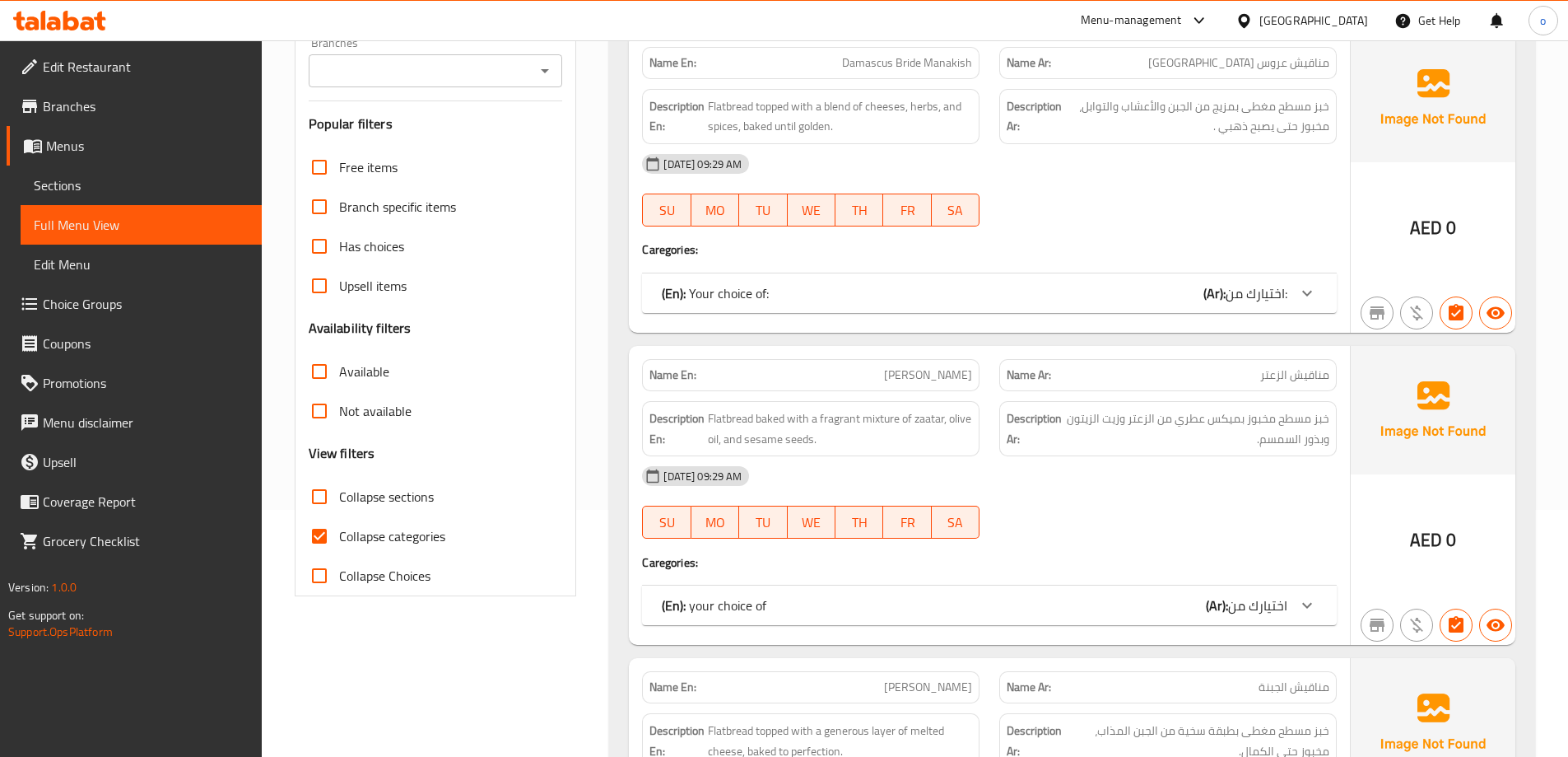
click at [344, 555] on label "Collapse categories" at bounding box center [373, 536] width 146 height 39
click at [339, 555] on input "Collapse categories" at bounding box center [320, 536] width 39 height 39
checkbox input "false"
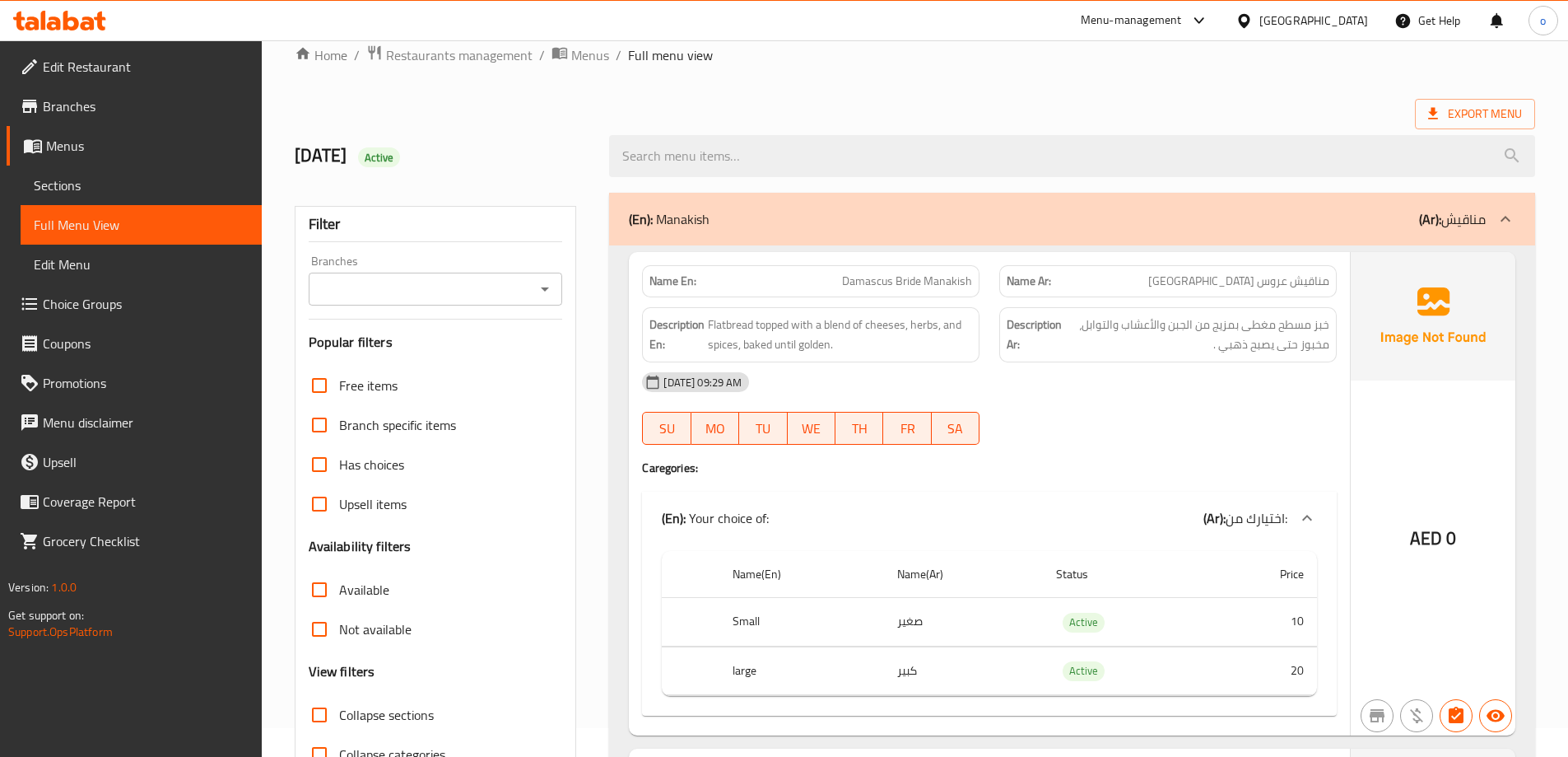
scroll to position [0, 0]
